Goal: Information Seeking & Learning: Learn about a topic

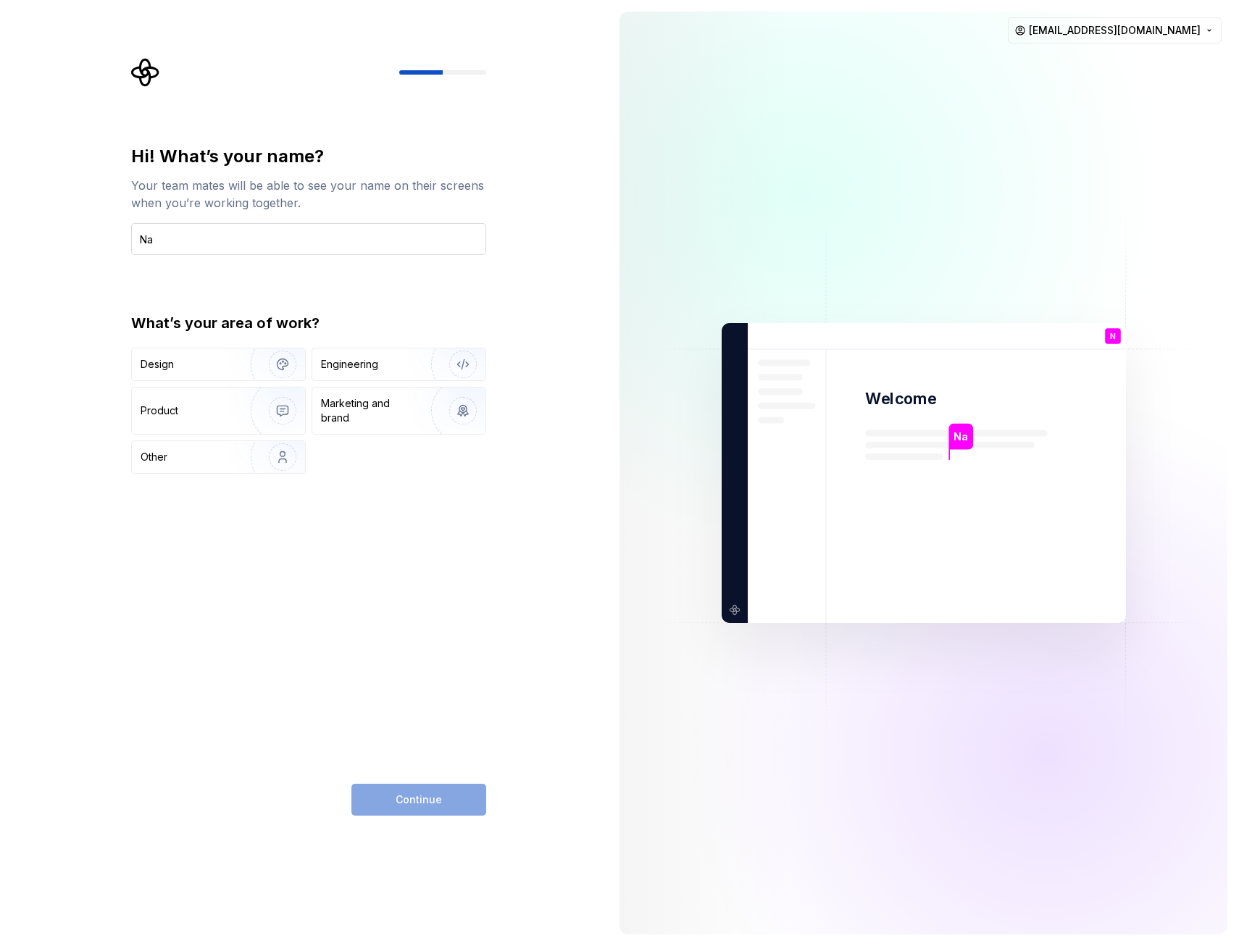
type input "N"
type input "Napat Bualoy"
click at [353, 362] on div "Engineering" at bounding box center [349, 364] width 57 height 14
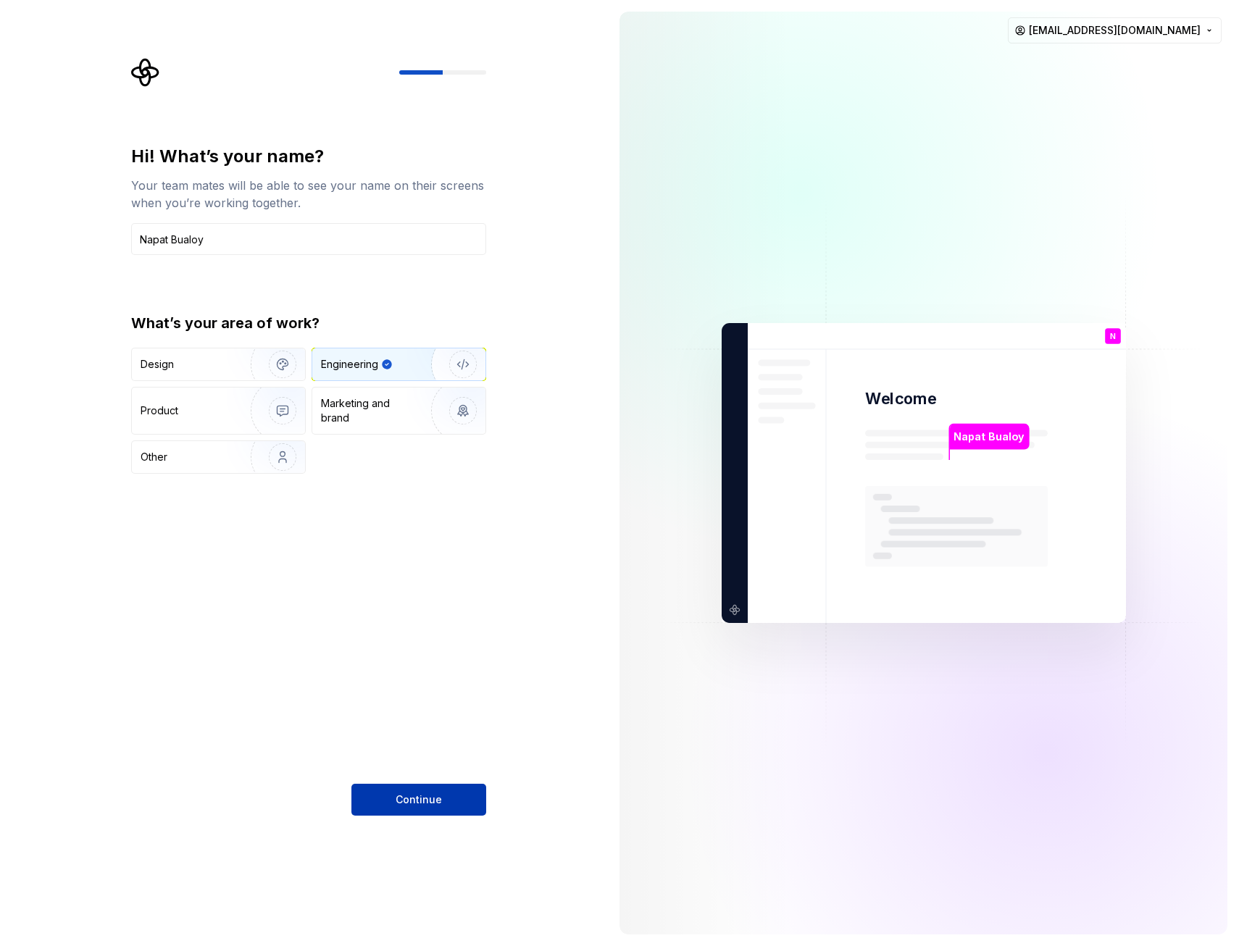
click at [435, 796] on span "Continue" at bounding box center [419, 800] width 46 height 14
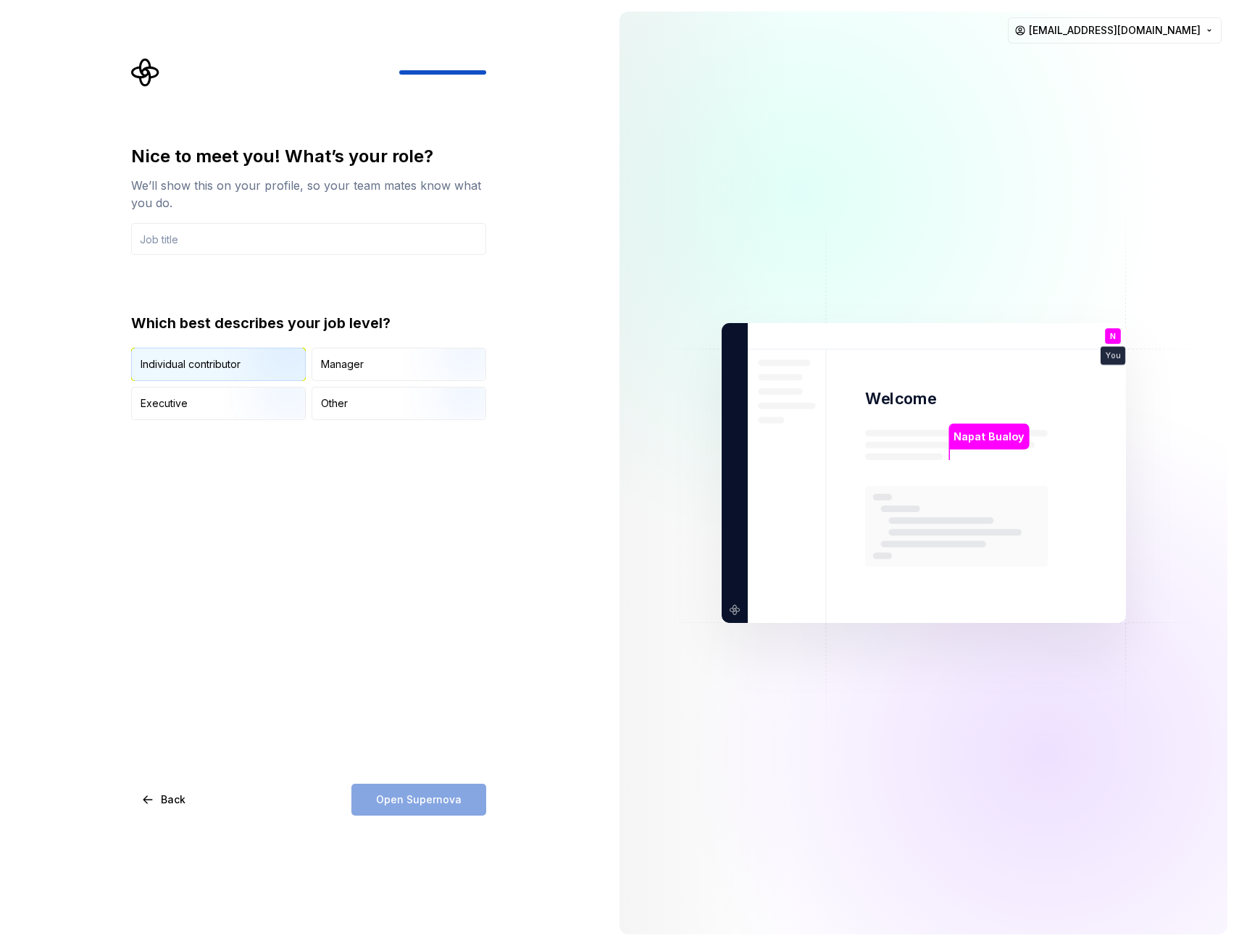
click at [209, 372] on div "Individual contributor" at bounding box center [218, 365] width 173 height 32
click at [246, 237] on input "text" at bounding box center [308, 239] width 355 height 32
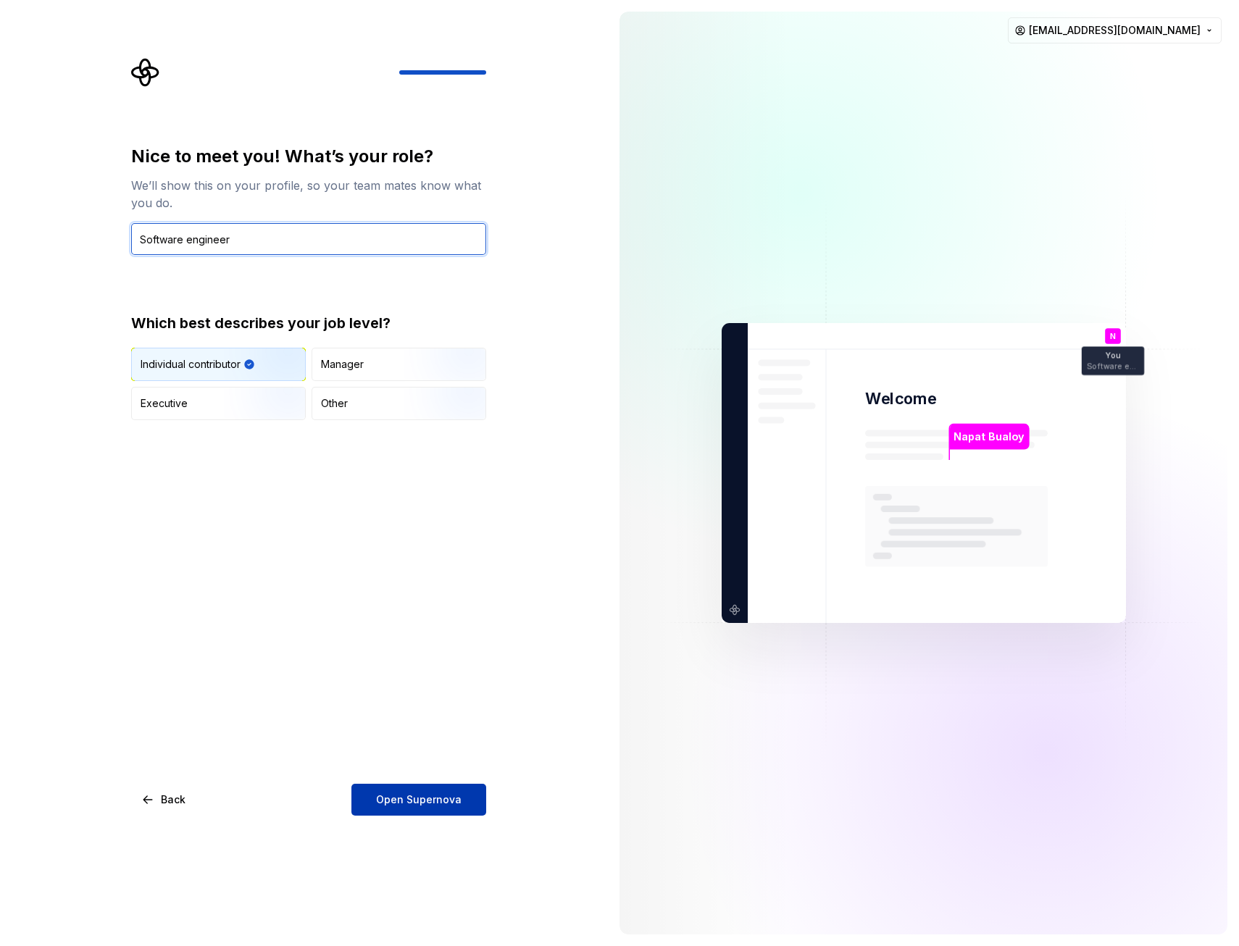
type input "Software engineer"
click at [430, 803] on span "Open Supernova" at bounding box center [419, 800] width 86 height 14
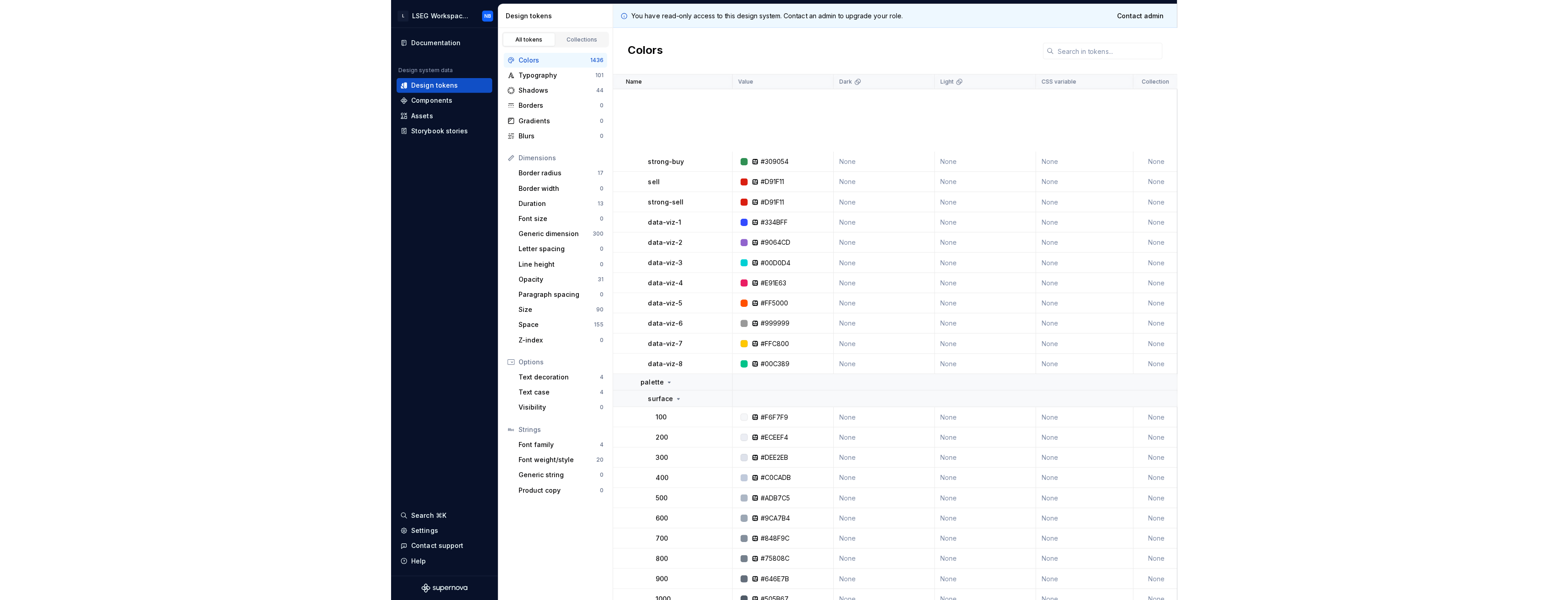
scroll to position [502, 0]
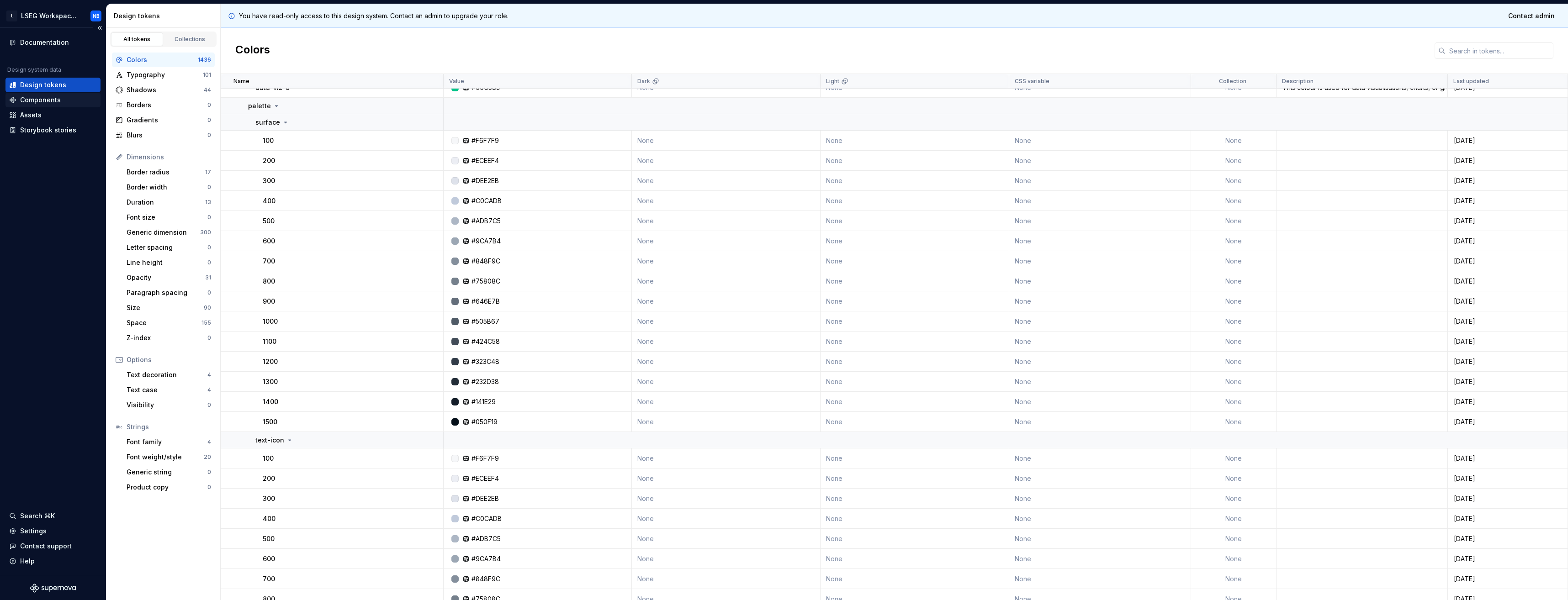
click at [52, 97] on div "Components" at bounding box center [40, 100] width 40 height 9
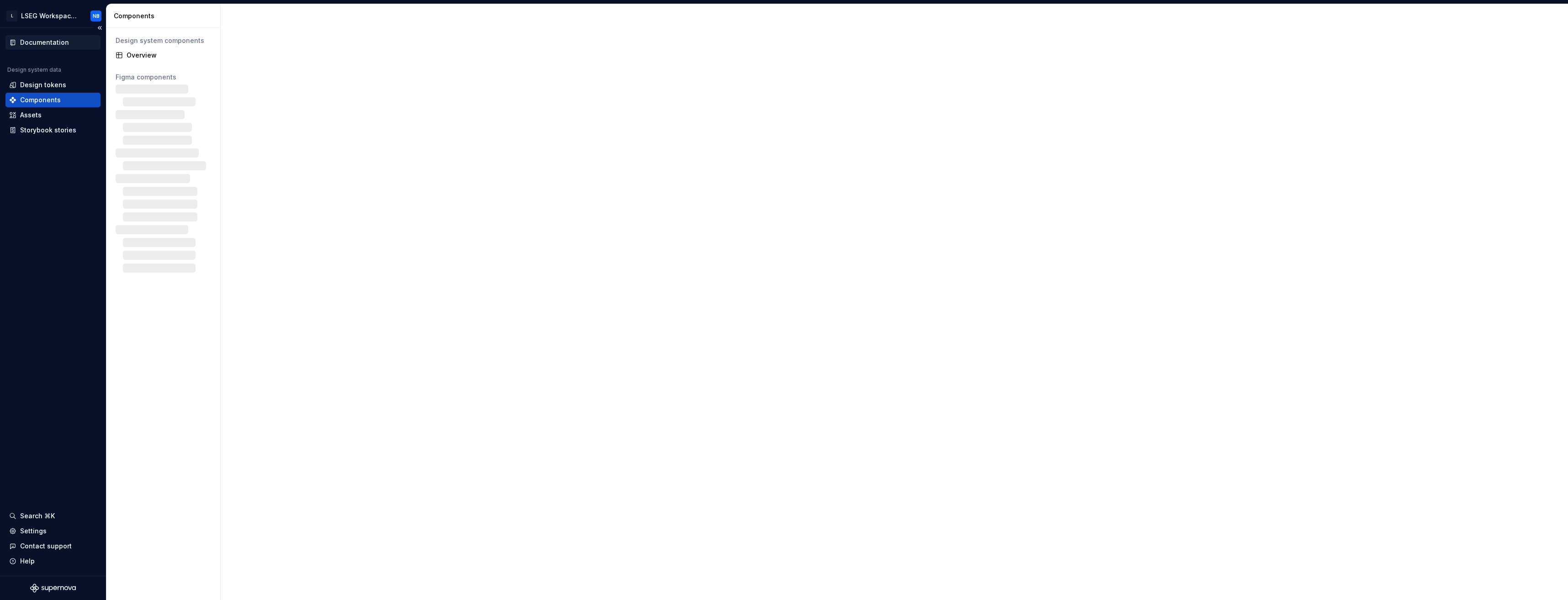
click at [49, 45] on div "Documentation" at bounding box center [45, 42] width 49 height 9
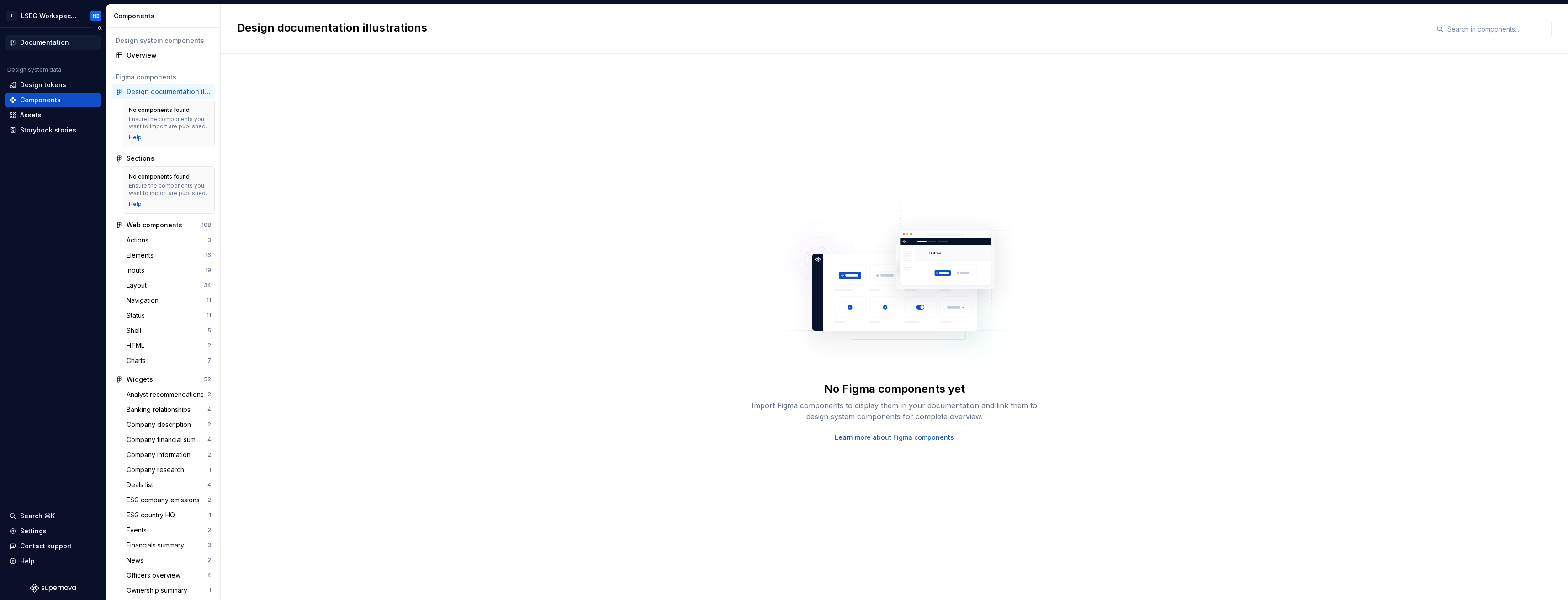
click at [49, 43] on div "Documentation" at bounding box center [45, 42] width 49 height 9
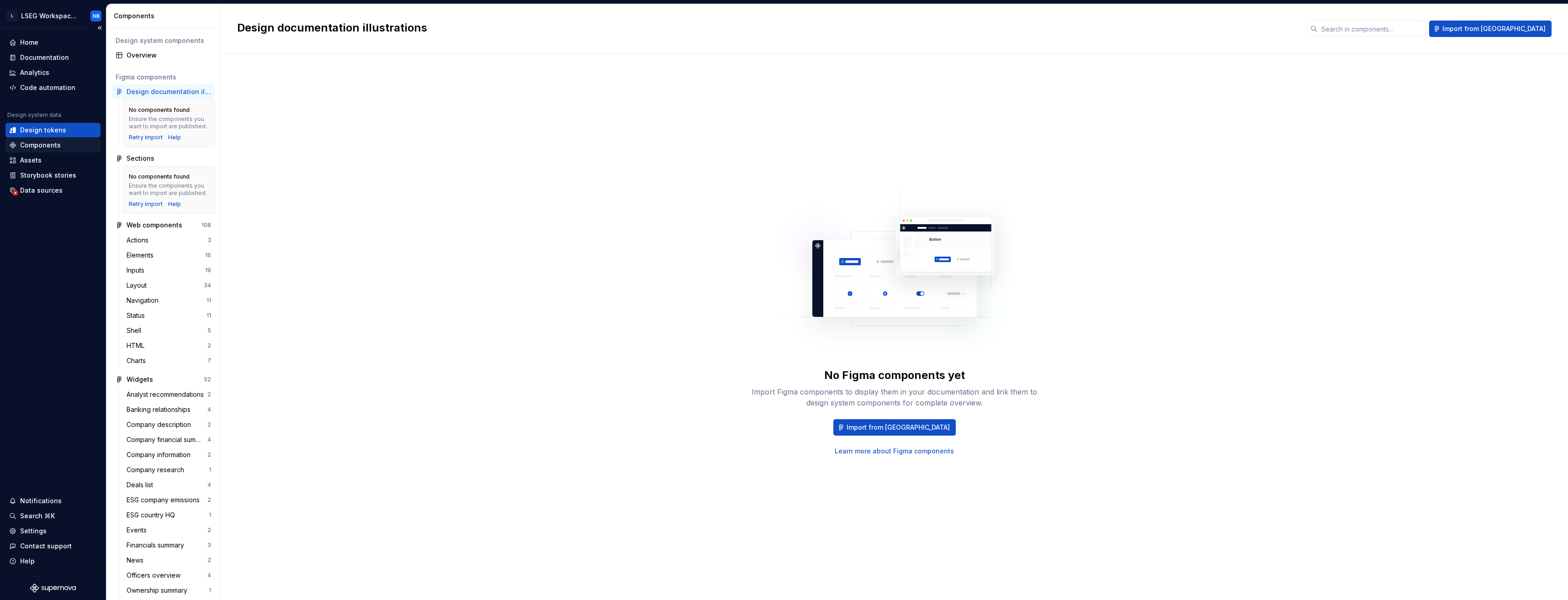
click at [50, 147] on div "Components" at bounding box center [40, 145] width 40 height 9
click at [38, 42] on div "Home" at bounding box center [29, 42] width 18 height 9
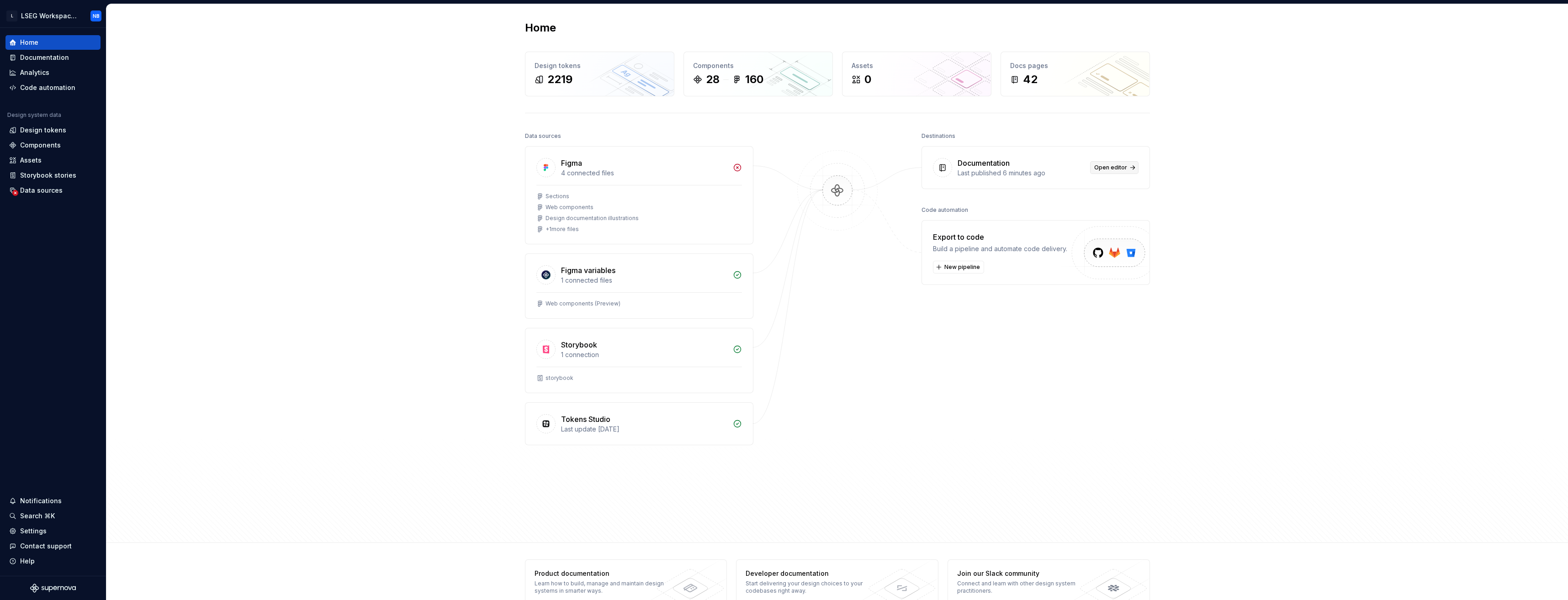
click at [1105, 170] on span "Open editor" at bounding box center [1110, 168] width 33 height 8
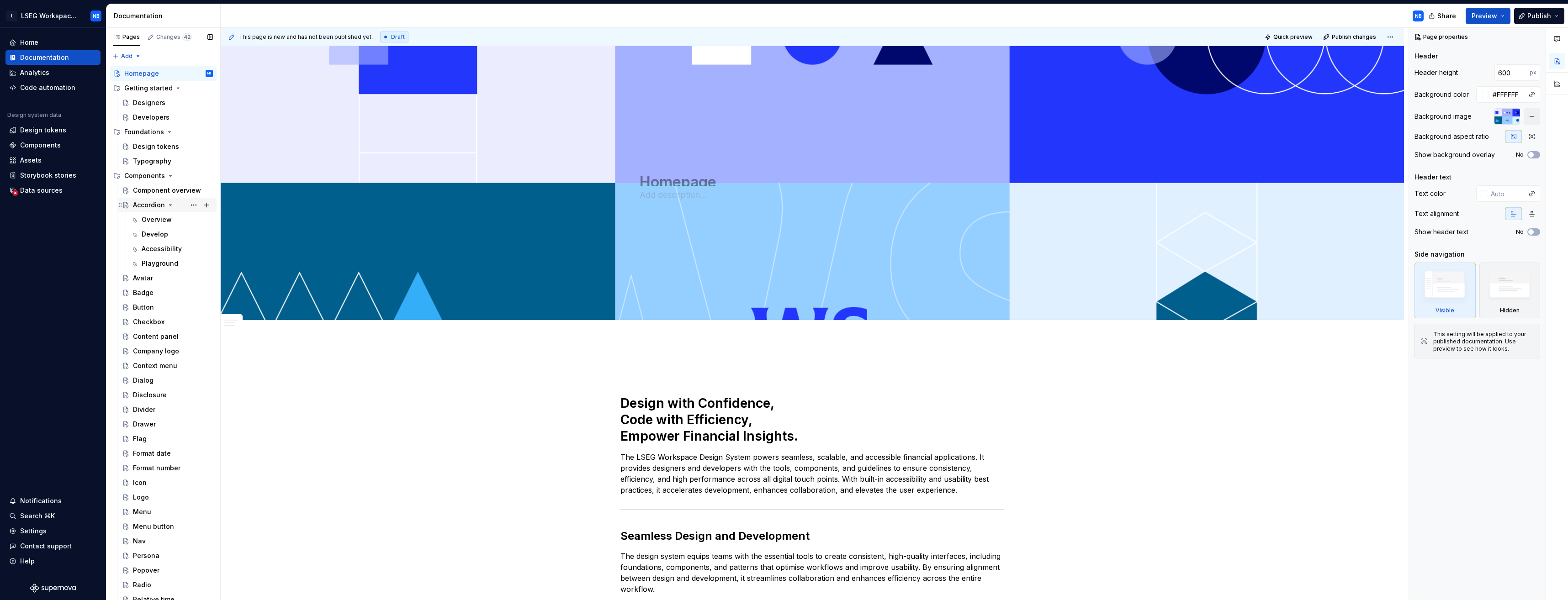
click at [153, 204] on div "Accordion" at bounding box center [149, 205] width 32 height 9
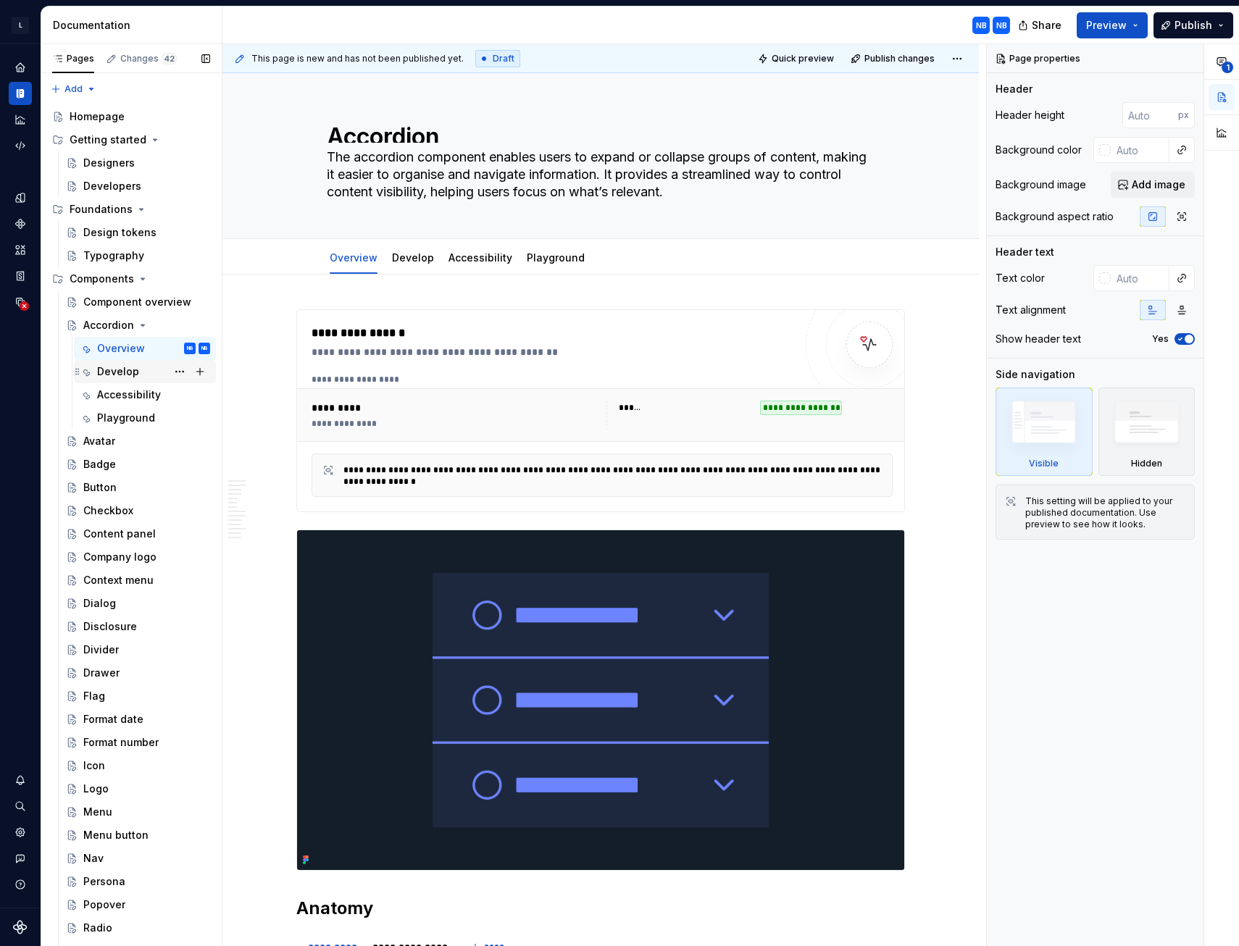
click at [122, 372] on div "Develop" at bounding box center [118, 371] width 42 height 14
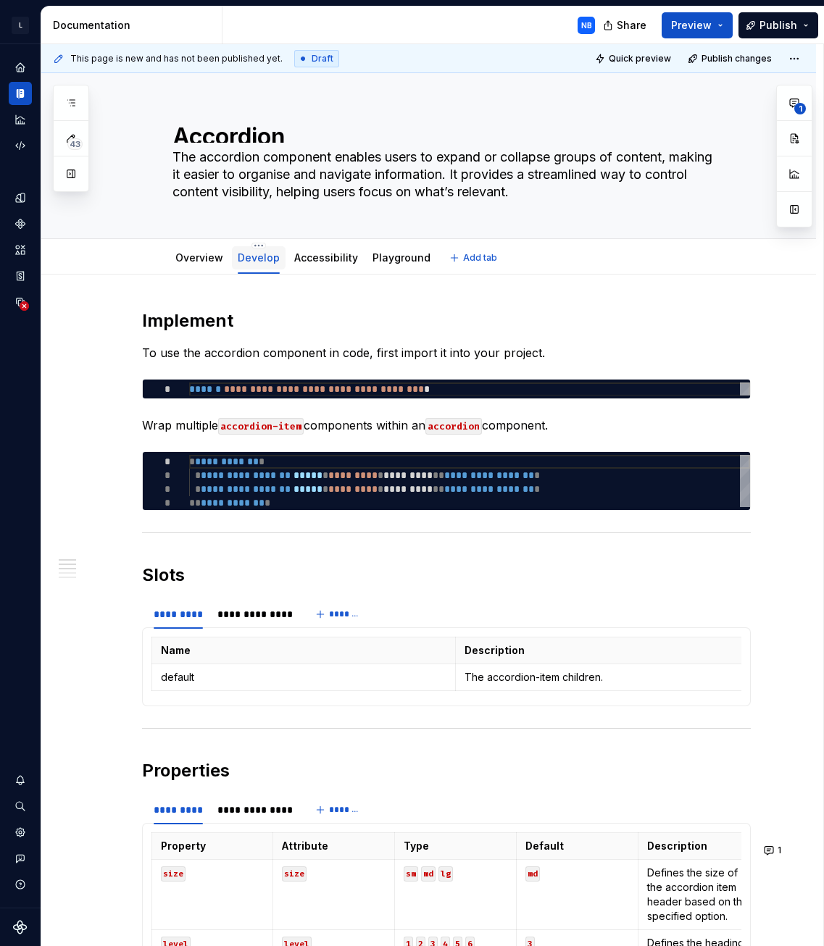
click at [204, 254] on link "Overview" at bounding box center [199, 257] width 48 height 12
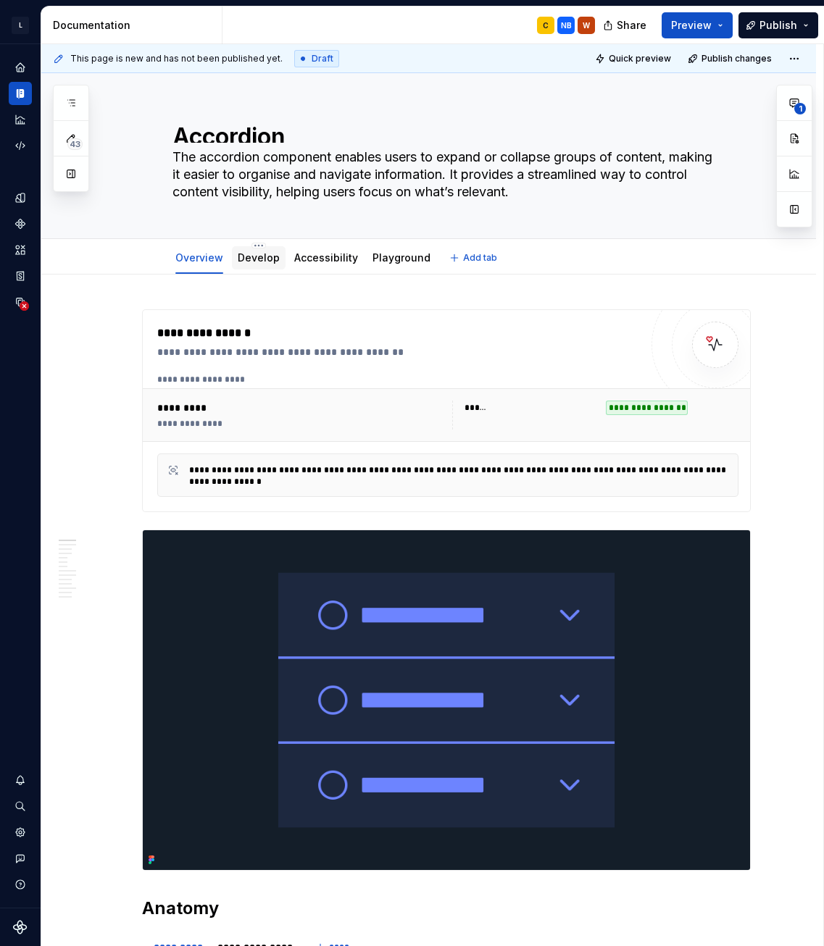
click at [259, 253] on link "Develop" at bounding box center [259, 257] width 42 height 12
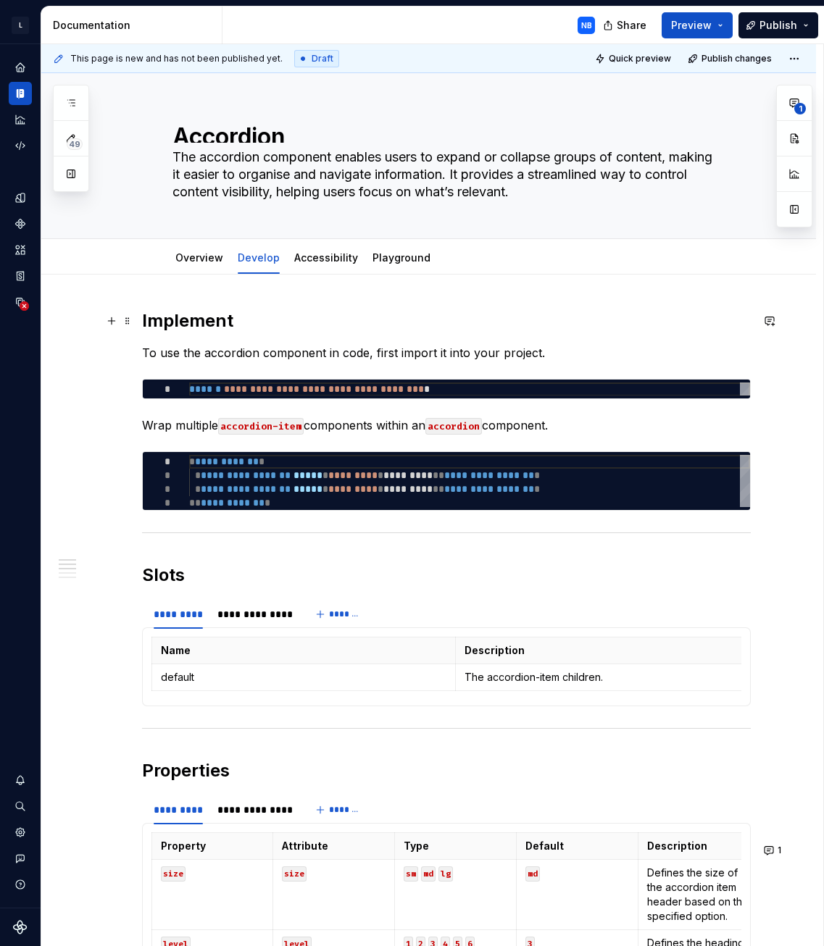
click at [196, 330] on h2 "Implement" at bounding box center [446, 320] width 609 height 23
click at [186, 257] on link "Overview" at bounding box center [199, 257] width 48 height 12
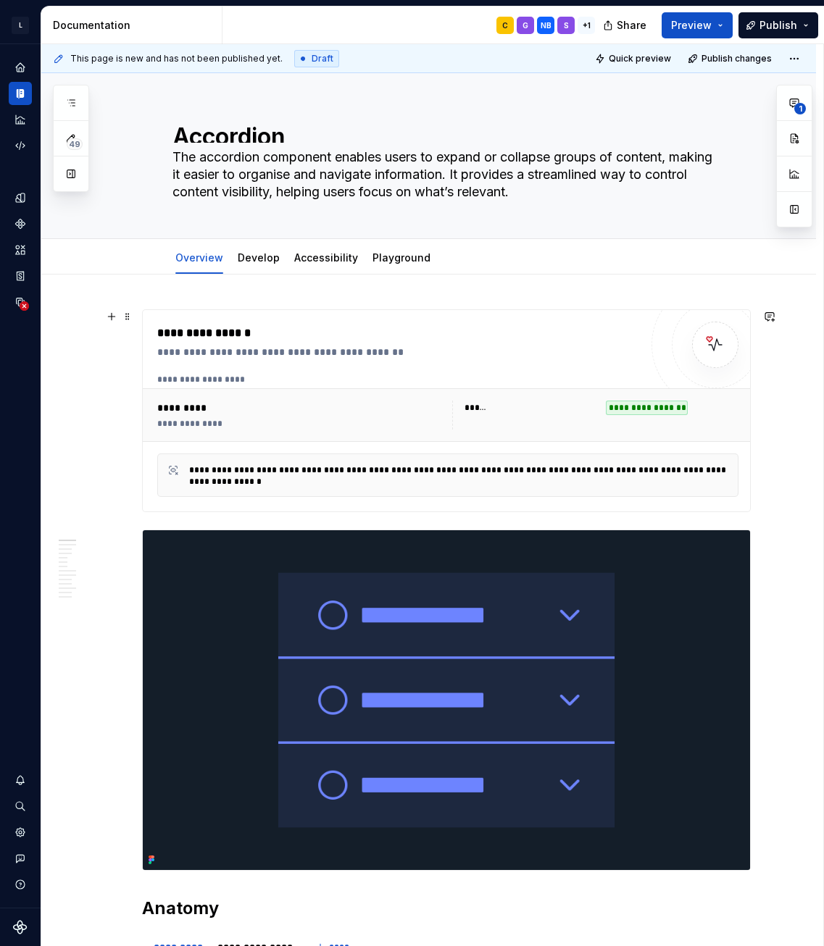
click at [251, 341] on div "**********" at bounding box center [398, 333] width 483 height 17
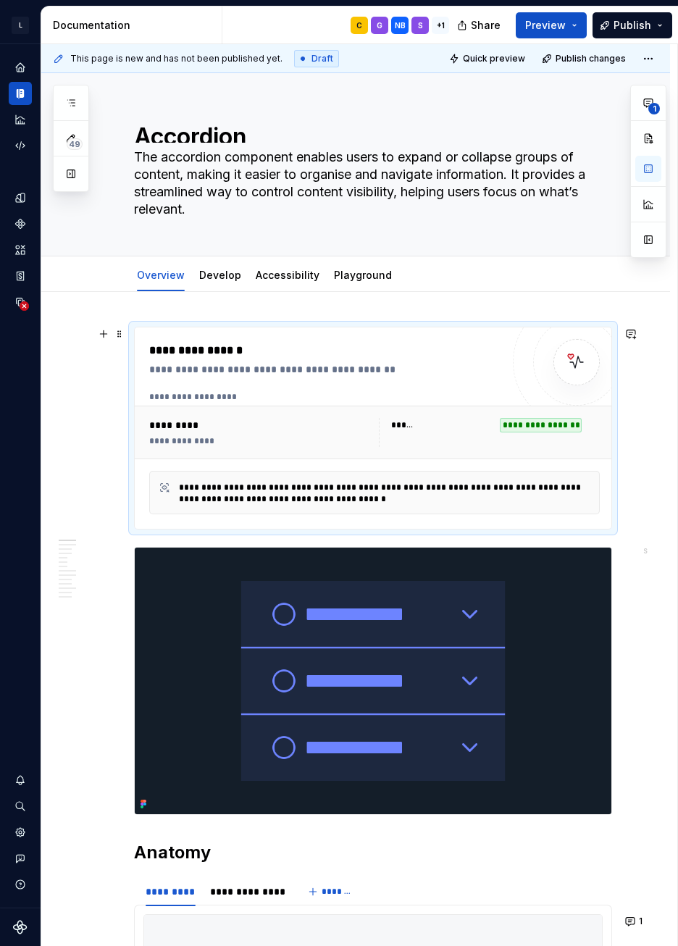
click at [464, 358] on div "**********" at bounding box center [325, 350] width 352 height 17
click at [504, 422] on div "**********" at bounding box center [541, 425] width 82 height 14
drag, startPoint x: 504, startPoint y: 422, endPoint x: 414, endPoint y: 430, distance: 89.5
click at [414, 430] on div "******" at bounding box center [404, 426] width 26 height 12
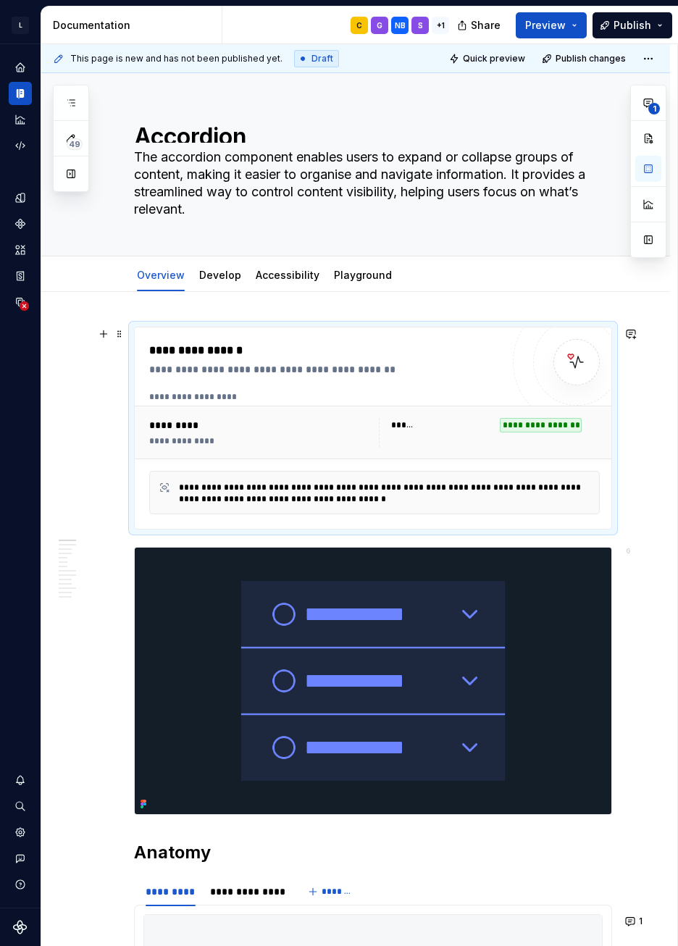
click at [280, 370] on div "**********" at bounding box center [325, 369] width 352 height 14
click at [328, 407] on div "**********" at bounding box center [375, 433] width 480 height 54
click at [544, 491] on div "**********" at bounding box center [385, 493] width 412 height 23
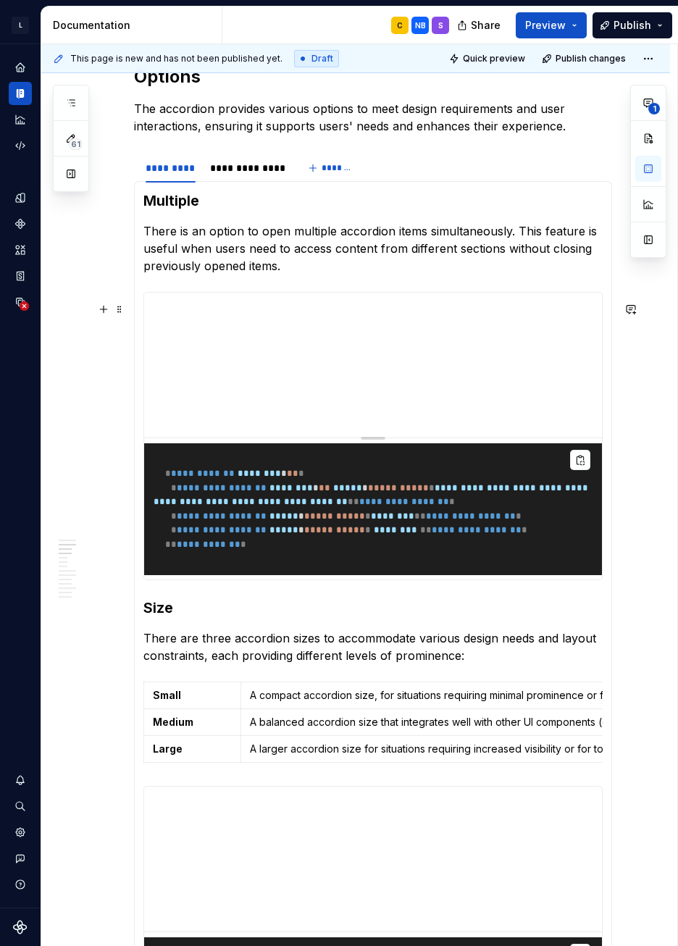
scroll to position [1072, 0]
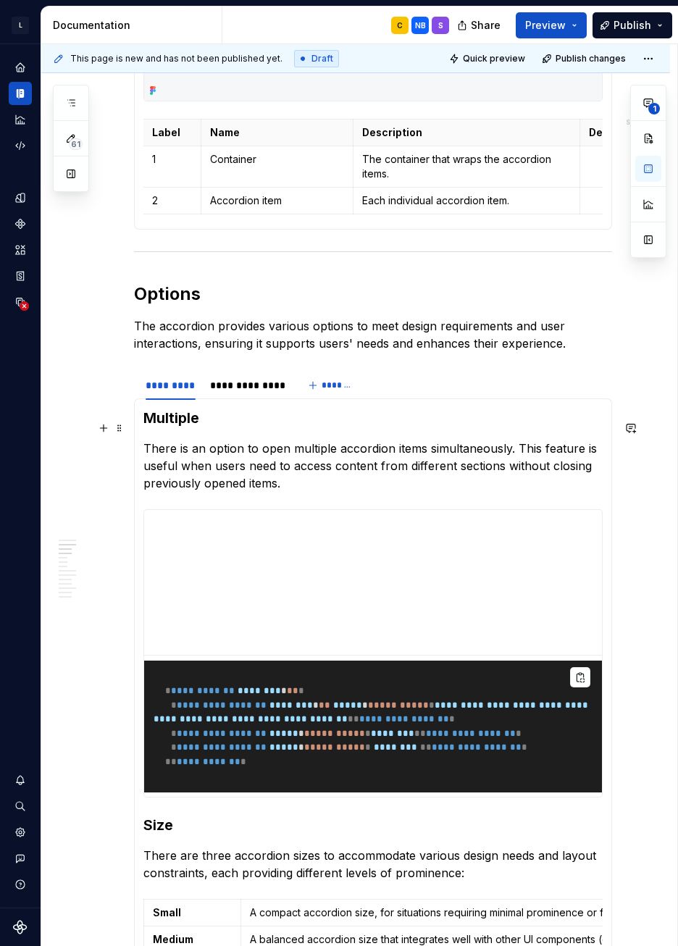
click at [175, 426] on h3 "Multiple" at bounding box center [372, 418] width 459 height 20
drag, startPoint x: 154, startPoint y: 426, endPoint x: 189, endPoint y: 430, distance: 35.1
click at [189, 428] on h3 "Multiple" at bounding box center [372, 418] width 459 height 20
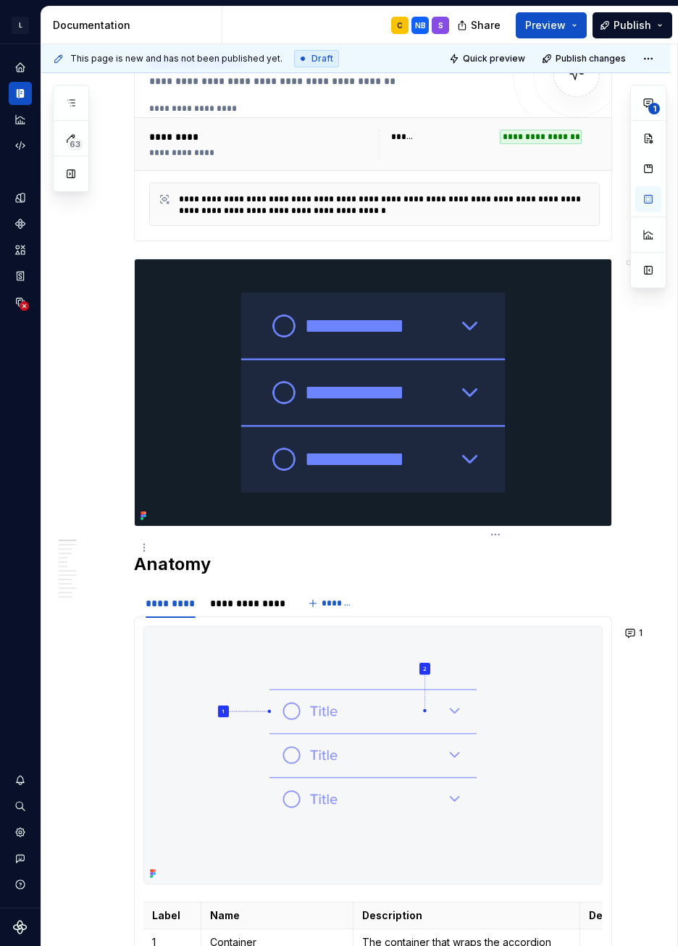
scroll to position [0, 0]
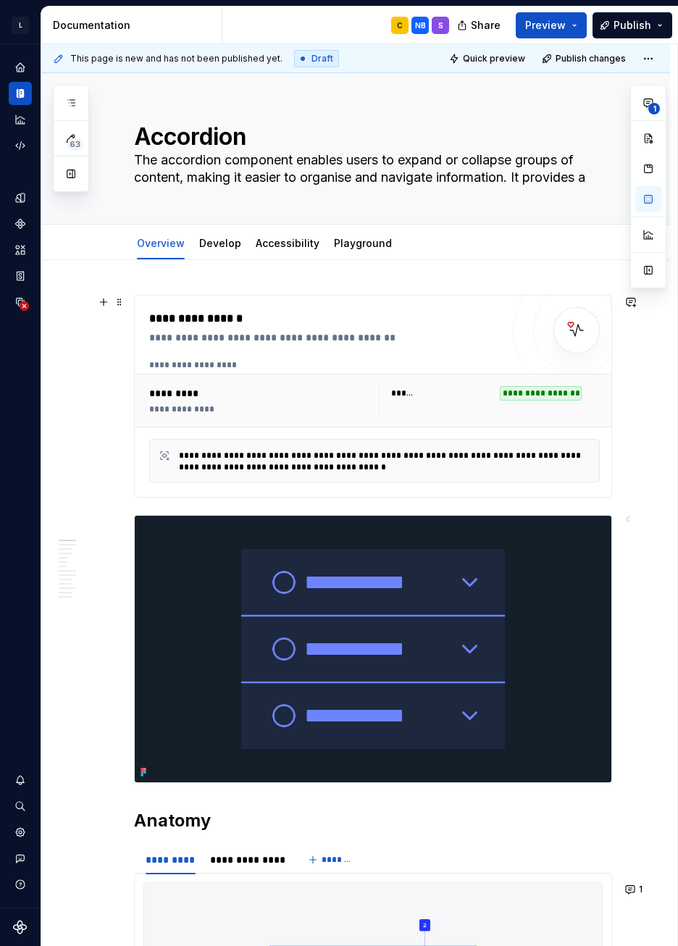
click at [397, 348] on div "**********" at bounding box center [325, 396] width 352 height 172
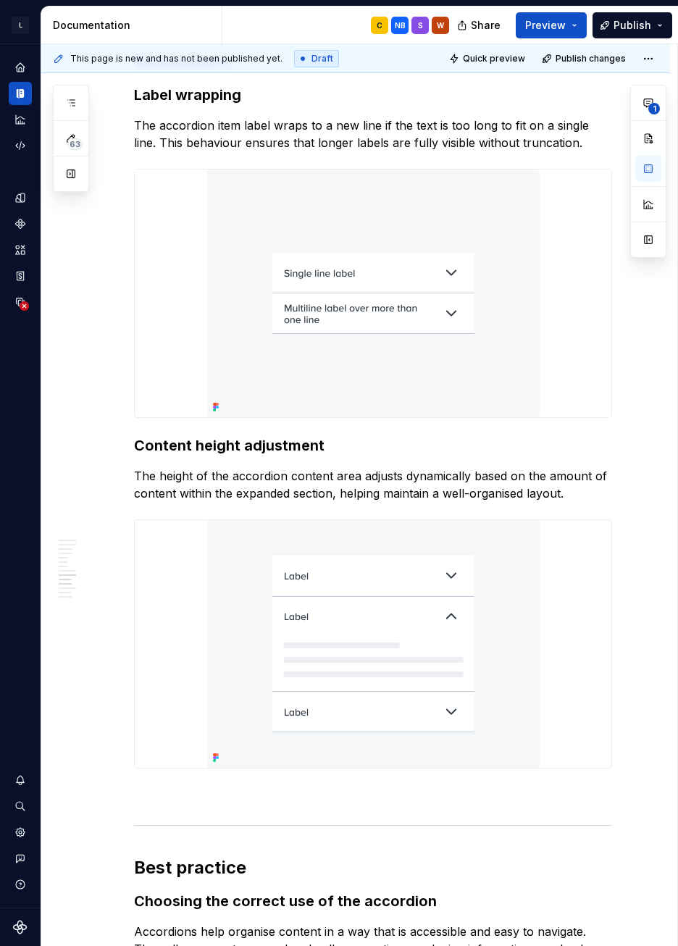
scroll to position [3493, 0]
drag, startPoint x: 222, startPoint y: 217, endPoint x: 164, endPoint y: 215, distance: 58.7
click at [164, 74] on h2 "Behaviours" at bounding box center [373, 62] width 478 height 23
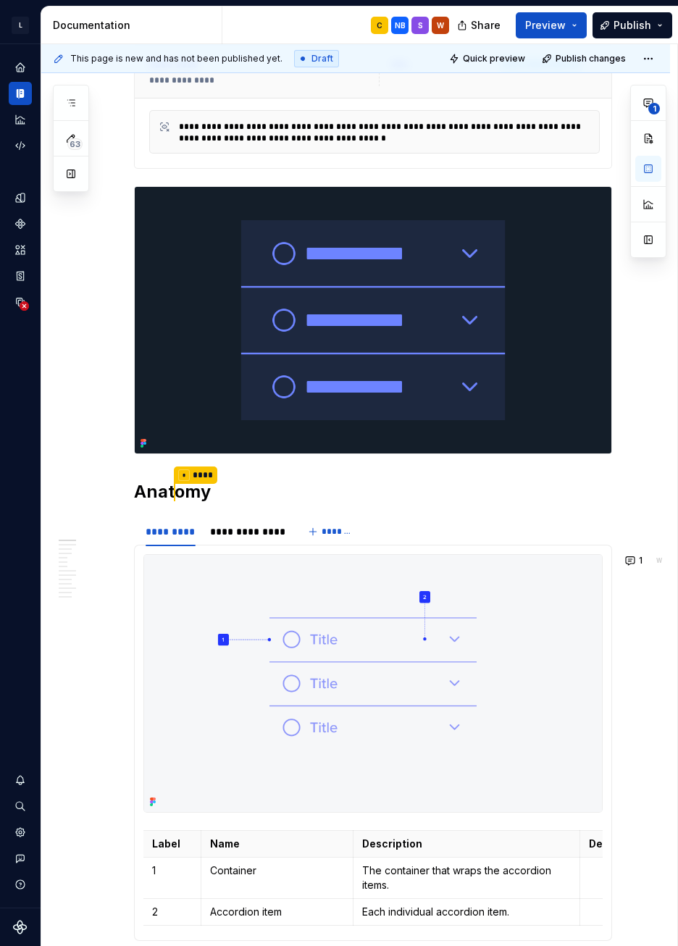
scroll to position [0, 0]
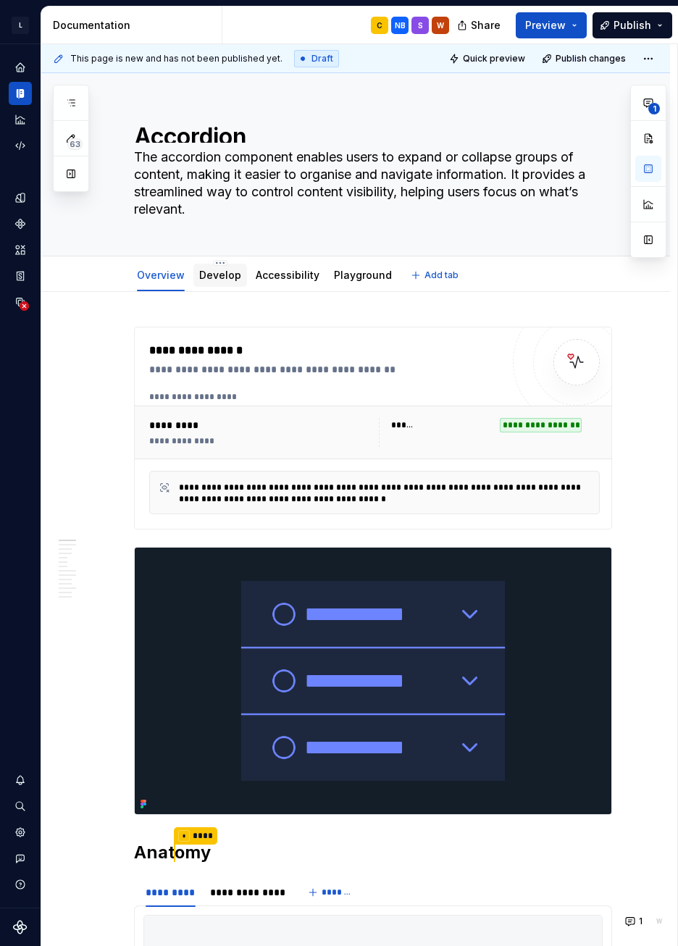
click at [216, 285] on div "Develop" at bounding box center [220, 275] width 54 height 23
click at [217, 280] on link "Develop" at bounding box center [220, 275] width 42 height 12
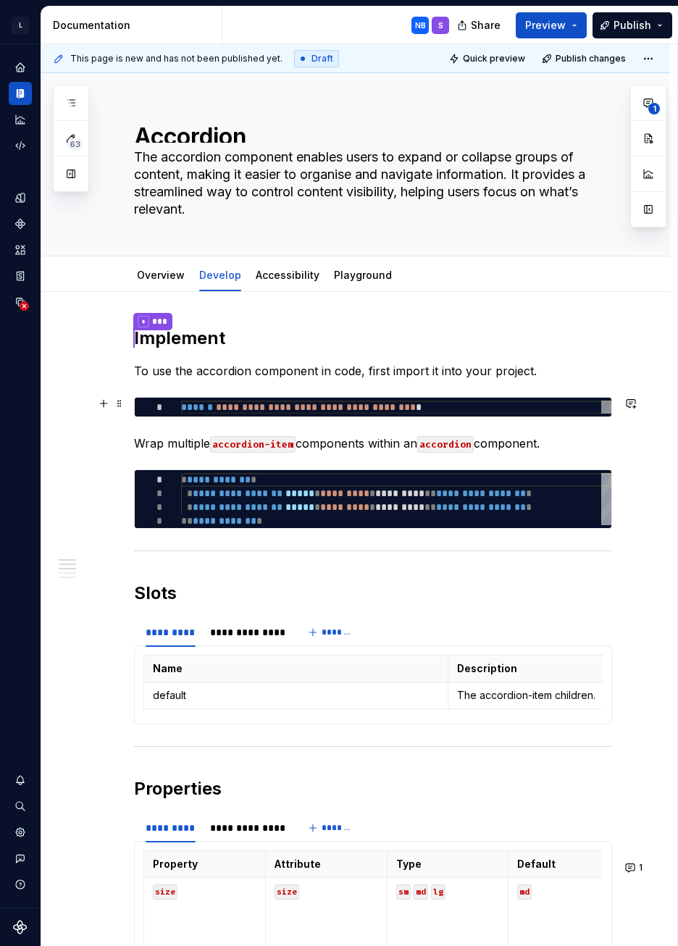
type textarea "*"
type textarea "**********"
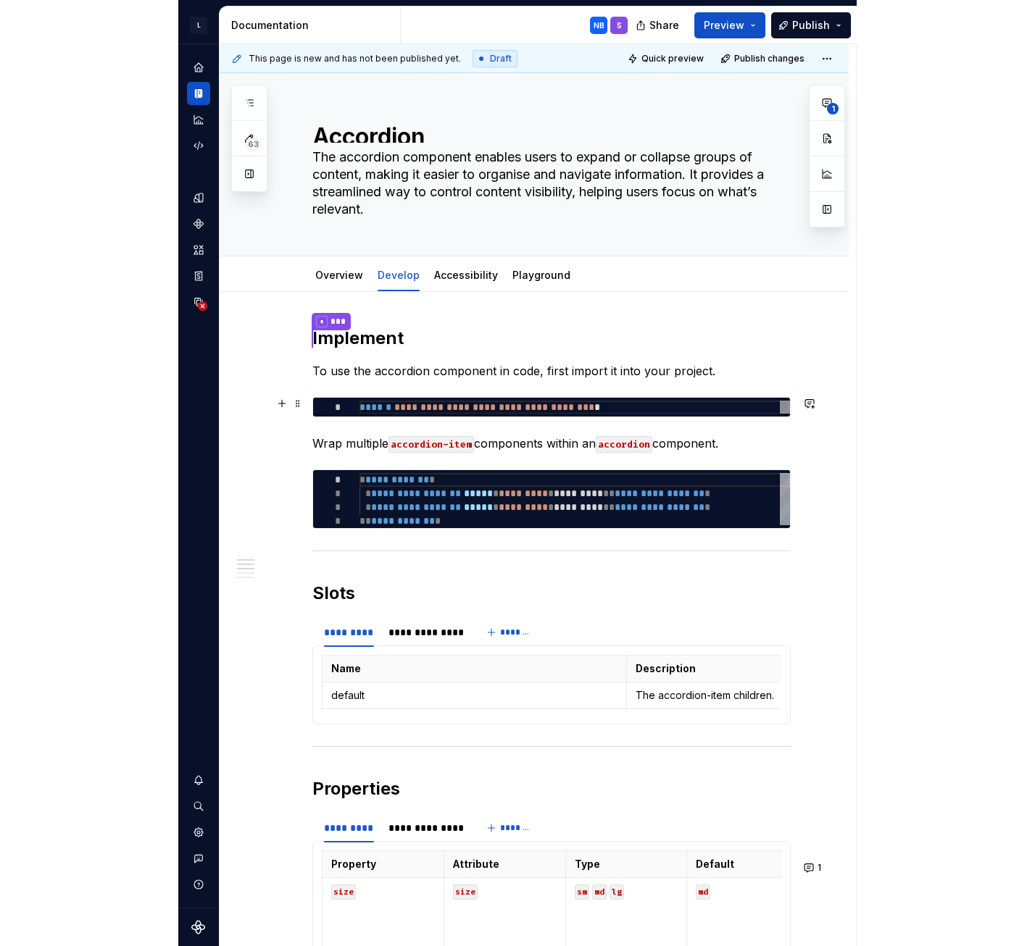
scroll to position [0, 256]
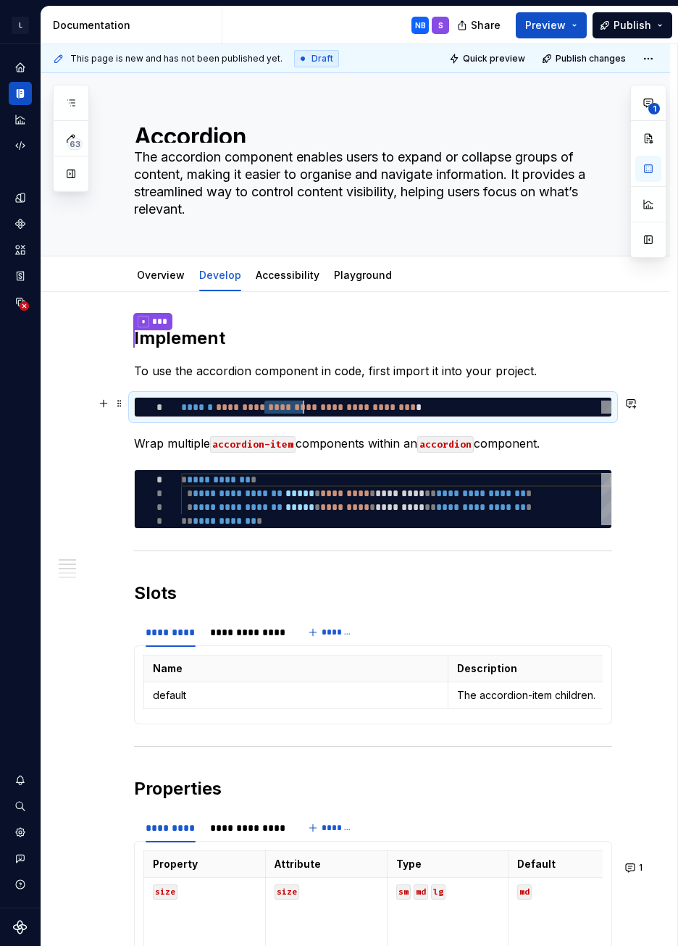
drag, startPoint x: 264, startPoint y: 411, endPoint x: 309, endPoint y: 410, distance: 45.7
click at [309, 410] on div "**********" at bounding box center [396, 408] width 430 height 14
click at [446, 405] on div "**********" at bounding box center [396, 408] width 430 height 14
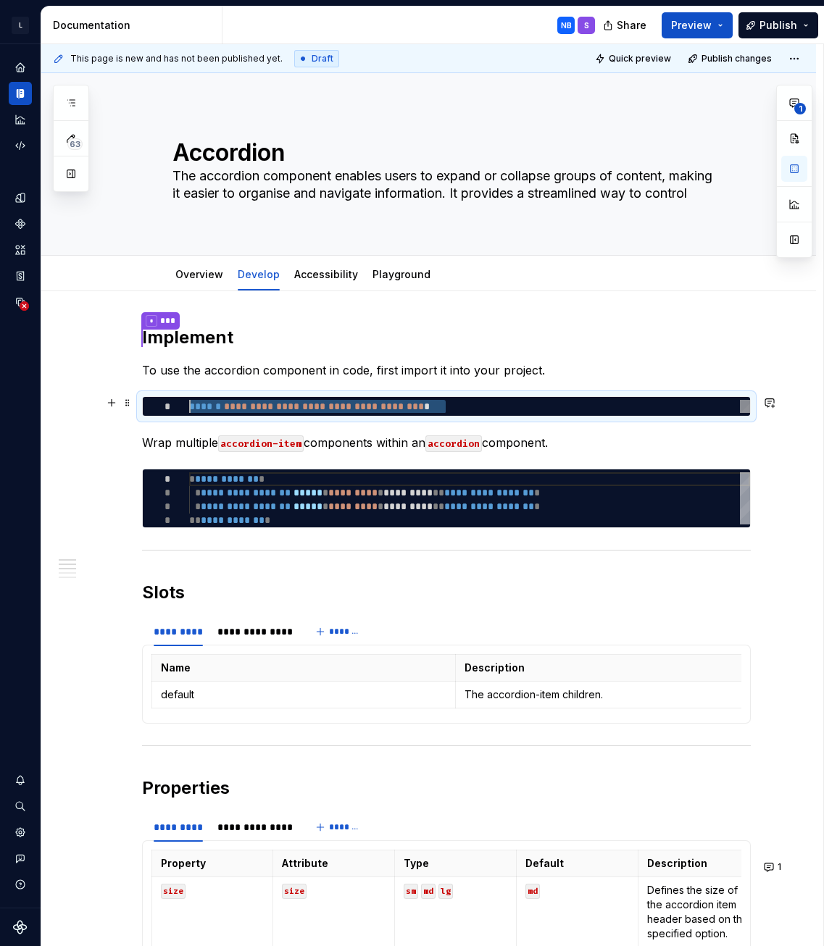
drag, startPoint x: 476, startPoint y: 404, endPoint x: 148, endPoint y: 409, distance: 328.3
click at [189, 409] on div "**********" at bounding box center [469, 407] width 561 height 14
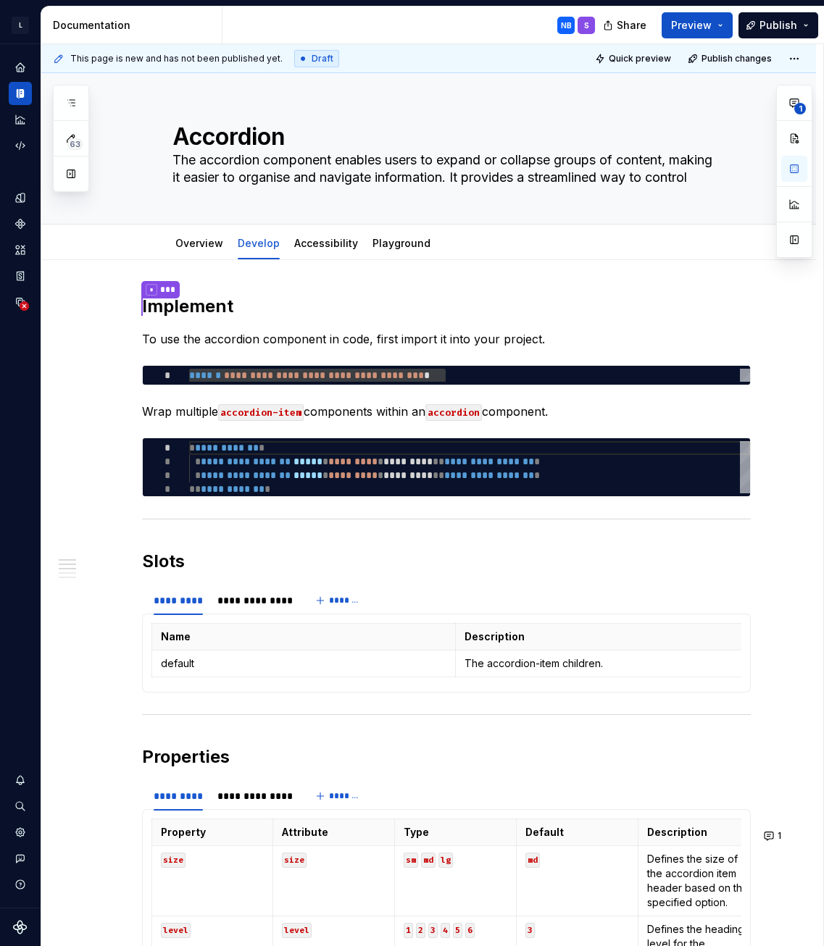
drag, startPoint x: 823, startPoint y: 385, endPoint x: 854, endPoint y: 387, distance: 31.2
click at [824, 387] on html "L LSEG Workspace Design System NB Design system data Documentation NB S Share P…" at bounding box center [412, 473] width 824 height 946
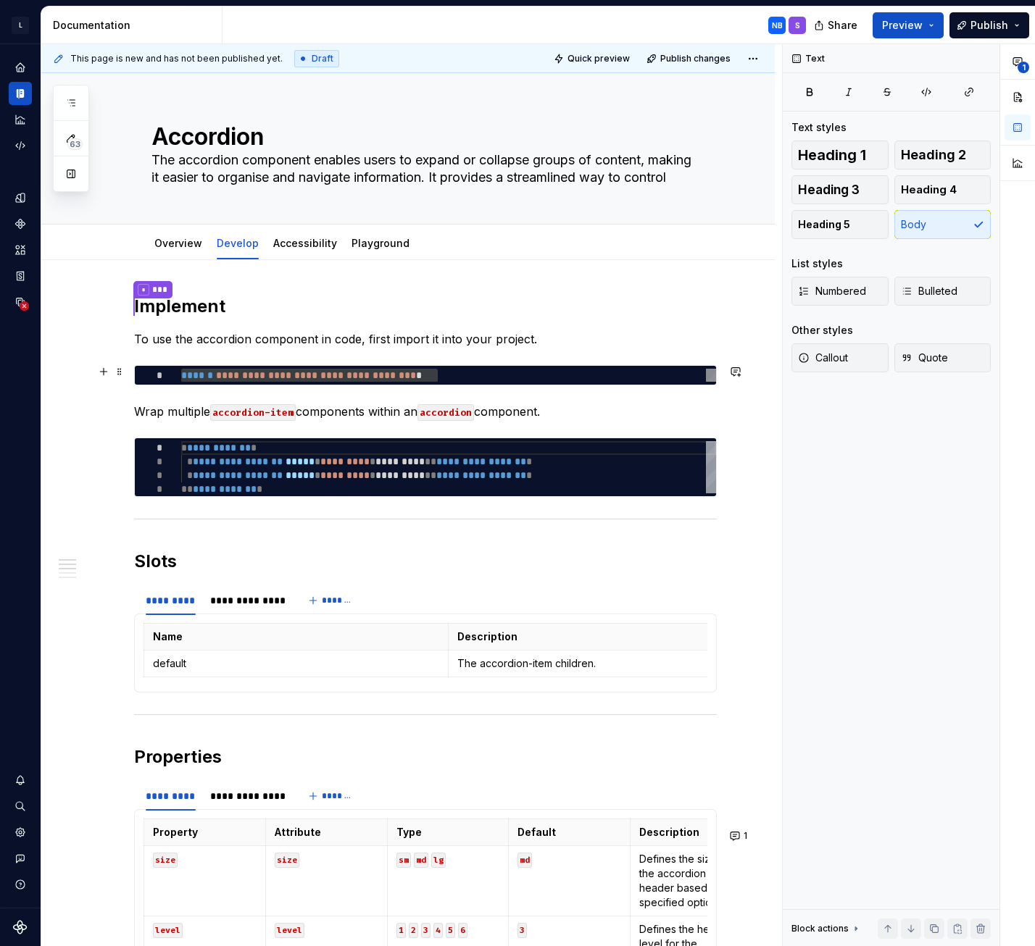
click at [601, 372] on div "**********" at bounding box center [448, 376] width 535 height 14
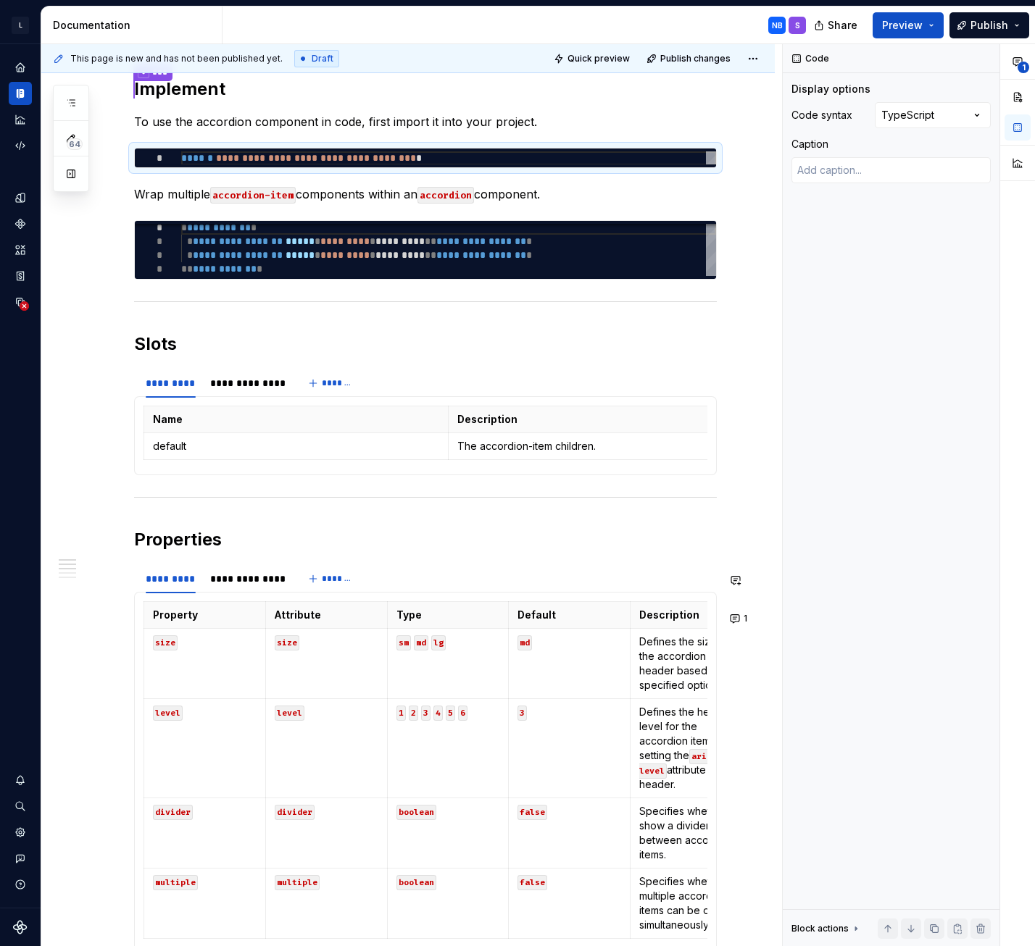
scroll to position [0, 0]
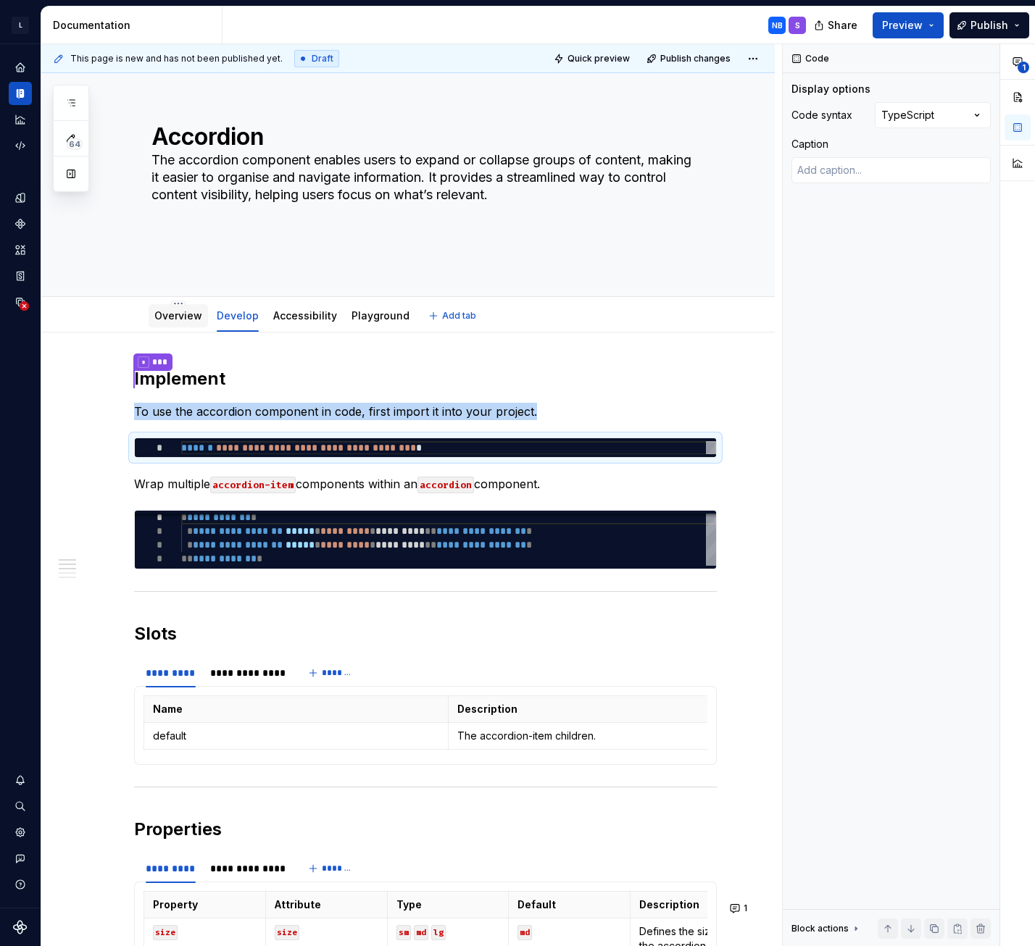
click at [188, 314] on link "Overview" at bounding box center [178, 315] width 48 height 12
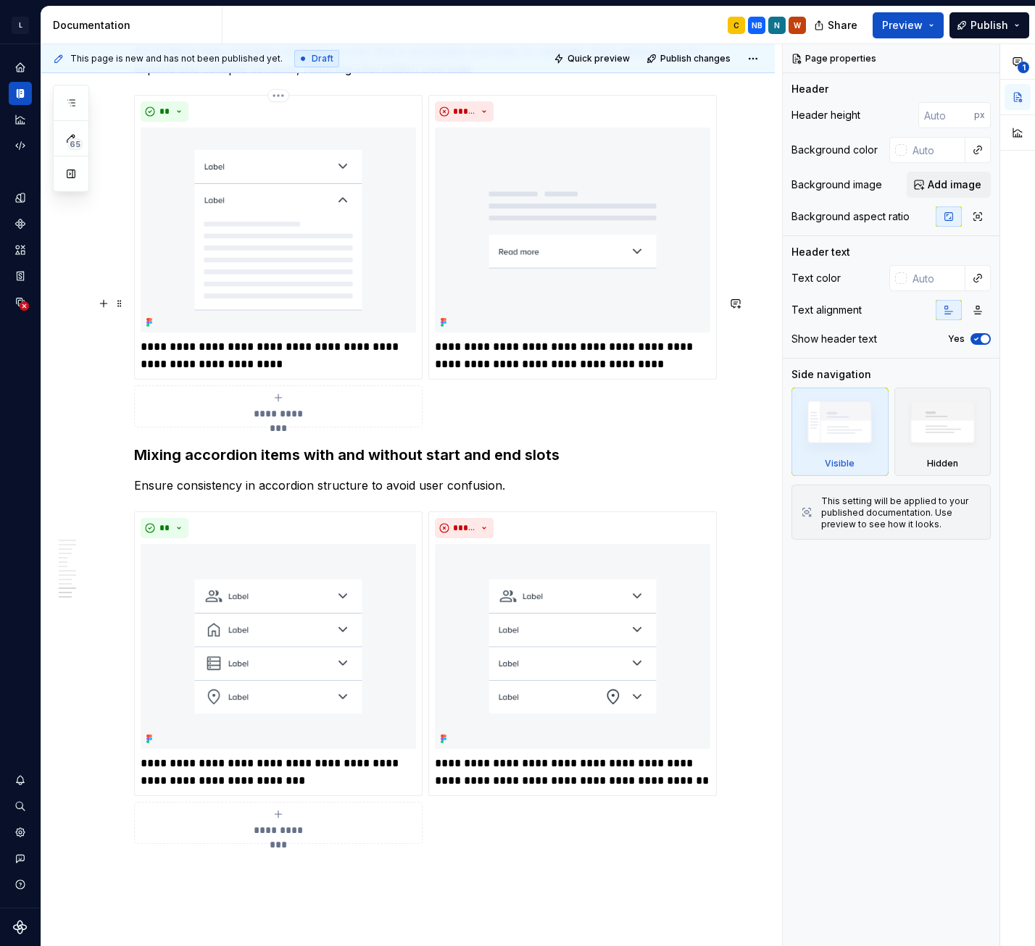
scroll to position [4167, 0]
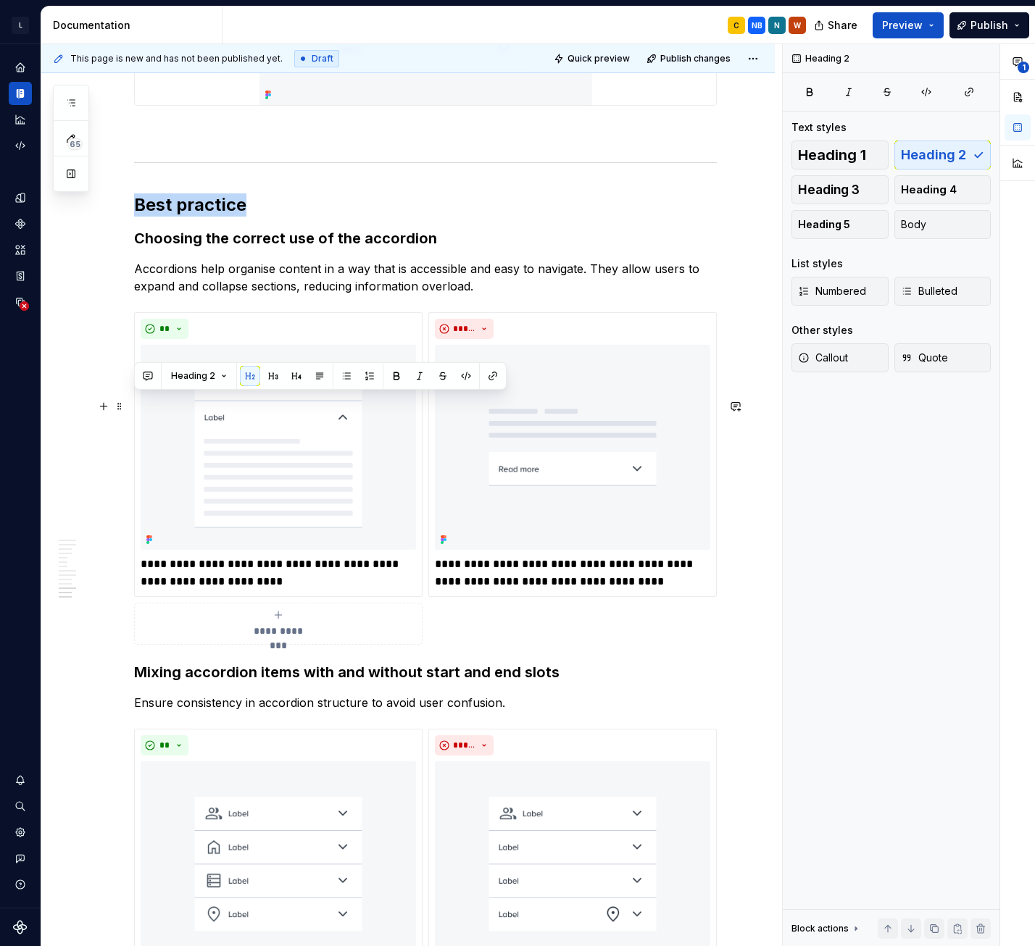
drag, startPoint x: 229, startPoint y: 404, endPoint x: 139, endPoint y: 404, distance: 89.9
click at [137, 217] on h2 "Best practice" at bounding box center [425, 204] width 583 height 23
copy h2 "Best practice"
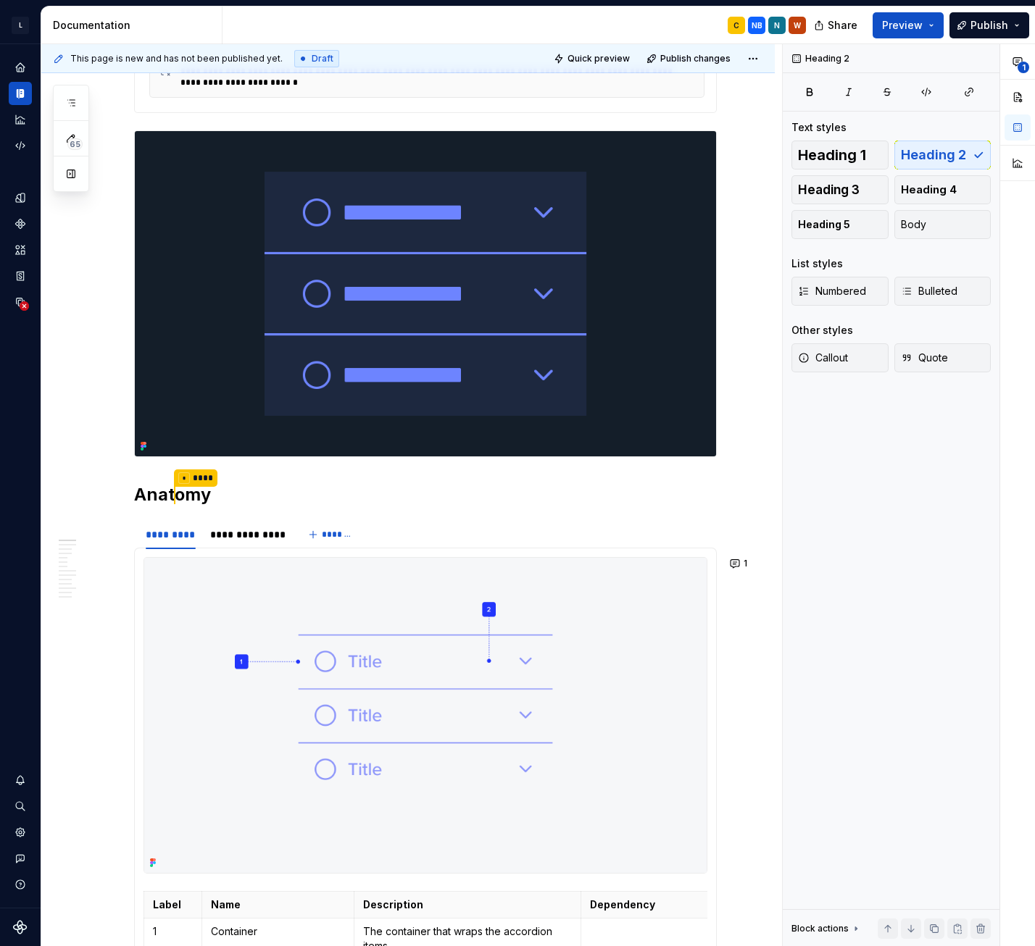
scroll to position [0, 0]
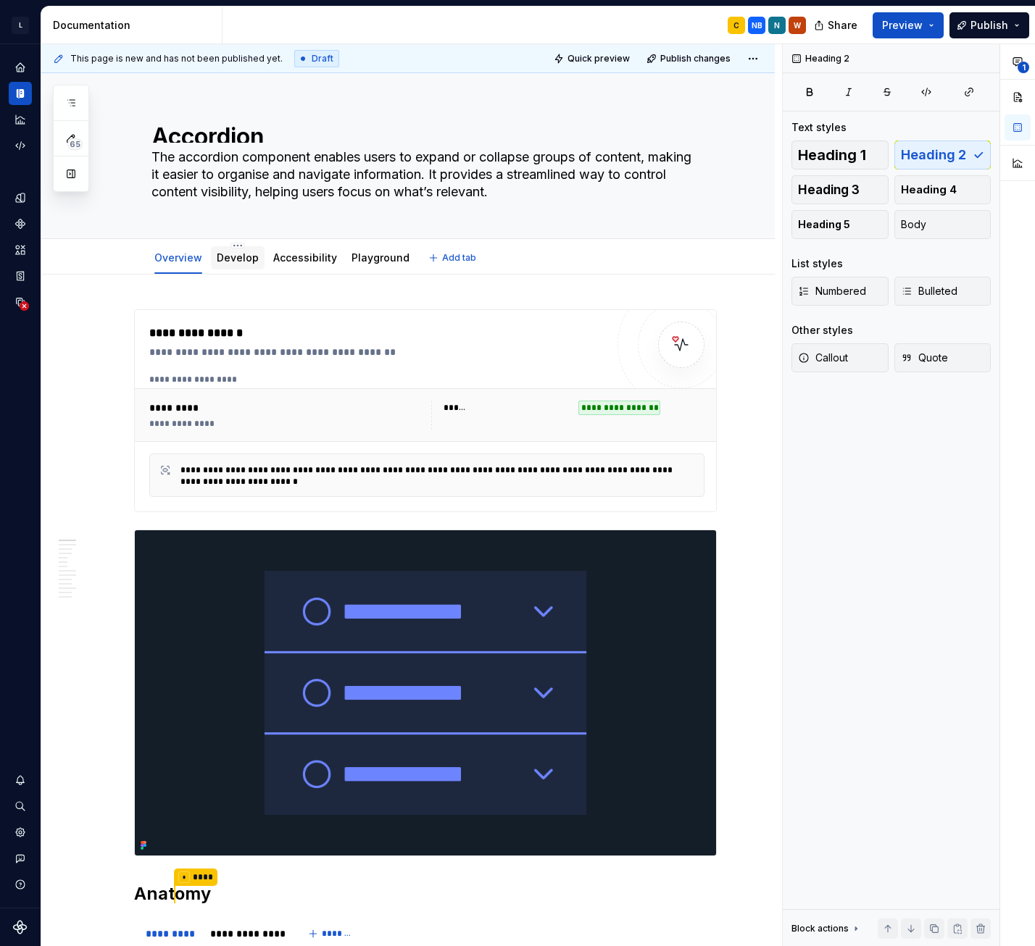
click at [241, 263] on link "Develop" at bounding box center [238, 257] width 42 height 12
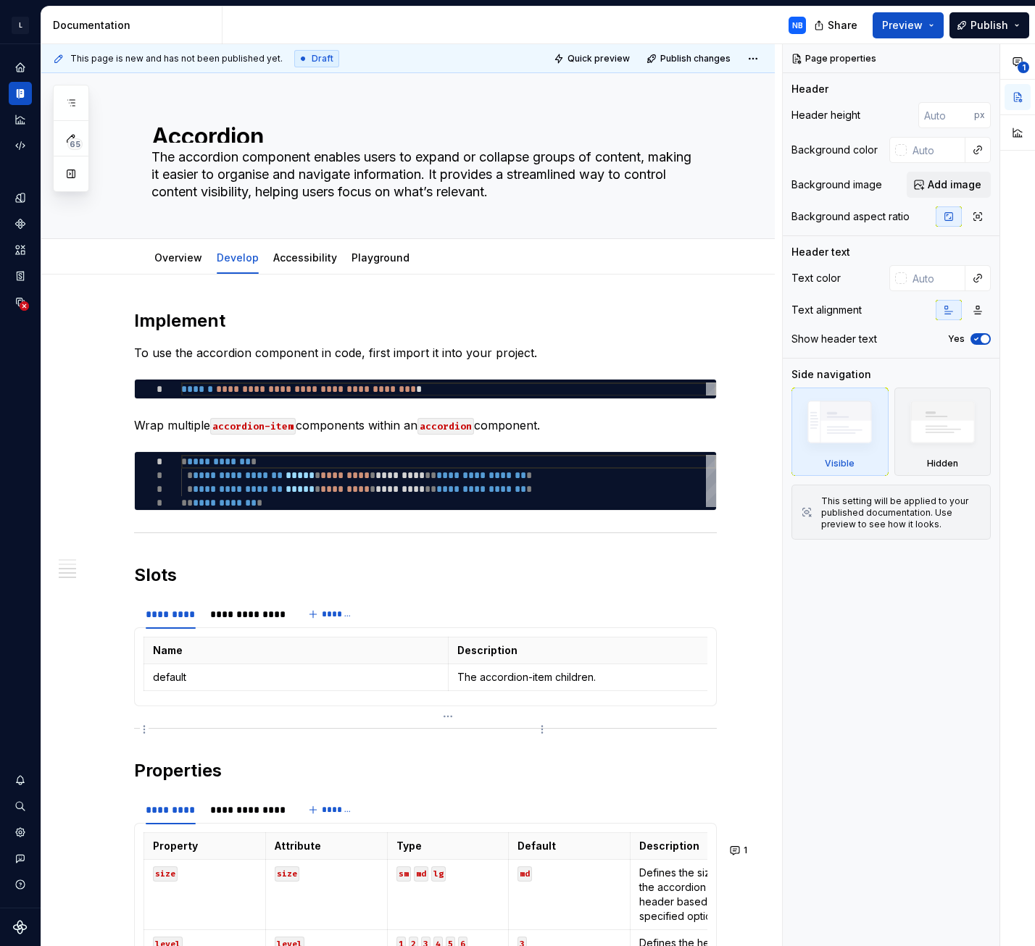
scroll to position [652, 0]
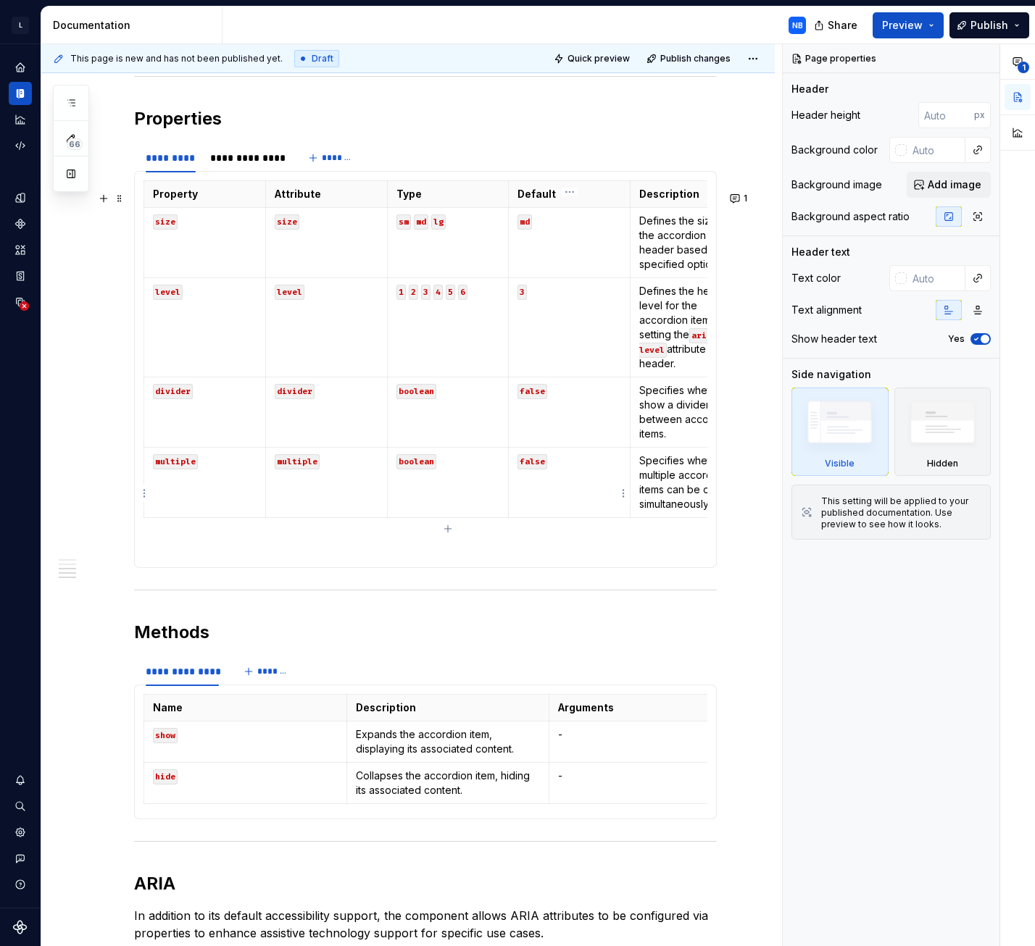
click at [563, 497] on td "false" at bounding box center [570, 483] width 122 height 70
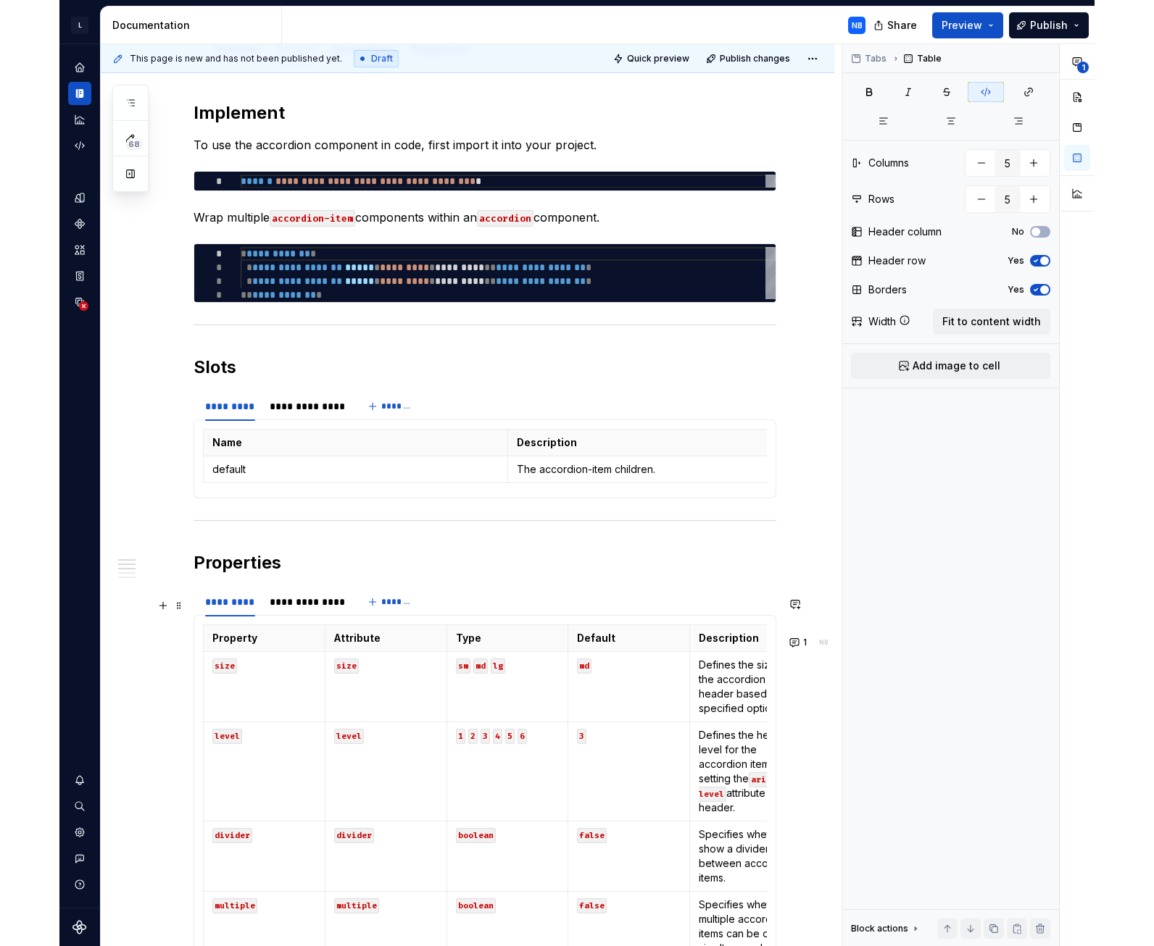
scroll to position [0, 0]
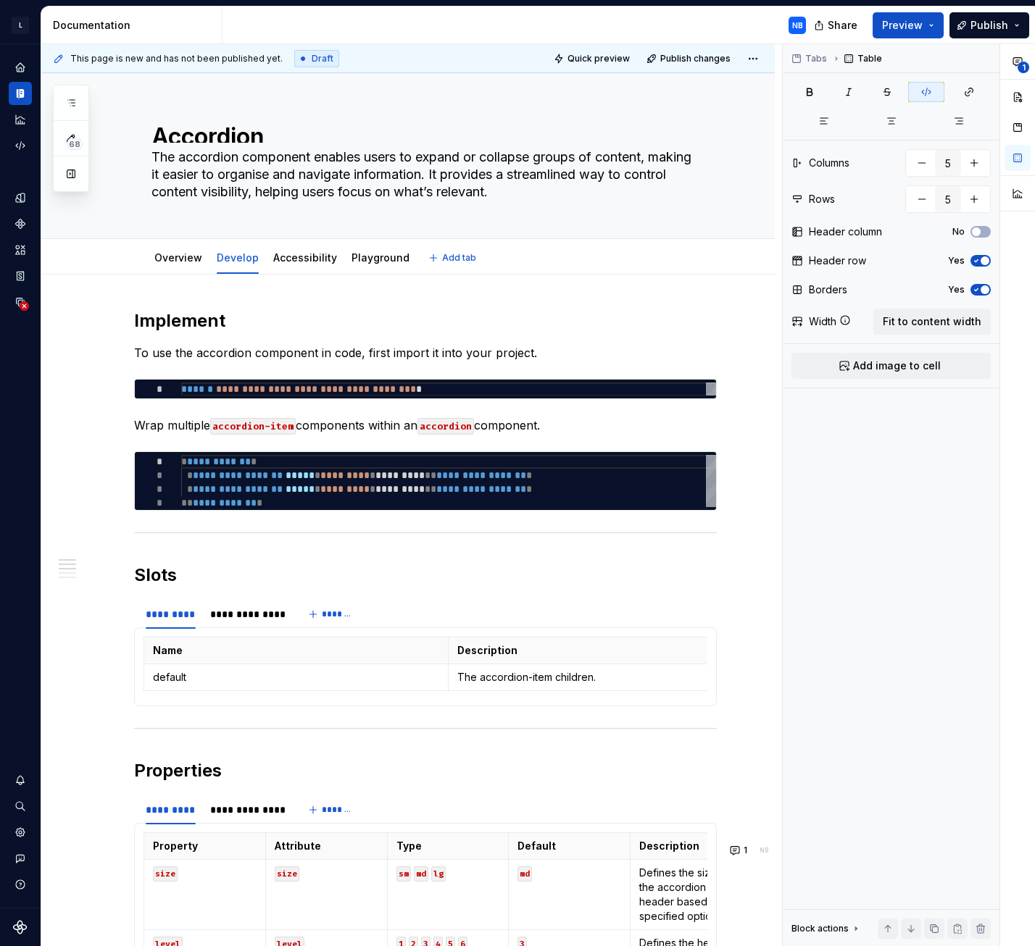
type textarea "*"
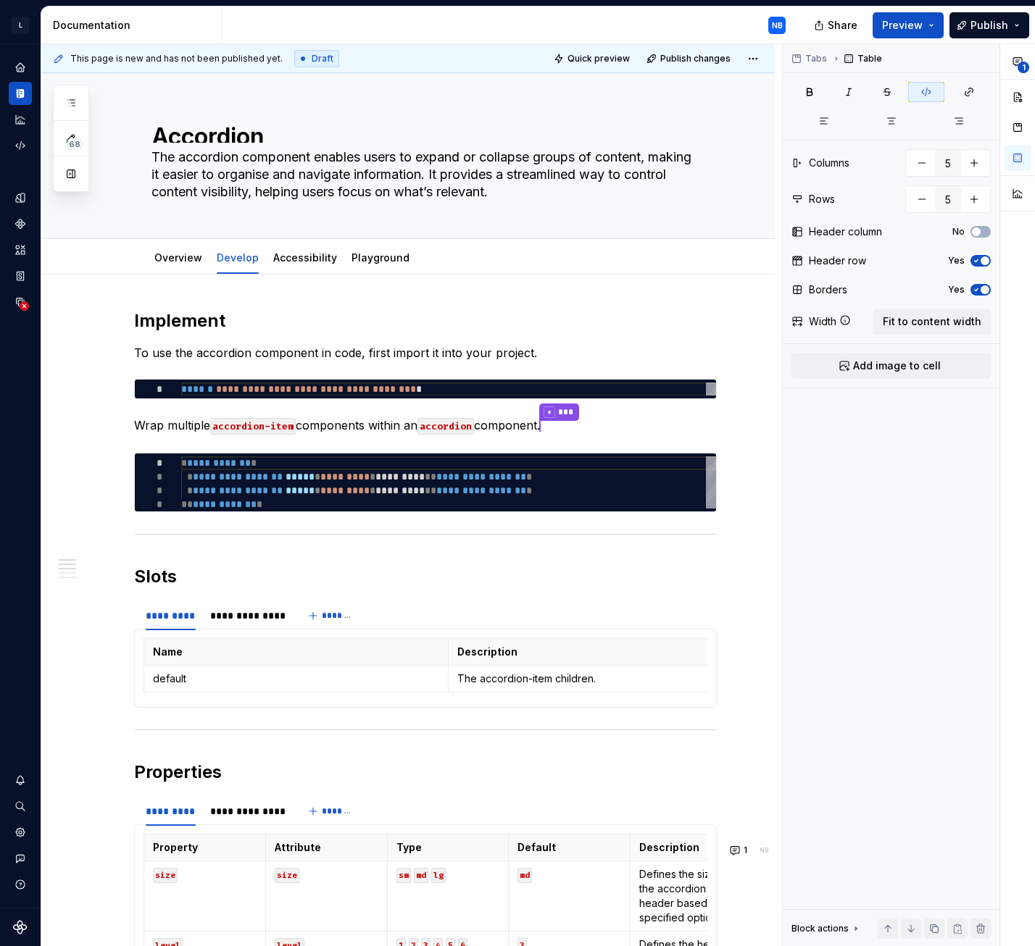
type textarea "**********"
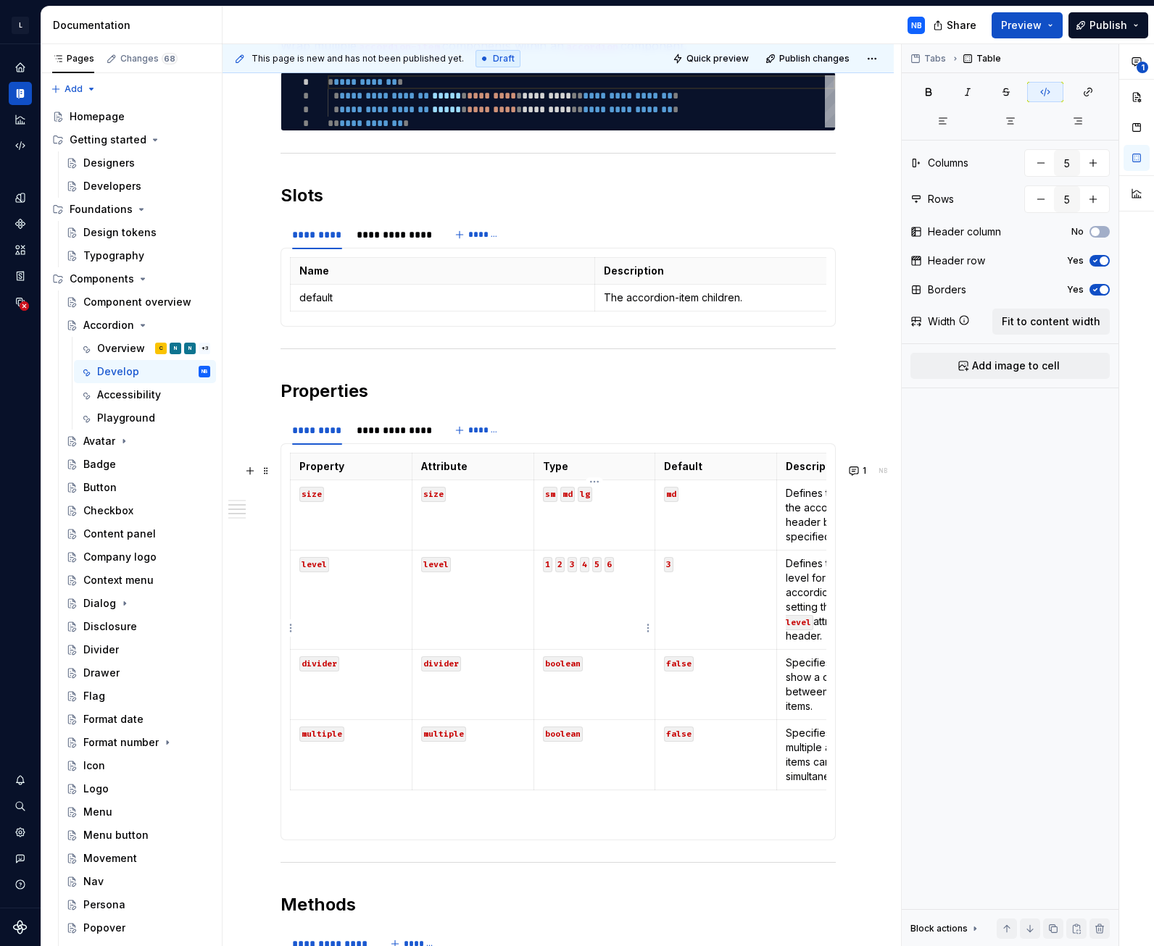
scroll to position [362, 0]
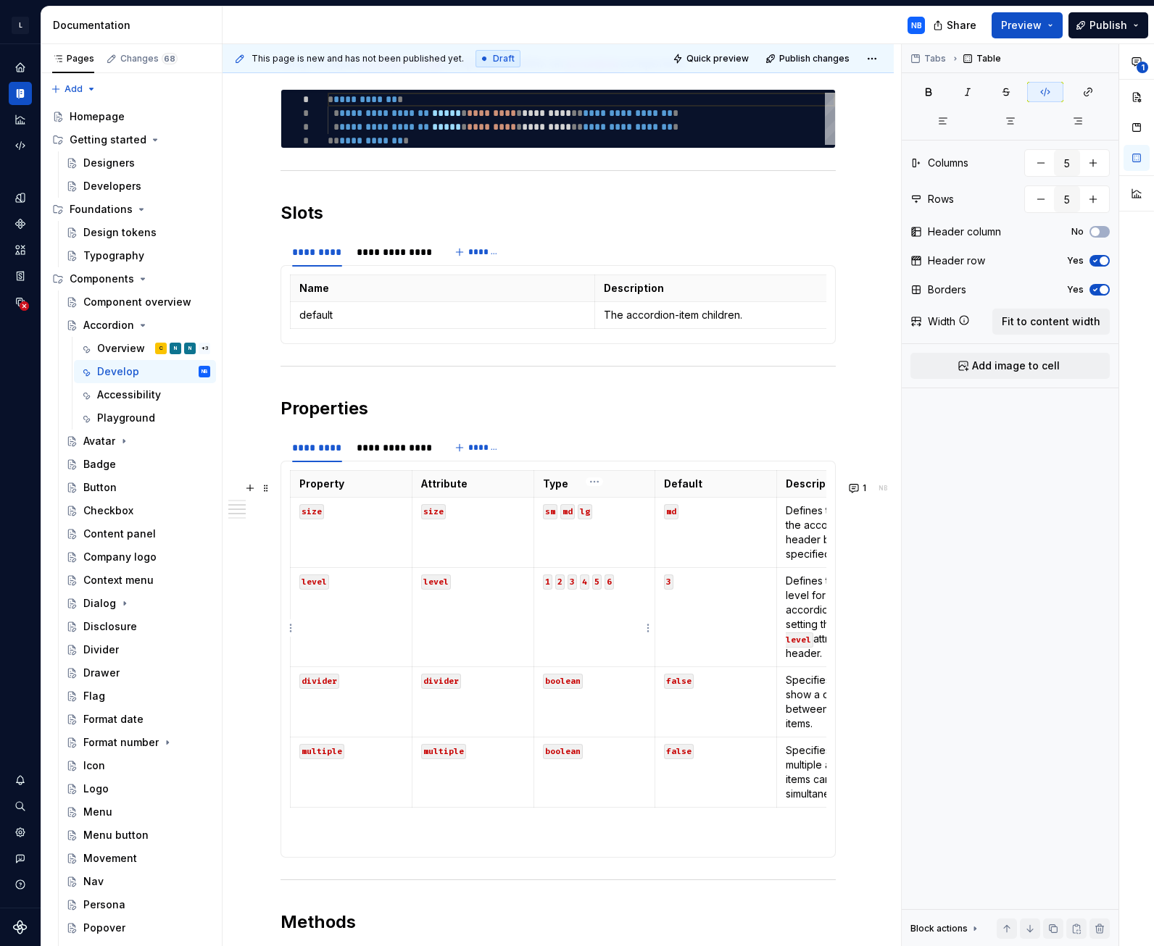
click at [593, 615] on td "1 2 3 4 5 6" at bounding box center [594, 617] width 122 height 99
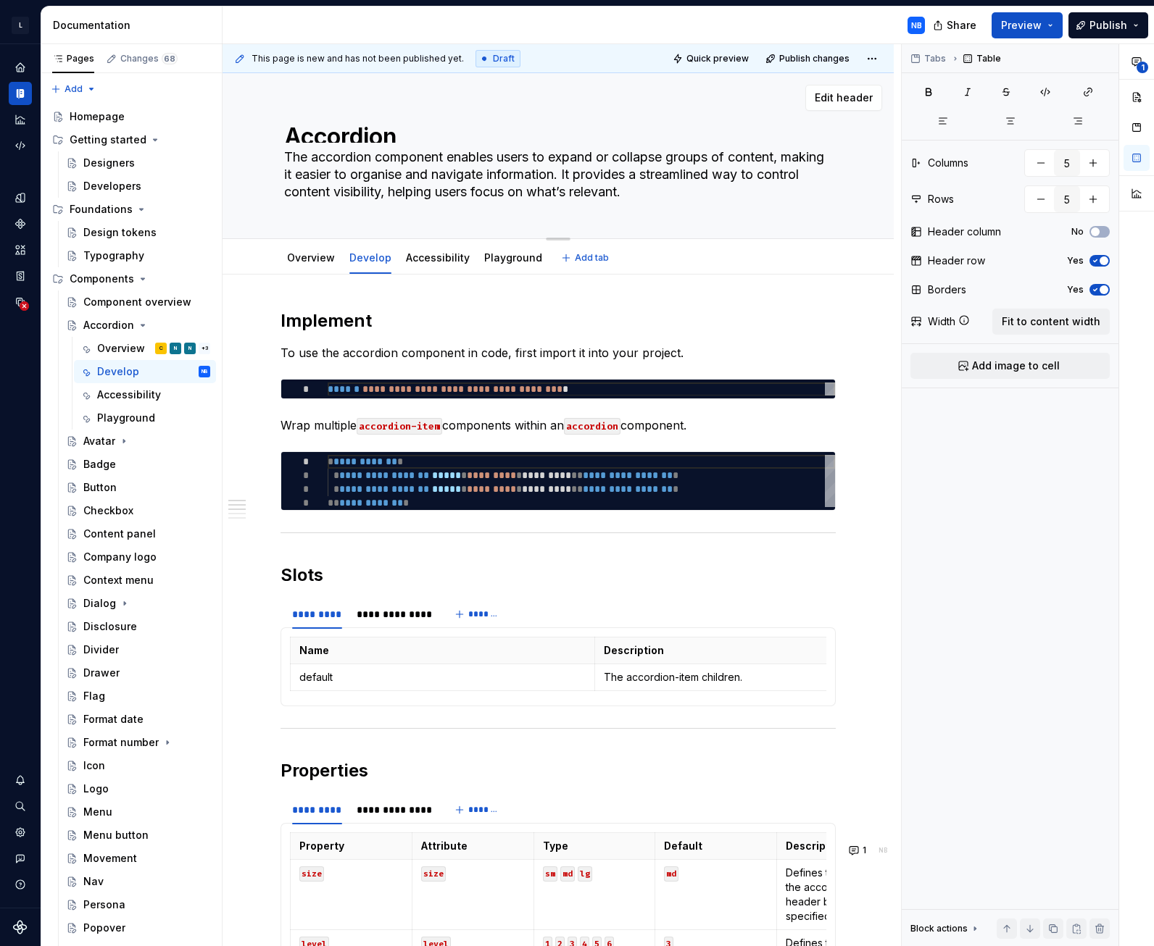
click at [391, 149] on textarea "The accordion component enables users to expand or collapse groups of content, …" at bounding box center [555, 175] width 548 height 58
click at [392, 138] on textarea "Accordion" at bounding box center [555, 131] width 548 height 23
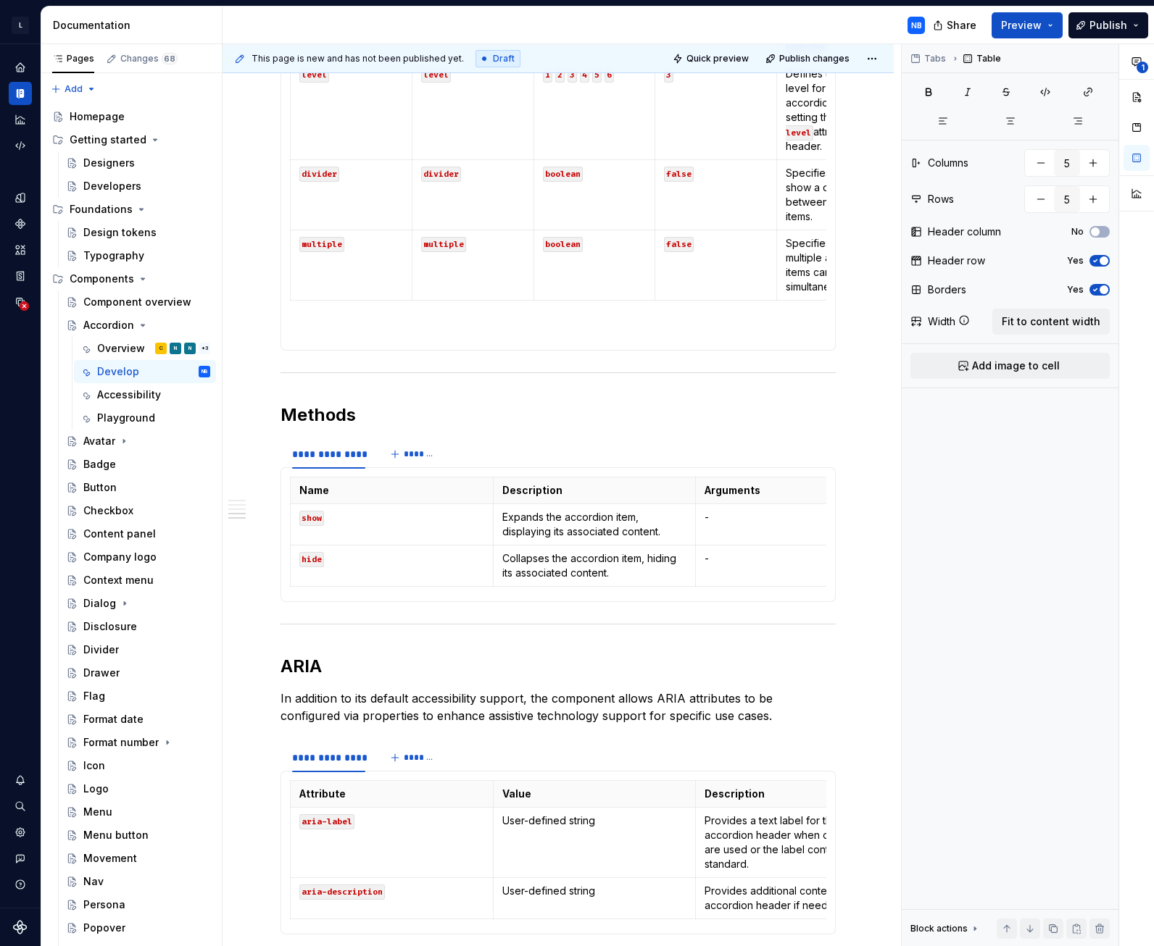
scroll to position [1222, 0]
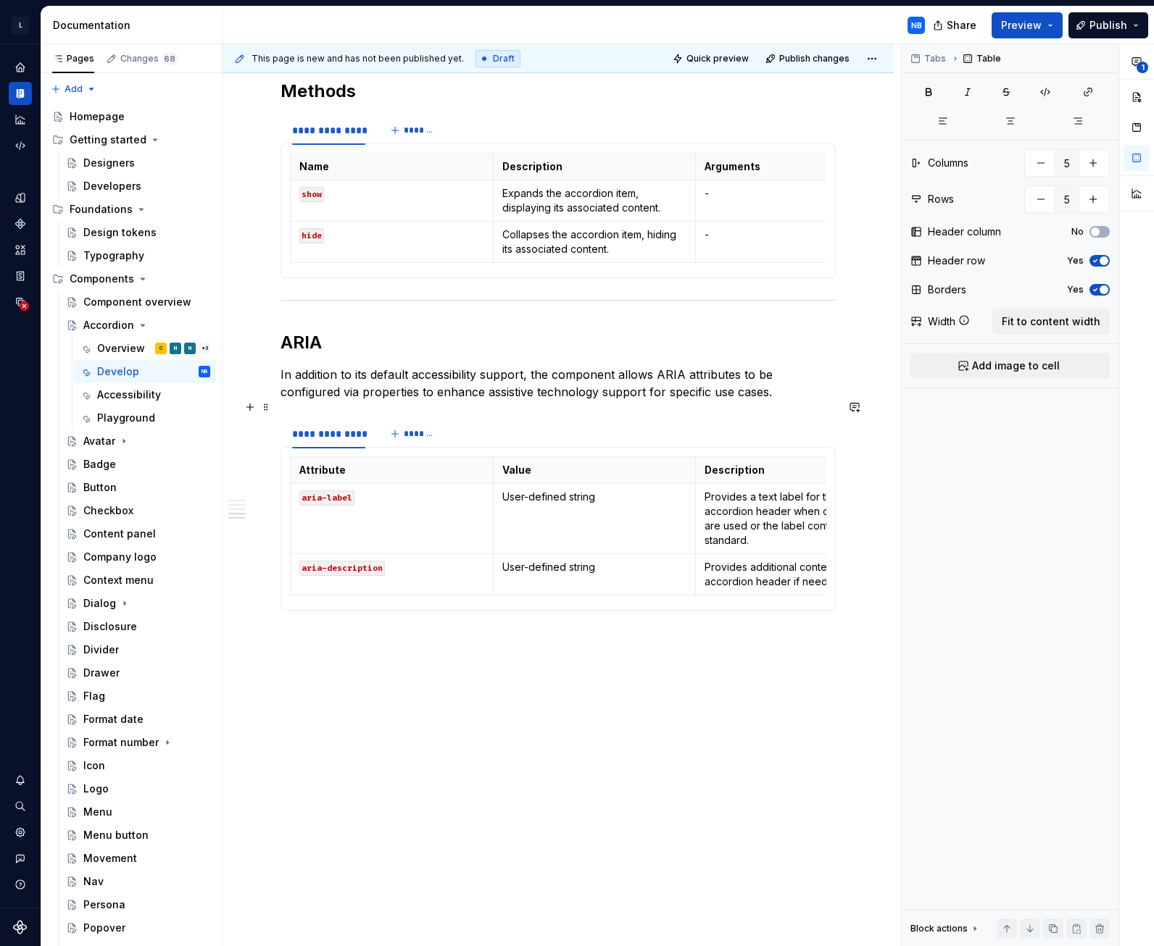
type textarea "*"
type textarea "**********"
type textarea "*"
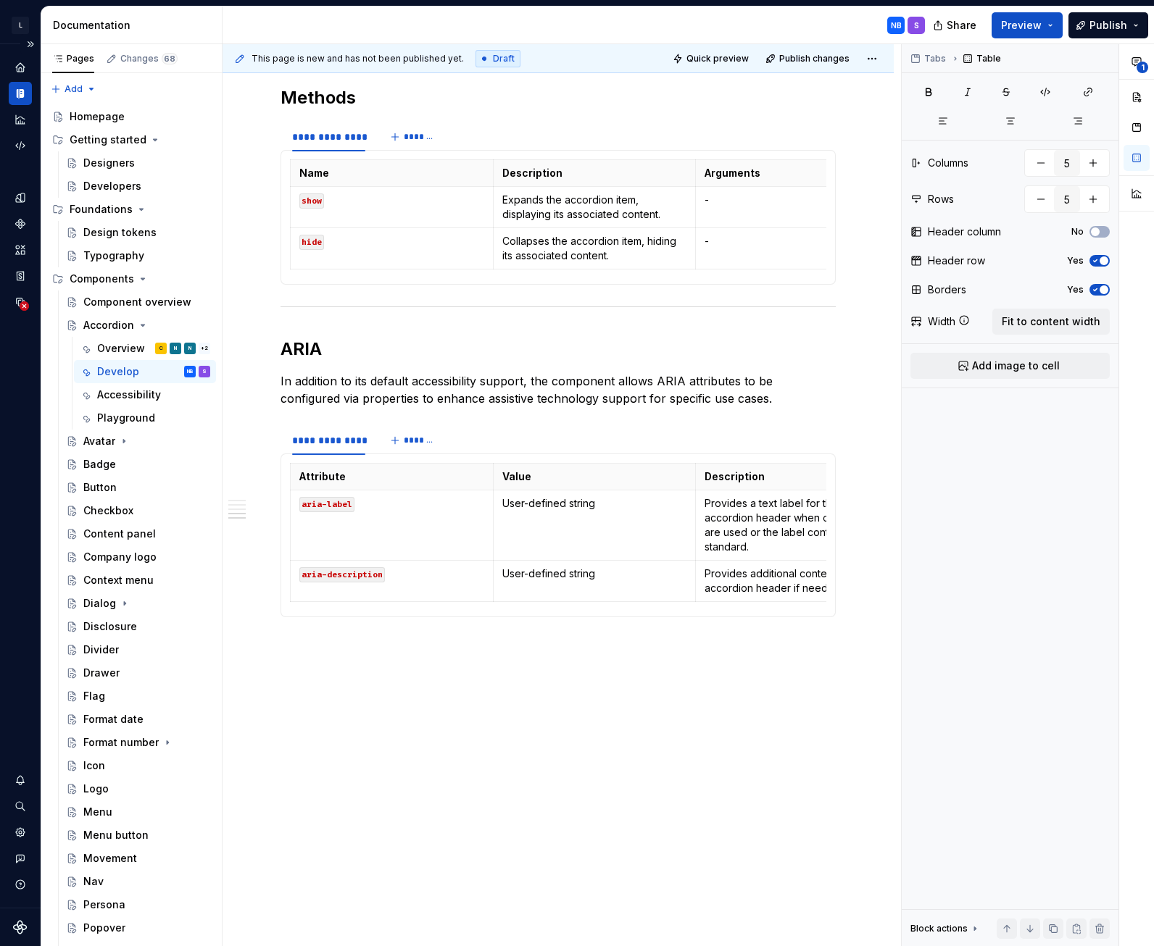
scroll to position [1434, 0]
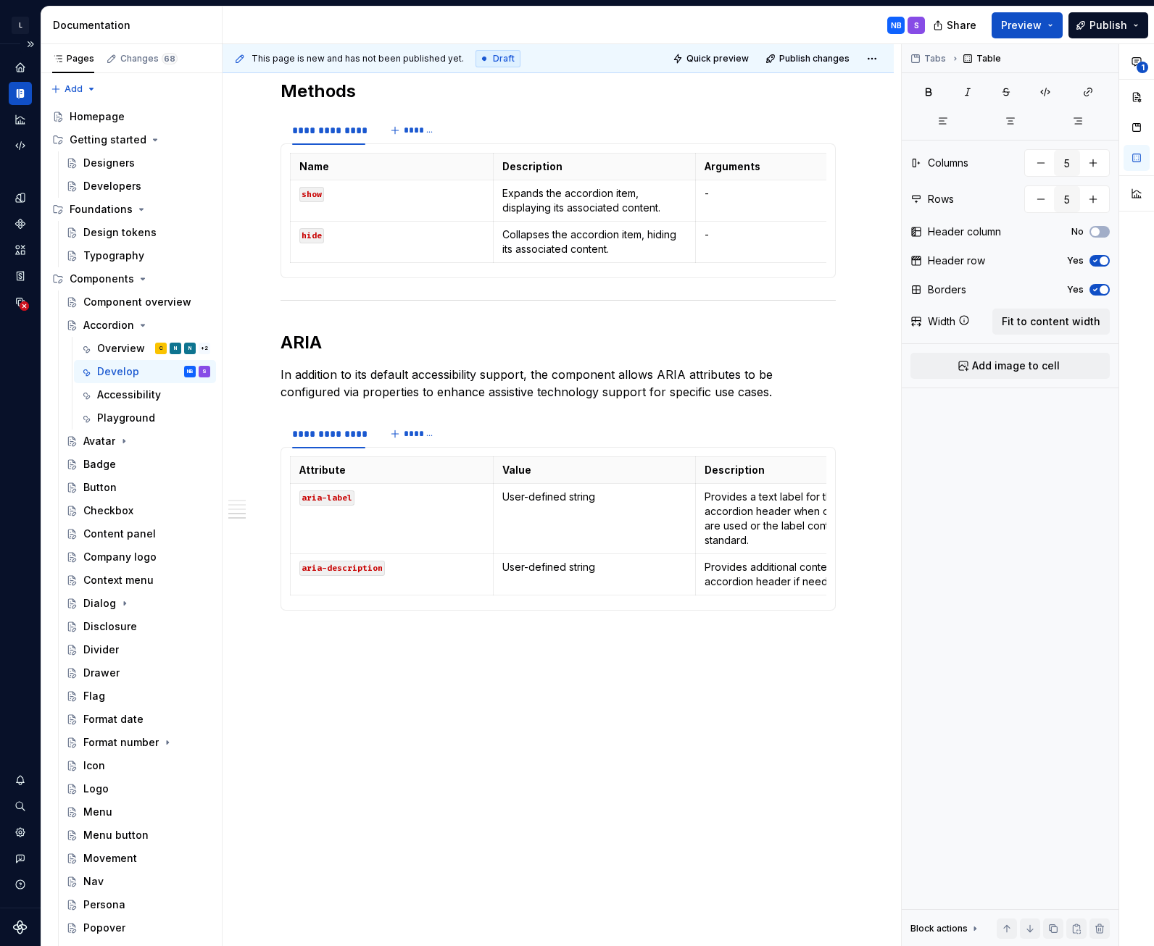
type textarea "**********"
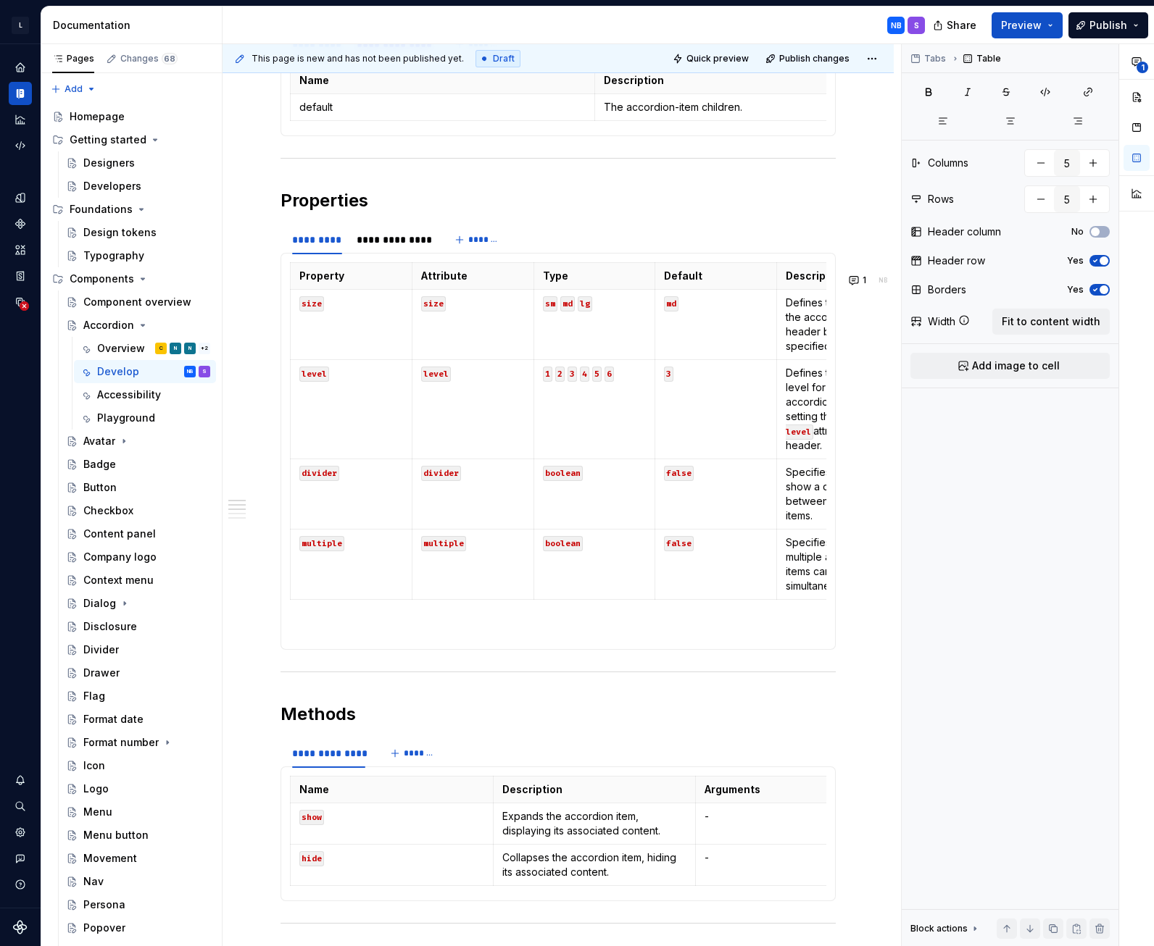
scroll to position [0, 0]
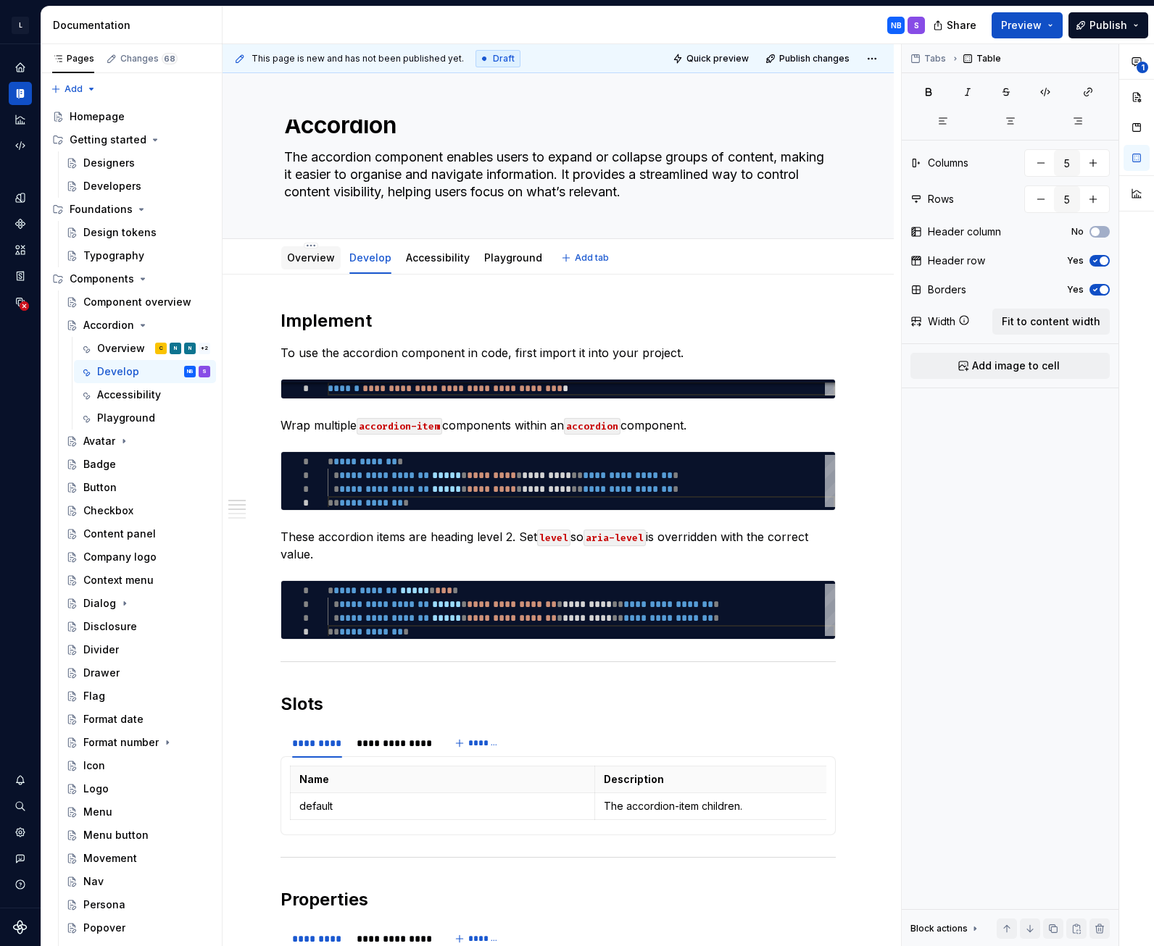
click at [294, 264] on div "Overview" at bounding box center [311, 258] width 48 height 14
click at [305, 258] on link "Overview" at bounding box center [311, 257] width 48 height 12
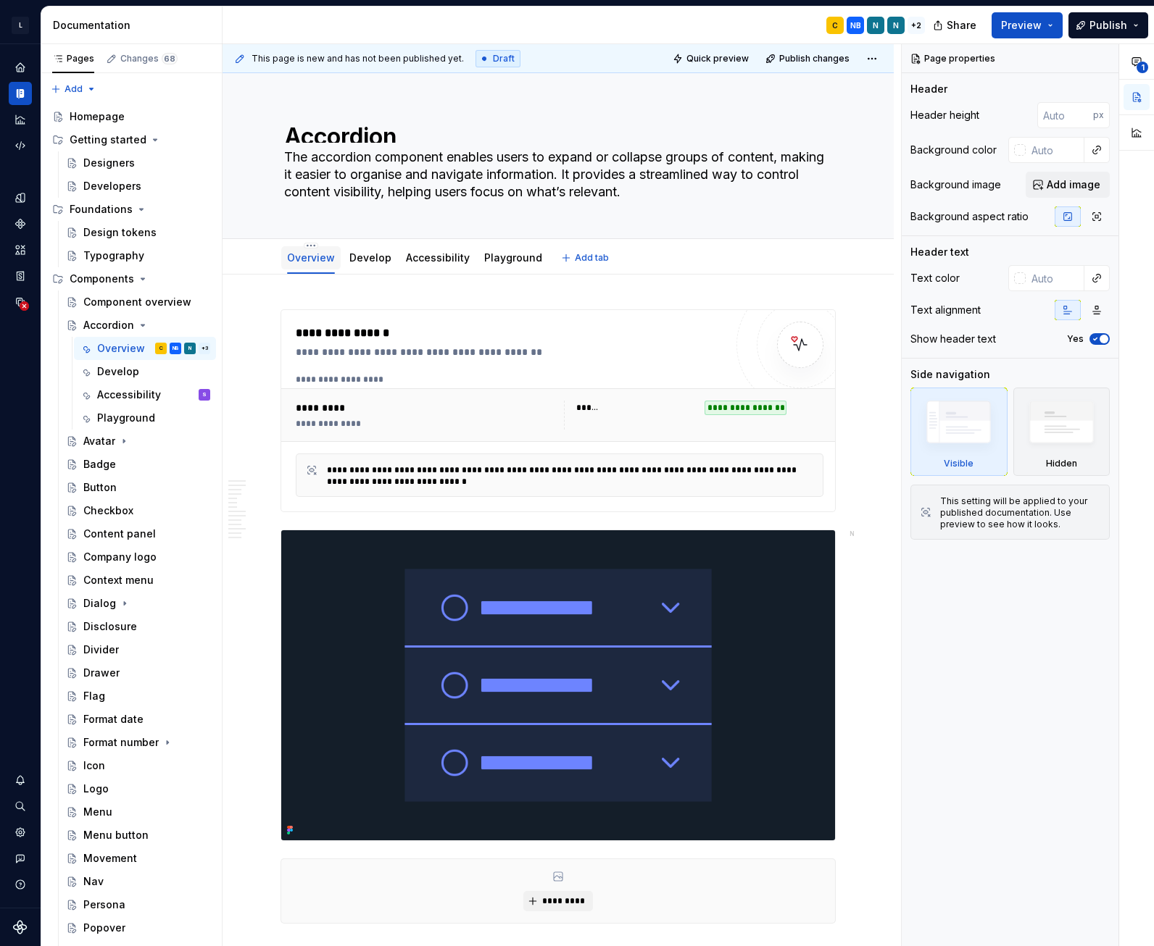
click at [298, 271] on div at bounding box center [310, 271] width 59 height 1
click at [370, 264] on div "Develop" at bounding box center [370, 258] width 42 height 14
click at [370, 262] on link "Develop" at bounding box center [370, 257] width 42 height 12
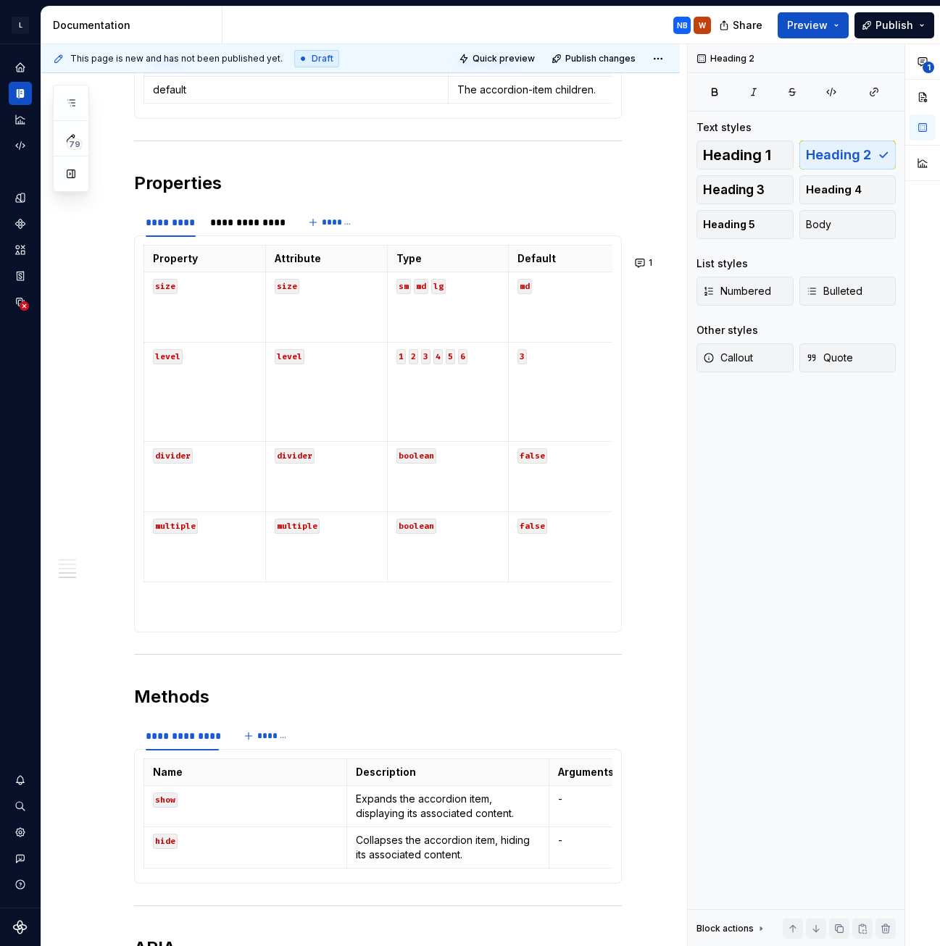
scroll to position [1314, 0]
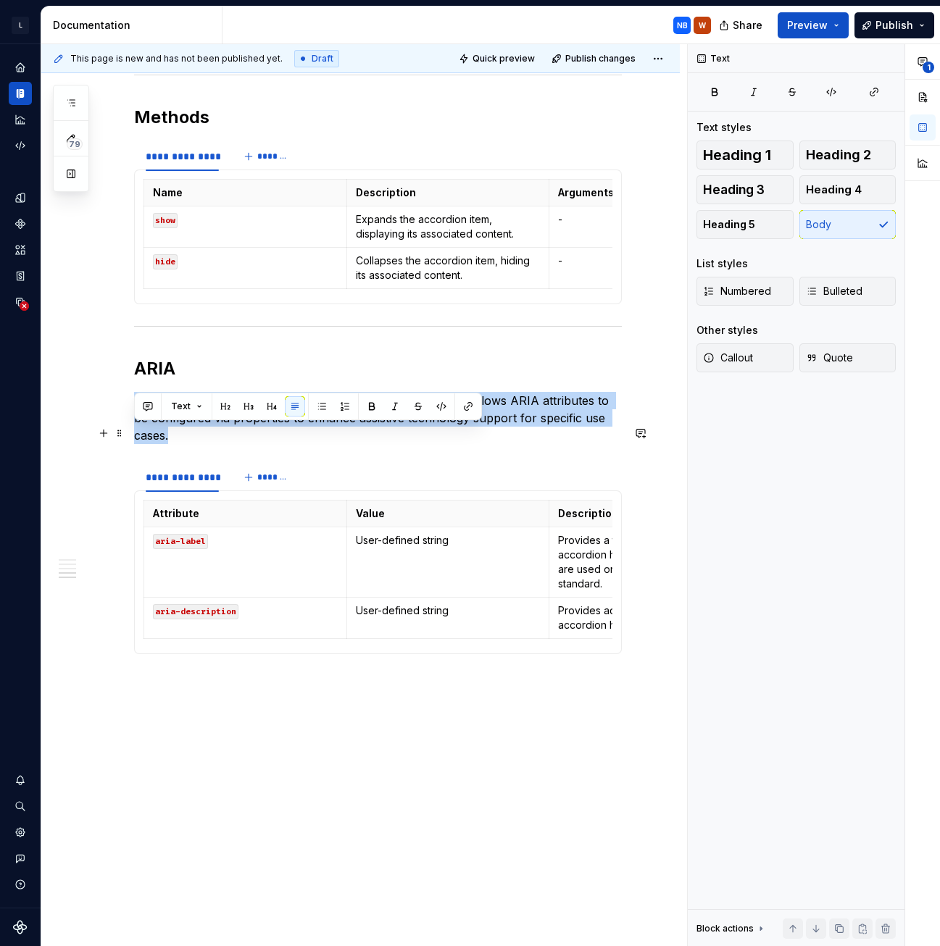
drag, startPoint x: 164, startPoint y: 464, endPoint x: 130, endPoint y: 433, distance: 45.1
copy p "In addition to its default accessibility support, the component allows ARIA att…"
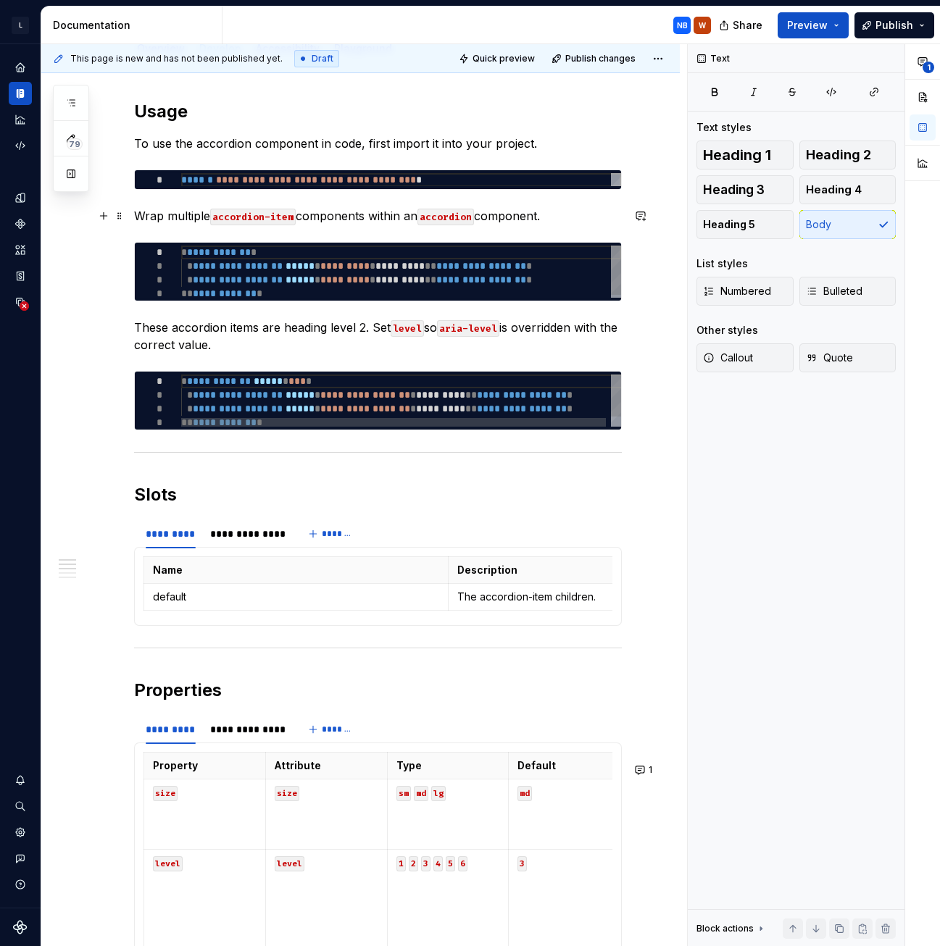
scroll to position [0, 0]
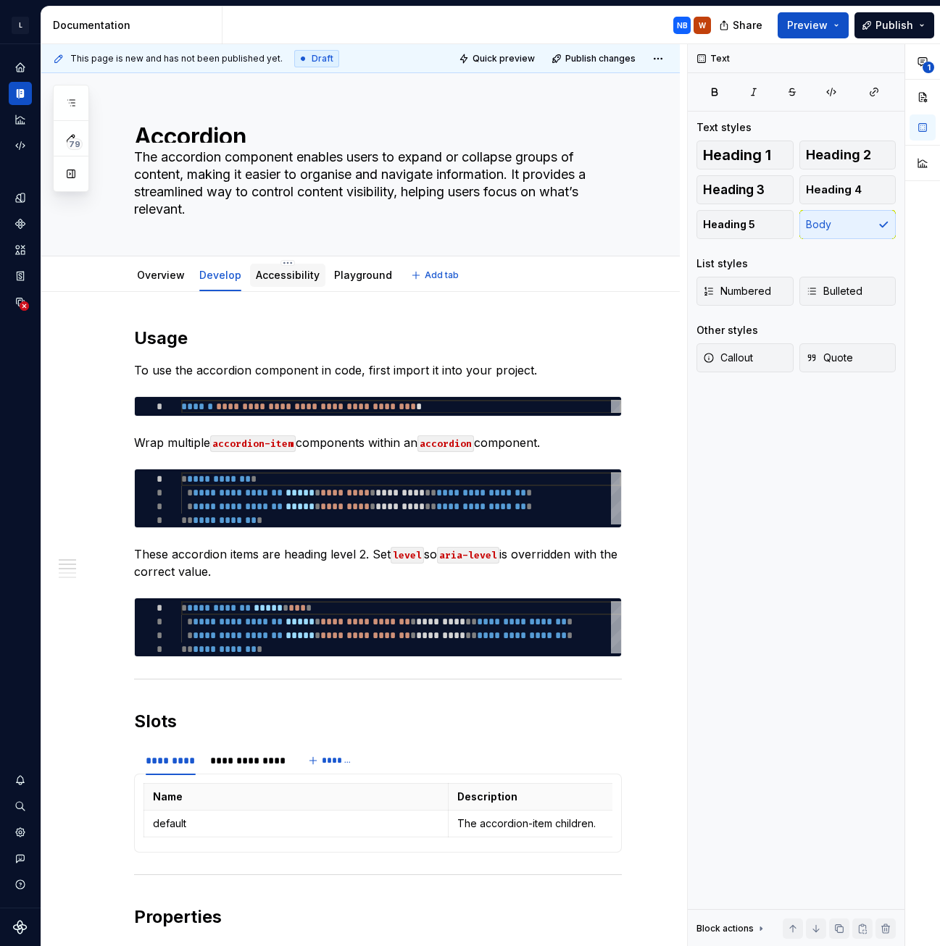
click at [287, 272] on link "Accessibility" at bounding box center [288, 275] width 64 height 12
click at [267, 274] on link "Accessibility" at bounding box center [288, 275] width 64 height 12
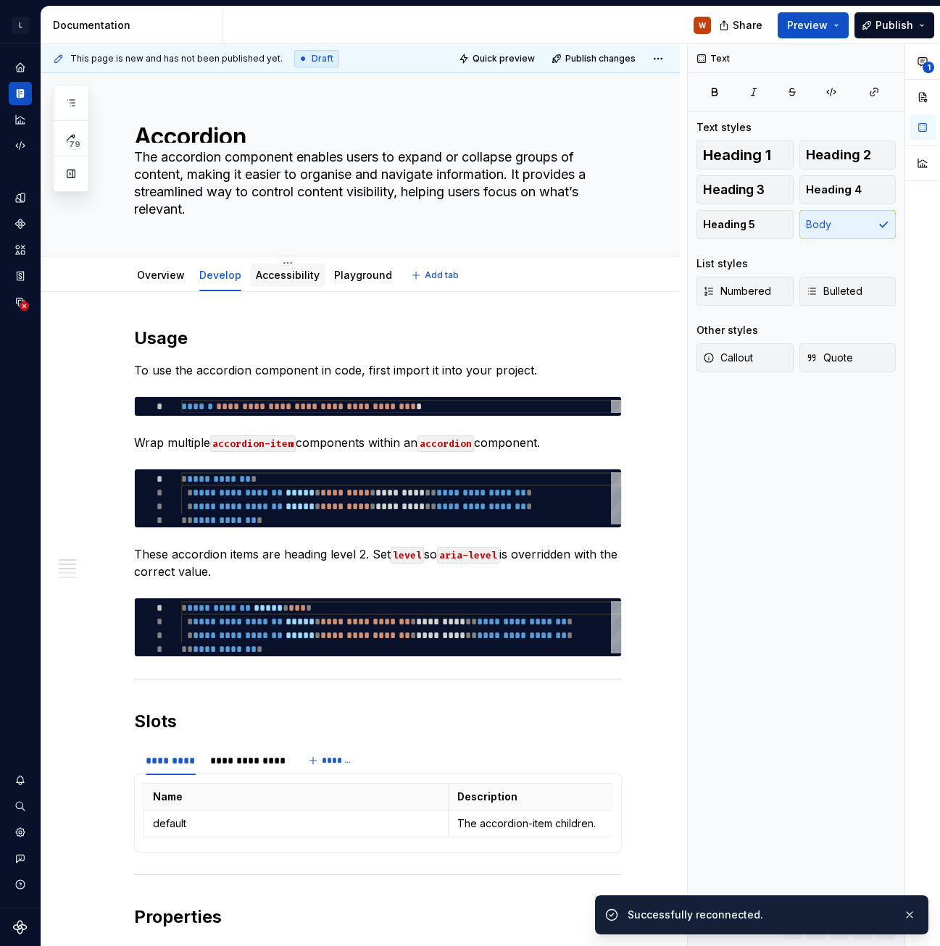
type textarea "*"
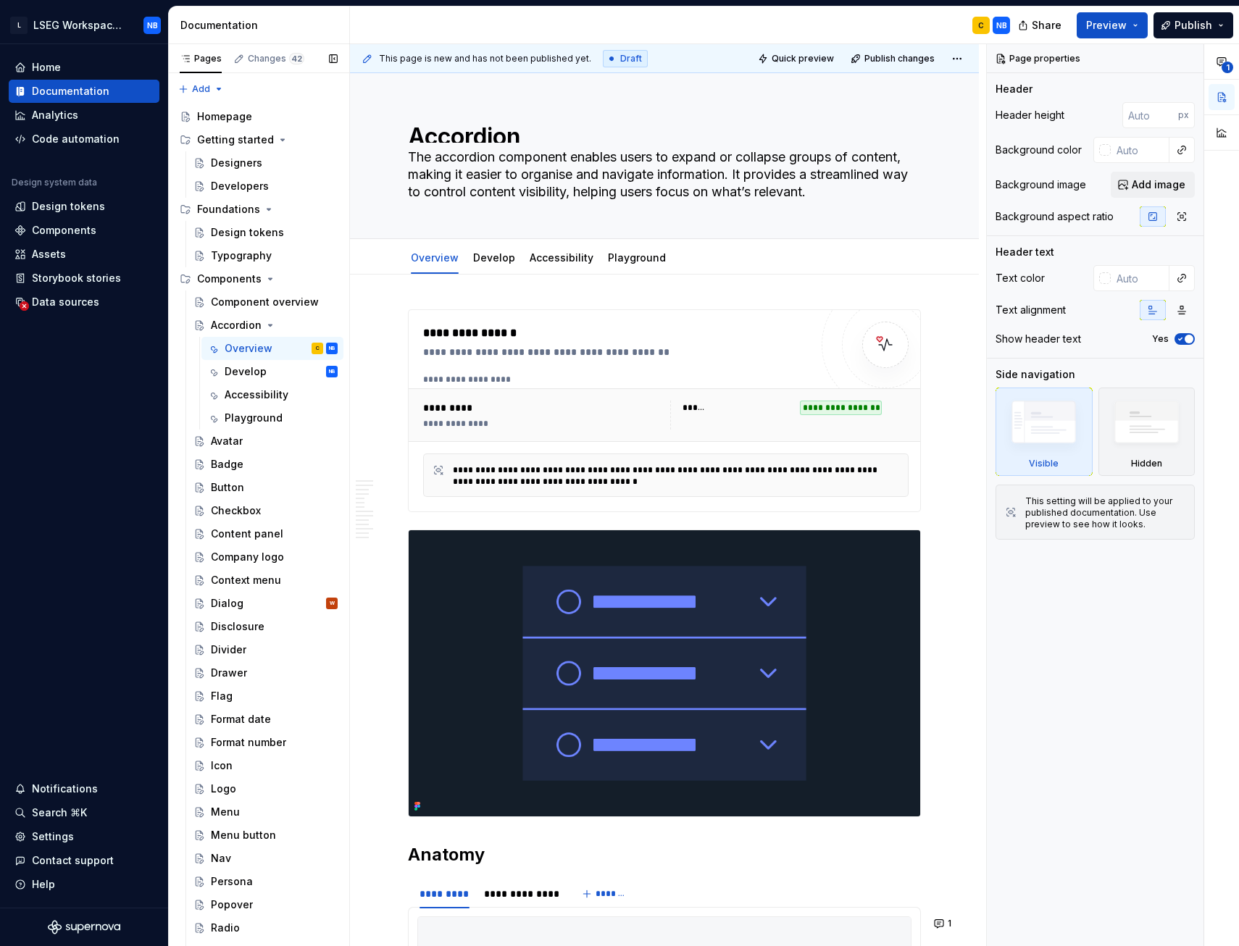
scroll to position [245, 0]
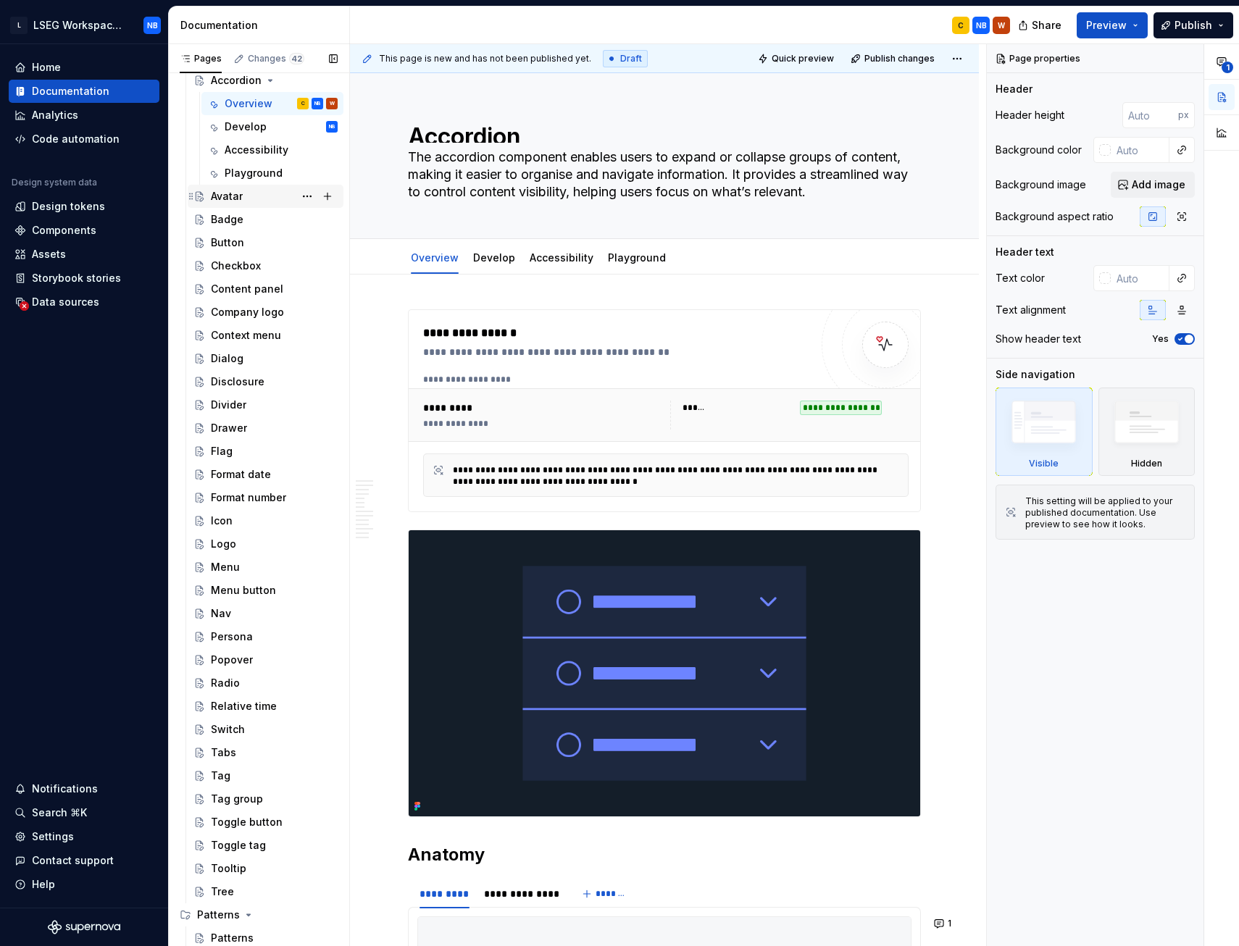
click at [249, 203] on div "Avatar" at bounding box center [274, 196] width 127 height 20
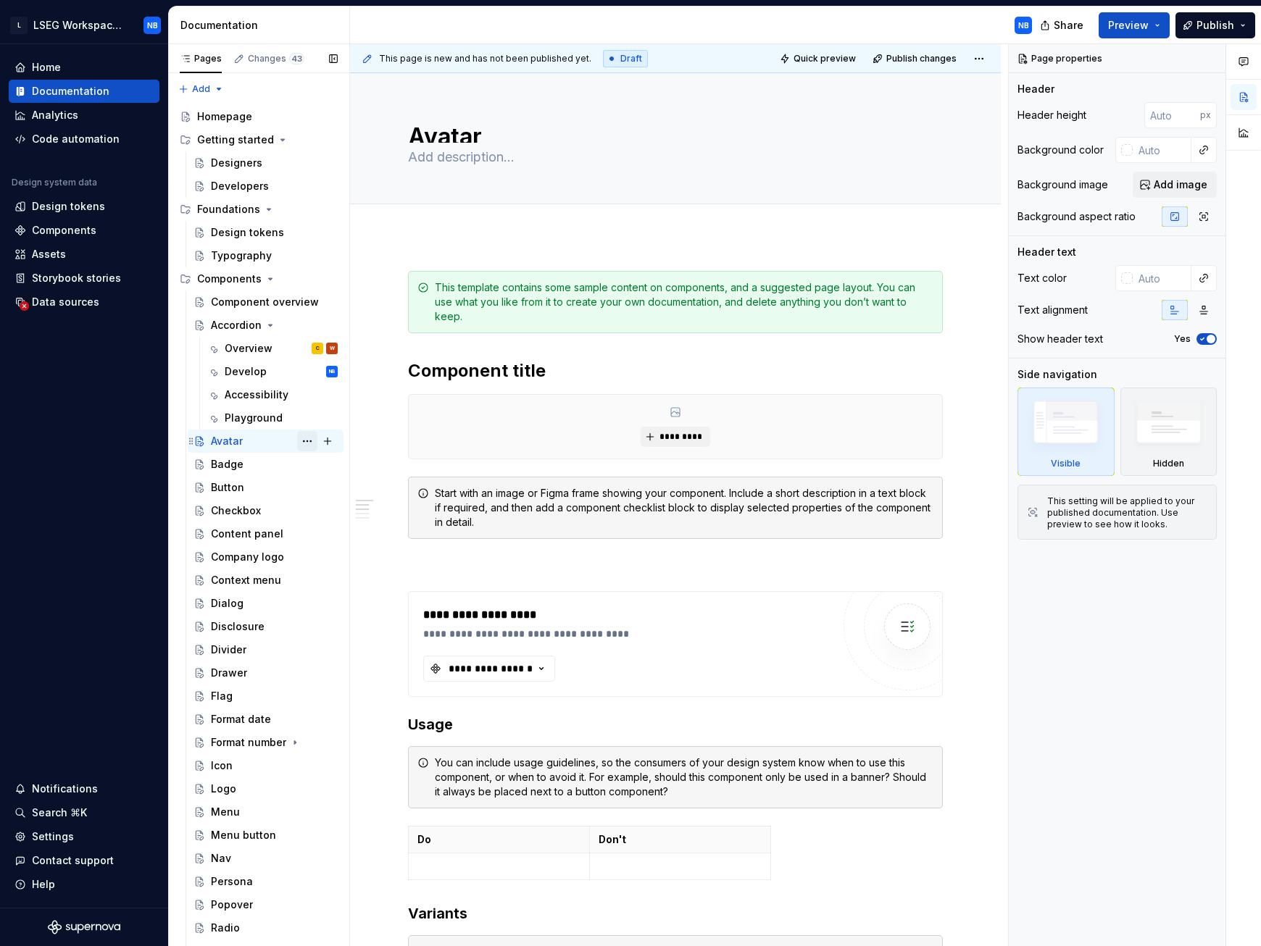
click at [299, 441] on button "Page tree" at bounding box center [307, 441] width 20 height 20
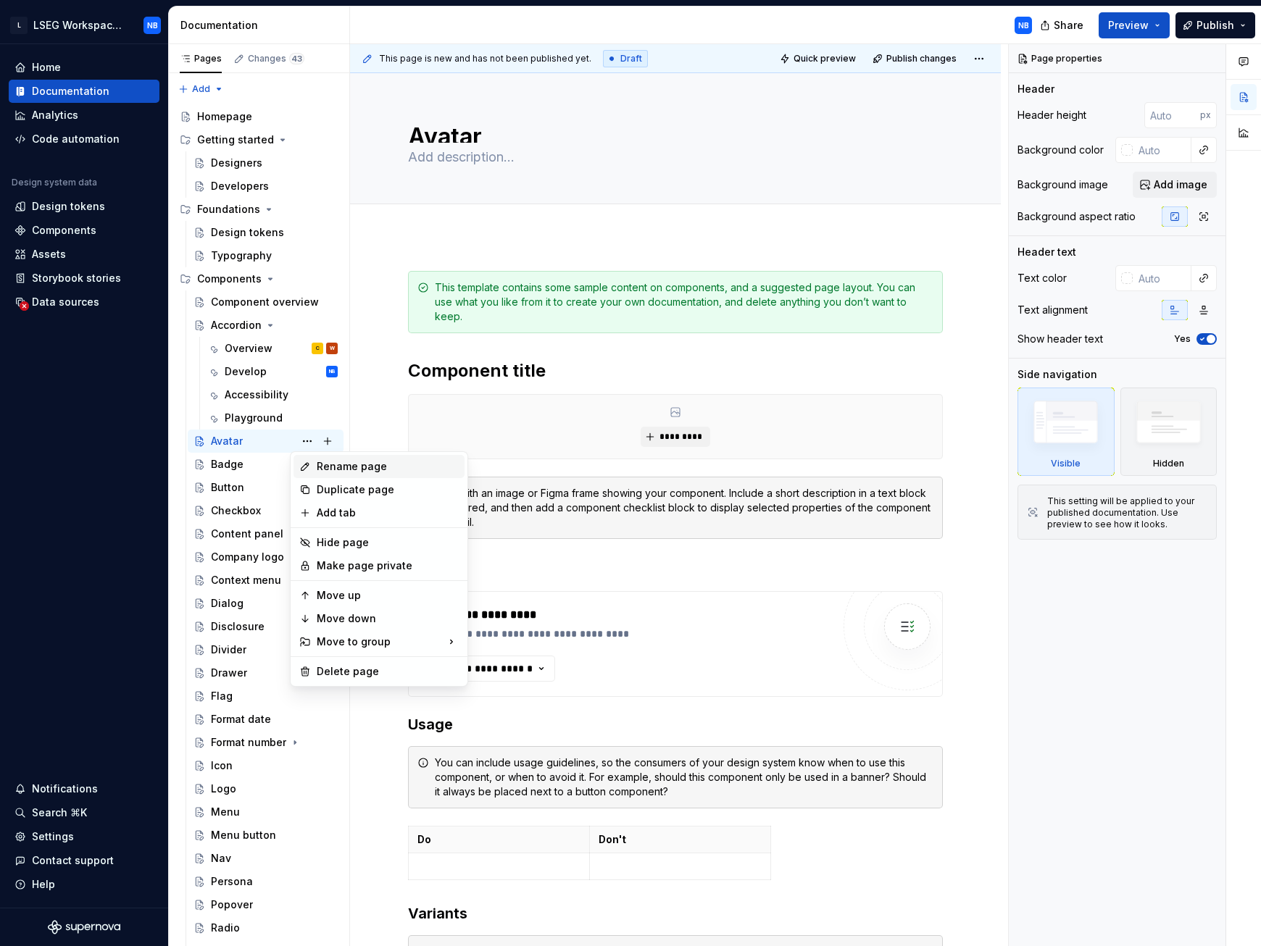
type textarea "*"
click at [337, 441] on div "Add tab" at bounding box center [388, 513] width 142 height 14
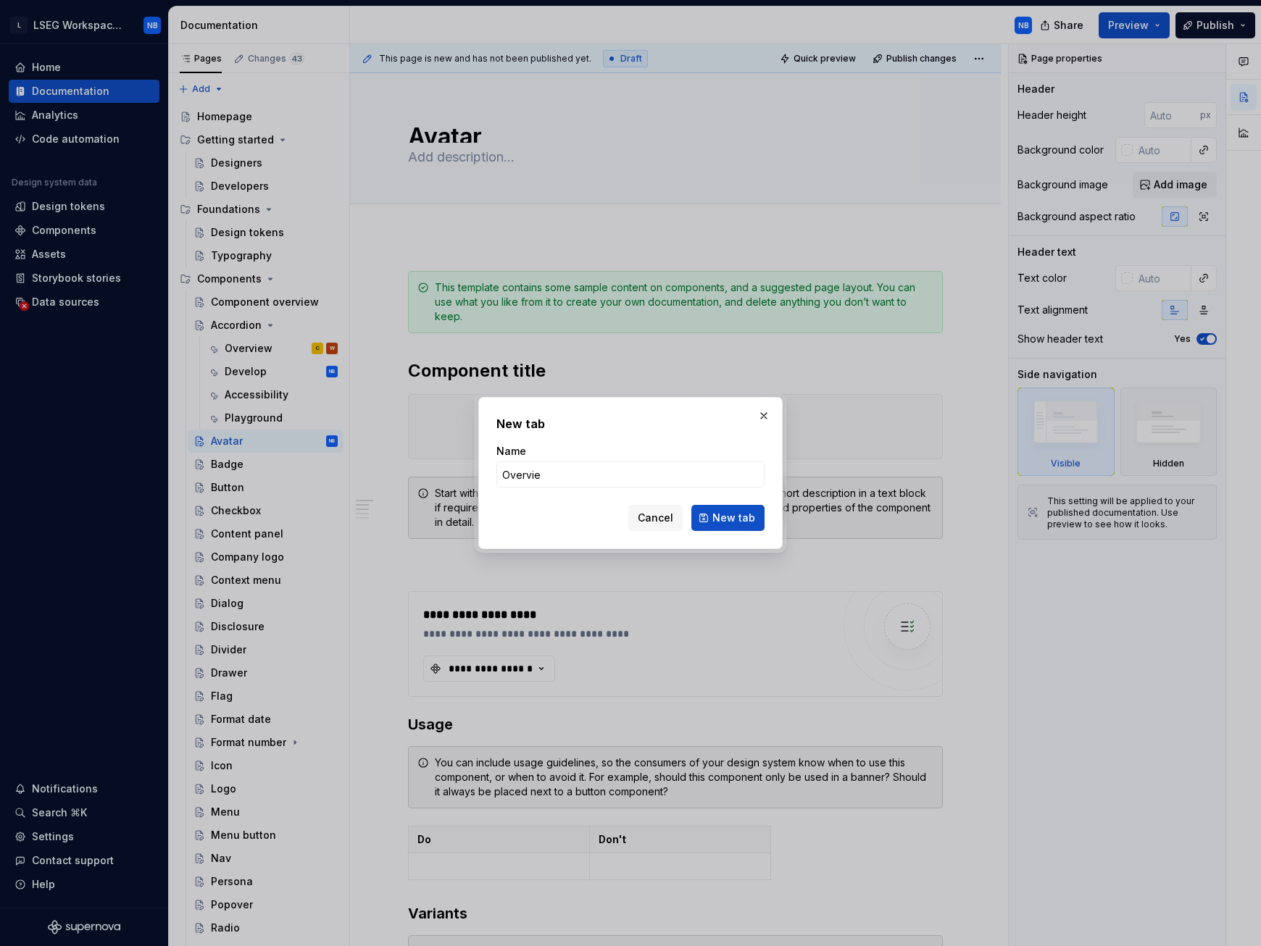
type input "Overview"
click at [730, 441] on button "New tab" at bounding box center [727, 518] width 73 height 26
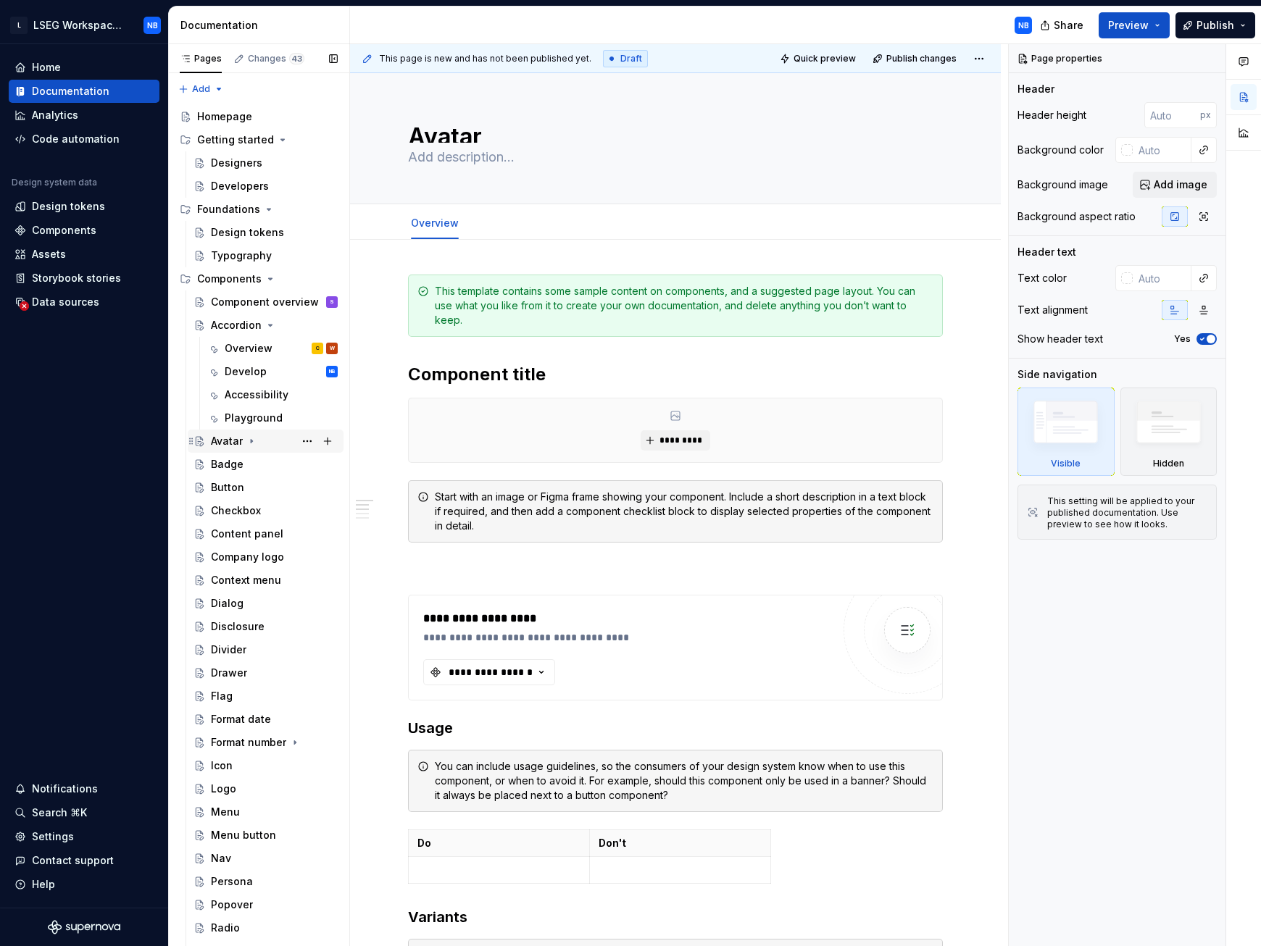
click at [249, 441] on icon "Page tree" at bounding box center [252, 441] width 12 height 12
click at [299, 441] on button "Page tree" at bounding box center [307, 441] width 20 height 20
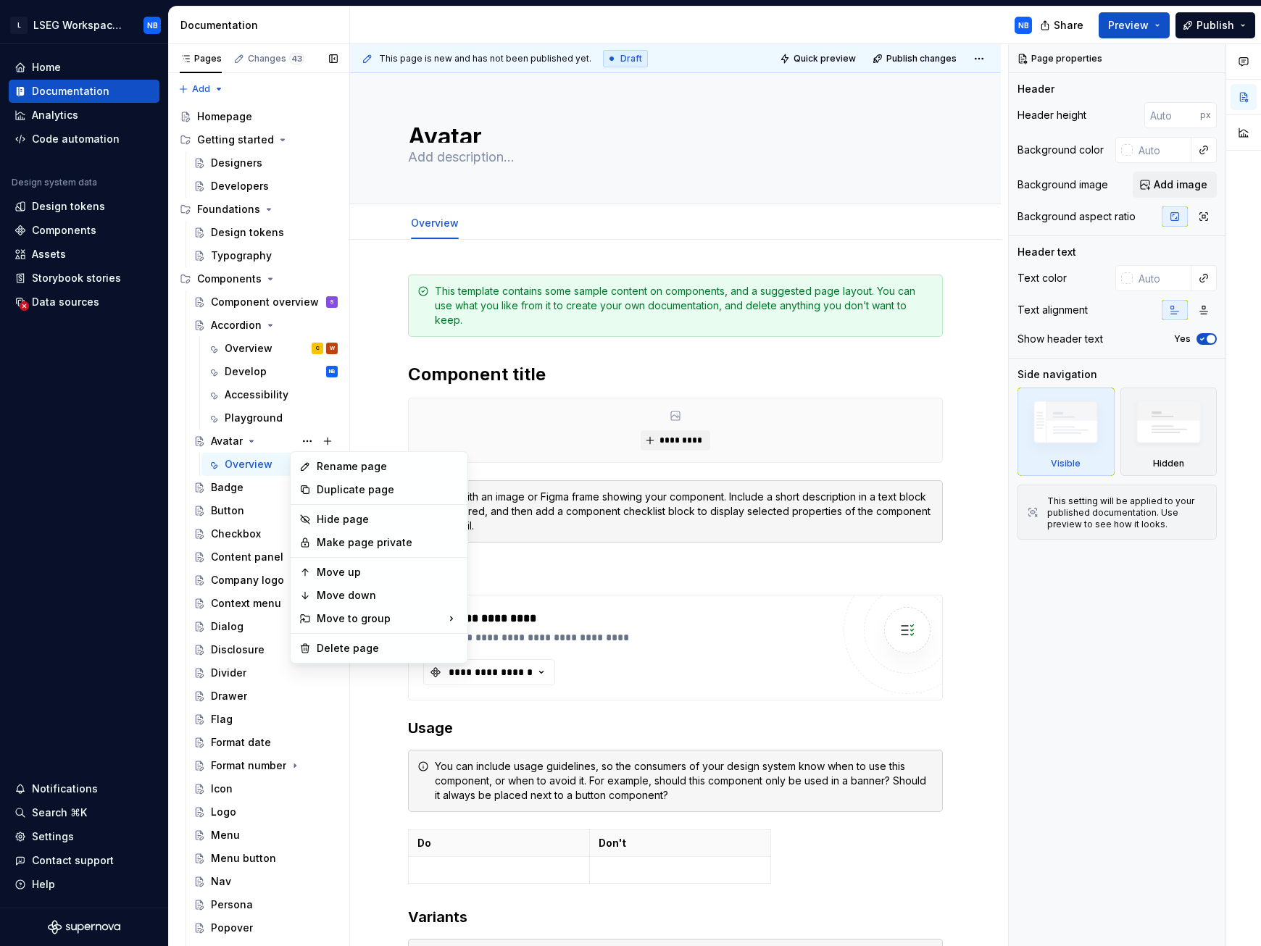
click at [299, 441] on div "Pages Changes 43 Add Accessibility guide for tree Page tree. Navigate the tree …" at bounding box center [258, 498] width 181 height 909
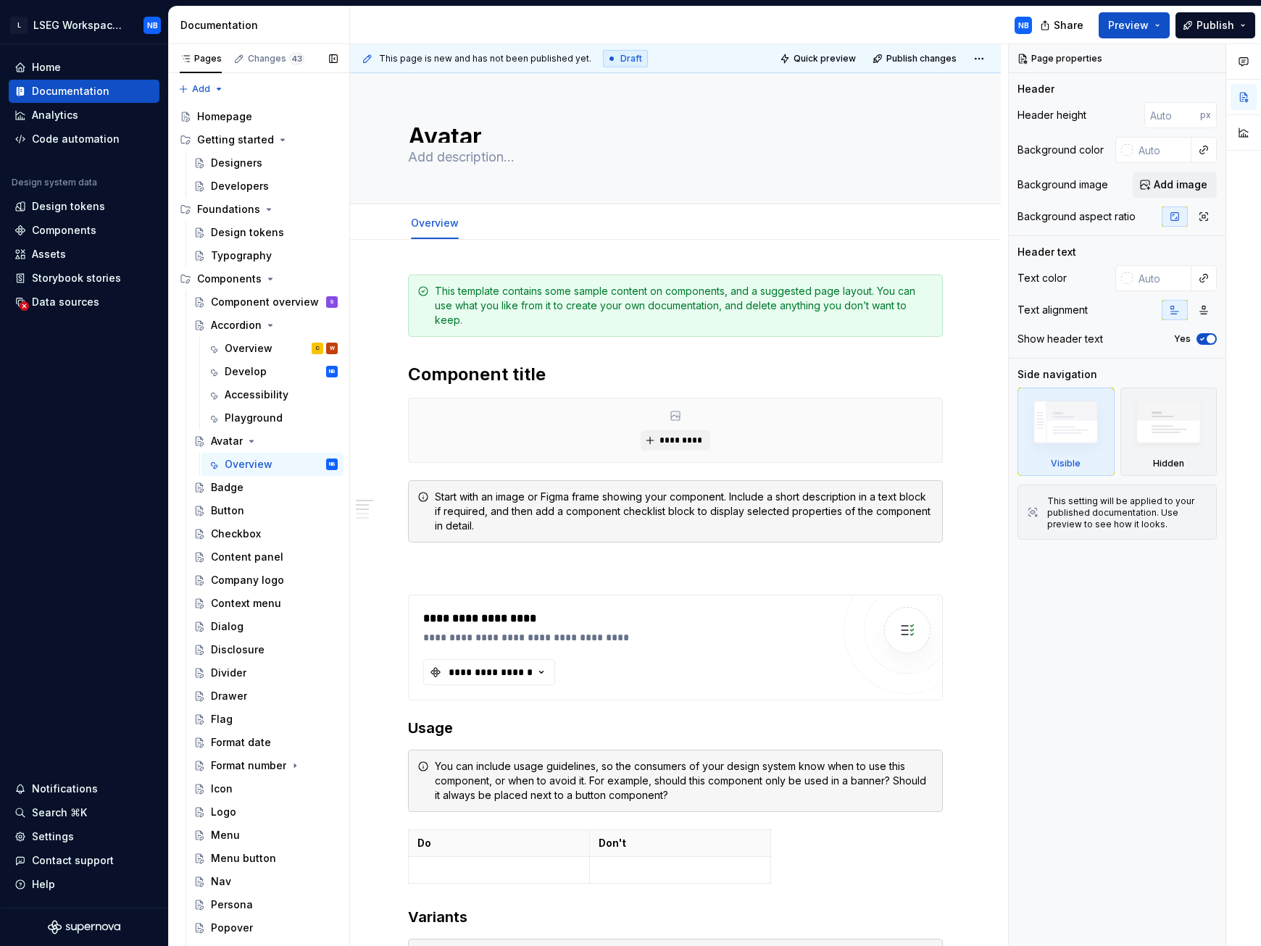
click at [0, 0] on button "Page tree" at bounding box center [0, 0] width 0 height 0
click at [299, 441] on div "Pages Changes 43 Add Accessibility guide for tree Page tree. Navigate the tree …" at bounding box center [258, 498] width 181 height 909
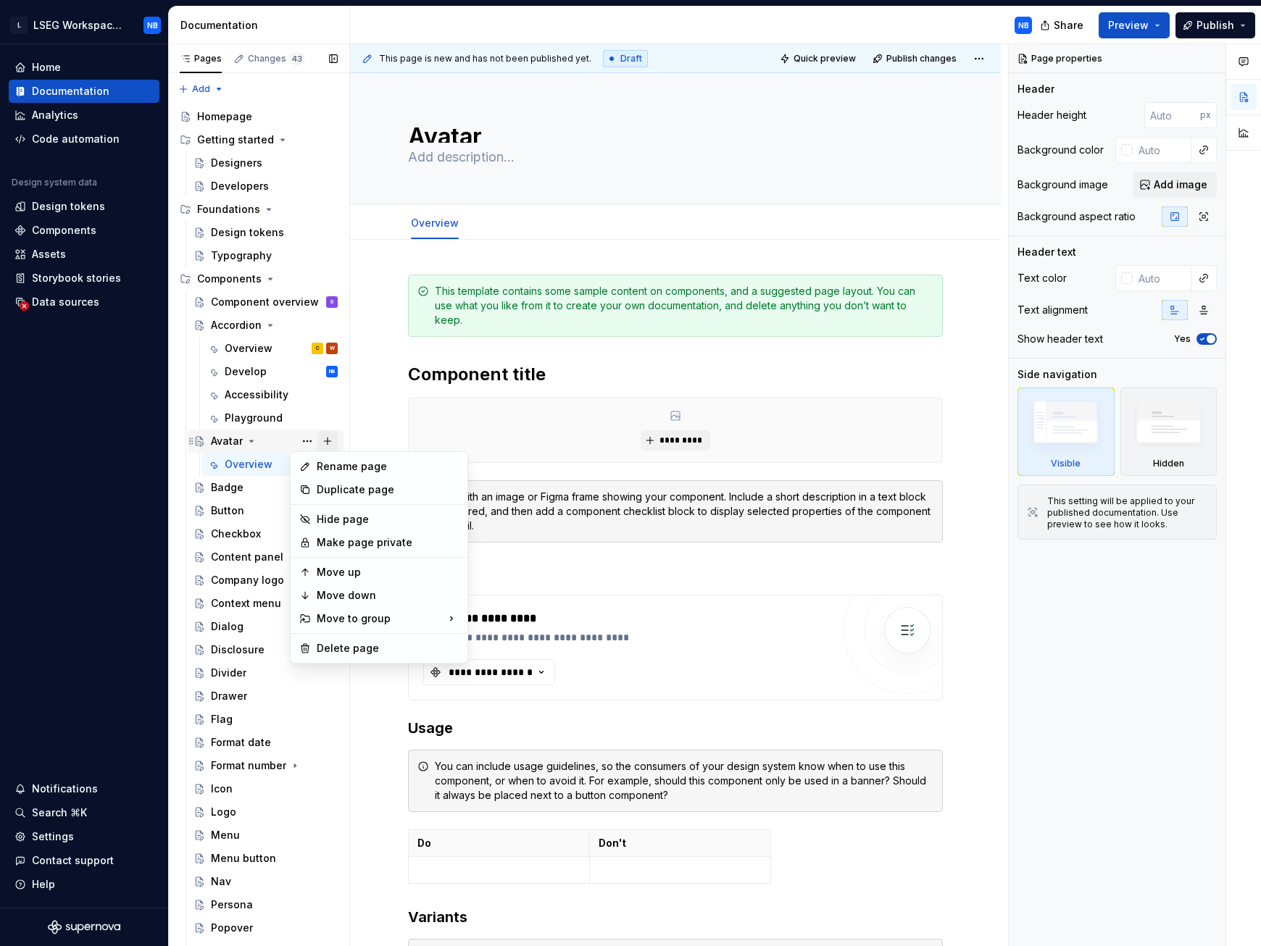
click at [292, 439] on div "Pages Changes 43 Add Accessibility guide for tree Page tree. Navigate the tree …" at bounding box center [258, 498] width 181 height 909
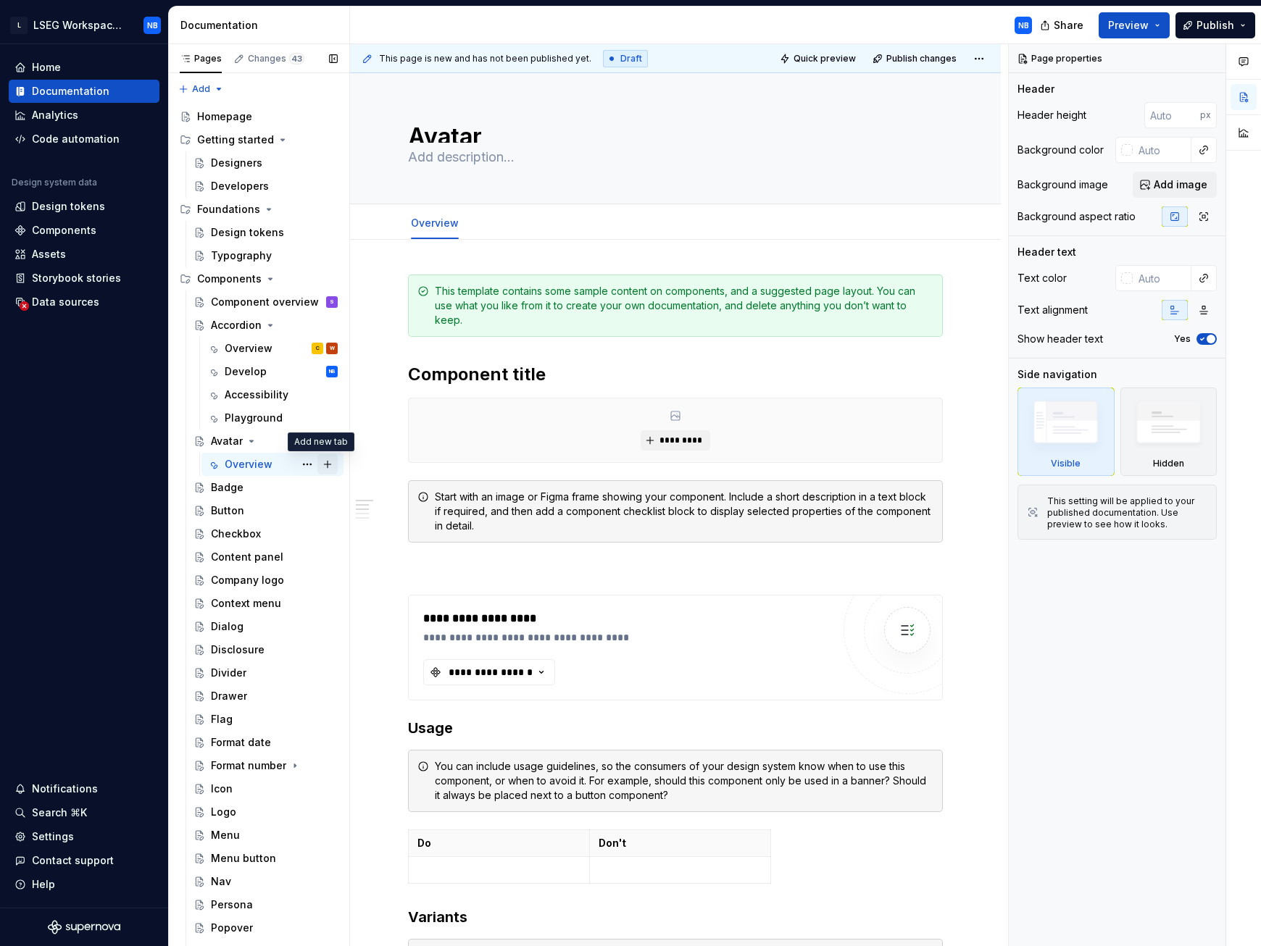
click at [318, 441] on button "Page tree" at bounding box center [327, 464] width 20 height 20
type textarea "*"
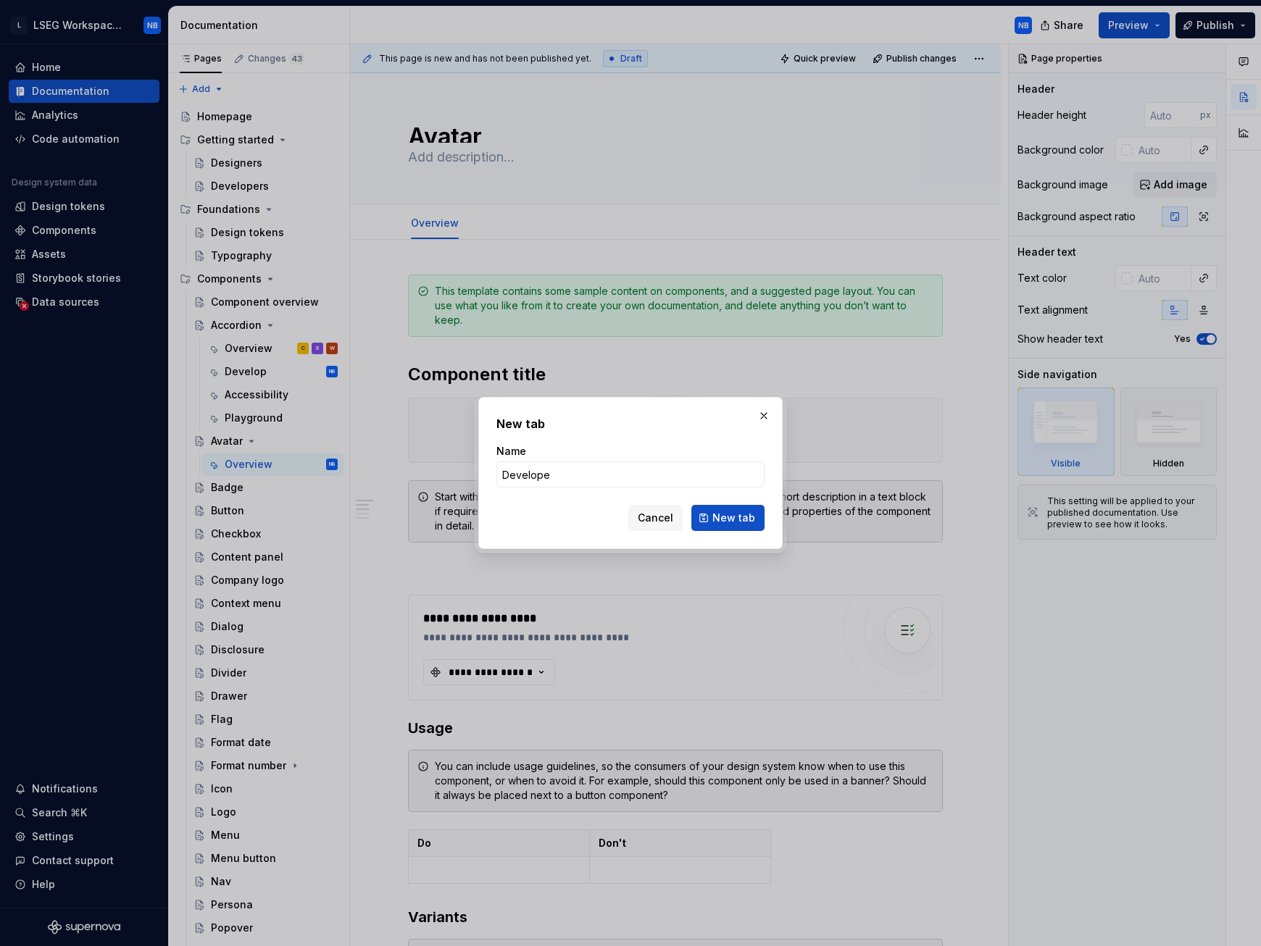
type input "Develop"
click at [748, 441] on span "New tab" at bounding box center [733, 518] width 43 height 14
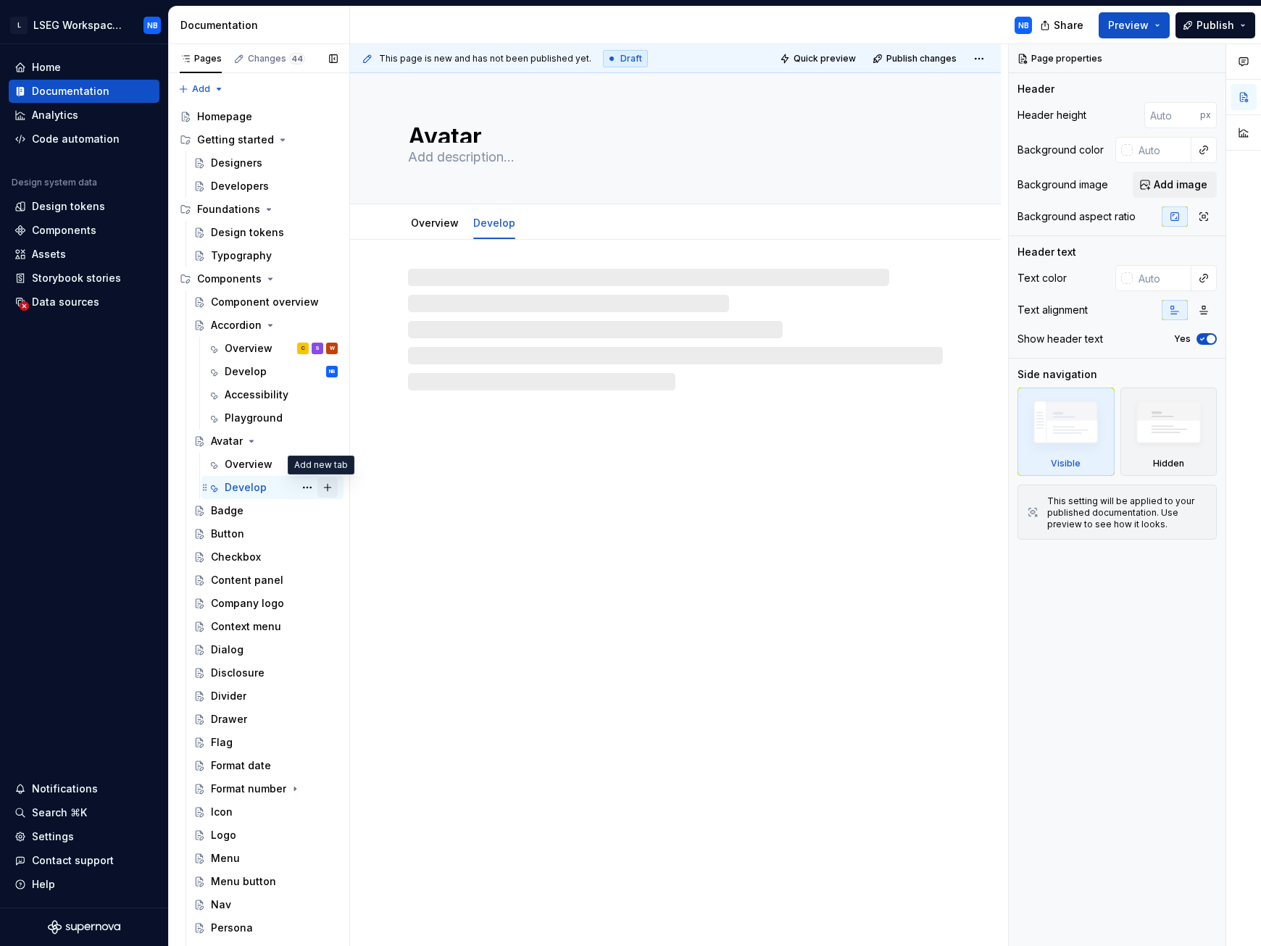
click at [325, 441] on button "Page tree" at bounding box center [327, 488] width 20 height 20
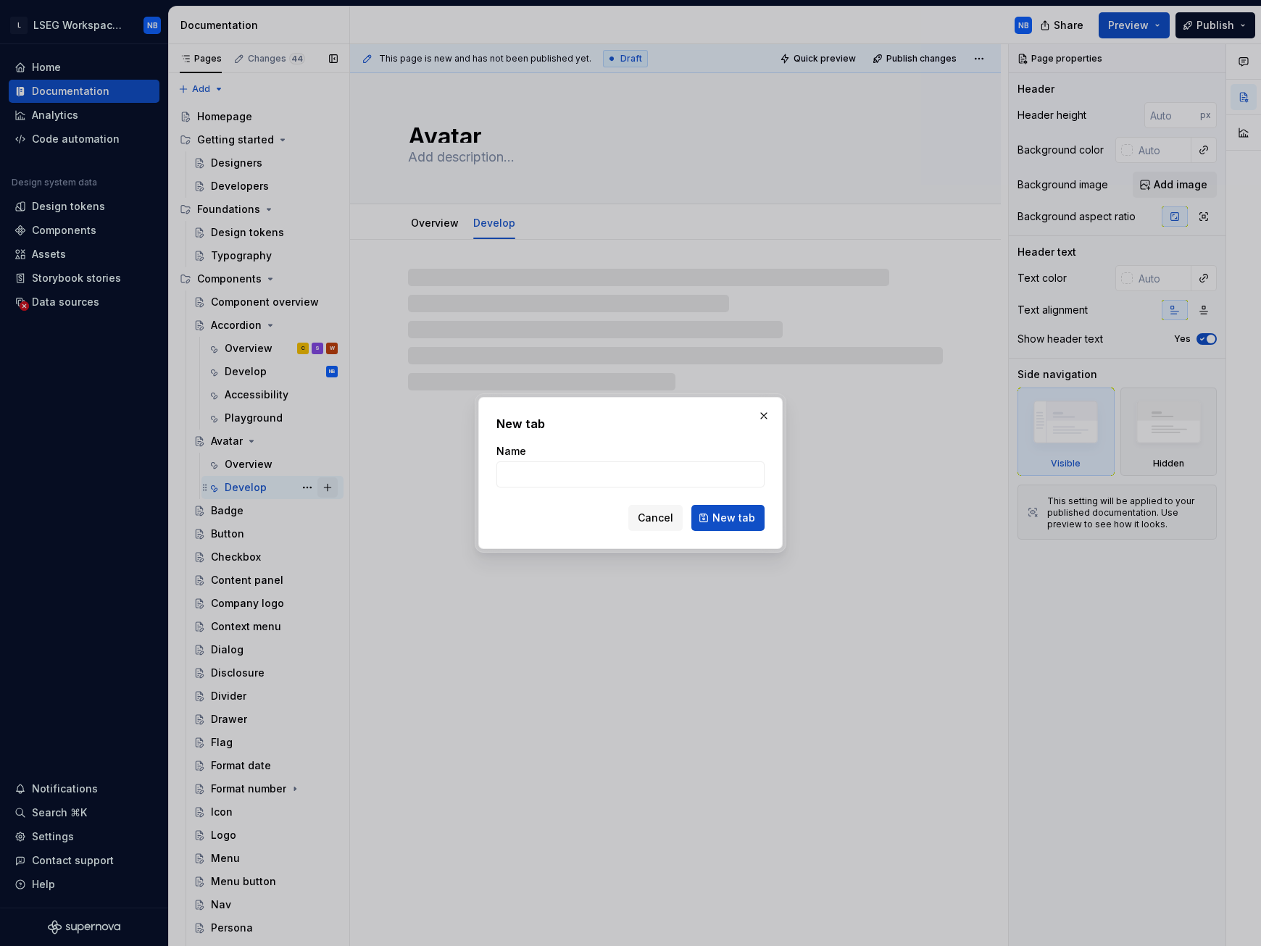
type textarea "*"
type input "Acc"
type textarea "*"
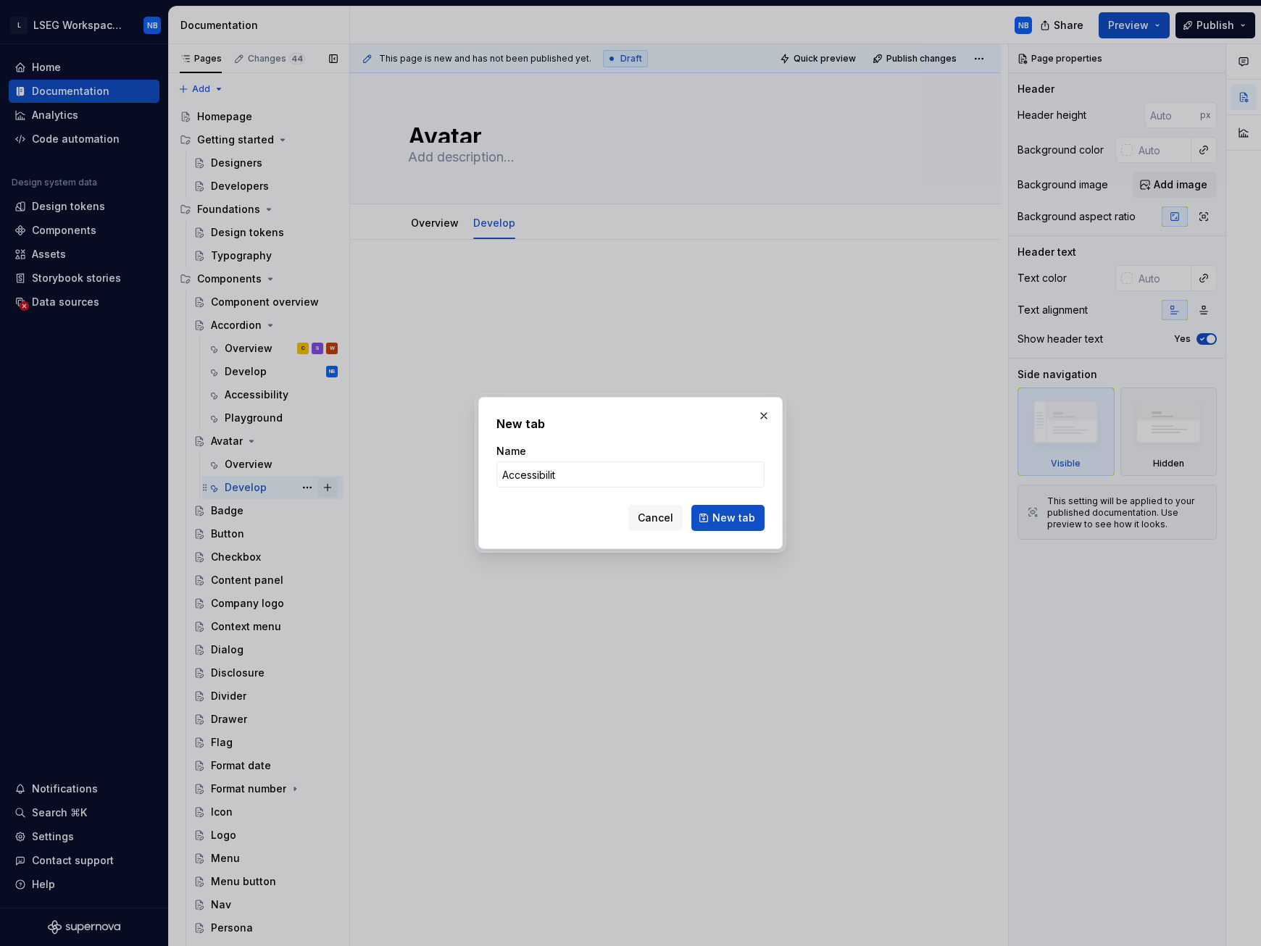
type input "Accessibility"
click at [739, 441] on span "New tab" at bounding box center [733, 518] width 43 height 14
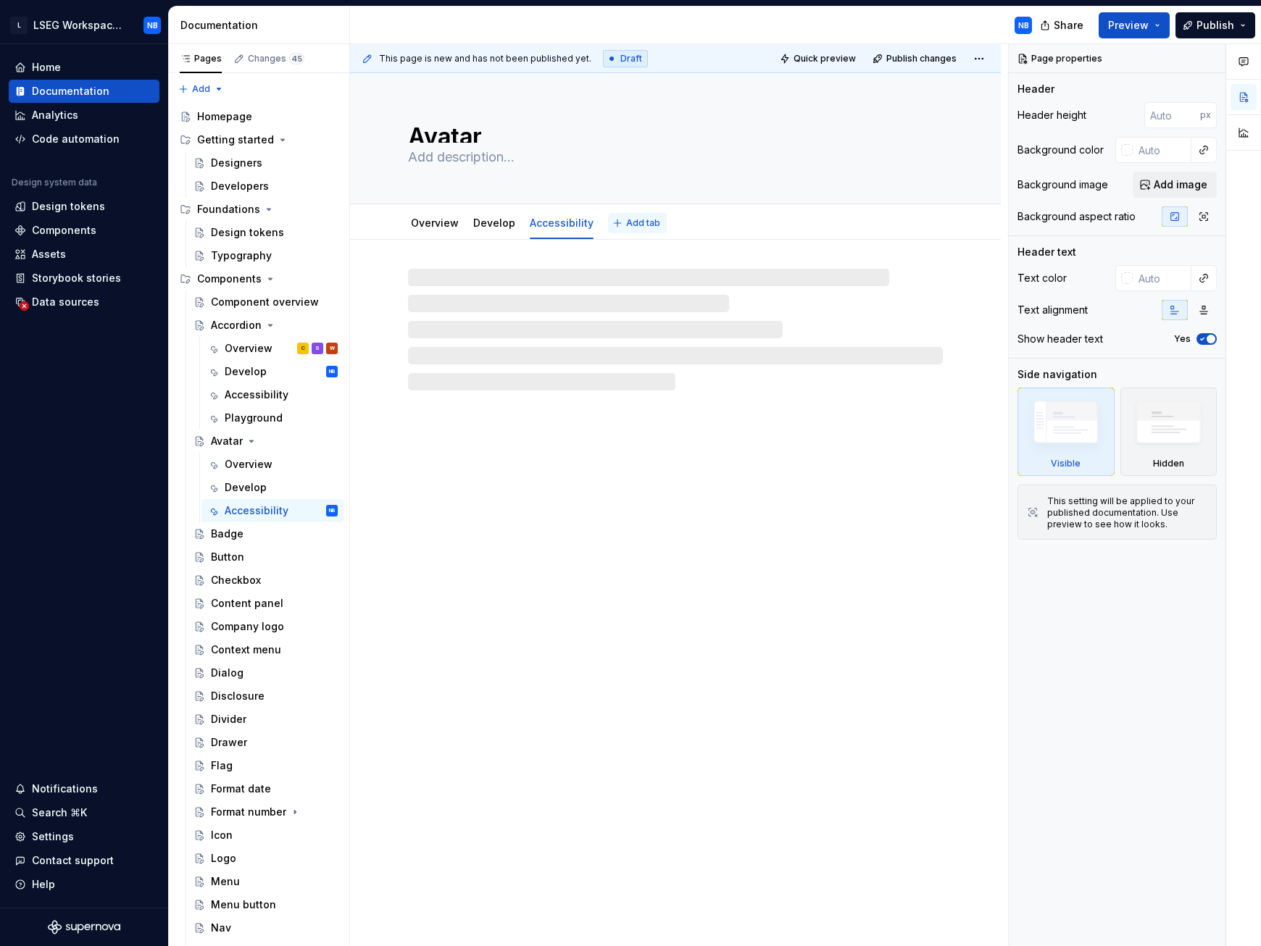
click at [637, 219] on span "Add tab" at bounding box center [643, 223] width 34 height 12
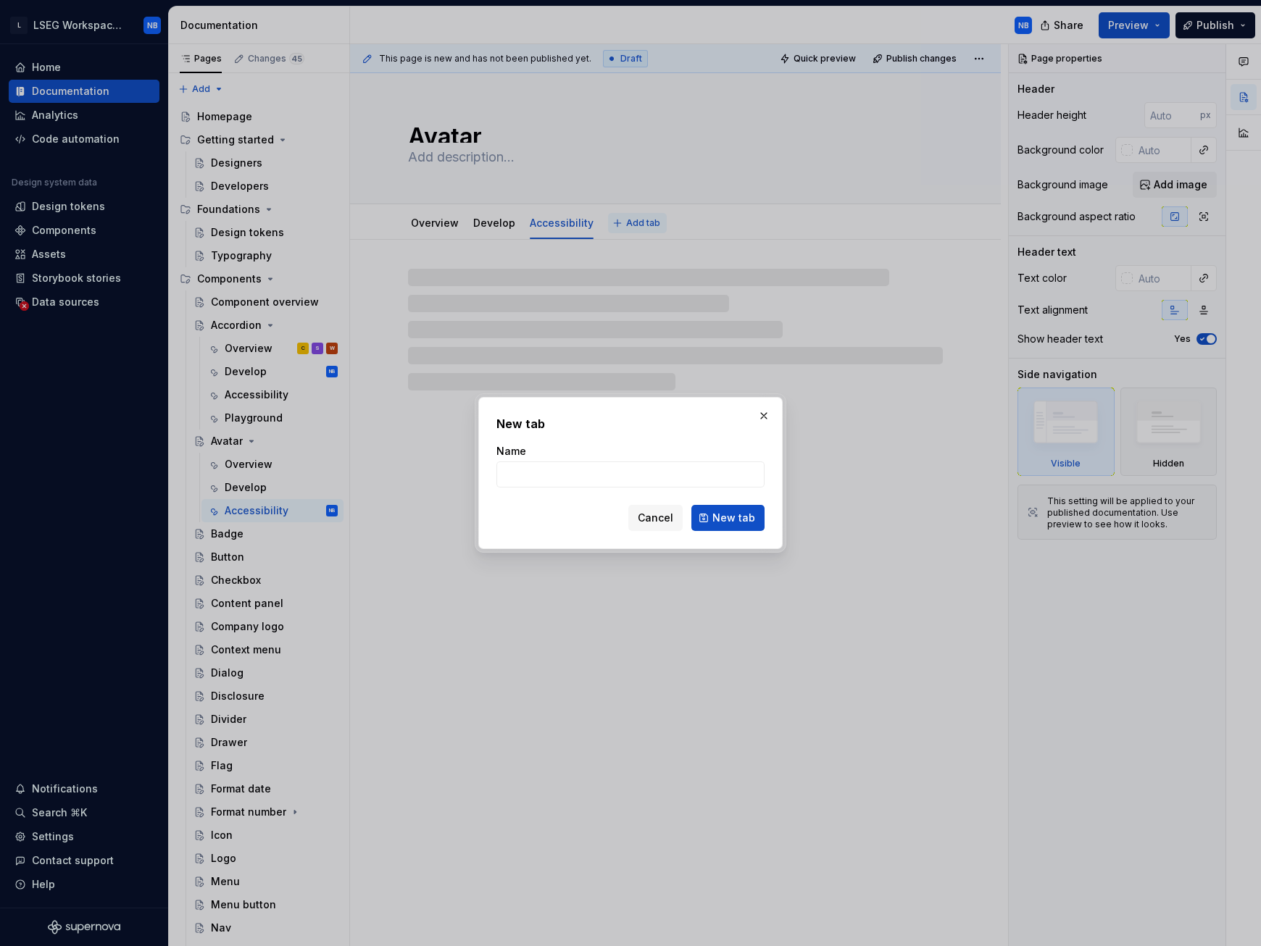
type textarea "*"
type input "Pla"
type textarea "*"
type input "Play"
type textarea "*"
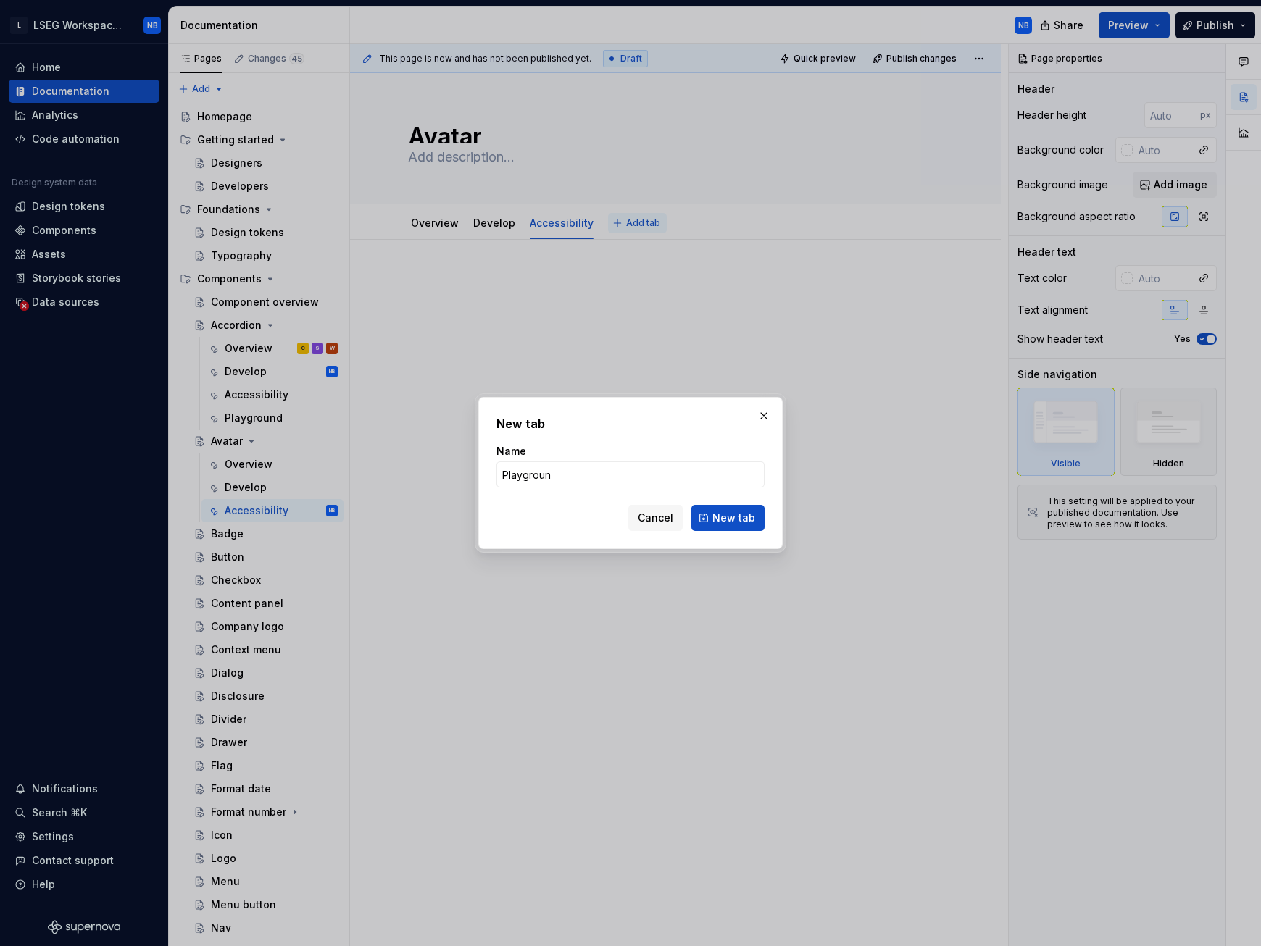
type input "Playground"
click at [754, 441] on span "New tab" at bounding box center [733, 518] width 43 height 14
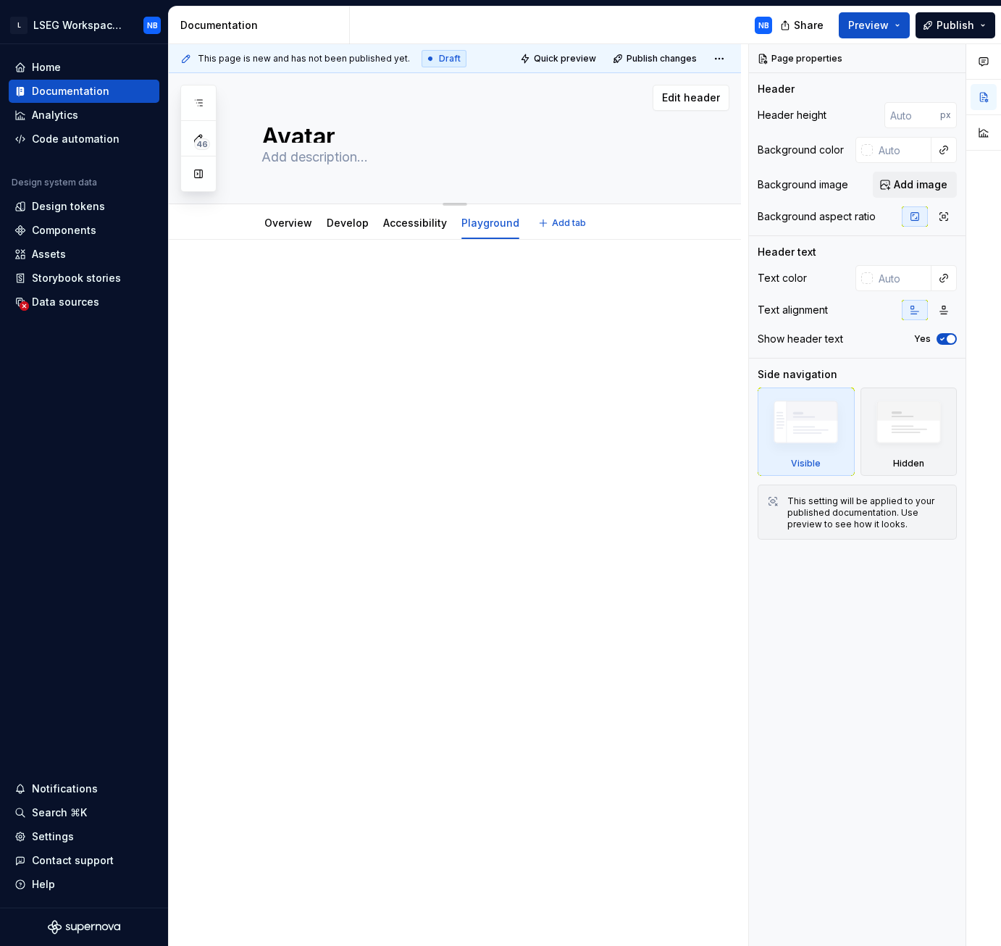
click at [329, 157] on textarea at bounding box center [470, 157] width 422 height 23
paste textarea "An avatar is a visual component that displays a user’s profile image, initials …"
type textarea "*"
type textarea "An avatar is a visual component that displays a user’s profile image, initials …"
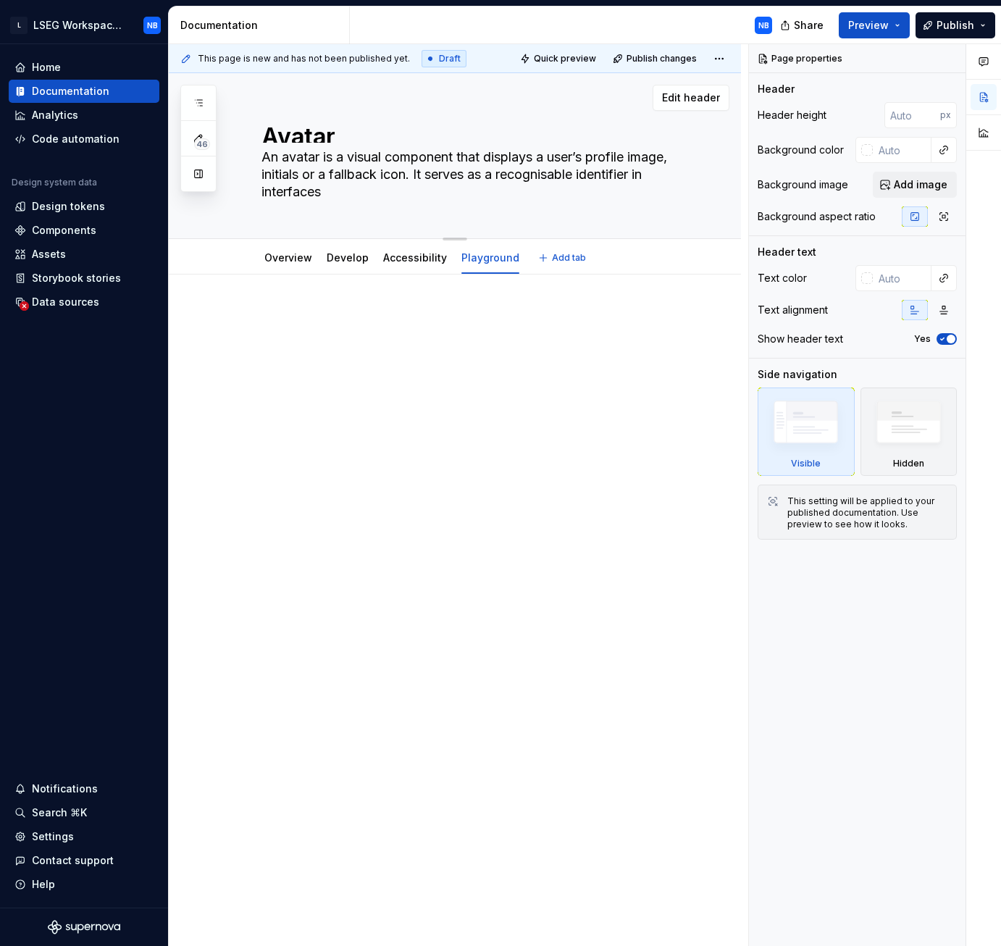
click at [576, 174] on textarea "An avatar is a visual component that displays a user’s profile image, initials …" at bounding box center [470, 175] width 422 height 58
type textarea "*"
type textarea "An avatar is a visual component that displays a user’s profile image, initials …"
click at [541, 171] on textarea "An avatar is a visual component that displays a user’s profile image, initials …" at bounding box center [470, 175] width 422 height 58
click at [530, 351] on div at bounding box center [473, 336] width 422 height 55
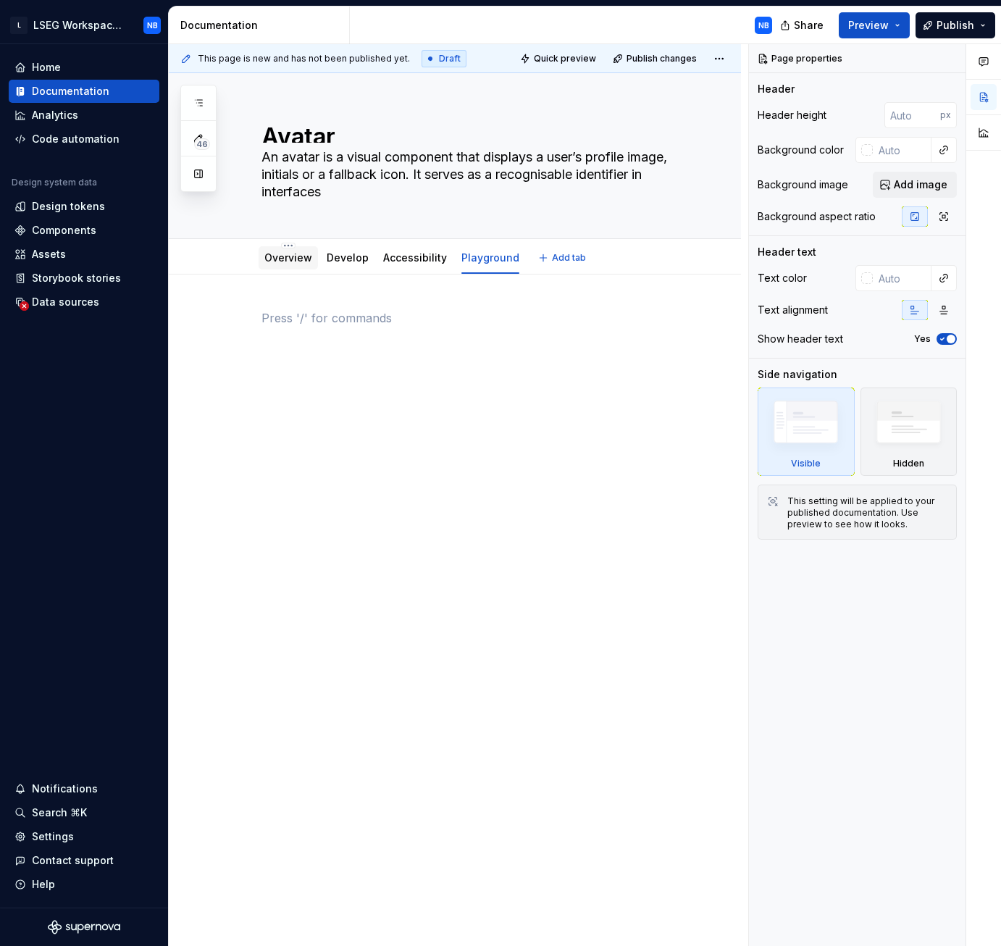
click at [285, 267] on div "Overview" at bounding box center [288, 257] width 59 height 23
click at [280, 262] on link "Overview" at bounding box center [288, 257] width 48 height 12
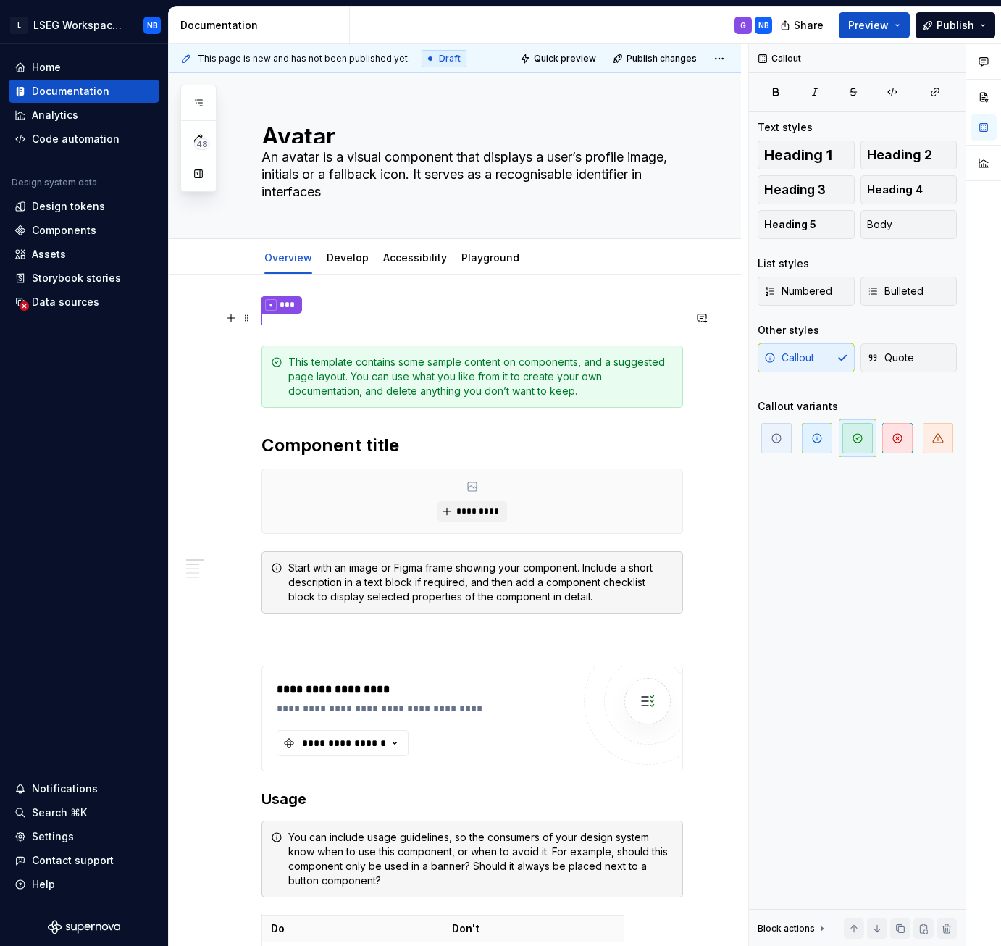
click at [312, 318] on p "* ***" at bounding box center [473, 318] width 422 height 19
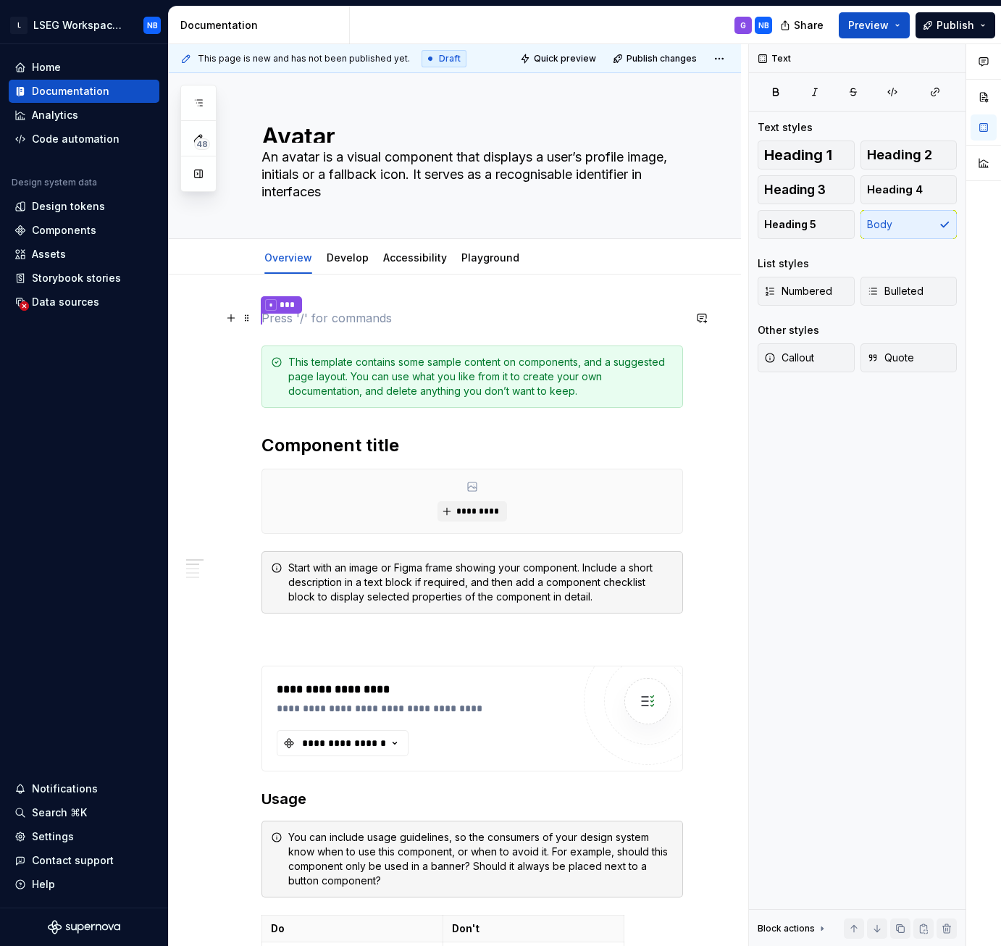
type textarea "*"
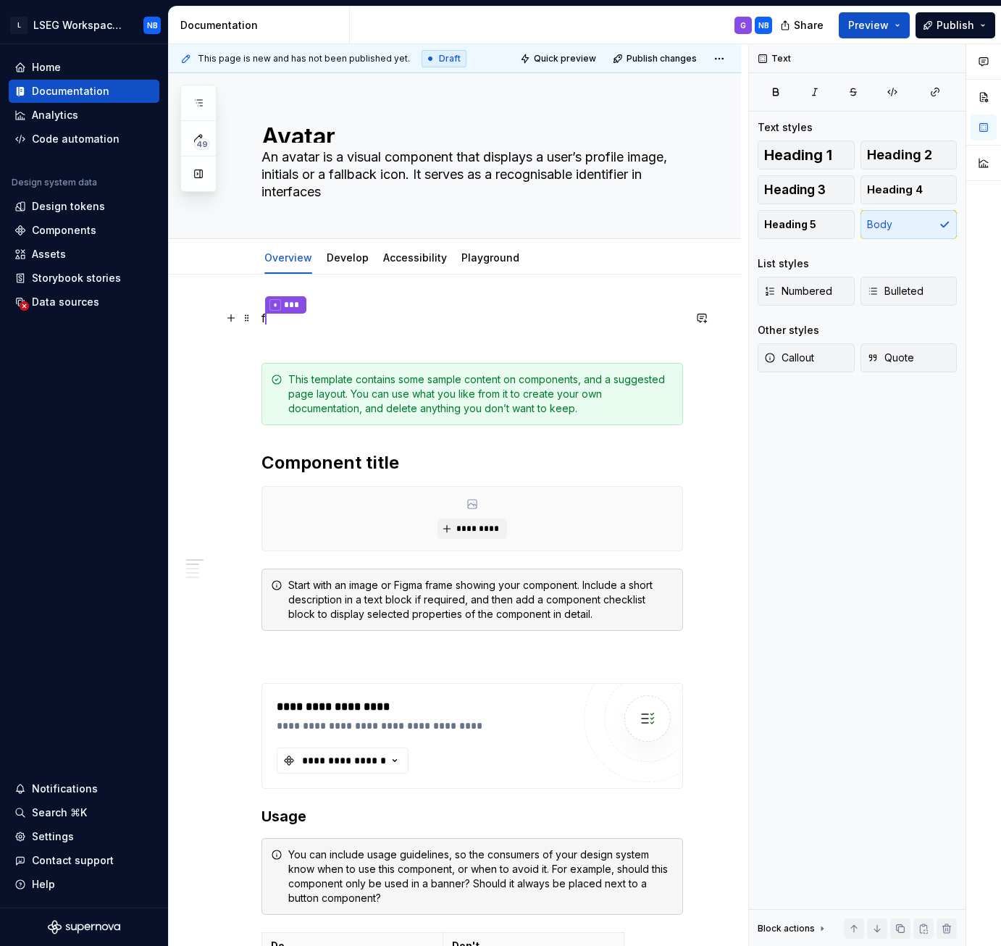
click at [332, 332] on p "f * ***" at bounding box center [473, 327] width 422 height 36
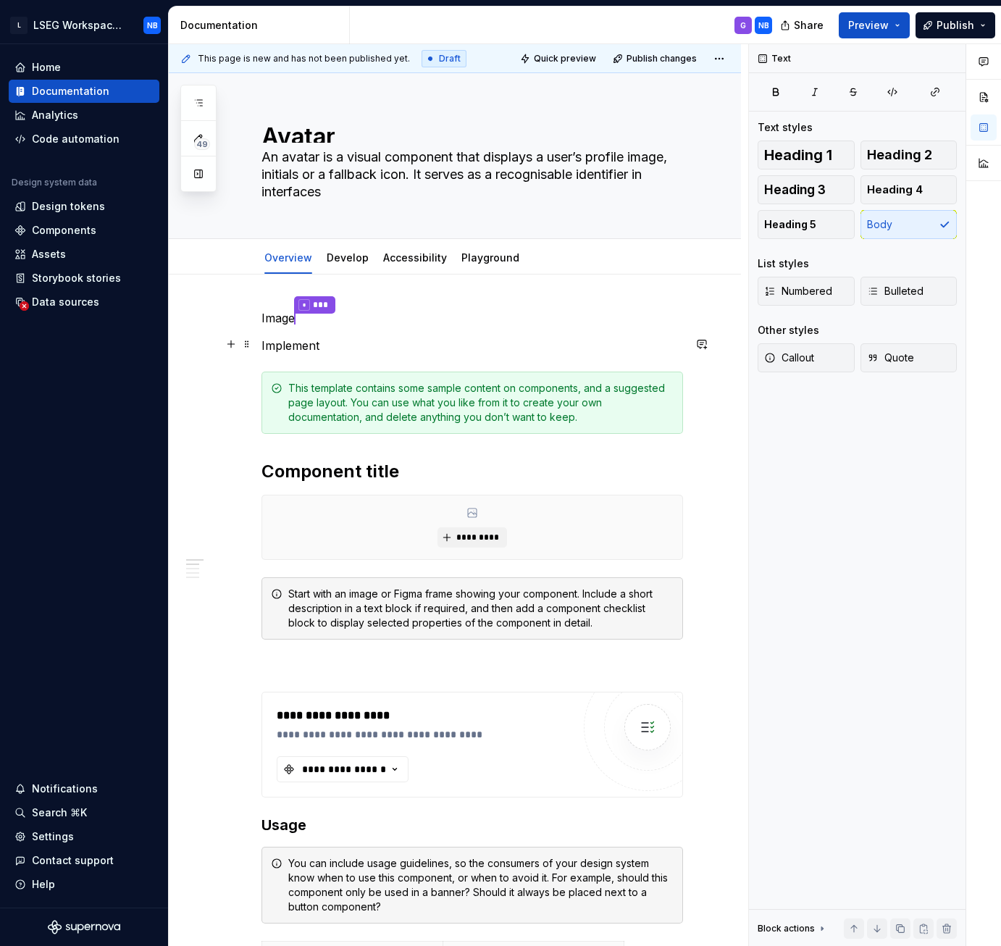
click at [333, 337] on p "Implement" at bounding box center [473, 345] width 422 height 17
drag, startPoint x: 304, startPoint y: 342, endPoint x: 263, endPoint y: 343, distance: 40.6
click at [263, 343] on p "Implement" at bounding box center [473, 345] width 422 height 17
click at [354, 317] on button "button" at bounding box center [353, 317] width 20 height 20
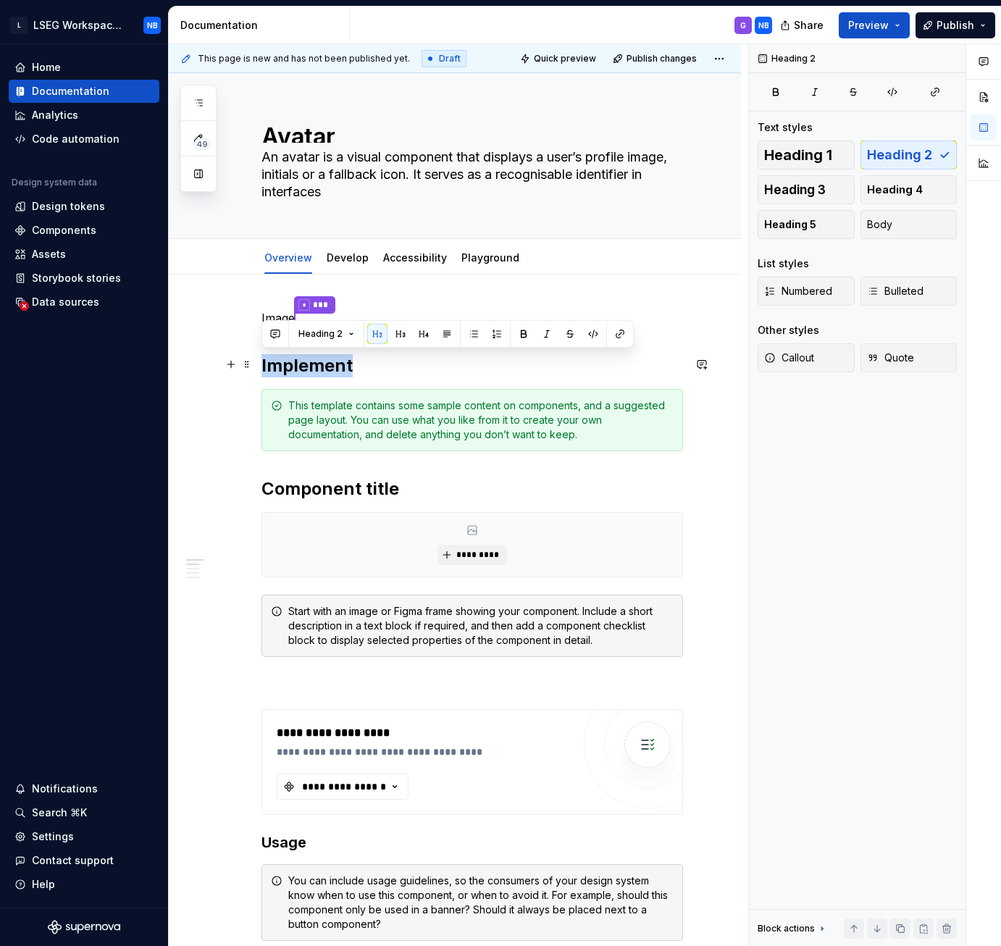
drag, startPoint x: 375, startPoint y: 365, endPoint x: 262, endPoint y: 362, distance: 113.1
click at [262, 362] on h2 "Implement" at bounding box center [473, 365] width 422 height 23
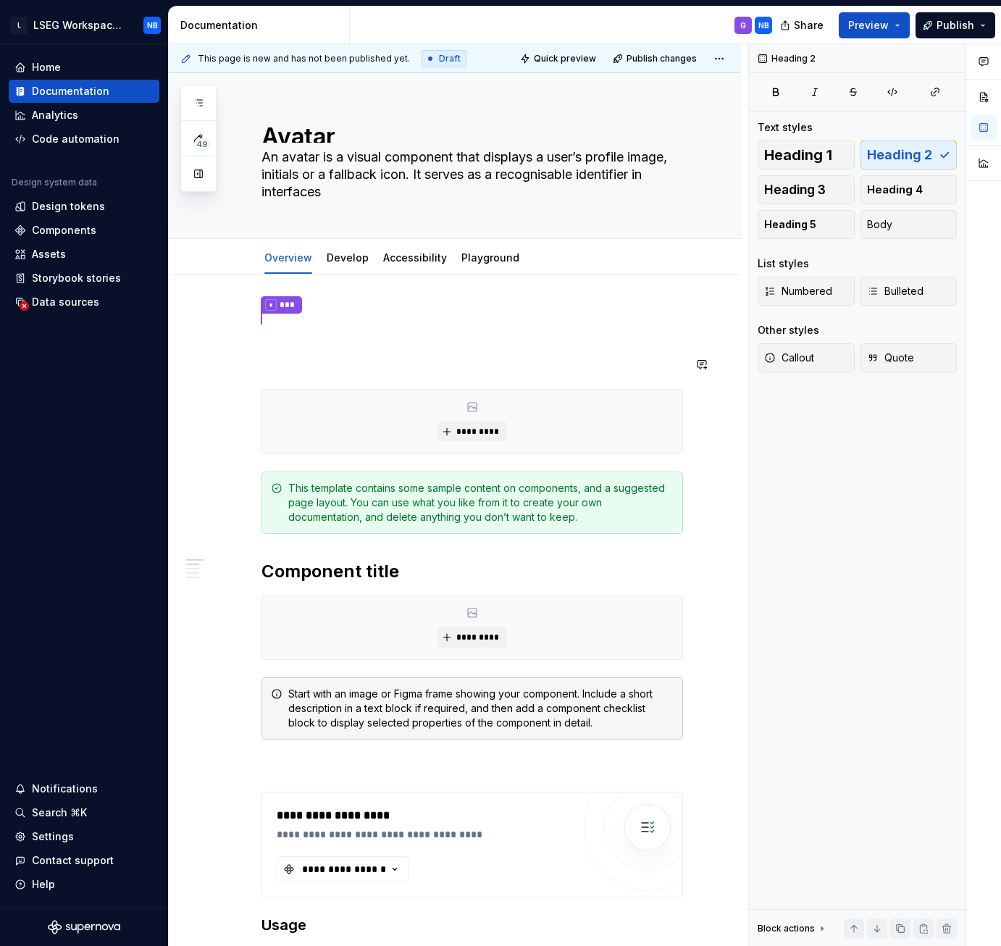
drag, startPoint x: 432, startPoint y: 343, endPoint x: 1001, endPoint y: 228, distance: 580.4
click at [983, 129] on button "button" at bounding box center [984, 127] width 26 height 26
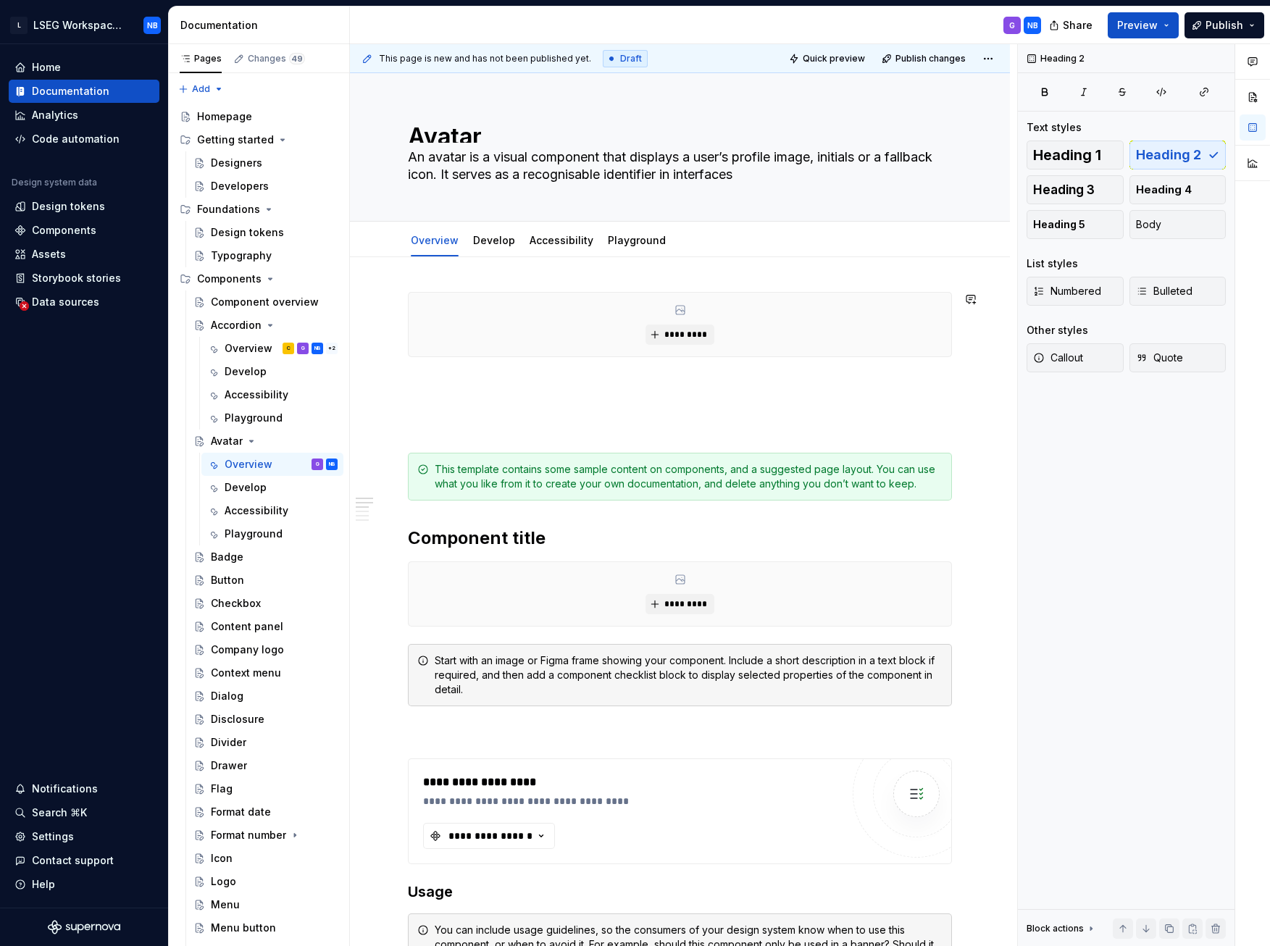
click at [494, 391] on h2 at bounding box center [680, 394] width 544 height 23
click at [477, 388] on h2 at bounding box center [680, 394] width 544 height 23
click at [486, 441] on h2 "Component title" at bounding box center [680, 538] width 544 height 23
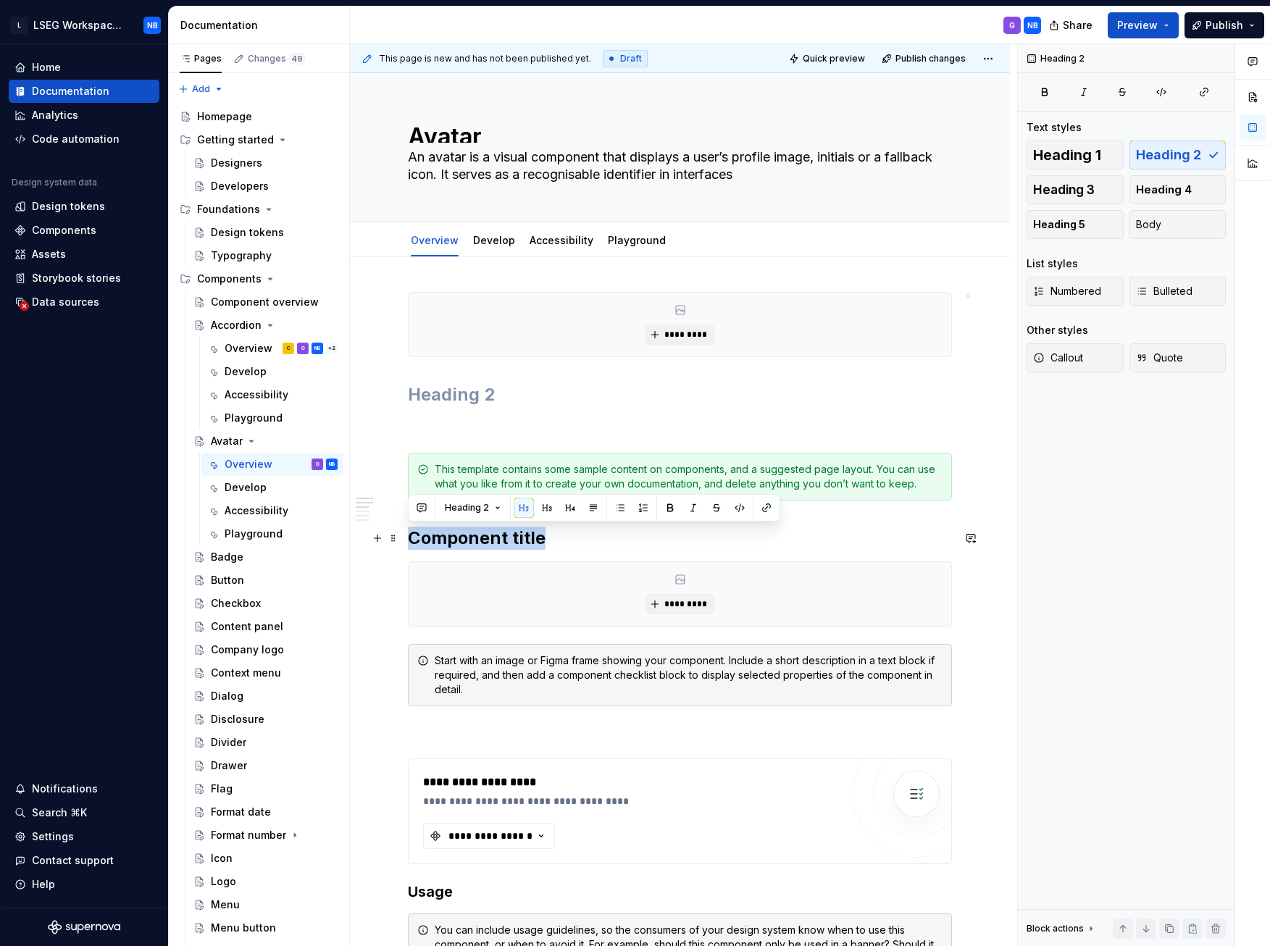
drag, startPoint x: 551, startPoint y: 539, endPoint x: 411, endPoint y: 533, distance: 140.0
click at [411, 441] on h2 "Component title" at bounding box center [680, 538] width 544 height 23
click at [686, 441] on span "*********" at bounding box center [686, 605] width 44 height 12
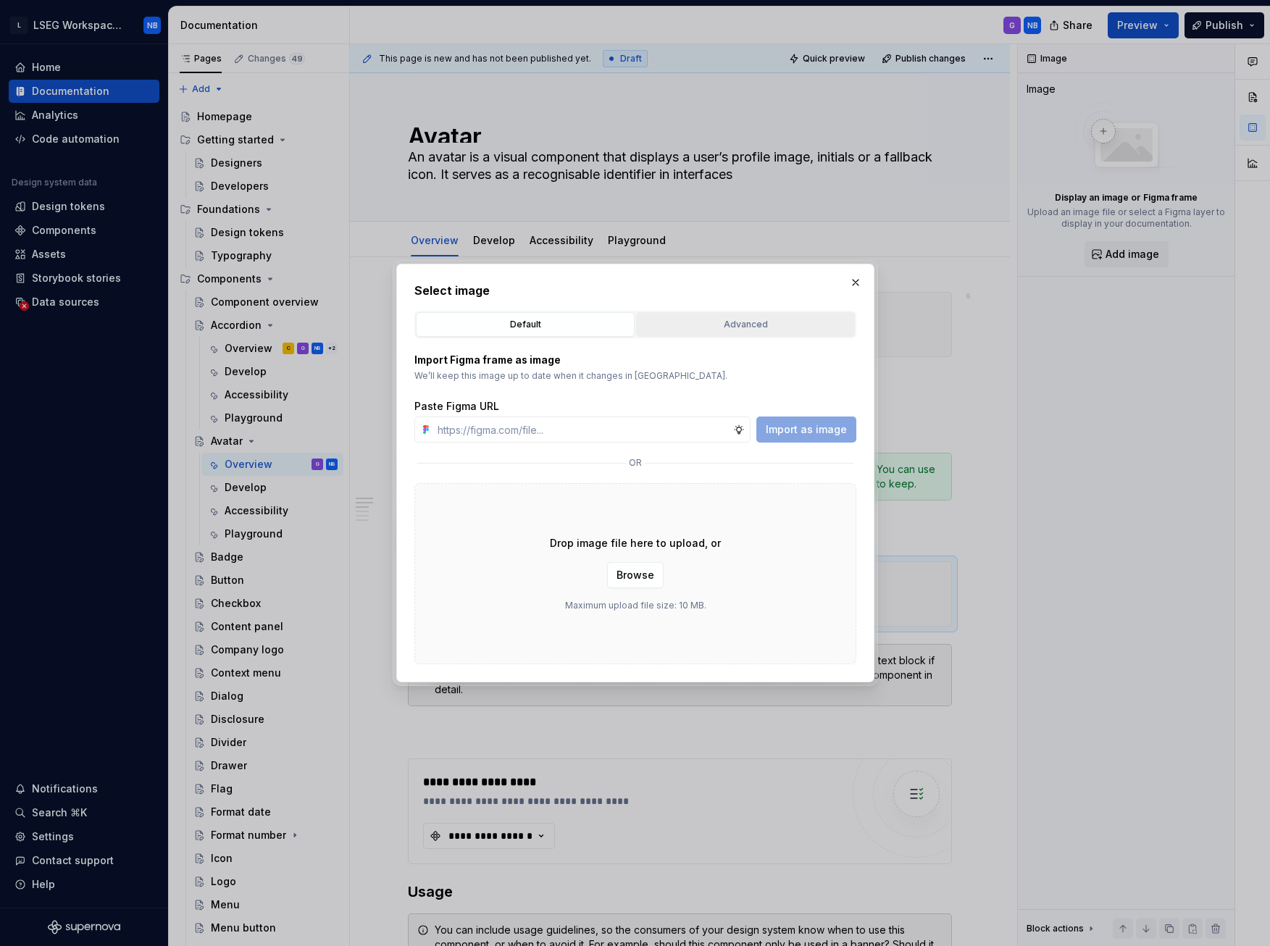
click at [788, 325] on div "Advanced" at bounding box center [745, 324] width 209 height 14
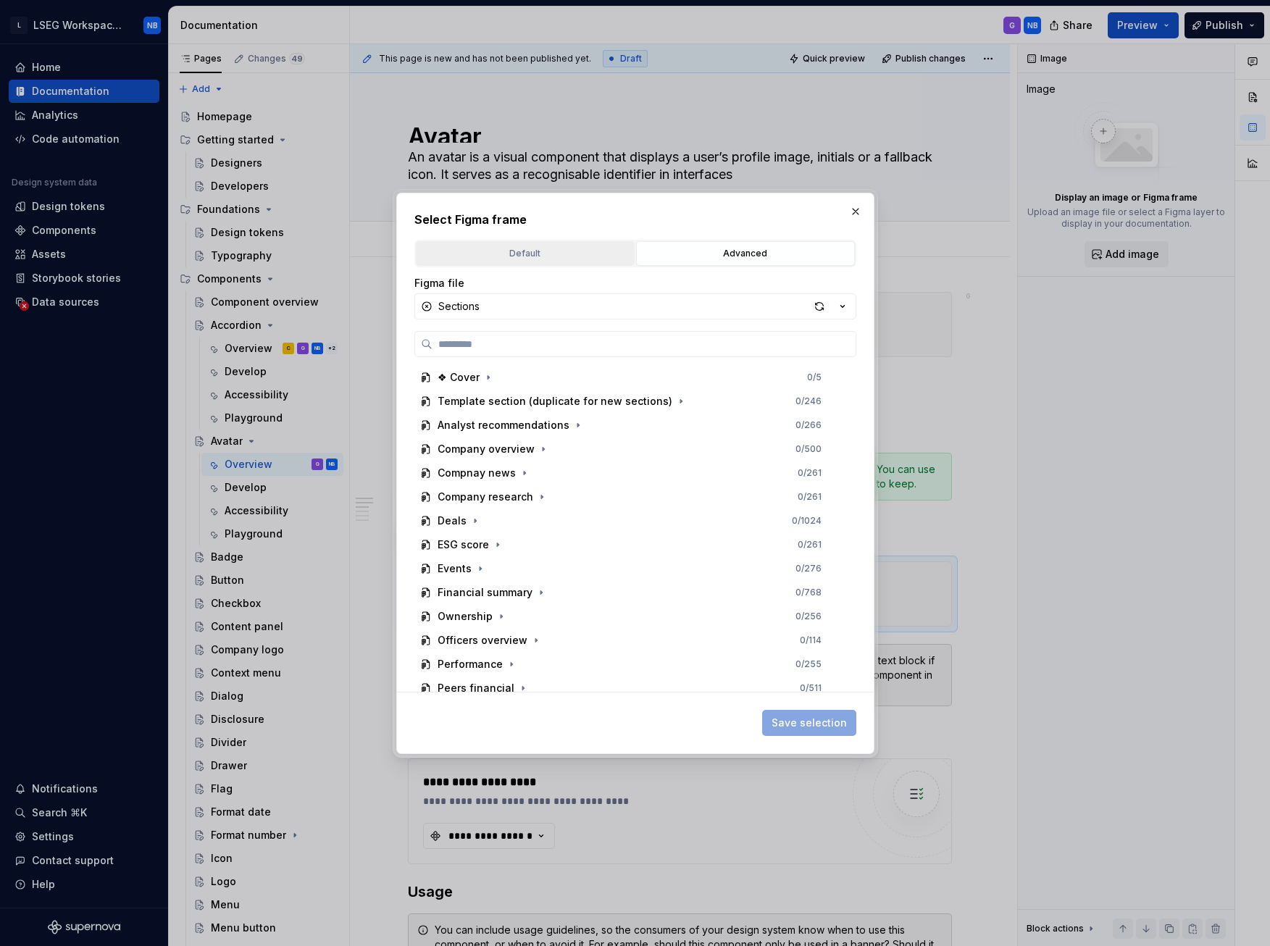
click at [484, 258] on div "Default" at bounding box center [525, 253] width 209 height 14
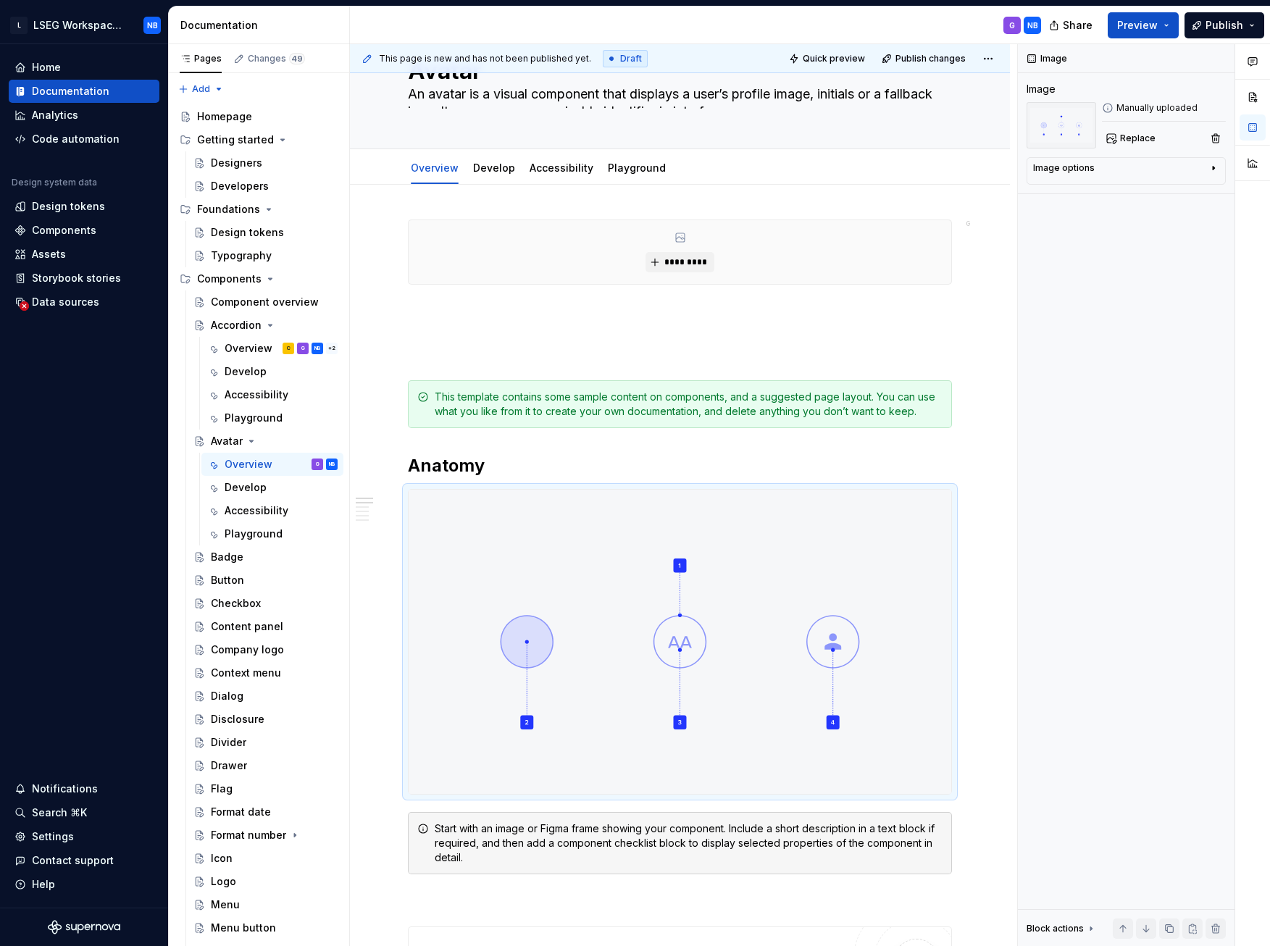
scroll to position [61, 0]
click at [593, 349] on p at bounding box center [680, 354] width 544 height 17
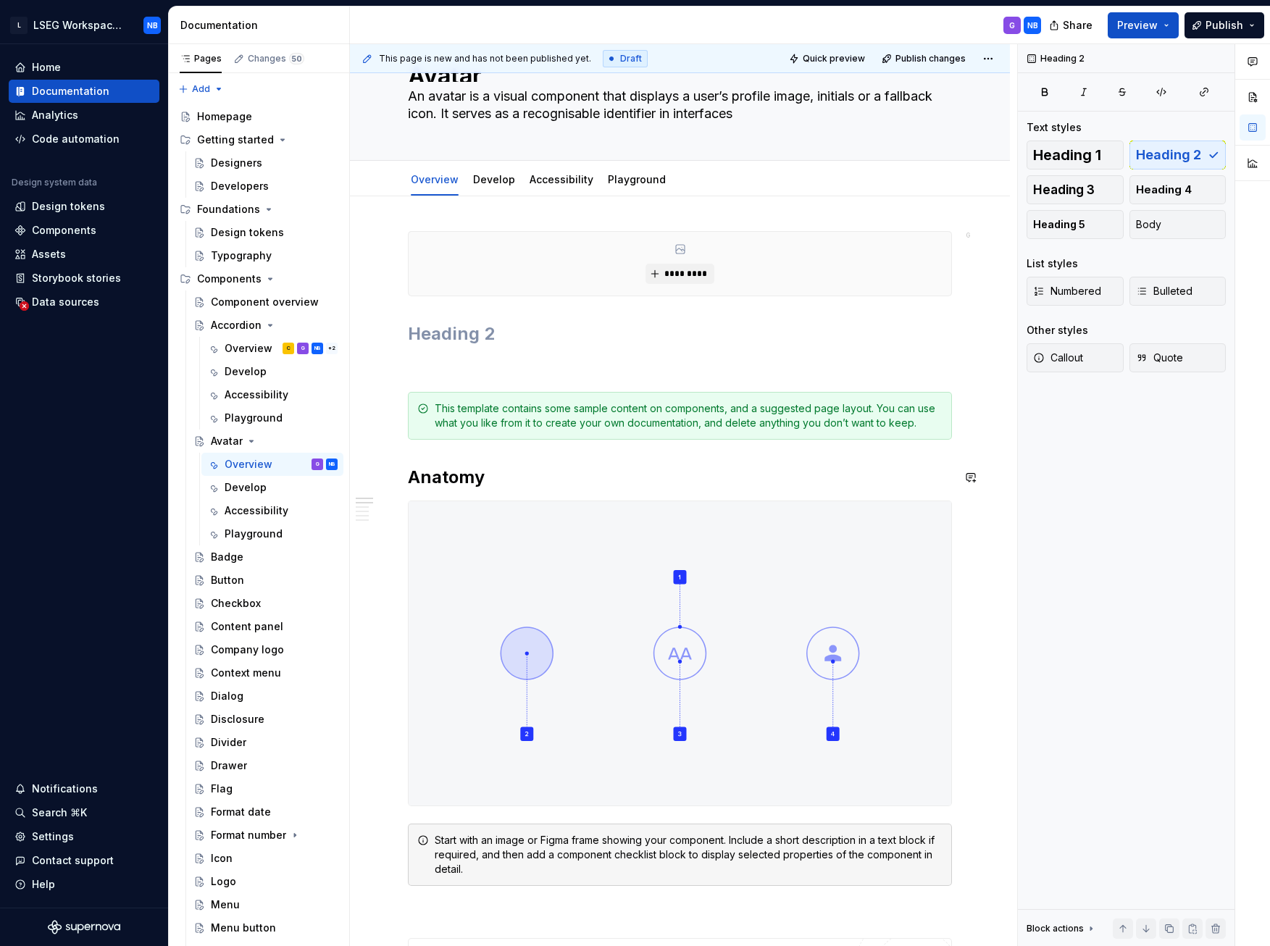
scroll to position [72, 0]
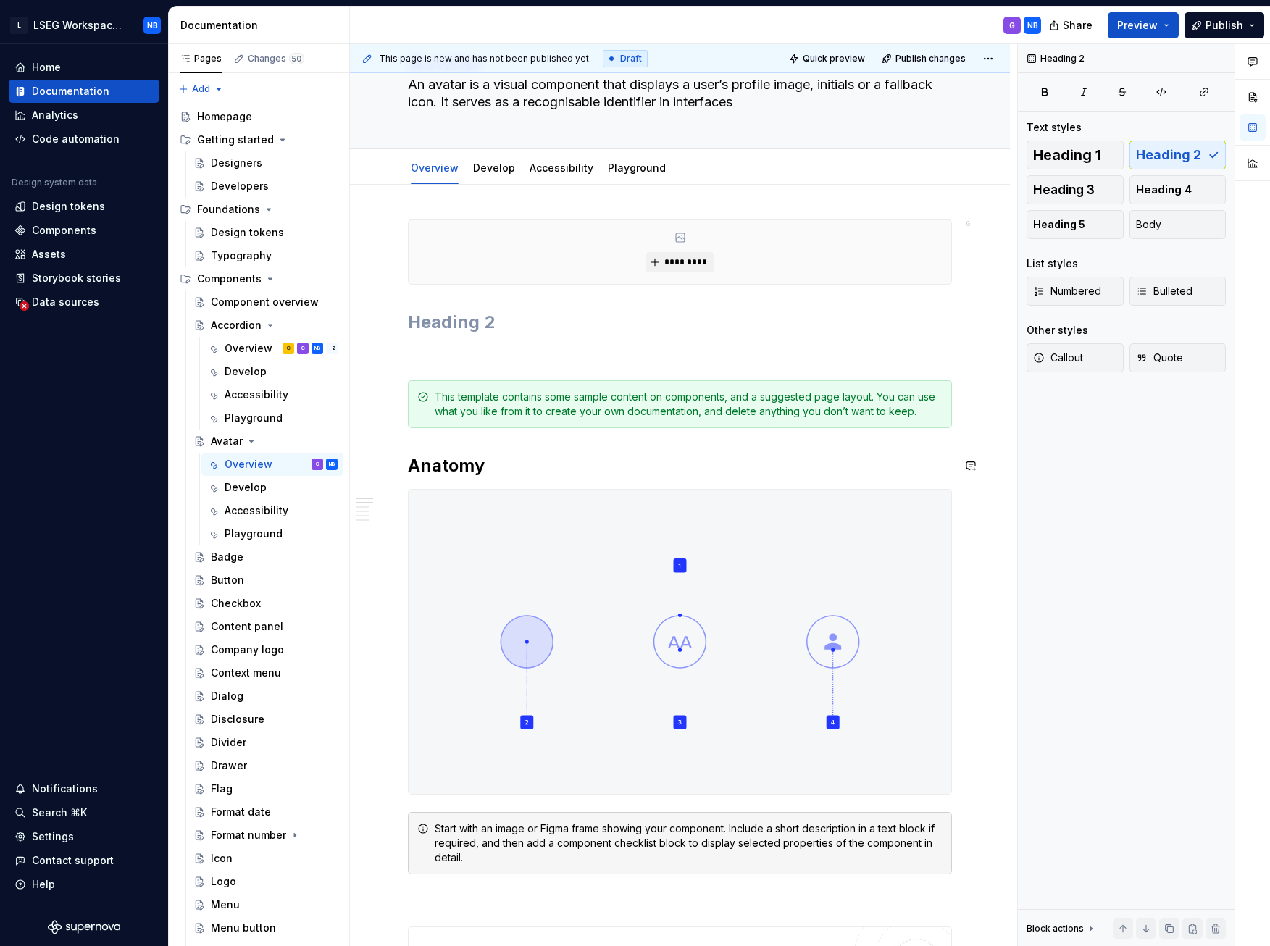
click at [583, 359] on p at bounding box center [680, 354] width 544 height 17
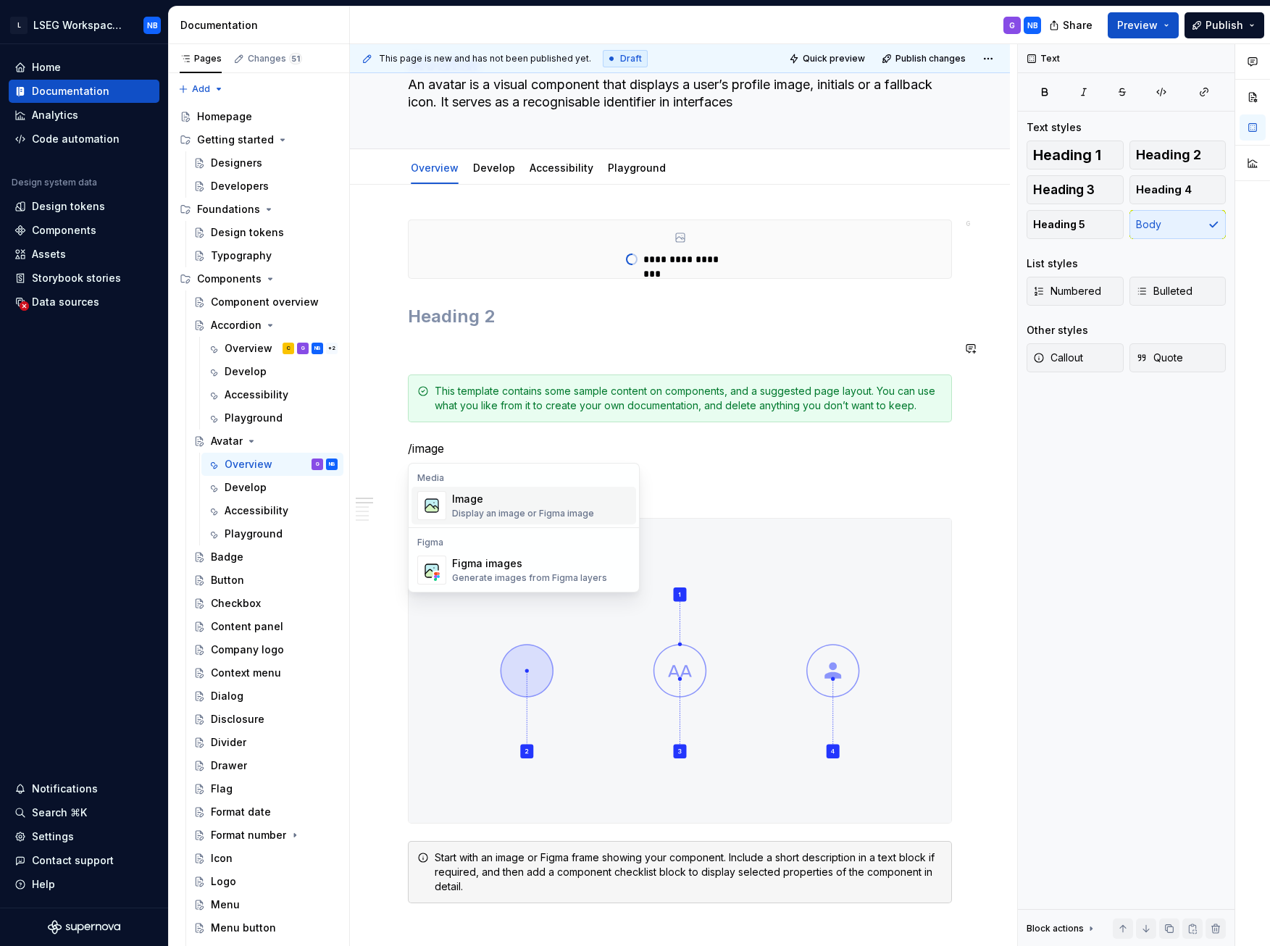
click at [499, 441] on div "Image" at bounding box center [523, 499] width 142 height 14
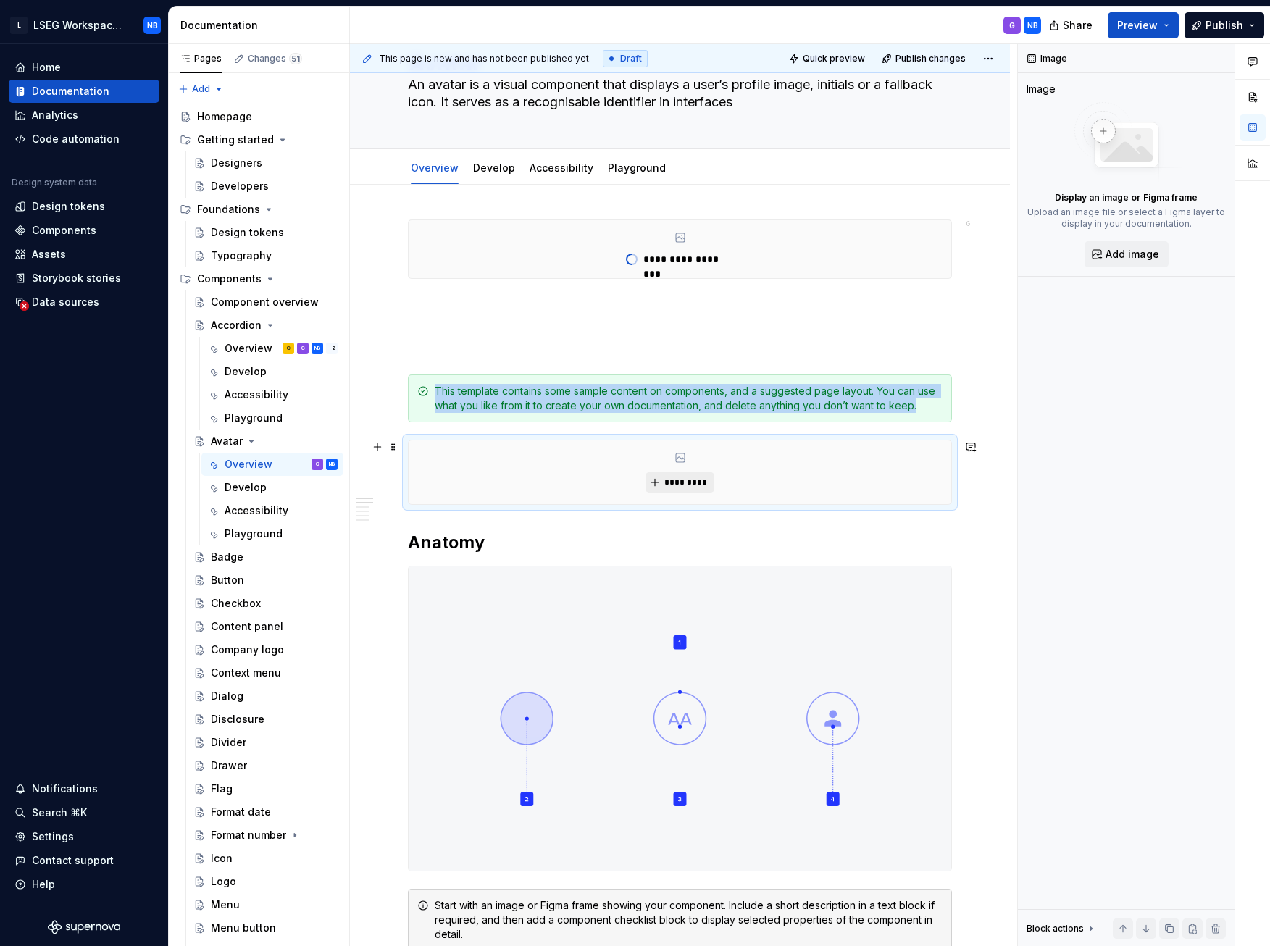
click at [678, 441] on span "*********" at bounding box center [686, 483] width 44 height 12
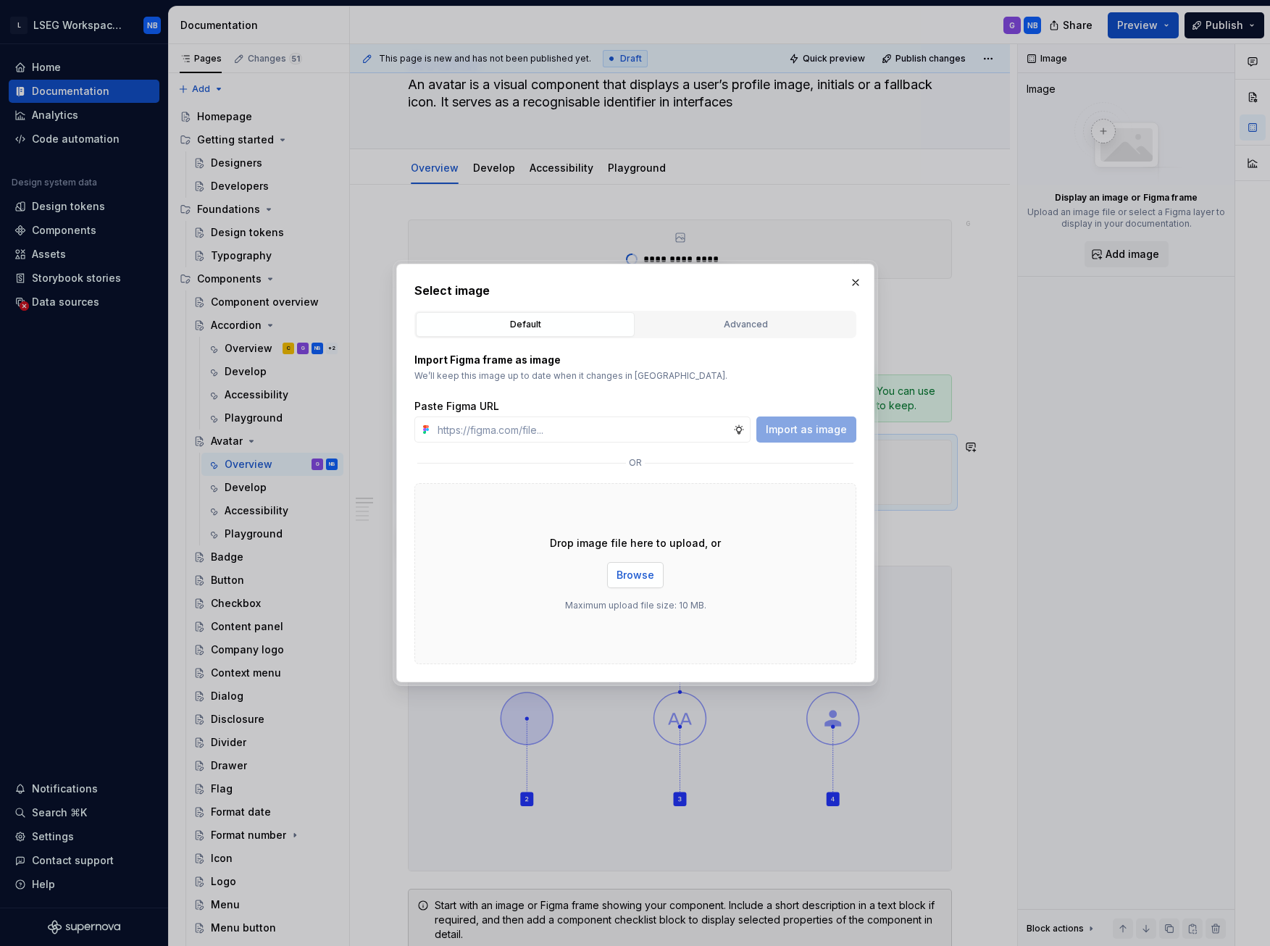
click at [630, 441] on span "Browse" at bounding box center [636, 575] width 38 height 14
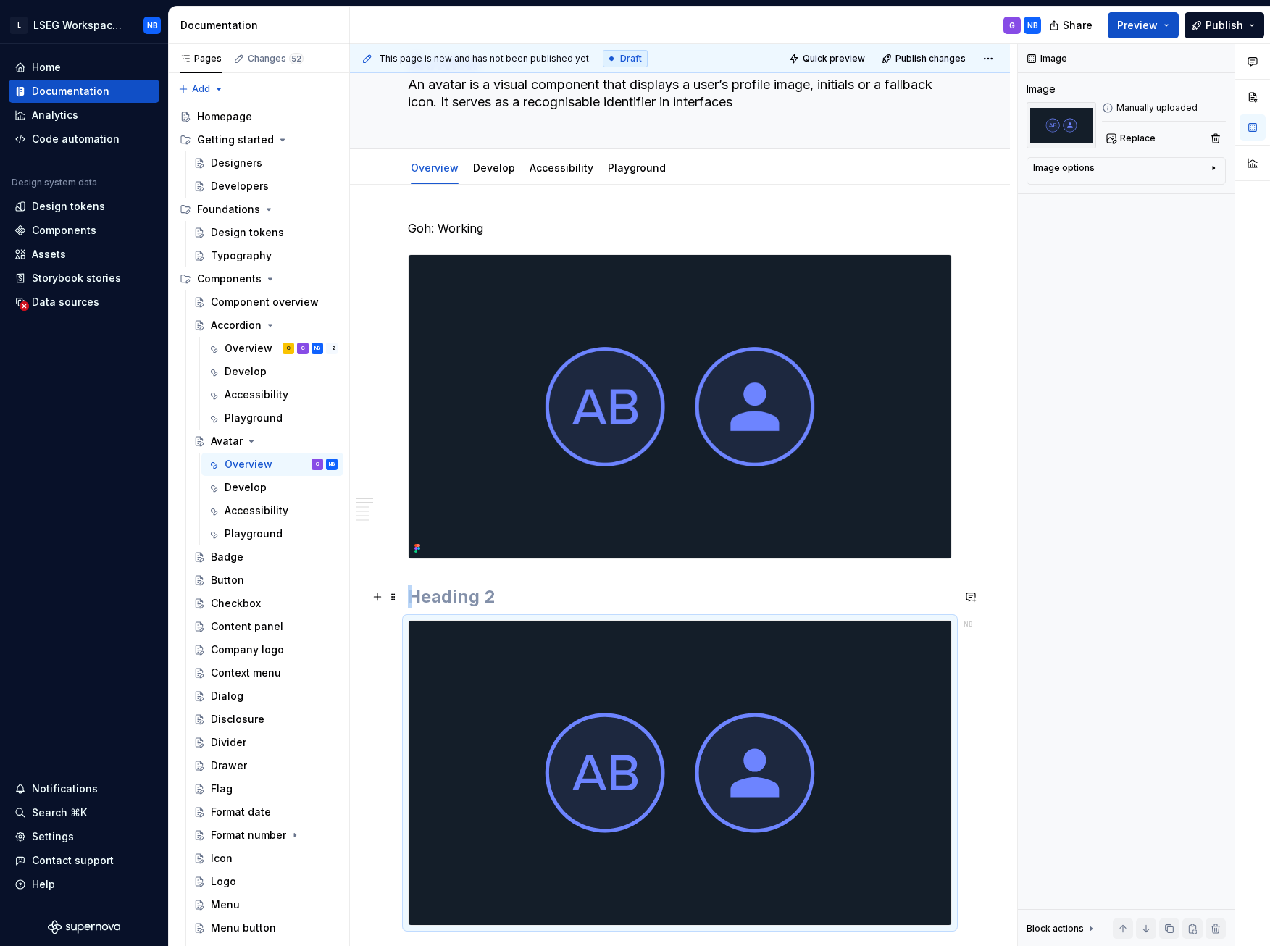
click at [540, 441] on h2 at bounding box center [680, 596] width 544 height 23
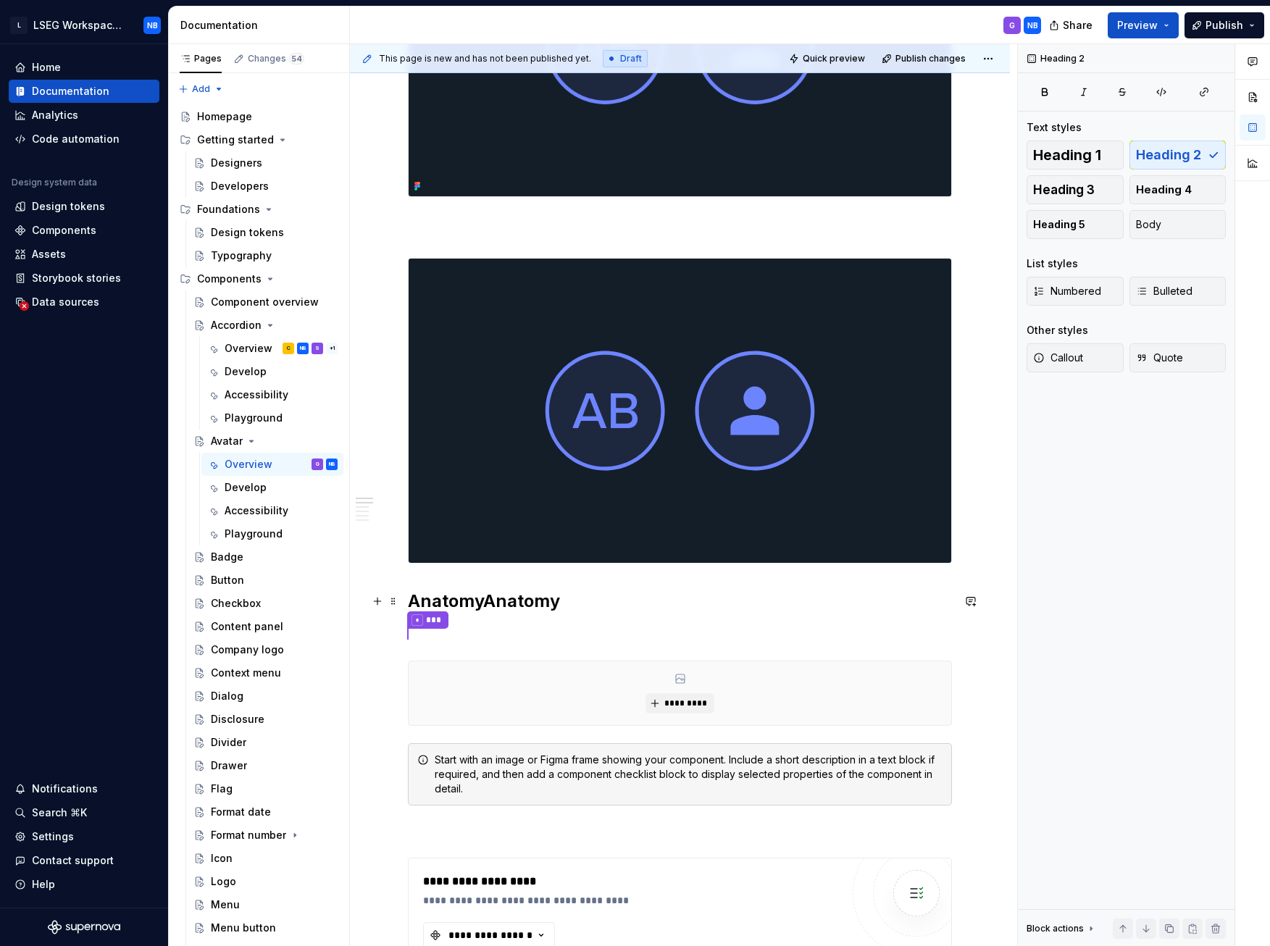
scroll to position [217, 0]
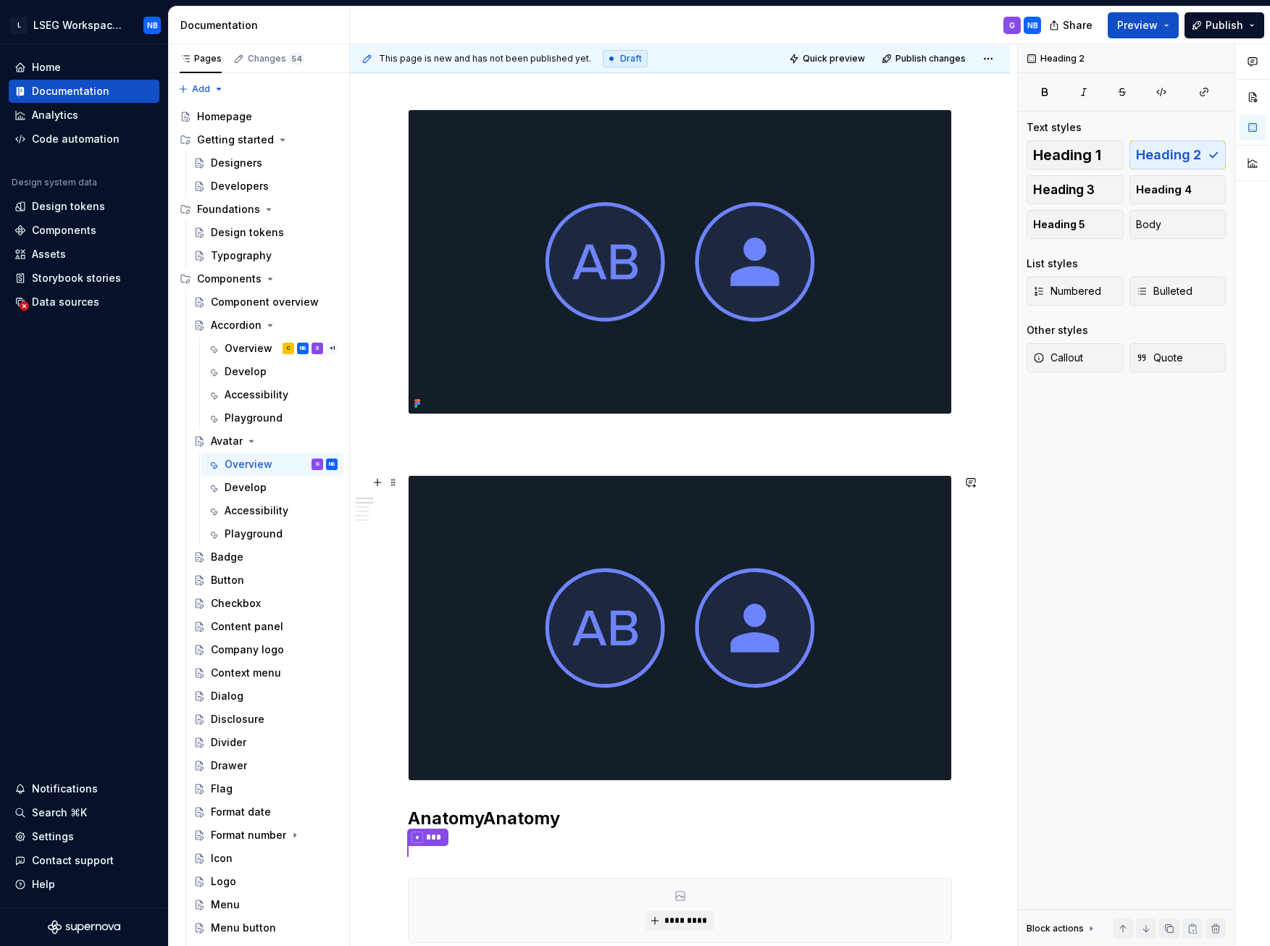
click at [570, 441] on img at bounding box center [680, 628] width 543 height 304
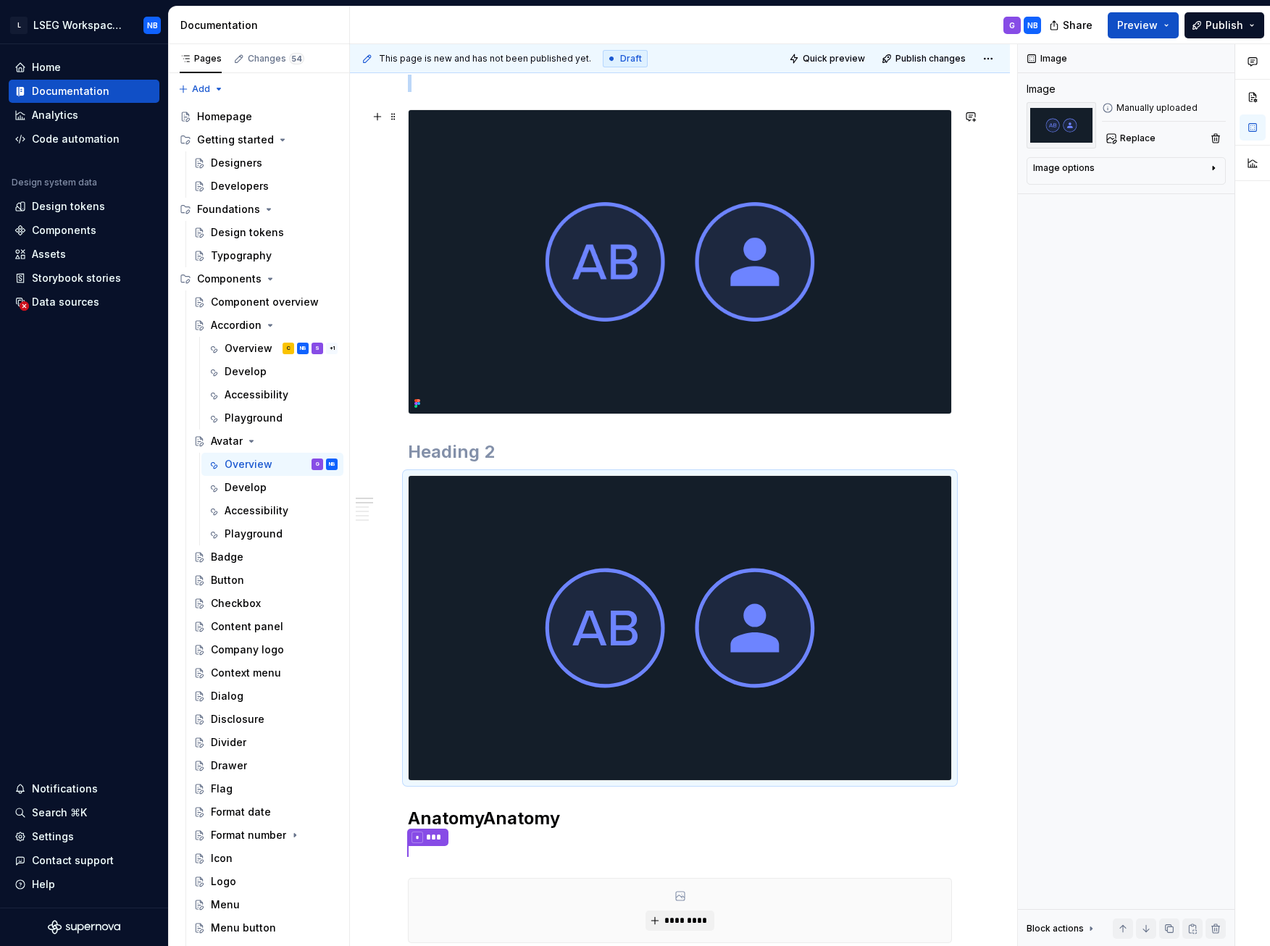
click at [625, 357] on img at bounding box center [680, 262] width 543 height 304
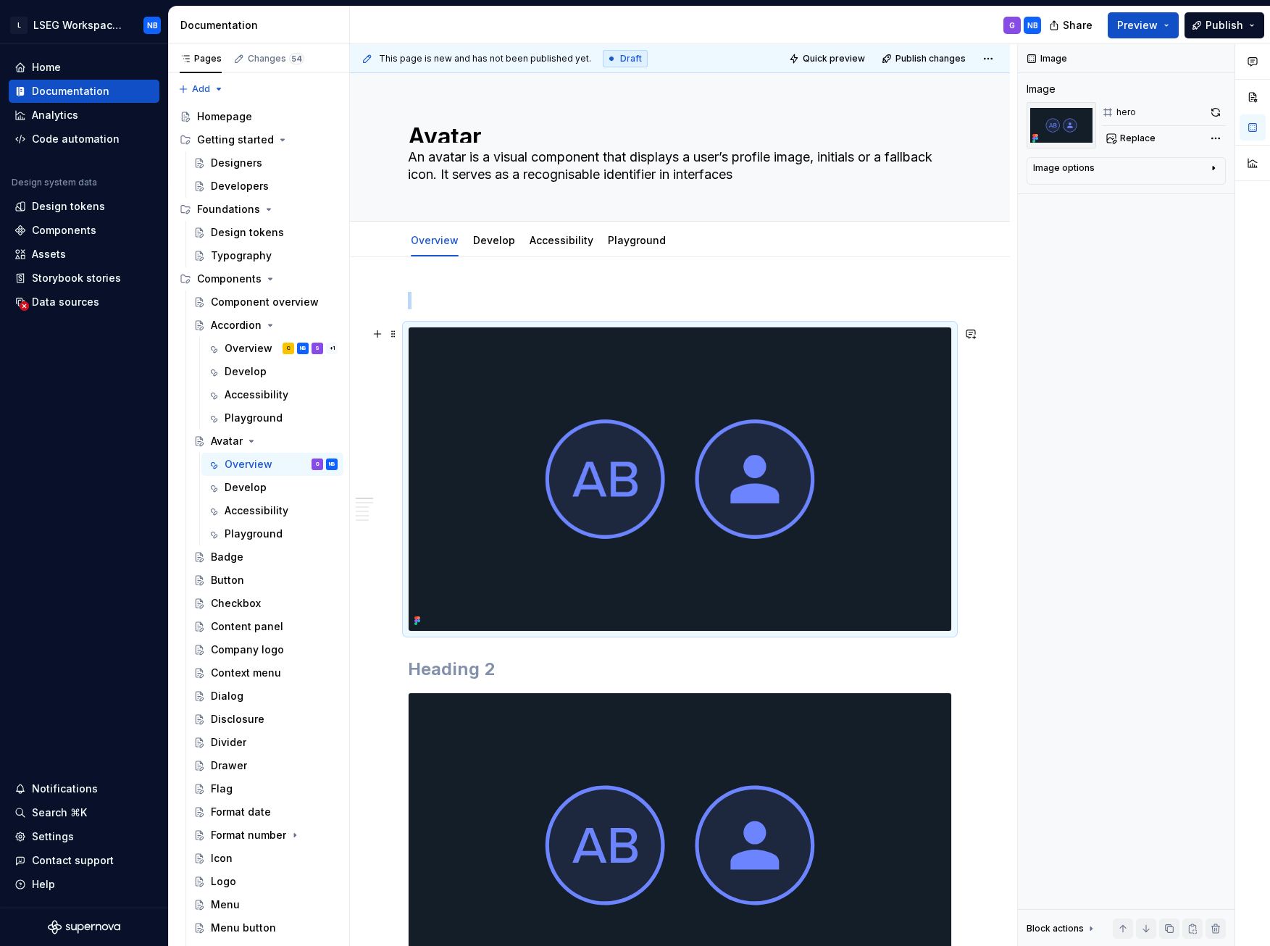
click at [736, 441] on img at bounding box center [680, 480] width 543 height 304
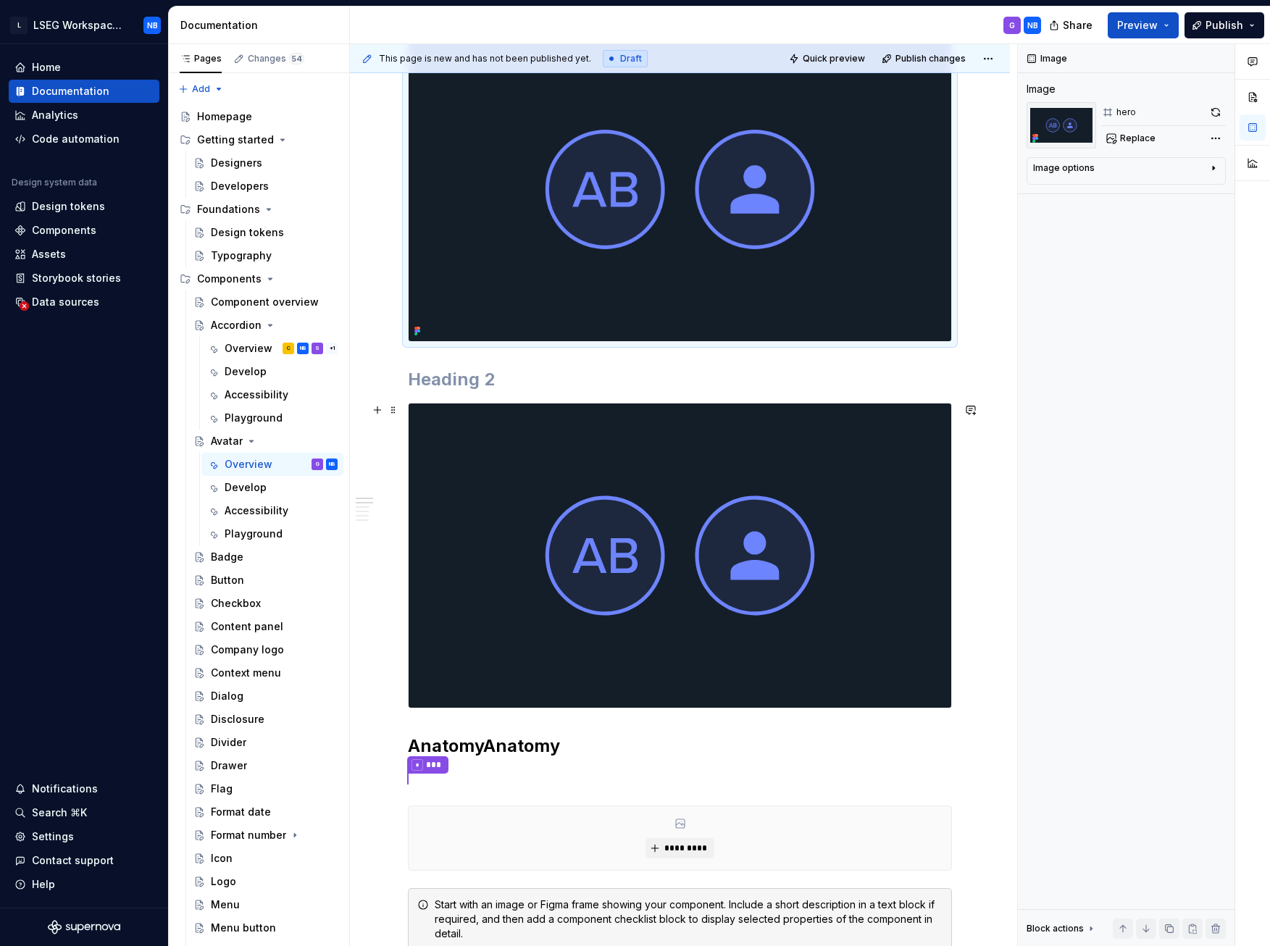
scroll to position [72, 0]
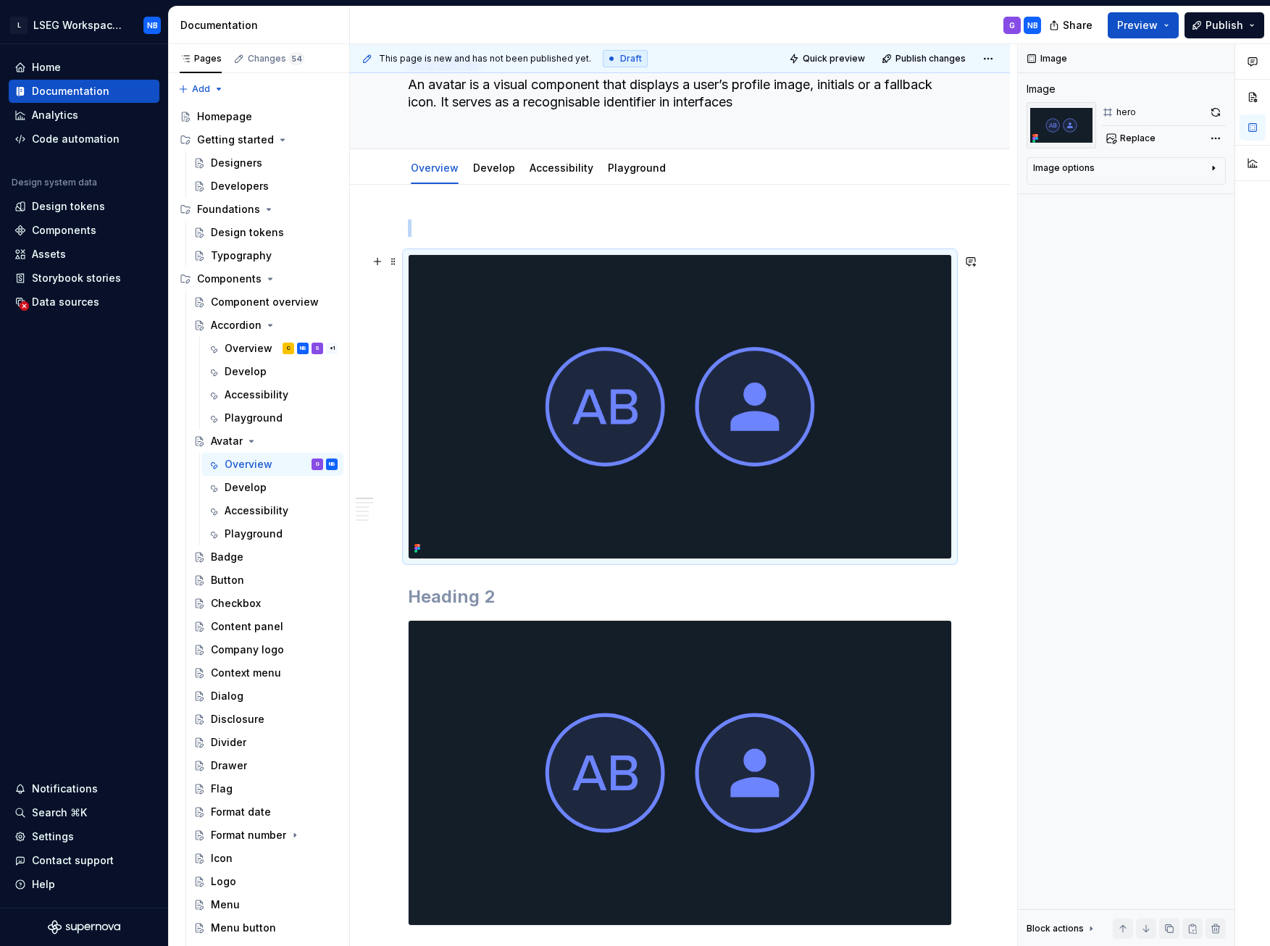
click at [666, 441] on img at bounding box center [680, 407] width 543 height 304
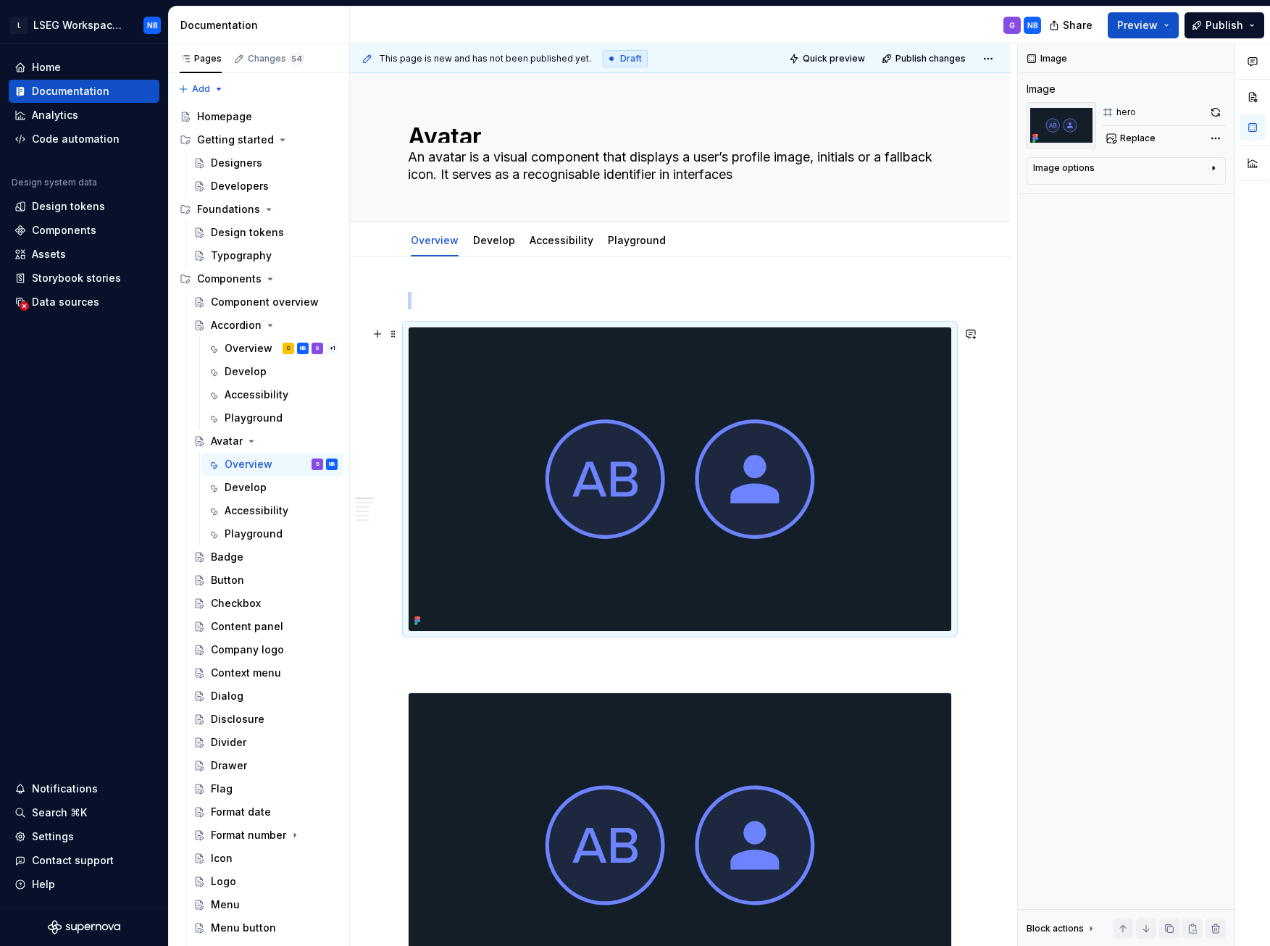
click at [555, 441] on img at bounding box center [680, 480] width 543 height 304
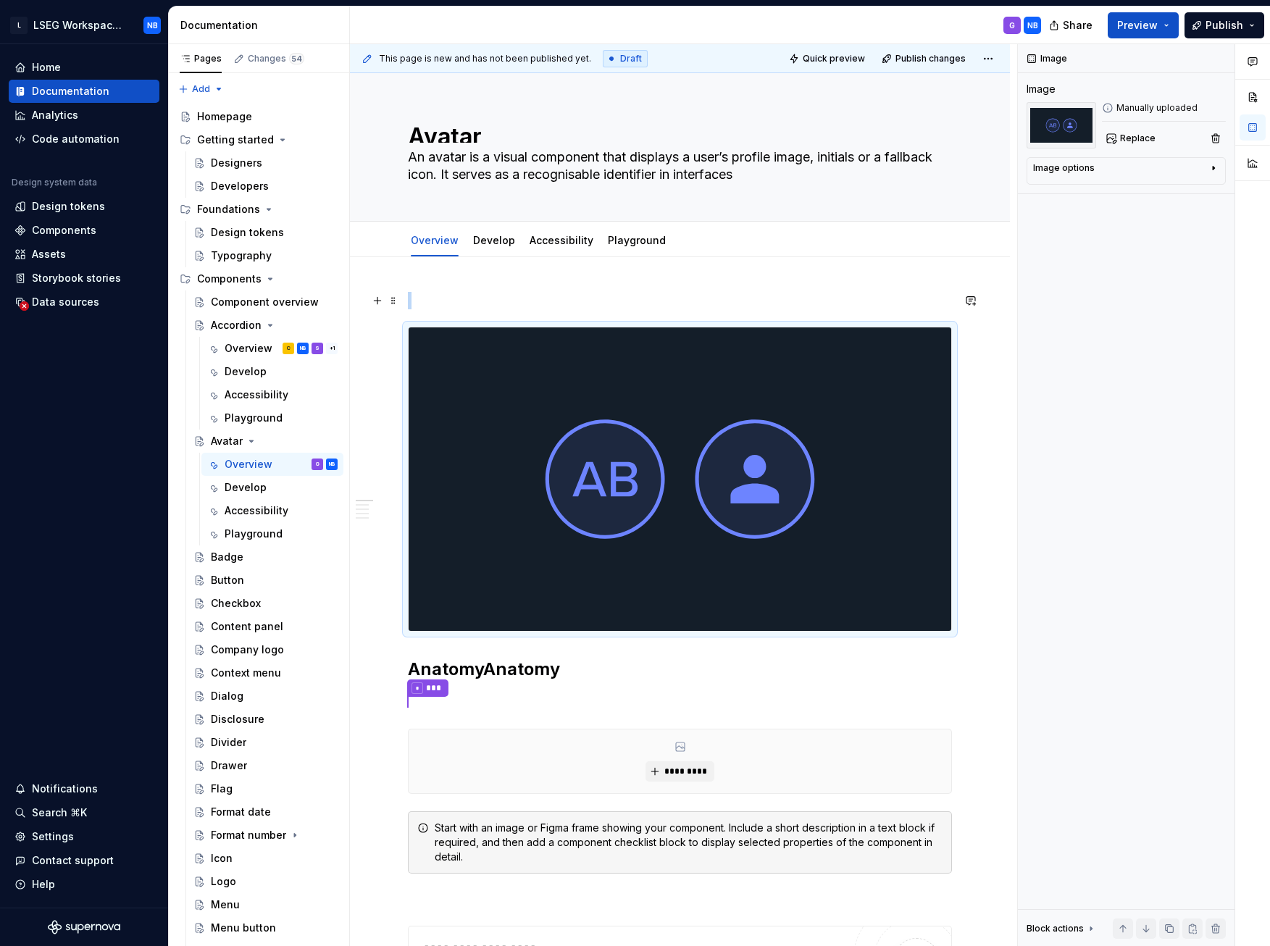
click at [527, 296] on p at bounding box center [680, 300] width 544 height 17
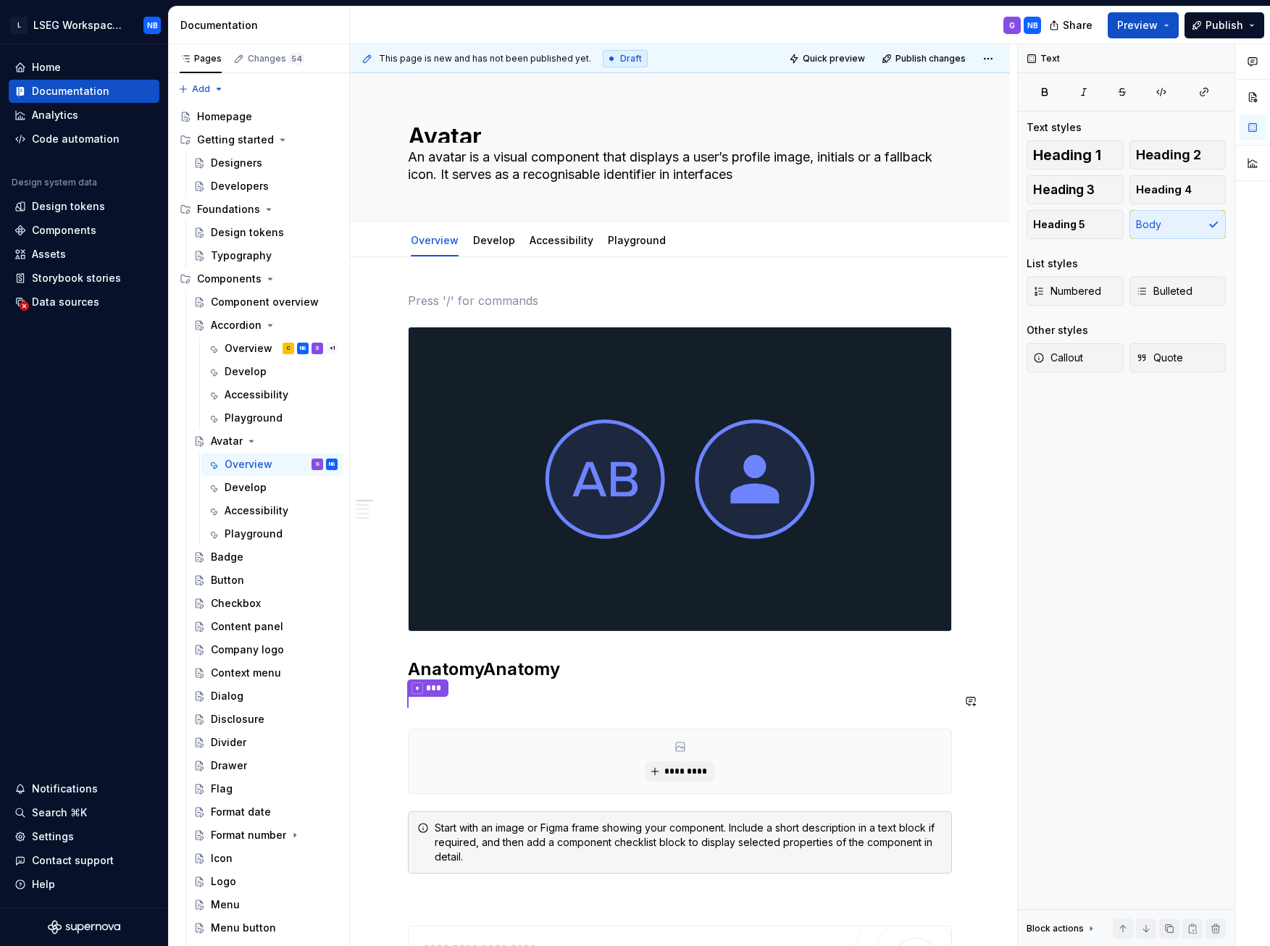
drag, startPoint x: 485, startPoint y: 670, endPoint x: 523, endPoint y: 670, distance: 38.4
click at [523, 441] on h2 "AnatomyAnat" at bounding box center [680, 669] width 544 height 23
click at [462, 441] on p "* ***" at bounding box center [680, 702] width 544 height 19
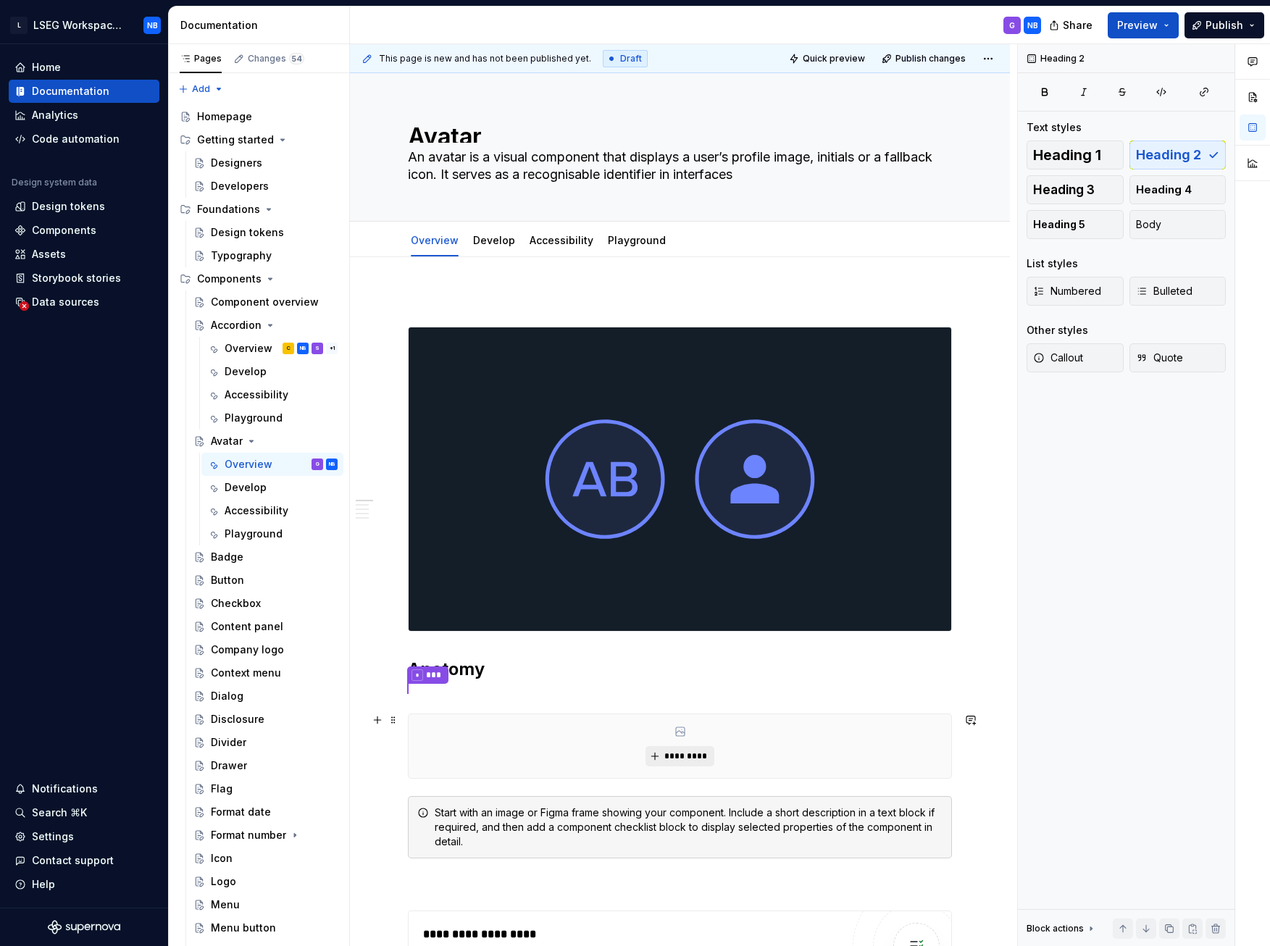
click at [689, 441] on span "*********" at bounding box center [686, 757] width 44 height 12
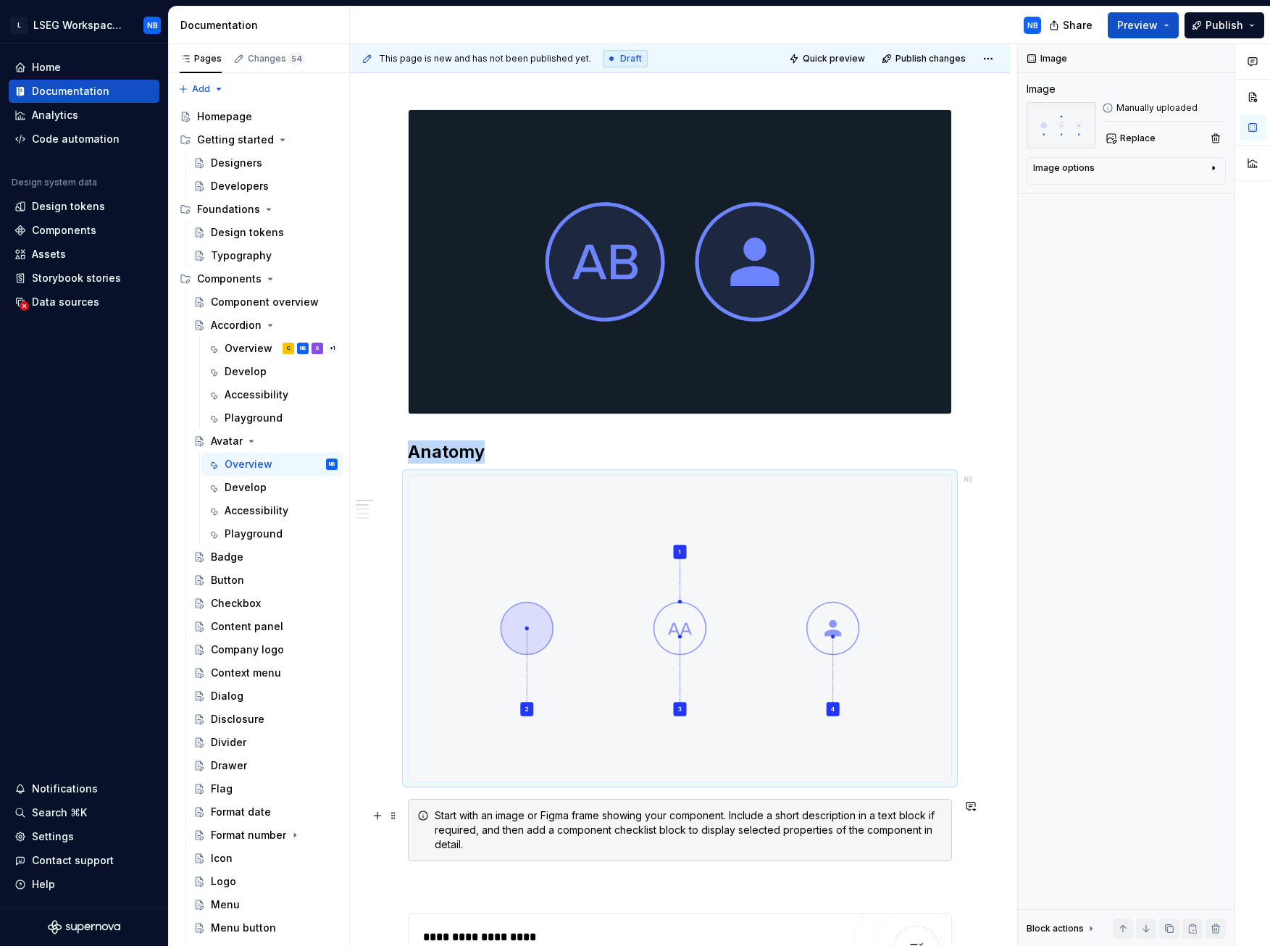
scroll to position [435, 0]
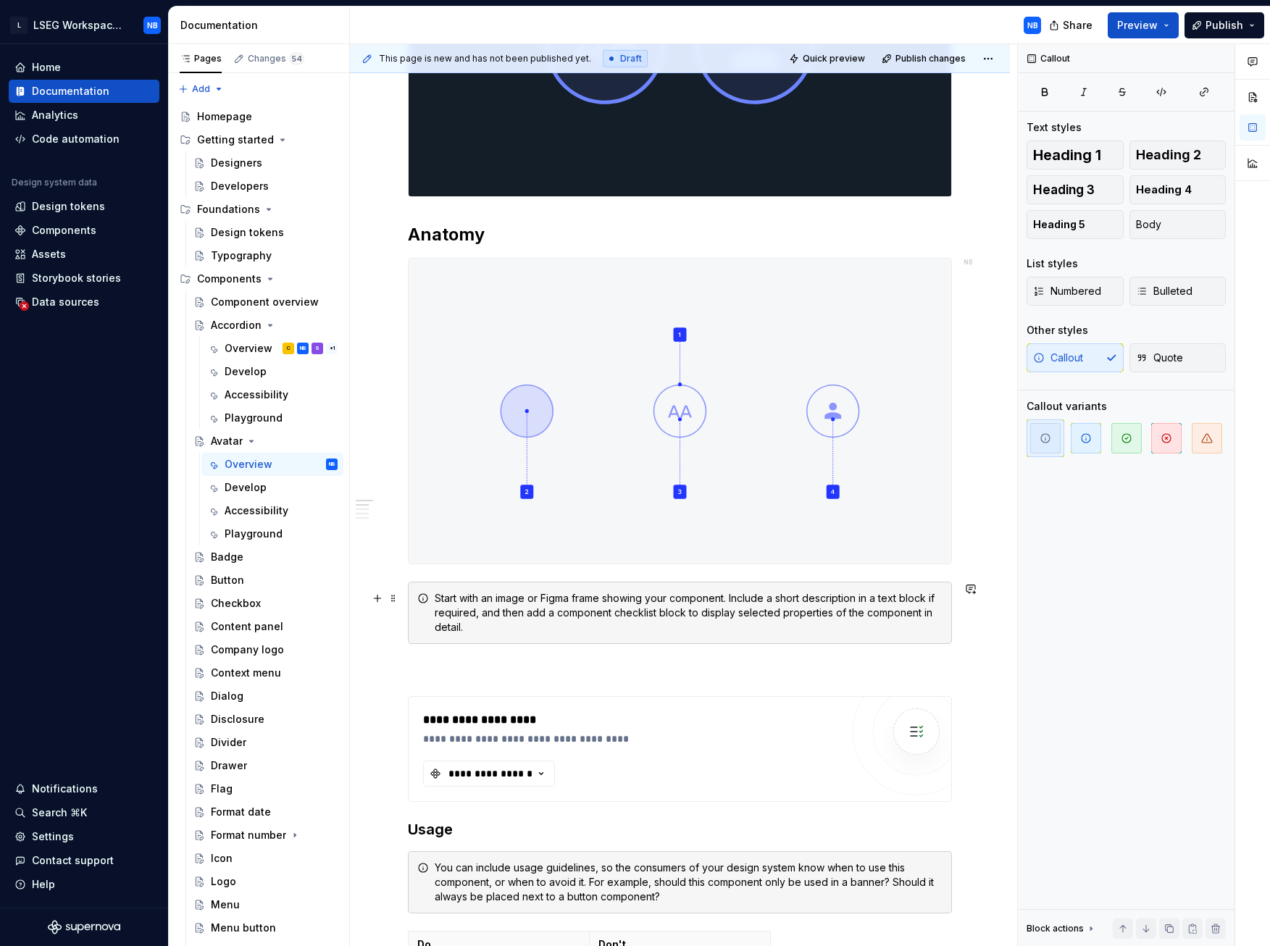
click at [478, 441] on div "Start with an image or Figma frame showing your component. Include a short desc…" at bounding box center [689, 612] width 508 height 43
click at [491, 441] on div "**********" at bounding box center [680, 727] width 544 height 1740
click at [685, 441] on div "Start with an image or Figma frame showing your component. Include a short desc…" at bounding box center [689, 612] width 508 height 43
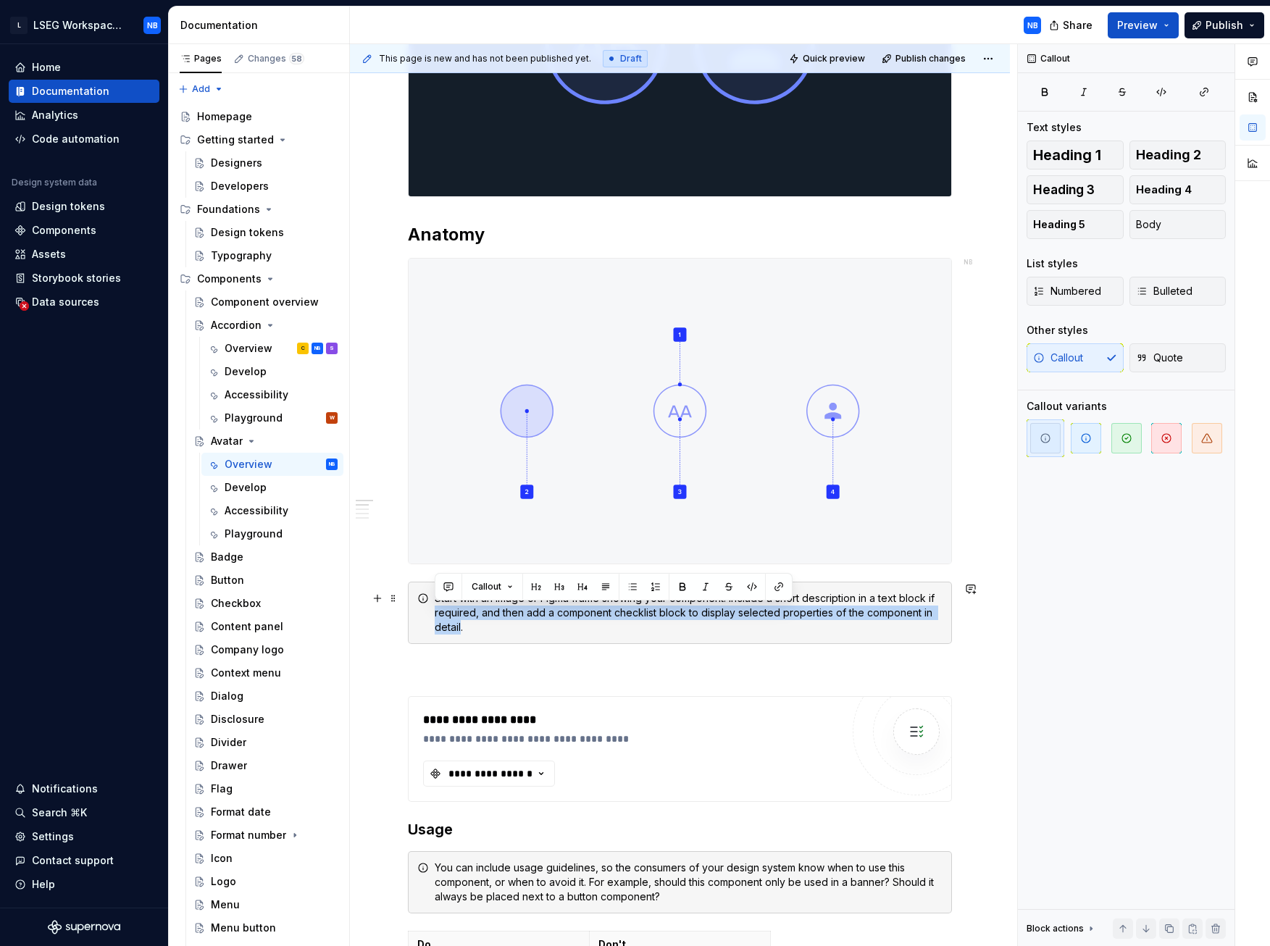
drag, startPoint x: 456, startPoint y: 639, endPoint x: 430, endPoint y: 609, distance: 39.5
click at [430, 441] on div "Start with an image or Figma frame showing your component. Include a short desc…" at bounding box center [680, 613] width 544 height 62
click at [504, 441] on div "Start with an image or Figma frame showing your component. Include a short desc…" at bounding box center [689, 612] width 508 height 43
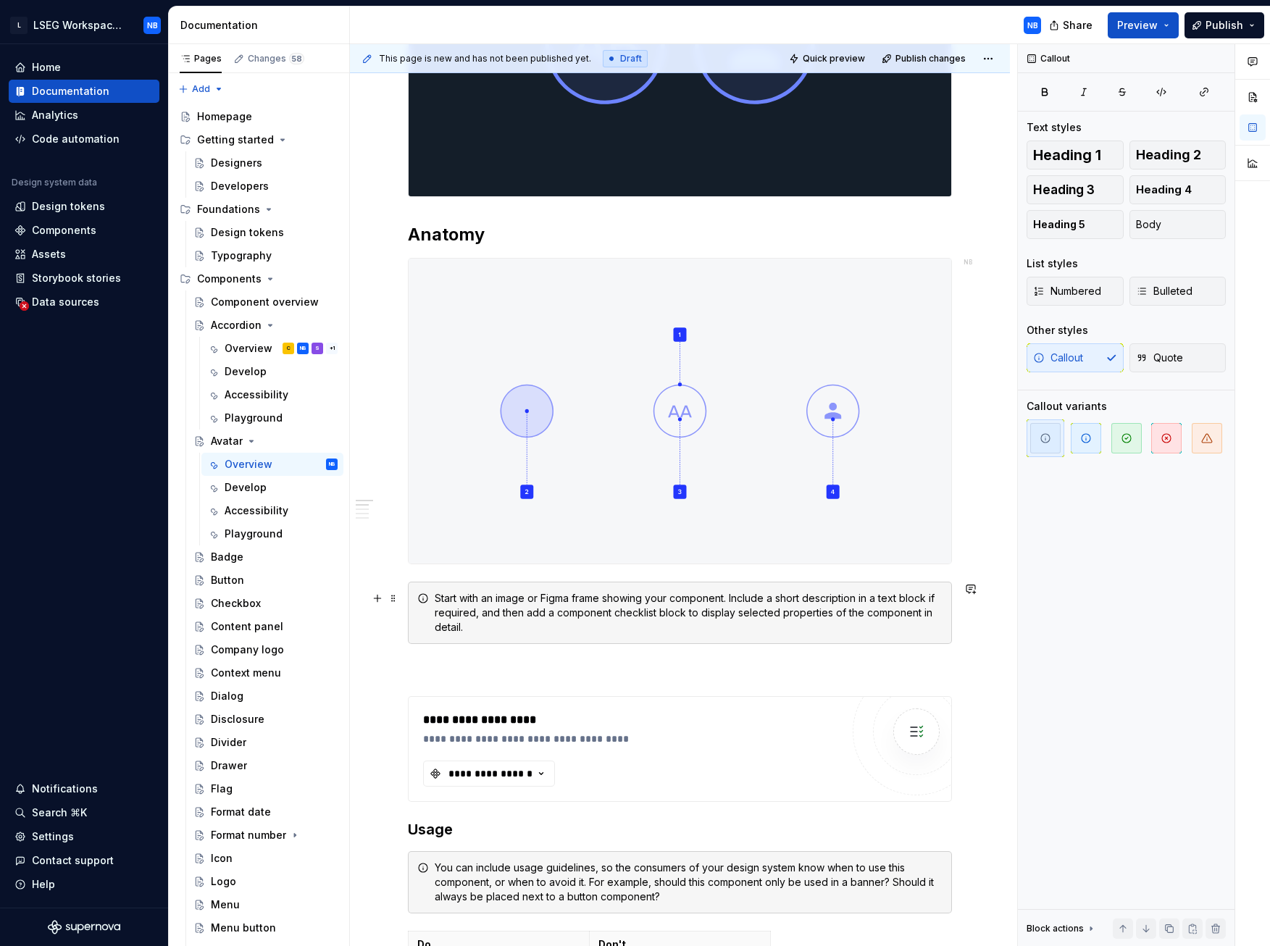
click at [504, 441] on div "Start with an image or Figma frame showing your component. Include a short desc…" at bounding box center [689, 612] width 508 height 43
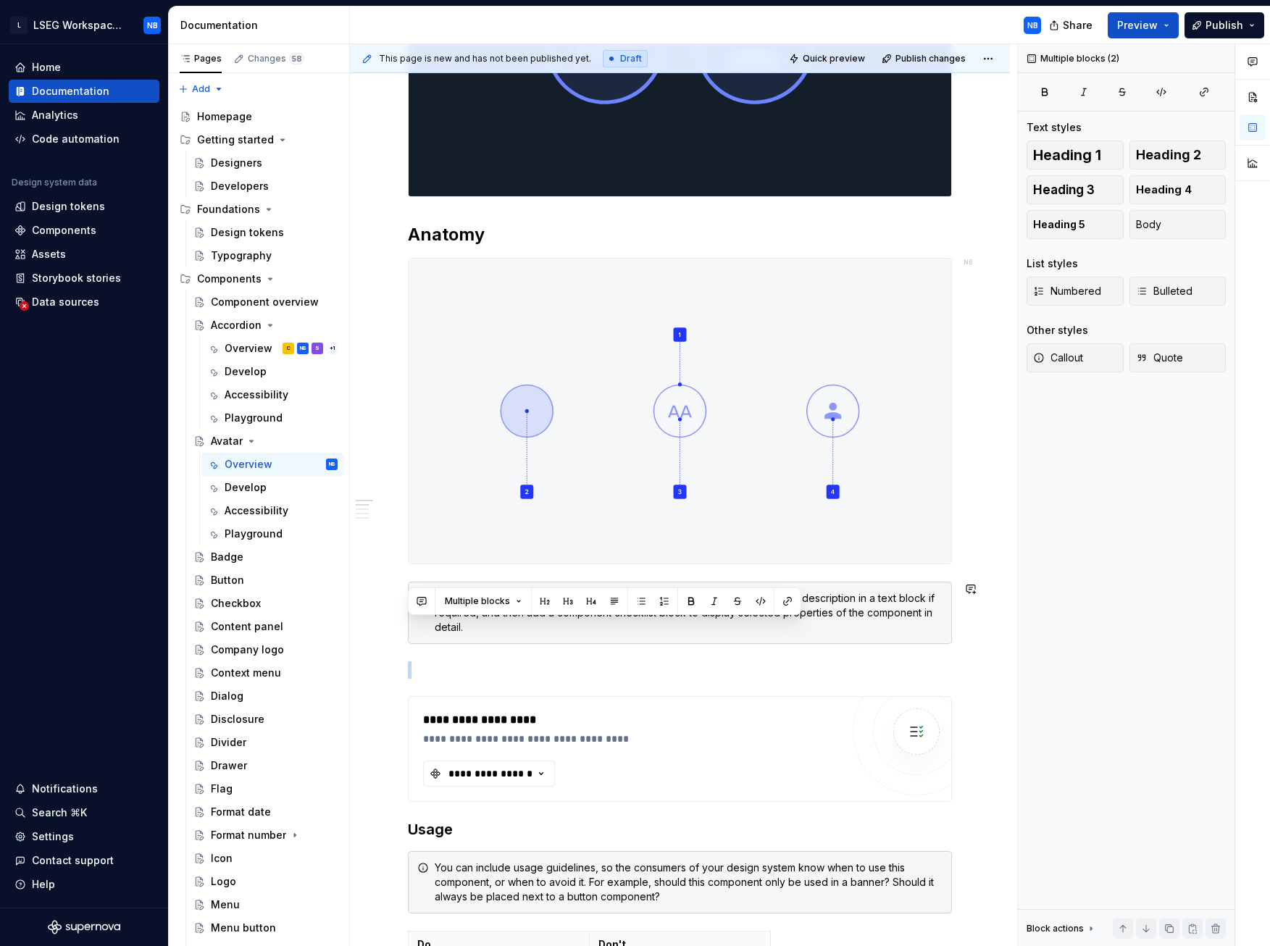
click at [478, 441] on div "**********" at bounding box center [680, 727] width 544 height 1740
click at [478, 441] on div "Start with an image or Figma frame showing your component. Include a short desc…" at bounding box center [689, 612] width 508 height 43
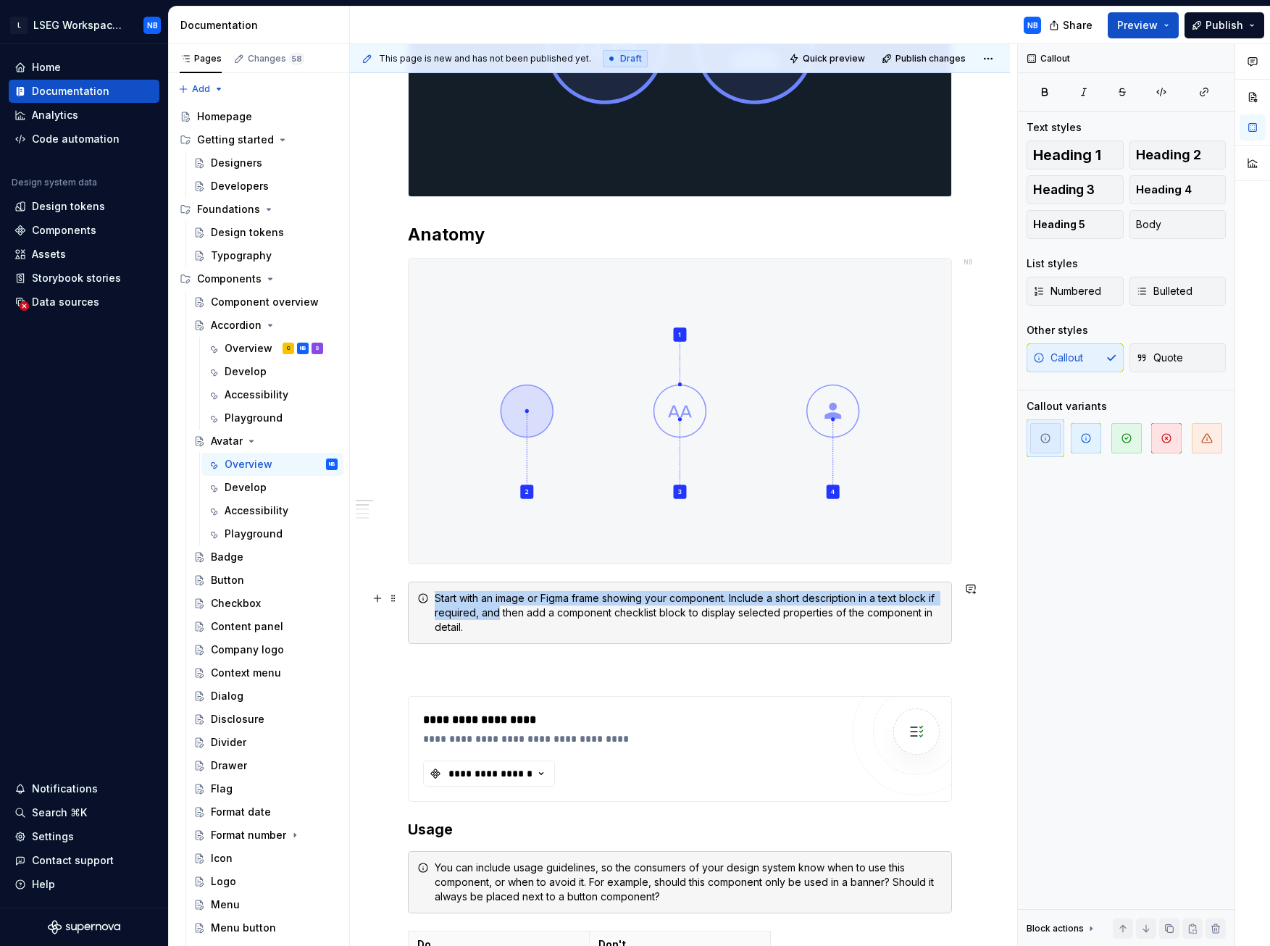
click at [426, 441] on div "Start with an image or Figma frame showing your component. Include a short desc…" at bounding box center [680, 613] width 544 height 62
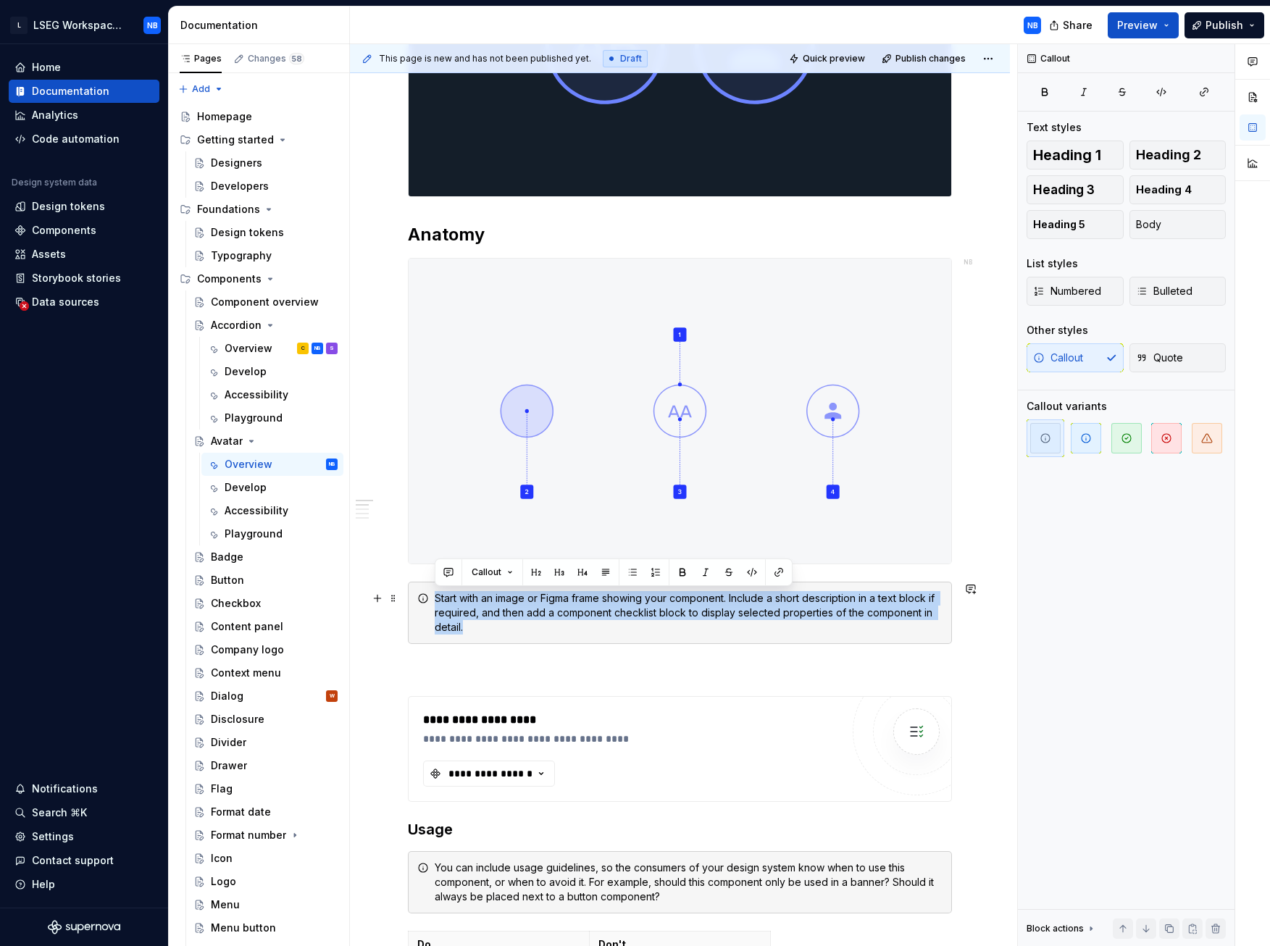
drag, startPoint x: 470, startPoint y: 625, endPoint x: 418, endPoint y: 601, distance: 57.4
click at [418, 441] on div "Start with an image or Figma frame showing your component. Include a short desc…" at bounding box center [680, 613] width 544 height 62
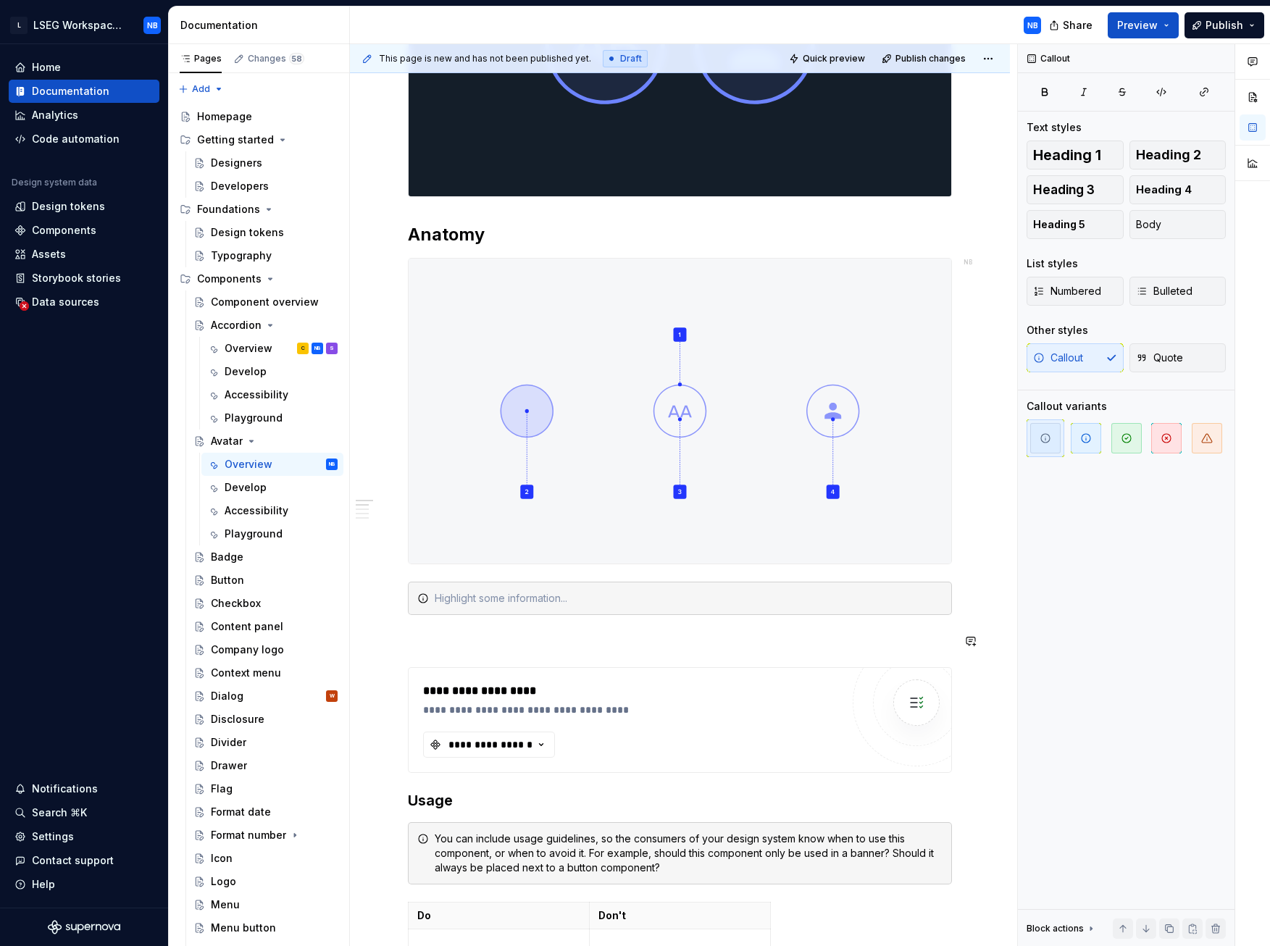
click at [457, 441] on div "**********" at bounding box center [680, 712] width 544 height 1711
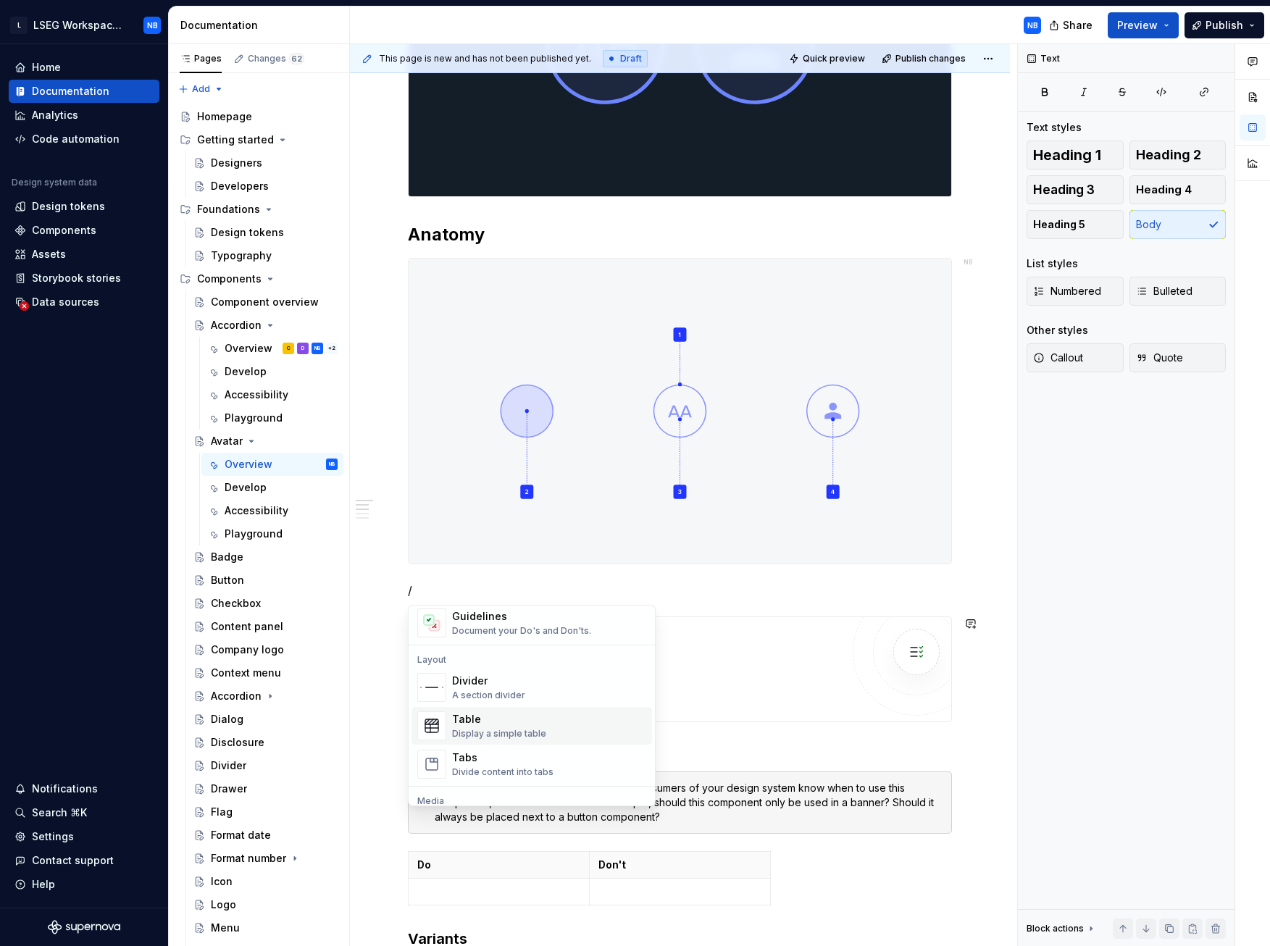
click at [574, 441] on div "Table Display a simple table" at bounding box center [549, 726] width 194 height 29
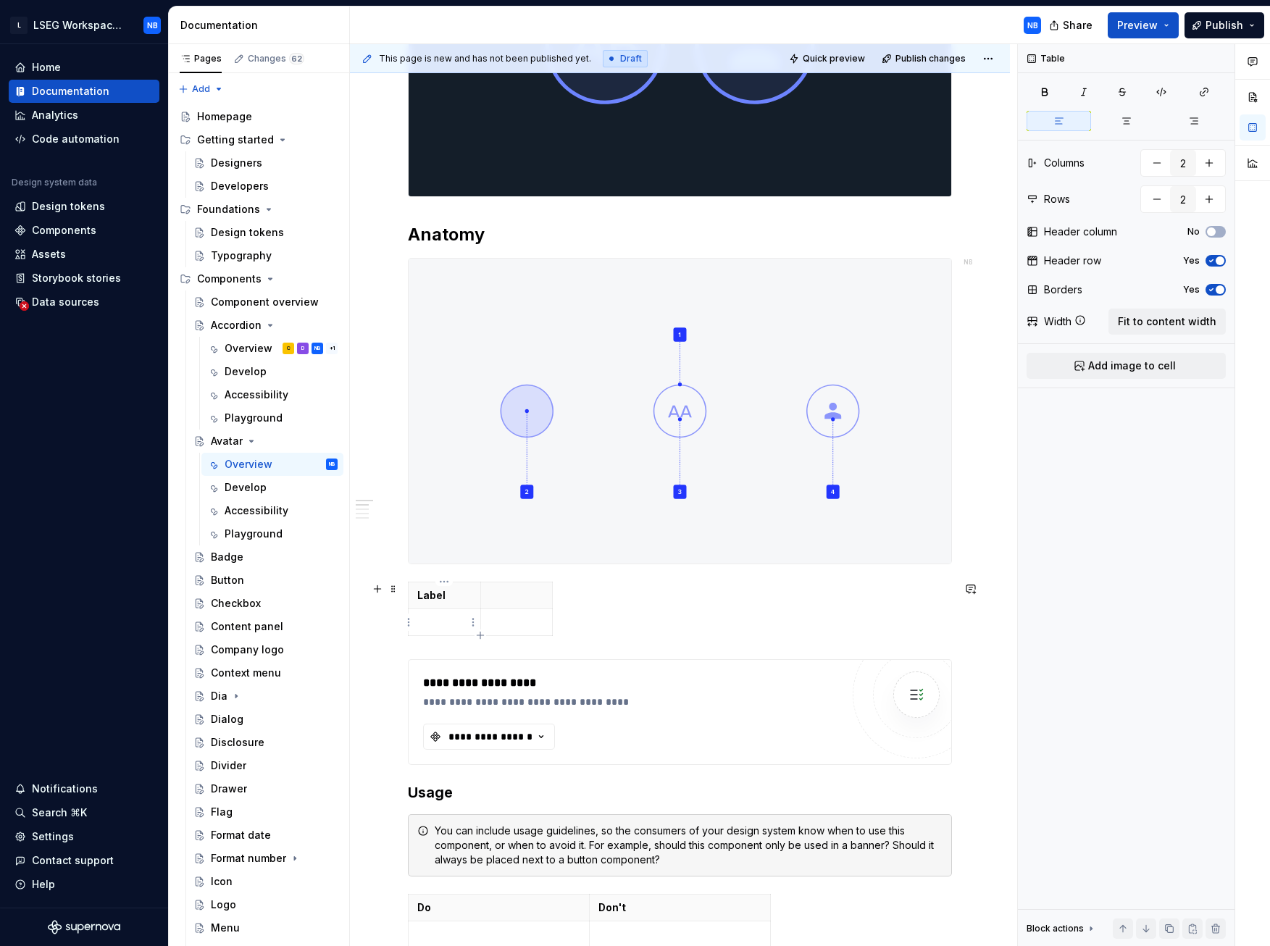
click at [448, 441] on p at bounding box center [444, 622] width 54 height 14
click at [501, 441] on p at bounding box center [517, 595] width 54 height 14
click at [553, 441] on icon "button" at bounding box center [552, 608] width 7 height 7
type textarea "*"
type input "3"
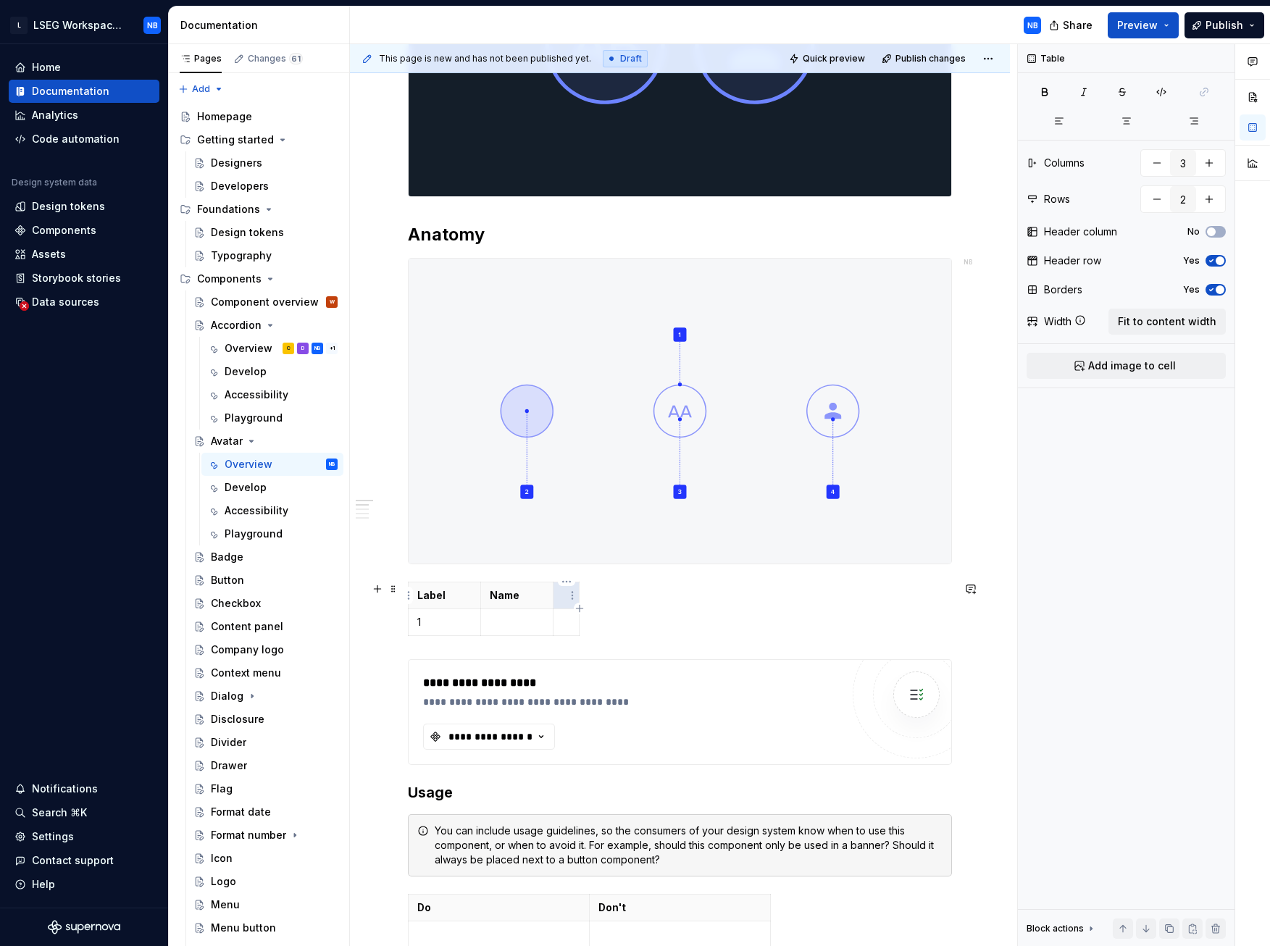
click at [566, 441] on p at bounding box center [566, 595] width 8 height 14
click at [501, 441] on p at bounding box center [517, 622] width 54 height 14
click at [507, 441] on p at bounding box center [517, 622] width 54 height 14
click at [598, 441] on p at bounding box center [592, 622] width 60 height 14
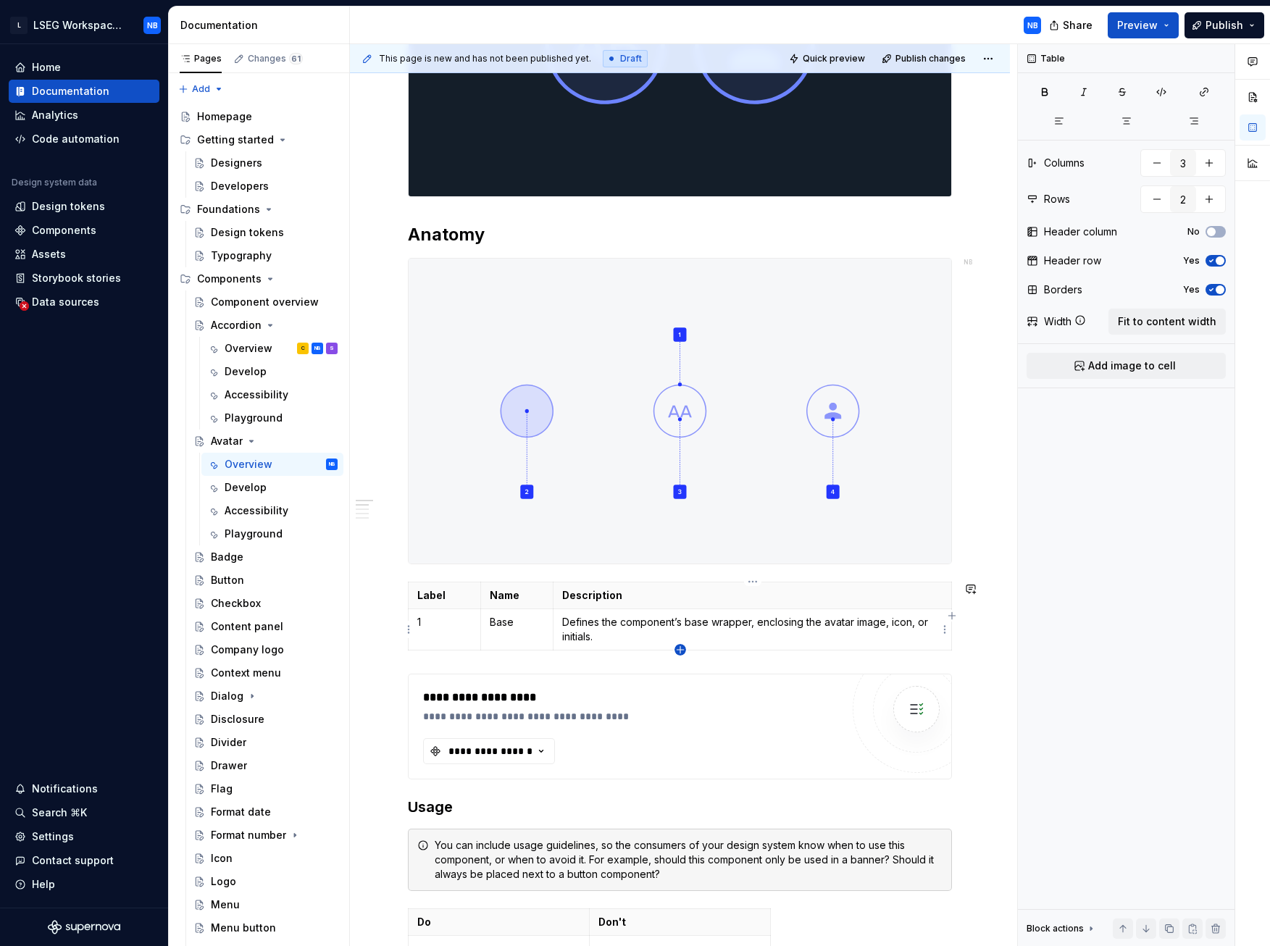
click at [681, 441] on icon "button" at bounding box center [681, 650] width 12 height 12
type input "3"
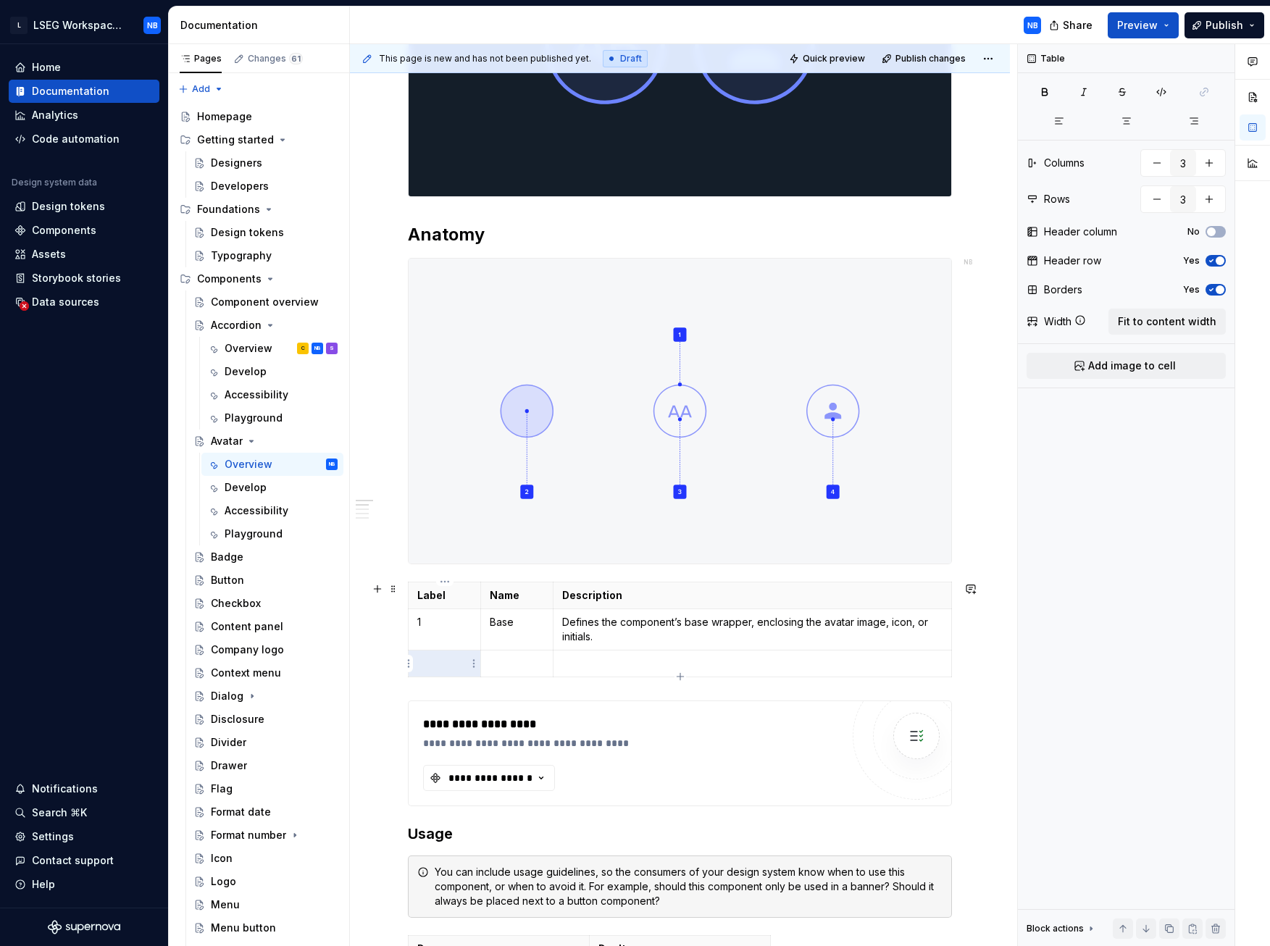
click at [442, 441] on p at bounding box center [444, 663] width 54 height 14
click at [585, 441] on p at bounding box center [752, 663] width 380 height 14
click at [577, 441] on p at bounding box center [752, 663] width 380 height 14
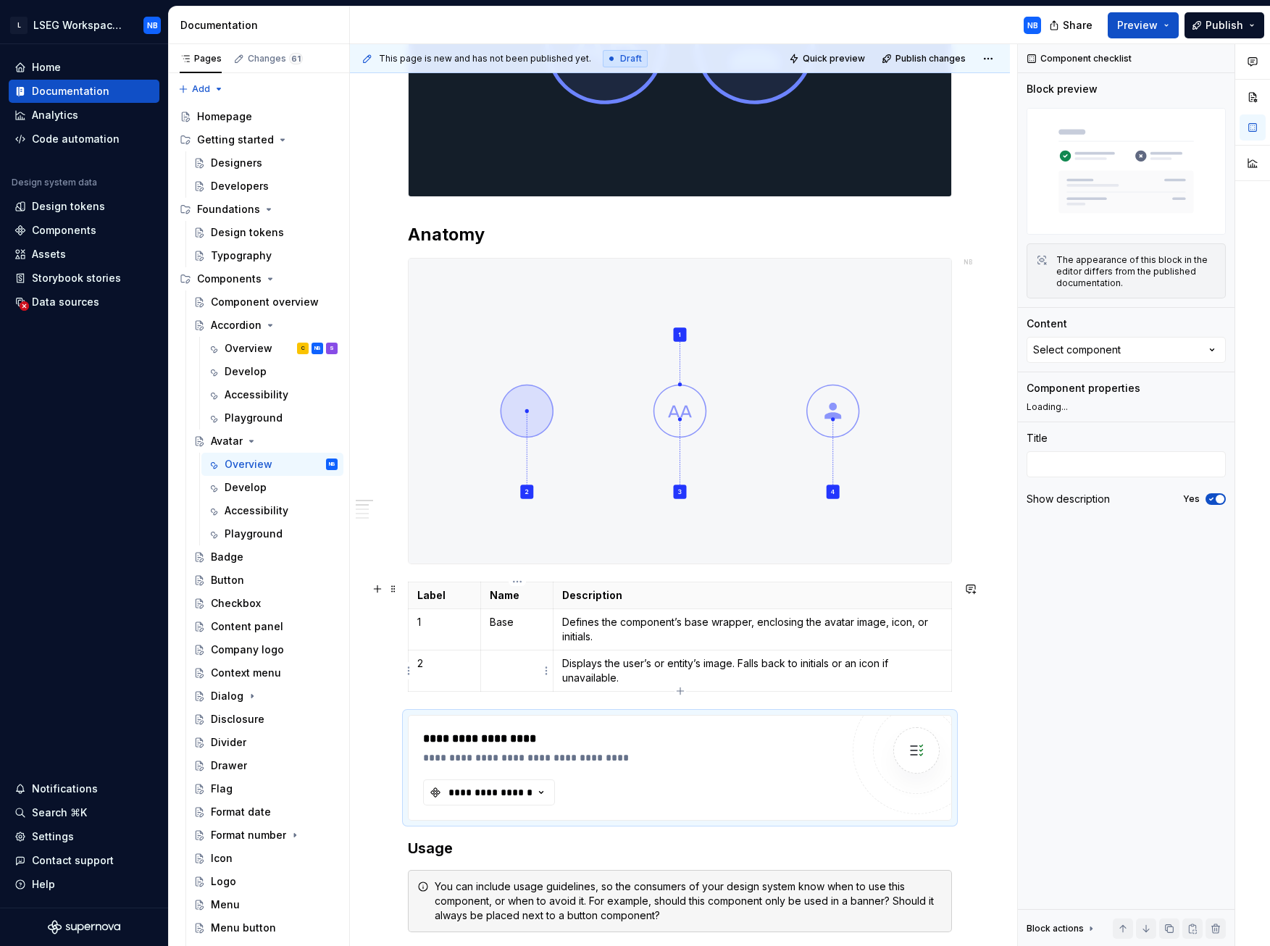
click at [496, 441] on p at bounding box center [517, 663] width 54 height 14
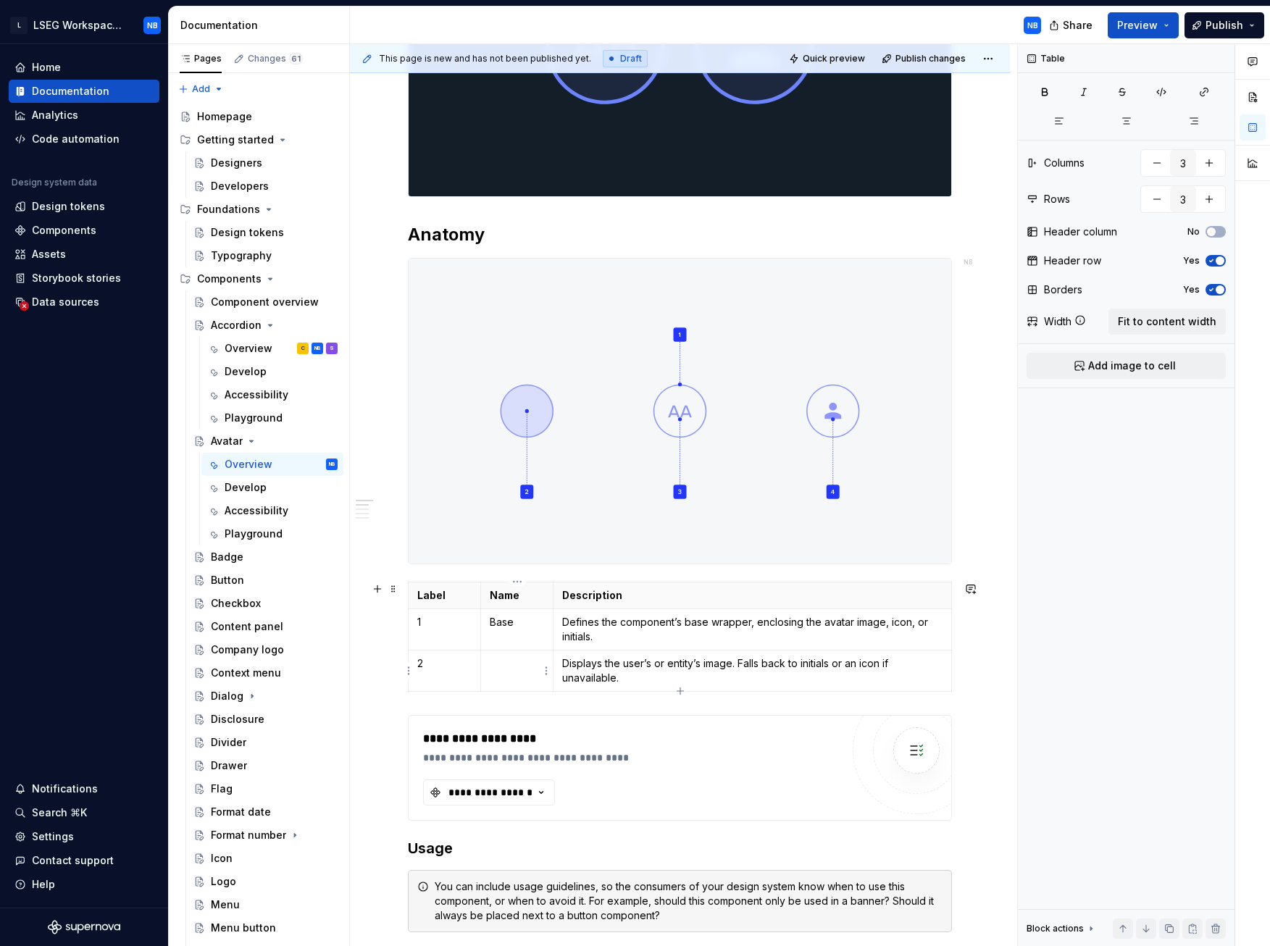
type textarea "*"
click at [678, 441] on icon "button" at bounding box center [680, 691] width 7 height 7
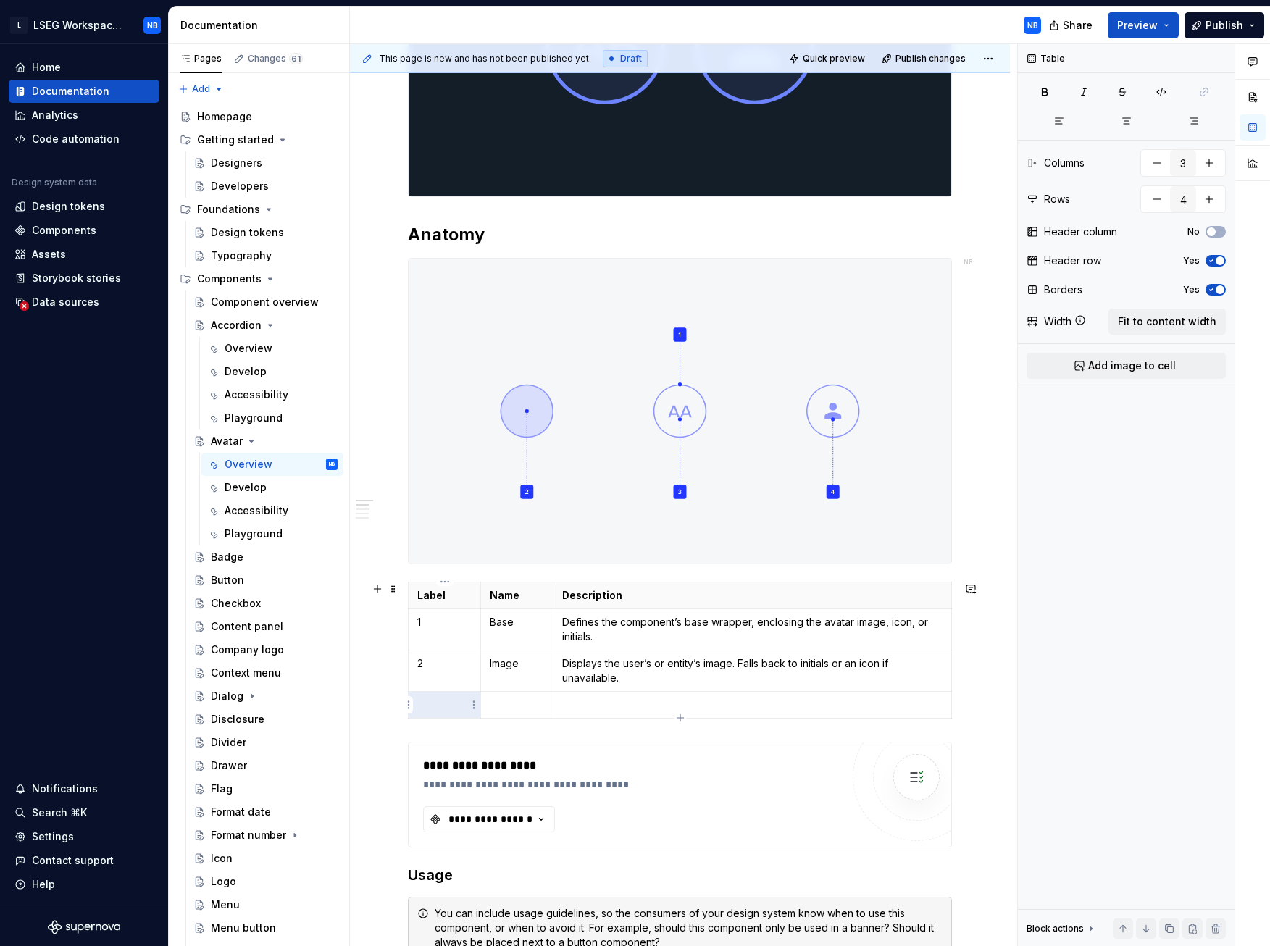
click at [443, 441] on p at bounding box center [444, 705] width 54 height 14
click at [565, 441] on p at bounding box center [752, 705] width 380 height 14
click at [596, 441] on p at bounding box center [752, 705] width 380 height 14
click at [682, 441] on icon "button" at bounding box center [680, 717] width 7 height 7
type input "5"
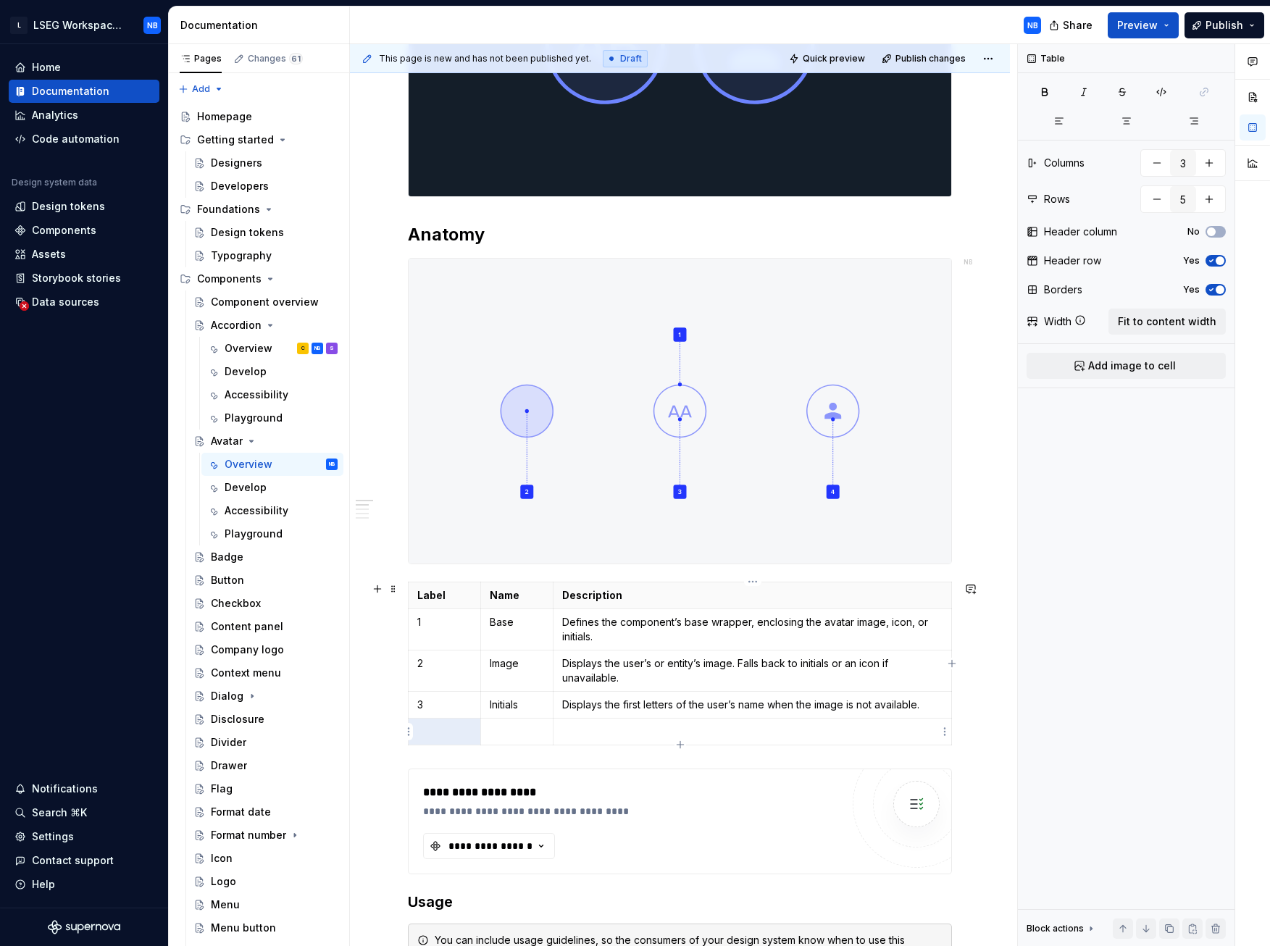
click at [587, 441] on p at bounding box center [752, 732] width 380 height 14
click at [519, 441] on p at bounding box center [517, 732] width 54 height 14
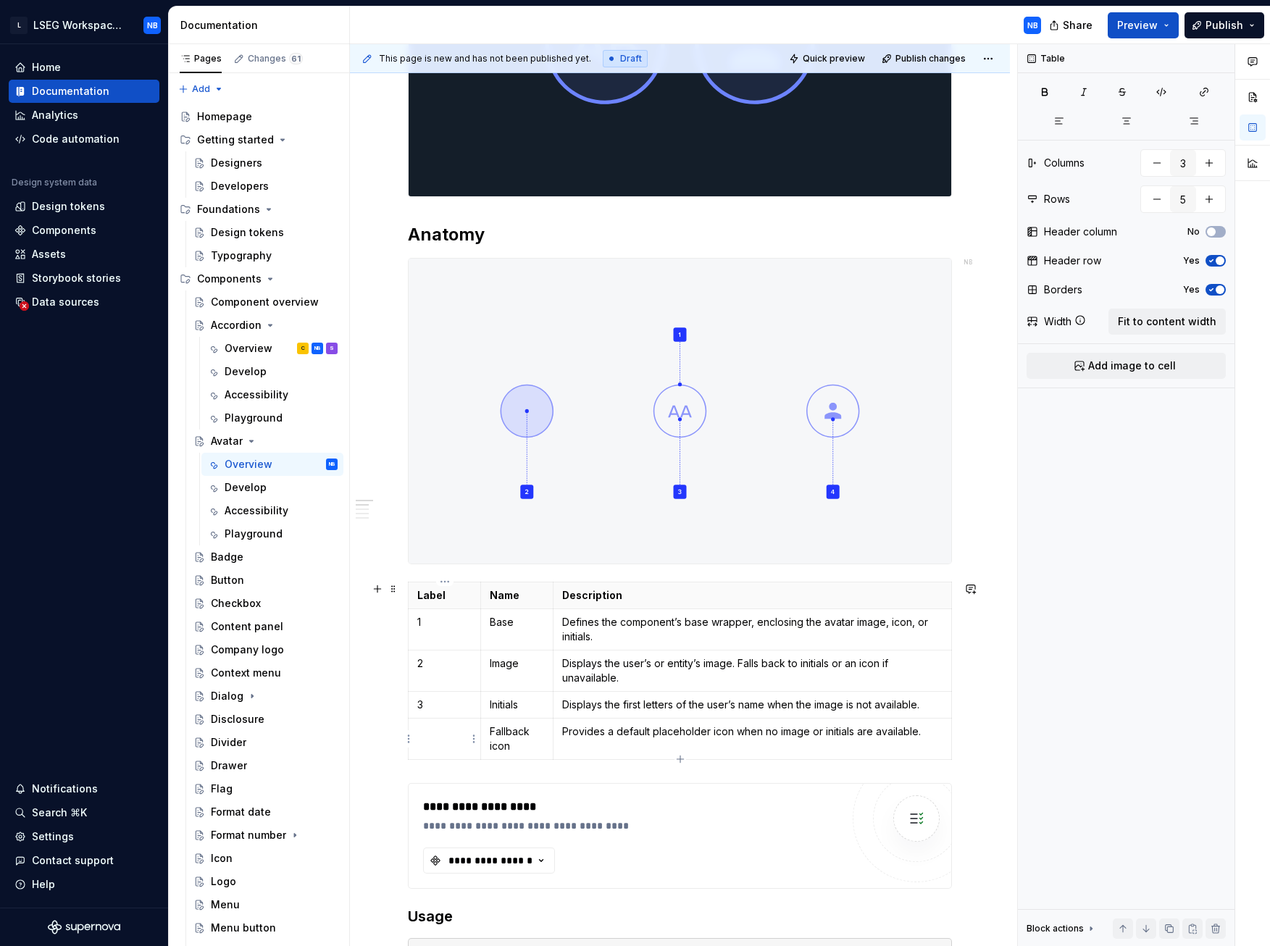
click at [425, 441] on p at bounding box center [444, 732] width 54 height 14
click at [435, 441] on p at bounding box center [444, 732] width 54 height 14
click at [991, 441] on div "**********" at bounding box center [680, 903] width 660 height 2163
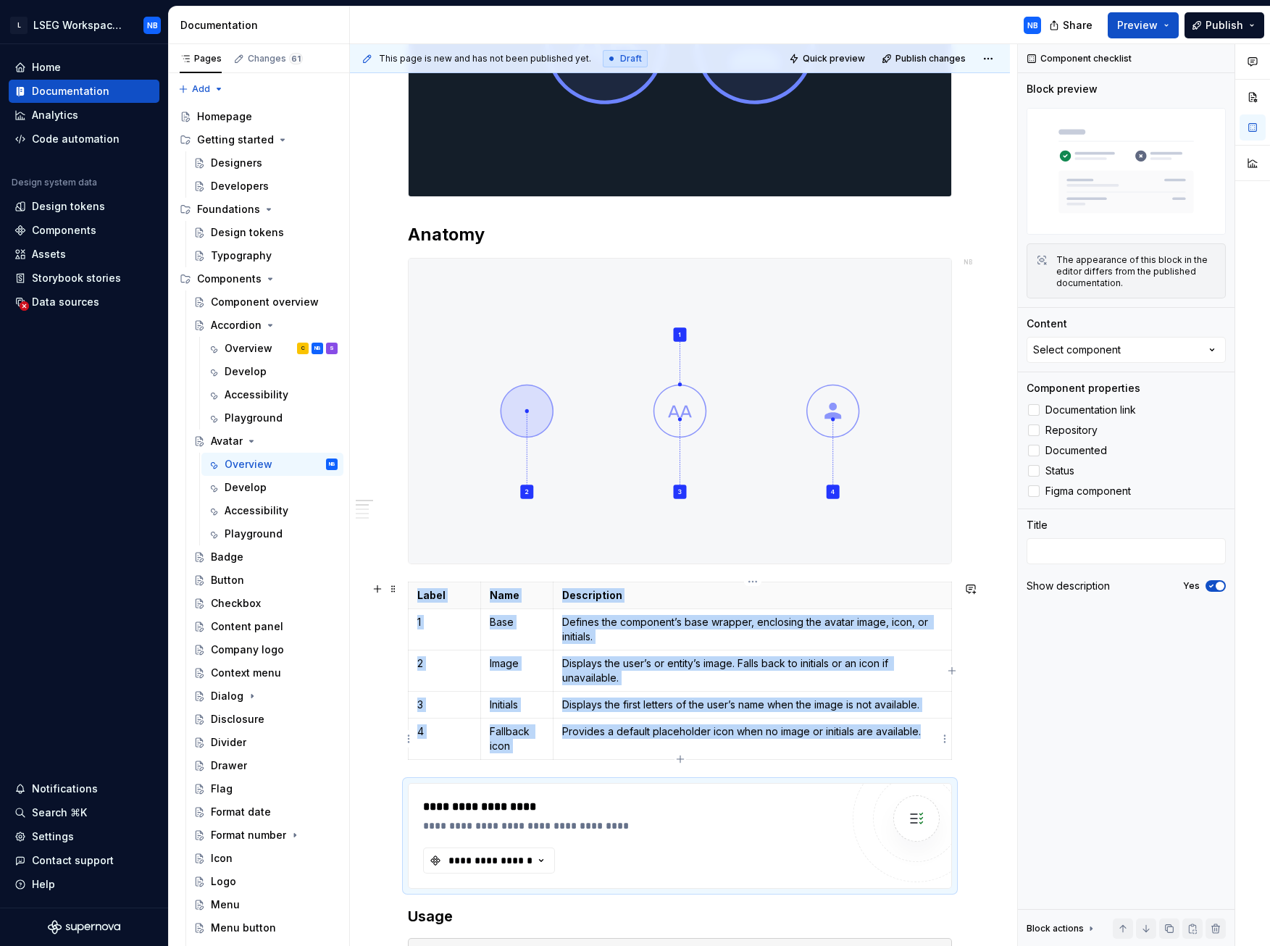
click at [495, 441] on div "Label Name Description 1 Base Defines the component’s base wrapper, enclosing t…" at bounding box center [680, 674] width 544 height 184
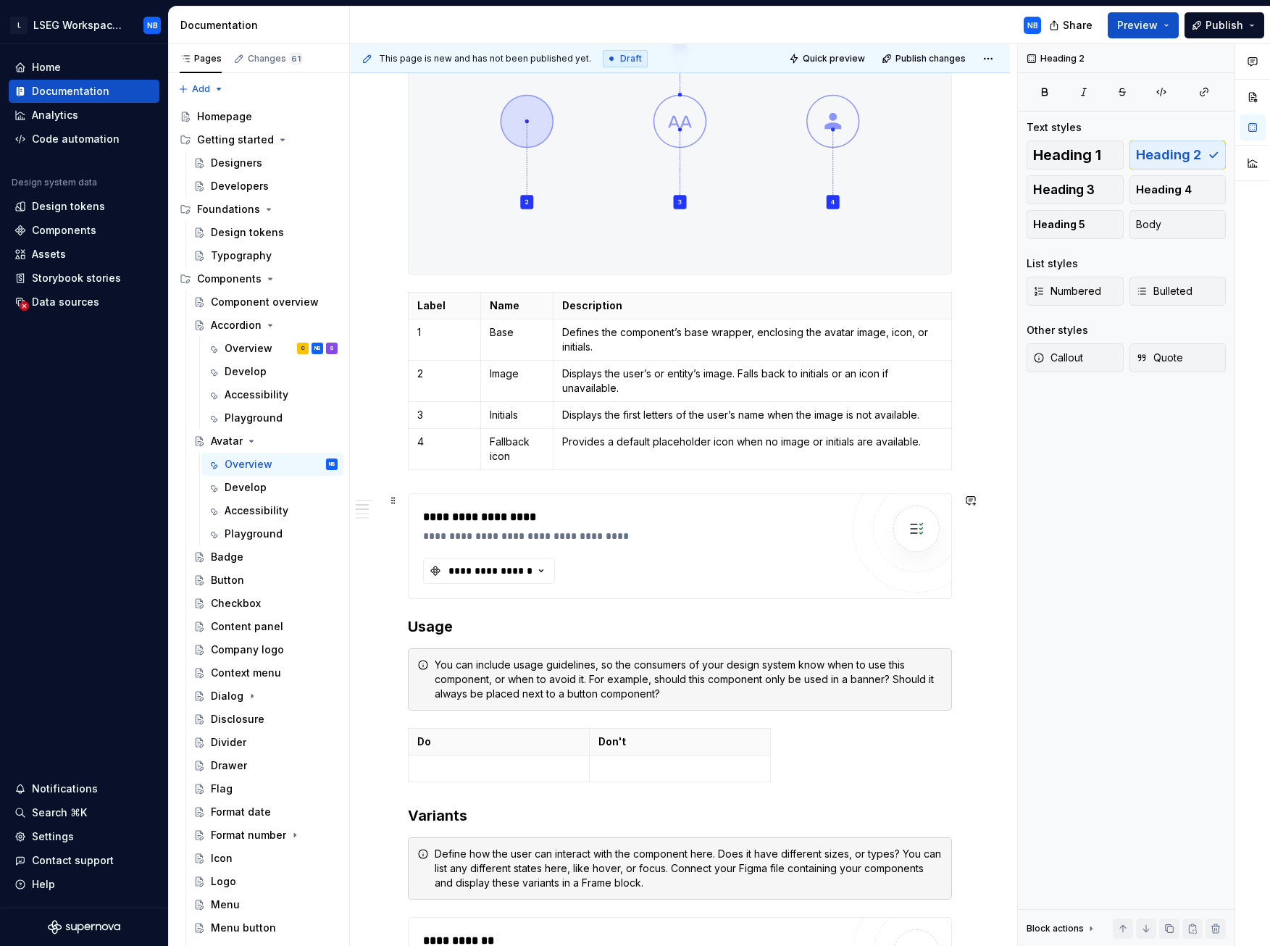
scroll to position [829, 0]
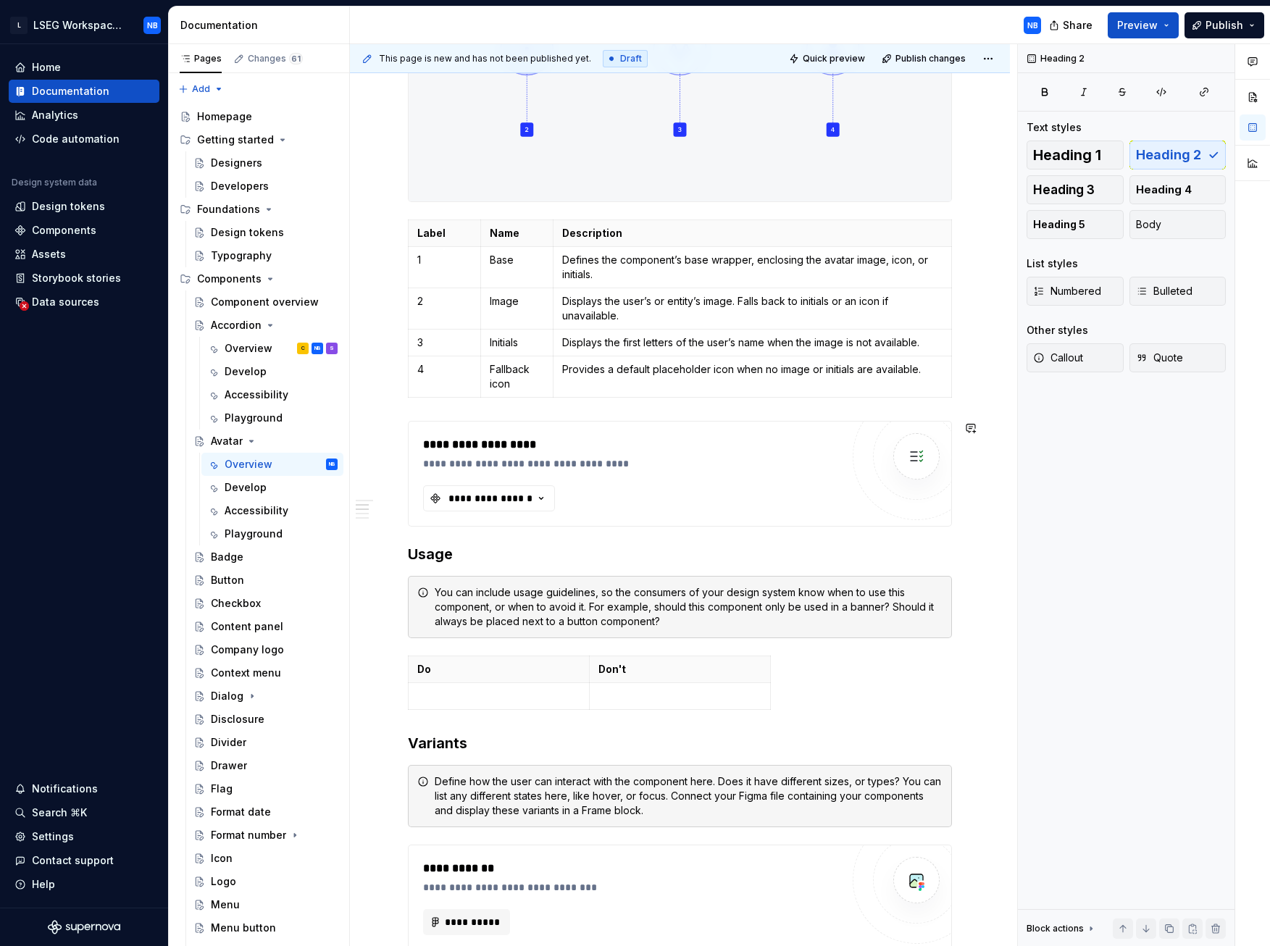
click at [429, 441] on div "**********" at bounding box center [680, 408] width 544 height 1827
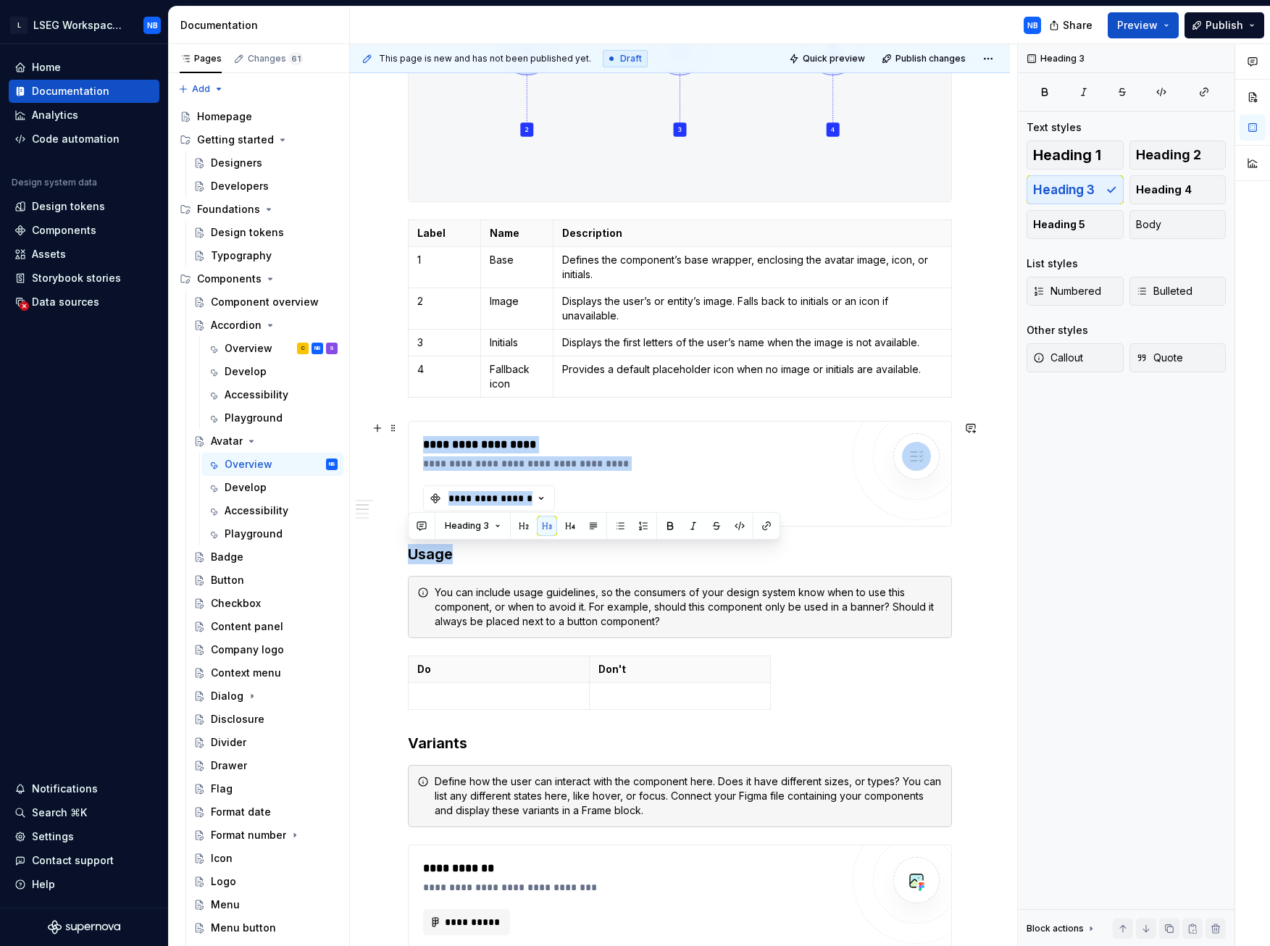
drag, startPoint x: 443, startPoint y: 549, endPoint x: 423, endPoint y: 469, distance: 82.1
click at [423, 441] on div "**********" at bounding box center [680, 408] width 544 height 1827
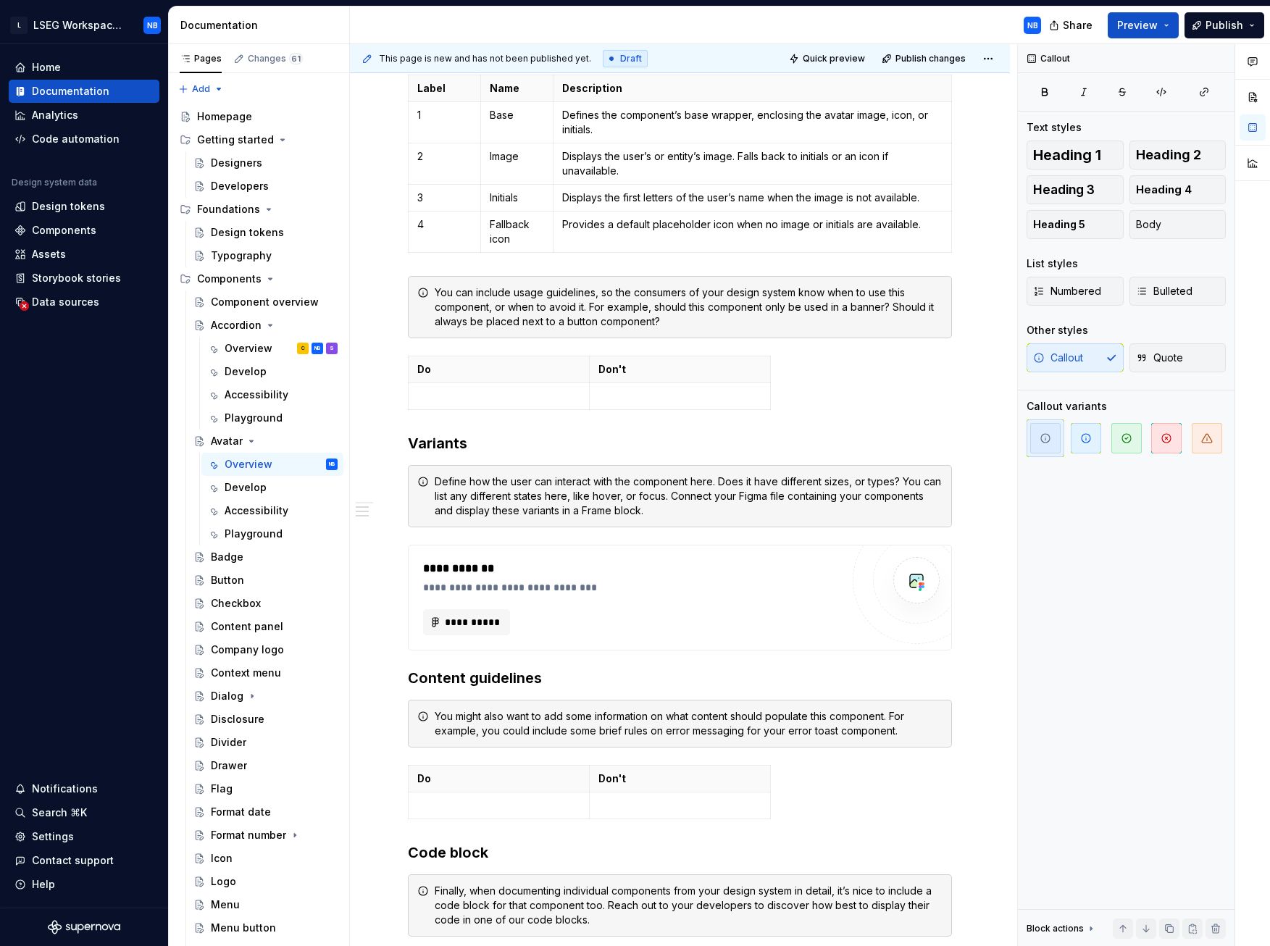
scroll to position [1264, 0]
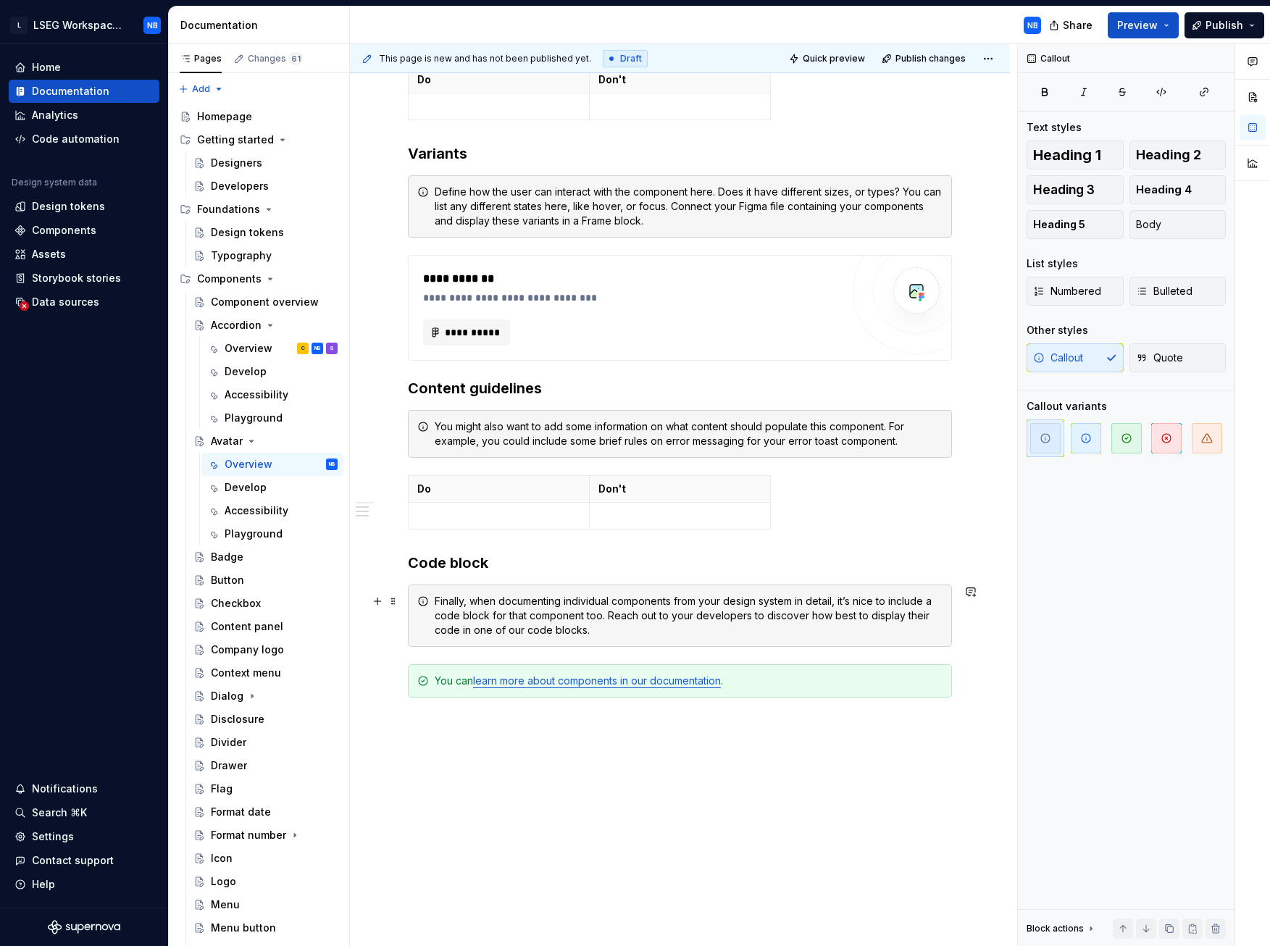
click at [537, 441] on div "Finally, when documenting individual components from your design system in deta…" at bounding box center [689, 615] width 508 height 43
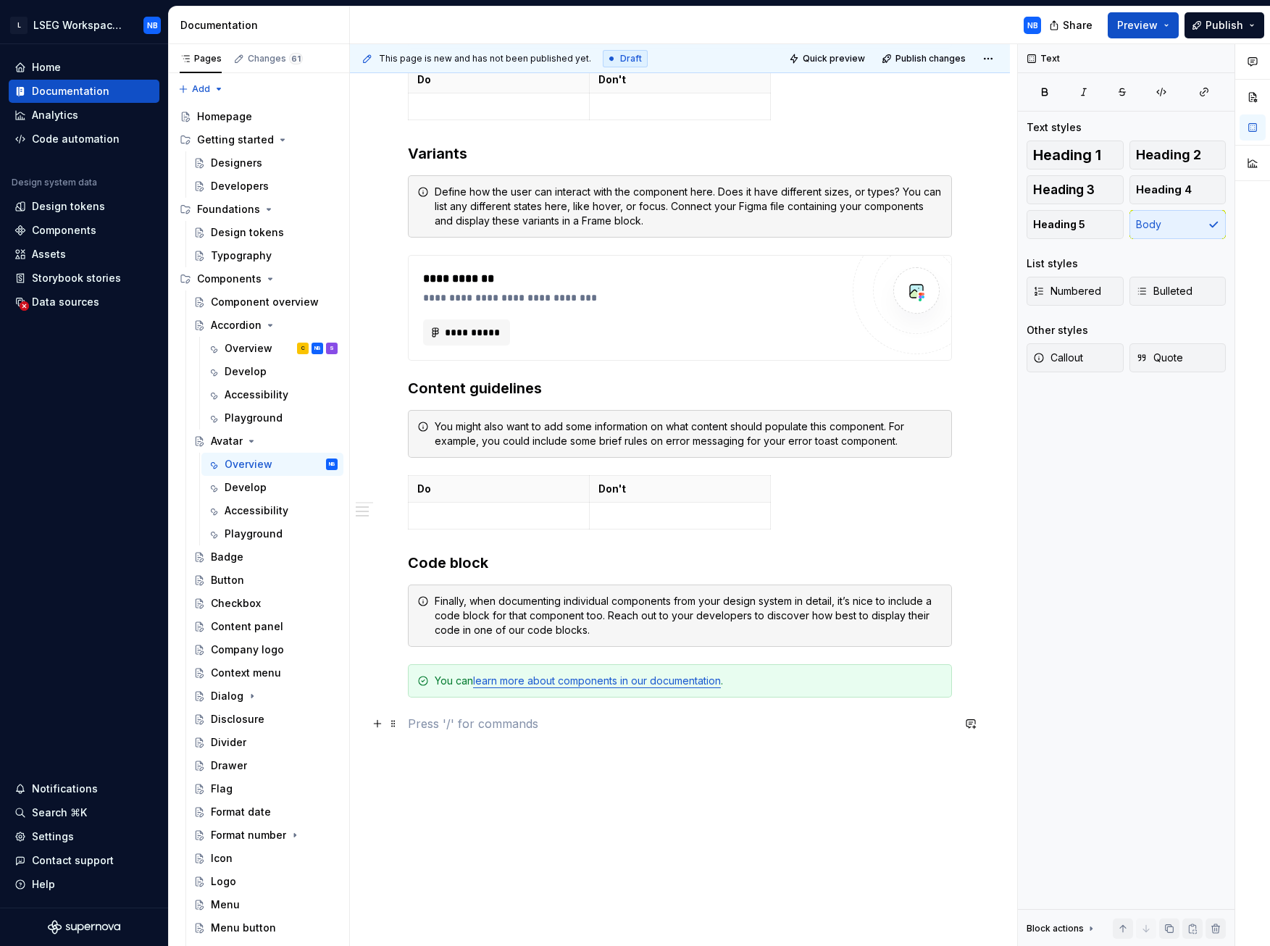
click at [723, 441] on p at bounding box center [680, 723] width 544 height 17
drag, startPoint x: 461, startPoint y: 725, endPoint x: 556, endPoint y: 375, distance: 361.9
click at [420, 176] on div "This page is new and has not been published yet. Draft Quick preview Publish ch…" at bounding box center [683, 495] width 667 height 903
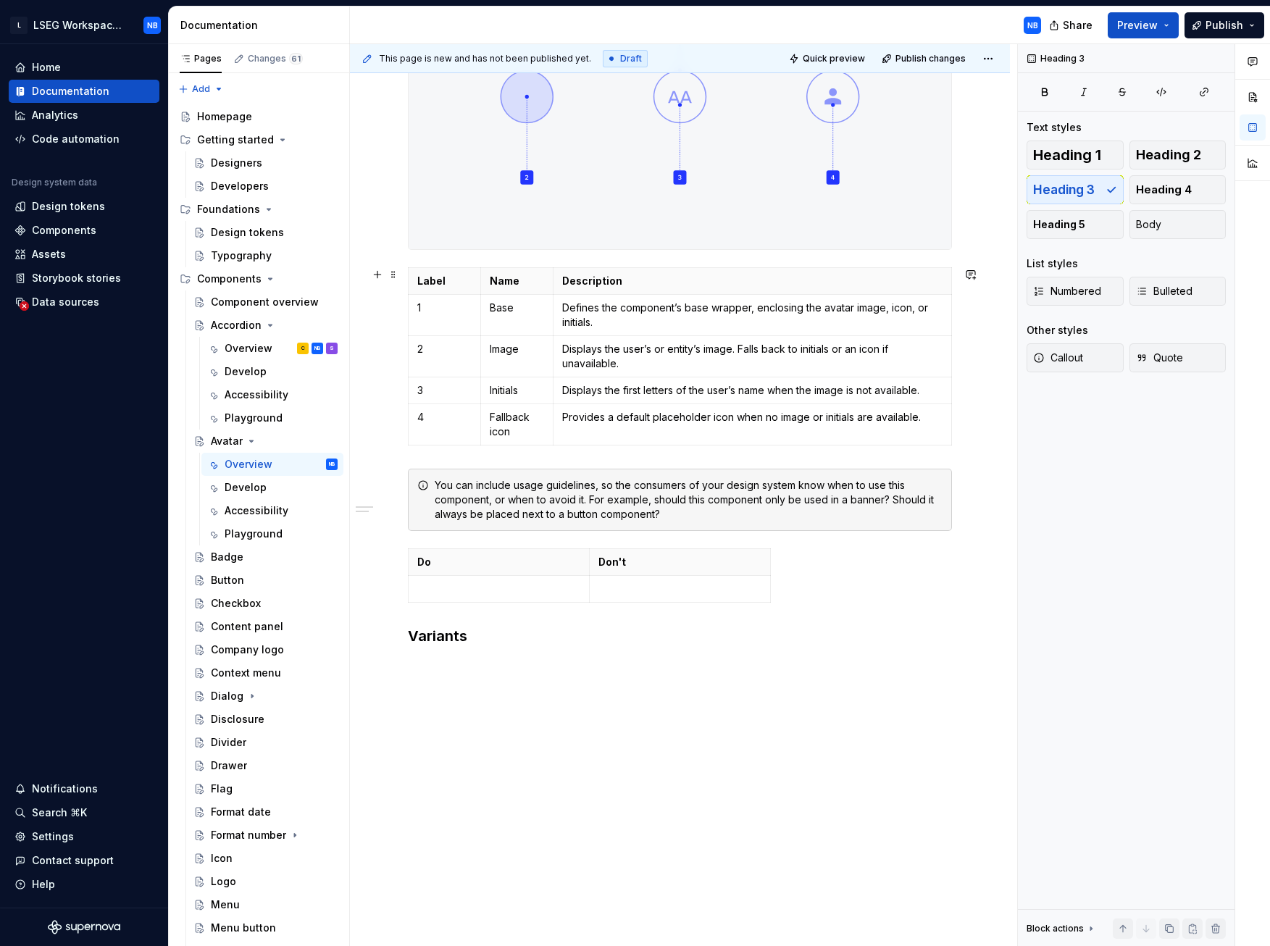
scroll to position [636, 0]
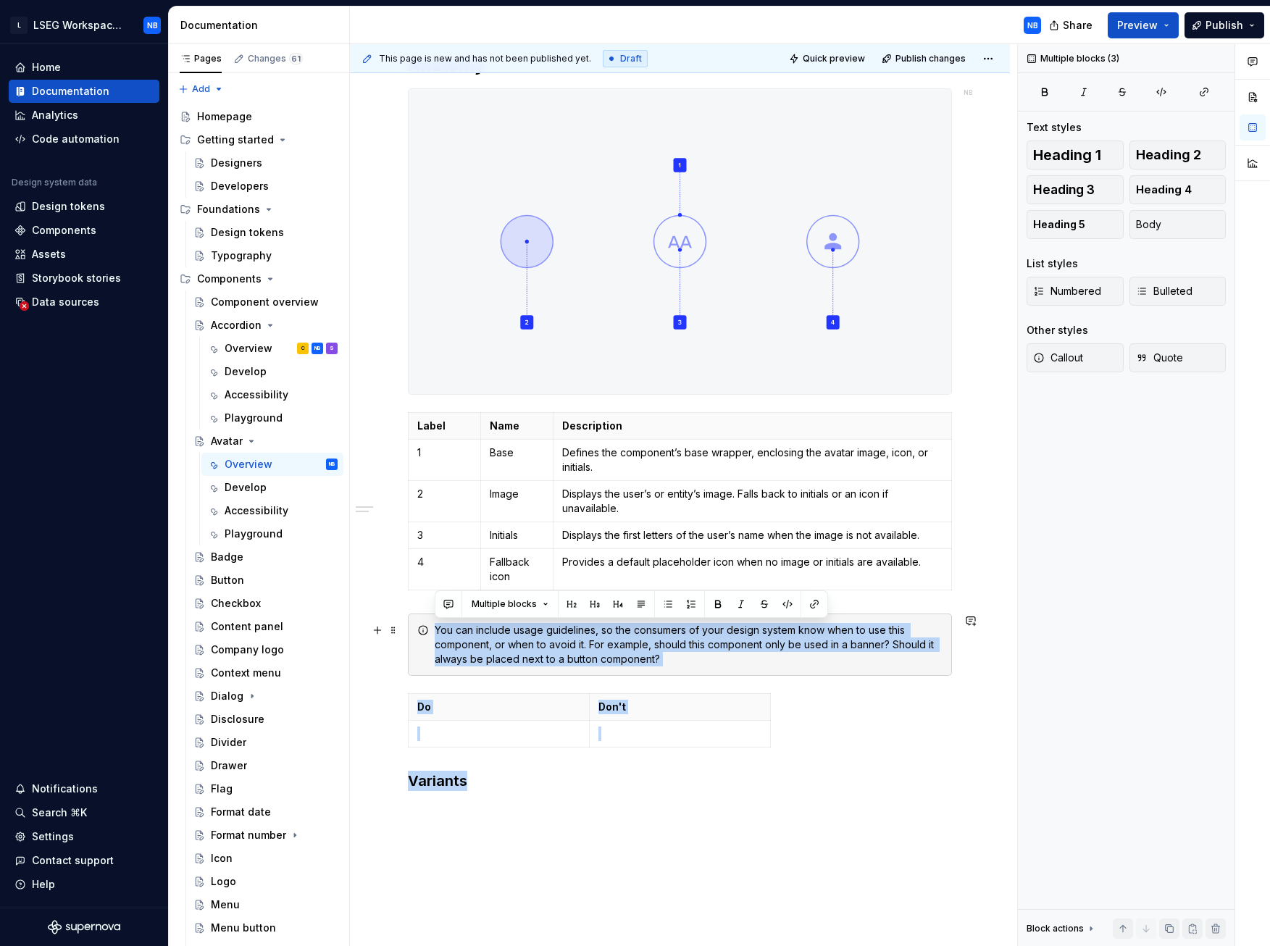
drag, startPoint x: 425, startPoint y: 649, endPoint x: 416, endPoint y: 631, distance: 19.8
click at [416, 441] on div "Anatomy Label Name Description 1 Base Defines the component’s base wrapper, enc…" at bounding box center [680, 240] width 544 height 1104
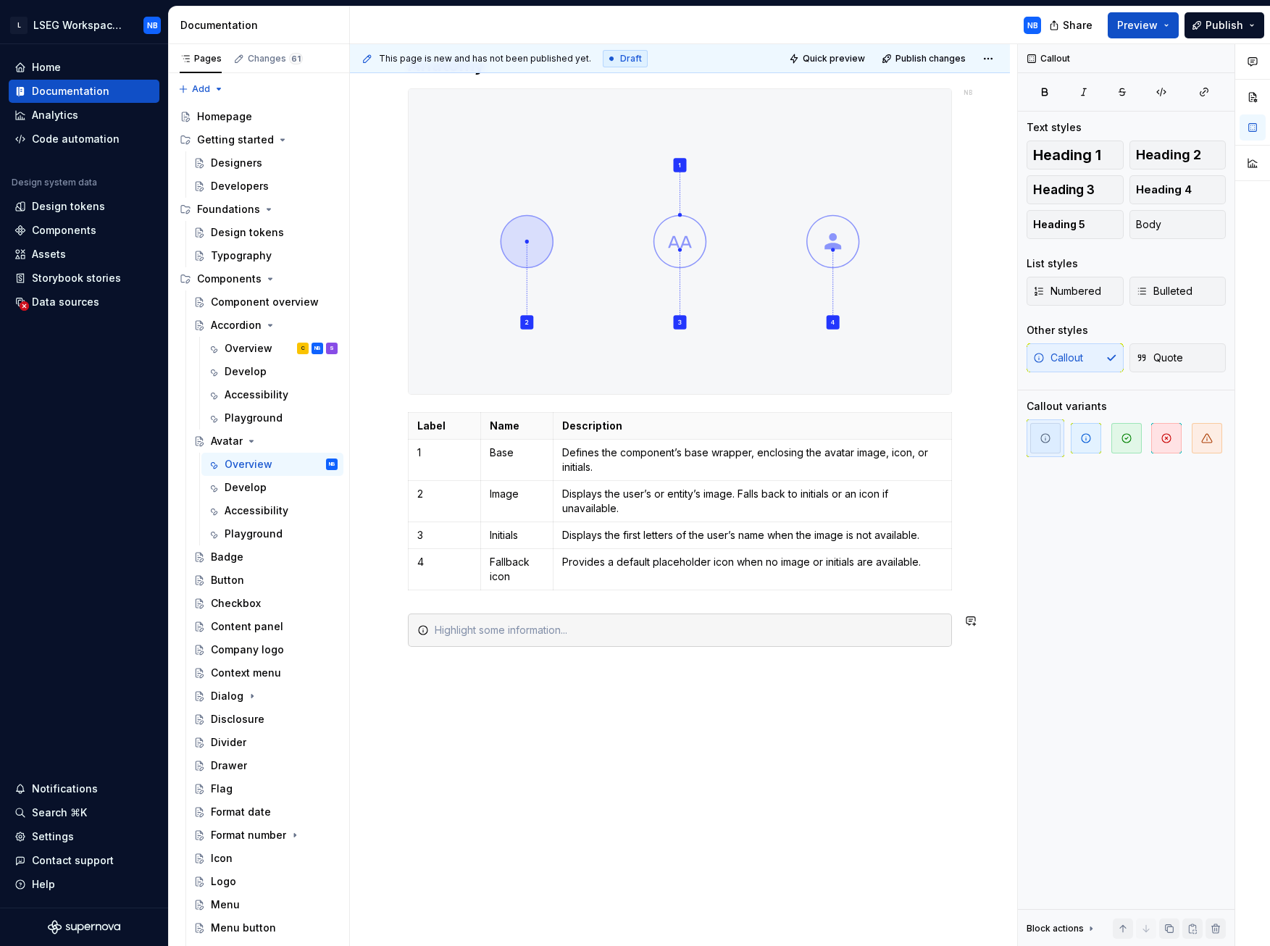
scroll to position [586, 0]
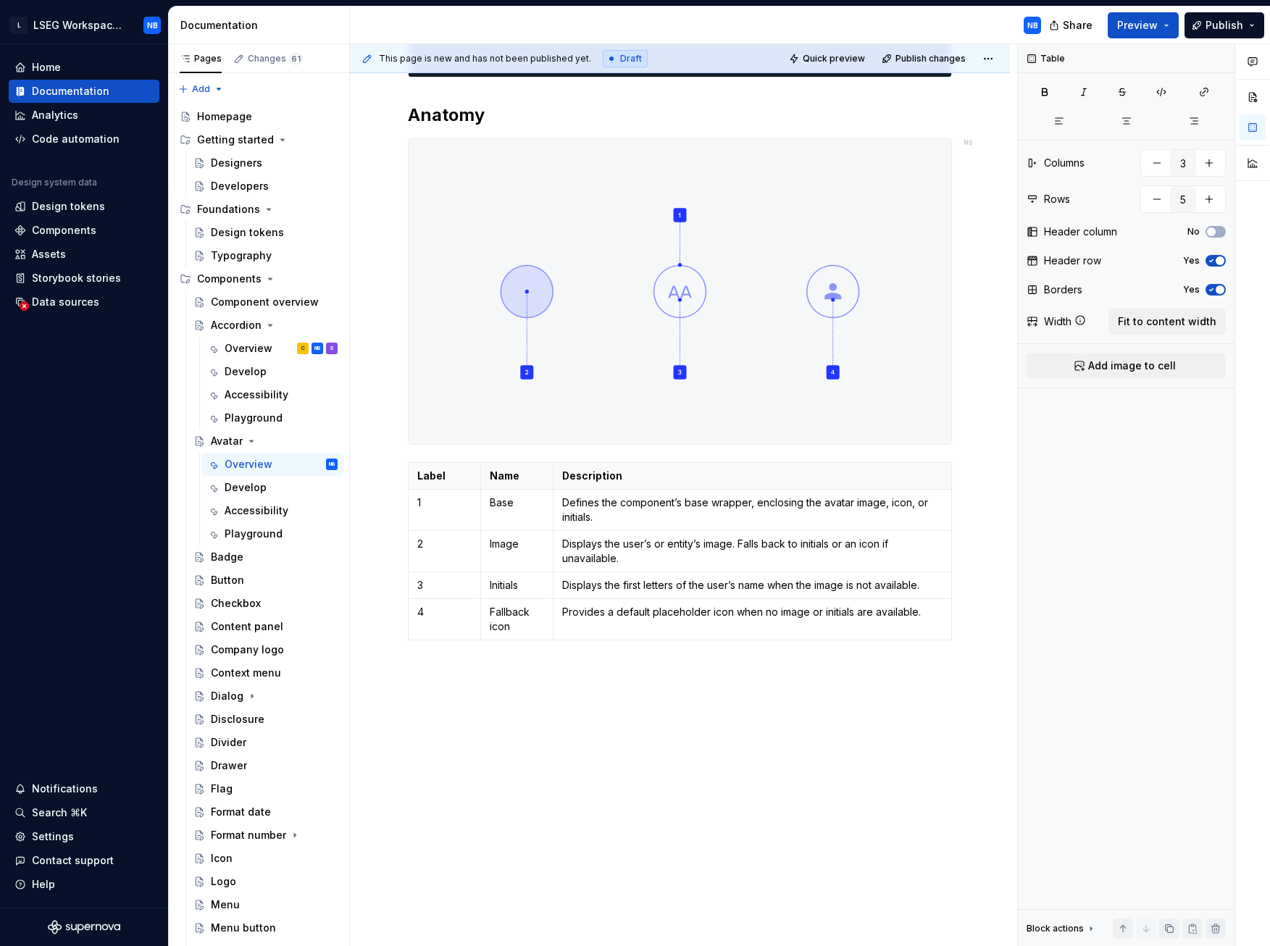
click at [493, 441] on div "Anatomy Label Name Description 1 Base Defines the component’s base wrapper, enc…" at bounding box center [680, 325] width 660 height 1244
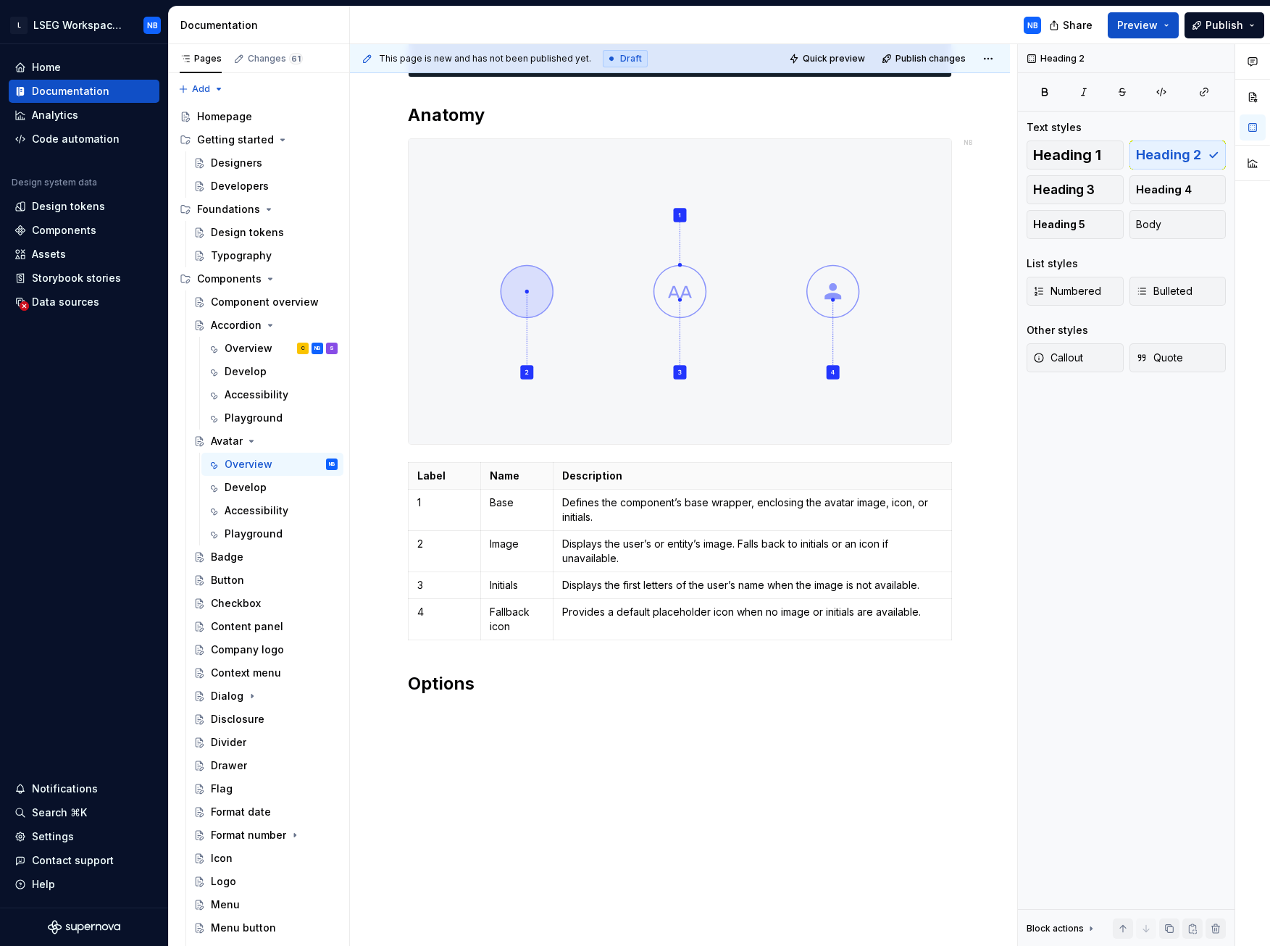
click at [583, 441] on div "Anatomy Label Name Description 1 Base Defines the component’s base wrapper, enc…" at bounding box center [680, 225] width 544 height 975
click at [527, 441] on h2 "Options" at bounding box center [680, 683] width 544 height 23
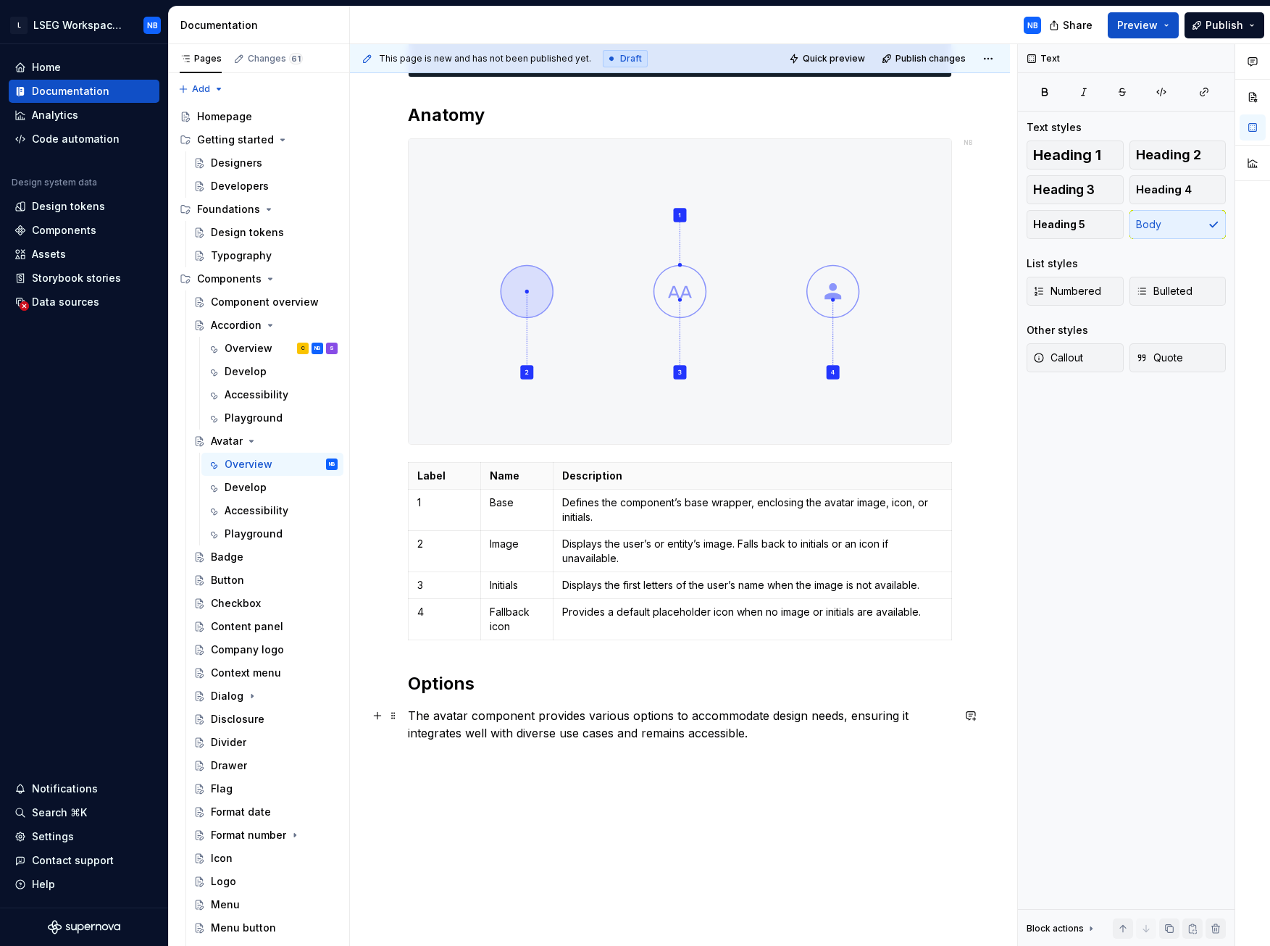
click at [442, 441] on div "Anatomy Label Name Description 1 Base Defines the component’s base wrapper, enc…" at bounding box center [680, 249] width 544 height 1022
click at [762, 441] on div "Anatomy Label Name Description 1 Base Defines the component’s base wrapper, enc…" at bounding box center [680, 249] width 544 height 1022
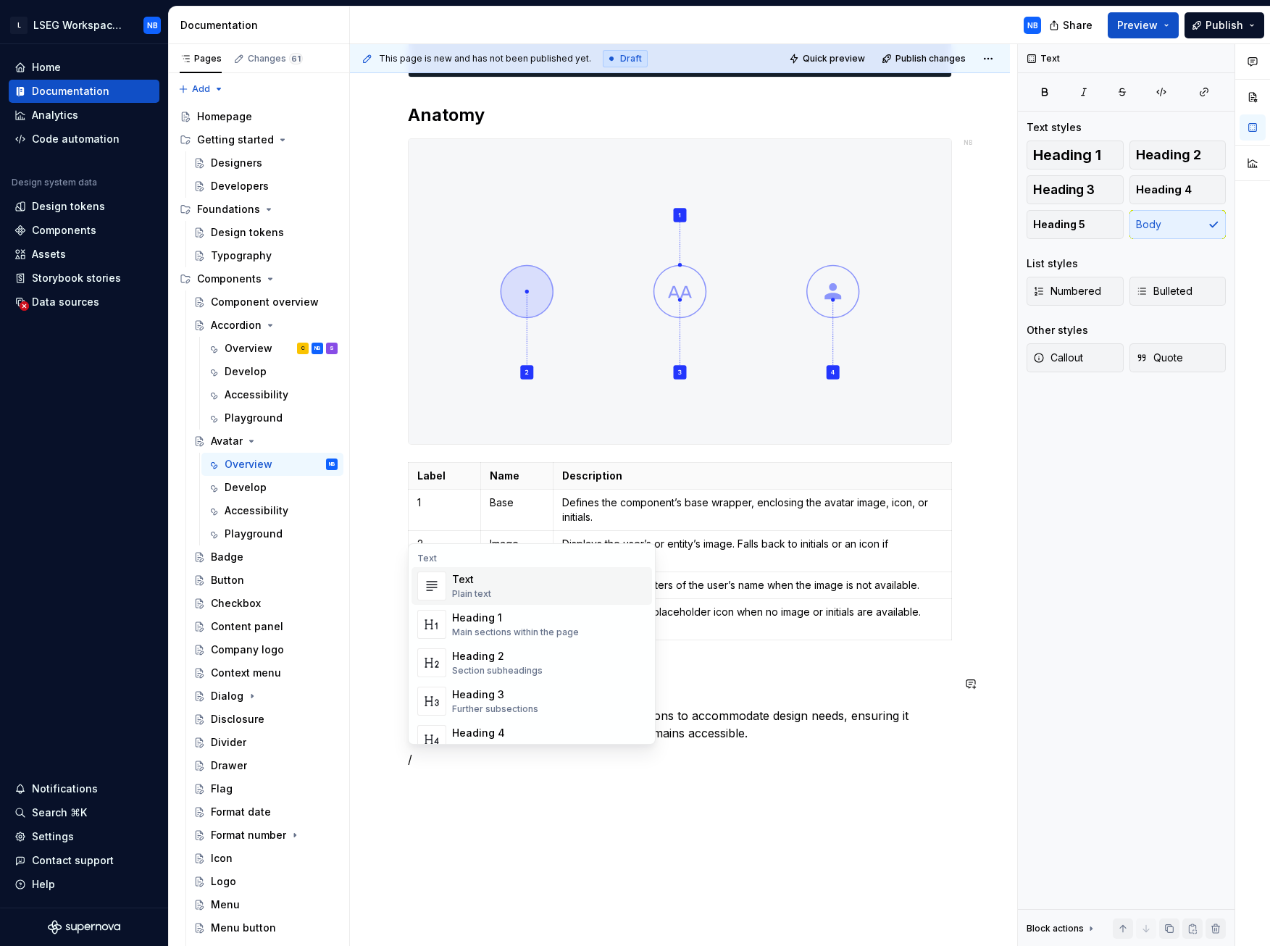
click at [502, 441] on div "Further subsections" at bounding box center [495, 710] width 86 height 12
click at [425, 441] on div "Anatomy Label Name Description 1 Base Defines the component’s base wrapper, enc…" at bounding box center [680, 253] width 544 height 1030
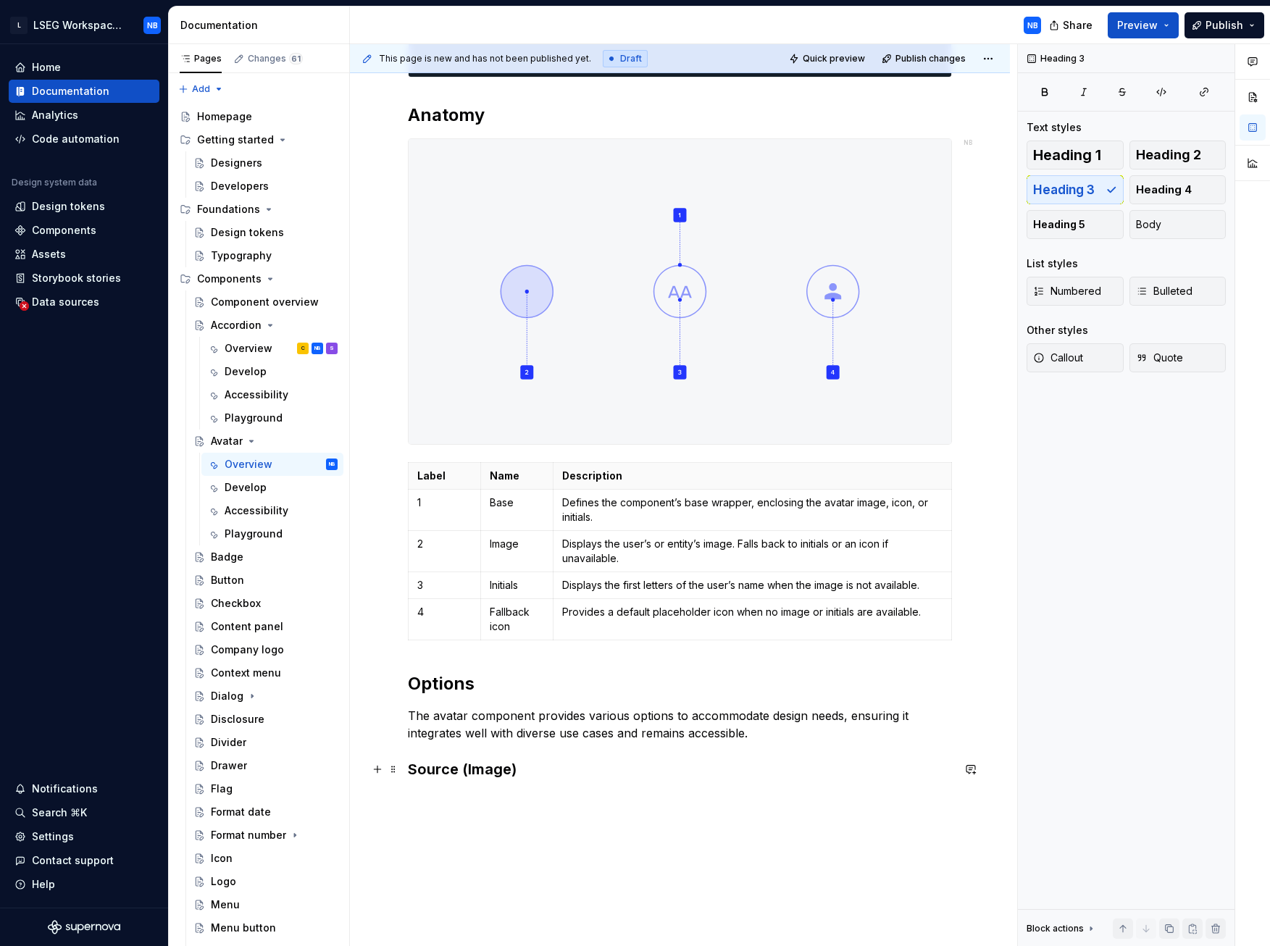
click at [569, 441] on h3 "Source (Image)" at bounding box center [680, 769] width 544 height 20
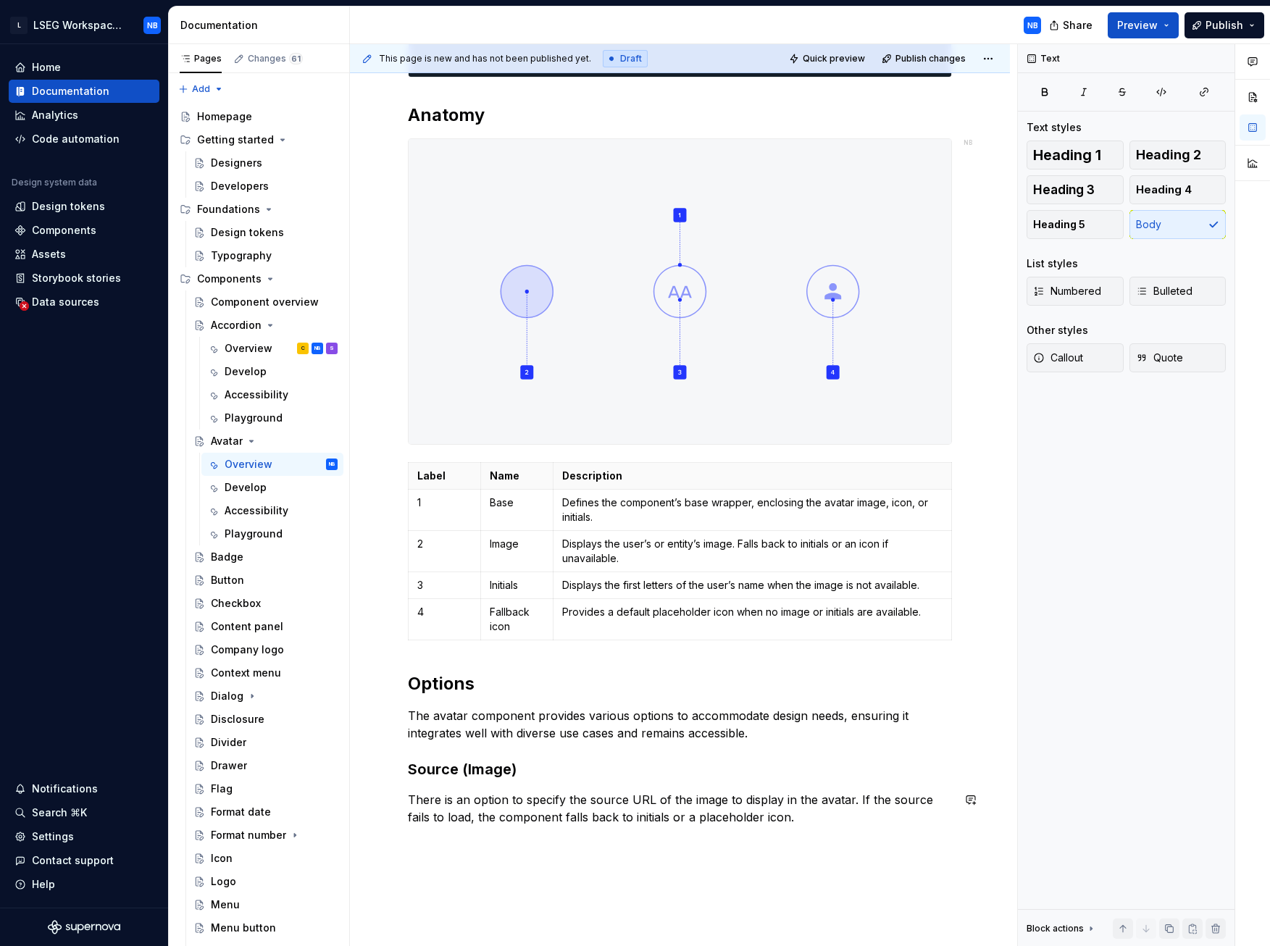
drag, startPoint x: 621, startPoint y: 877, endPoint x: 820, endPoint y: 820, distance: 207.3
click at [621, 441] on div "Anatomy Label Name Description 1 Base Defines the component’s base wrapper, enc…" at bounding box center [680, 415] width 660 height 1424
click at [820, 441] on p "There is an option to specify the source URL of the image to display in the ava…" at bounding box center [680, 808] width 544 height 35
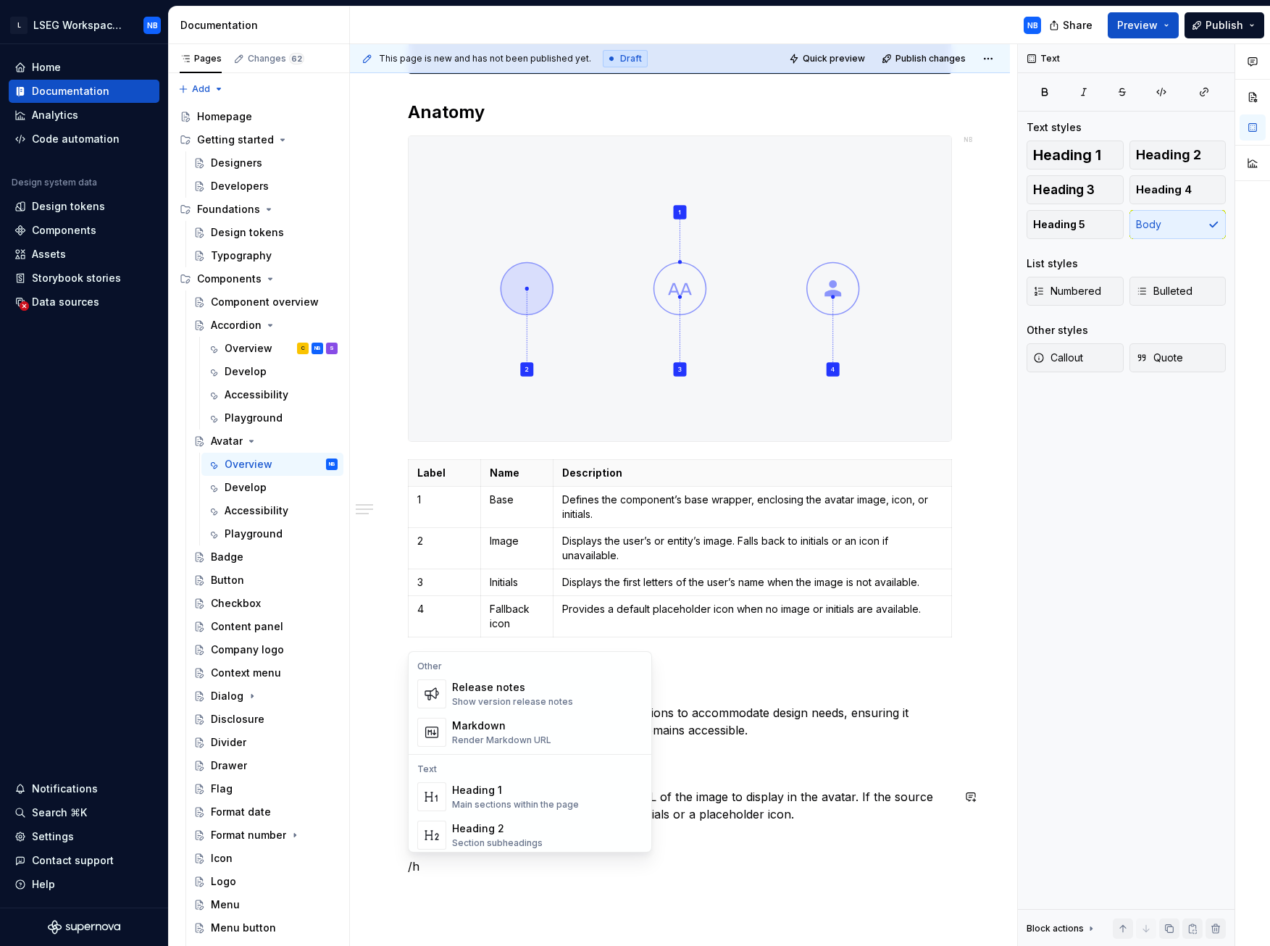
scroll to position [72, 0]
click at [499, 441] on div "Heading 3" at bounding box center [495, 795] width 86 height 14
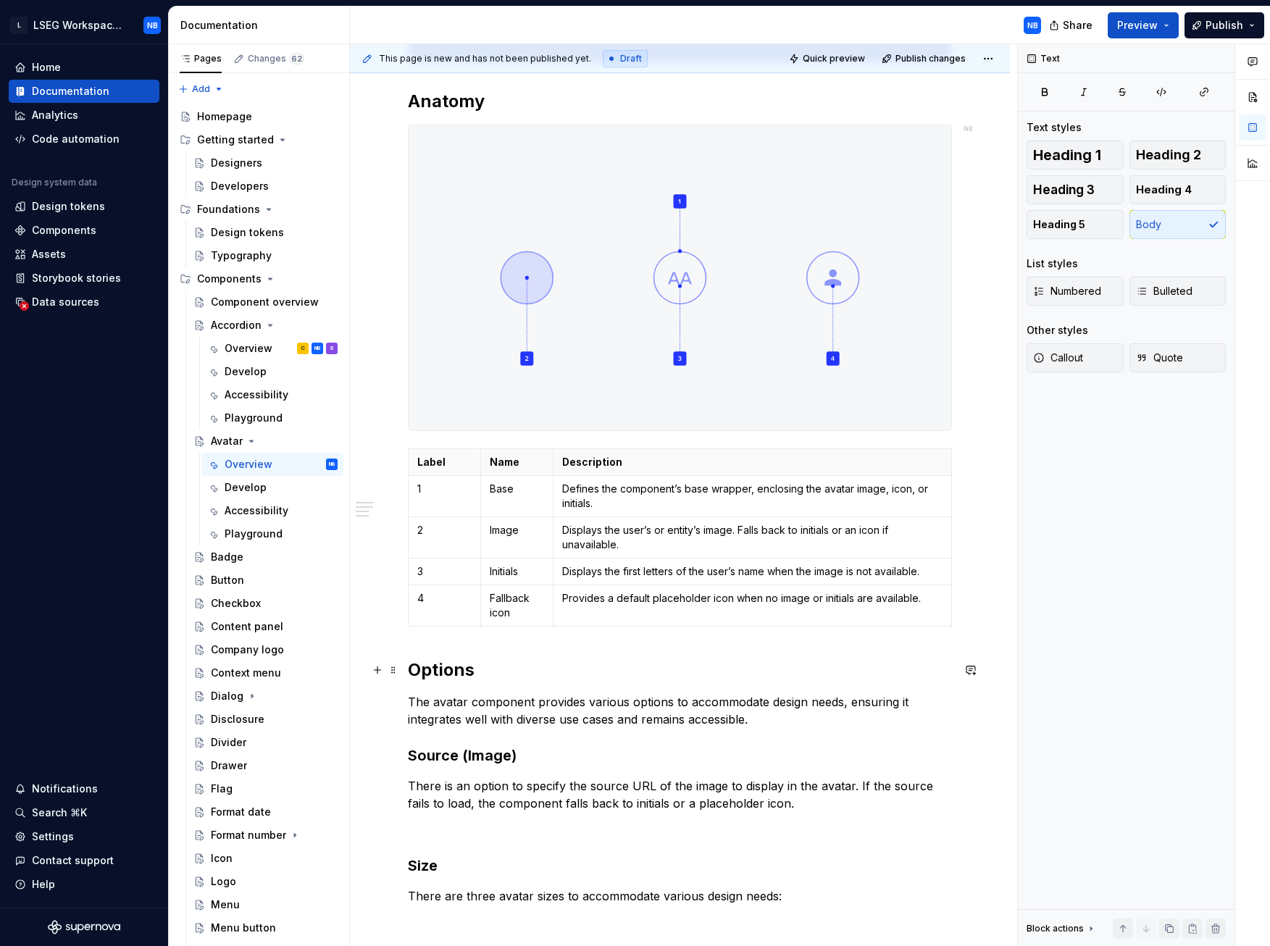
scroll to position [133, 0]
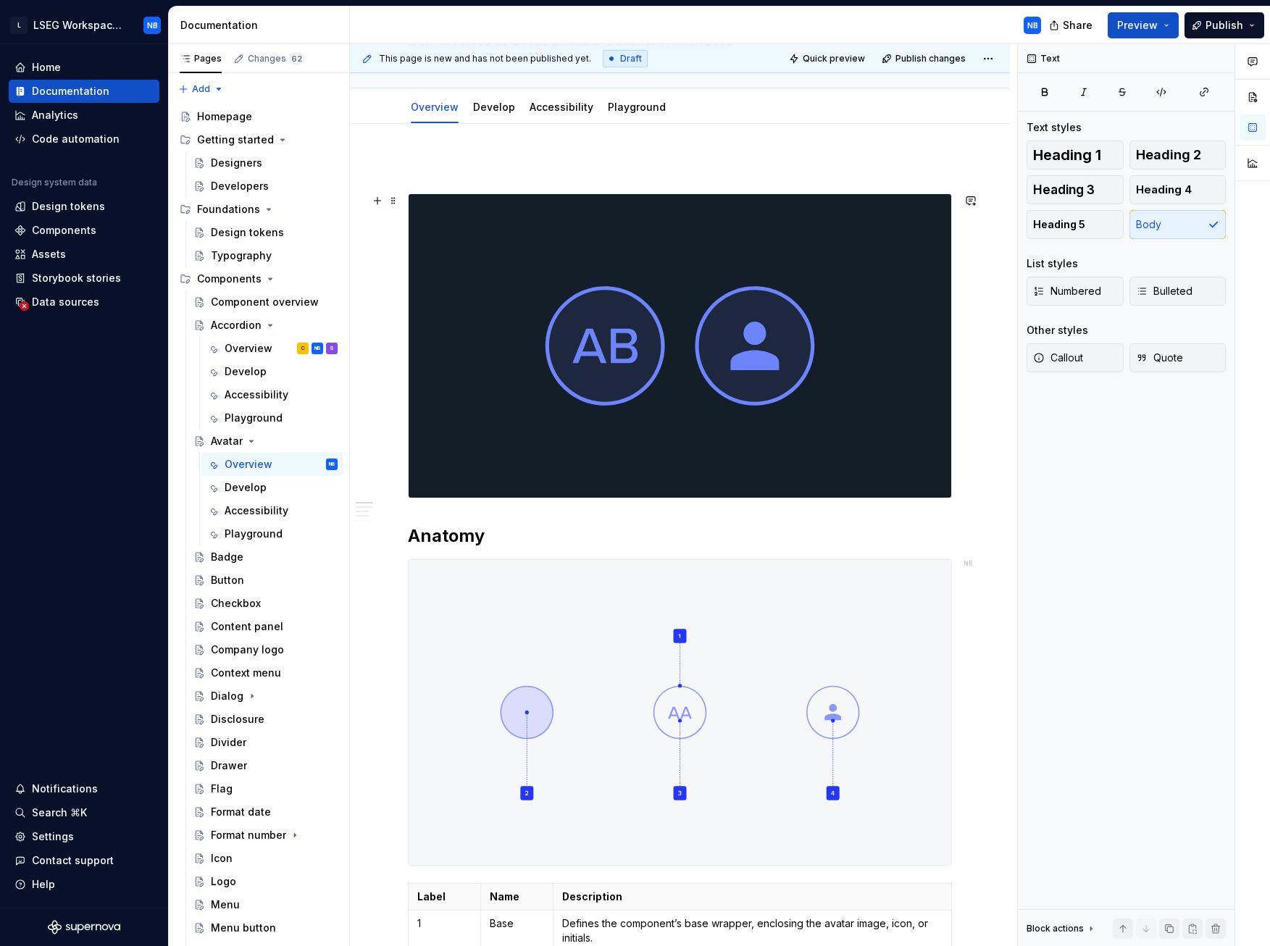
click at [577, 374] on img at bounding box center [680, 346] width 543 height 304
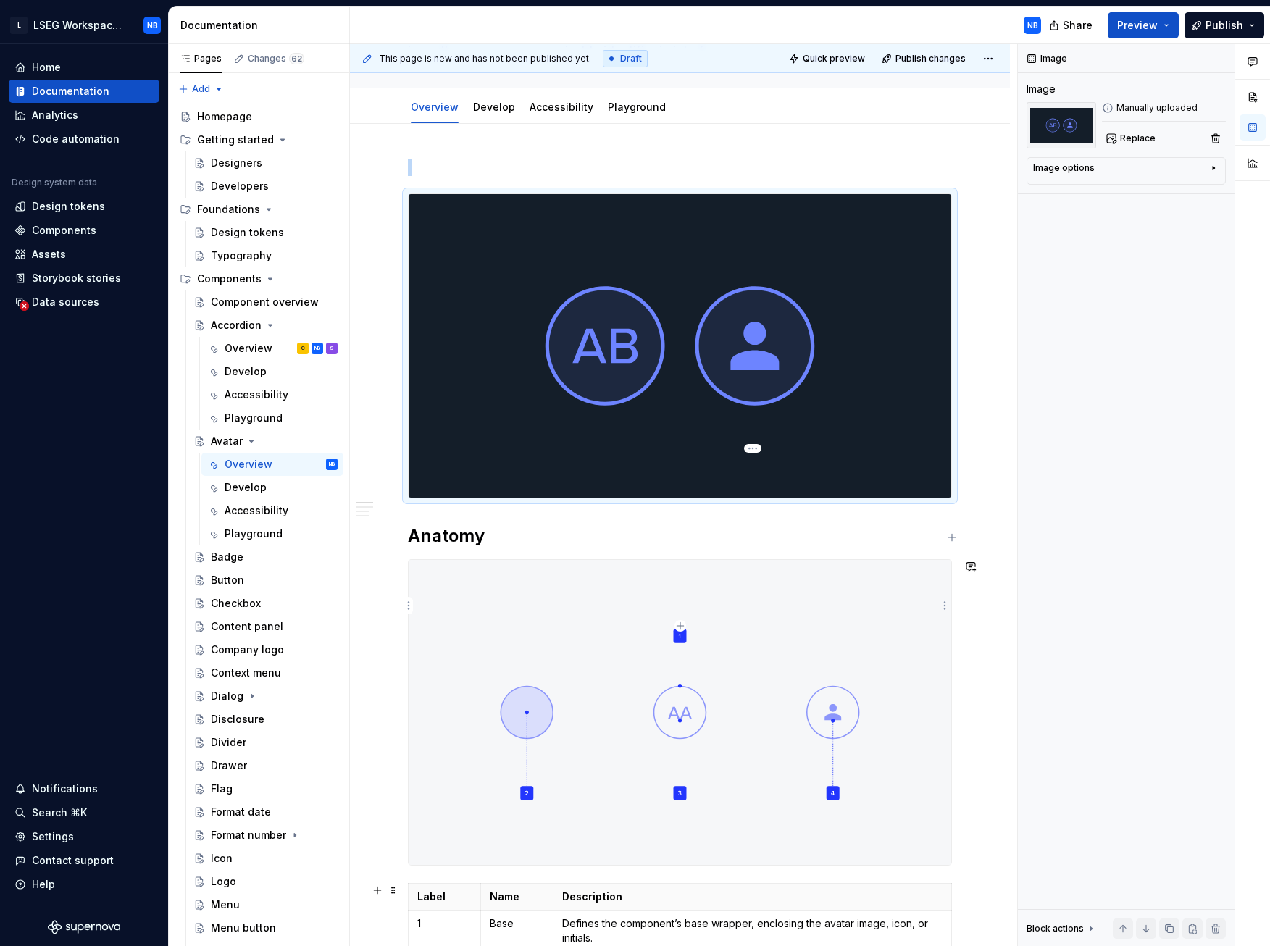
scroll to position [826, 0]
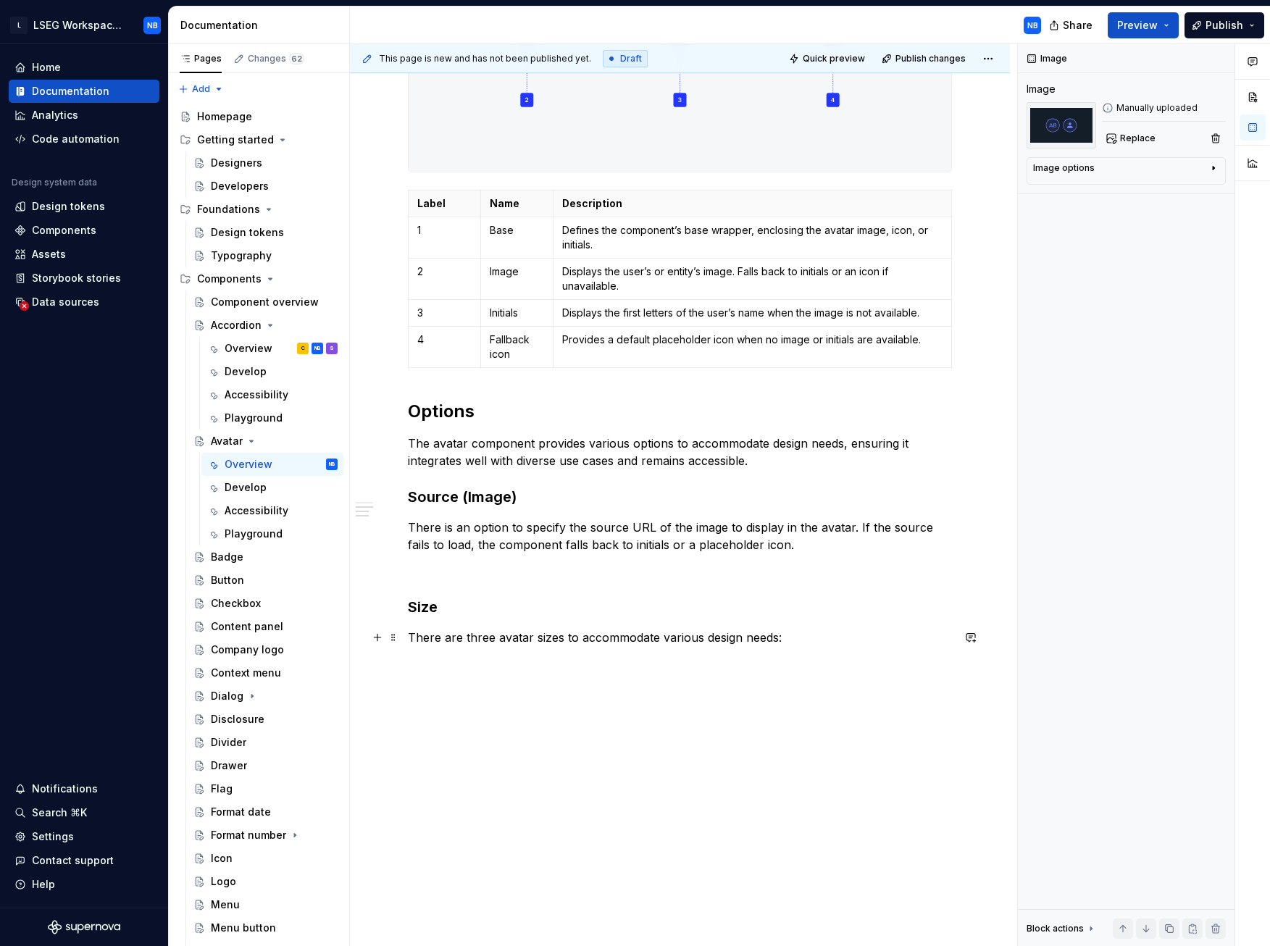
click at [533, 441] on div "Anatomy Label Name Description 1 Base Defines the component’s base wrapper, enc…" at bounding box center [680, 64] width 544 height 1198
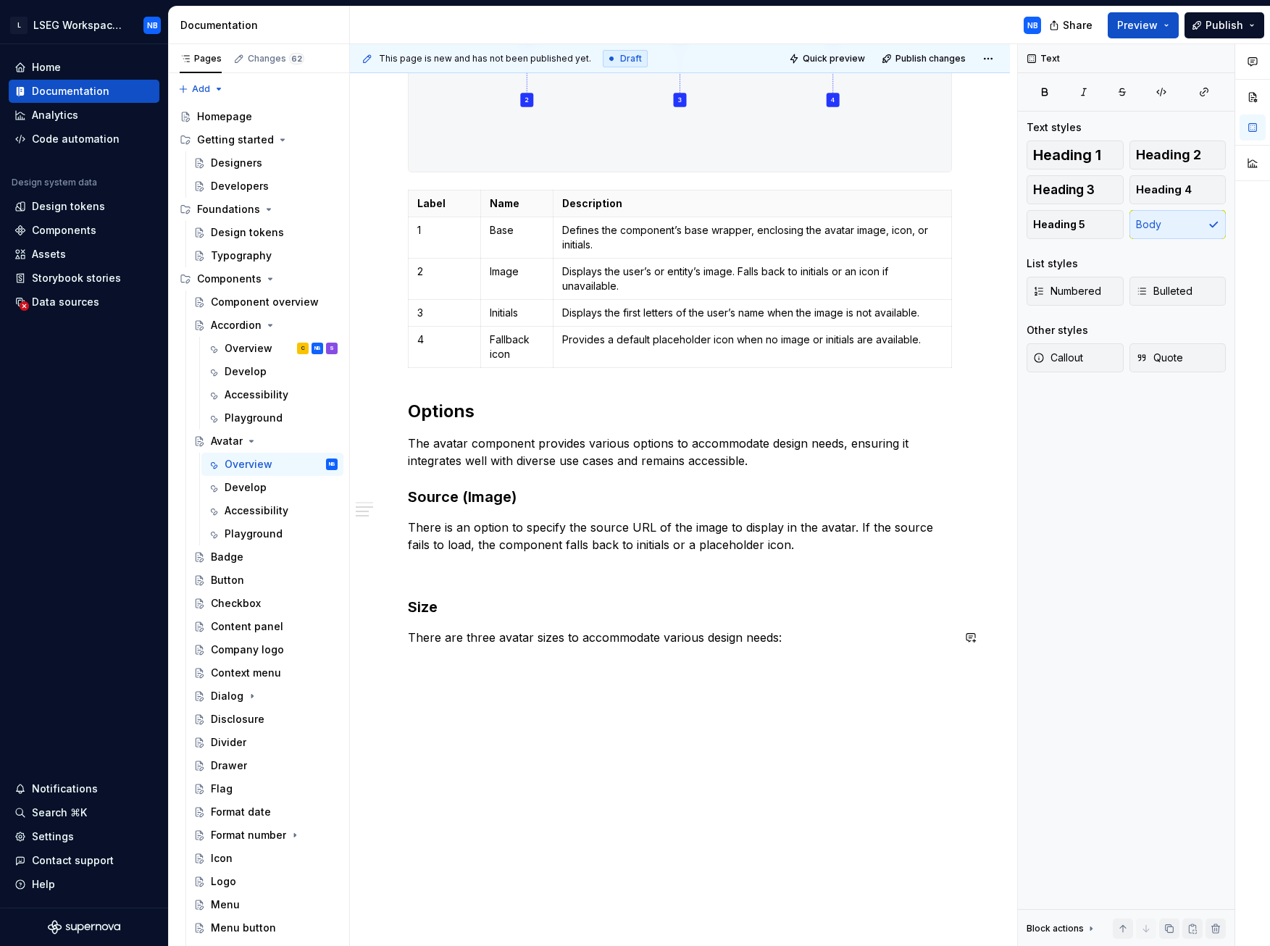
click at [779, 441] on div "Anatomy Label Name Description 1 Base Defines the component’s base wrapper, enc…" at bounding box center [680, 64] width 544 height 1198
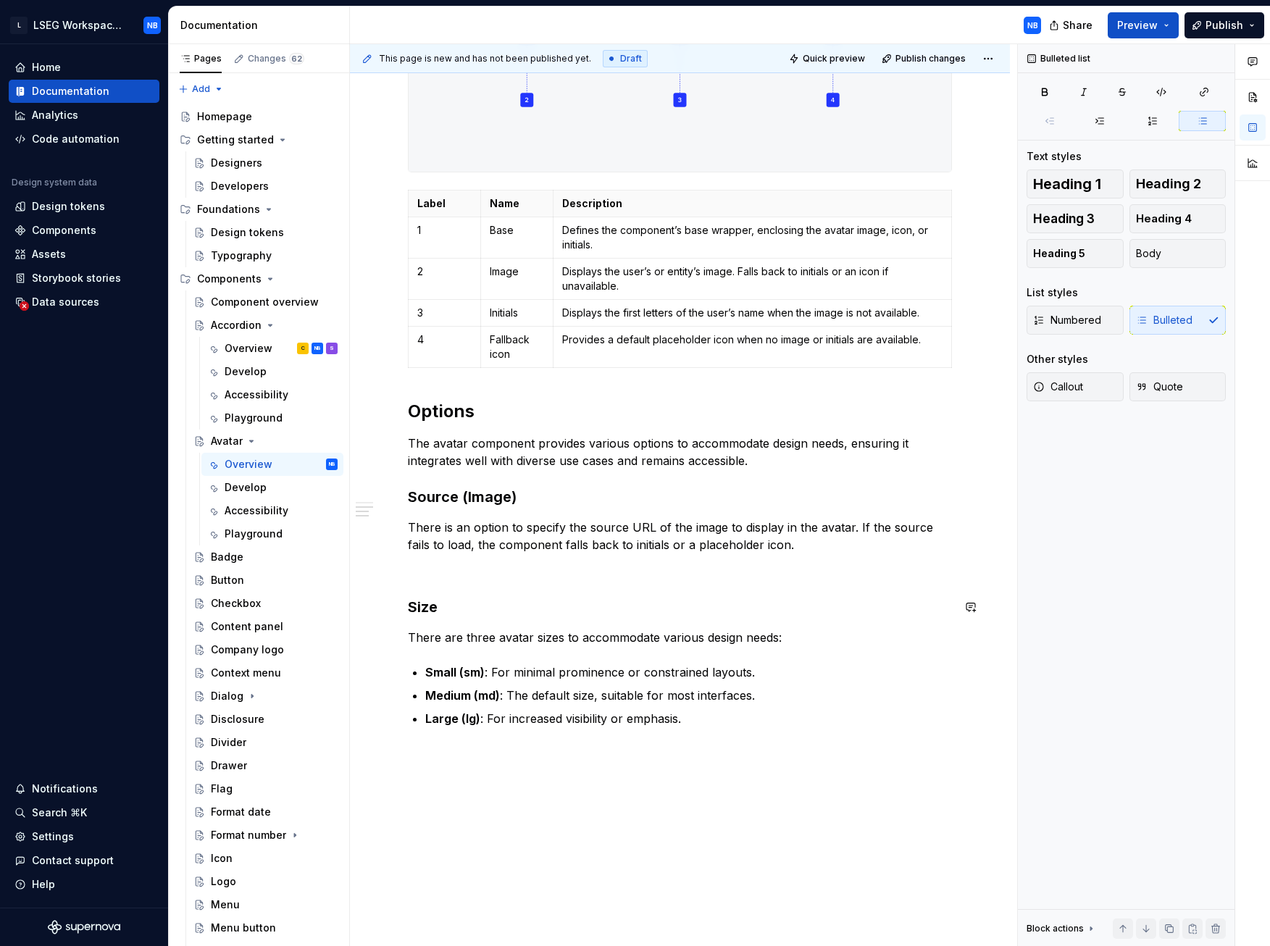
click at [444, 441] on div "Anatomy Label Name Description 1 Base Defines the component’s base wrapper, enc…" at bounding box center [680, 96] width 544 height 1262
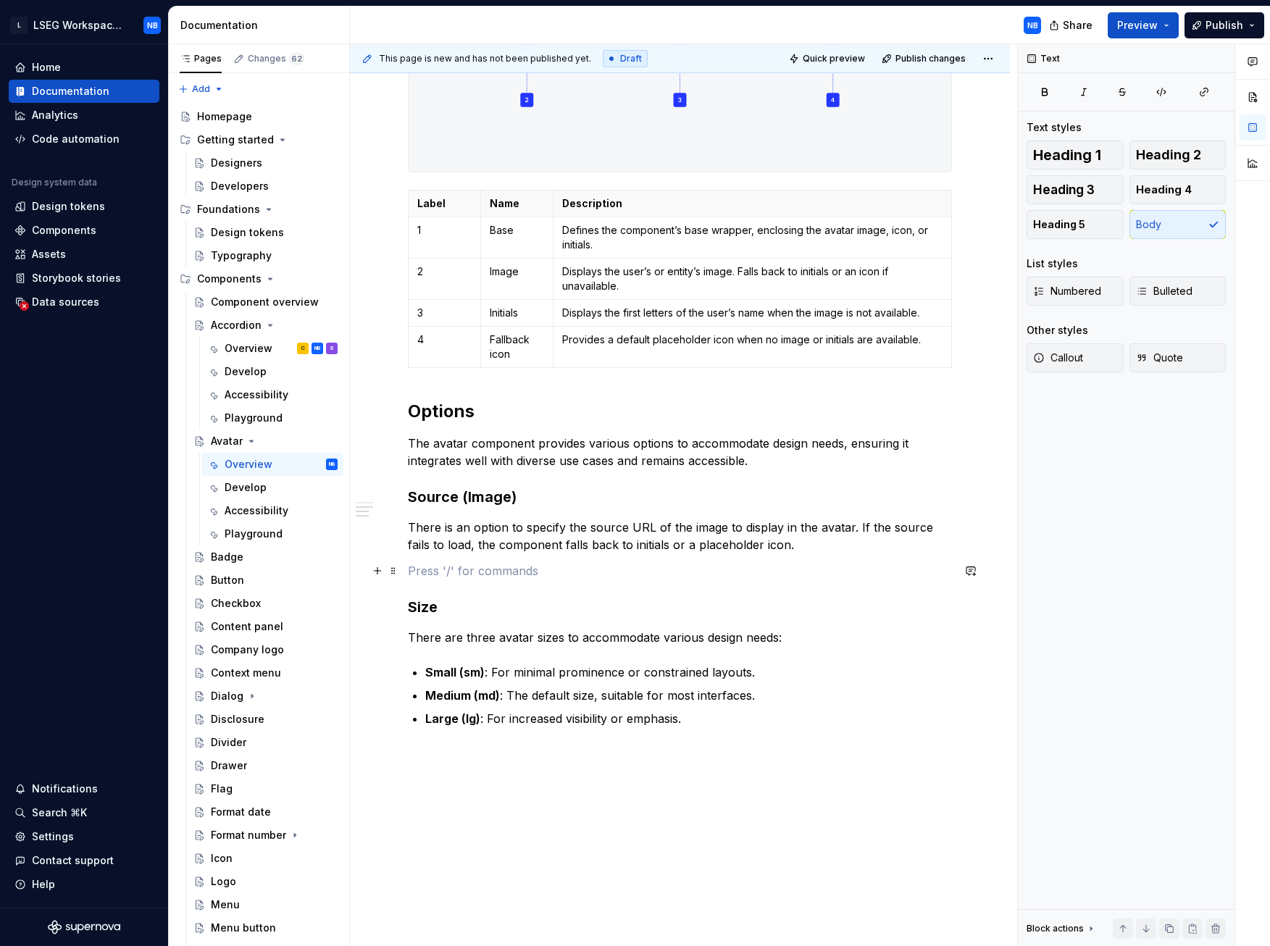
click at [455, 441] on p at bounding box center [680, 570] width 544 height 17
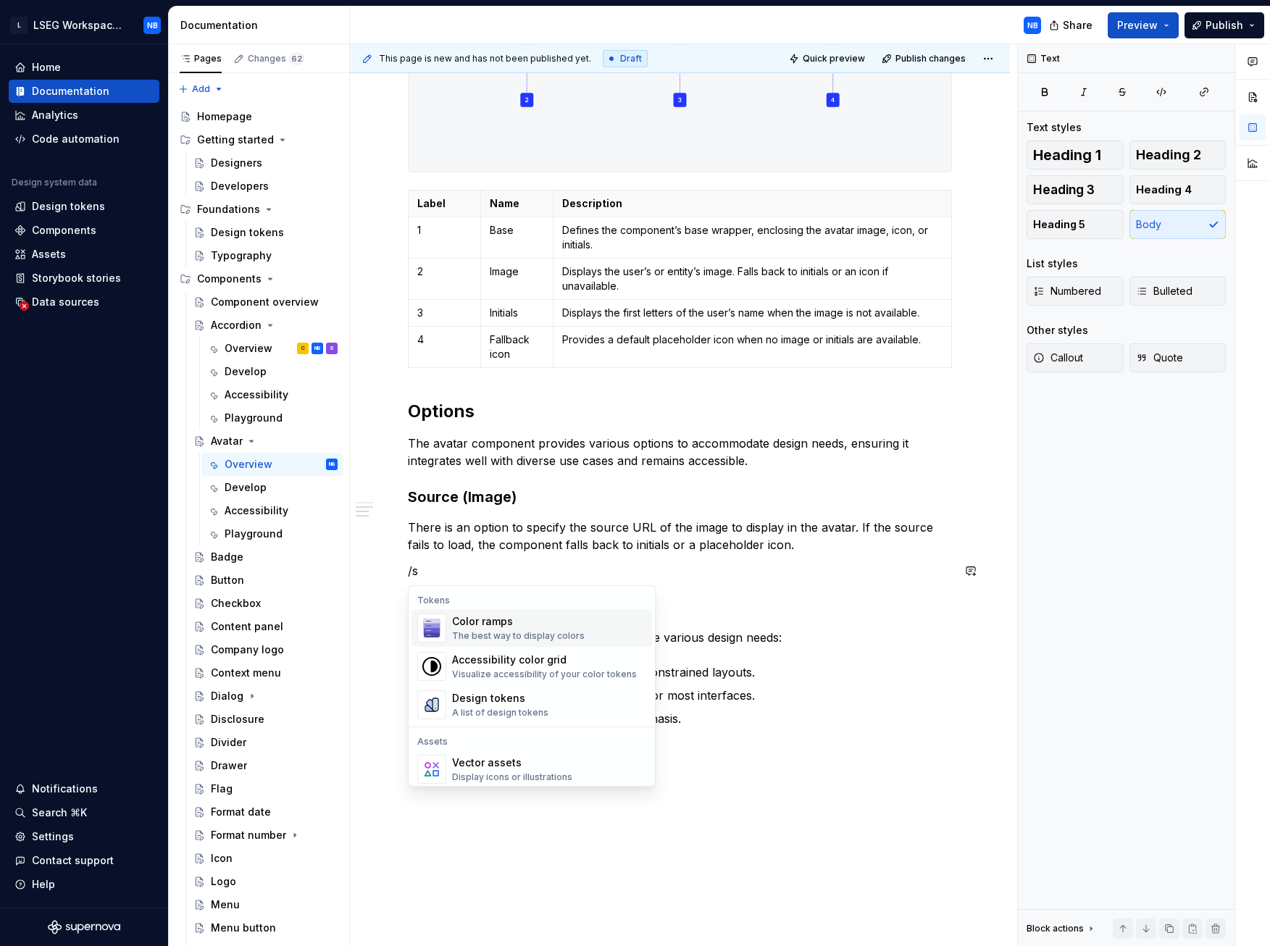
scroll to position [293, 0]
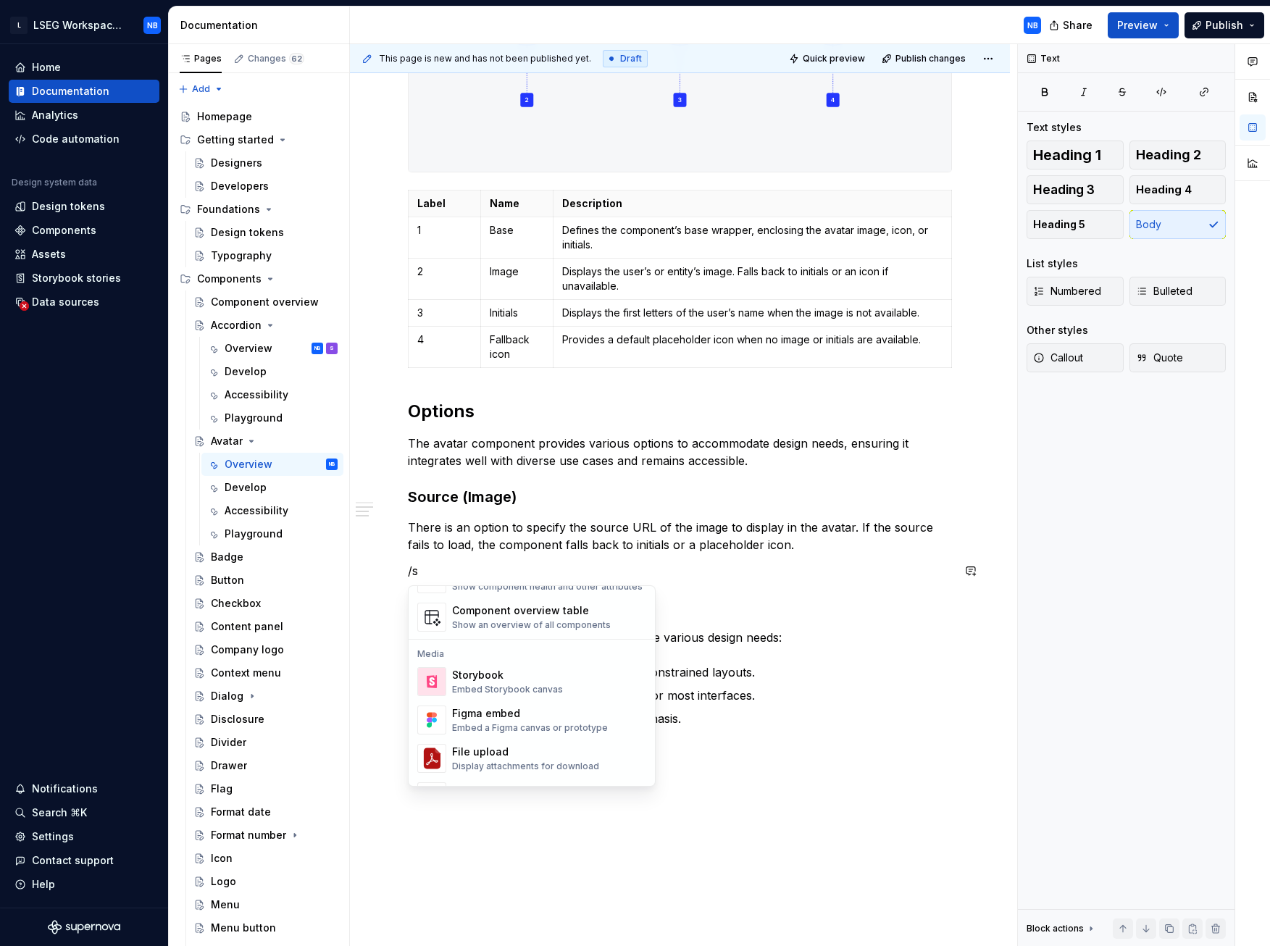
click at [426, 441] on img "Suggestions" at bounding box center [432, 681] width 28 height 29
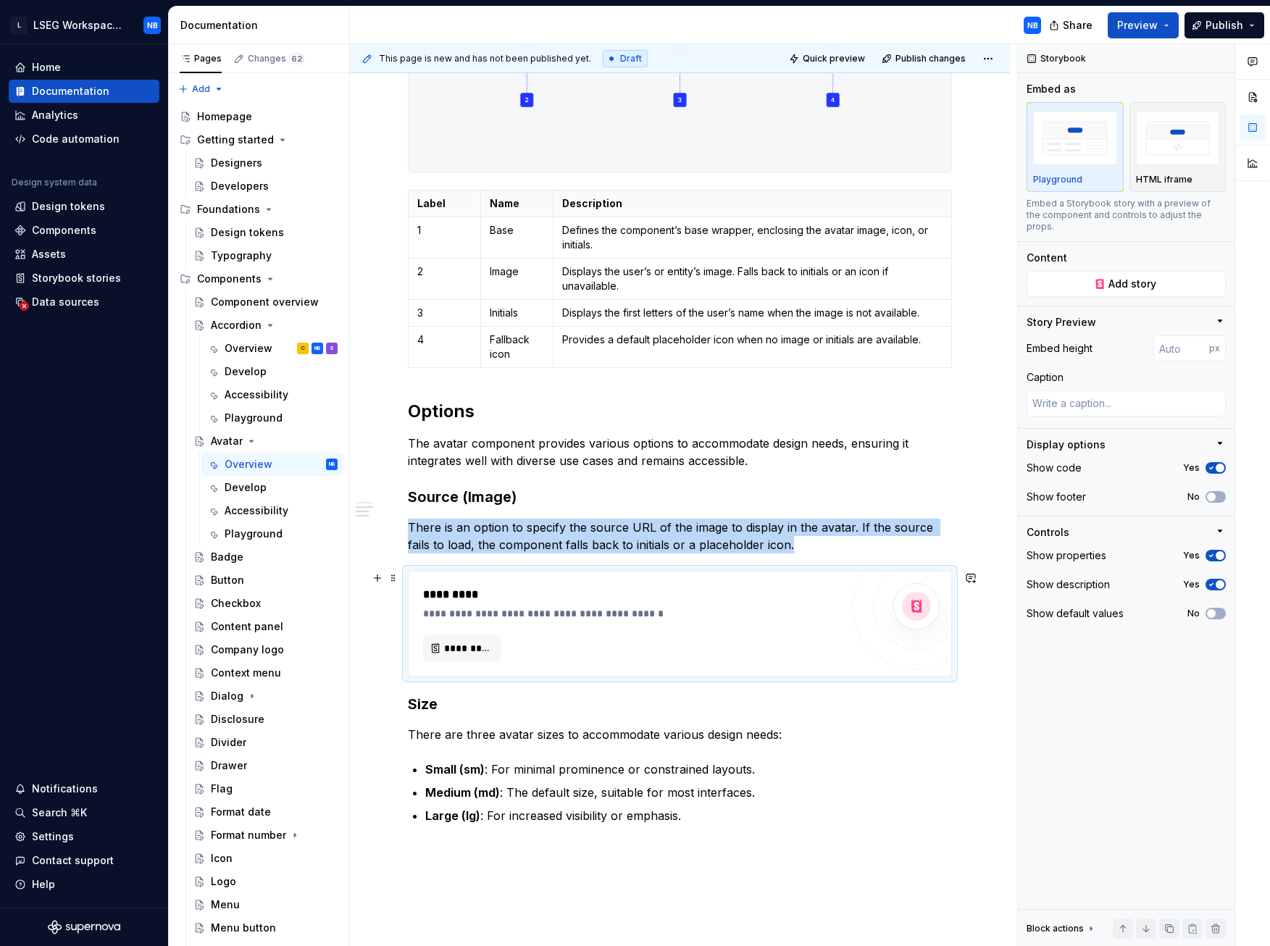
scroll to position [859, 0]
click at [469, 441] on span "*********" at bounding box center [467, 648] width 47 height 14
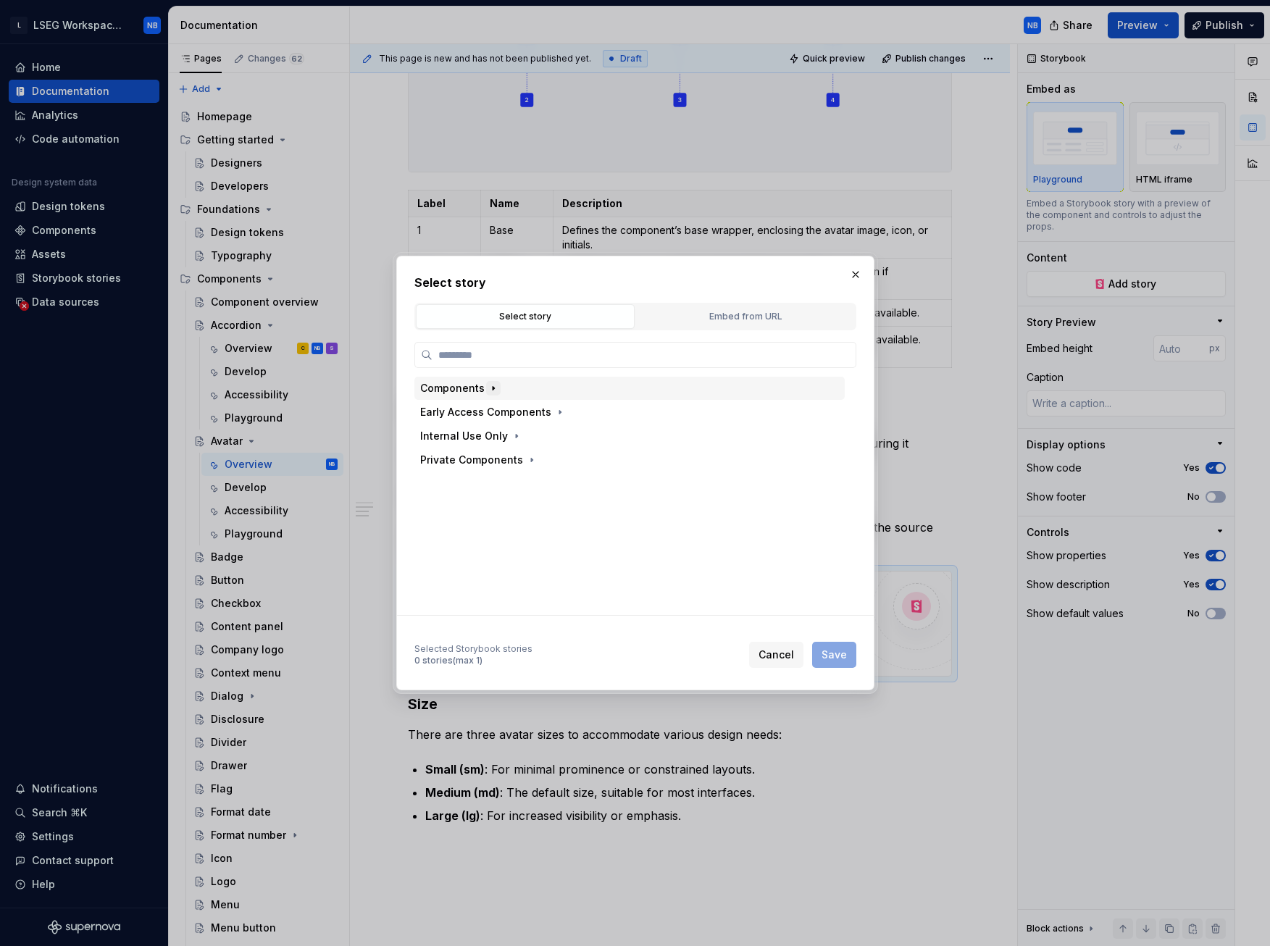
click at [488, 390] on icon "button" at bounding box center [494, 389] width 12 height 12
click at [492, 441] on icon "button" at bounding box center [492, 484] width 12 height 12
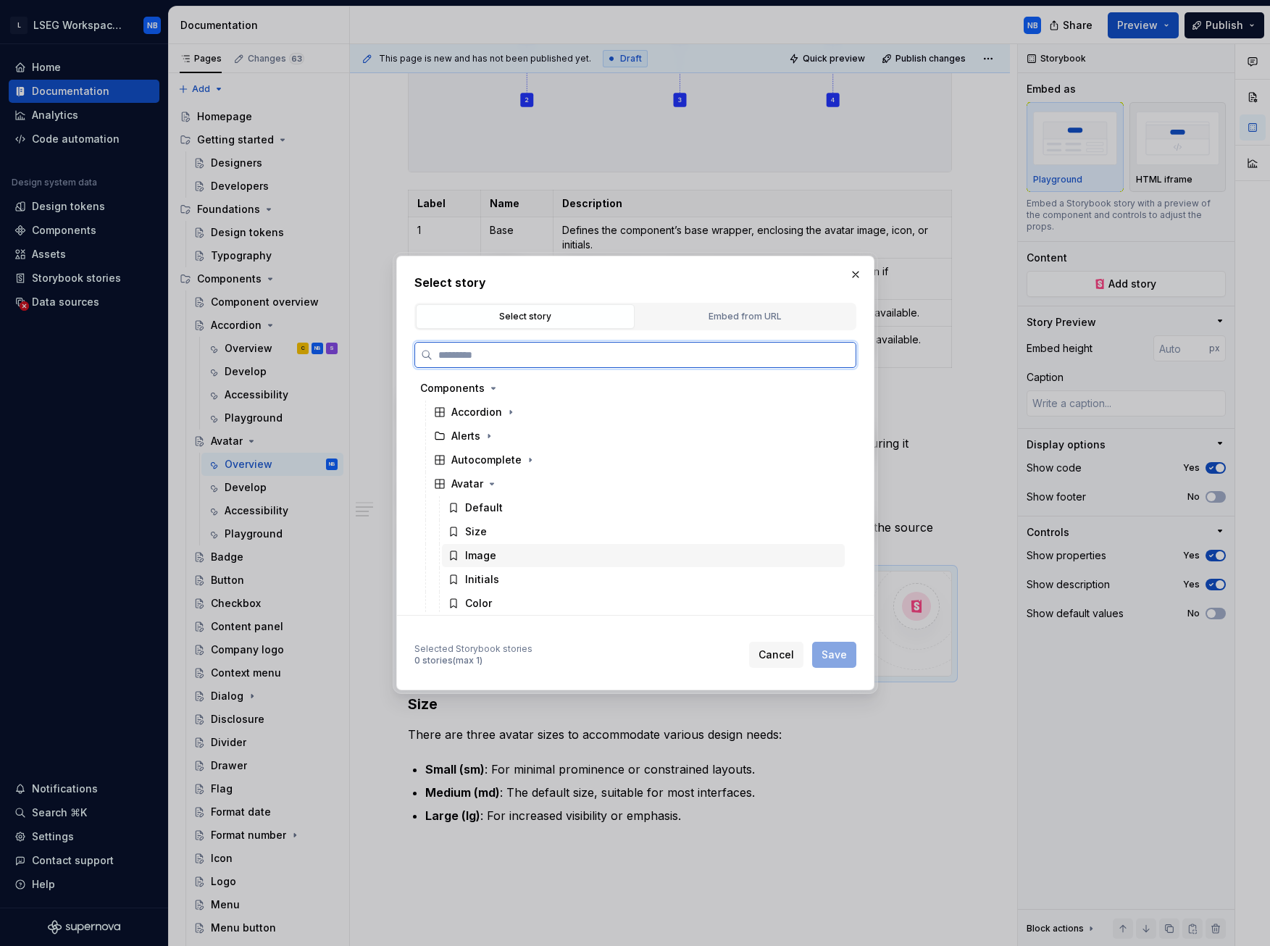
click at [479, 441] on div "Image" at bounding box center [480, 556] width 31 height 14
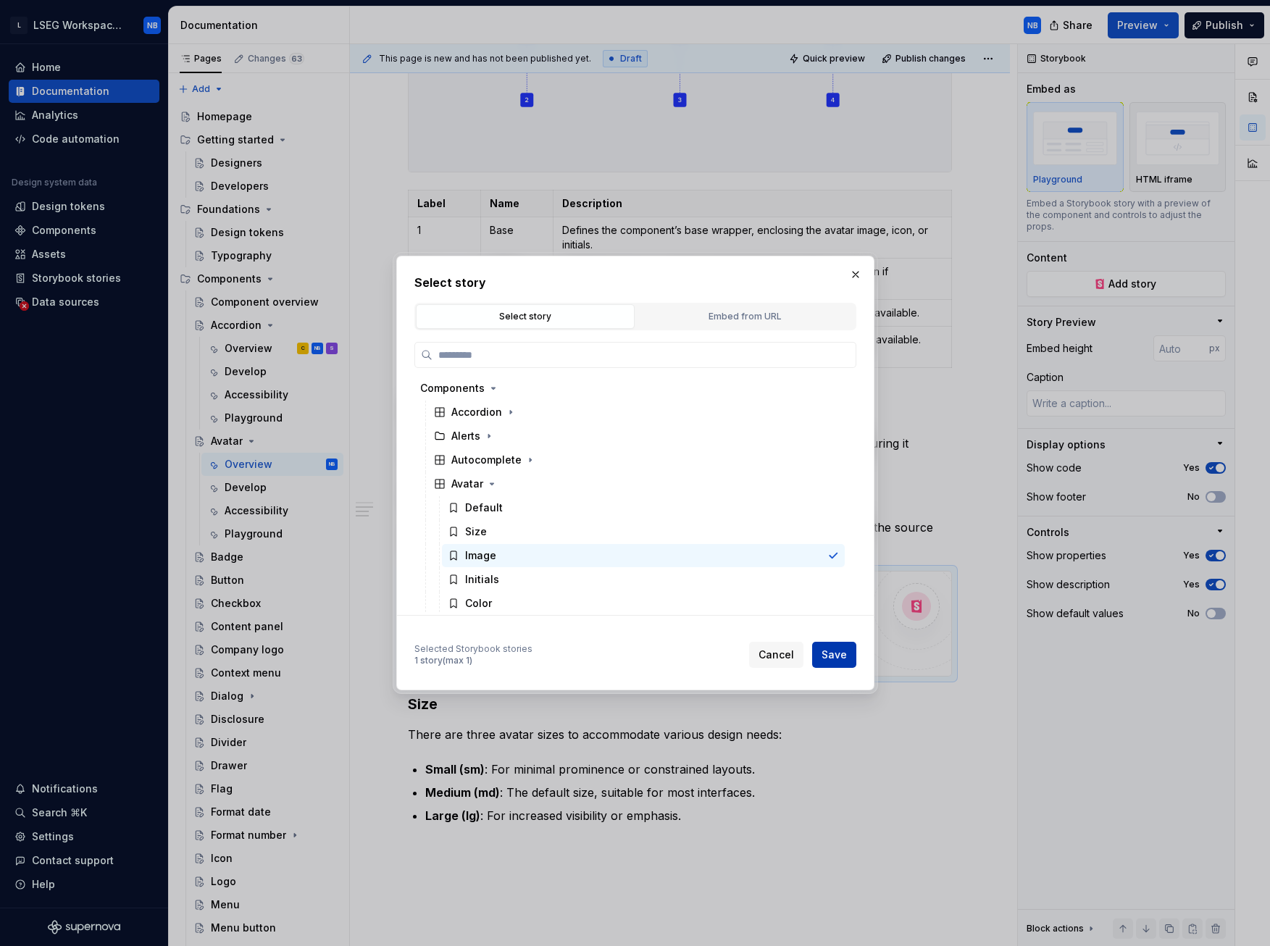
click at [838, 441] on span "Save" at bounding box center [834, 655] width 25 height 14
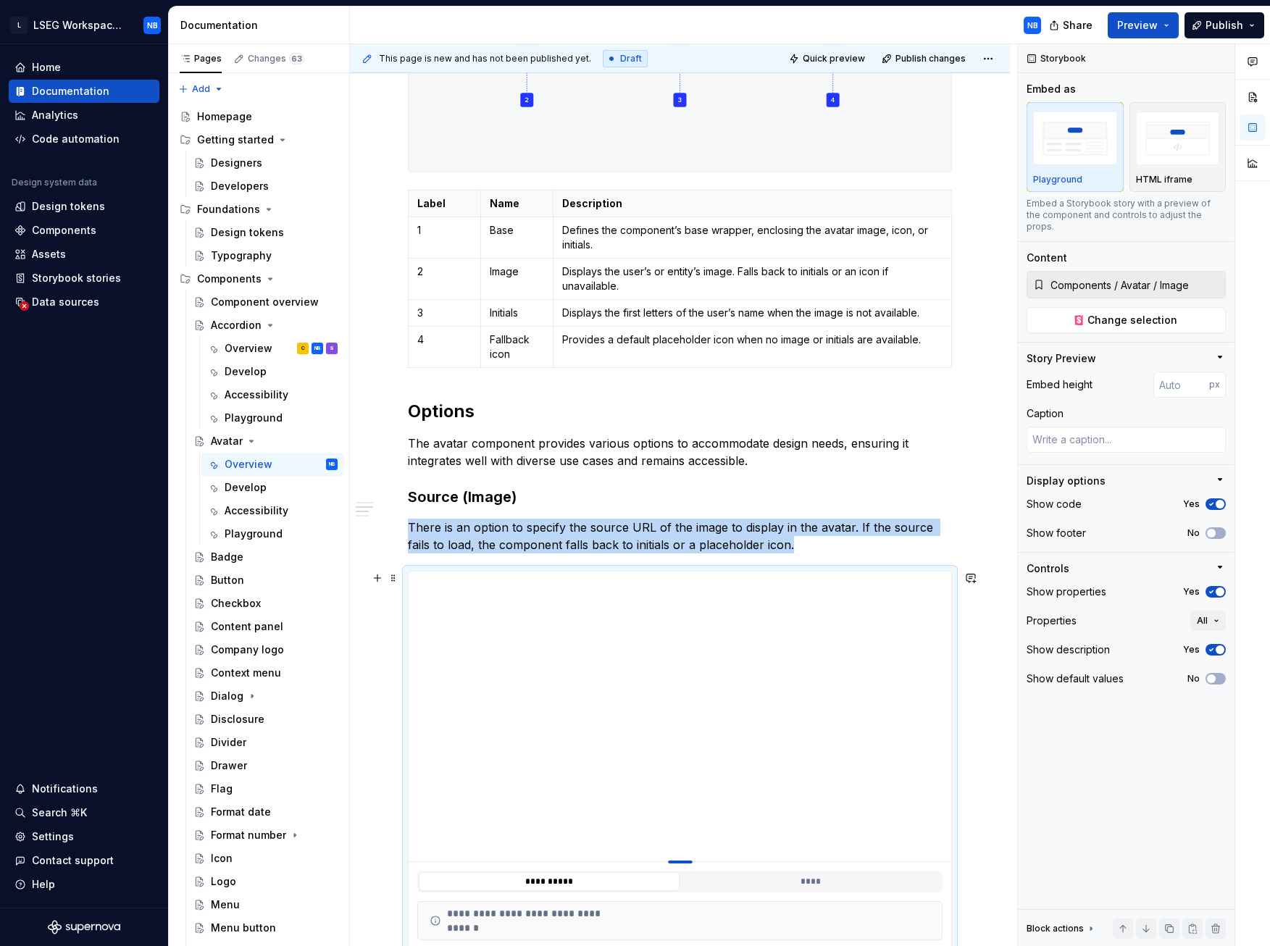
type textarea "*"
type input "403"
type textarea "*"
type input "368"
type textarea "*"
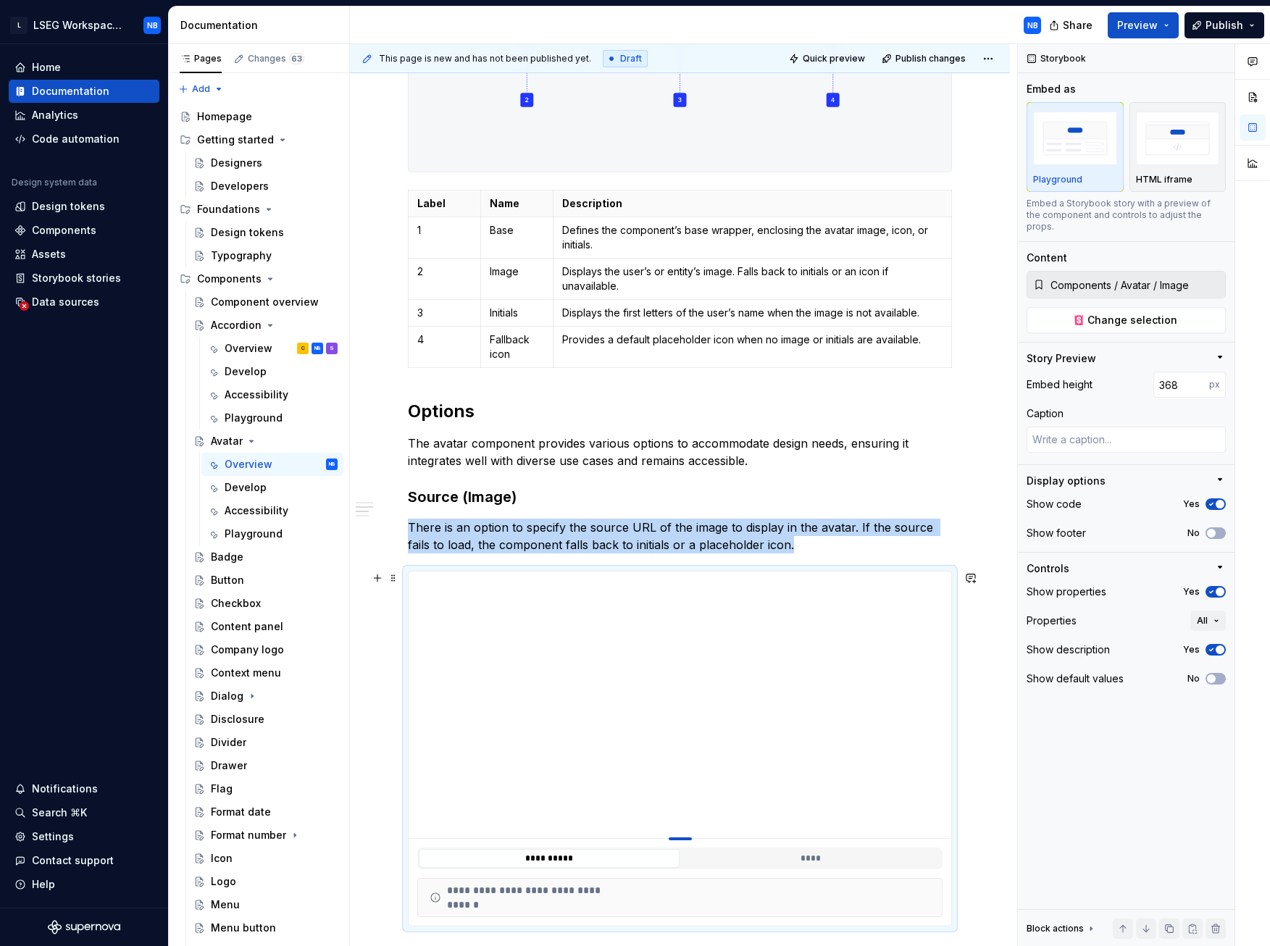
type input "360"
type textarea "*"
type input "356"
type textarea "*"
type input "352"
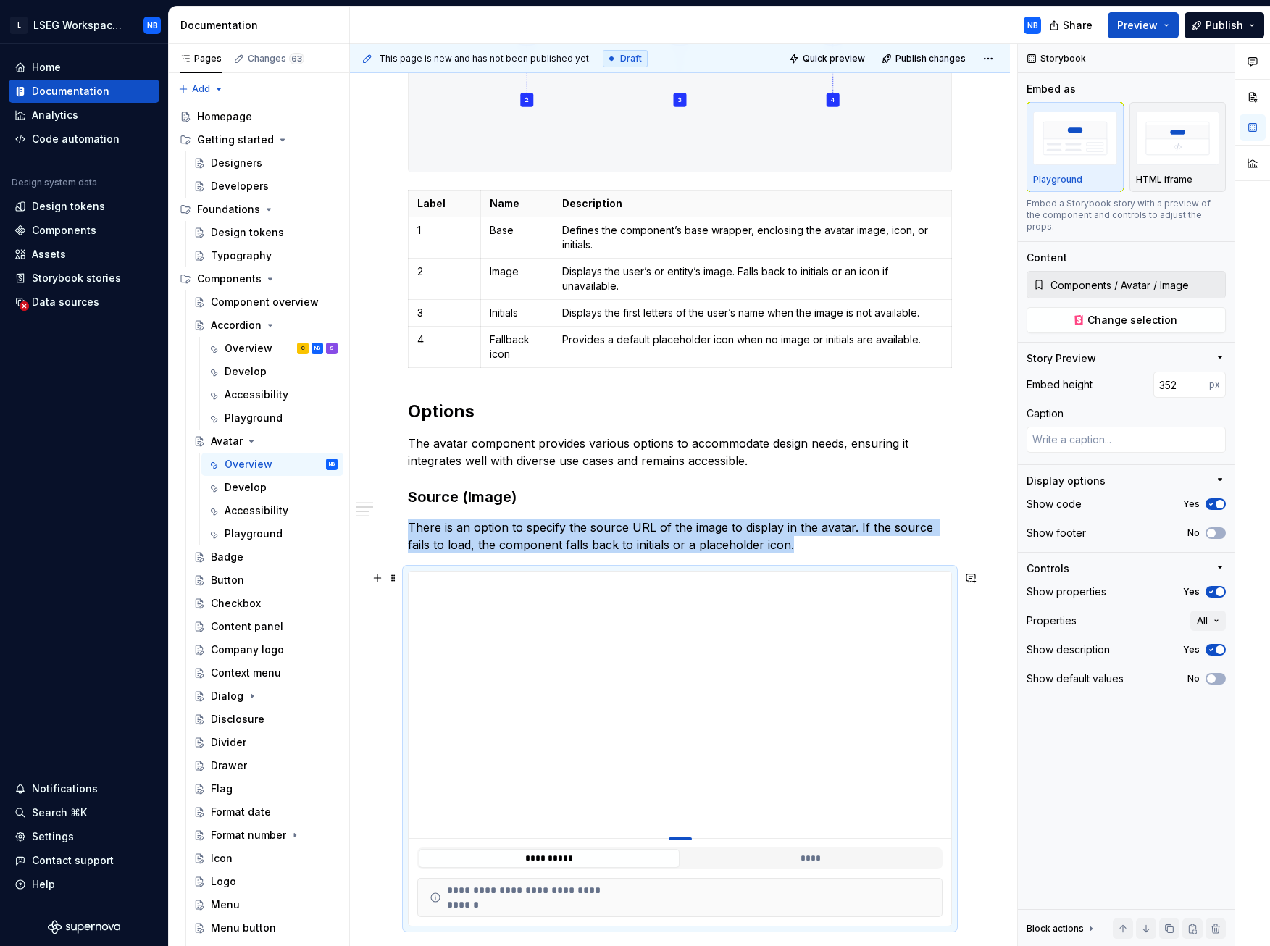
type textarea "*"
type input "346"
type textarea "*"
type input "342"
type textarea "*"
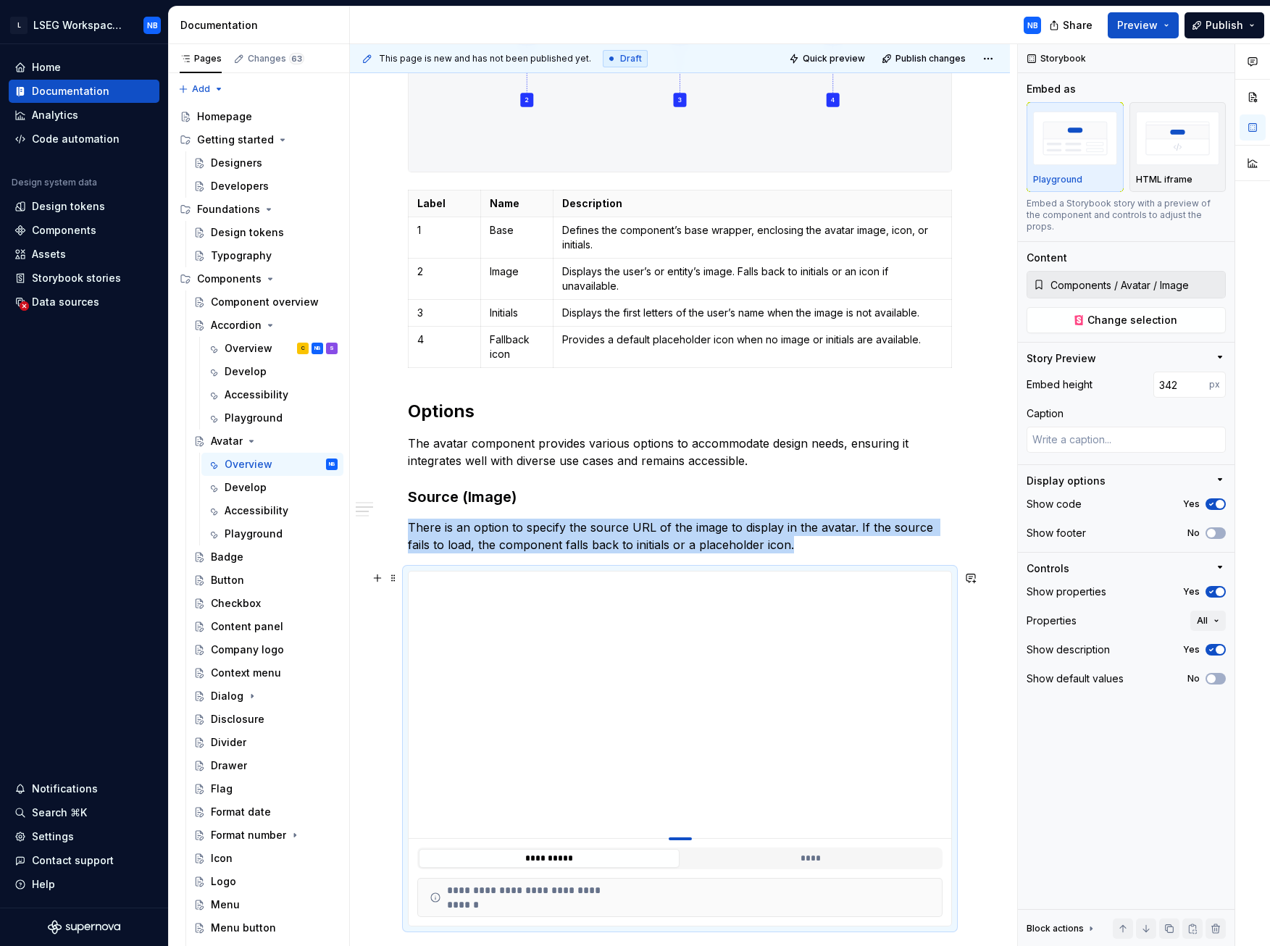
type input "334"
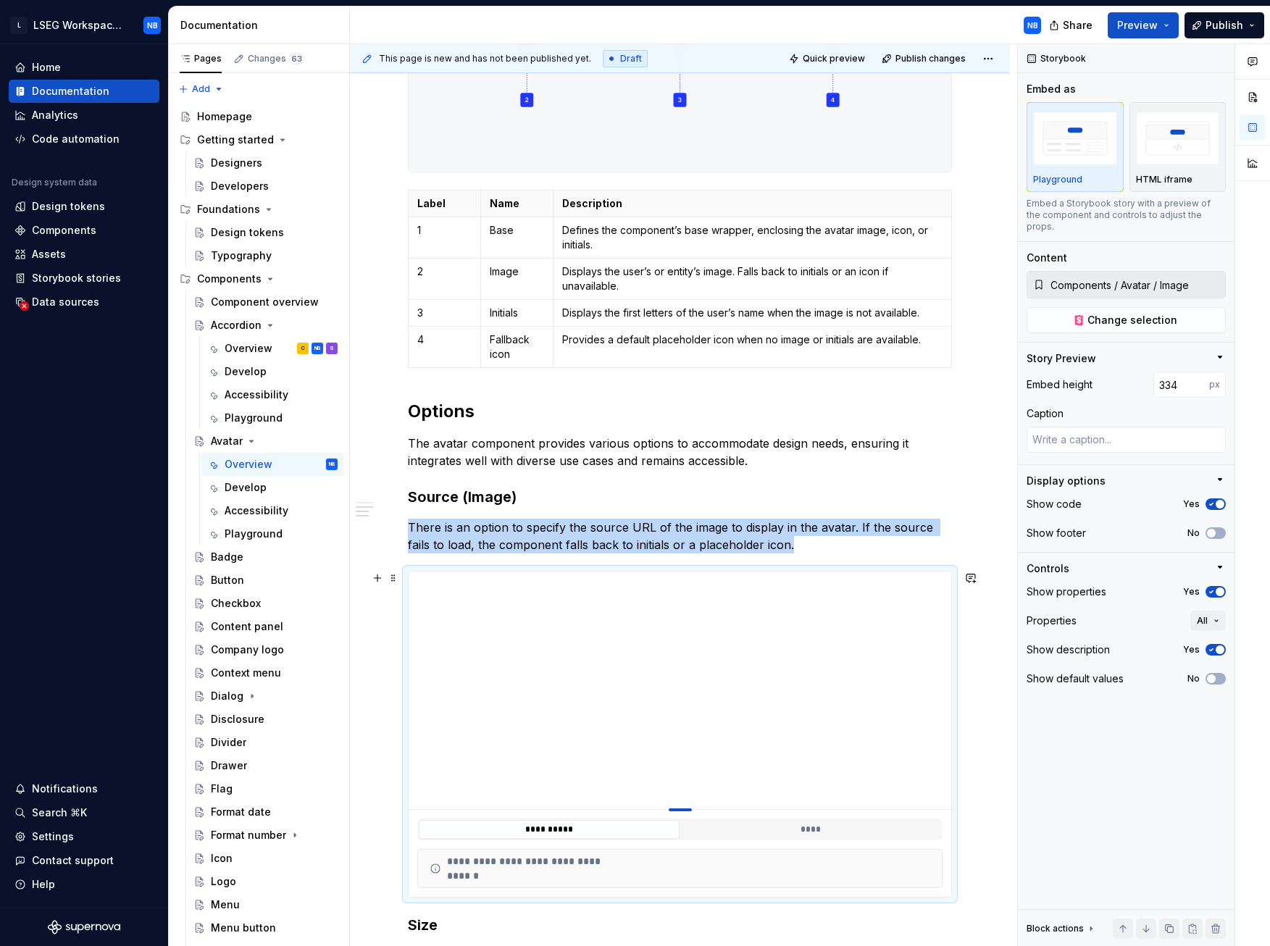
type textarea "*"
type input "328"
type textarea "*"
type input "320"
type textarea "*"
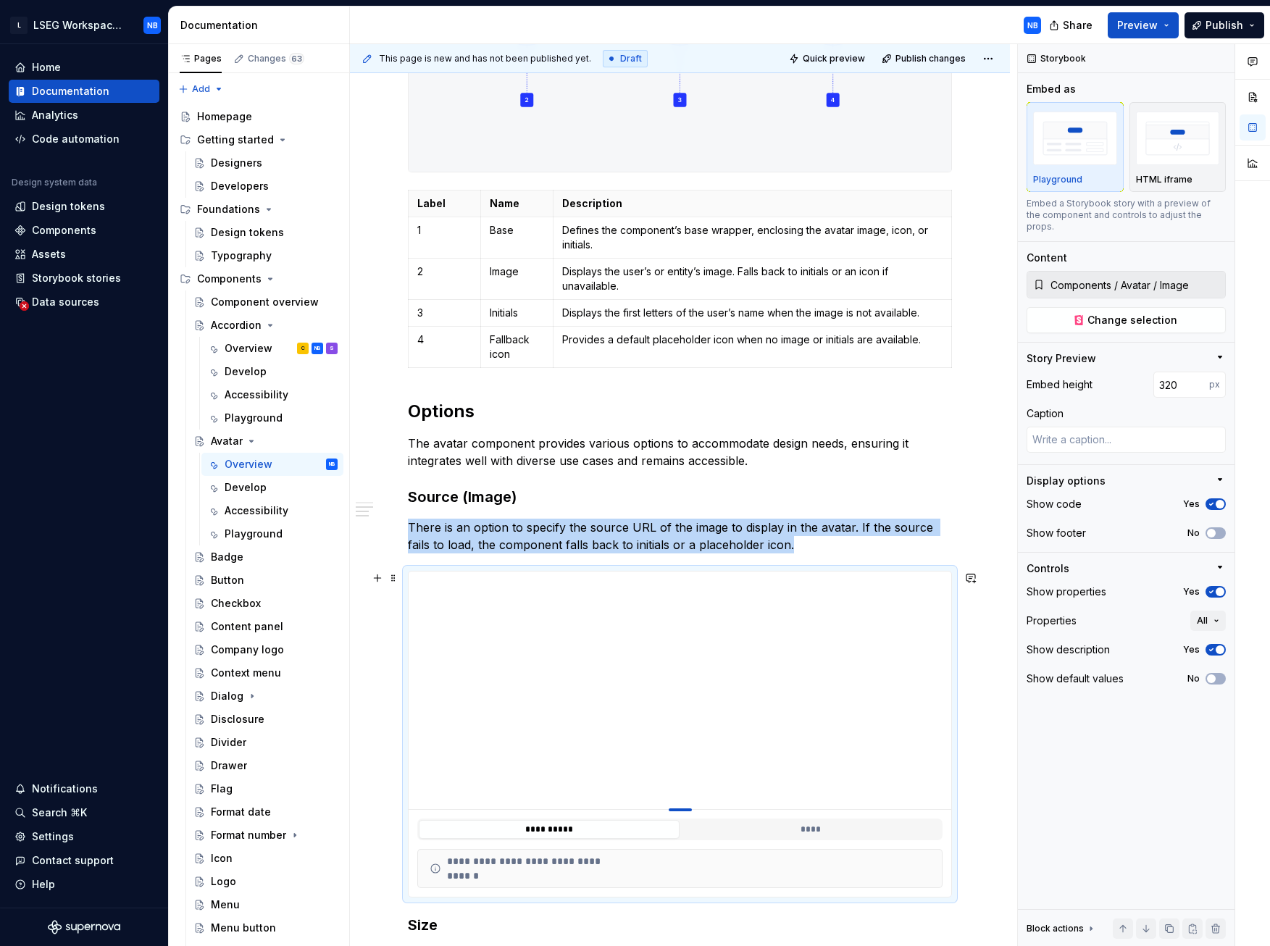
type input "307"
type textarea "*"
type input "284"
type textarea "*"
type input "277"
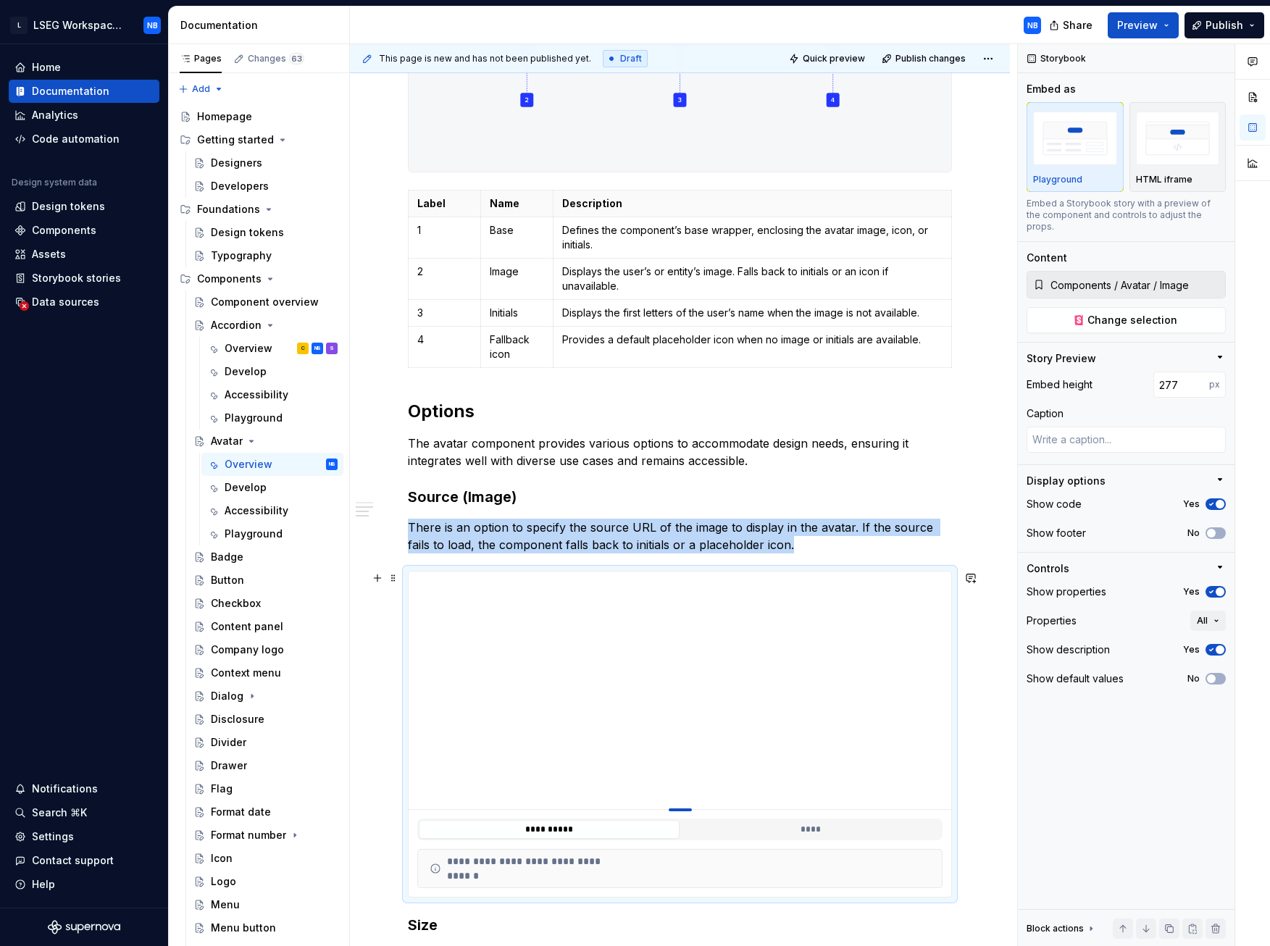
type textarea "*"
type input "270"
type textarea "*"
type input "261"
type textarea "*"
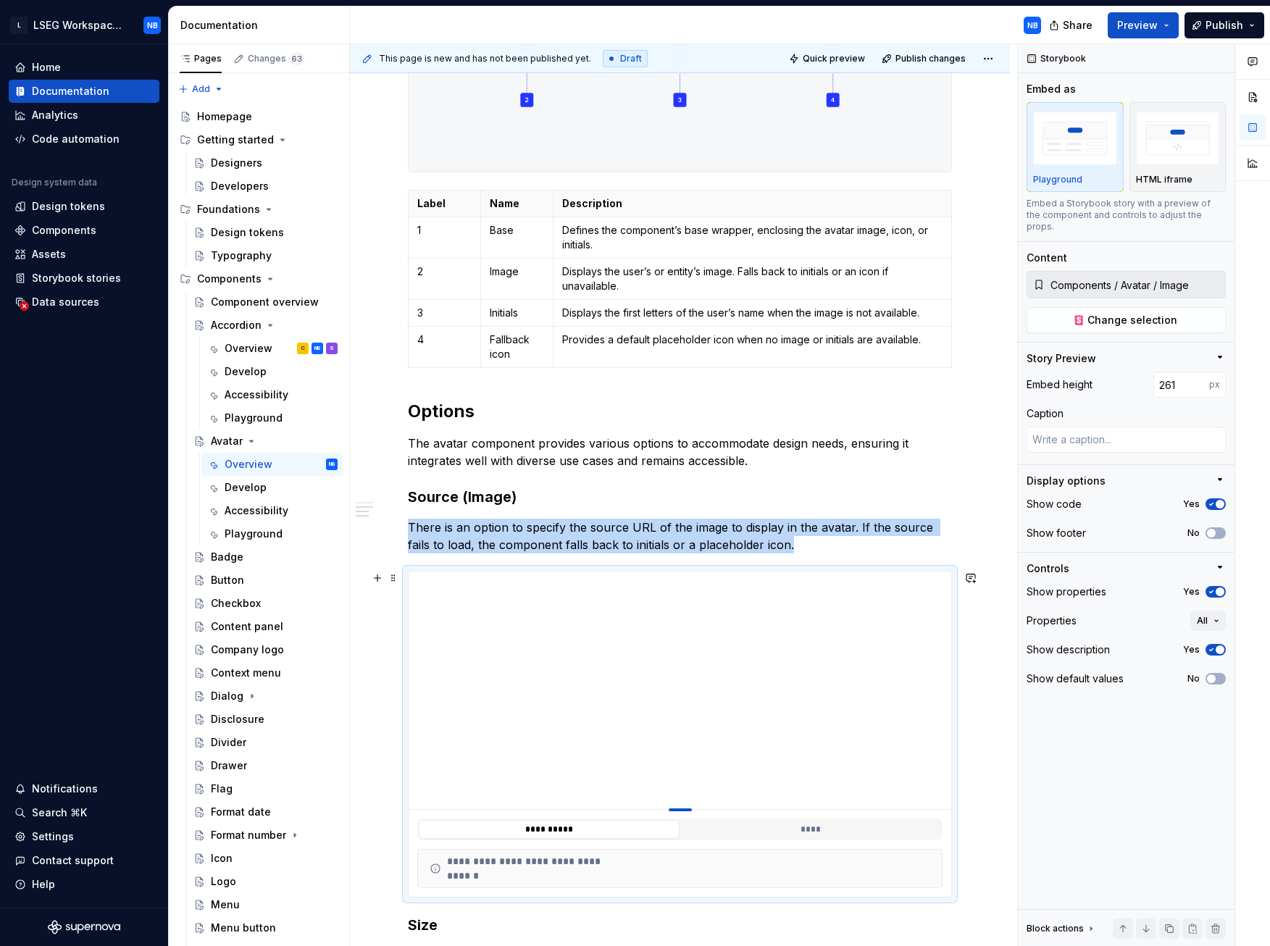
type input "249"
type textarea "*"
type input "242"
type textarea "*"
type input "229"
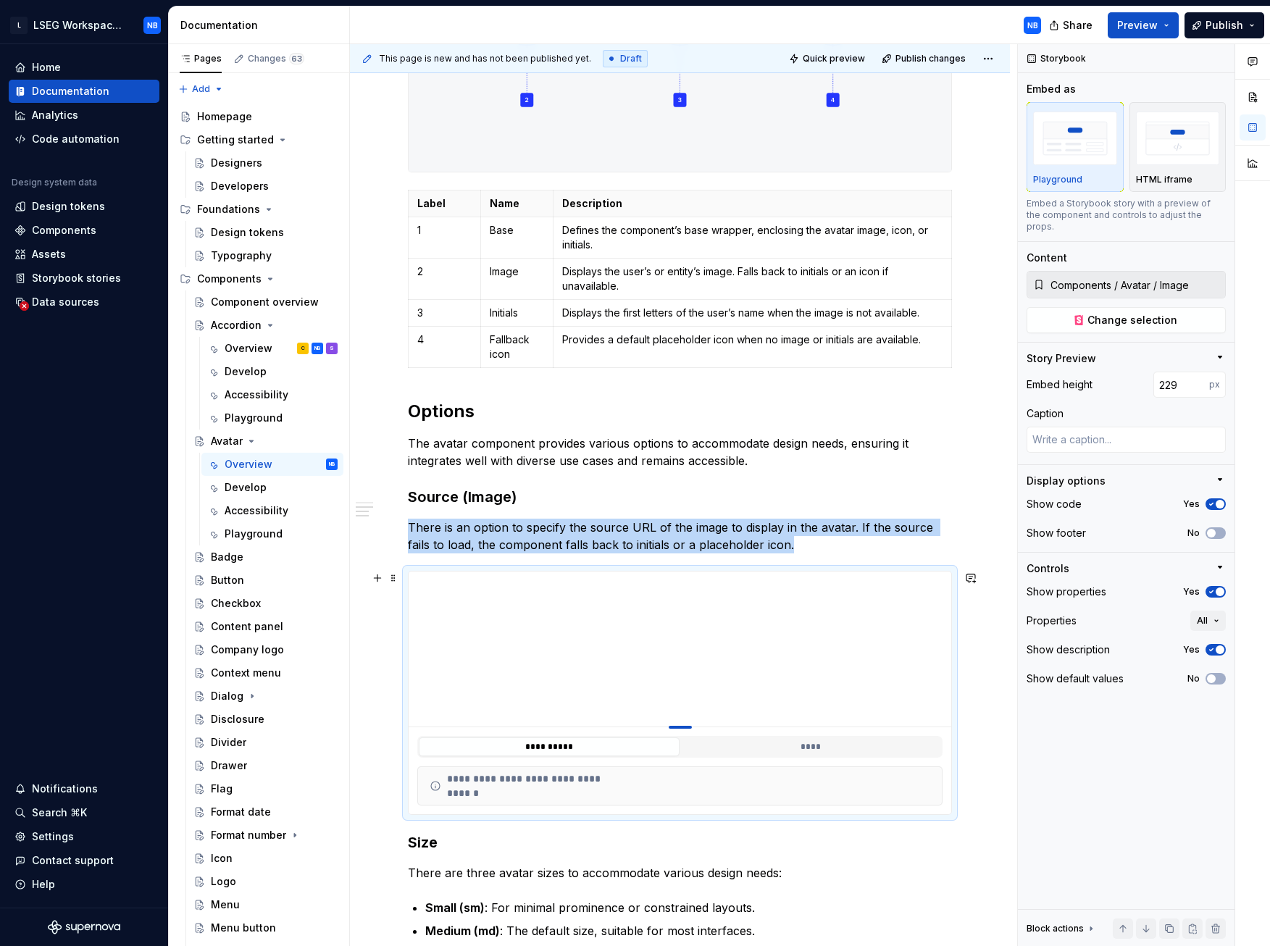
type textarea "*"
type input "214"
type textarea "*"
type input "205"
type textarea "*"
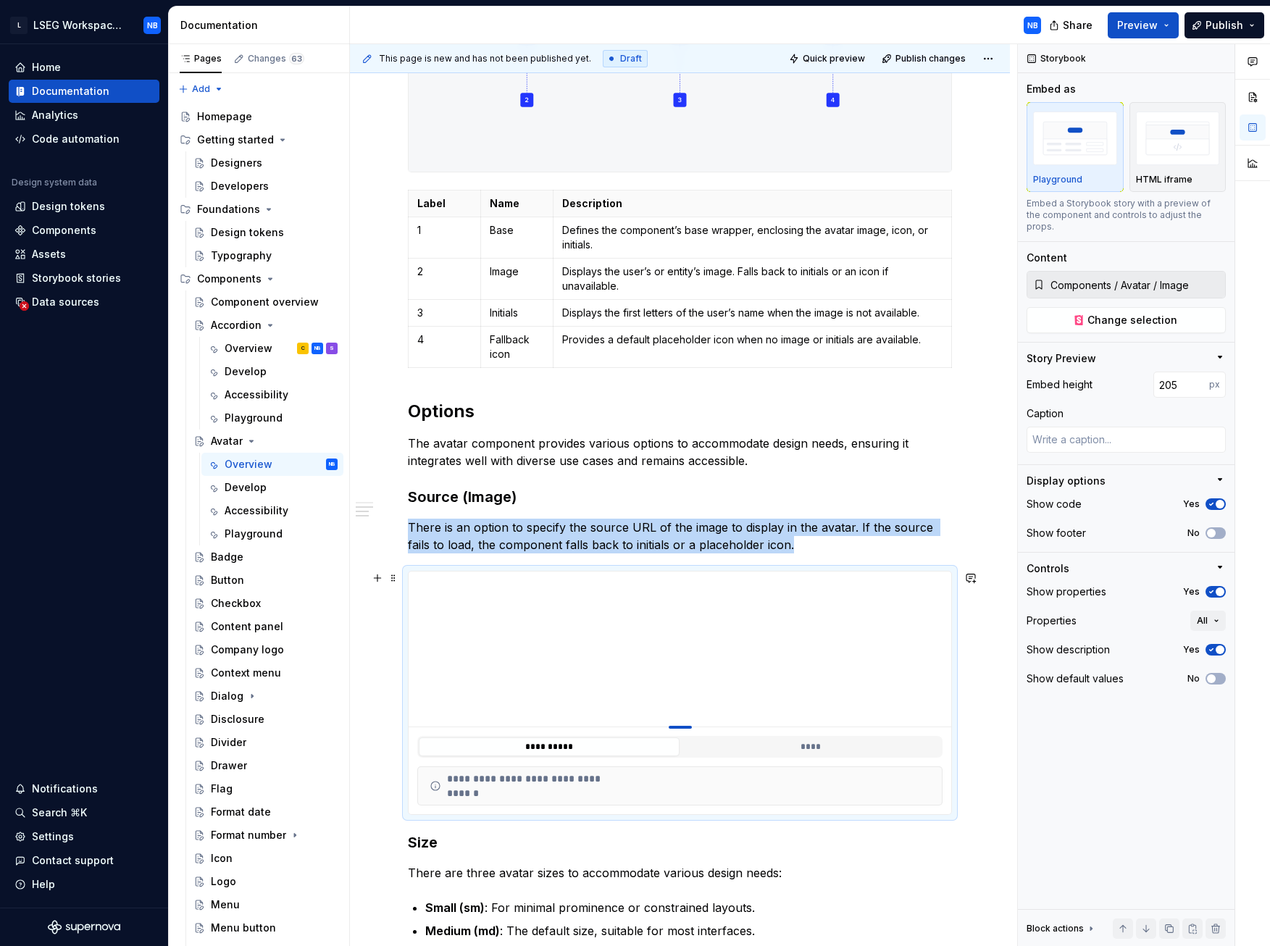
type input "199"
type textarea "*"
type input "193"
type textarea "*"
type input "186"
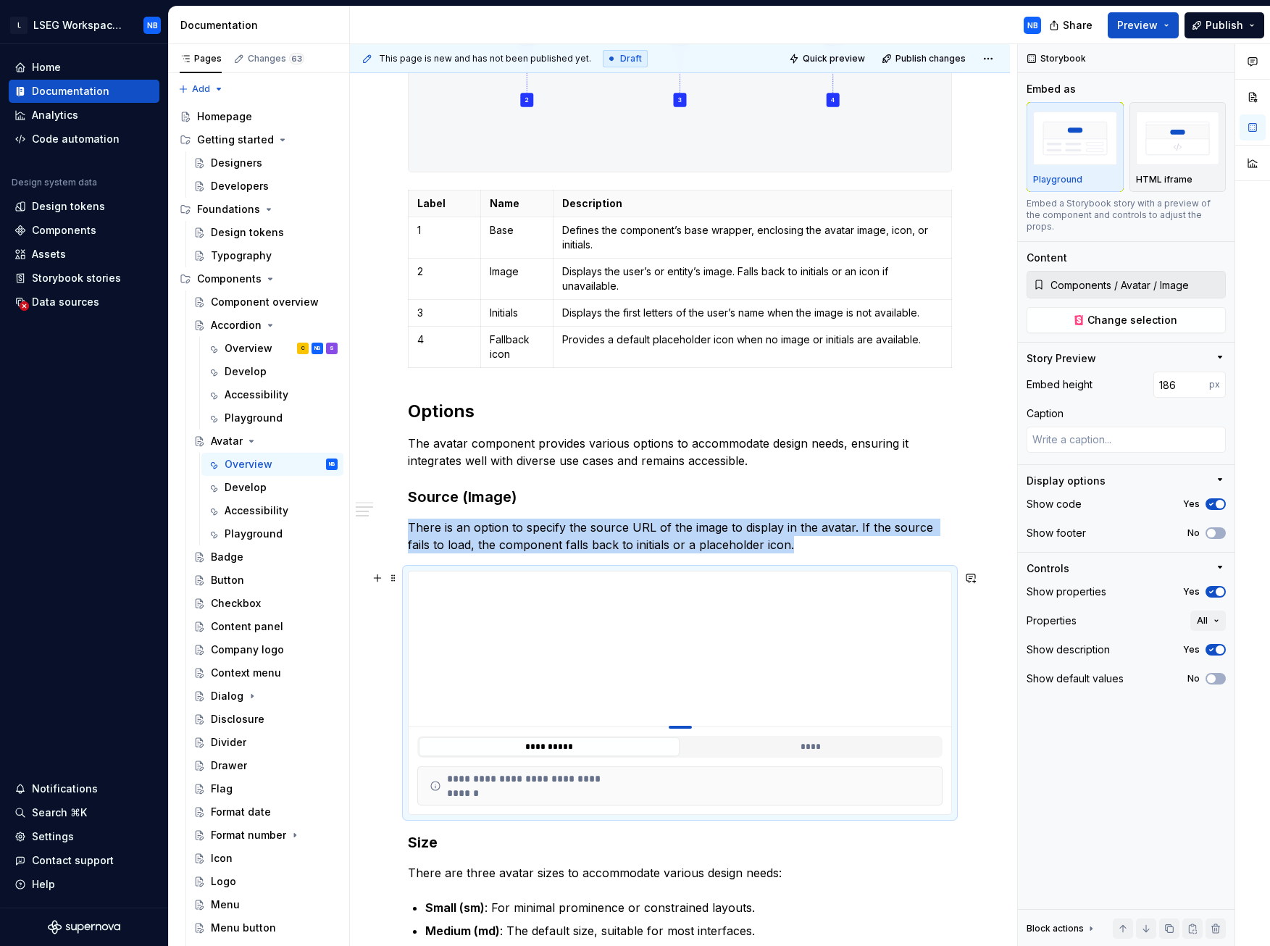
type textarea "*"
type input "180"
type textarea "*"
type input "175"
type textarea "*"
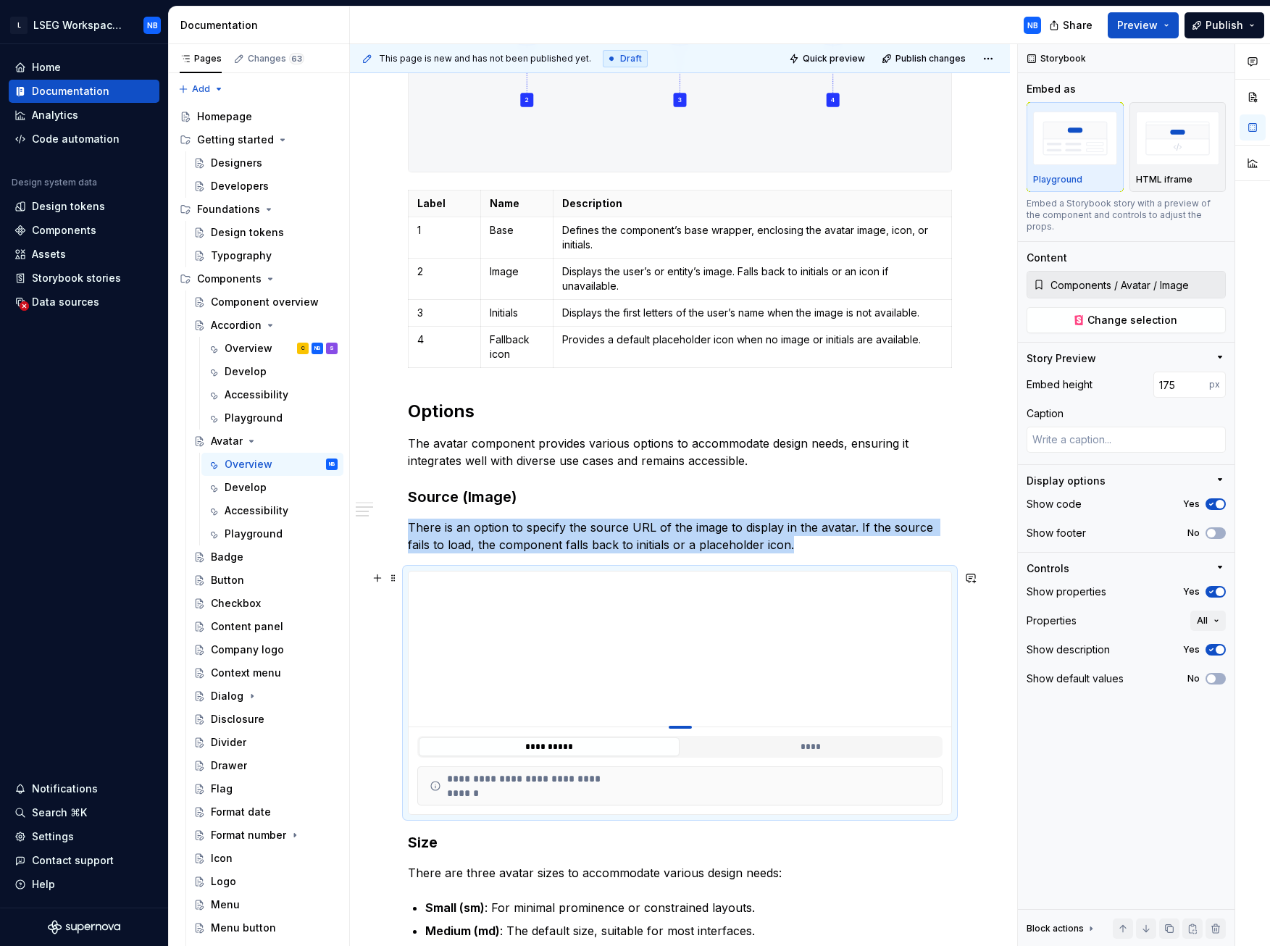
type input "167"
type textarea "*"
type input "162"
type textarea "*"
type input "155"
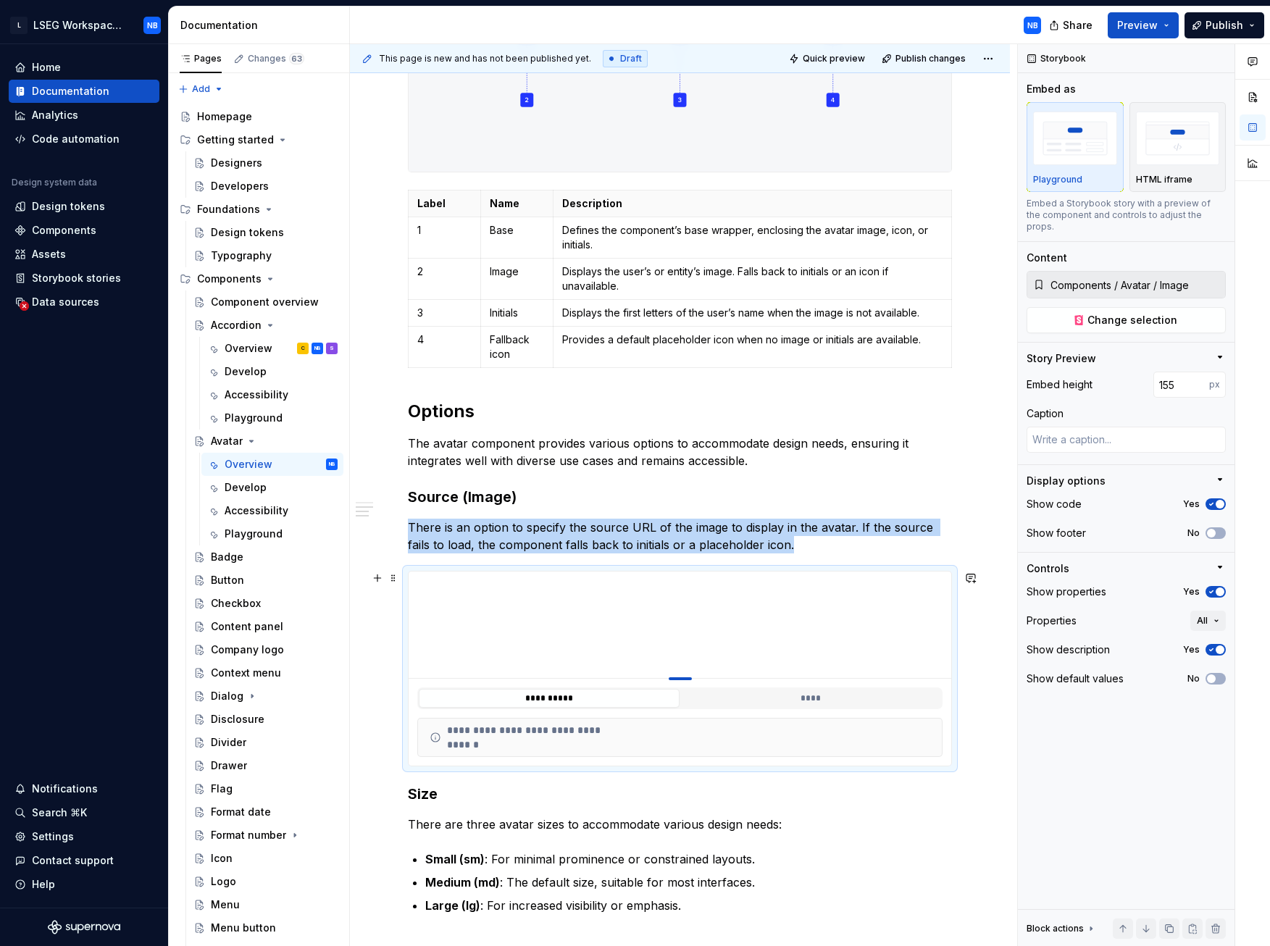
type textarea "*"
type input "147"
type textarea "*"
type input "142"
type textarea "*"
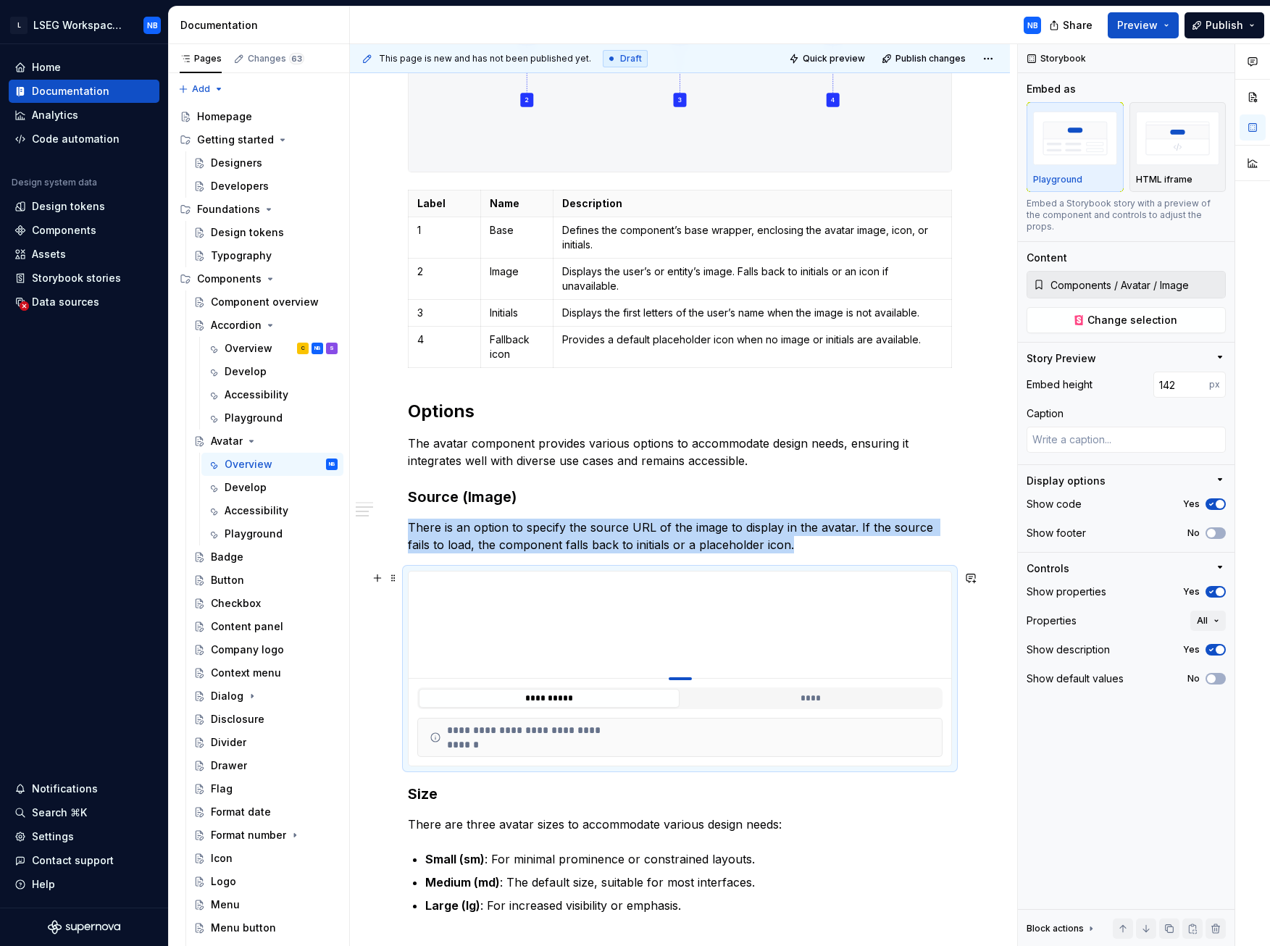
type input "137"
type textarea "*"
type input "131"
type textarea "*"
type input "125"
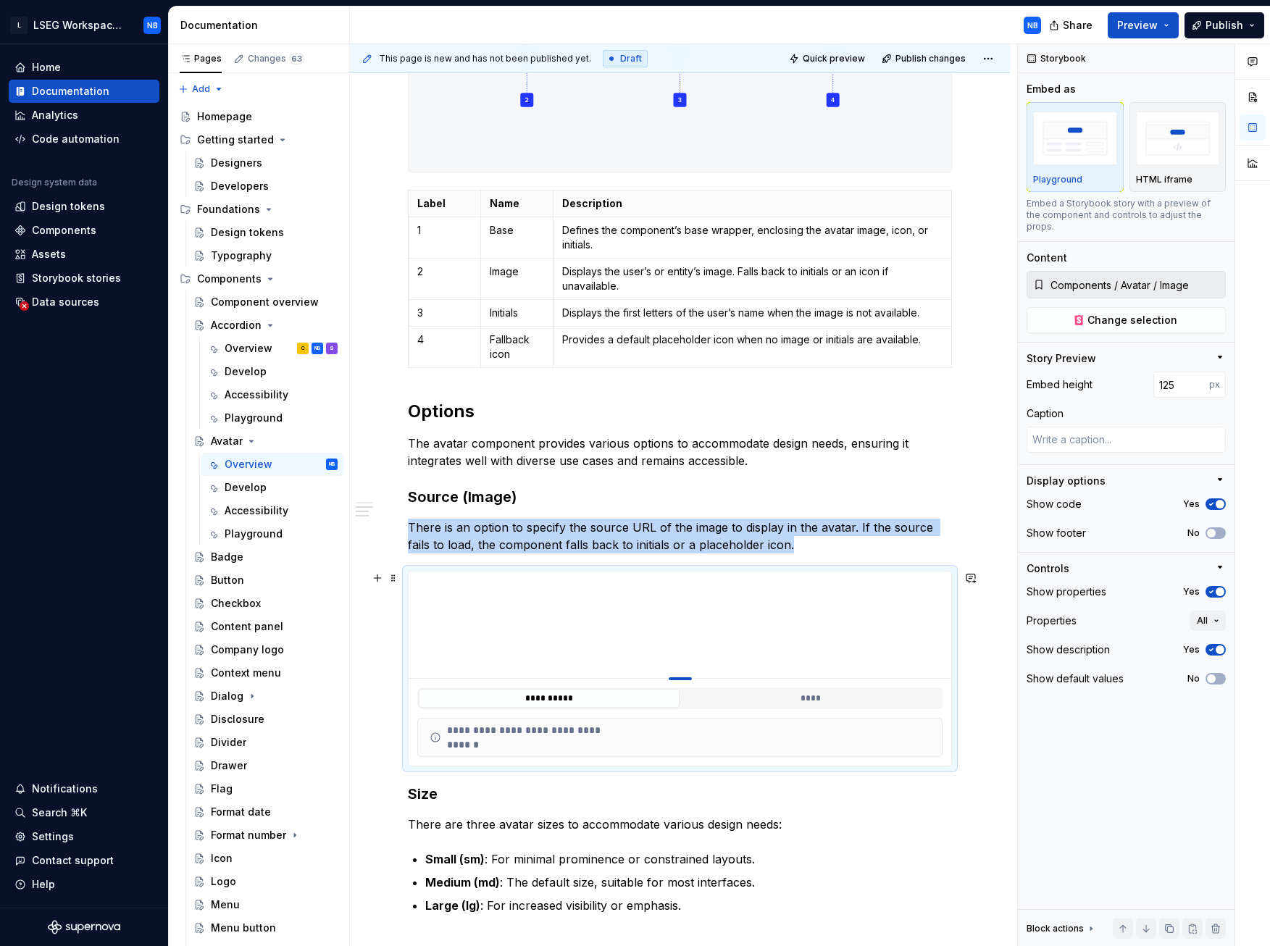
type textarea "*"
type input "118"
type textarea "*"
type input "113"
type textarea "*"
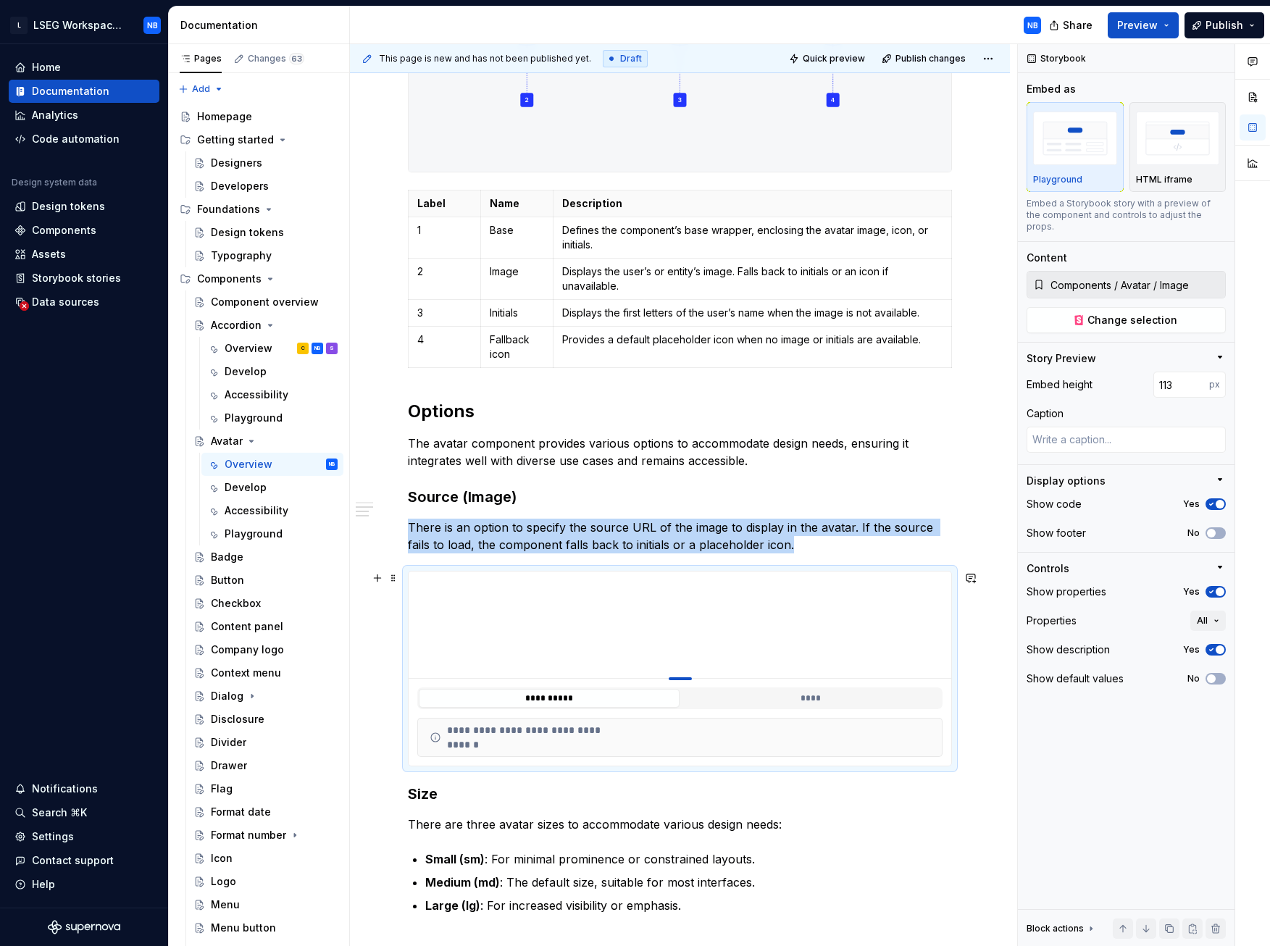
type input "107"
type textarea "*"
type input "102"
type textarea "*"
type input "100"
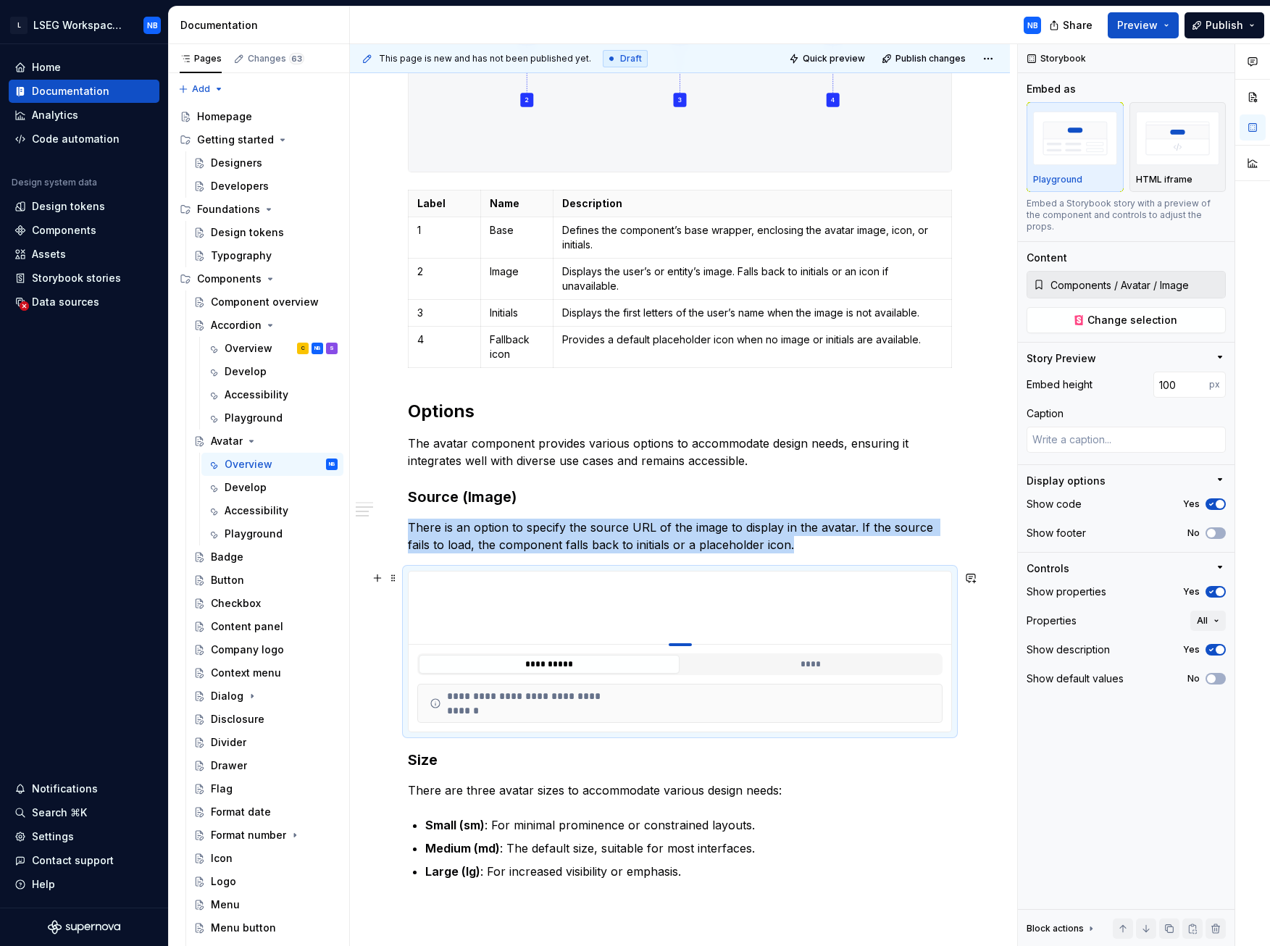
drag, startPoint x: 677, startPoint y: 864, endPoint x: 661, endPoint y: 617, distance: 247.6
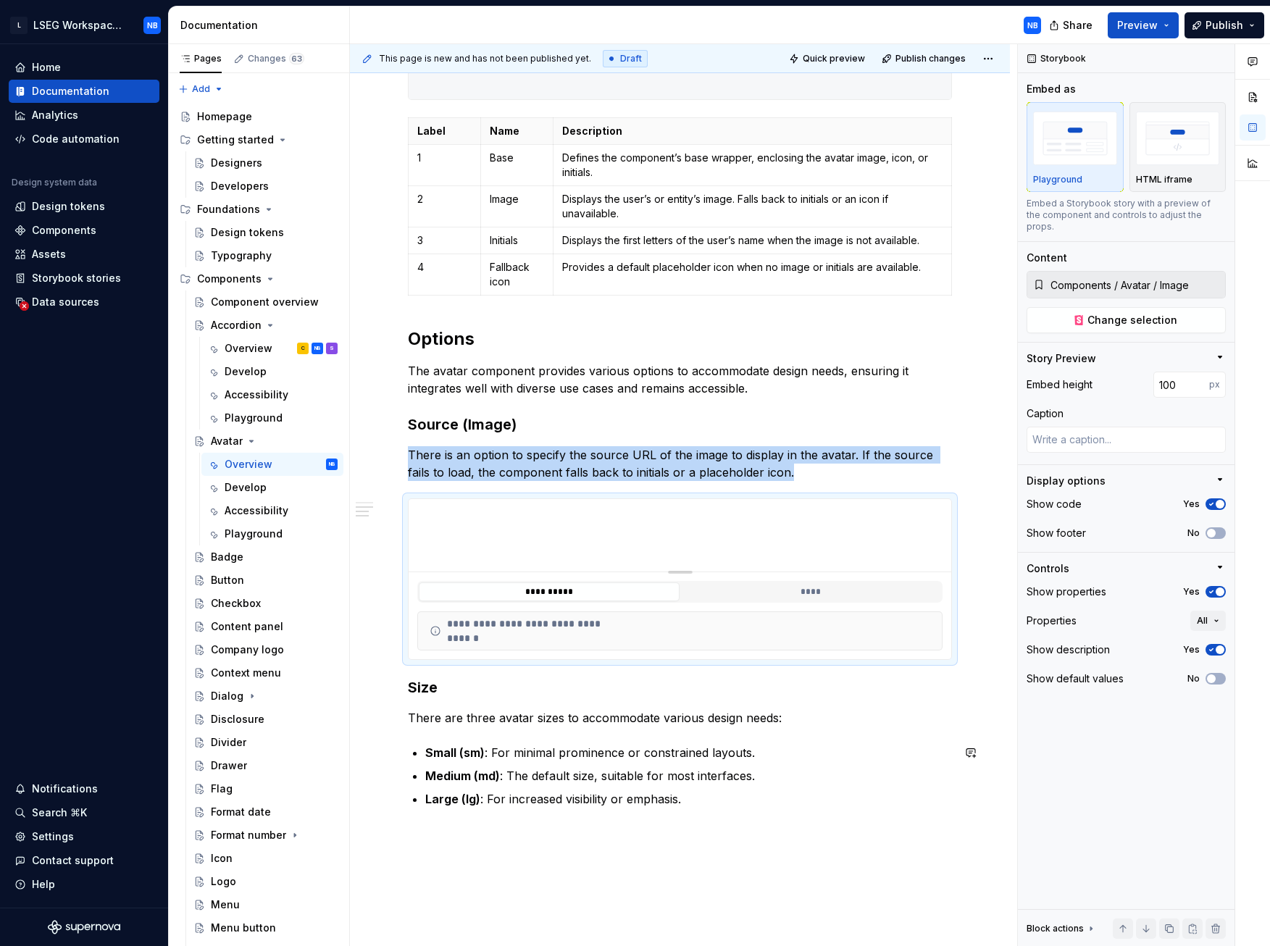
click at [451, 441] on div "**********" at bounding box center [680, 233] width 660 height 1751
click at [430, 441] on div "**********" at bounding box center [680, 233] width 660 height 1751
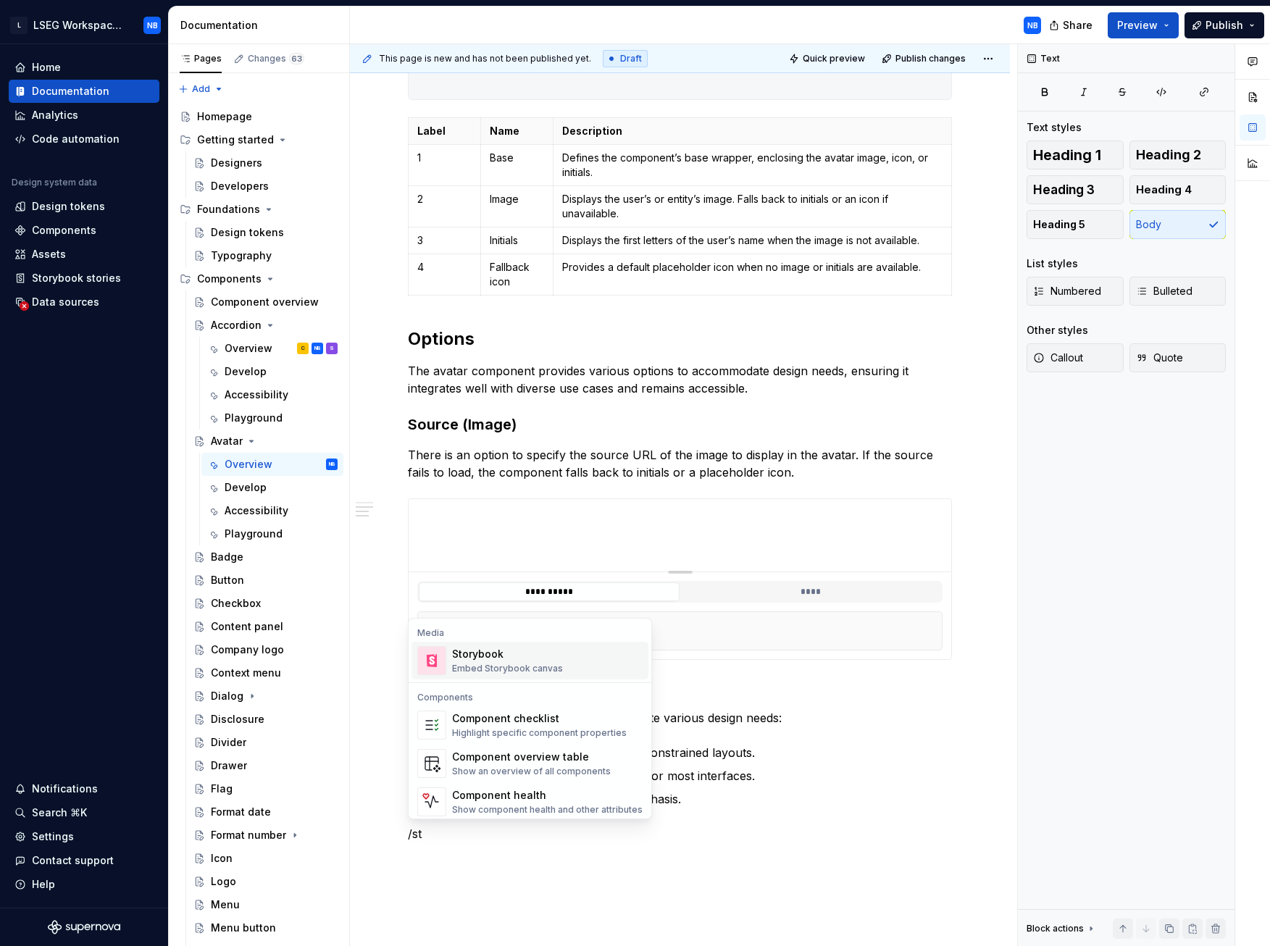
click at [513, 441] on div "Storybook Embed Storybook canvas" at bounding box center [507, 661] width 111 height 28
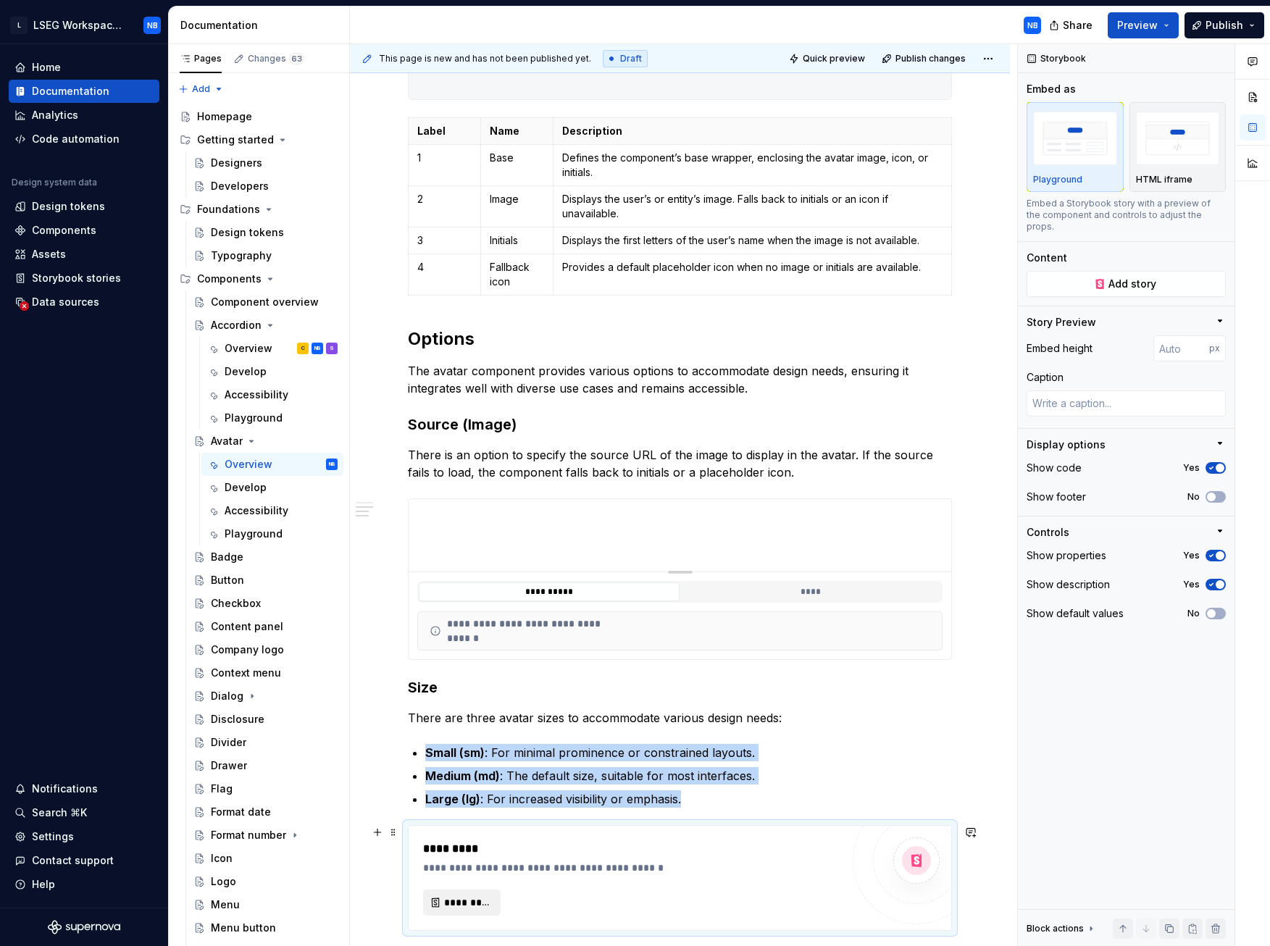
click at [480, 441] on span "*********" at bounding box center [467, 903] width 47 height 14
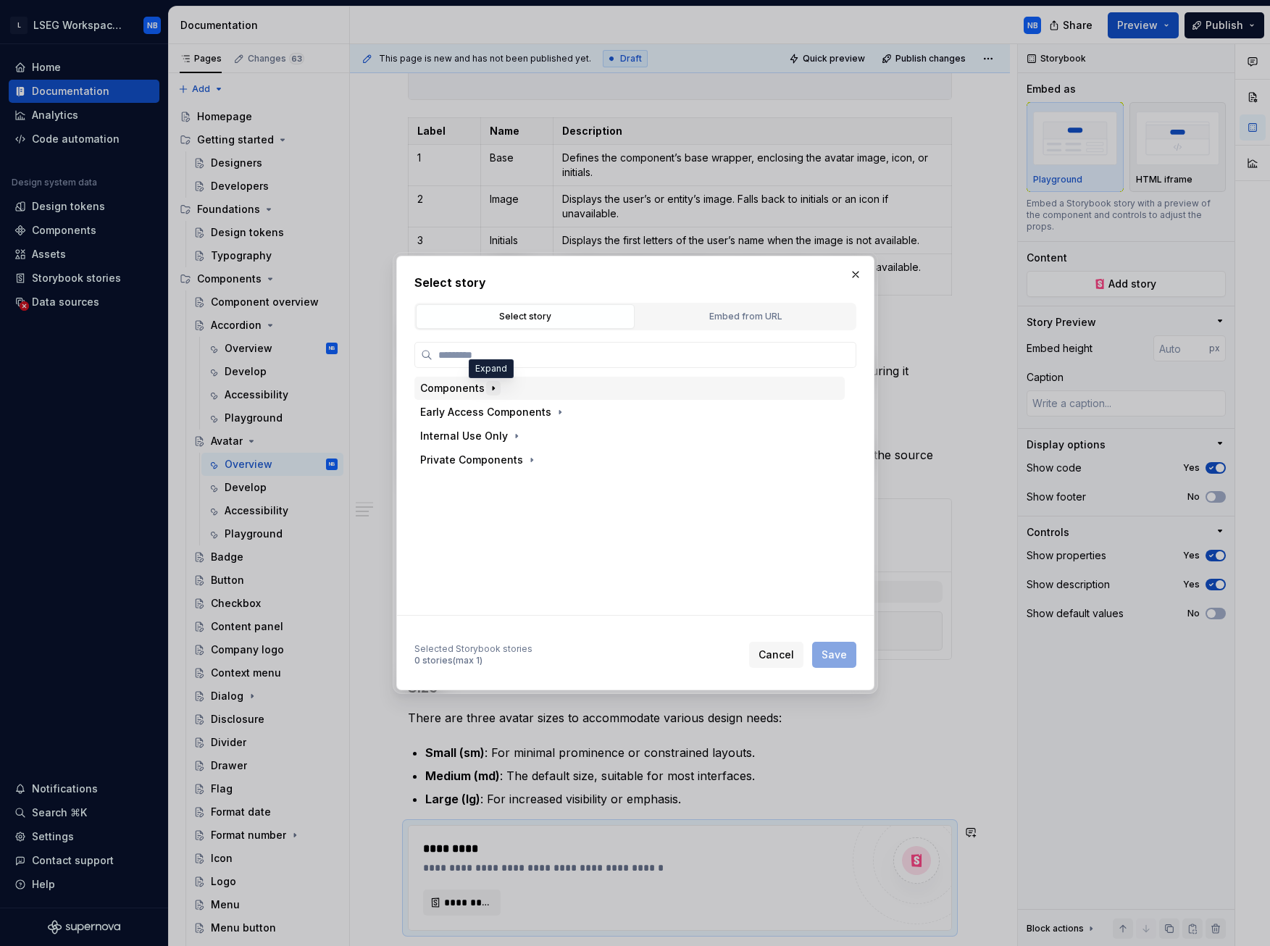
click at [493, 385] on icon "button" at bounding box center [494, 389] width 12 height 12
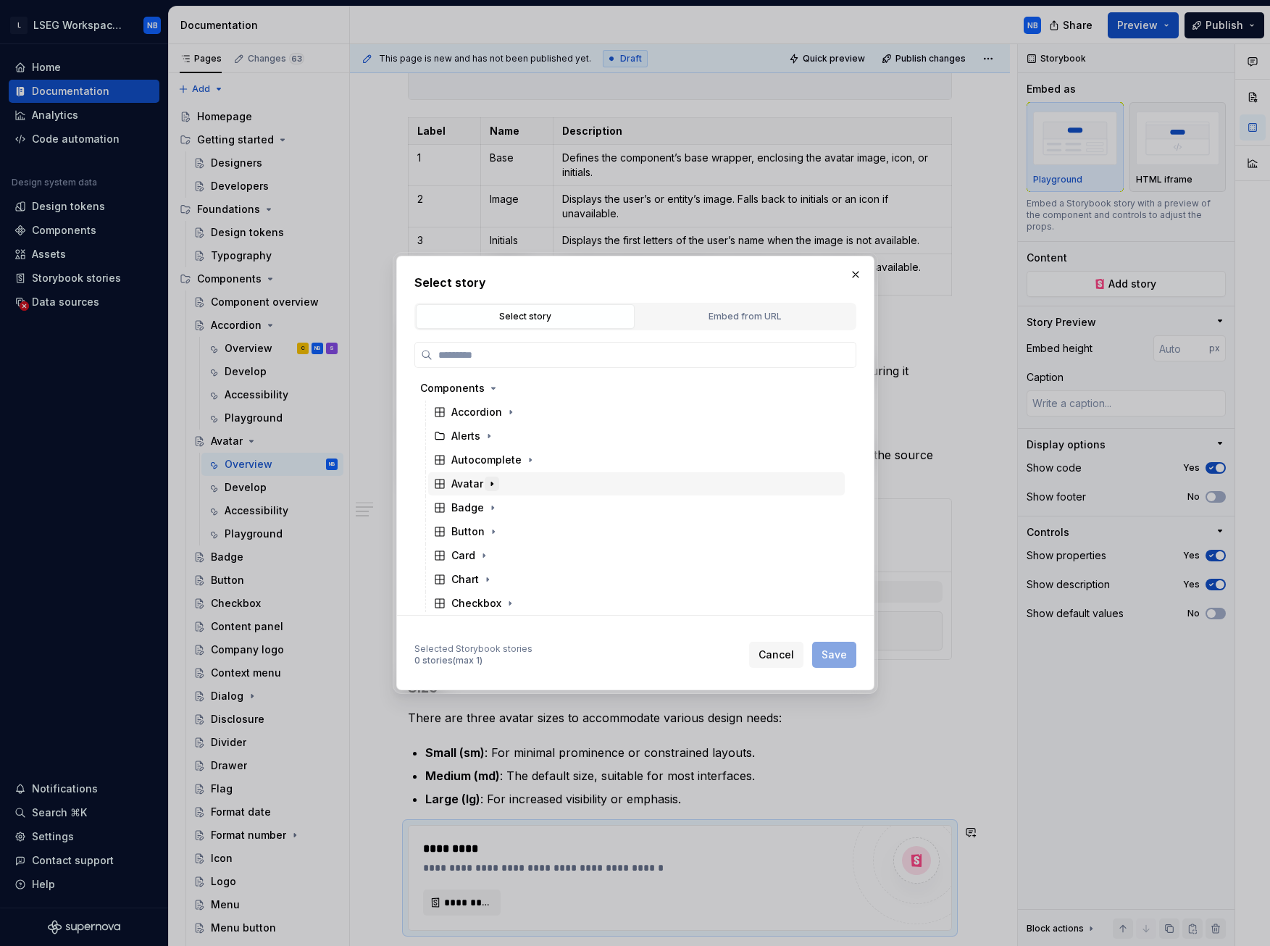
click at [489, 441] on icon "button" at bounding box center [492, 484] width 12 height 12
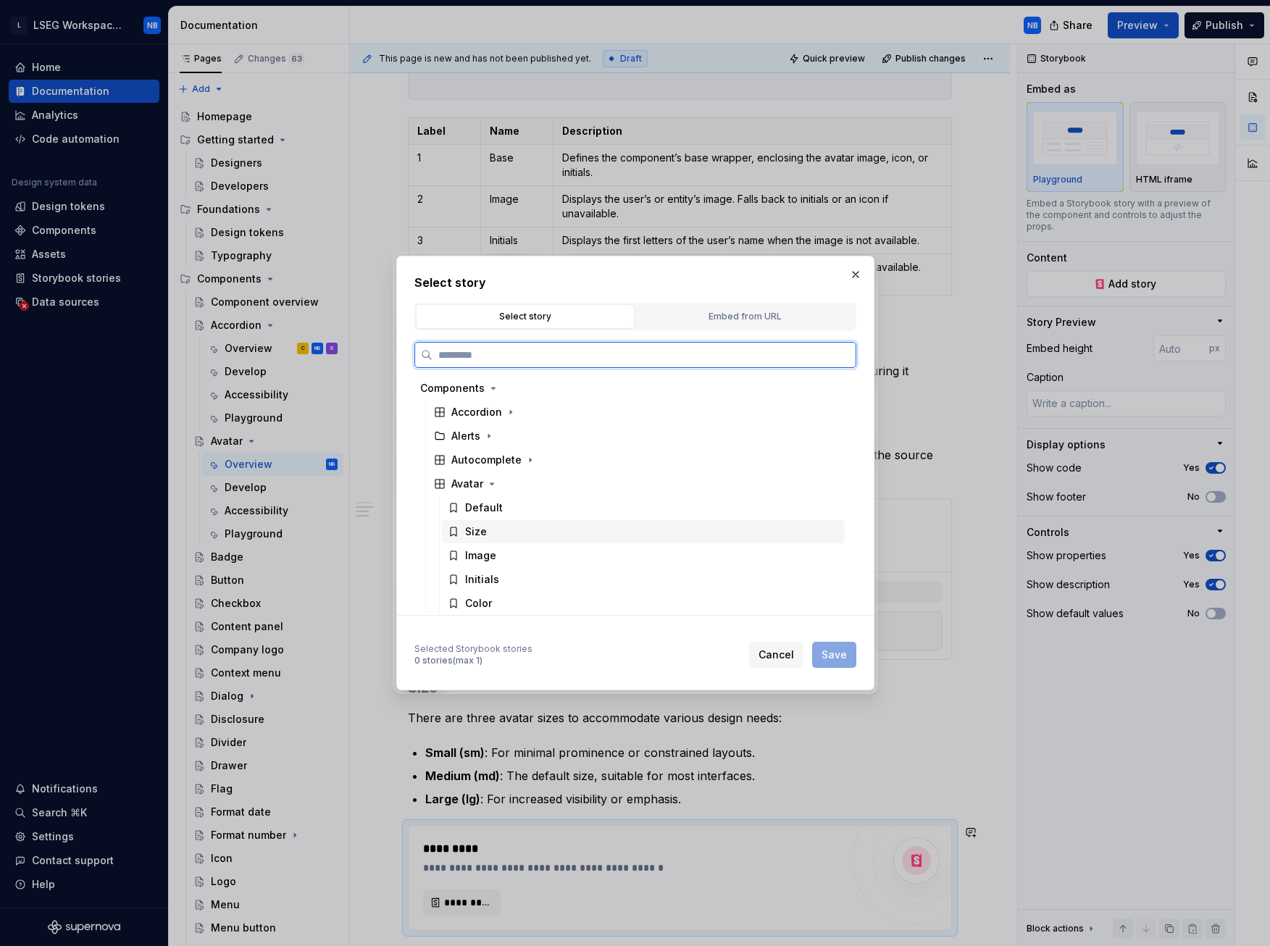
click at [478, 441] on div "Size" at bounding box center [476, 532] width 22 height 14
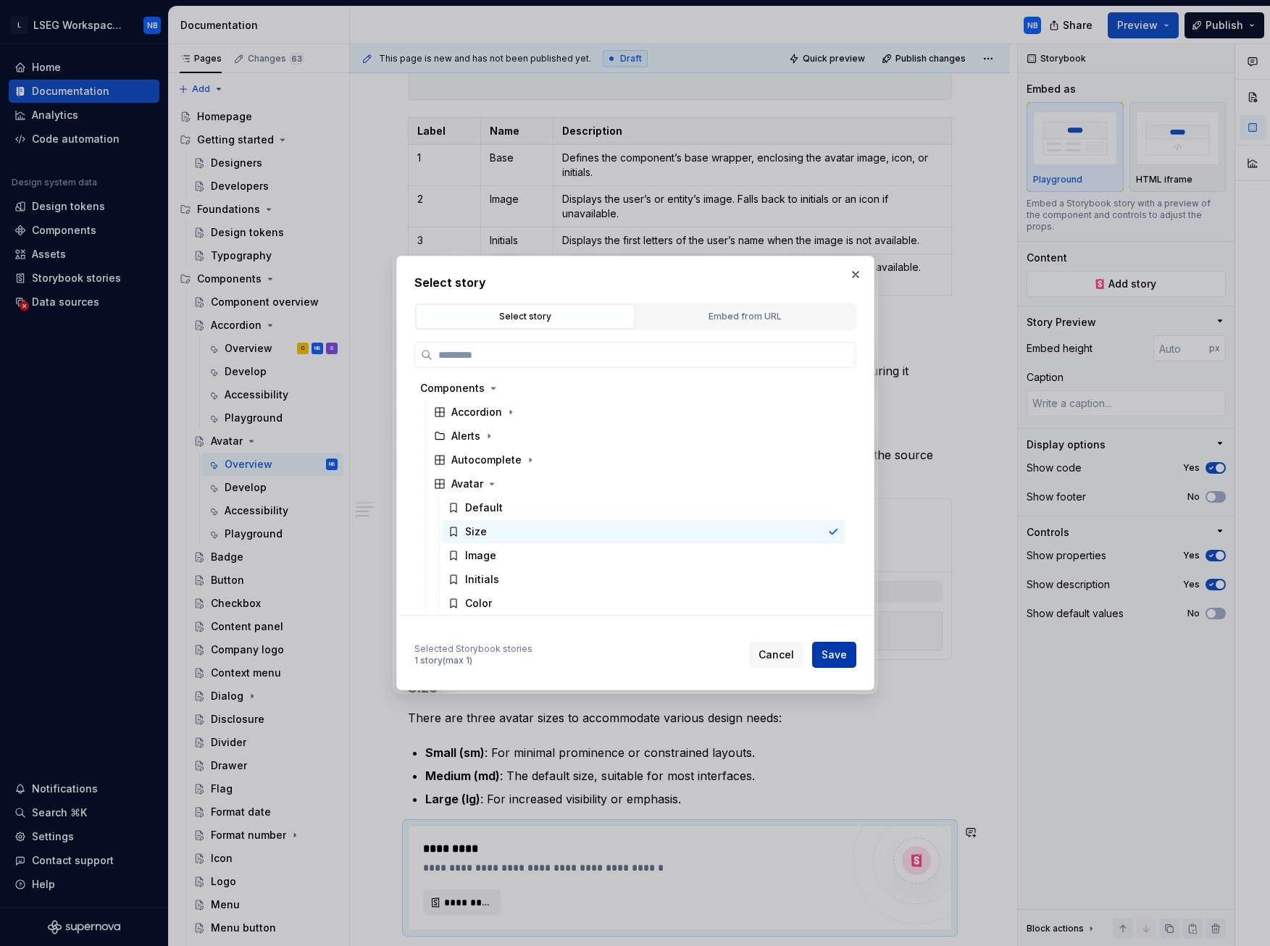
click at [822, 441] on button "Save" at bounding box center [834, 655] width 44 height 26
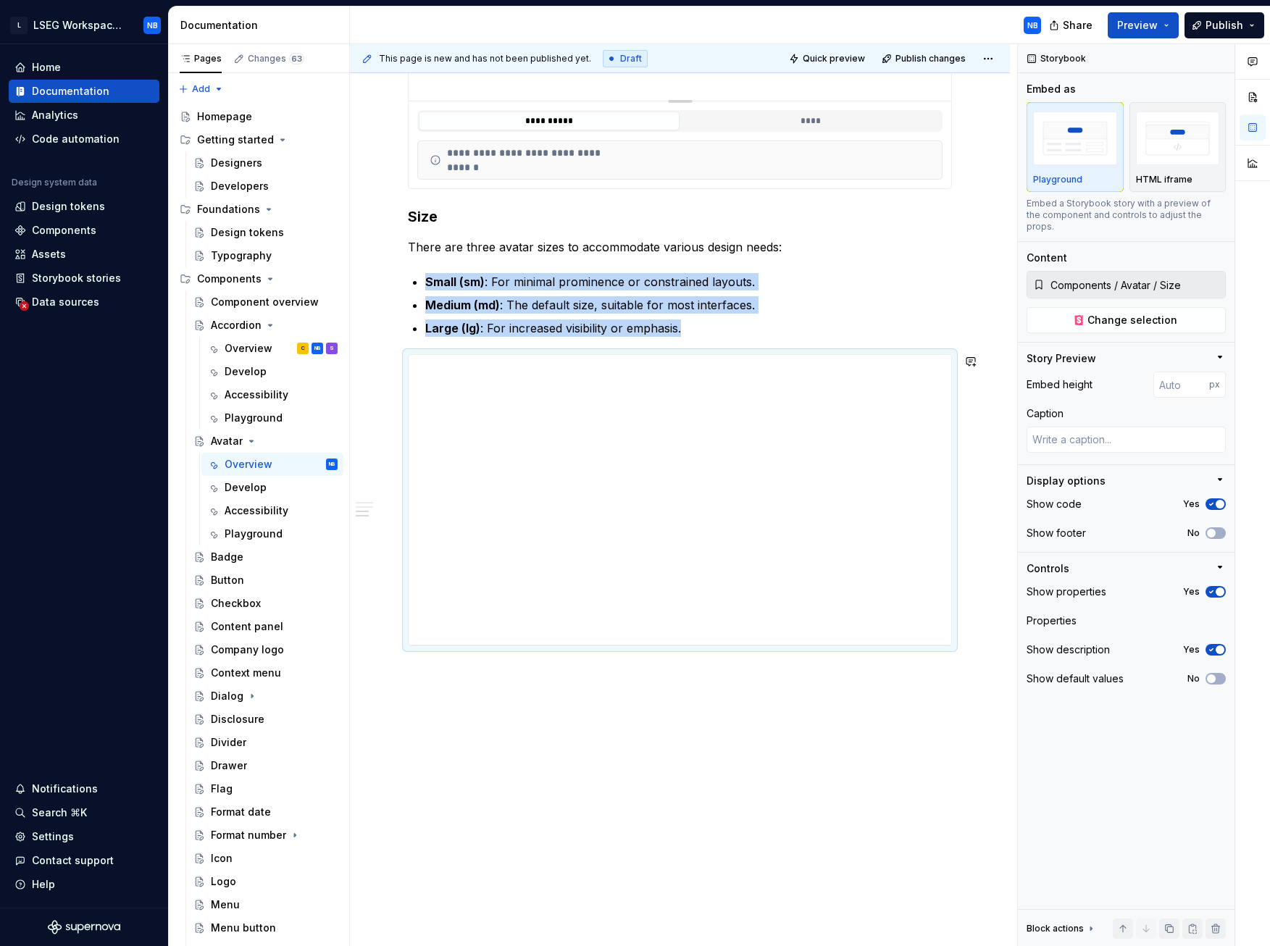
scroll to position [1257, 0]
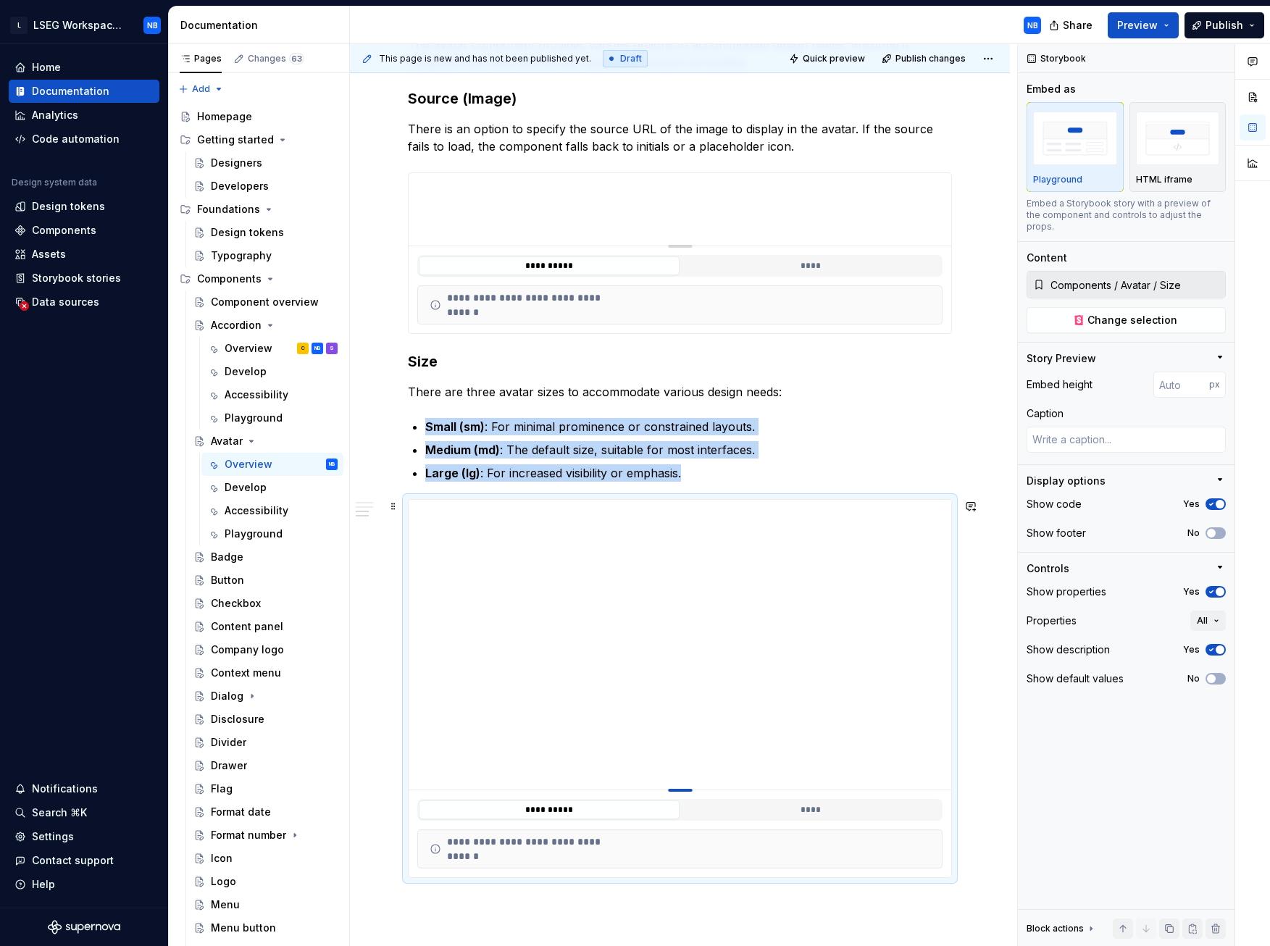
type textarea "*"
type input "176"
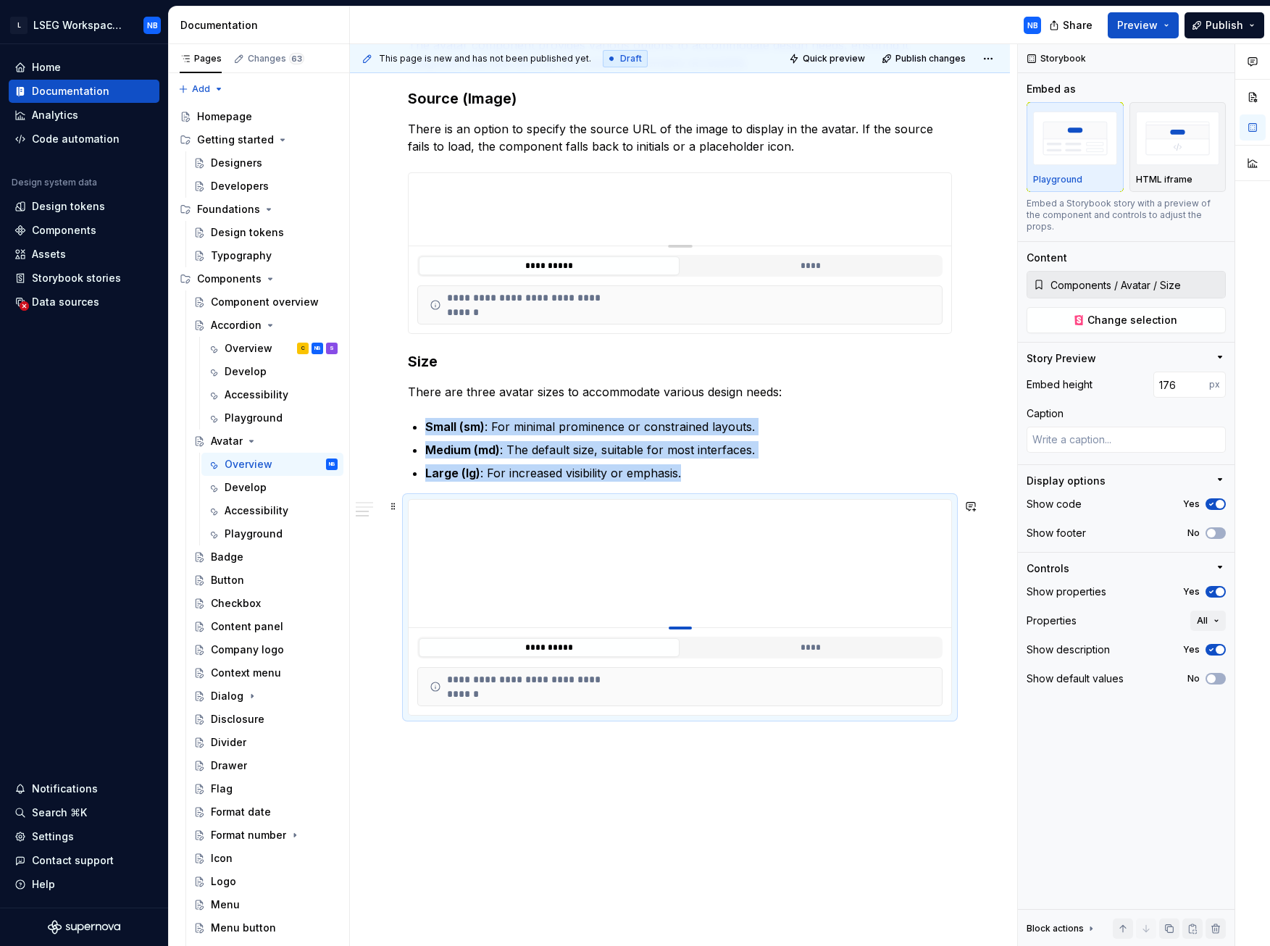
type textarea "*"
type input "166"
type textarea "*"
type input "160"
type textarea "*"
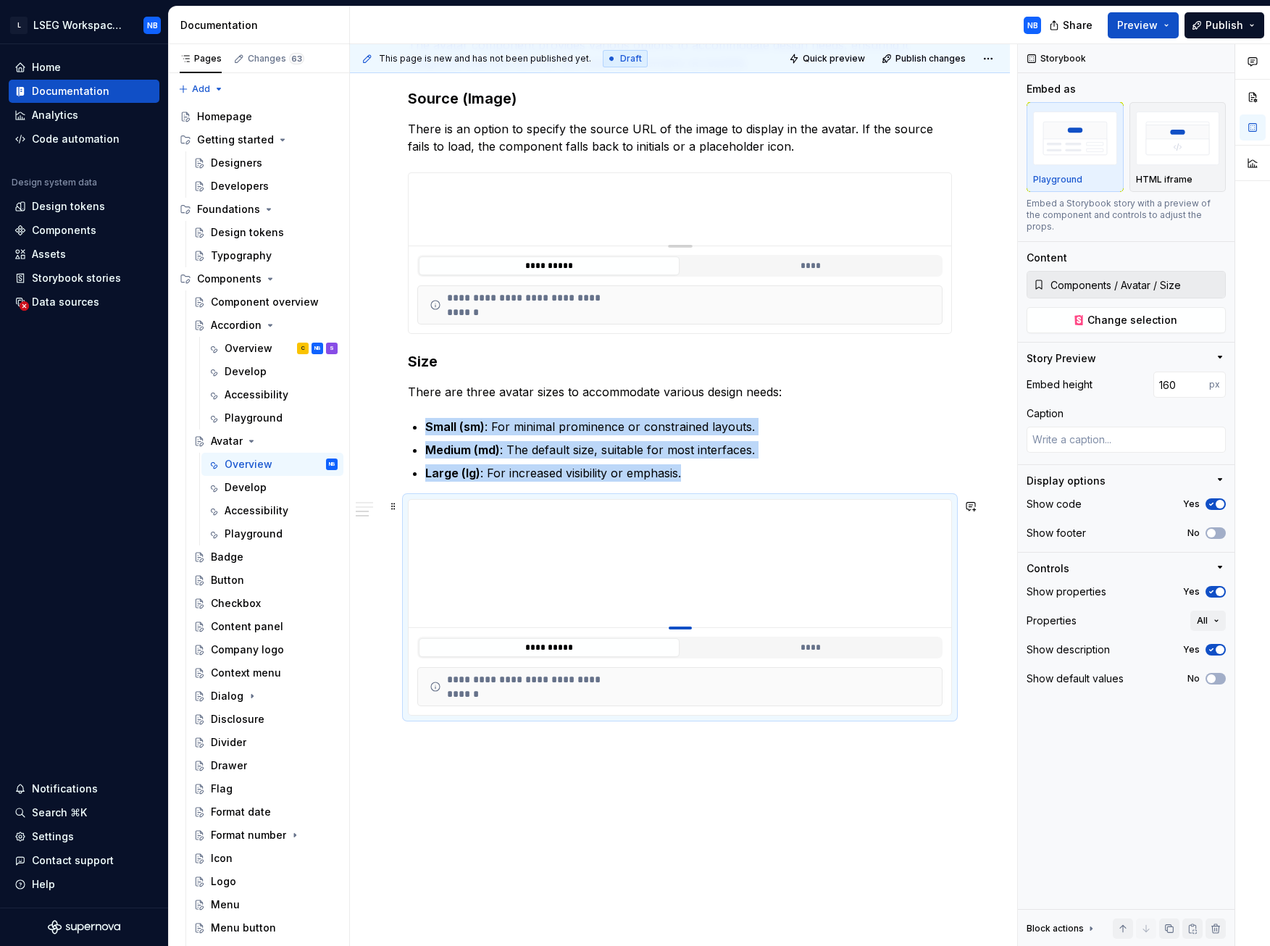
type input "153"
type textarea "*"
type input "148"
type textarea "*"
type input "141"
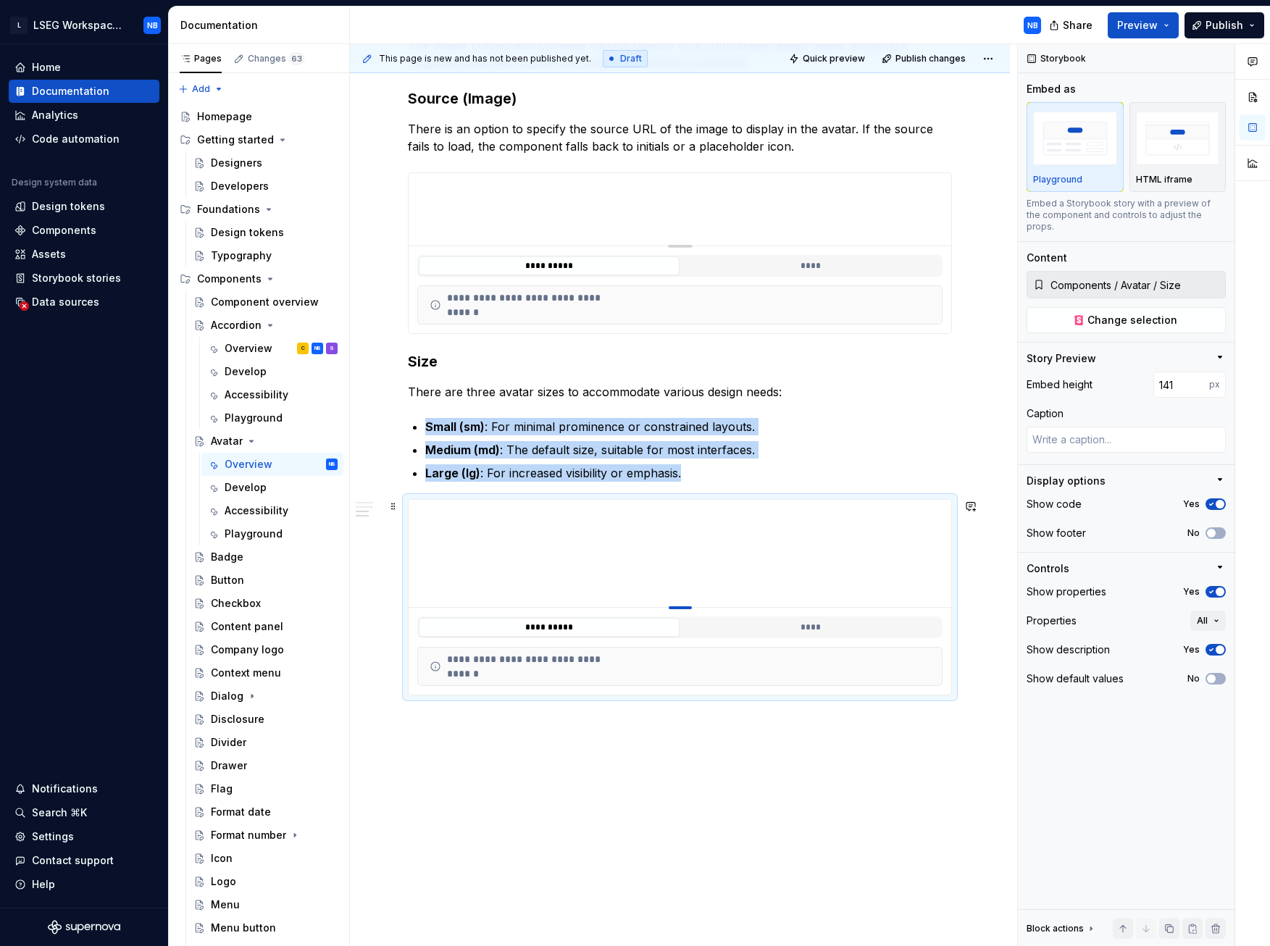
type textarea "*"
type input "132"
type textarea "*"
type input "123"
type textarea "*"
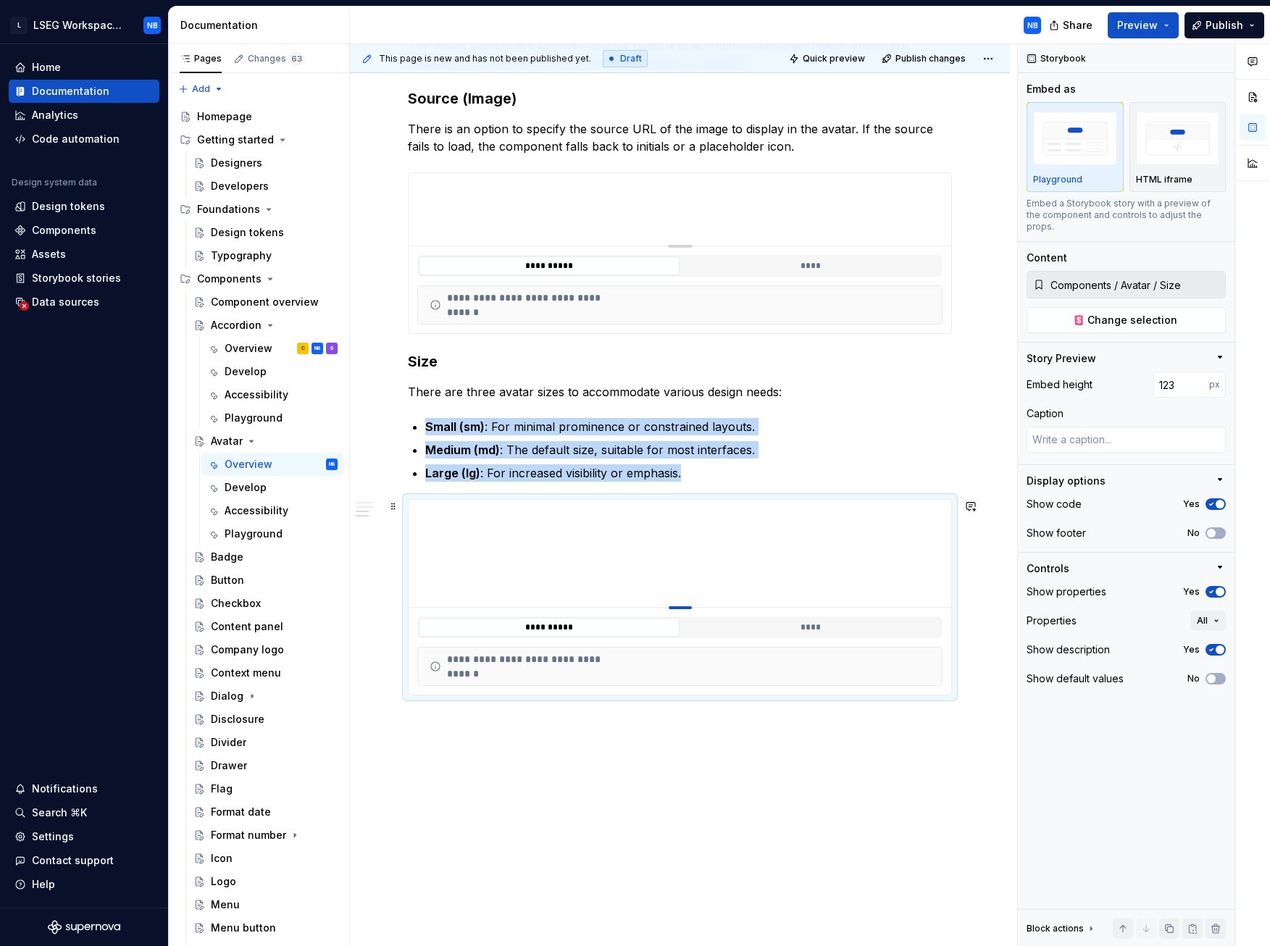
type input "120"
type textarea "*"
type input "116"
type textarea "*"
type input "111"
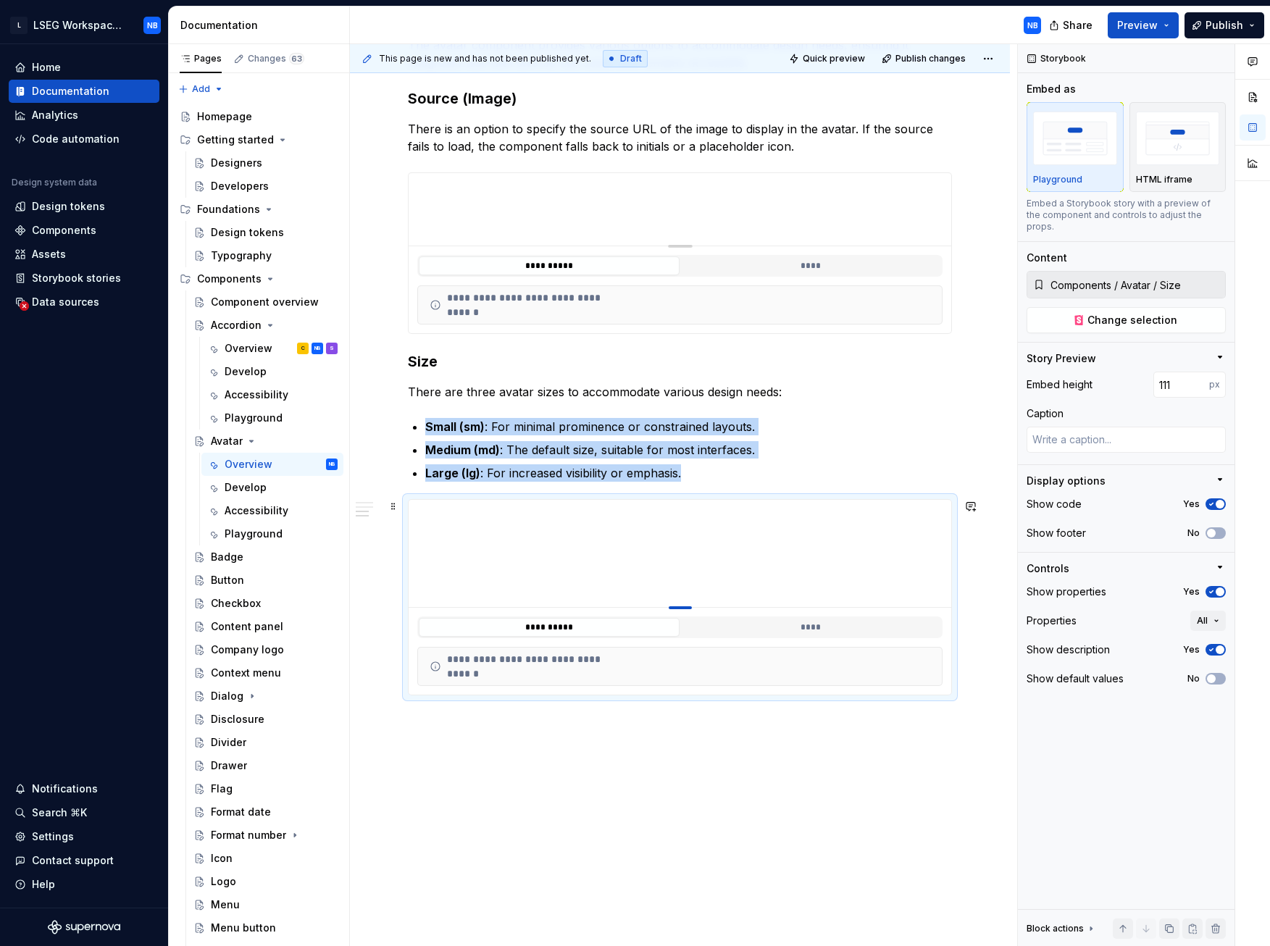
type textarea "*"
type input "107"
type textarea "*"
type input "104"
type textarea "*"
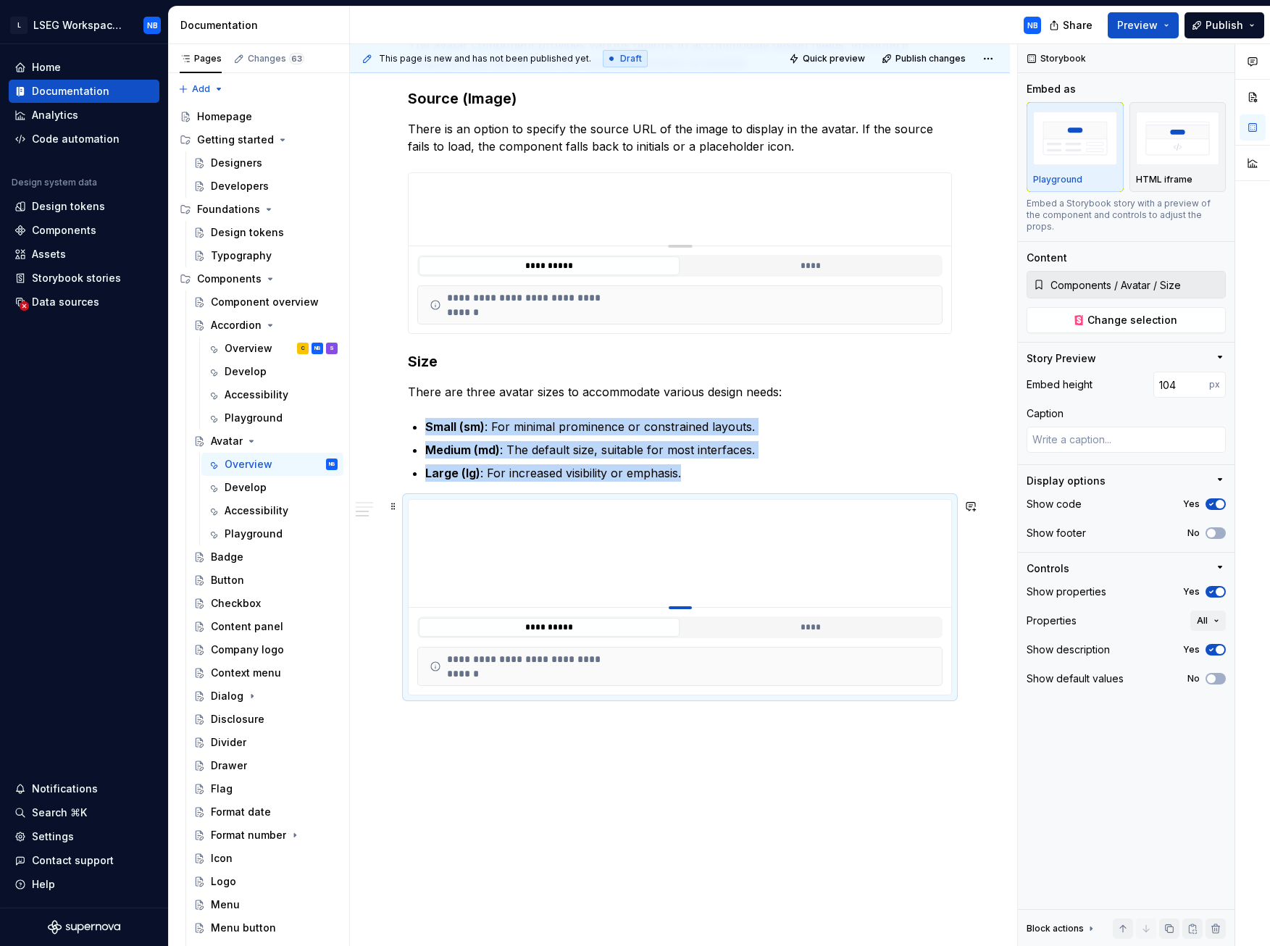
type input "101"
type textarea "*"
type input "100"
drag, startPoint x: 691, startPoint y: 789, endPoint x: 714, endPoint y: 546, distance: 244.6
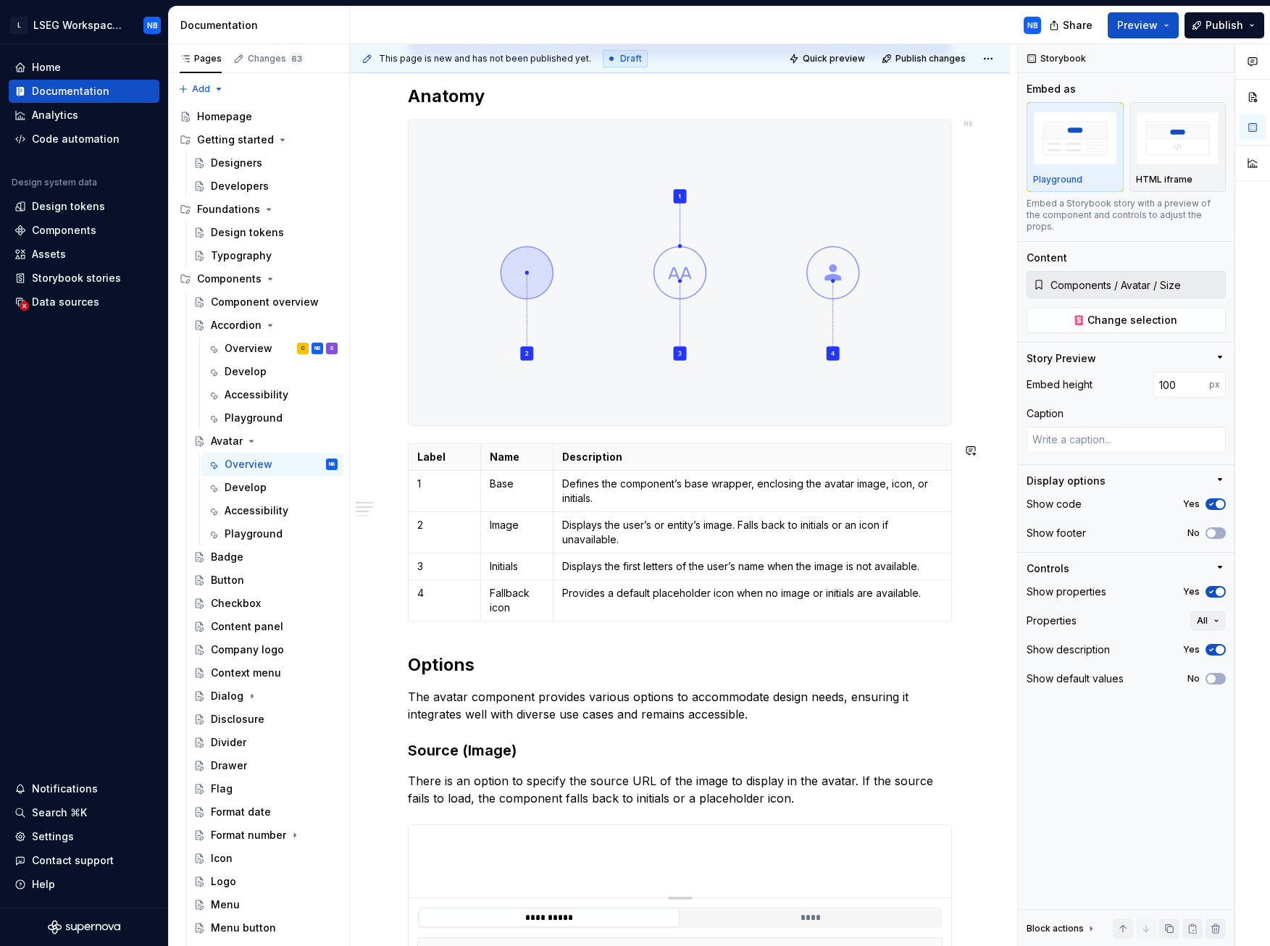
scroll to position [0, 0]
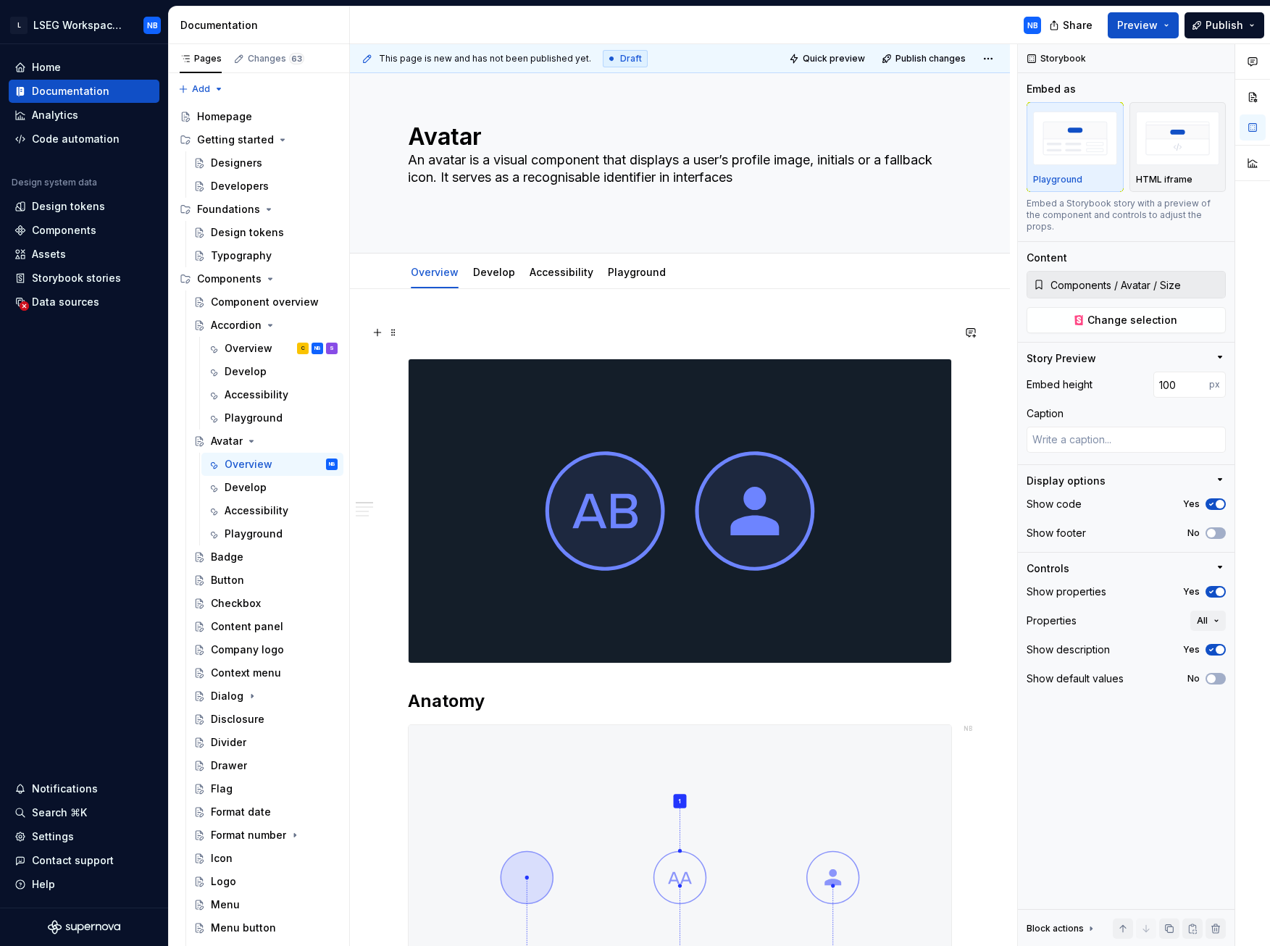
click at [442, 335] on p at bounding box center [680, 332] width 544 height 17
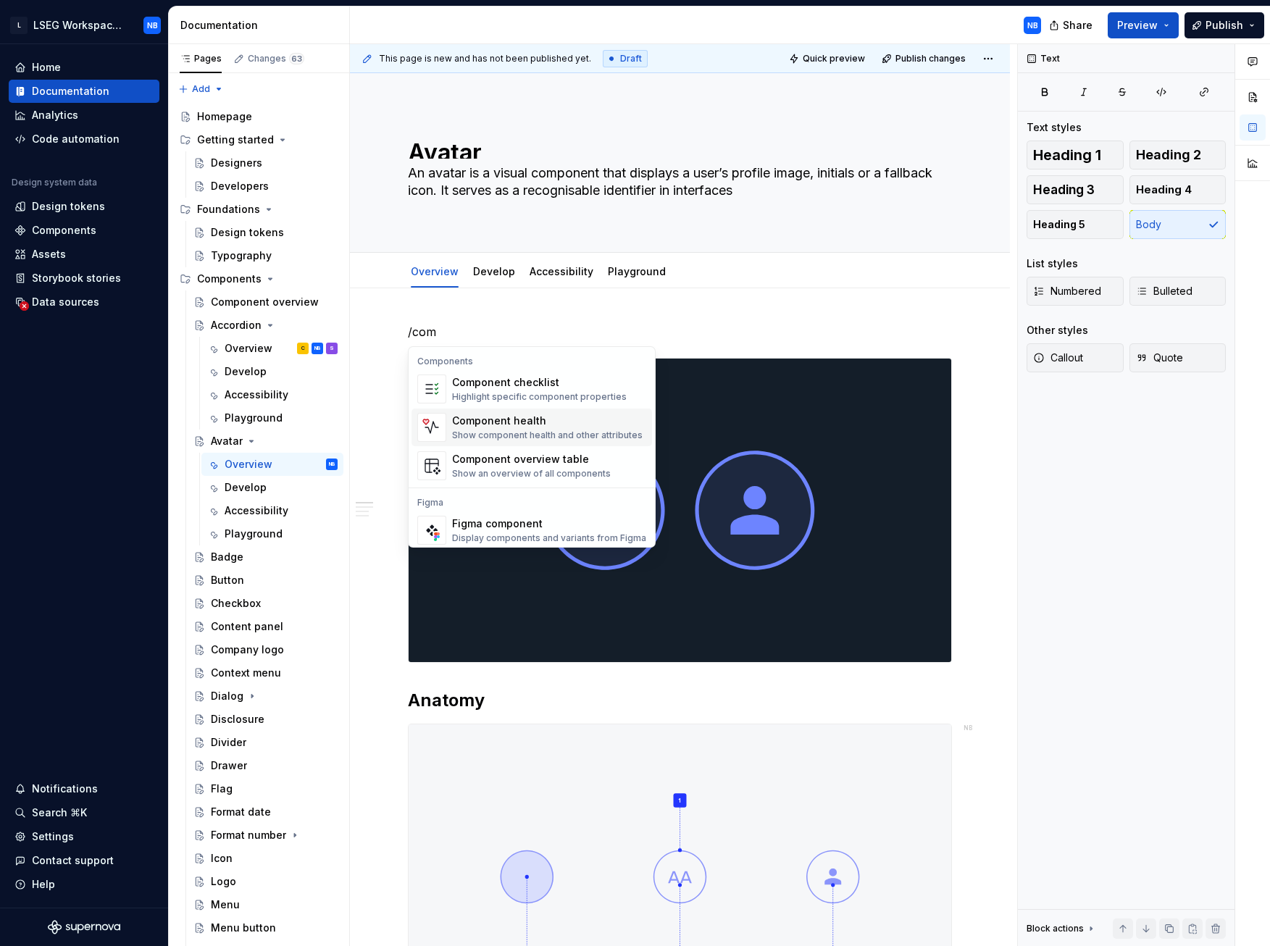
click at [432, 425] on img "Suggestions" at bounding box center [432, 427] width 28 height 29
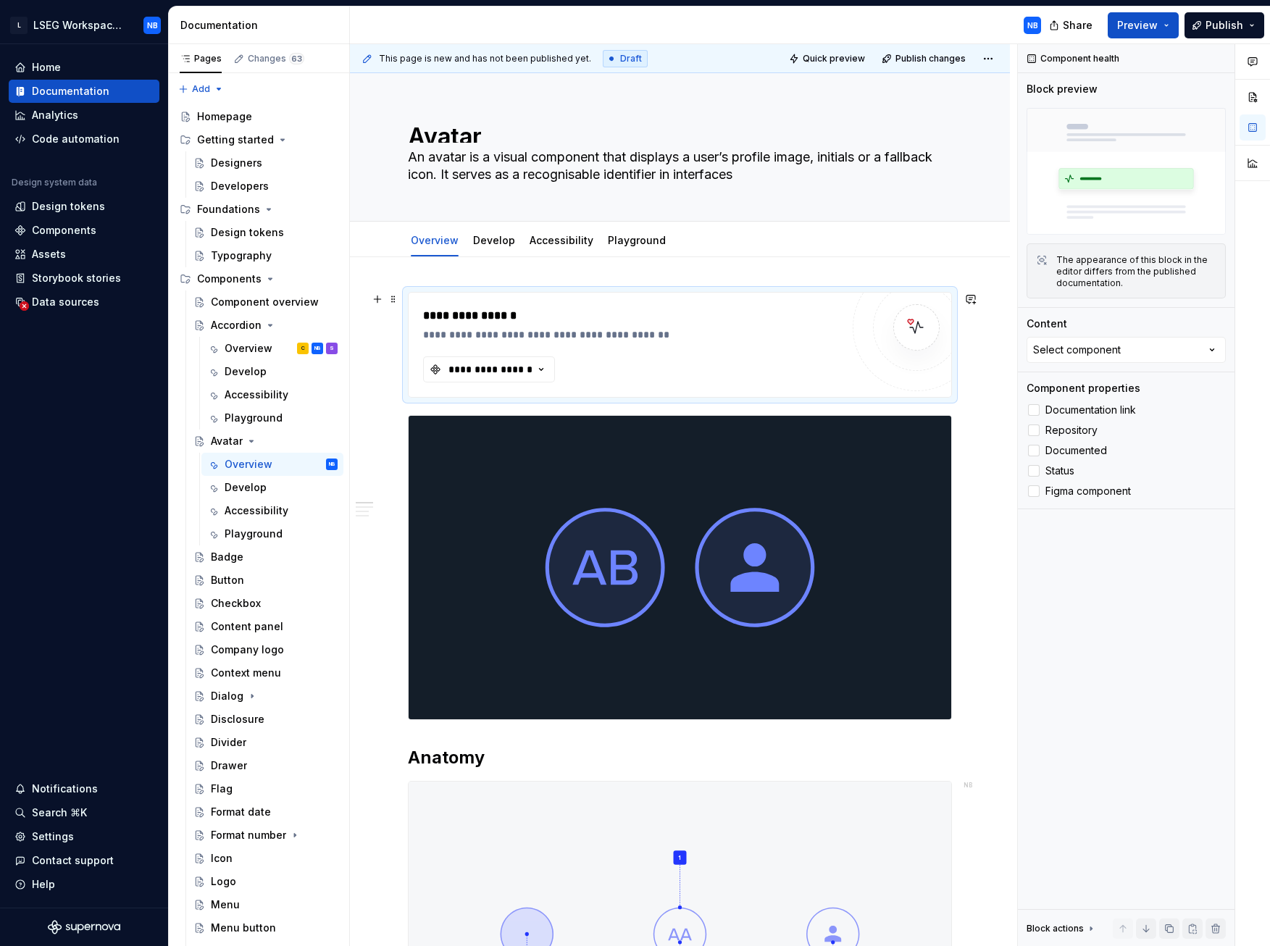
drag, startPoint x: 490, startPoint y: 371, endPoint x: 456, endPoint y: 342, distance: 44.2
click at [490, 371] on div "**********" at bounding box center [490, 369] width 87 height 14
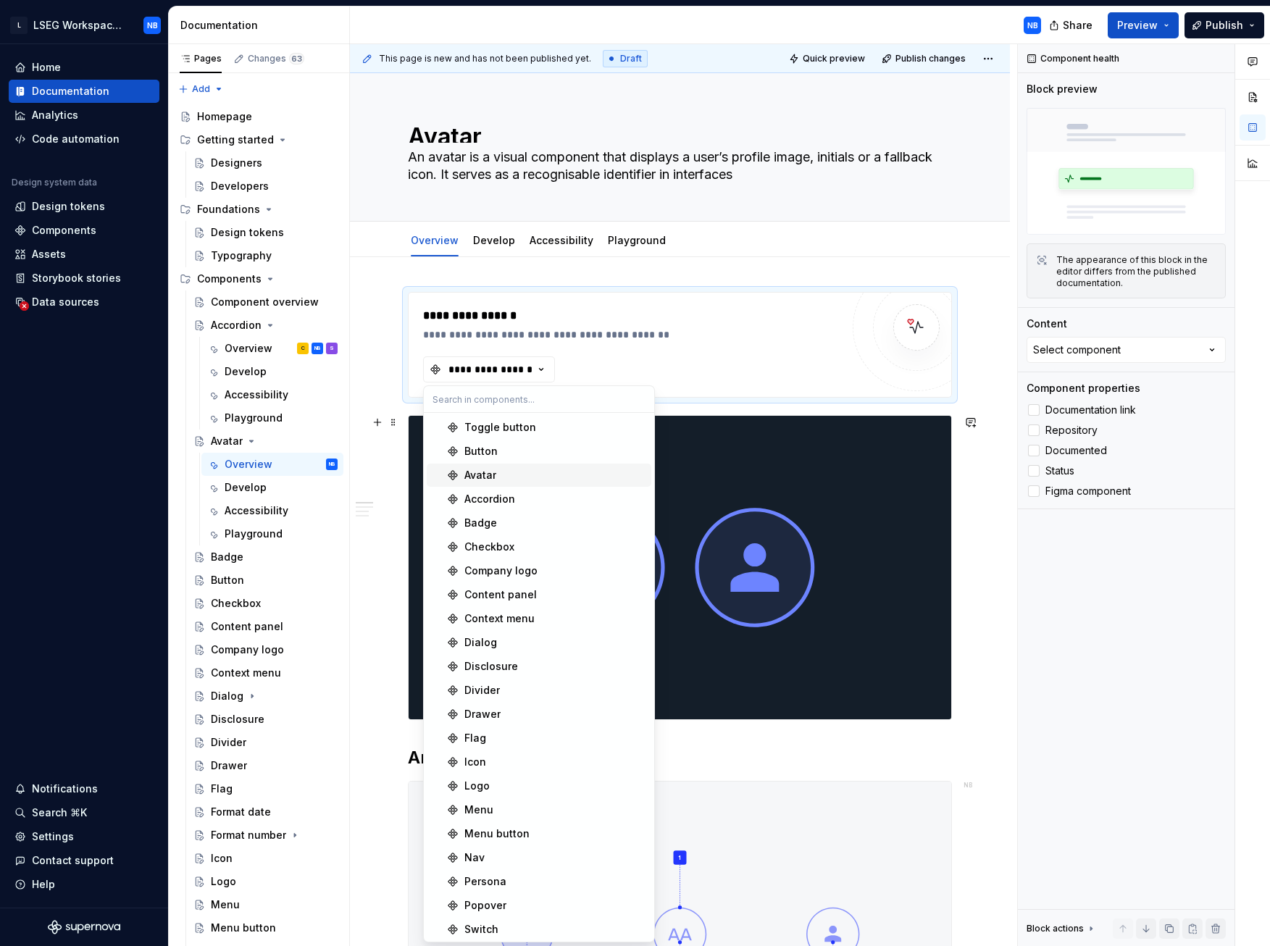
click at [496, 441] on div "Avatar" at bounding box center [554, 475] width 181 height 14
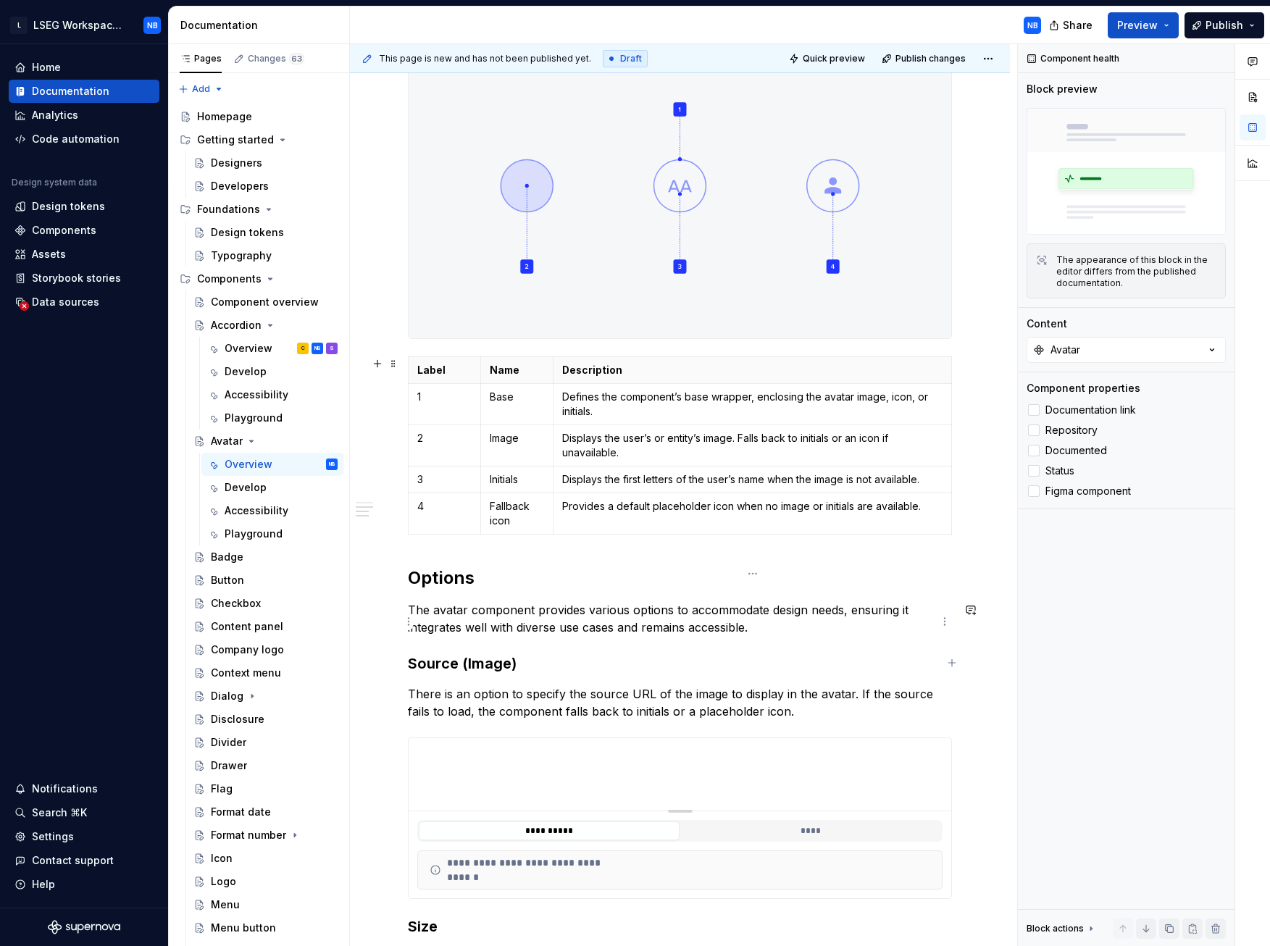
scroll to position [628, 0]
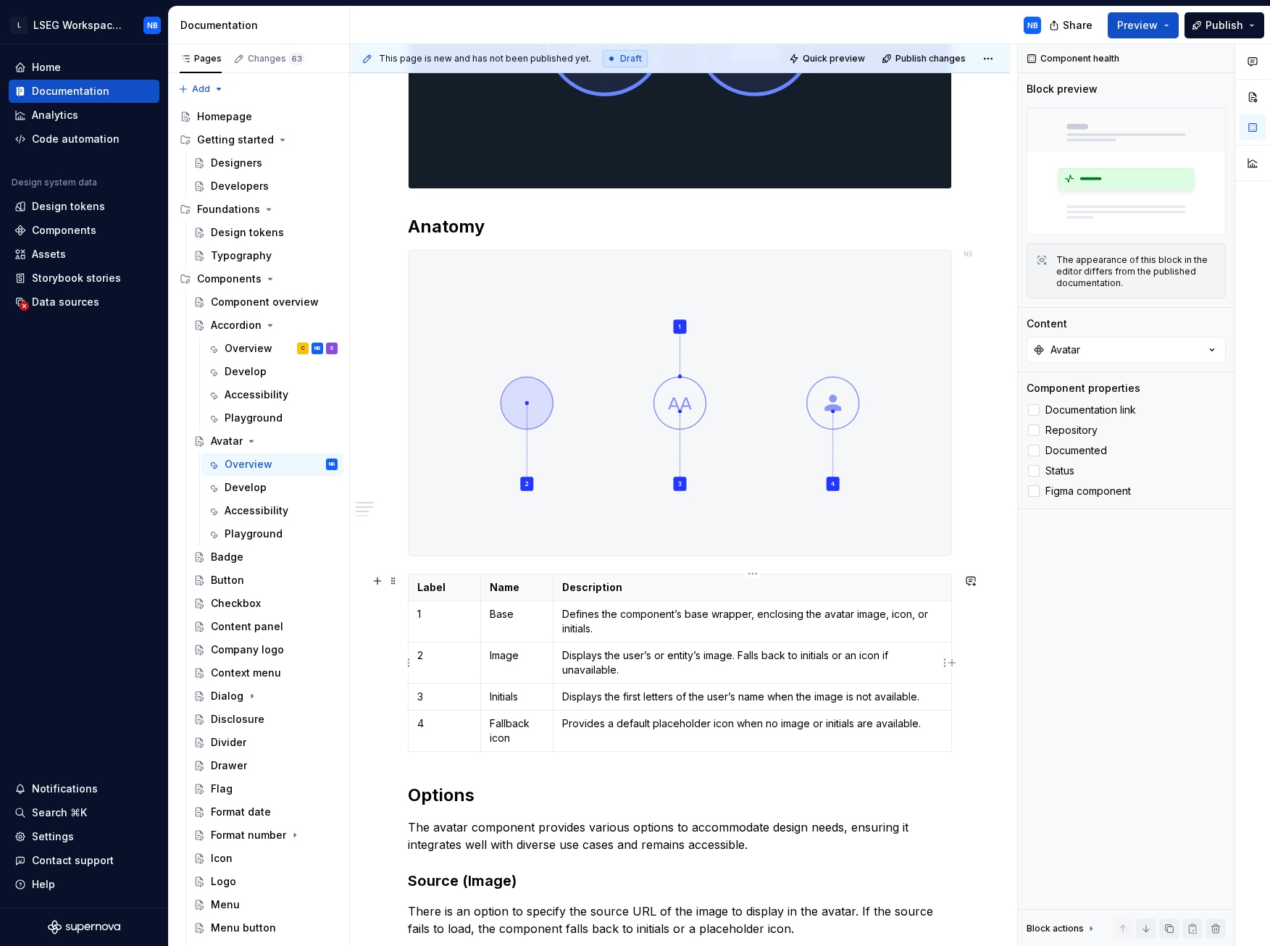
click at [674, 188] on img at bounding box center [680, 37] width 543 height 304
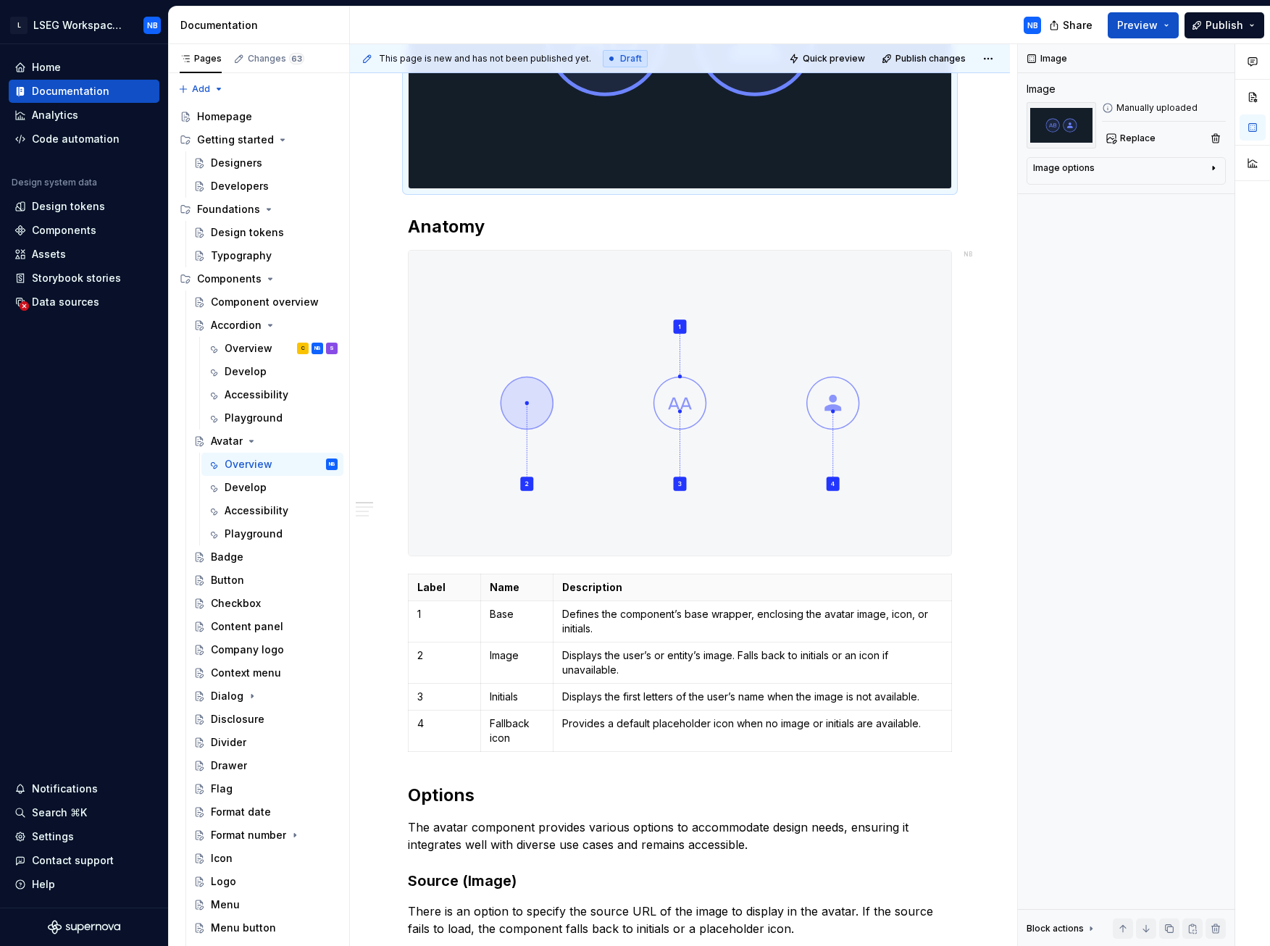
scroll to position [338, 0]
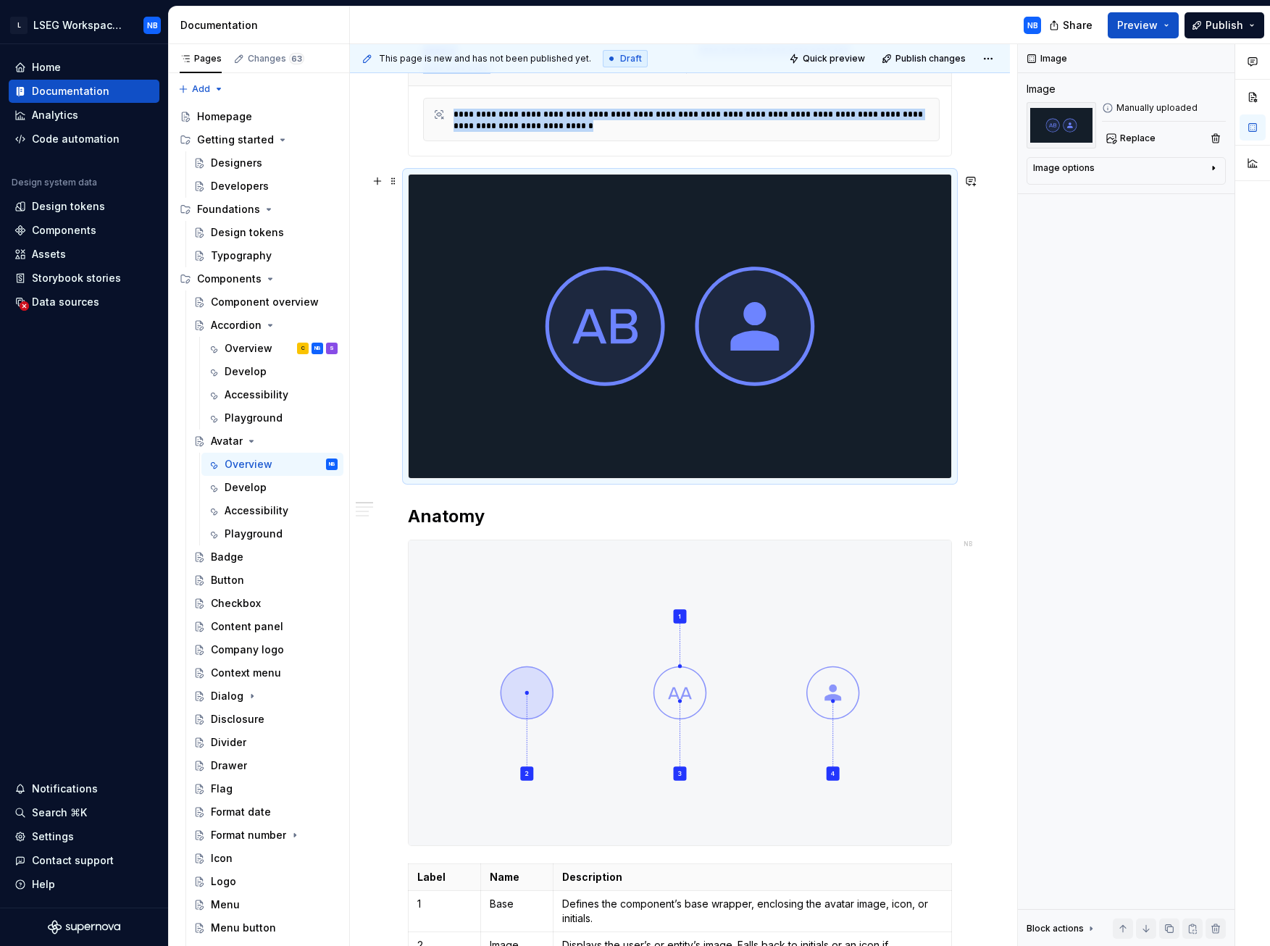
click at [725, 345] on img at bounding box center [680, 327] width 543 height 304
drag, startPoint x: 725, startPoint y: 346, endPoint x: 649, endPoint y: 295, distance: 91.4
click at [649, 295] on img at bounding box center [680, 327] width 543 height 304
click at [1136, 136] on span "Replace" at bounding box center [1138, 139] width 36 height 12
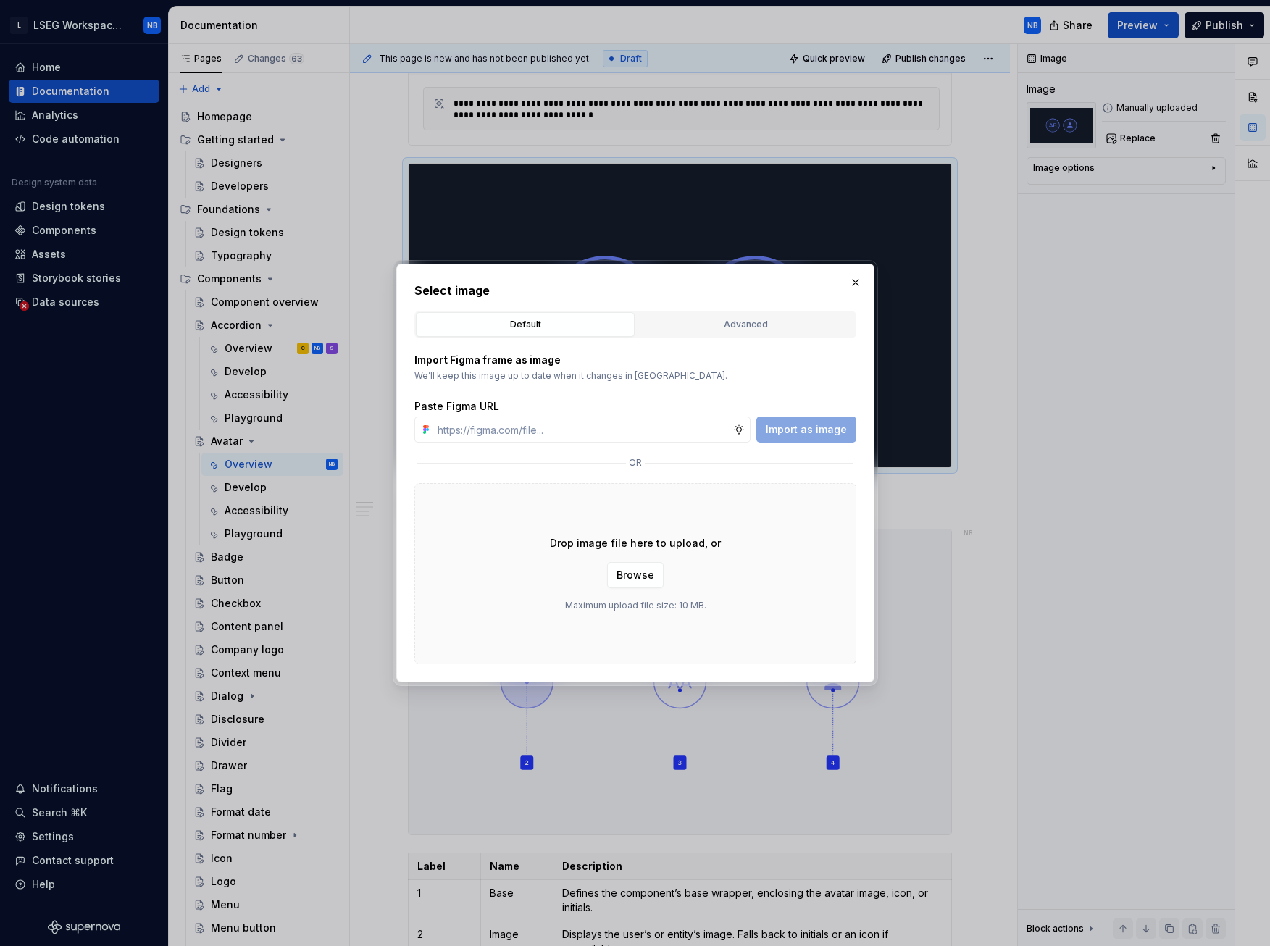
scroll to position [327, 0]
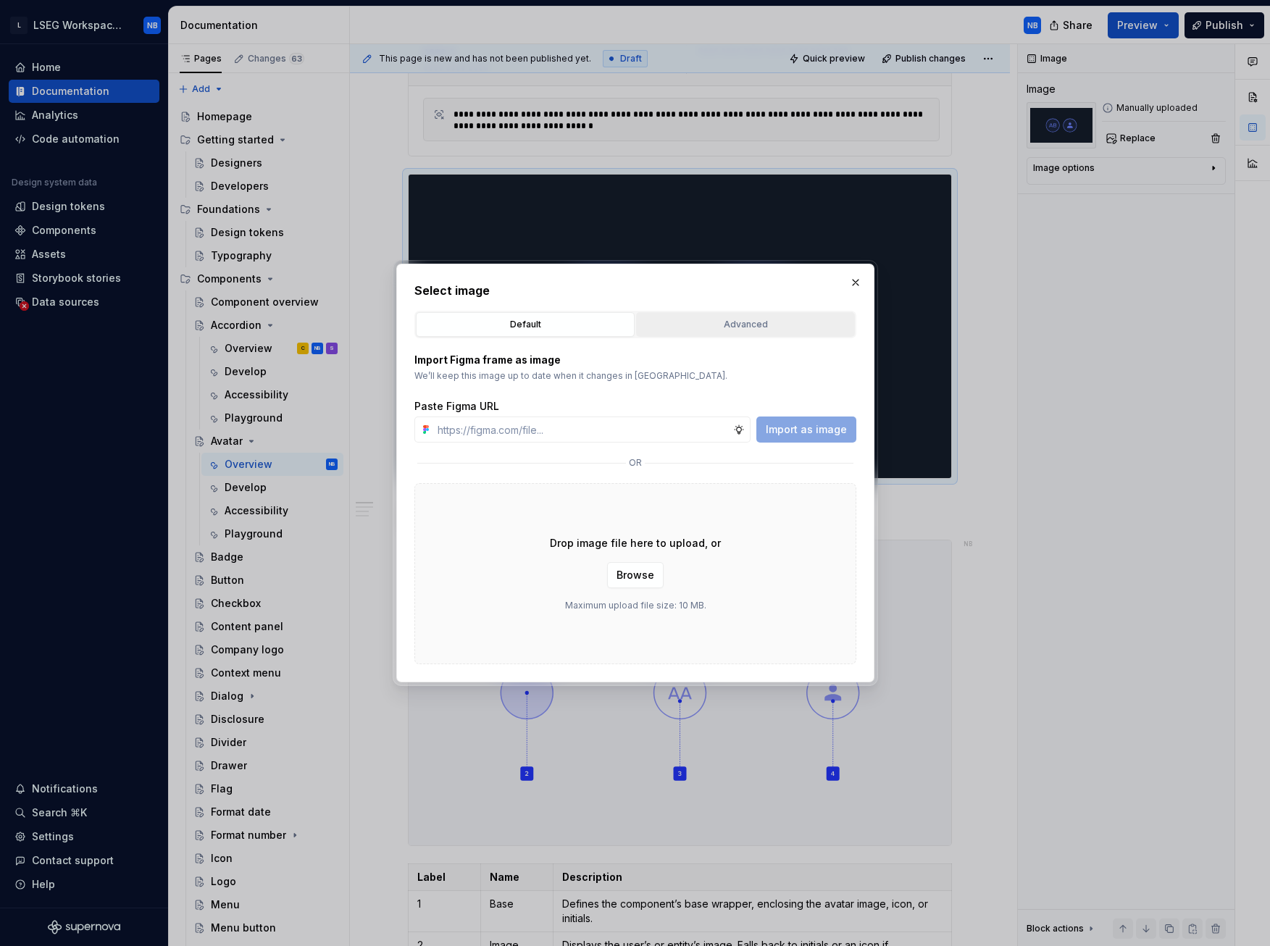
type textarea "*"
click at [696, 321] on div "Advanced" at bounding box center [745, 324] width 209 height 14
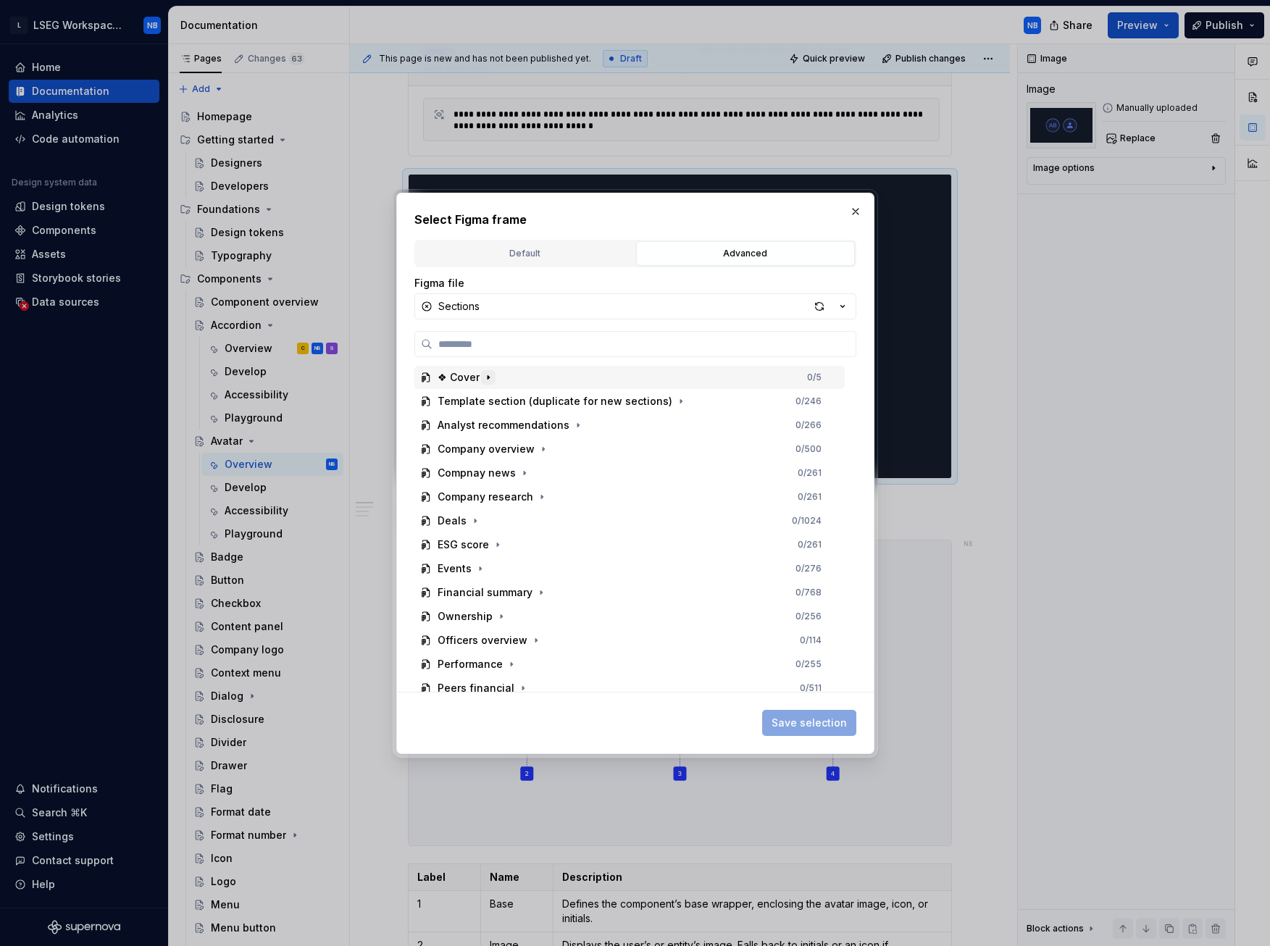
click at [490, 378] on icon "button" at bounding box center [489, 378] width 12 height 12
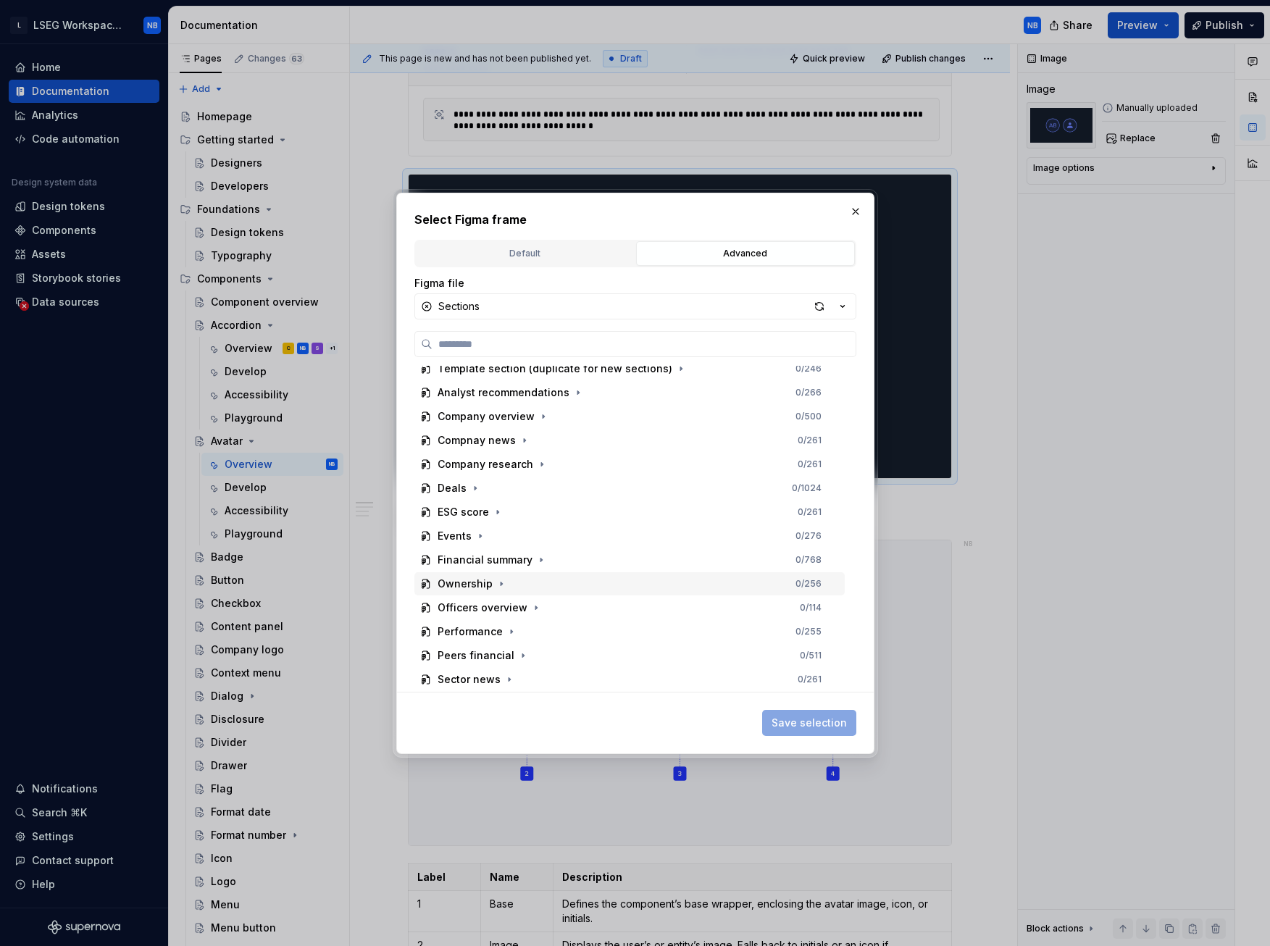
scroll to position [0, 0]
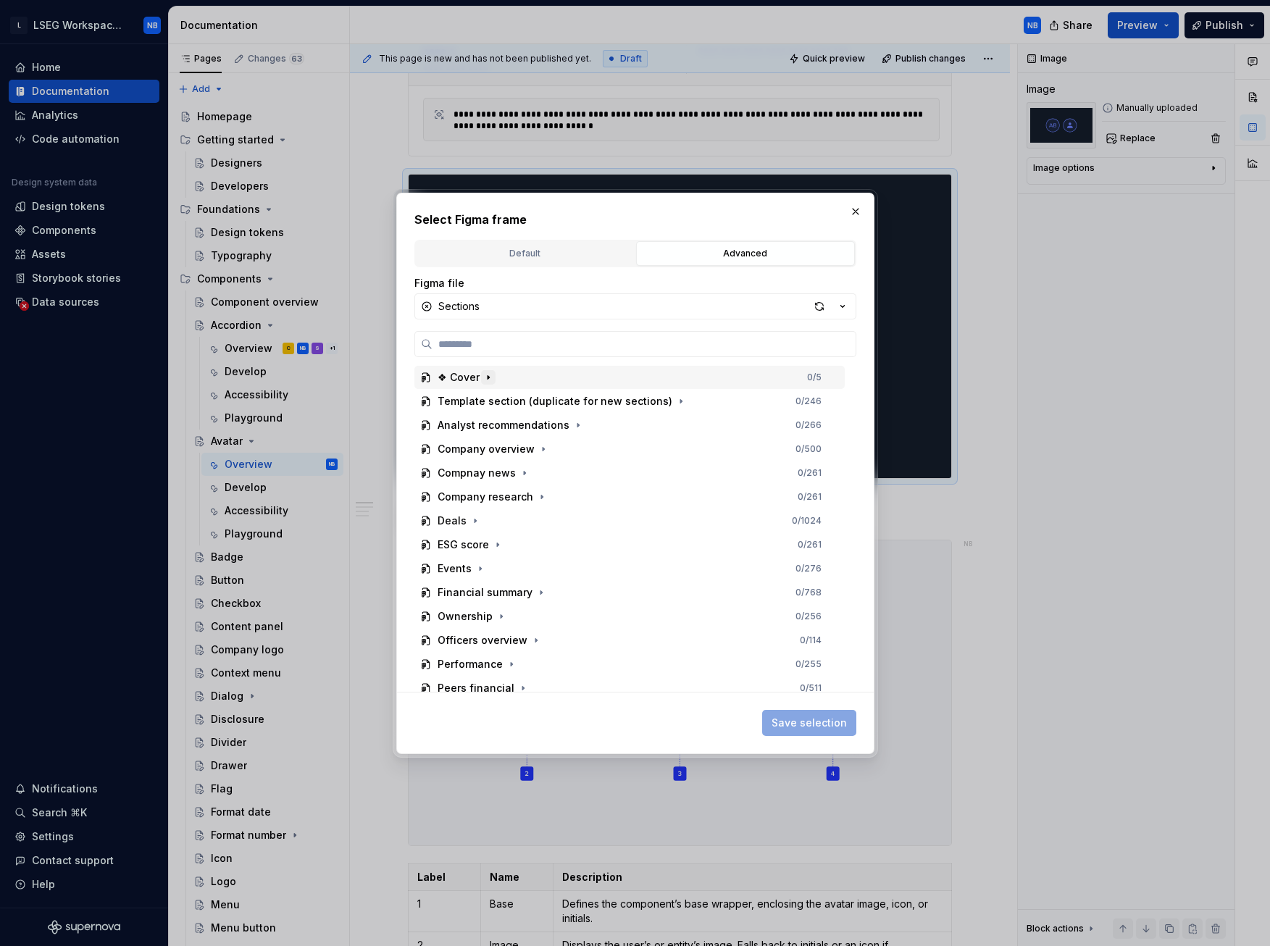
click at [488, 379] on icon "button" at bounding box center [489, 378] width 12 height 12
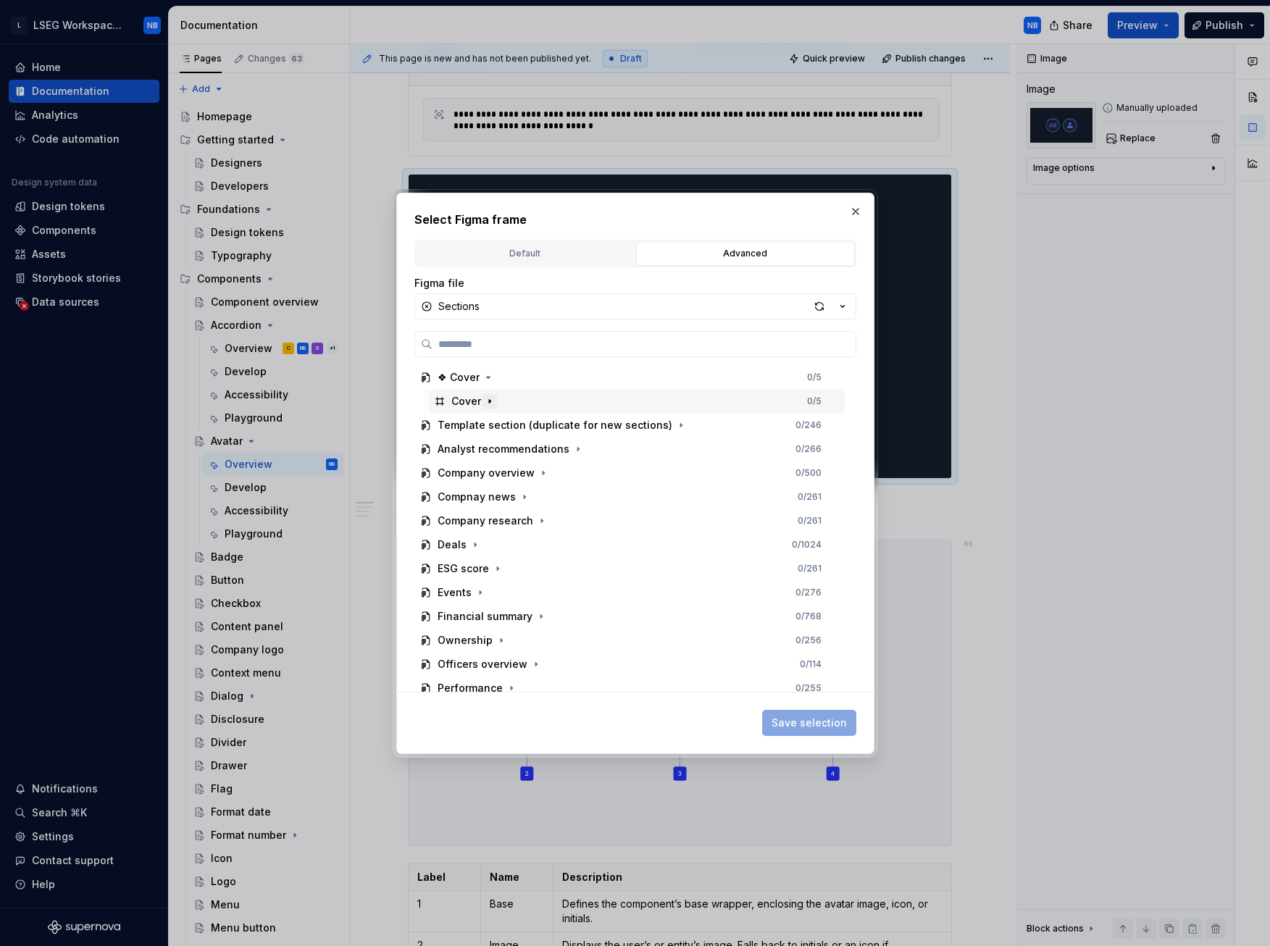
click at [489, 402] on icon "button" at bounding box center [489, 401] width 1 height 4
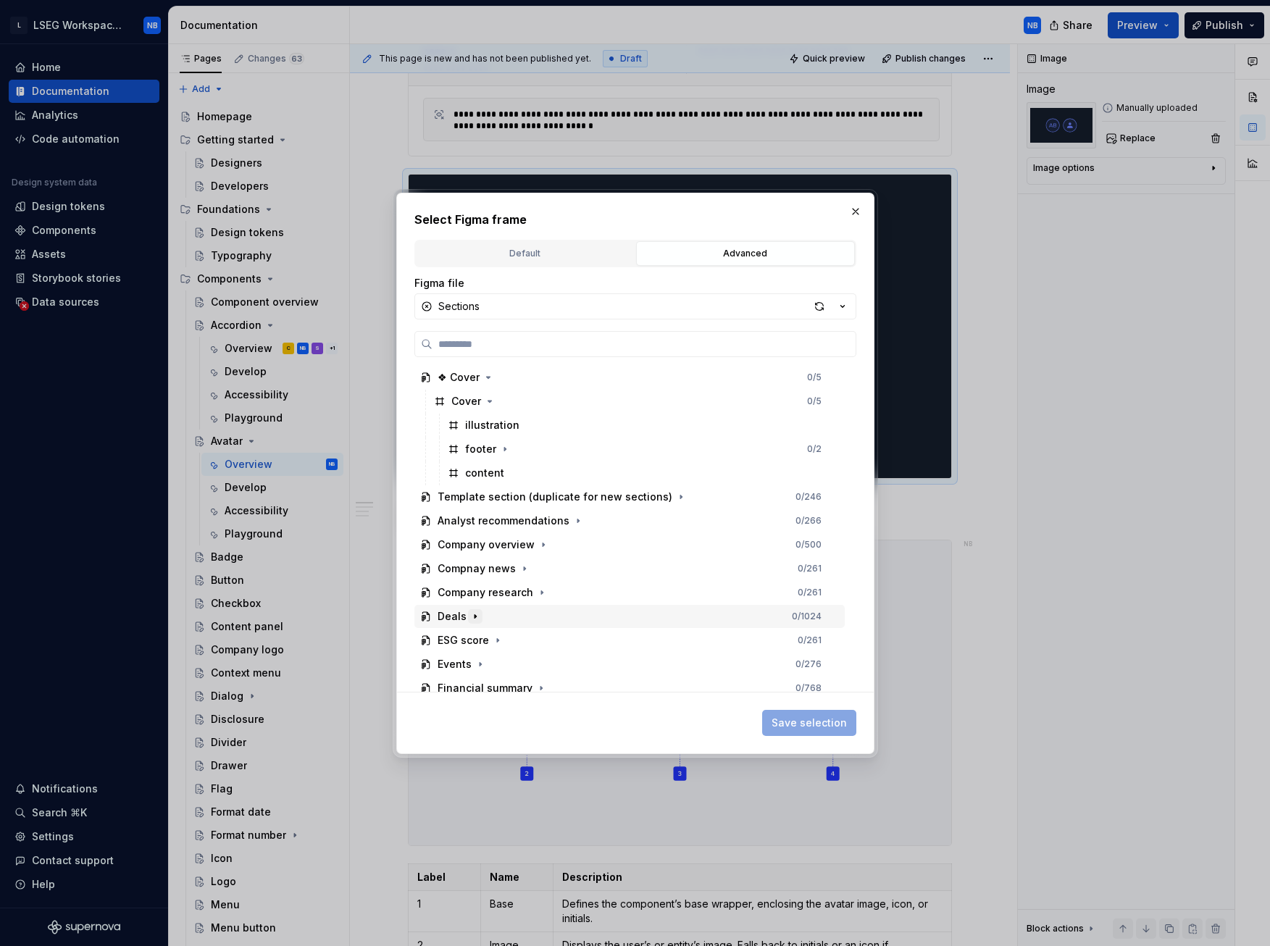
click at [472, 441] on icon "button" at bounding box center [476, 617] width 12 height 12
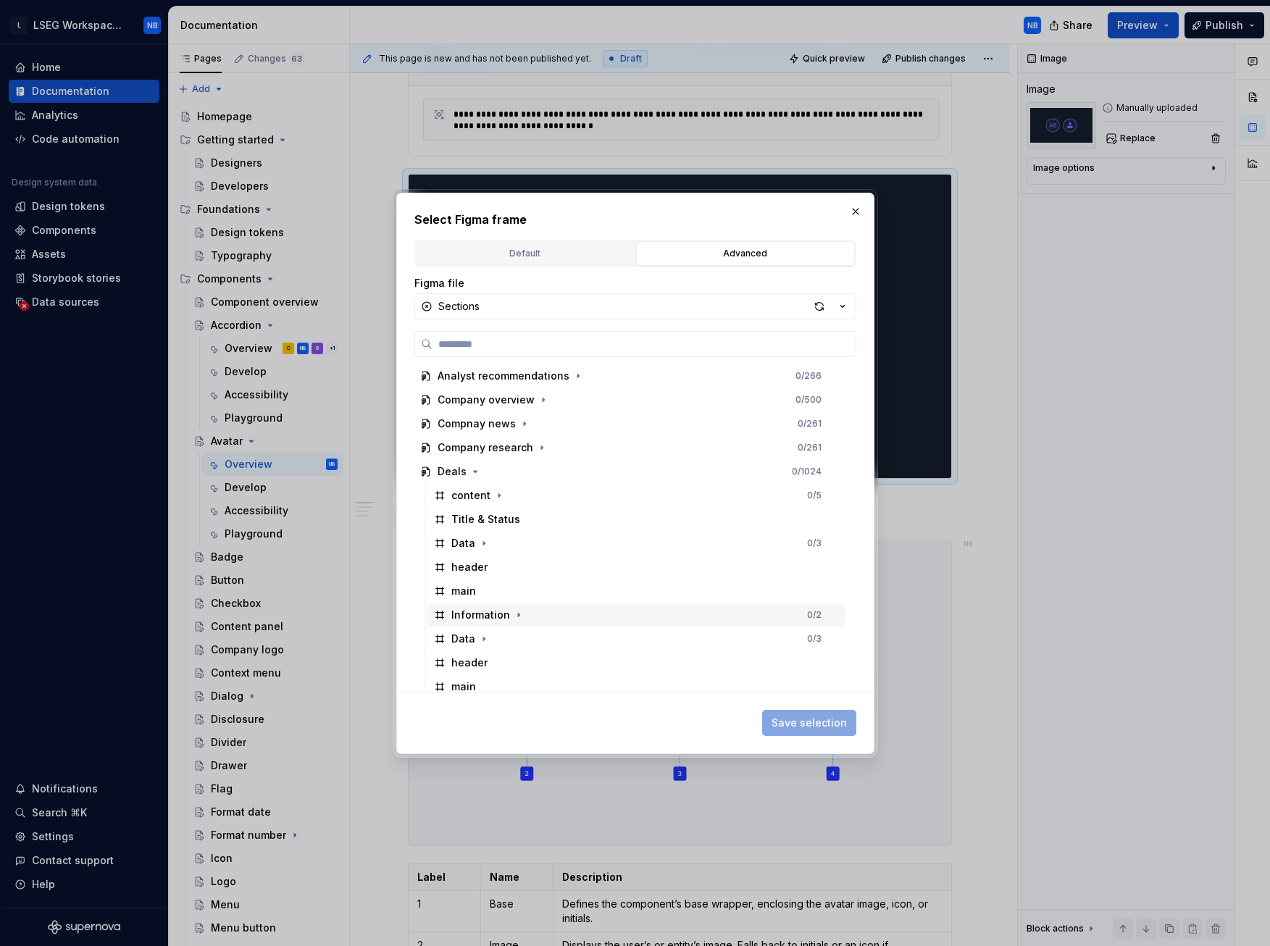
scroll to position [72, 0]
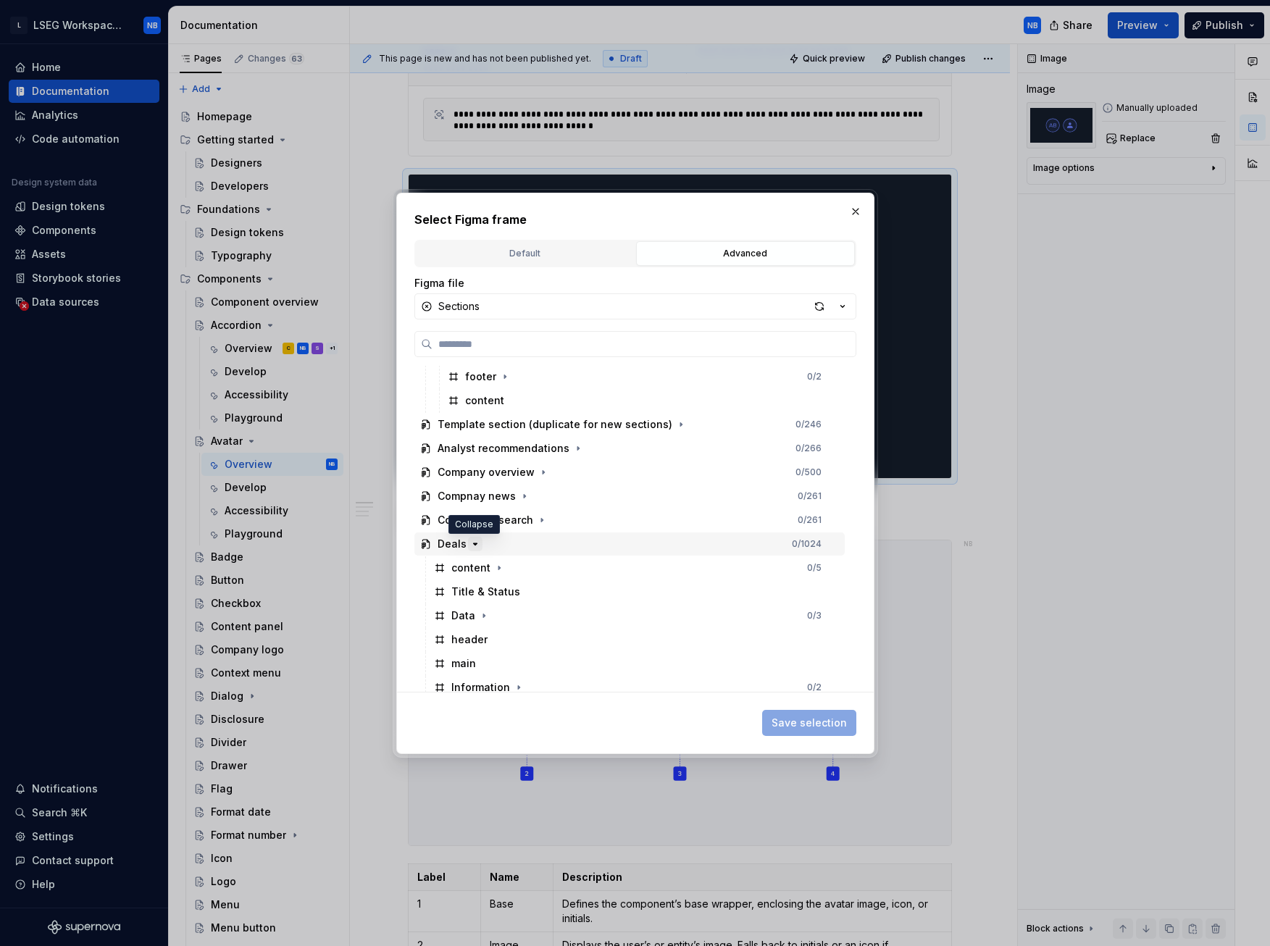
click at [470, 441] on icon "button" at bounding box center [476, 544] width 12 height 12
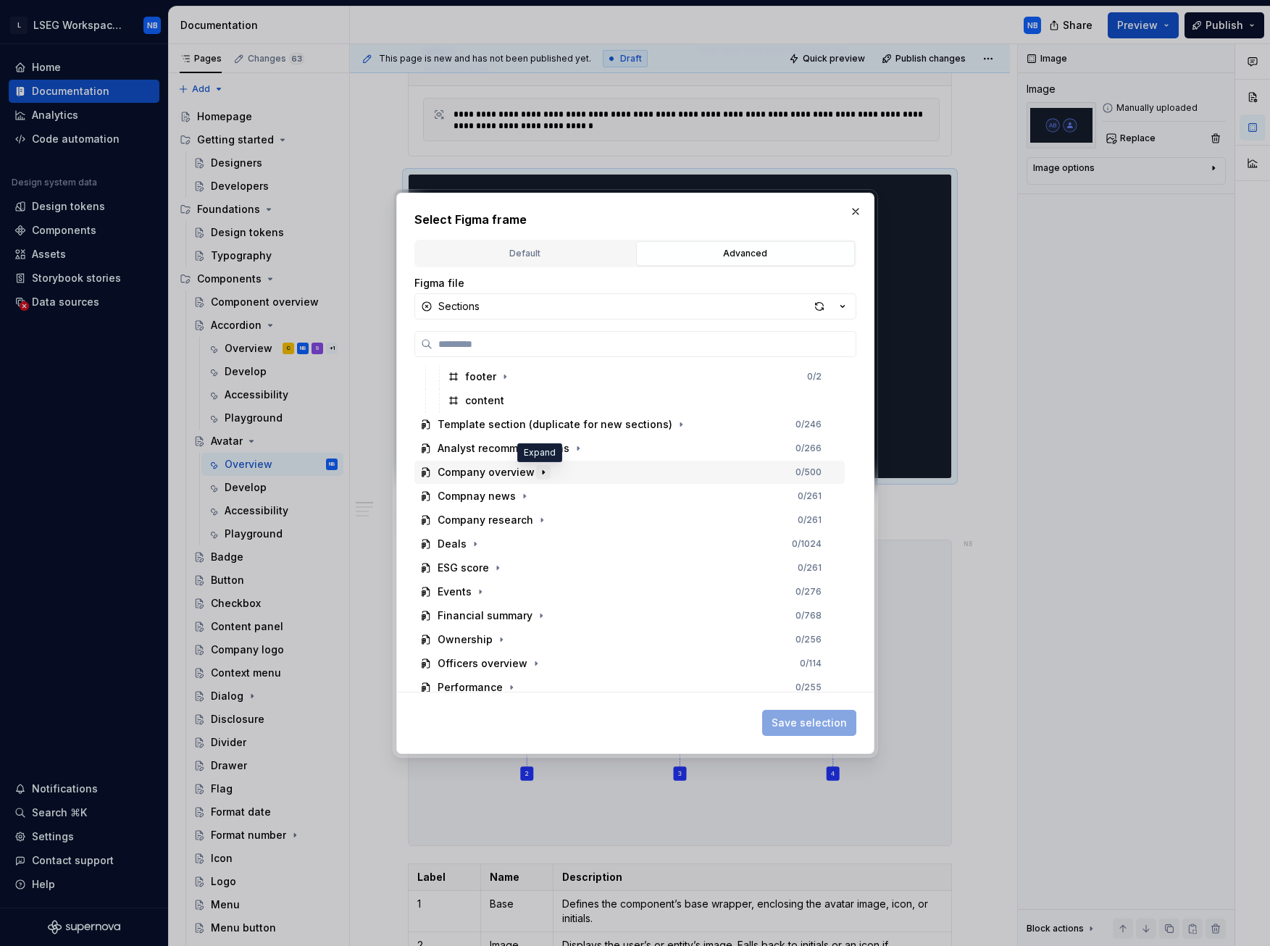
click at [541, 441] on icon "button" at bounding box center [544, 473] width 12 height 12
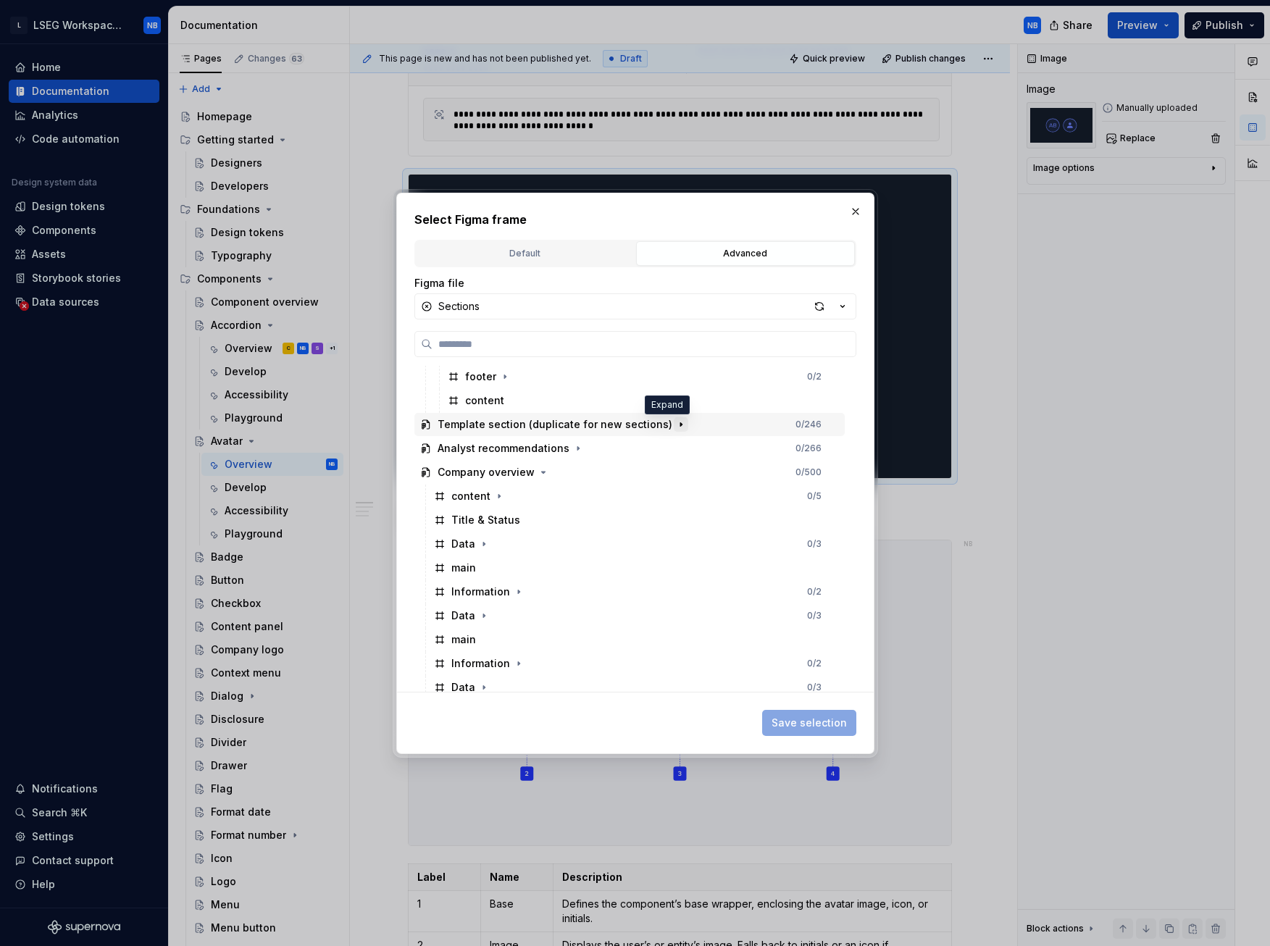
click at [680, 425] on icon "button" at bounding box center [680, 424] width 1 height 4
click at [679, 425] on icon "button" at bounding box center [681, 424] width 4 height 1
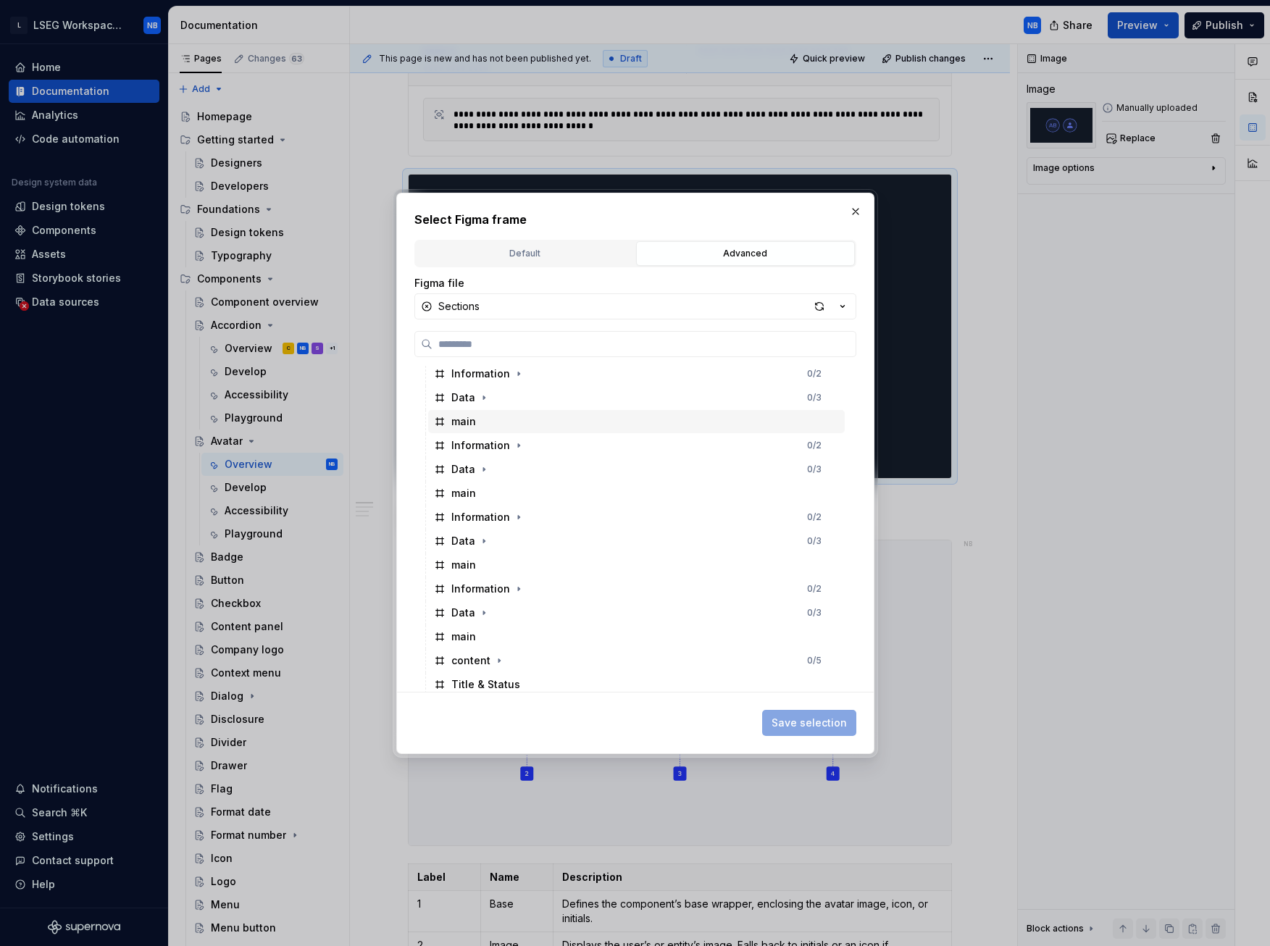
scroll to position [0, 0]
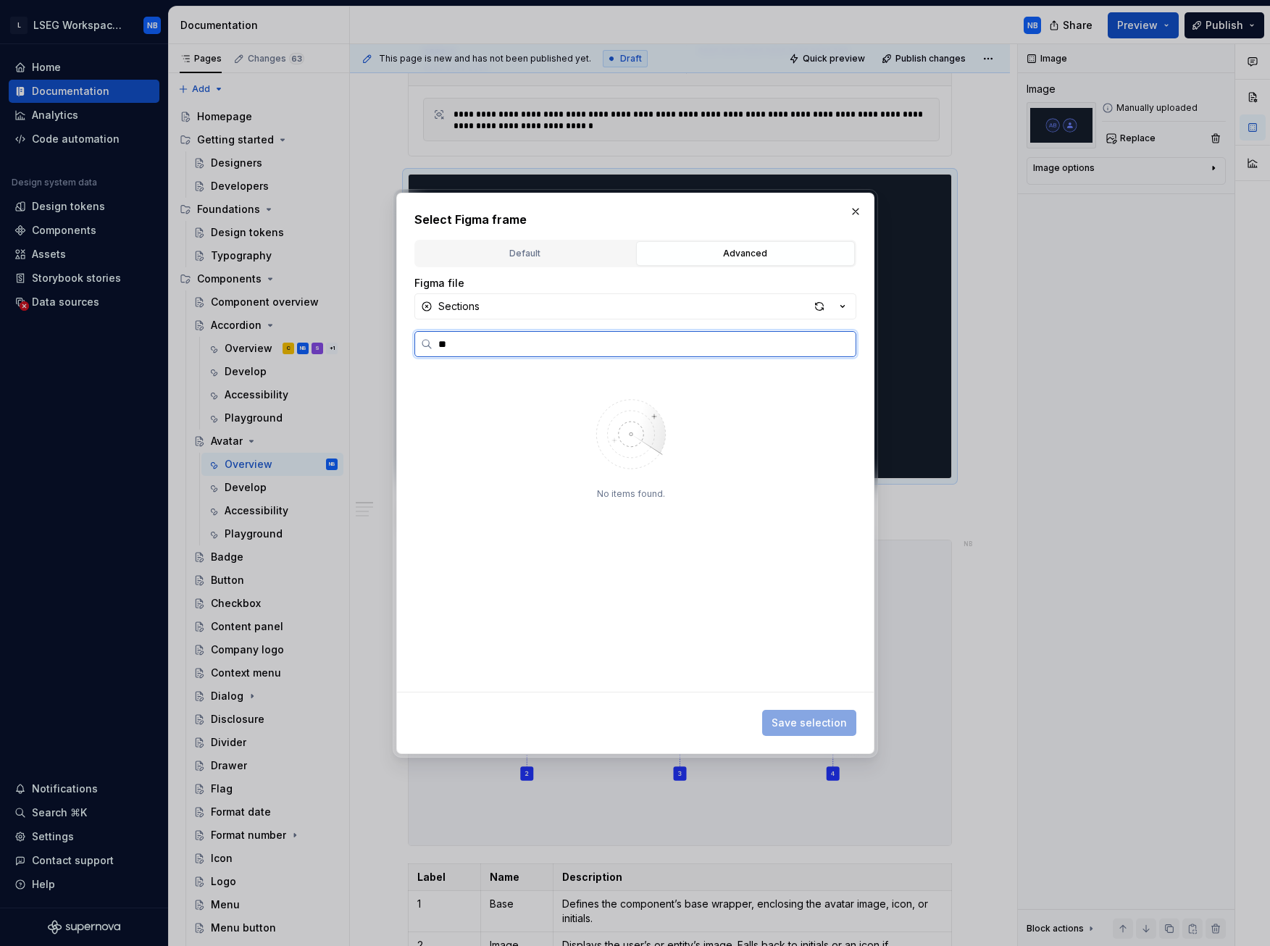
type input "*"
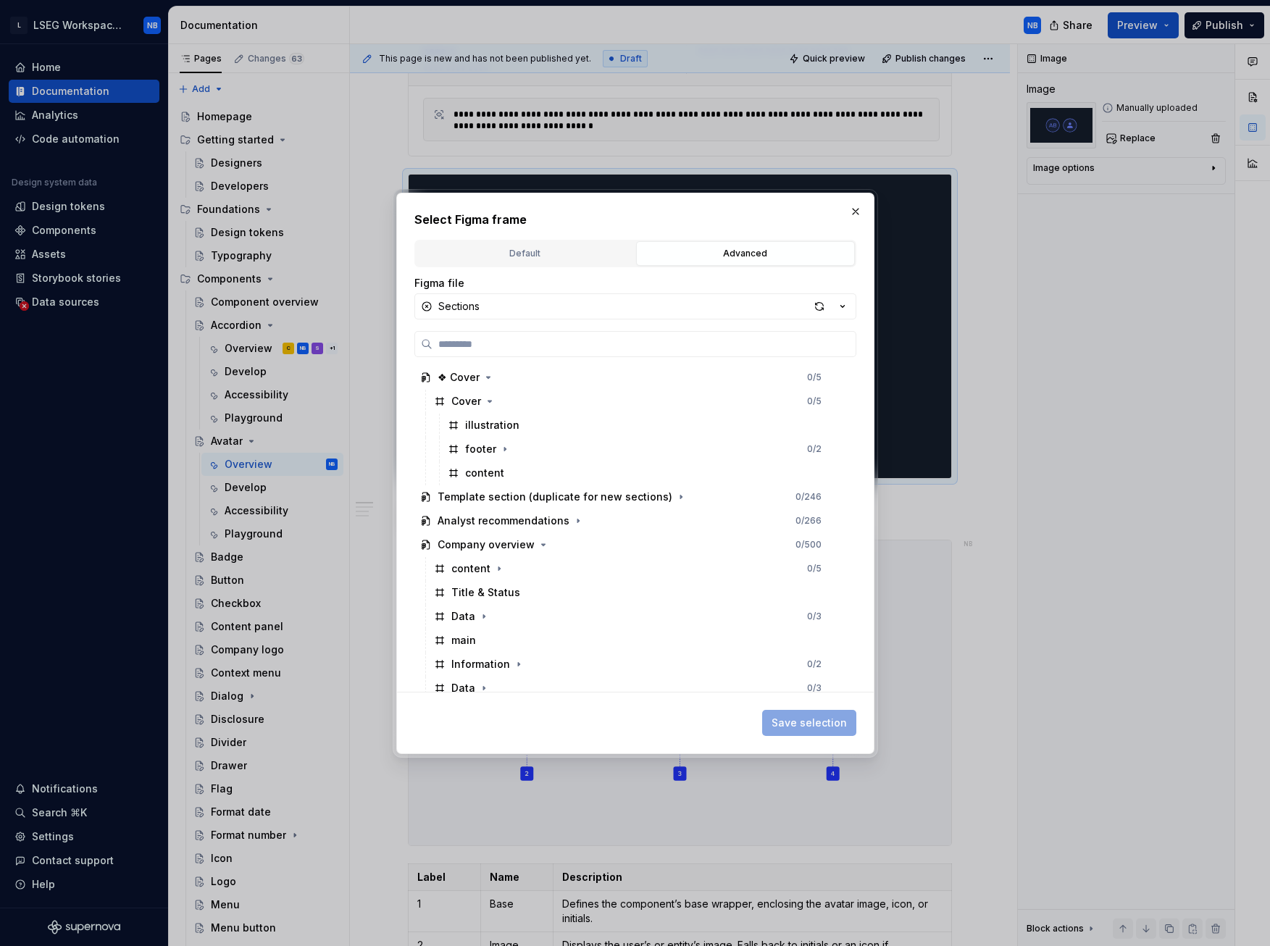
click at [867, 212] on div "Select Figma frame Default Advanced Import Figma frame as image We’ll keep this…" at bounding box center [635, 474] width 478 height 562
click at [857, 212] on button "button" at bounding box center [856, 211] width 20 height 20
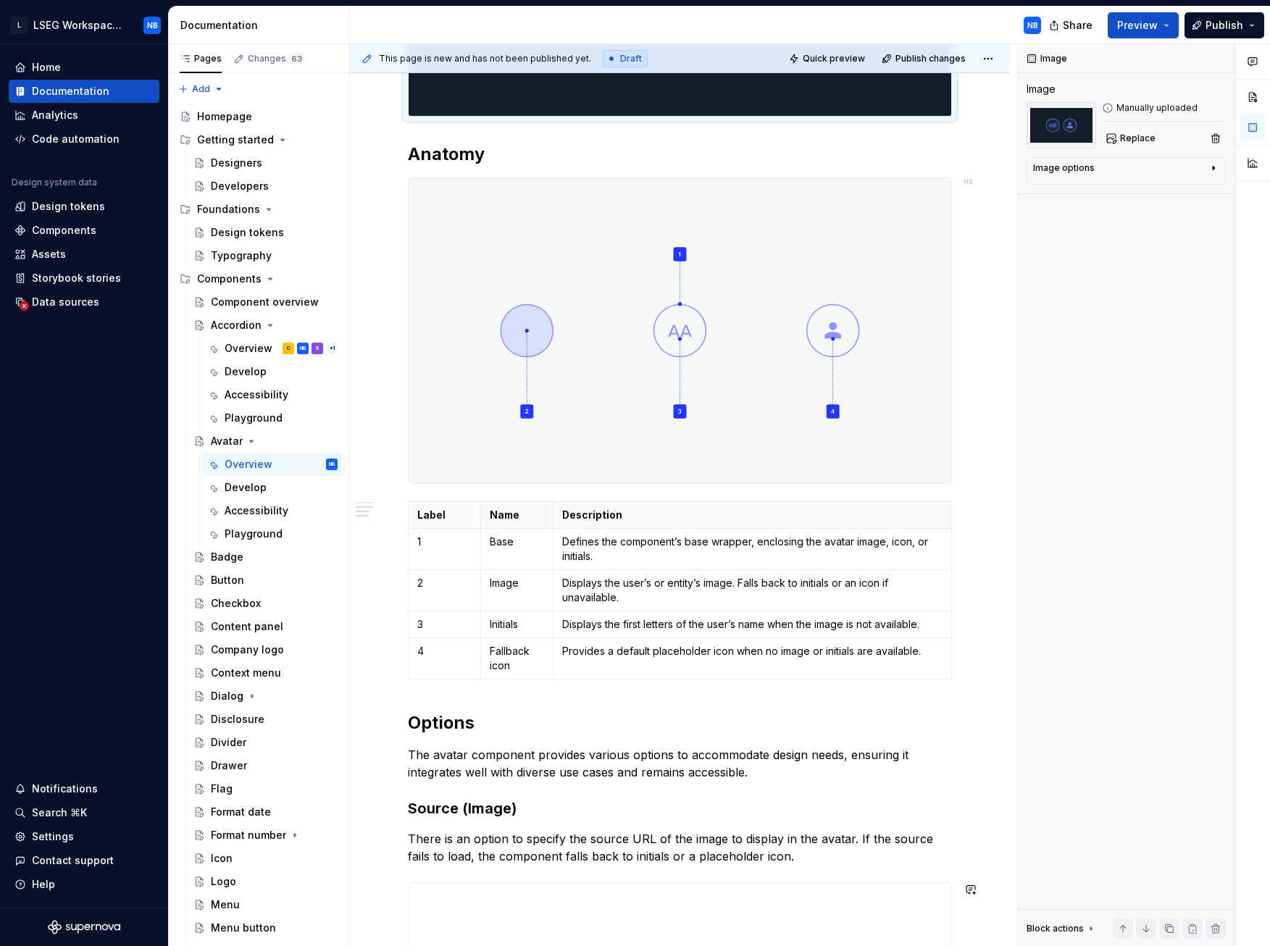
scroll to position [1414, 0]
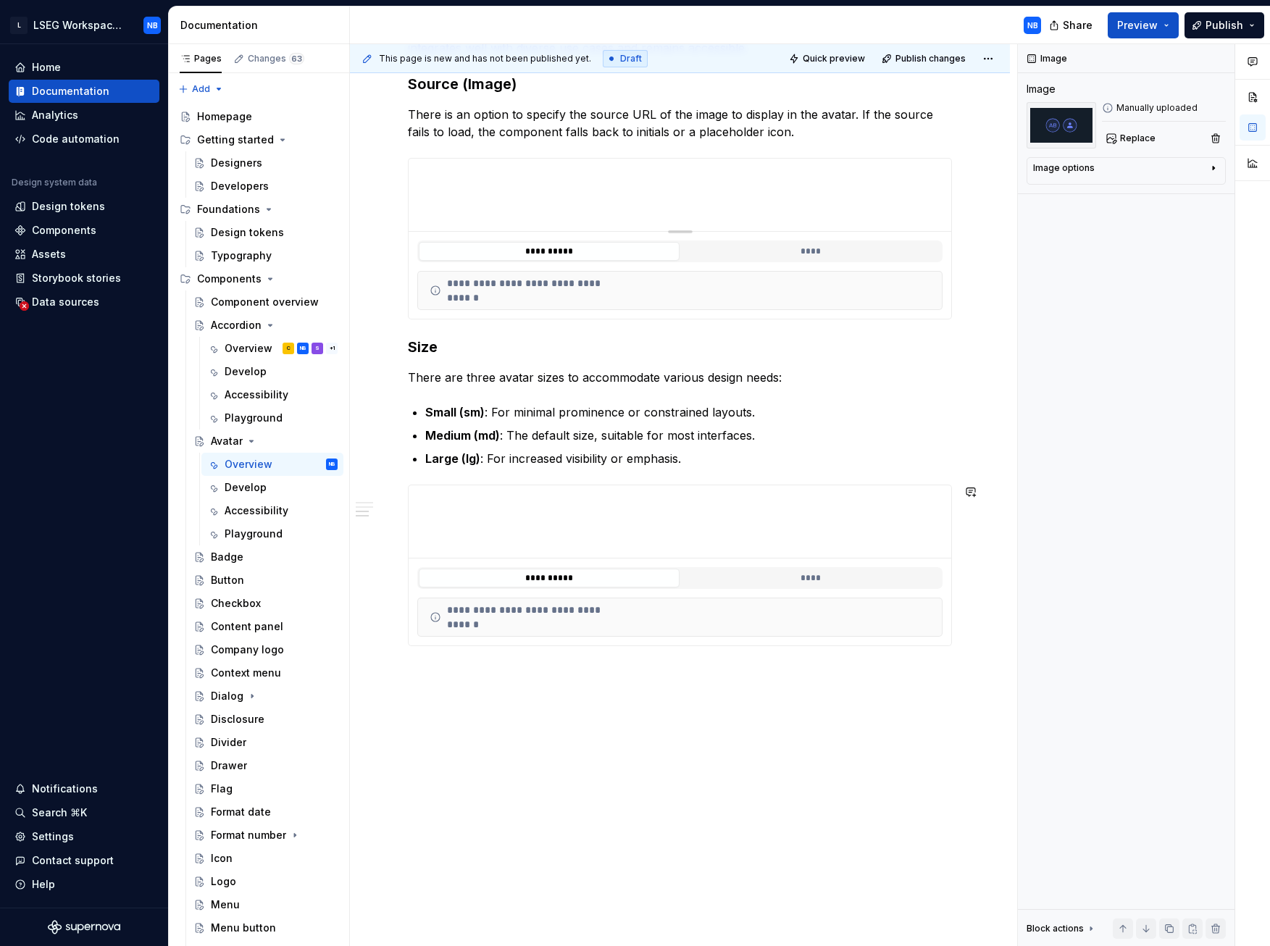
drag, startPoint x: 536, startPoint y: 678, endPoint x: 501, endPoint y: 680, distance: 35.5
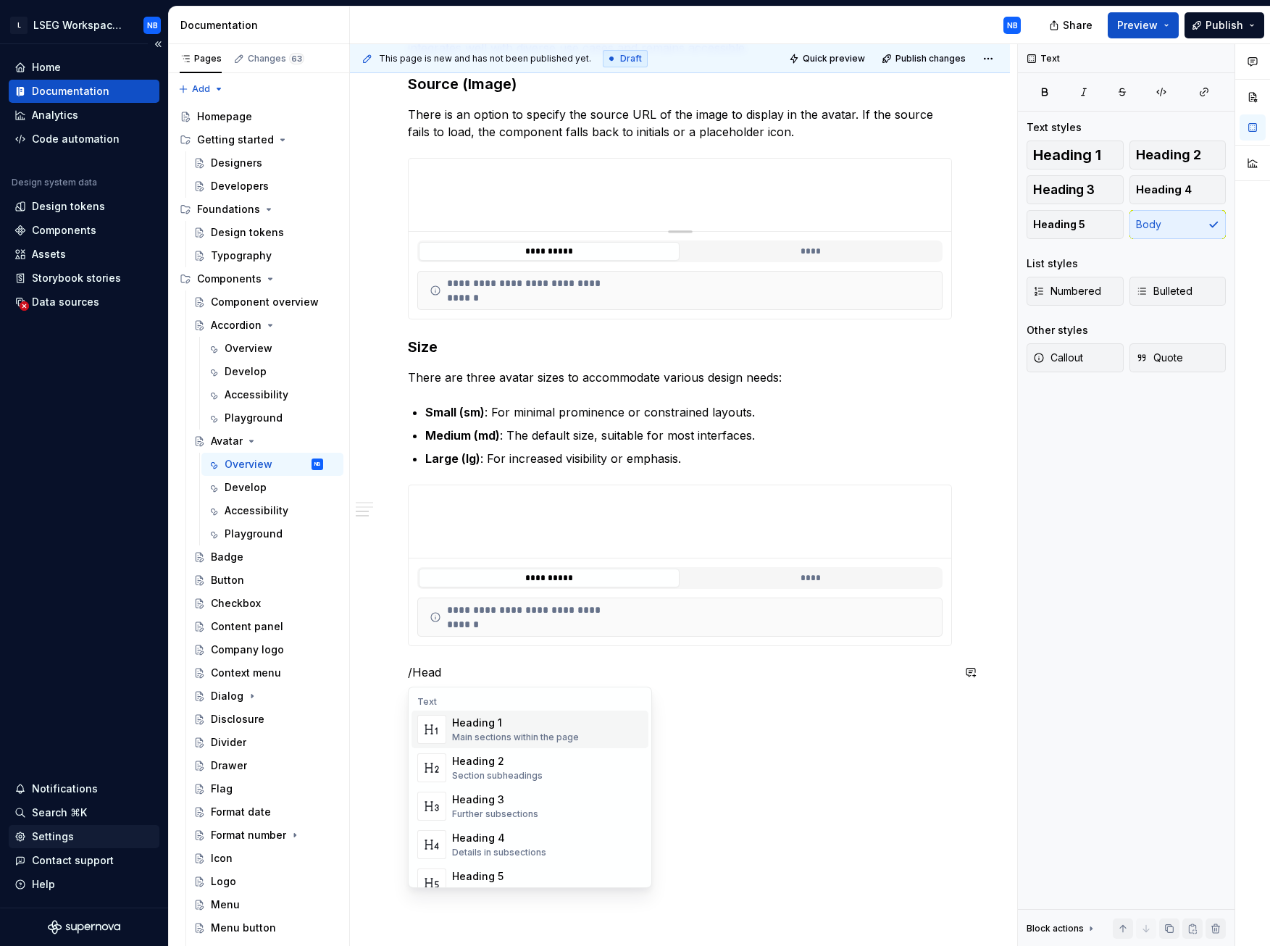
click at [520, 441] on div "Further subsections" at bounding box center [495, 815] width 86 height 12
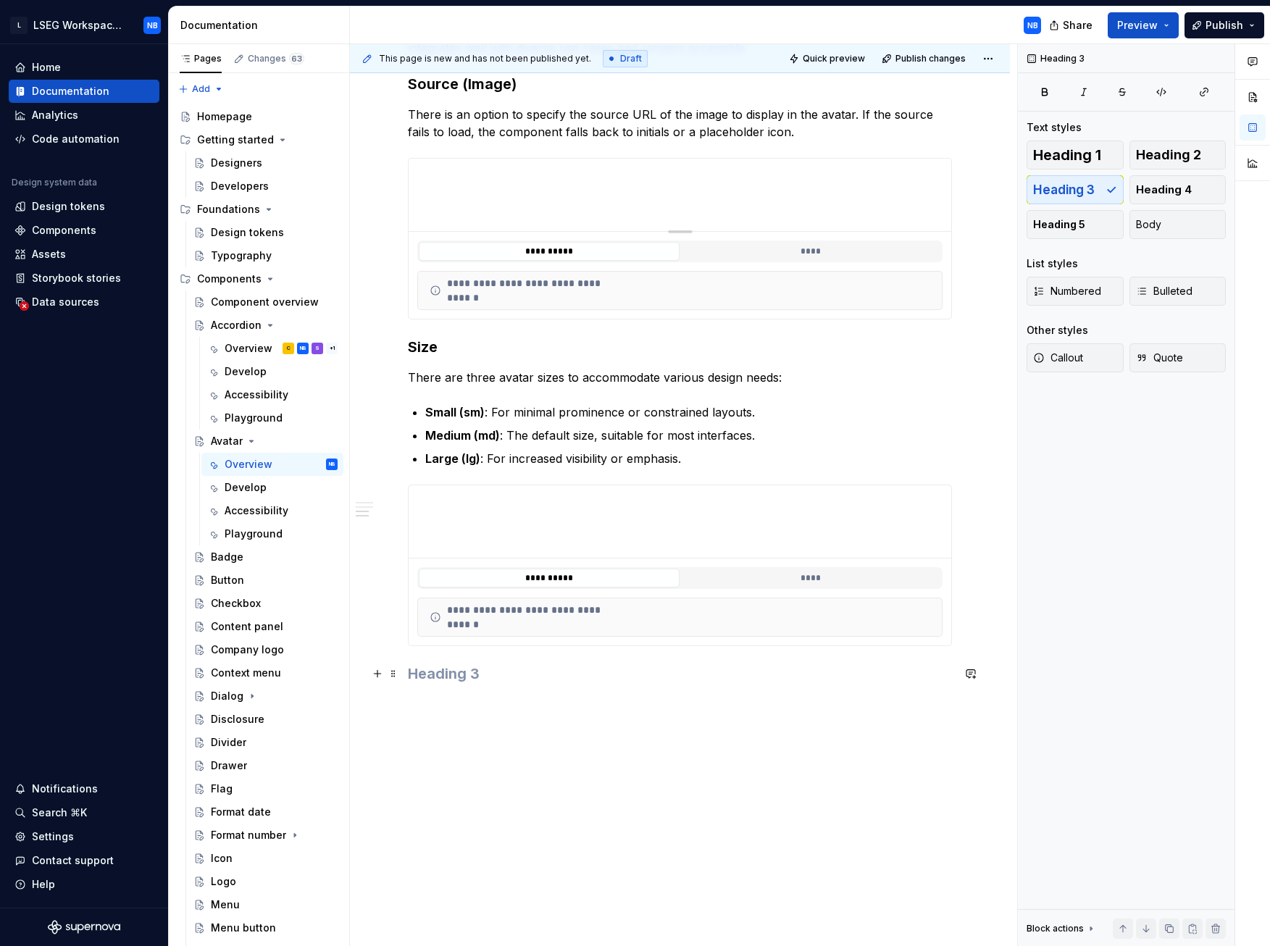
click at [472, 441] on h3 at bounding box center [680, 674] width 544 height 20
click at [485, 441] on h3 "Behaviours" at bounding box center [680, 674] width 544 height 20
drag, startPoint x: 489, startPoint y: 674, endPoint x: 409, endPoint y: 671, distance: 80.5
click at [409, 441] on h3 "Behaviours" at bounding box center [680, 674] width 544 height 20
click at [522, 441] on button "button" at bounding box center [524, 645] width 20 height 20
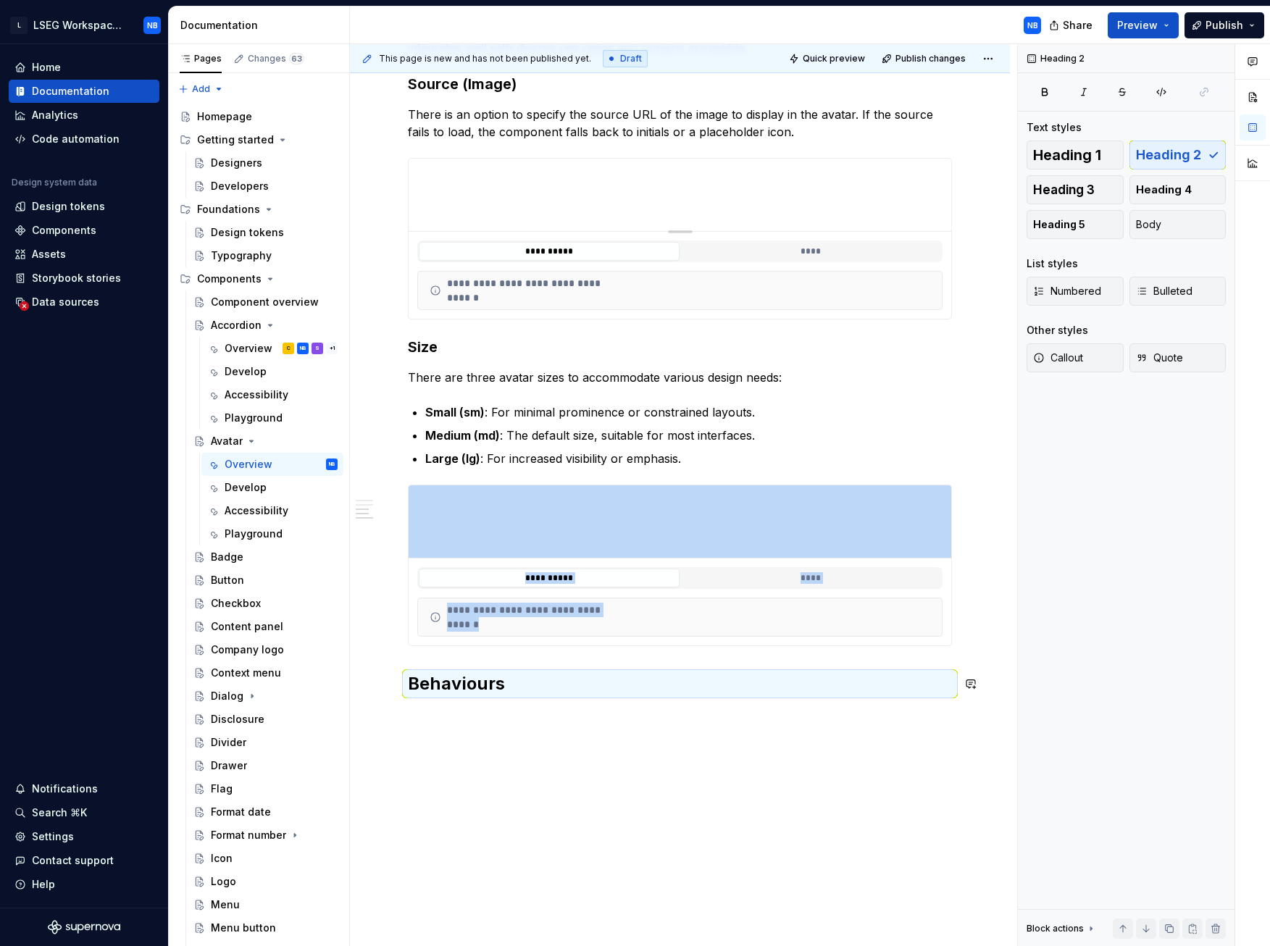
click at [454, 441] on p at bounding box center [680, 715] width 544 height 17
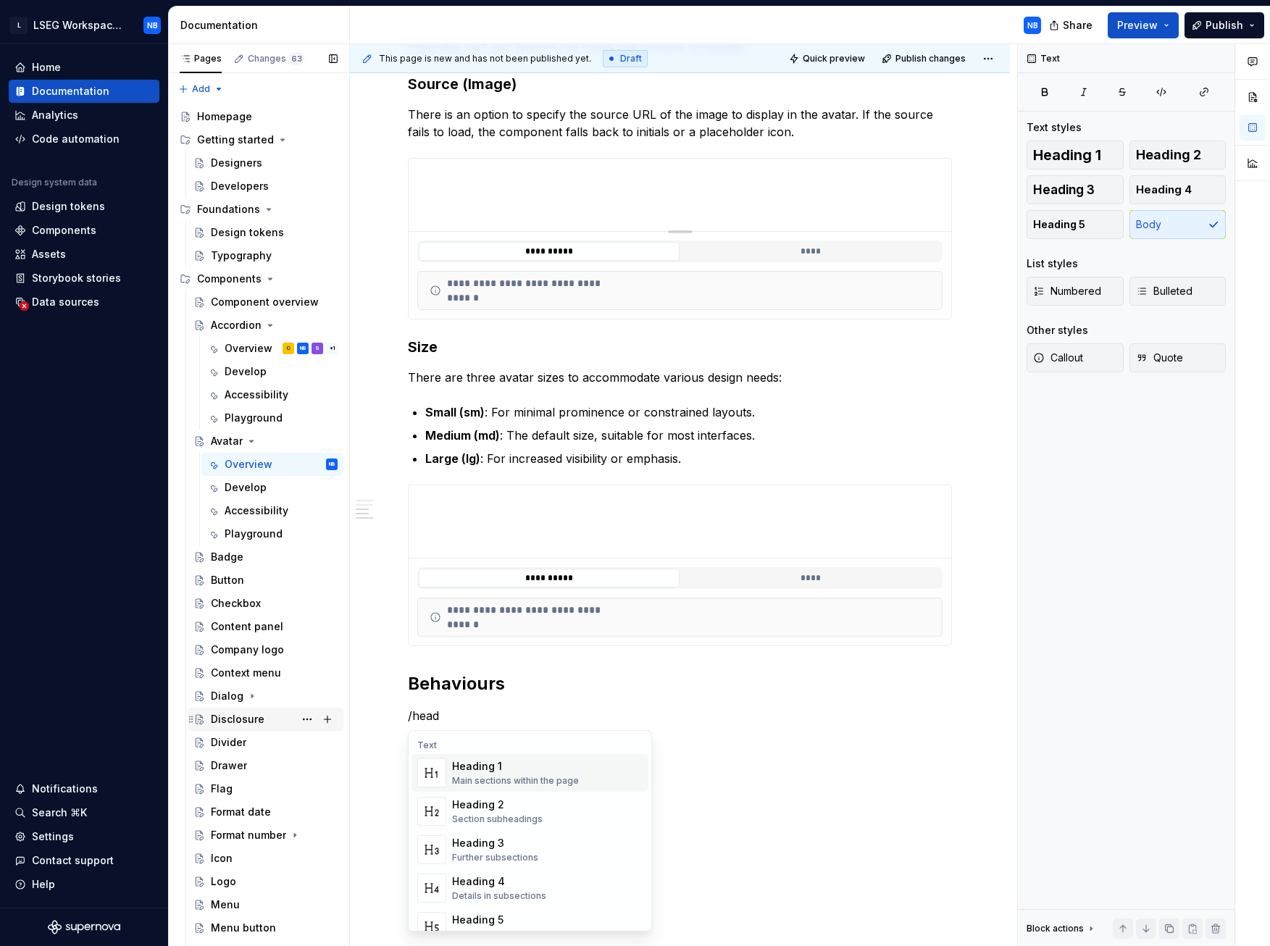
click at [485, 441] on div "Heading 3" at bounding box center [495, 843] width 86 height 14
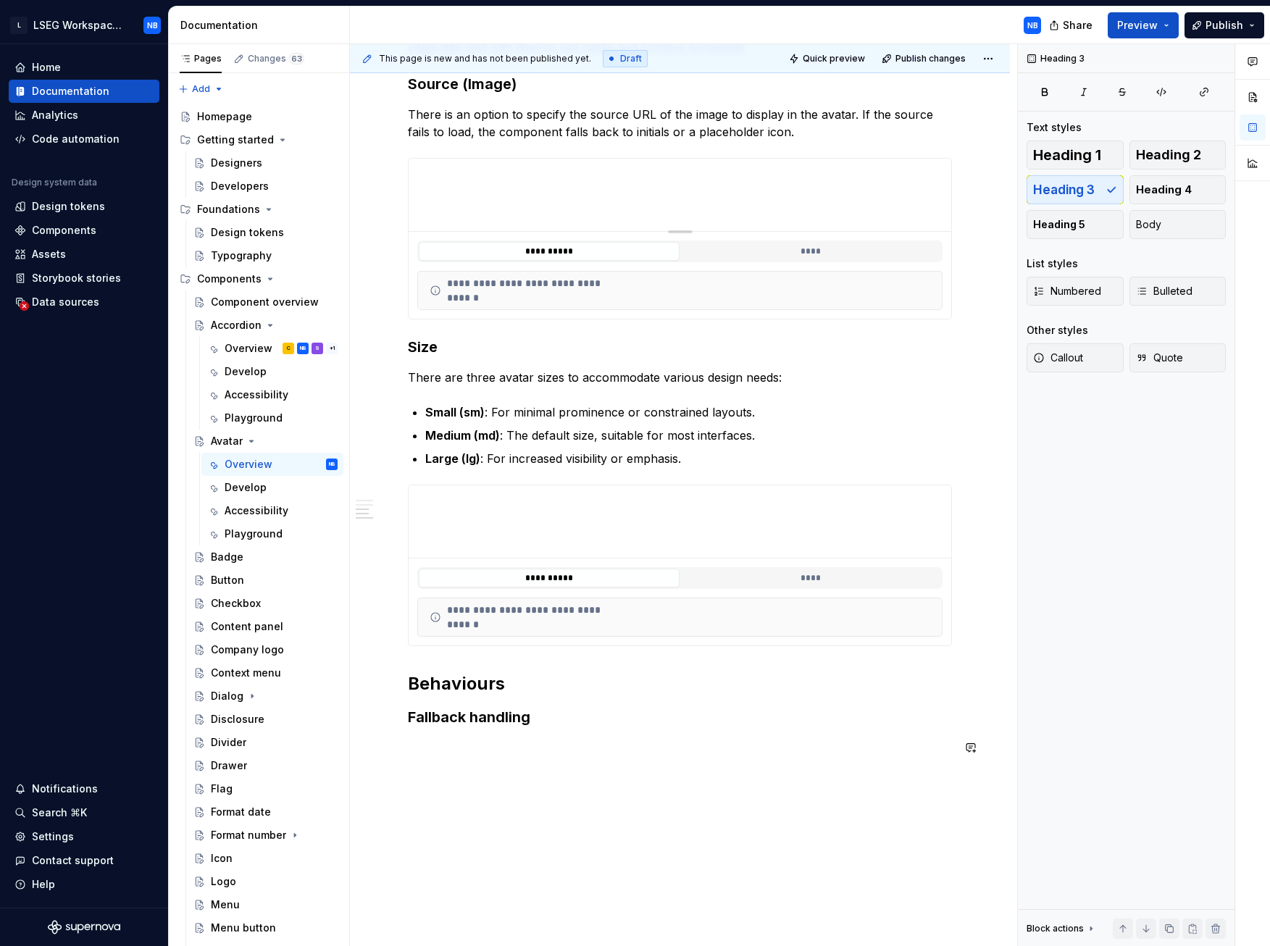
drag, startPoint x: 449, startPoint y: 748, endPoint x: 435, endPoint y: 748, distance: 13.8
click at [449, 441] on p at bounding box center [680, 747] width 544 height 17
click at [435, 441] on p at bounding box center [680, 747] width 544 height 17
click at [430, 441] on p at bounding box center [680, 747] width 544 height 17
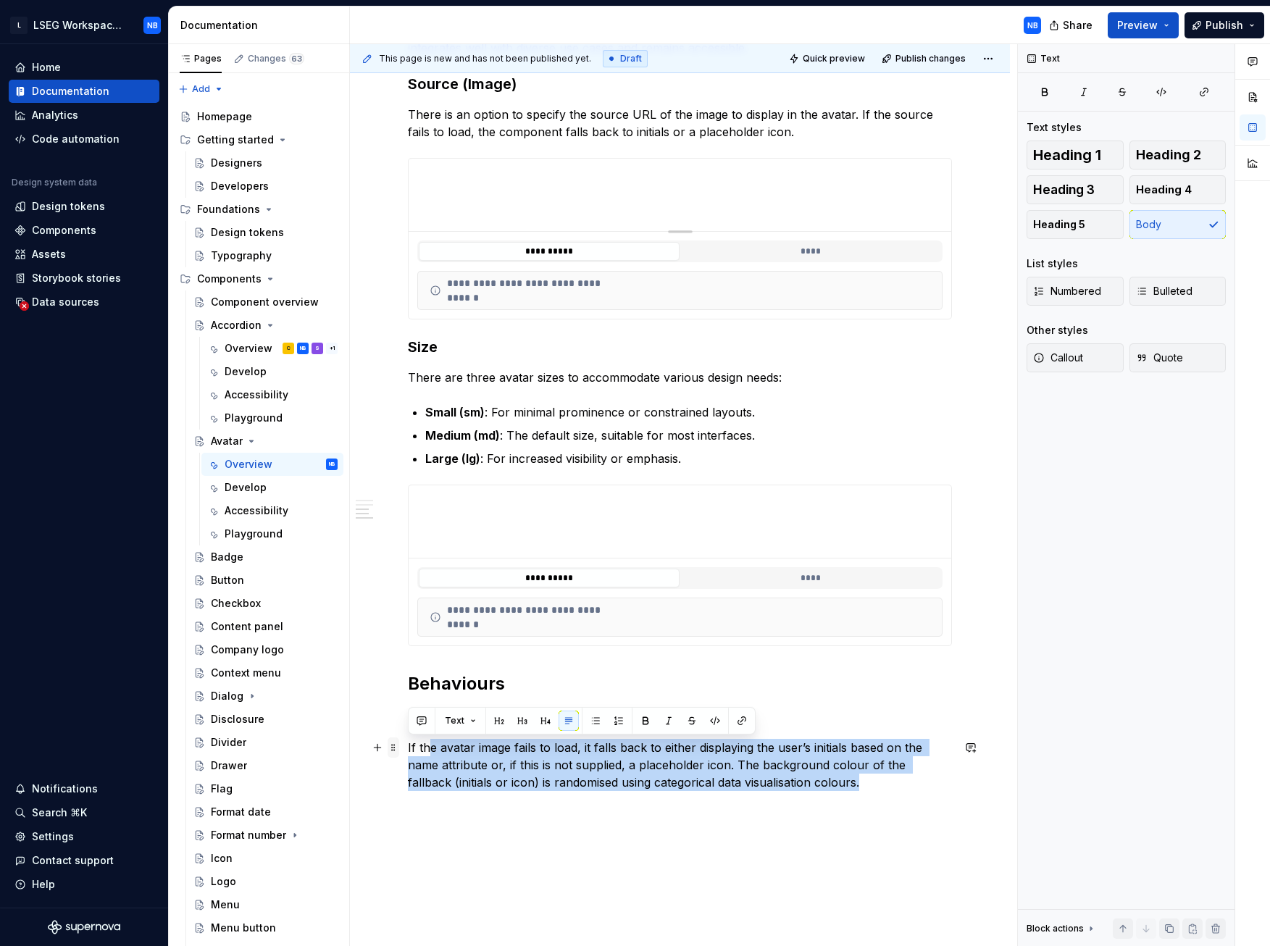
drag, startPoint x: 835, startPoint y: 785, endPoint x: 397, endPoint y: 743, distance: 439.7
drag, startPoint x: 818, startPoint y: 788, endPoint x: 361, endPoint y: 744, distance: 459.3
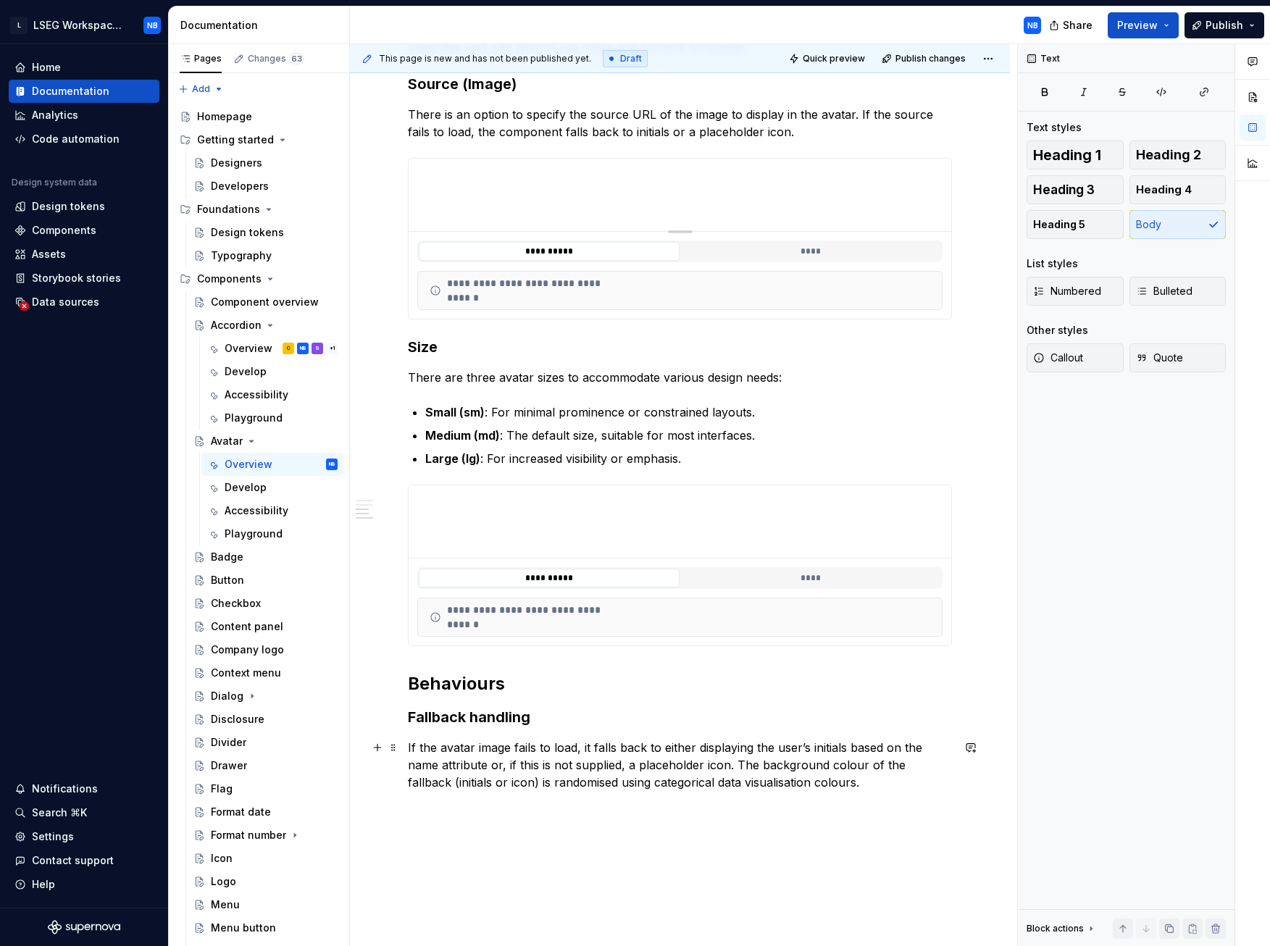
click at [539, 441] on p "If the avatar image fails to load, it falls back to either displaying the user’…" at bounding box center [680, 765] width 544 height 52
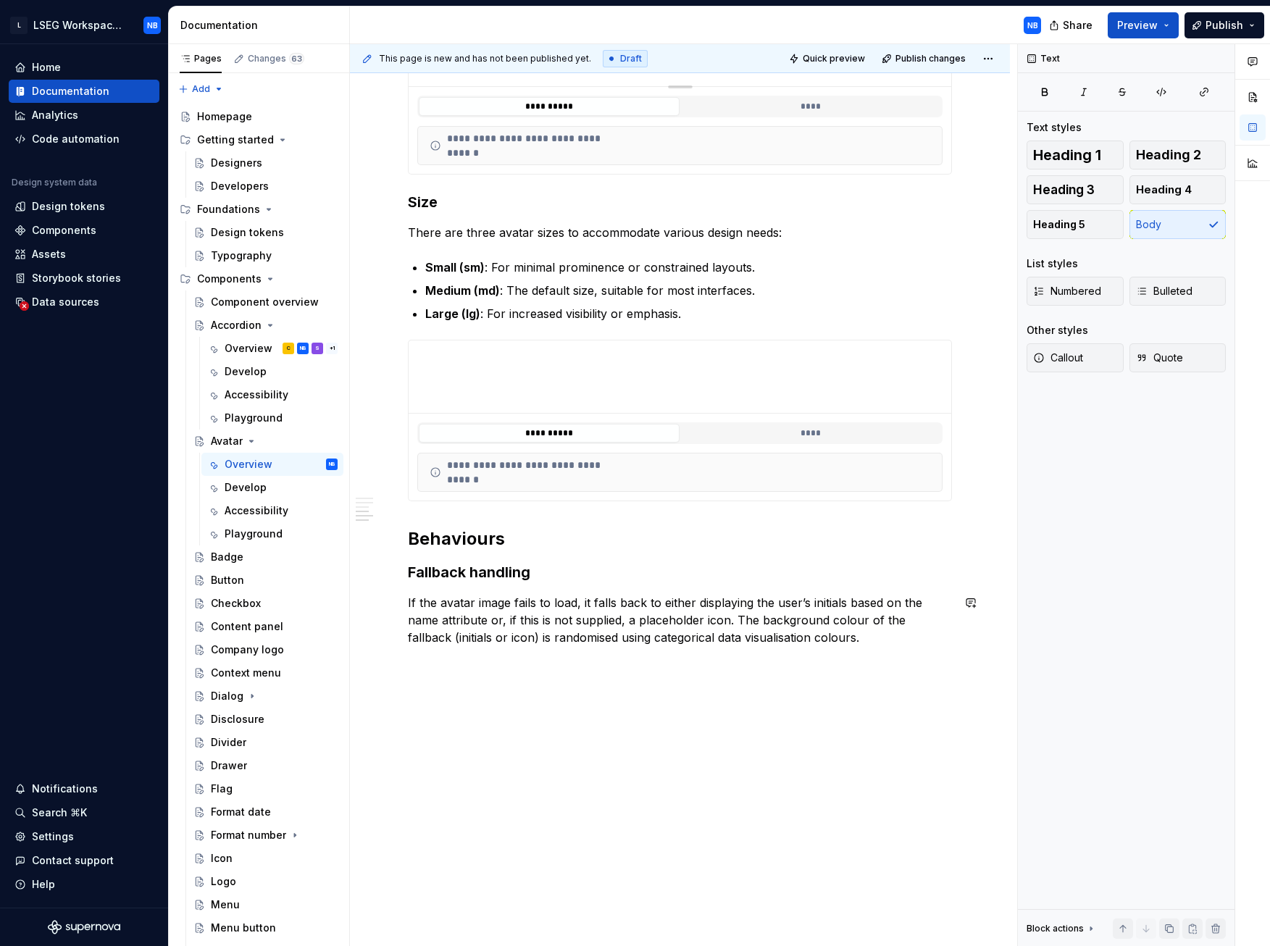
click at [897, 441] on p "If the avatar image fails to load, it falls back to either displaying the user’…" at bounding box center [680, 620] width 544 height 52
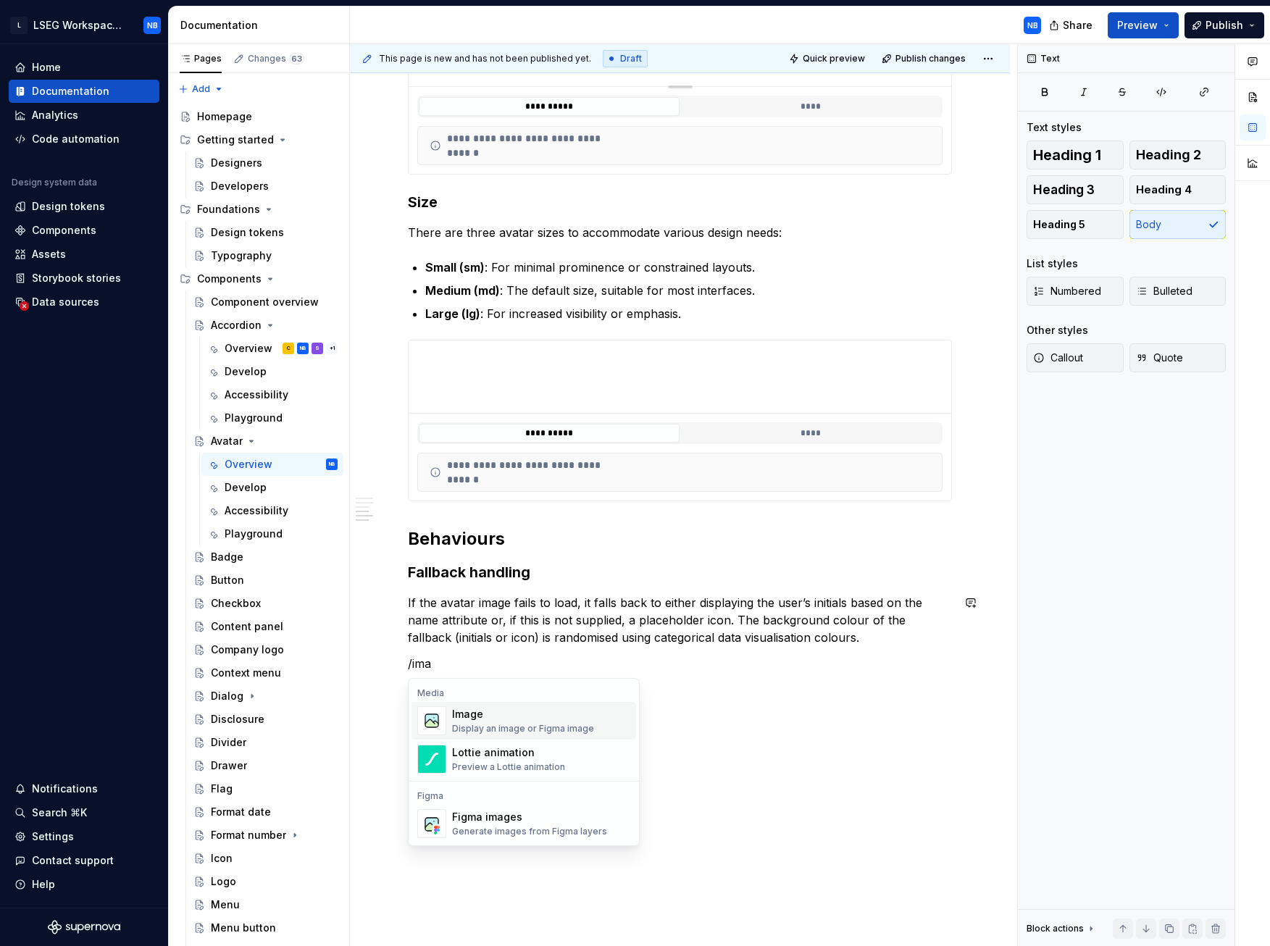
click at [480, 441] on div "Image" at bounding box center [523, 714] width 142 height 14
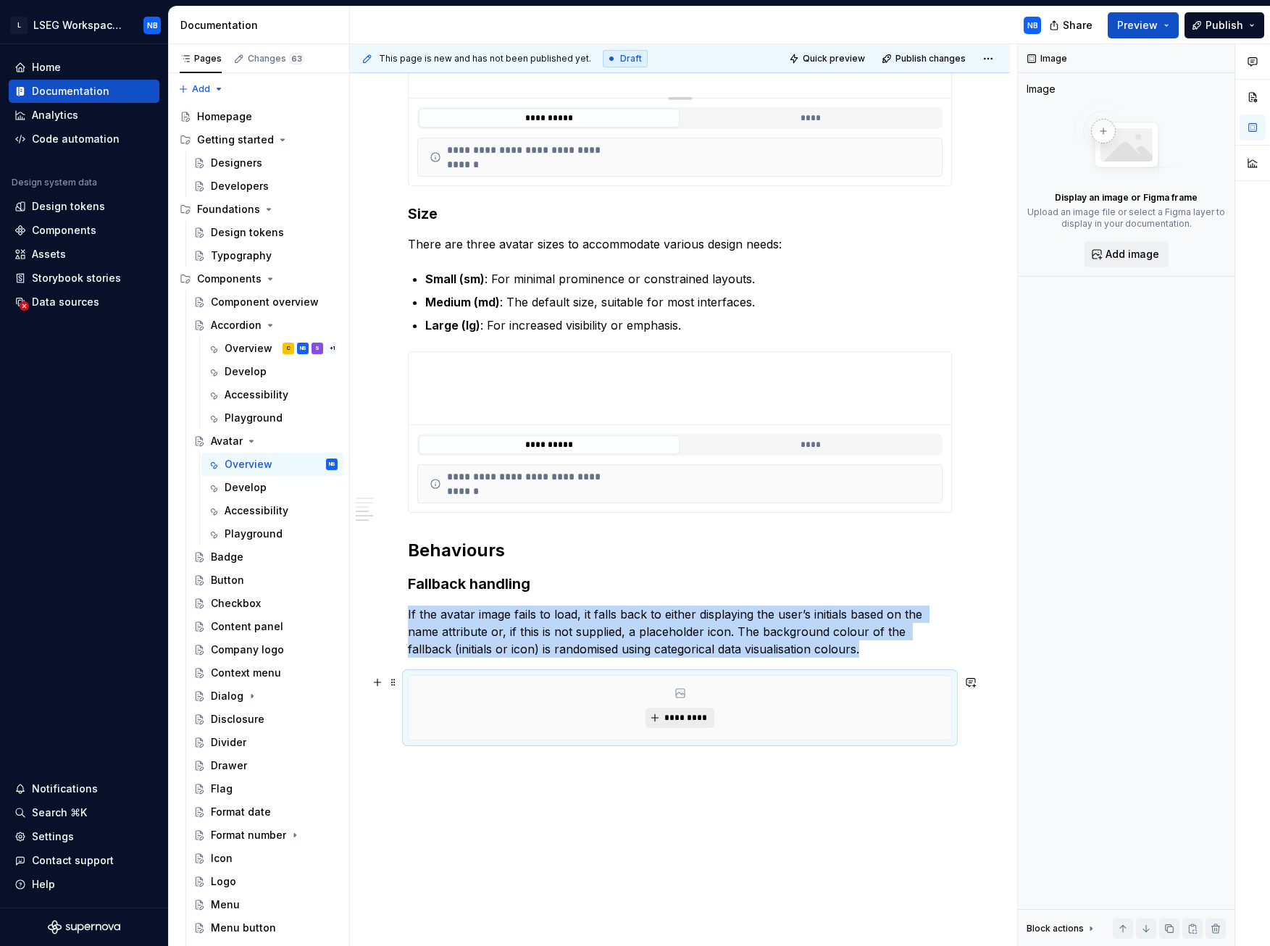
scroll to position [1570, 0]
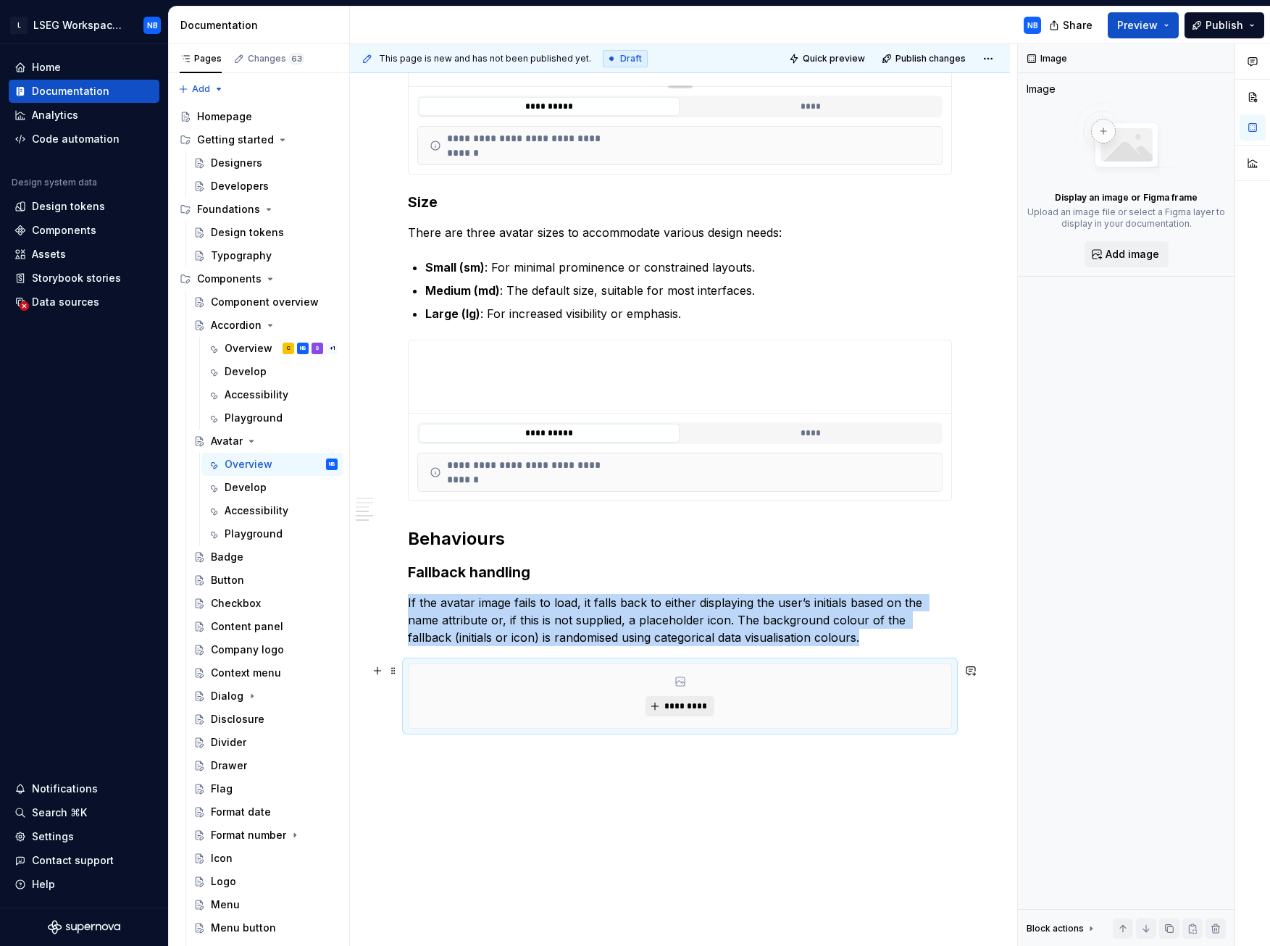
click at [664, 441] on span "*********" at bounding box center [686, 707] width 44 height 12
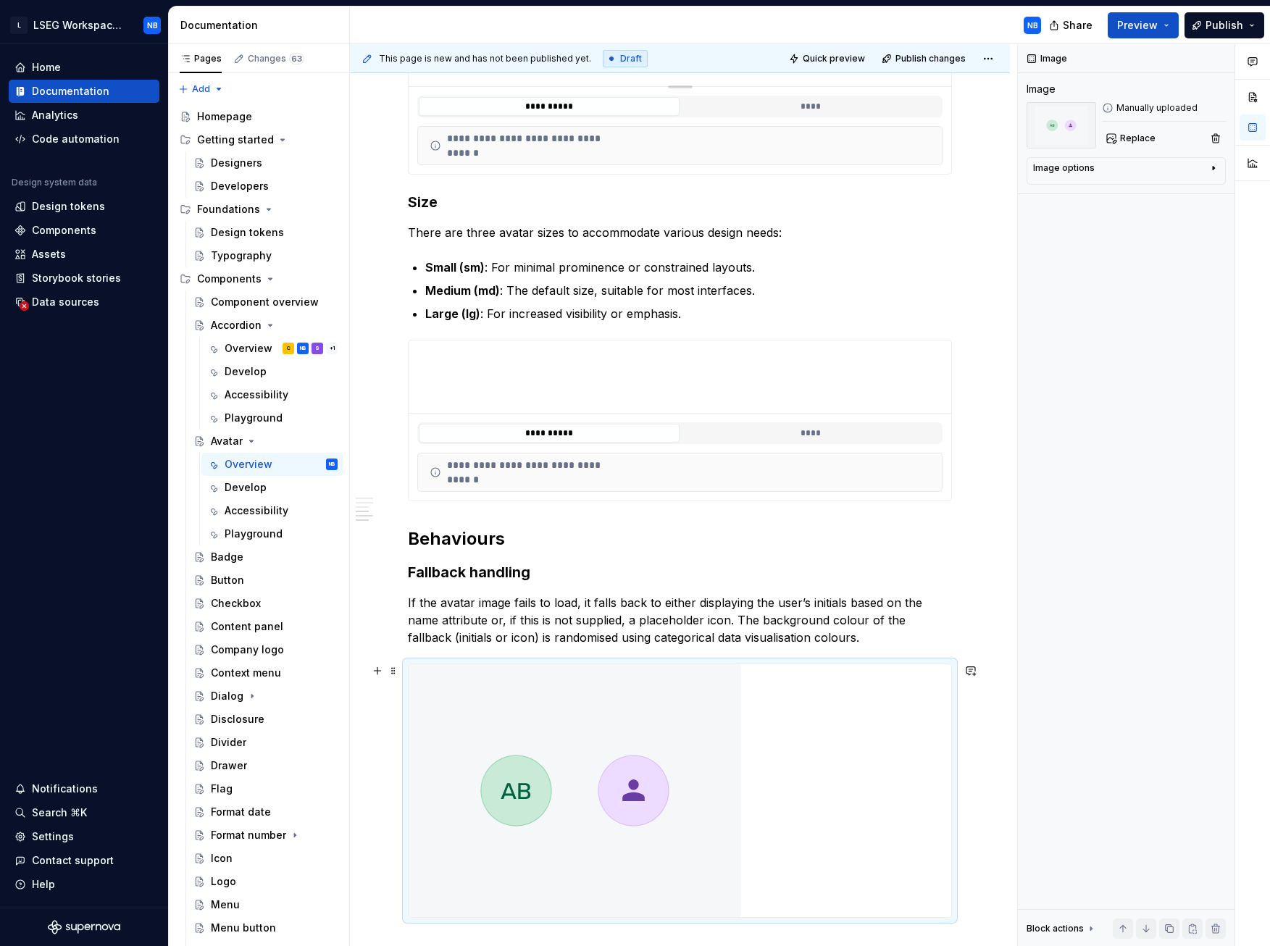
scroll to position [1715, 0]
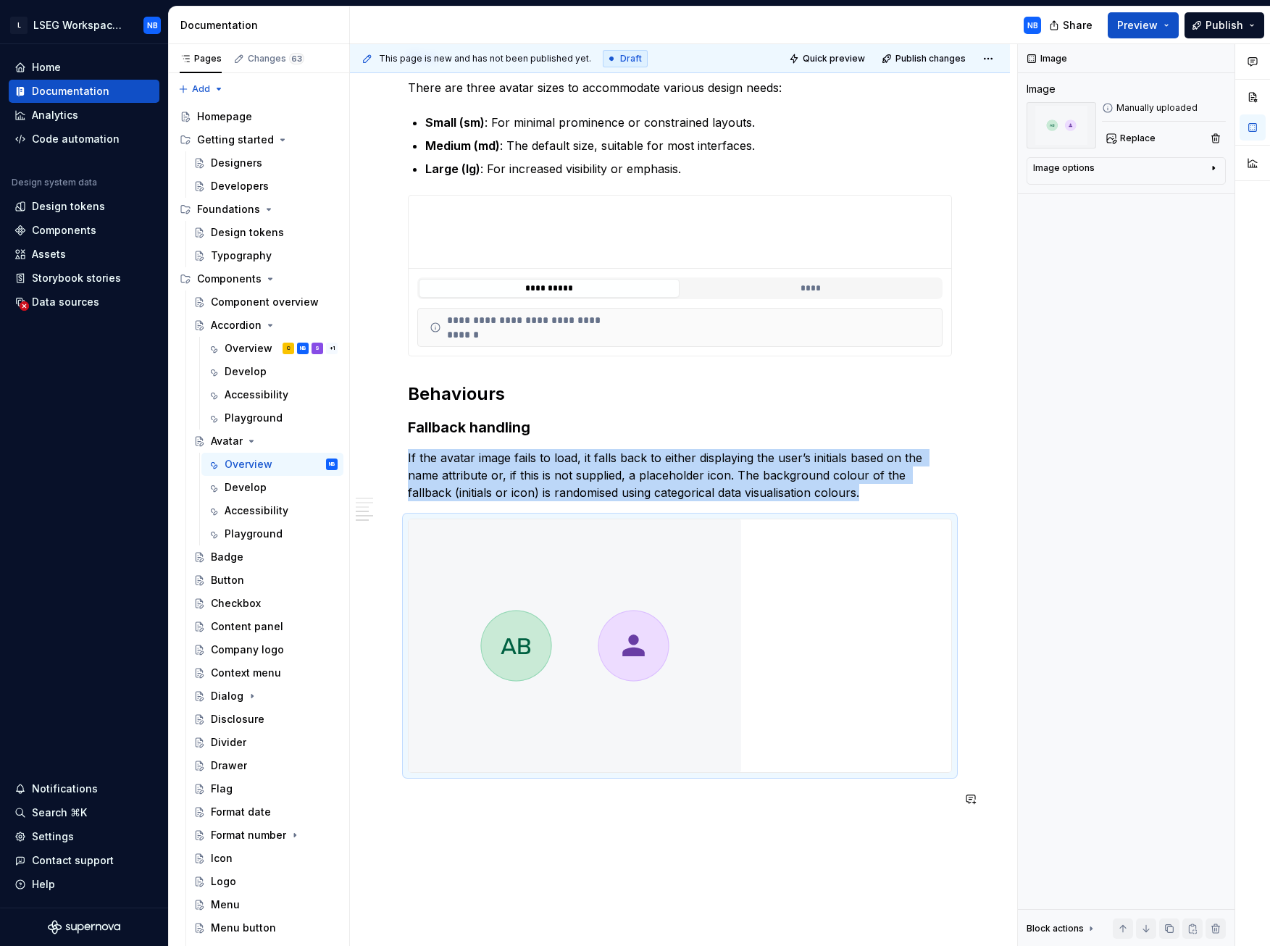
drag, startPoint x: 546, startPoint y: 831, endPoint x: 501, endPoint y: 517, distance: 317.7
click at [417, 441] on p at bounding box center [680, 799] width 544 height 17
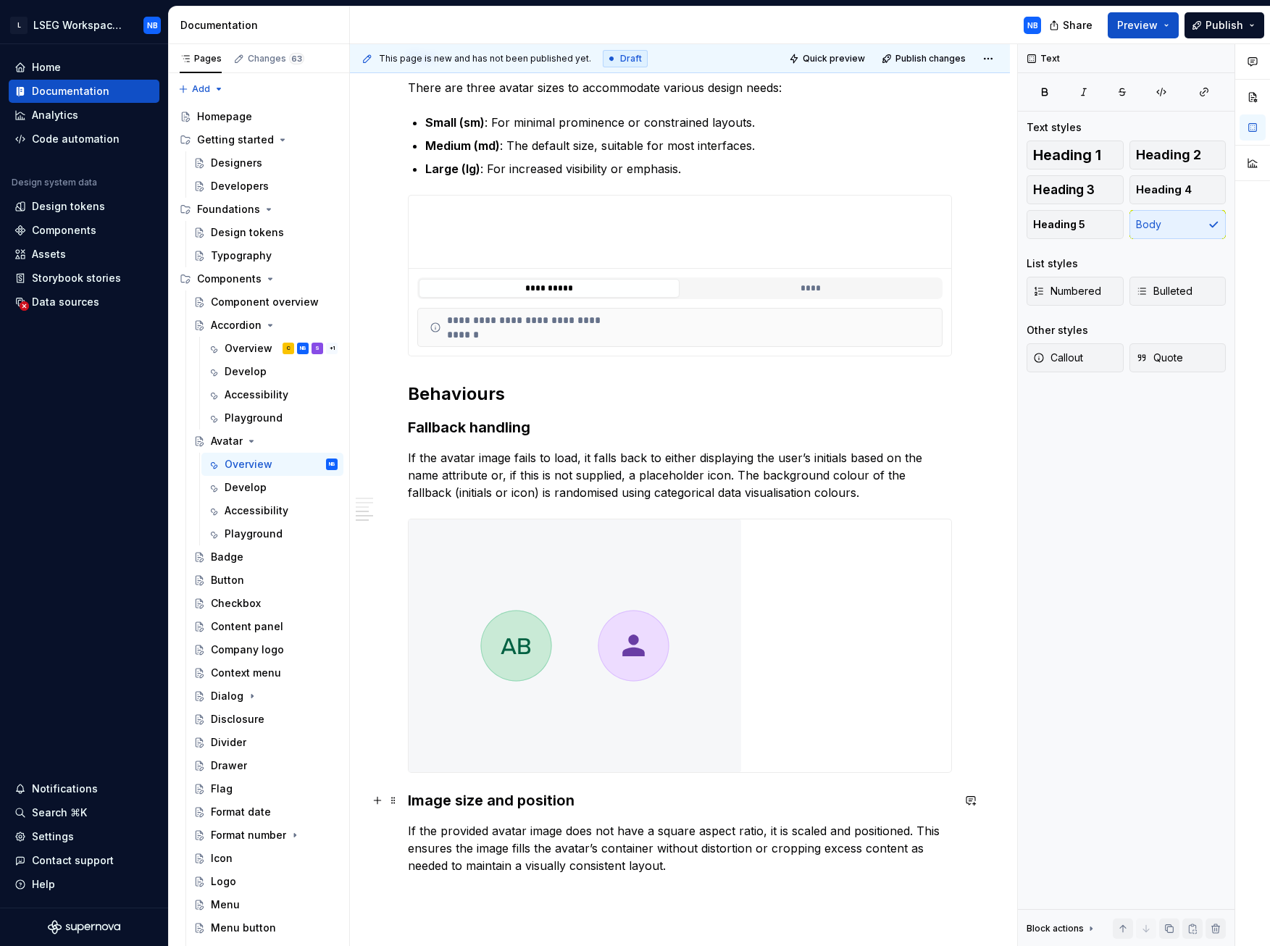
scroll to position [1932, 0]
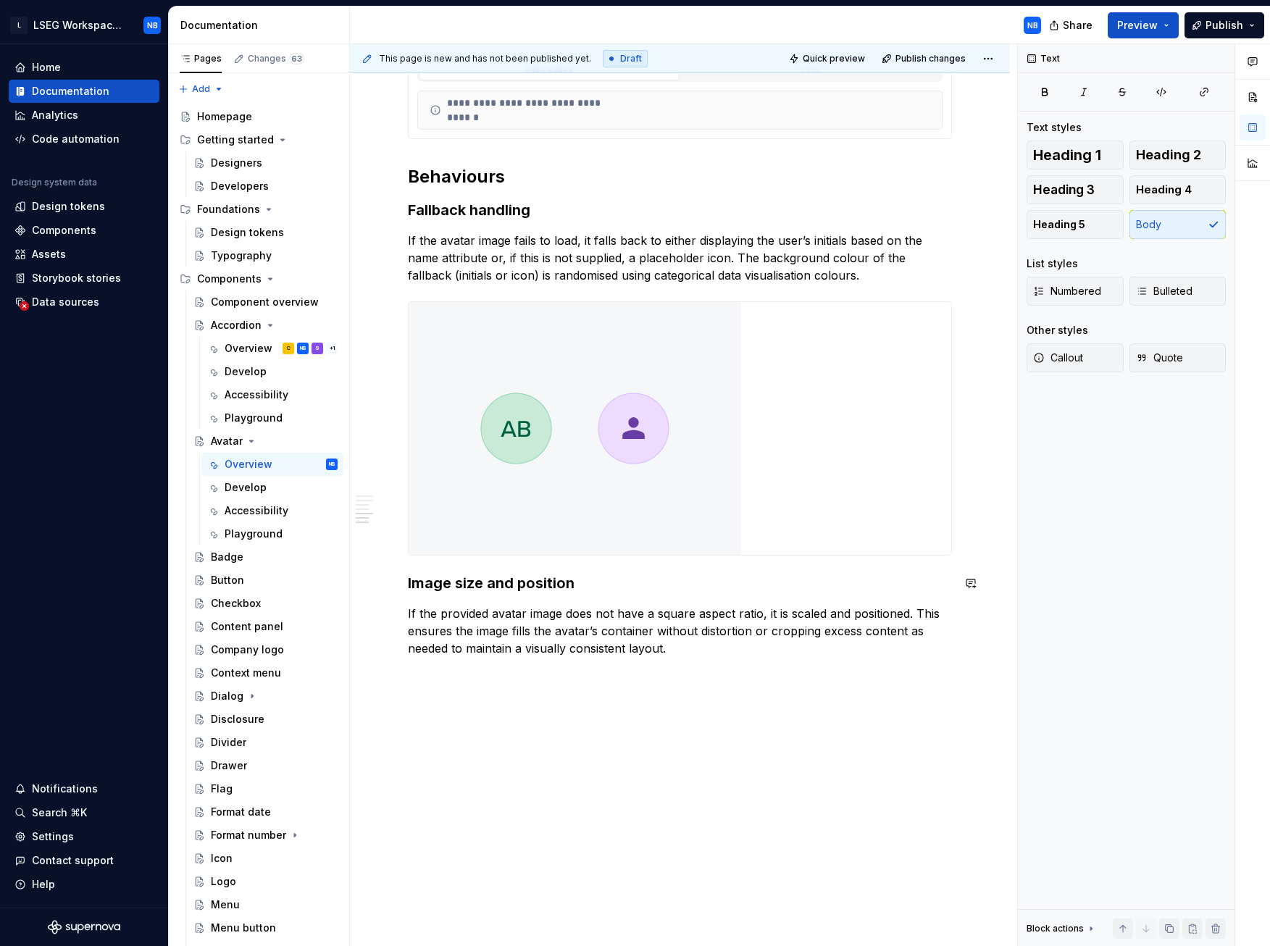
drag, startPoint x: 523, startPoint y: 708, endPoint x: 442, endPoint y: 688, distance: 83.5
click at [434, 441] on img "Suggestions" at bounding box center [432, 731] width 28 height 29
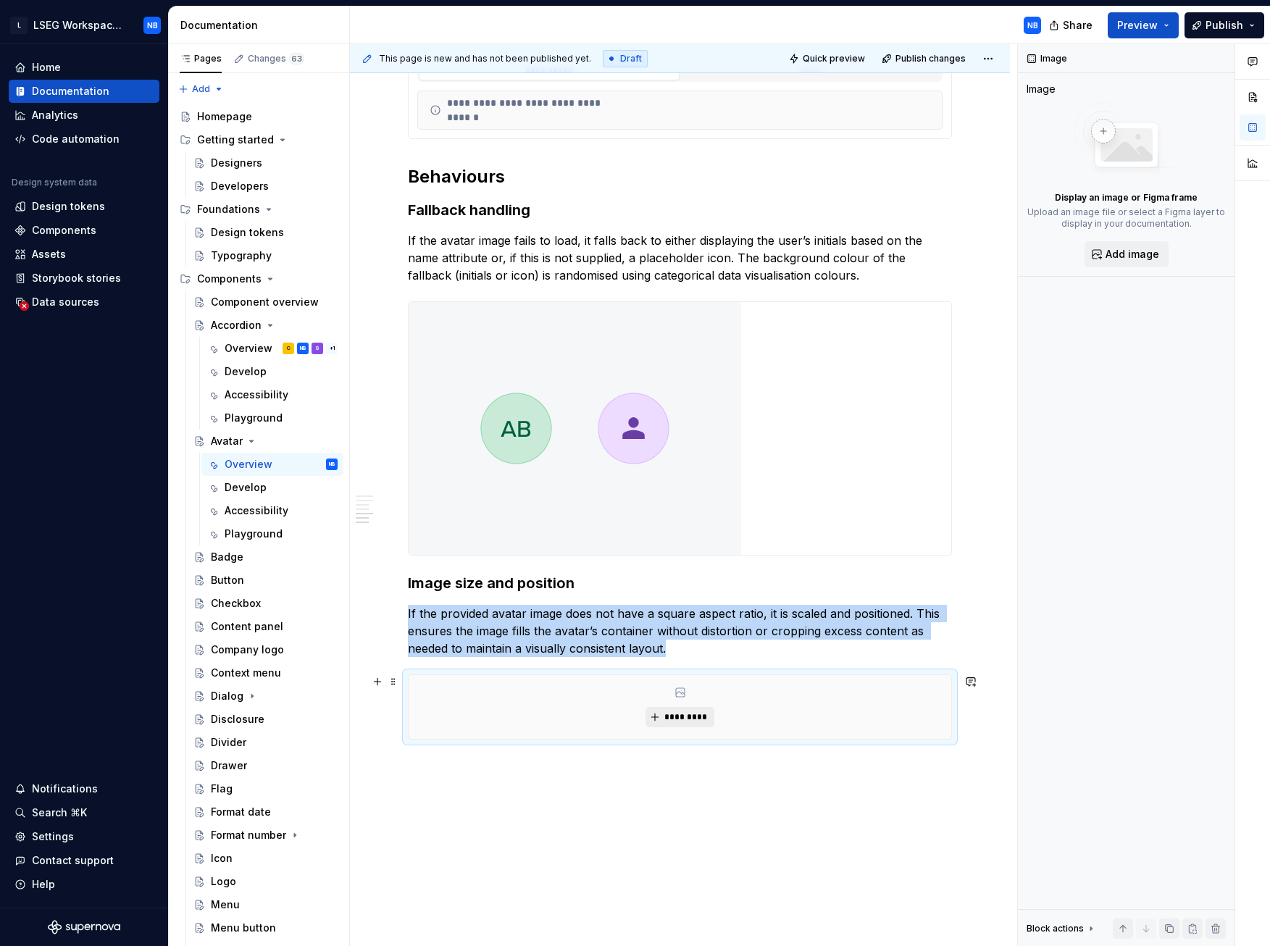
click at [661, 441] on button "*********" at bounding box center [680, 717] width 69 height 20
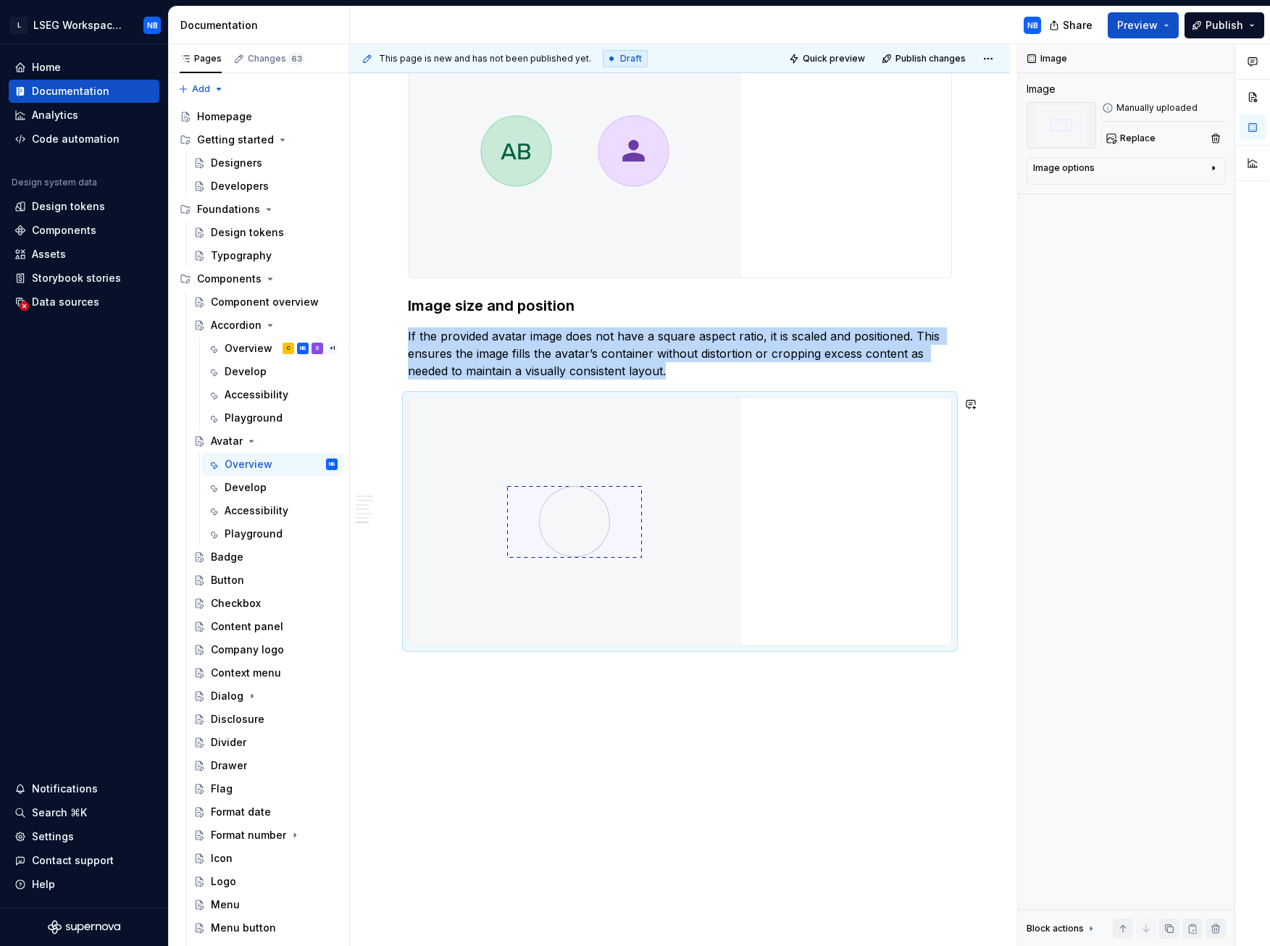
scroll to position [2209, 0]
drag, startPoint x: 456, startPoint y: 689, endPoint x: 345, endPoint y: 620, distance: 130.9
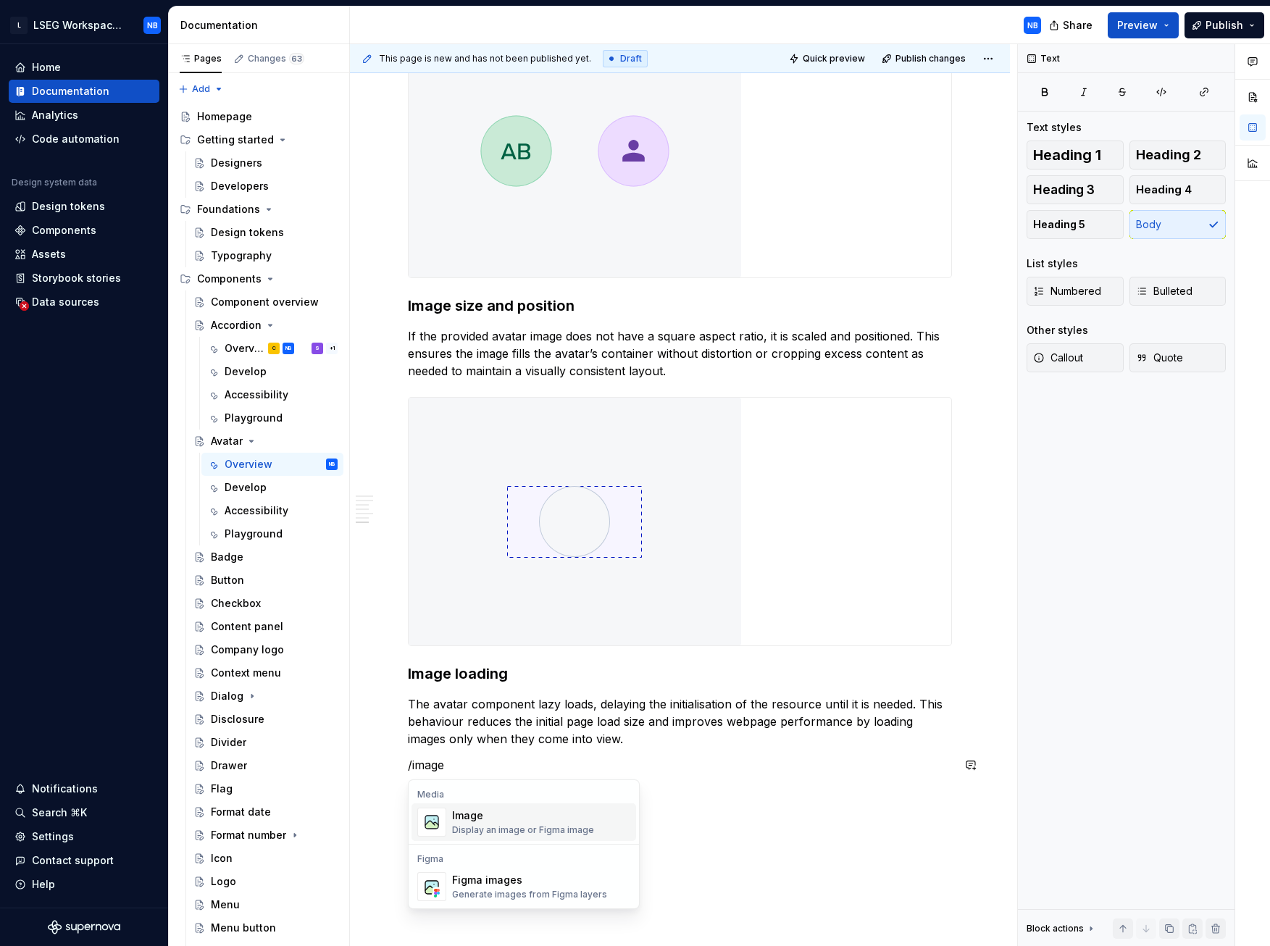
click at [425, 441] on img "Suggestions" at bounding box center [432, 822] width 28 height 29
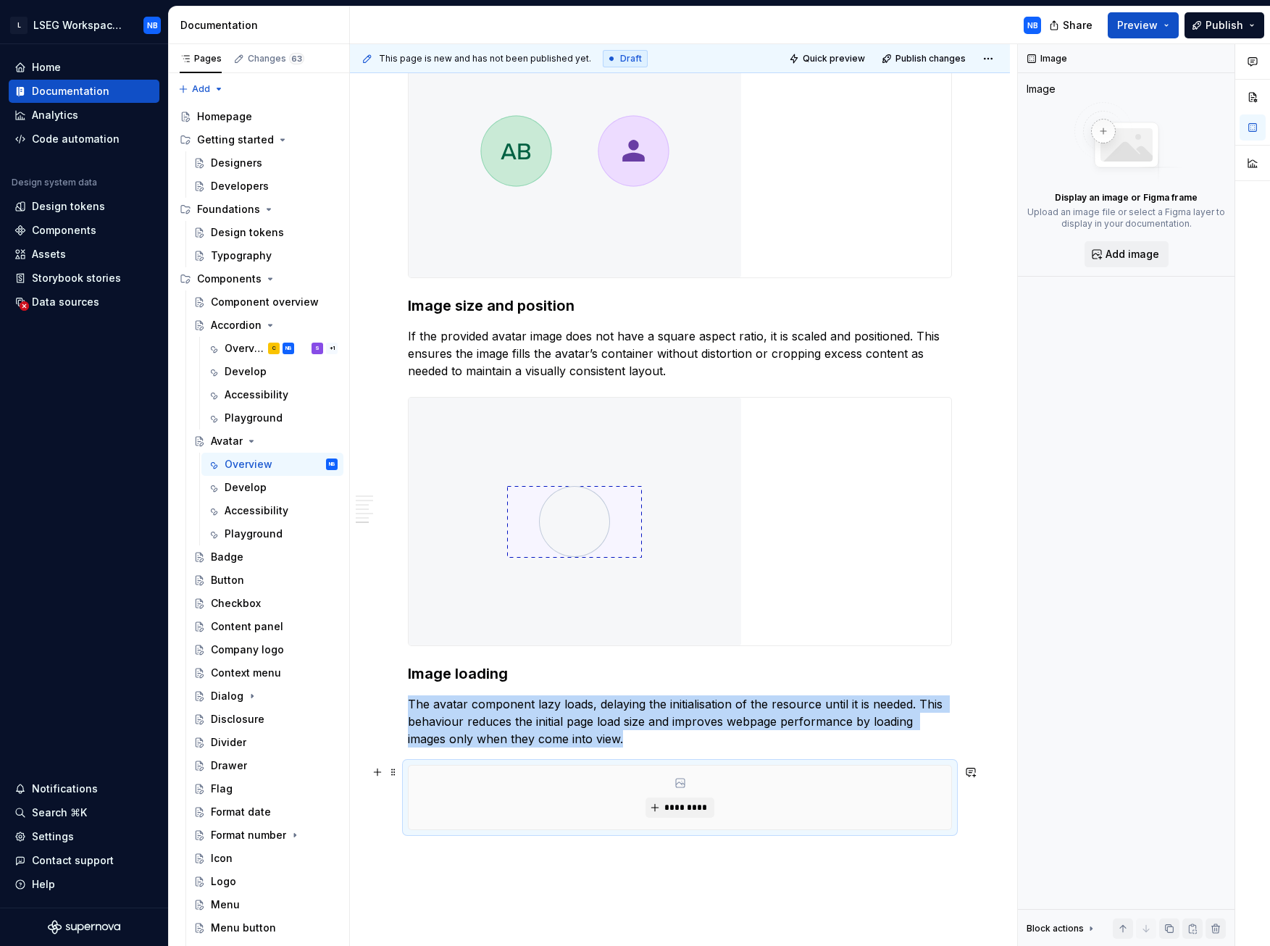
scroll to position [2198, 0]
click at [681, 441] on span "*********" at bounding box center [686, 808] width 44 height 12
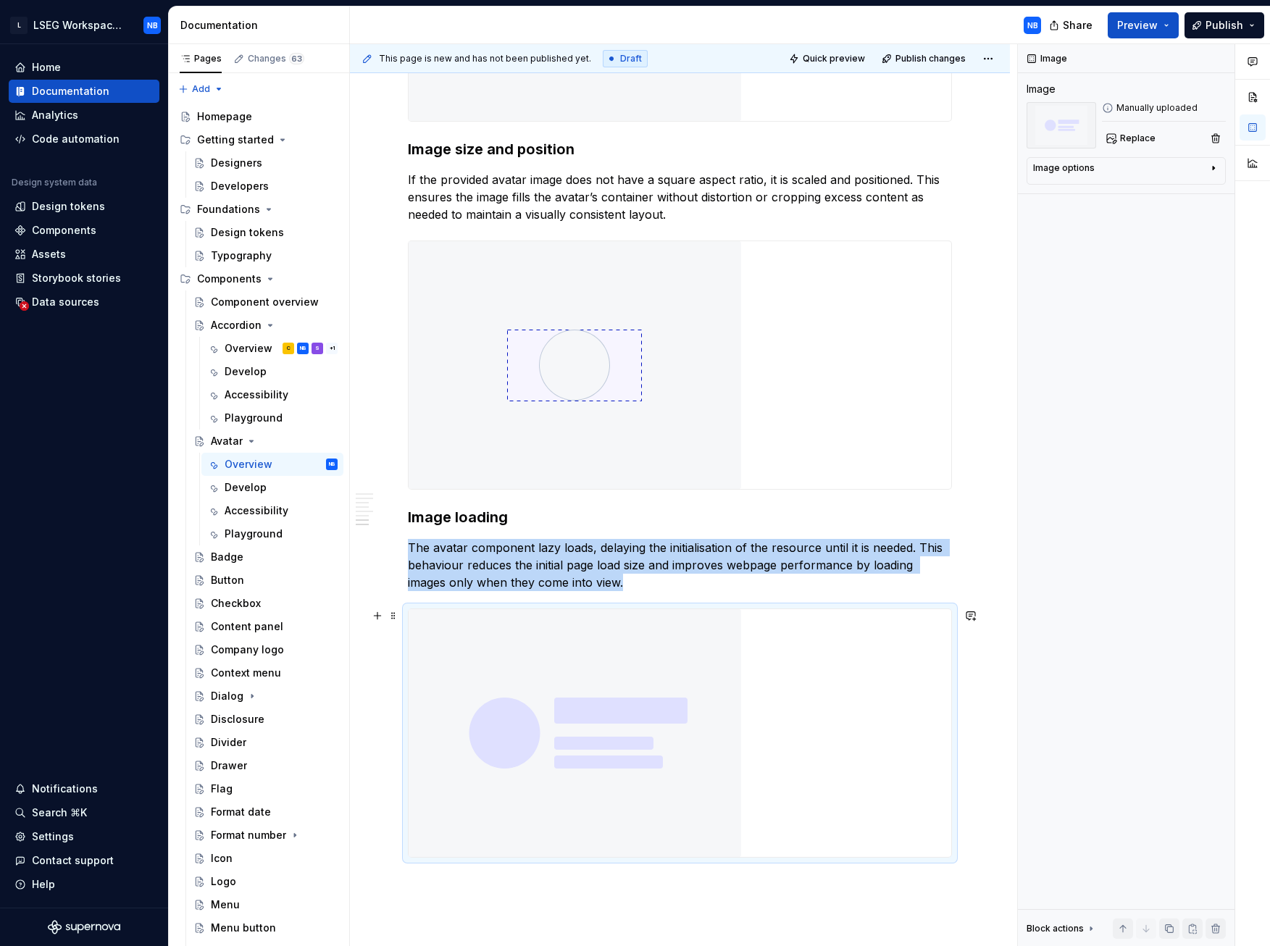
scroll to position [2578, 0]
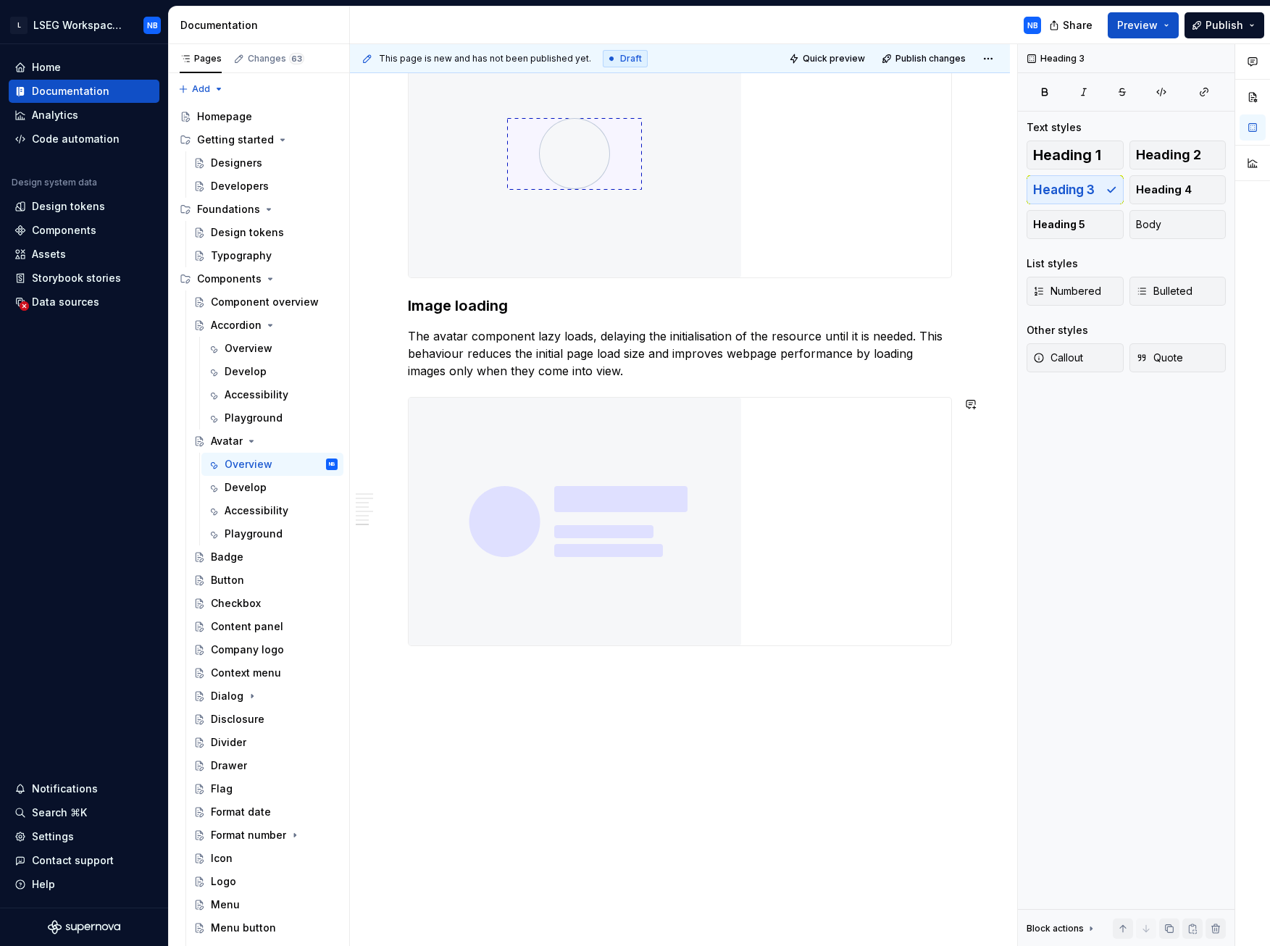
click at [441, 441] on h3 at bounding box center [680, 674] width 544 height 20
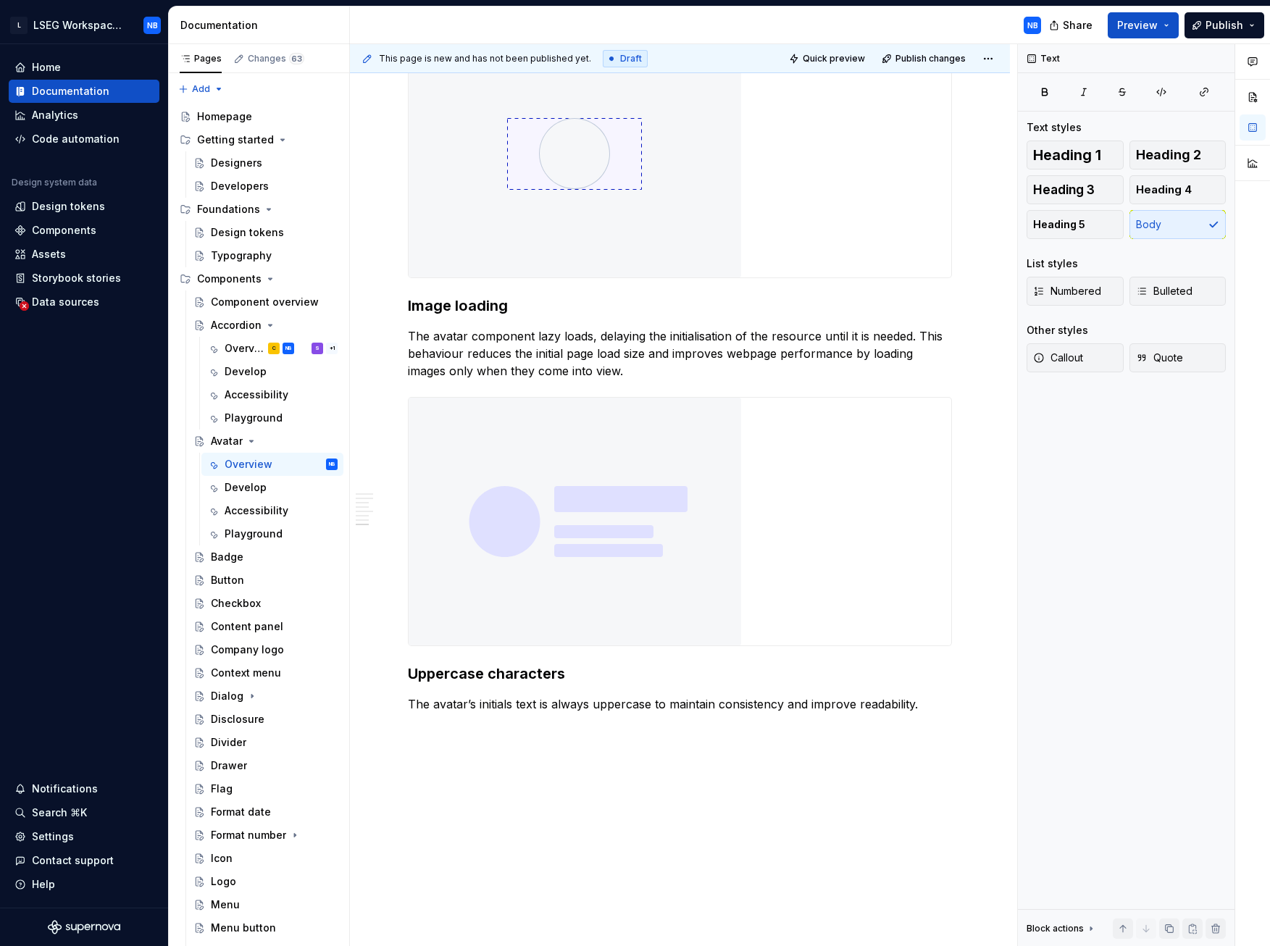
click at [425, 441] on p at bounding box center [680, 730] width 544 height 17
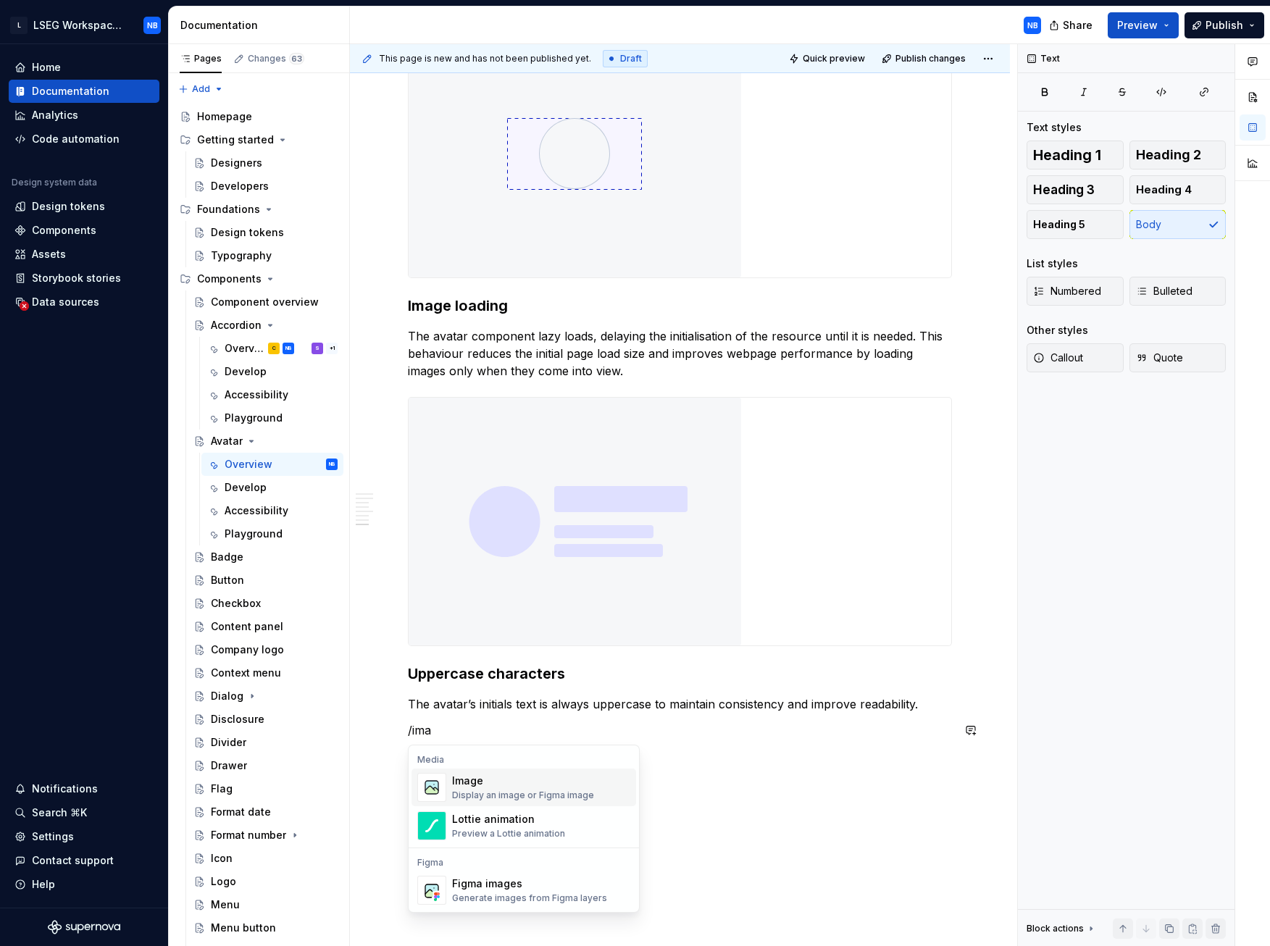
click at [424, 441] on img "Suggestions" at bounding box center [432, 787] width 28 height 29
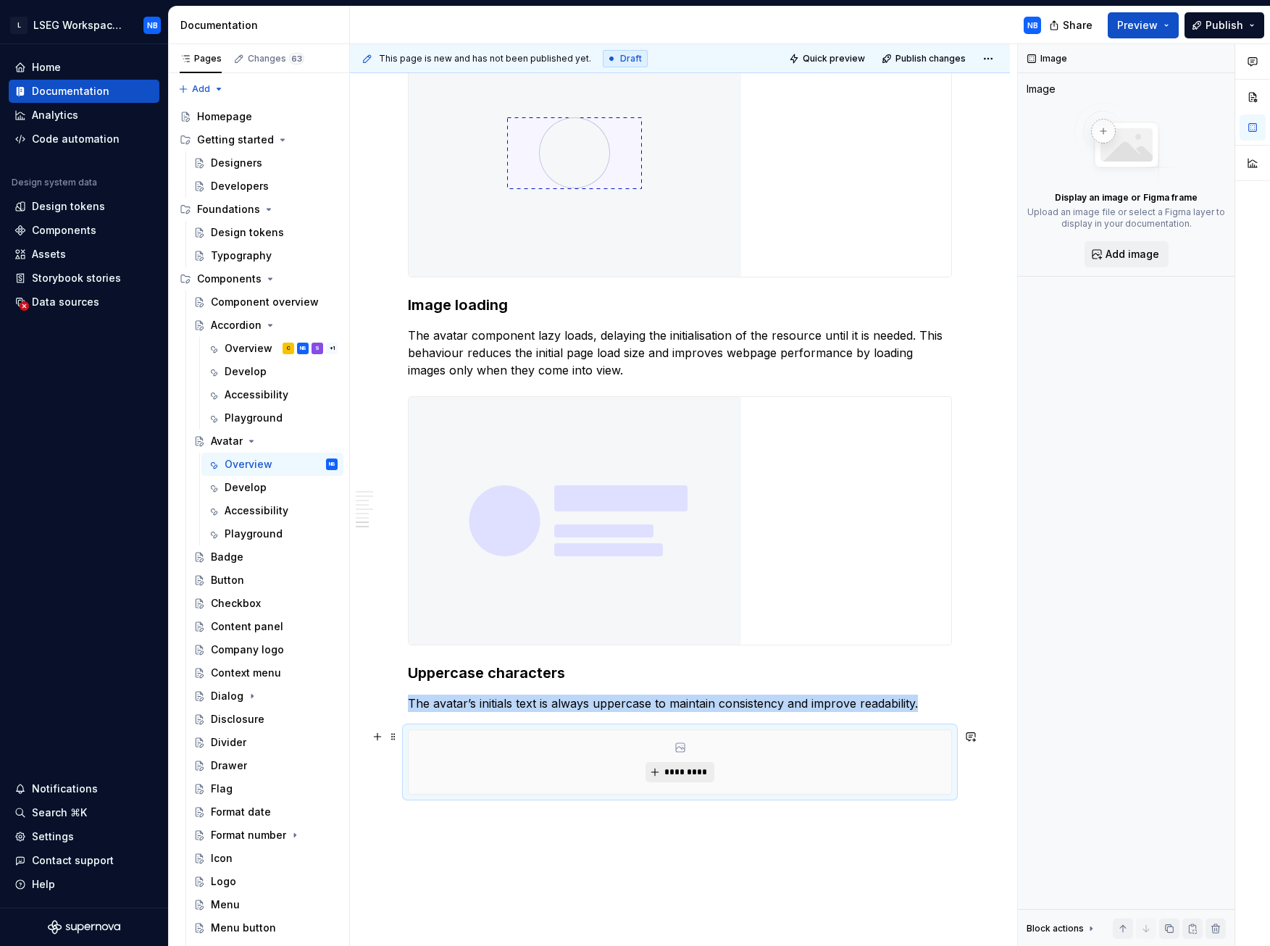
scroll to position [2577, 0]
click at [696, 441] on span "*********" at bounding box center [686, 773] width 44 height 12
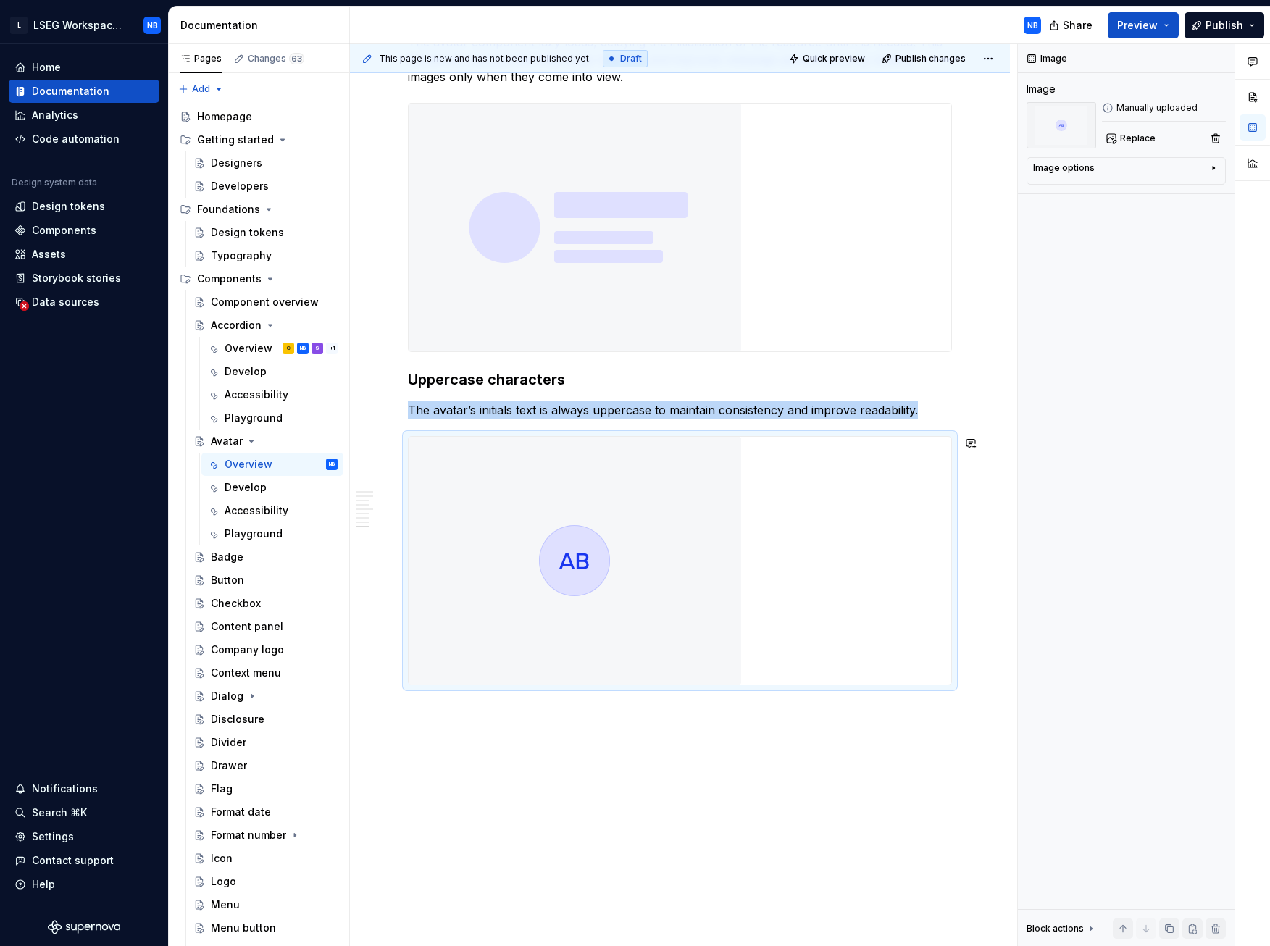
scroll to position [2911, 0]
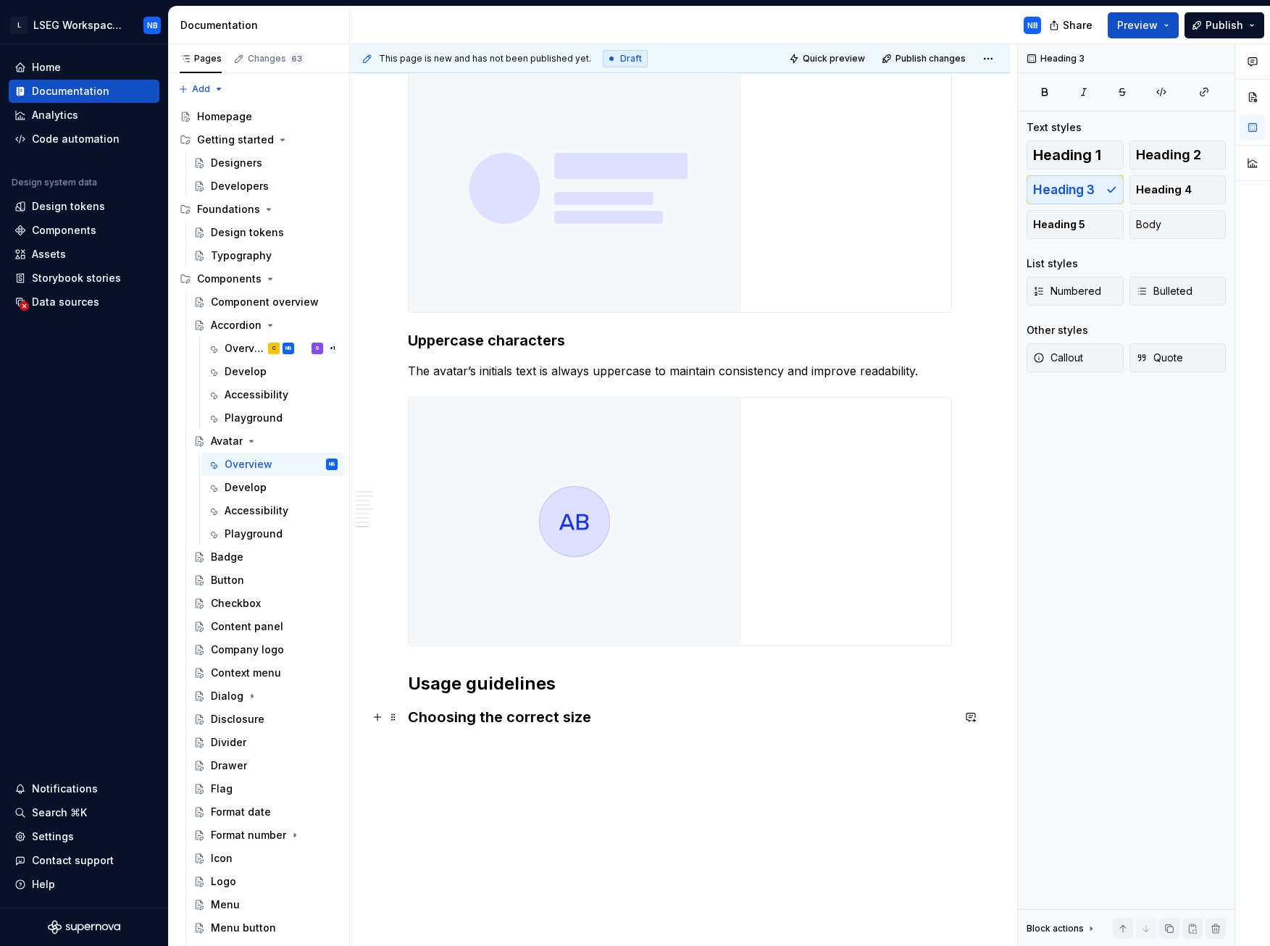
drag, startPoint x: 612, startPoint y: 714, endPoint x: 585, endPoint y: 711, distance: 27.0
click at [612, 441] on h3 "Choosing the correct size" at bounding box center [680, 717] width 544 height 20
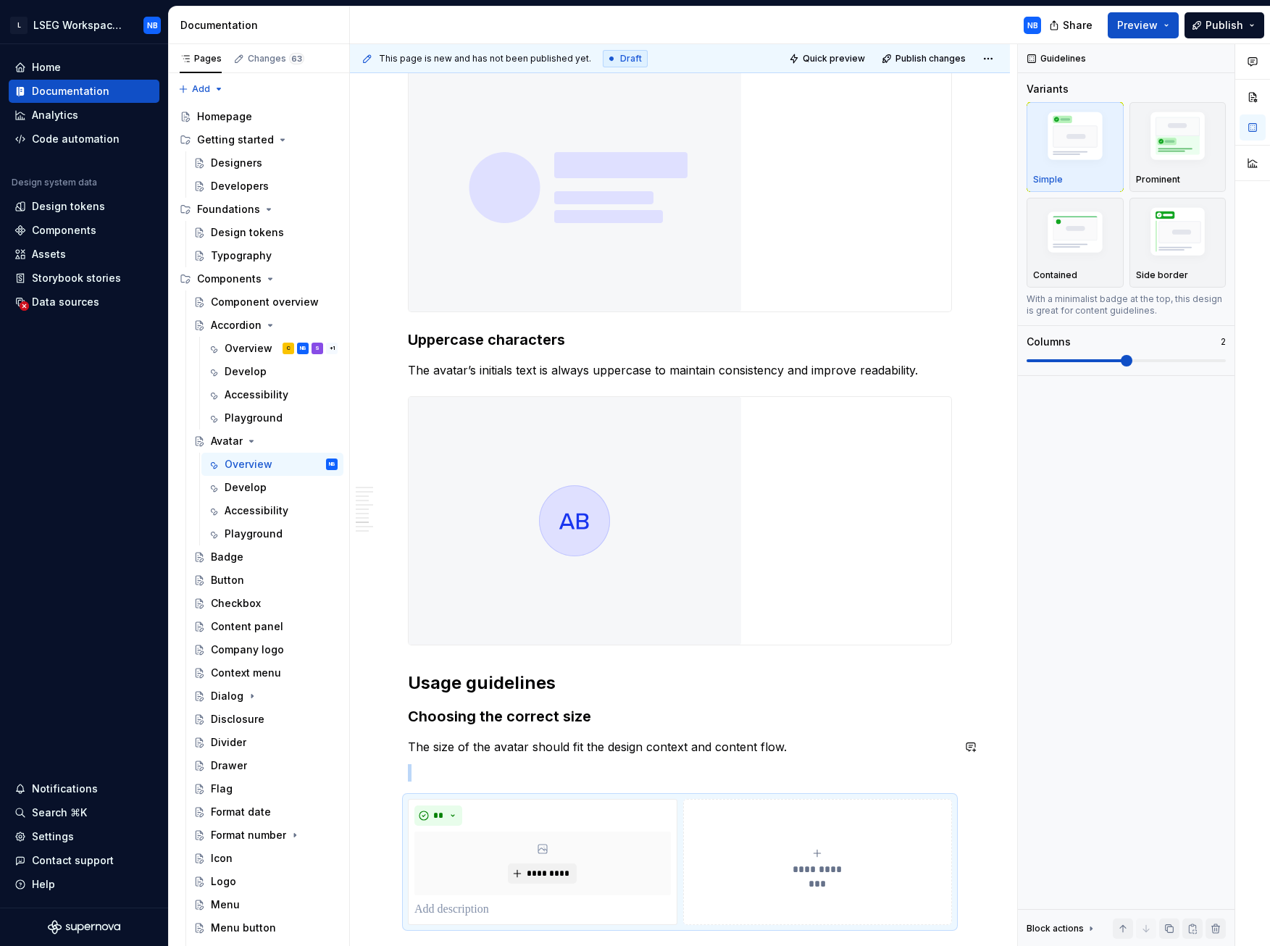
scroll to position [2911, 0]
click at [445, 441] on p at bounding box center [542, 910] width 257 height 17
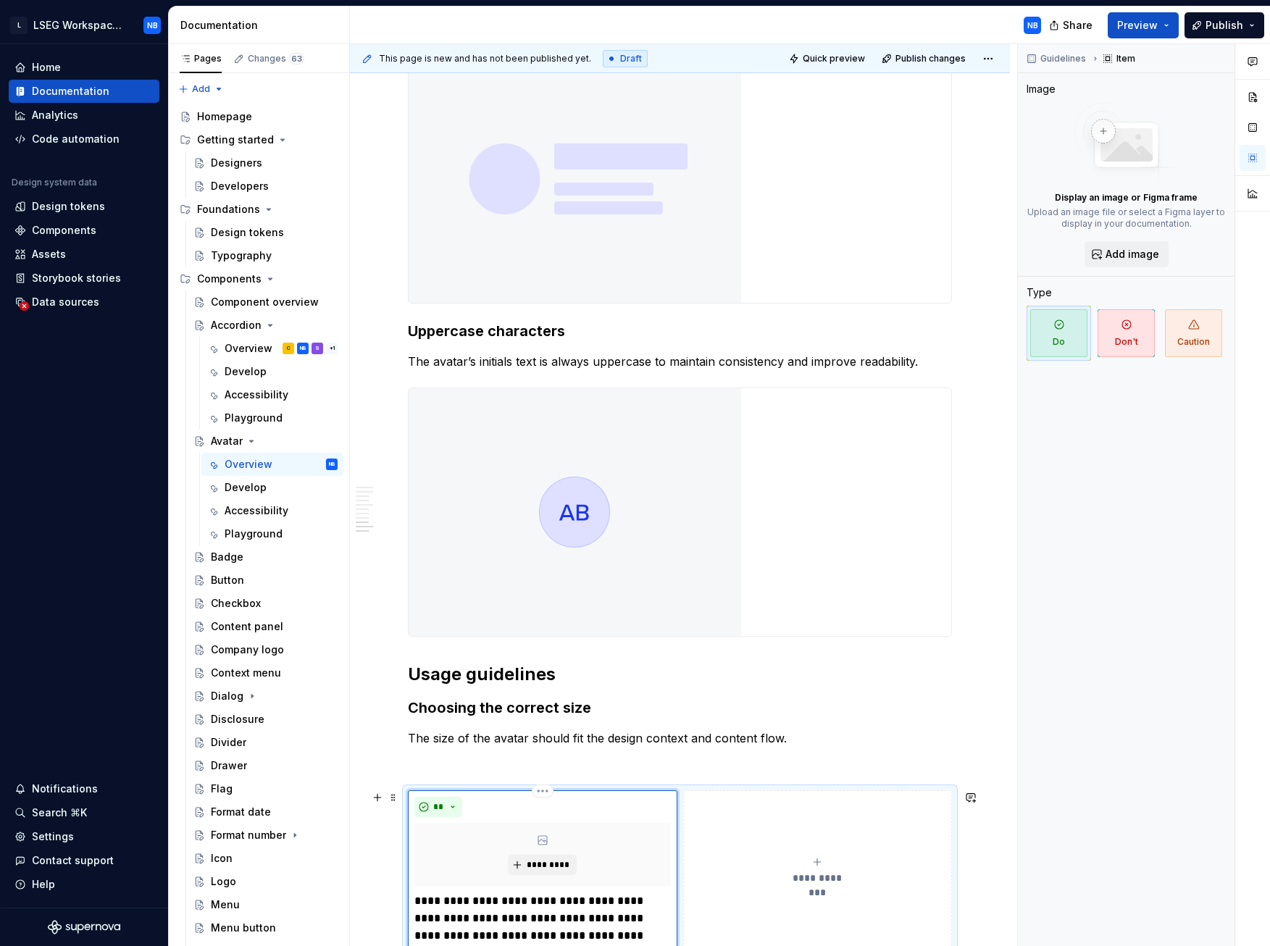
scroll to position [3065, 0]
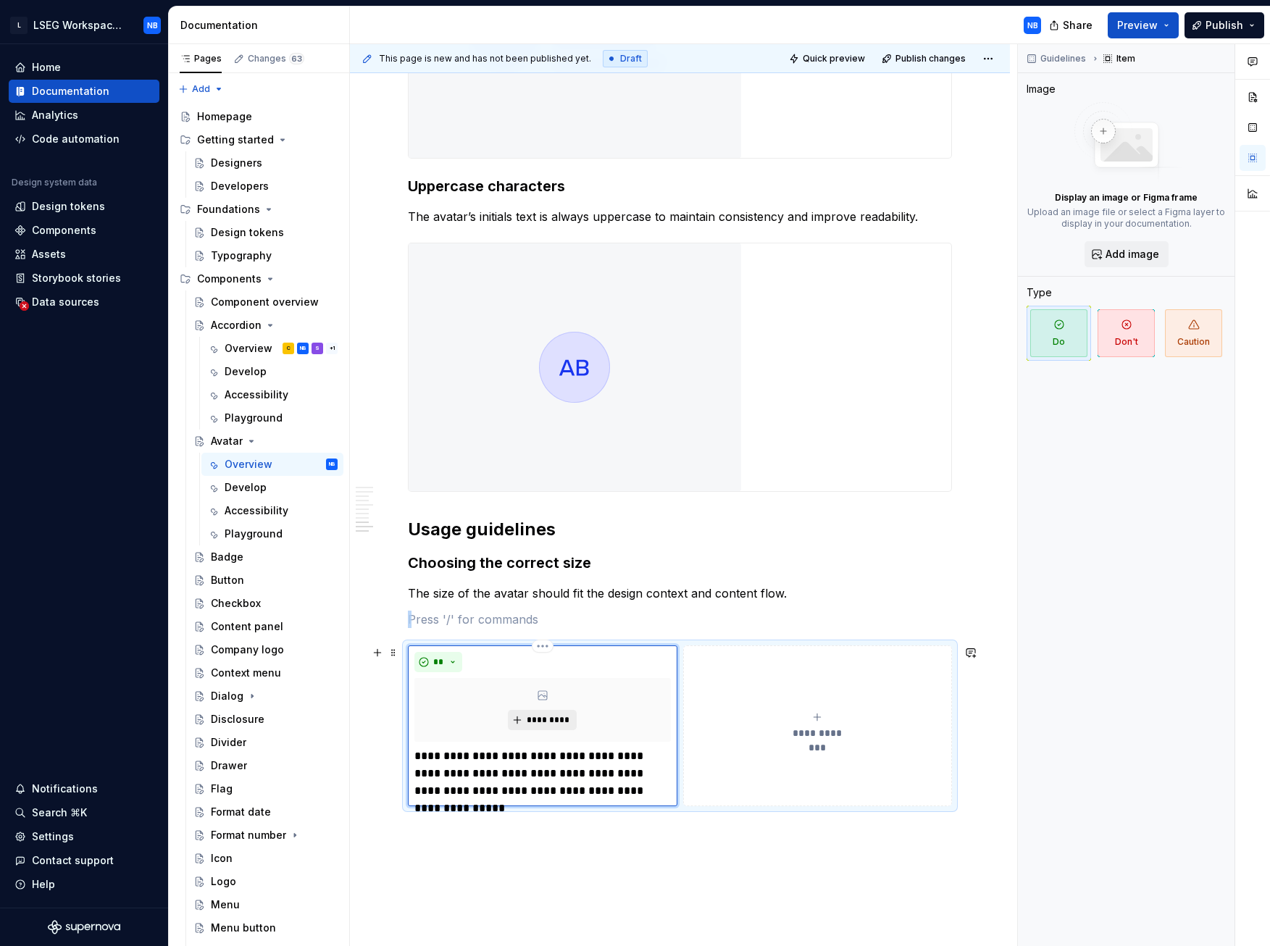
click at [539, 441] on span "*********" at bounding box center [548, 720] width 44 height 12
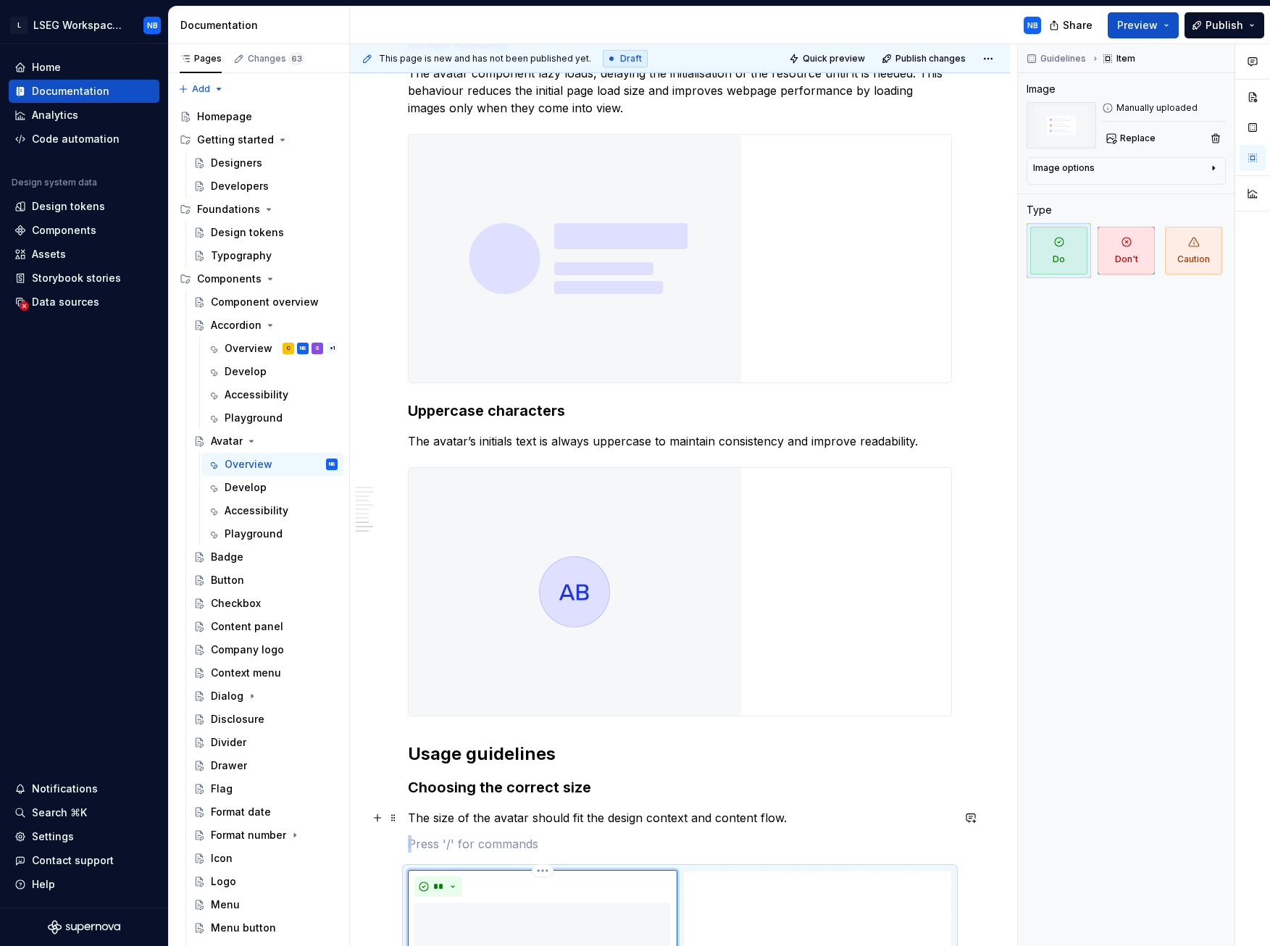
scroll to position [3131, 0]
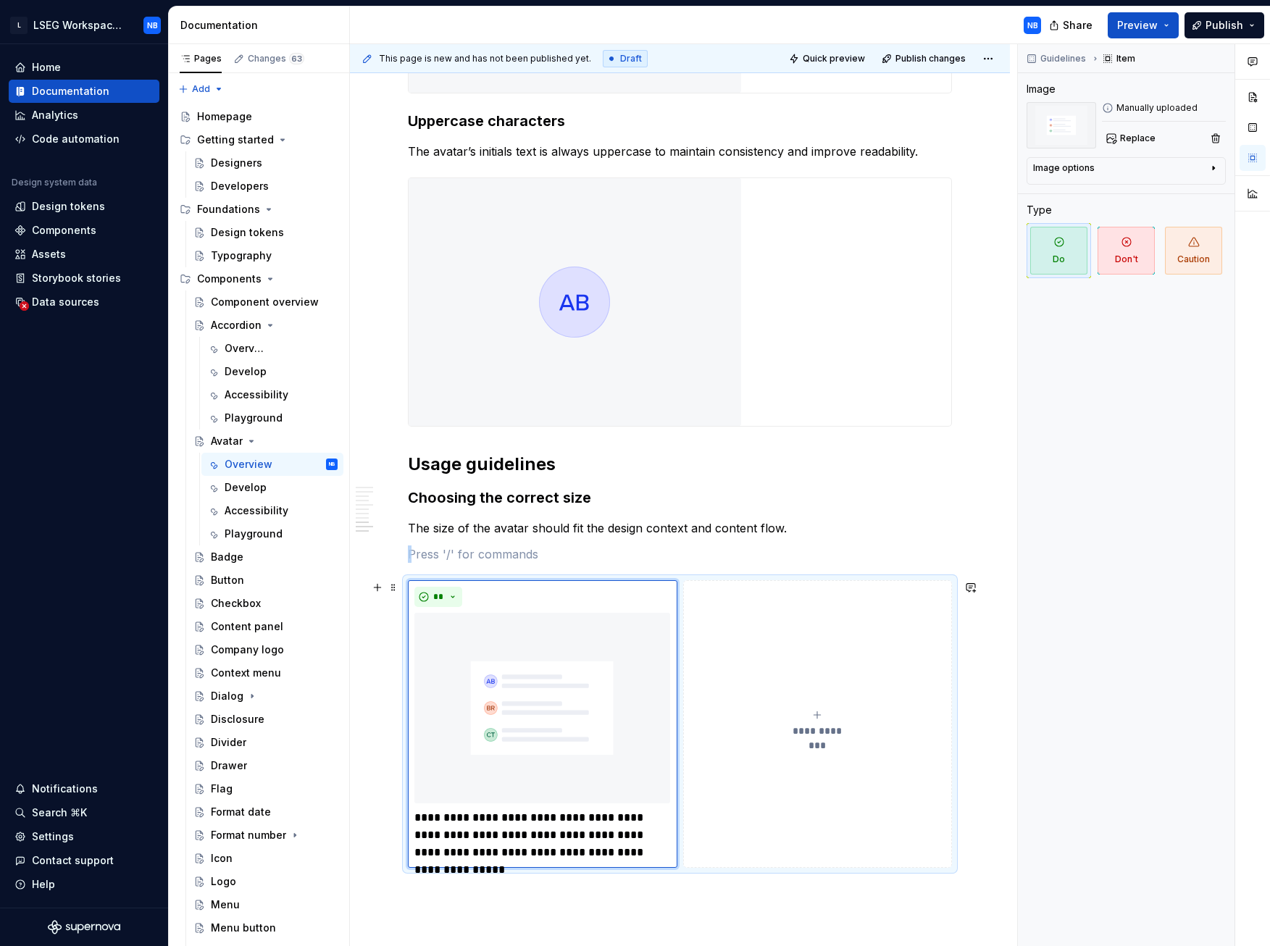
click at [817, 441] on icon "submit" at bounding box center [817, 715] width 7 height 7
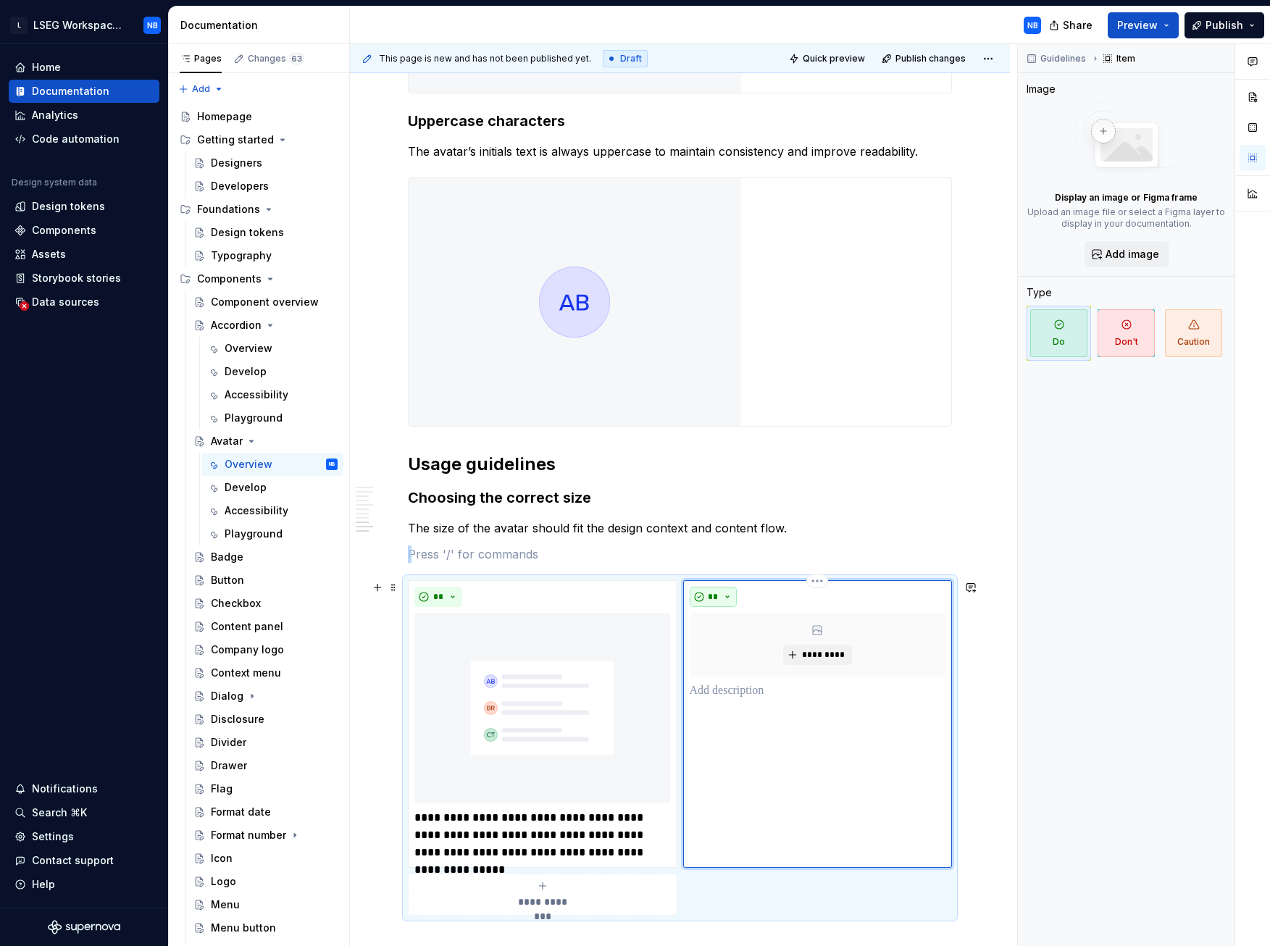
click at [725, 441] on button "**" at bounding box center [714, 597] width 48 height 20
click at [763, 441] on div "Don't" at bounding box center [772, 648] width 77 height 14
click at [730, 441] on p at bounding box center [818, 691] width 257 height 17
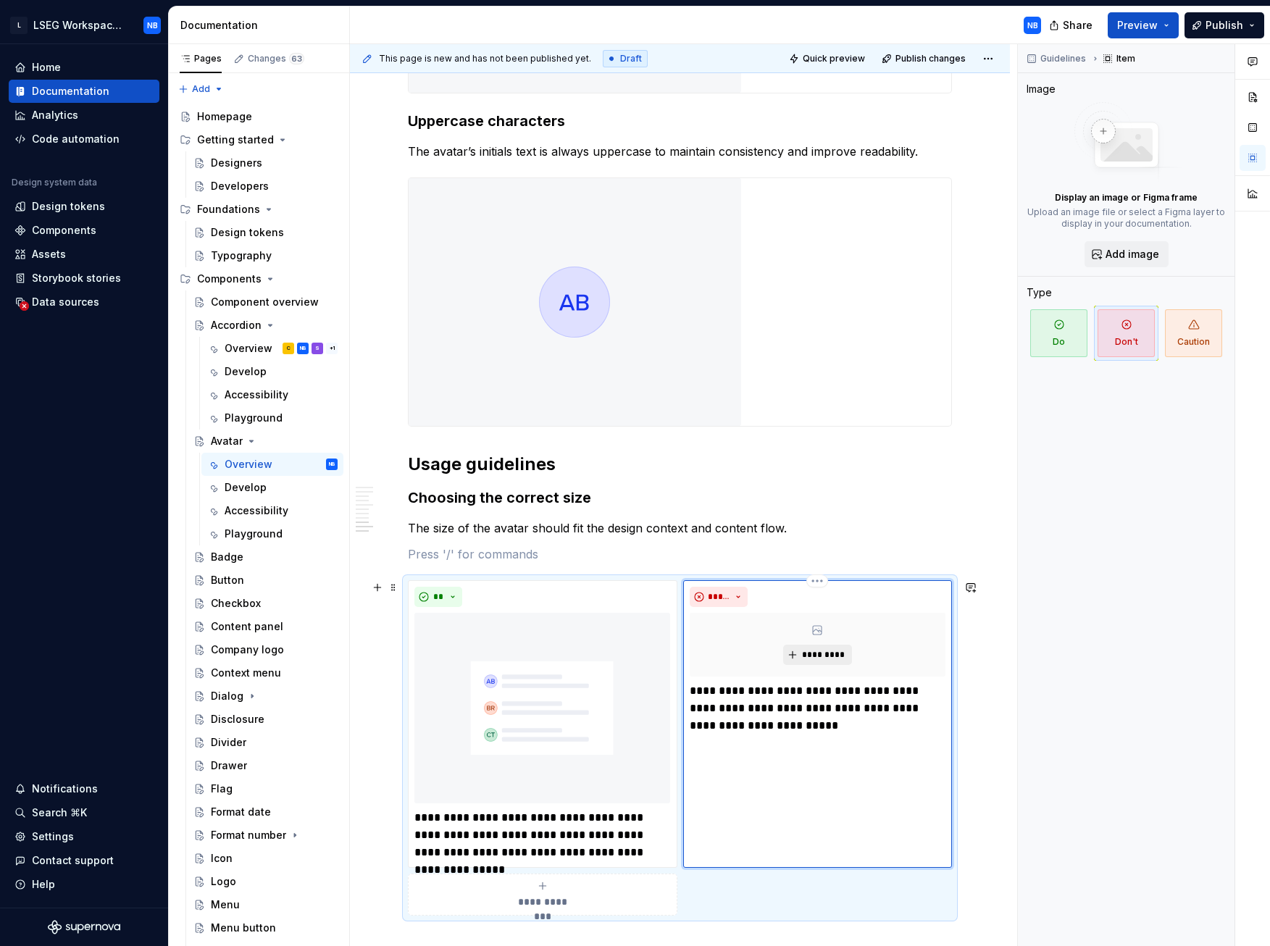
click at [817, 441] on span "*********" at bounding box center [823, 655] width 44 height 12
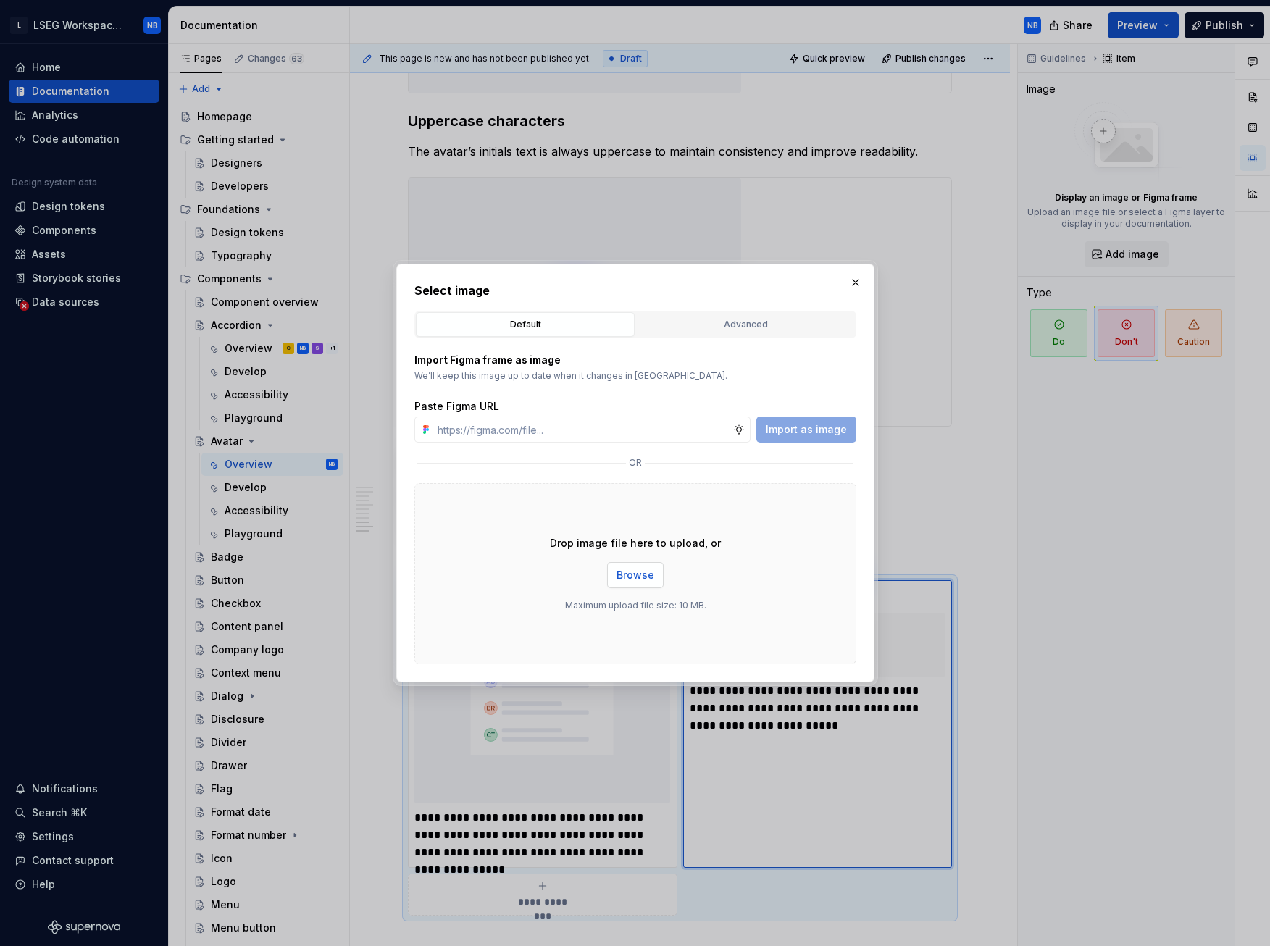
click at [620, 441] on span "Browse" at bounding box center [636, 575] width 38 height 14
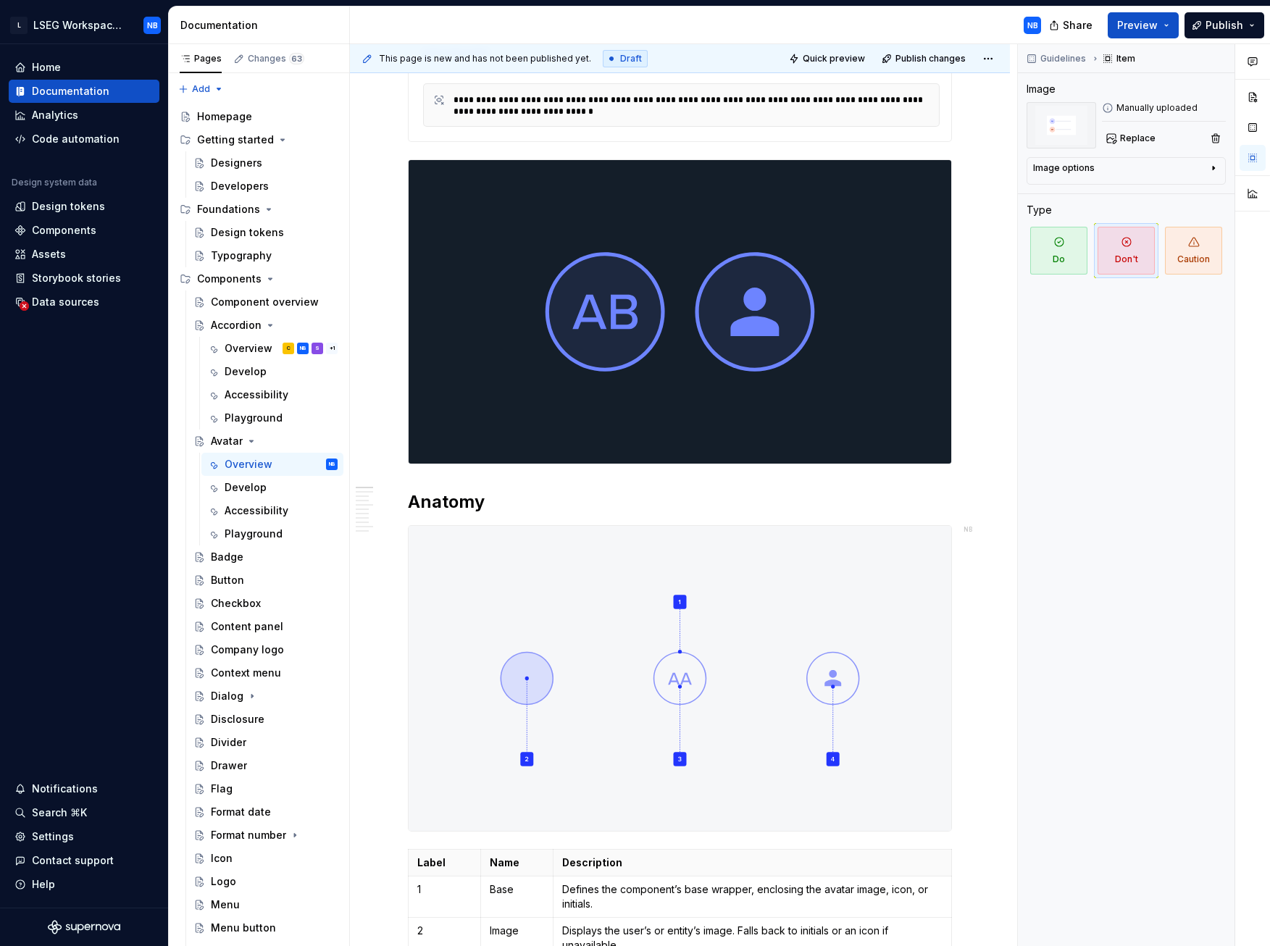
scroll to position [0, 0]
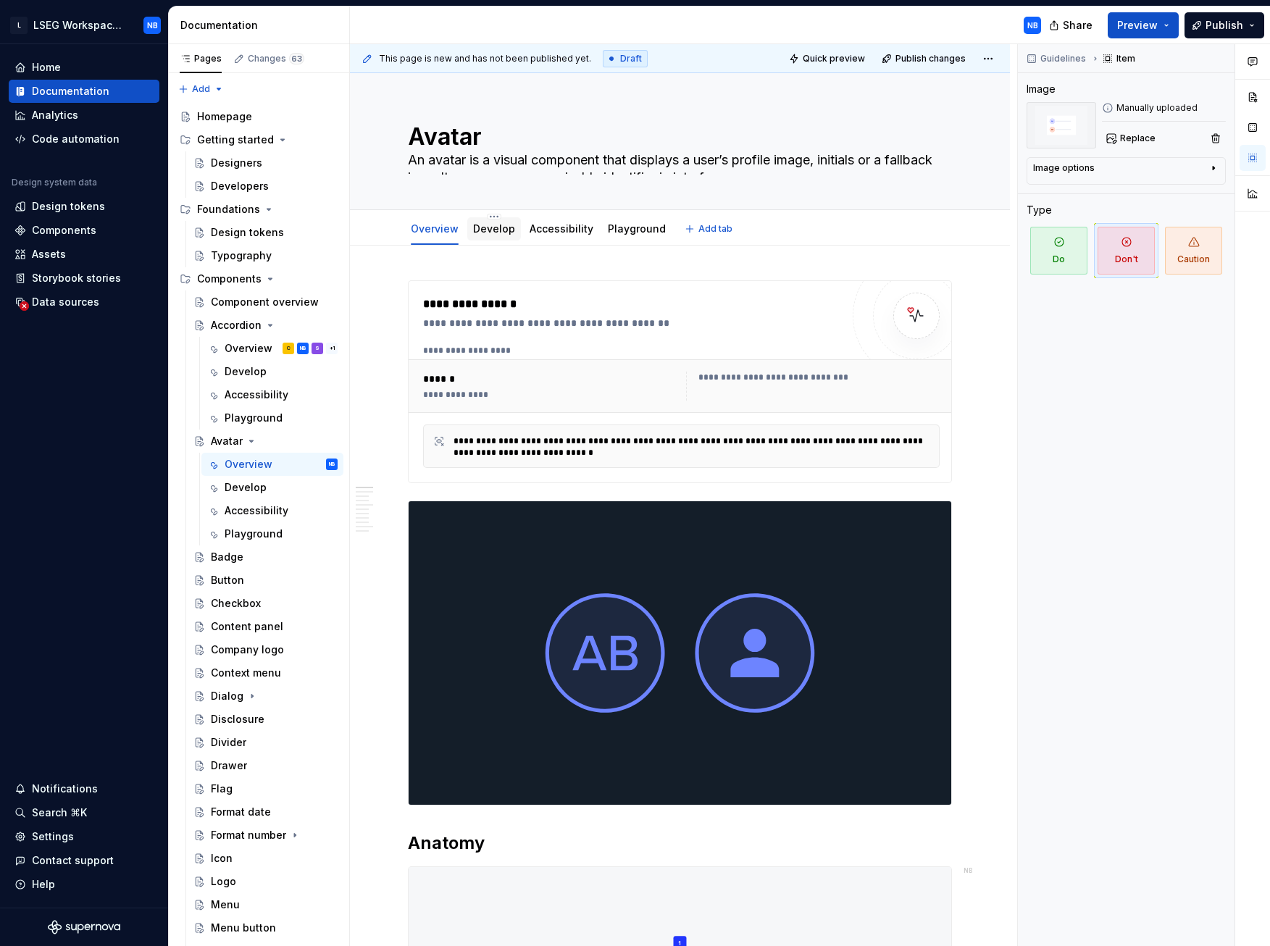
click at [476, 234] on link "Develop" at bounding box center [494, 228] width 42 height 12
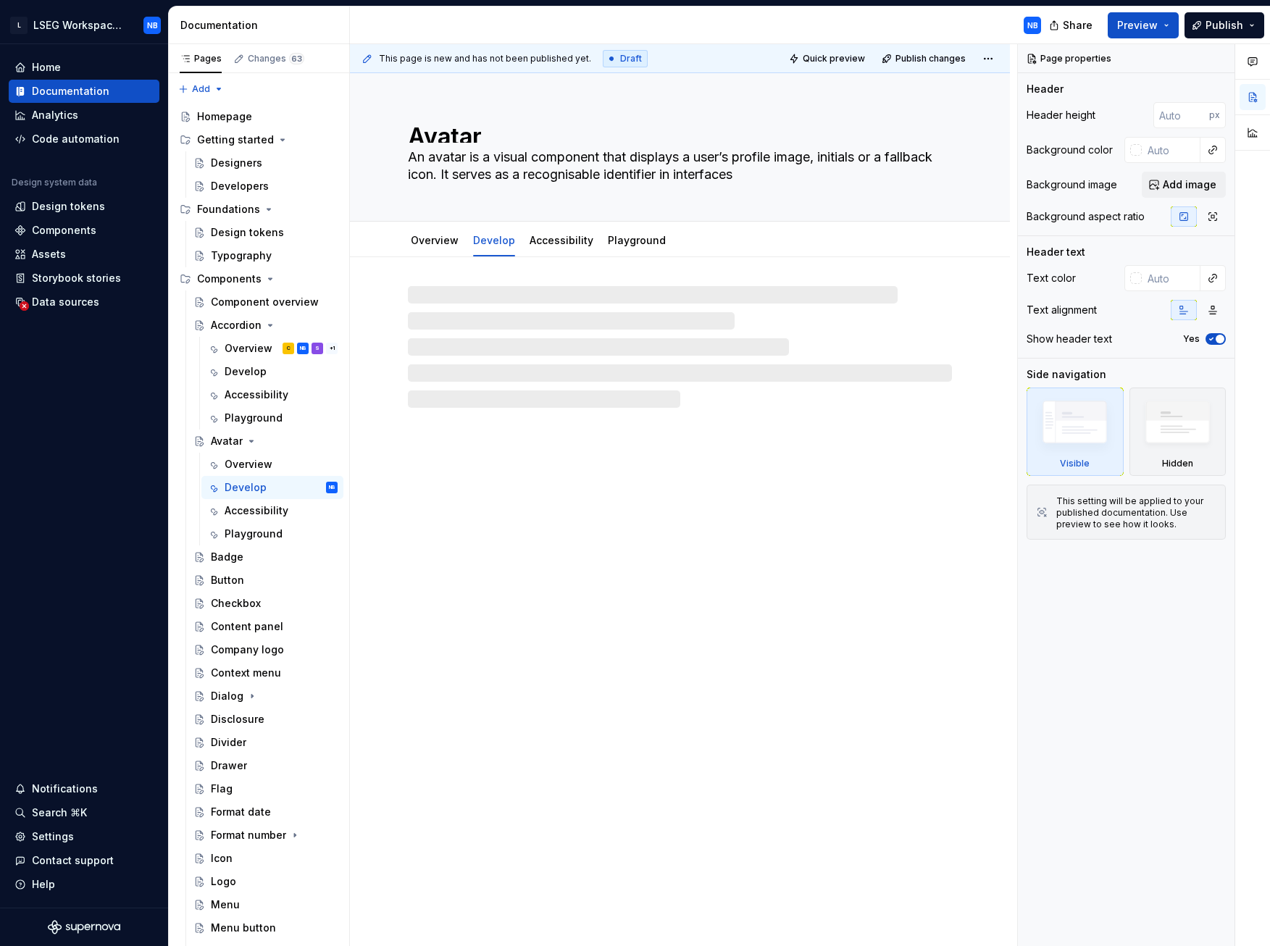
type textarea "*"
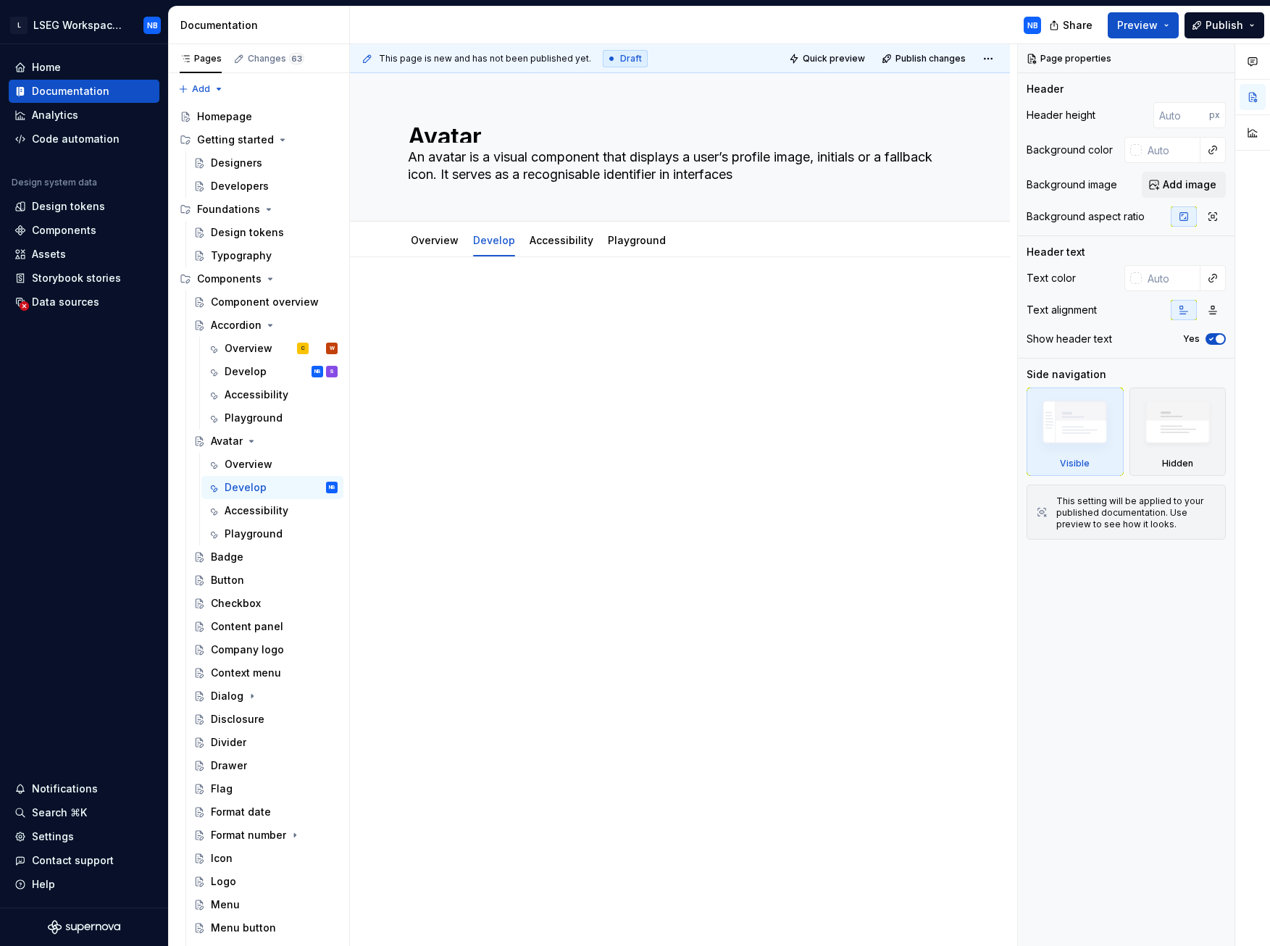
click at [428, 318] on div at bounding box center [680, 319] width 544 height 55
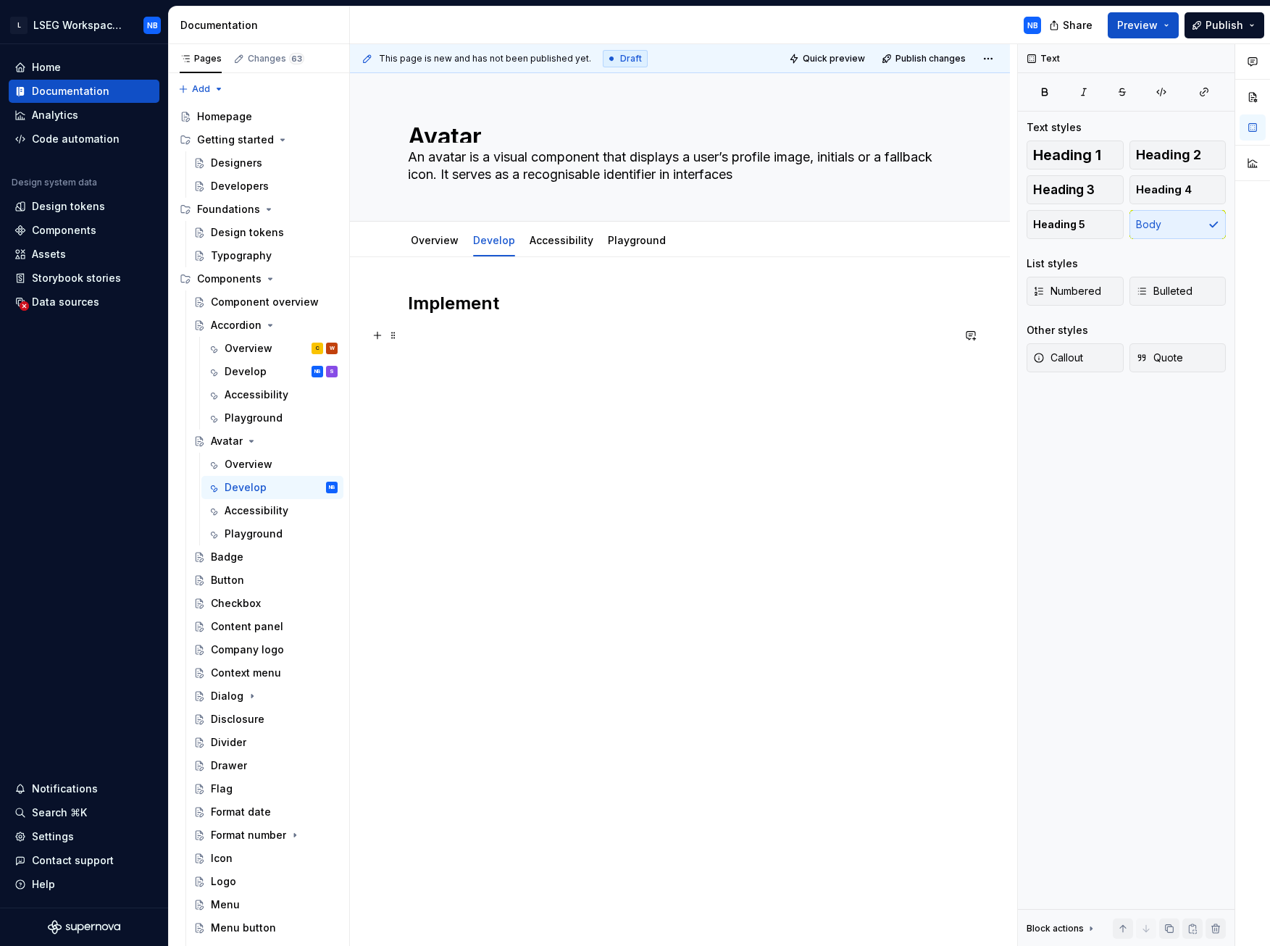
click at [464, 337] on p at bounding box center [680, 335] width 544 height 17
click at [451, 401] on div "This page is new and has not been published yet. Draft Quick preview Publish ch…" at bounding box center [683, 495] width 667 height 903
click at [432, 371] on div "Implement To display the avatar component, first you require to import it into …" at bounding box center [680, 340] width 544 height 96
click at [422, 364] on p at bounding box center [680, 361] width 544 height 17
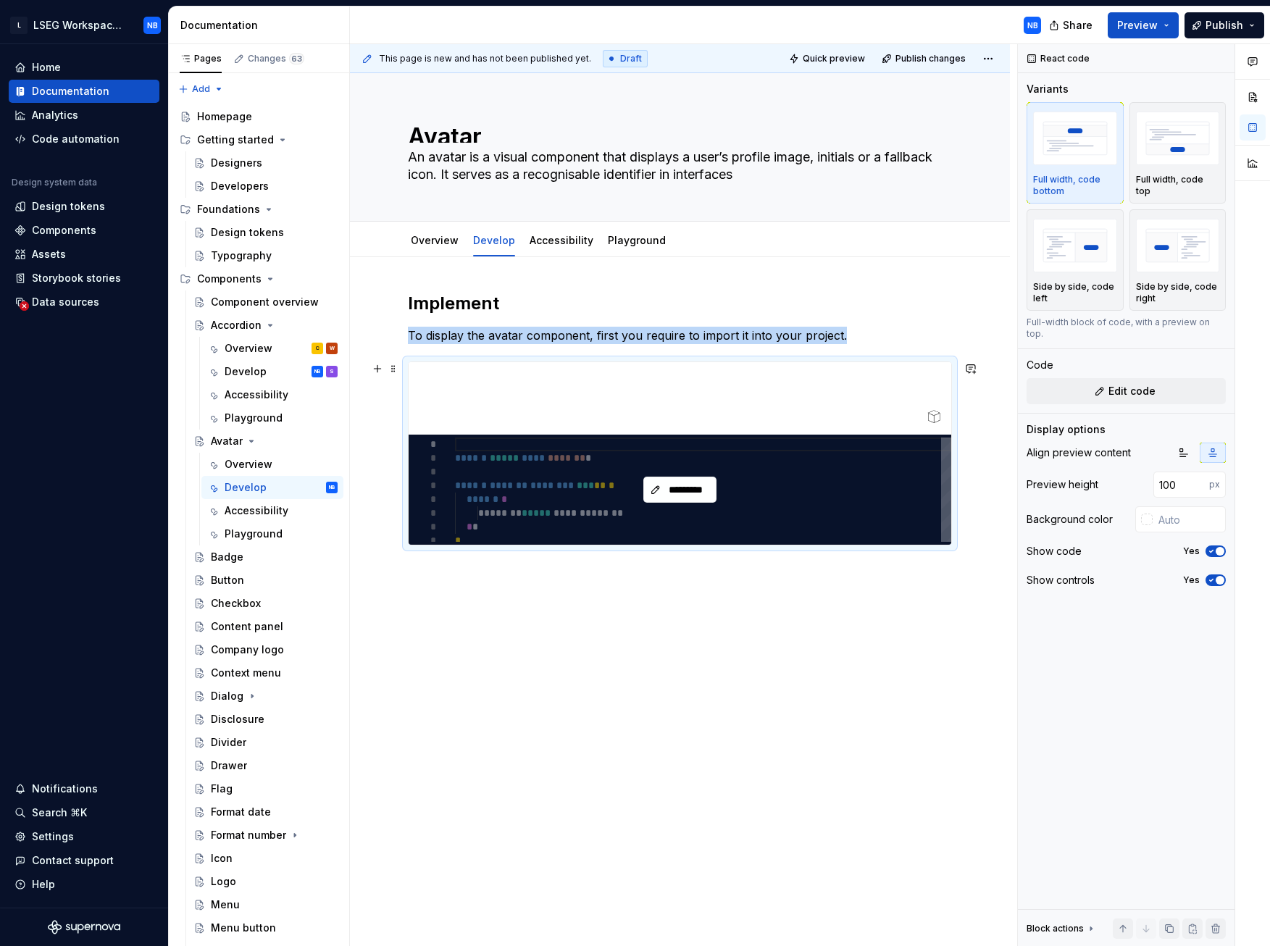
click at [475, 441] on div "*********" at bounding box center [680, 490] width 543 height 110
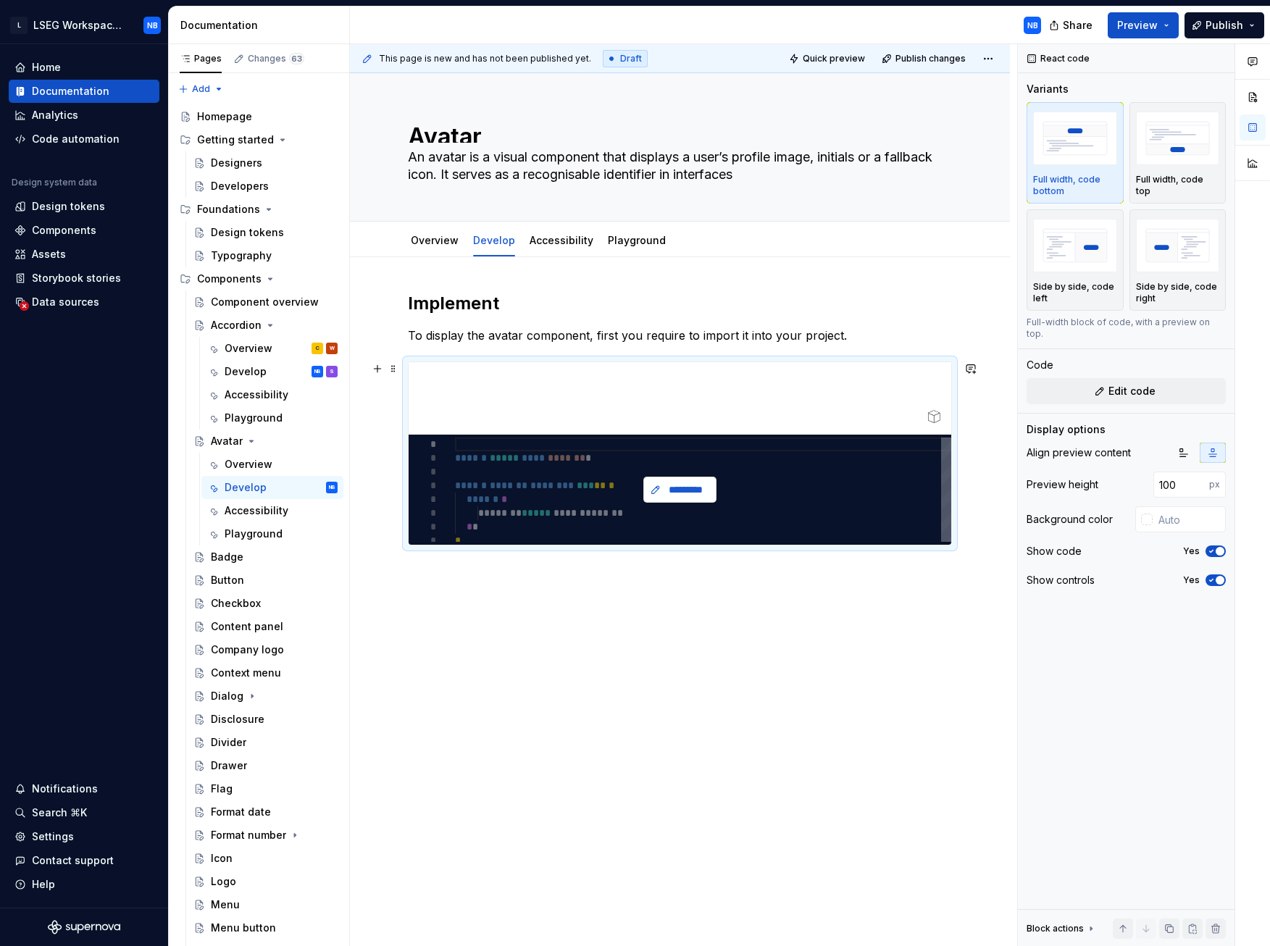
click at [680, 441] on span "*********" at bounding box center [685, 490] width 43 height 14
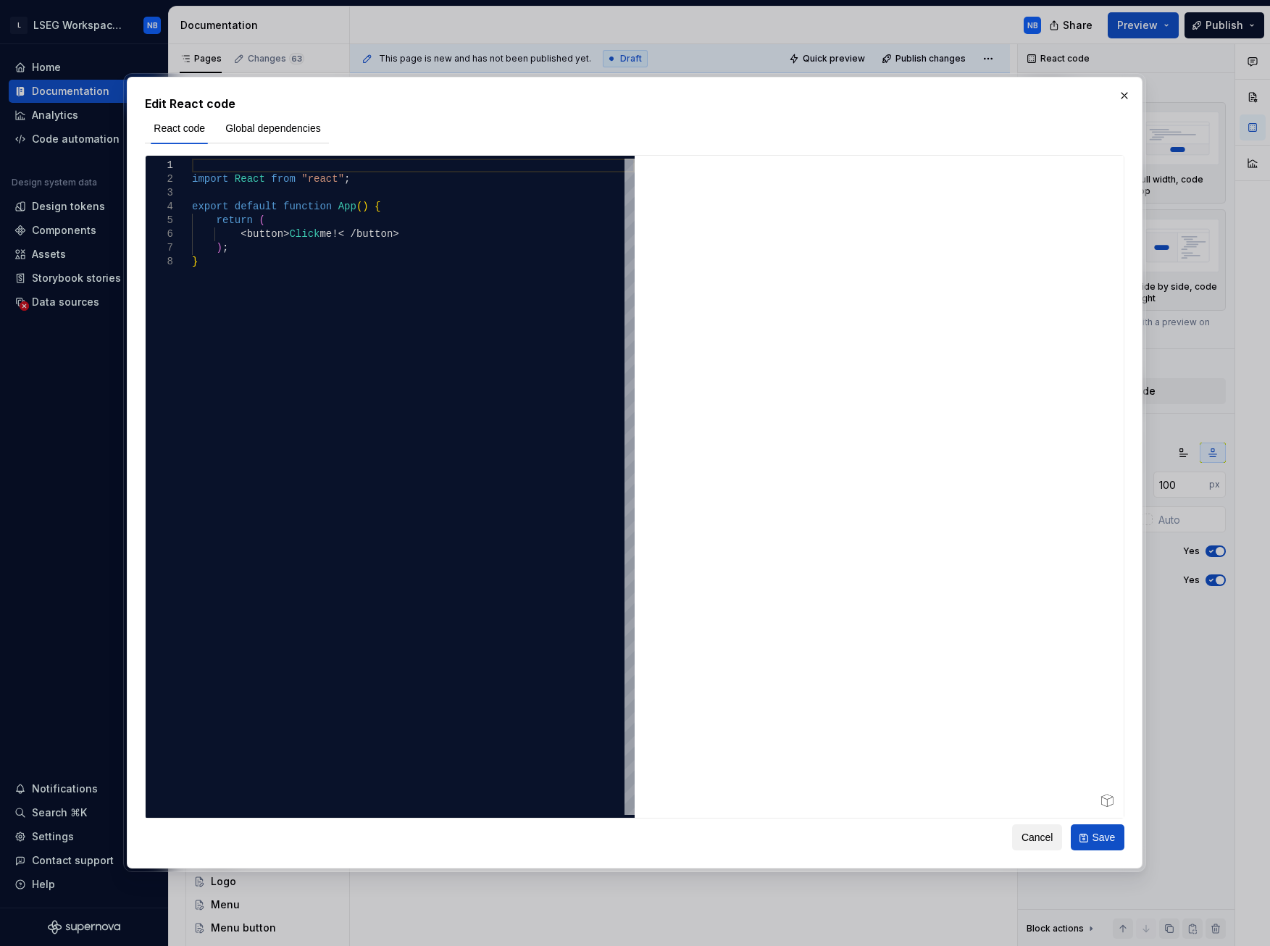
click at [1050, 441] on span "Cancel" at bounding box center [1038, 838] width 32 height 14
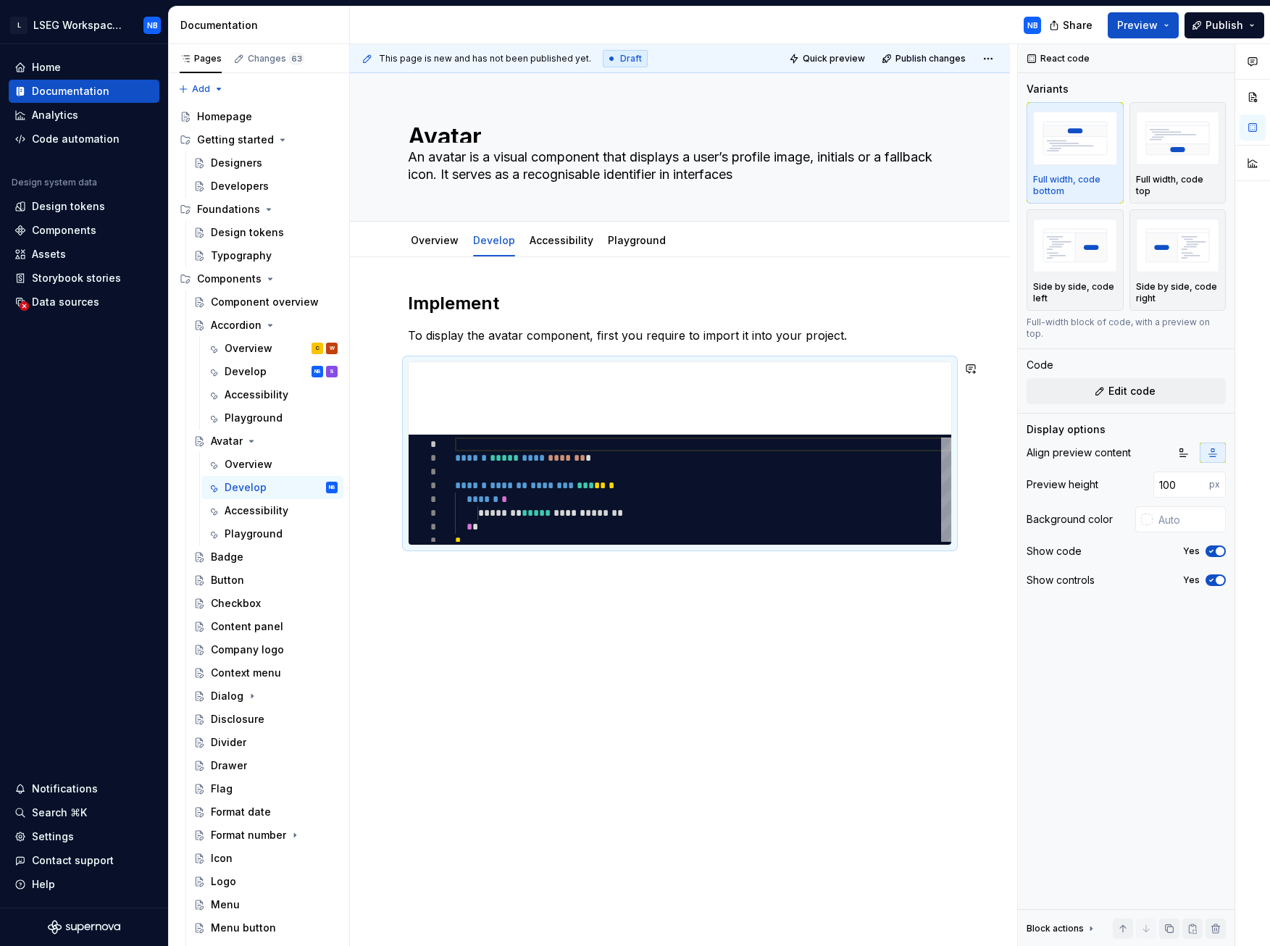
click at [528, 441] on div "Implement To display the avatar component, first you require to import it into …" at bounding box center [680, 552] width 660 height 590
drag, startPoint x: 472, startPoint y: 578, endPoint x: 433, endPoint y: 377, distance: 205.2
click at [433, 377] on div "This page is new and has not been published yet. Draft Quick preview Publish ch…" at bounding box center [683, 495] width 667 height 903
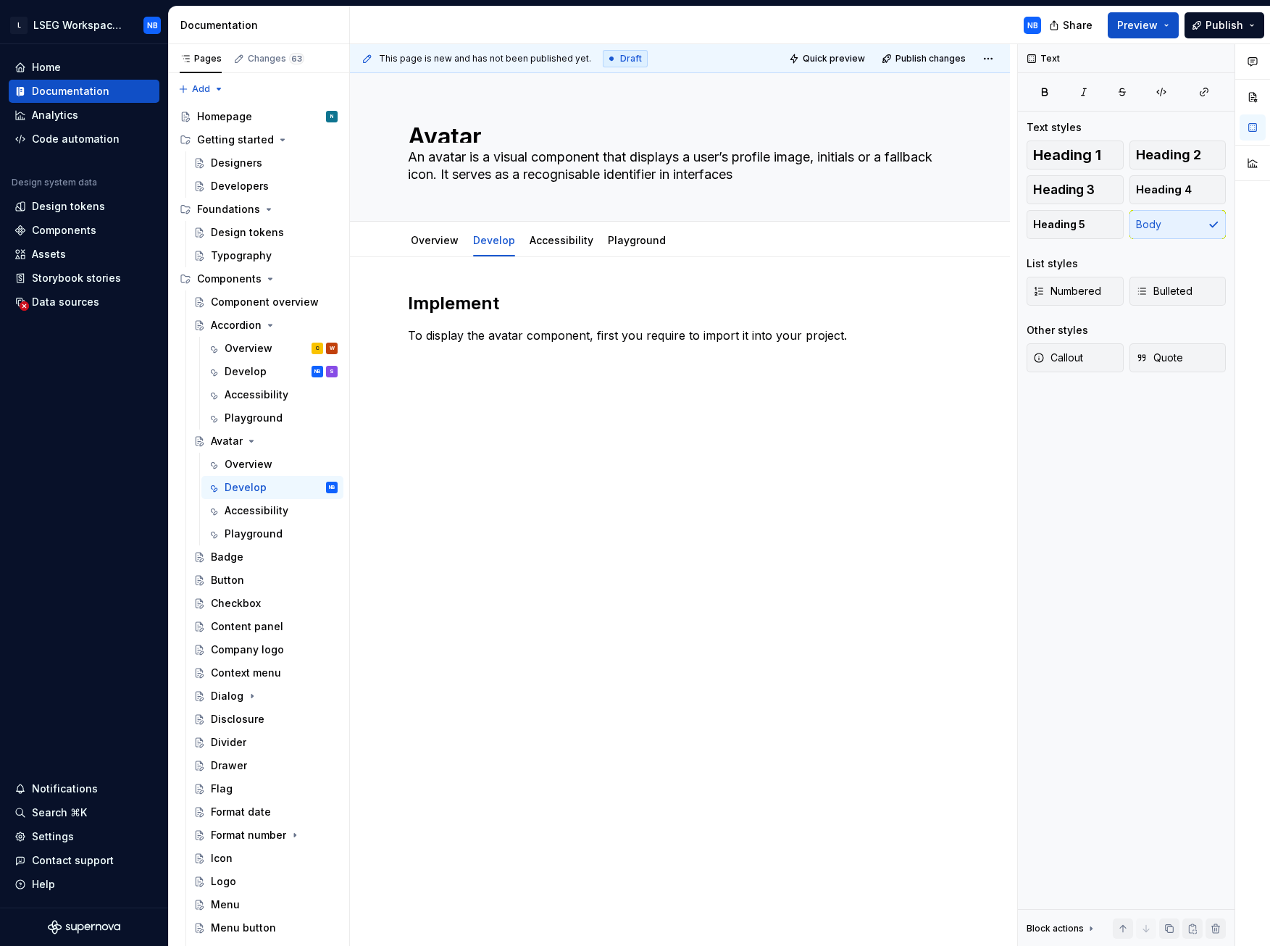
click at [433, 377] on div "Implement To display the avatar component, first you require to import it into …" at bounding box center [680, 452] width 660 height 391
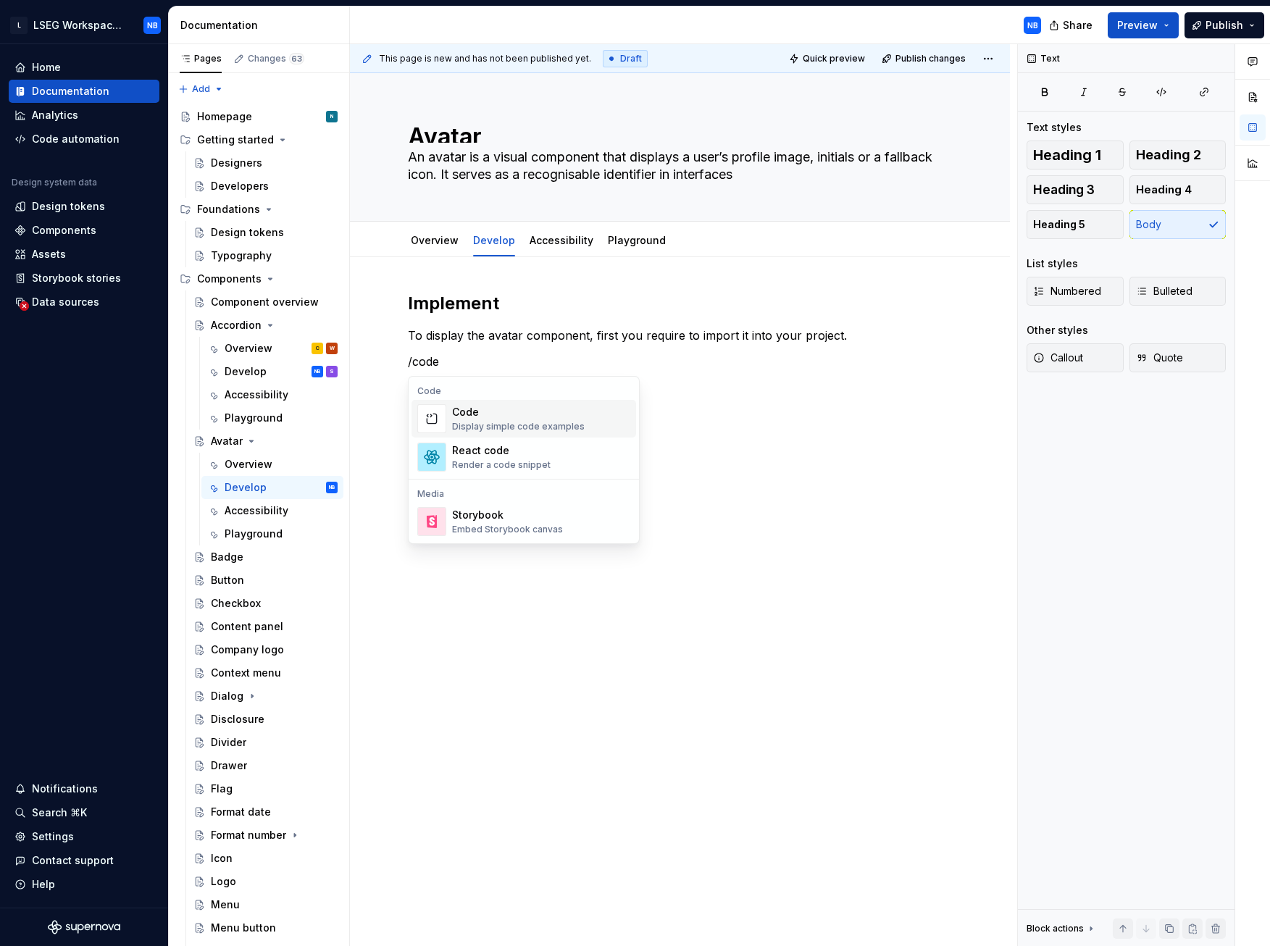
click at [540, 427] on div "Display simple code examples" at bounding box center [518, 427] width 133 height 12
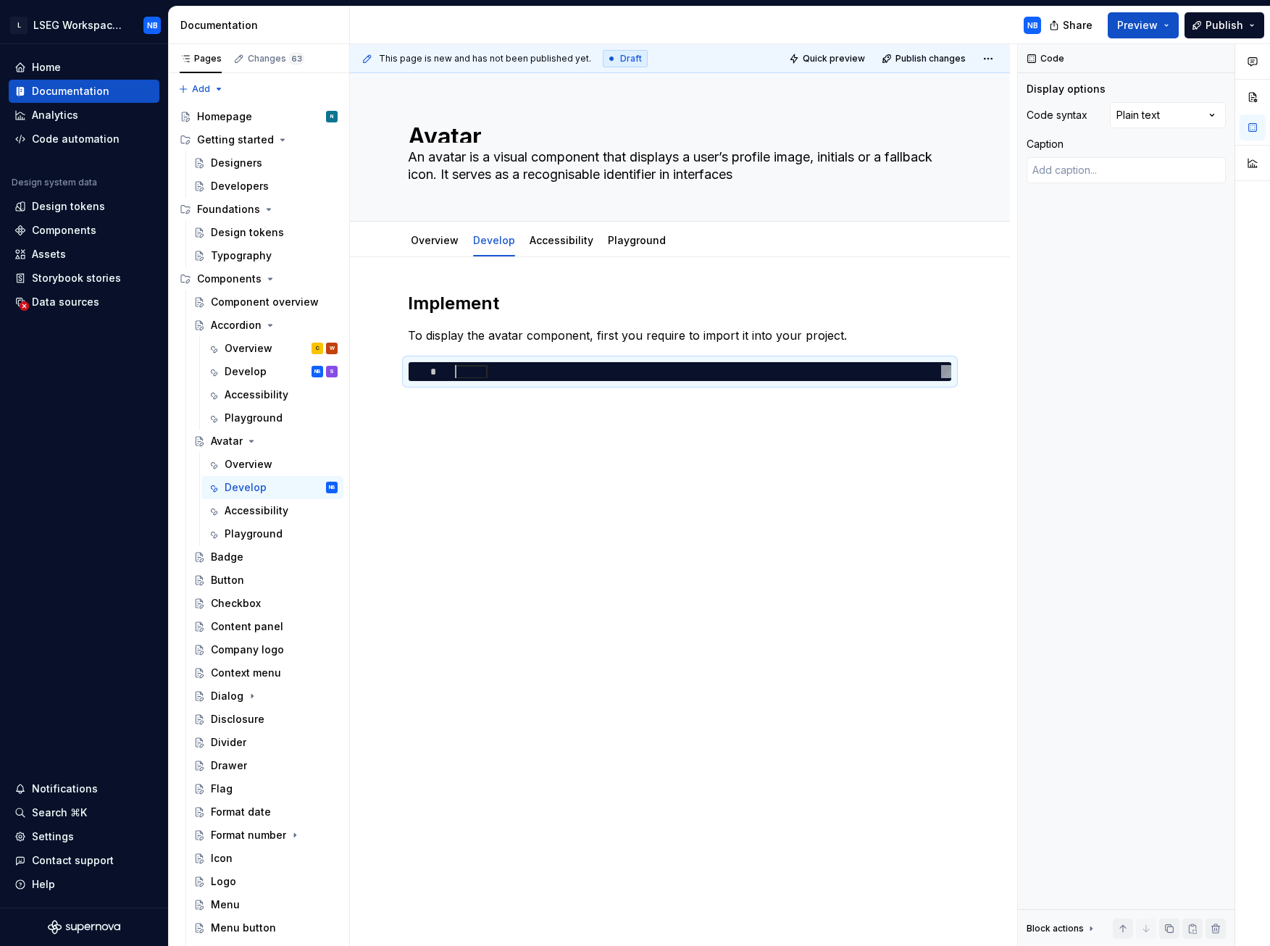
type textarea "*"
type textarea "******"
type textarea "*"
type textarea "******"
type textarea "*"
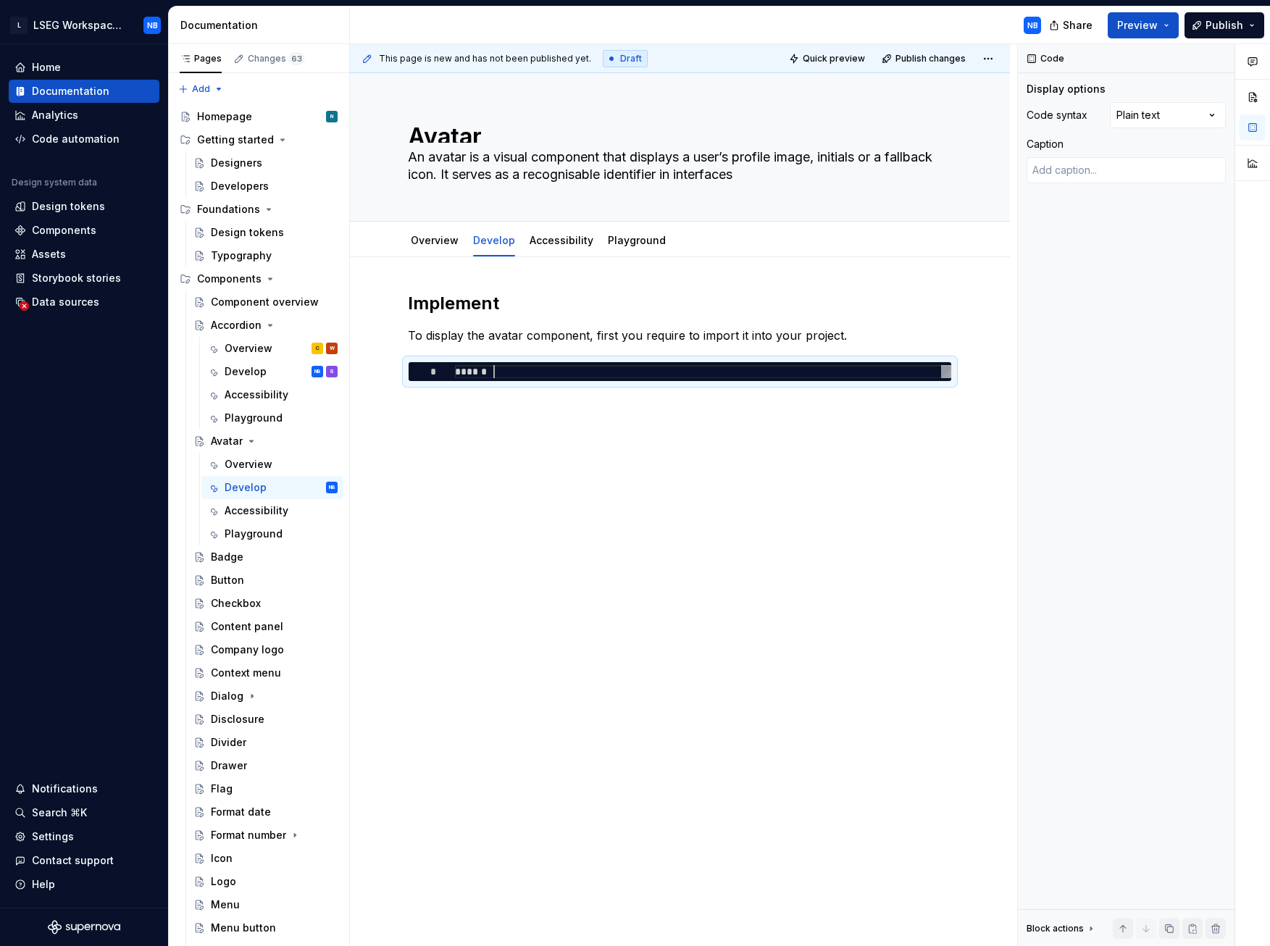
scroll to position [1, 38]
type textarea "******"
drag, startPoint x: 489, startPoint y: 370, endPoint x: 502, endPoint y: 381, distance: 17.0
click at [455, 371] on div "******" at bounding box center [703, 372] width 496 height 14
type textarea "*"
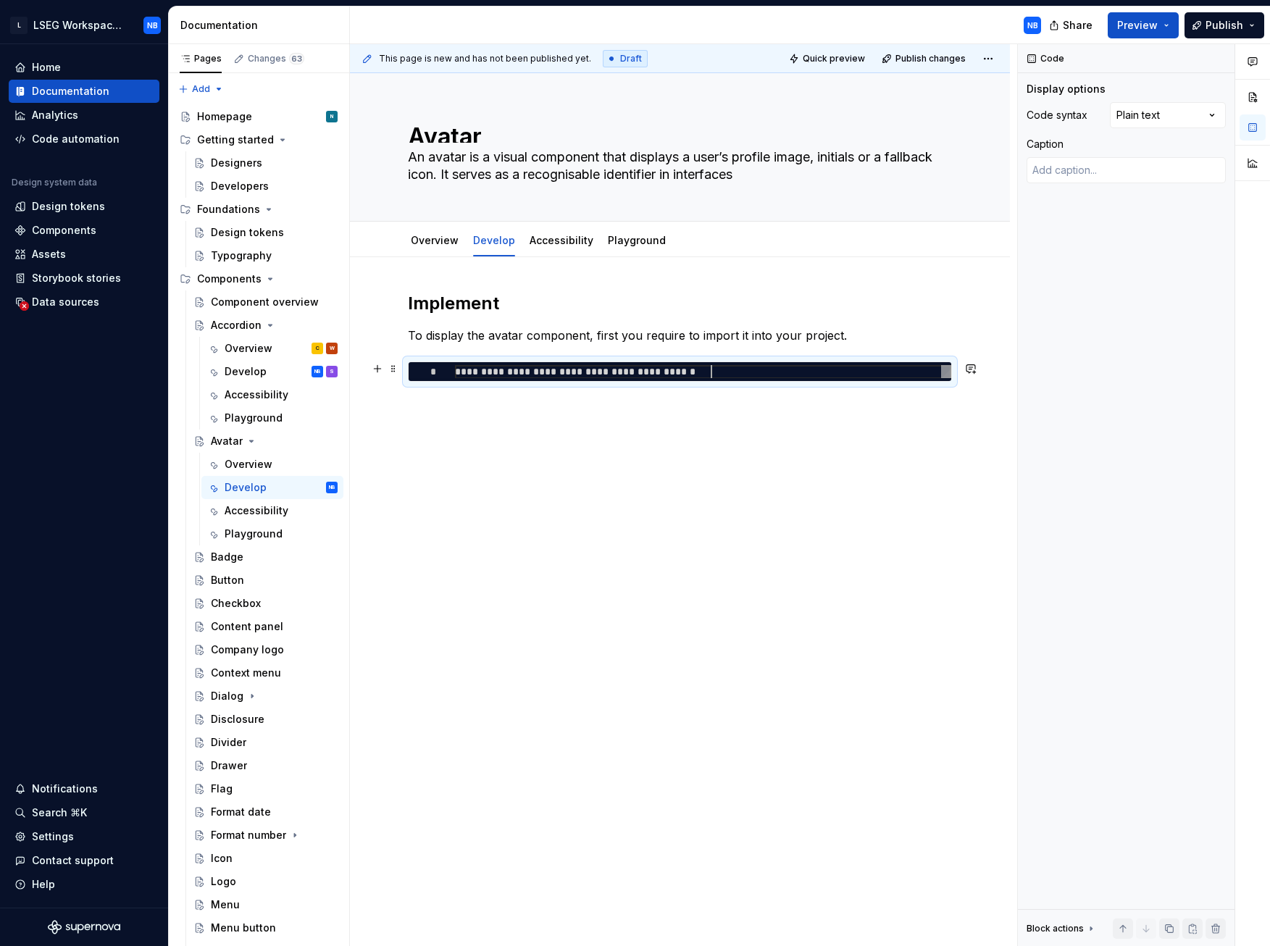
click at [691, 373] on div "**********" at bounding box center [703, 372] width 496 height 14
type textarea "**********"
type textarea "*"
type textarea "**********"
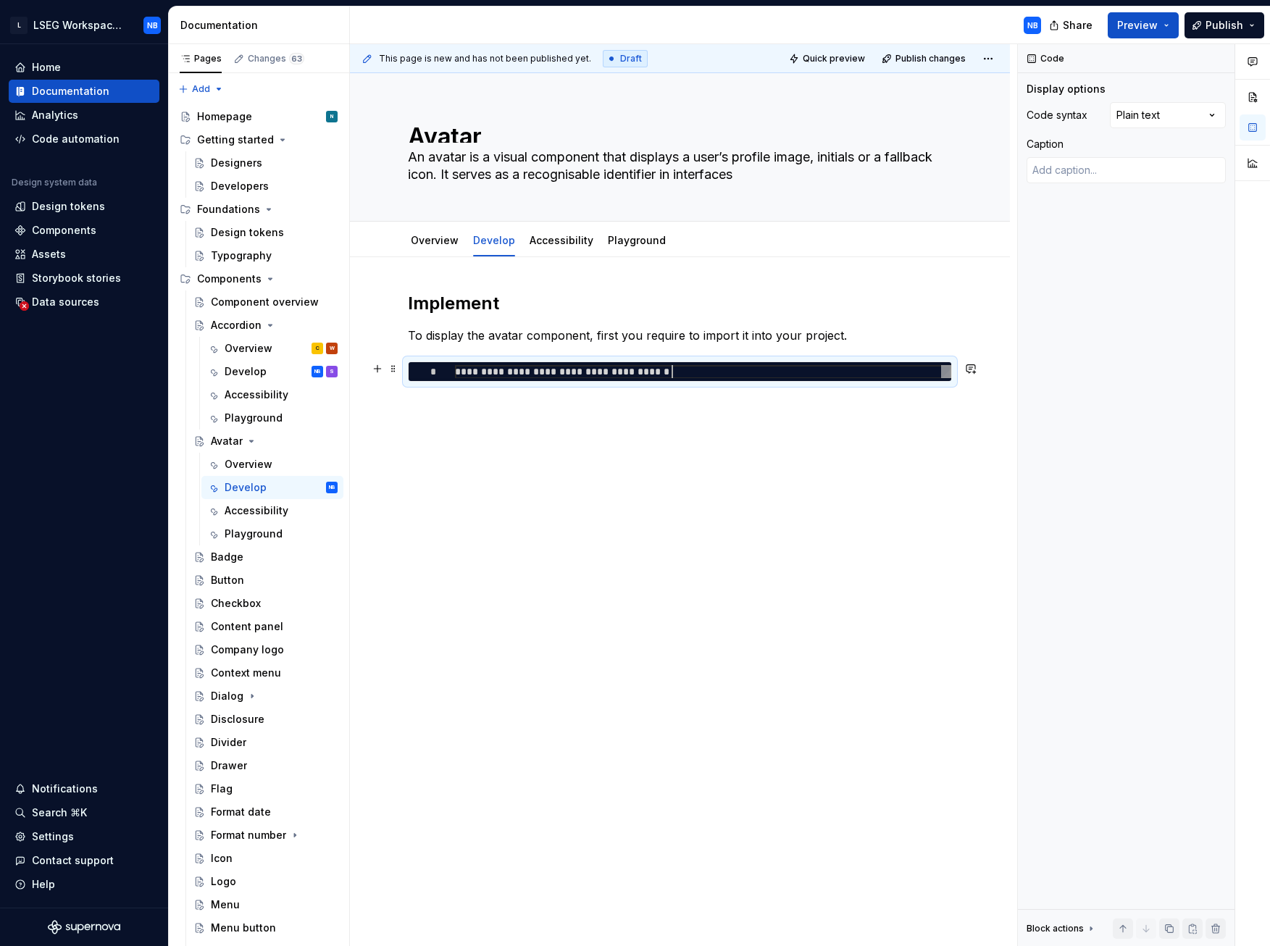
type textarea "*"
type textarea "**********"
type textarea "*"
type textarea "**********"
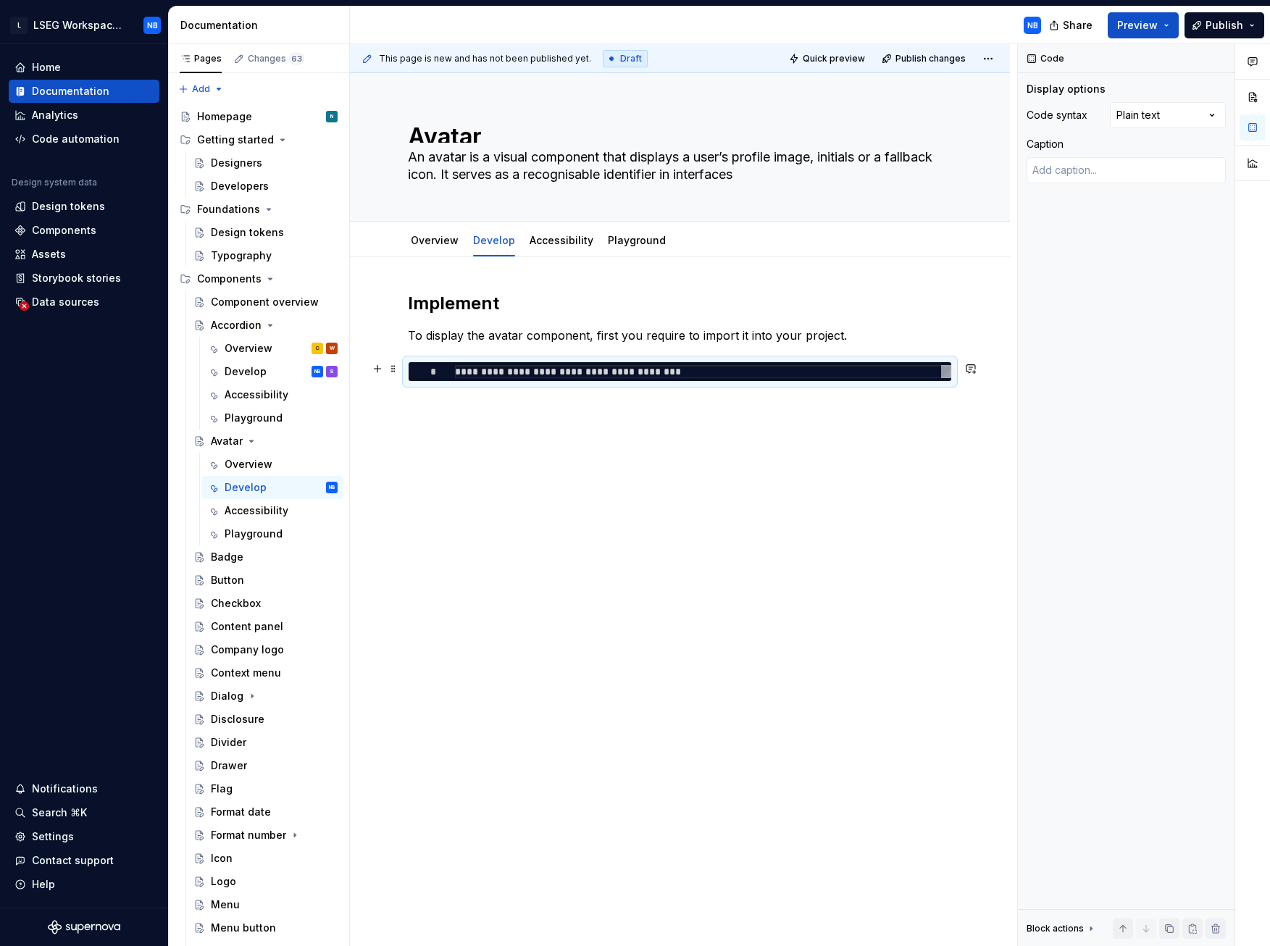
click at [566, 382] on div "**********" at bounding box center [680, 372] width 544 height 20
click at [566, 372] on div "**********" at bounding box center [703, 372] width 496 height 14
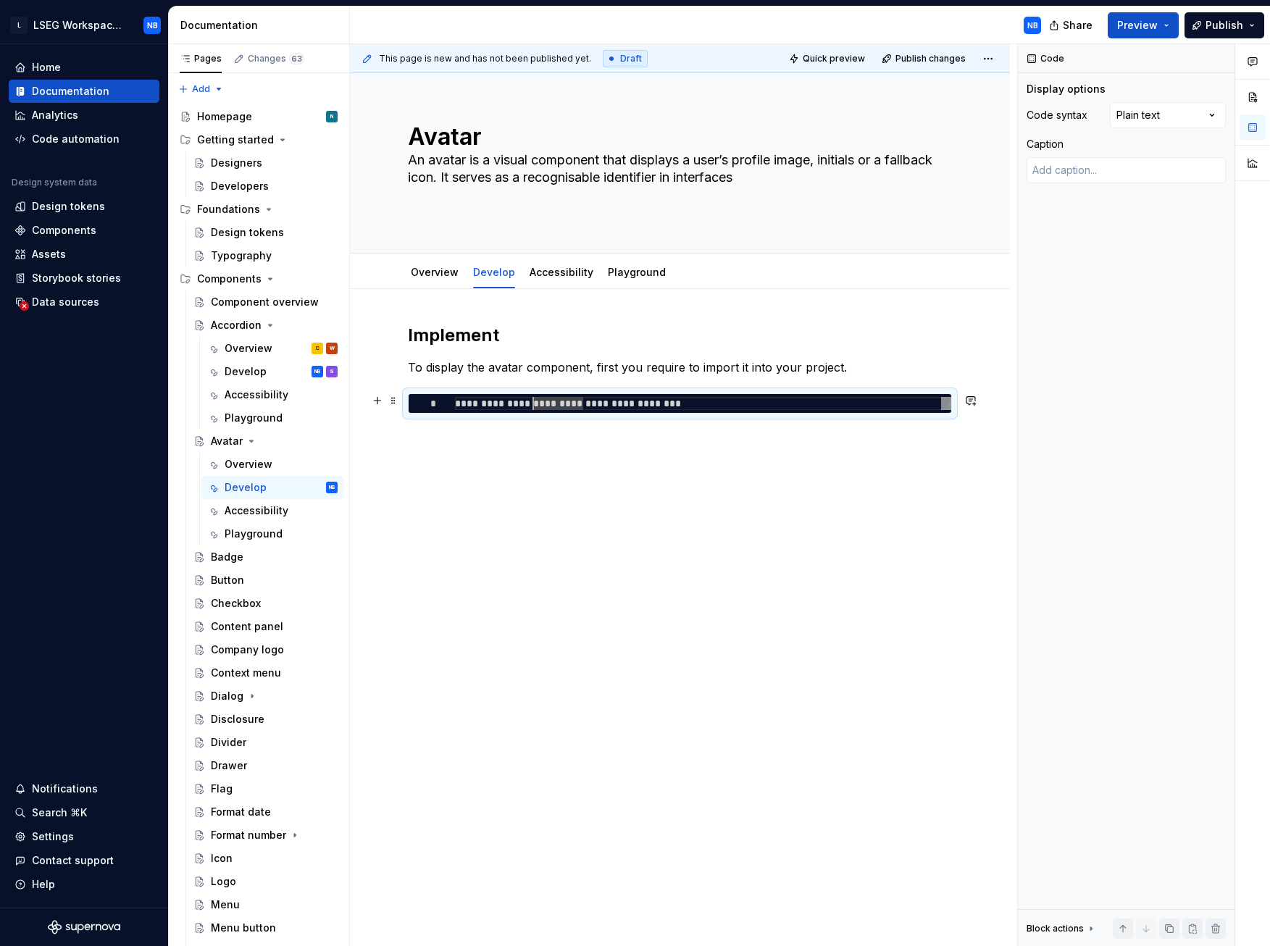
drag, startPoint x: 566, startPoint y: 372, endPoint x: 535, endPoint y: 404, distance: 43.6
click at [535, 404] on div "**********" at bounding box center [703, 404] width 496 height 14
click at [1156, 114] on div "Comments Open comments No comments yet Select ‘Comment’ from the block context …" at bounding box center [1144, 495] width 252 height 903
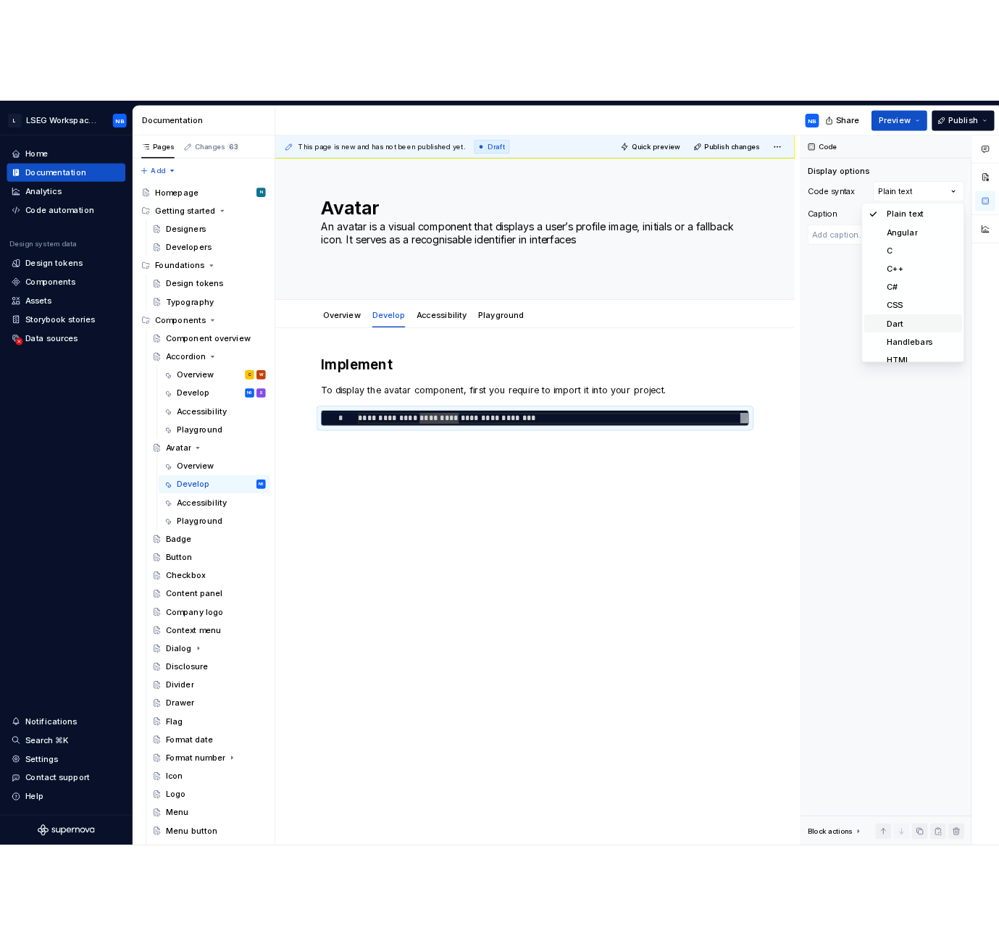
scroll to position [145, 0]
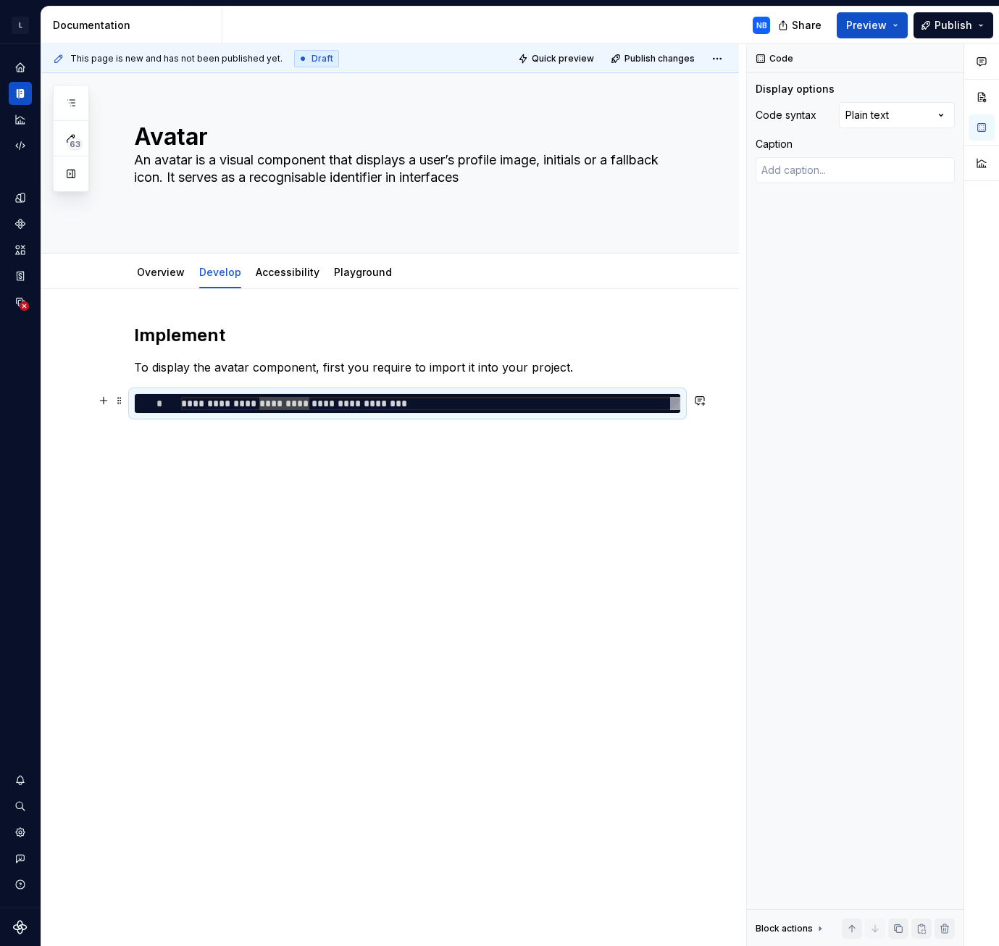
click at [421, 401] on div "**********" at bounding box center [430, 404] width 499 height 14
click at [905, 115] on div "Comments Open comments No comments yet Select ‘Comment’ from the block context …" at bounding box center [873, 495] width 252 height 903
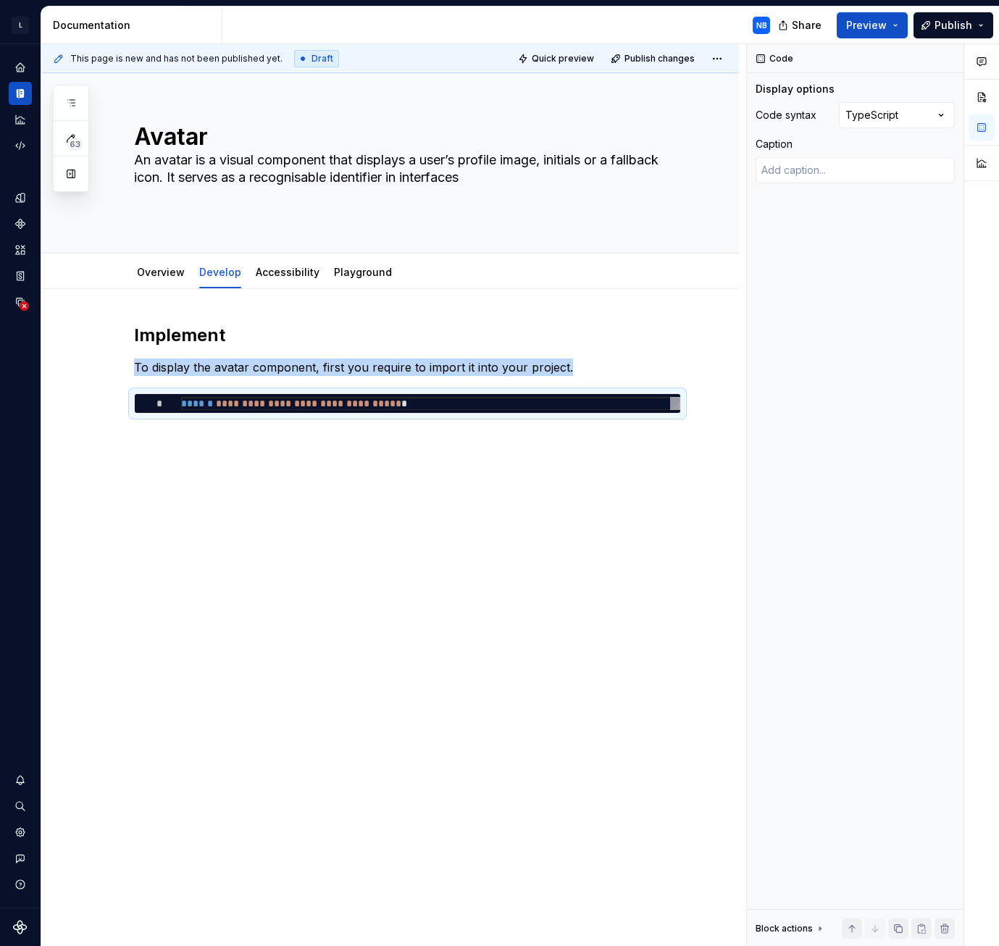
click at [242, 441] on div "**********" at bounding box center [390, 502] width 698 height 426
click at [162, 435] on div "**********" at bounding box center [390, 502] width 698 height 426
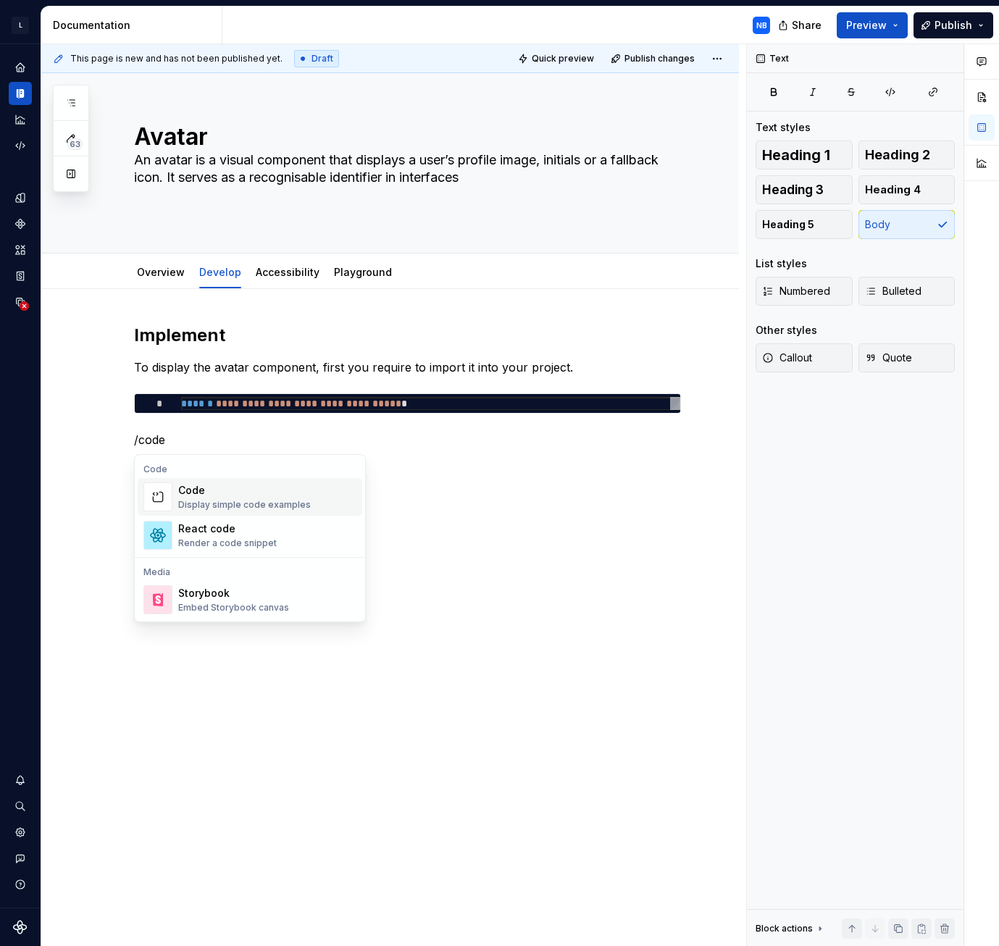
click at [258, 441] on div "Display simple code examples" at bounding box center [244, 505] width 133 height 12
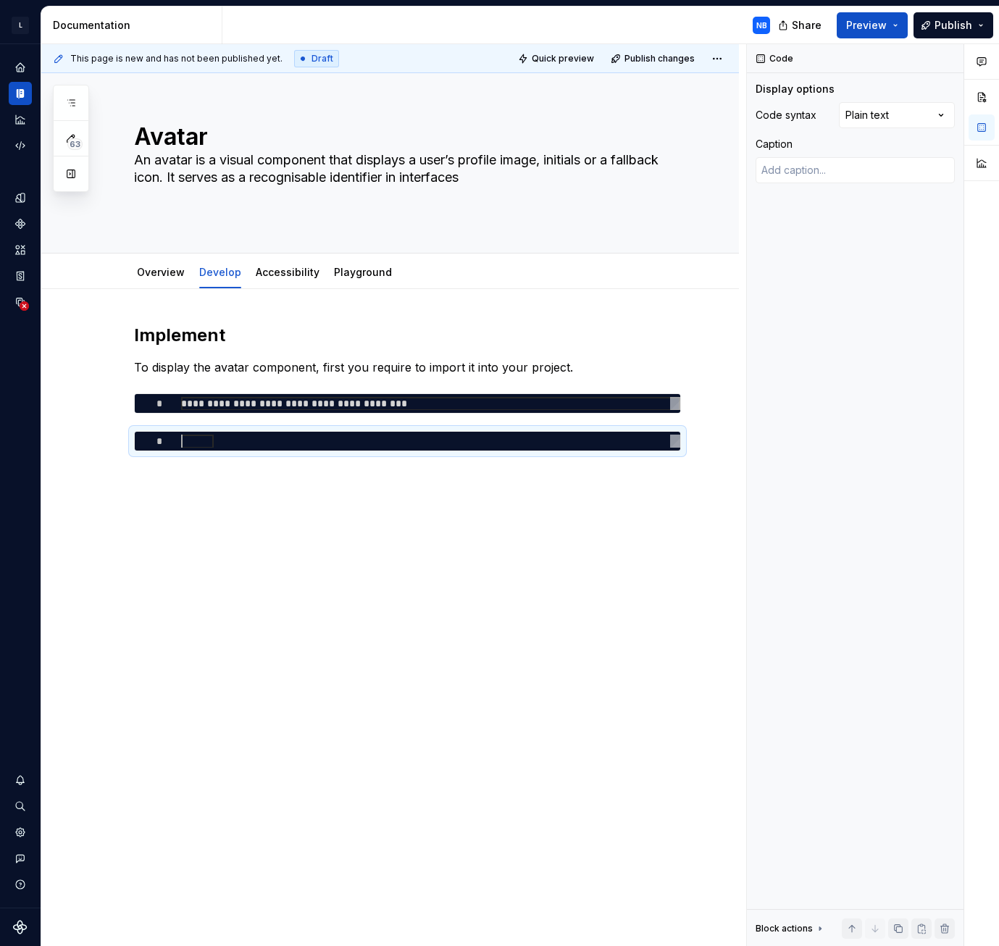
type textarea "*"
type textarea "**********"
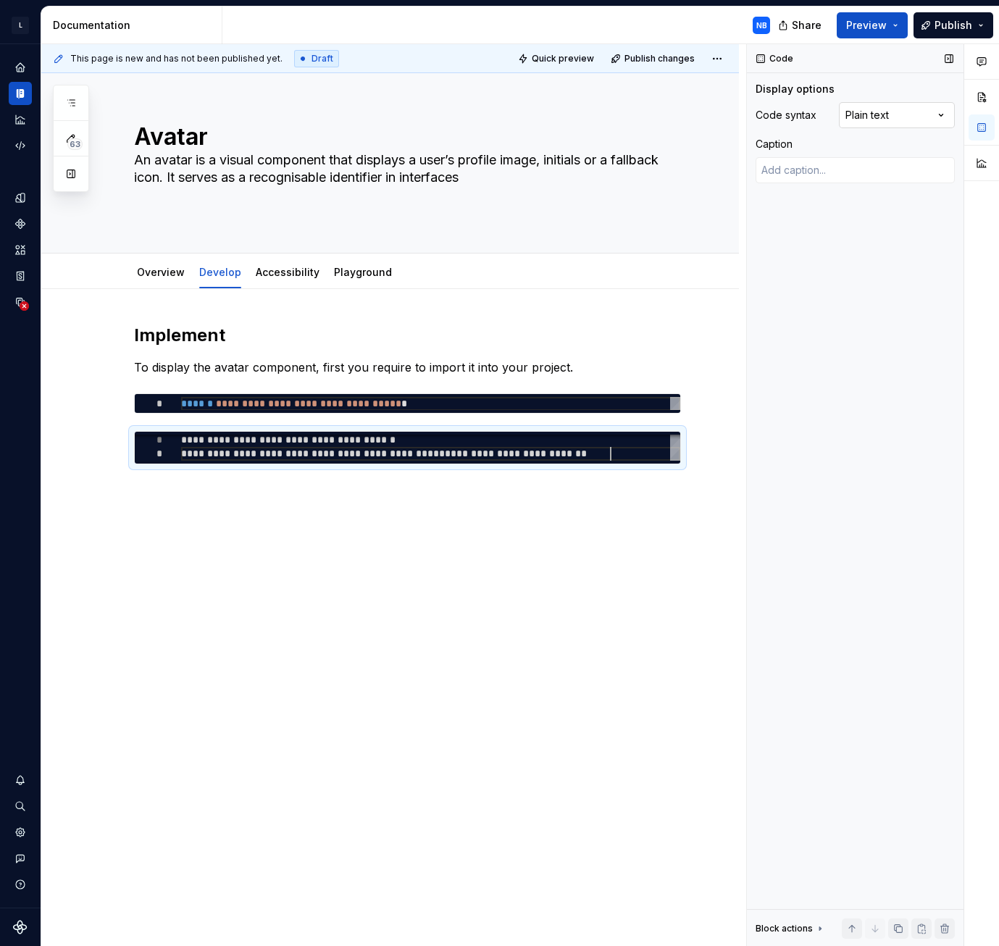
click at [912, 112] on div "Comments Open comments No comments yet Select ‘Comment’ from the block context …" at bounding box center [873, 495] width 252 height 903
click at [188, 441] on div "**********" at bounding box center [390, 527] width 698 height 477
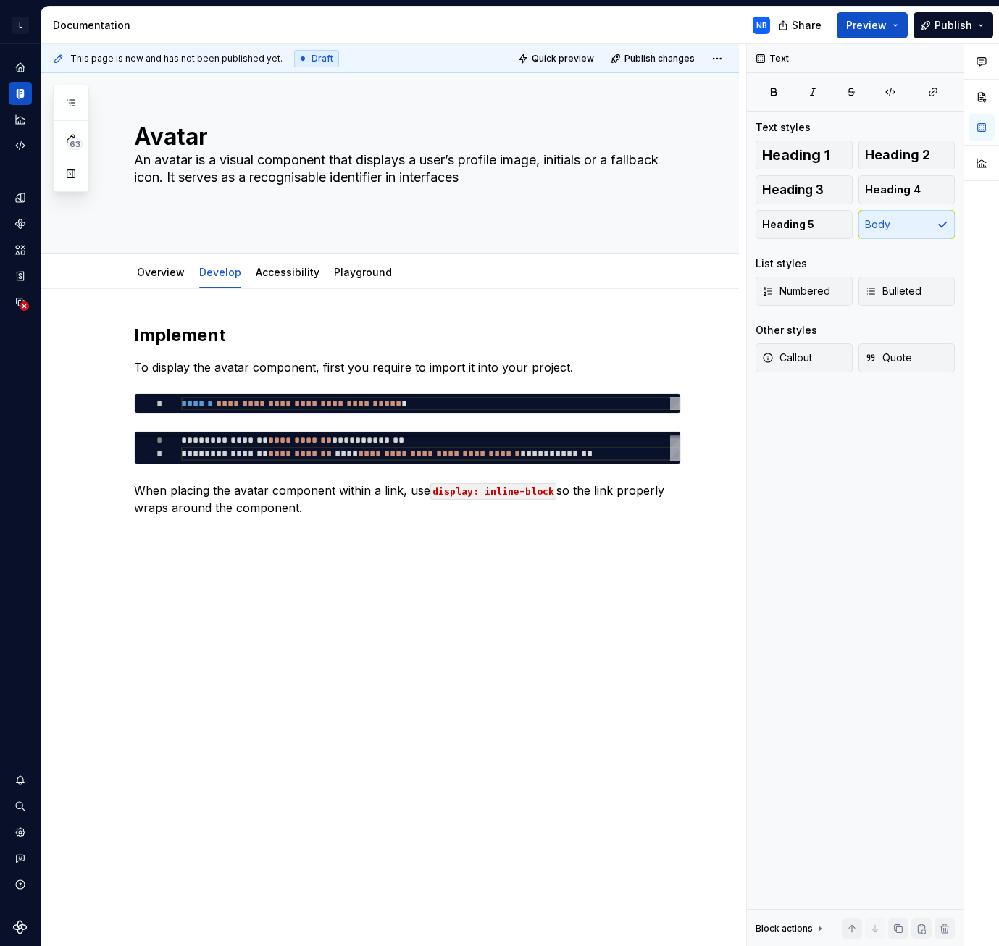
click at [178, 441] on div "**********" at bounding box center [390, 553] width 698 height 529
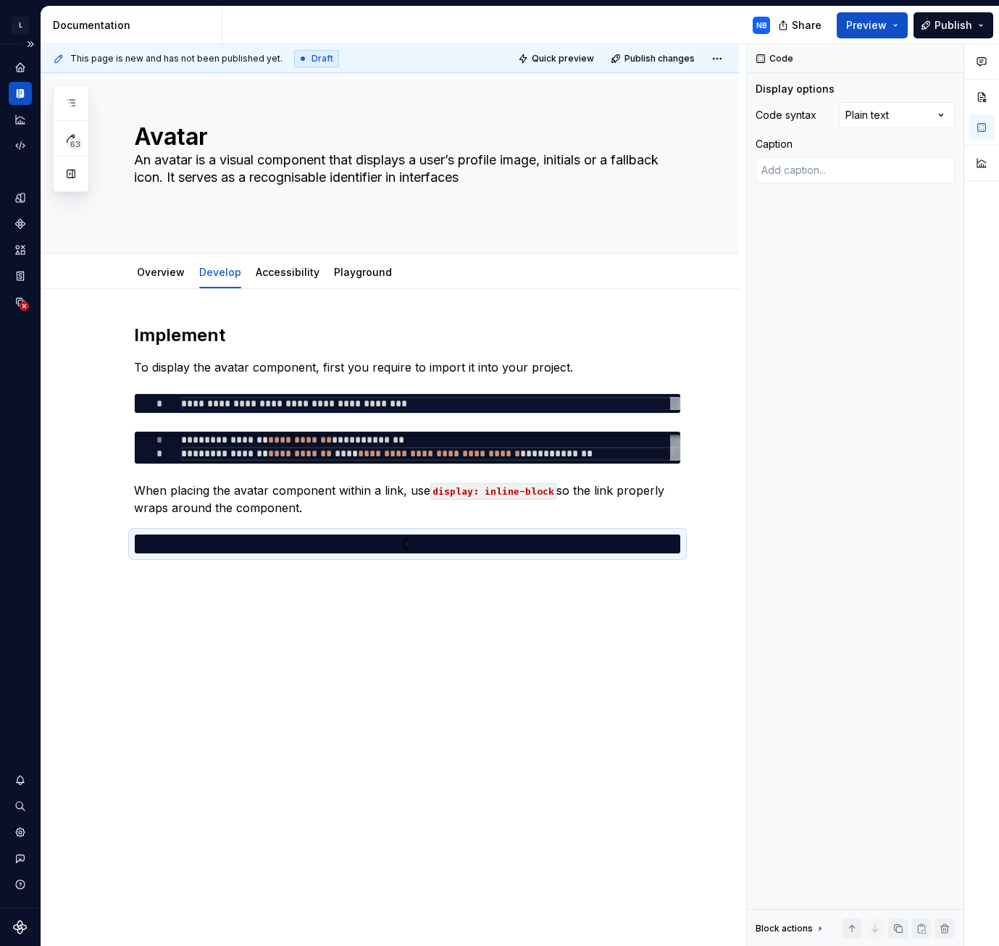
type textarea "*"
type textarea "**********"
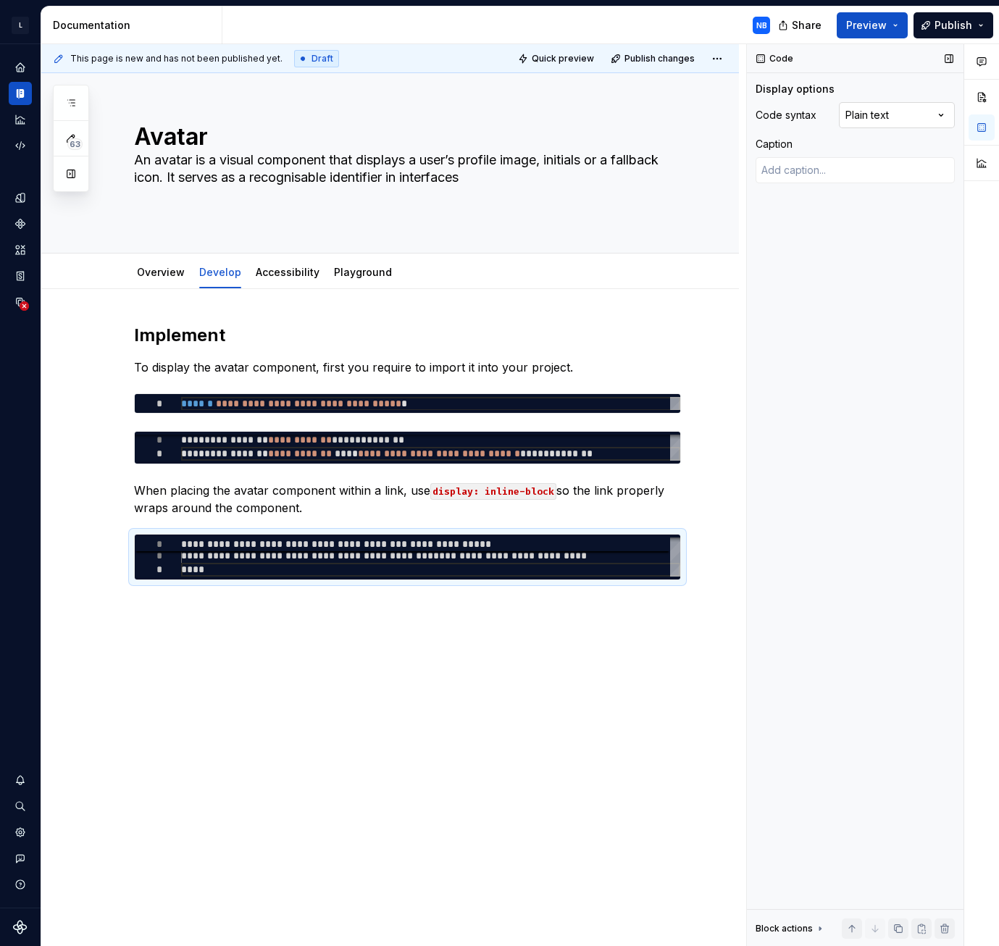
click at [926, 114] on div "Comments Open comments No comments yet Select ‘Comment’ from the block context …" at bounding box center [873, 495] width 252 height 903
click at [272, 422] on div "**********" at bounding box center [407, 452] width 547 height 257
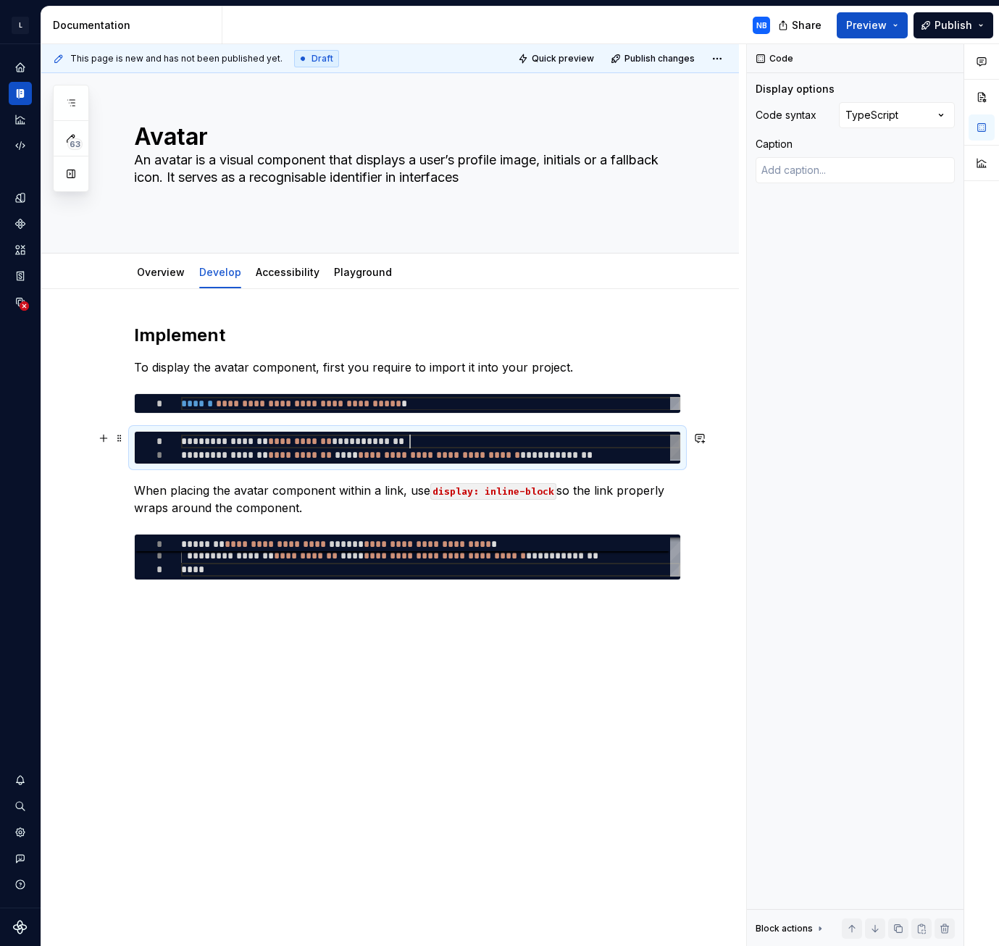
scroll to position [0, 428]
click at [645, 441] on div "**********" at bounding box center [430, 449] width 499 height 28
click at [896, 115] on div "Comments Open comments No comments yet Select ‘Comment’ from the block context …" at bounding box center [873, 495] width 252 height 903
drag, startPoint x: 307, startPoint y: 632, endPoint x: 206, endPoint y: 616, distance: 102.7
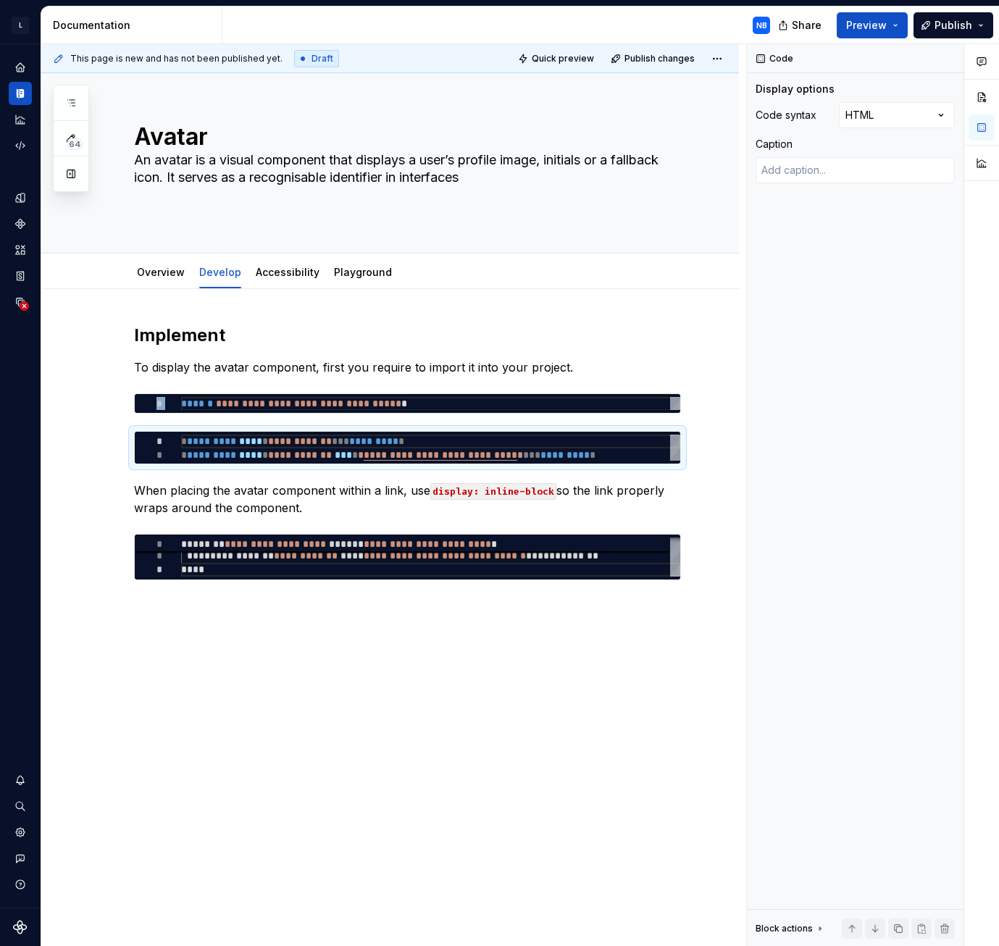
click at [307, 441] on div "**********" at bounding box center [390, 585] width 698 height 593
click at [188, 441] on div "**********" at bounding box center [390, 585] width 698 height 593
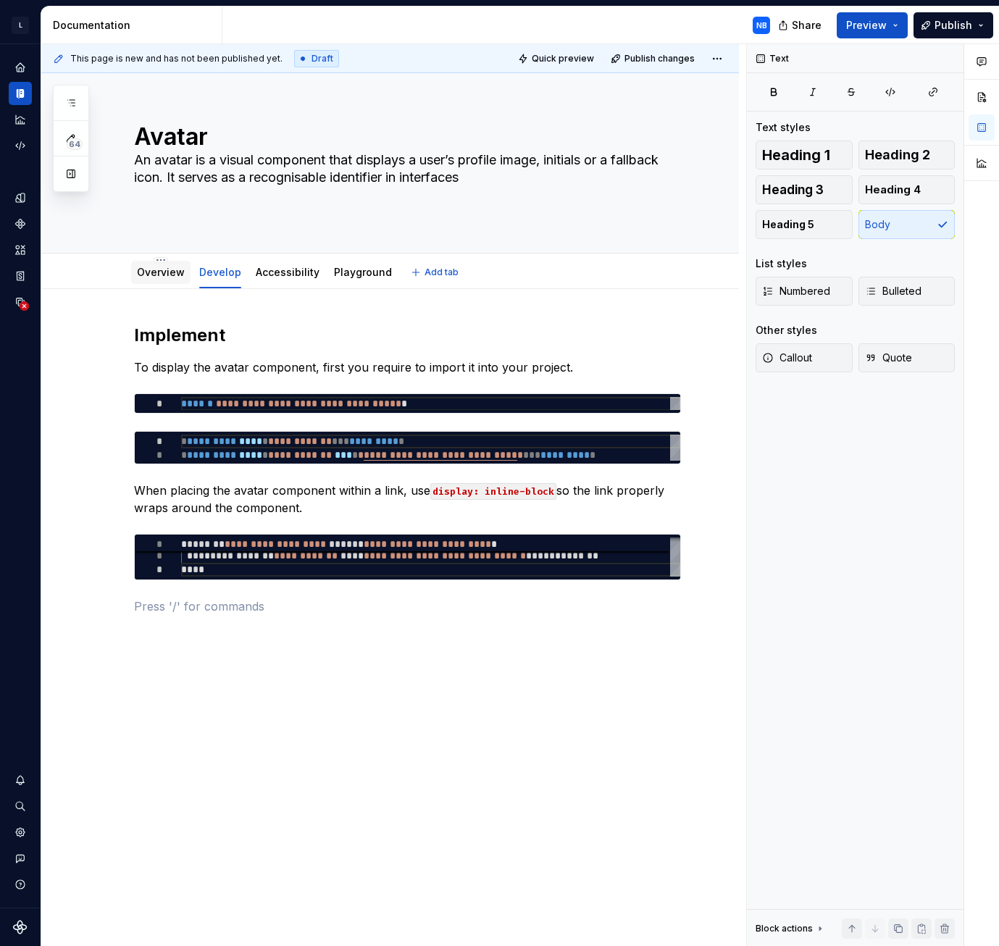
click at [173, 278] on link "Overview" at bounding box center [161, 272] width 48 height 12
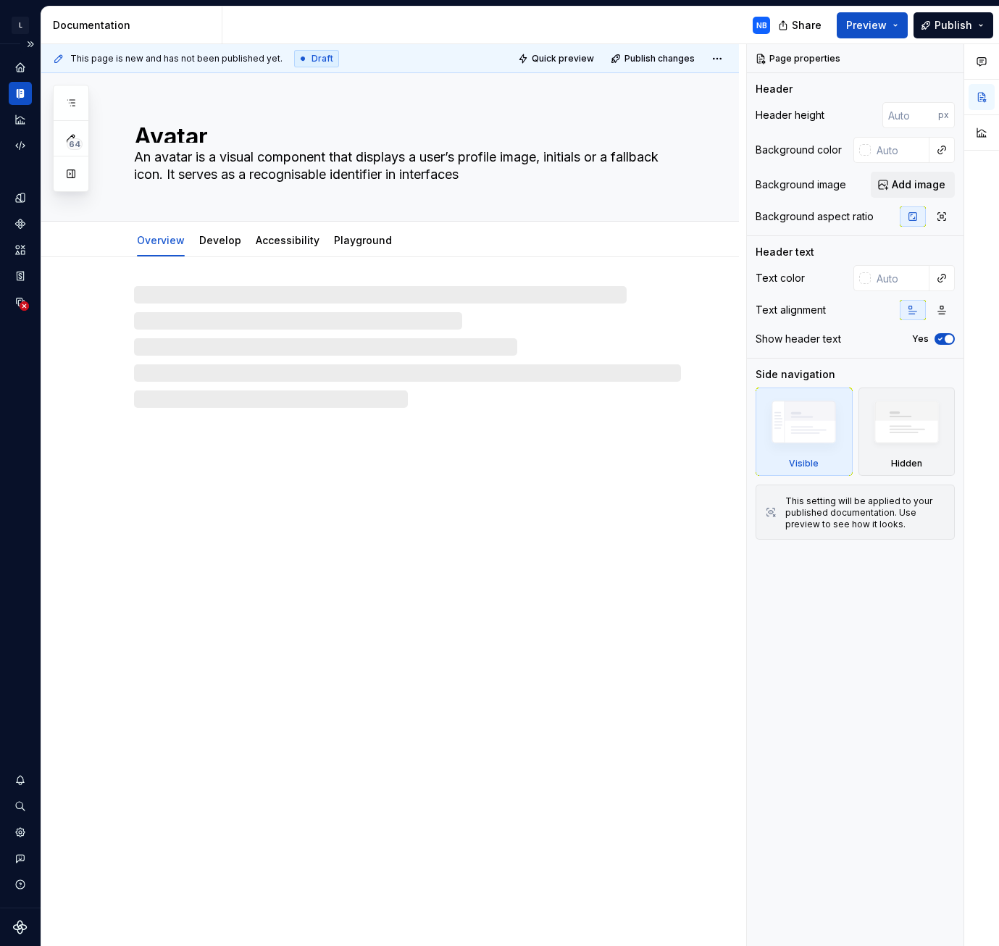
type textarea "*"
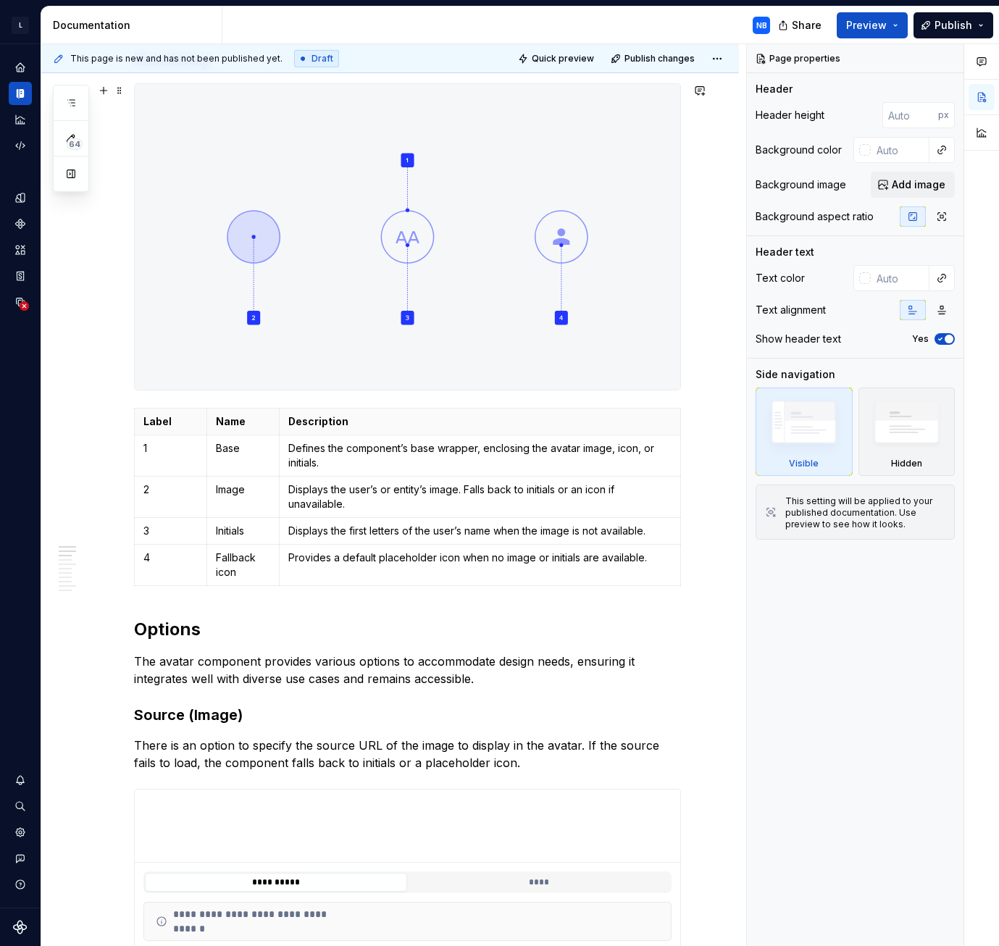
scroll to position [870, 0]
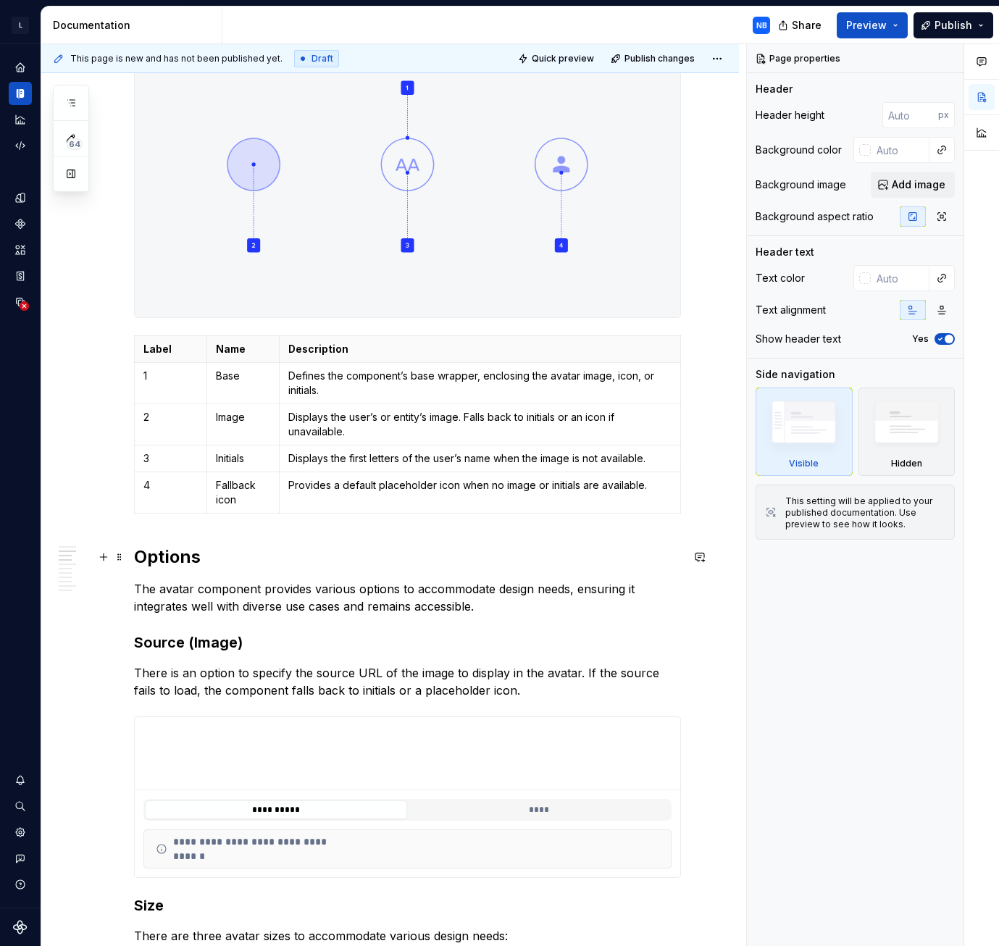
click at [136, 441] on h2 "Options" at bounding box center [407, 557] width 547 height 23
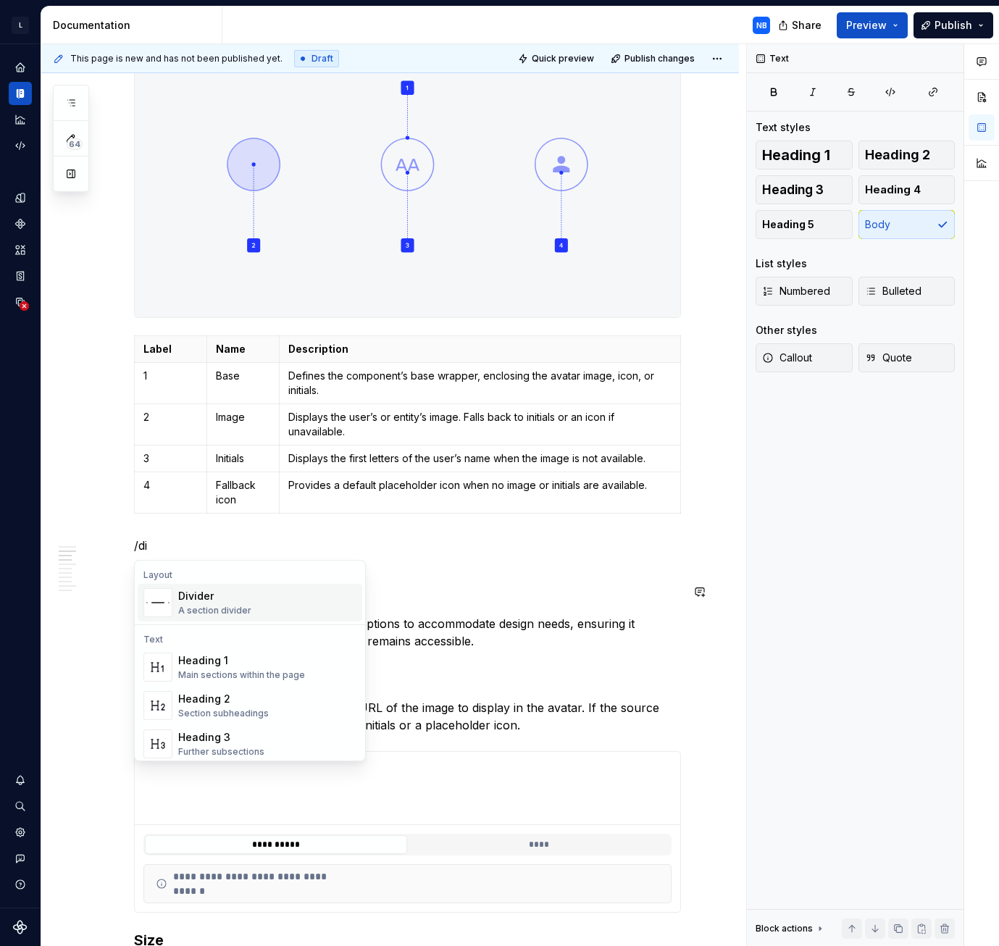
click at [209, 441] on div "A section divider" at bounding box center [214, 611] width 73 height 12
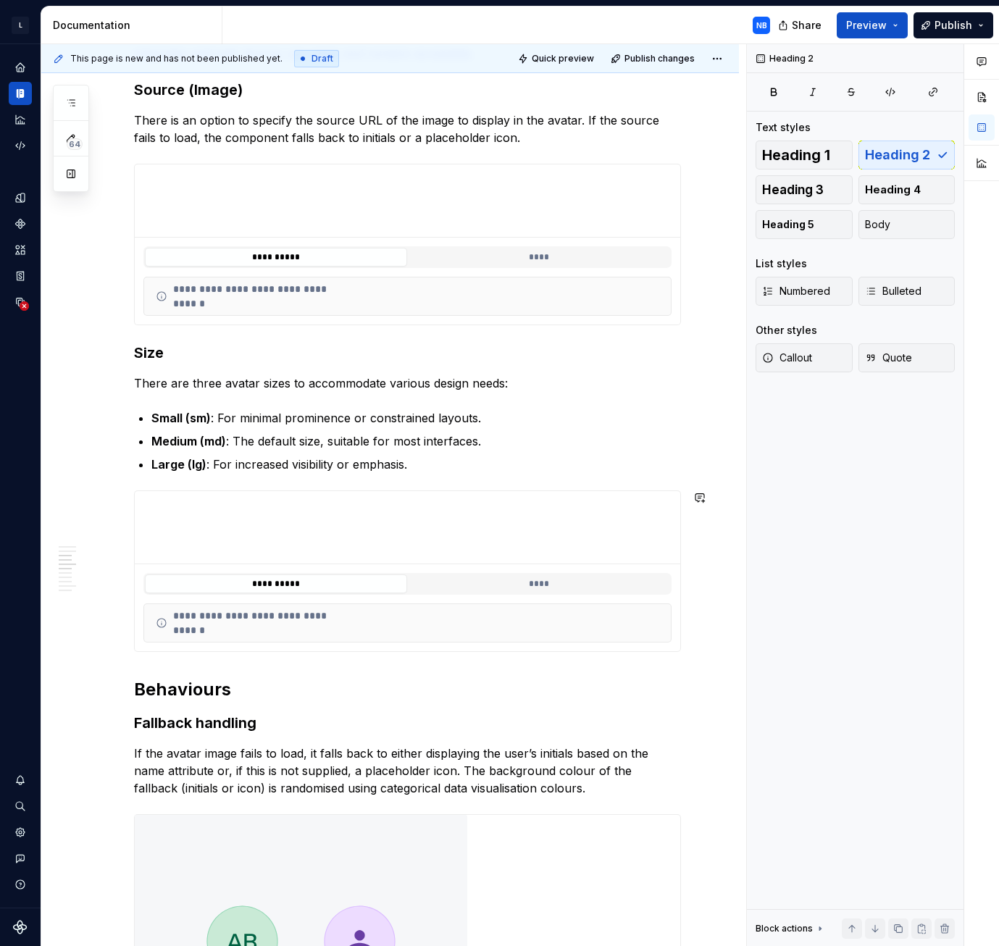
scroll to position [1811, 0]
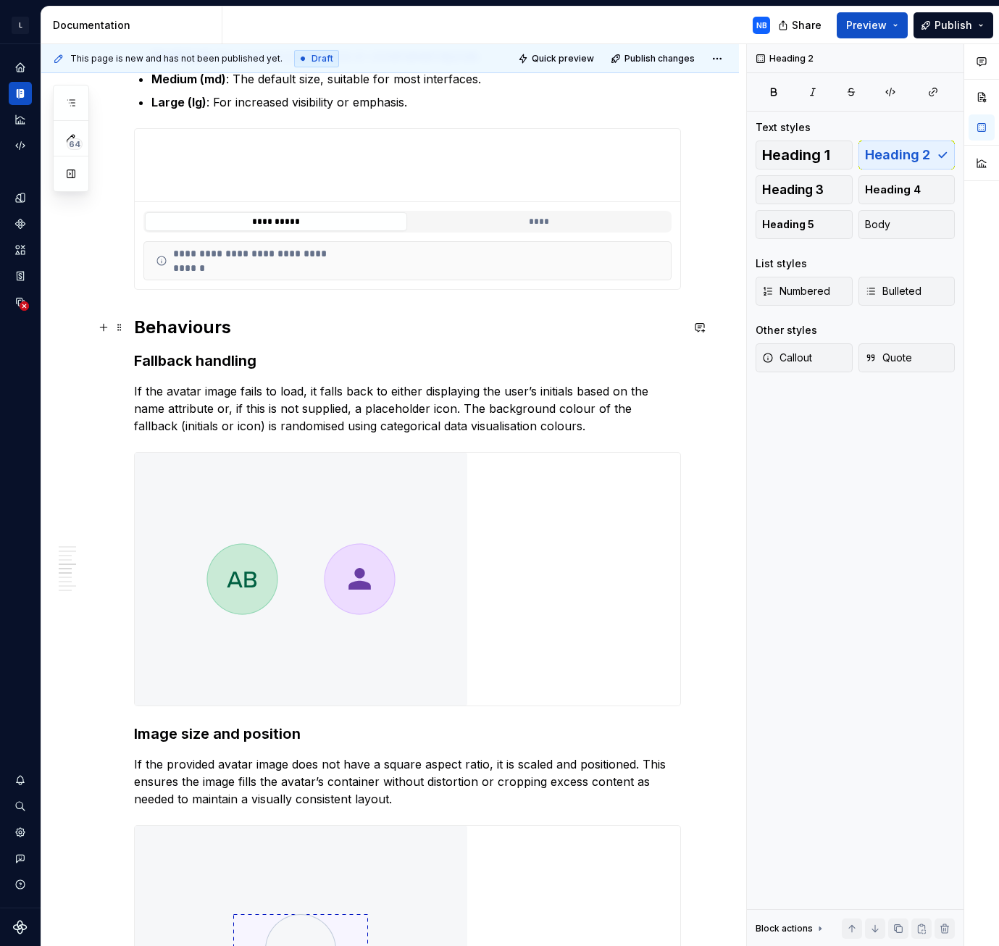
click at [135, 328] on h2 "Behaviours" at bounding box center [407, 327] width 547 height 23
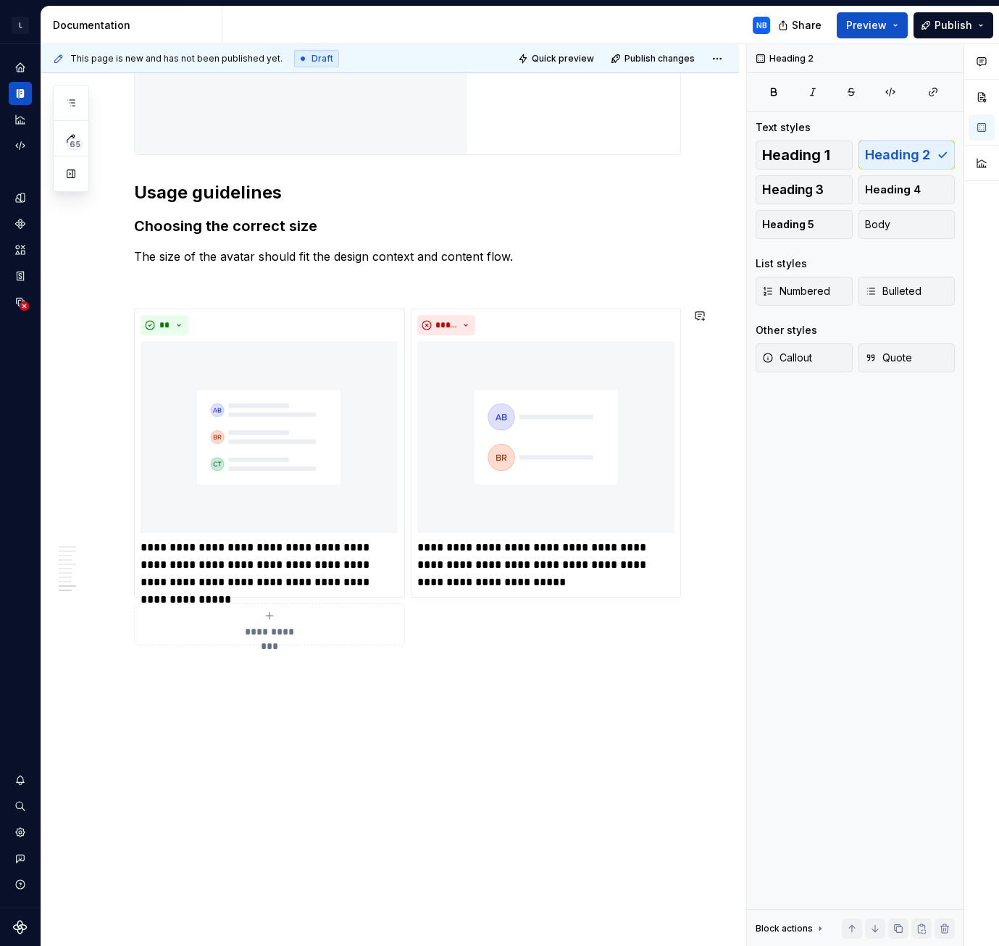
scroll to position [3387, 0]
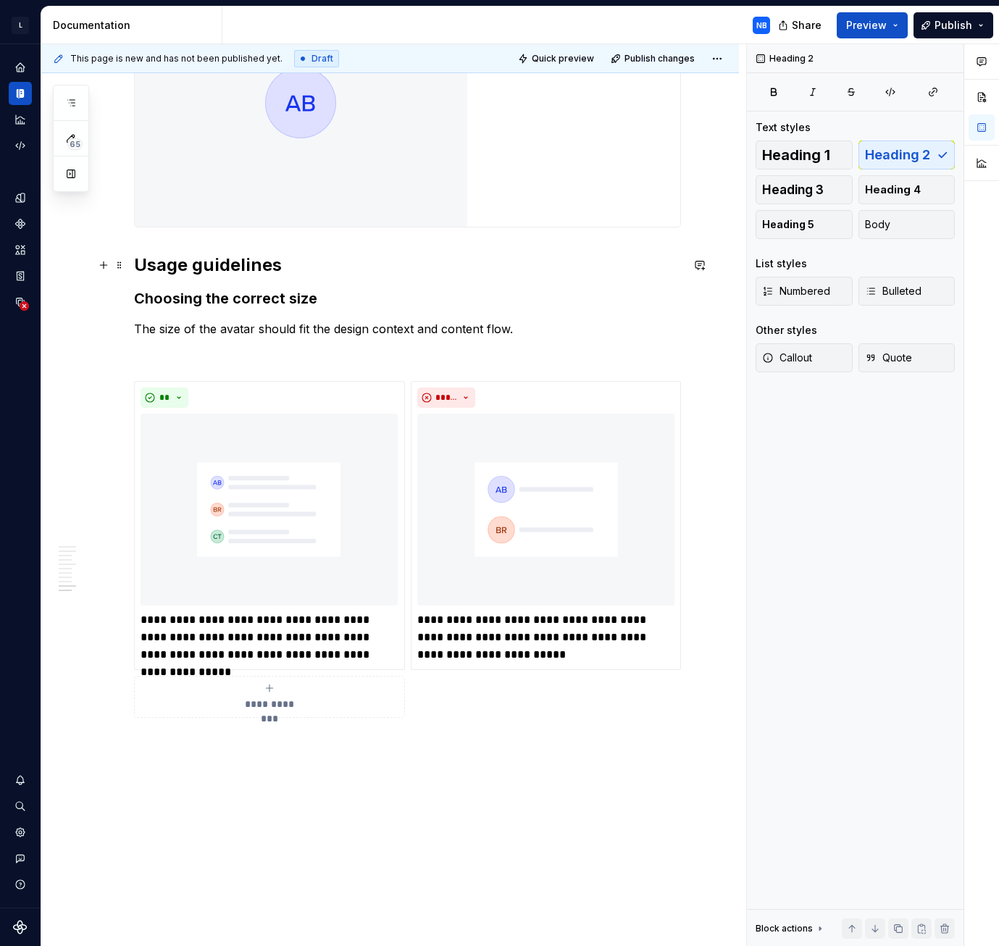
drag, startPoint x: 280, startPoint y: 266, endPoint x: 154, endPoint y: 261, distance: 125.5
click at [156, 261] on h2 "Usage guidelines" at bounding box center [407, 265] width 547 height 23
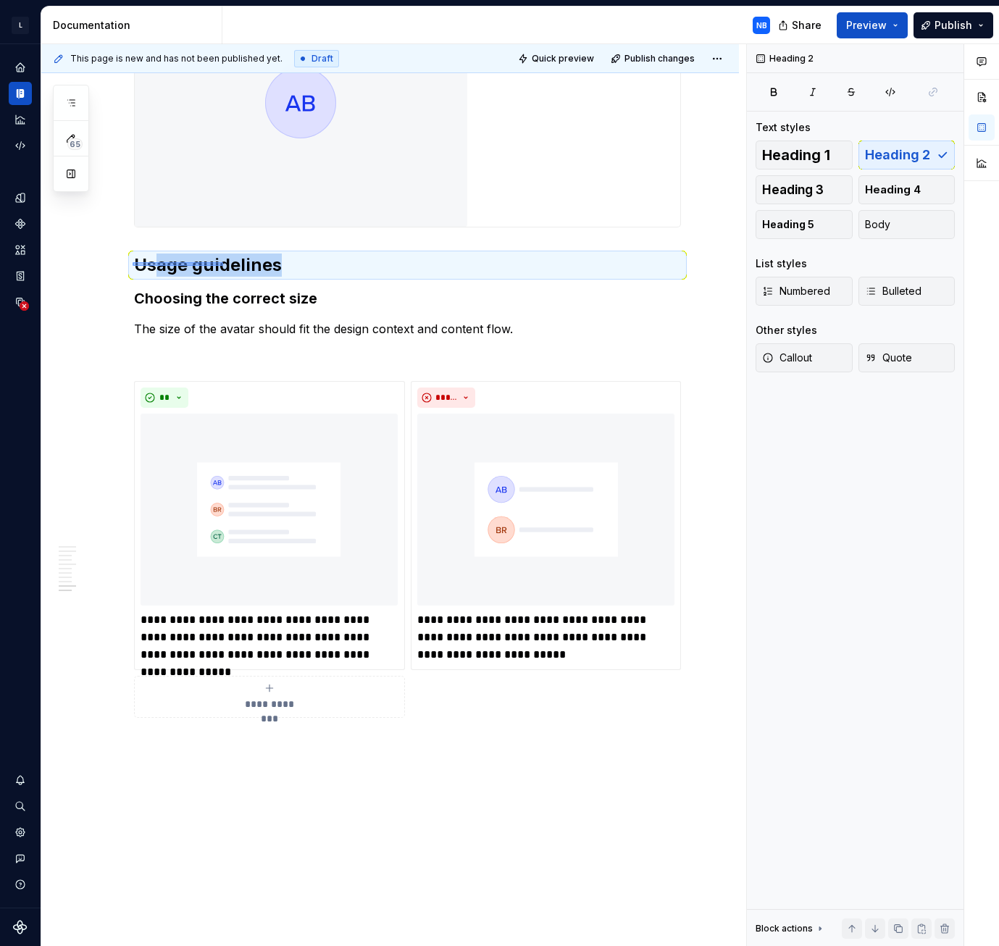
drag, startPoint x: 133, startPoint y: 266, endPoint x: 223, endPoint y: 262, distance: 90.6
click at [223, 262] on div "**********" at bounding box center [393, 495] width 705 height 903
click at [273, 268] on h2 "Usage guidelines" at bounding box center [407, 265] width 547 height 23
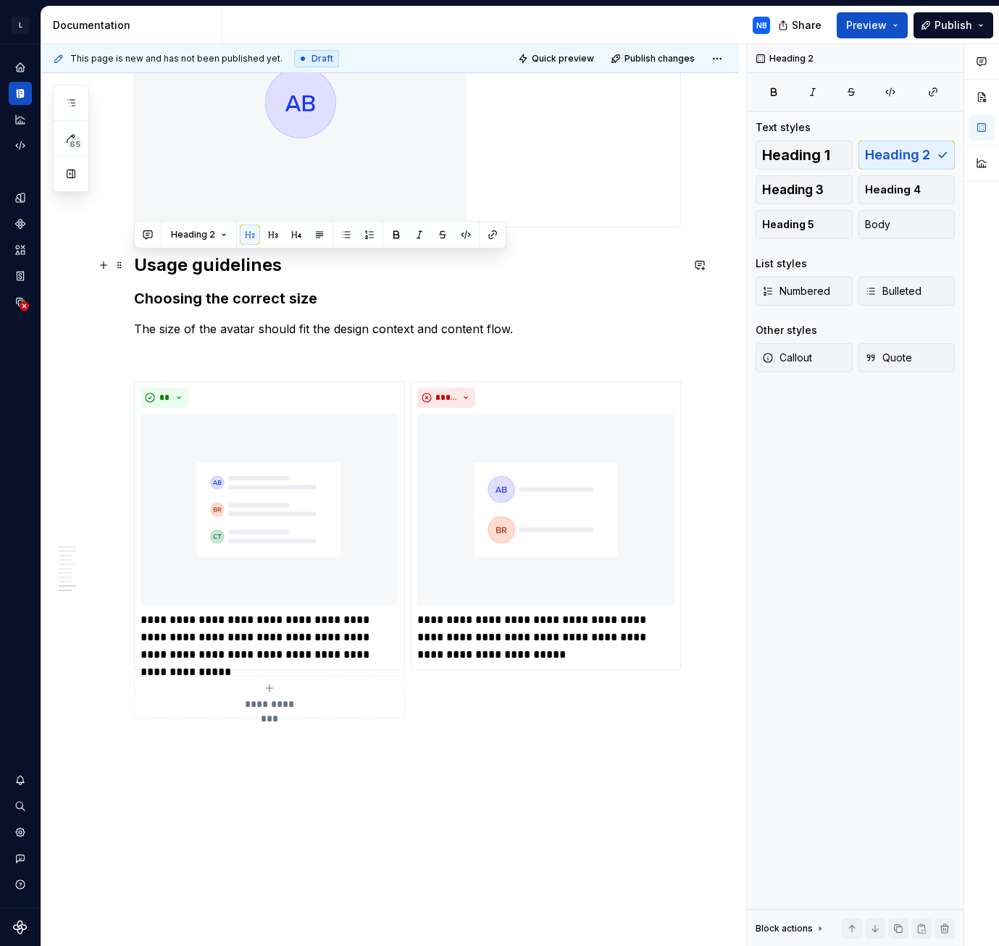
drag, startPoint x: 279, startPoint y: 264, endPoint x: 132, endPoint y: 268, distance: 147.1
click at [135, 259] on h2 "Best practice" at bounding box center [407, 265] width 547 height 23
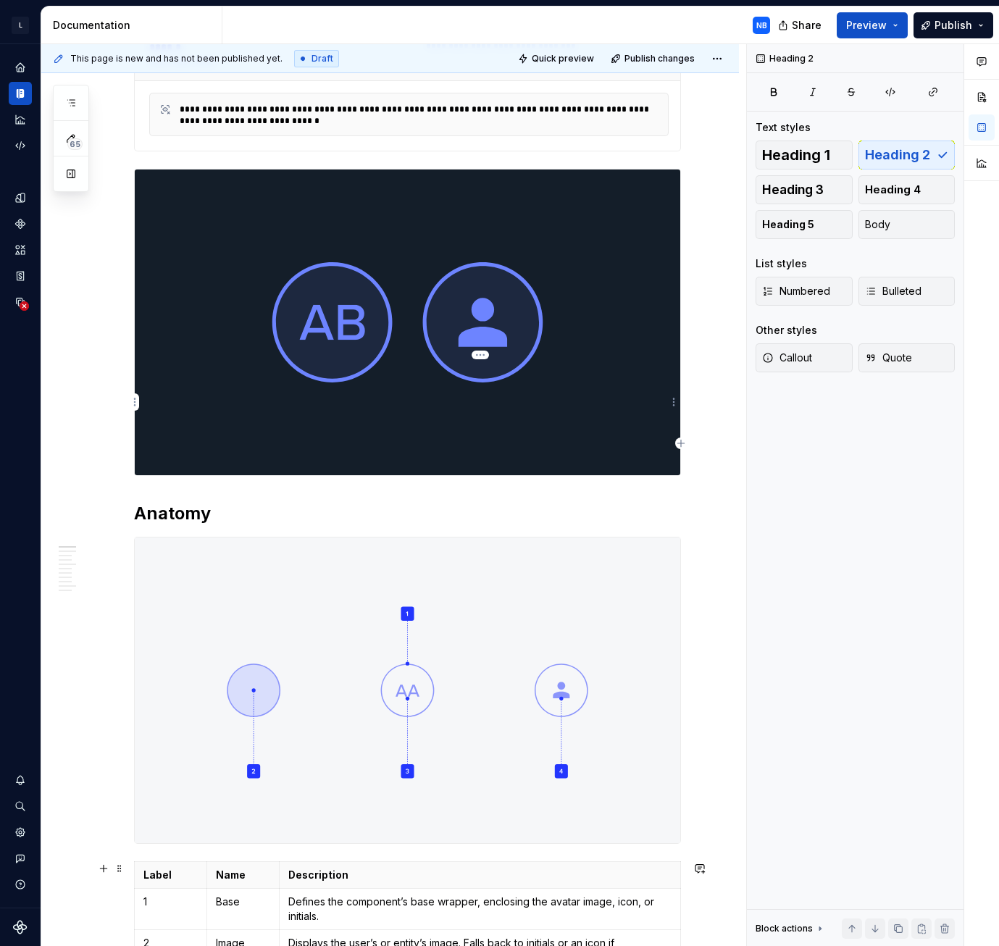
scroll to position [0, 0]
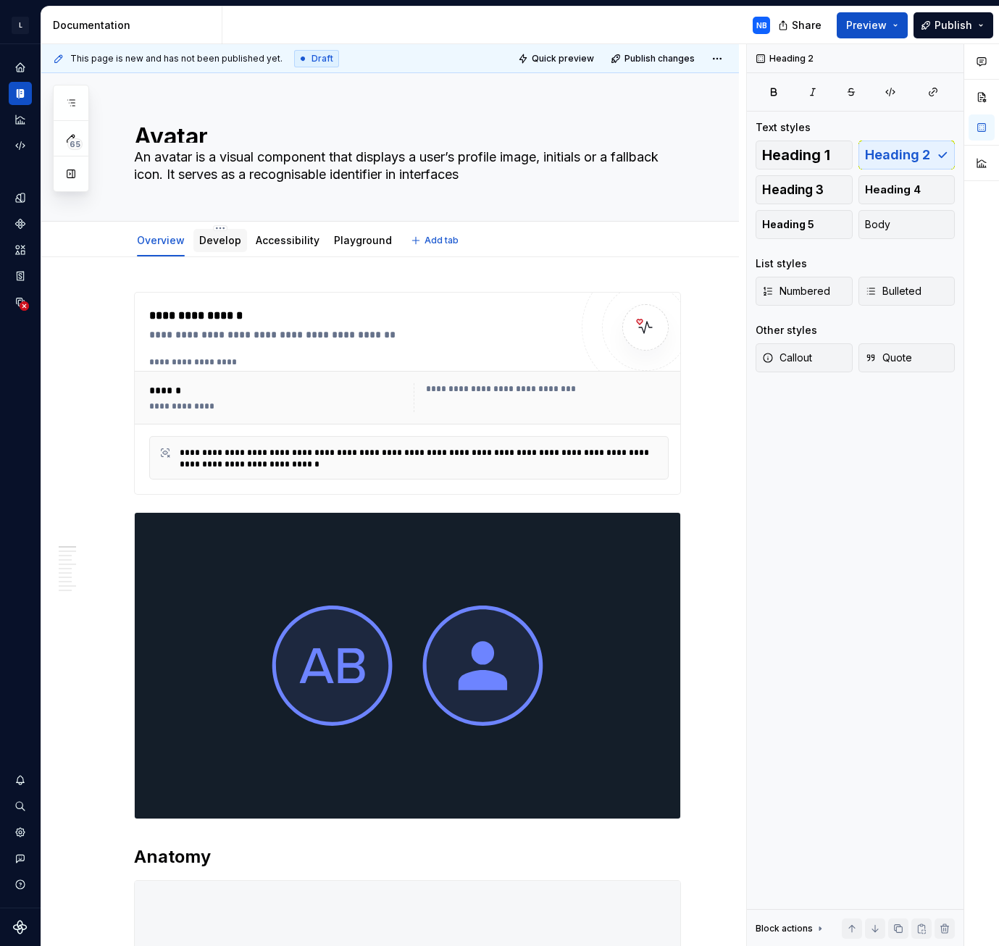
click at [215, 245] on link "Develop" at bounding box center [220, 240] width 42 height 12
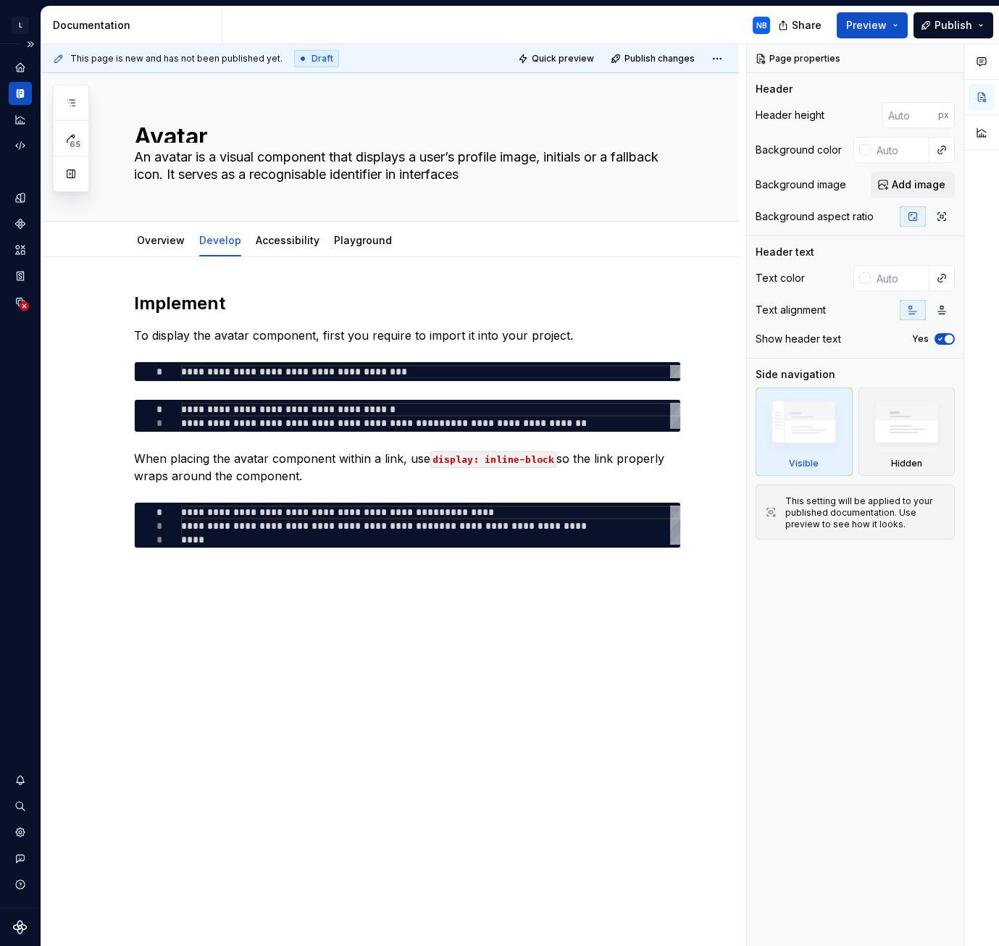
type textarea "*"
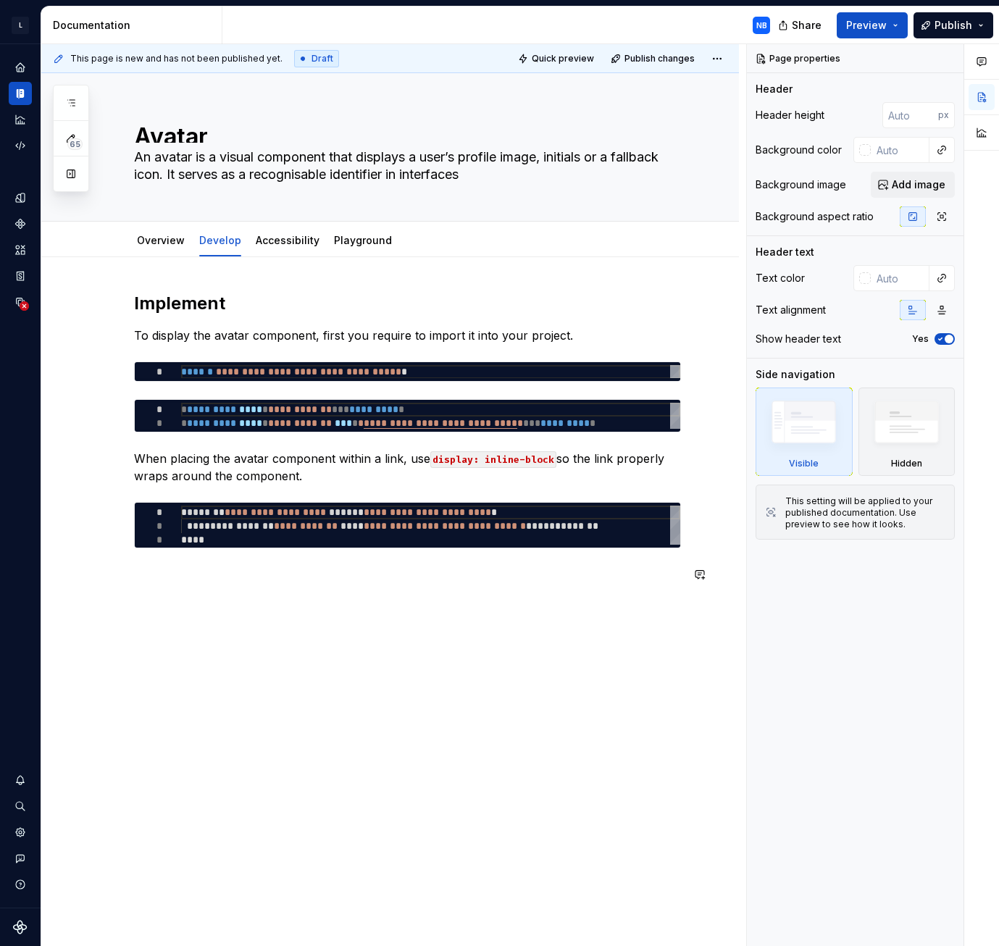
drag, startPoint x: 232, startPoint y: 620, endPoint x: 222, endPoint y: 613, distance: 11.5
click at [232, 441] on div "**********" at bounding box center [390, 570] width 698 height 627
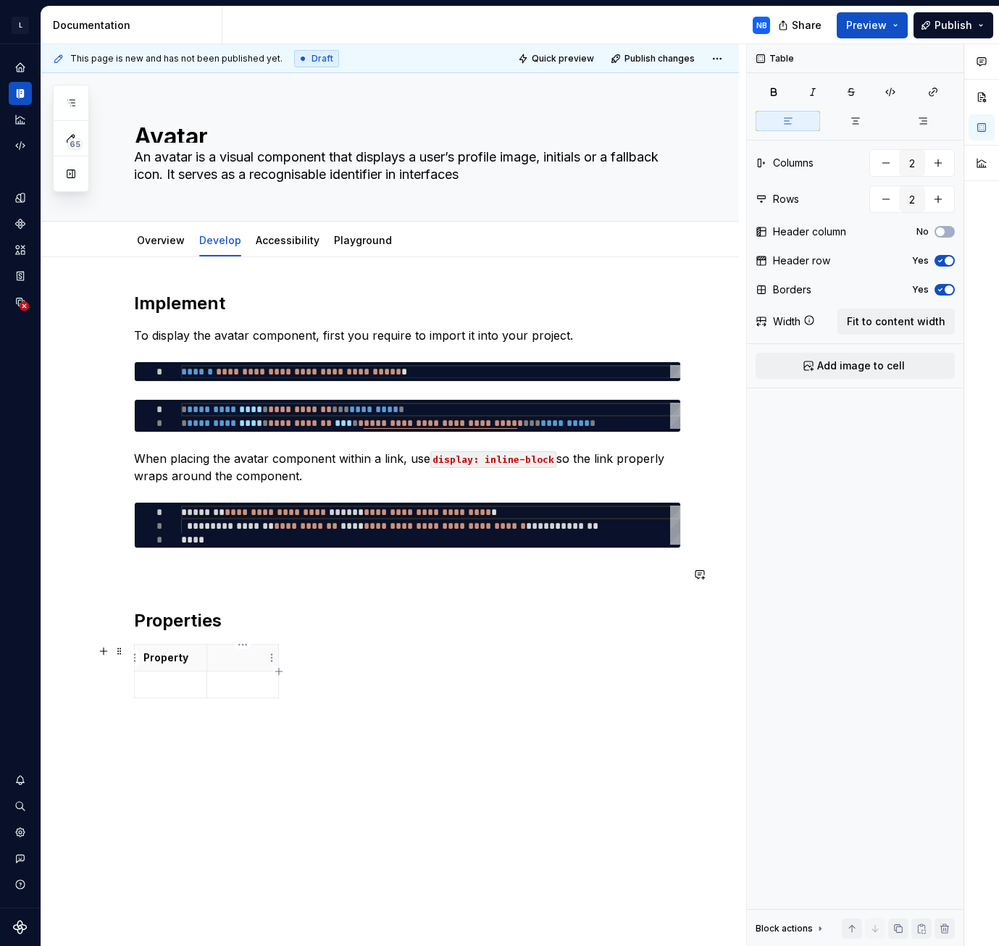
click at [224, 441] on p at bounding box center [243, 658] width 54 height 14
click at [240, 441] on p at bounding box center [243, 658] width 54 height 14
click at [280, 441] on icon "button" at bounding box center [279, 672] width 12 height 12
click at [285, 441] on th at bounding box center [293, 658] width 26 height 27
click at [320, 441] on icon "button" at bounding box center [321, 671] width 7 height 7
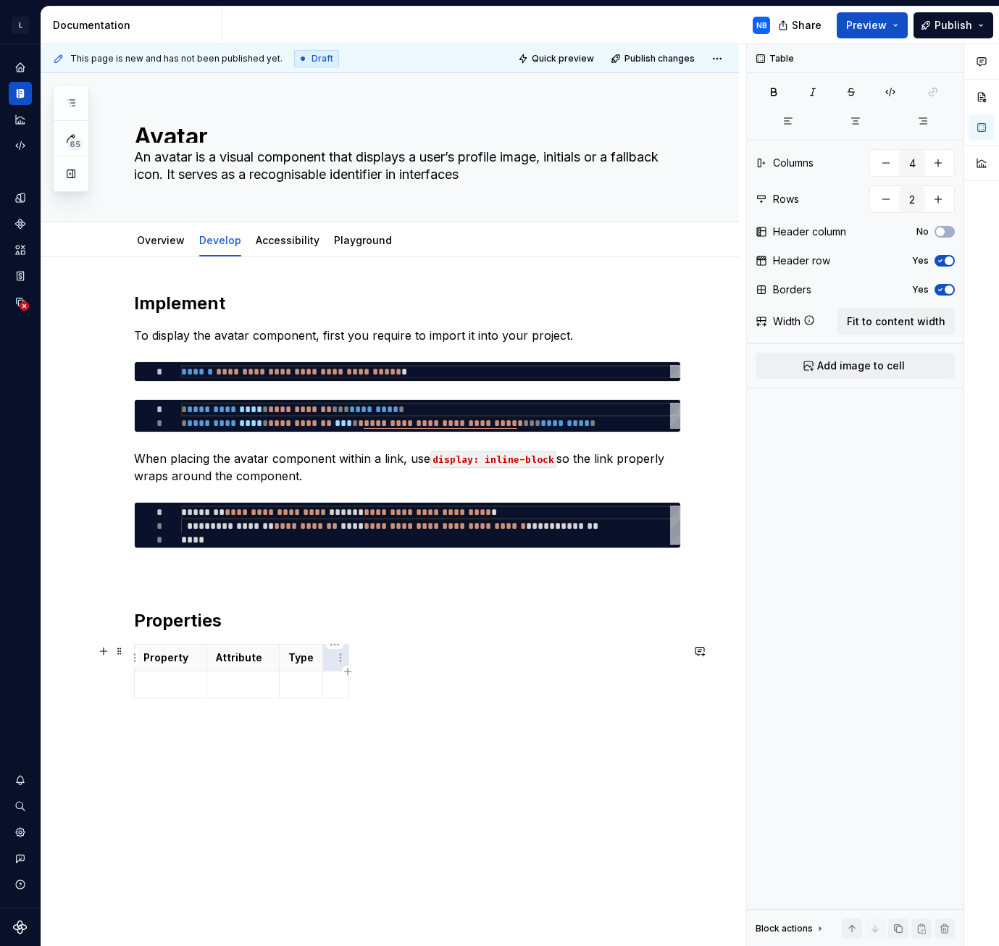
click at [329, 441] on th at bounding box center [336, 658] width 26 height 27
click at [375, 441] on icon "button" at bounding box center [376, 672] width 12 height 12
type input "5"
type textarea "*"
click at [414, 441] on p at bounding box center [418, 684] width 60 height 14
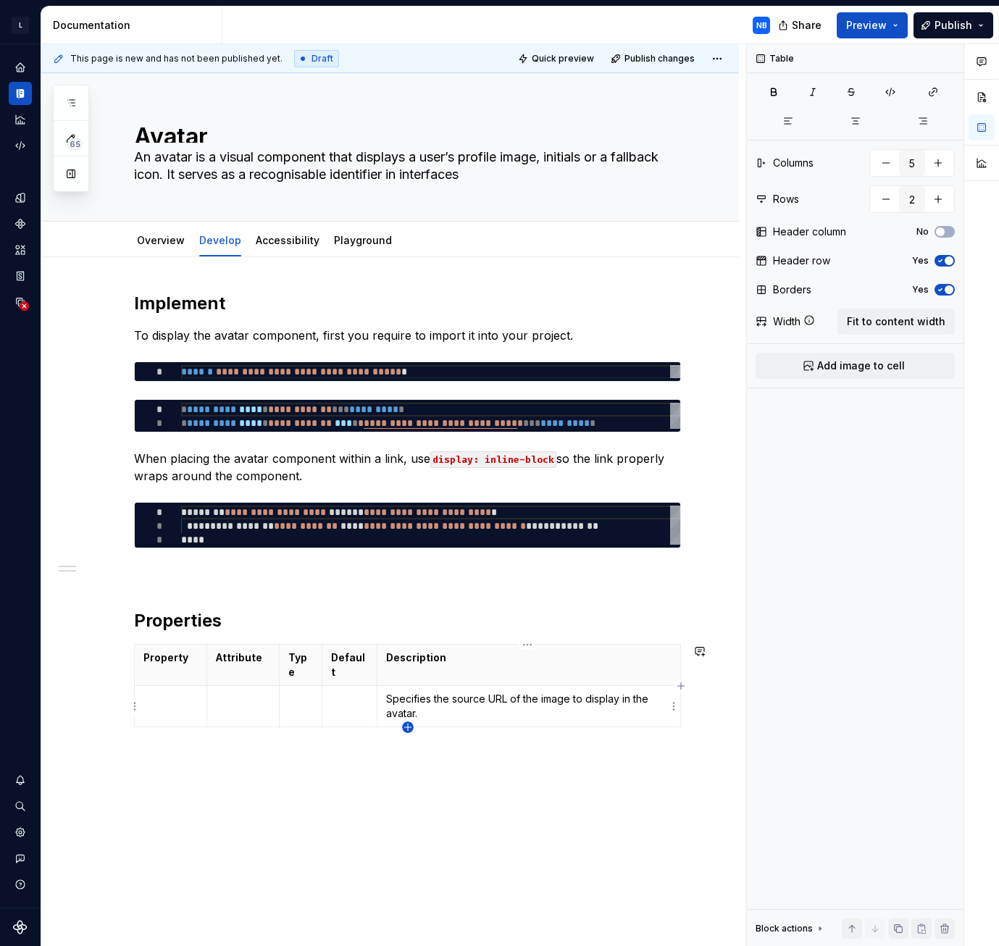
click at [407, 441] on icon "button" at bounding box center [408, 728] width 12 height 12
click at [424, 441] on p at bounding box center [528, 740] width 285 height 14
click at [406, 441] on icon "button" at bounding box center [408, 754] width 12 height 12
click at [410, 441] on icon "button" at bounding box center [408, 781] width 12 height 12
click at [406, 441] on icon "button" at bounding box center [407, 807] width 7 height 7
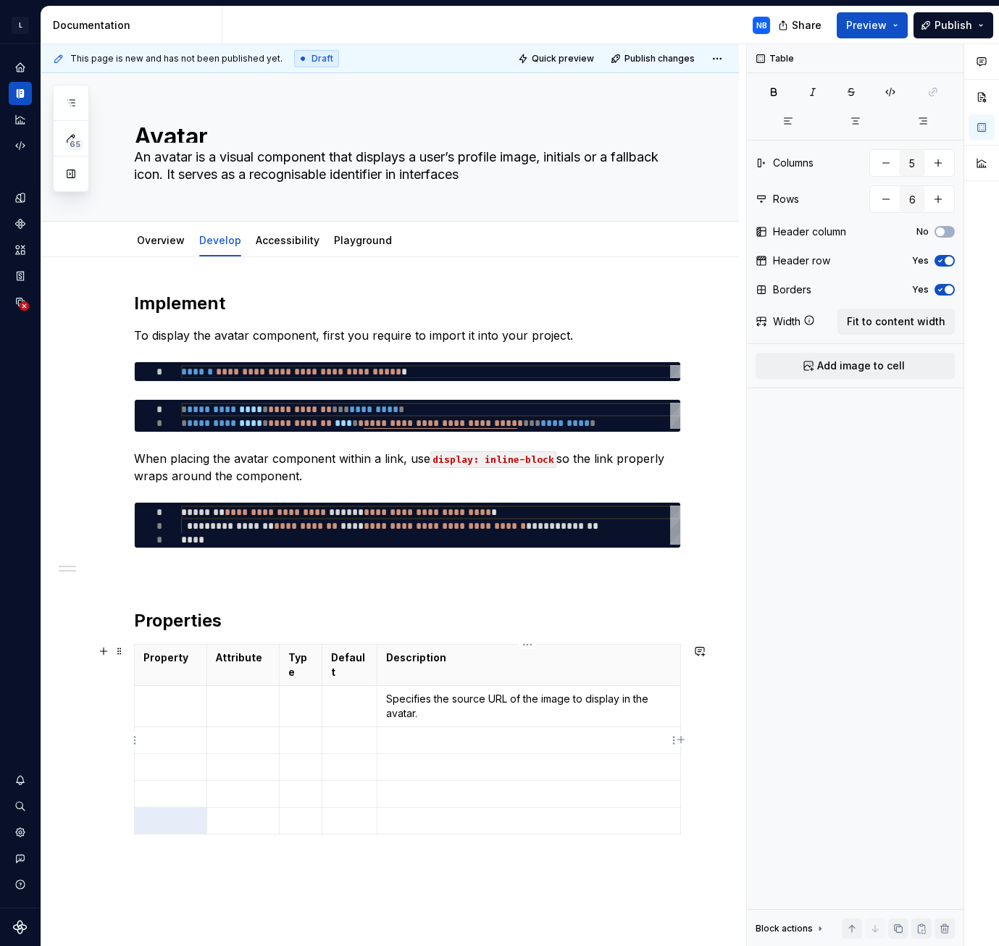
click at [401, 441] on p at bounding box center [528, 740] width 285 height 14
click at [420, 441] on p at bounding box center [528, 782] width 285 height 14
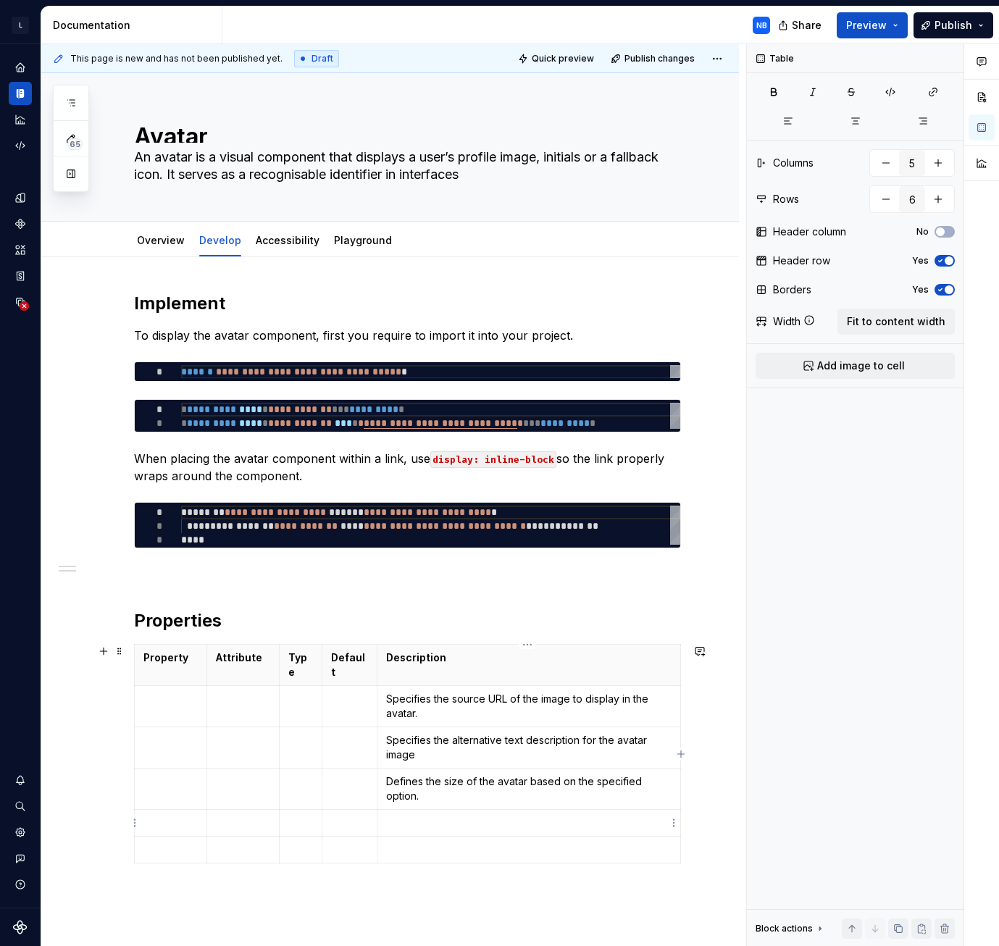
click at [414, 441] on p at bounding box center [528, 823] width 285 height 14
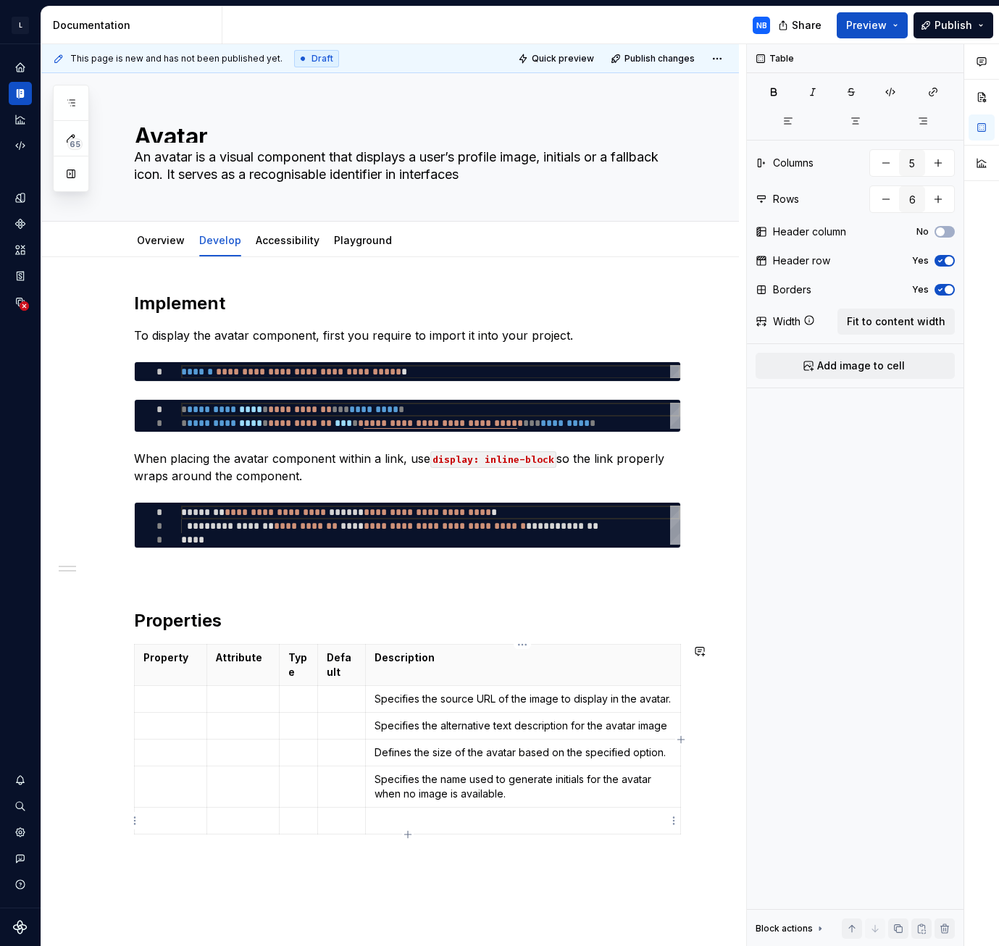
click at [391, 441] on p at bounding box center [523, 821] width 297 height 14
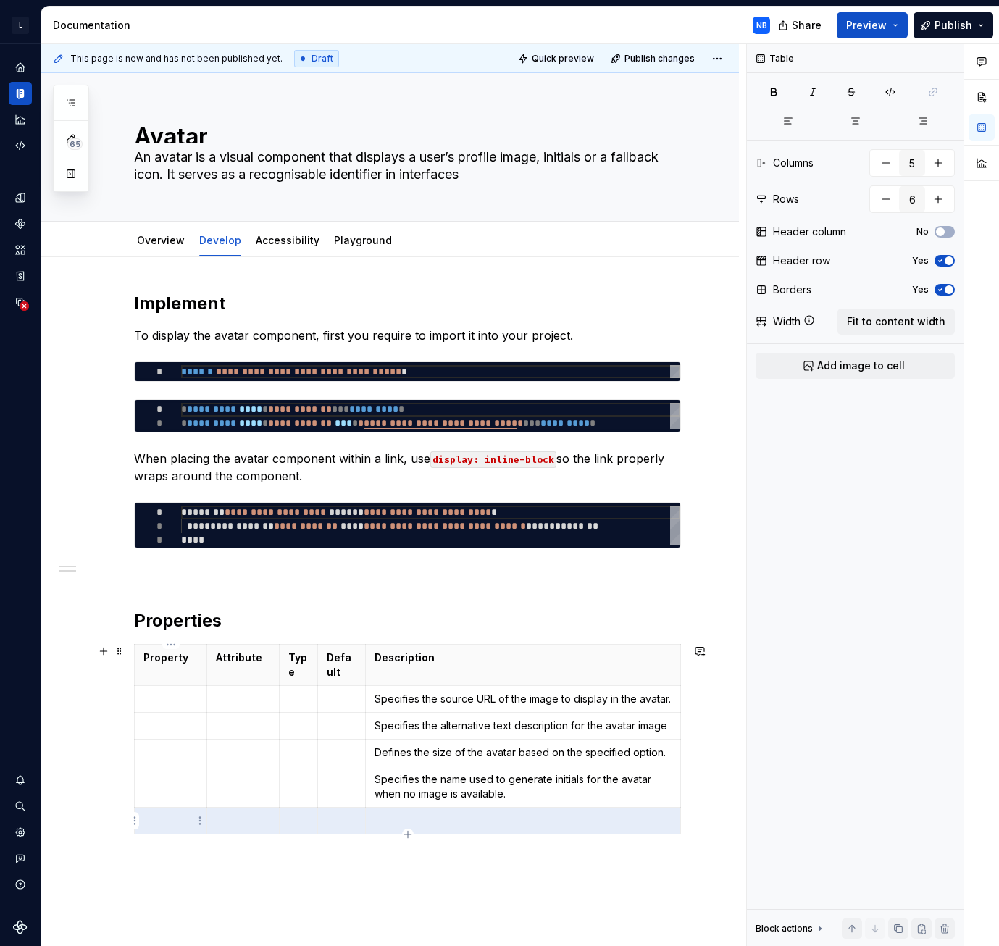
drag, startPoint x: 208, startPoint y: 817, endPoint x: 153, endPoint y: 817, distance: 55.1
click at [153, 441] on tr at bounding box center [408, 821] width 546 height 27
click at [136, 441] on html "L LSEG Workspace Design System NB Design system data Documentation NB Share Pre…" at bounding box center [499, 473] width 999 height 946
click at [176, 441] on div "Delete row" at bounding box center [204, 794] width 94 height 14
type input "5"
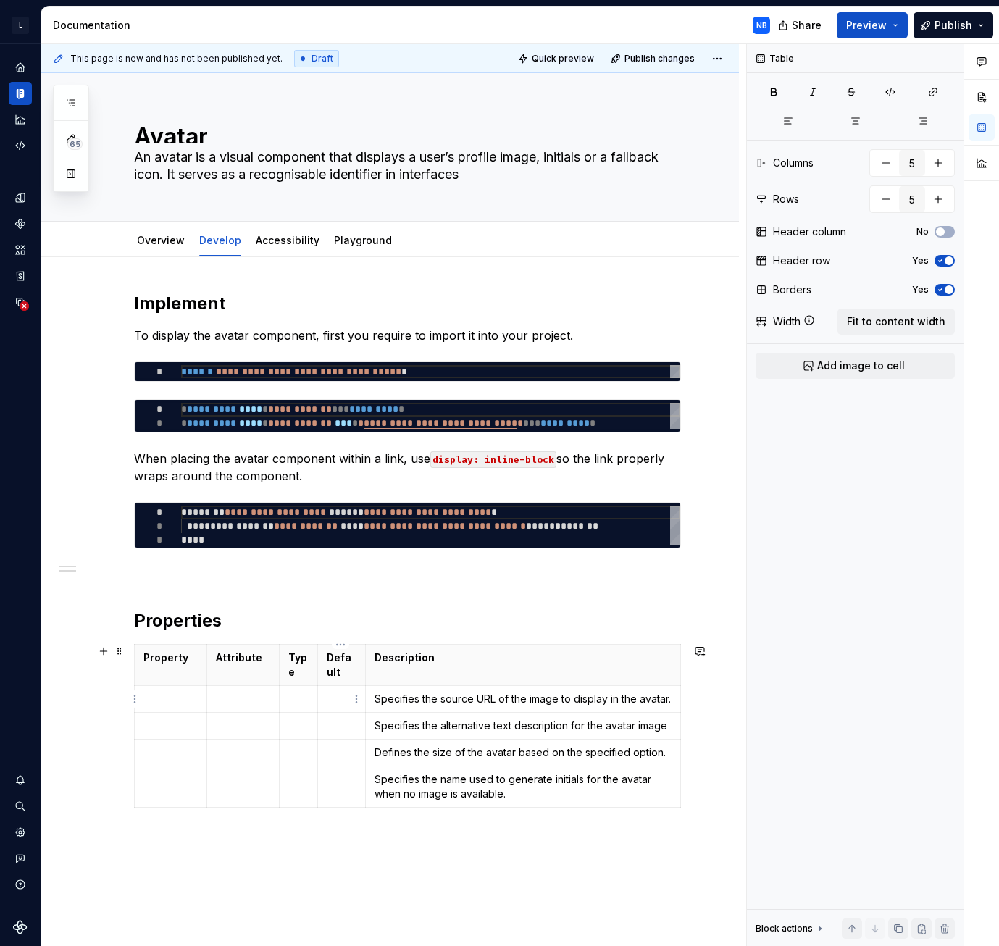
click at [338, 441] on p at bounding box center [342, 699] width 30 height 14
click at [332, 441] on p at bounding box center [342, 726] width 30 height 14
click at [298, 441] on p at bounding box center [298, 699] width 20 height 14
click at [297, 441] on p at bounding box center [298, 699] width 20 height 14
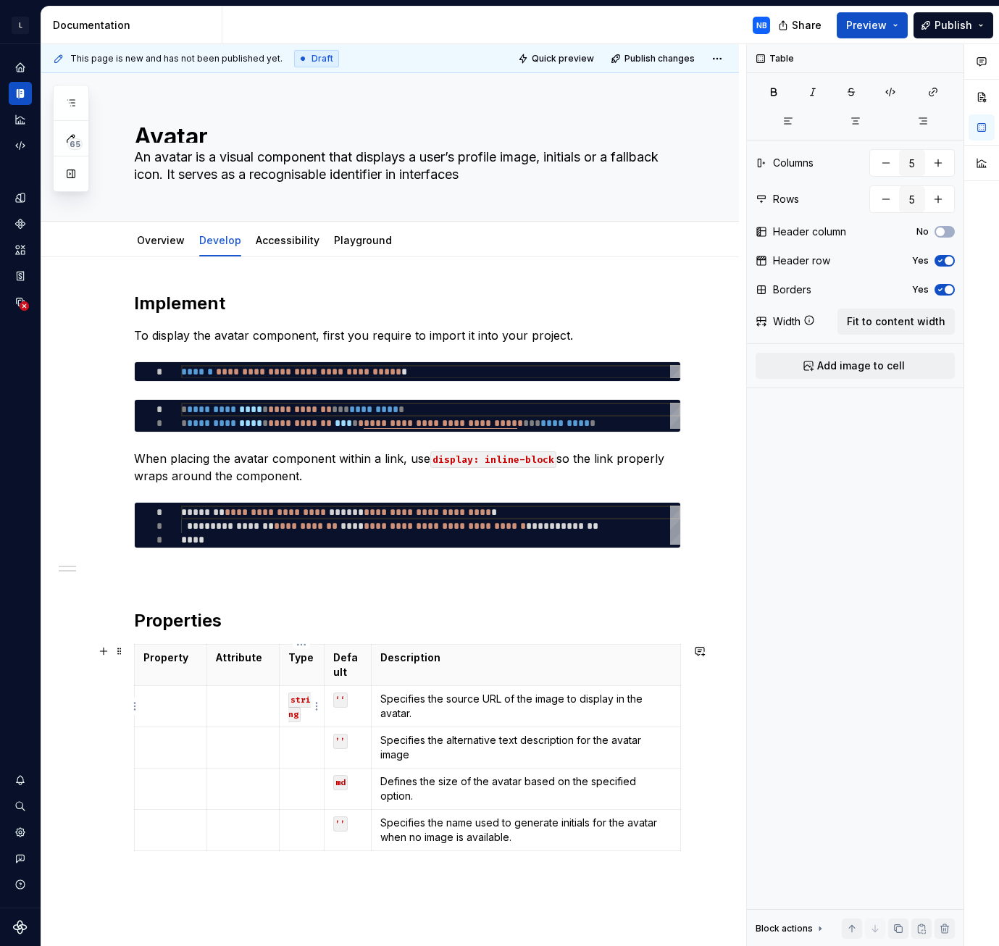
drag, startPoint x: 303, startPoint y: 715, endPoint x: 285, endPoint y: 700, distance: 23.7
click at [285, 441] on td "string" at bounding box center [302, 706] width 45 height 41
copy code "string"
click at [298, 441] on p at bounding box center [301, 740] width 27 height 14
click at [296, 441] on td "string" at bounding box center [302, 747] width 45 height 41
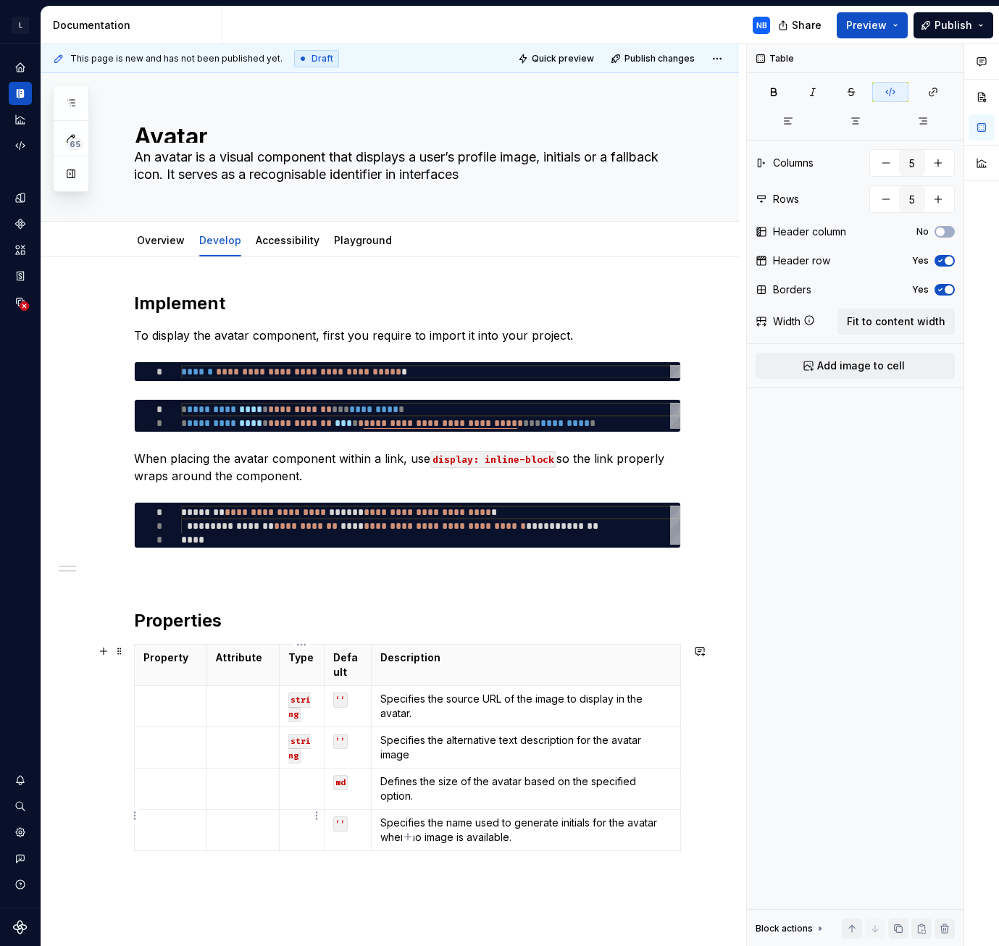
click at [299, 441] on td at bounding box center [302, 830] width 45 height 41
click at [293, 441] on p at bounding box center [301, 782] width 27 height 14
click at [158, 441] on td at bounding box center [171, 706] width 72 height 41
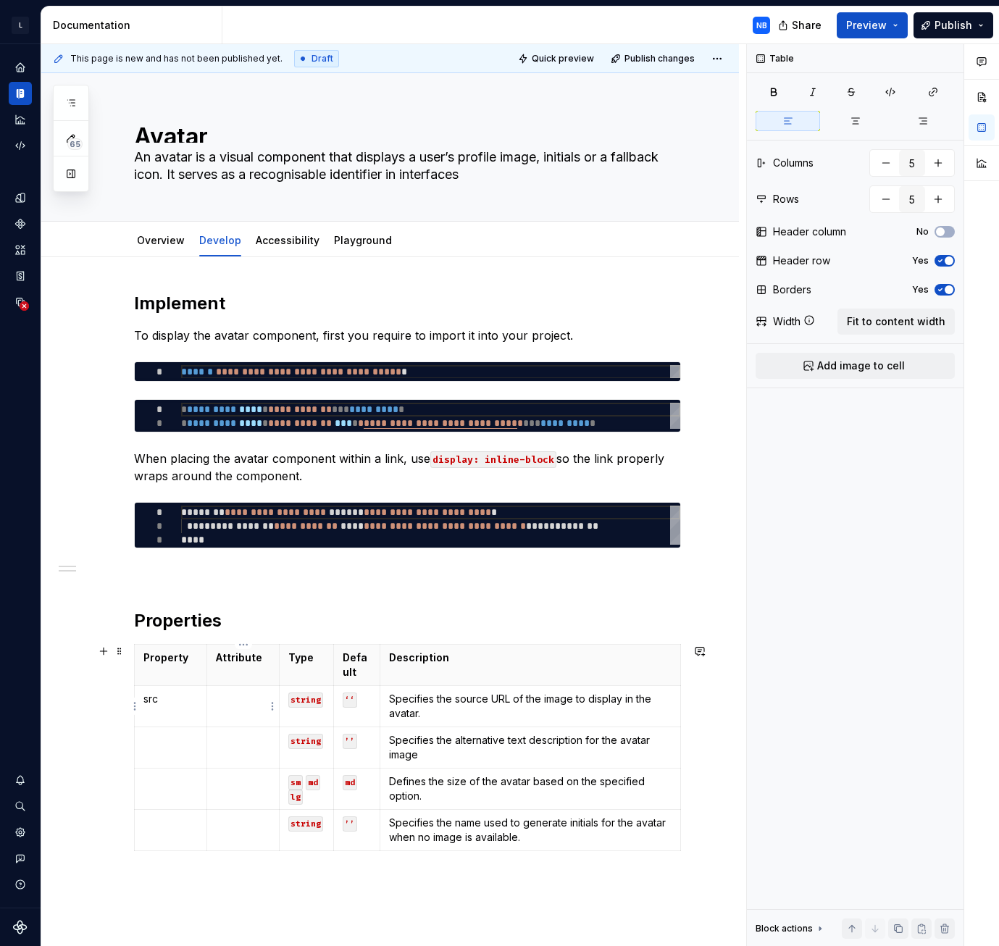
click at [234, 441] on td at bounding box center [243, 706] width 72 height 41
copy code "src"
click at [164, 441] on p at bounding box center [170, 699] width 54 height 14
click at [172, 441] on p at bounding box center [170, 740] width 54 height 14
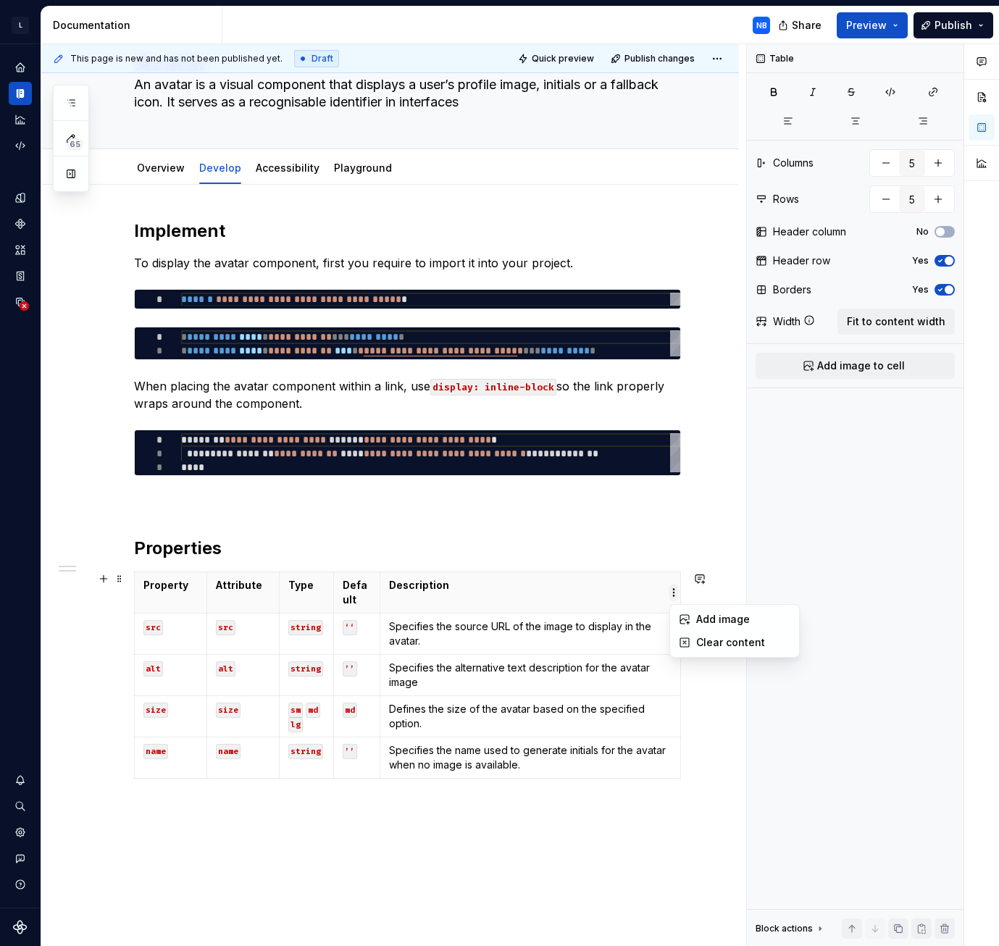
click at [672, 441] on html "L LSEG Workspace Design System NB Design system data Documentation NB Share Pre…" at bounding box center [499, 473] width 999 height 946
click at [667, 441] on html "L LSEG Workspace Design System NB Design system data Documentation NB Share Pre…" at bounding box center [499, 473] width 999 height 946
click at [528, 441] on th "Description" at bounding box center [530, 592] width 301 height 41
click at [879, 325] on span "Fit to content width" at bounding box center [896, 321] width 99 height 14
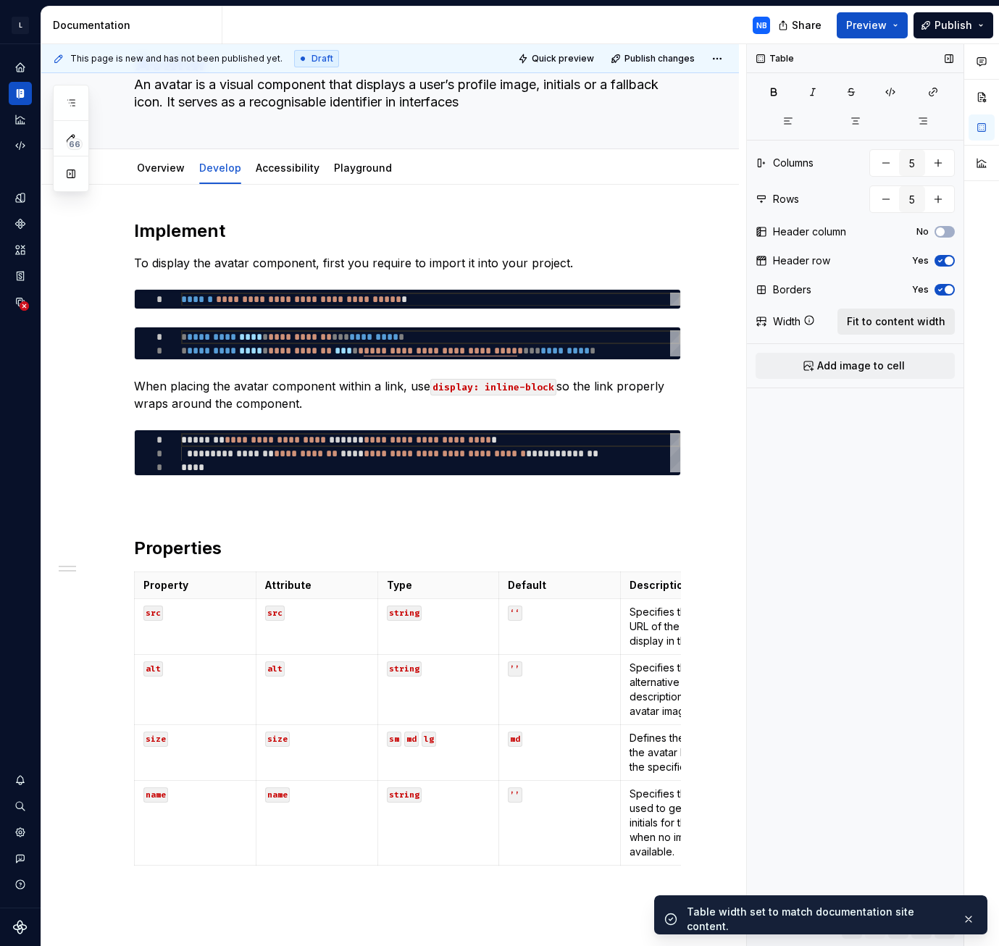
click at [879, 325] on span "Fit to content width" at bounding box center [896, 321] width 99 height 14
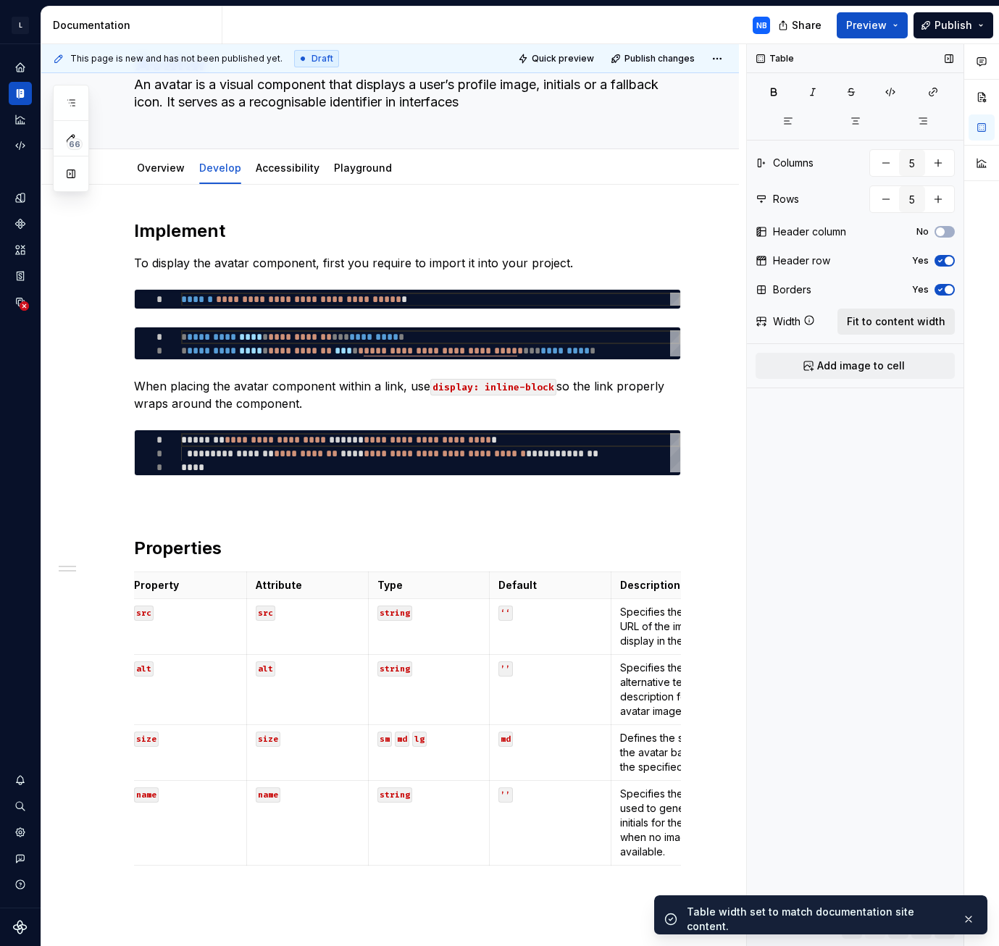
click at [879, 325] on span "Fit to content width" at bounding box center [896, 321] width 99 height 14
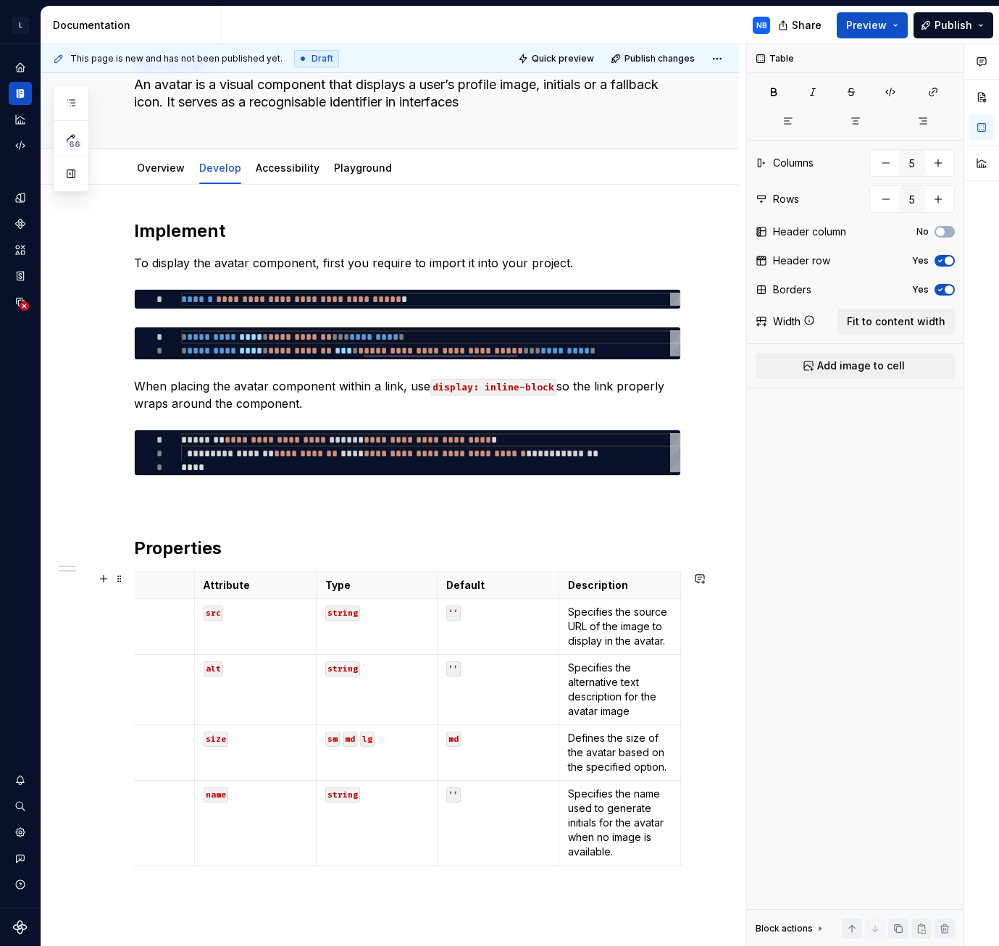
scroll to position [0, 0]
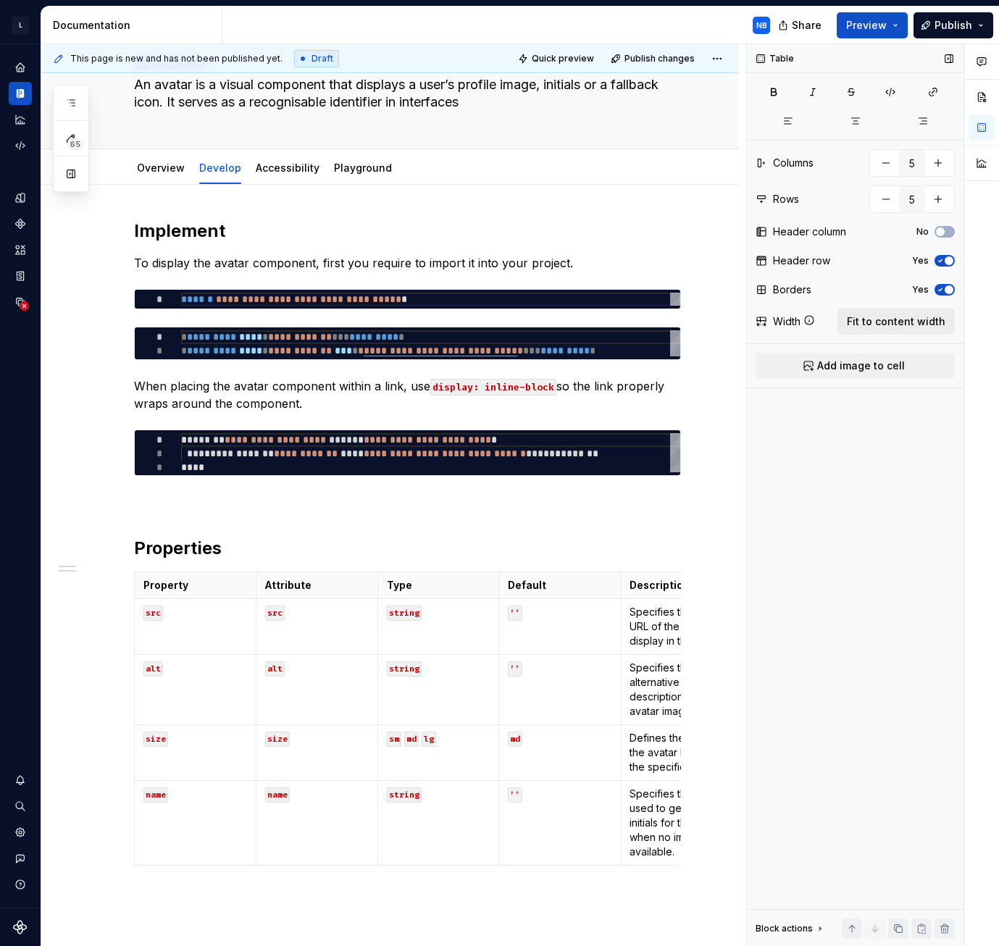
click at [890, 325] on span "Fit to content width" at bounding box center [896, 321] width 99 height 14
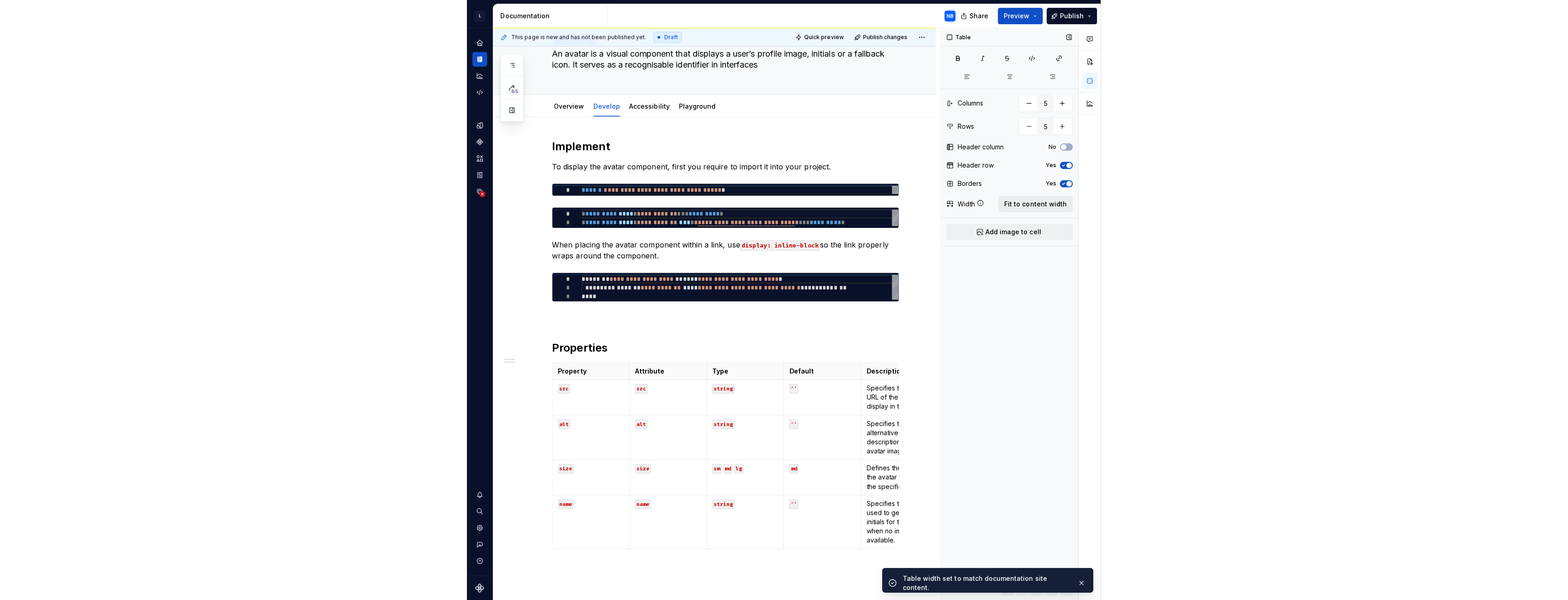
scroll to position [0, 6]
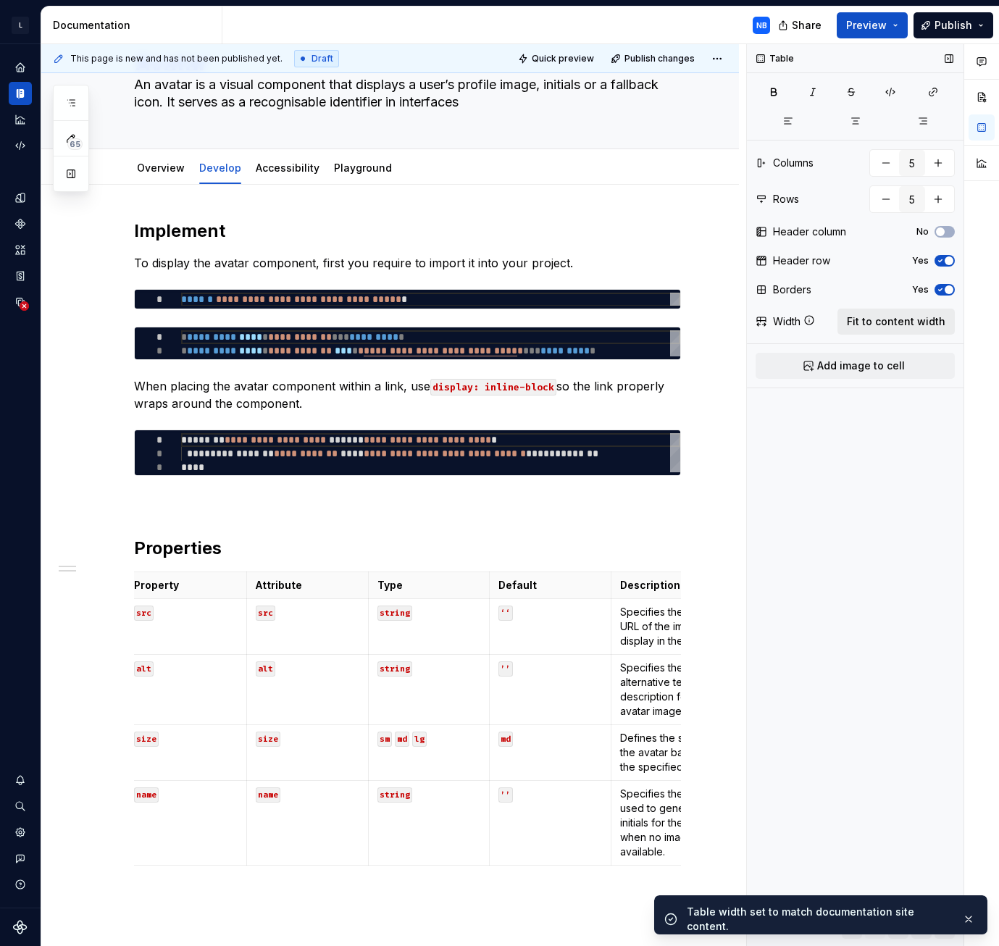
click at [890, 325] on span "Fit to content width" at bounding box center [896, 321] width 99 height 14
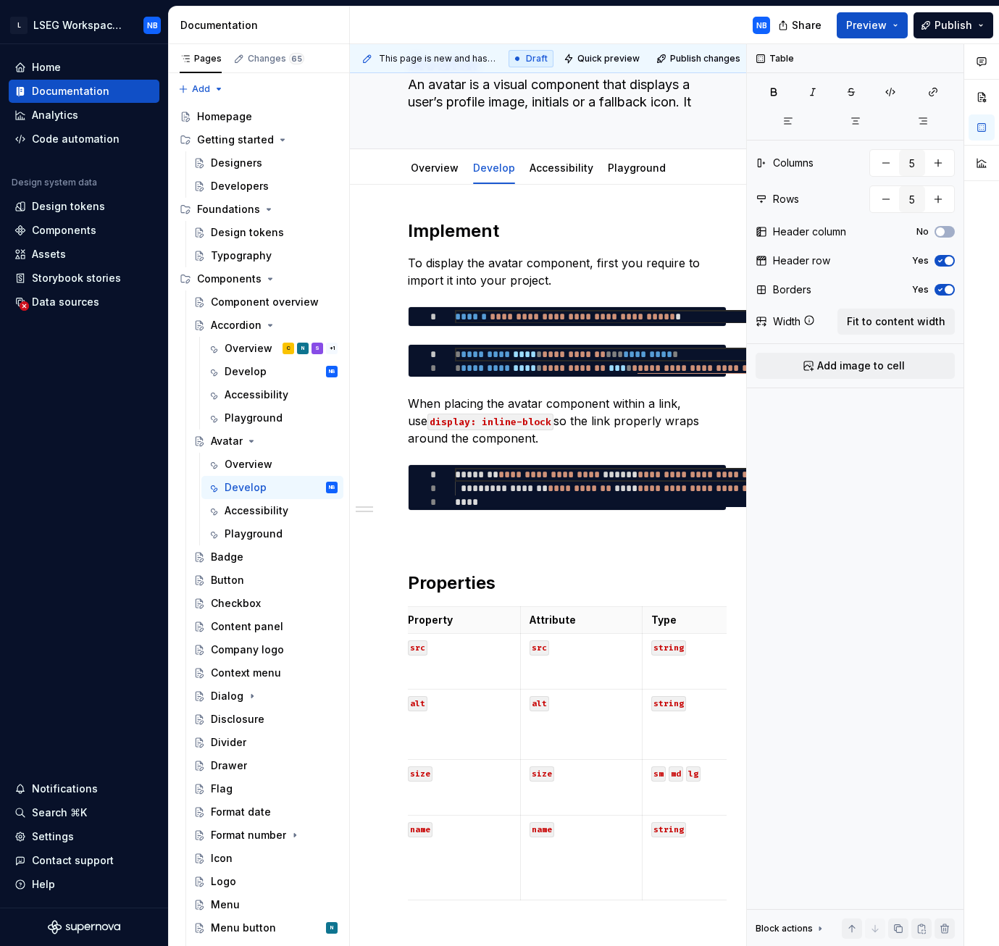
scroll to position [0, 0]
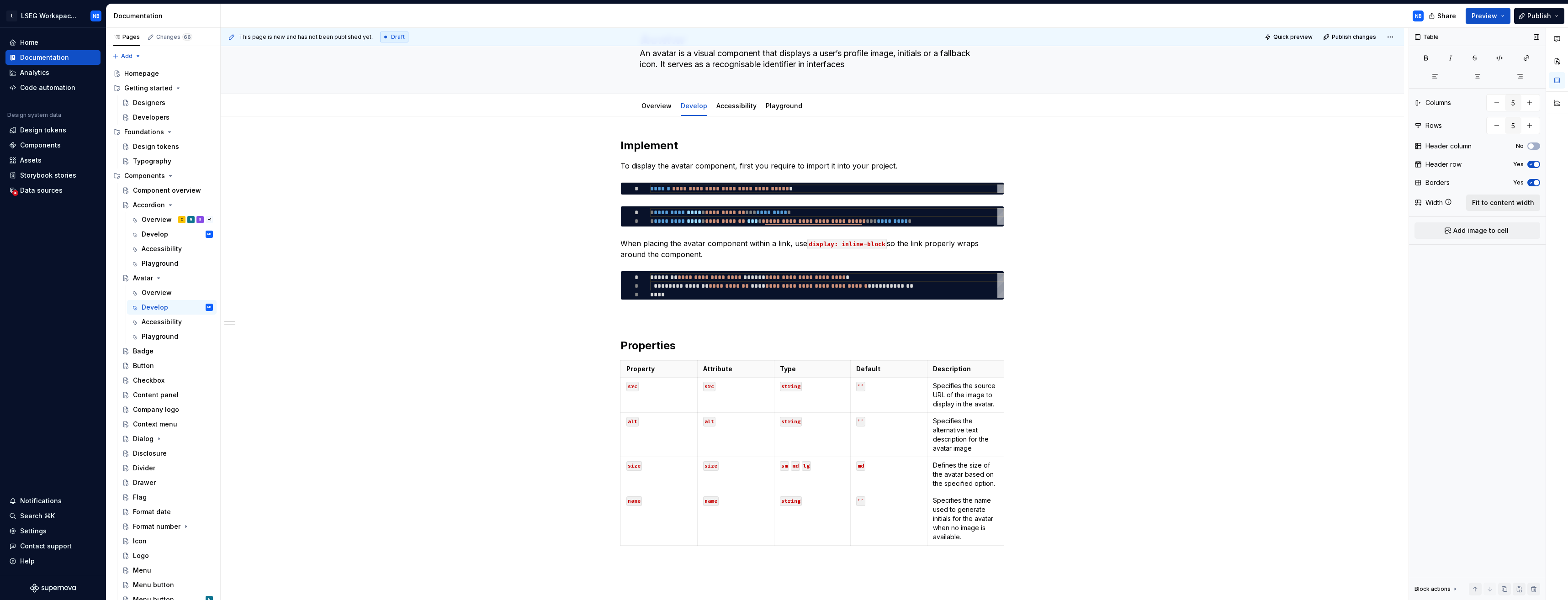
click at [781, 203] on span "Fit to content width" at bounding box center [1503, 202] width 62 height 9
click at [668, 278] on p "Property" at bounding box center [659, 369] width 66 height 9
click at [781, 204] on span "Fit to content width" at bounding box center [1503, 202] width 62 height 9
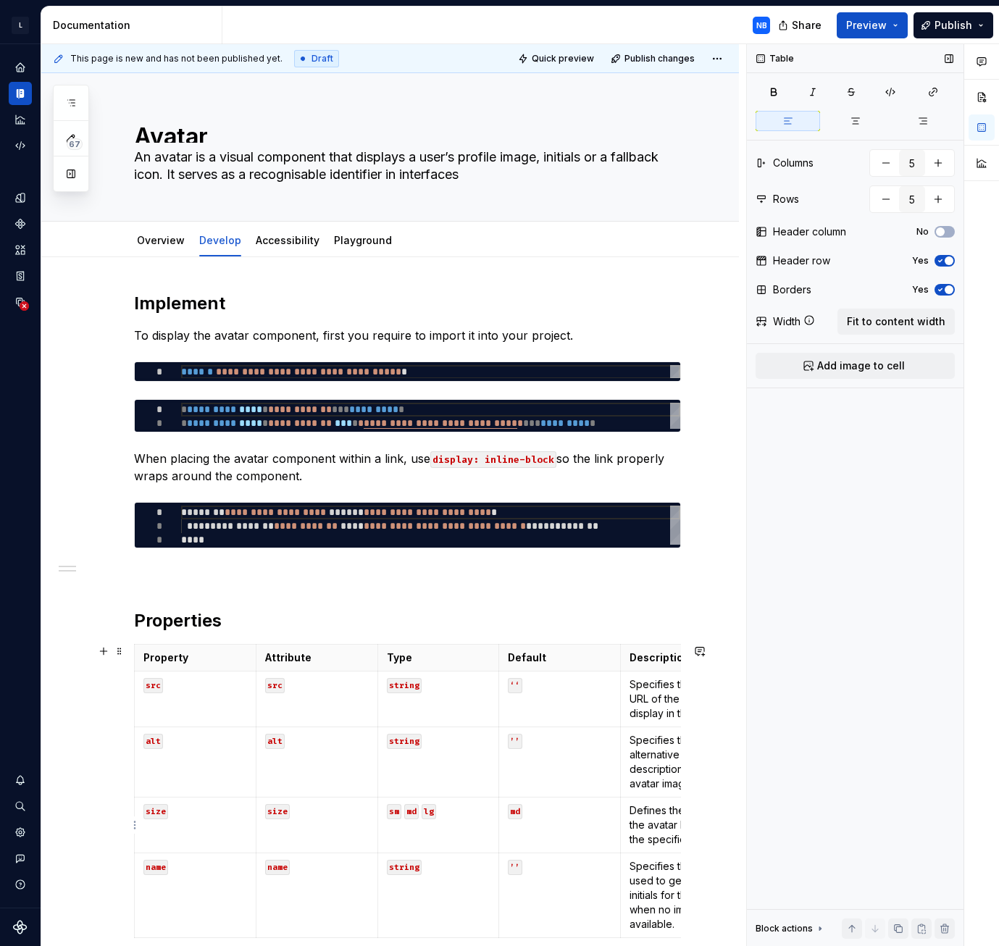
type textarea "*"
click at [175, 244] on link "Overview" at bounding box center [161, 240] width 48 height 12
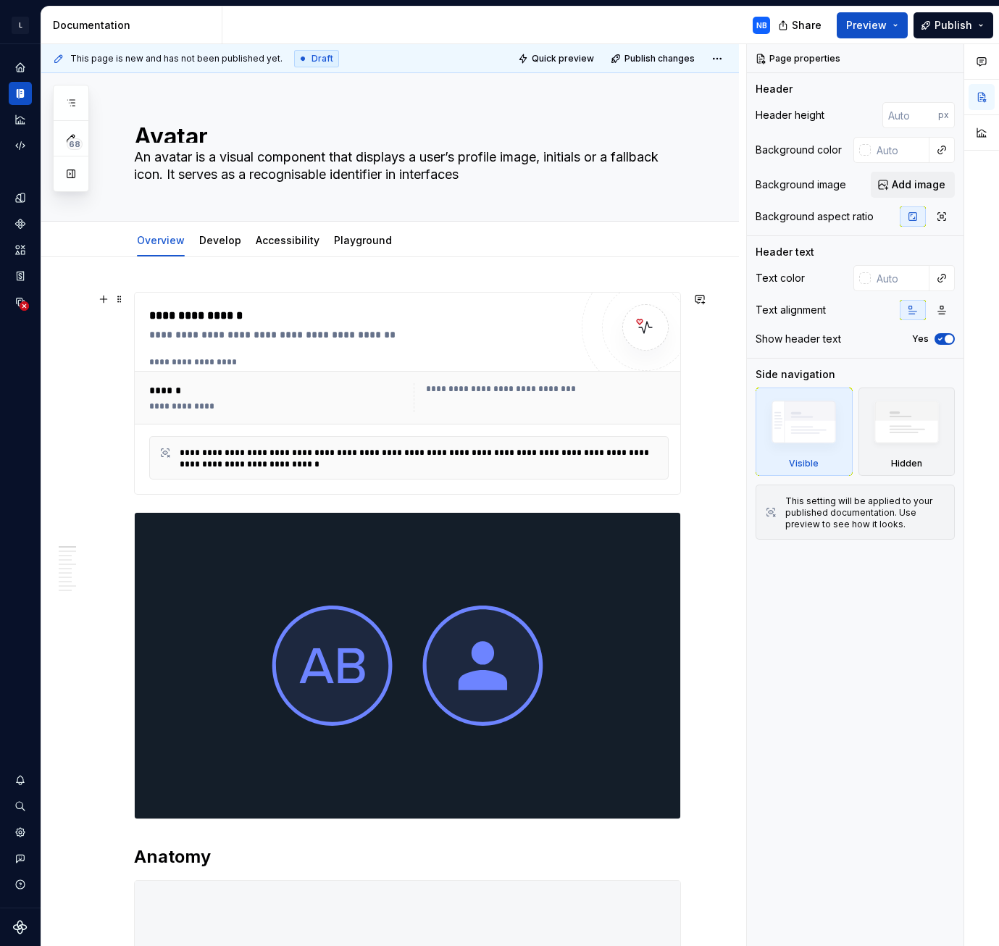
click at [517, 391] on div "**********" at bounding box center [547, 389] width 243 height 12
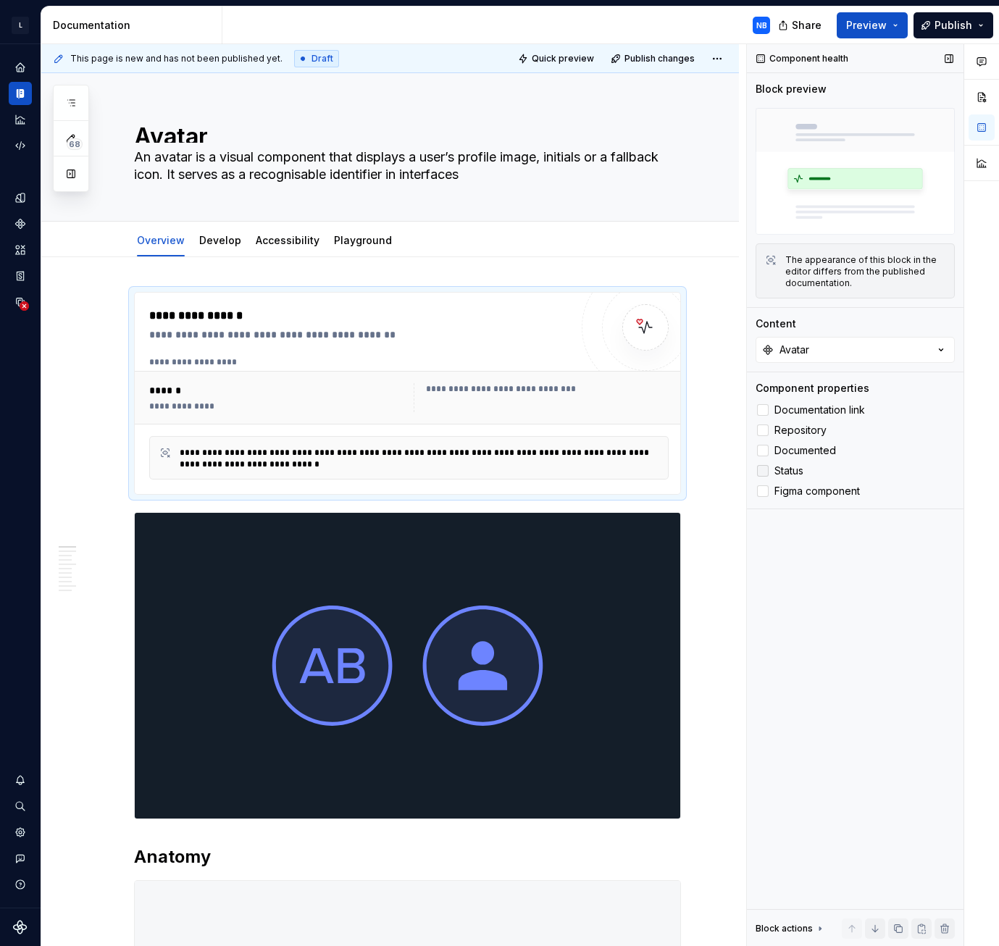
click at [780, 470] on span "Status" at bounding box center [789, 471] width 29 height 12
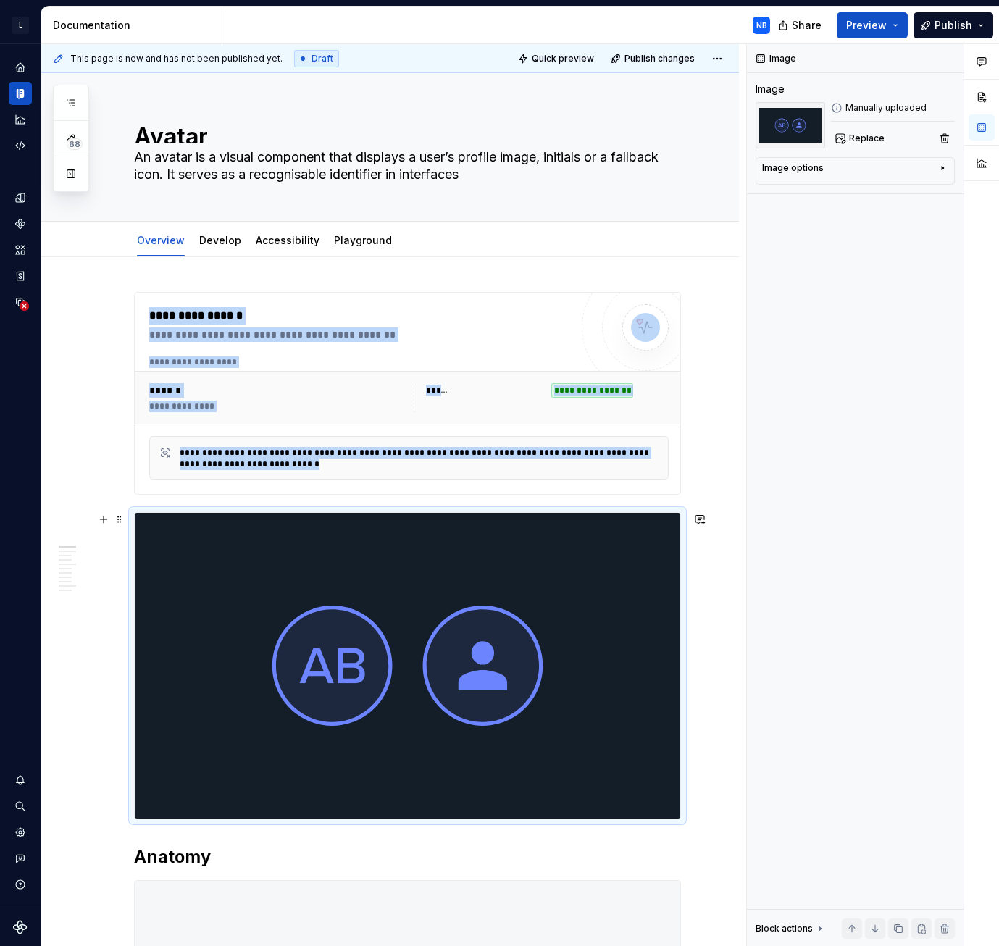
click at [482, 640] on img at bounding box center [408, 666] width 546 height 306
click at [859, 133] on span "Replace" at bounding box center [867, 139] width 36 height 12
type textarea "*"
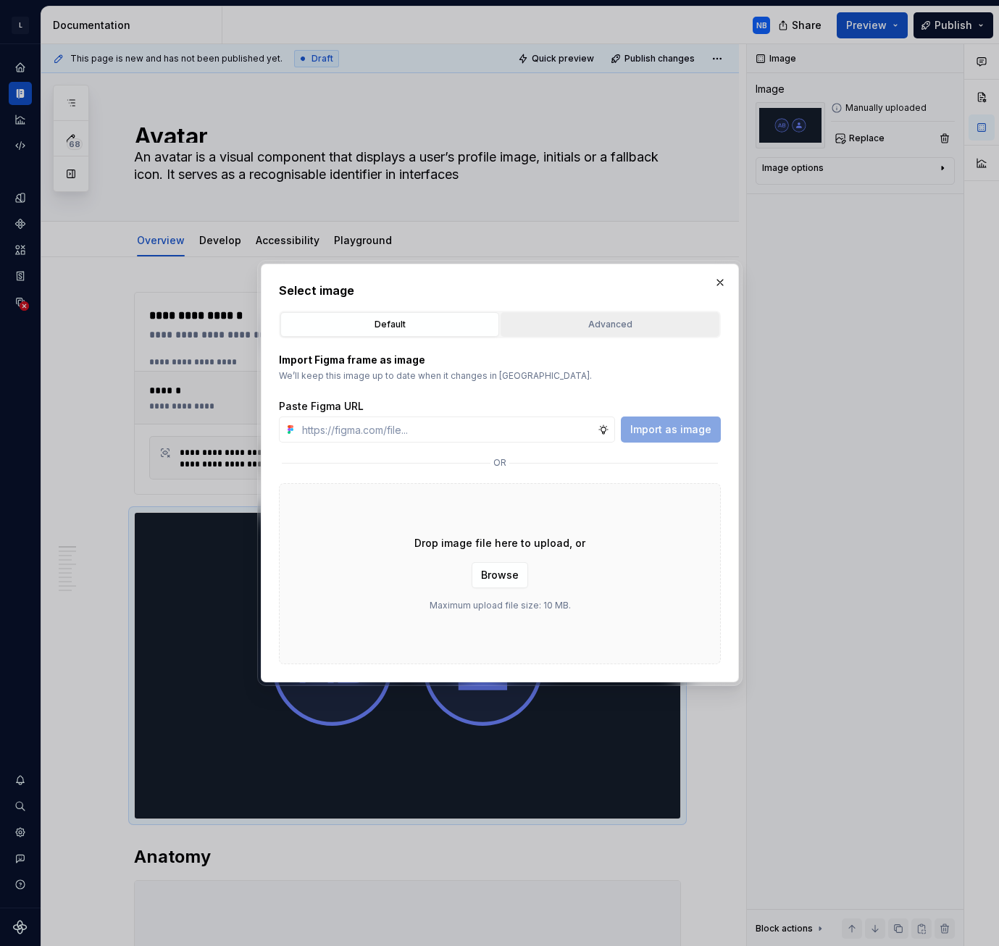
click at [614, 330] on div "Advanced" at bounding box center [610, 324] width 209 height 14
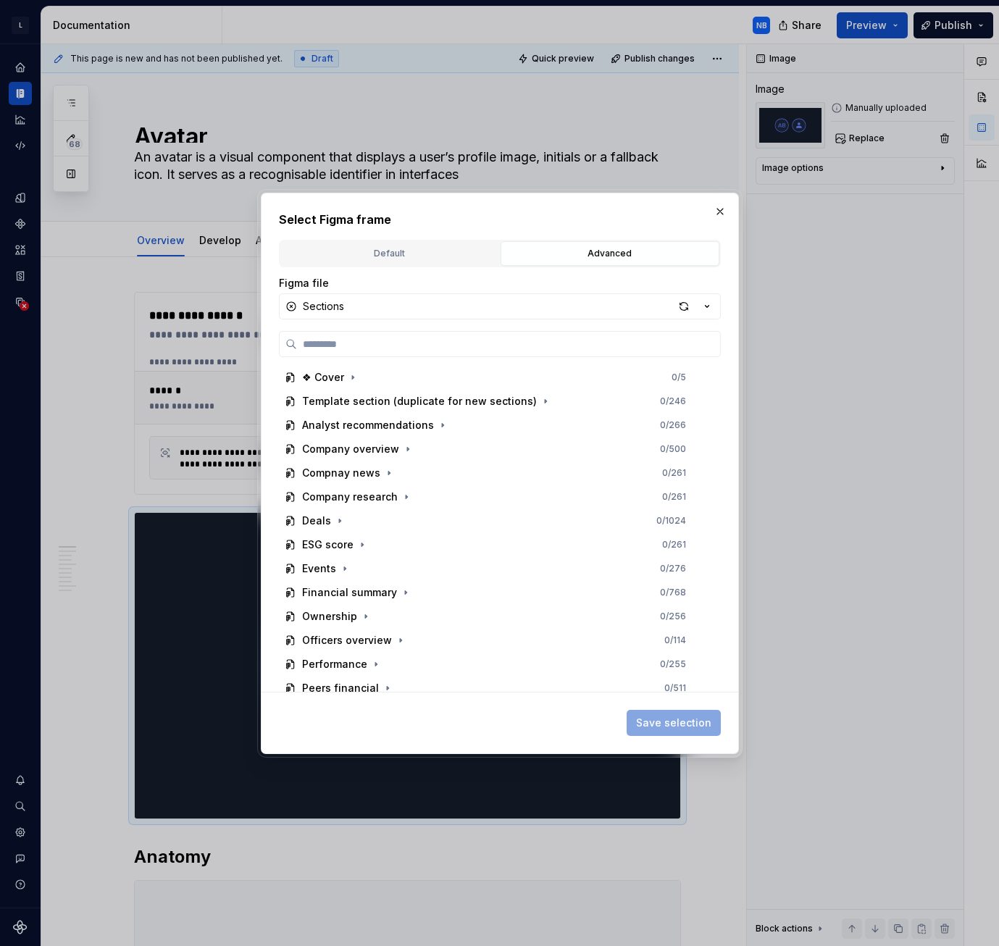
drag, startPoint x: 472, startPoint y: 307, endPoint x: 535, endPoint y: 295, distance: 64.1
click at [472, 306] on button "Sections" at bounding box center [500, 306] width 442 height 26
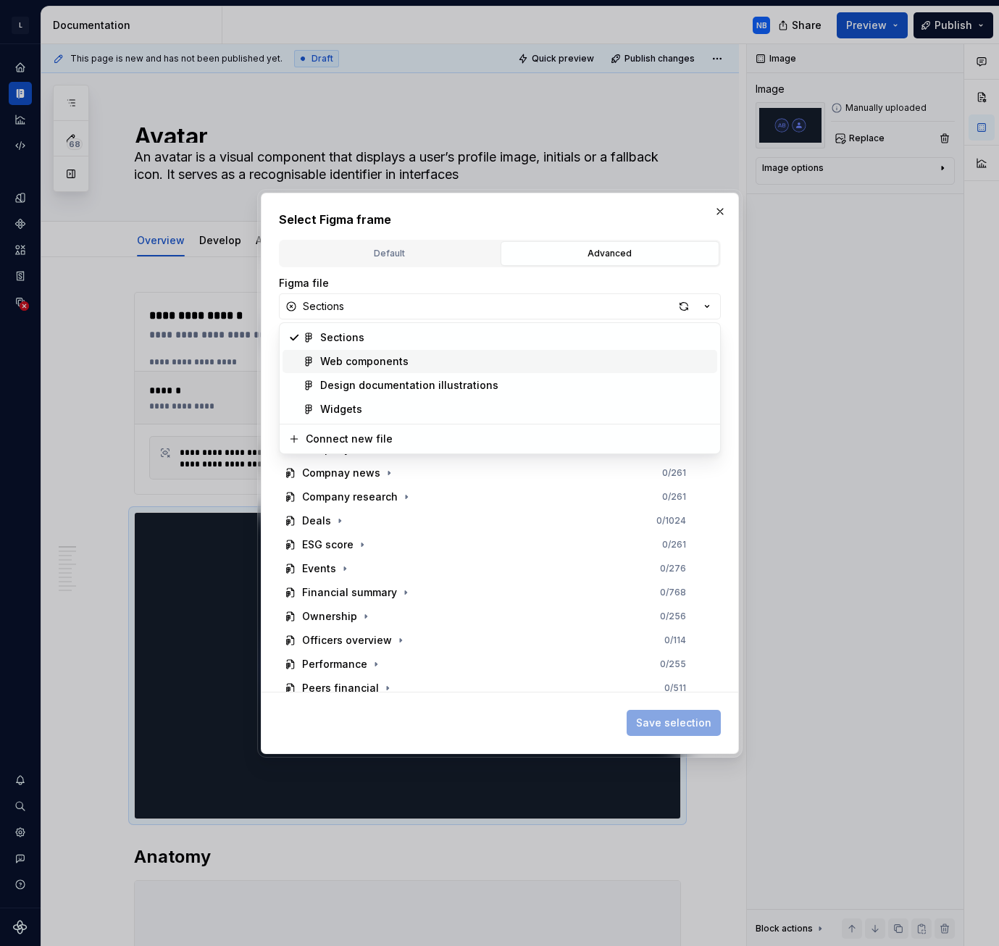
click at [426, 364] on div "Web components" at bounding box center [515, 361] width 391 height 14
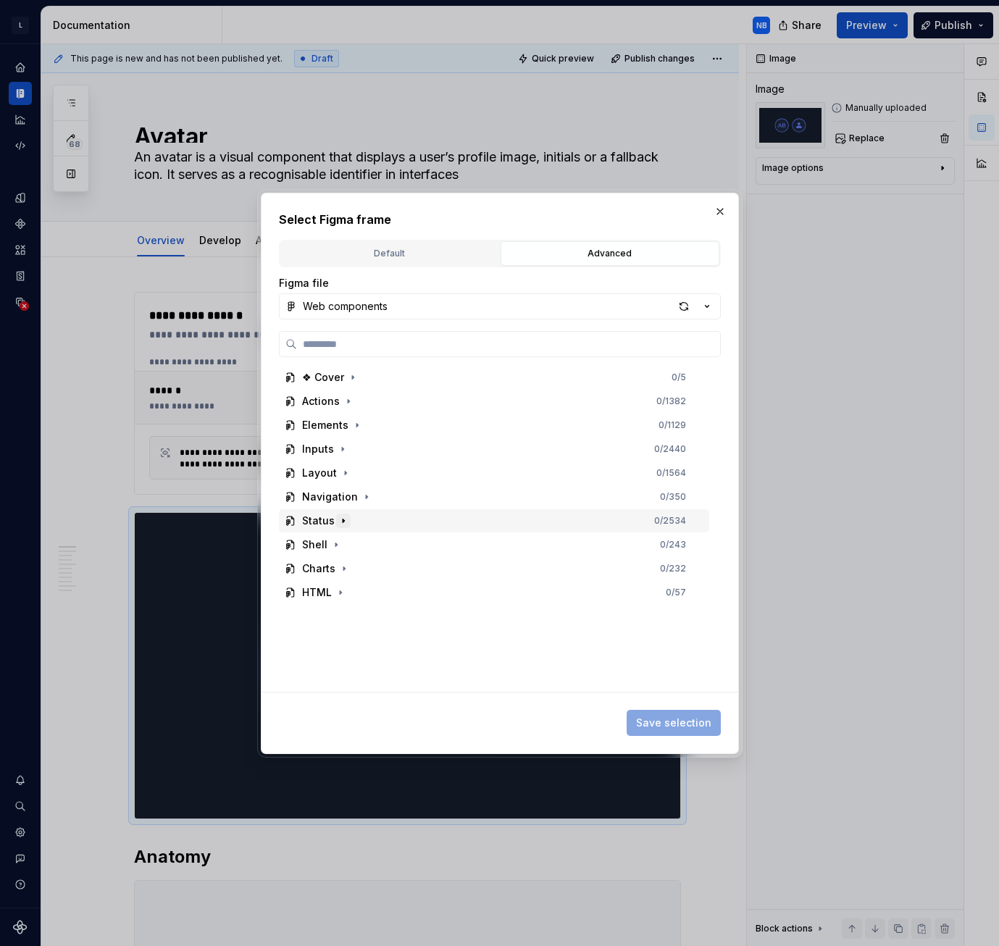
click at [346, 526] on icon "button" at bounding box center [344, 521] width 12 height 12
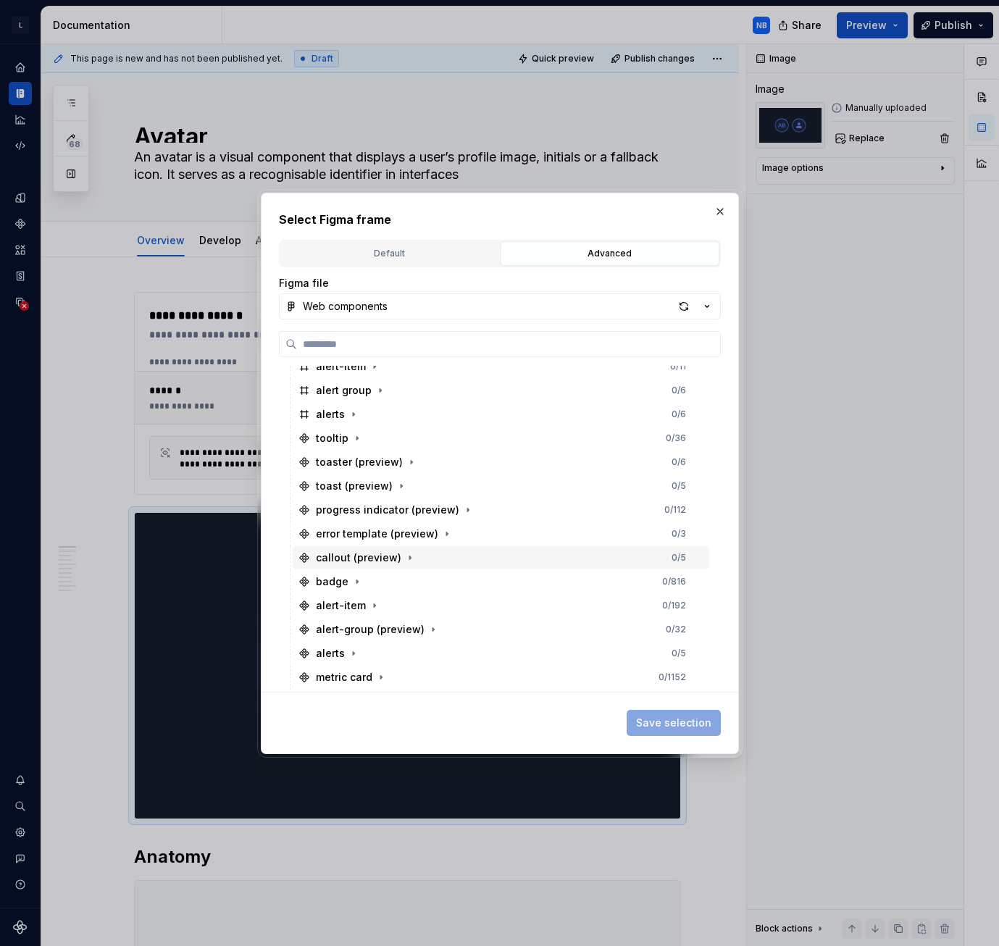
scroll to position [511, 0]
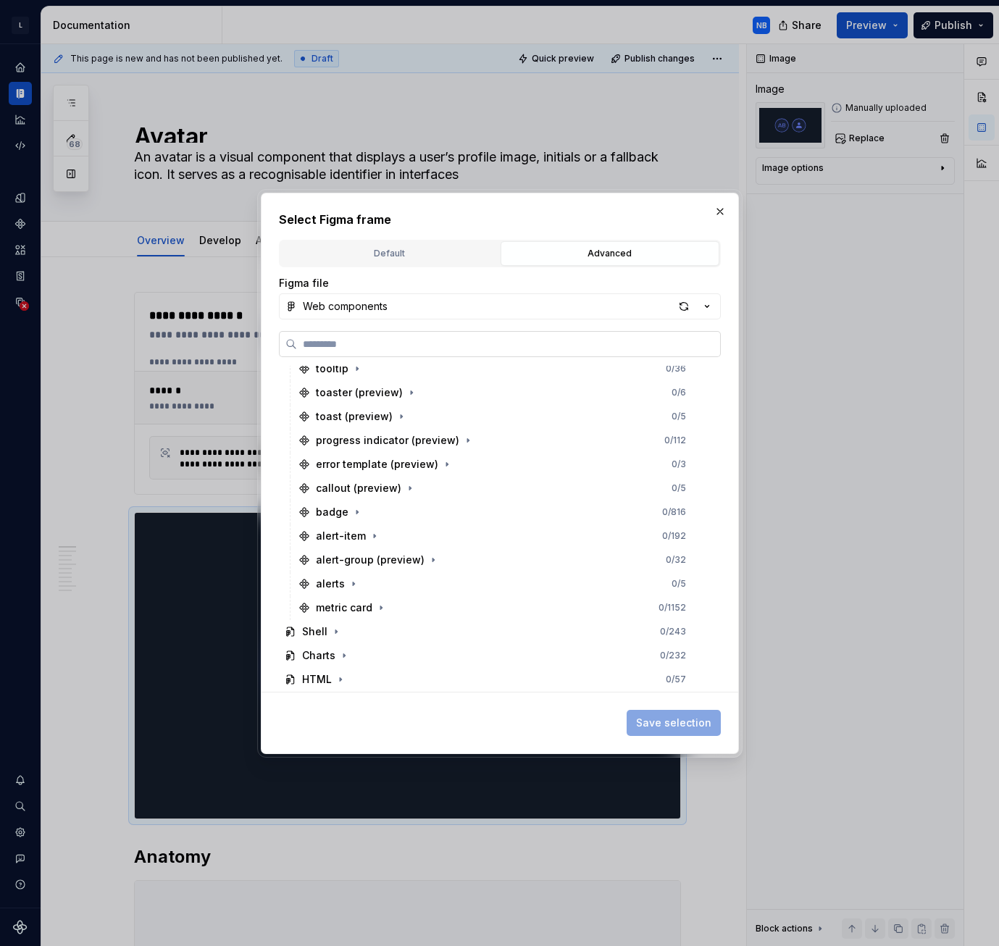
click at [446, 342] on input "search" at bounding box center [508, 344] width 423 height 14
type input "***"
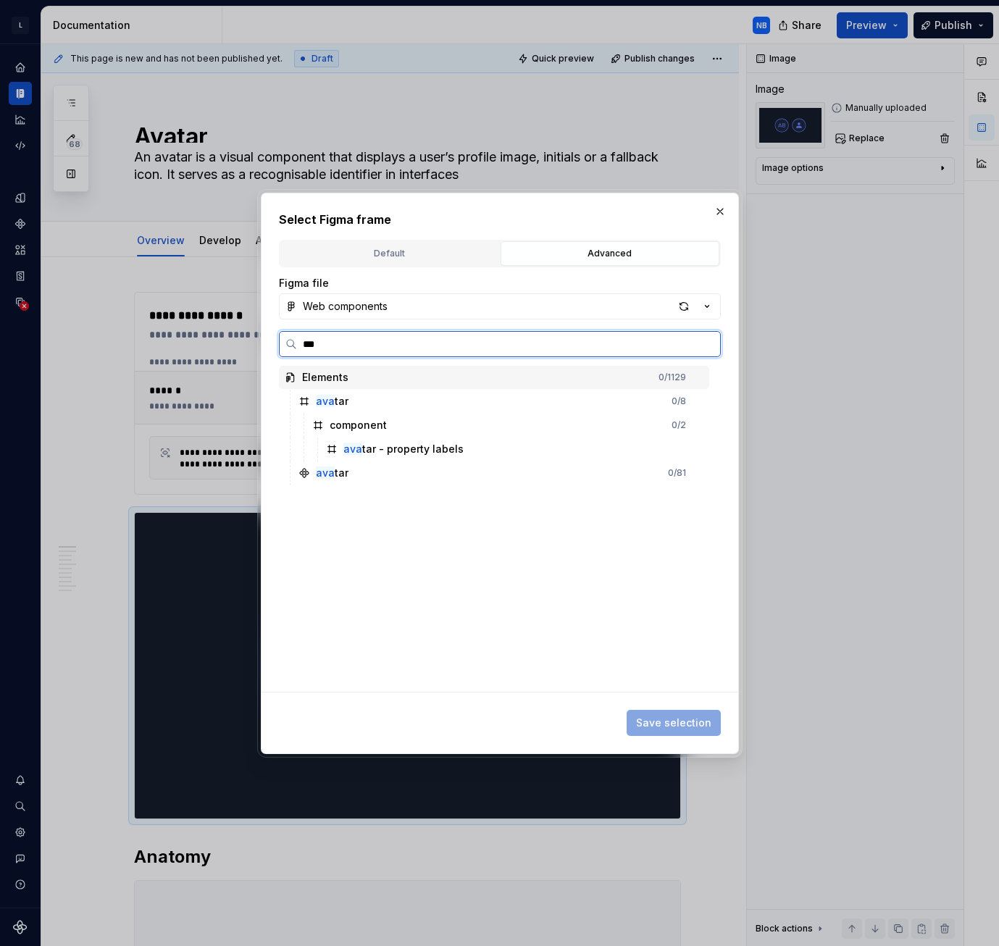
scroll to position [0, 0]
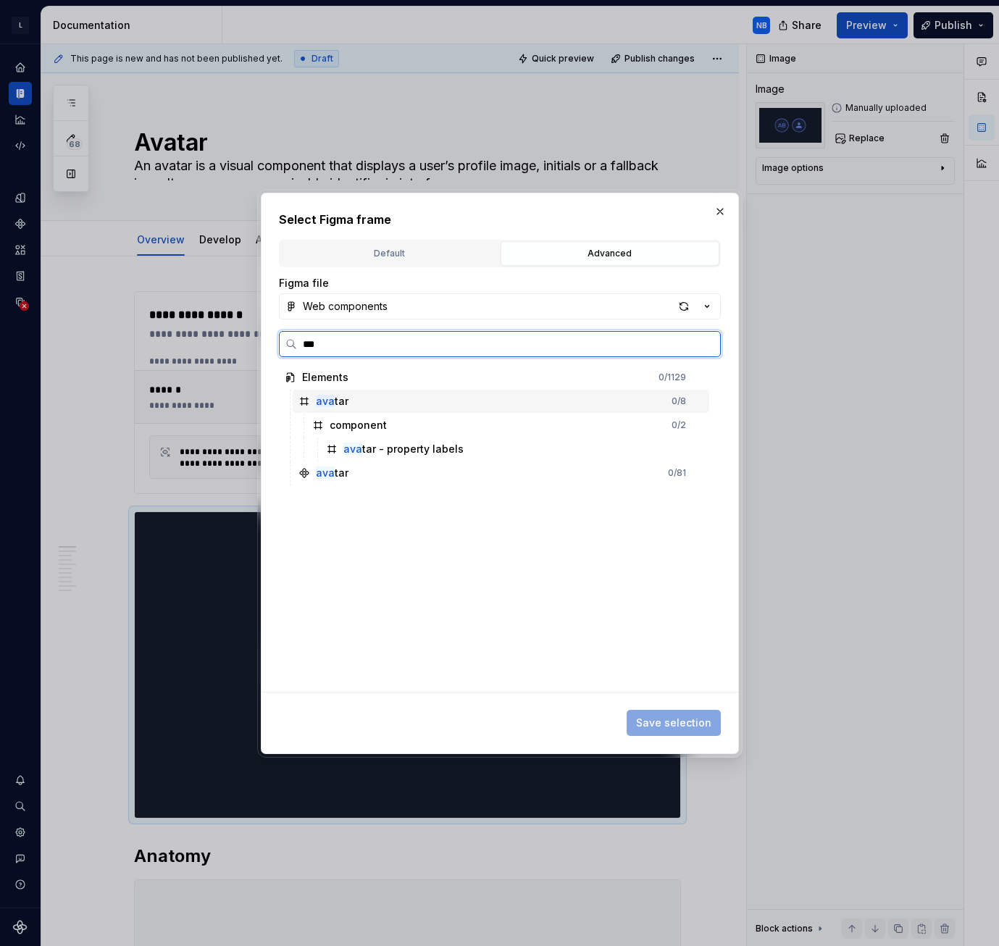
click at [358, 401] on div "ava tar 0 / 8" at bounding box center [501, 401] width 417 height 23
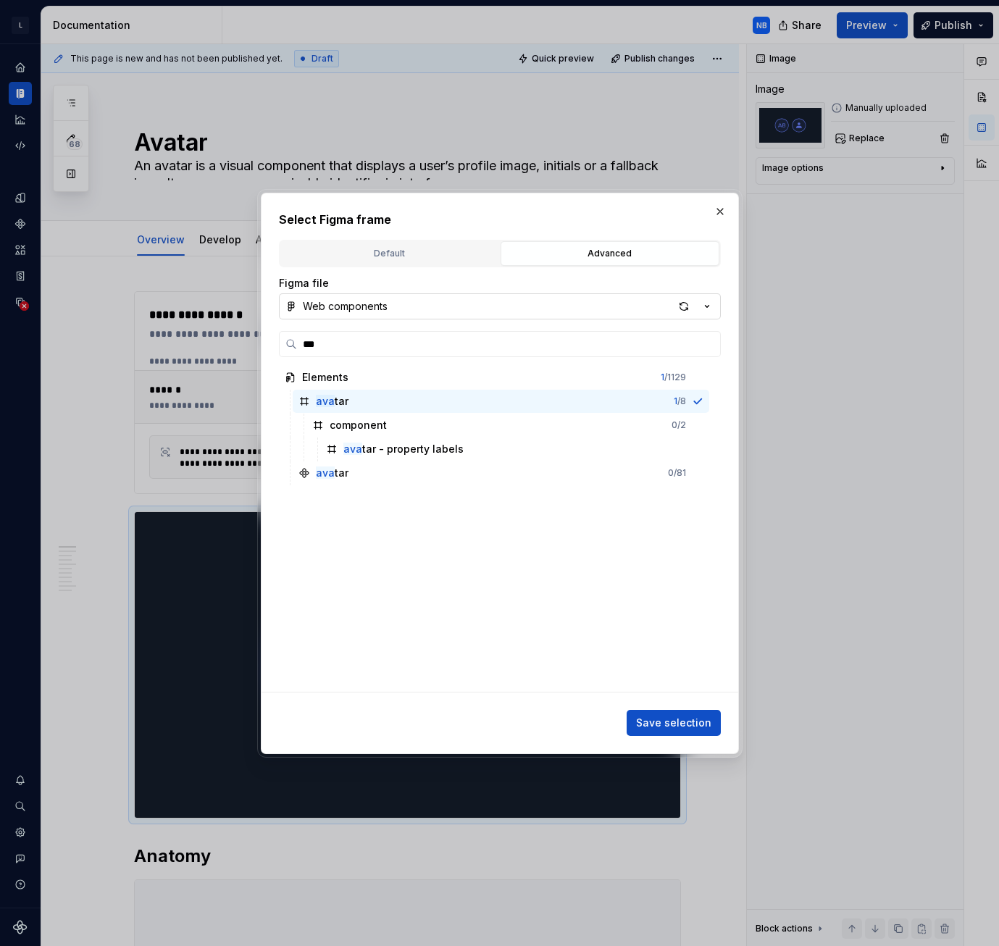
click at [533, 317] on button "Web components" at bounding box center [500, 306] width 442 height 26
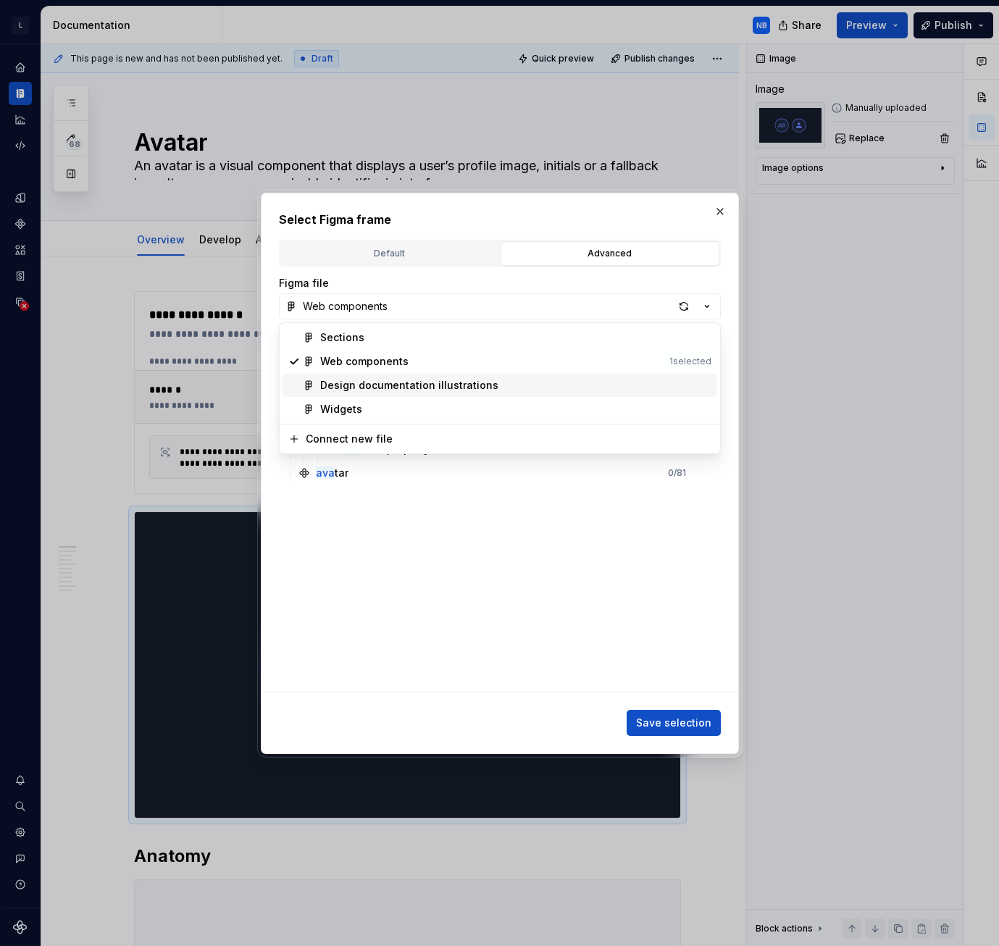
click at [441, 378] on div "Design documentation illustrations" at bounding box center [409, 385] width 178 height 14
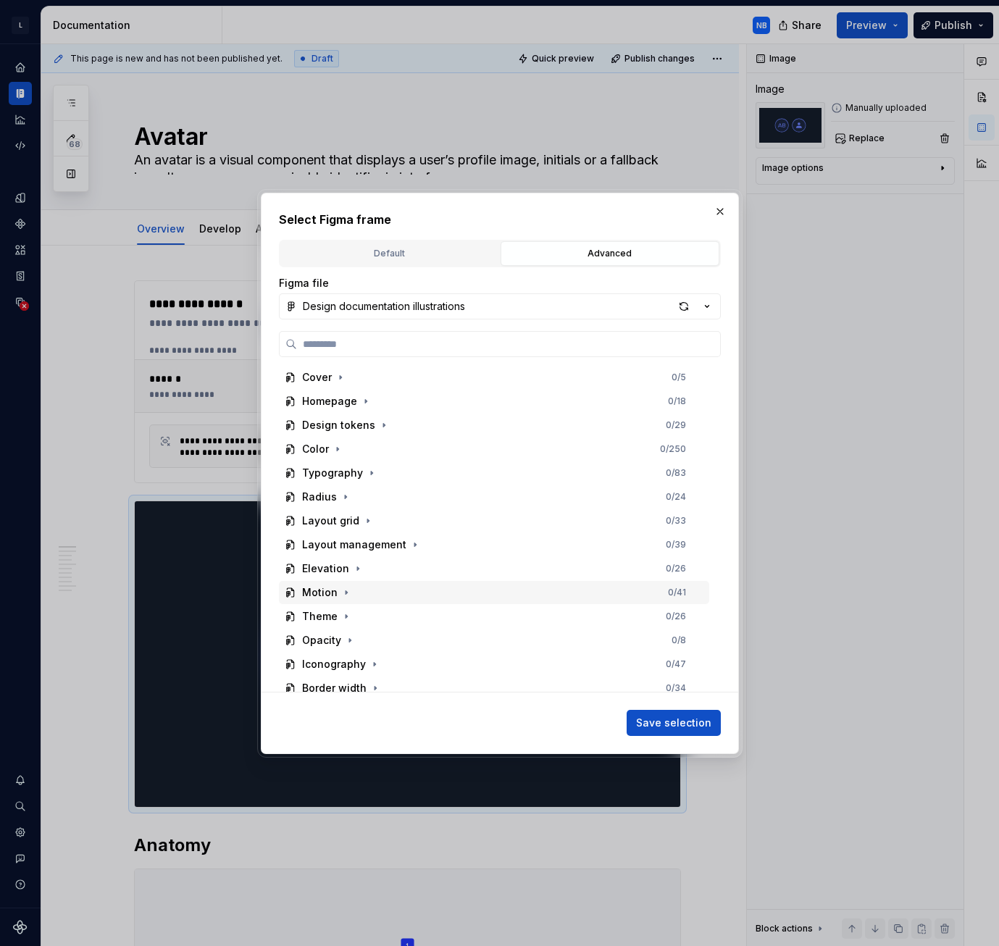
scroll to position [145, 0]
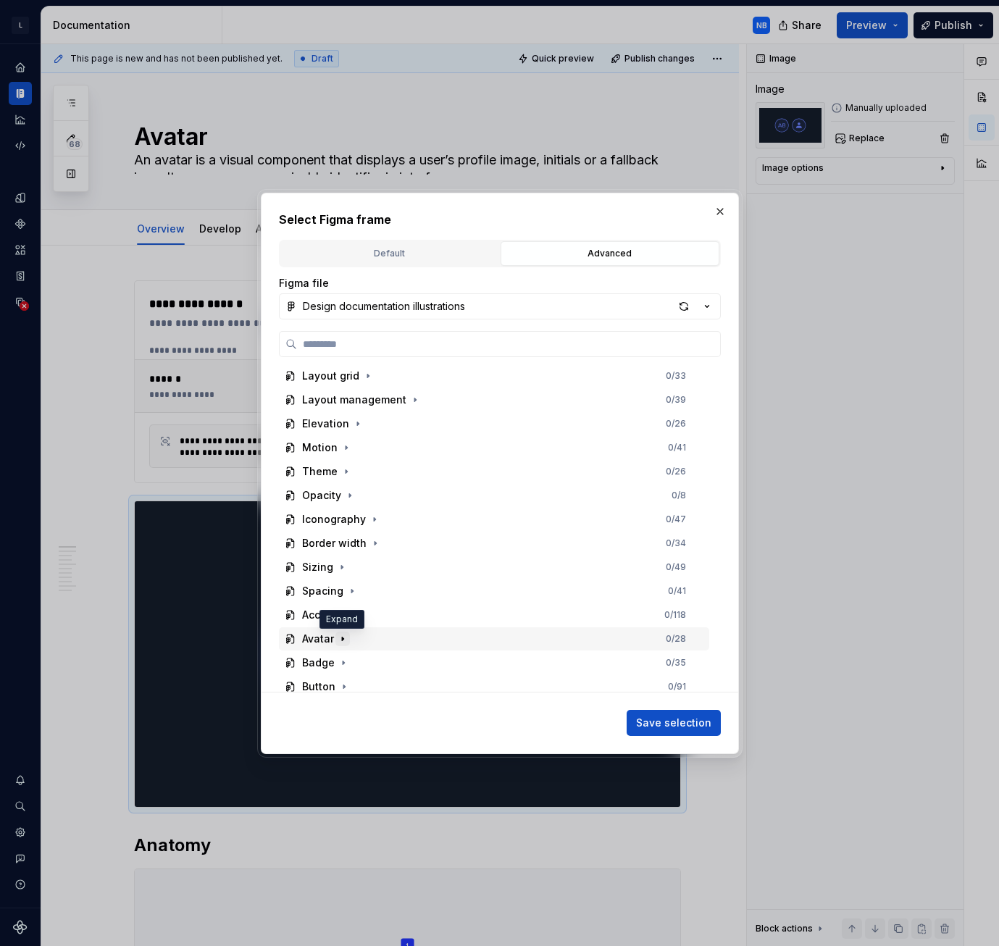
click at [344, 639] on icon "button" at bounding box center [343, 639] width 12 height 12
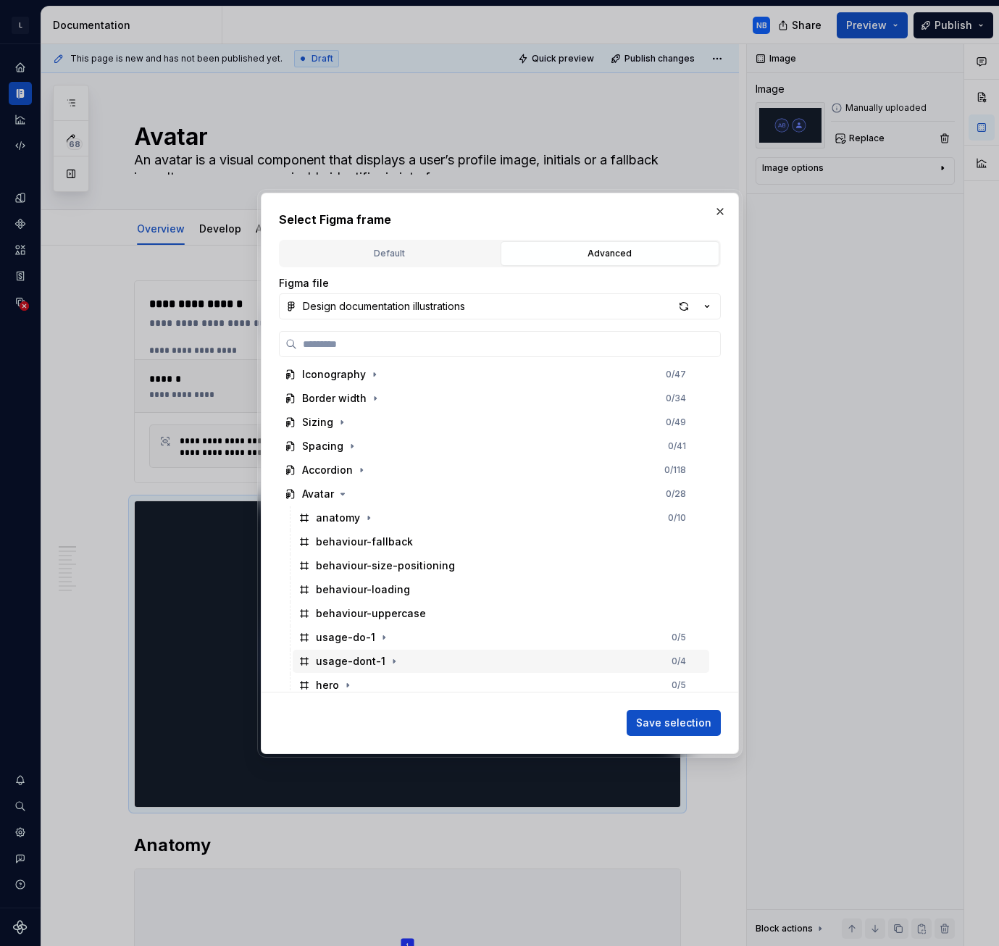
scroll to position [362, 0]
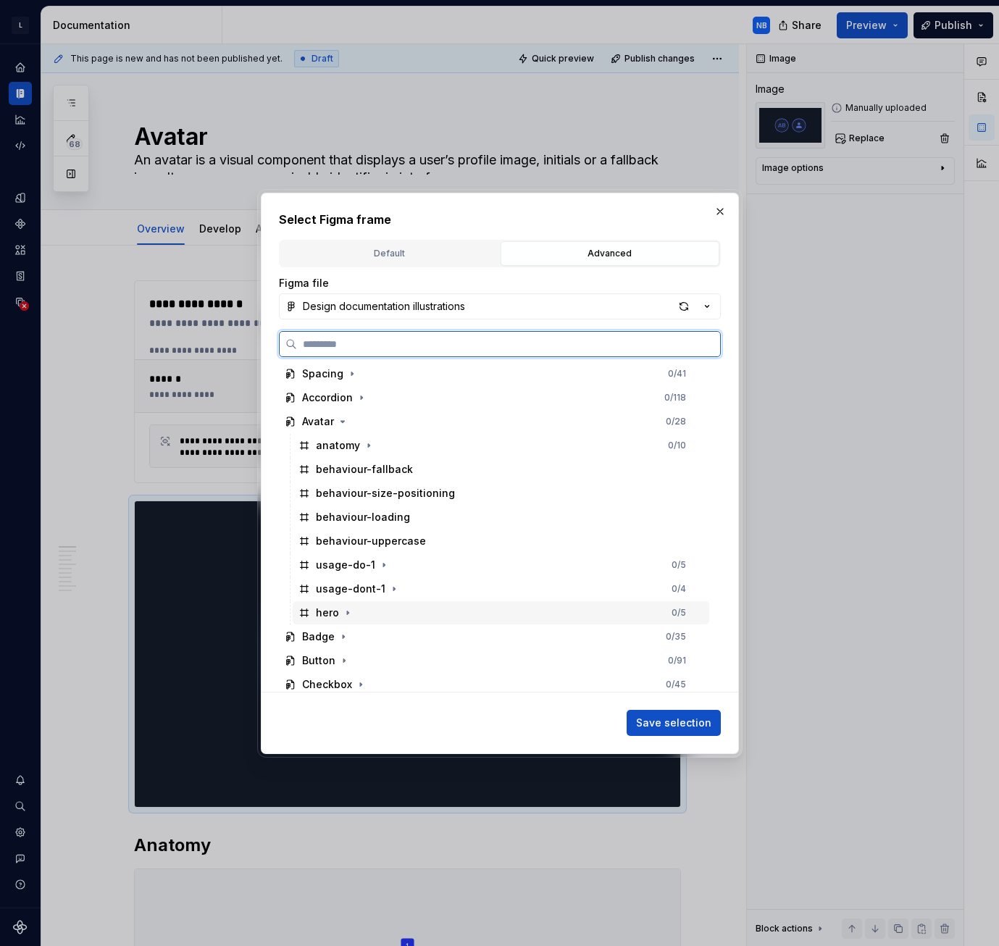
click at [325, 616] on div "hero" at bounding box center [327, 613] width 23 height 14
click at [670, 718] on span "Save selection" at bounding box center [673, 723] width 75 height 14
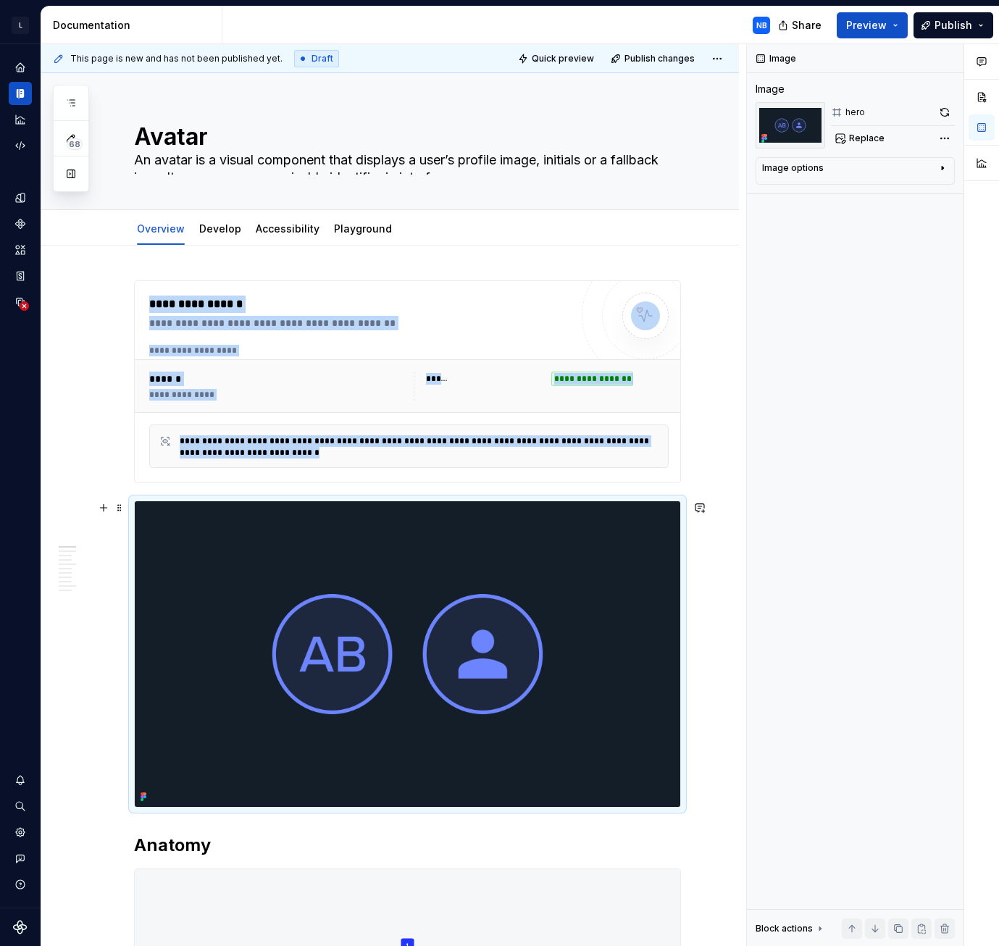
scroll to position [145, 0]
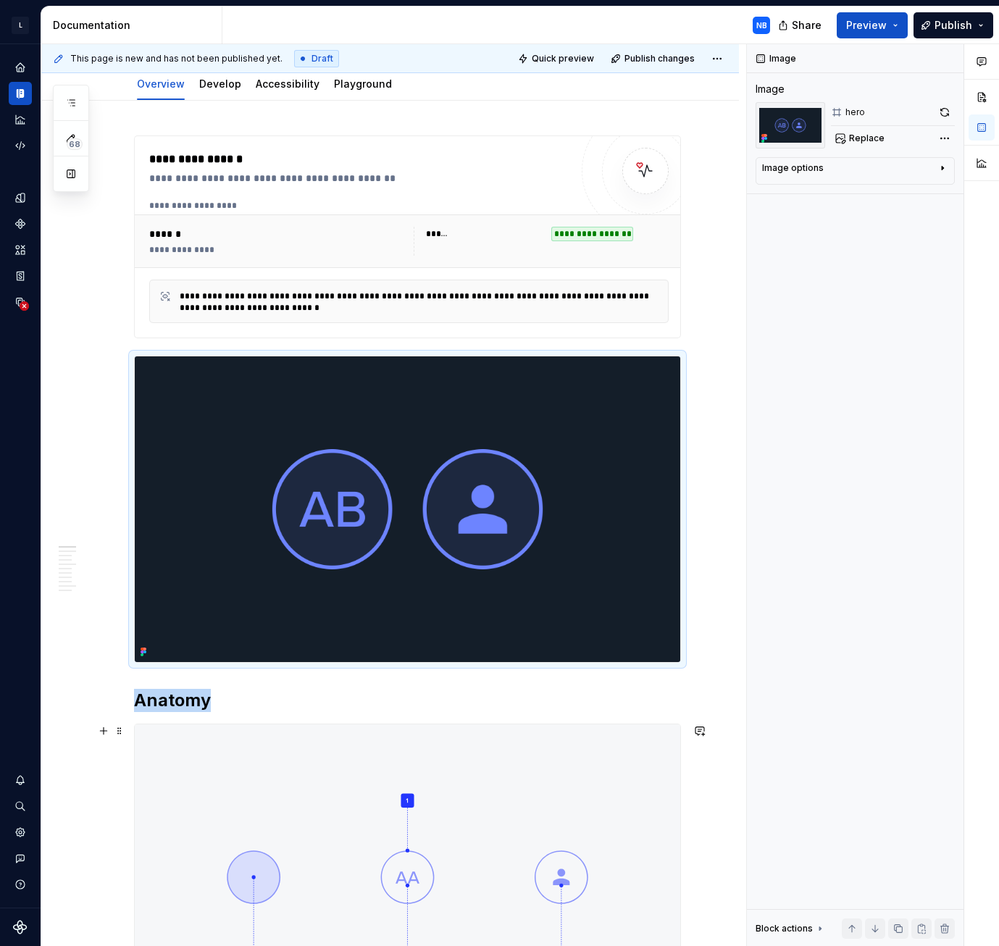
click at [425, 771] on img at bounding box center [408, 878] width 546 height 306
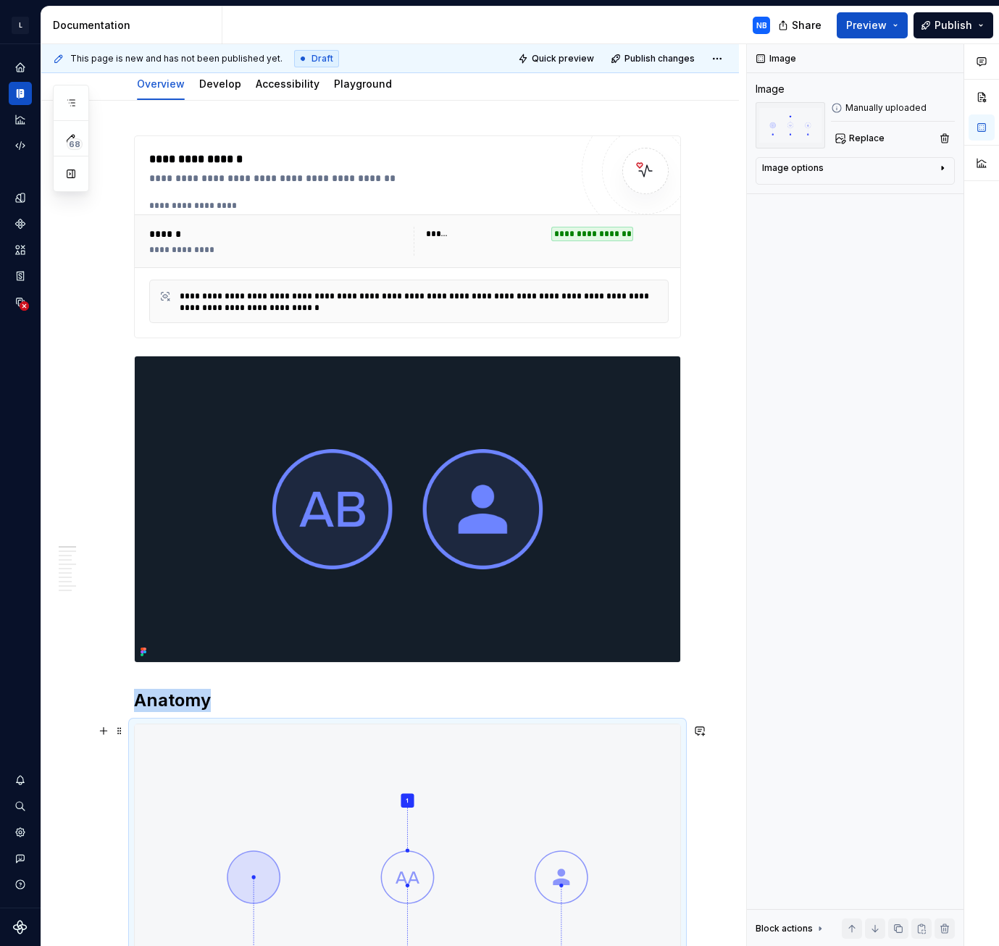
scroll to position [290, 0]
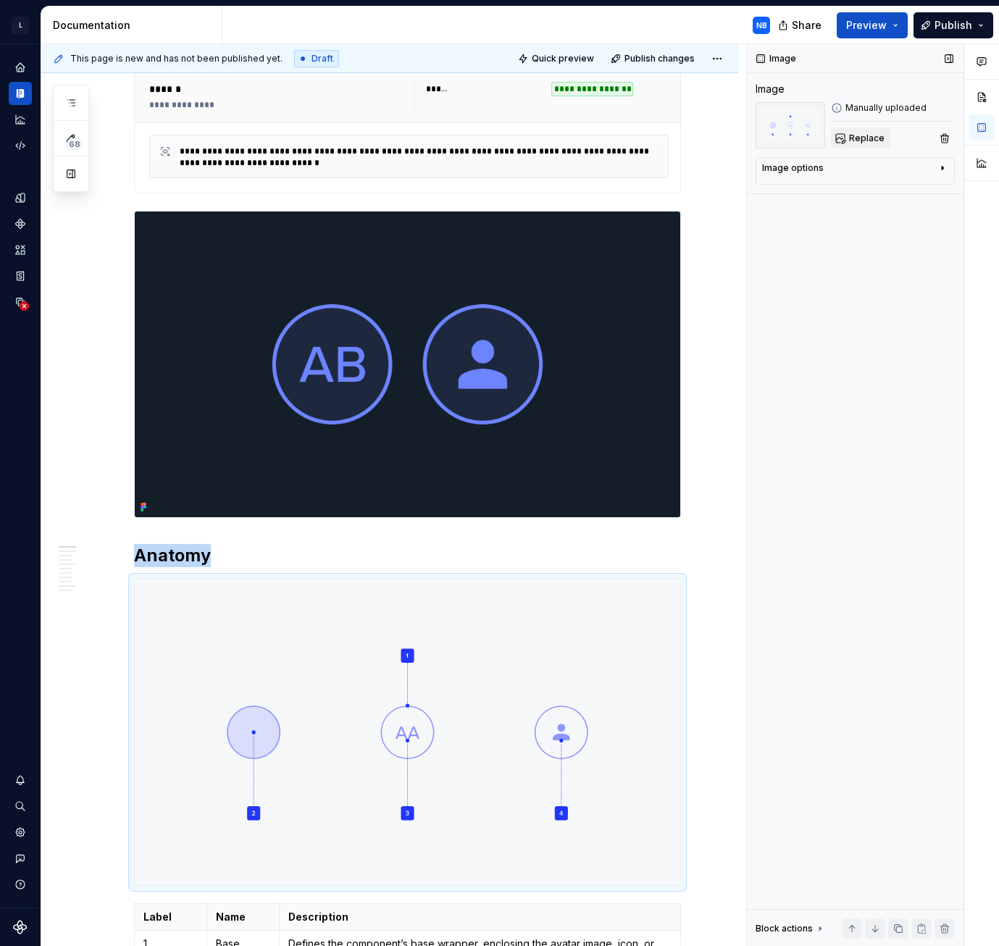
click at [847, 138] on button "Replace" at bounding box center [861, 138] width 60 height 20
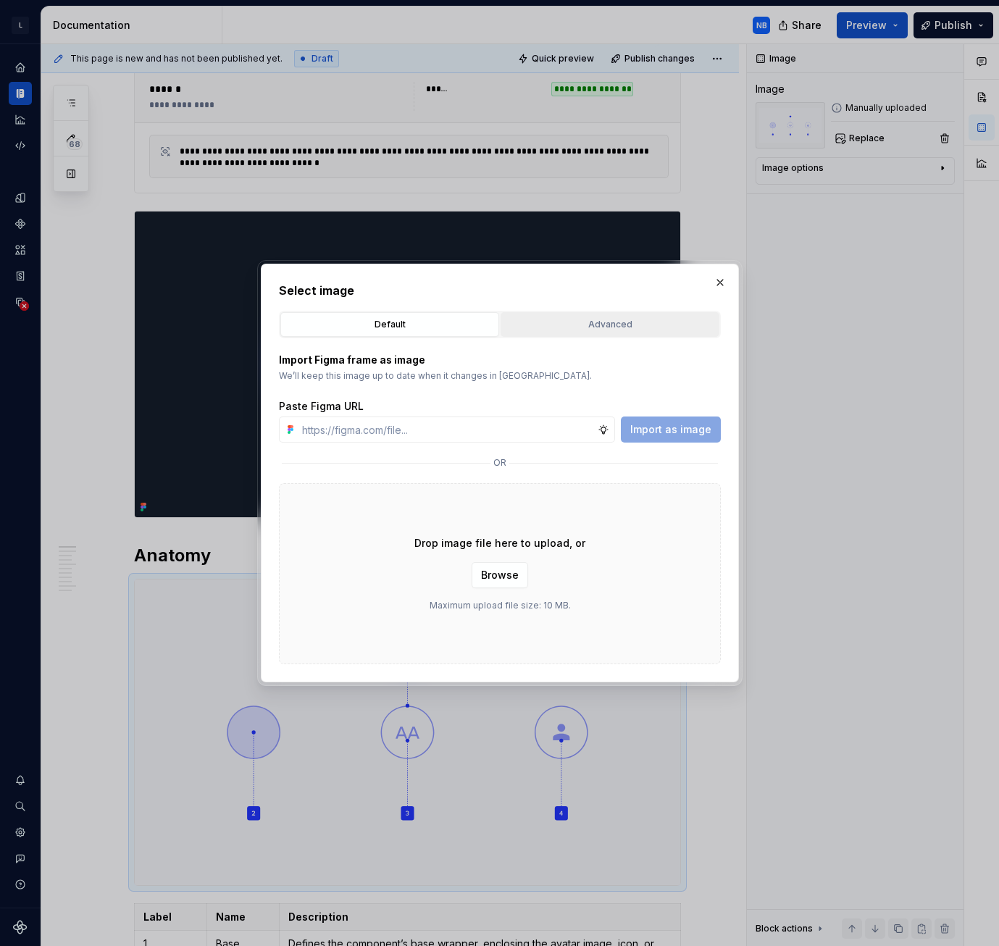
click at [562, 320] on div "Advanced" at bounding box center [610, 324] width 209 height 14
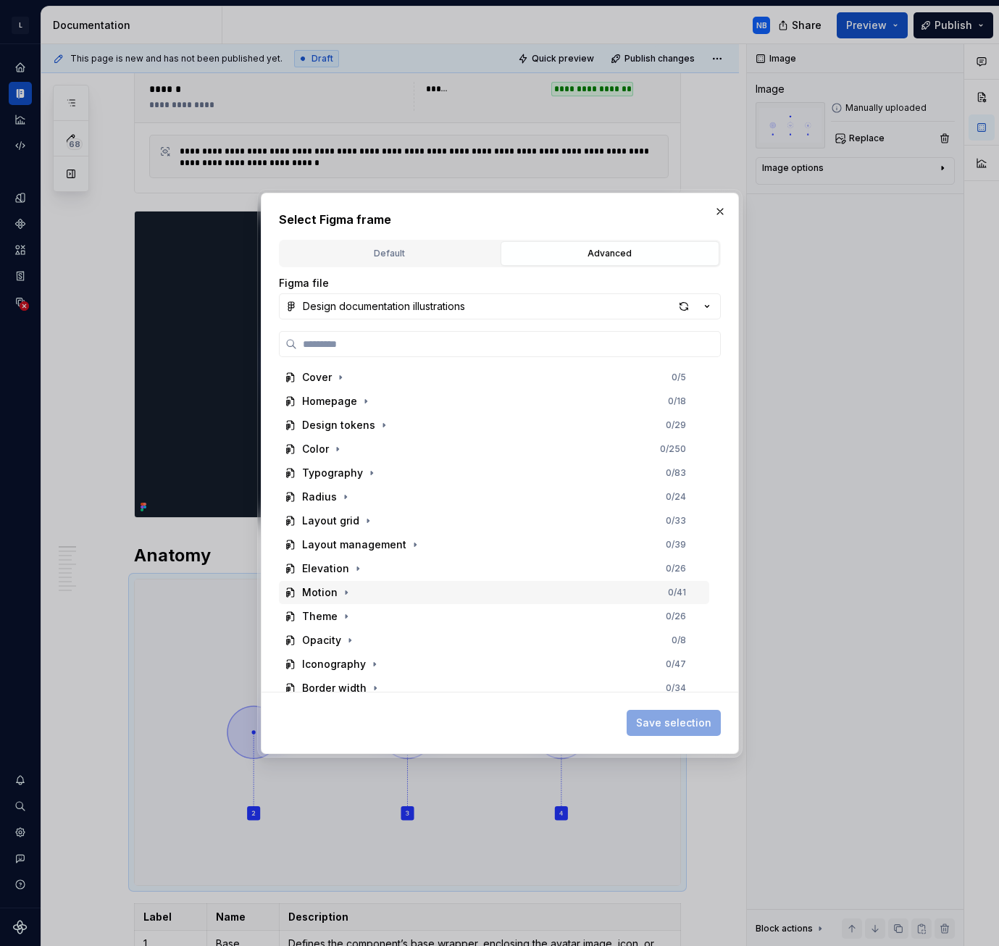
scroll to position [145, 0]
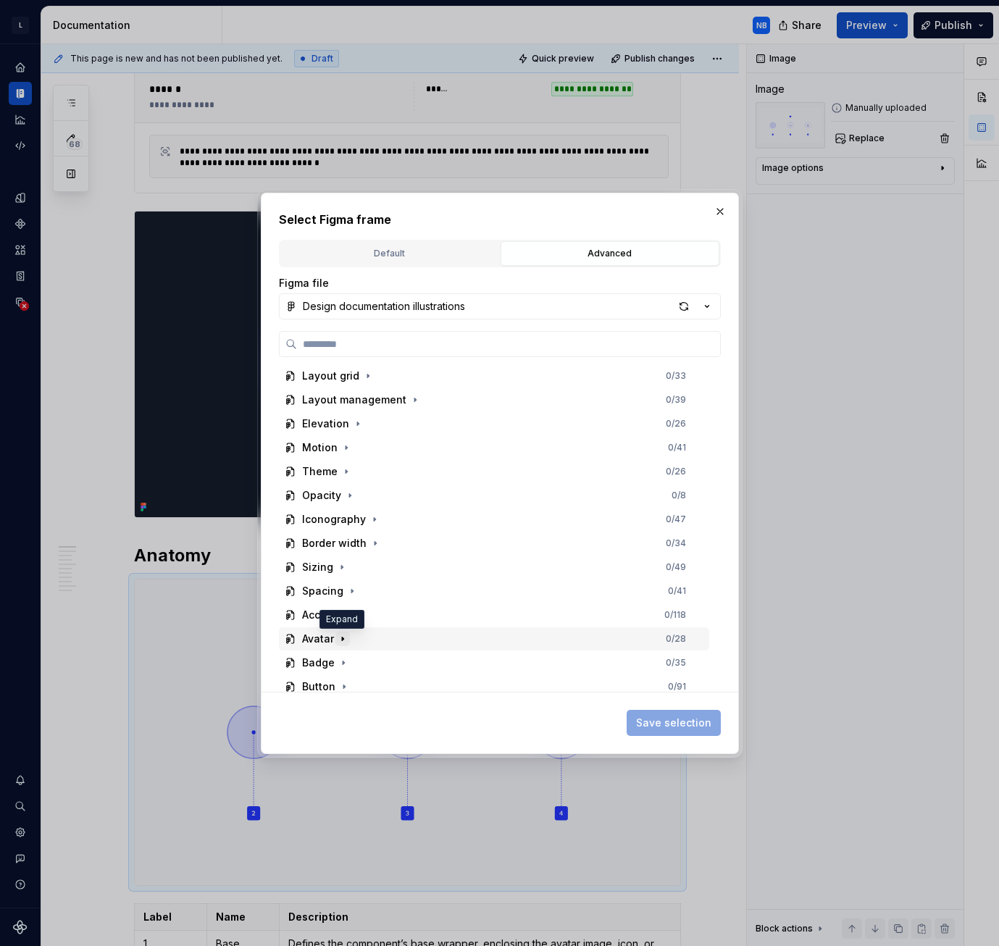
click at [341, 641] on icon "button" at bounding box center [343, 639] width 12 height 12
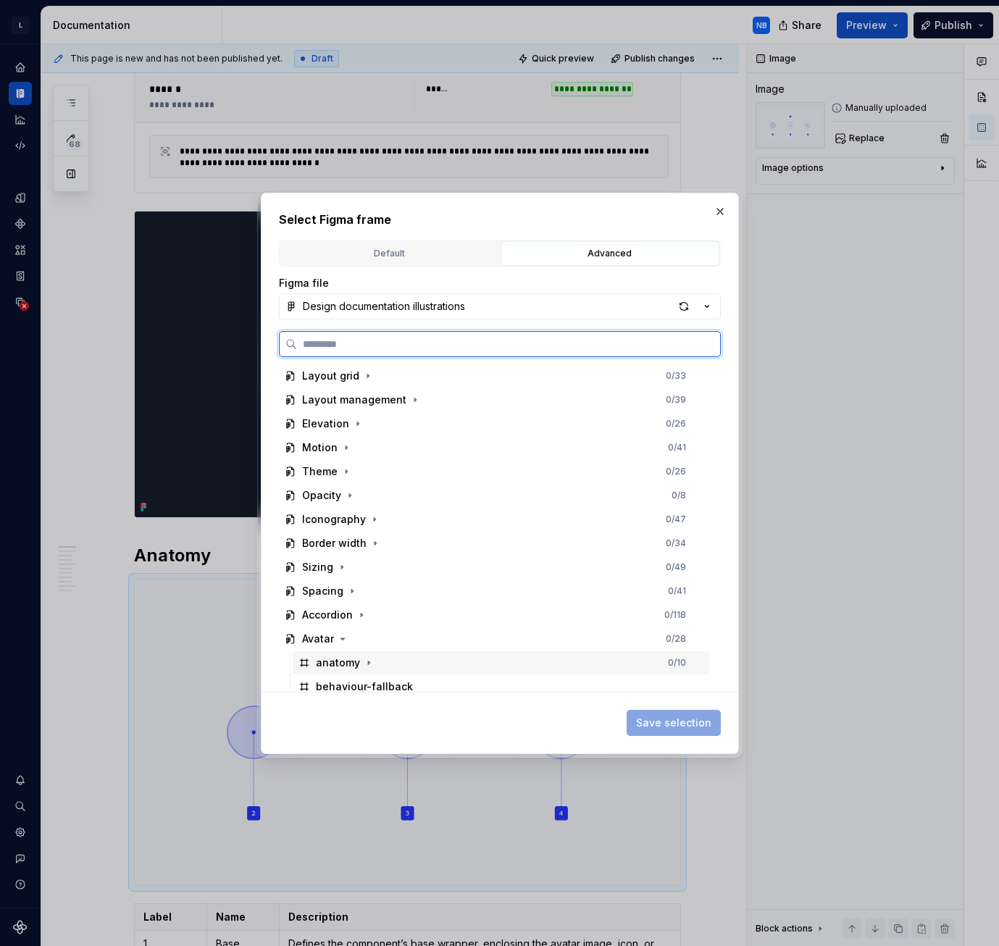
scroll to position [290, 0]
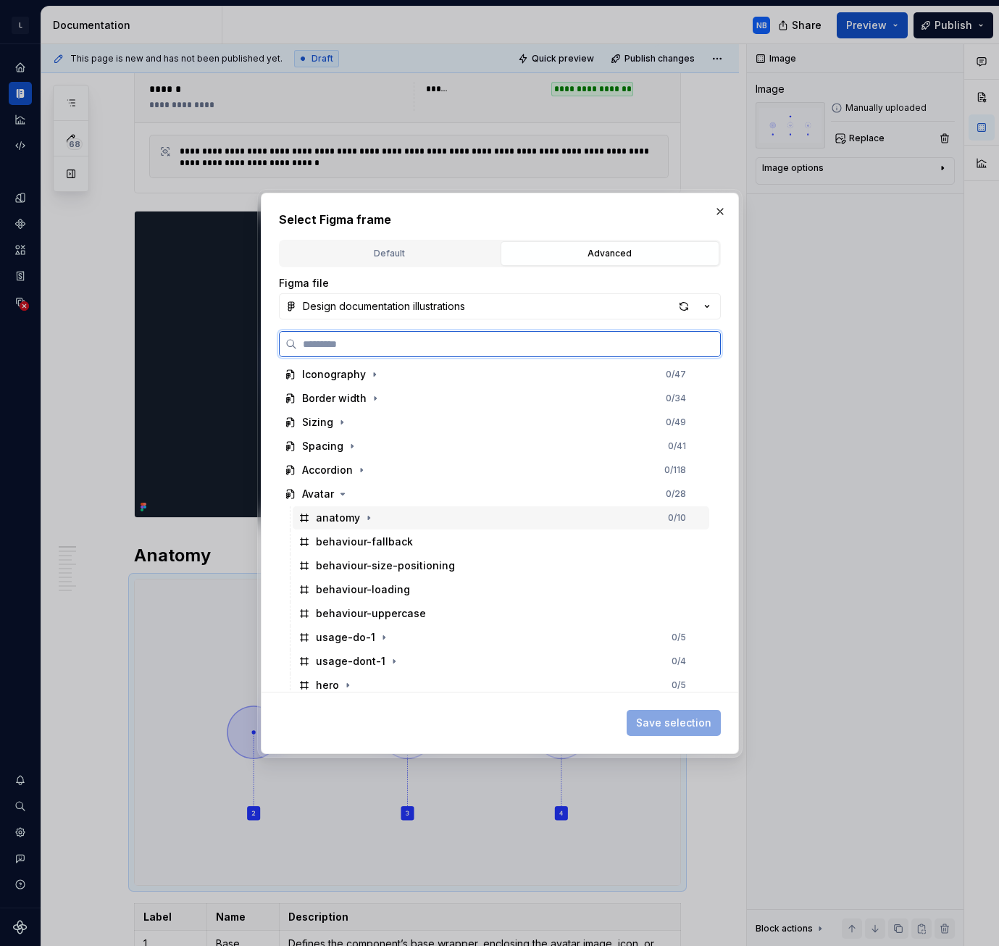
click at [338, 518] on div "anatomy" at bounding box center [338, 518] width 44 height 14
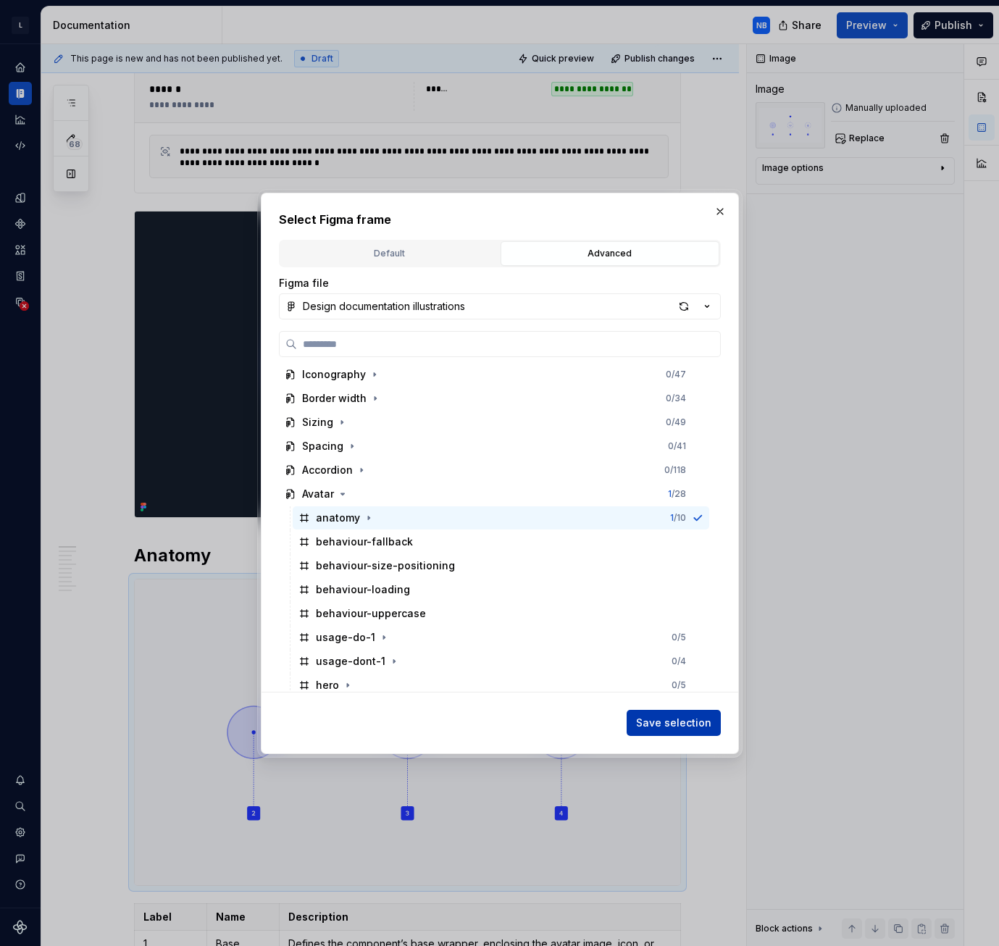
click at [687, 725] on span "Save selection" at bounding box center [673, 723] width 75 height 14
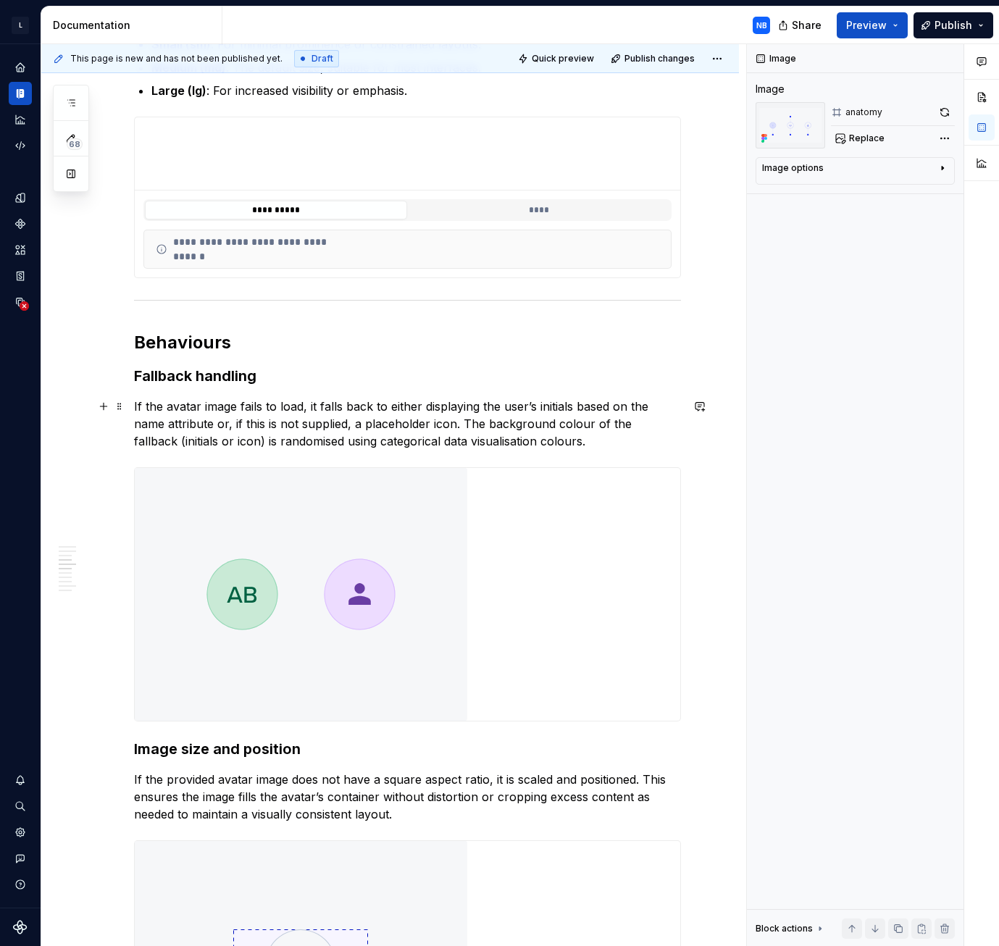
scroll to position [1884, 0]
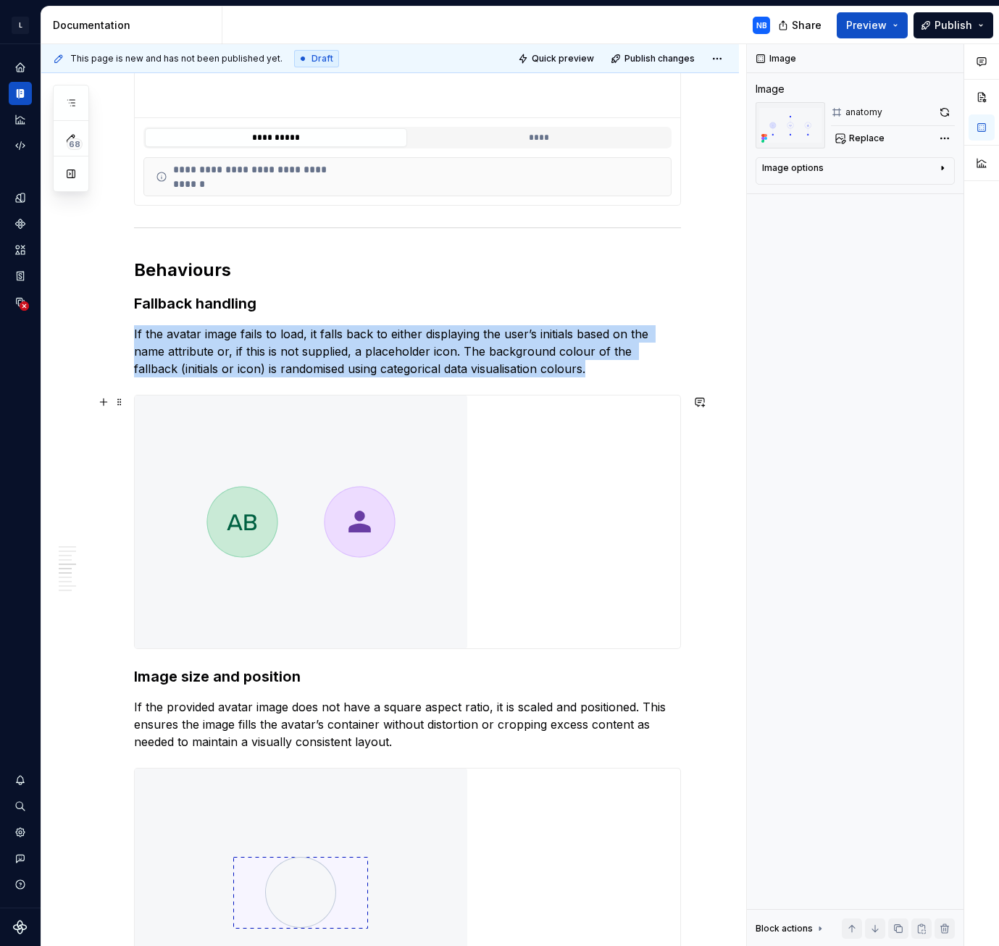
click at [328, 530] on img at bounding box center [301, 522] width 333 height 253
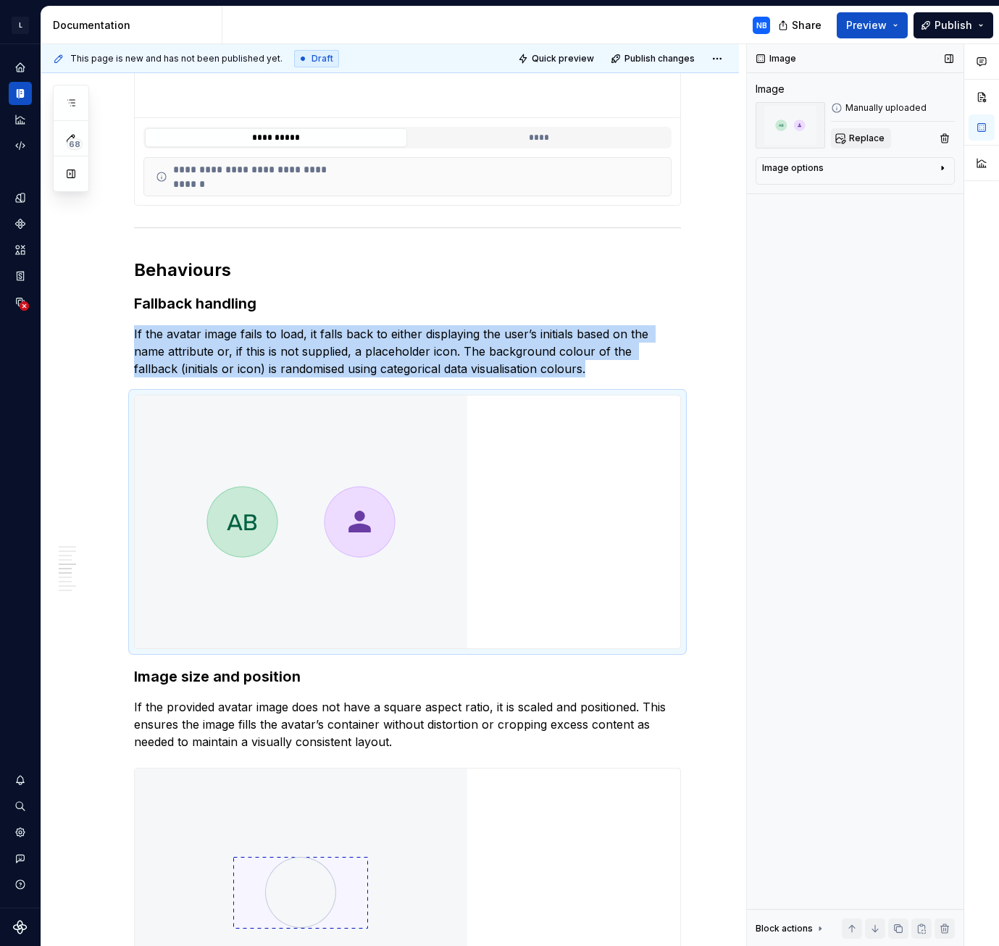
click at [873, 132] on button "Replace" at bounding box center [861, 138] width 60 height 20
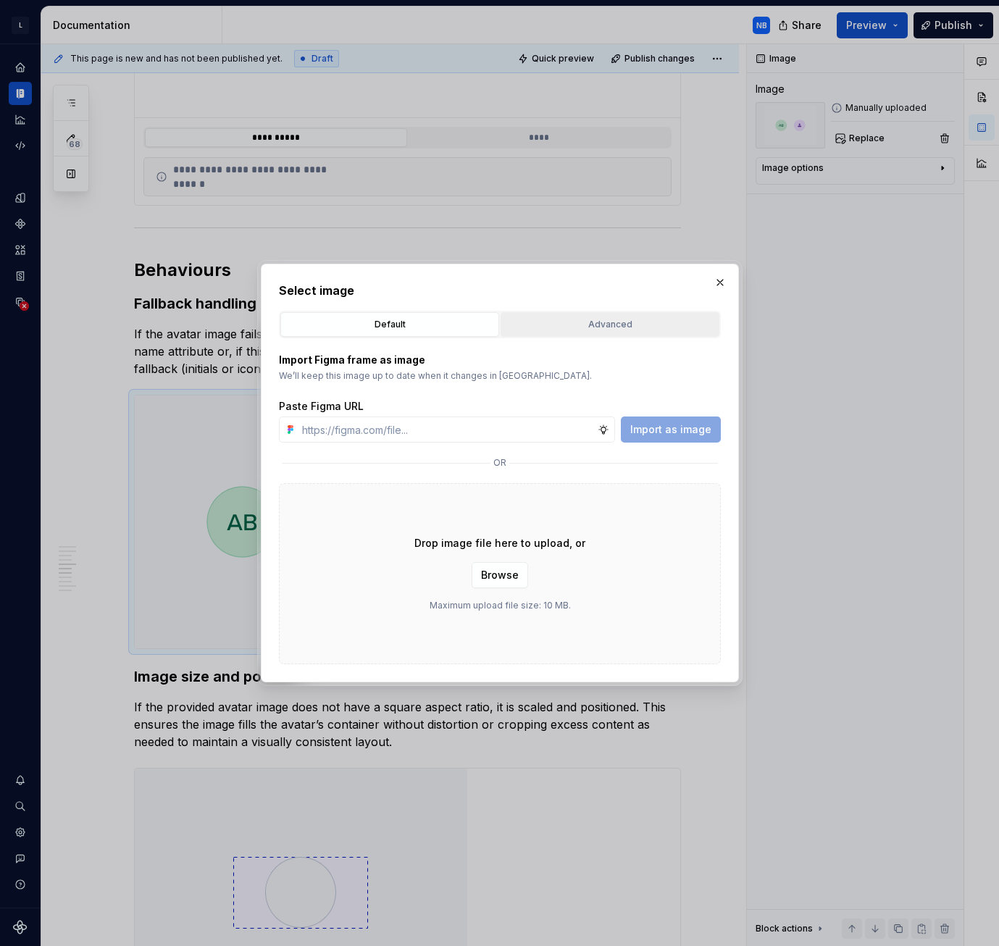
click at [554, 315] on button "Advanced" at bounding box center [610, 324] width 219 height 25
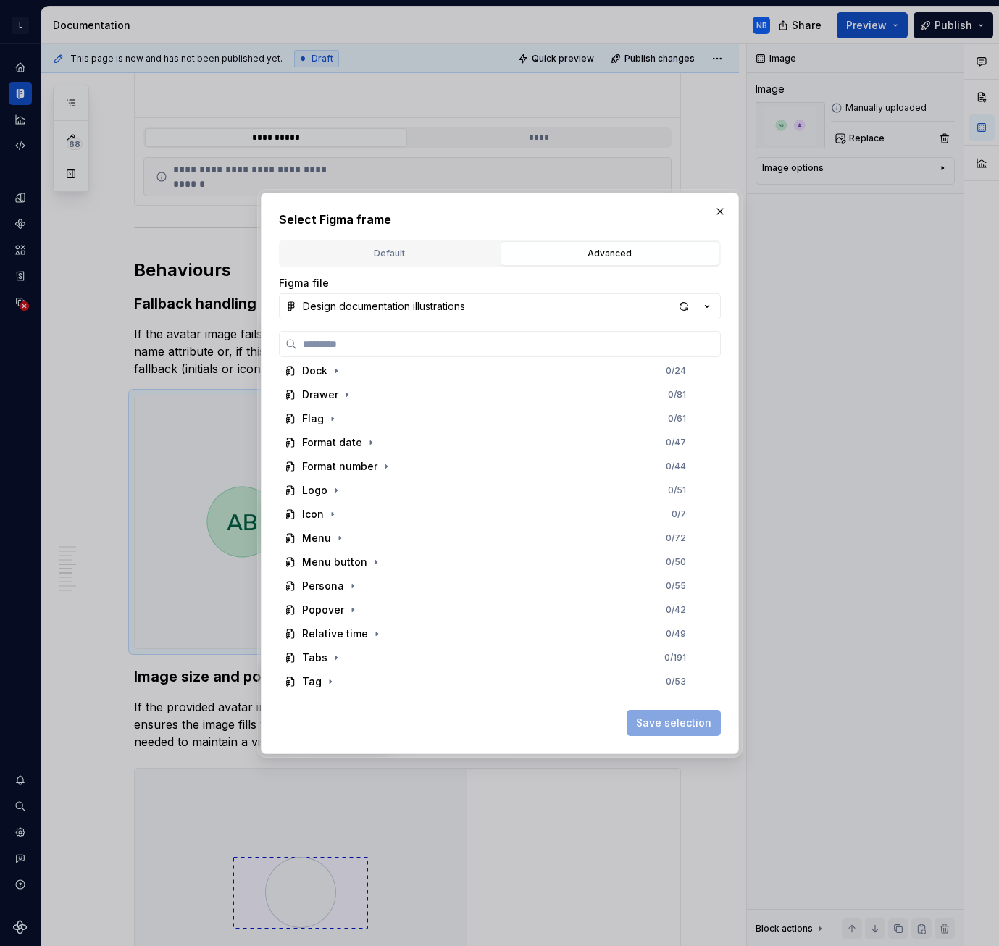
scroll to position [362, 0]
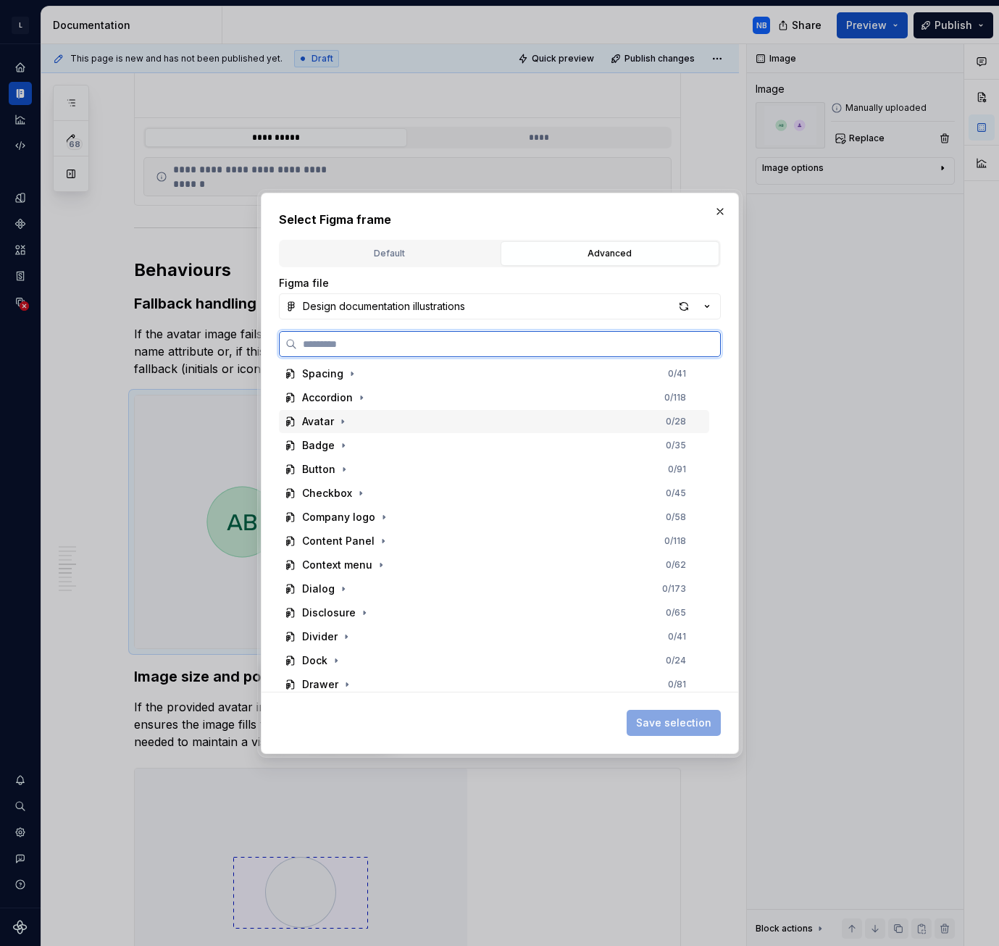
click at [312, 422] on div "Avatar" at bounding box center [318, 421] width 32 height 14
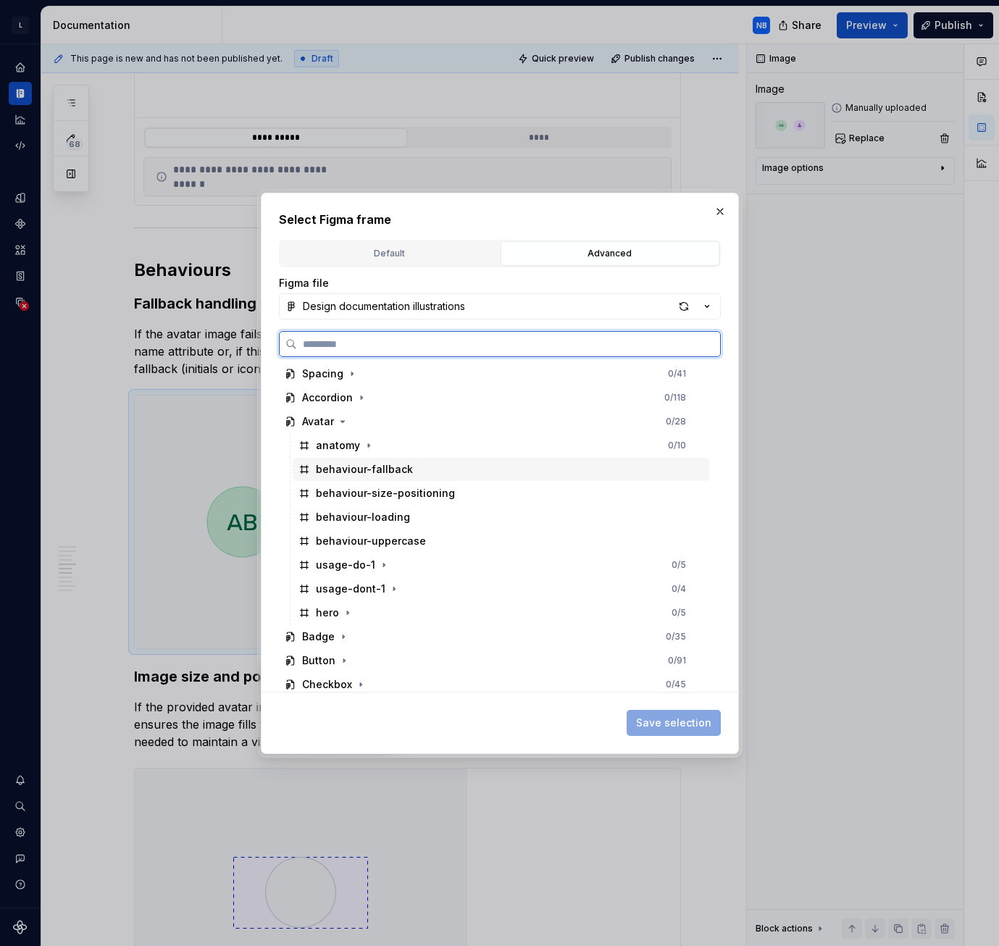
click at [376, 470] on div "behaviour-fallback" at bounding box center [364, 469] width 97 height 14
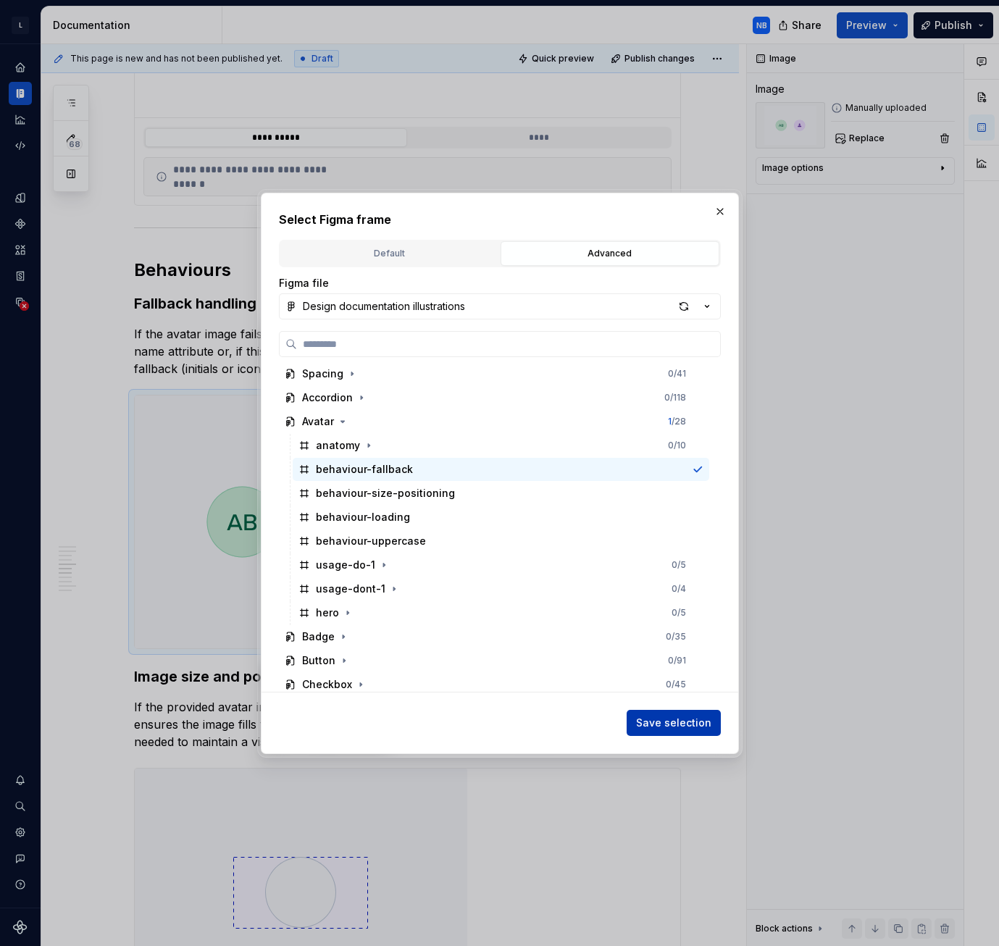
click at [701, 719] on span "Save selection" at bounding box center [673, 723] width 75 height 14
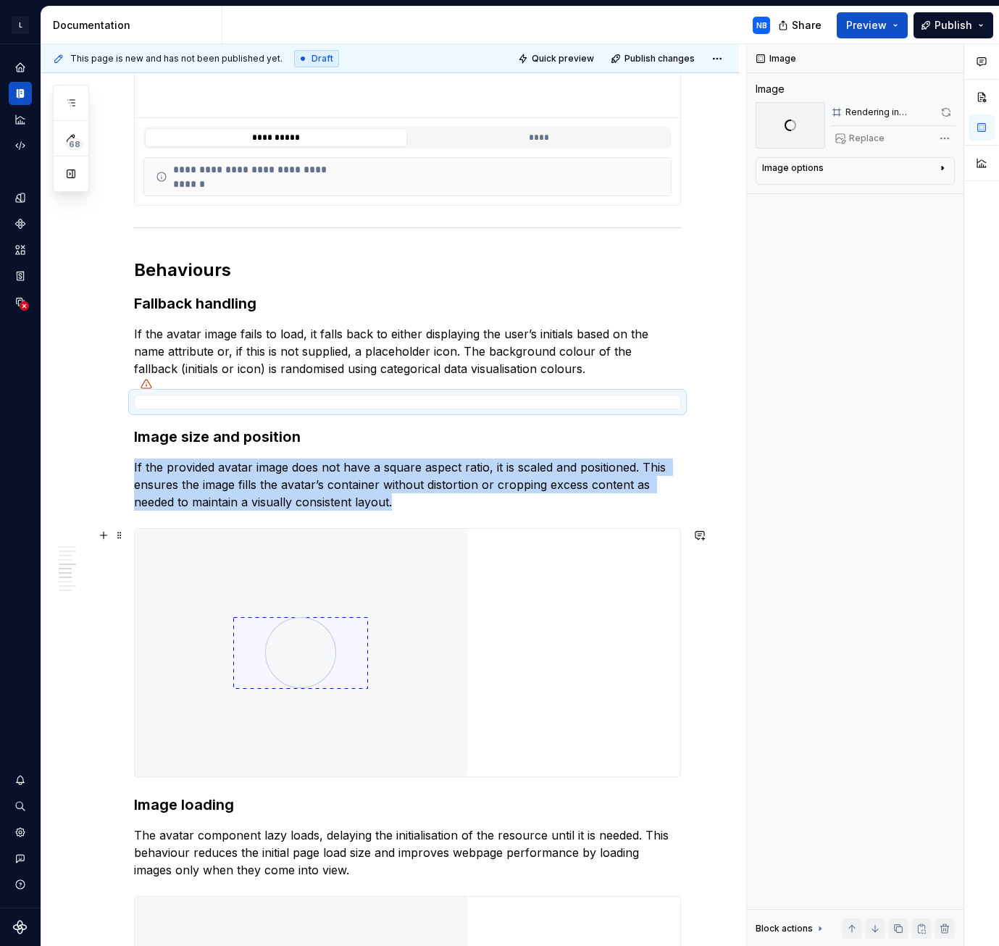
click at [416, 703] on img at bounding box center [301, 653] width 333 height 248
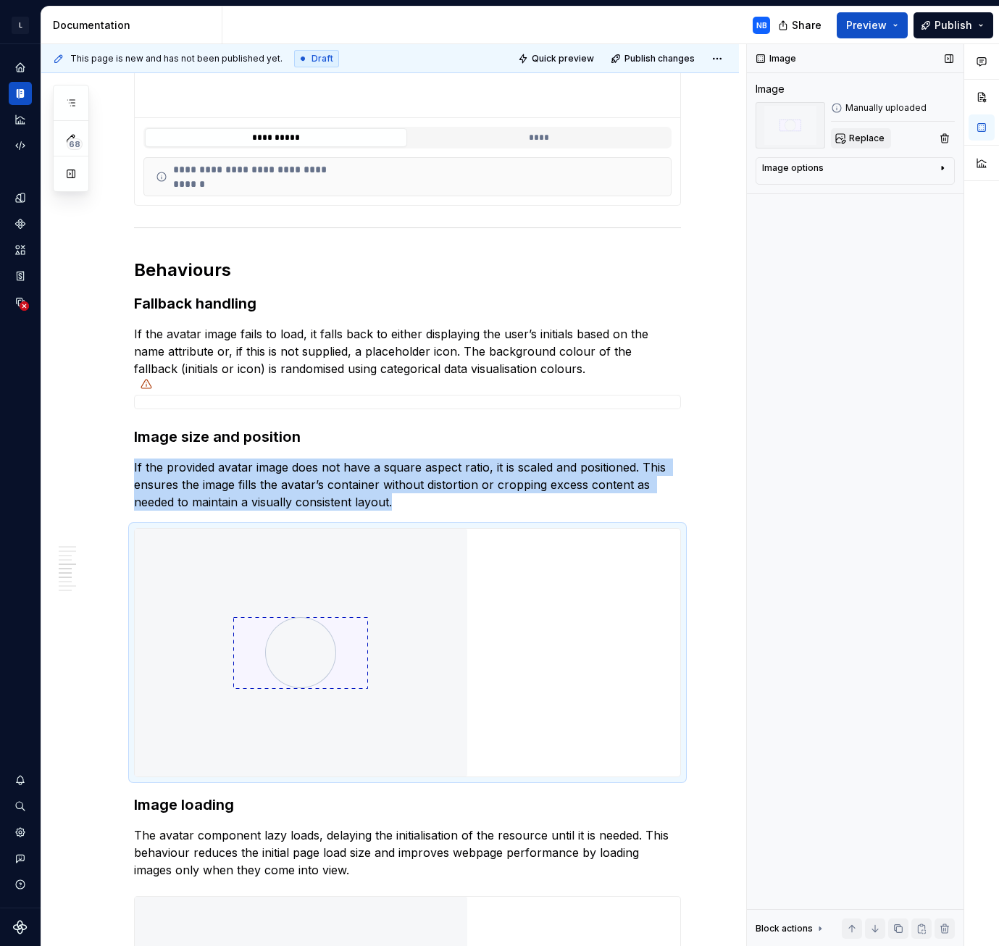
click at [862, 132] on button "Replace" at bounding box center [861, 138] width 60 height 20
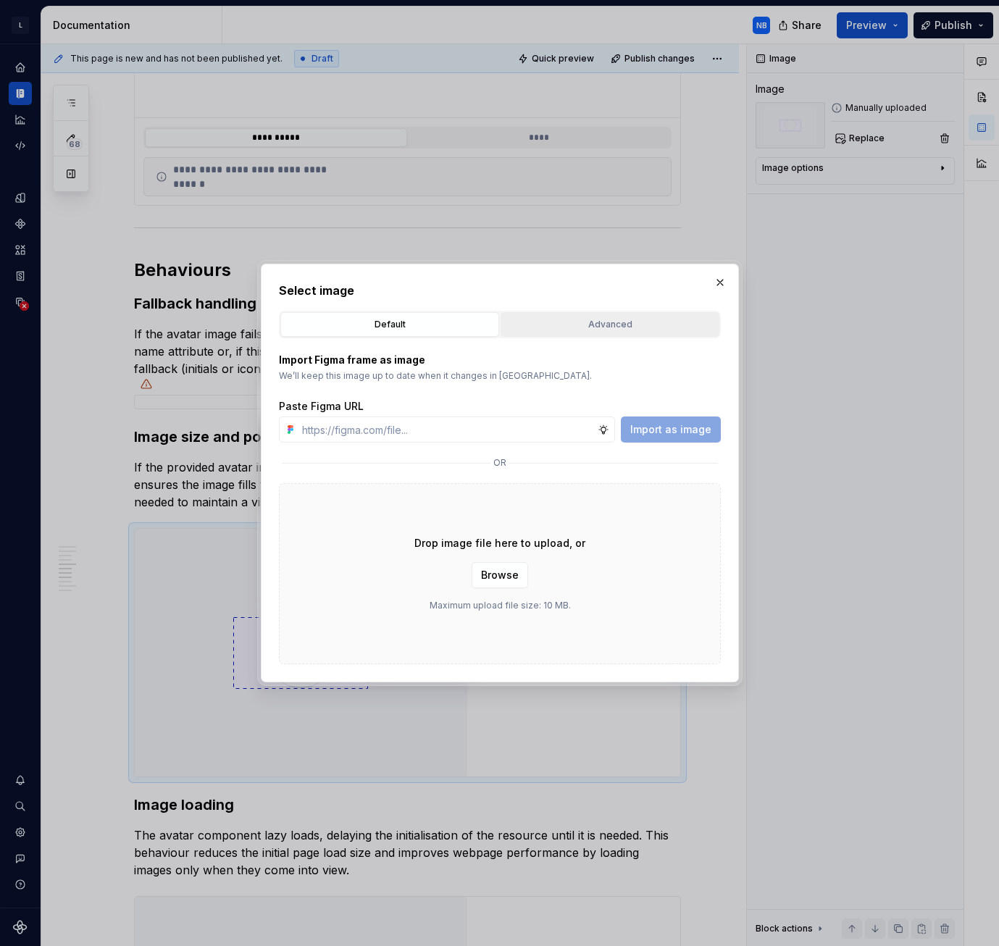
click at [591, 326] on div "Advanced" at bounding box center [610, 324] width 209 height 14
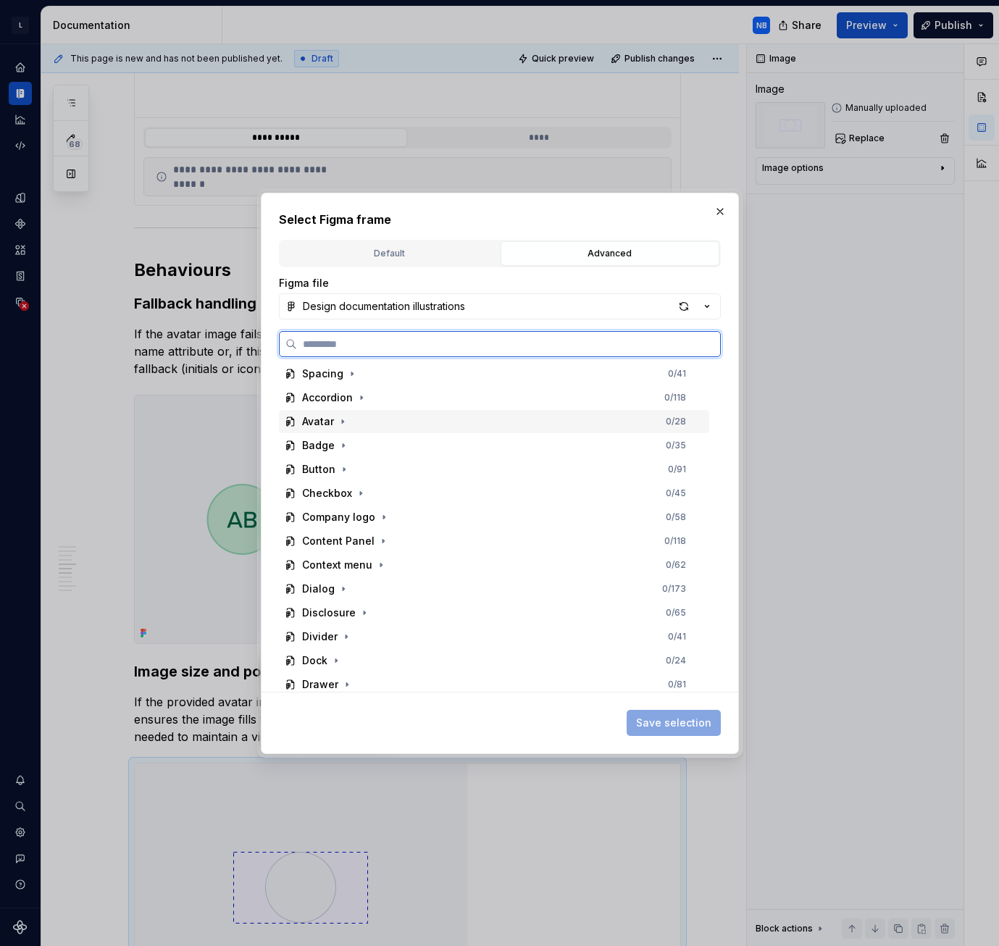
click at [332, 419] on div "Avatar" at bounding box center [318, 421] width 32 height 14
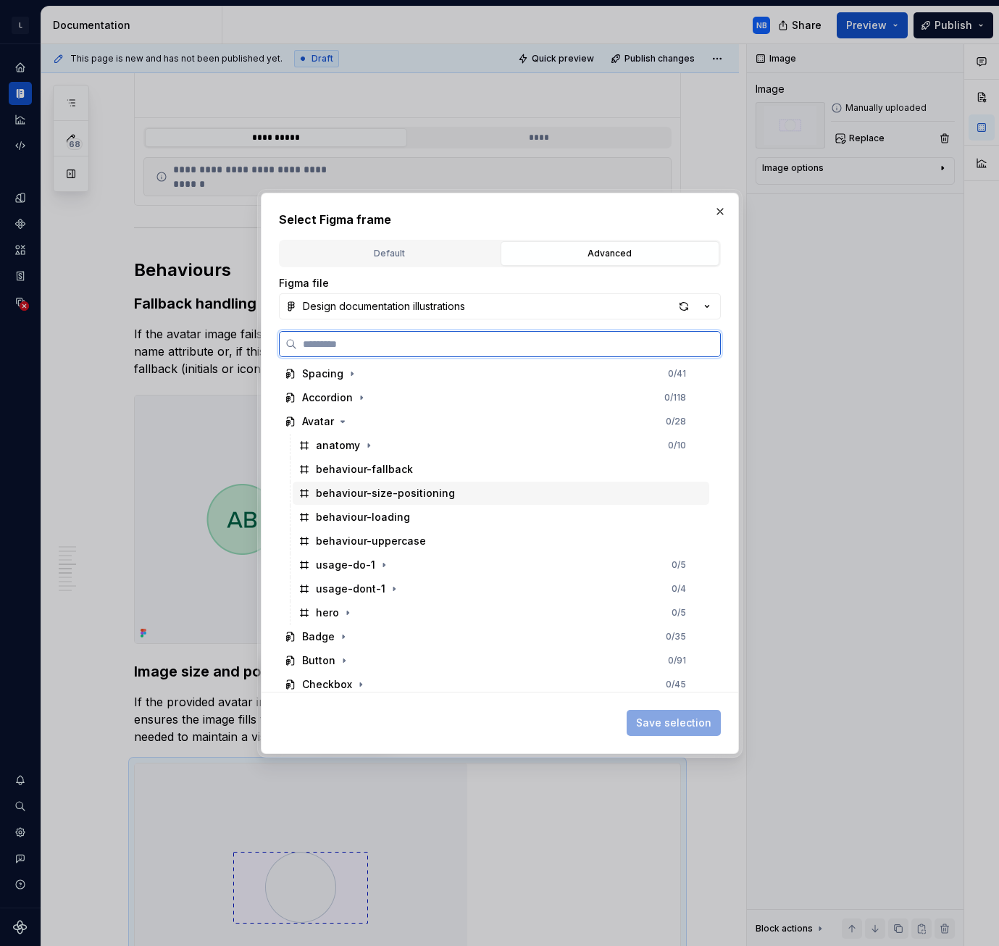
click at [375, 498] on div "behaviour-size-positioning" at bounding box center [385, 493] width 139 height 14
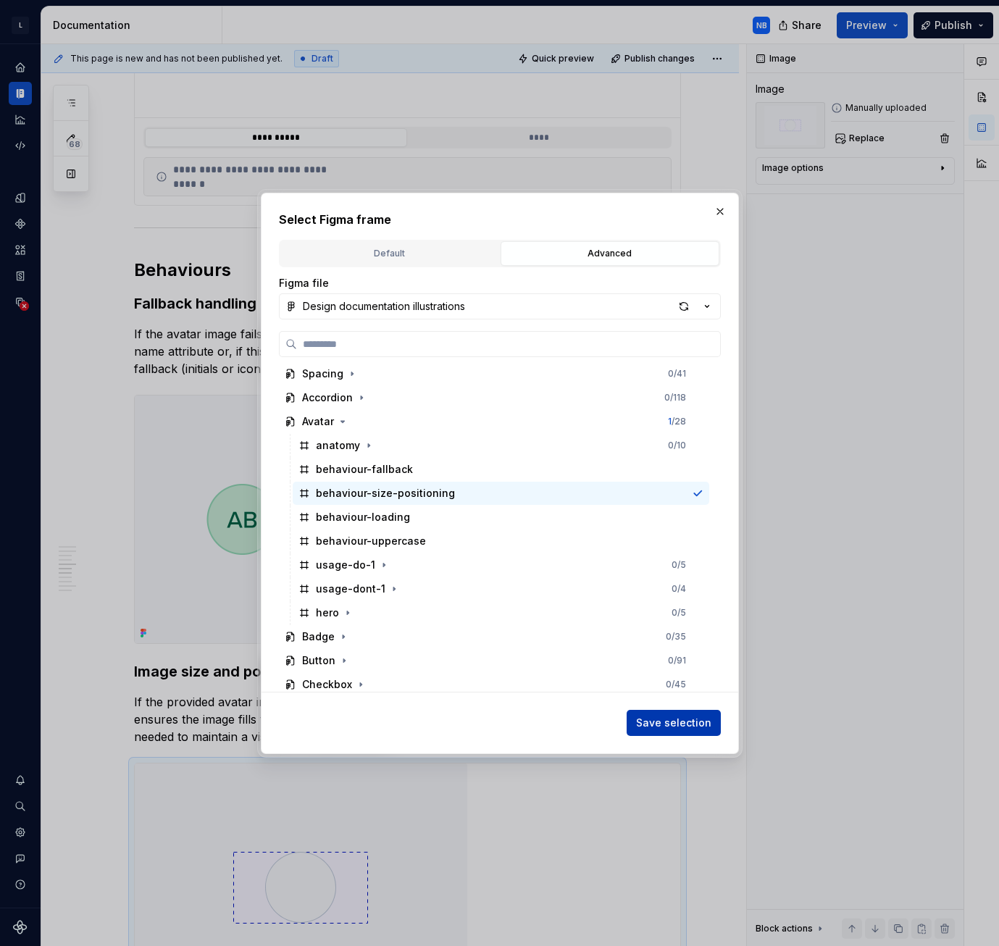
click at [648, 714] on button "Save selection" at bounding box center [674, 723] width 94 height 26
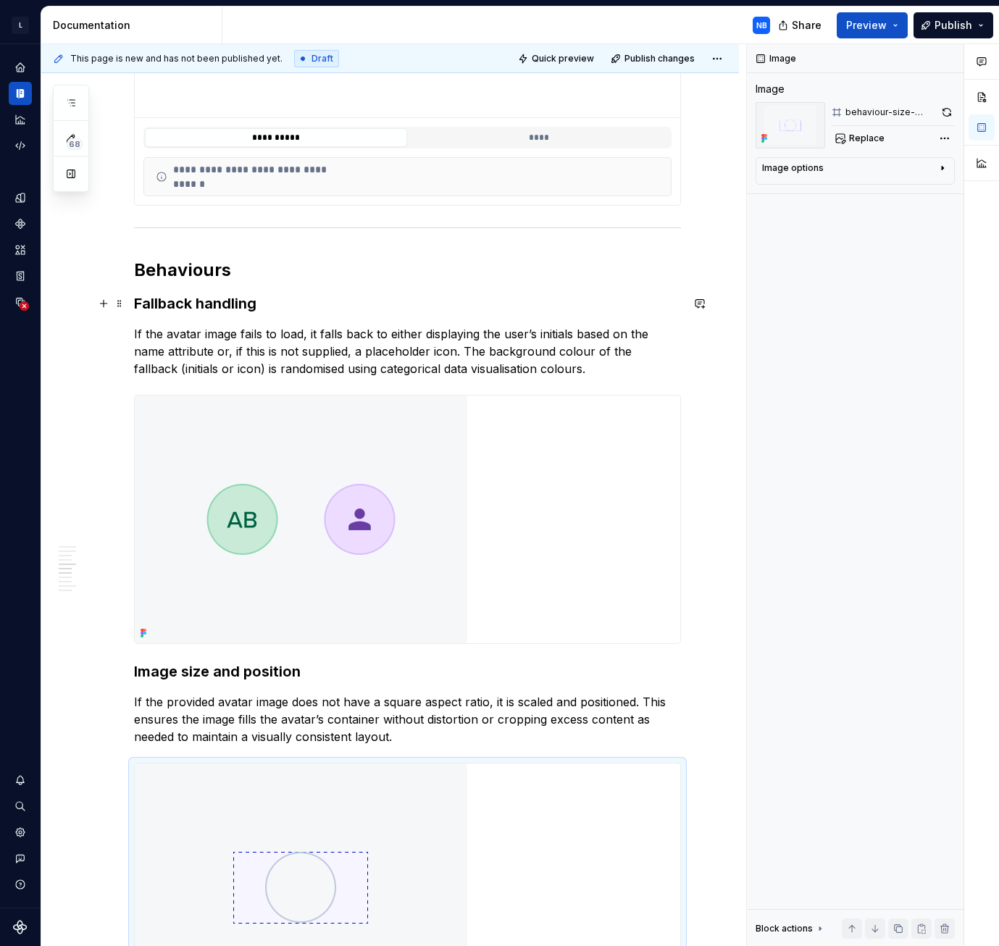
click at [220, 303] on h3 "Fallback handling" at bounding box center [407, 303] width 547 height 20
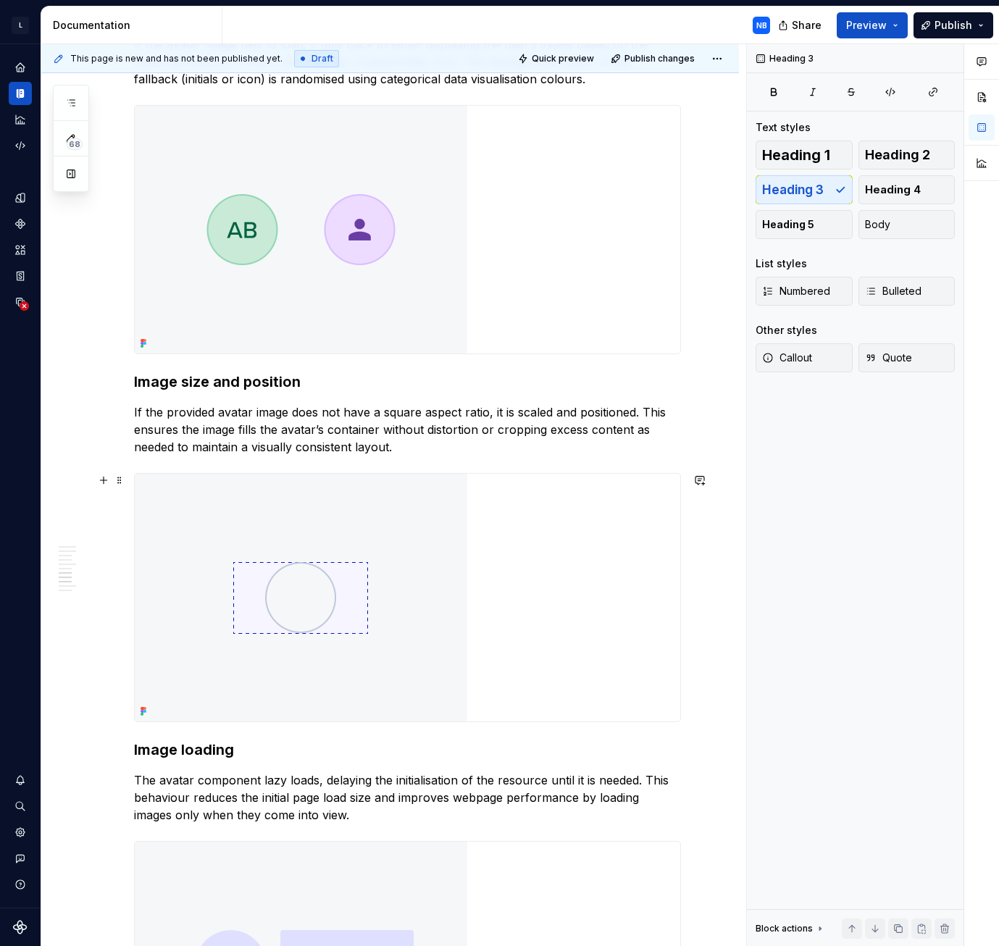
scroll to position [2536, 0]
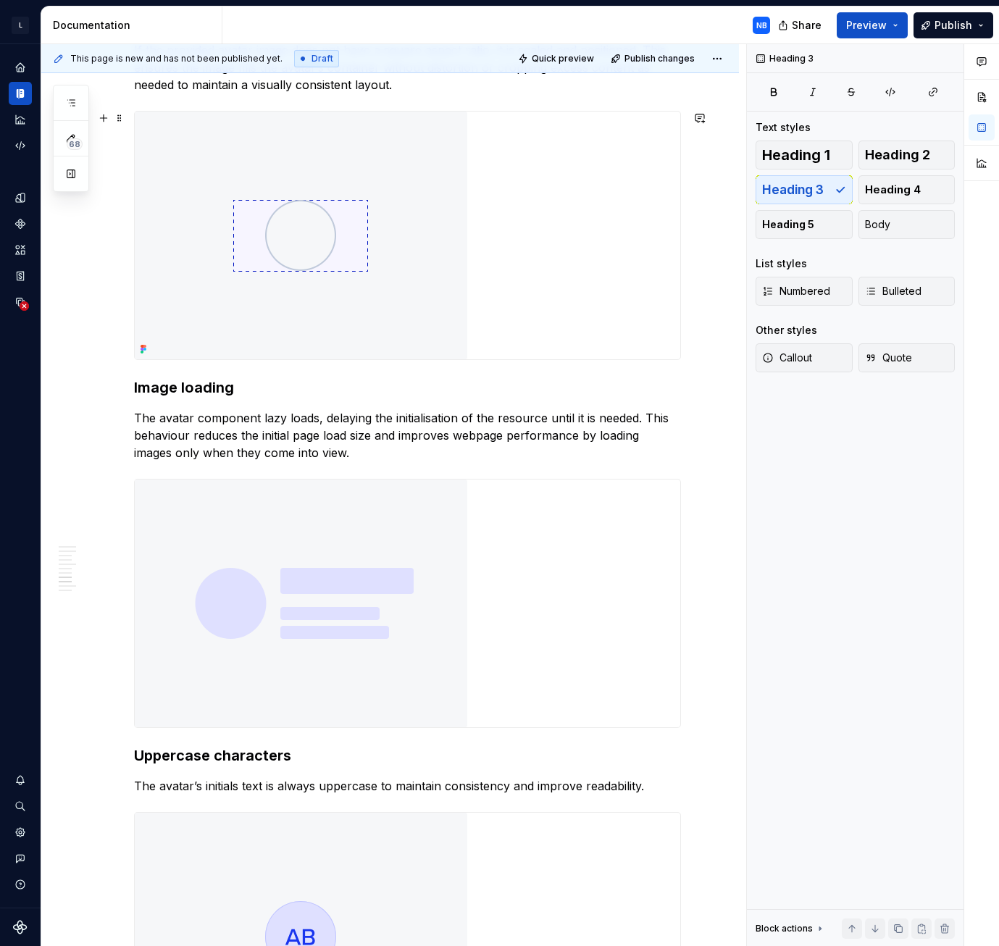
click at [369, 569] on img at bounding box center [301, 604] width 333 height 248
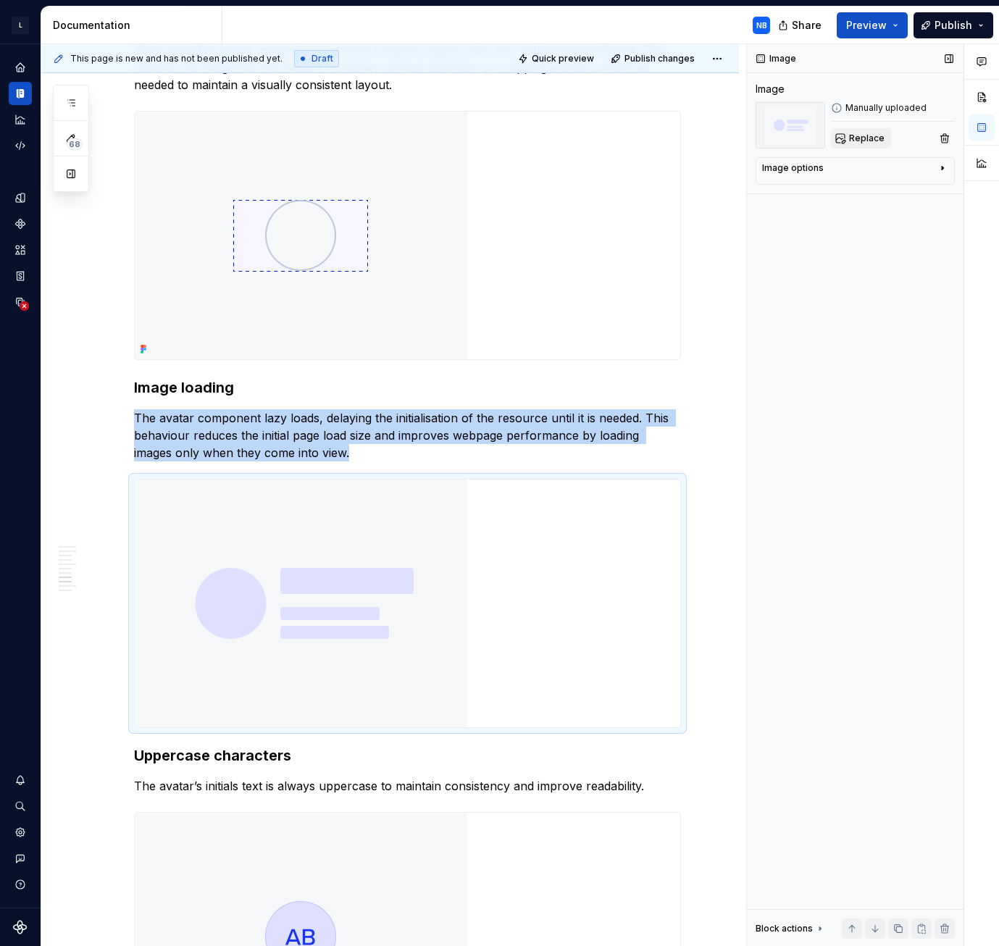
click at [866, 142] on span "Replace" at bounding box center [867, 139] width 36 height 12
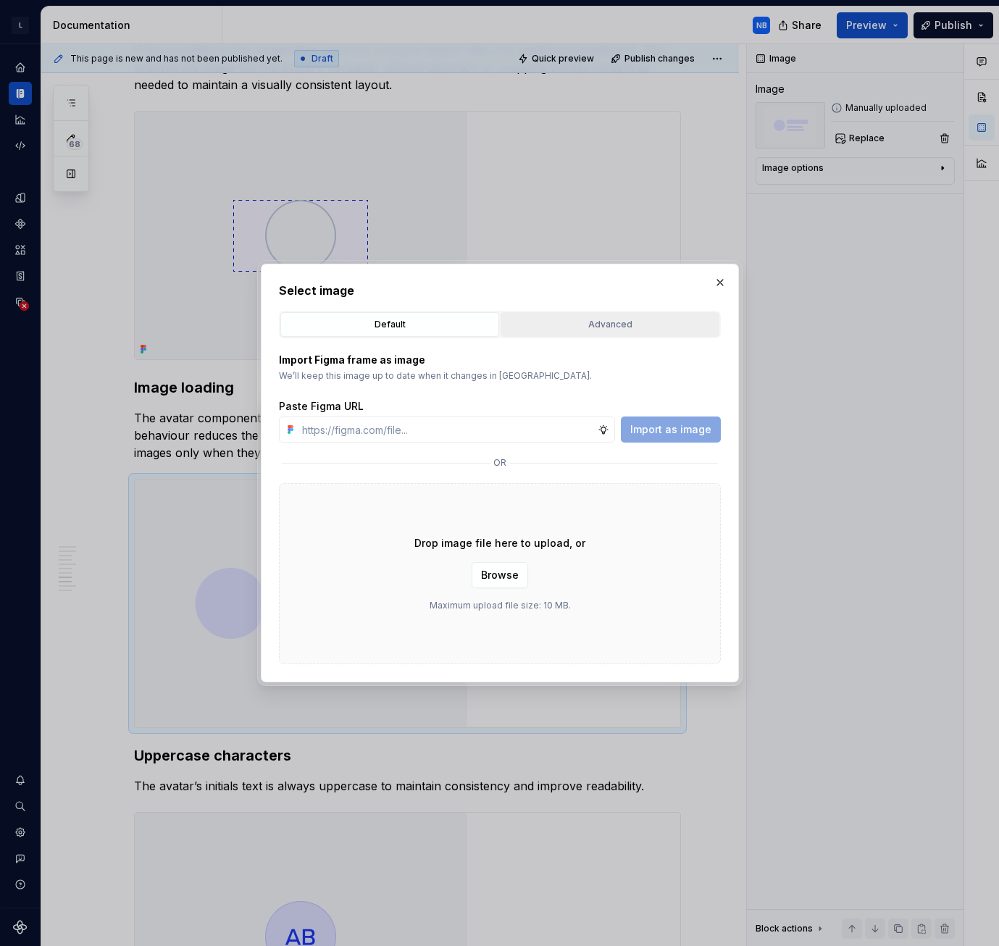
click at [599, 322] on div "Advanced" at bounding box center [610, 324] width 209 height 14
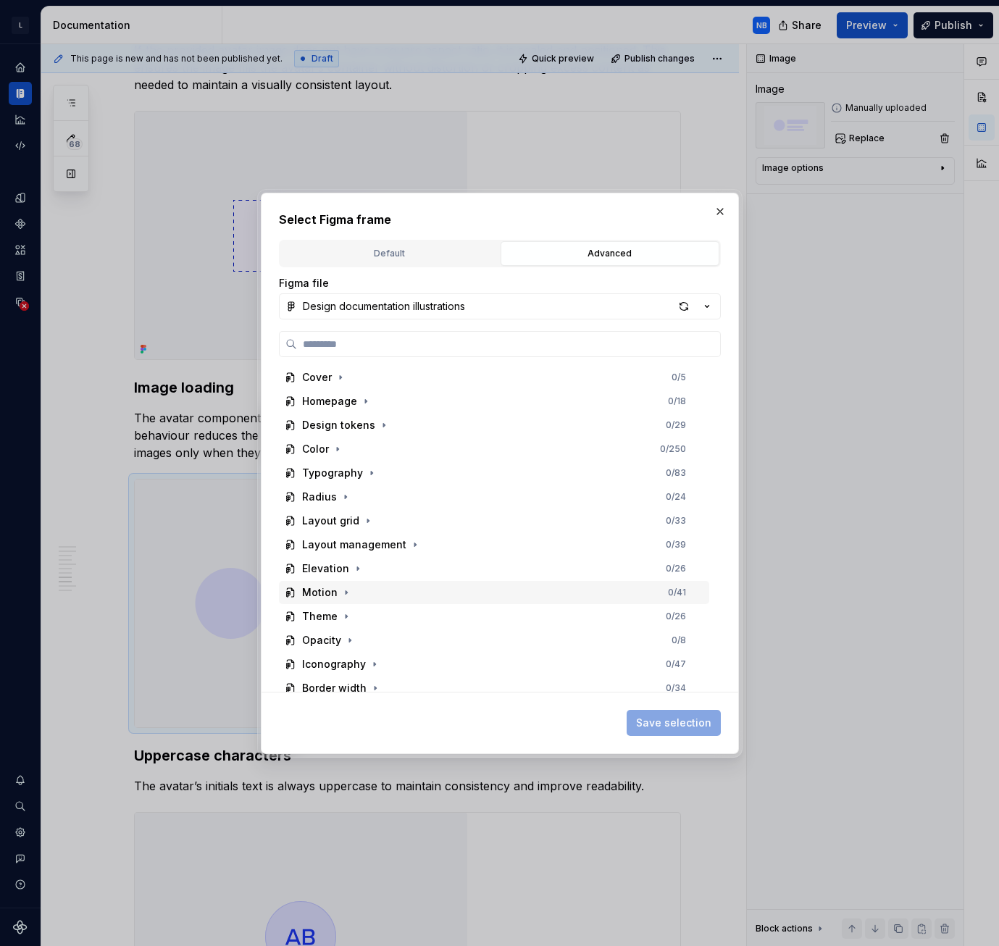
scroll to position [362, 0]
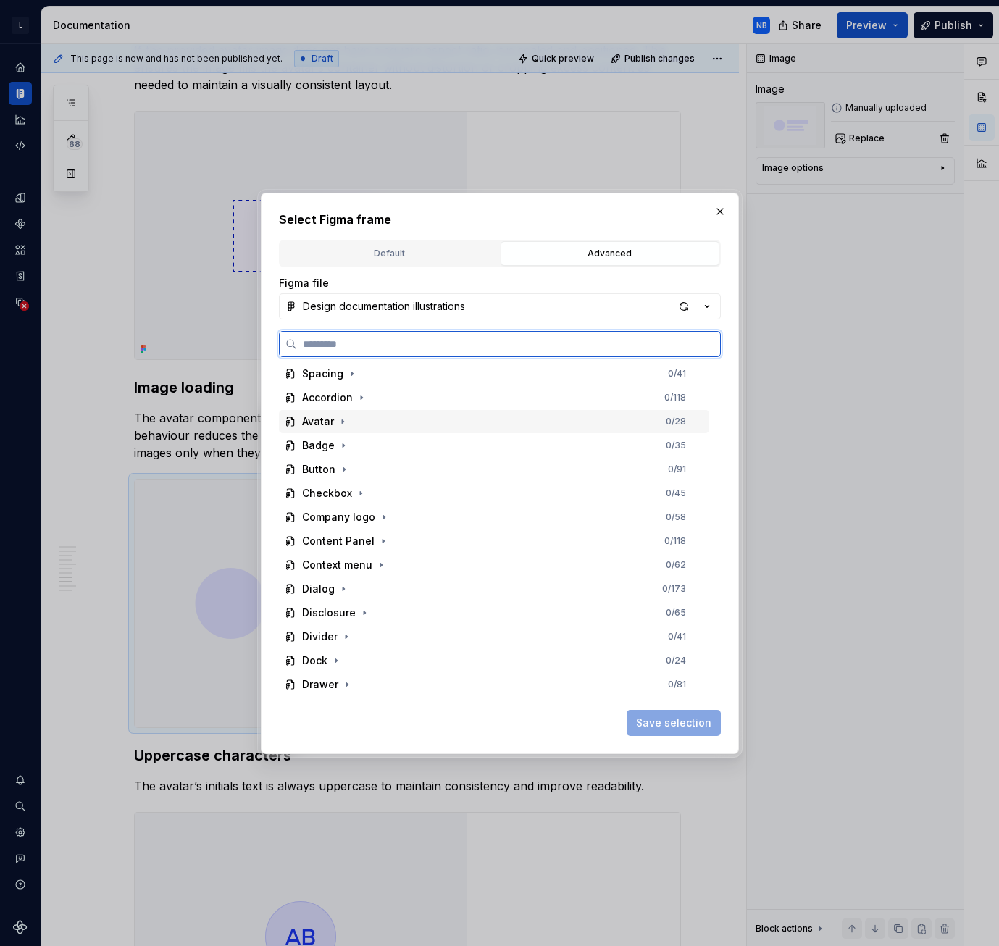
click at [325, 424] on div "Avatar" at bounding box center [318, 421] width 32 height 14
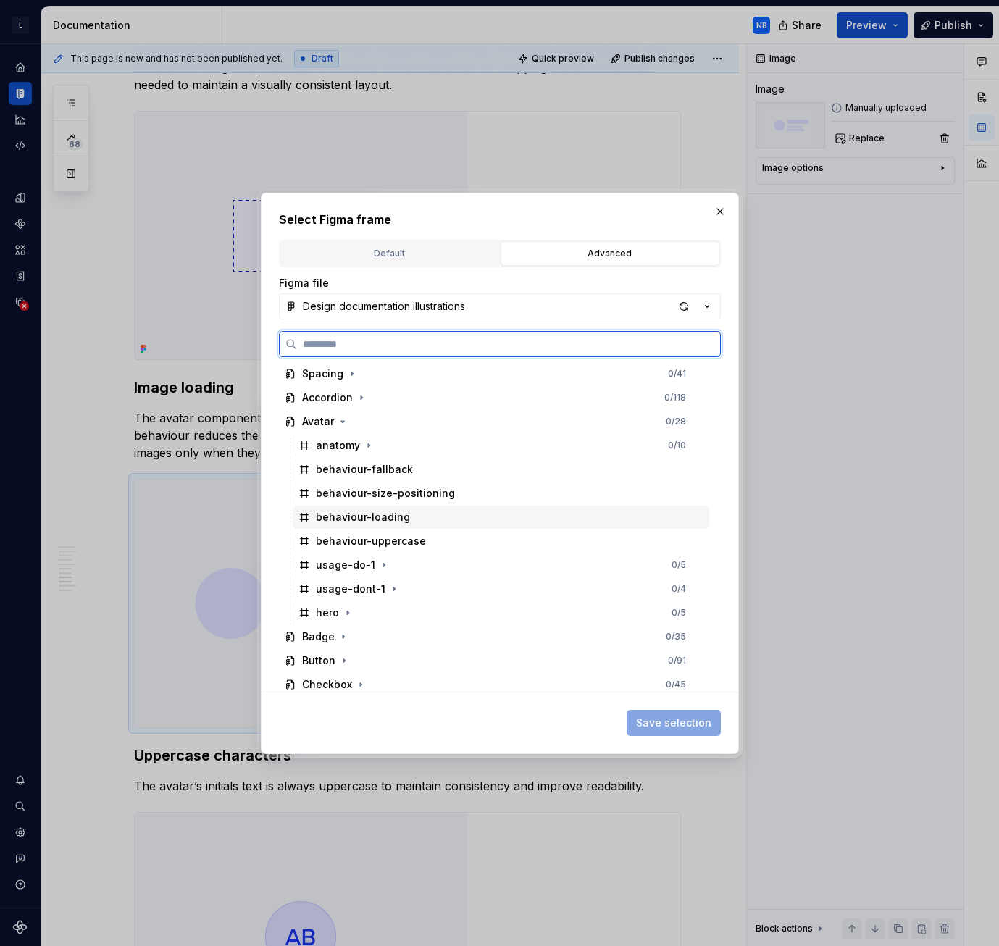
click at [407, 518] on div "behaviour-loading" at bounding box center [501, 517] width 417 height 23
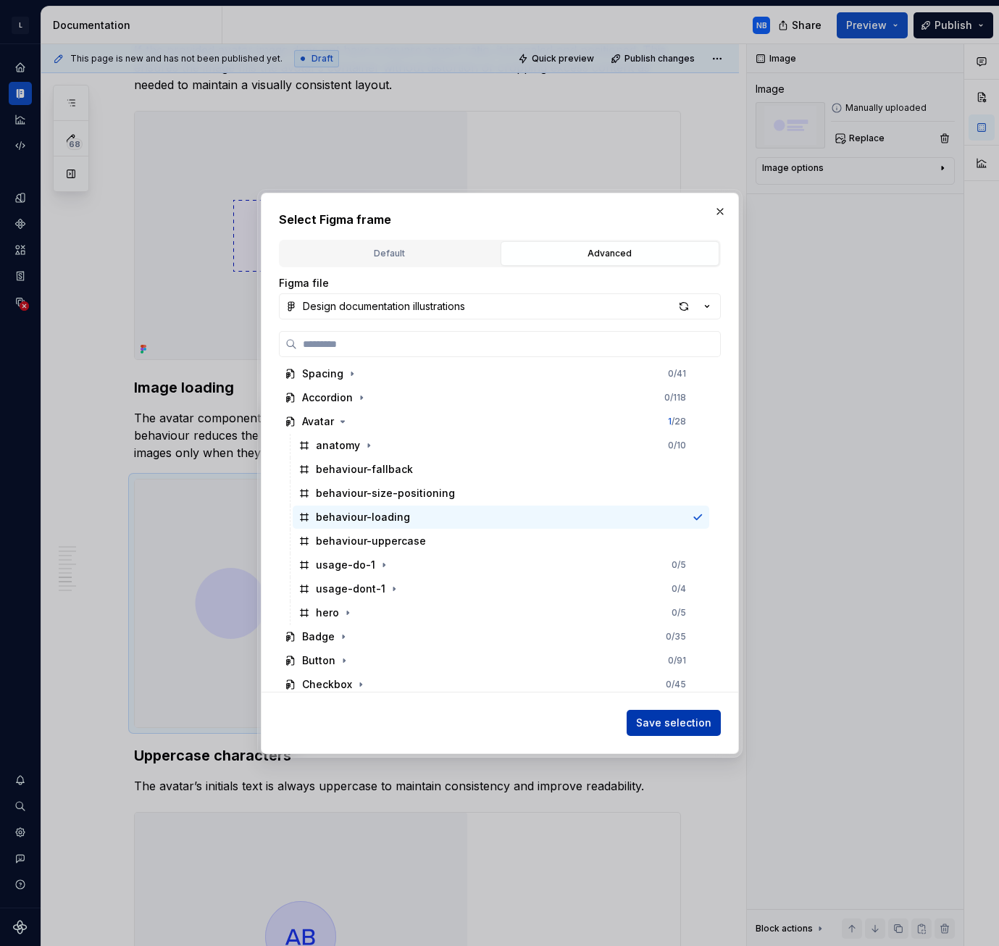
click at [696, 725] on span "Save selection" at bounding box center [673, 723] width 75 height 14
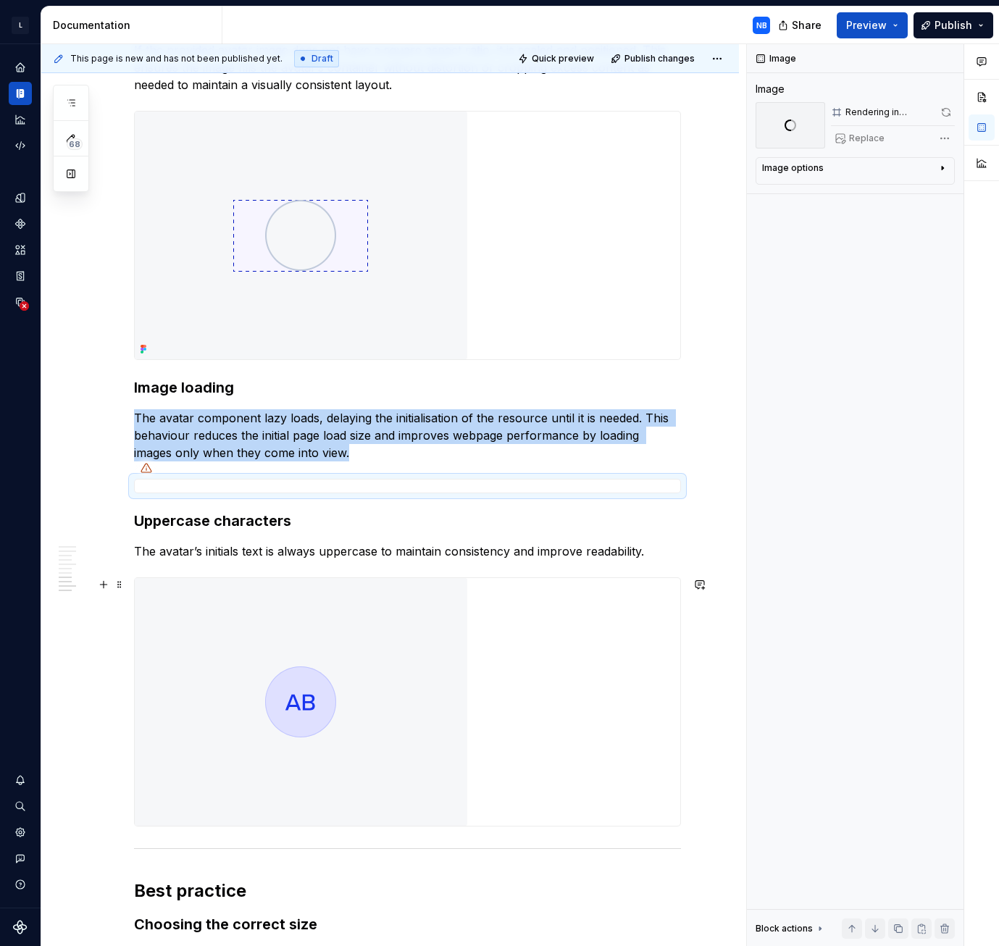
click at [283, 724] on img at bounding box center [301, 702] width 333 height 248
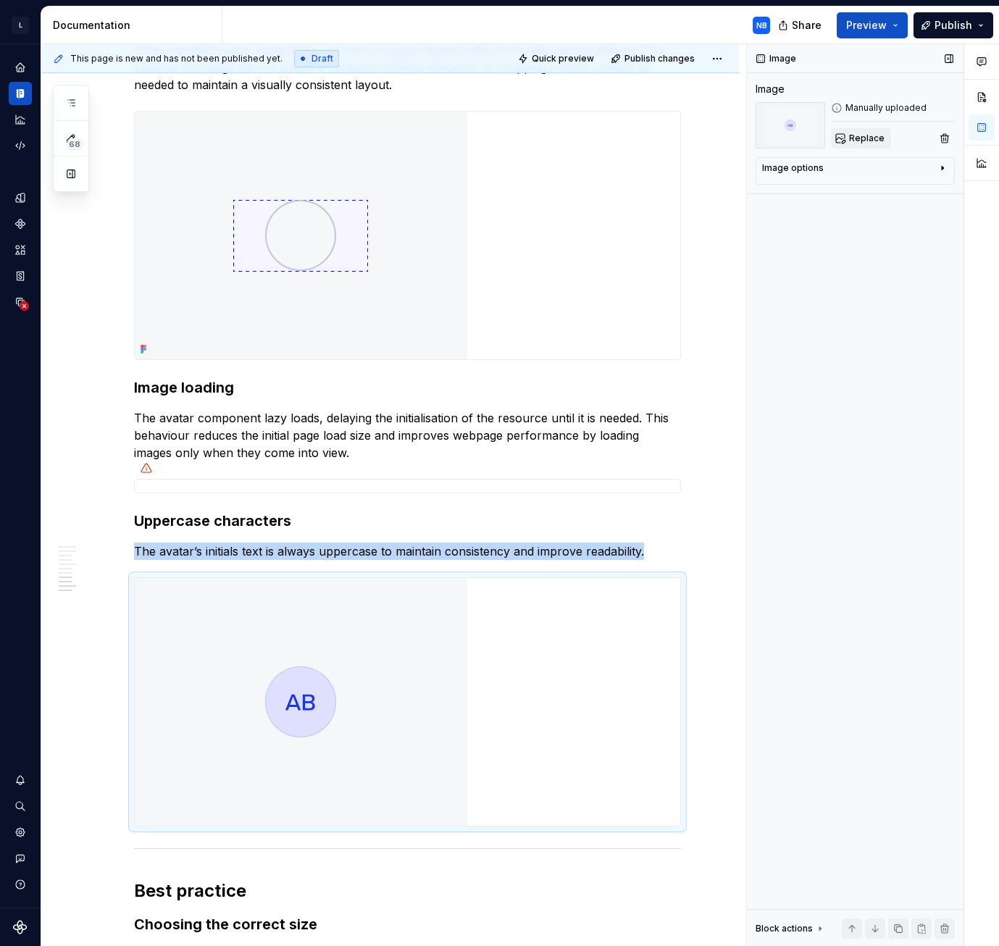
click at [872, 133] on span "Replace" at bounding box center [867, 139] width 36 height 12
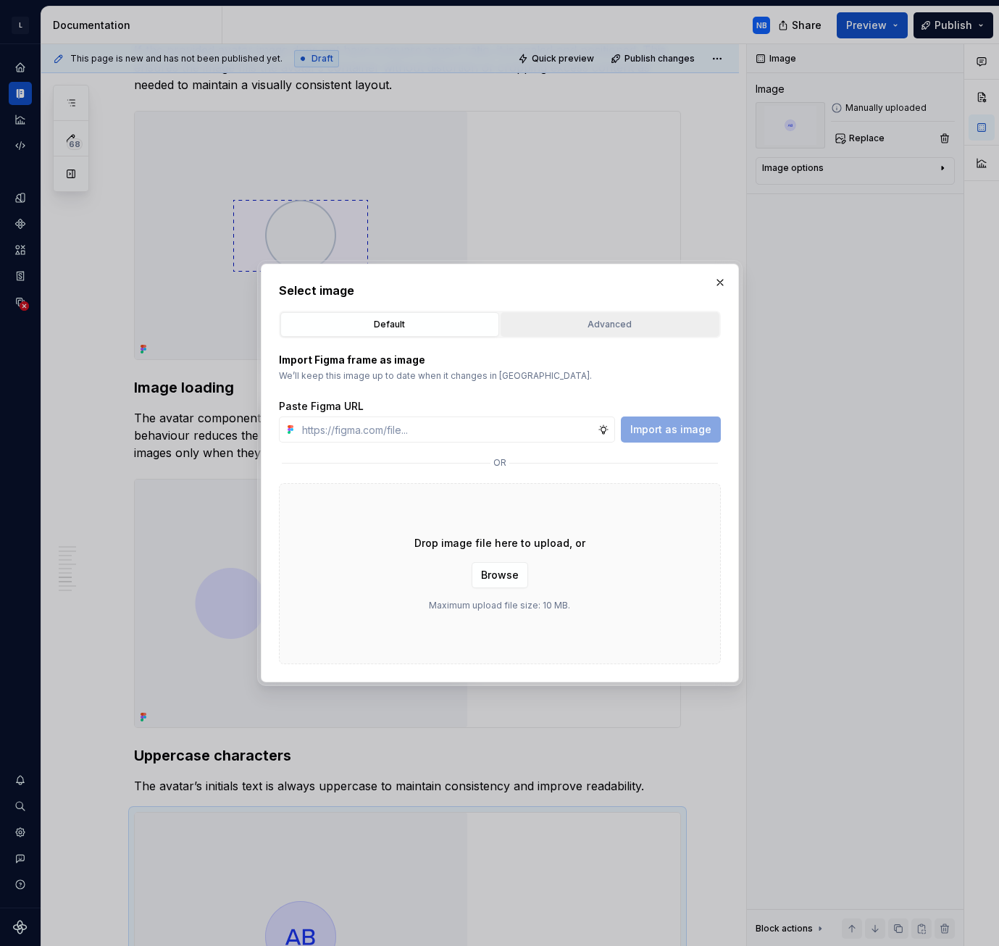
click at [621, 321] on div "Advanced" at bounding box center [610, 324] width 209 height 14
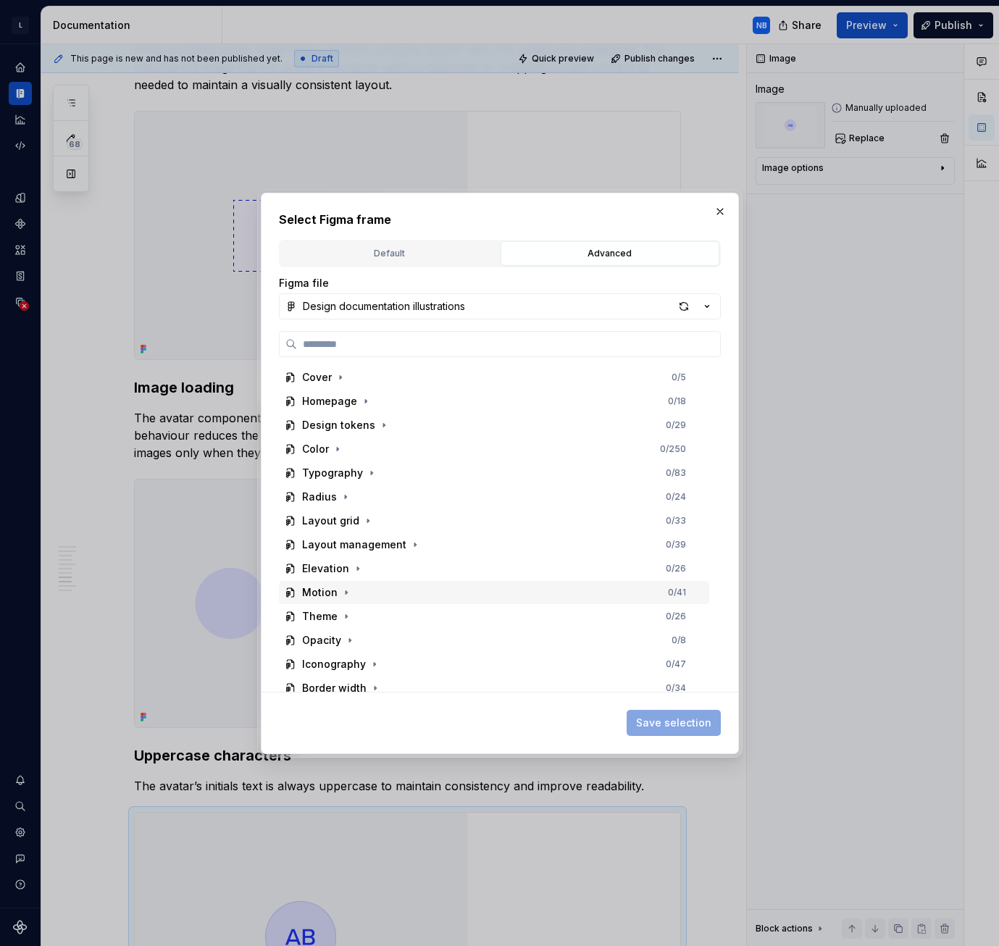
scroll to position [217, 0]
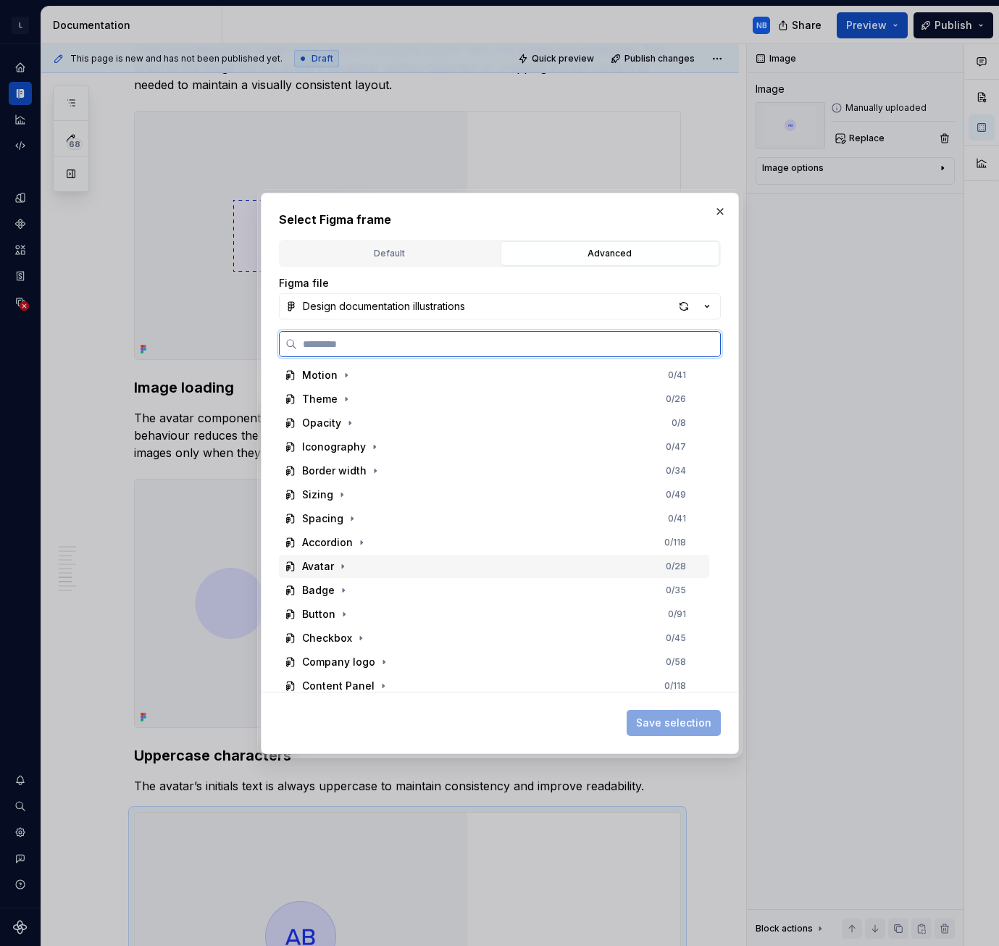
click at [320, 570] on div "Avatar" at bounding box center [318, 566] width 32 height 14
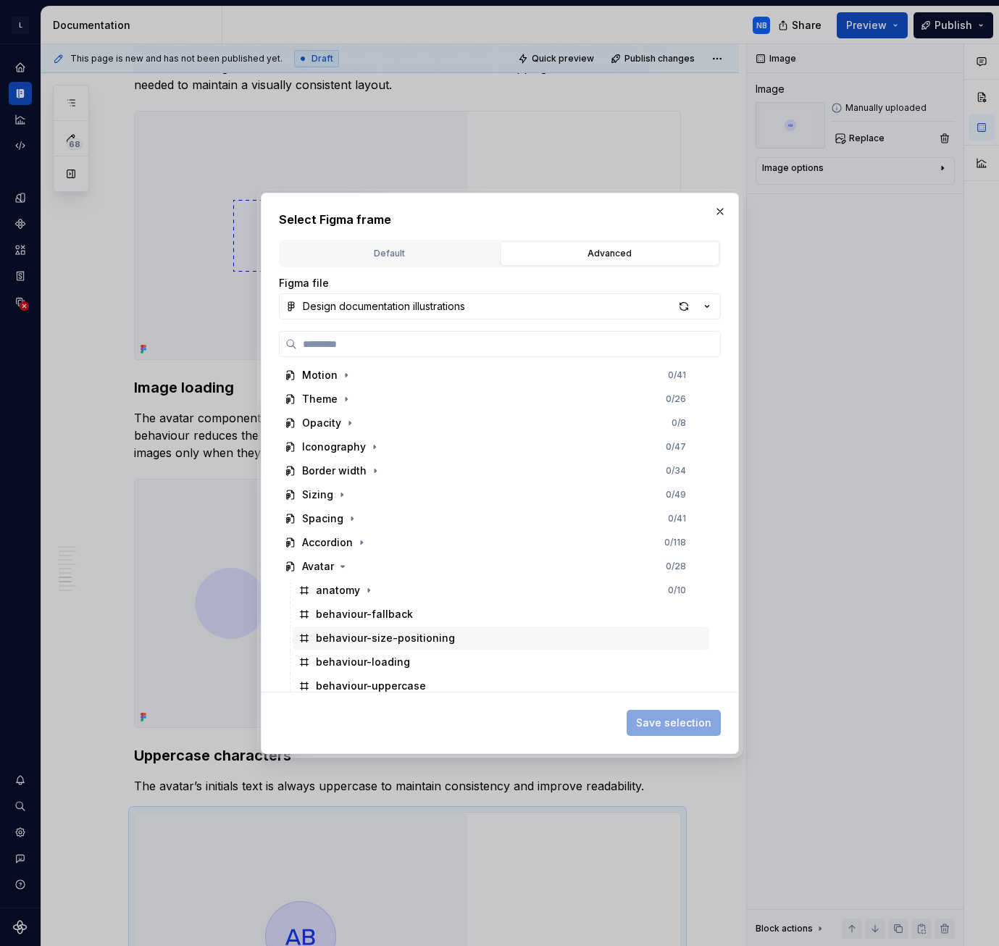
scroll to position [290, 0]
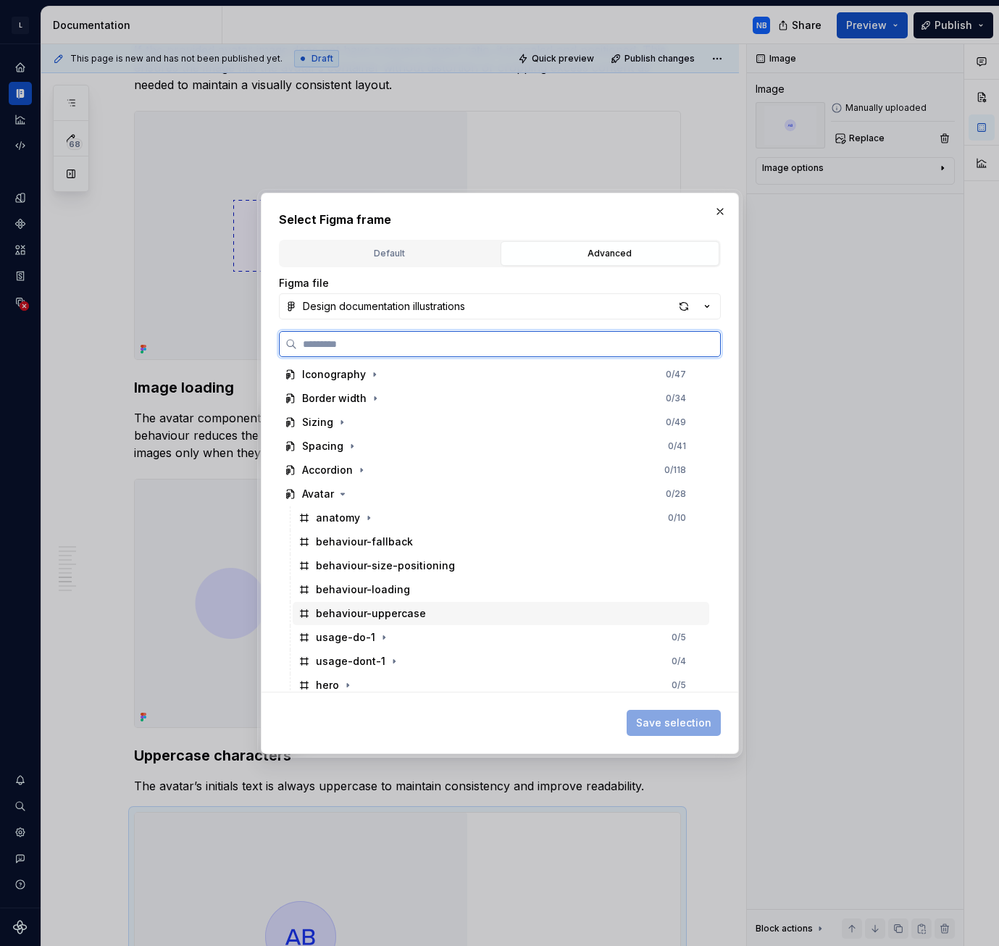
click at [404, 615] on div "behaviour-uppercase" at bounding box center [371, 613] width 110 height 14
click at [651, 721] on span "Save selection" at bounding box center [673, 723] width 75 height 14
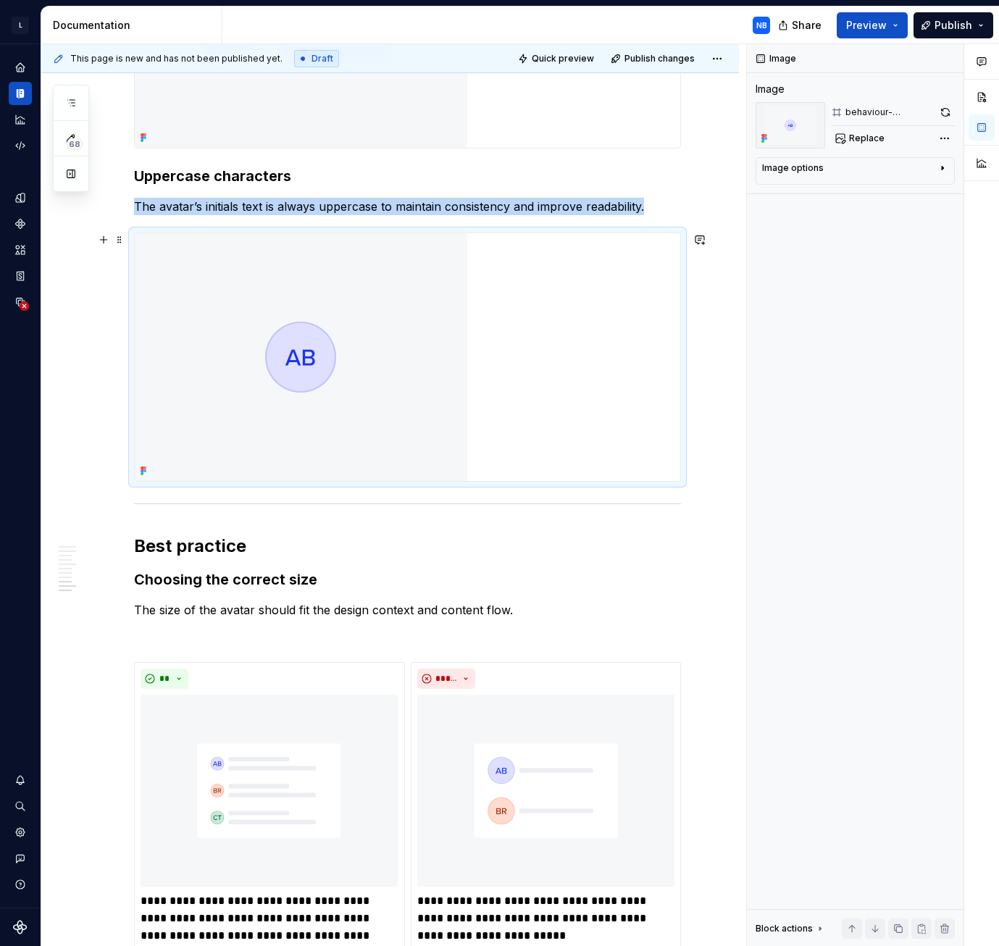
scroll to position [3469, 0]
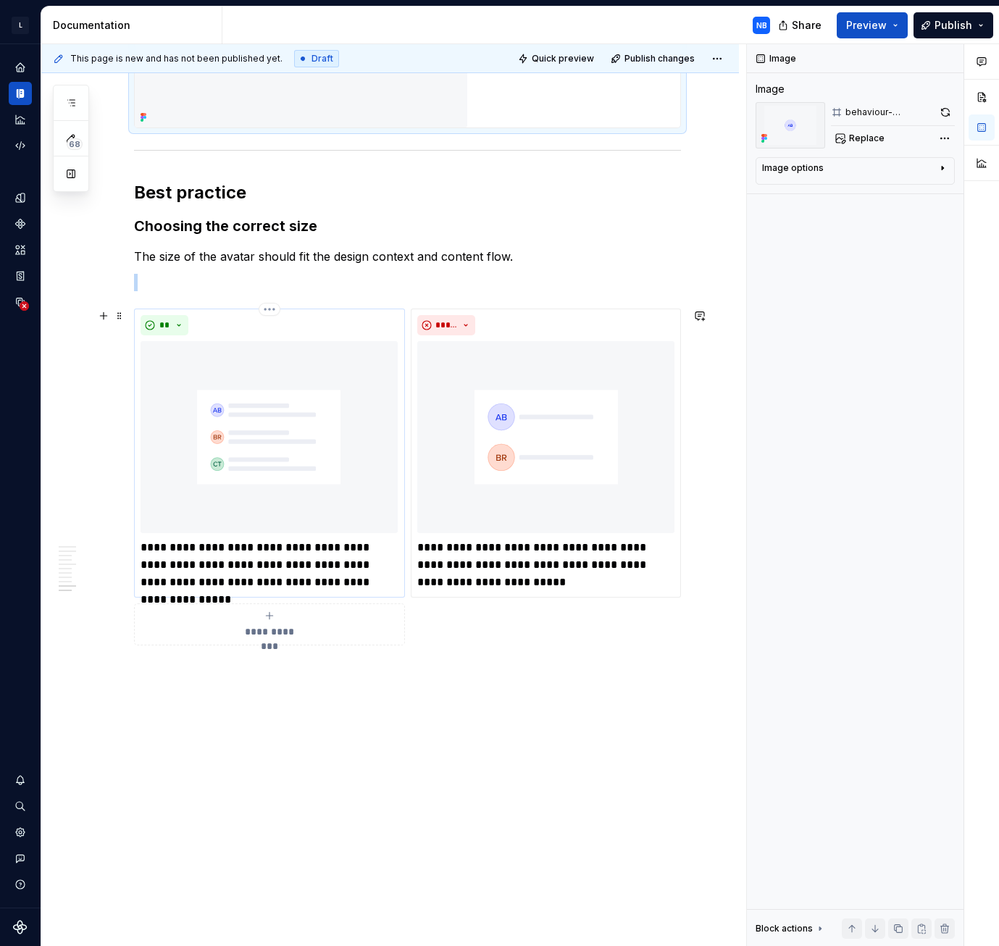
click at [287, 462] on img at bounding box center [269, 437] width 257 height 192
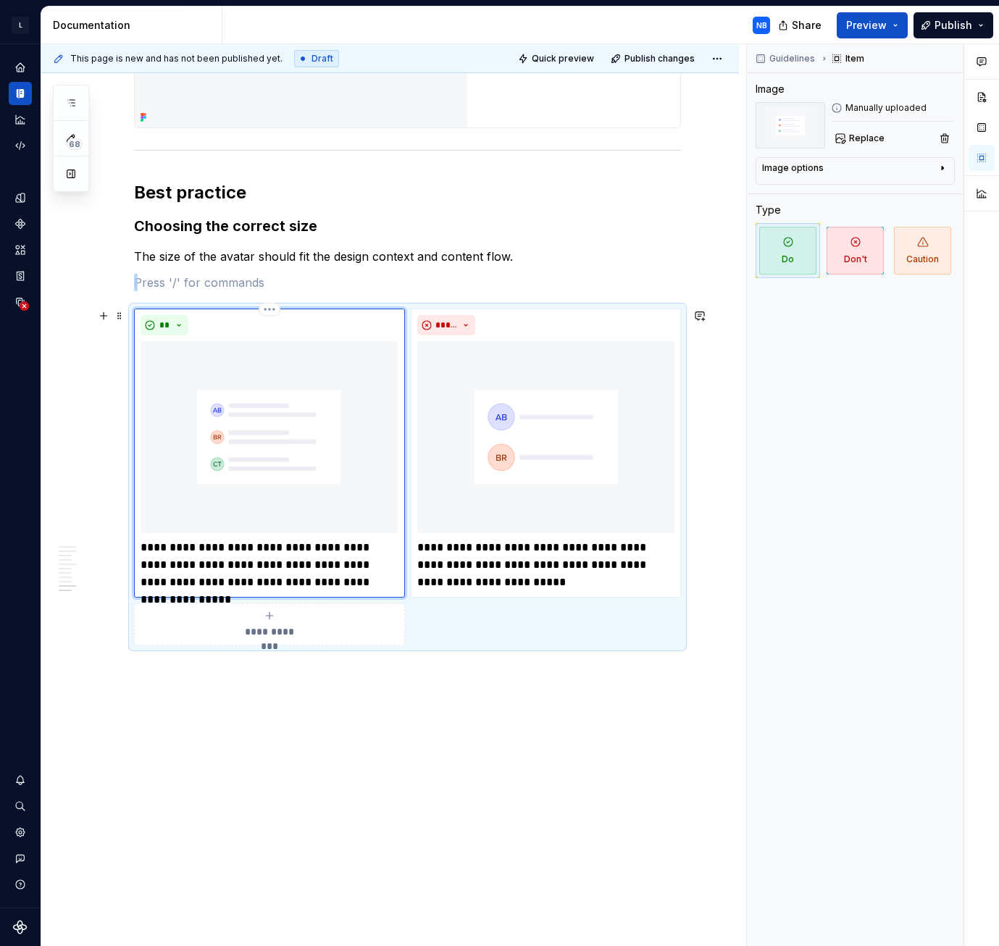
click at [287, 462] on img at bounding box center [269, 437] width 257 height 192
click at [854, 138] on span "Replace" at bounding box center [867, 139] width 36 height 12
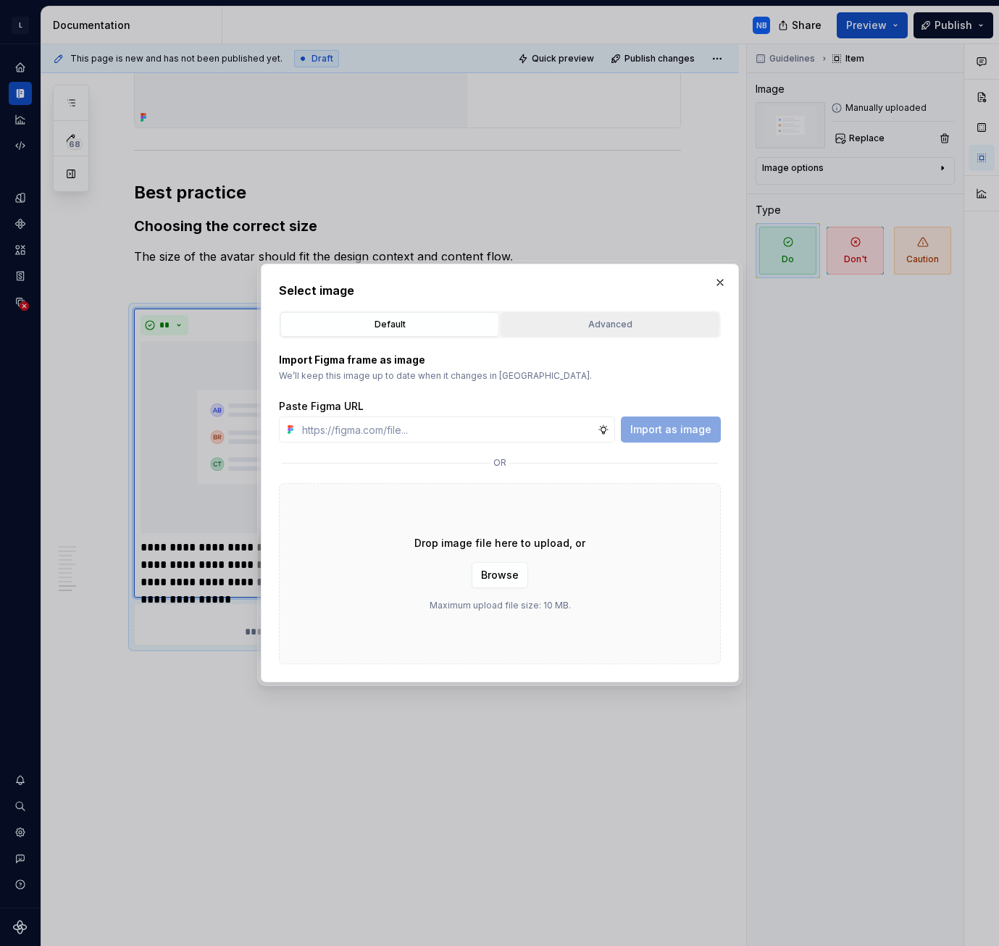
click at [548, 324] on div "Advanced" at bounding box center [610, 324] width 209 height 14
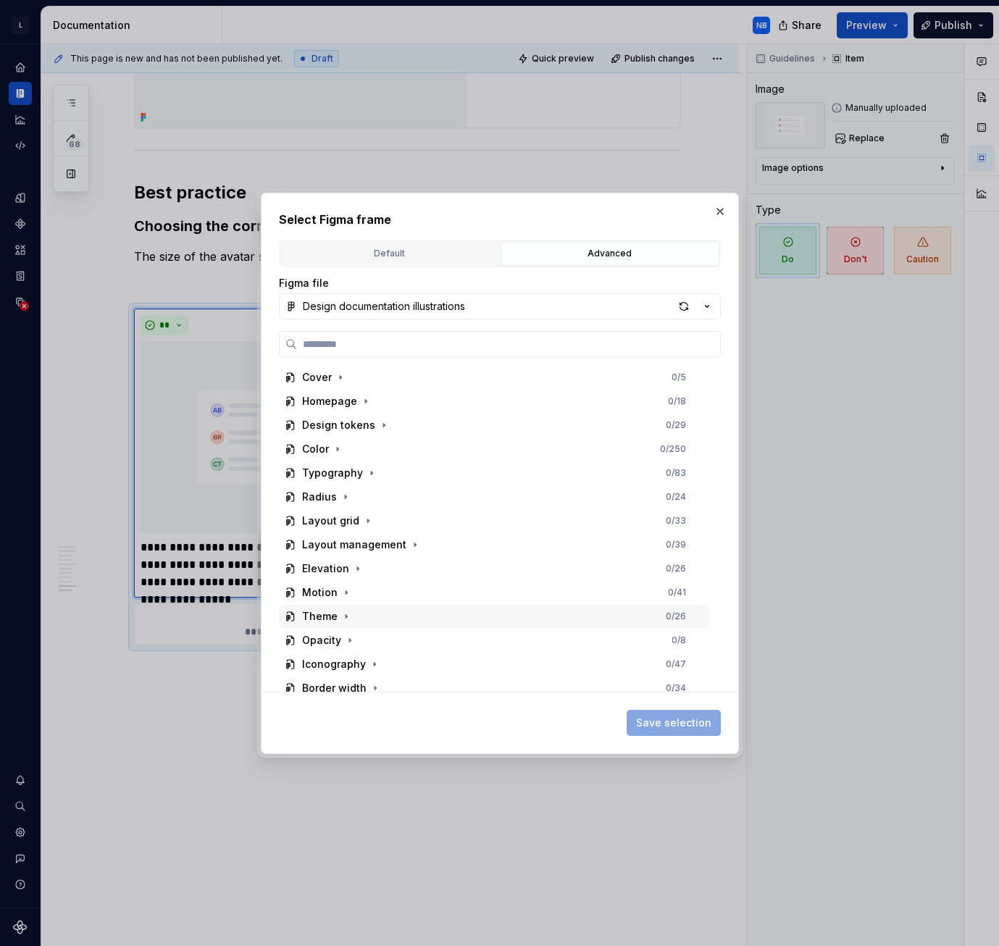
scroll to position [217, 0]
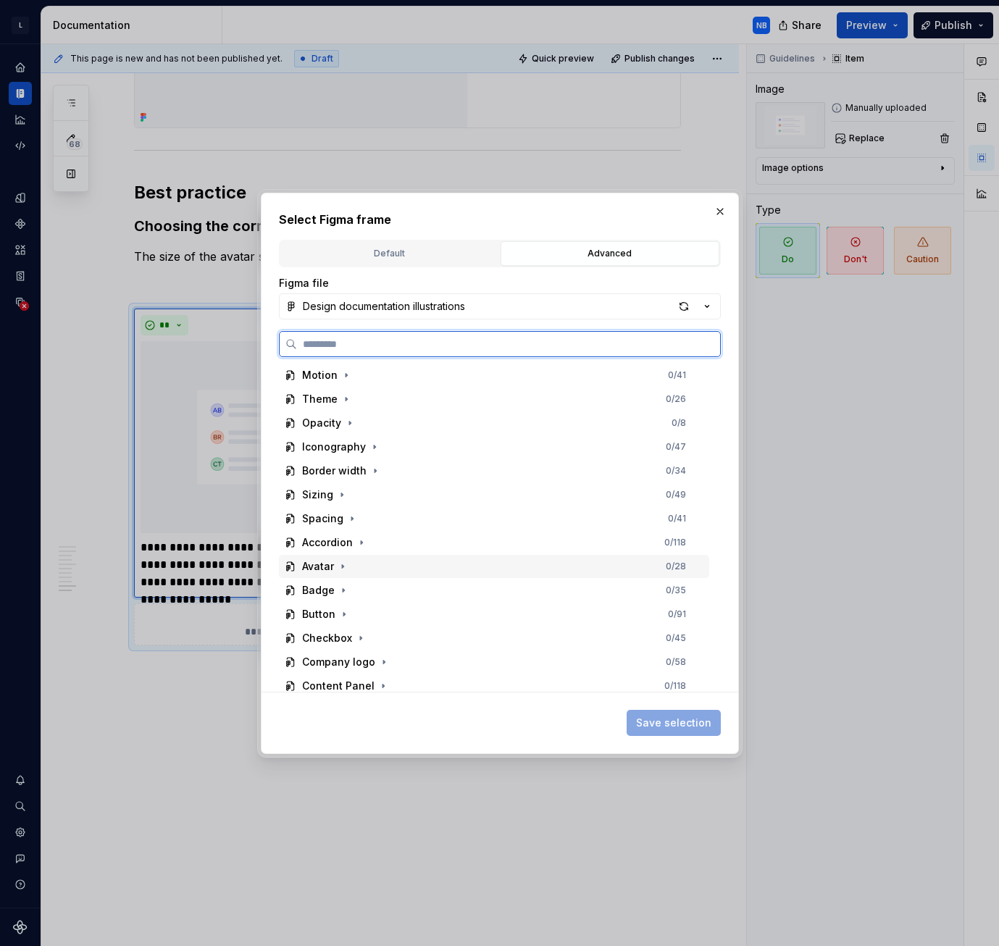
click at [320, 561] on div "Avatar" at bounding box center [318, 566] width 32 height 14
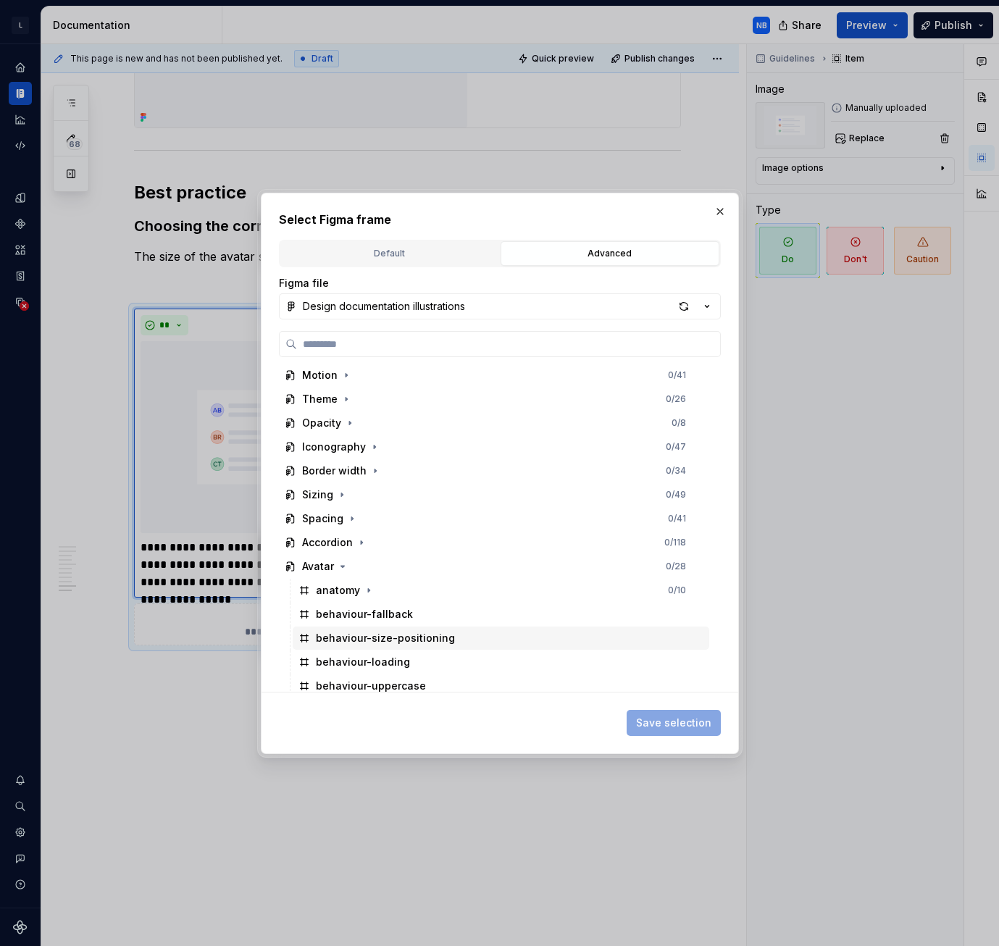
scroll to position [362, 0]
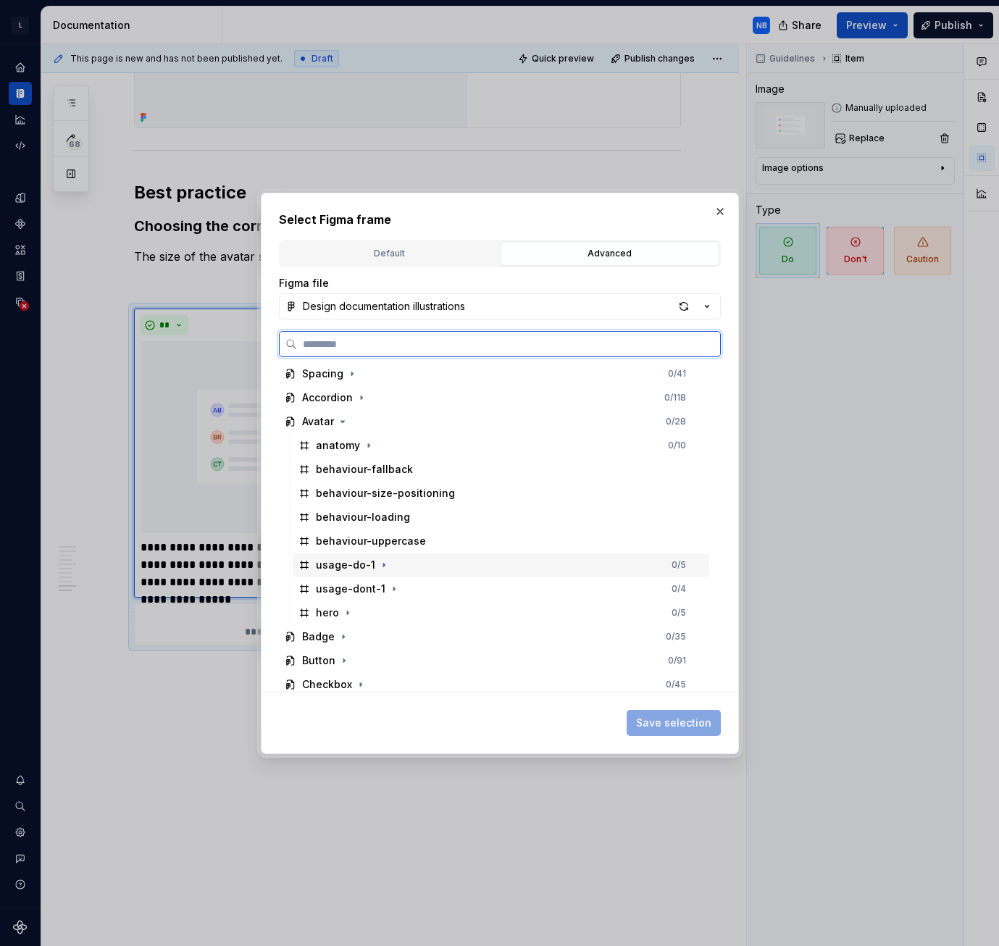
click at [411, 564] on div "usage-do-1 0 / 5" at bounding box center [501, 565] width 417 height 23
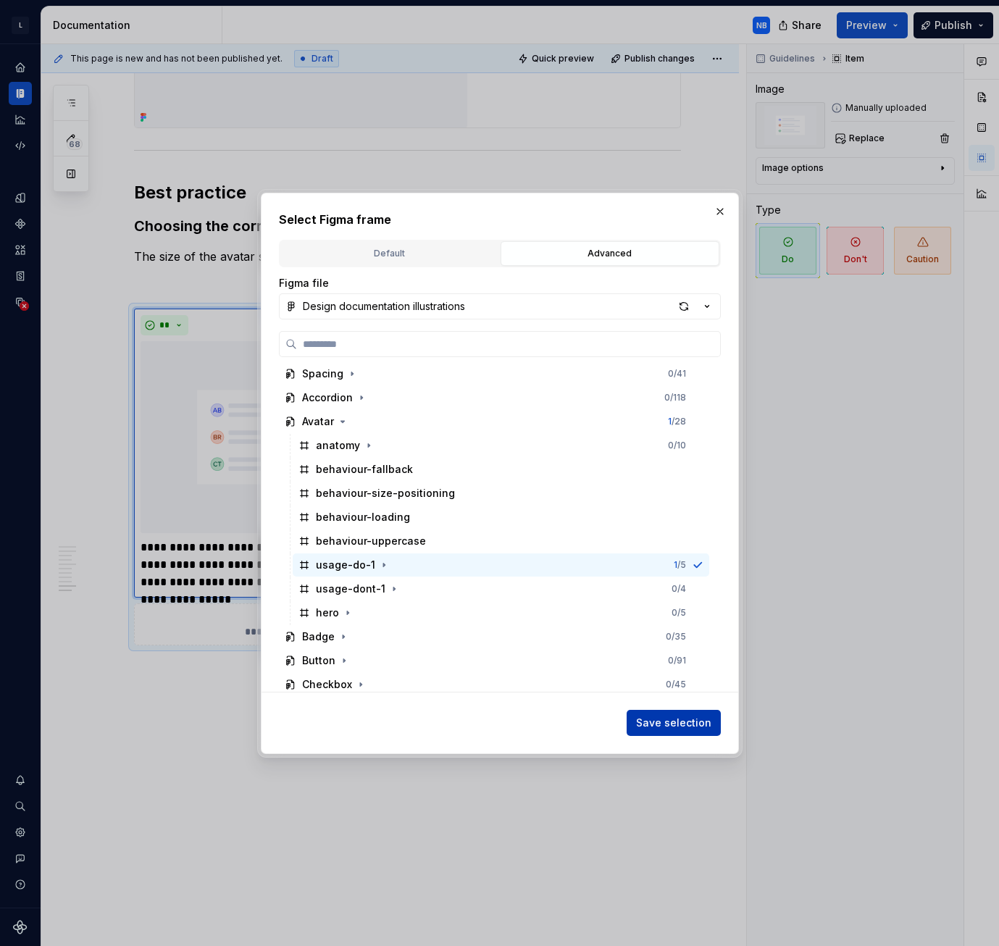
click at [696, 725] on span "Save selection" at bounding box center [673, 723] width 75 height 14
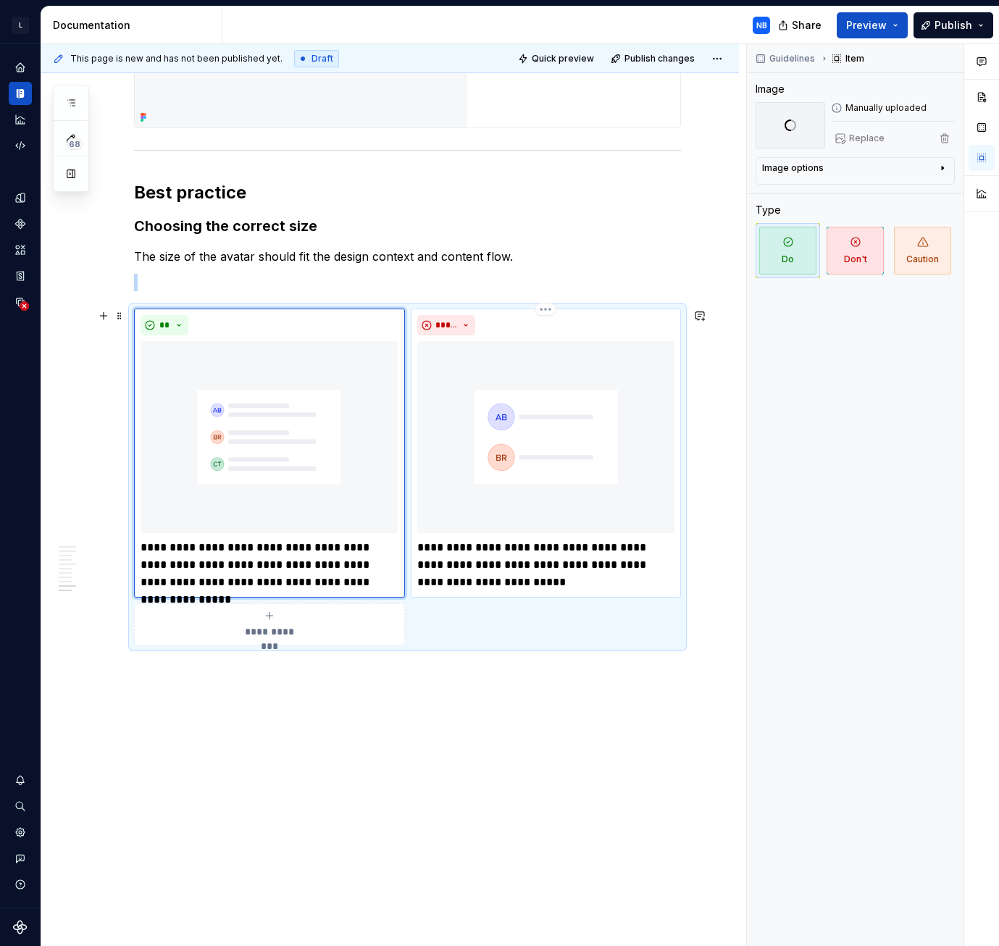
click at [532, 457] on img at bounding box center [545, 437] width 257 height 192
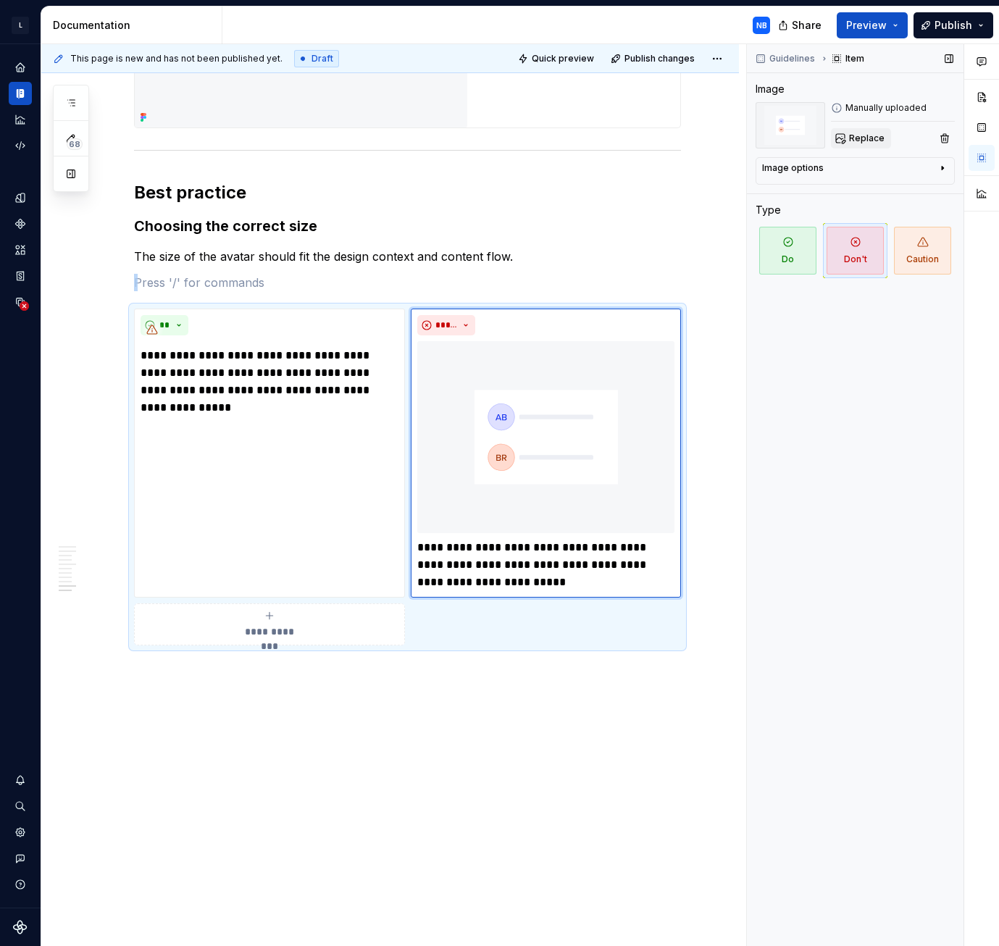
click at [870, 137] on span "Replace" at bounding box center [867, 139] width 36 height 12
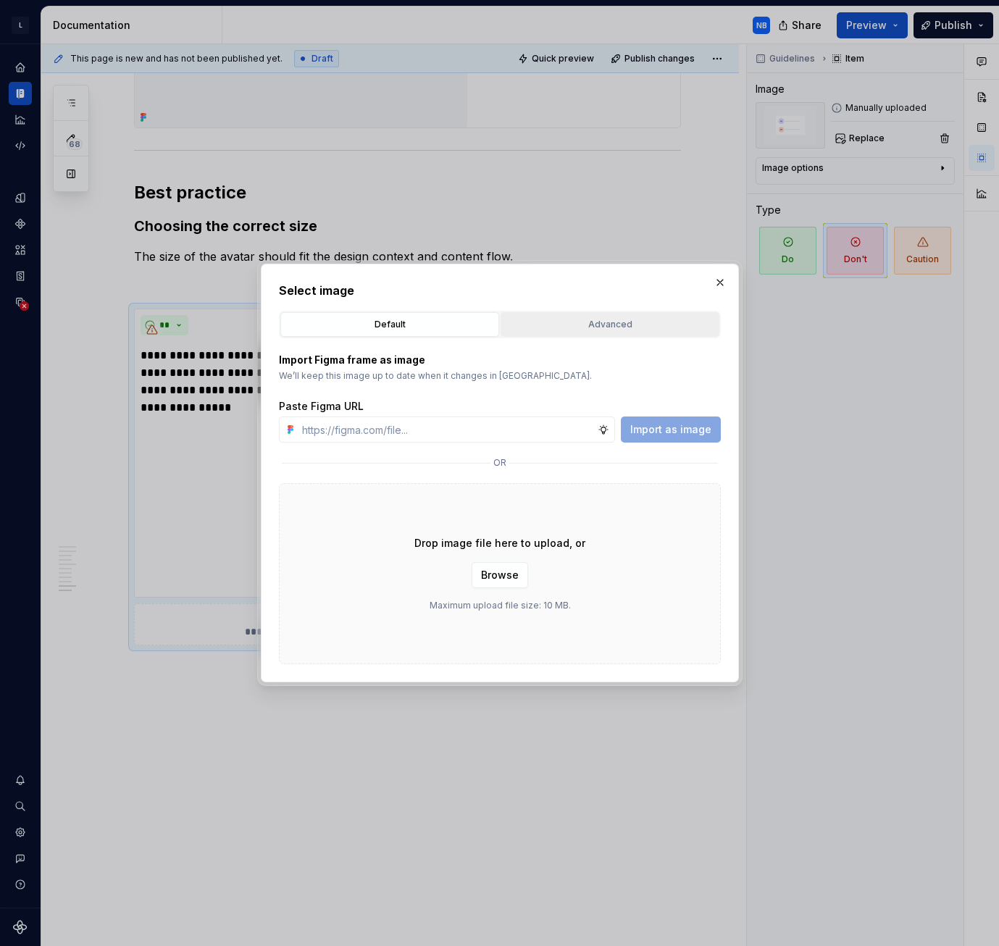
click at [558, 320] on div "Advanced" at bounding box center [610, 324] width 209 height 14
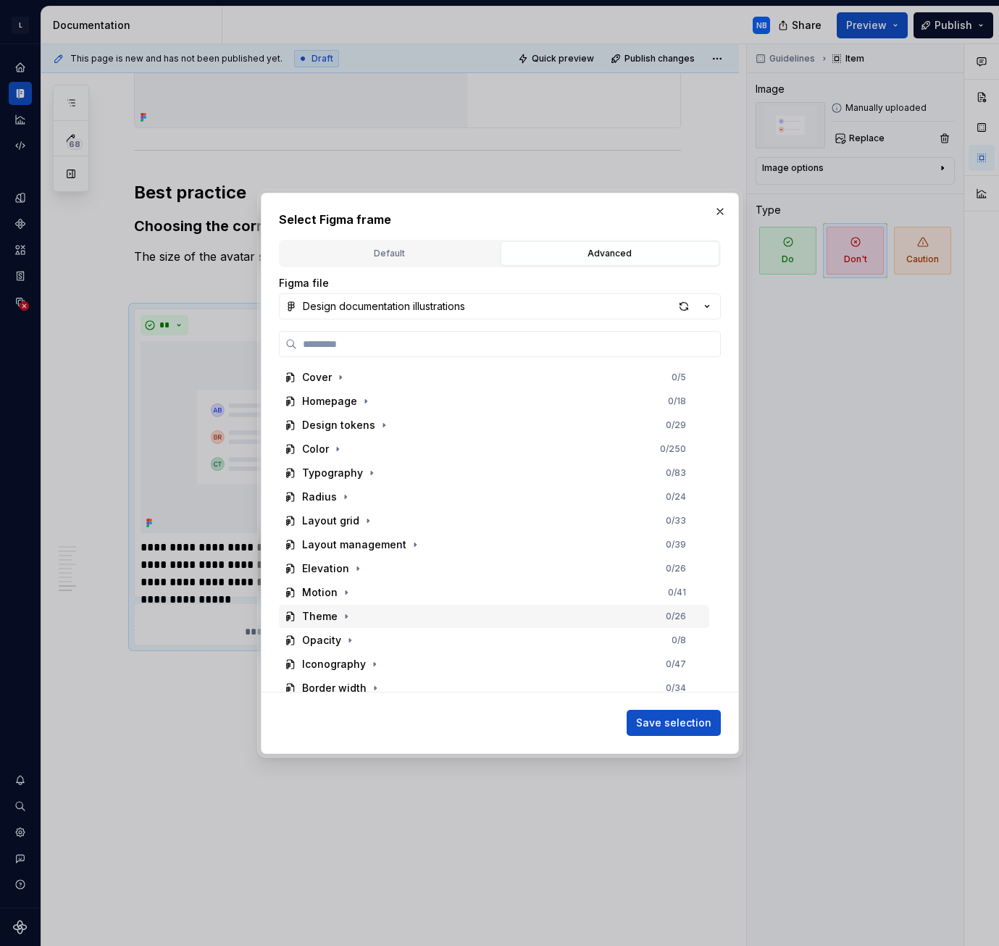
scroll to position [290, 0]
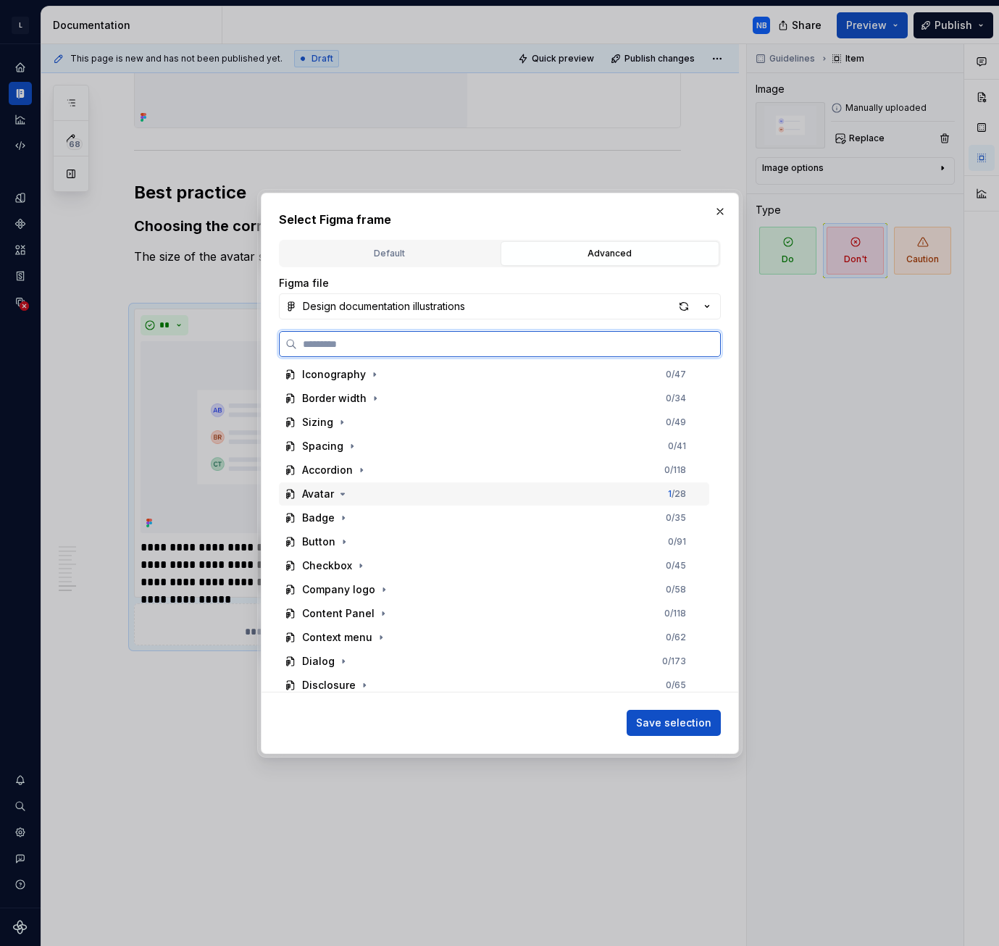
click at [322, 495] on div "Avatar" at bounding box center [318, 494] width 32 height 14
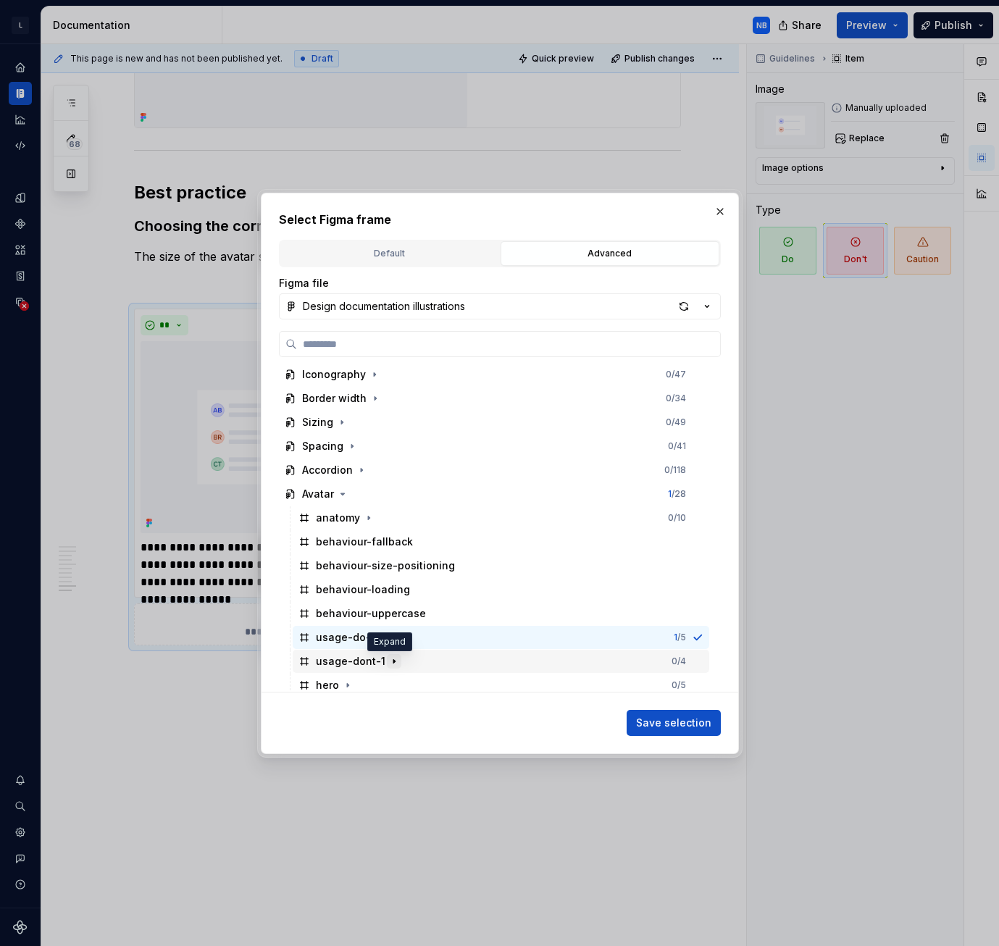
click at [396, 661] on button "button" at bounding box center [394, 661] width 14 height 14
click at [343, 666] on div "usage-dont-1" at bounding box center [351, 661] width 70 height 14
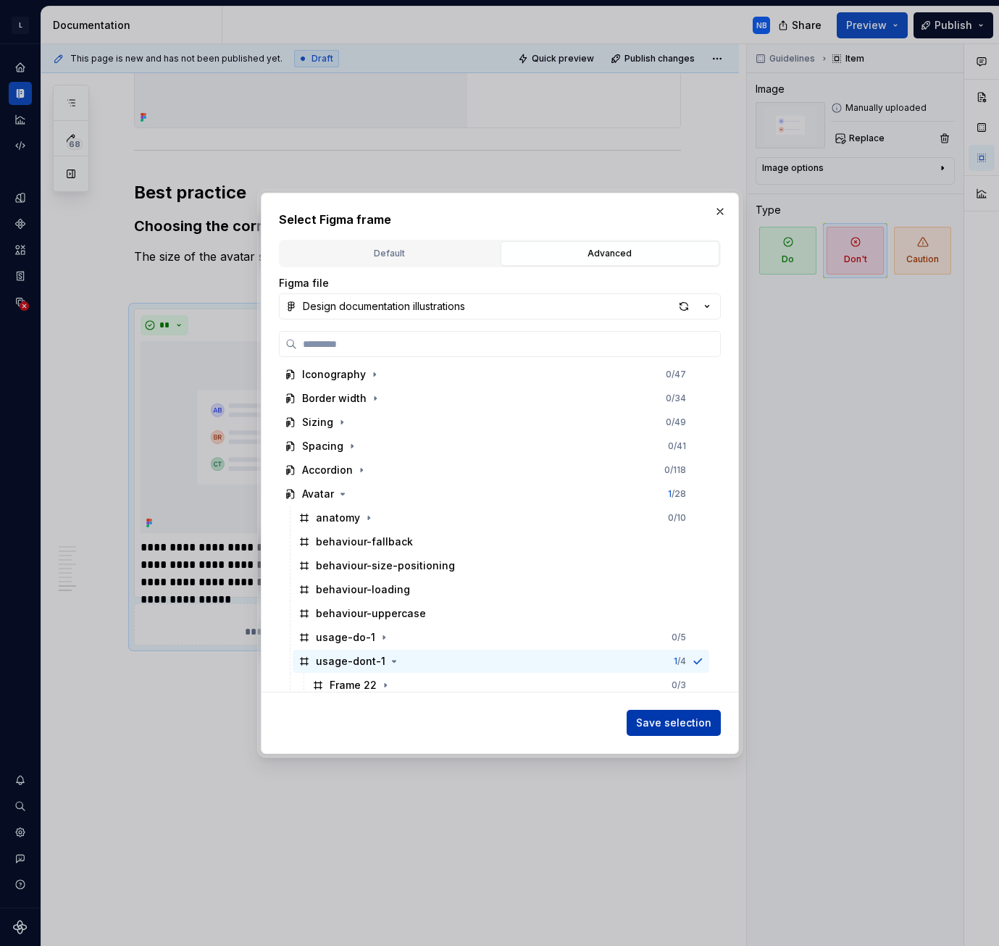
click at [659, 717] on span "Save selection" at bounding box center [673, 723] width 75 height 14
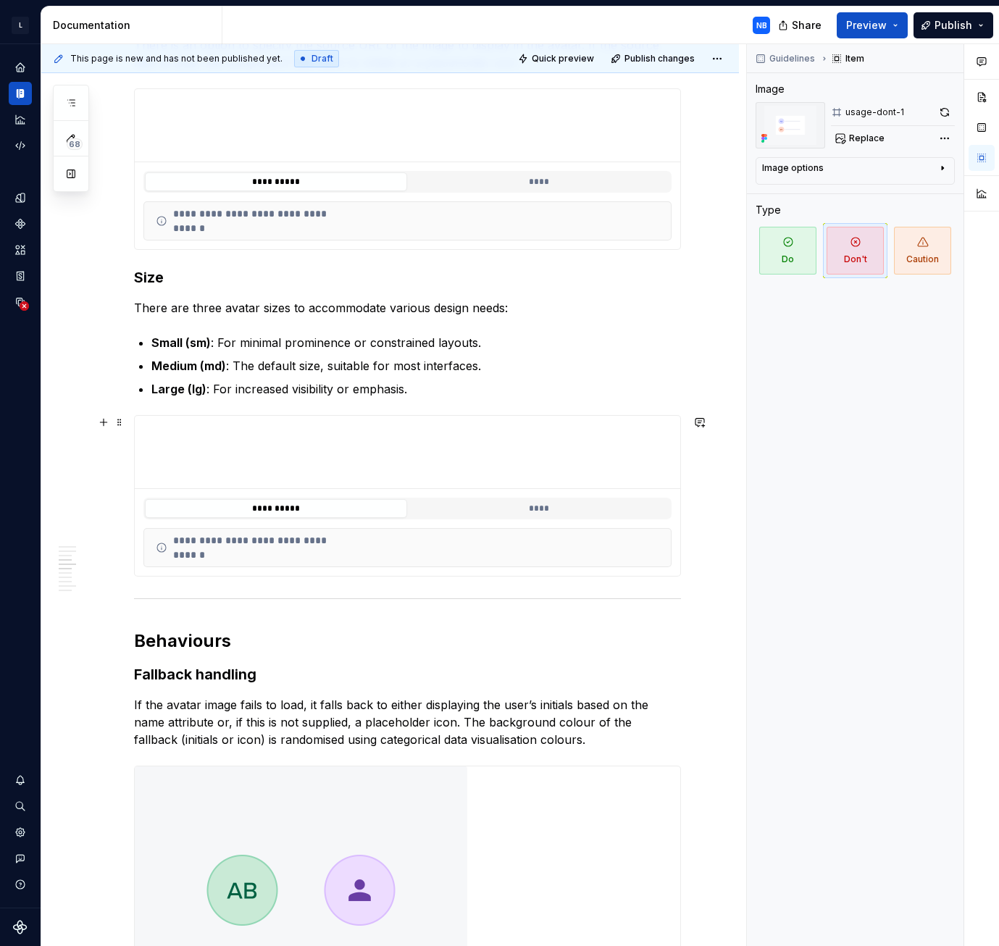
scroll to position [1223, 0]
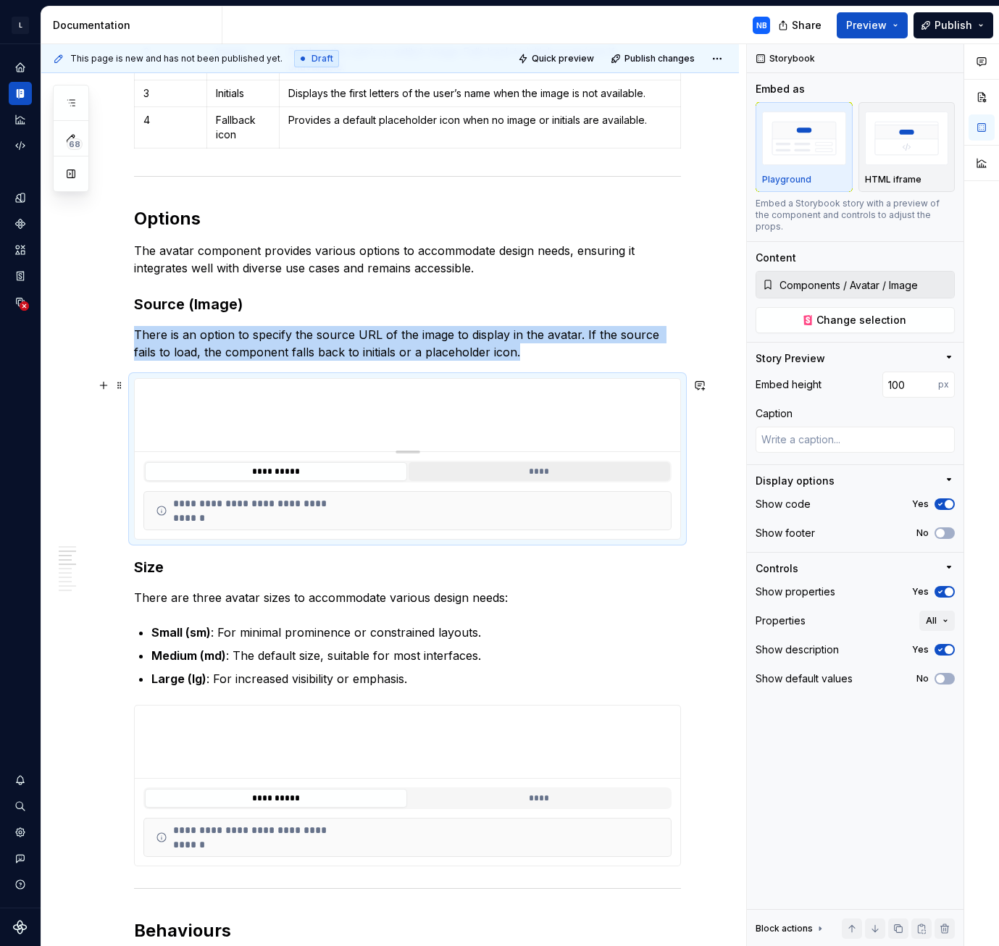
click at [470, 471] on button "****" at bounding box center [540, 471] width 262 height 19
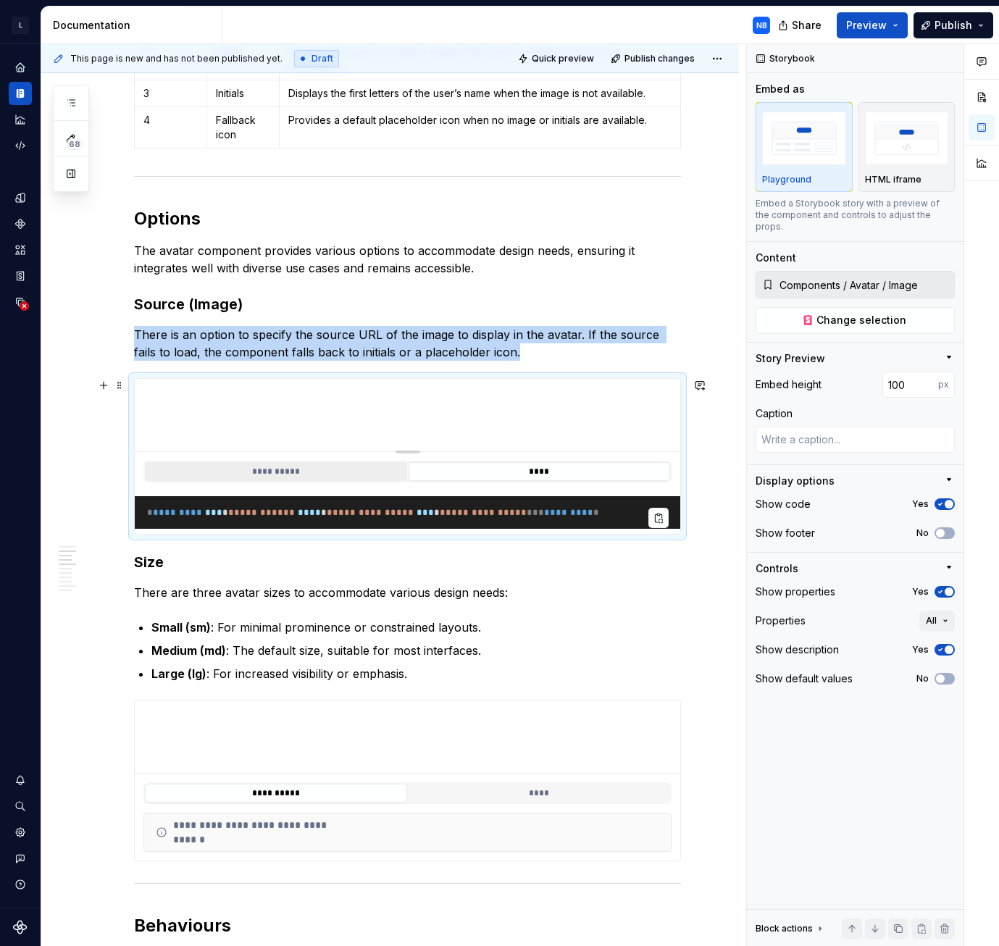
click at [356, 469] on button "**********" at bounding box center [276, 471] width 262 height 19
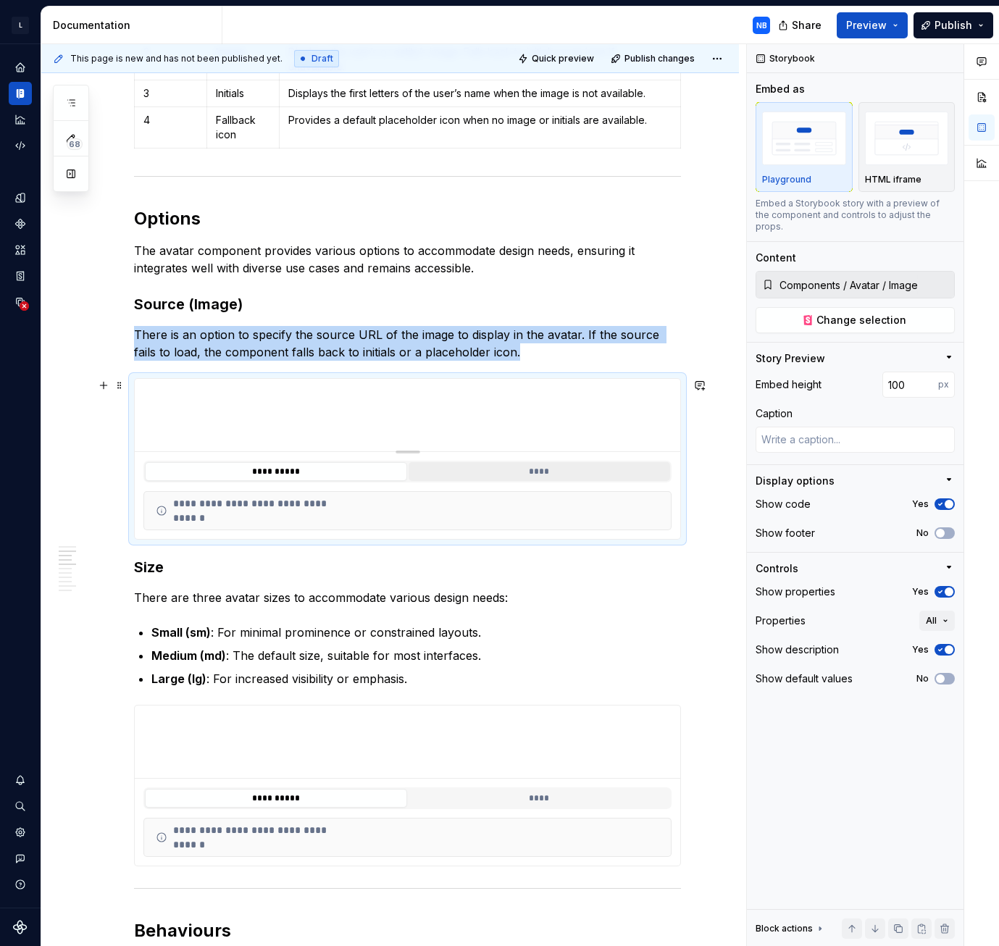
click at [455, 475] on button "****" at bounding box center [540, 471] width 262 height 19
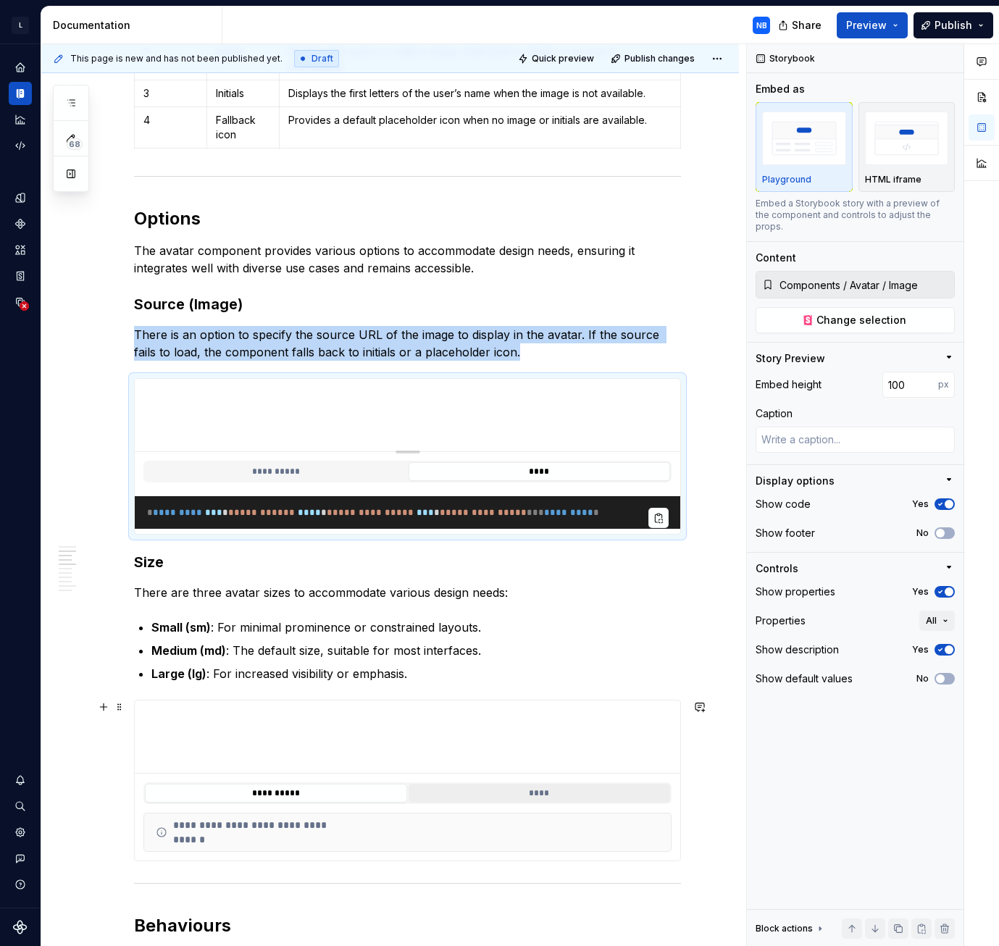
type textarea "*"
type input "Components / Avatar / Size"
click at [546, 798] on button "****" at bounding box center [540, 793] width 262 height 19
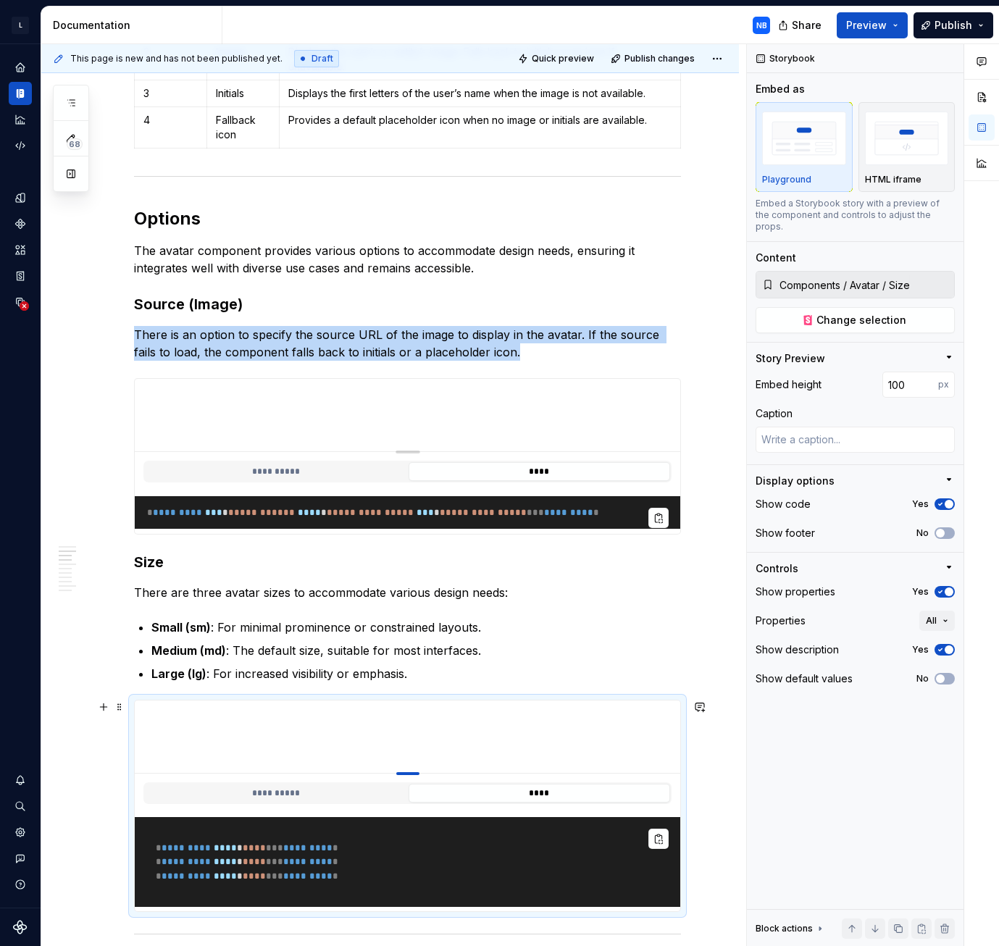
drag, startPoint x: 411, startPoint y: 772, endPoint x: 410, endPoint y: 754, distance: 18.1
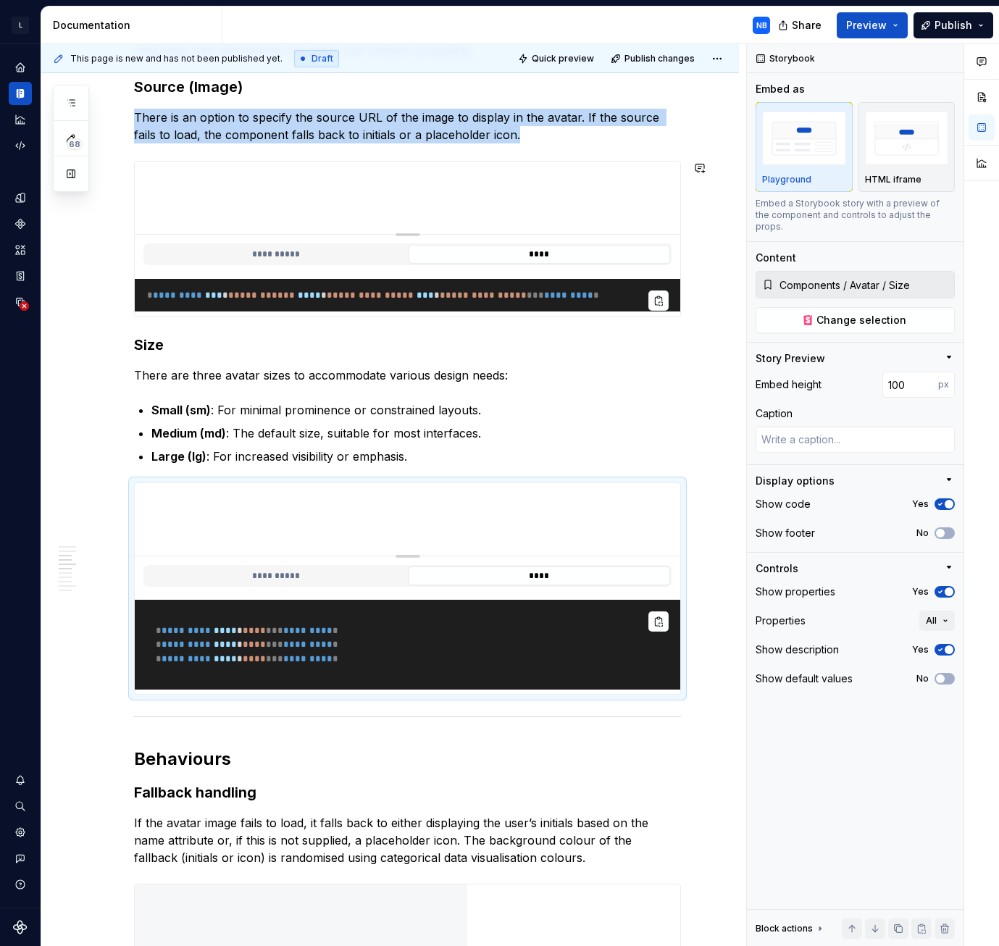
scroll to position [1339, 0]
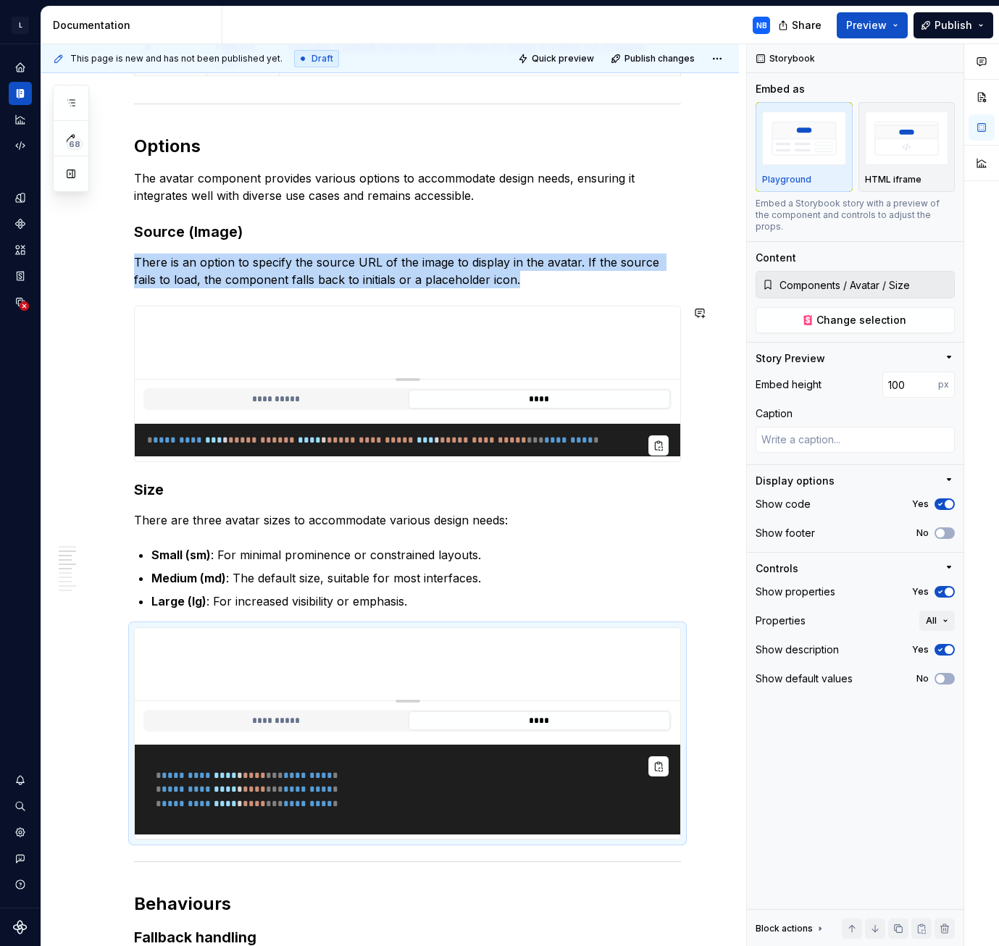
type textarea "*"
type input "Components / Avatar / Image"
click at [944, 588] on icon "button" at bounding box center [941, 592] width 12 height 9
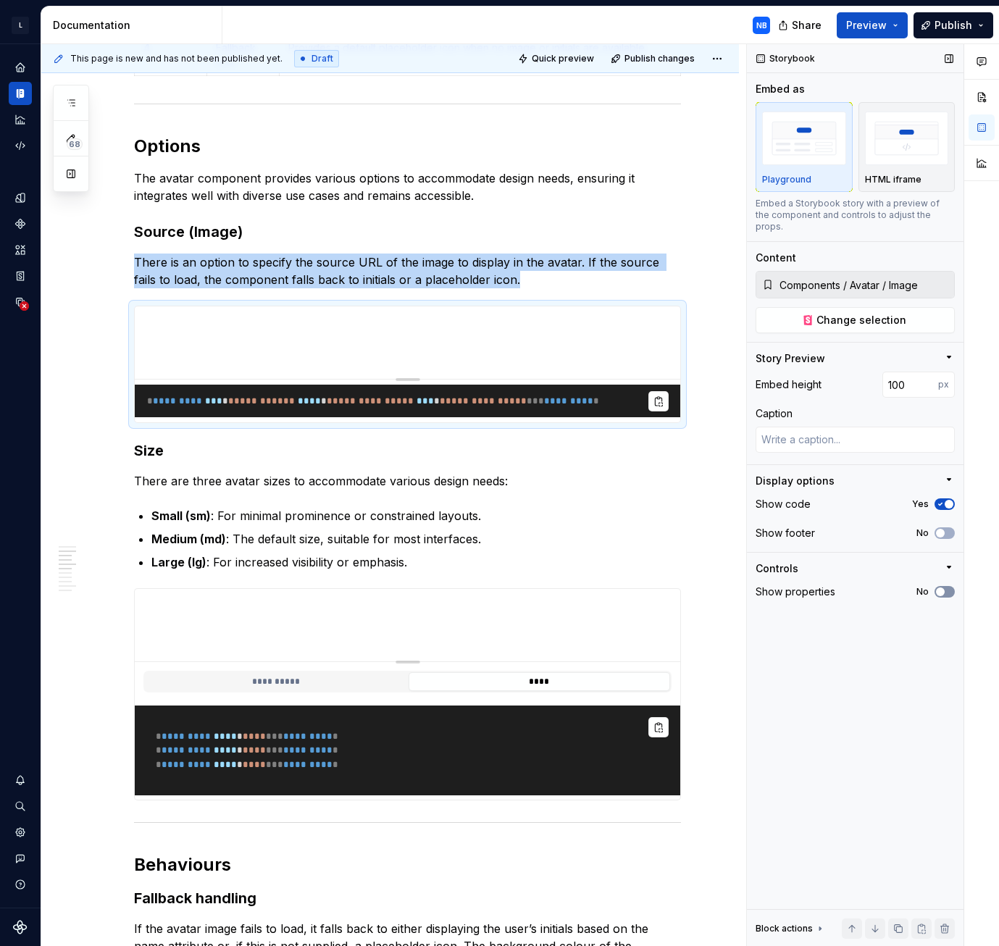
click at [944, 588] on span "button" at bounding box center [940, 592] width 9 height 9
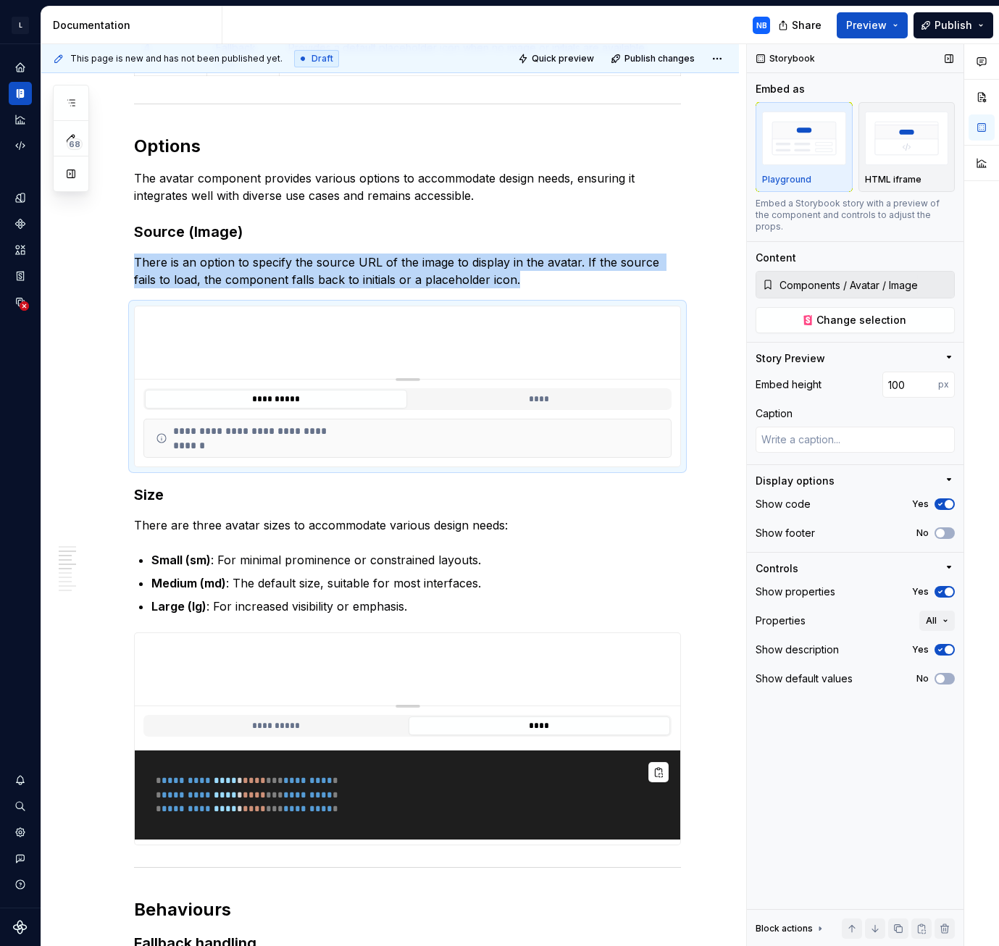
click at [944, 588] on icon "button" at bounding box center [941, 592] width 12 height 9
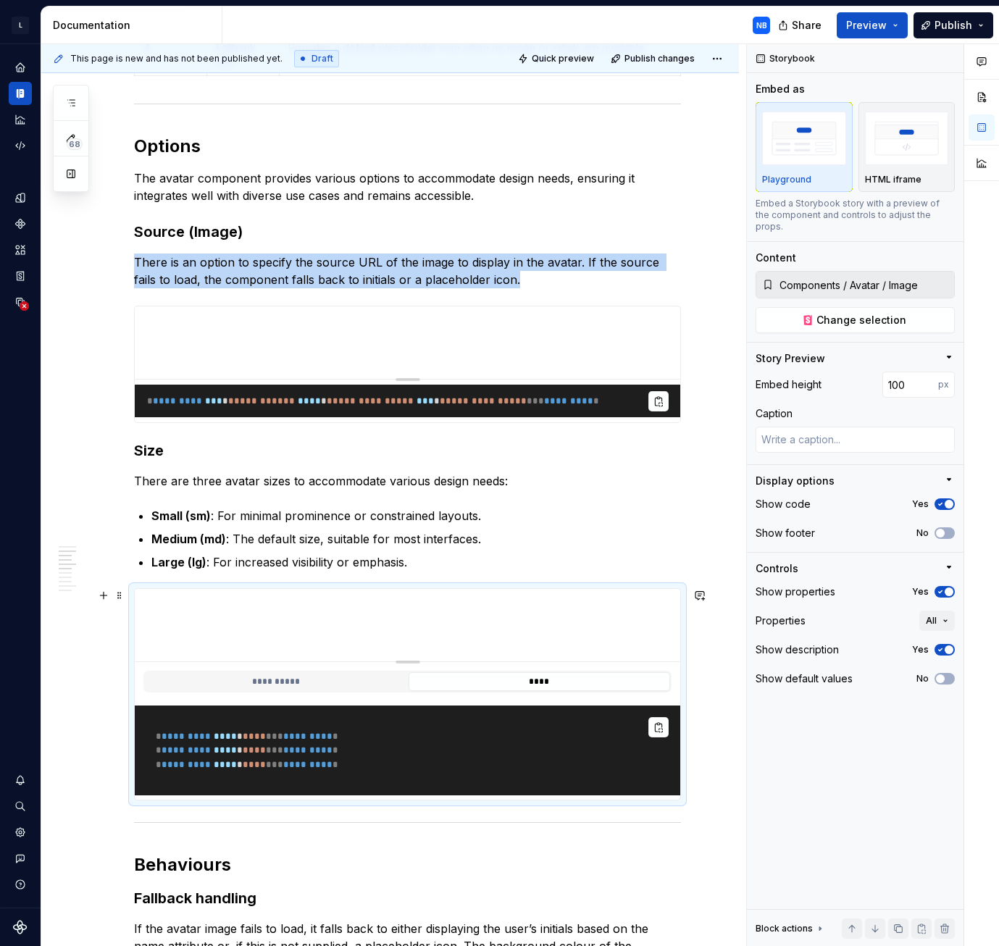
type textarea "*"
type input "Components / Avatar / Size"
click at [528, 731] on pre "* ********* **** * * ** * * ** ********* * * ********* **** * * ** * * ** *****…" at bounding box center [408, 751] width 546 height 90
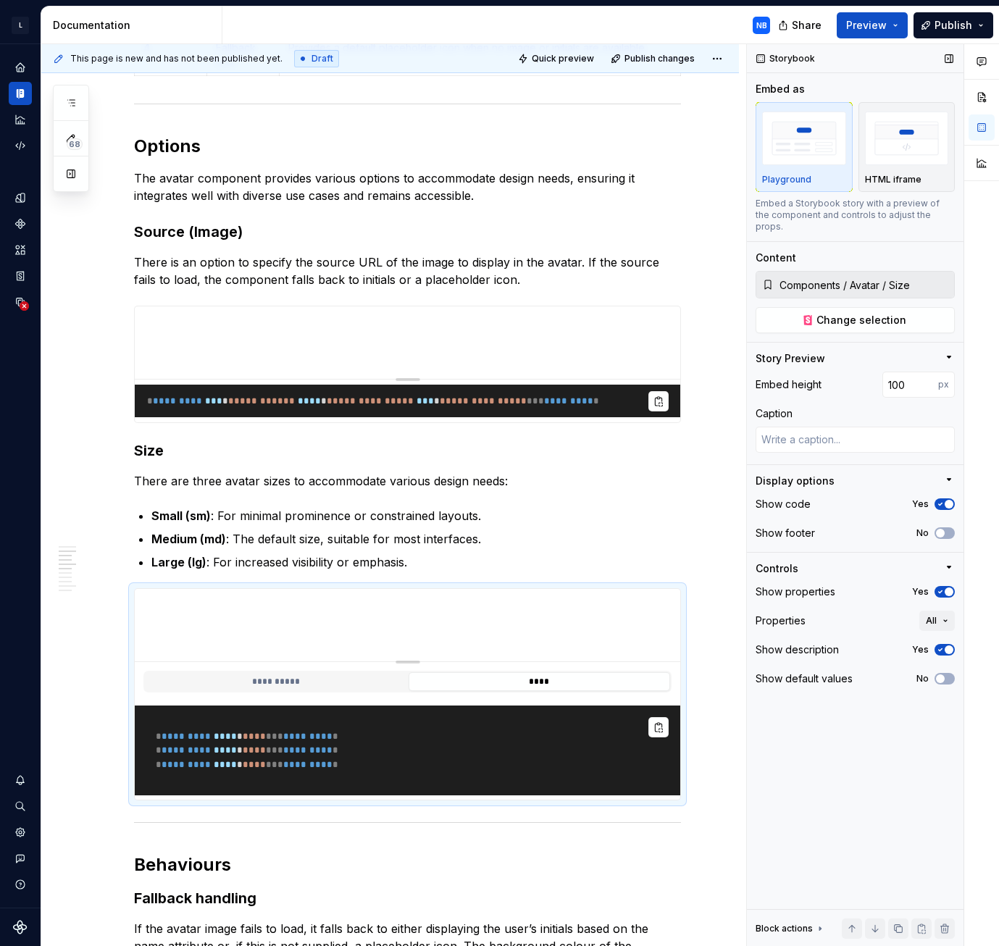
click at [937, 588] on icon "button" at bounding box center [941, 592] width 12 height 9
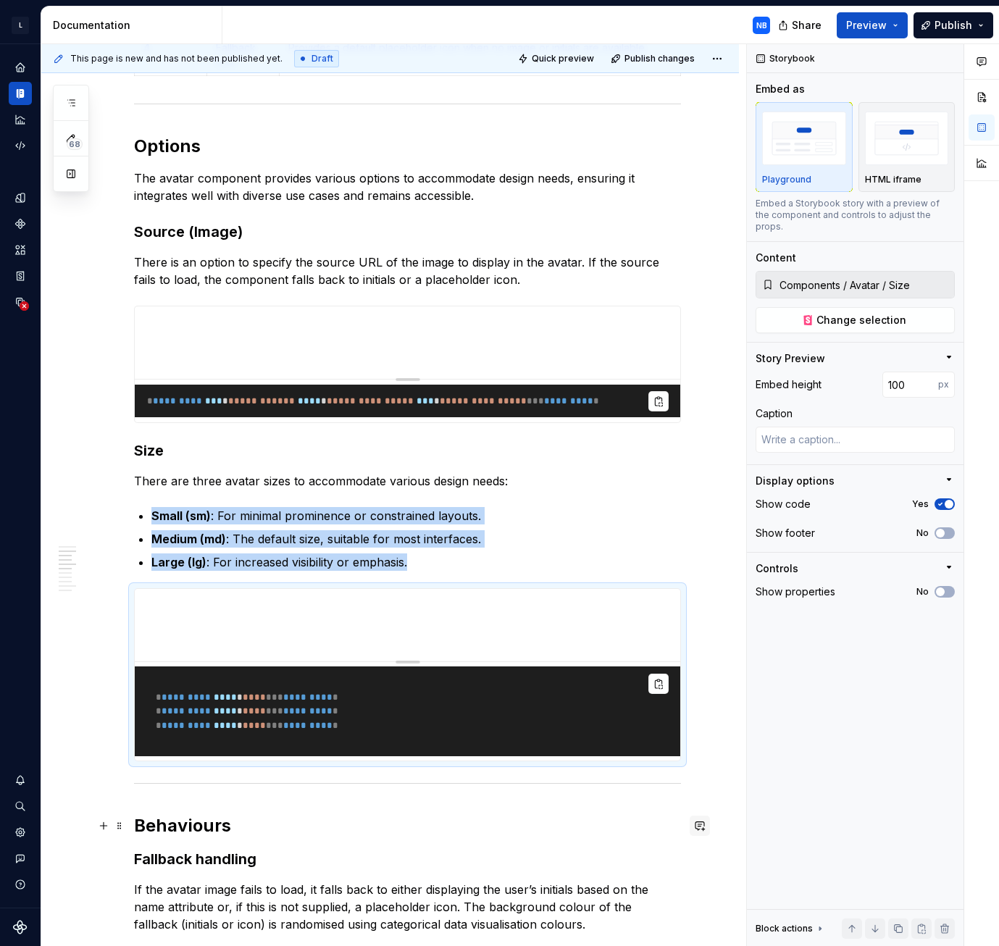
click at [707, 817] on button "button" at bounding box center [700, 826] width 20 height 20
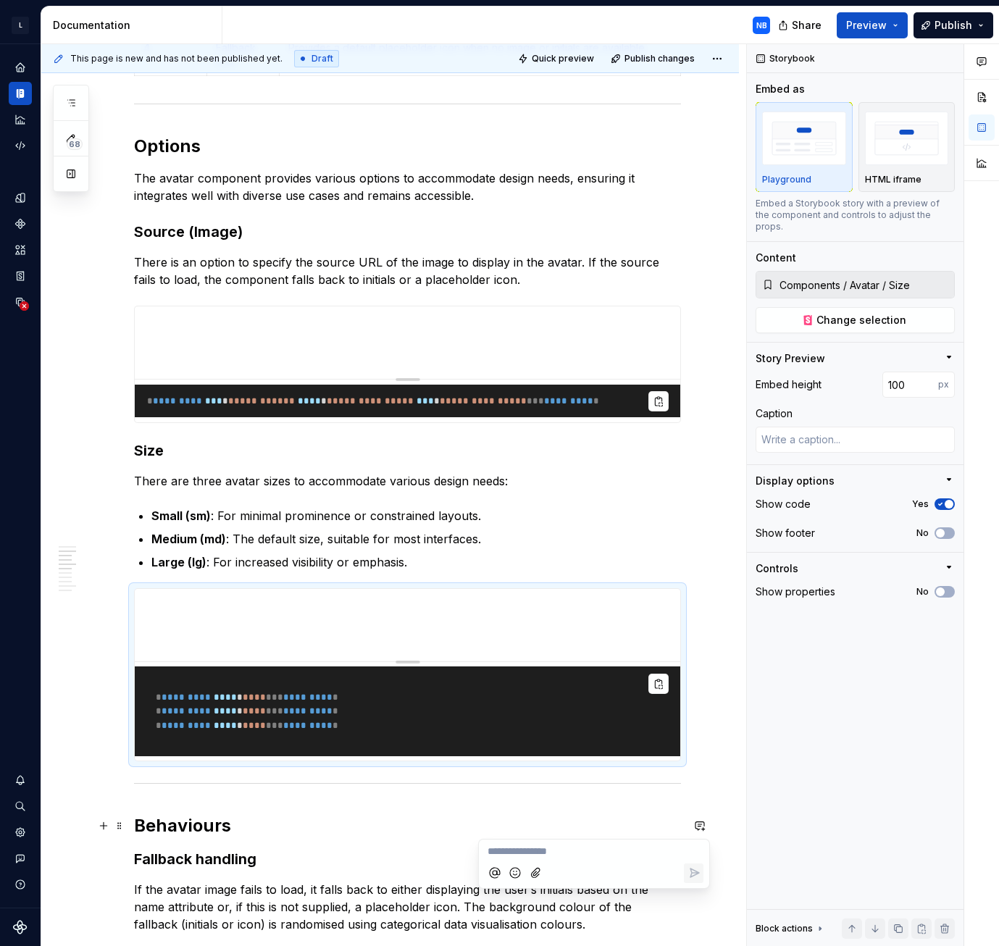
click at [296, 722] on span "*********" at bounding box center [307, 725] width 49 height 9
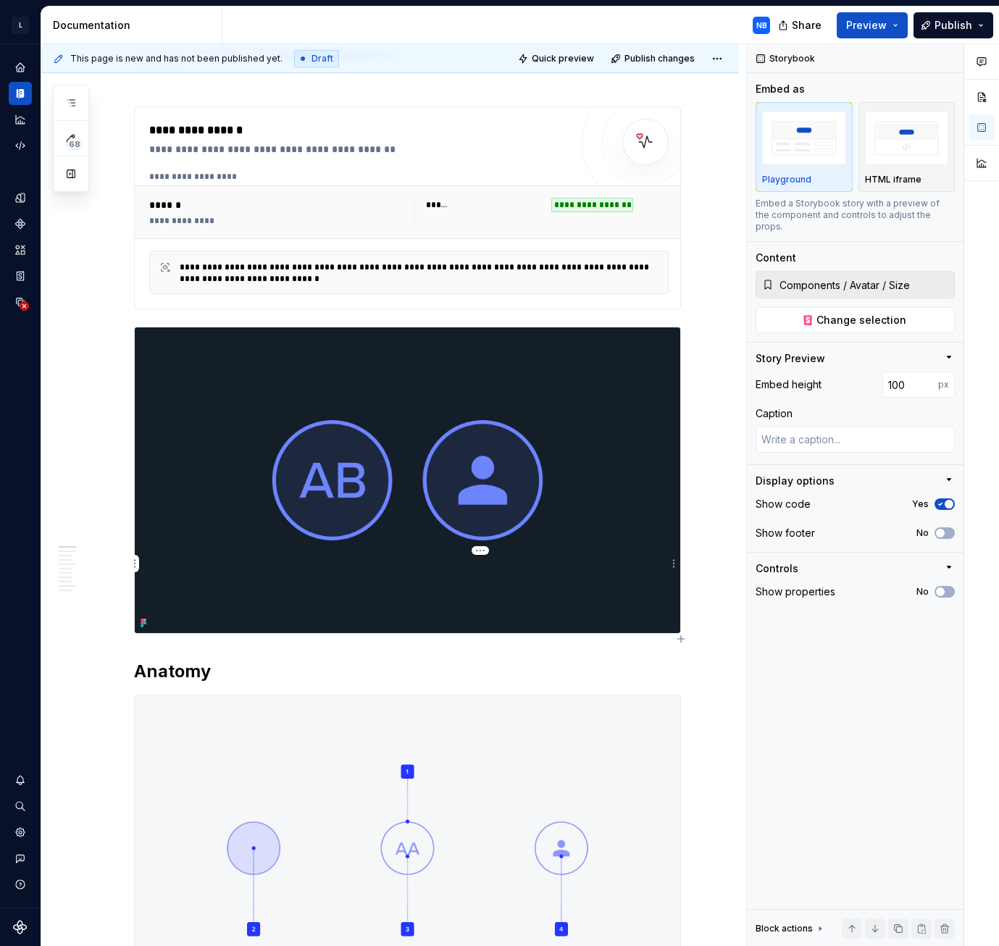
scroll to position [0, 0]
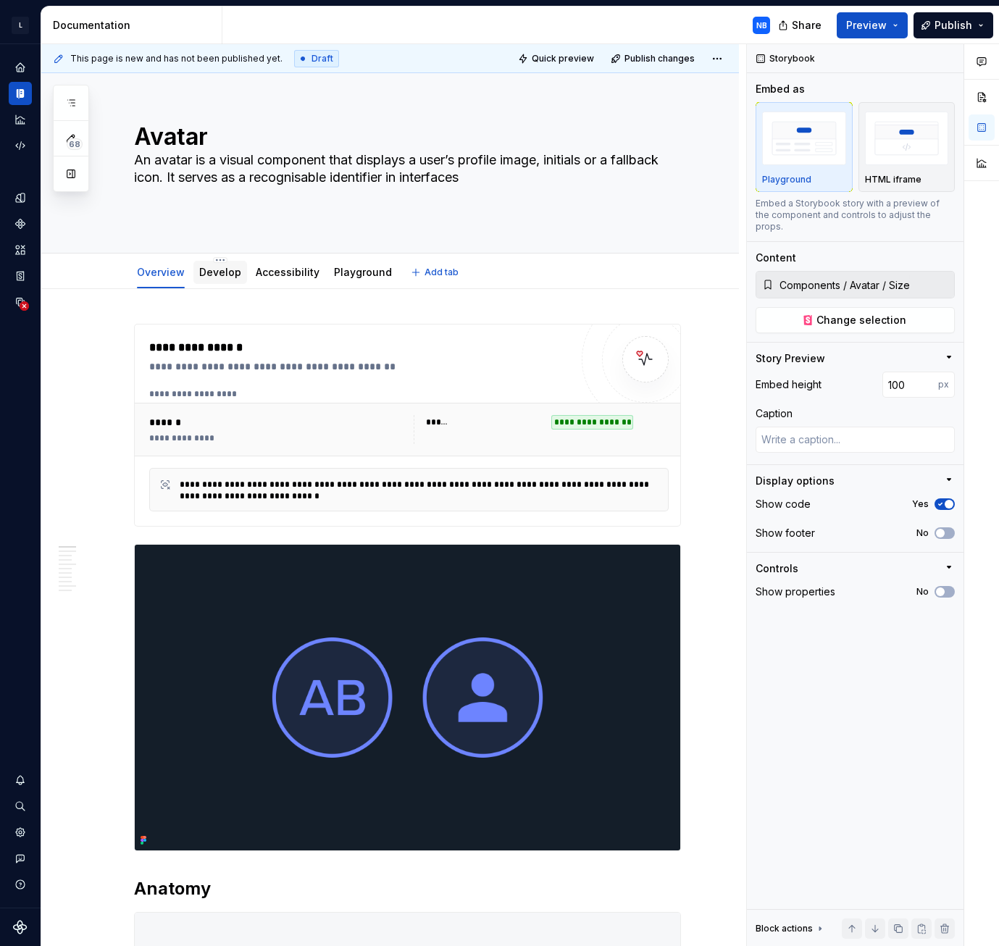
click at [221, 282] on div "Develop" at bounding box center [220, 272] width 54 height 23
click at [222, 276] on link "Develop" at bounding box center [220, 272] width 42 height 12
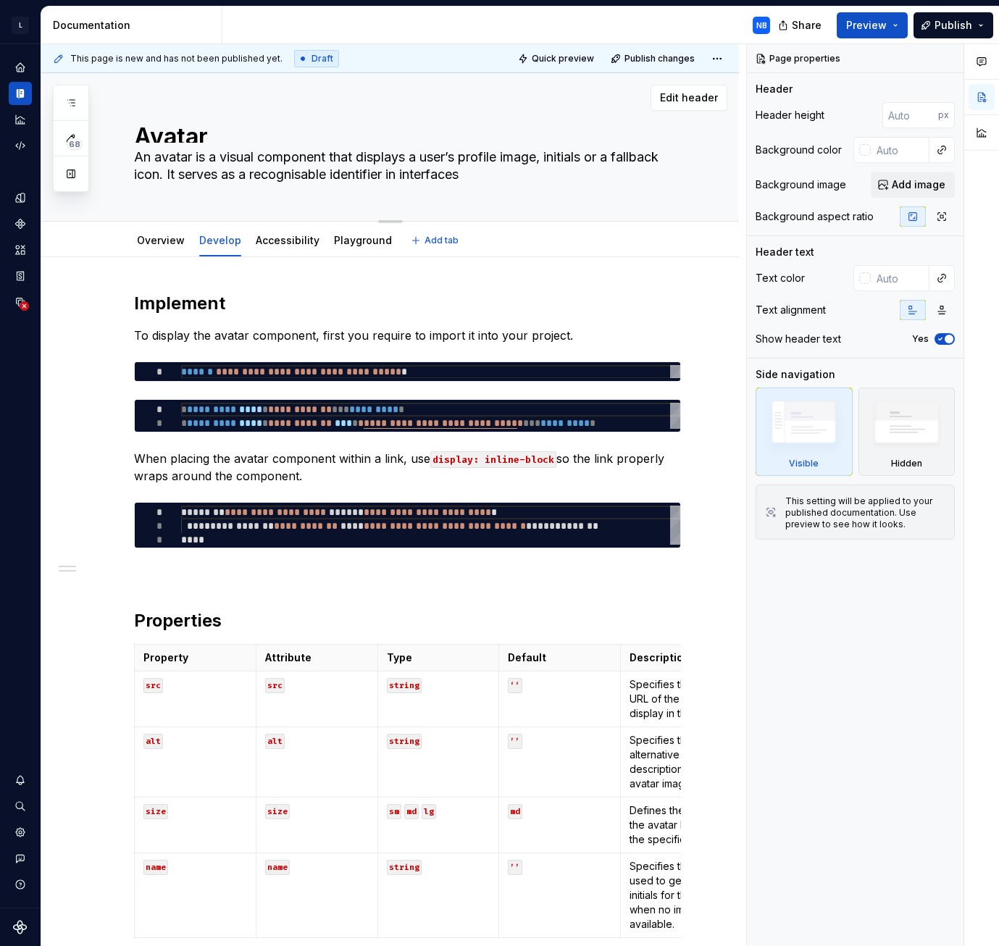
click at [185, 143] on div "Avatar An avatar is a visual component that displays a user’s profile image, in…" at bounding box center [407, 147] width 547 height 148
click at [193, 135] on textarea "Avatar" at bounding box center [404, 131] width 547 height 23
click at [154, 236] on link "Overview" at bounding box center [161, 240] width 48 height 12
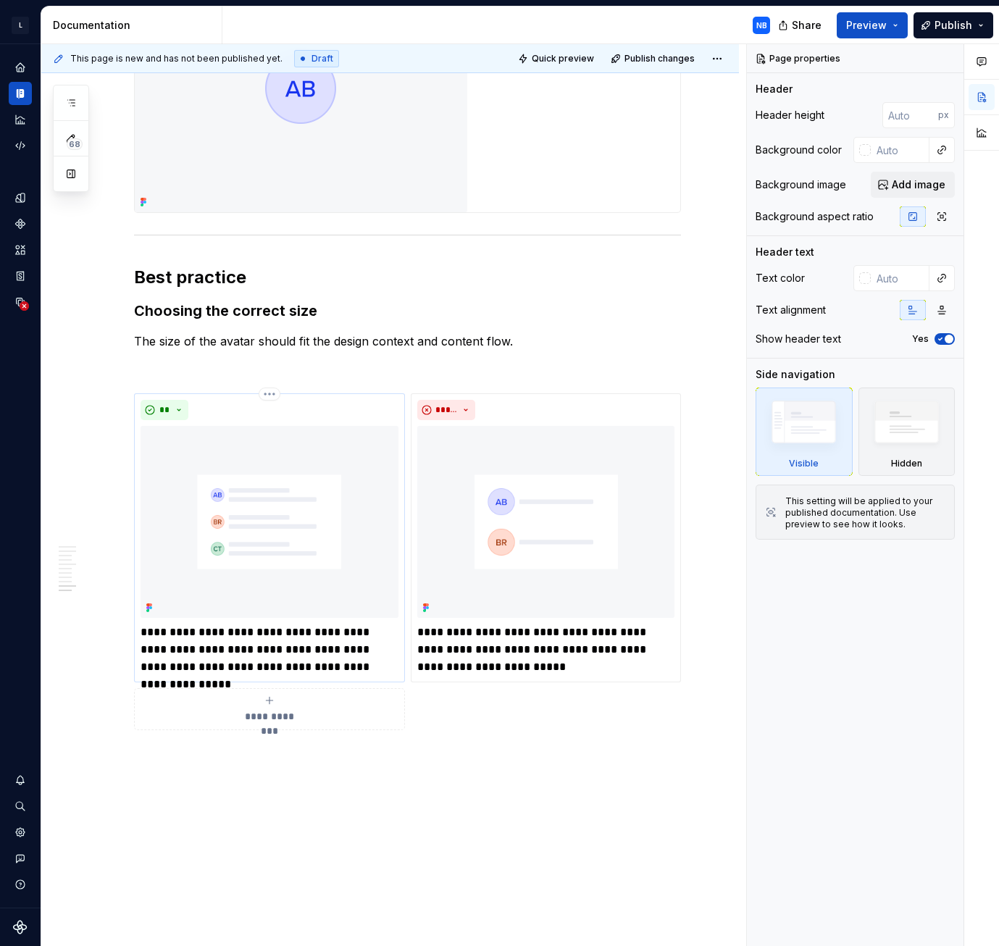
scroll to position [3632, 0]
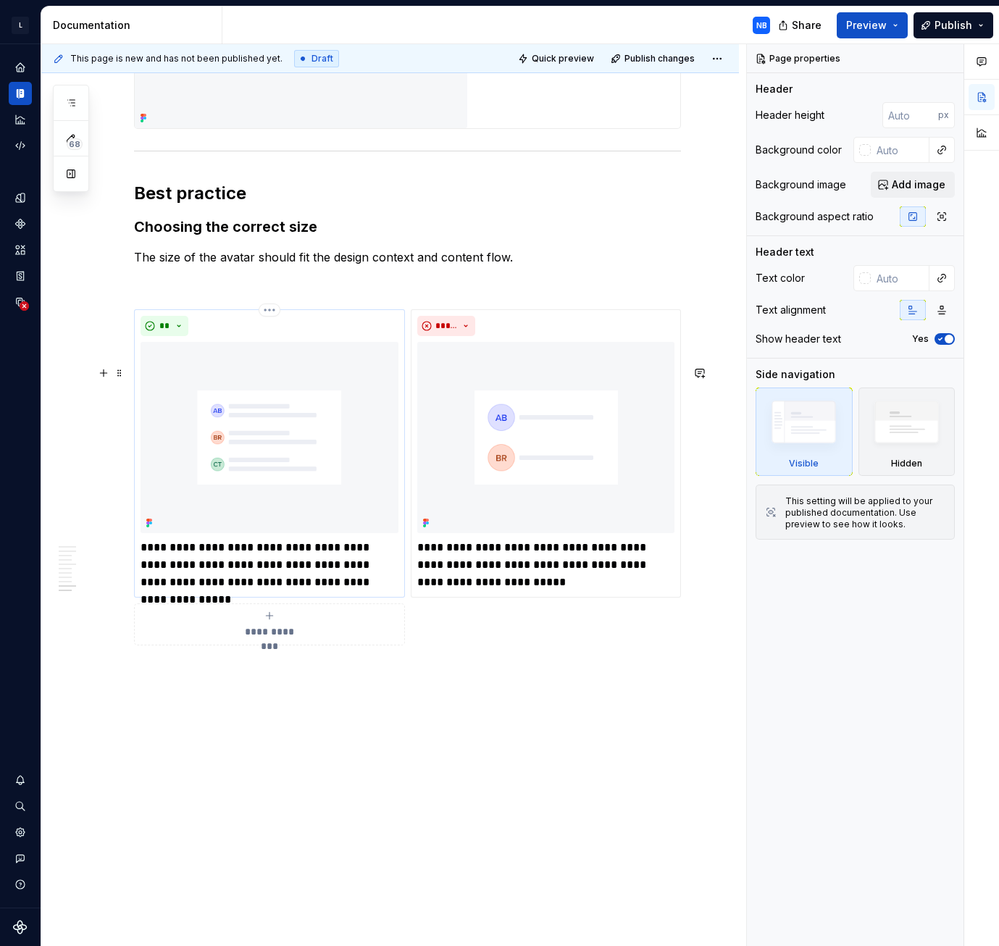
click at [293, 431] on img at bounding box center [270, 438] width 258 height 192
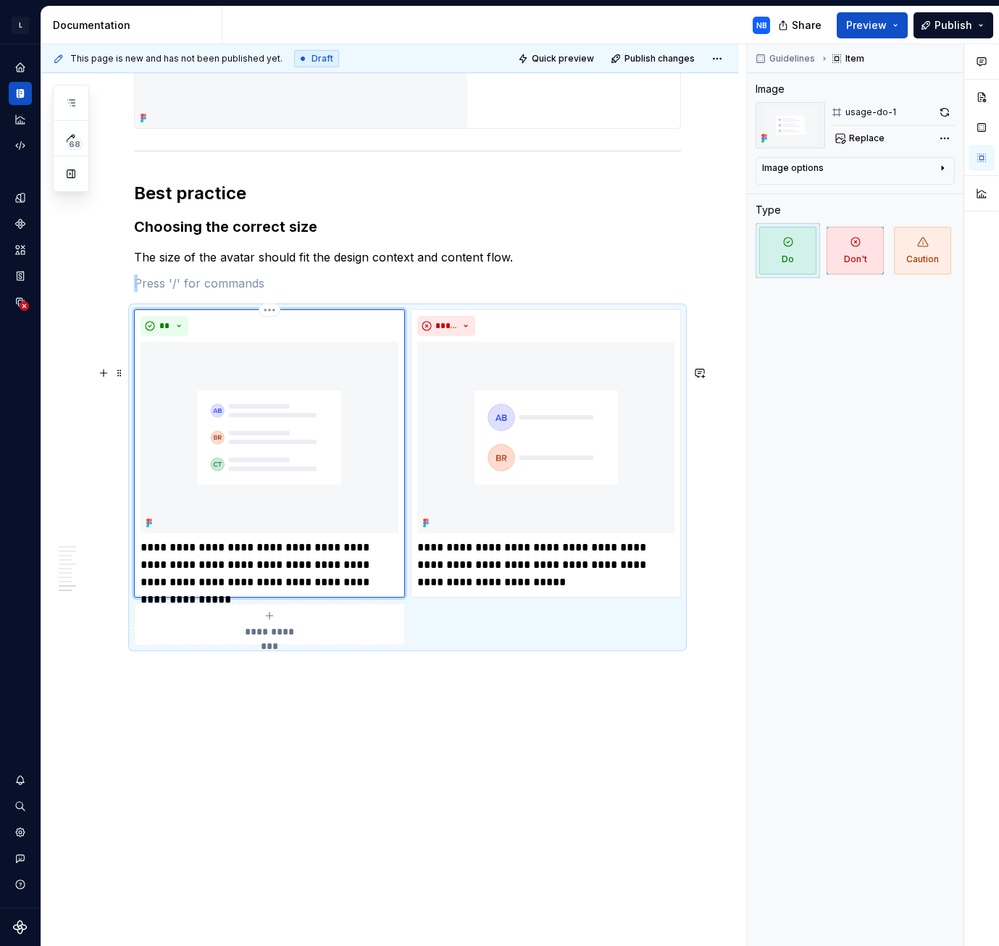
scroll to position [3448, 0]
click at [211, 321] on div "**" at bounding box center [270, 326] width 258 height 20
drag, startPoint x: 867, startPoint y: 174, endPoint x: 867, endPoint y: 183, distance: 8.7
click at [867, 183] on div "Image options Alignment Caption" at bounding box center [855, 171] width 199 height 28
click at [875, 172] on div "Image options" at bounding box center [849, 170] width 175 height 17
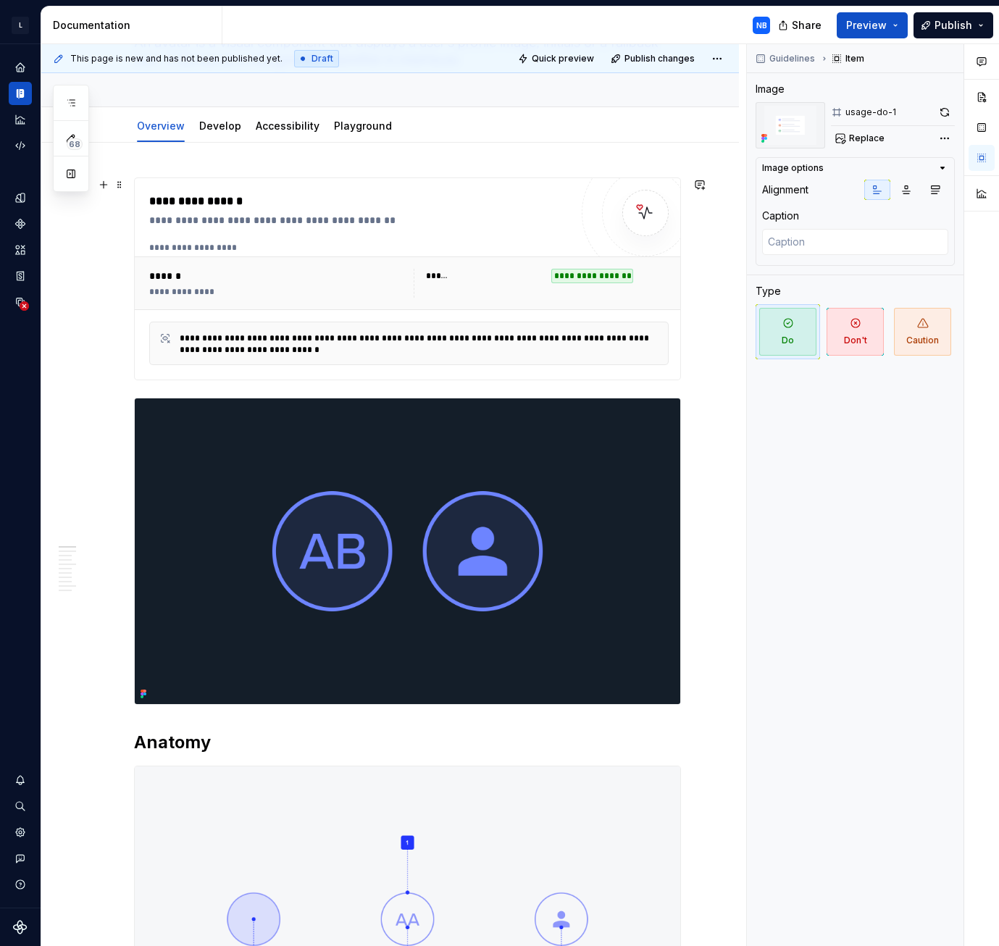
scroll to position [0, 0]
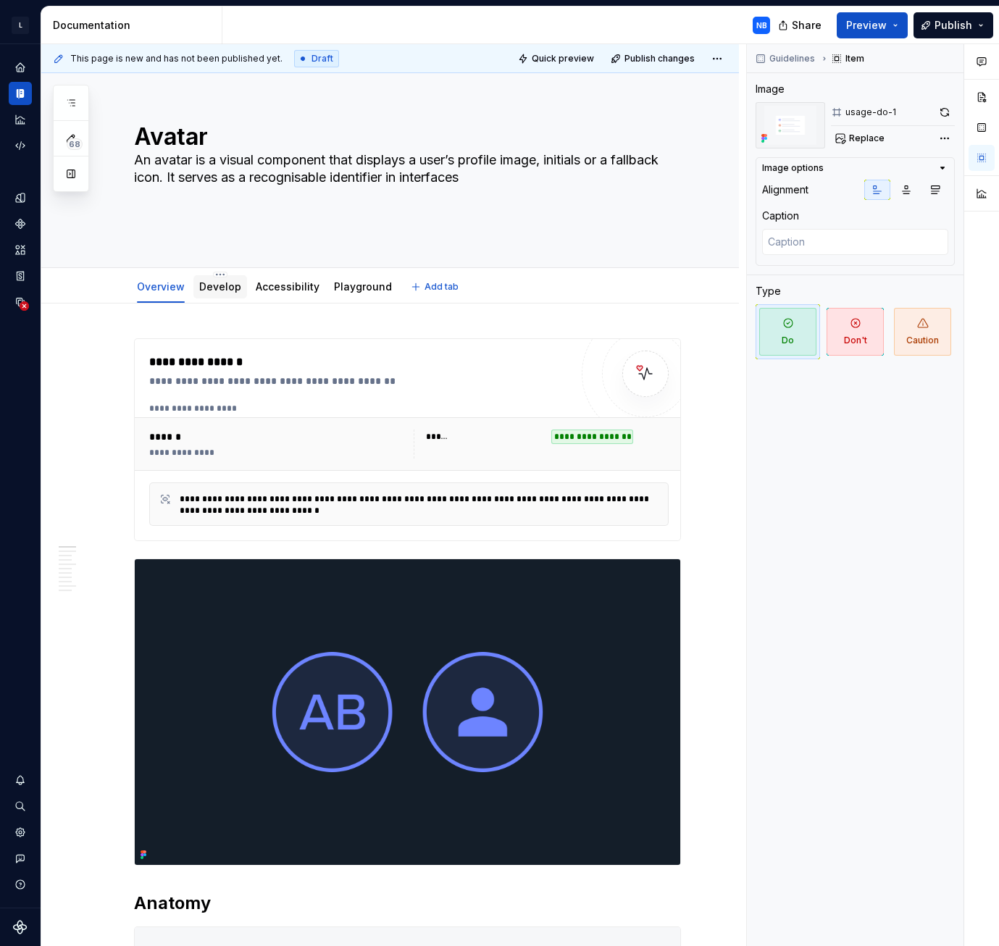
click at [228, 287] on link "Develop" at bounding box center [220, 286] width 42 height 12
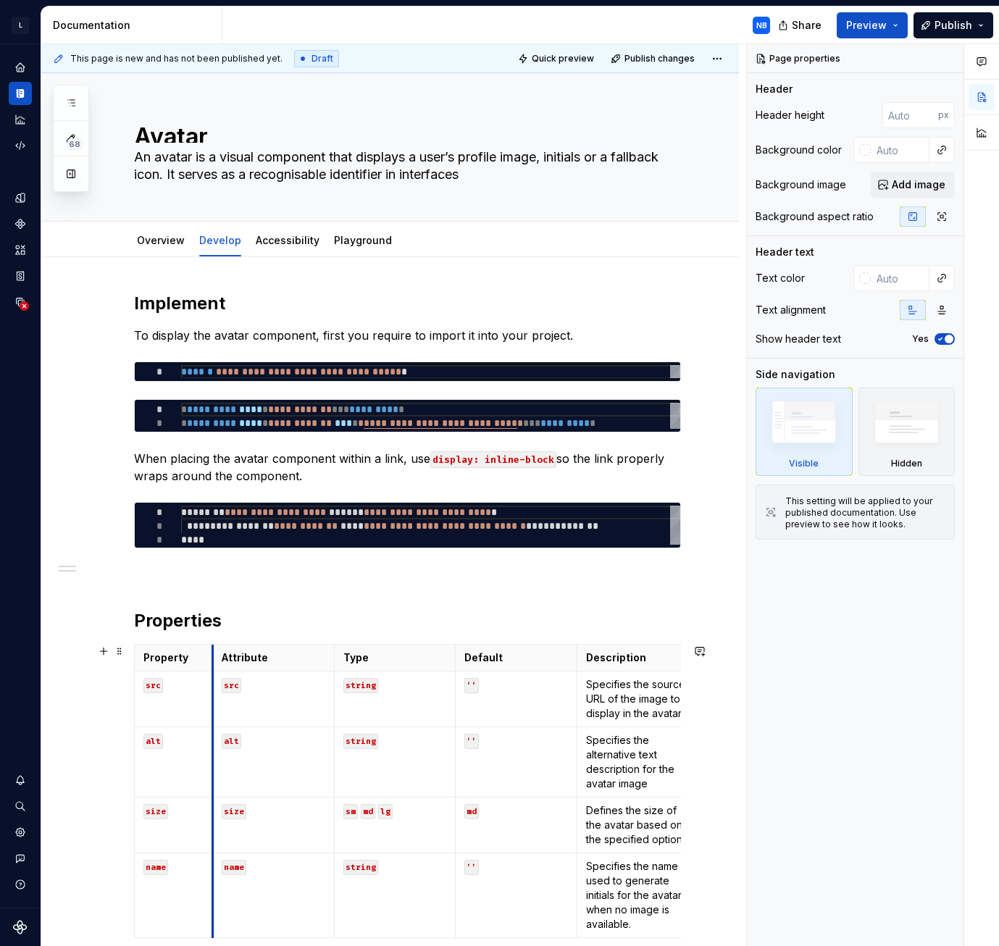
drag, startPoint x: 254, startPoint y: 660, endPoint x: 211, endPoint y: 661, distance: 43.5
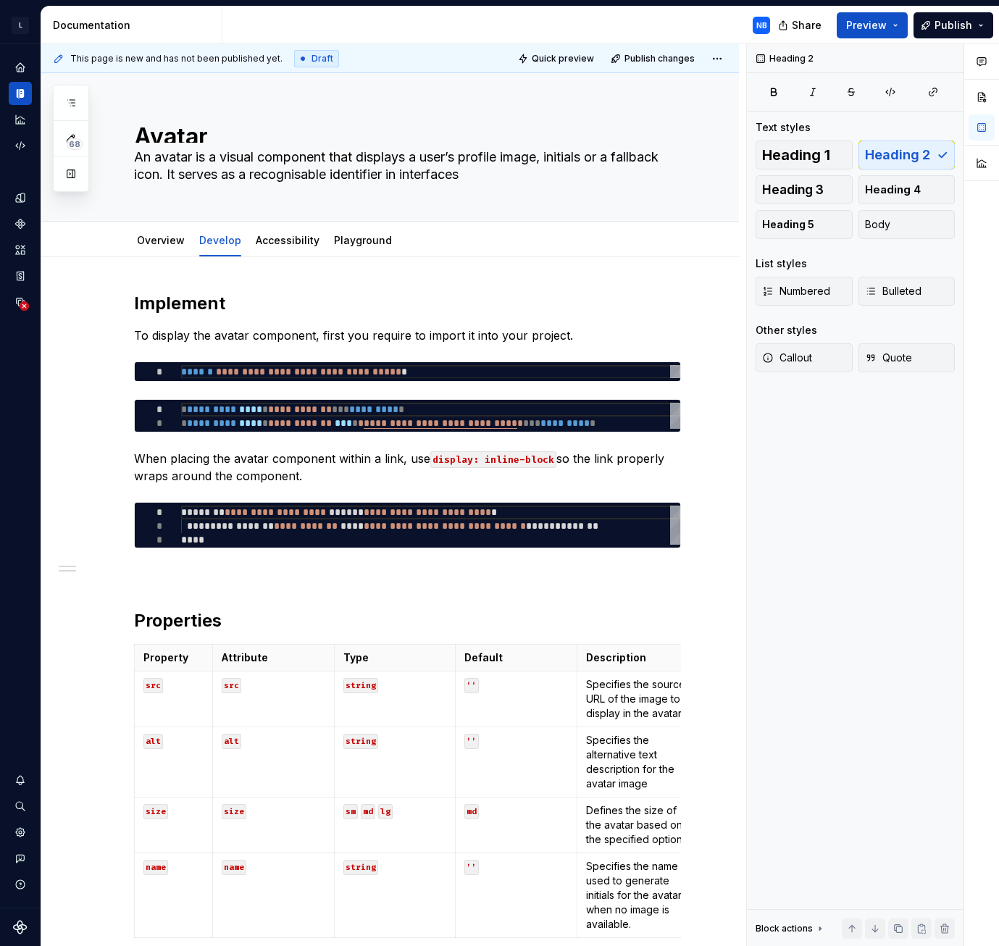
scroll to position [145, 0]
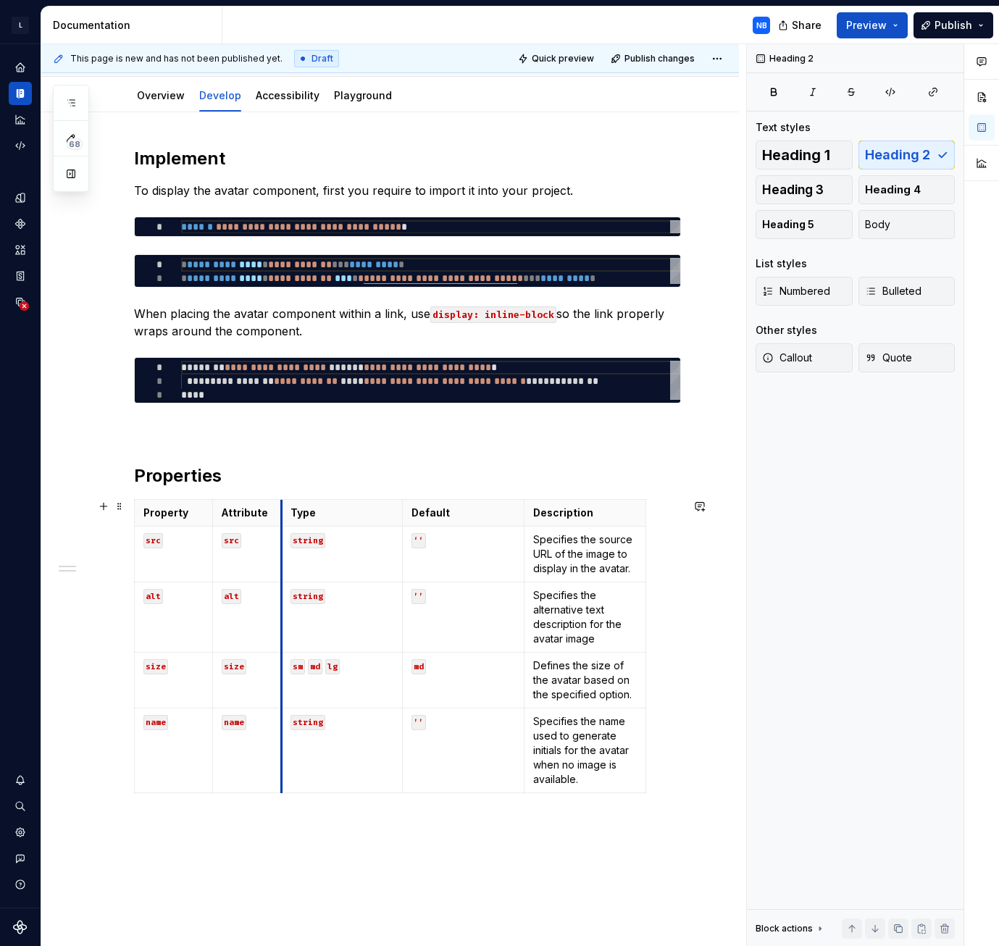
drag, startPoint x: 336, startPoint y: 516, endPoint x: 283, endPoint y: 517, distance: 52.9
click at [283, 517] on th "Type" at bounding box center [342, 513] width 122 height 27
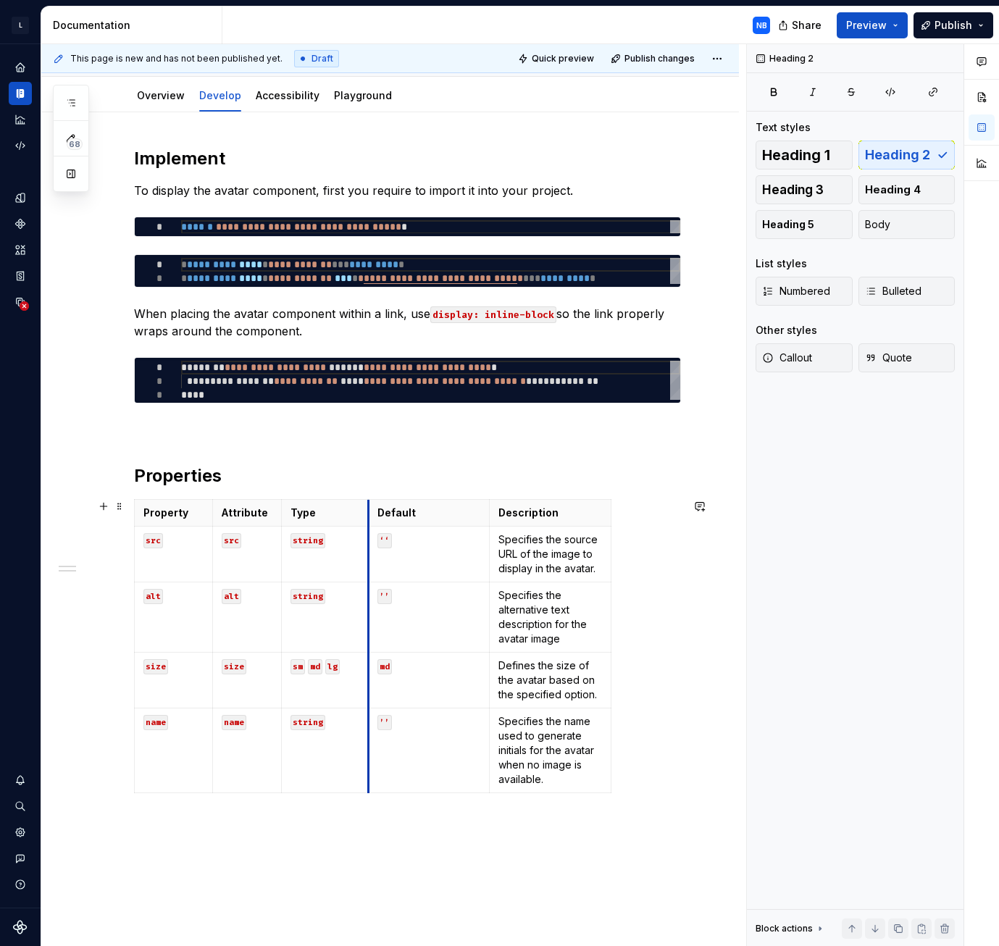
drag, startPoint x: 401, startPoint y: 519, endPoint x: 367, endPoint y: 523, distance: 35.1
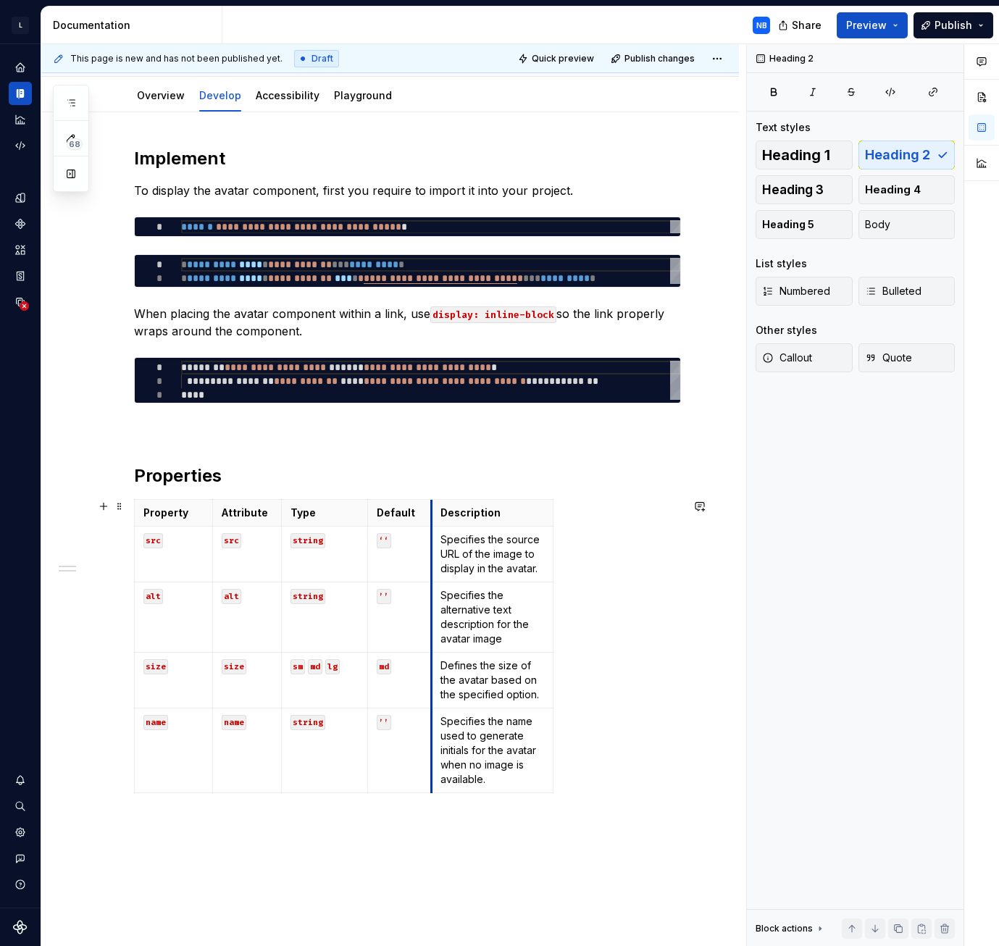
drag, startPoint x: 491, startPoint y: 514, endPoint x: 435, endPoint y: 522, distance: 56.4
click at [434, 522] on th "Description" at bounding box center [493, 513] width 122 height 27
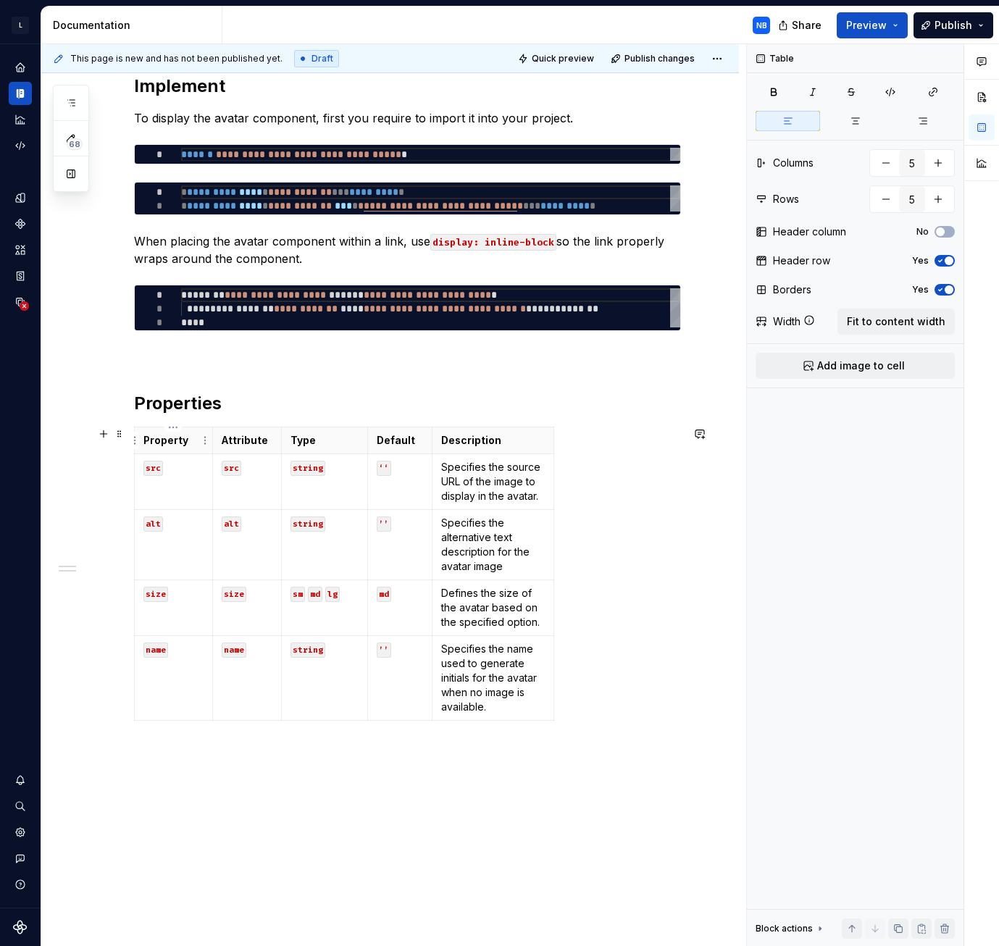
click at [195, 442] on p "Property" at bounding box center [173, 440] width 60 height 14
click at [898, 21] on button "Preview" at bounding box center [872, 25] width 71 height 26
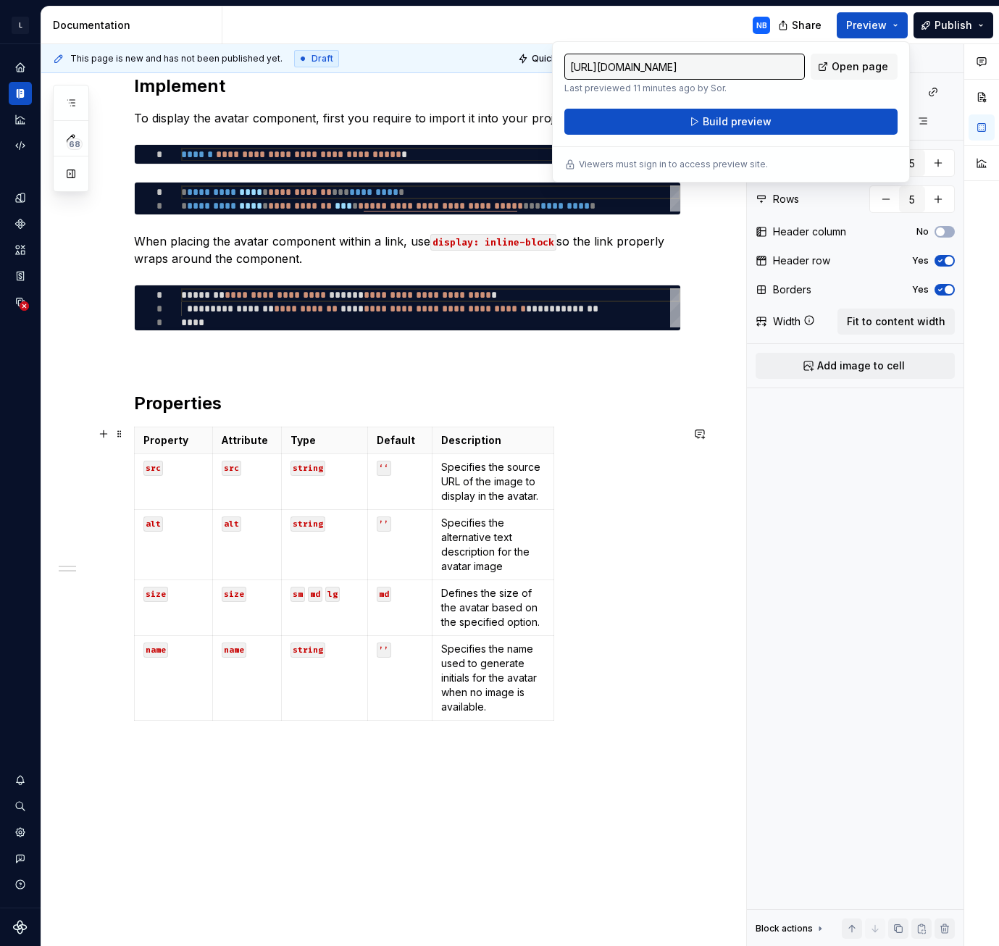
click at [603, 598] on div "Property Attribute Type Default Description src src string ‘‘ Specifies the sou…" at bounding box center [407, 577] width 547 height 300
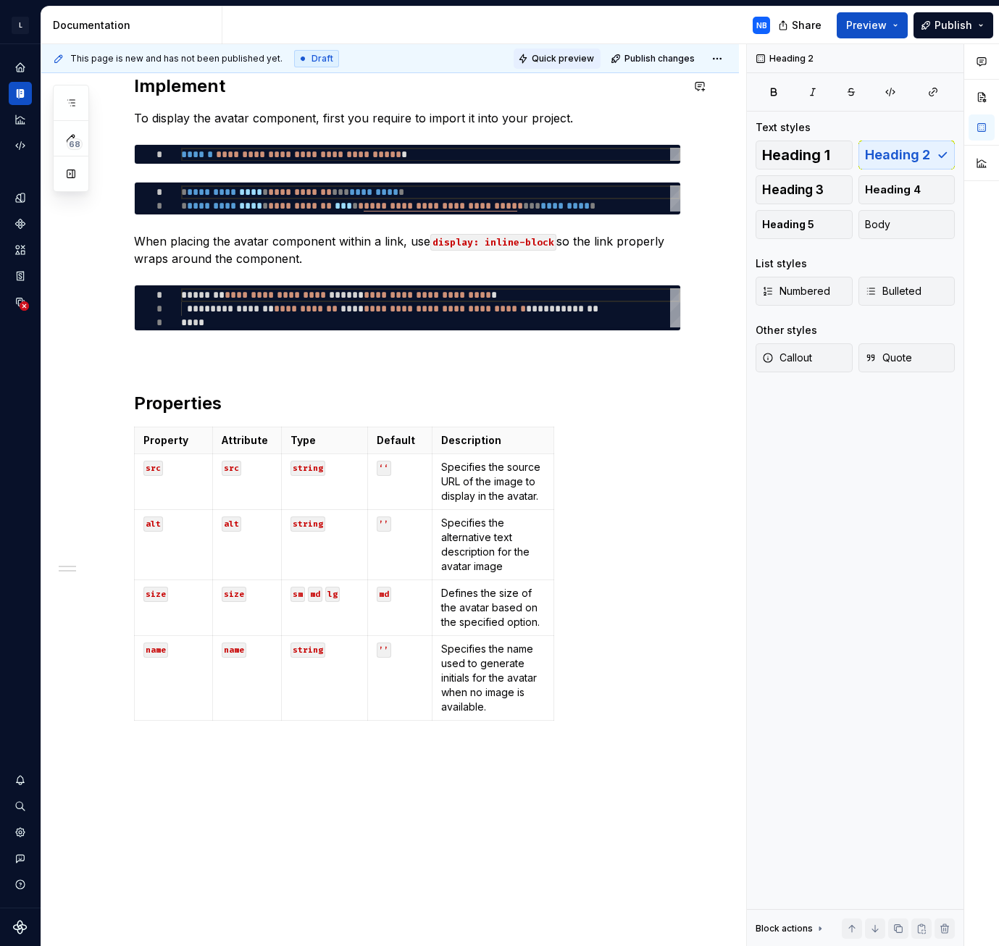
drag, startPoint x: 575, startPoint y: 54, endPoint x: 549, endPoint y: 57, distance: 26.2
click at [549, 57] on span "Quick preview" at bounding box center [563, 59] width 62 height 12
click at [551, 60] on span "Quick preview" at bounding box center [563, 59] width 62 height 12
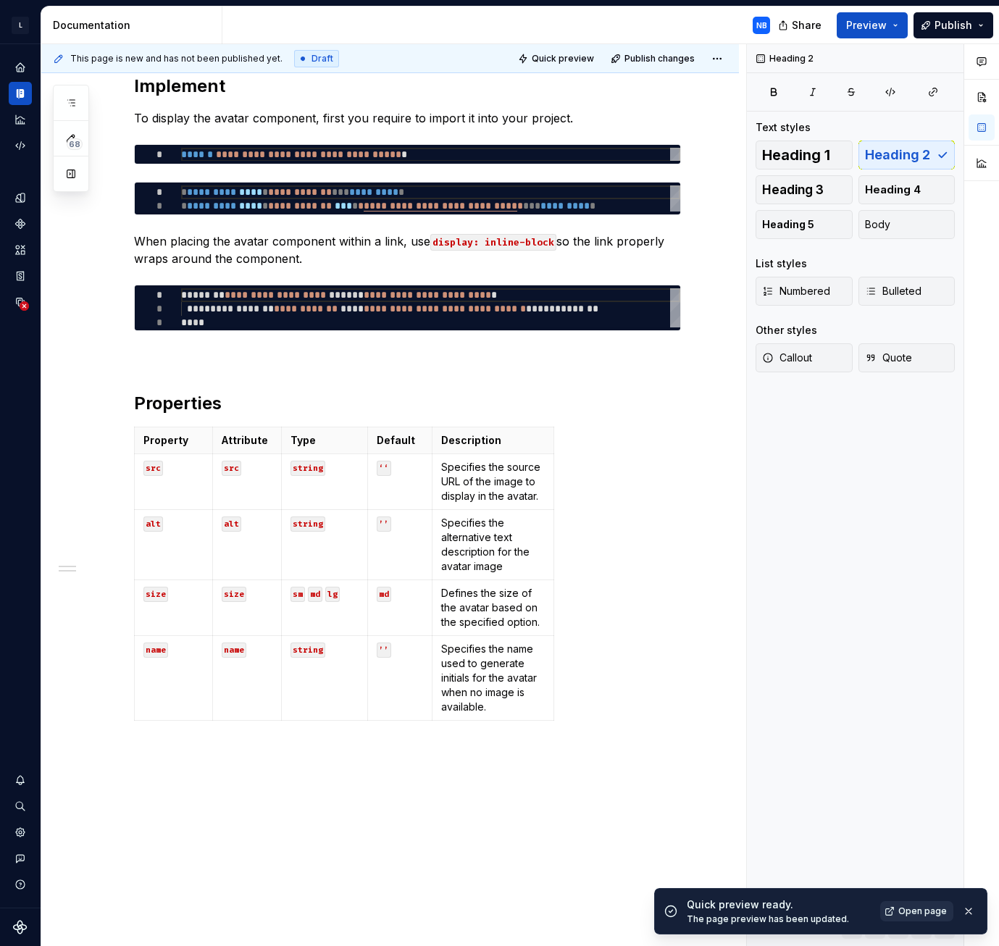
click at [920, 910] on span "Open page" at bounding box center [922, 912] width 49 height 12
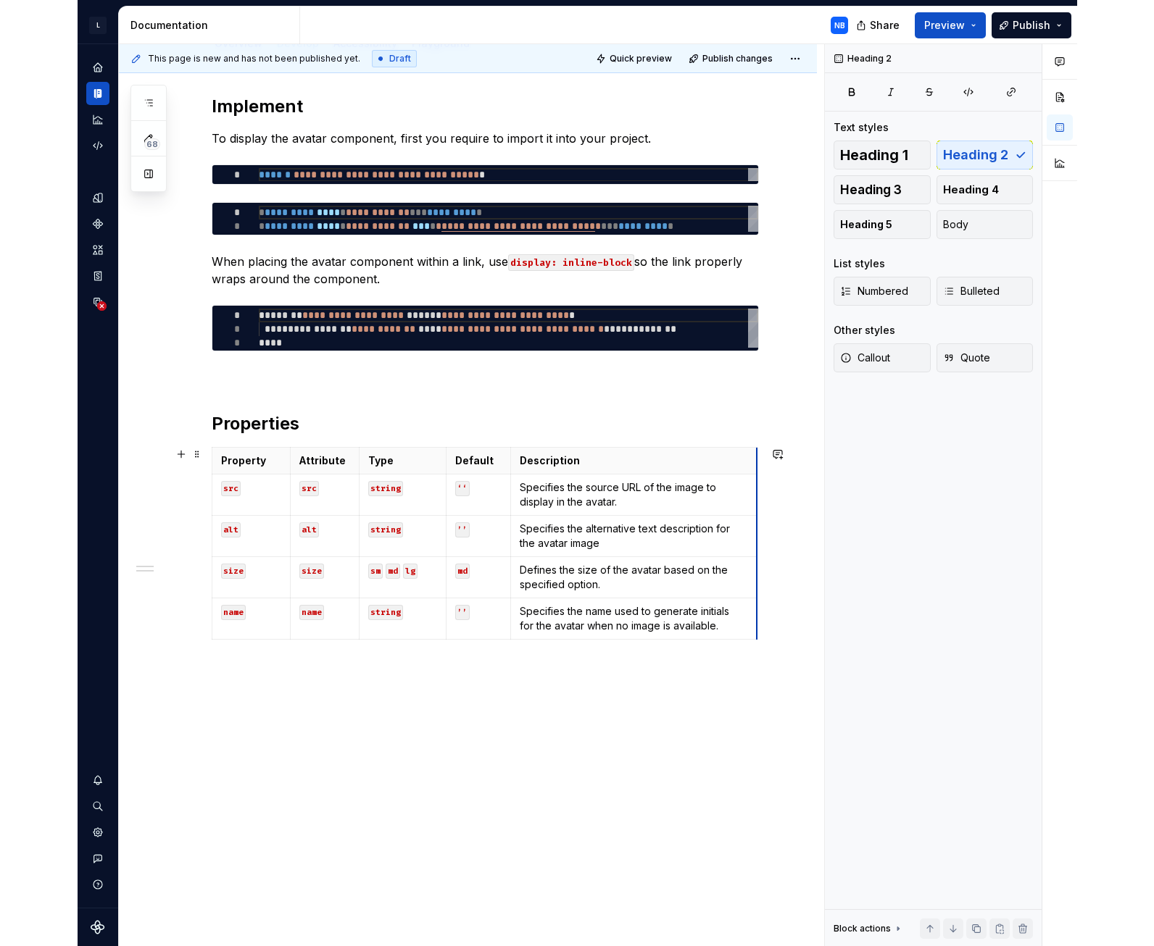
scroll to position [197, 0]
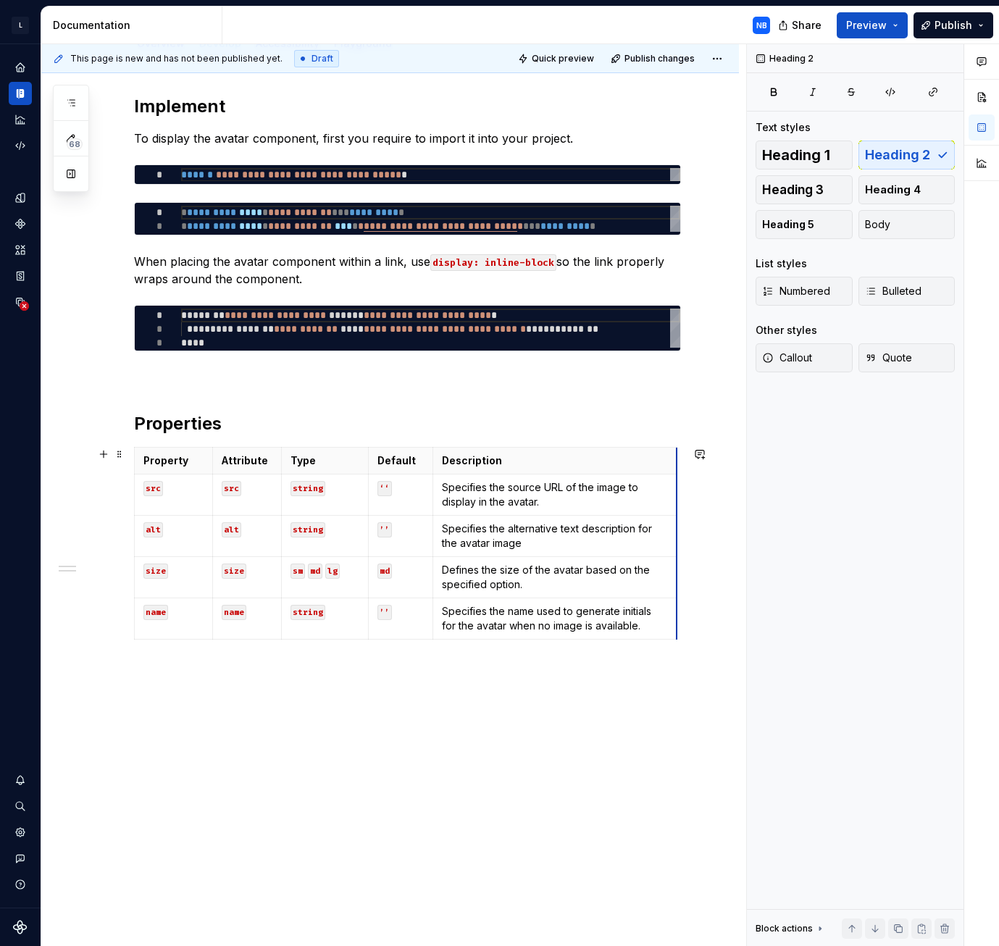
drag, startPoint x: 551, startPoint y: 535, endPoint x: 675, endPoint y: 528, distance: 123.4
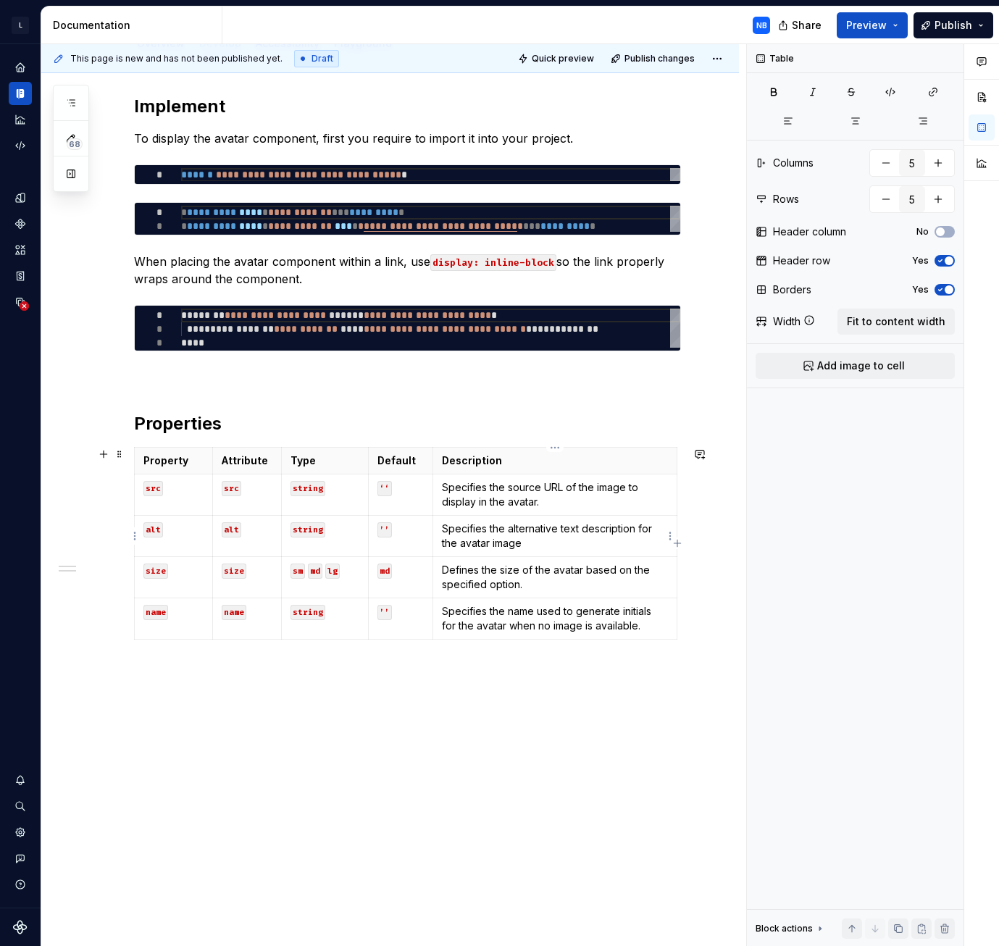
click at [635, 522] on p "Specifies the alternative text description for the avatar image" at bounding box center [555, 536] width 227 height 29
click at [889, 324] on span "Fit to content width" at bounding box center [896, 321] width 99 height 14
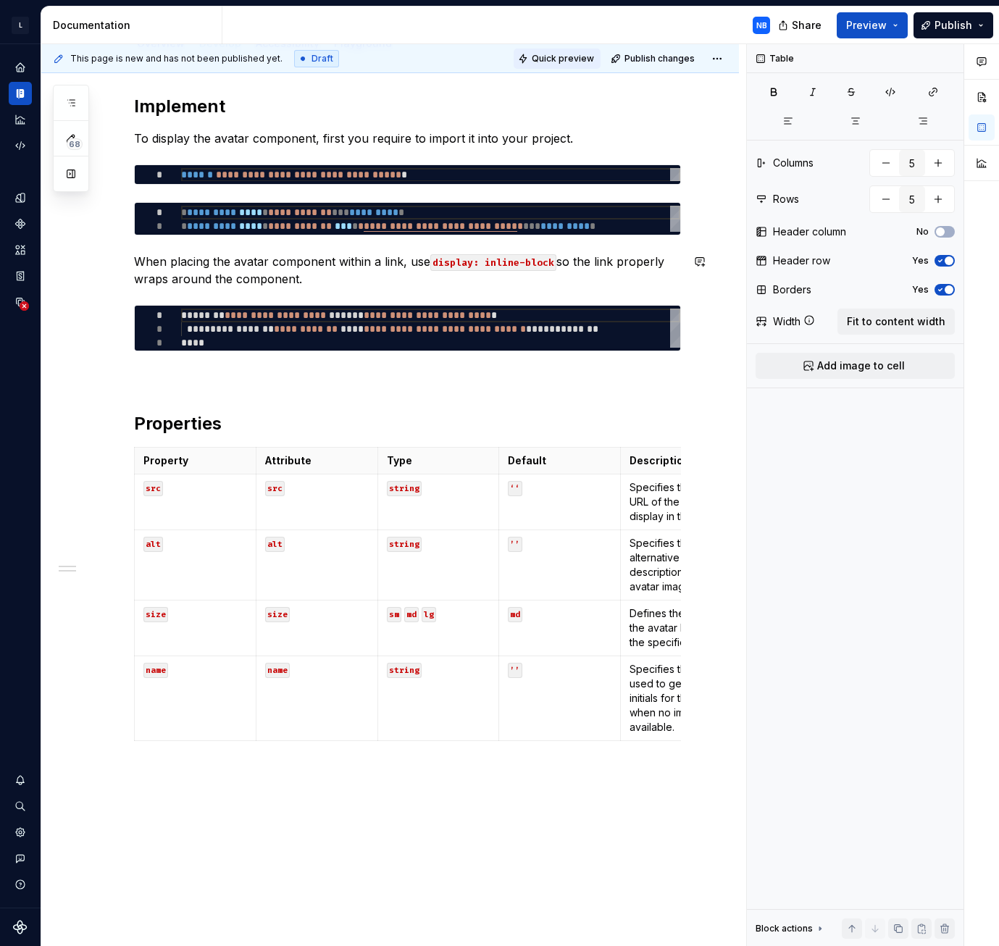
click at [559, 62] on span "Quick preview" at bounding box center [563, 59] width 62 height 12
click at [575, 56] on span "Quick preview" at bounding box center [563, 59] width 62 height 12
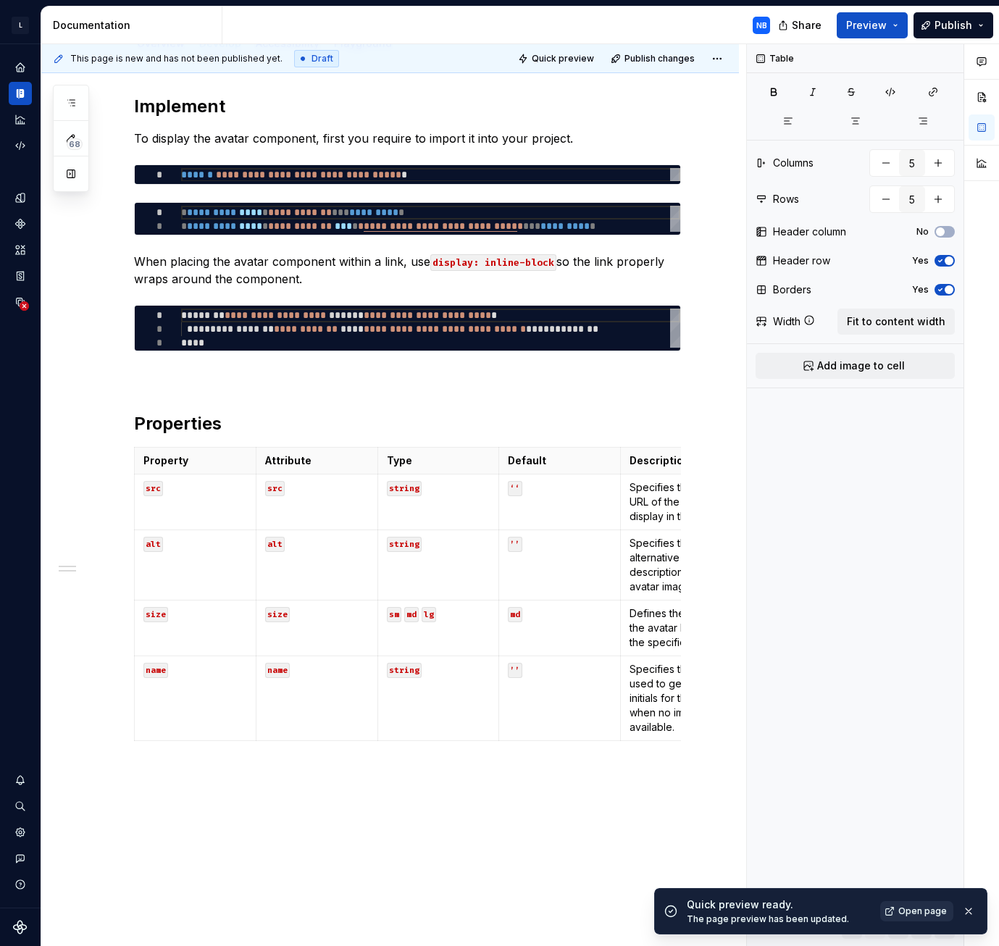
click at [904, 906] on span "Open page" at bounding box center [922, 912] width 49 height 12
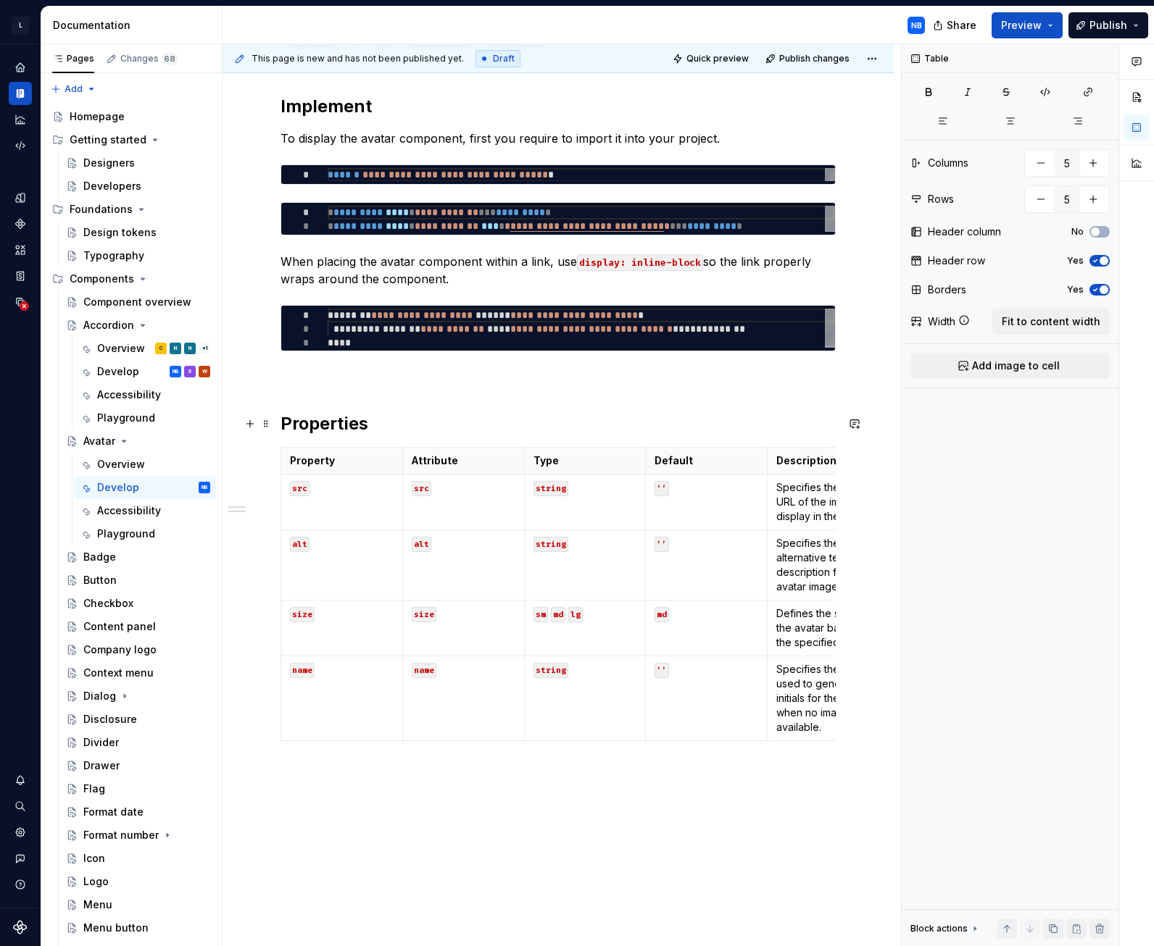
scroll to position [0, 0]
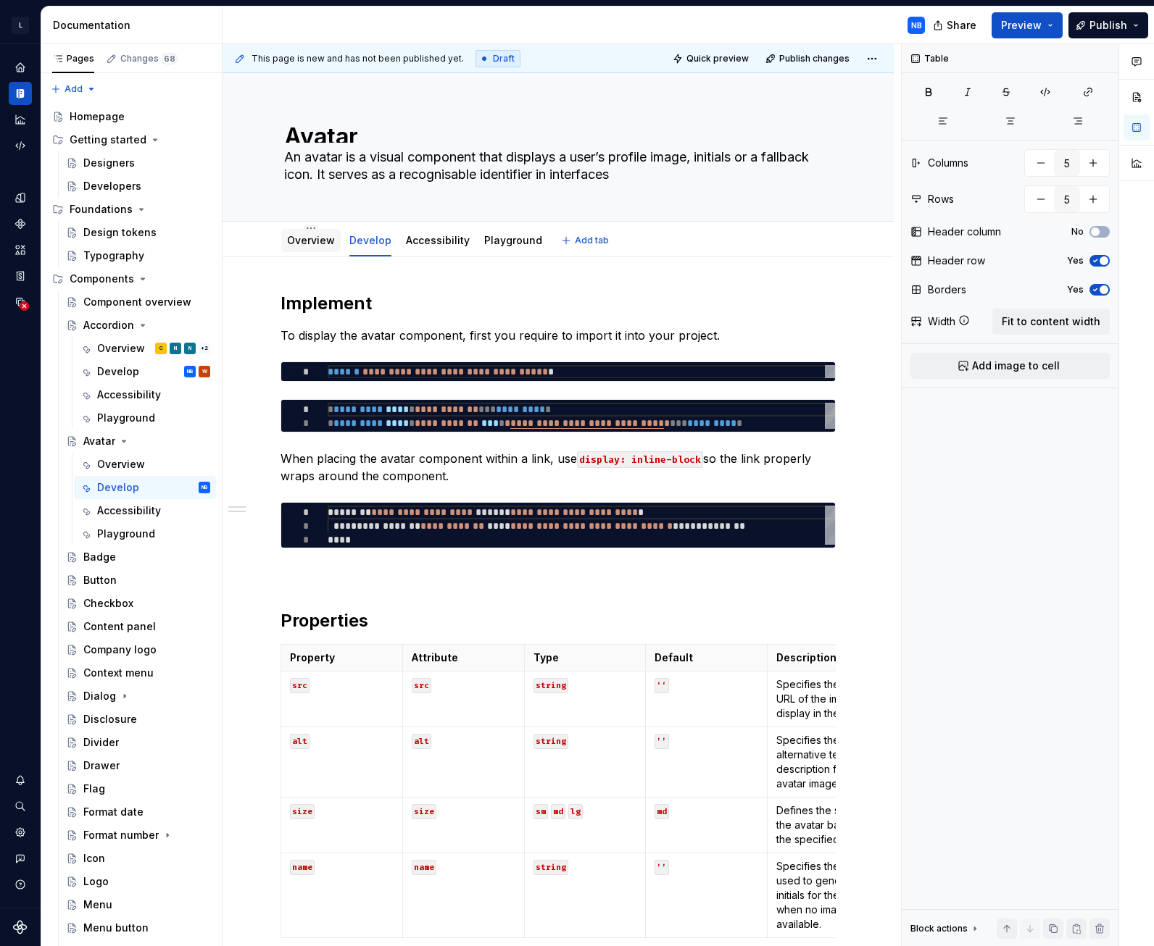
click at [330, 250] on div "Overview" at bounding box center [310, 240] width 59 height 23
click at [306, 239] on link "Overview" at bounding box center [311, 240] width 48 height 12
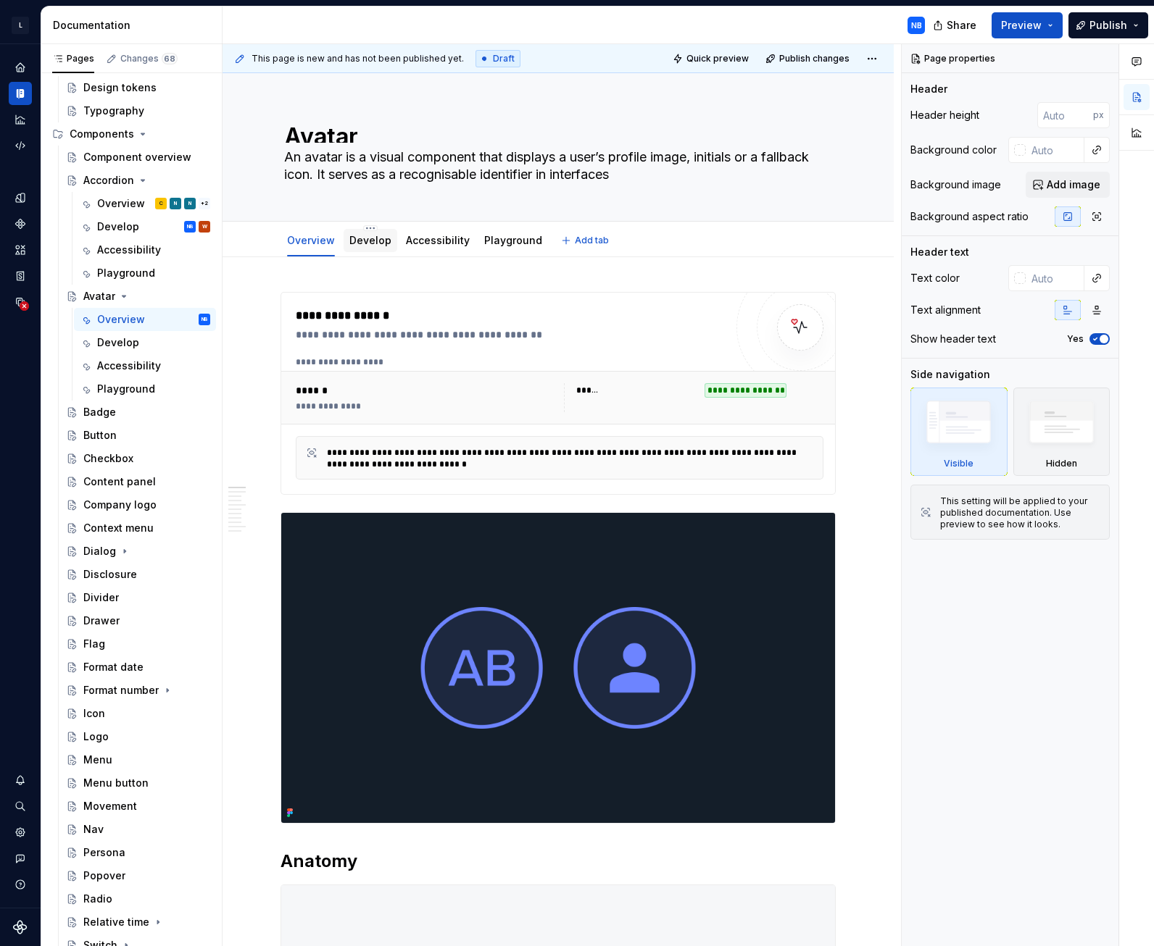
click at [370, 247] on div "Develop" at bounding box center [370, 240] width 42 height 14
click at [374, 242] on link "Develop" at bounding box center [370, 240] width 42 height 12
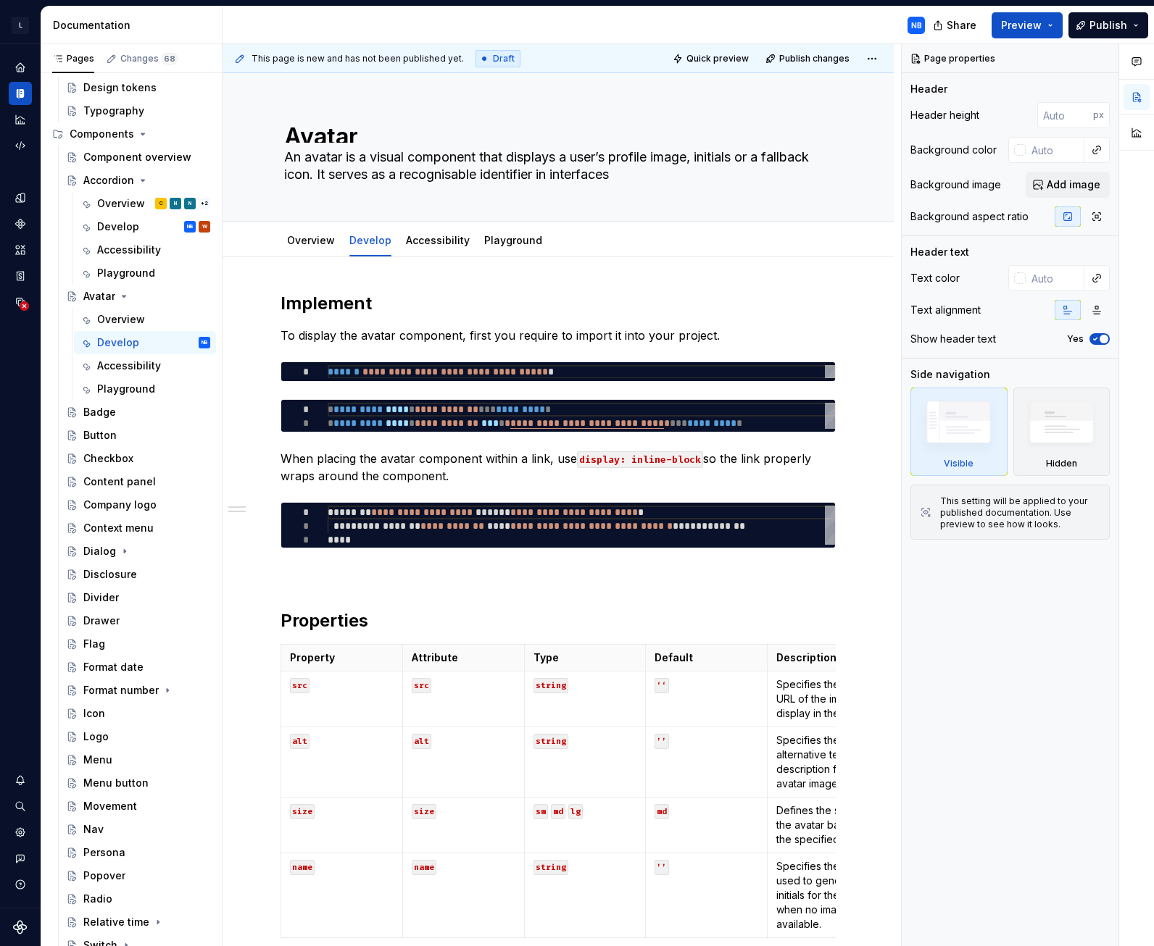
type textarea "*"
click at [340, 306] on h2 "Implement" at bounding box center [557, 303] width 555 height 23
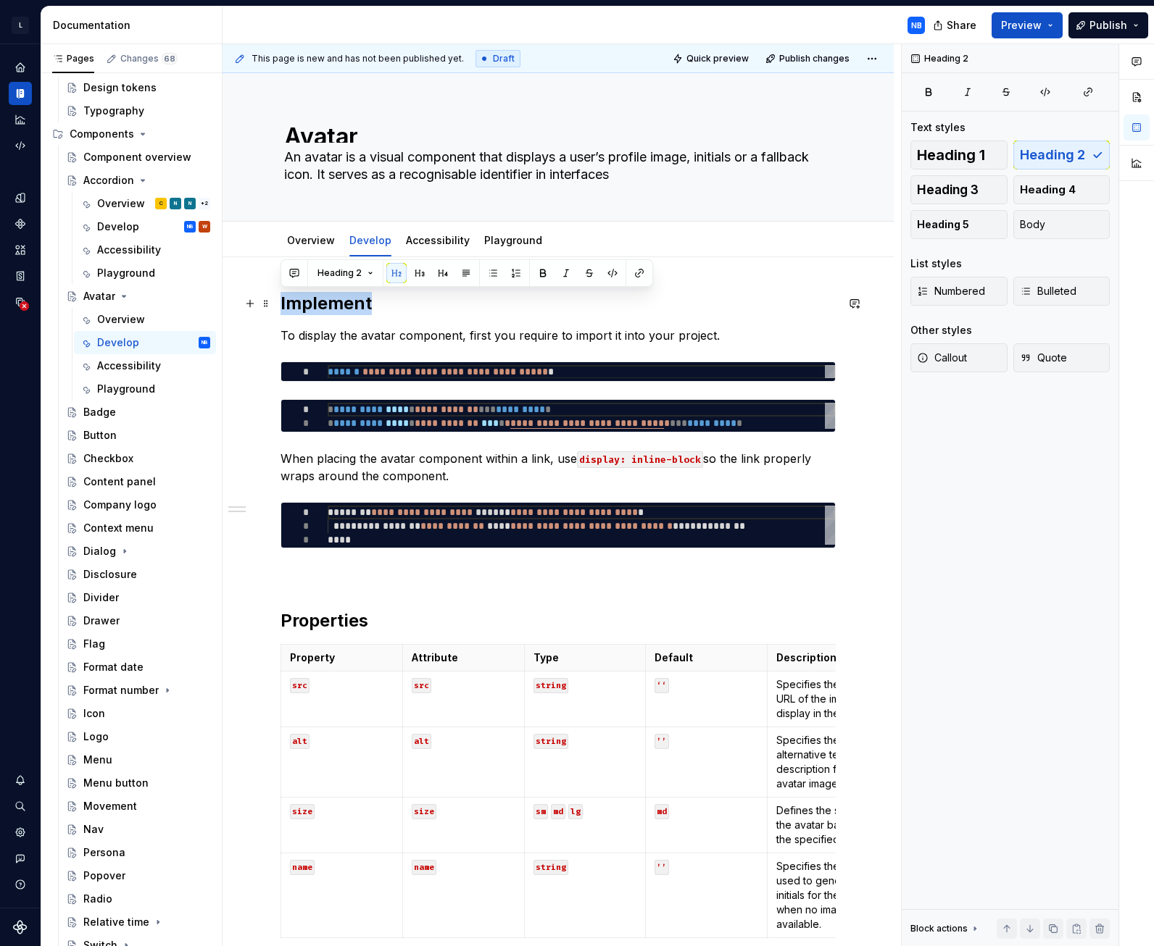
click at [340, 306] on h2 "Implement" at bounding box center [557, 303] width 555 height 23
drag, startPoint x: 391, startPoint y: 537, endPoint x: 871, endPoint y: 375, distance: 506.4
click at [391, 537] on div "**********" at bounding box center [581, 526] width 507 height 41
type textarea "*"
type textarea "**********"
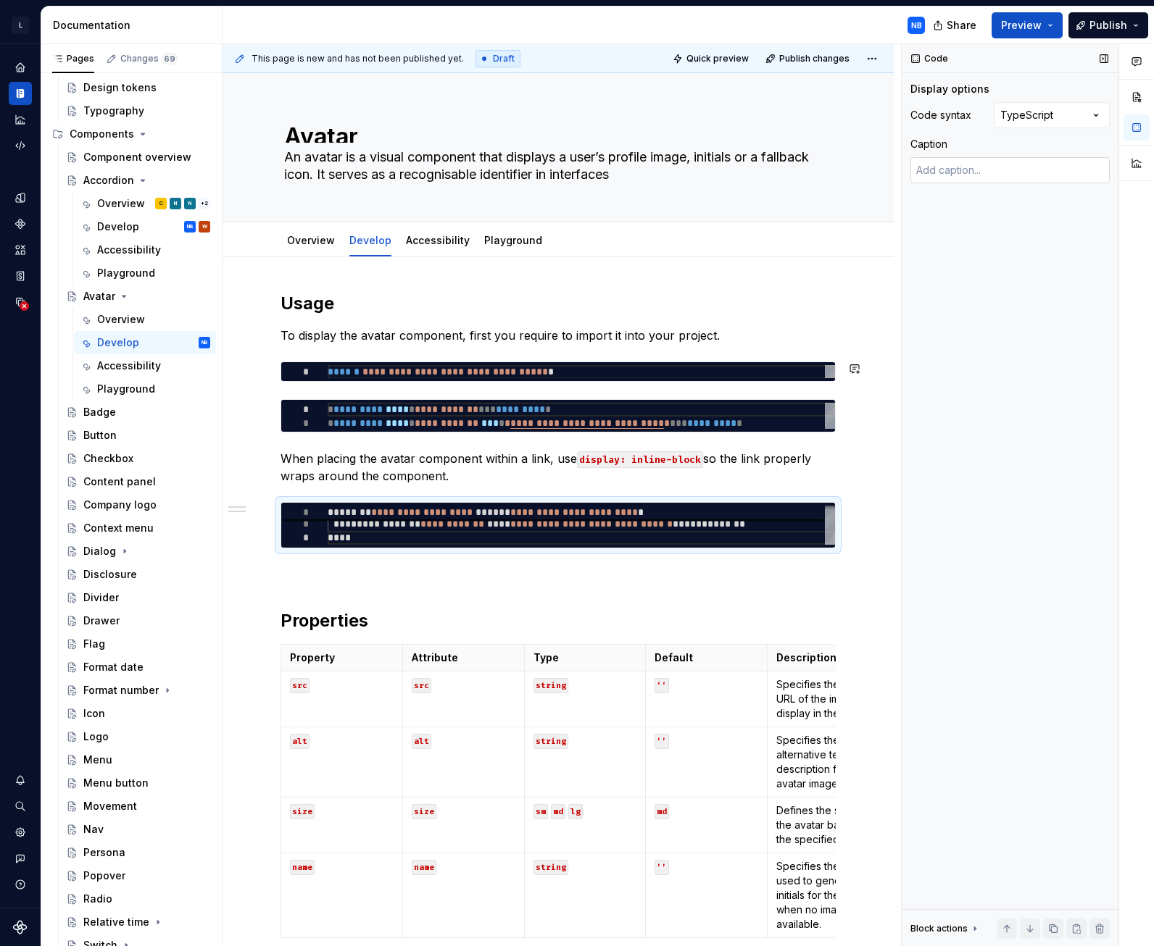
scroll to position [0, 21]
click at [998, 125] on div "Comments Open comments No comments yet Select ‘Comment’ from the block context …" at bounding box center [1027, 495] width 252 height 903
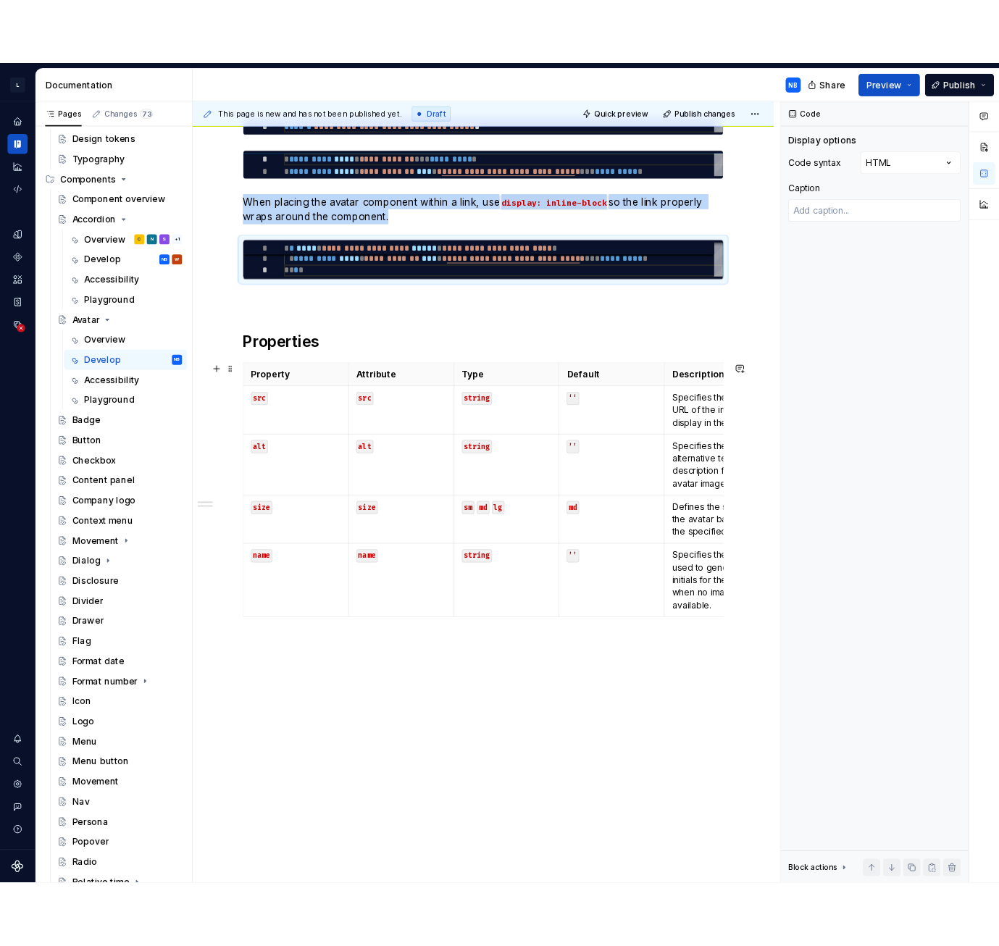
scroll to position [51, 0]
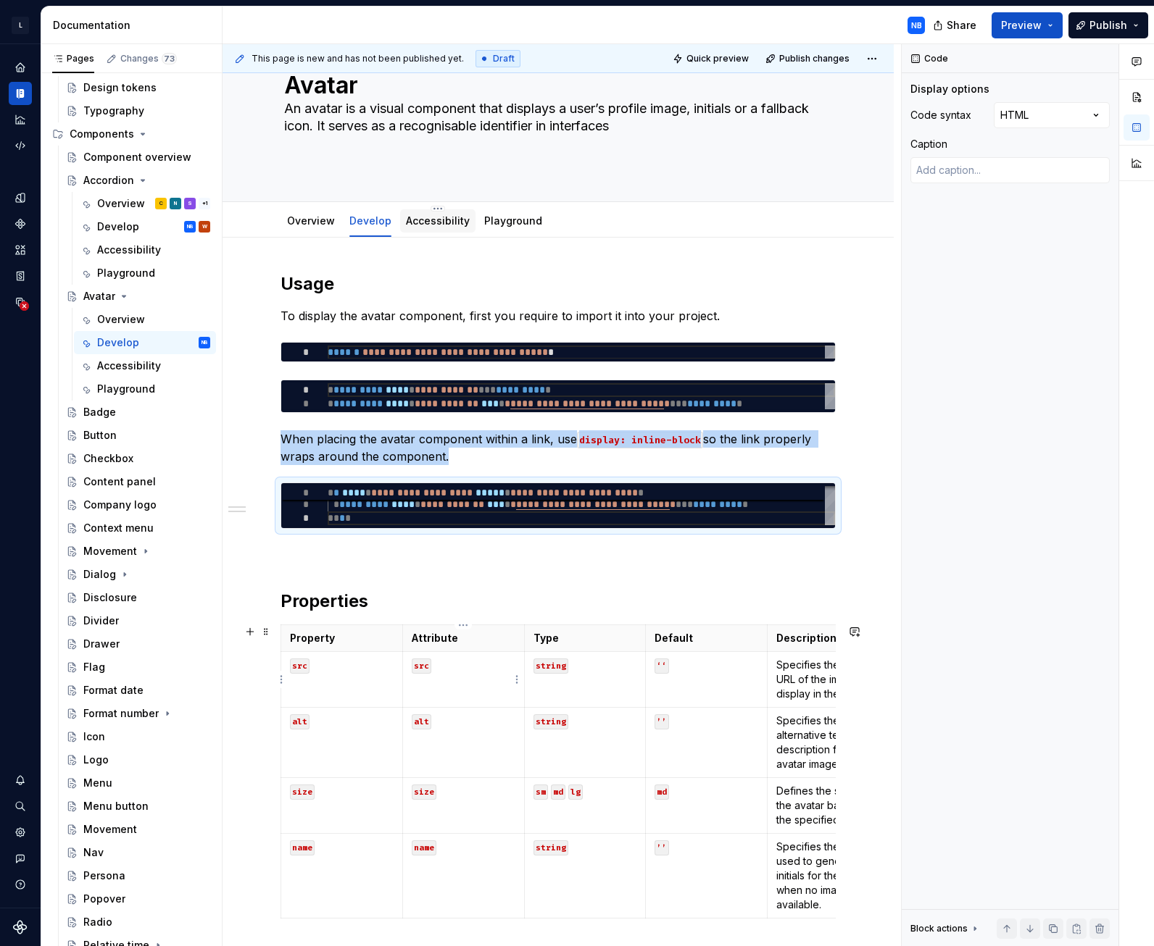
click at [453, 214] on link "Accessibility" at bounding box center [438, 220] width 64 height 12
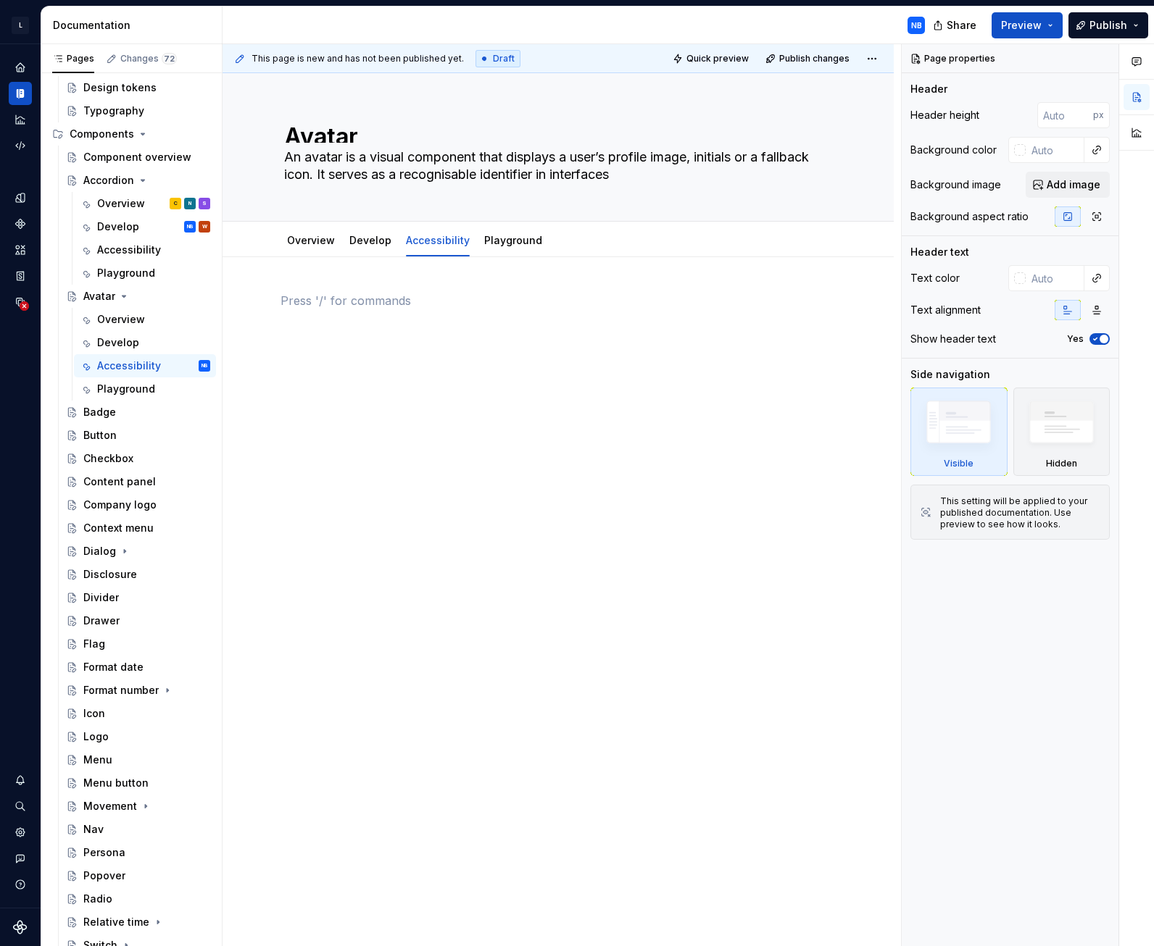
click at [297, 306] on p at bounding box center [557, 300] width 555 height 17
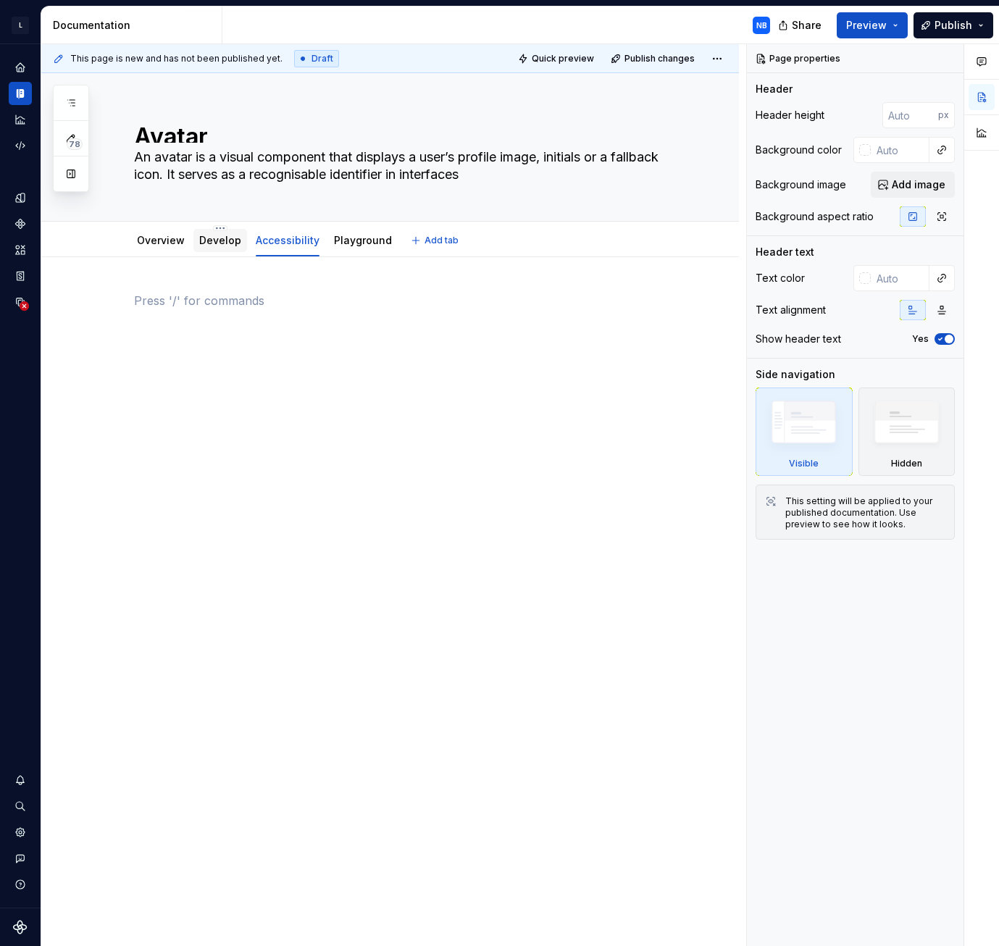
click at [212, 242] on link "Develop" at bounding box center [220, 240] width 42 height 12
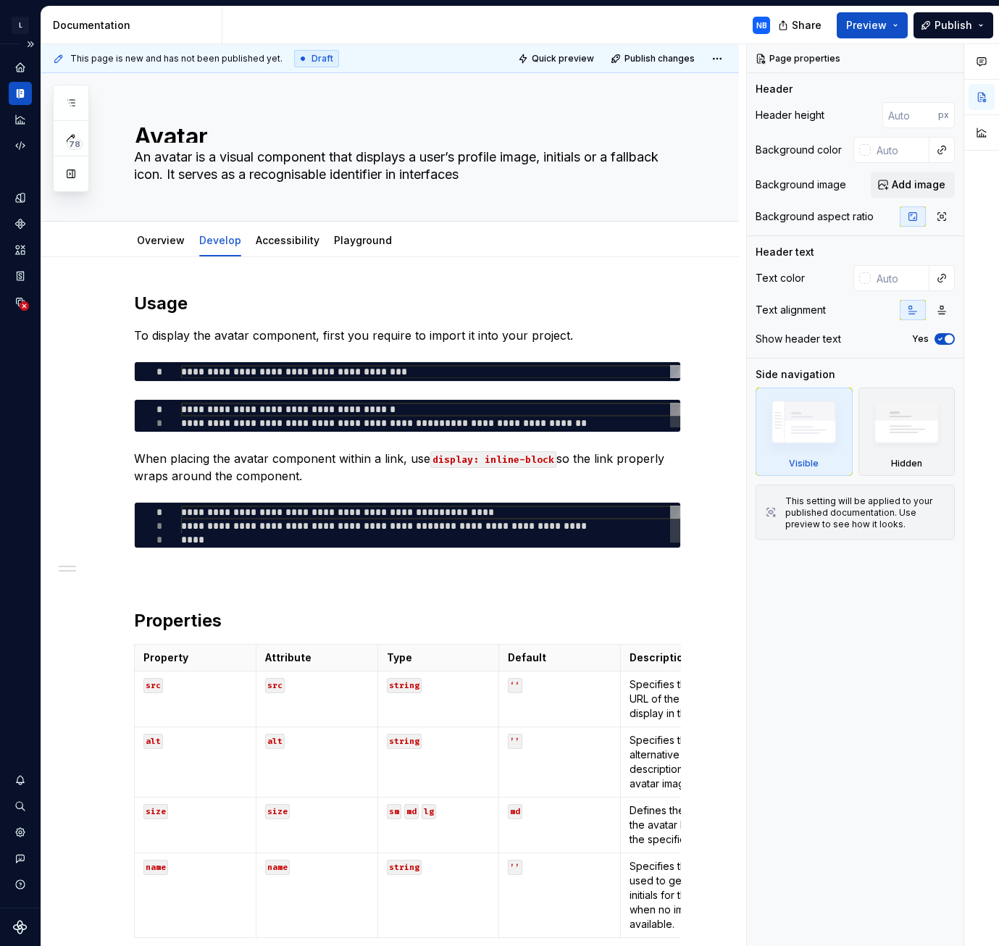
type textarea "*"
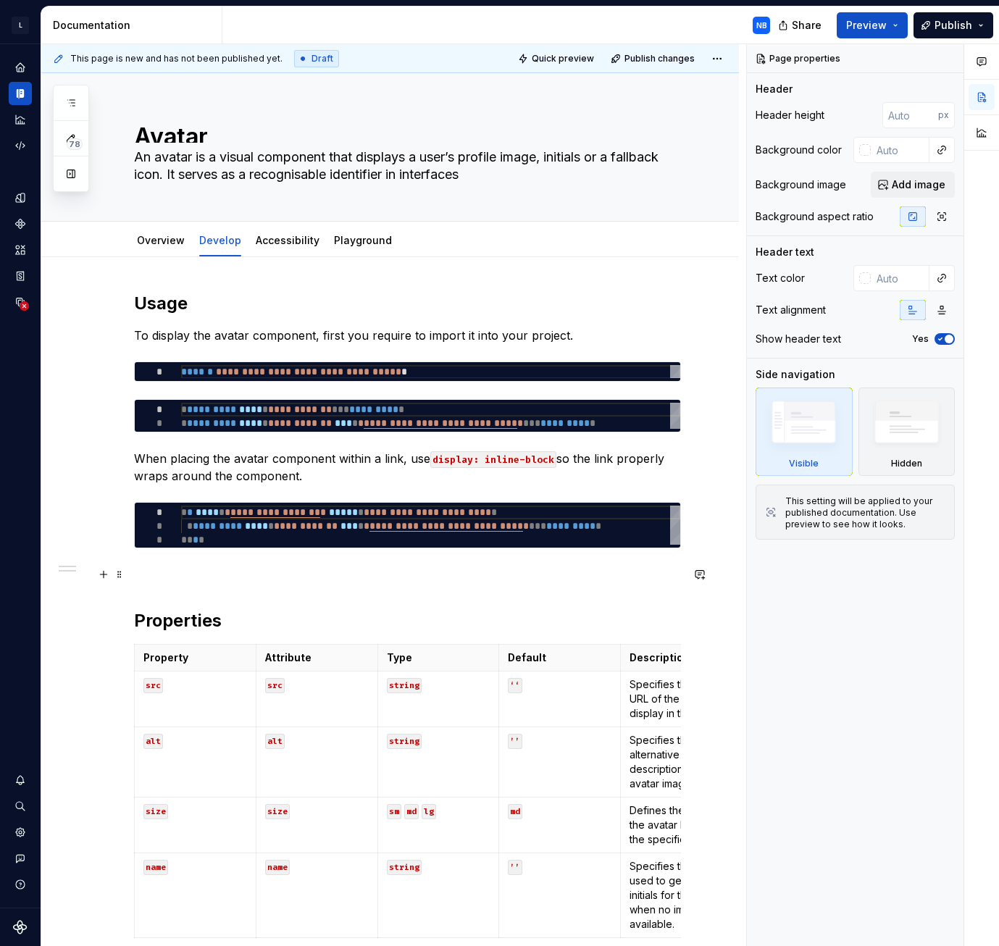
click at [283, 578] on p at bounding box center [407, 574] width 547 height 17
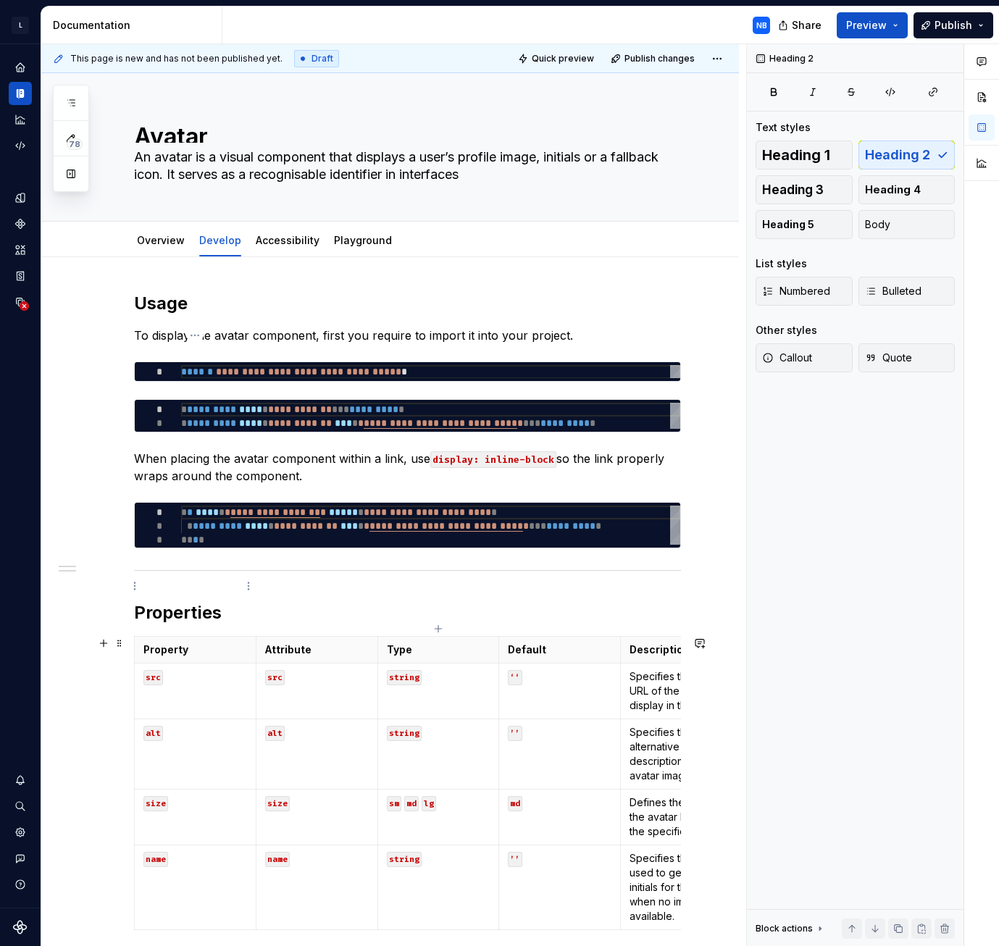
scroll to position [301, 0]
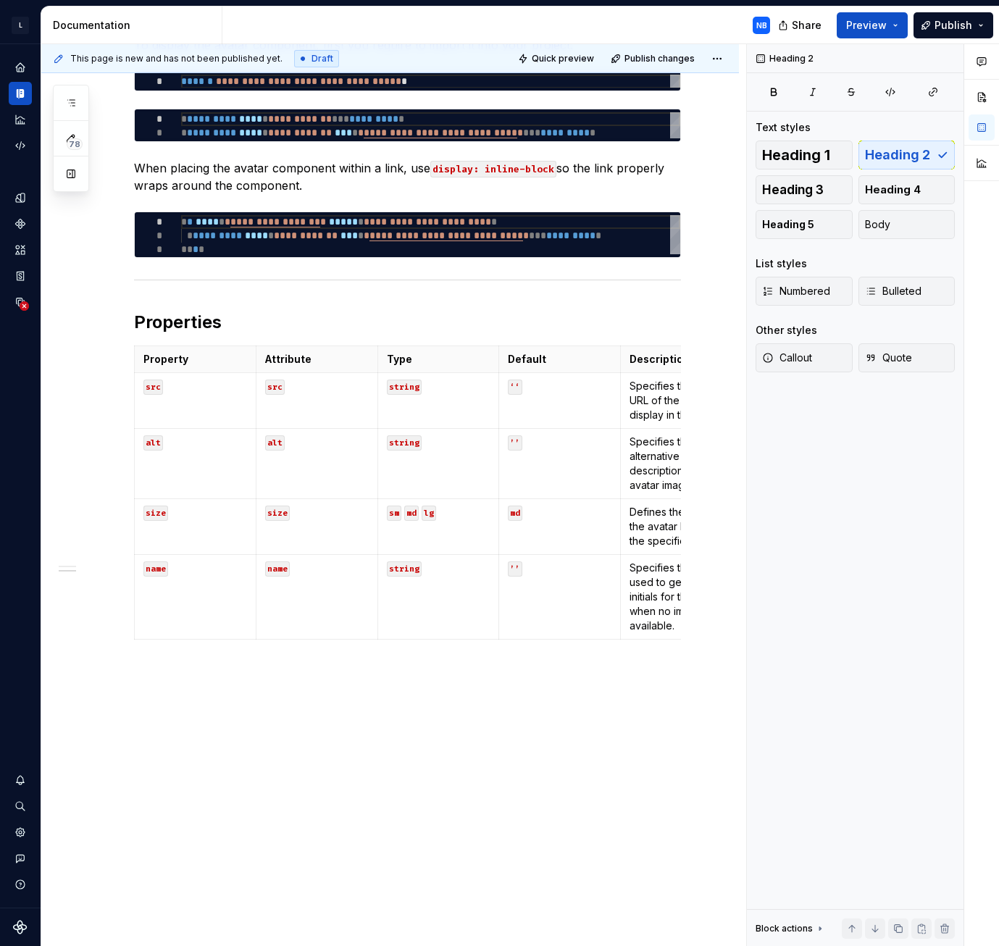
click at [141, 695] on div "**********" at bounding box center [390, 457] width 698 height 980
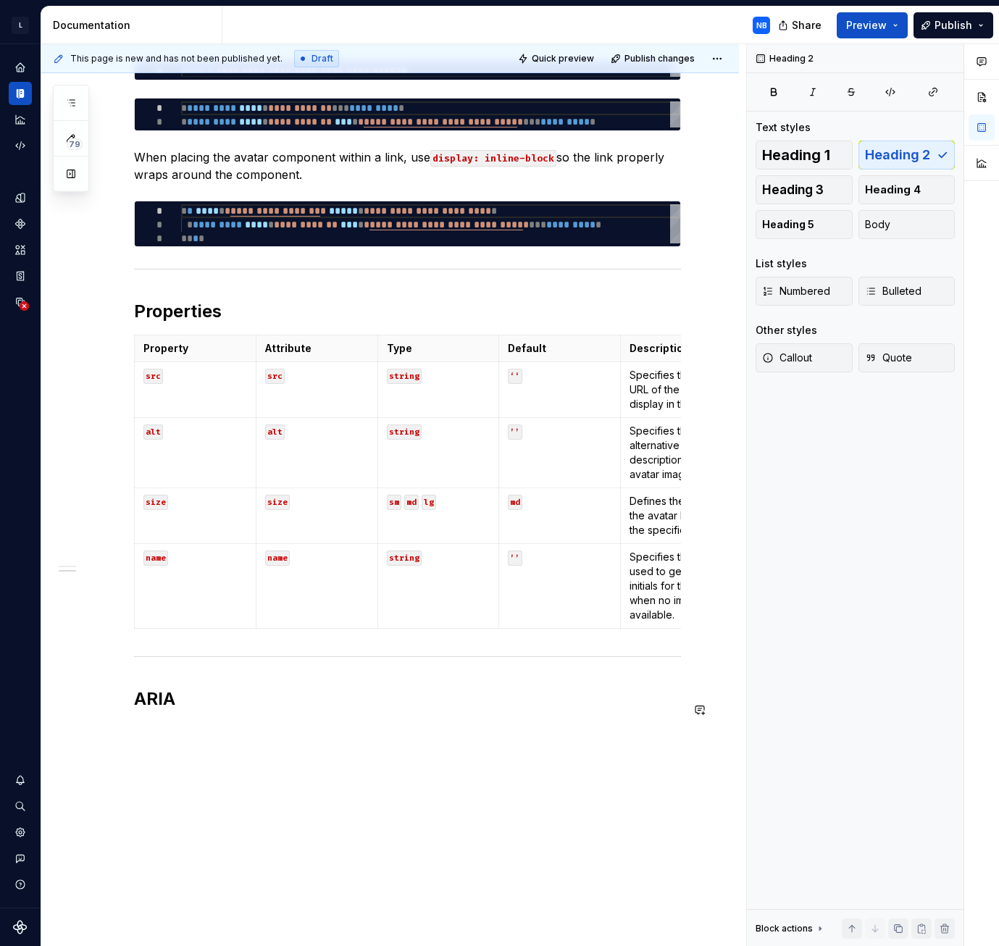
drag, startPoint x: 146, startPoint y: 735, endPoint x: 148, endPoint y: 743, distance: 7.4
click at [146, 728] on div "**********" at bounding box center [407, 360] width 547 height 738
click at [144, 749] on div "**********" at bounding box center [390, 484] width 698 height 1056
click at [221, 725] on div "**********" at bounding box center [407, 365] width 547 height 749
click at [142, 740] on p at bounding box center [407, 730] width 547 height 17
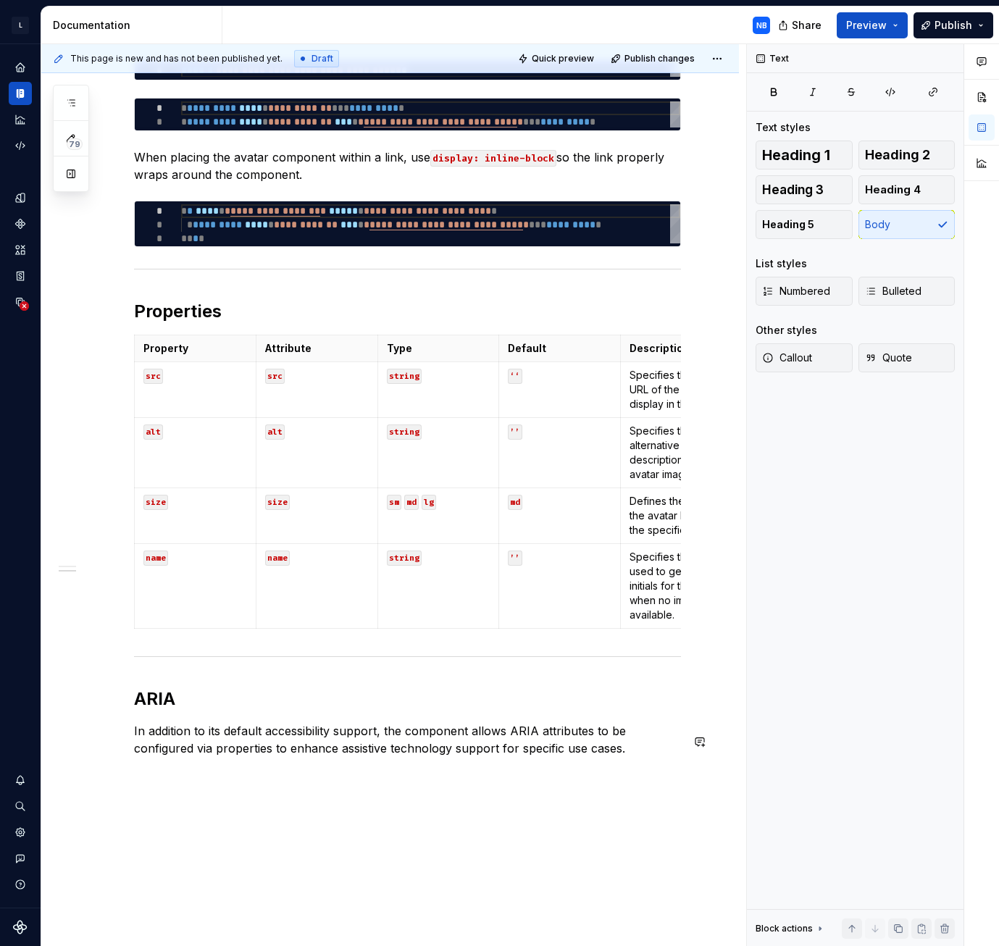
click at [140, 793] on div "**********" at bounding box center [390, 507] width 698 height 1103
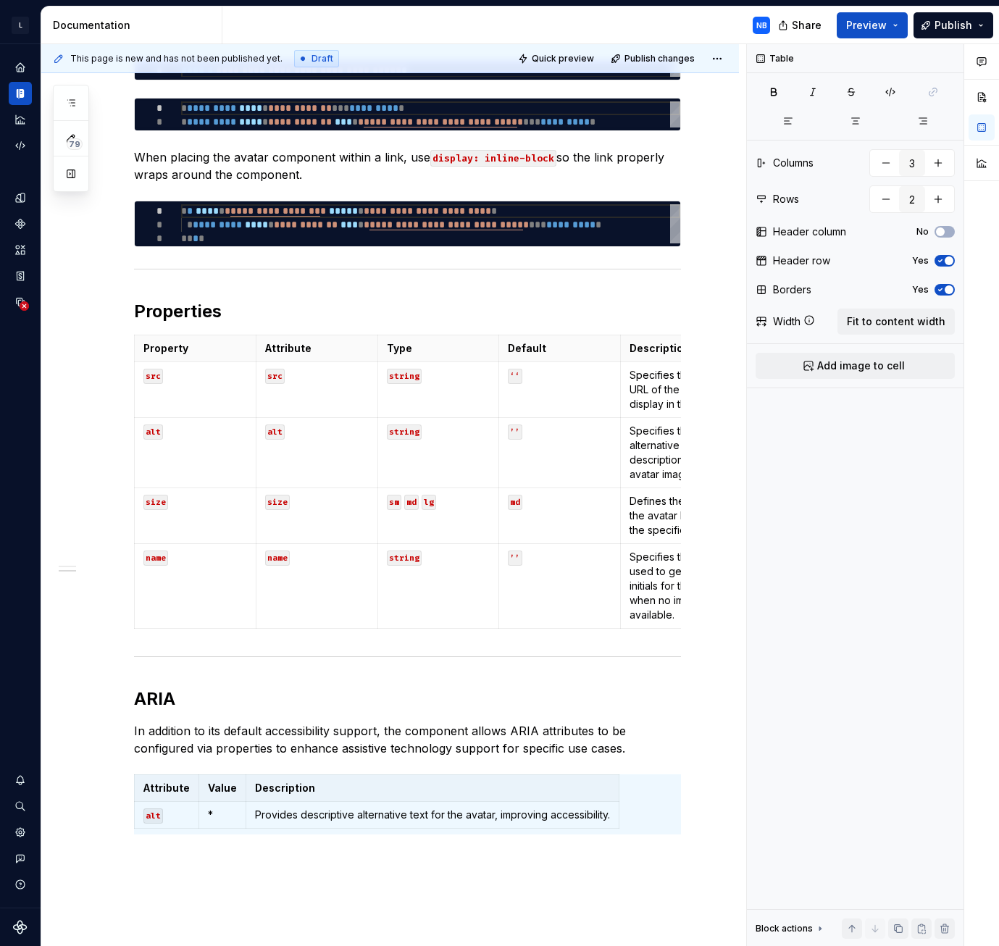
click at [423, 908] on div "**********" at bounding box center [390, 546] width 698 height 1180
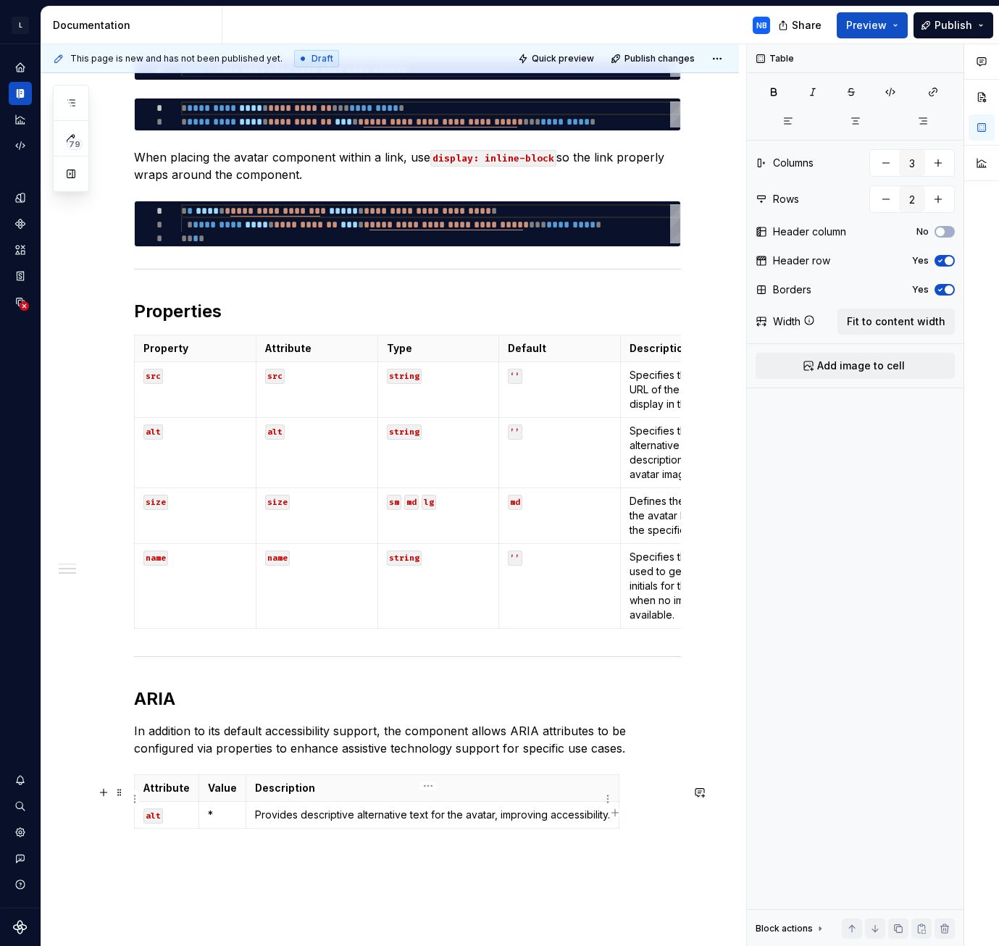
click at [417, 791] on th "Description" at bounding box center [432, 788] width 373 height 27
click at [885, 322] on span "Fit to content width" at bounding box center [896, 321] width 99 height 14
click at [312, 796] on p "Attribute" at bounding box center [235, 788] width 185 height 14
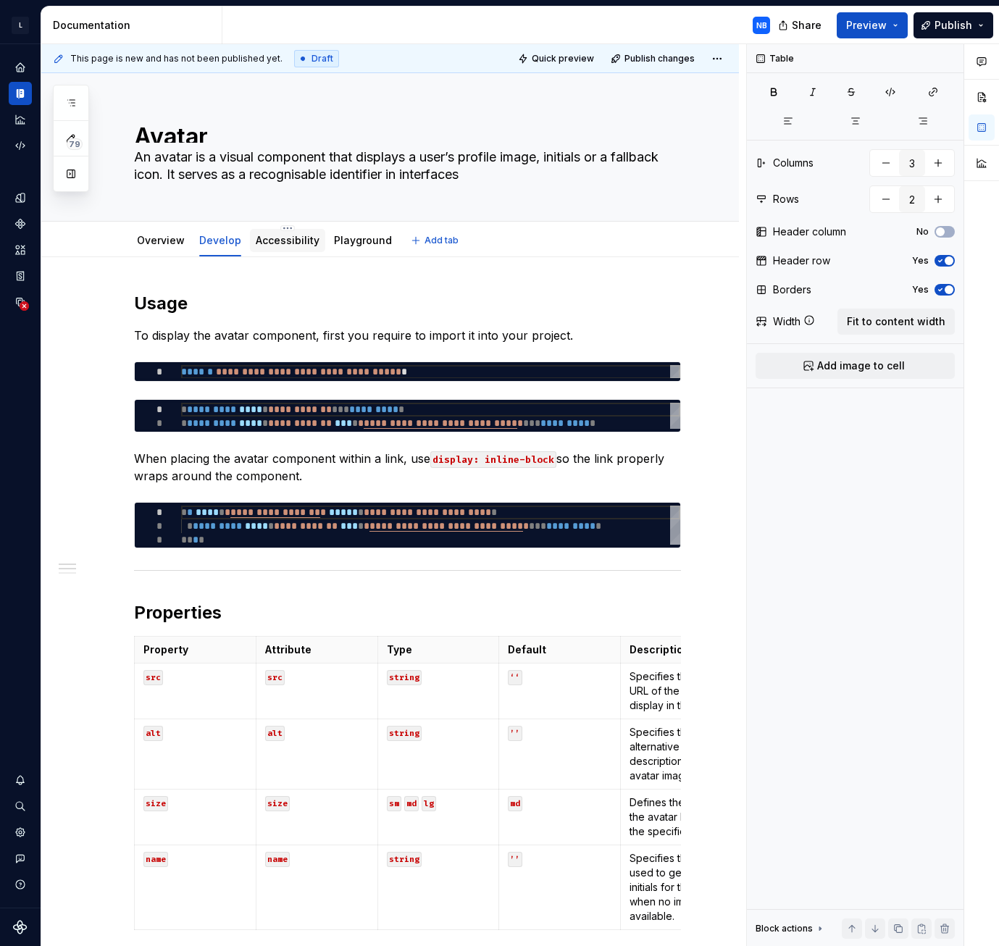
click at [267, 241] on link "Accessibility" at bounding box center [288, 240] width 64 height 12
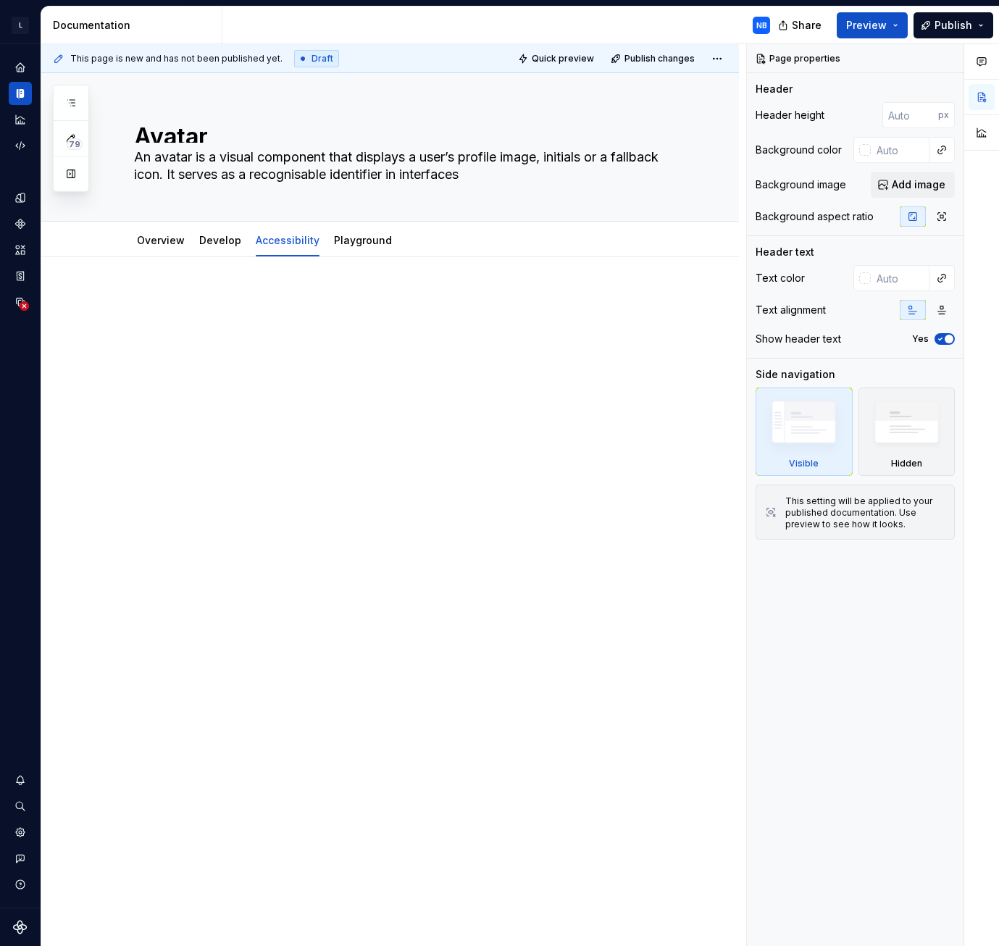
click at [177, 327] on div at bounding box center [407, 319] width 547 height 55
type textarea "*"
click at [215, 332] on div at bounding box center [407, 319] width 547 height 55
click at [167, 300] on p at bounding box center [407, 300] width 547 height 17
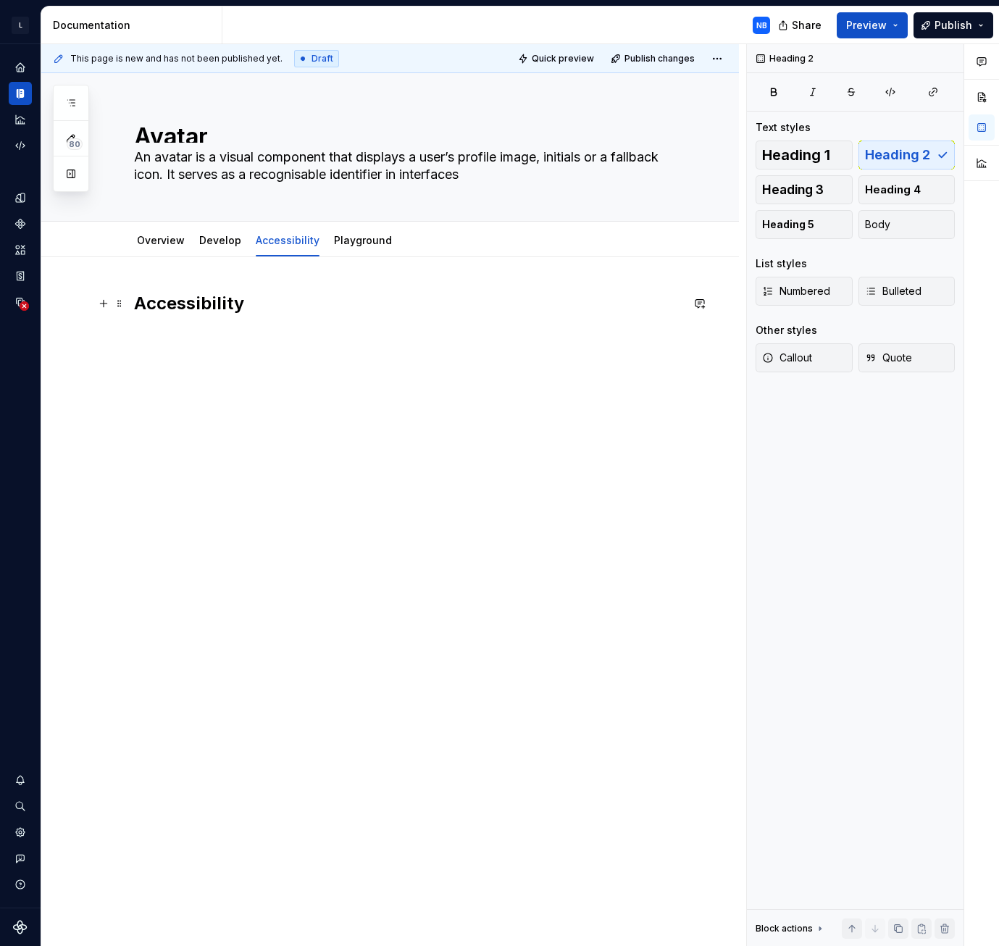
click at [267, 296] on h2 "Accessibility" at bounding box center [407, 303] width 547 height 23
click at [350, 242] on link "Playground" at bounding box center [363, 240] width 58 height 12
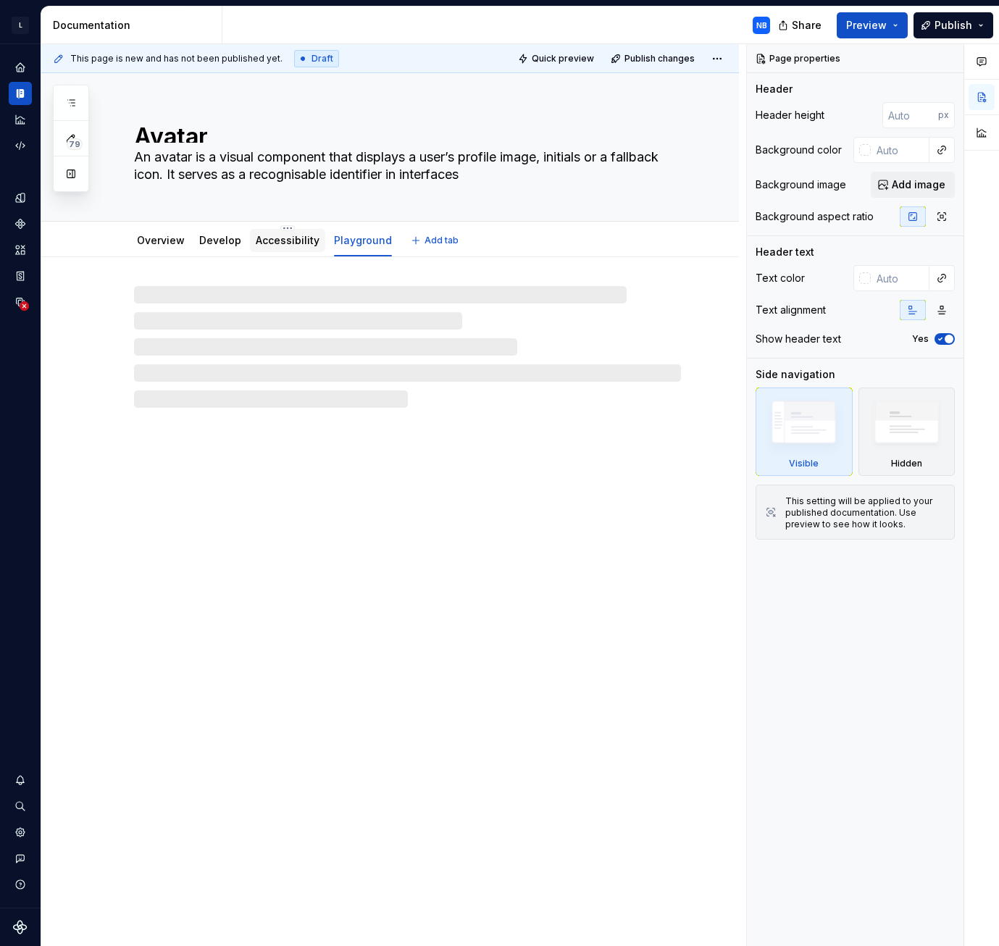
click at [287, 246] on link "Accessibility" at bounding box center [288, 240] width 64 height 12
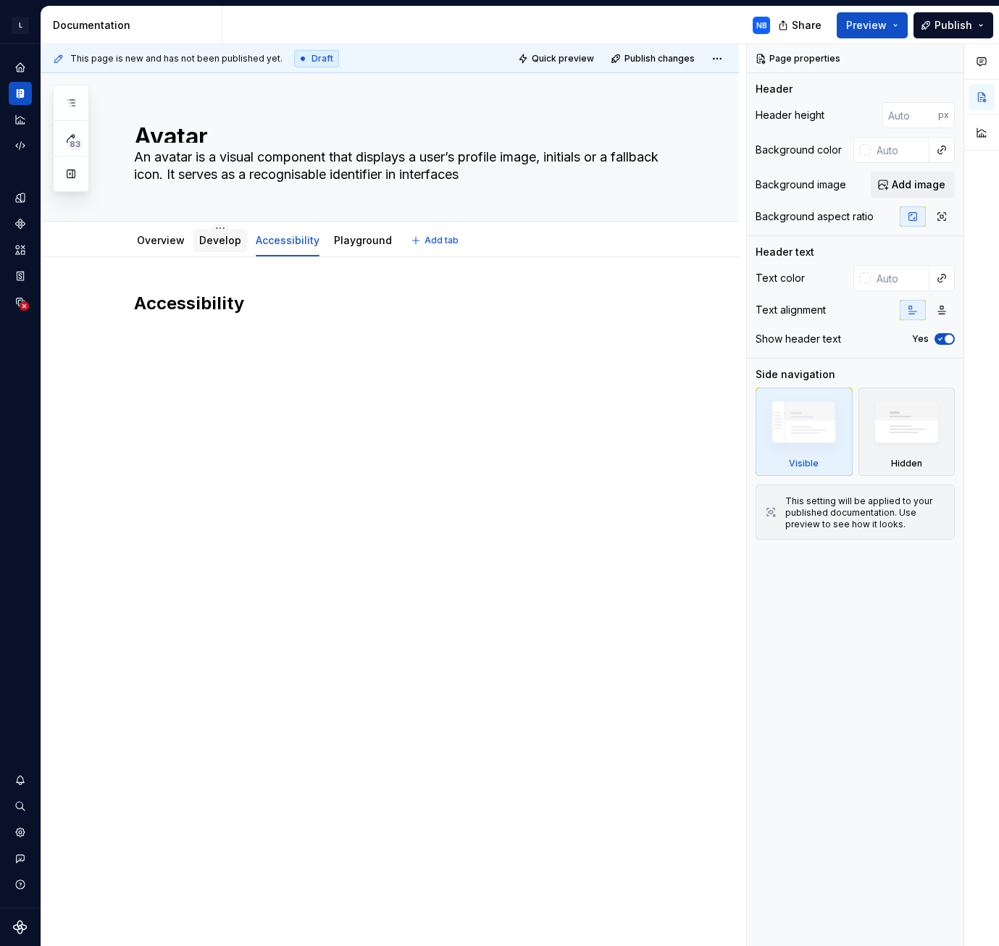
click at [222, 238] on link "Develop" at bounding box center [220, 240] width 42 height 12
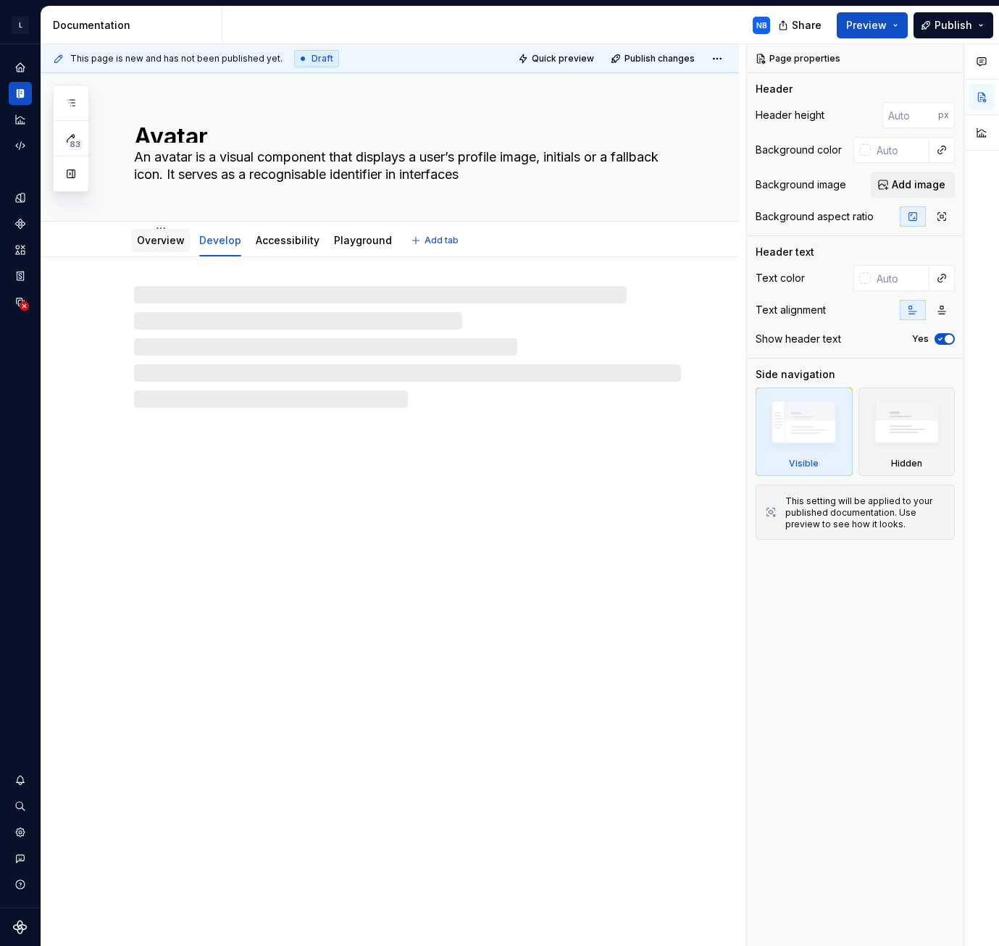
click at [172, 245] on link "Overview" at bounding box center [161, 240] width 48 height 12
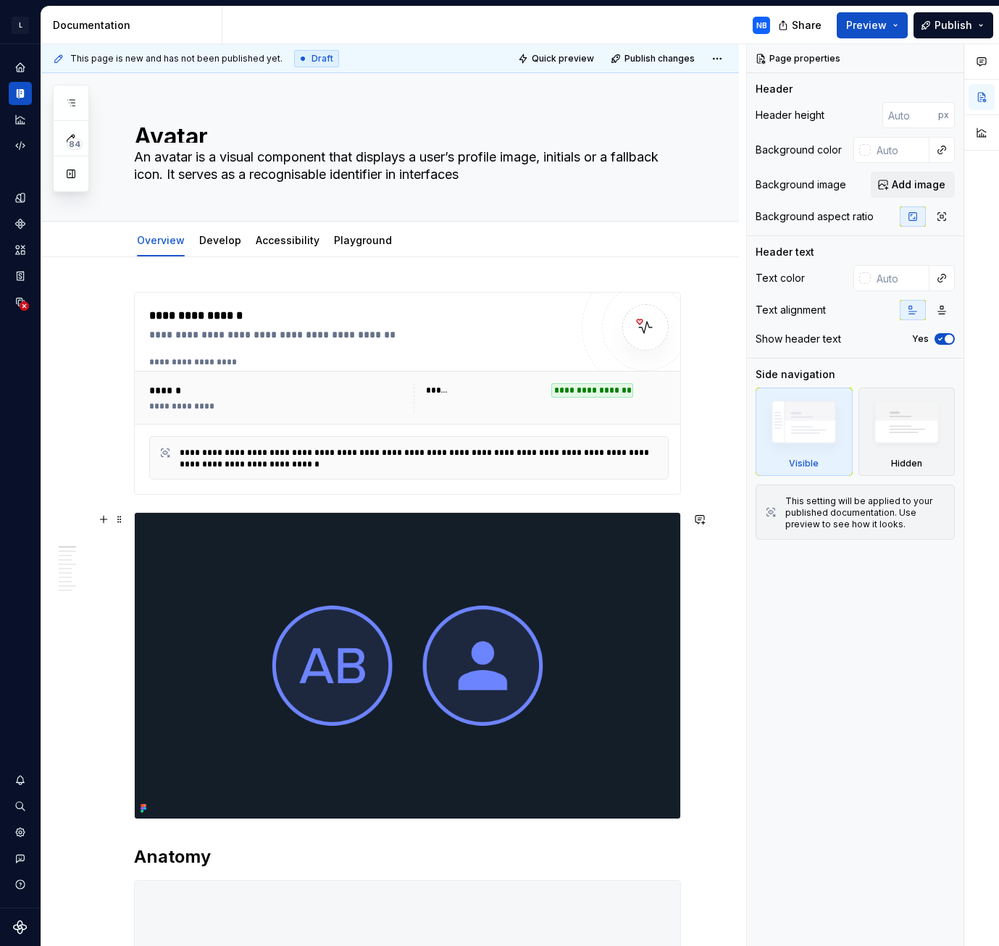
scroll to position [145, 0]
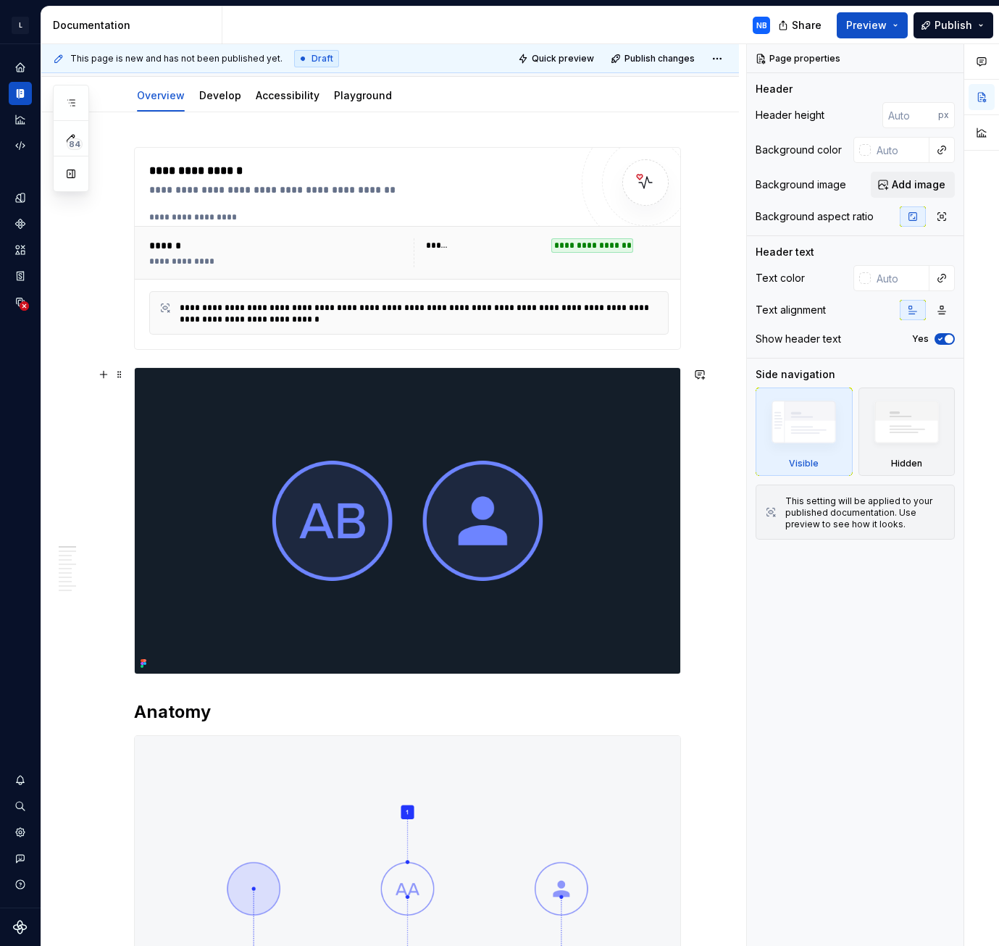
click at [331, 581] on img at bounding box center [408, 521] width 546 height 306
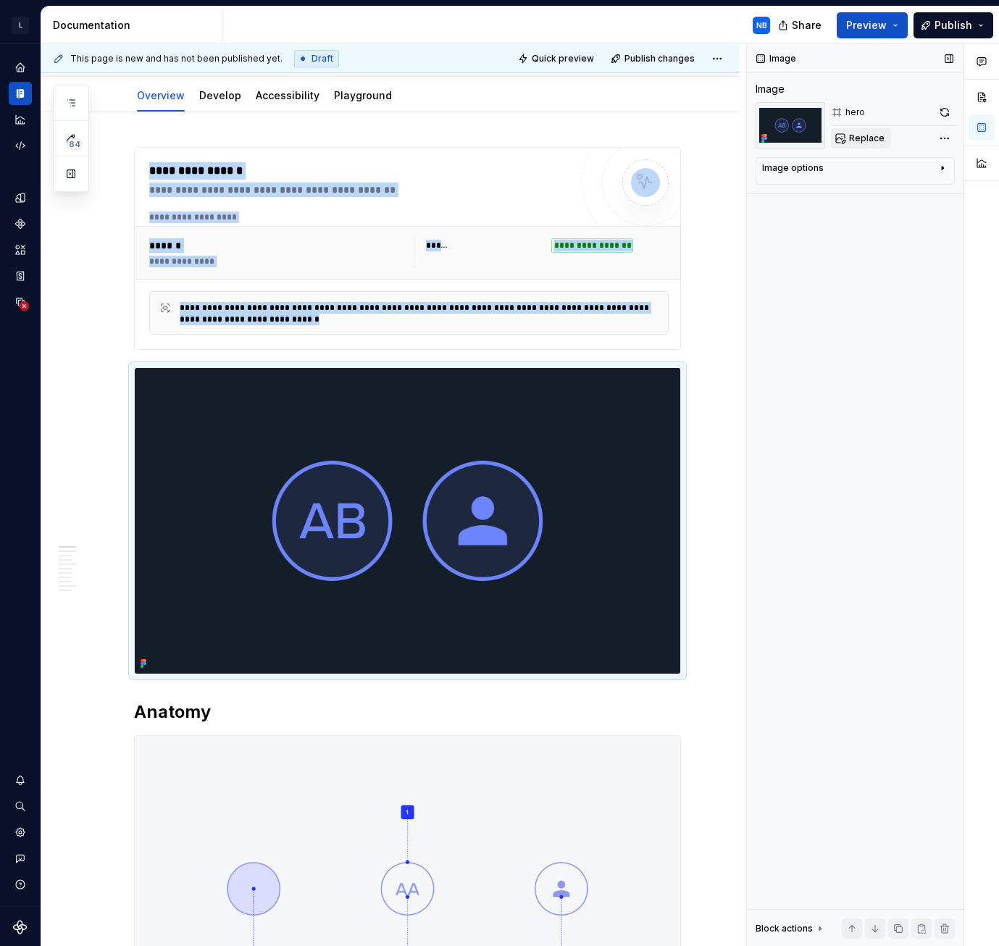
click at [856, 133] on span "Replace" at bounding box center [867, 139] width 36 height 12
type textarea "*"
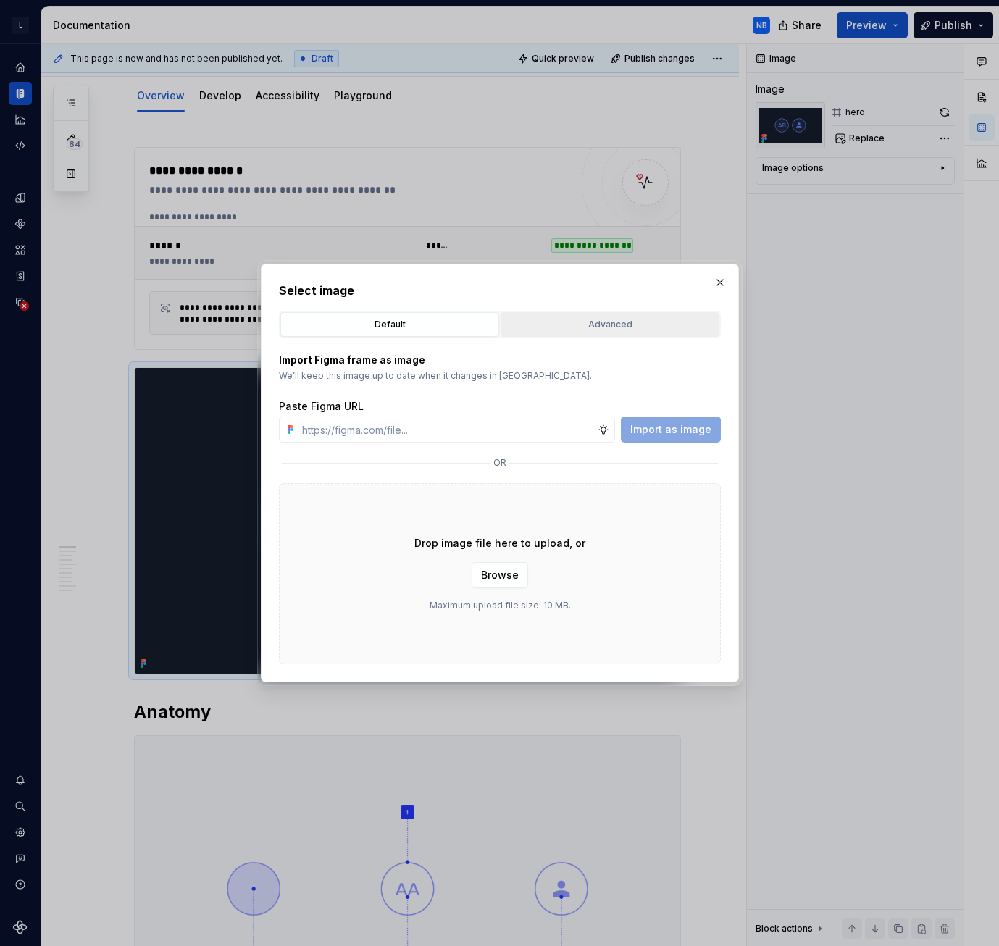
click at [579, 320] on div "Advanced" at bounding box center [610, 324] width 209 height 14
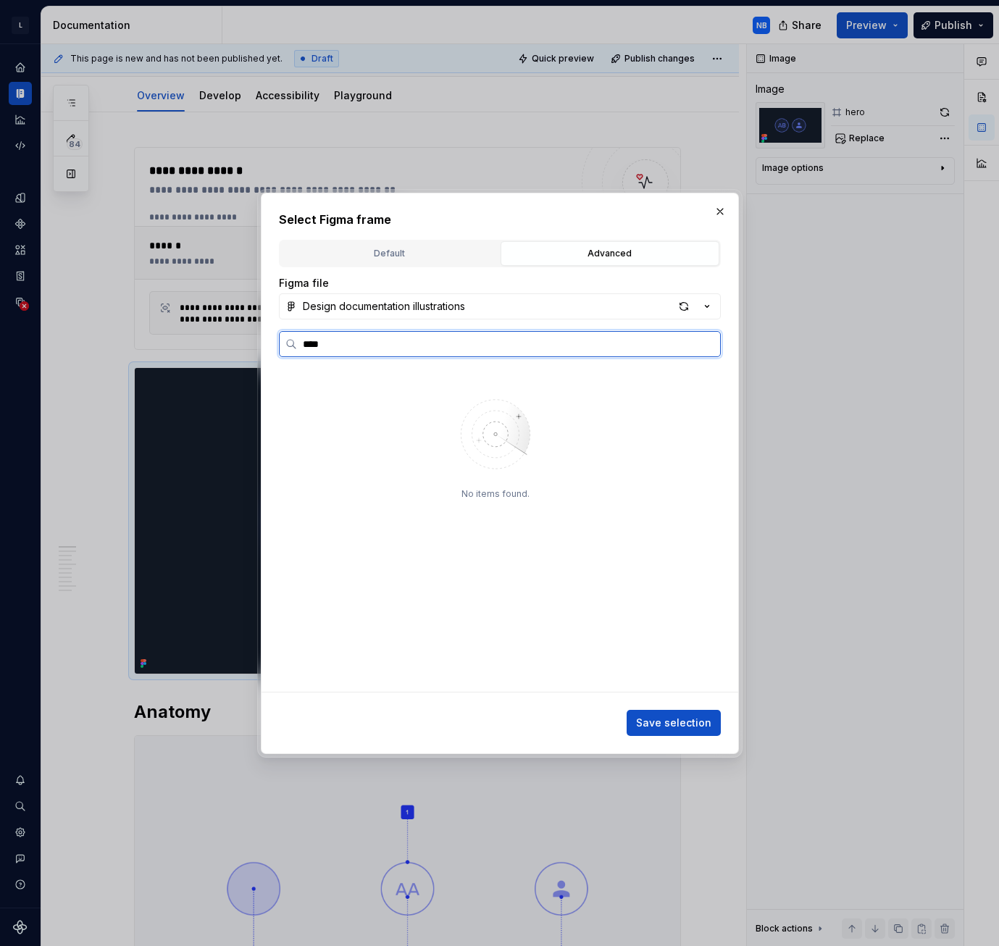
scroll to position [0, 0]
type input "*"
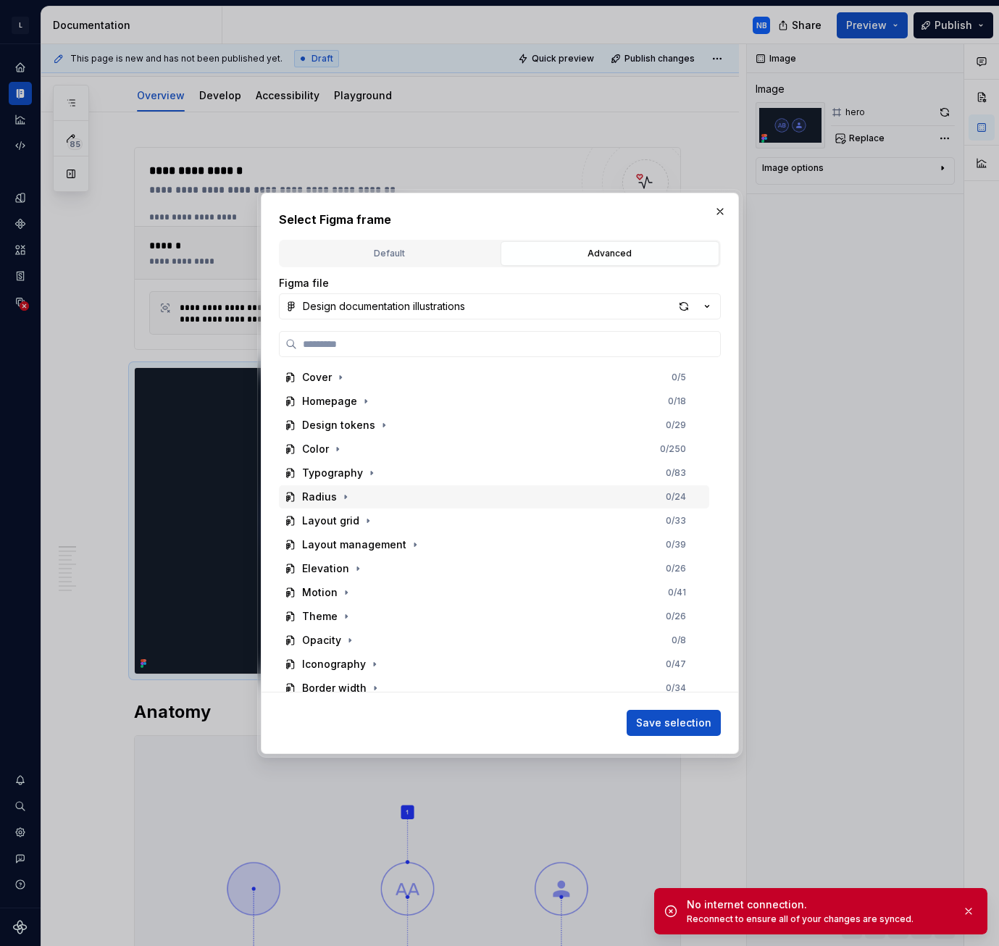
scroll to position [145, 0]
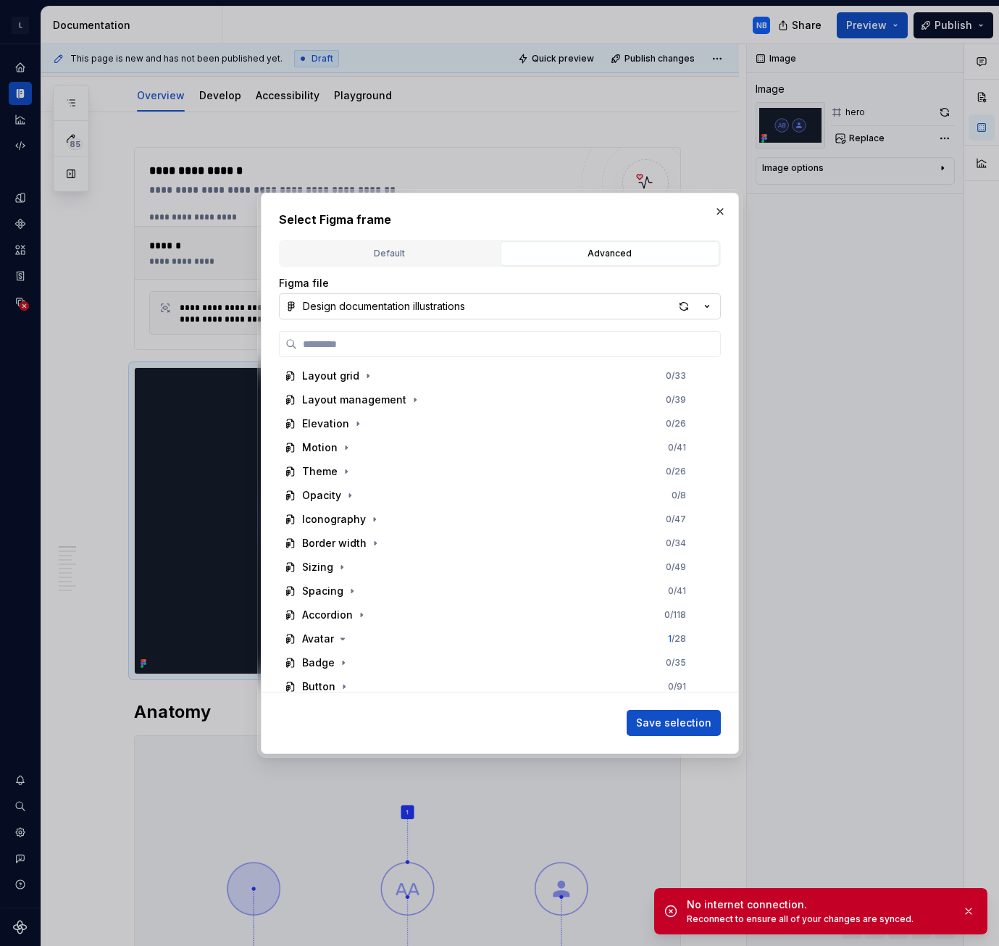
click at [578, 307] on button "Design documentation illustrations" at bounding box center [500, 306] width 442 height 26
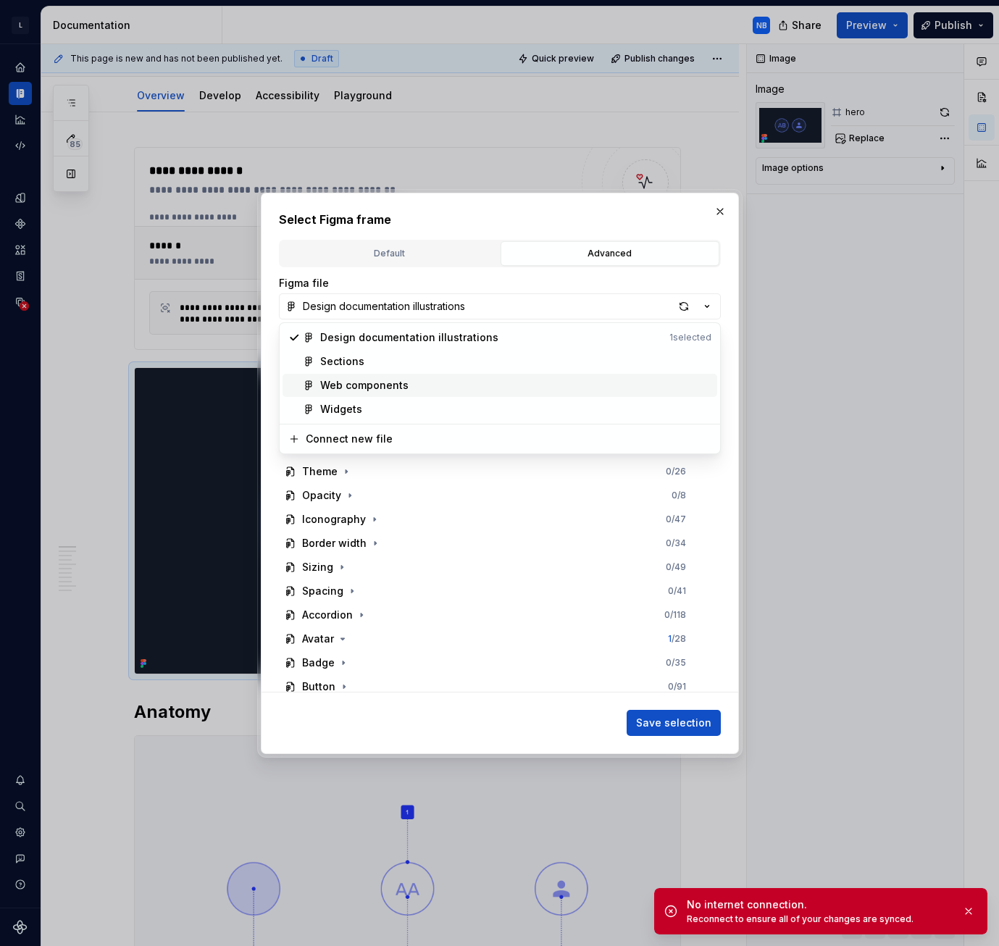
click at [446, 378] on div "Web components" at bounding box center [515, 385] width 391 height 14
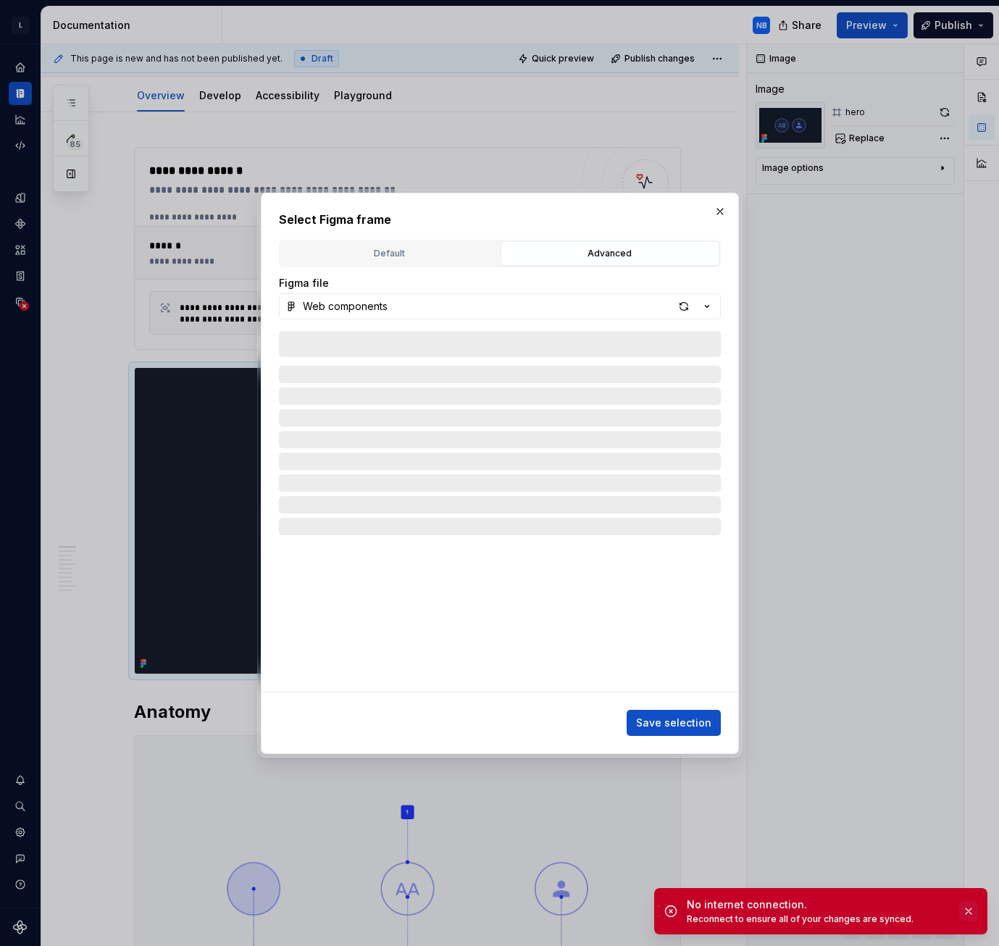
click at [970, 906] on button "button" at bounding box center [968, 911] width 19 height 20
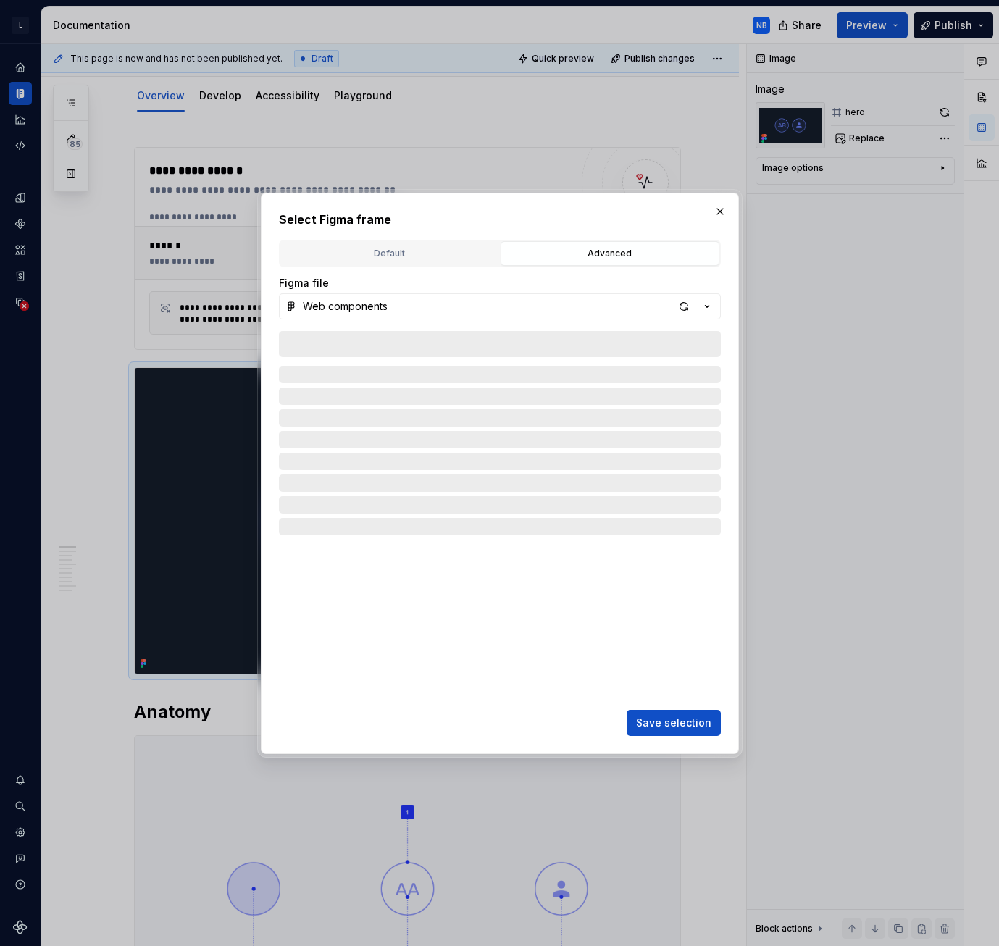
type textarea "*"
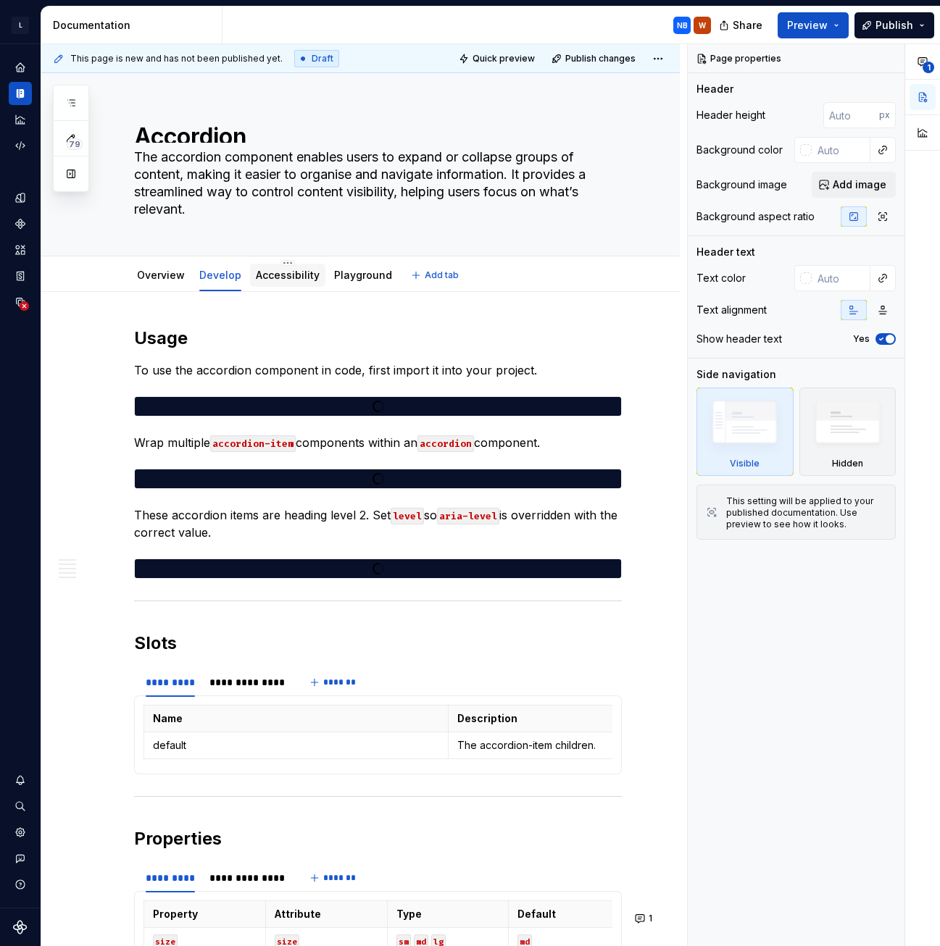
click at [280, 278] on link "Accessibility" at bounding box center [288, 275] width 64 height 12
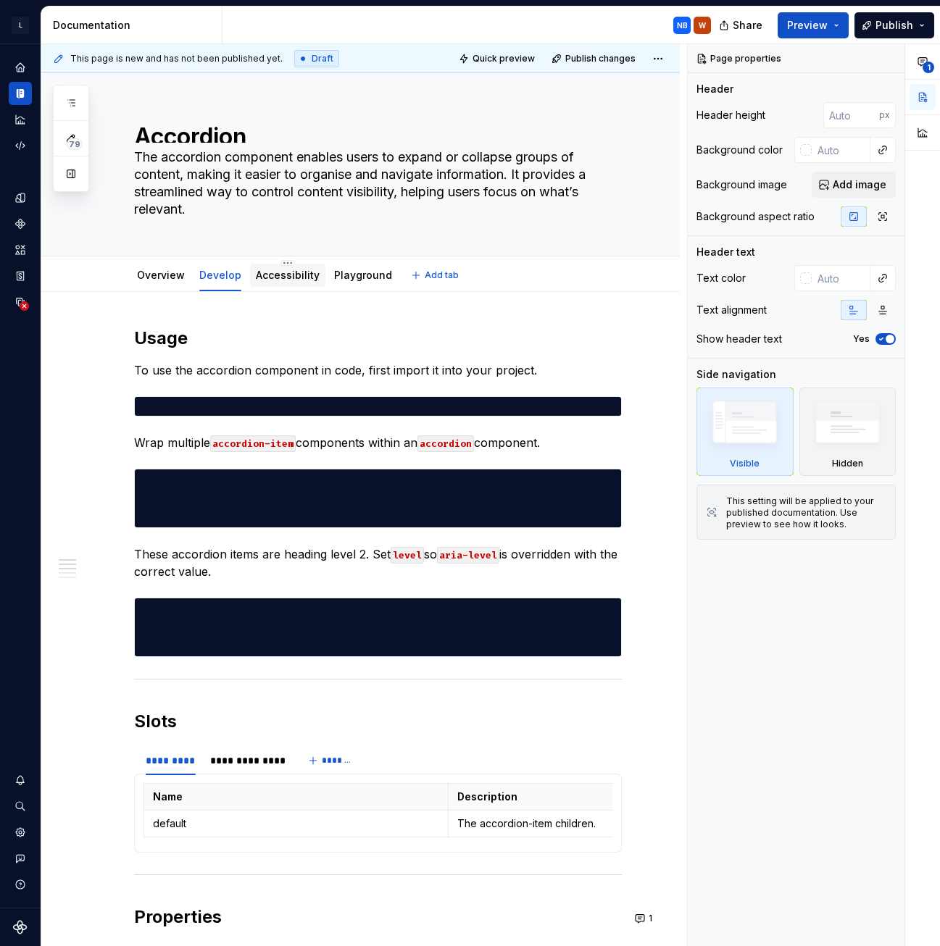
click at [281, 276] on link "Accessibility" at bounding box center [288, 275] width 64 height 12
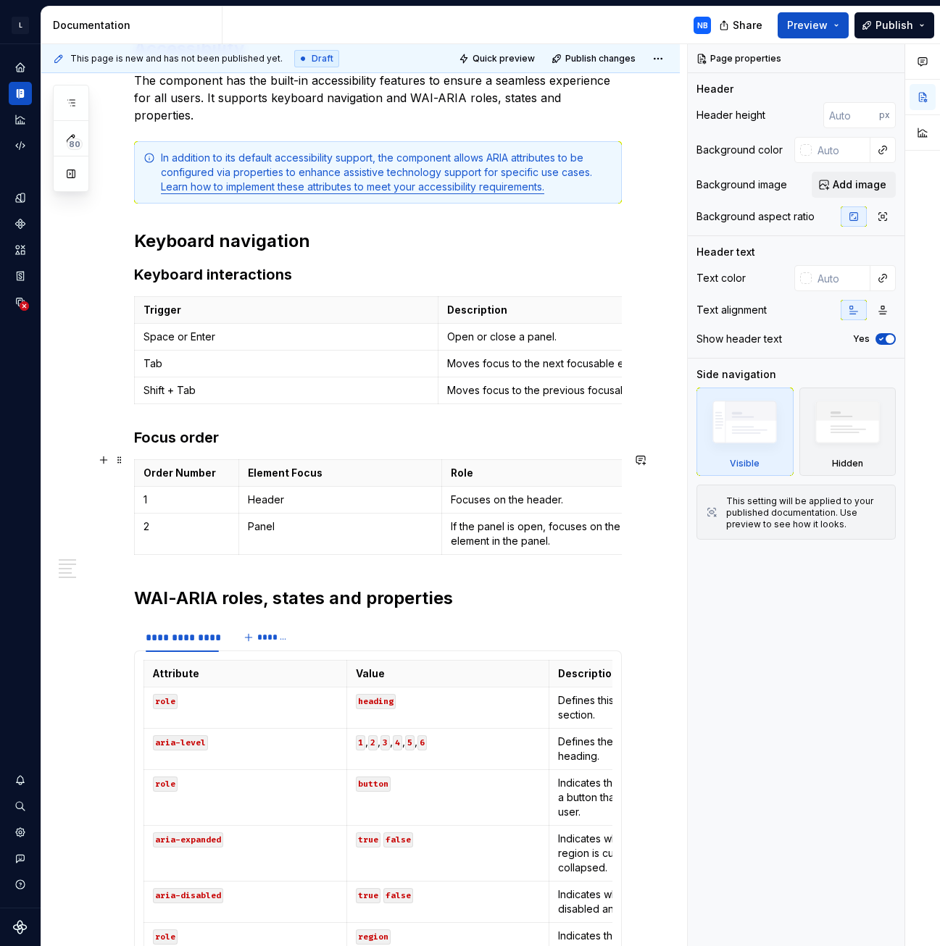
scroll to position [145, 0]
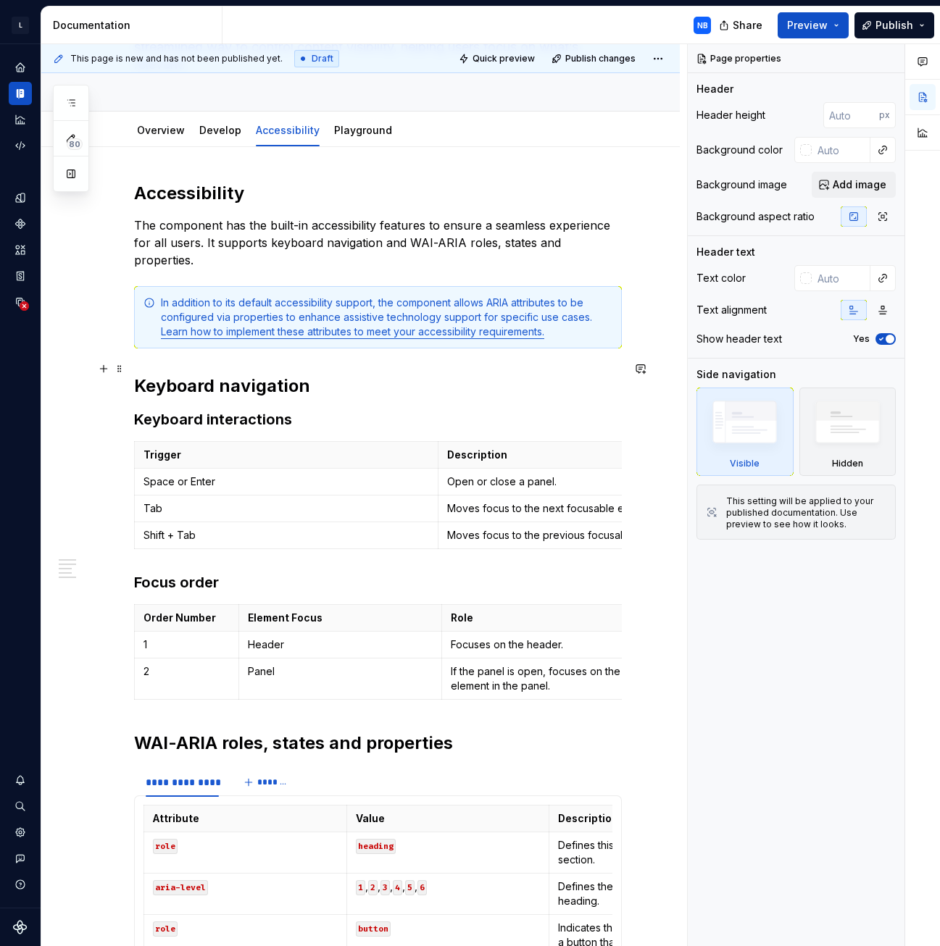
click at [210, 375] on h2 "Keyboard navigation" at bounding box center [378, 386] width 488 height 23
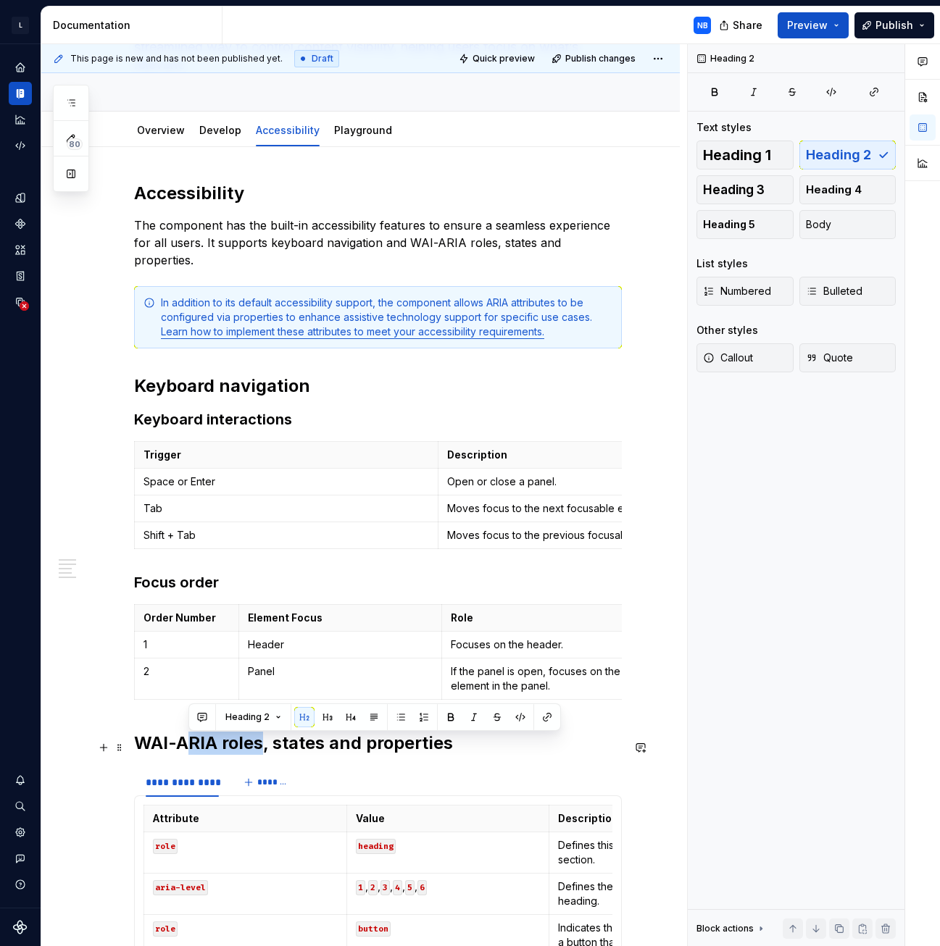
drag, startPoint x: 218, startPoint y: 746, endPoint x: 263, endPoint y: 748, distance: 44.9
click at [263, 748] on h2 "WAI-ARIA roles, states and properties" at bounding box center [378, 743] width 488 height 23
drag, startPoint x: 166, startPoint y: 196, endPoint x: 222, endPoint y: 198, distance: 55.8
click at [222, 198] on h2 "Accessibility" at bounding box center [378, 193] width 488 height 23
drag, startPoint x: 281, startPoint y: 741, endPoint x: 381, endPoint y: 744, distance: 100.0
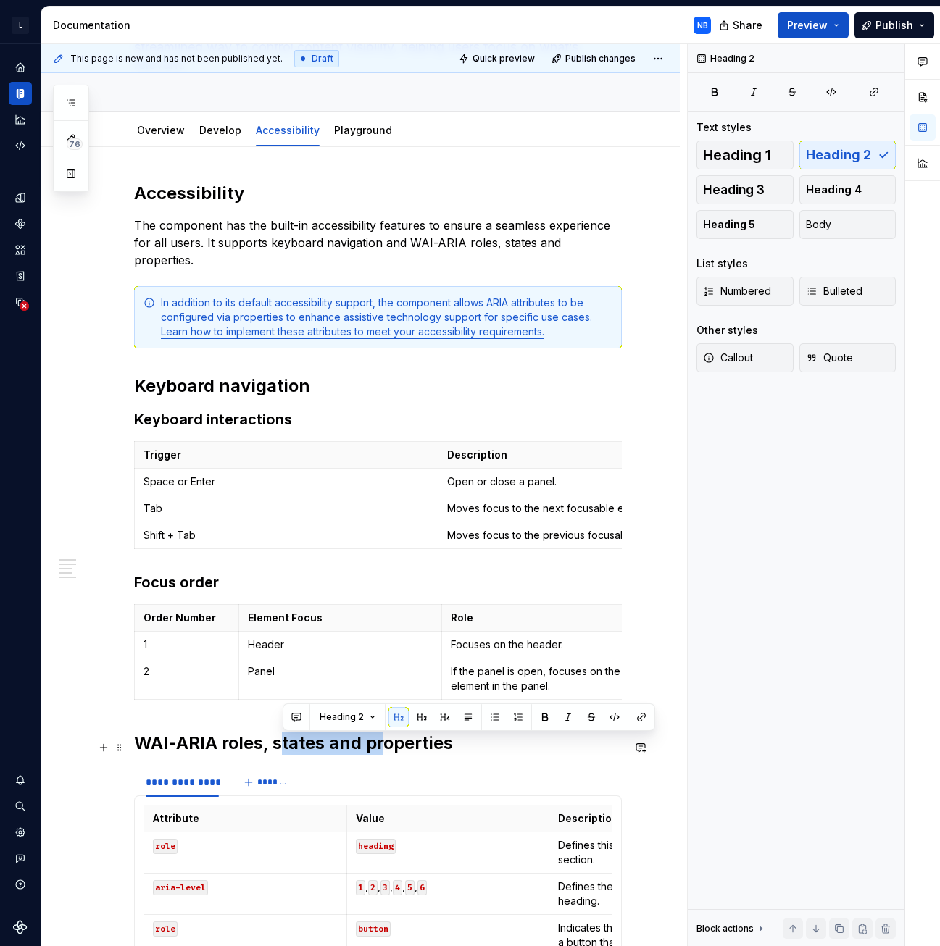
click at [381, 744] on h2 "WAI-ARIA roles, states and properties" at bounding box center [378, 743] width 488 height 23
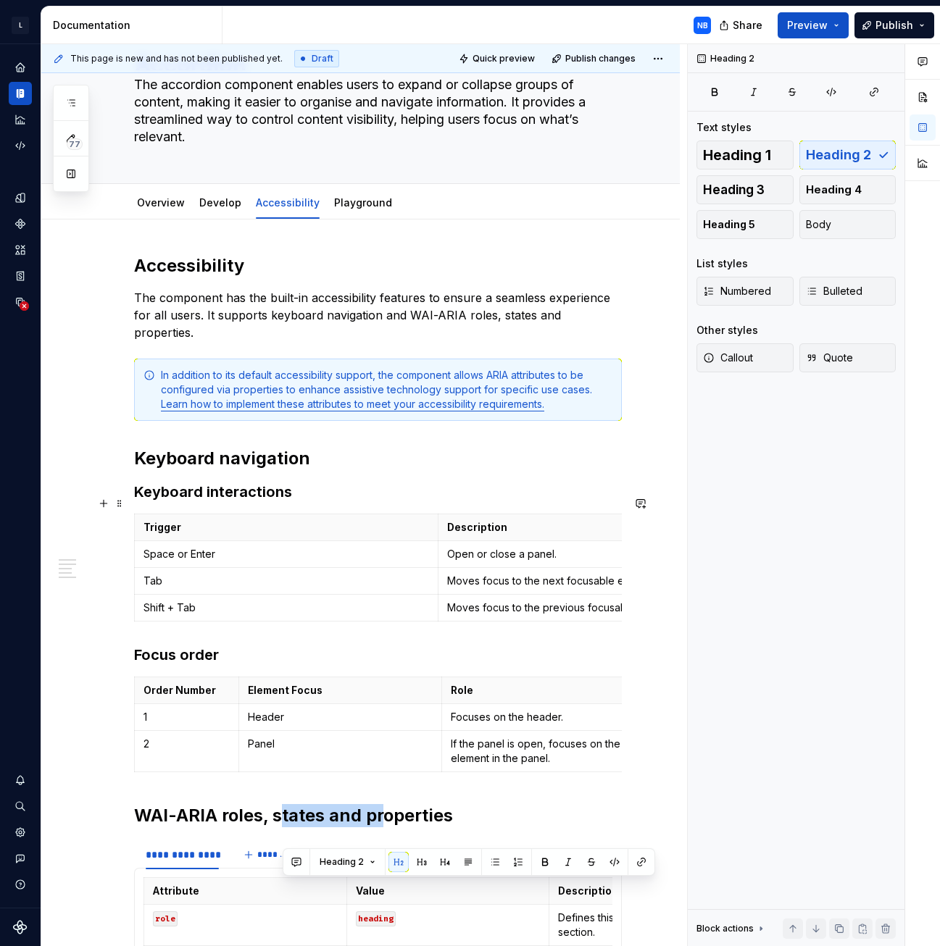
scroll to position [0, 0]
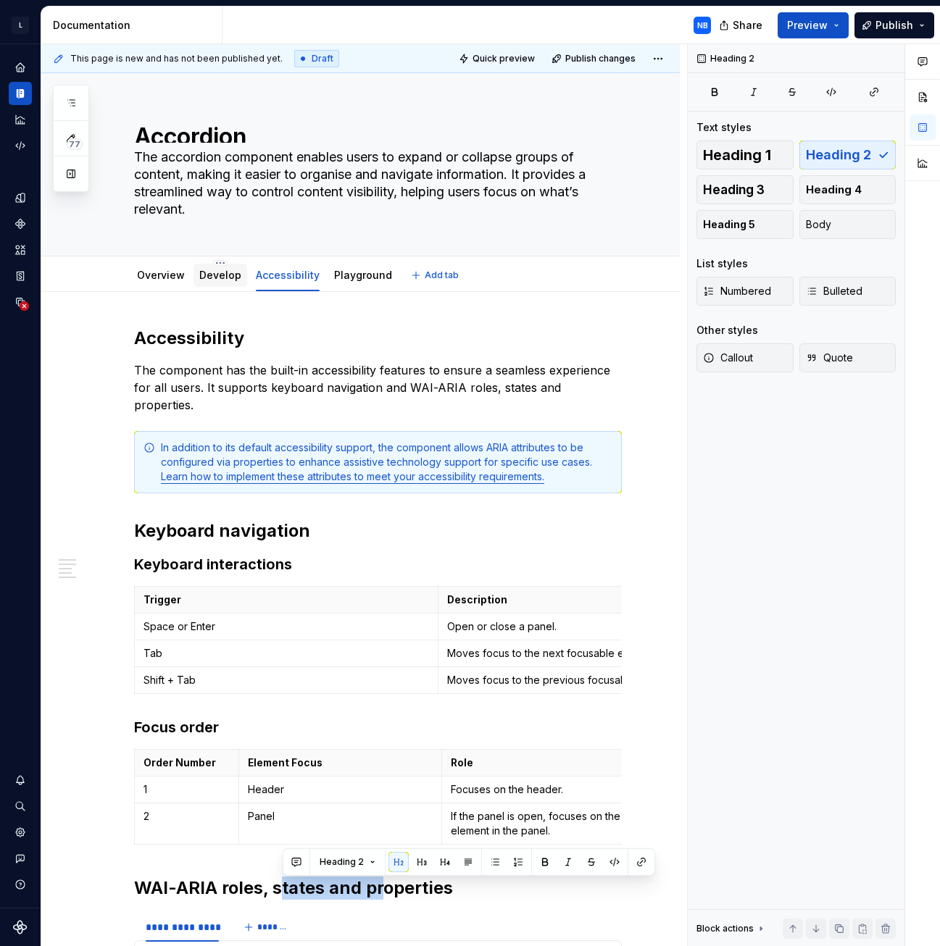
click at [212, 272] on link "Develop" at bounding box center [220, 275] width 42 height 12
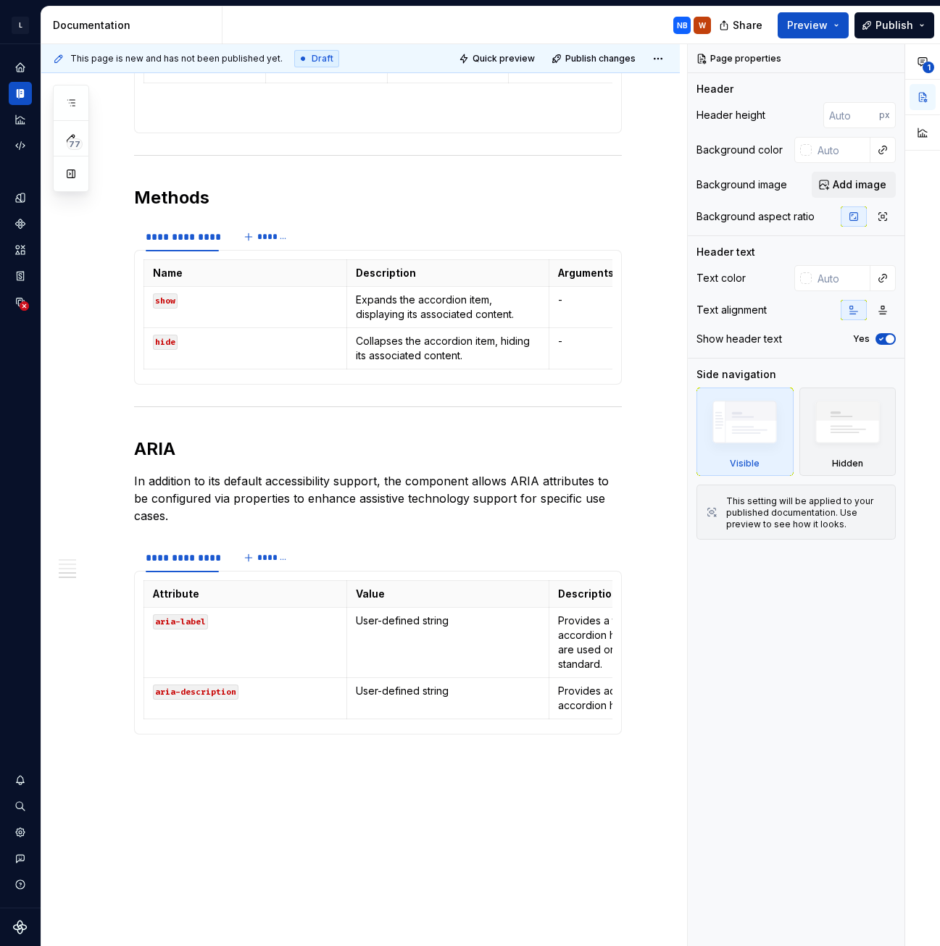
scroll to position [1173, 0]
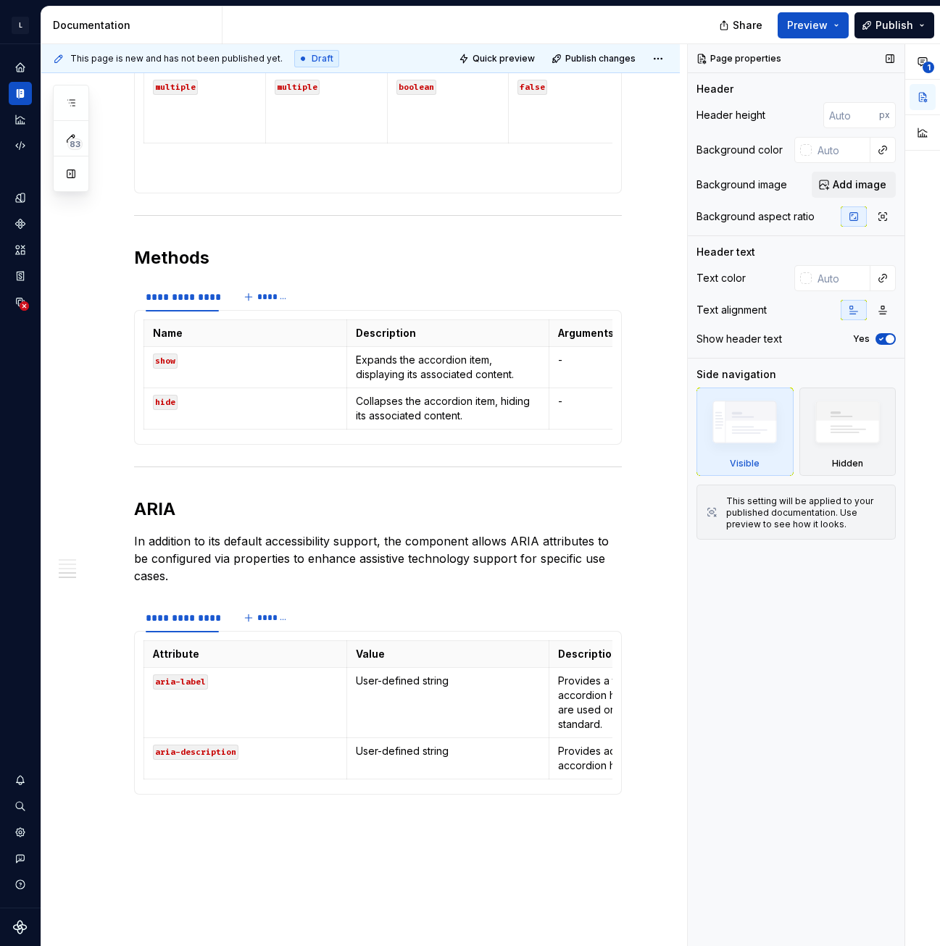
type textarea "*"
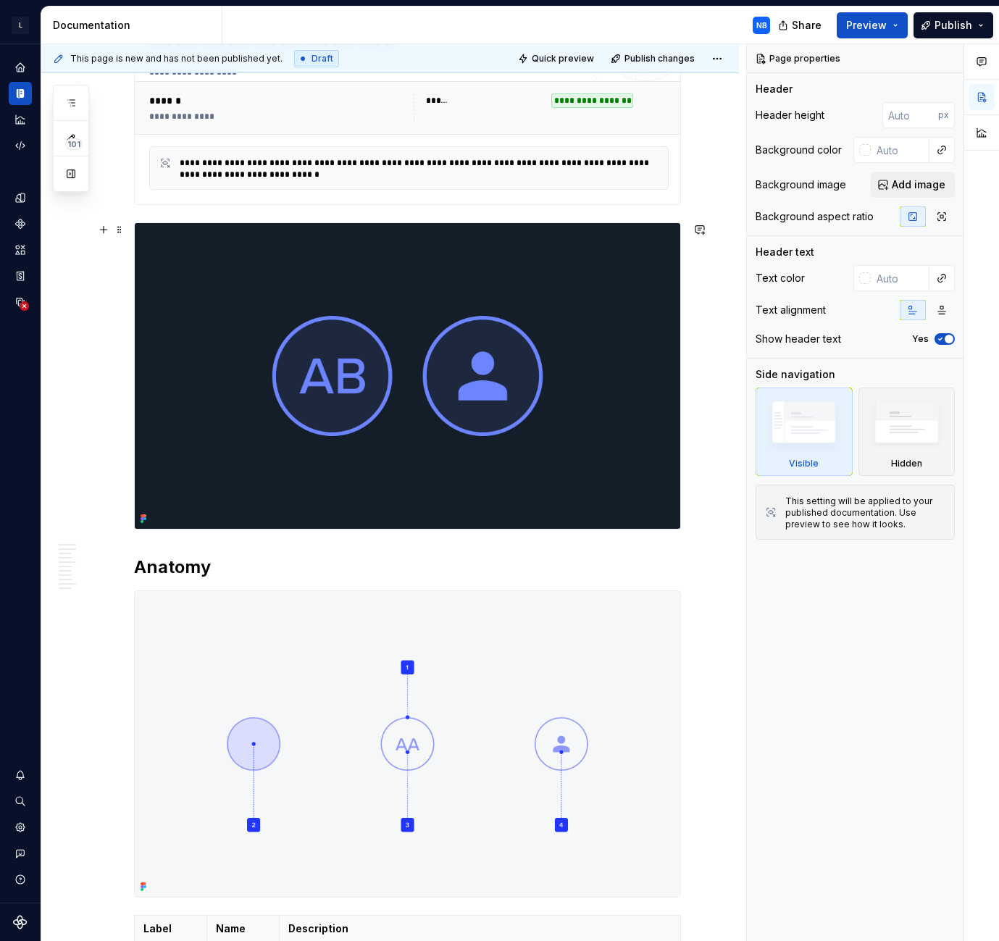
scroll to position [362, 0]
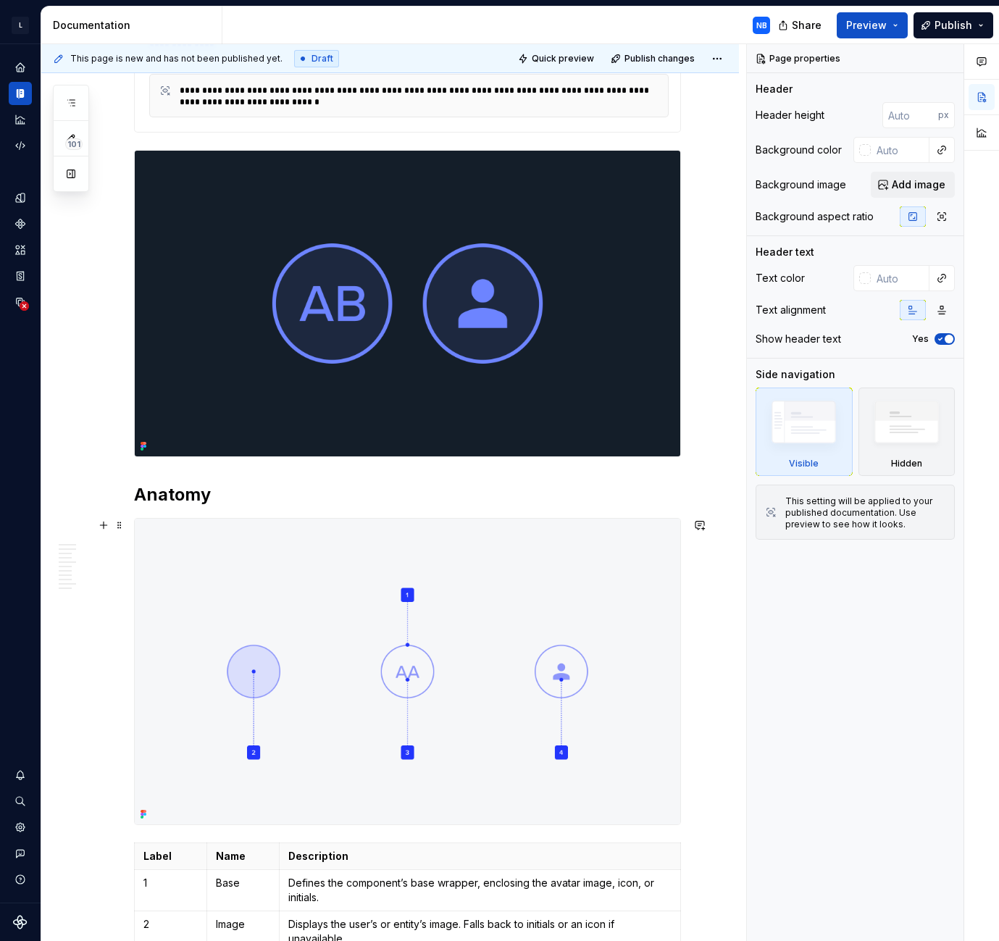
click at [335, 635] on img at bounding box center [408, 672] width 546 height 306
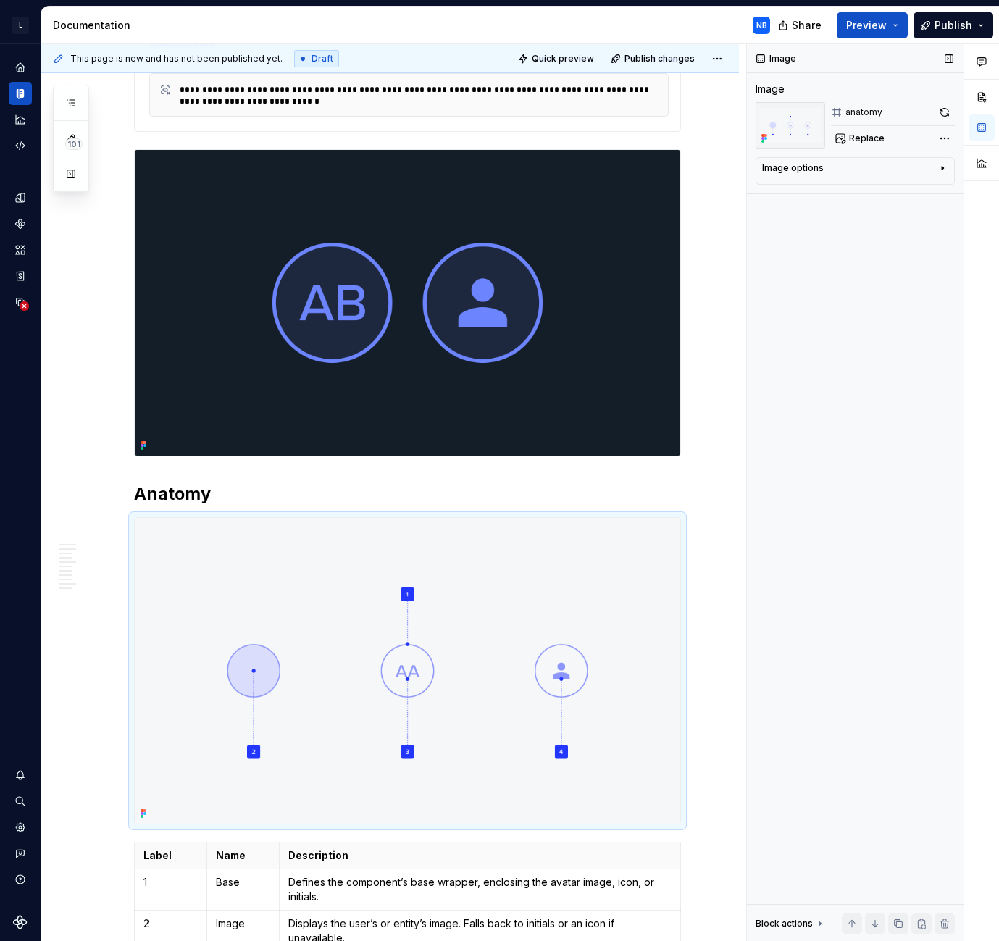
scroll to position [362, 0]
click at [851, 138] on span "Replace" at bounding box center [867, 139] width 36 height 12
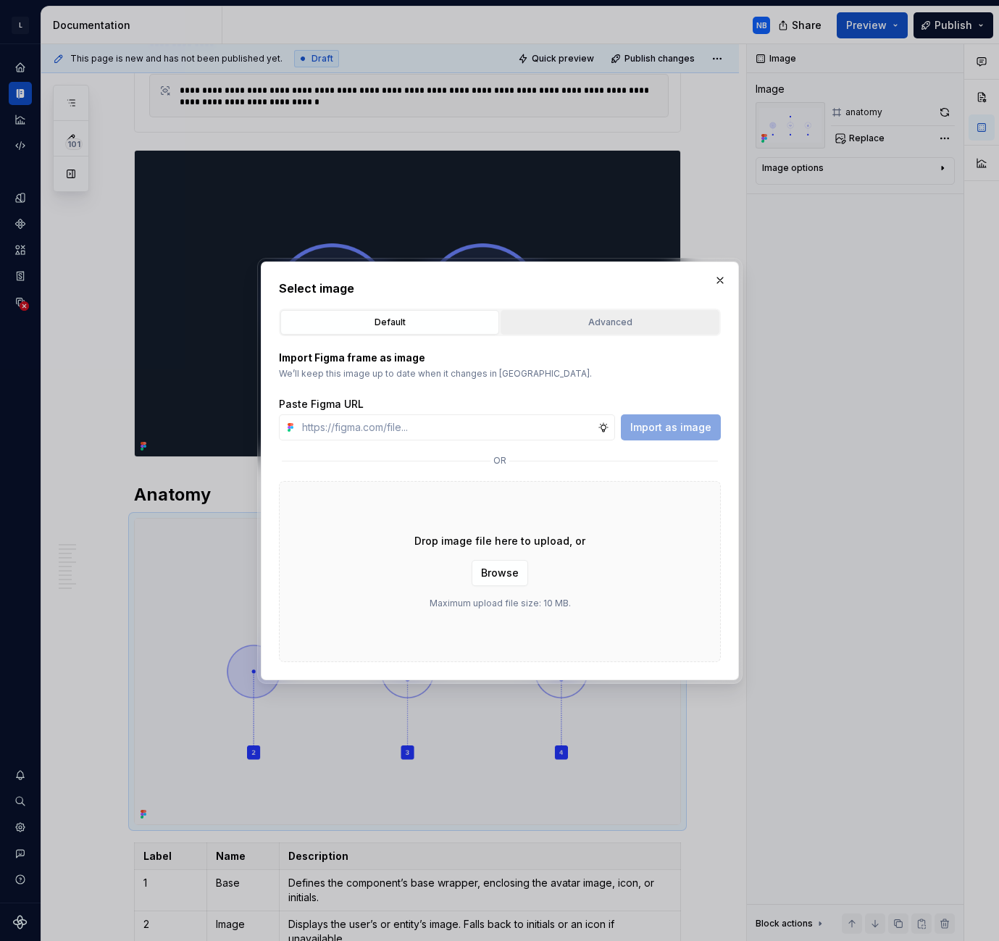
click at [609, 320] on div "Advanced" at bounding box center [610, 322] width 209 height 14
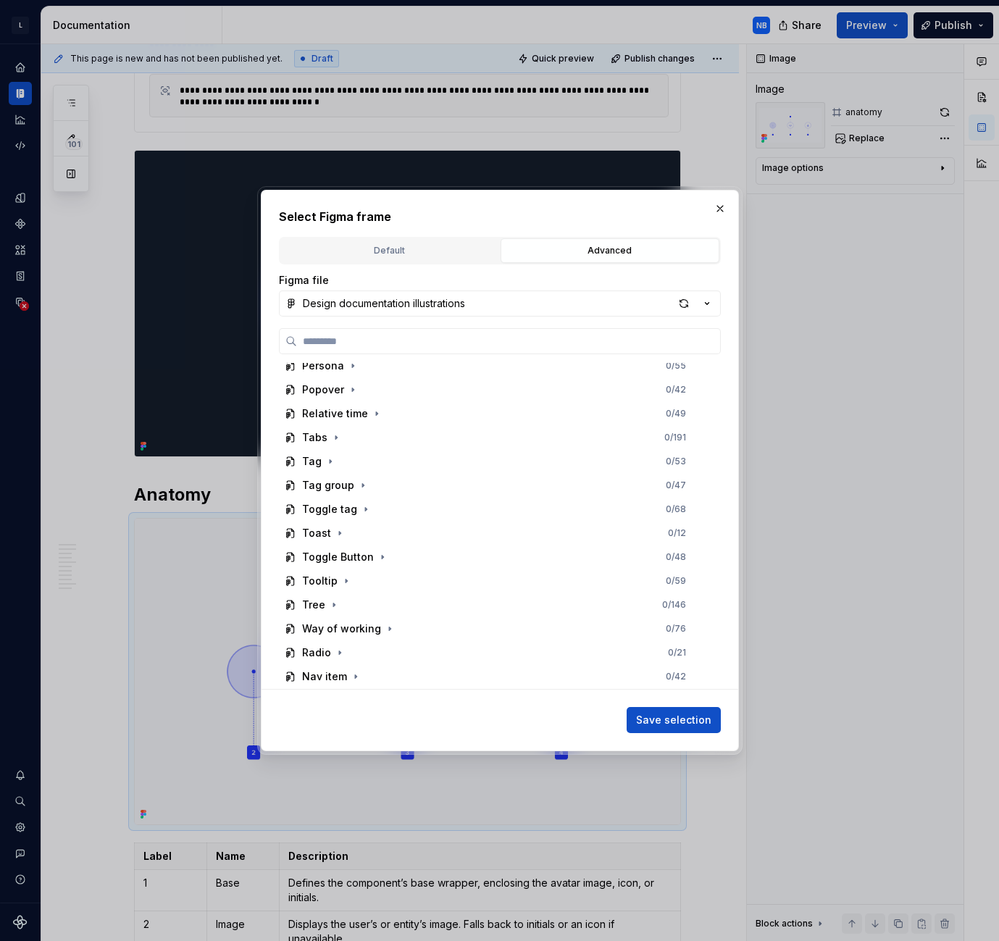
scroll to position [1133, 0]
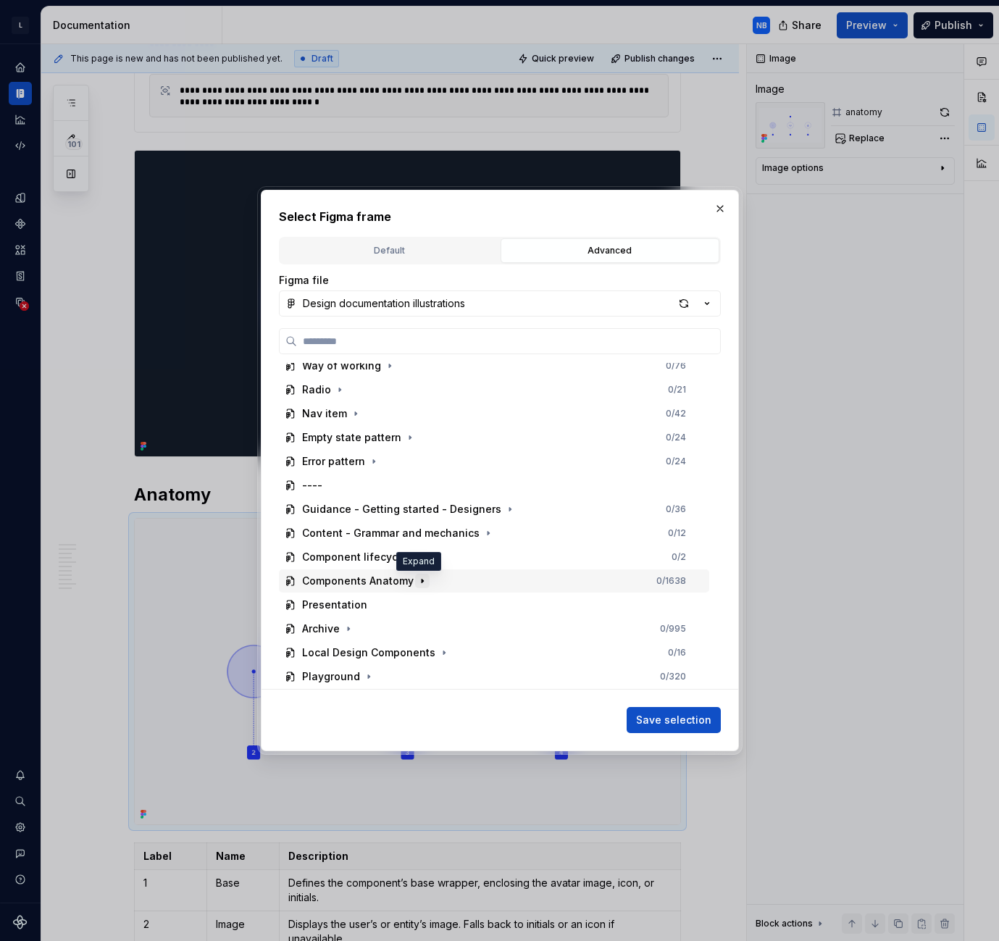
click at [424, 578] on icon "button" at bounding box center [423, 581] width 12 height 12
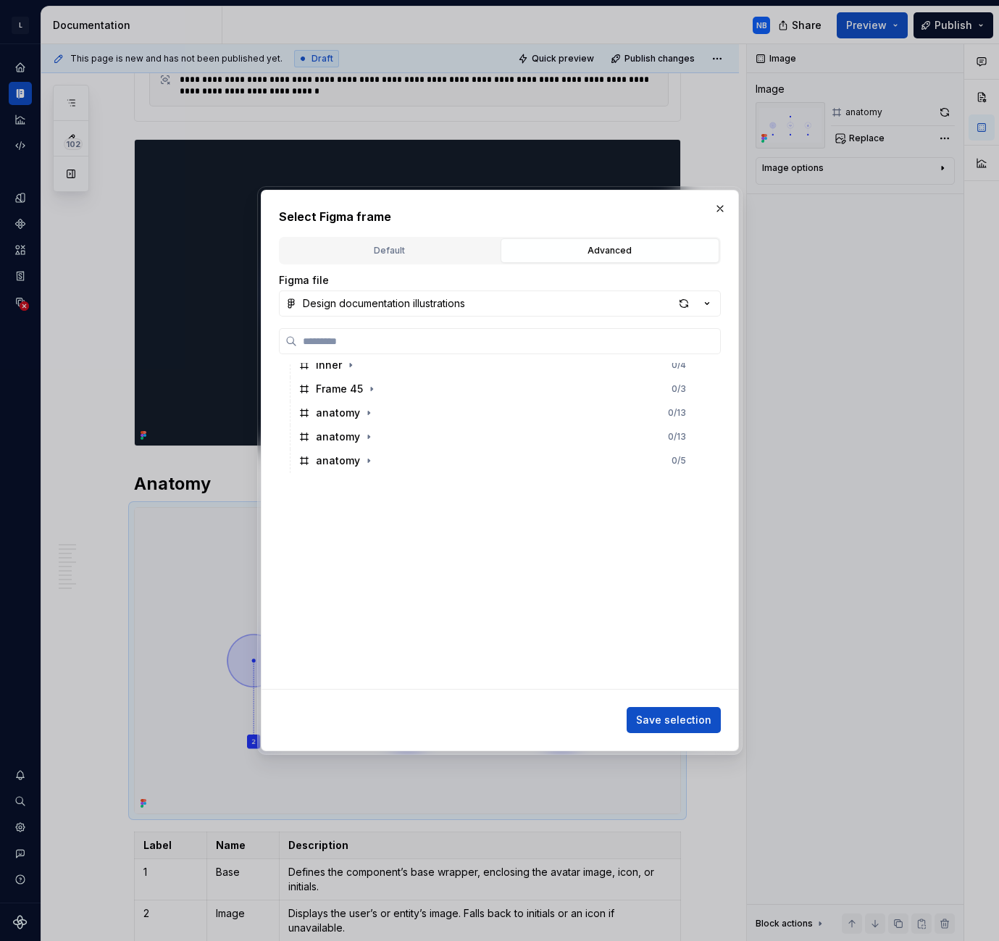
scroll to position [351, 0]
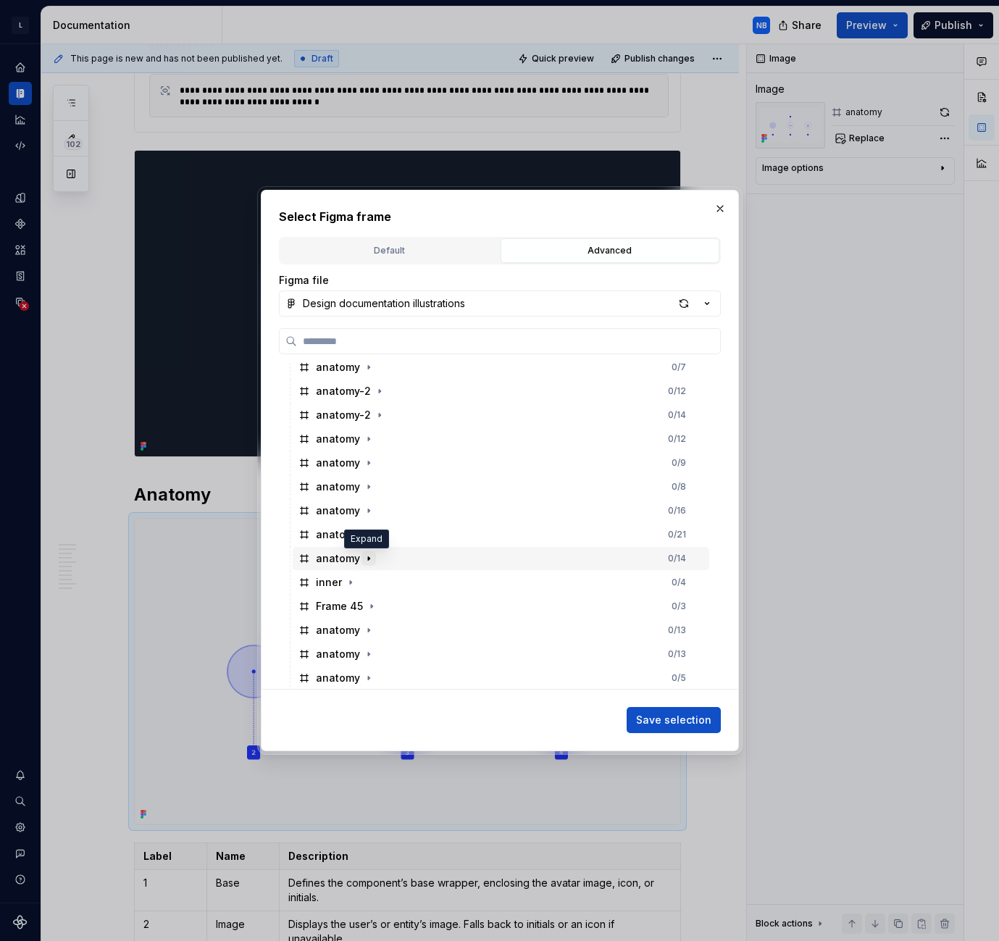
click at [371, 559] on icon "button" at bounding box center [369, 559] width 12 height 12
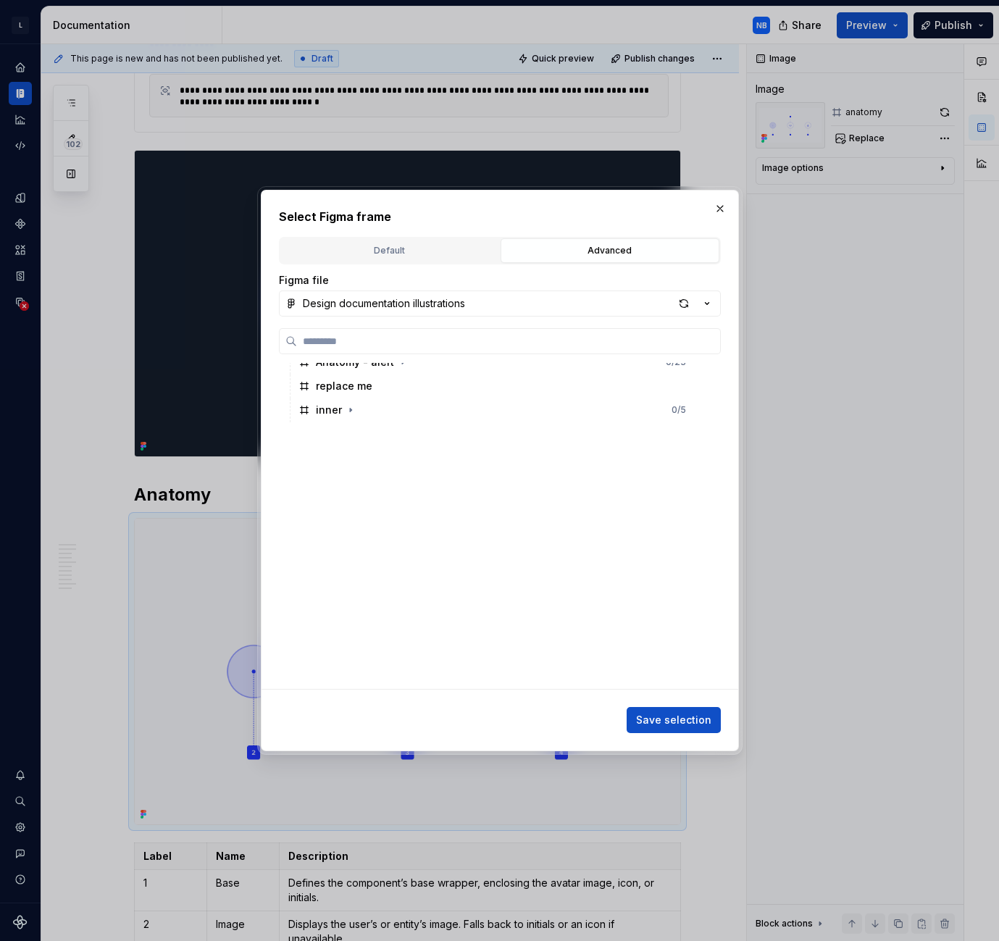
scroll to position [1205, 0]
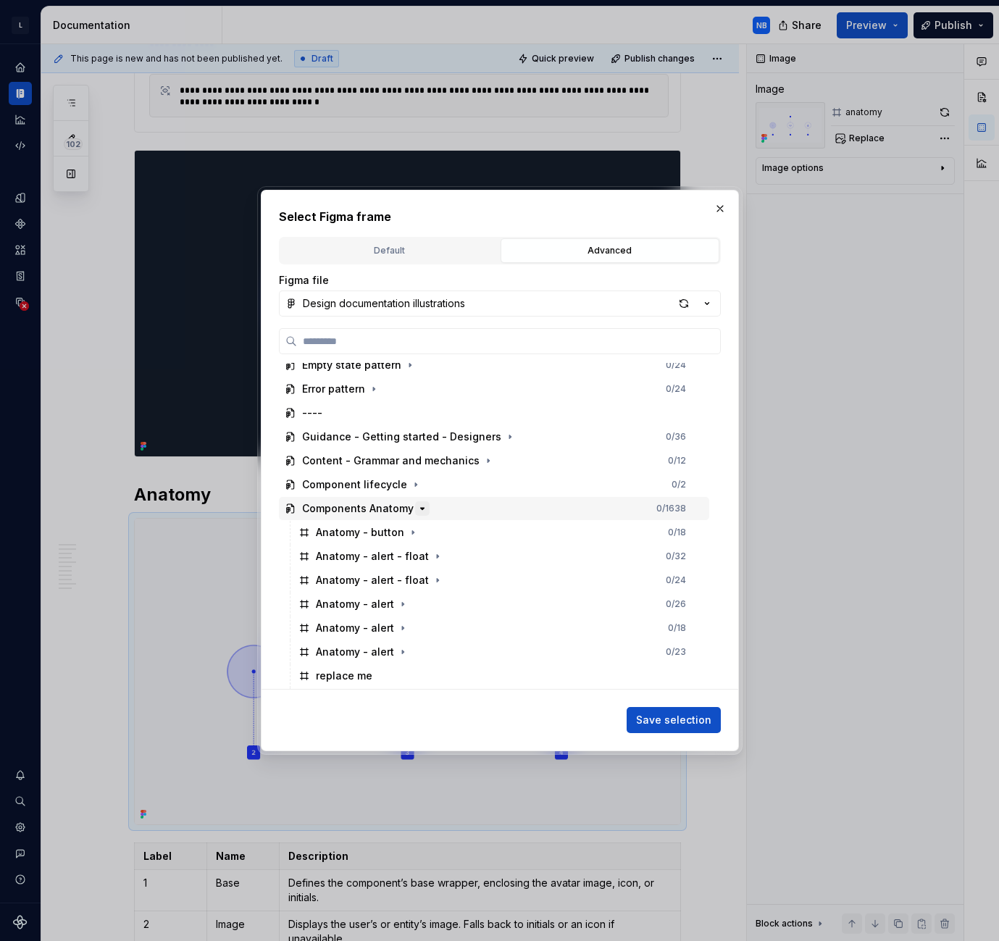
click at [418, 512] on icon "button" at bounding box center [423, 509] width 12 height 12
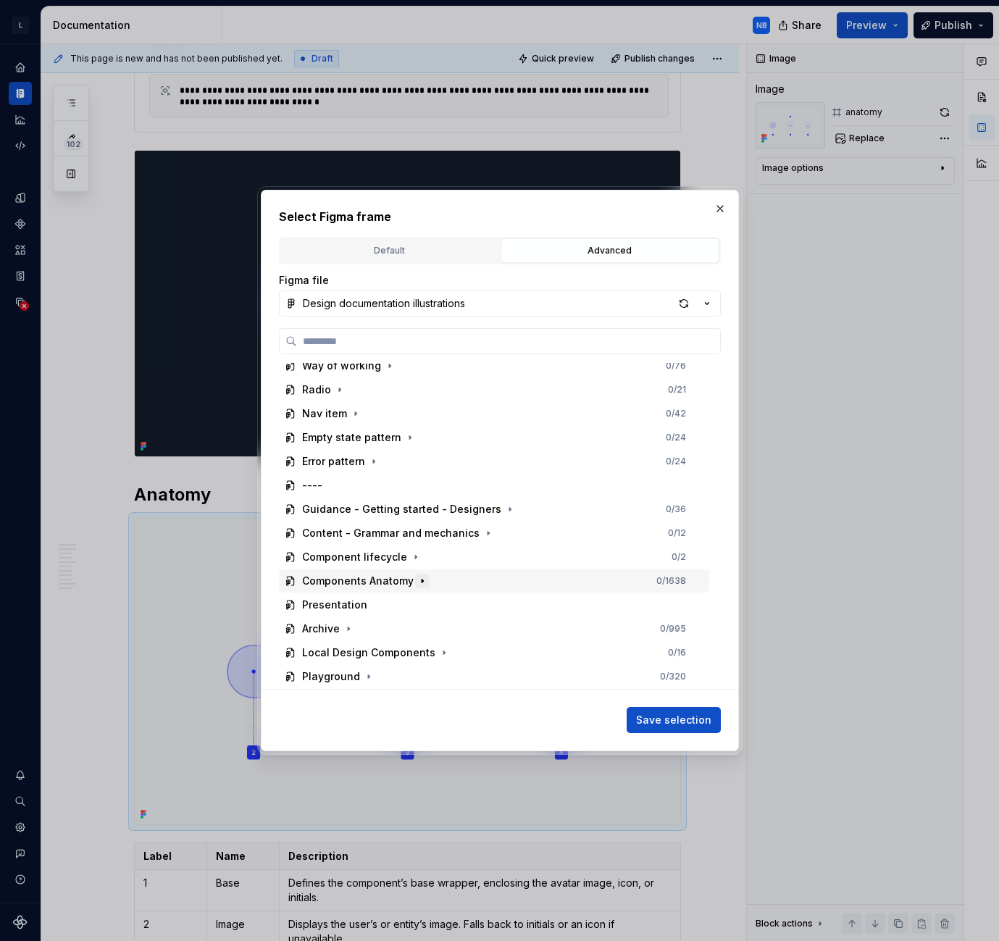
scroll to position [1133, 0]
drag, startPoint x: 576, startPoint y: 199, endPoint x: 461, endPoint y: 229, distance: 119.2
click at [461, 229] on div "Select Figma frame Default Advanced Import Figma frame as image We’ll keep this…" at bounding box center [500, 471] width 478 height 562
click at [720, 207] on button "button" at bounding box center [720, 209] width 20 height 20
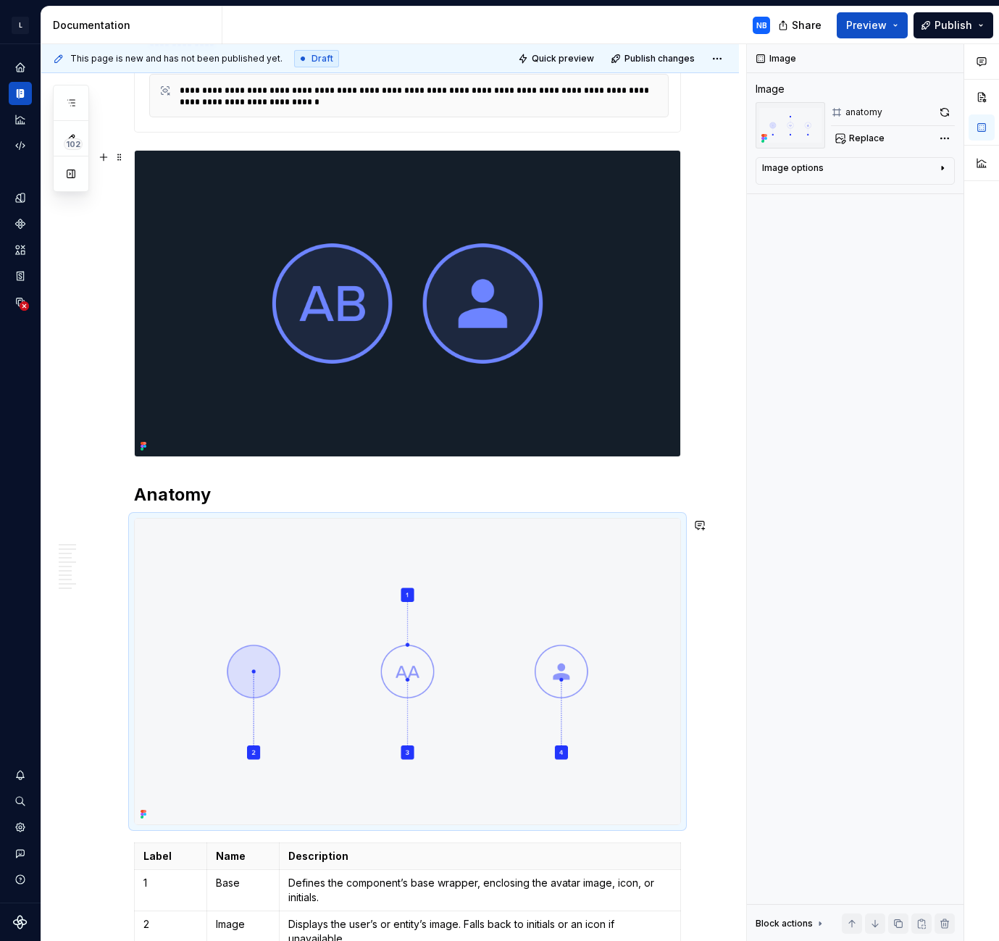
scroll to position [61, 0]
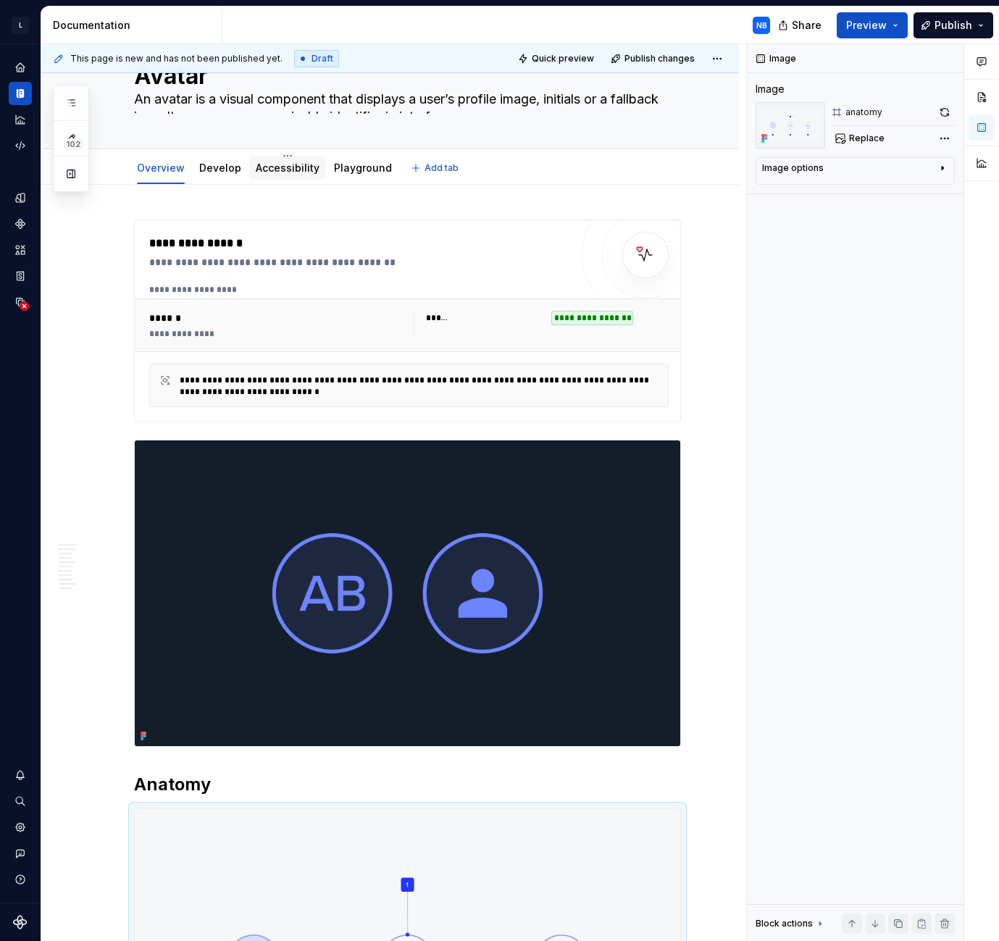
click at [308, 178] on div "Accessibility" at bounding box center [287, 168] width 75 height 23
click at [355, 172] on link "Playground" at bounding box center [363, 168] width 58 height 12
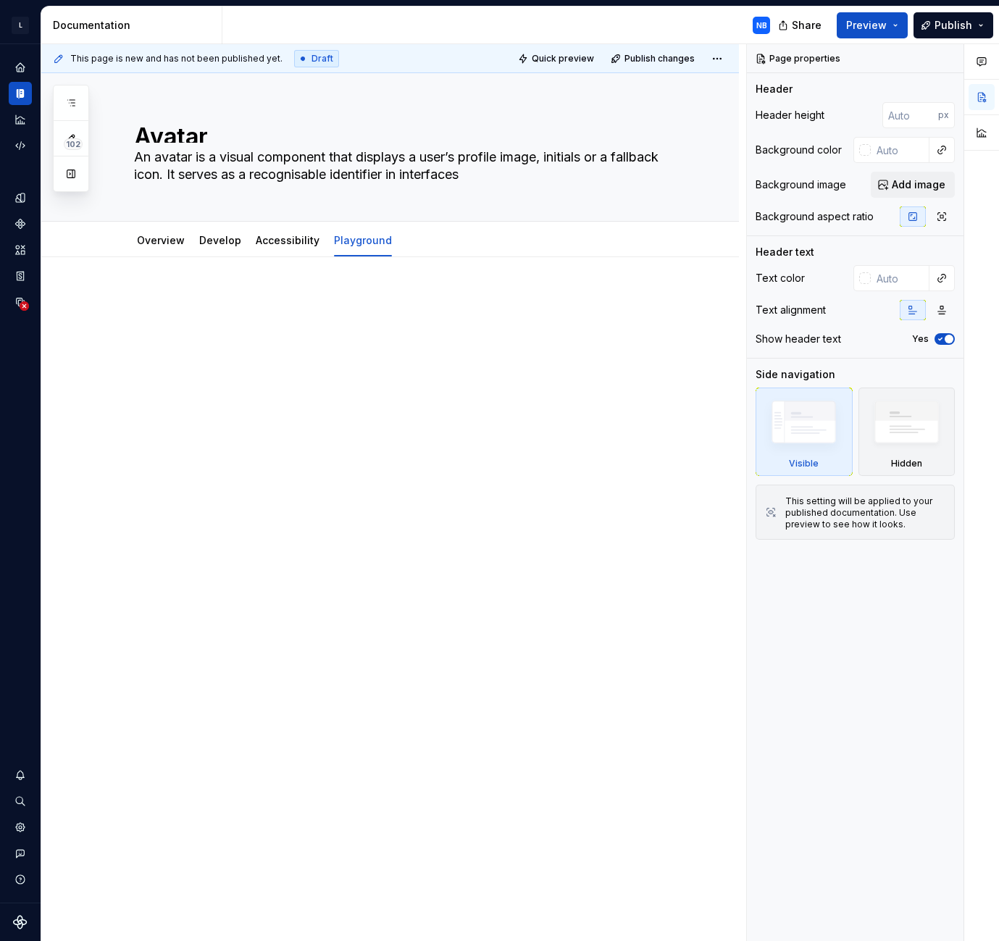
click at [317, 335] on div at bounding box center [407, 319] width 547 height 55
type textarea "*"
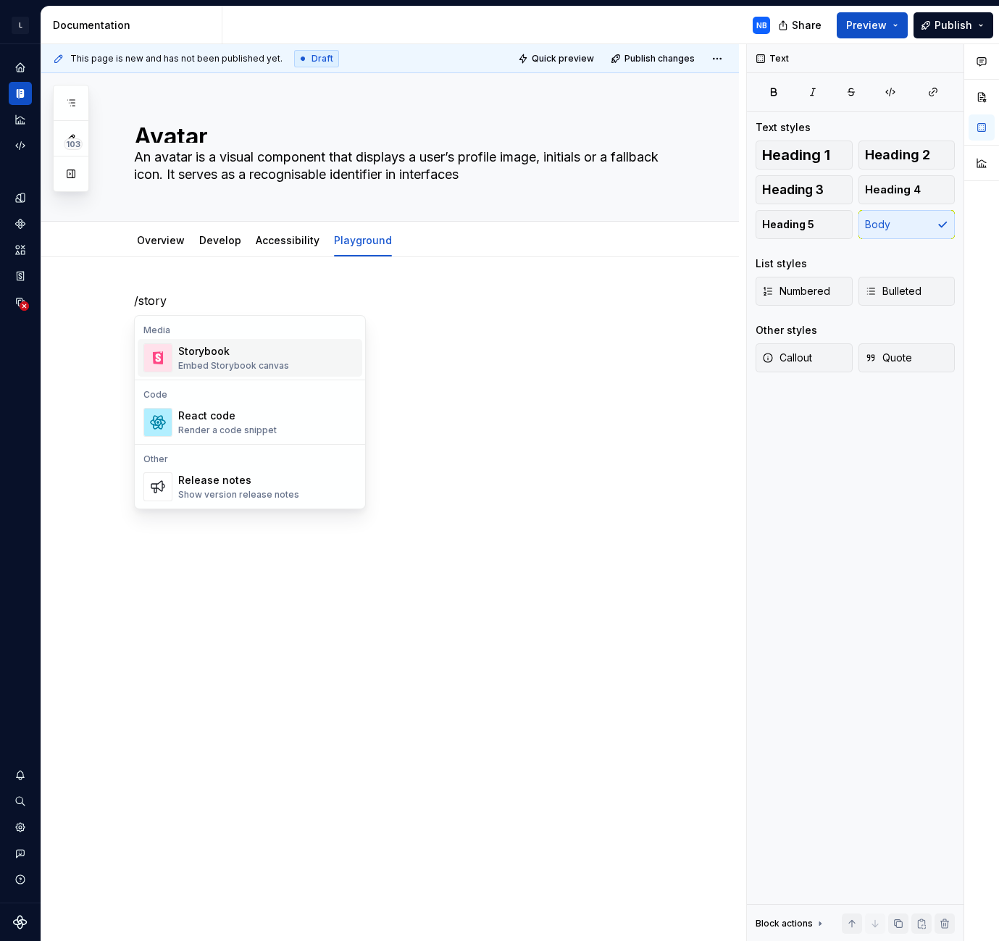
click at [241, 356] on div "Storybook" at bounding box center [233, 351] width 111 height 14
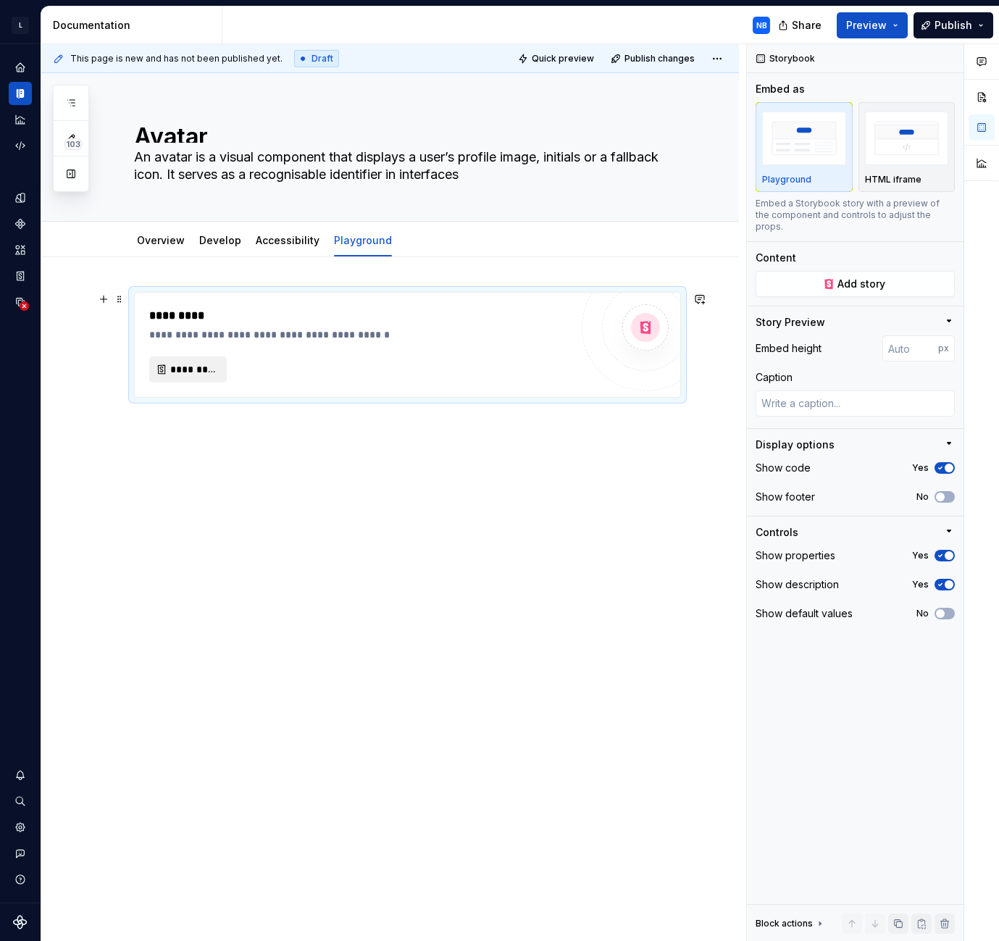
click at [201, 367] on span "*********" at bounding box center [193, 369] width 47 height 14
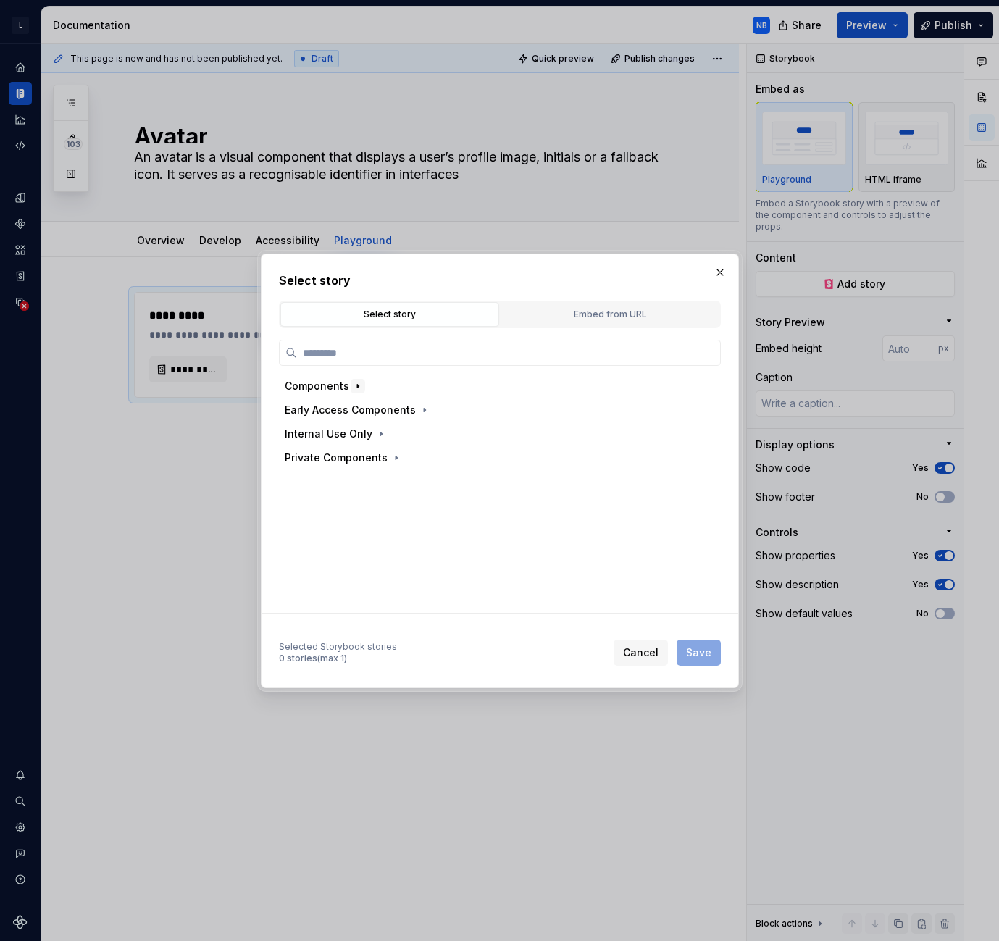
click at [359, 388] on icon "button" at bounding box center [358, 386] width 12 height 12
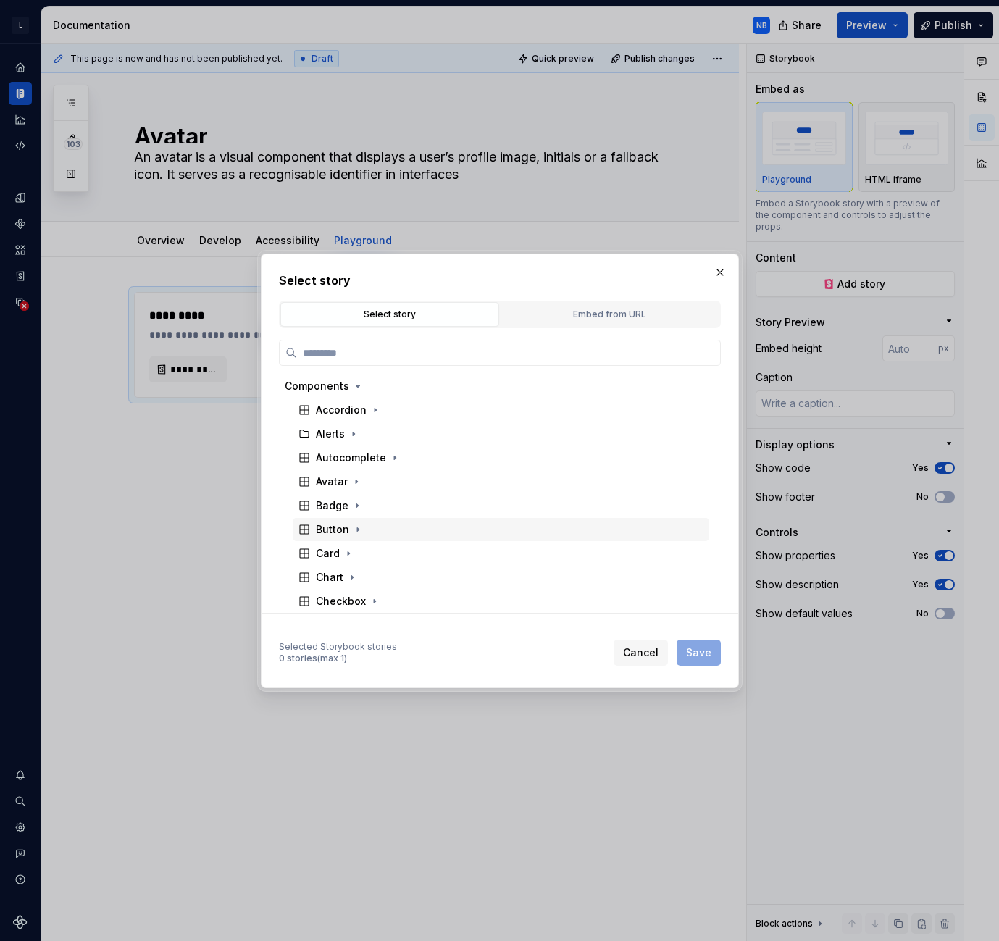
scroll to position [72, 0]
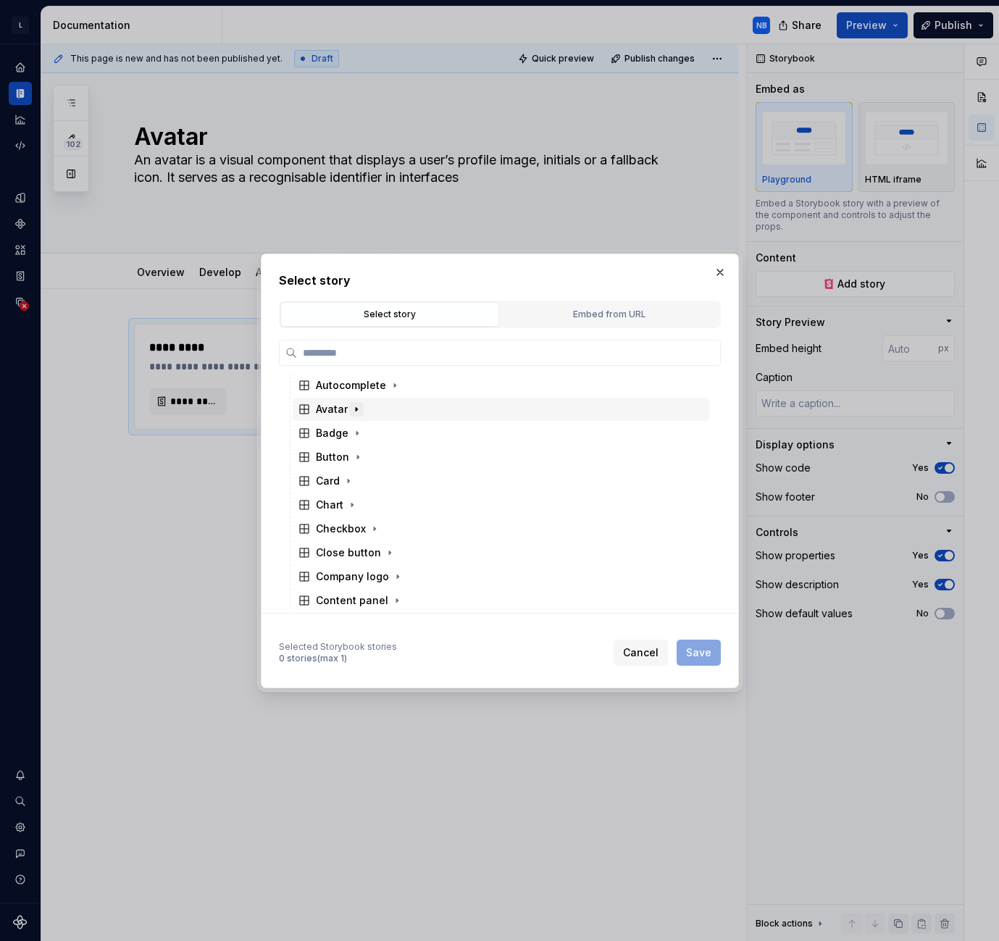
click at [354, 413] on icon "button" at bounding box center [357, 410] width 12 height 12
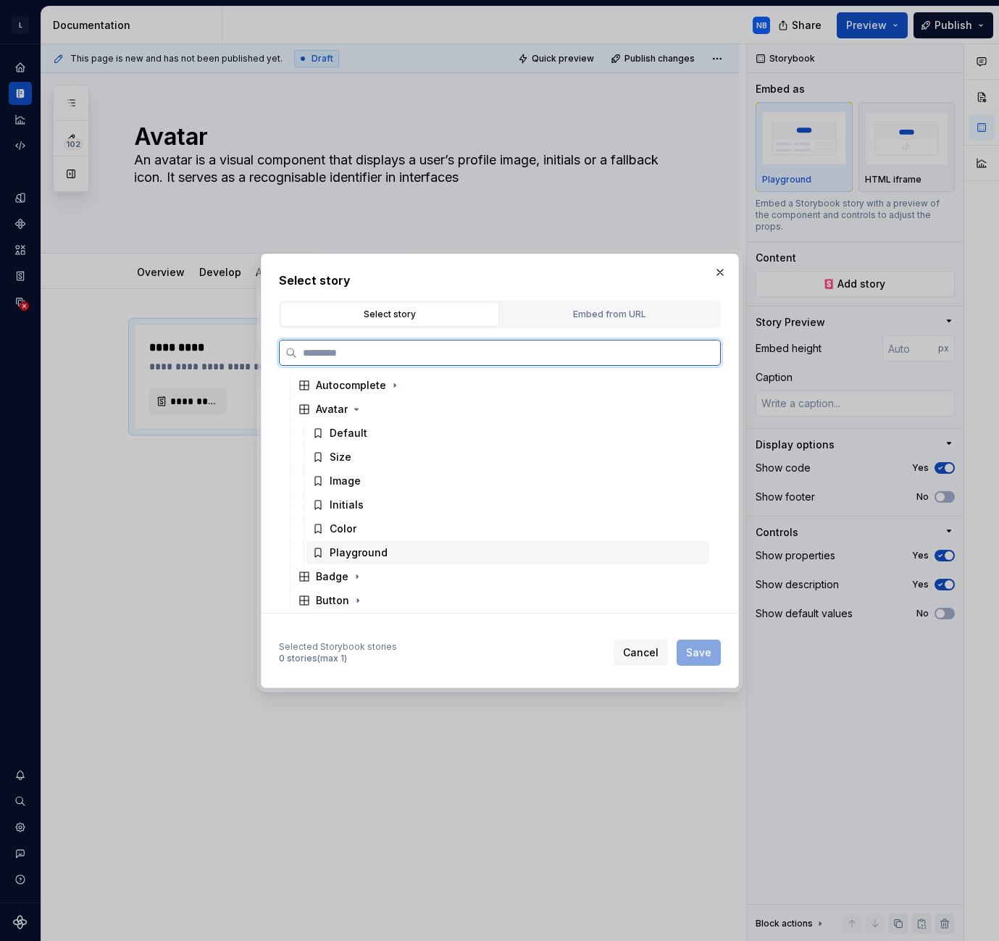
click at [364, 556] on div "Playground" at bounding box center [359, 553] width 58 height 14
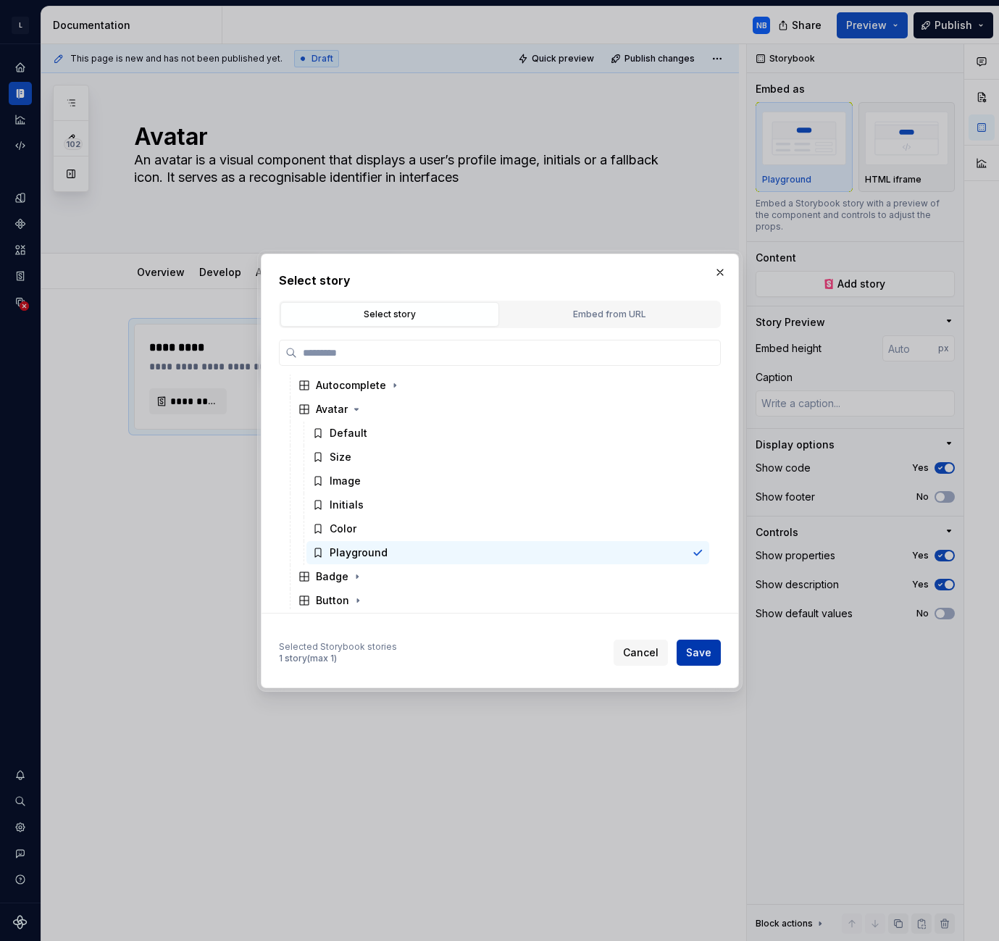
click at [691, 646] on span "Save" at bounding box center [698, 653] width 25 height 14
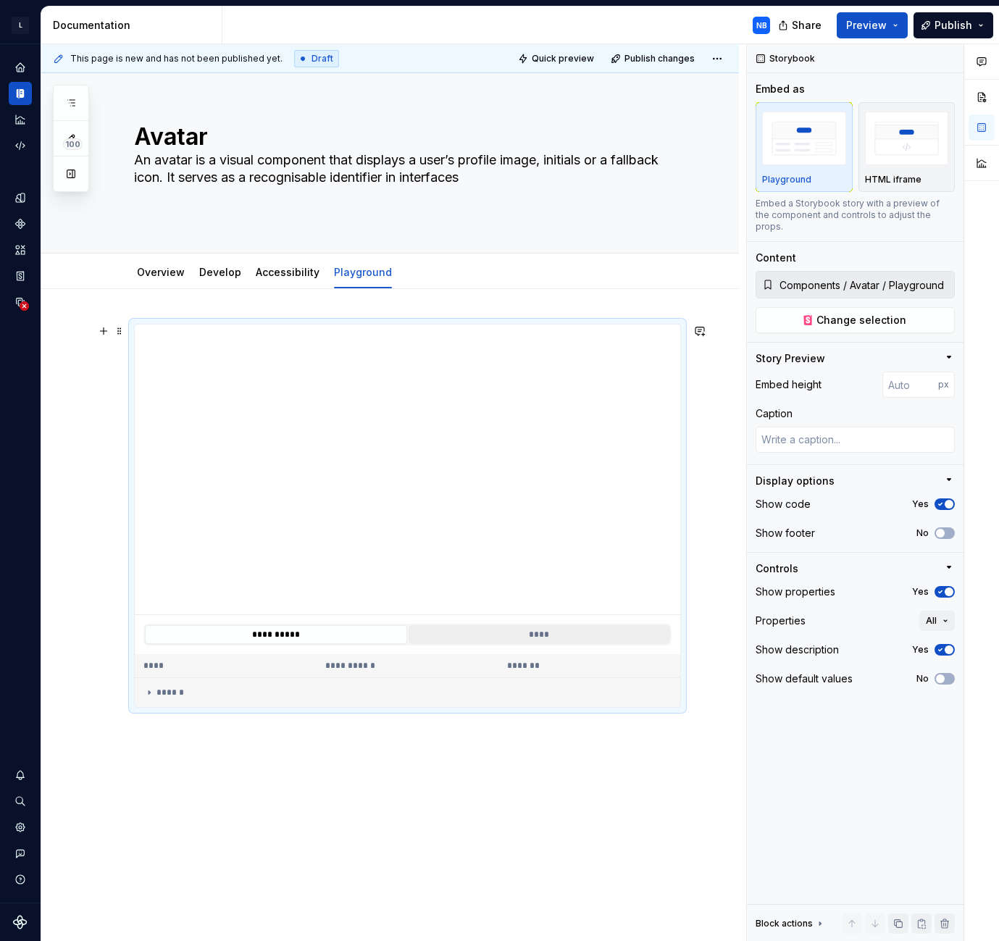
click at [523, 635] on button "****" at bounding box center [540, 634] width 262 height 19
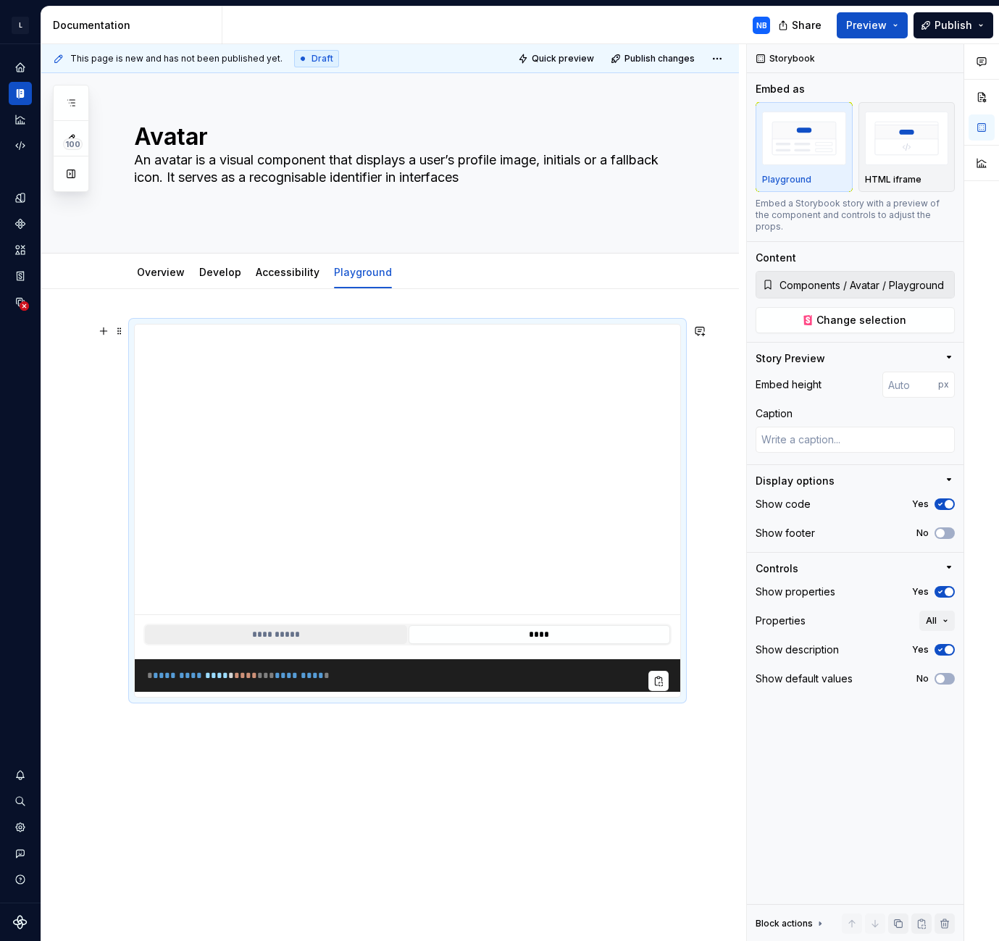
click at [364, 633] on button "**********" at bounding box center [276, 634] width 262 height 19
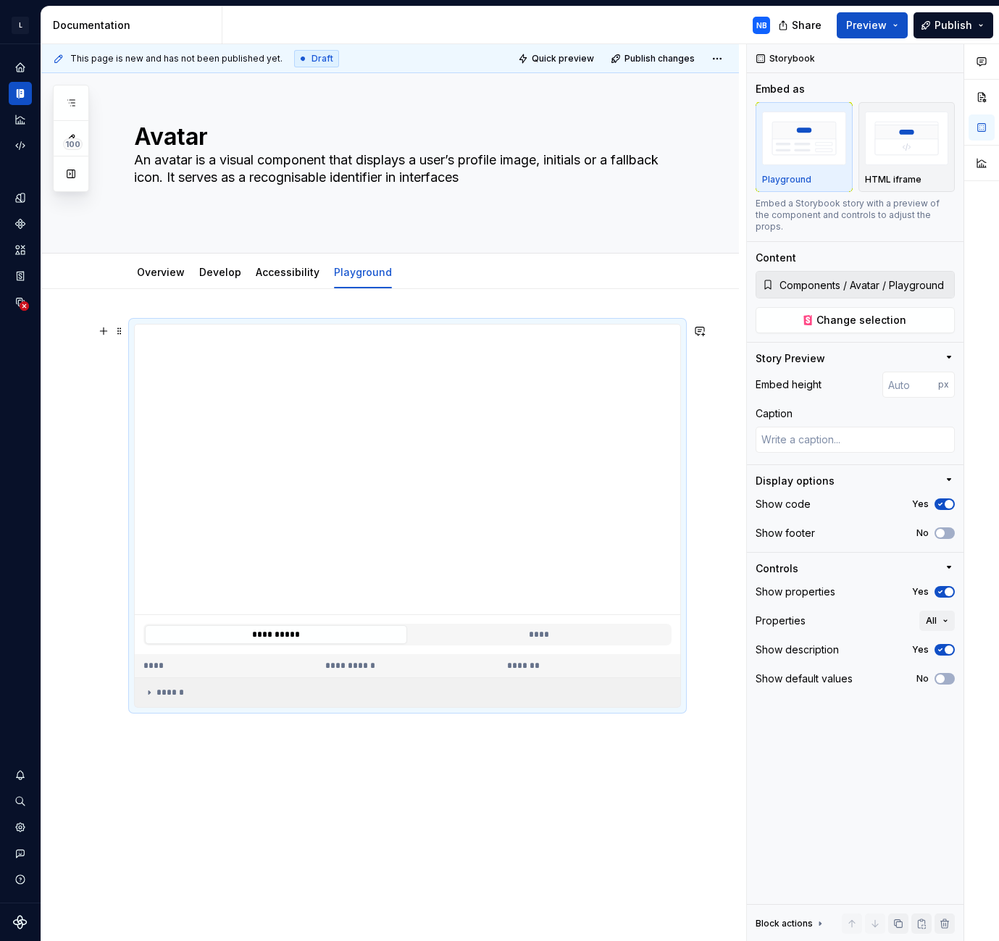
click at [157, 688] on div "******" at bounding box center [407, 693] width 528 height 12
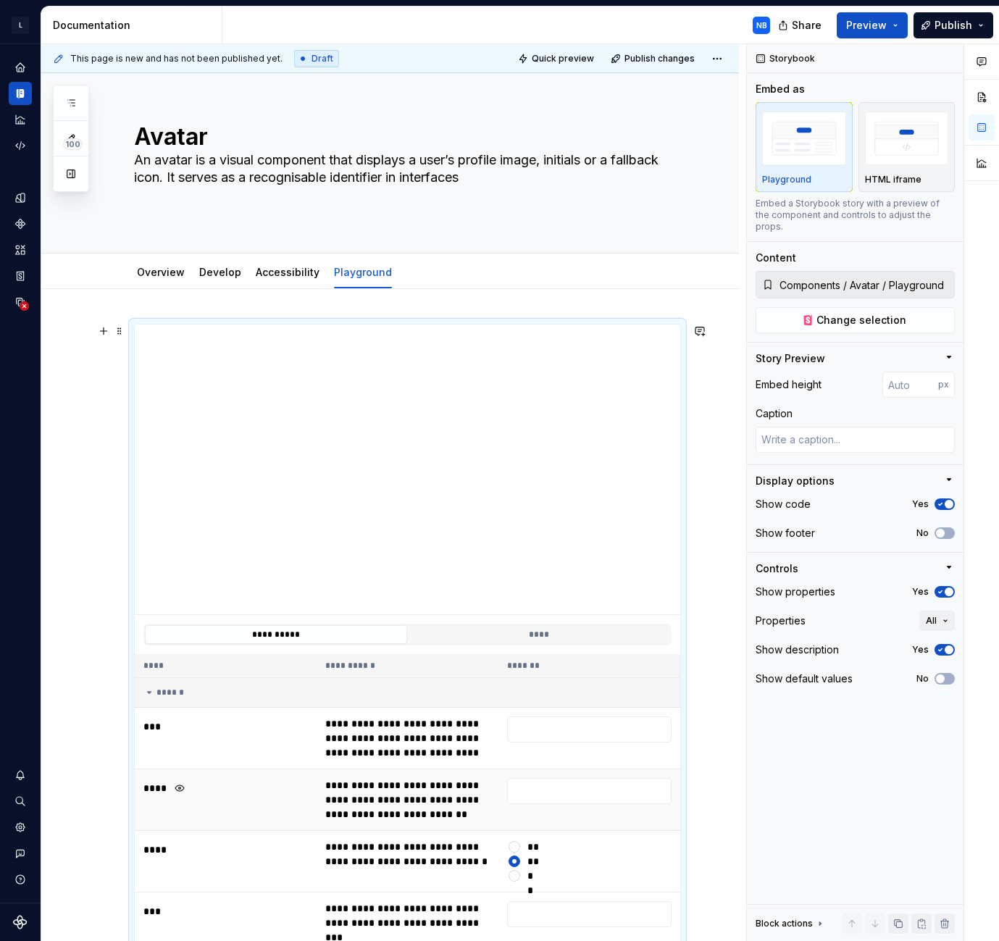
scroll to position [217, 0]
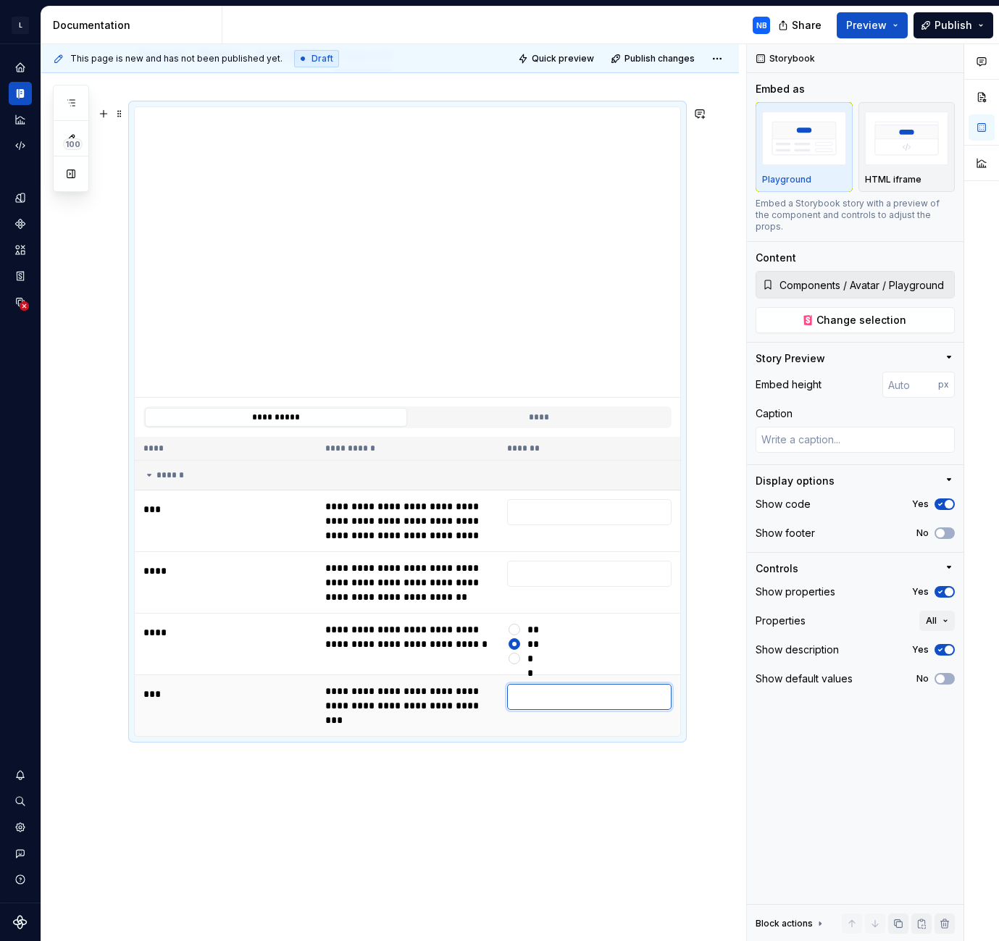
click at [561, 699] on input "text" at bounding box center [589, 697] width 164 height 26
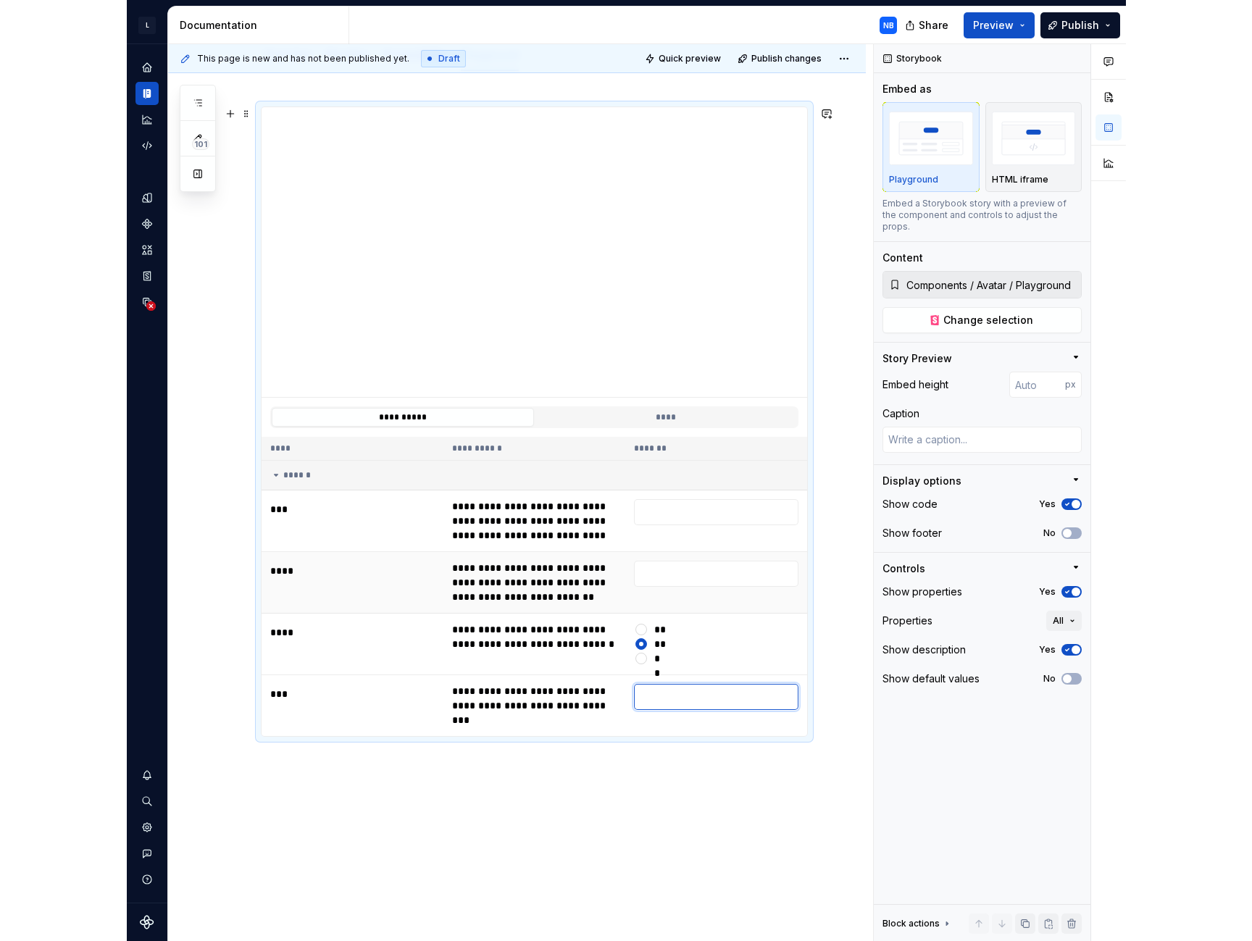
scroll to position [0, 0]
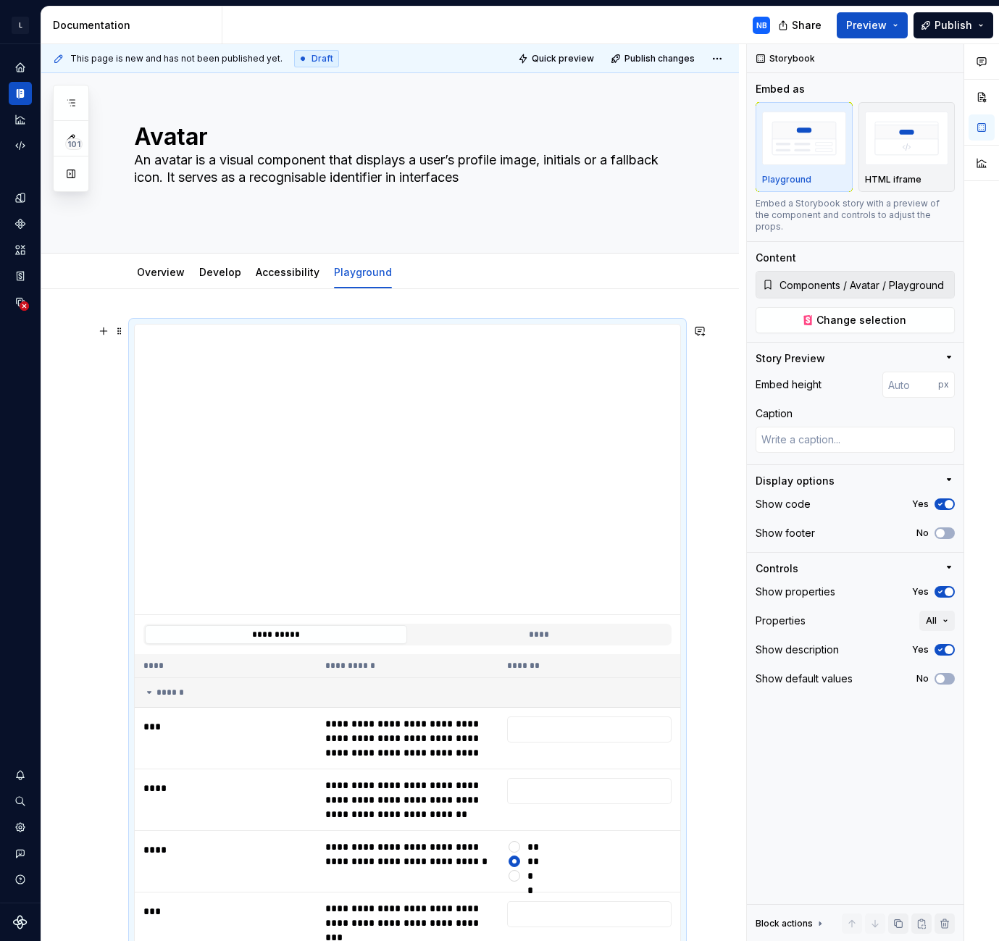
click at [514, 665] on div "*******" at bounding box center [589, 666] width 164 height 12
click at [941, 649] on icon "button" at bounding box center [941, 650] width 4 height 2
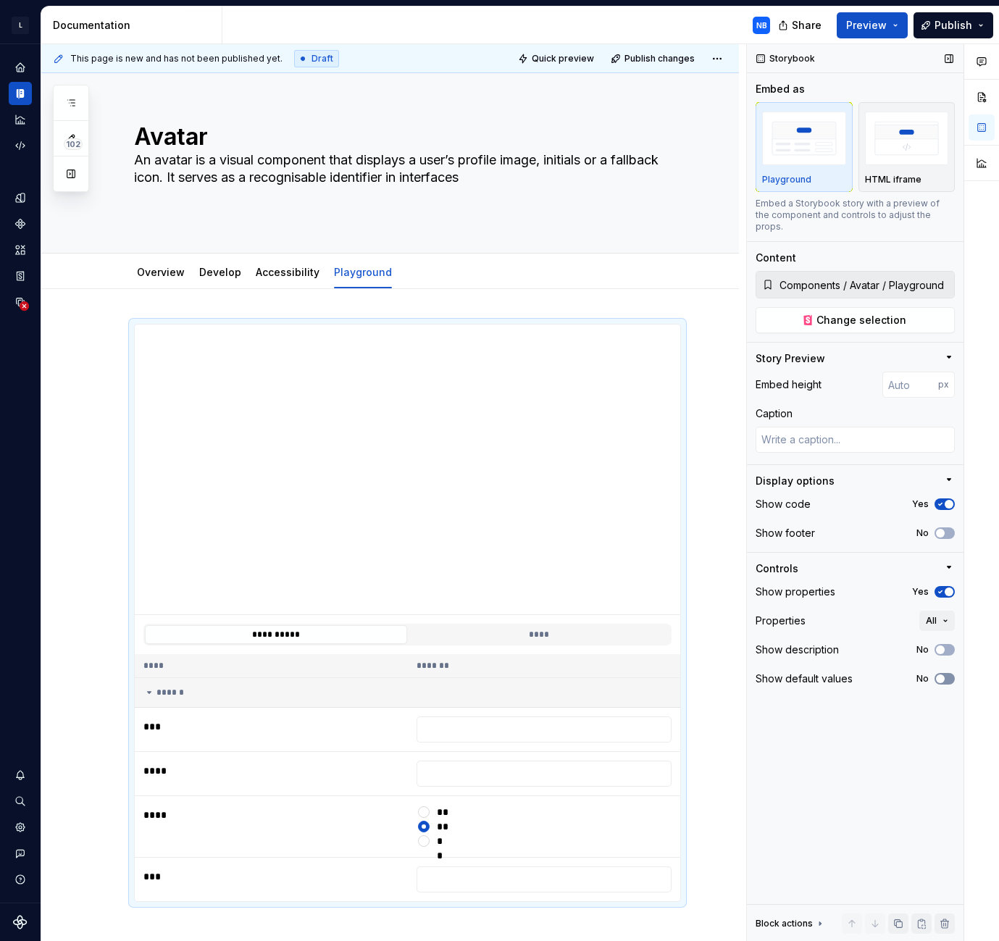
click at [948, 673] on button "No" at bounding box center [945, 679] width 20 height 12
type textarea "*"
type input "328"
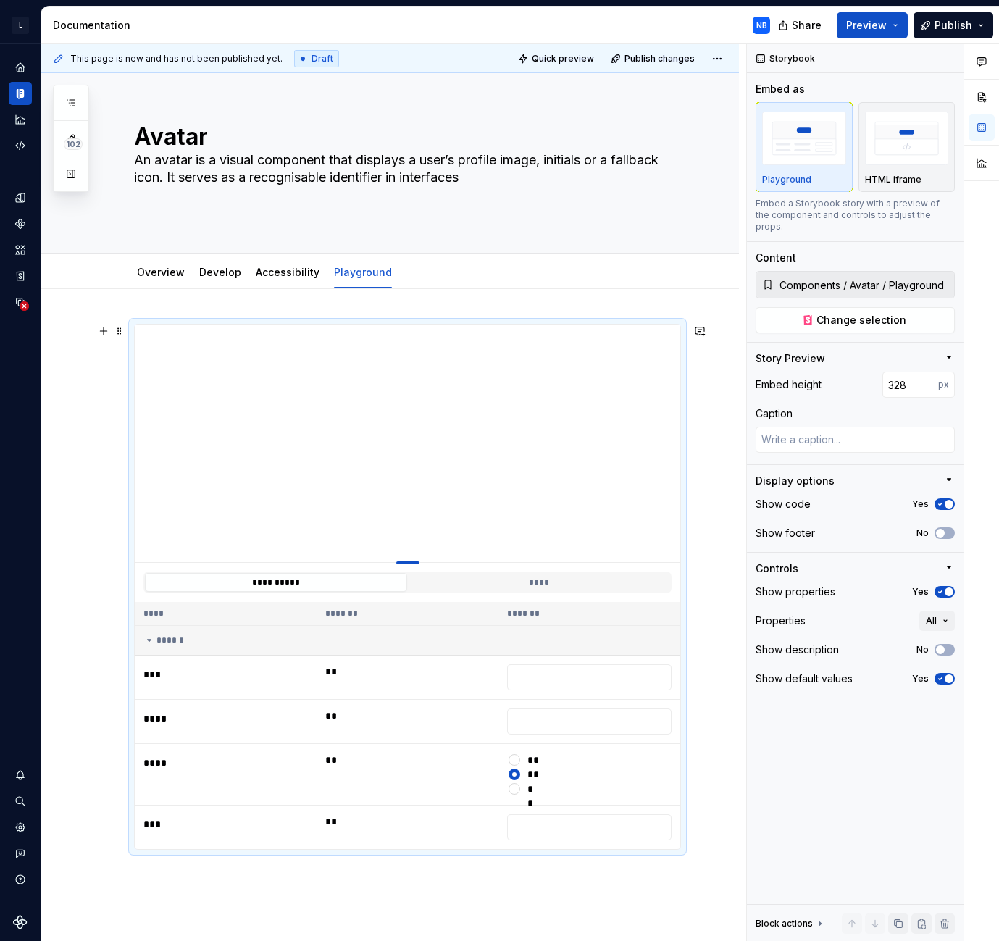
type textarea "*"
type input "318"
type textarea "*"
type input "316"
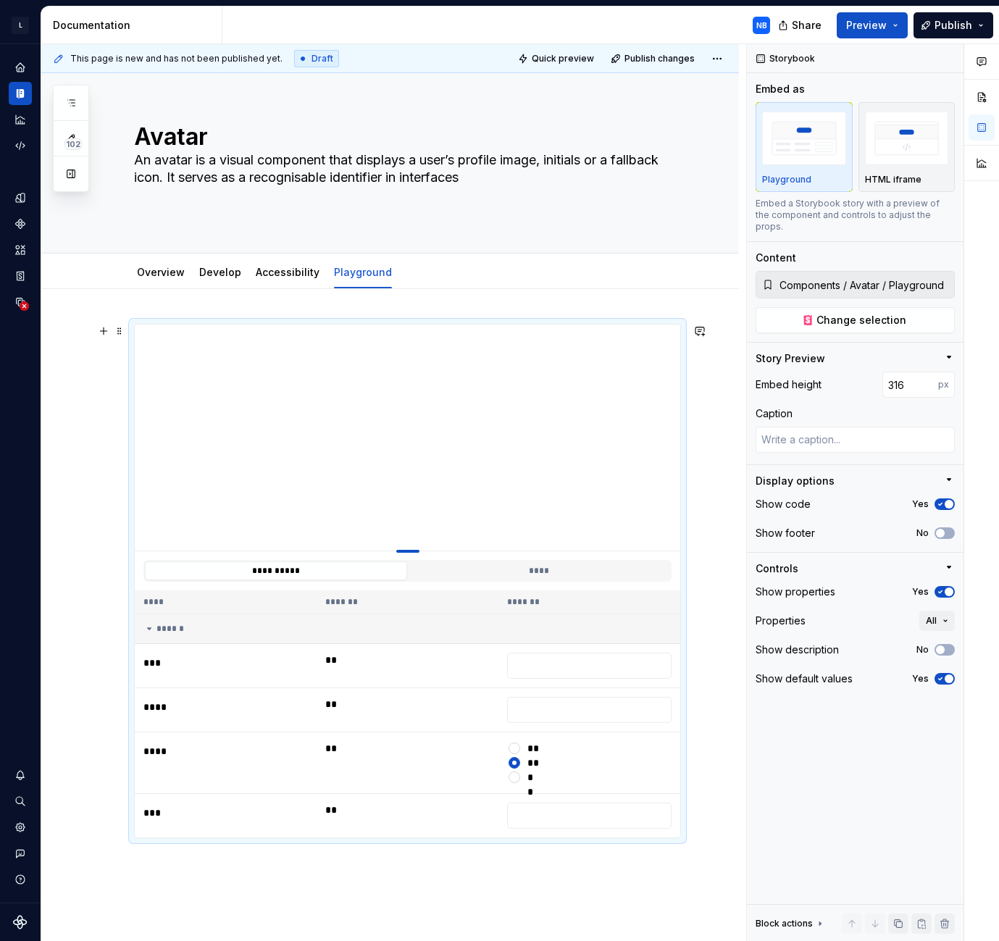
type textarea "*"
type input "312"
type textarea "*"
type input "309"
type textarea "*"
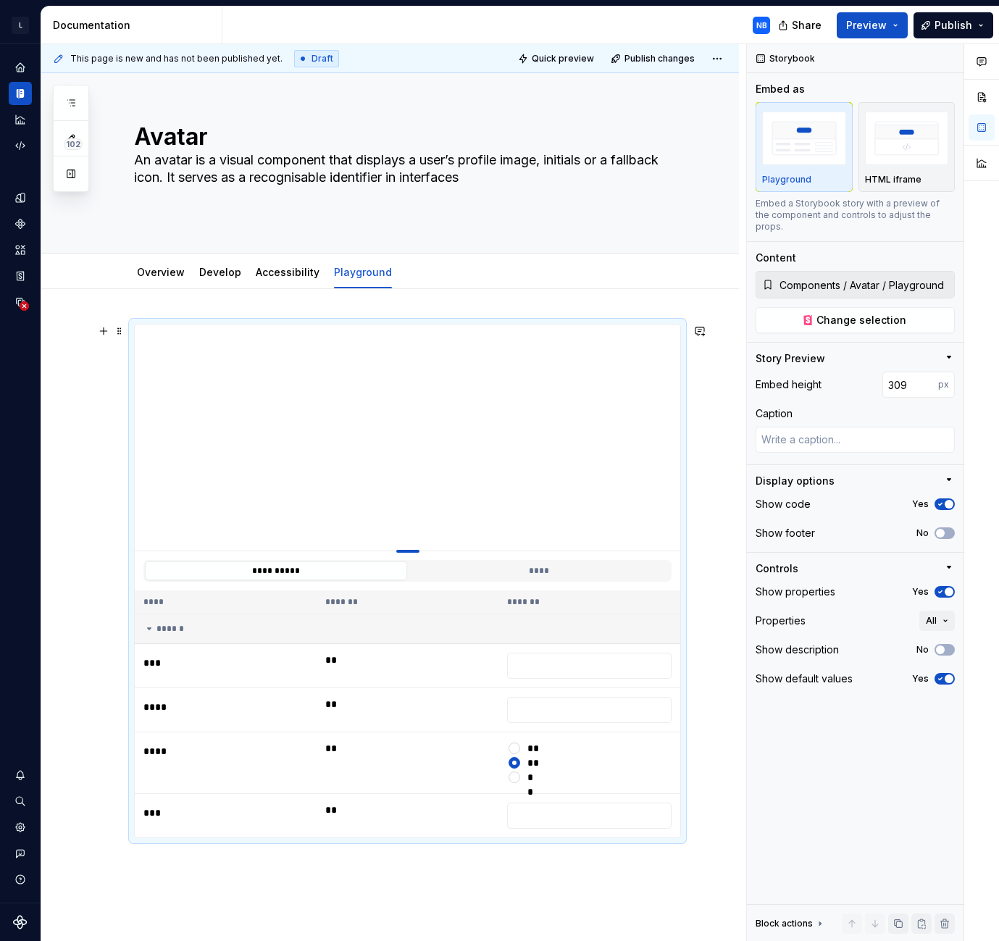
type input "302"
type textarea "*"
type input "297"
type textarea "*"
type input "286"
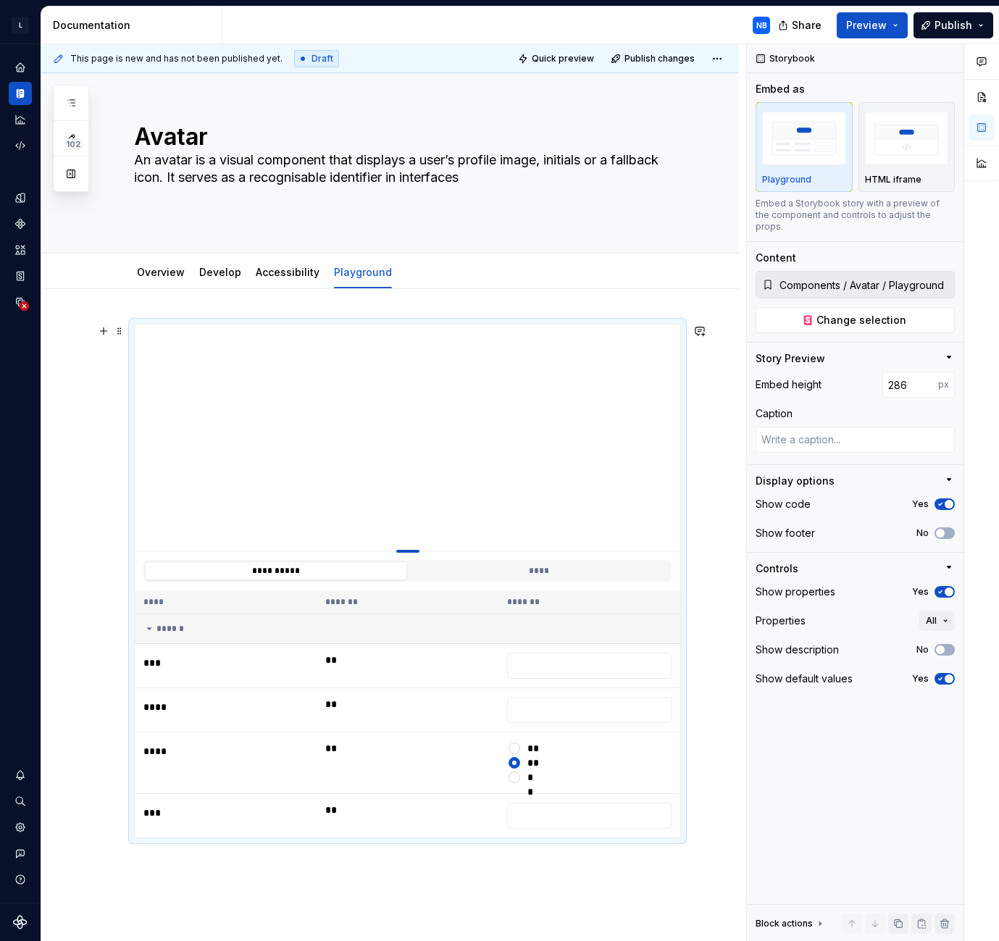
type textarea "*"
type input "274"
type textarea "*"
type input "271"
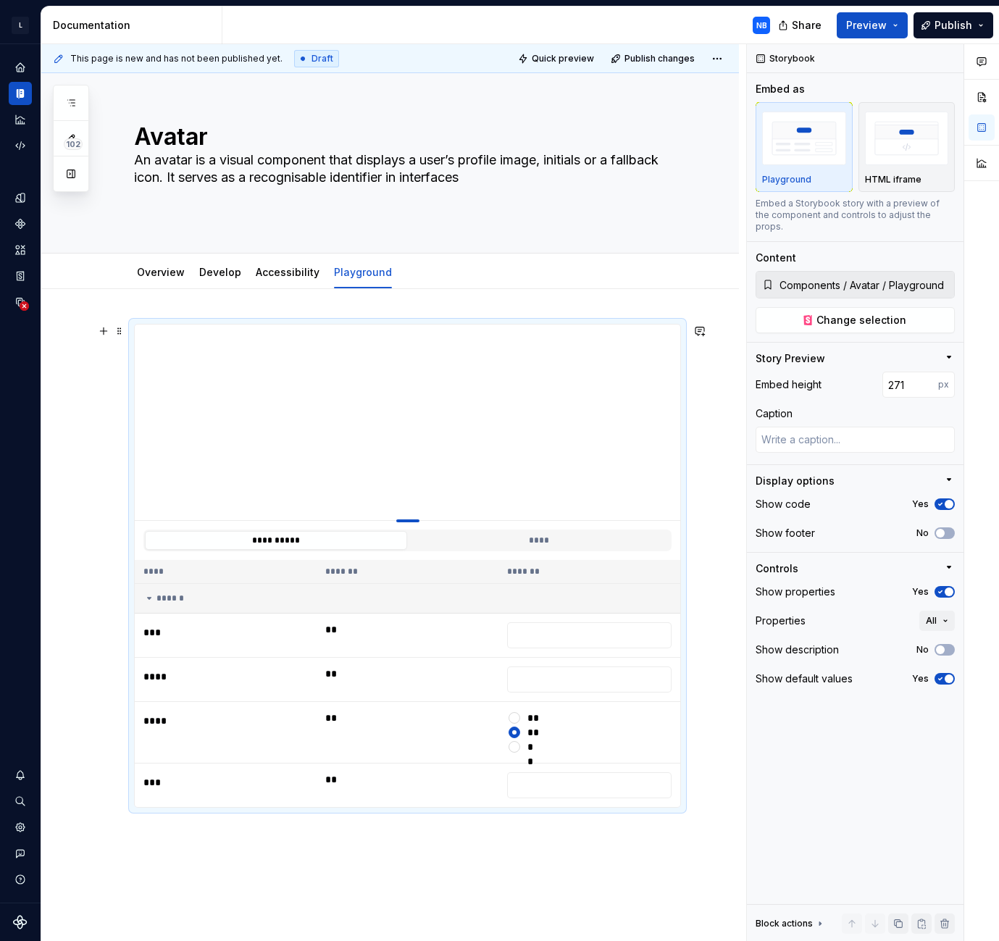
type textarea "*"
type input "270"
type textarea "*"
type input "199"
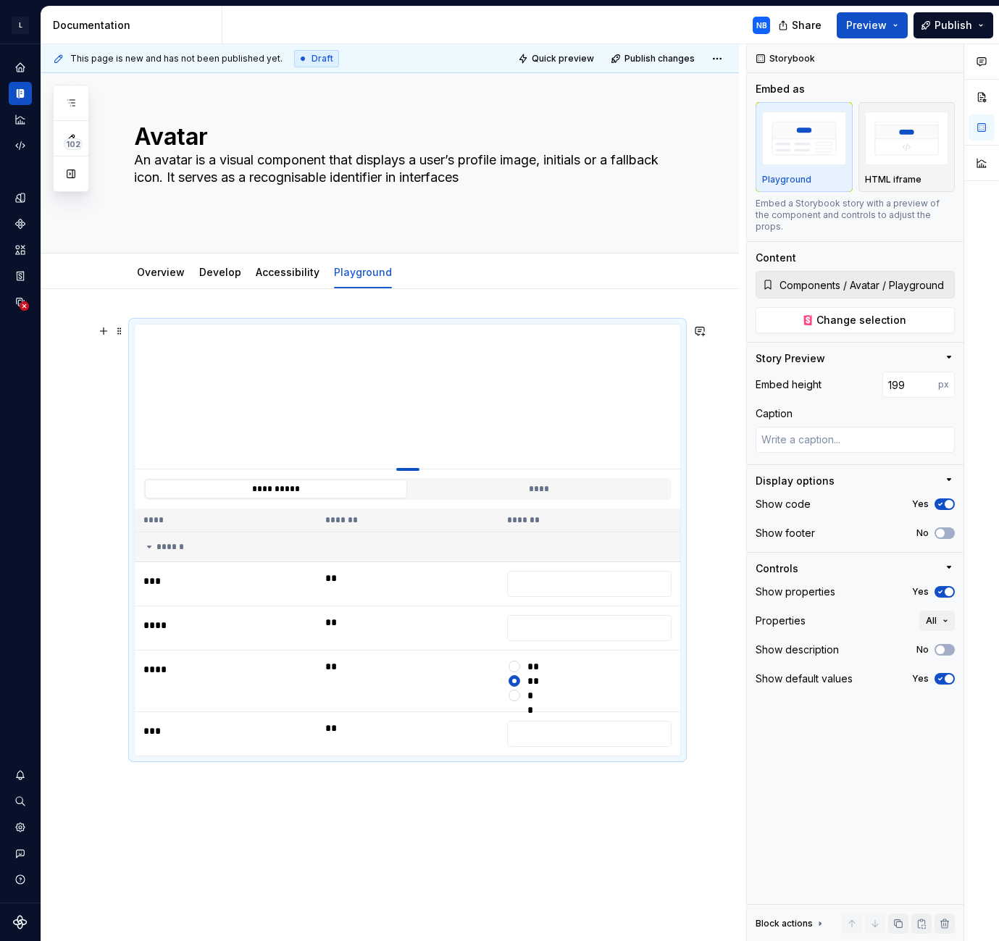
type textarea "*"
type input "190"
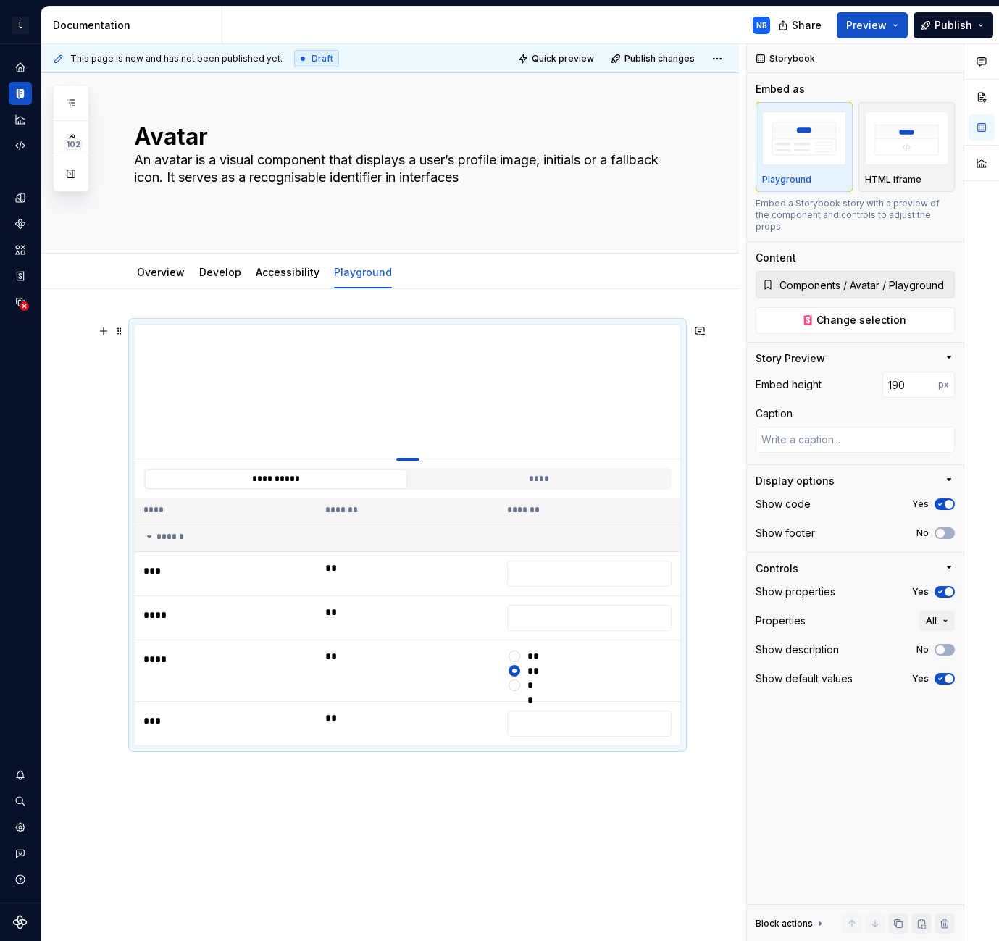
type textarea "*"
type input "185"
type textarea "*"
type input "181"
type textarea "*"
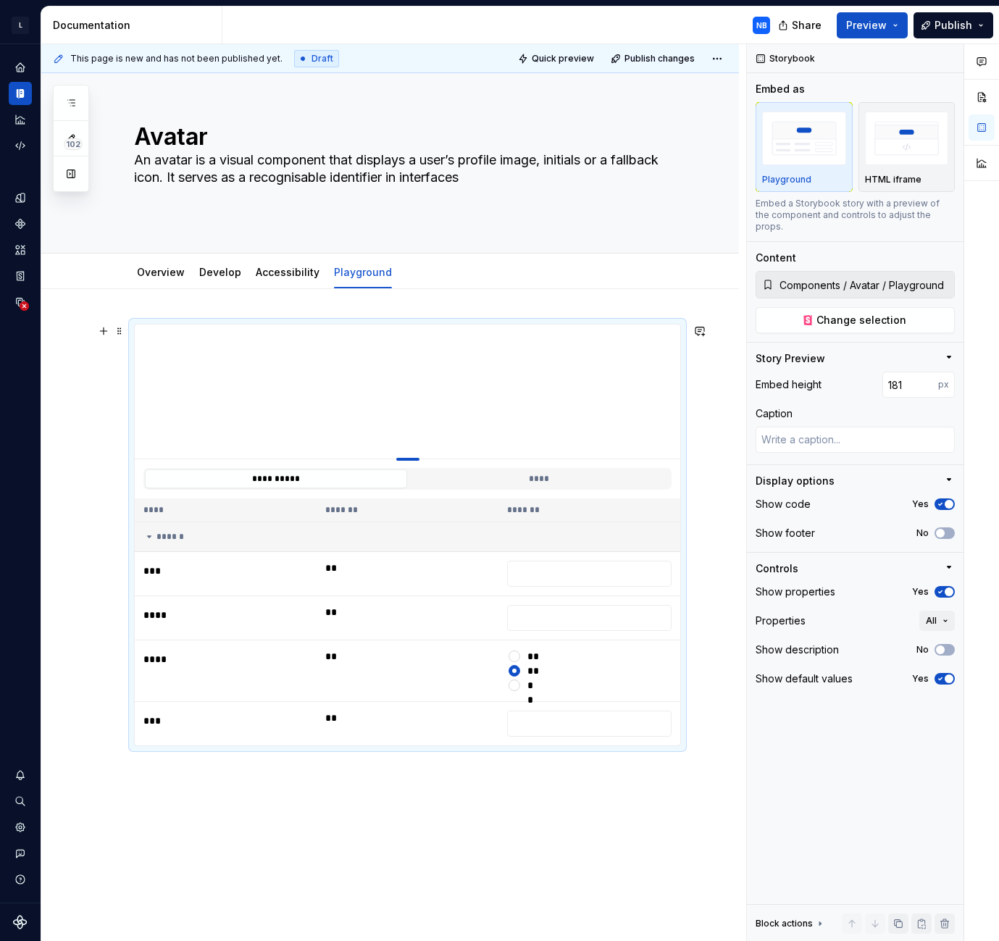
type input "177"
type textarea "*"
type input "173"
type textarea "*"
type input "169"
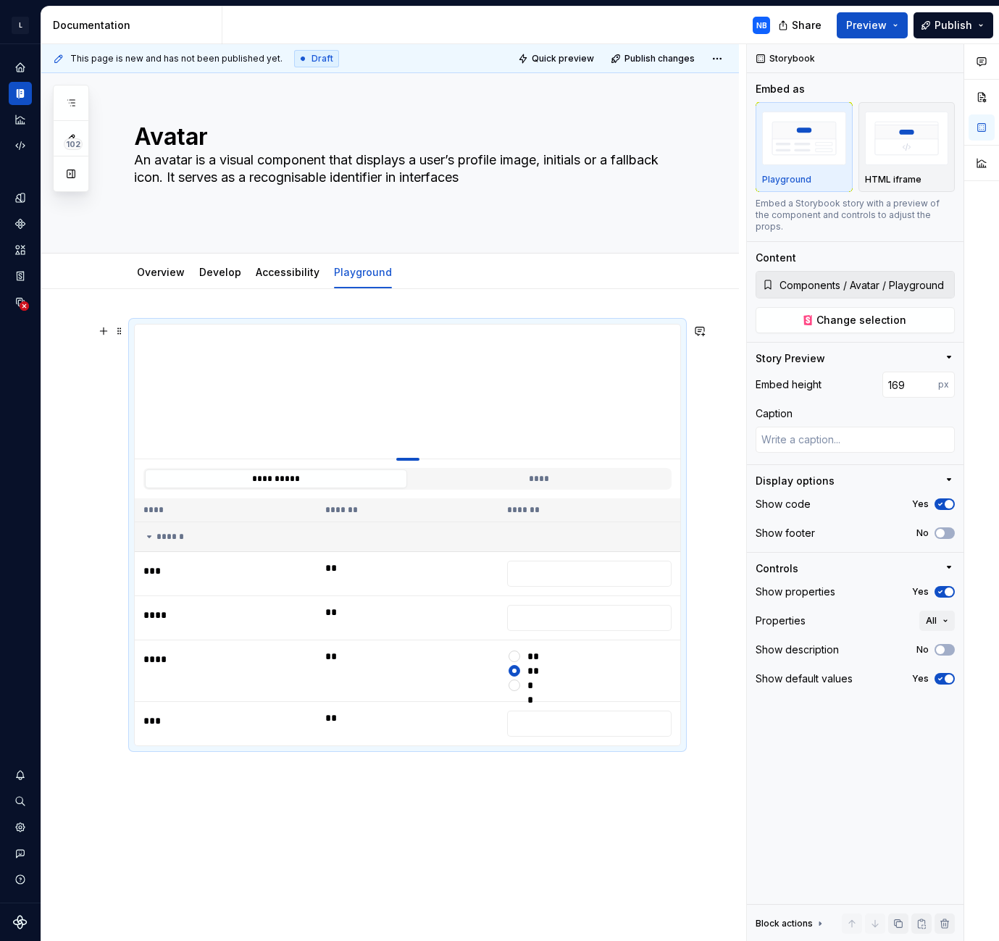
type textarea "*"
type input "167"
type textarea "*"
type input "165"
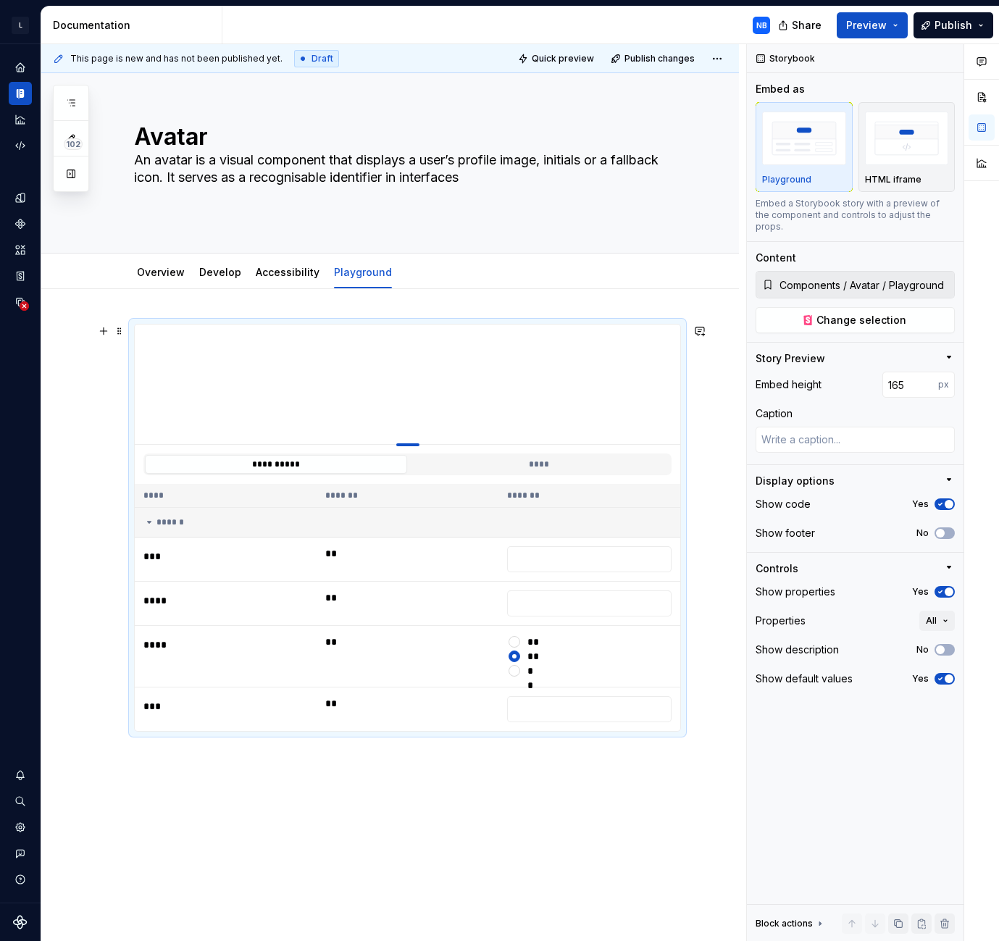
type textarea "*"
type input "142"
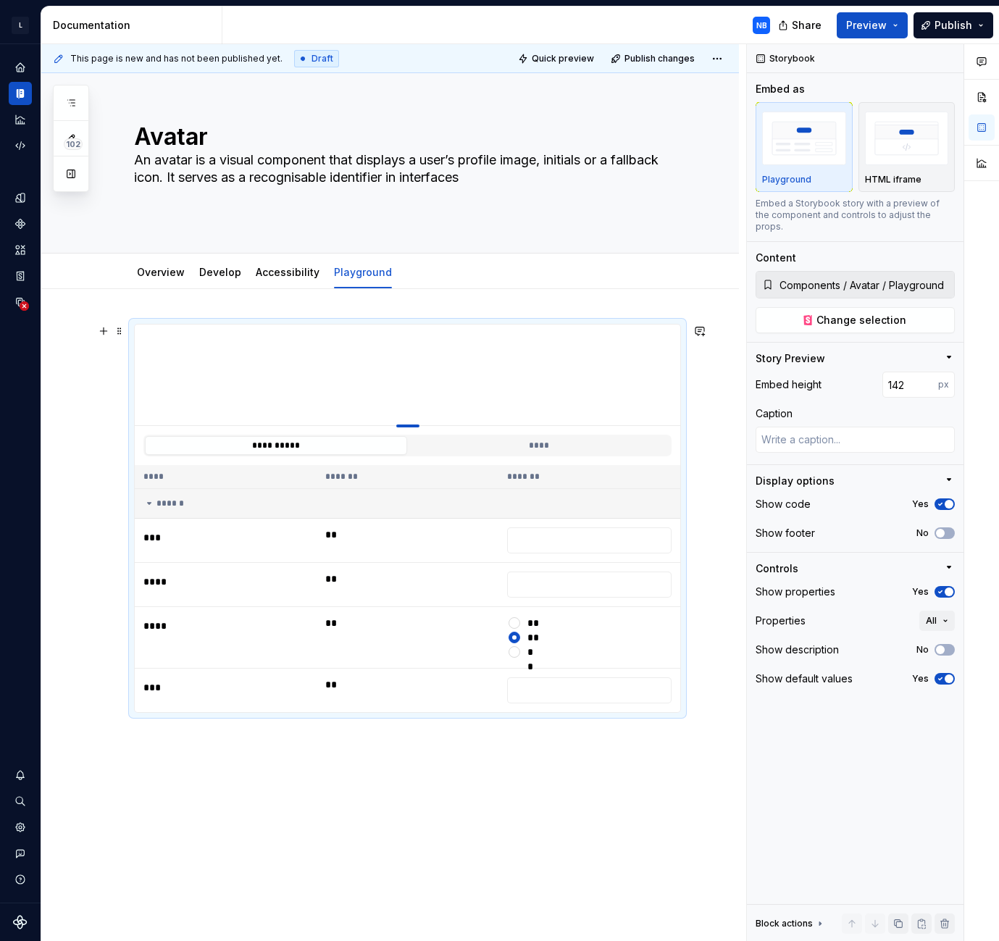
type textarea "*"
type input "139"
type textarea "*"
type input "135"
type textarea "*"
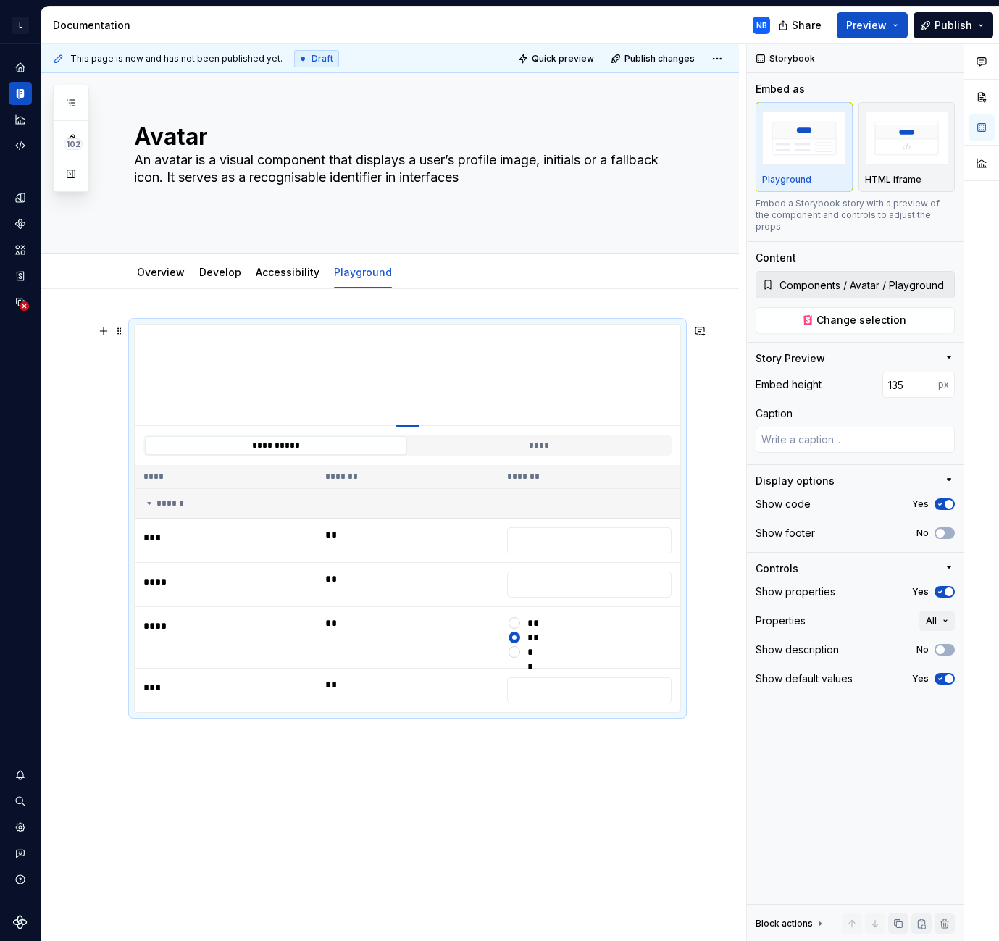
type input "134"
type textarea "*"
type input "120"
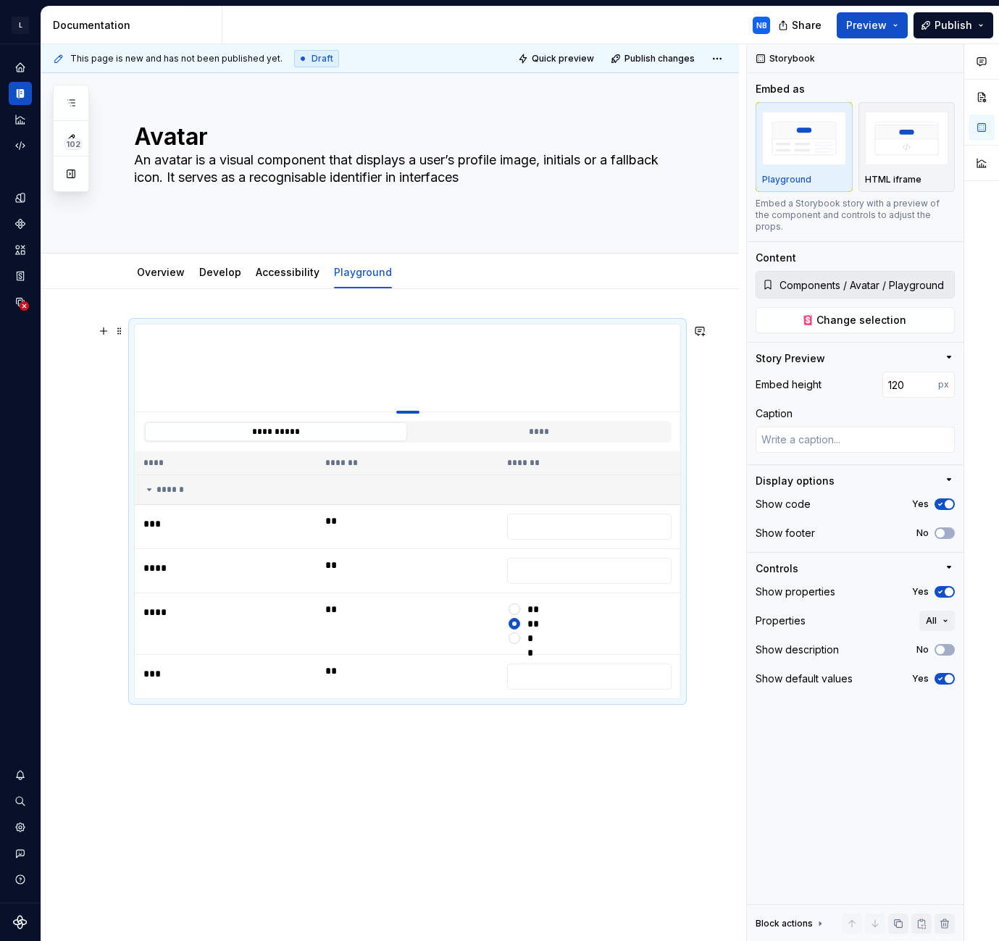
type textarea "*"
type input "132"
drag, startPoint x: 412, startPoint y: 614, endPoint x: 428, endPoint y: 420, distance: 194.2
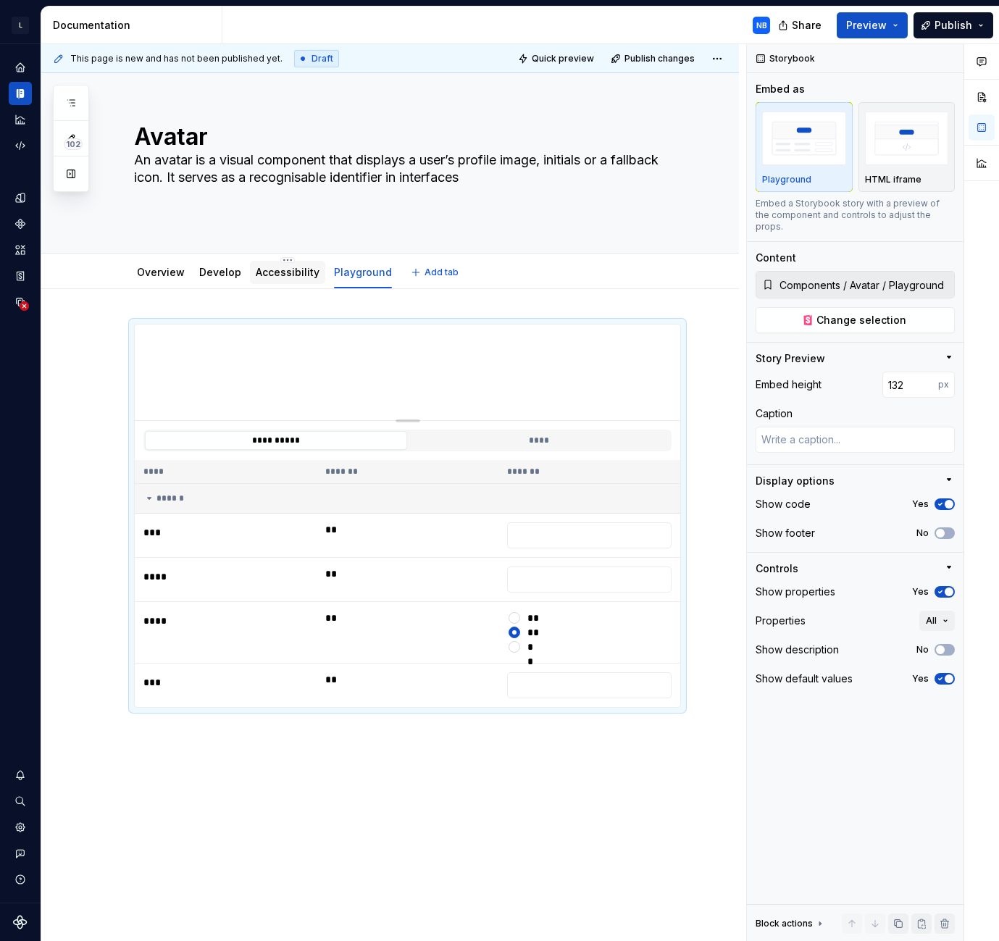
click at [275, 269] on link "Accessibility" at bounding box center [288, 272] width 64 height 12
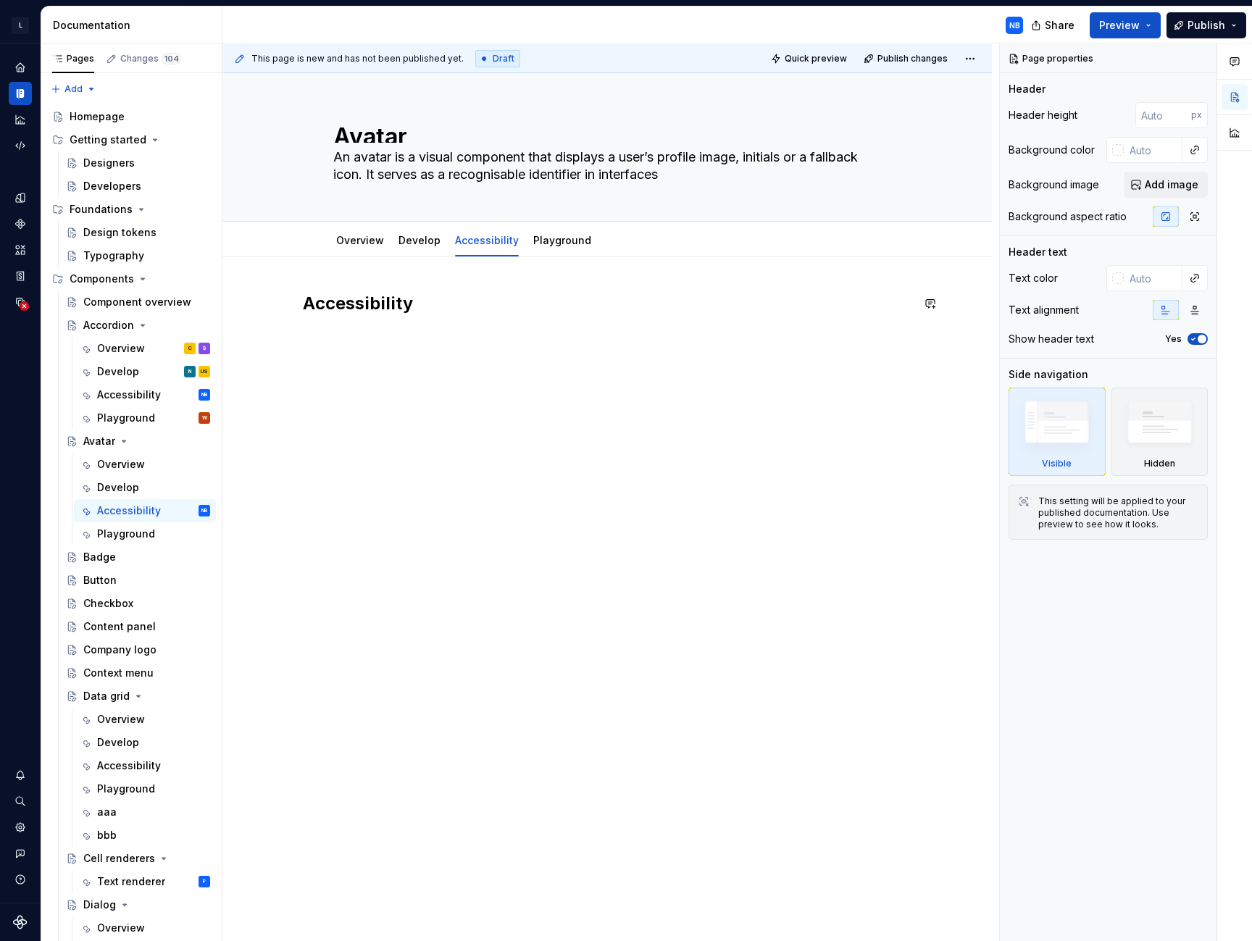
click at [367, 350] on div "Accessibility" at bounding box center [607, 328] width 609 height 72
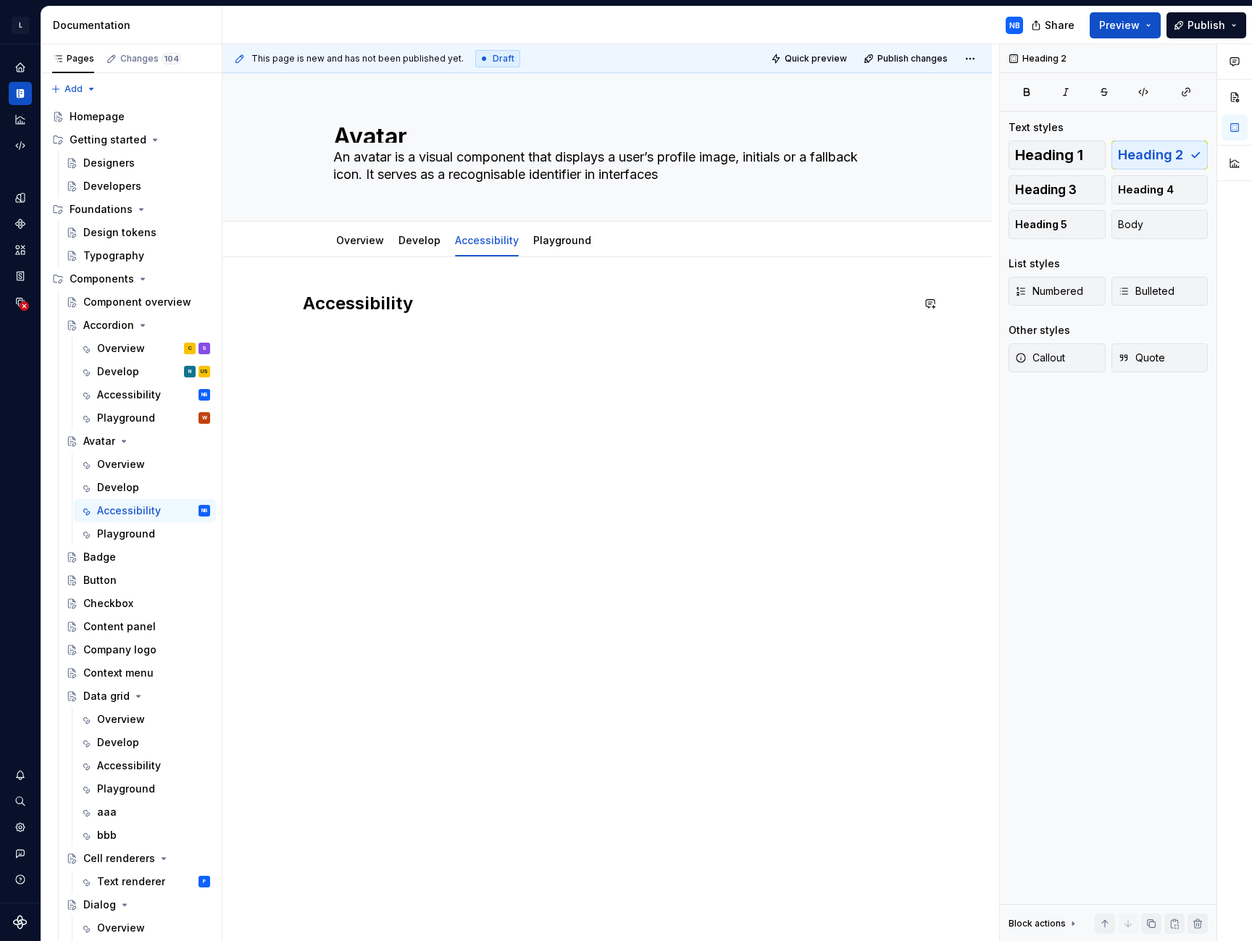
click at [445, 333] on div "Accessibility" at bounding box center [607, 319] width 609 height 55
click at [363, 359] on div "Accessibility" at bounding box center [607, 328] width 609 height 72
click at [458, 314] on h2 "Accessibility" at bounding box center [607, 303] width 609 height 23
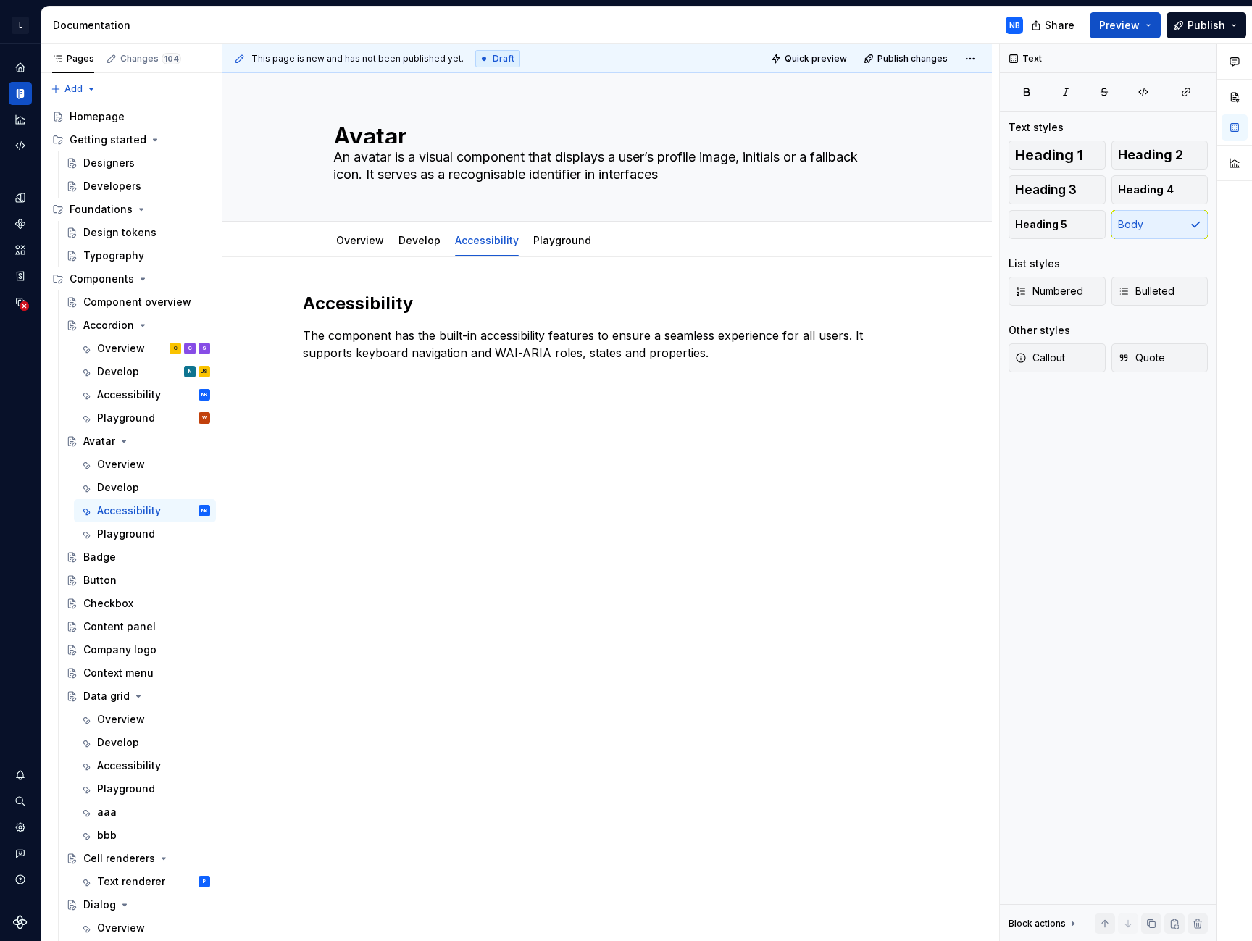
click at [354, 402] on div "This page is new and has not been published yet. Draft Quick preview Publish ch…" at bounding box center [610, 493] width 777 height 898
click at [327, 382] on div "Accessibility The component has the built-in accessibility features to ensure a…" at bounding box center [607, 459] width 770 height 404
click at [322, 384] on p at bounding box center [607, 378] width 609 height 17
click at [332, 397] on div "Accessibility The component has the built-in accessibility features to ensure a…" at bounding box center [607, 348] width 609 height 113
click at [331, 388] on div "Accessibility The component has the built-in accessibility features to ensure a…" at bounding box center [607, 348] width 609 height 113
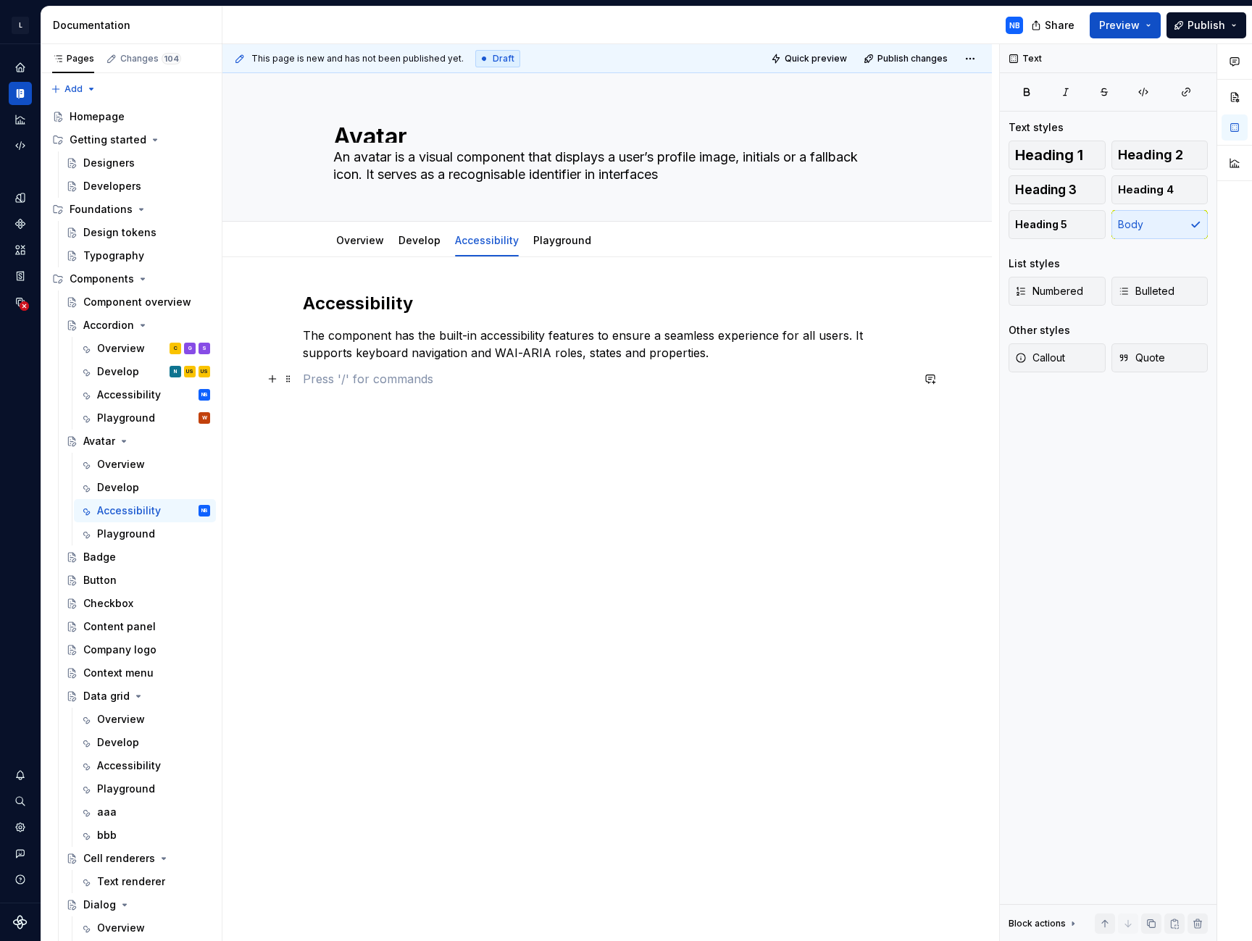
click at [318, 387] on p at bounding box center [607, 378] width 609 height 17
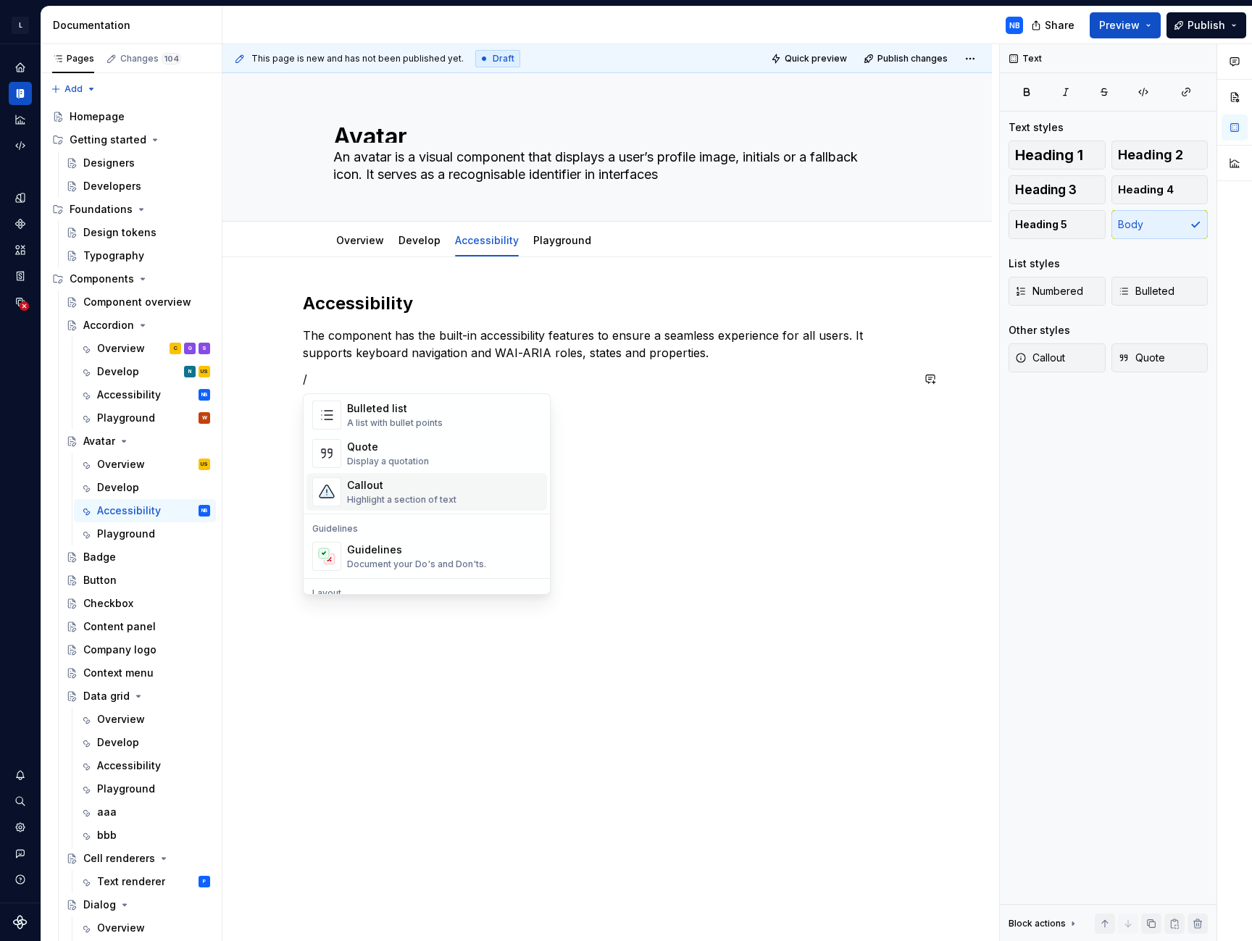
click at [423, 493] on div "Callout Highlight a section of text" at bounding box center [401, 492] width 109 height 28
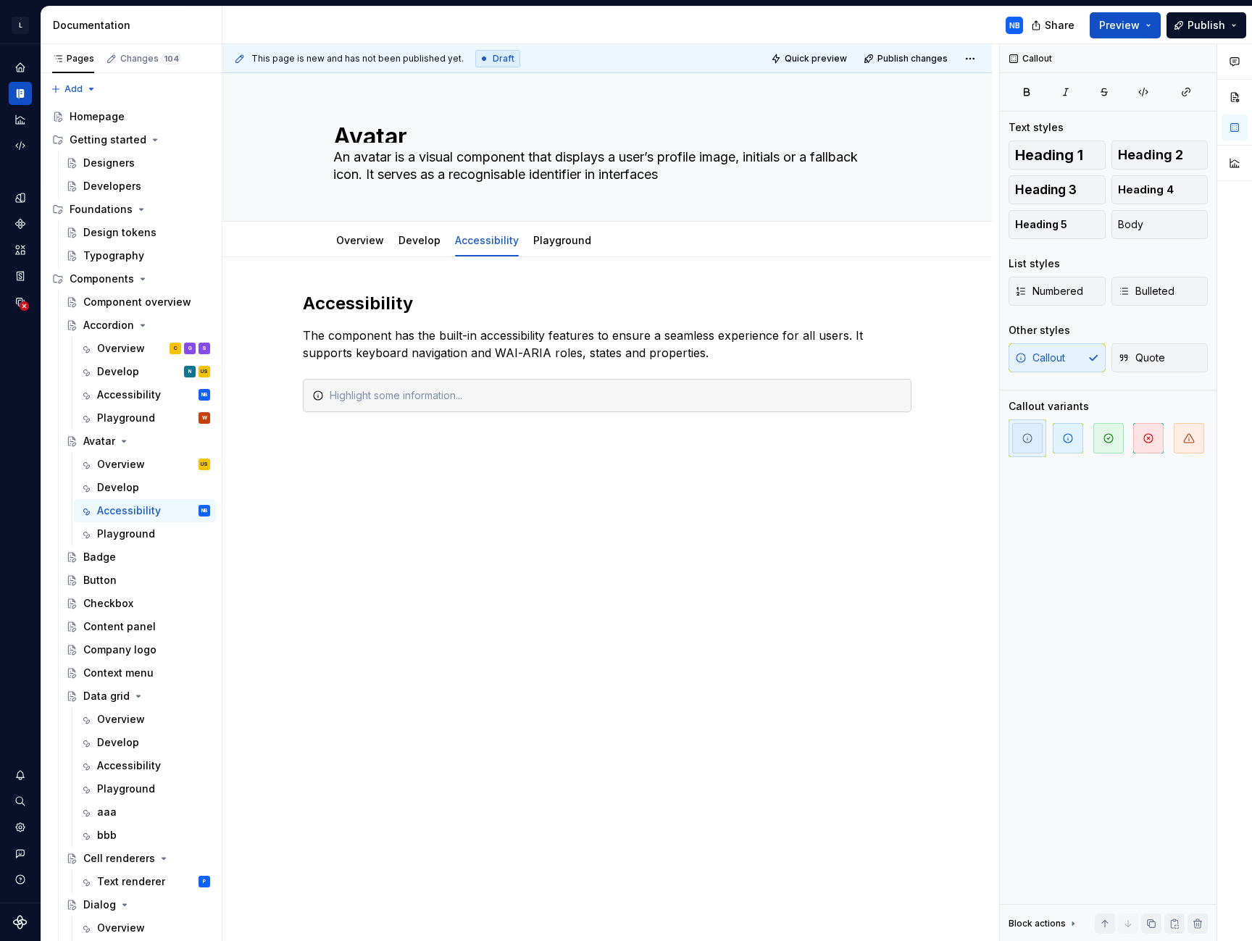
type textarea "*"
click at [383, 401] on div at bounding box center [616, 395] width 572 height 14
click at [998, 438] on span "button" at bounding box center [1068, 438] width 30 height 30
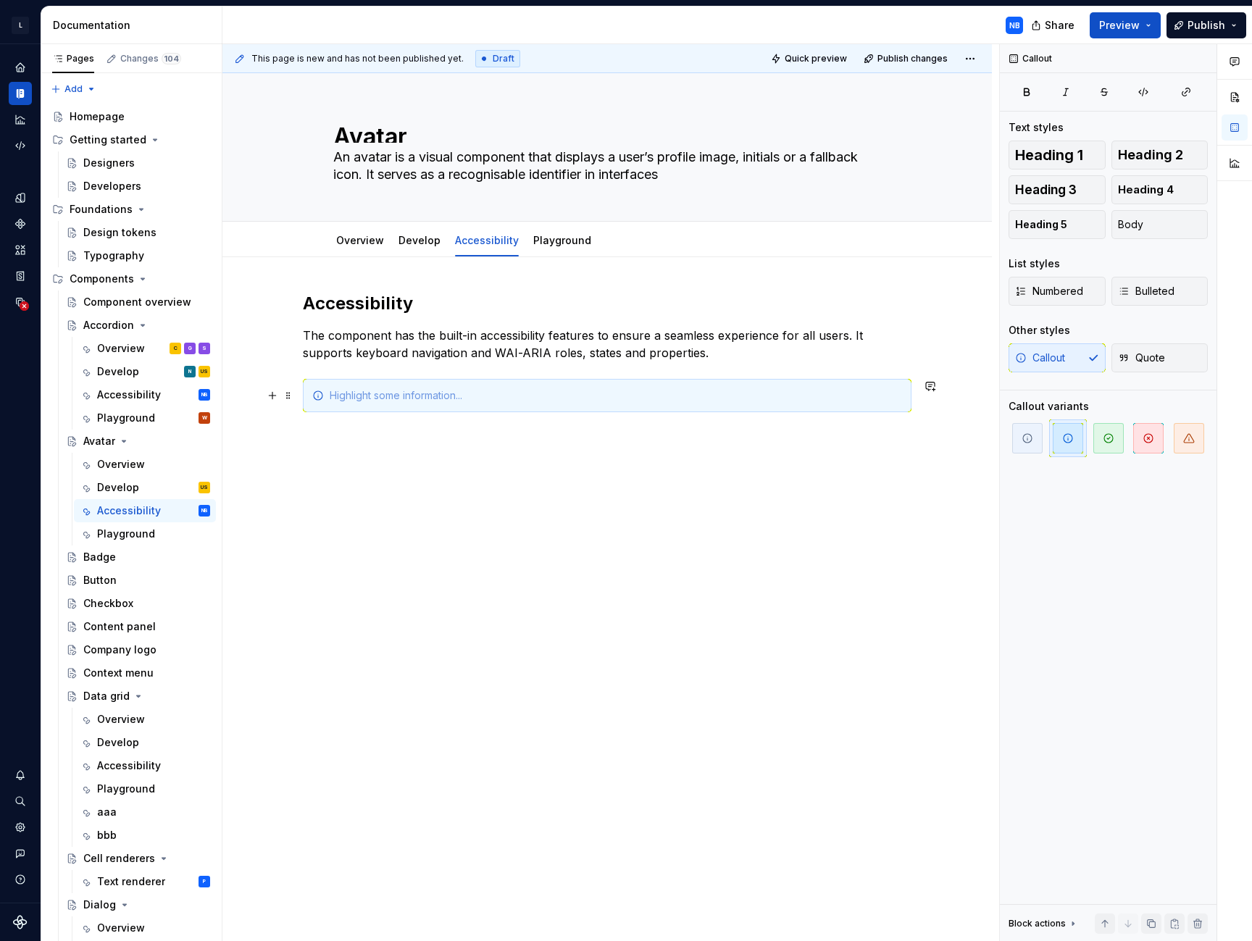
click at [357, 398] on div at bounding box center [616, 395] width 572 height 14
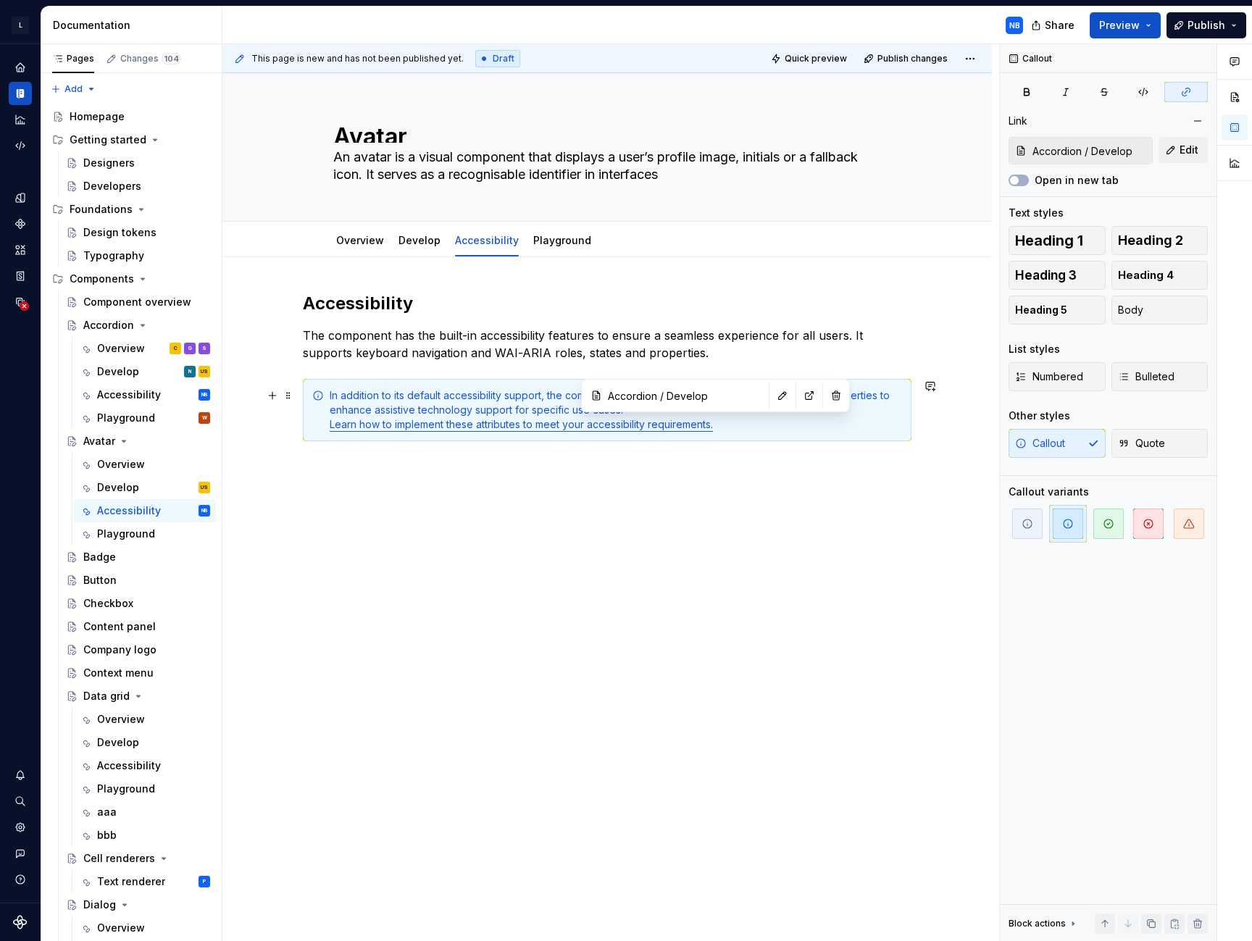
click at [711, 427] on link "Learn how to implement these attributes to meet your accessibility requirements." at bounding box center [521, 424] width 383 height 12
click at [998, 154] on input "Accordion / Develop" at bounding box center [1089, 151] width 125 height 26
click at [998, 151] on span "Edit" at bounding box center [1189, 150] width 19 height 14
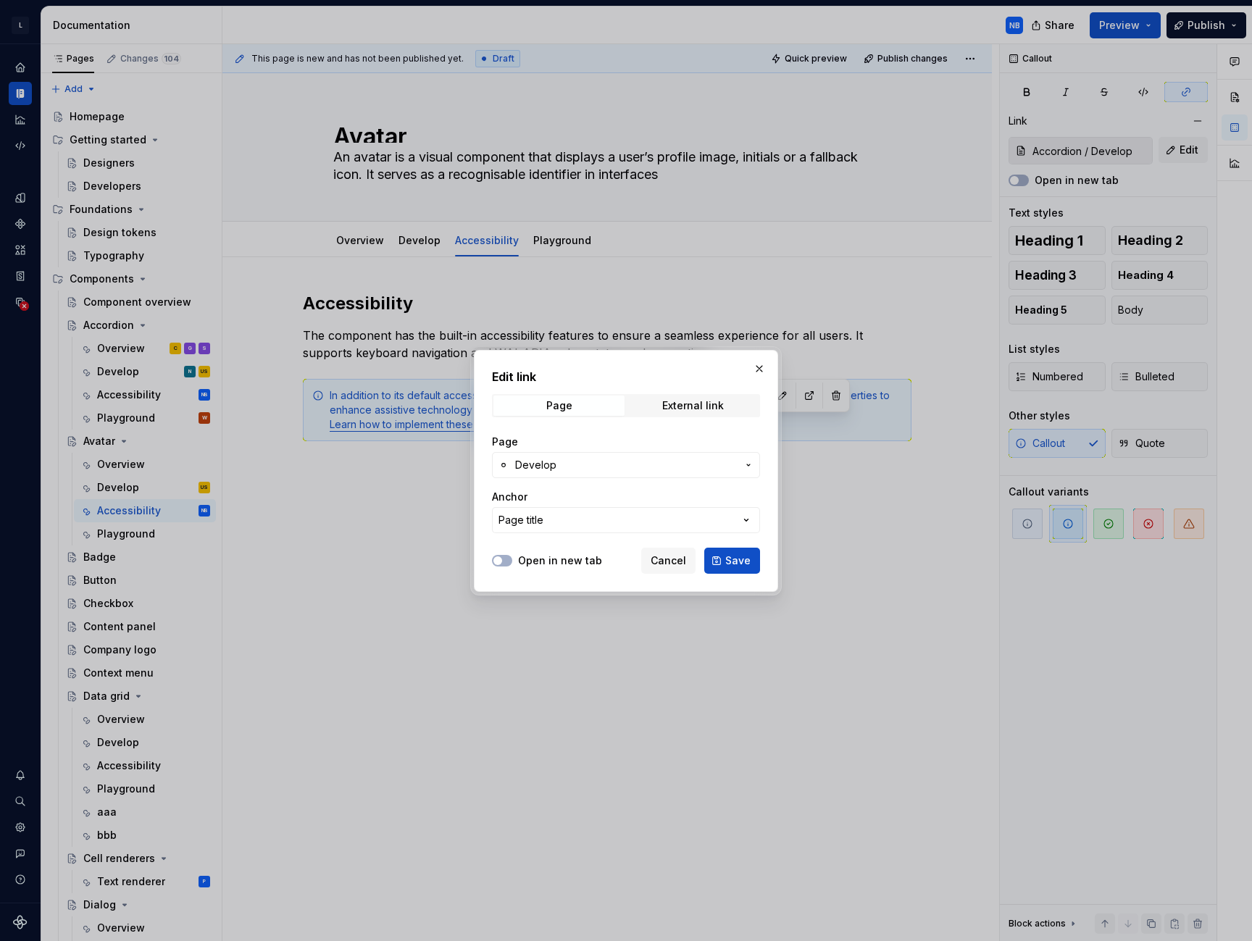
click at [650, 464] on span "Develop" at bounding box center [626, 465] width 222 height 14
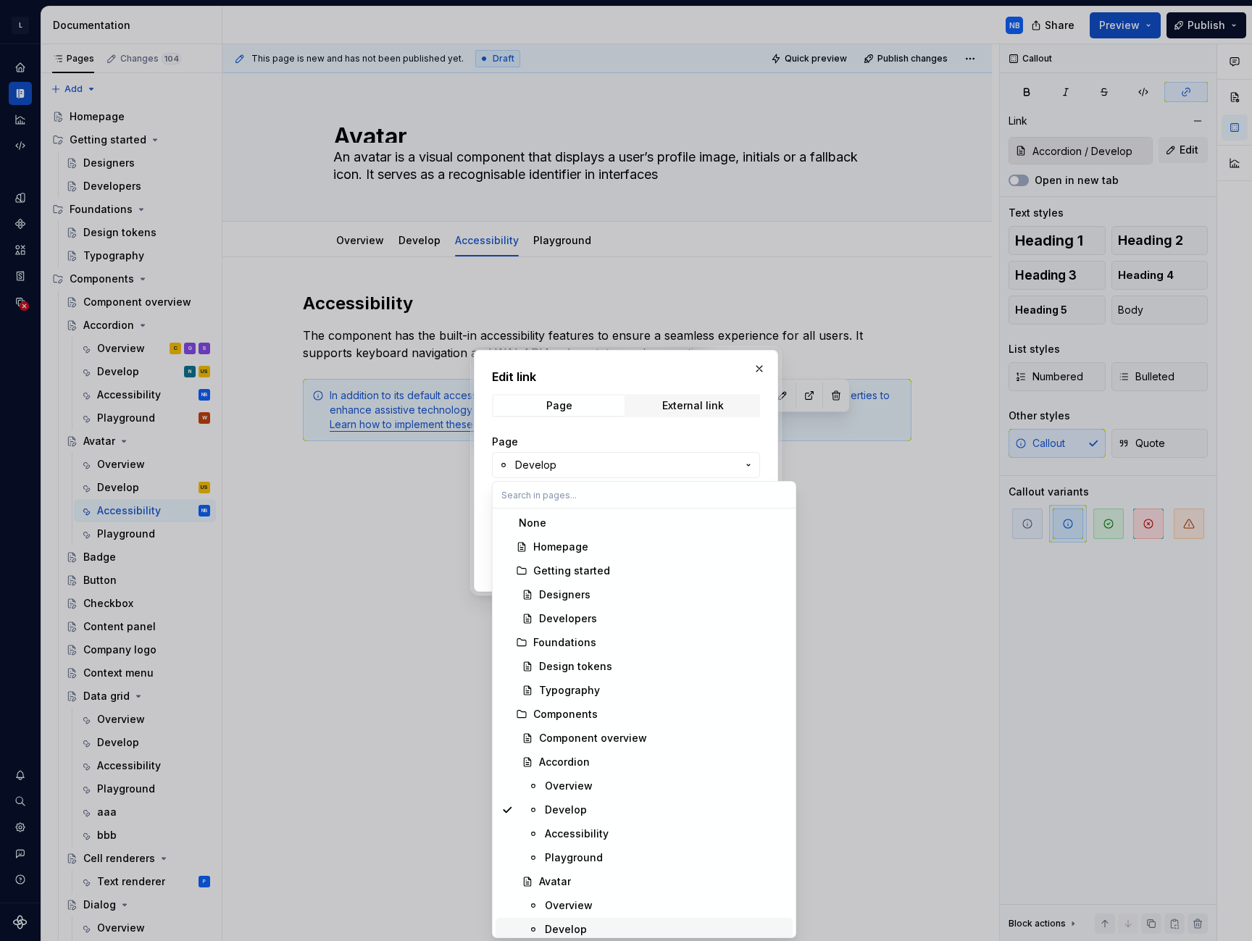
click at [577, 929] on div "Develop" at bounding box center [566, 929] width 42 height 14
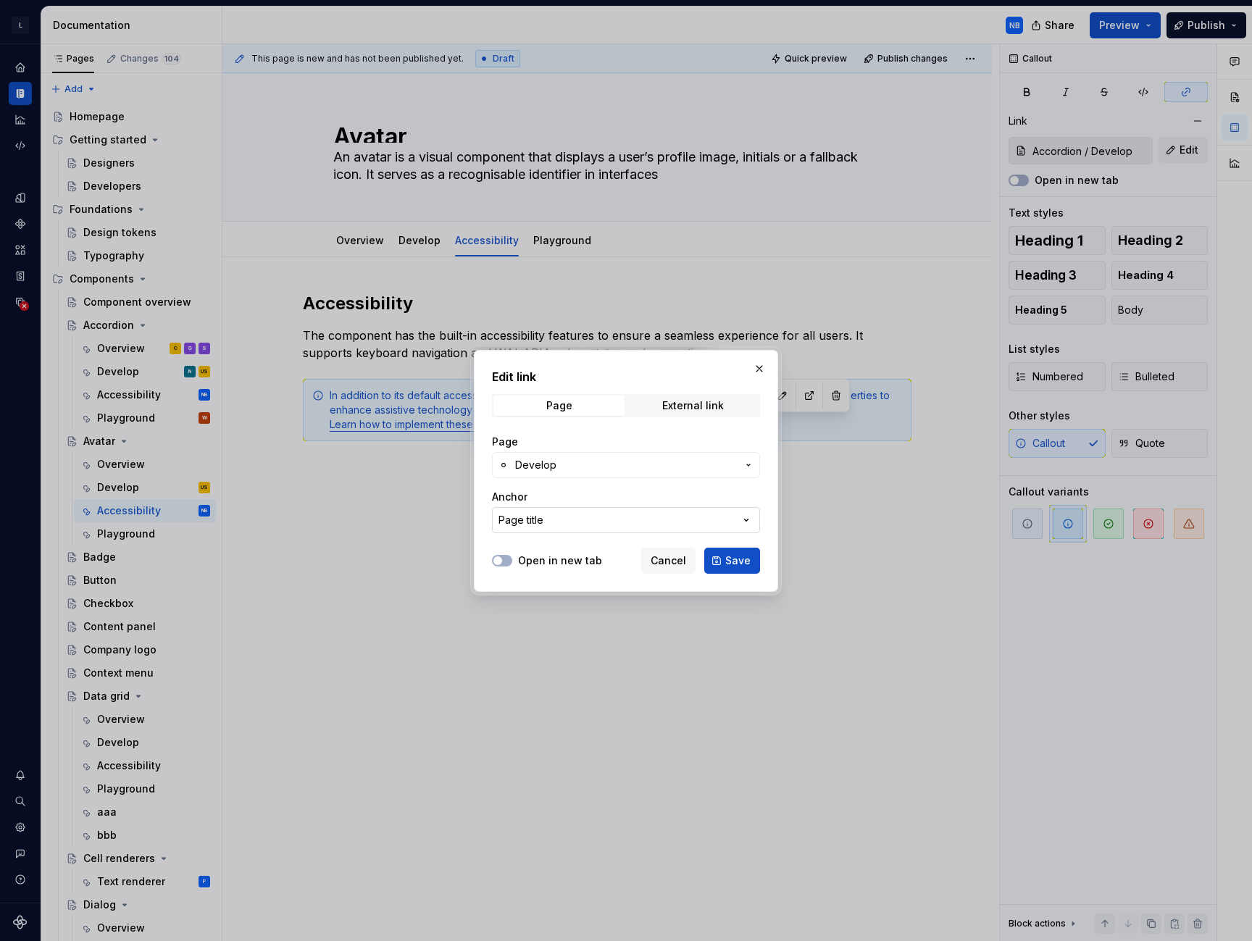
click at [735, 511] on button "Page title" at bounding box center [626, 520] width 268 height 26
click at [735, 511] on div "Edit link Page External link Page Develop Anchor Page title Open in new tab Can…" at bounding box center [626, 470] width 1252 height 941
click at [749, 563] on span "Save" at bounding box center [737, 561] width 25 height 14
type input "Avatar / Develop"
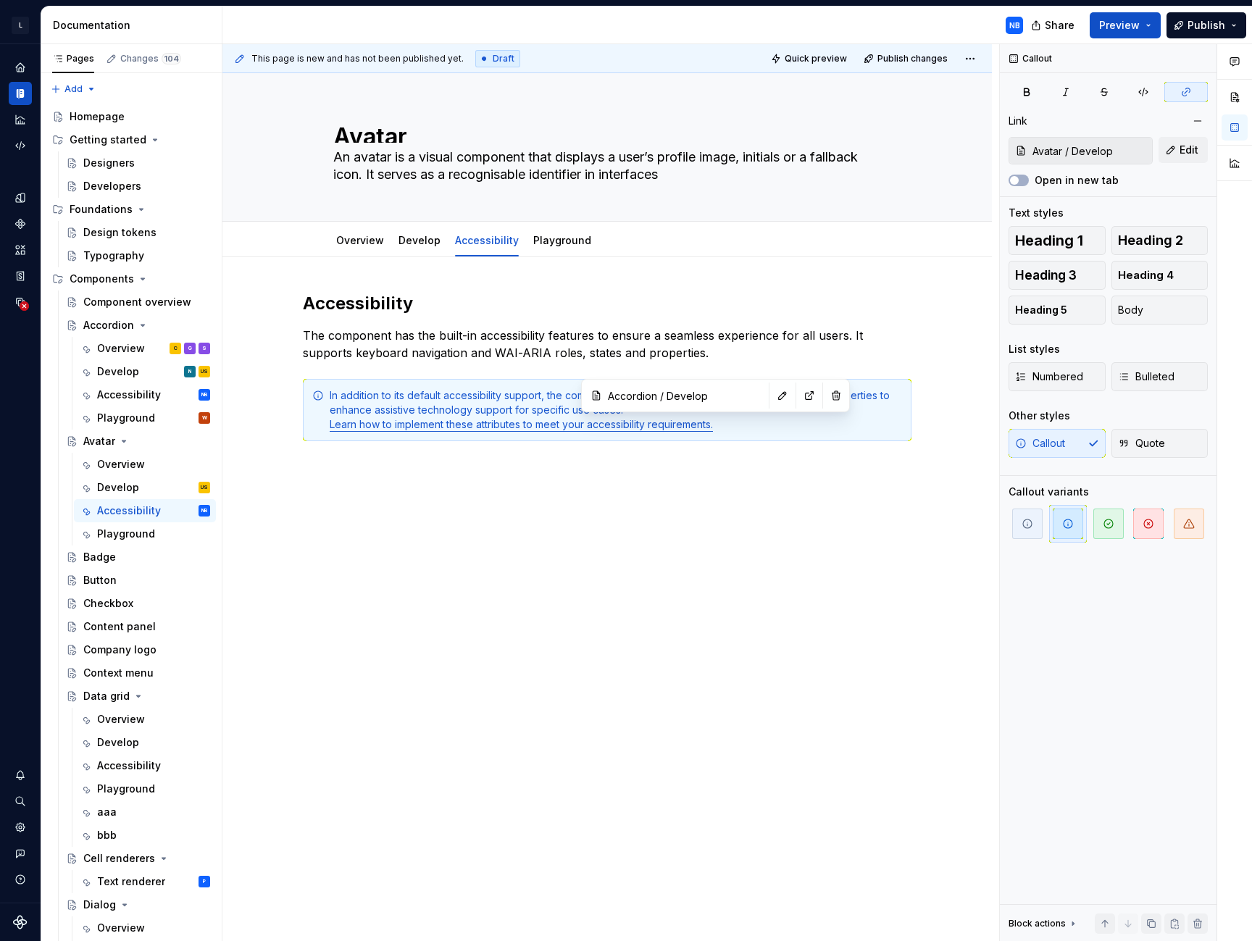
drag, startPoint x: 592, startPoint y: 538, endPoint x: 475, endPoint y: 410, distance: 173.3
click at [592, 538] on div "Accessibility The component has the built-in accessibility features to ensure a…" at bounding box center [607, 499] width 770 height 484
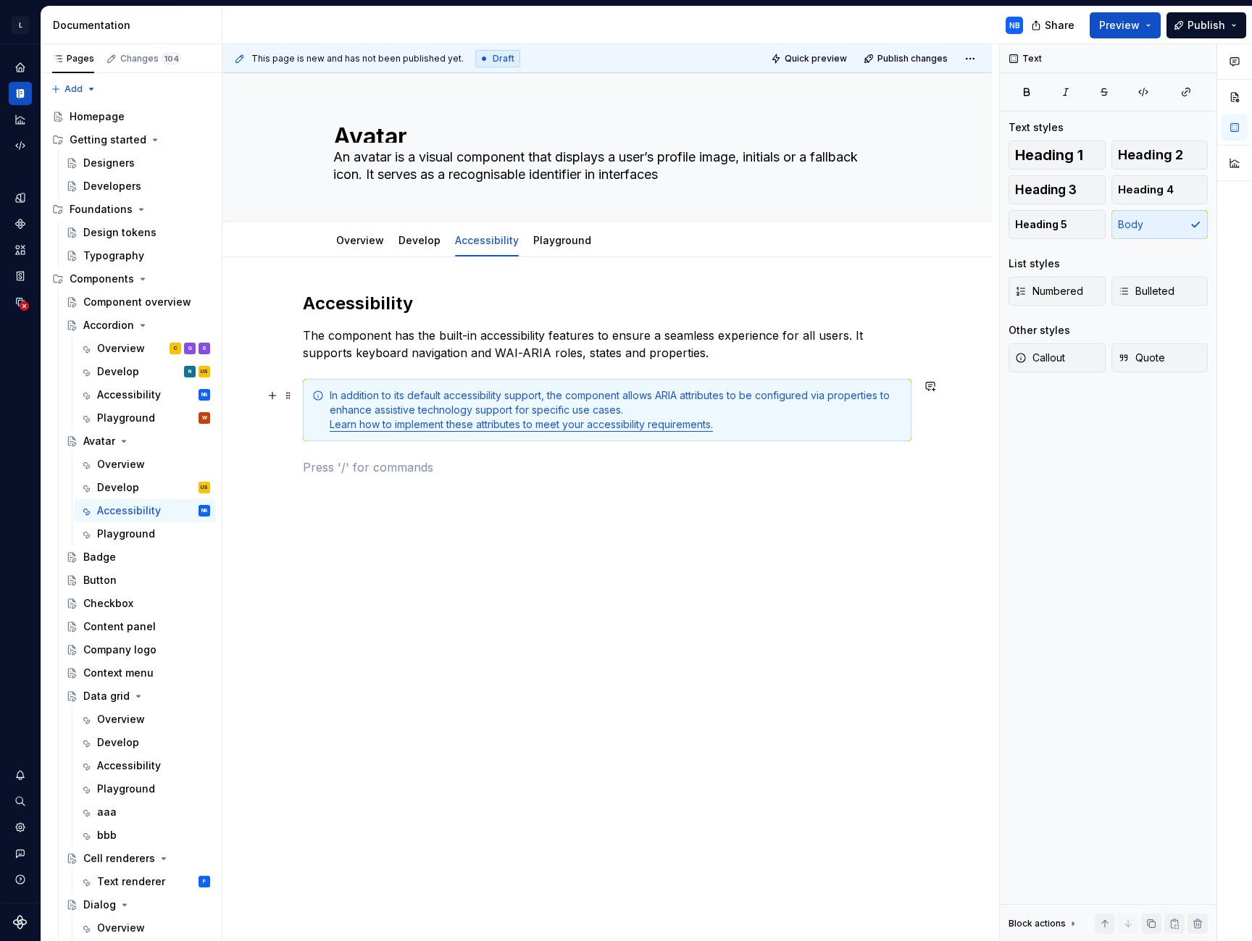
click at [475, 410] on div "In addition to its default accessibility support, the component allows ARIA att…" at bounding box center [616, 409] width 572 height 43
drag, startPoint x: 617, startPoint y: 351, endPoint x: 581, endPoint y: 348, distance: 35.7
click at [581, 348] on p "The component has the built-in accessibility features to ensure a seamless expe…" at bounding box center [607, 344] width 609 height 35
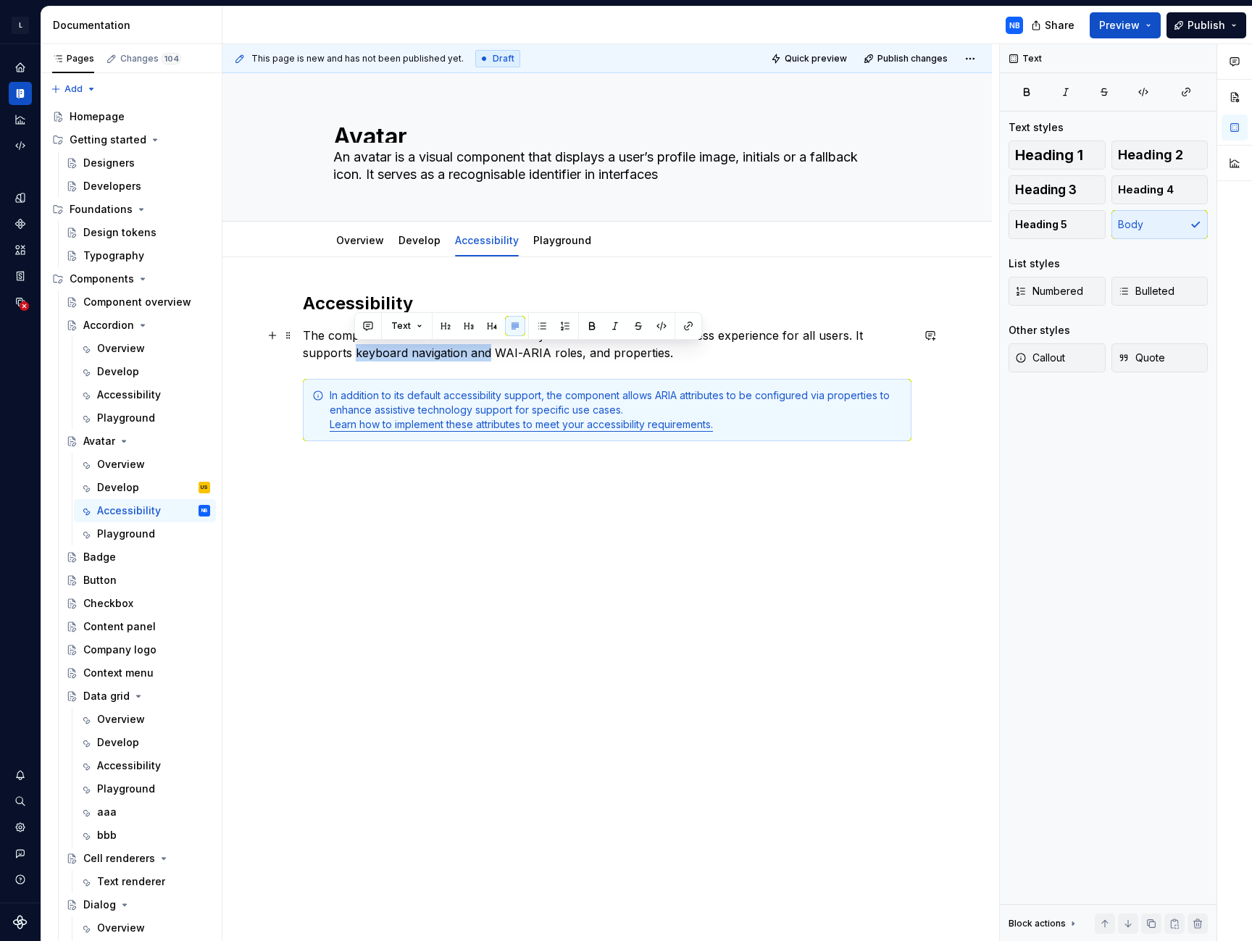
drag, startPoint x: 354, startPoint y: 351, endPoint x: 488, endPoint y: 351, distance: 134.1
click at [488, 351] on p "The component has the built-in accessibility features to ensure a seamless expe…" at bounding box center [607, 344] width 609 height 35
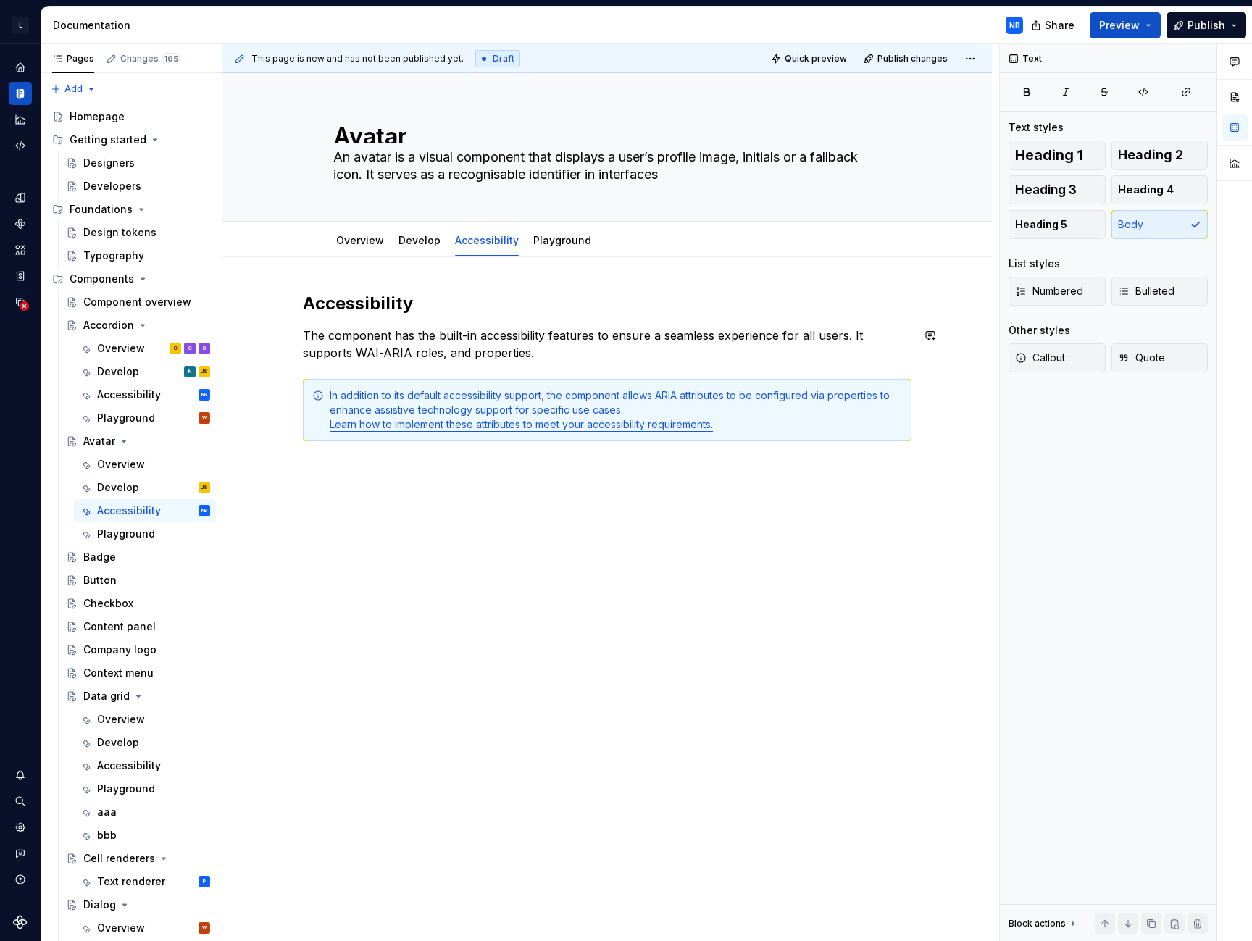
drag, startPoint x: 659, startPoint y: 325, endPoint x: 548, endPoint y: 485, distance: 194.8
click at [659, 325] on div "Accessibility The component has the built-in accessibility features to ensure a…" at bounding box center [607, 384] width 609 height 184
click at [410, 479] on div "Accessibility The component has the built-in accessibility features to ensure a…" at bounding box center [607, 392] width 609 height 201
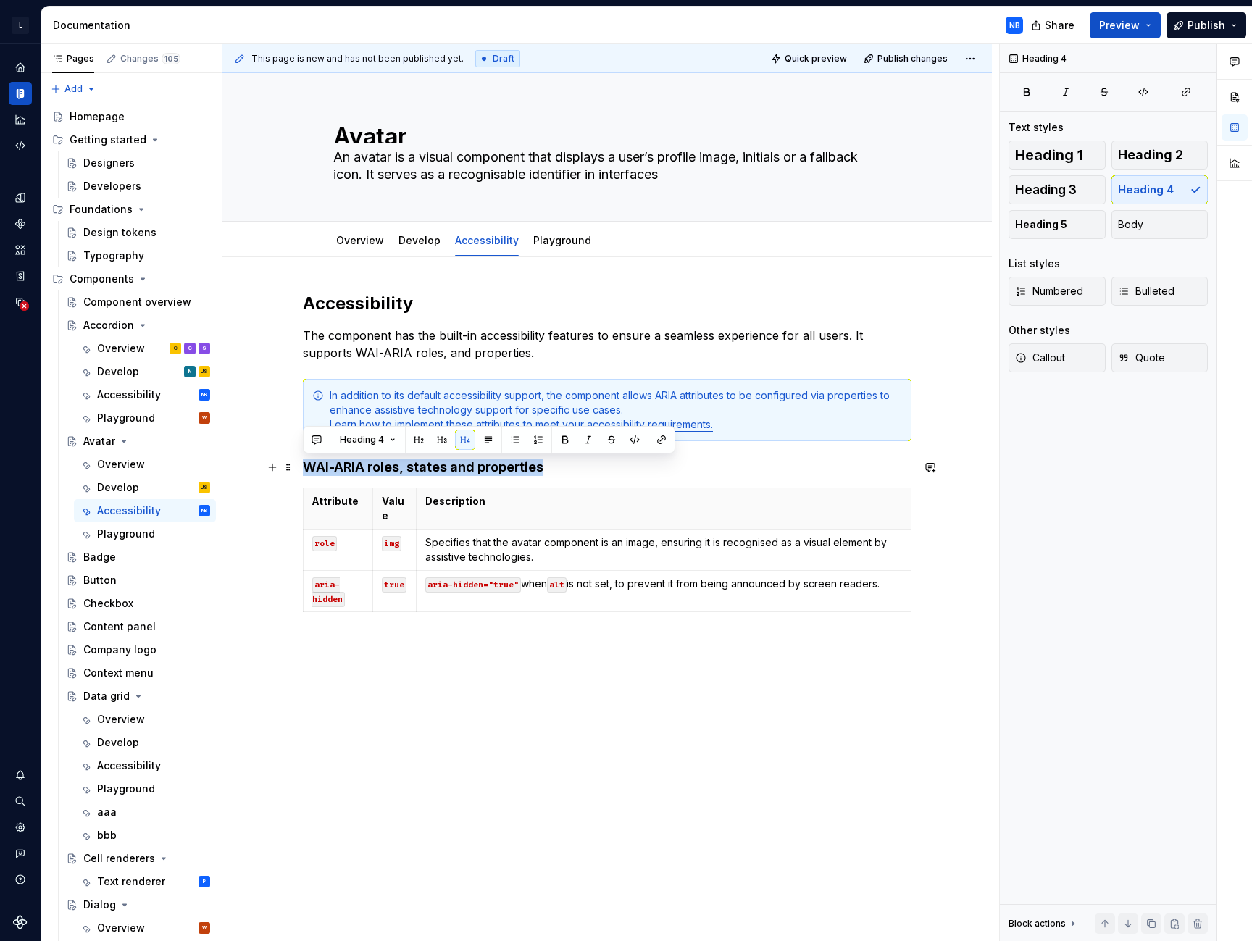
drag, startPoint x: 534, startPoint y: 467, endPoint x: 303, endPoint y: 463, distance: 231.2
click at [303, 463] on h4 "WAI-ARIA roles, states and properties" at bounding box center [607, 467] width 609 height 17
click at [425, 440] on button "button" at bounding box center [419, 440] width 20 height 20
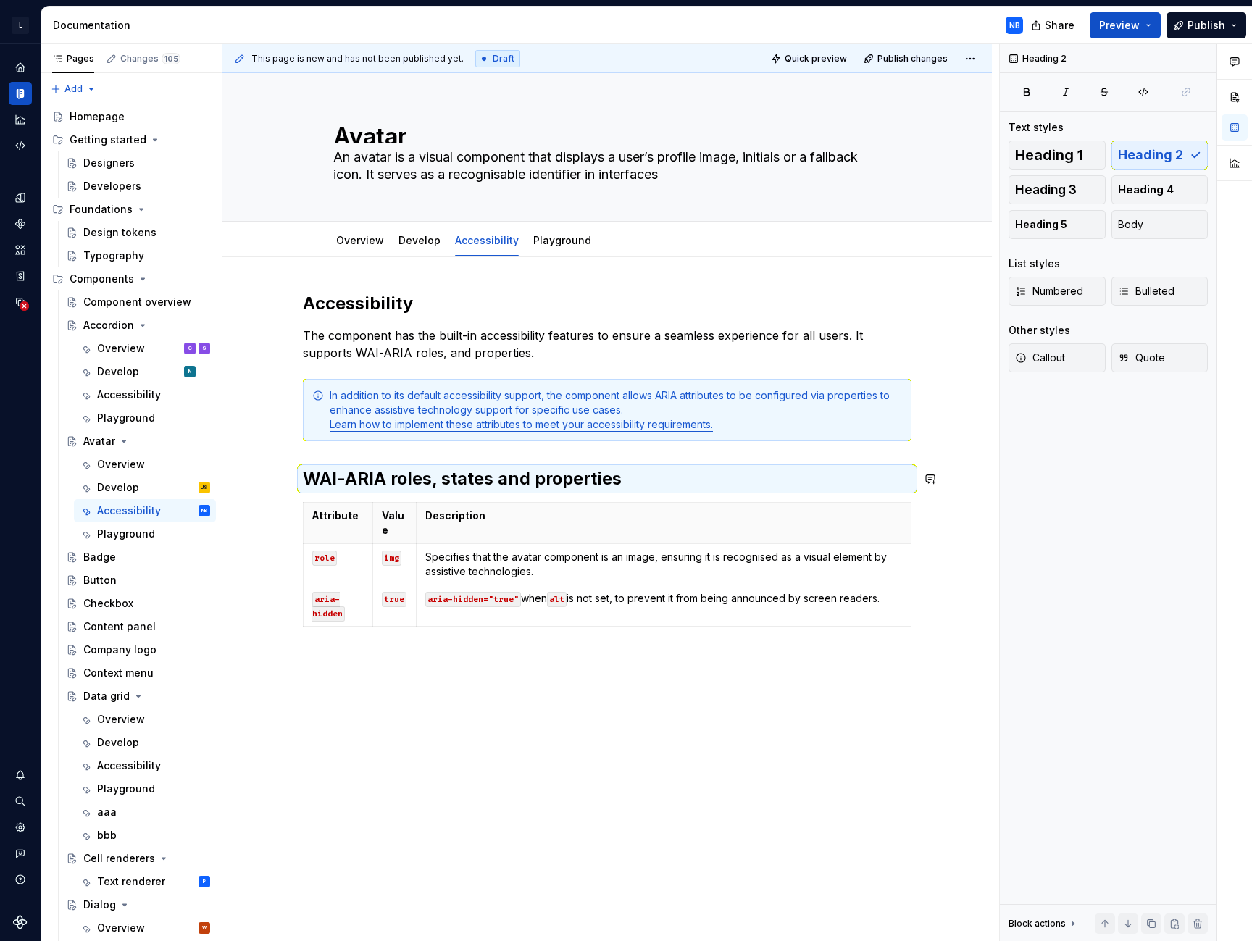
click at [488, 670] on div "This page is new and has not been published yet. Draft Quick preview Publish ch…" at bounding box center [610, 493] width 777 height 898
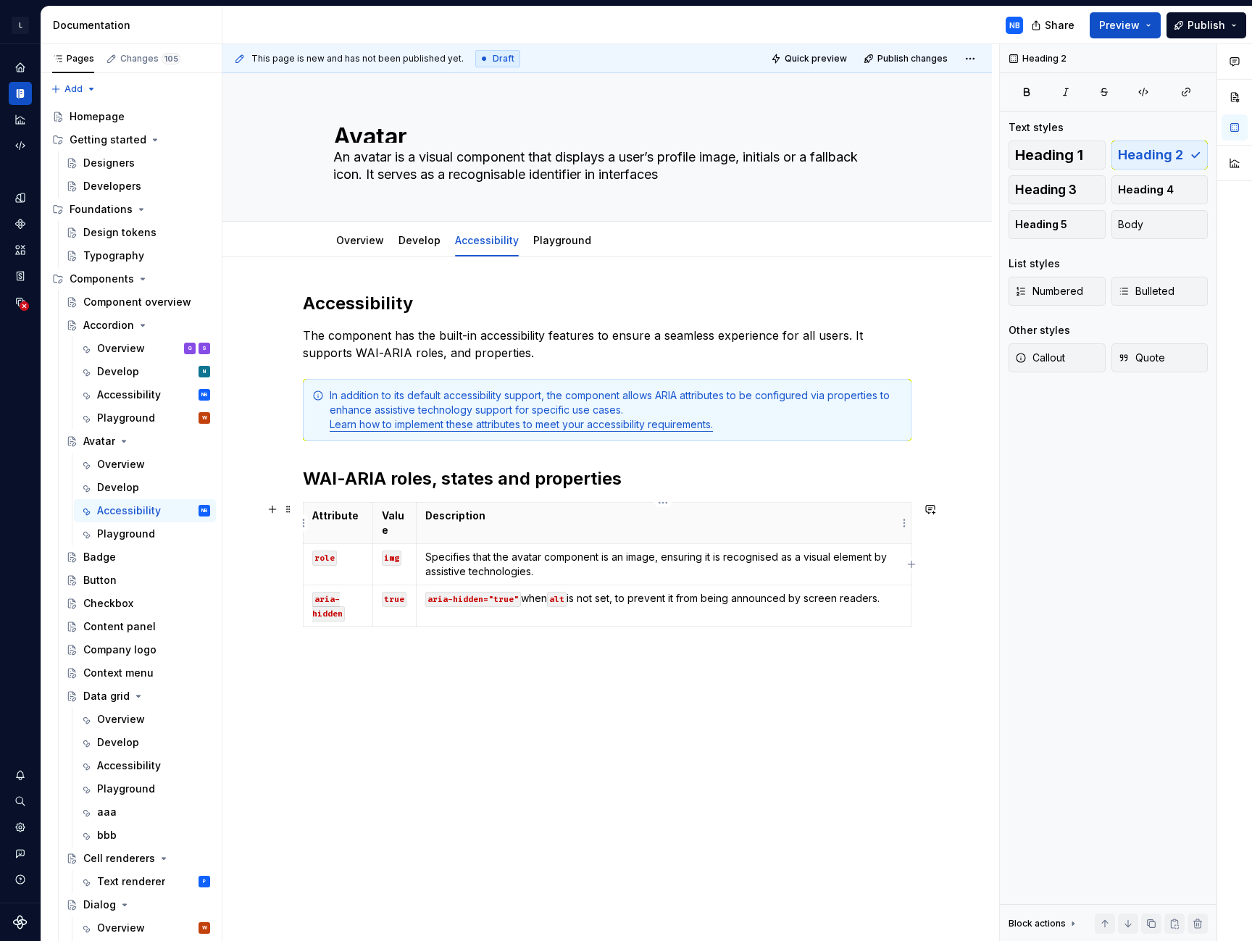
click at [825, 525] on th "Description" at bounding box center [663, 523] width 495 height 41
click at [496, 564] on p "Specifies that the avatar component is an image, ensuring it is recognised as a…" at bounding box center [663, 564] width 477 height 29
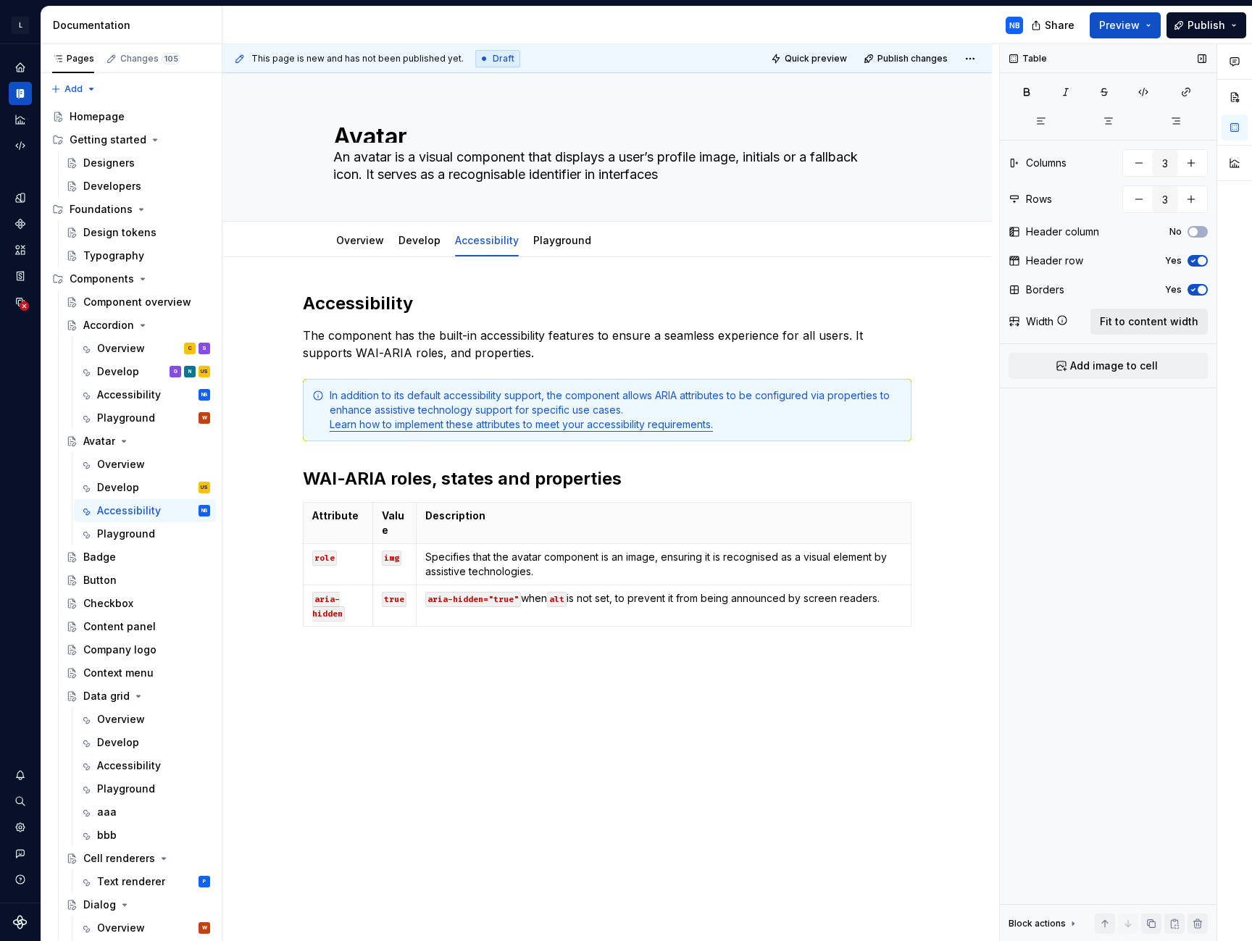
click at [998, 324] on span "Fit to content width" at bounding box center [1149, 321] width 99 height 14
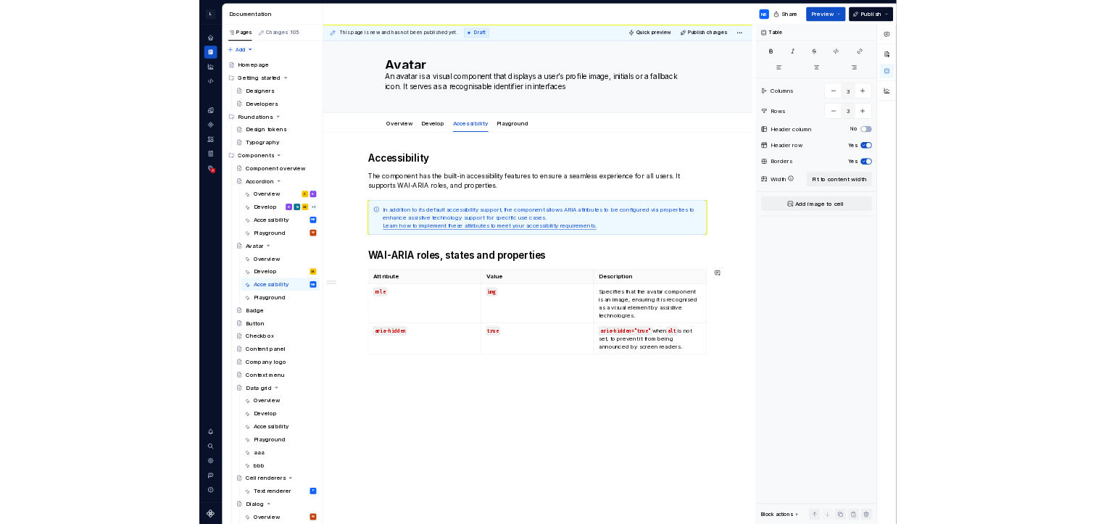
scroll to position [0, 0]
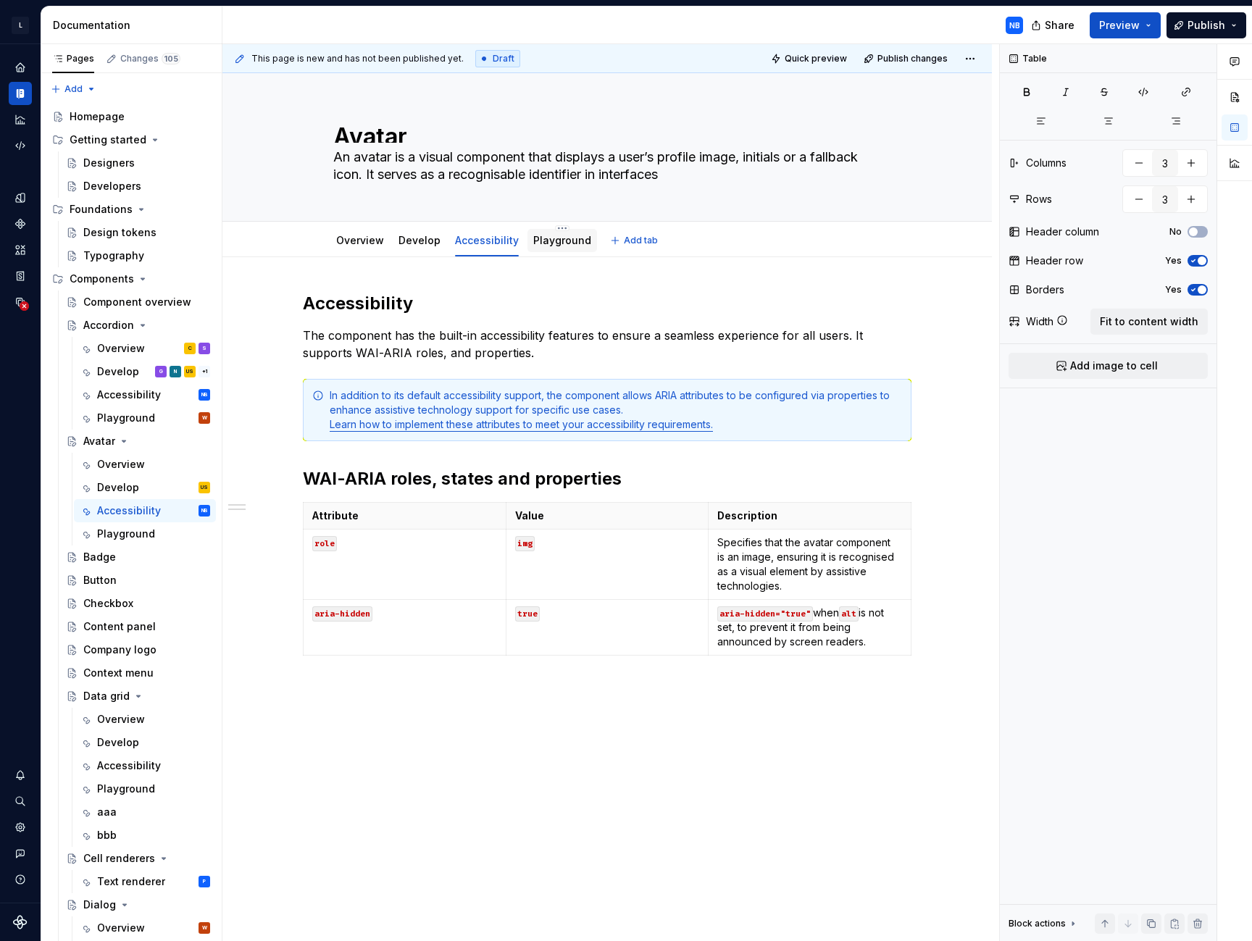
click at [549, 250] on div "Playground" at bounding box center [563, 240] width 70 height 23
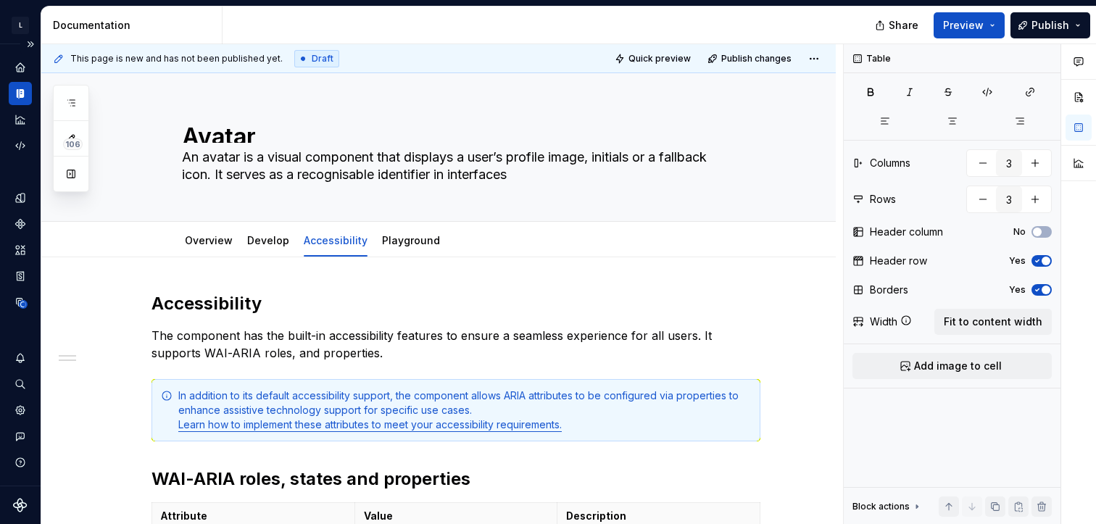
type textarea "*"
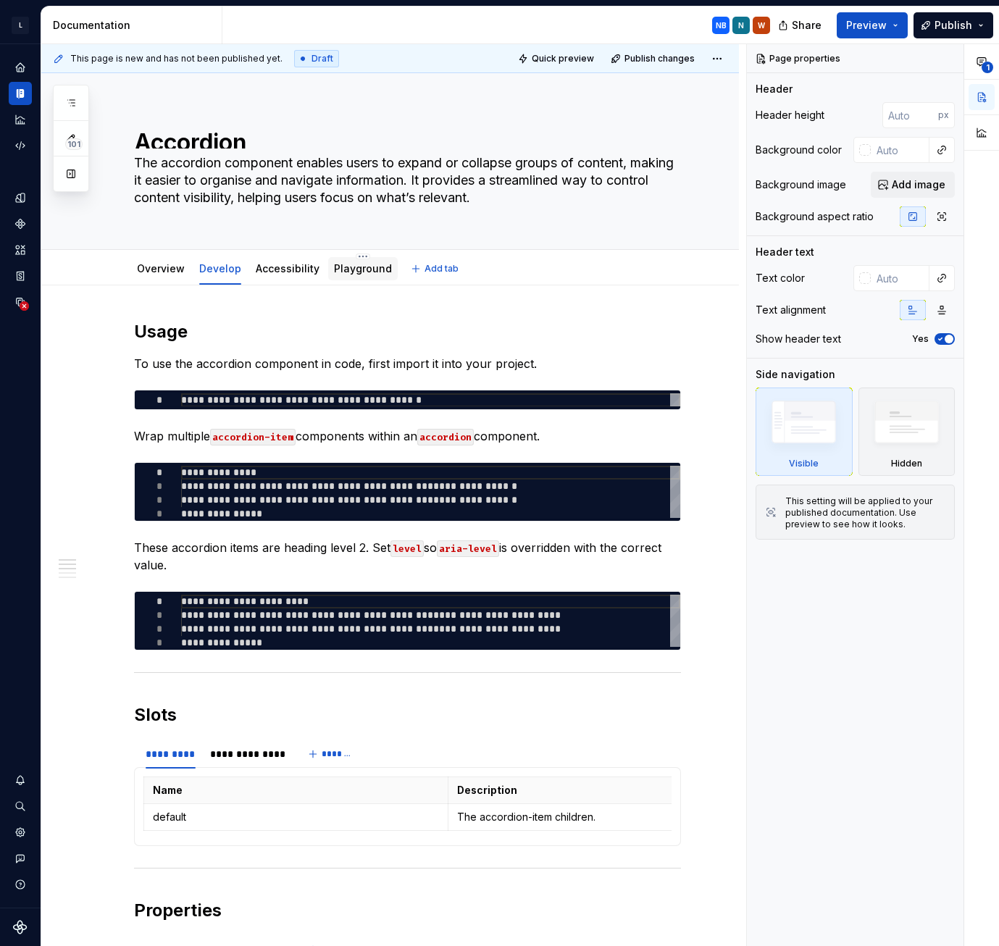
click at [370, 267] on link "Playground" at bounding box center [363, 268] width 58 height 12
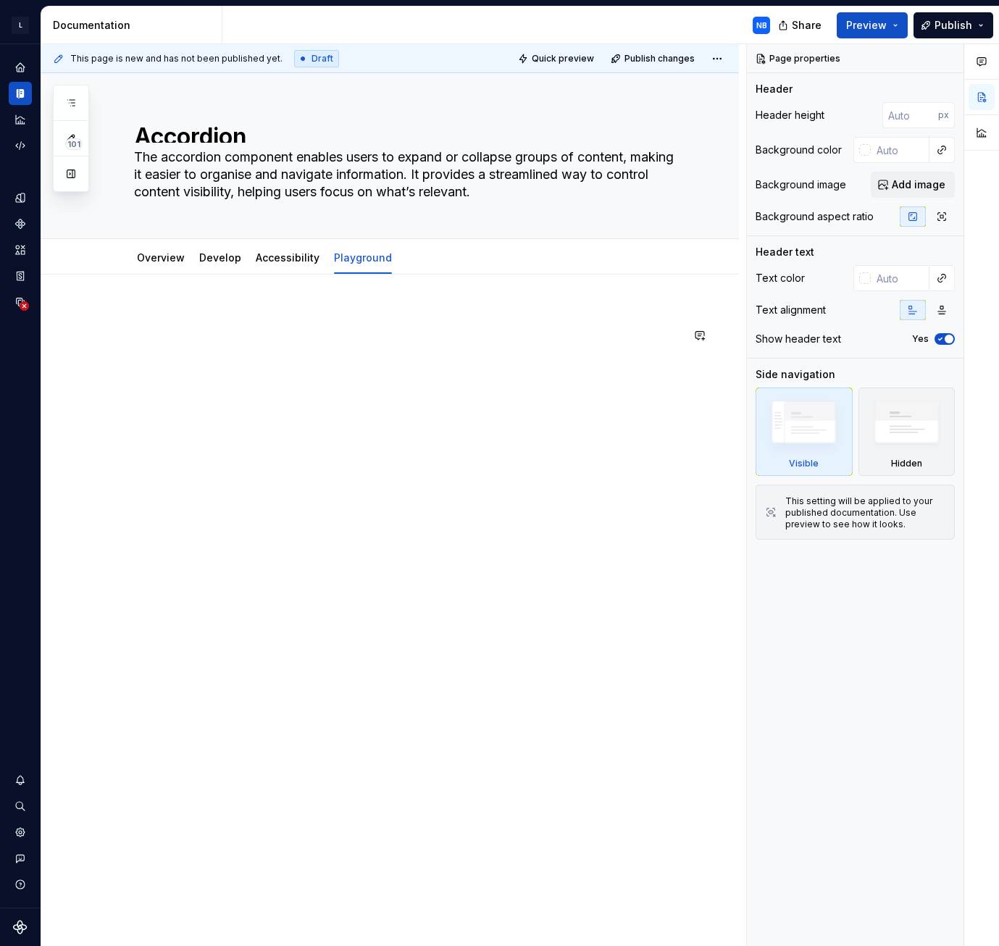
click at [435, 410] on div at bounding box center [390, 470] width 698 height 391
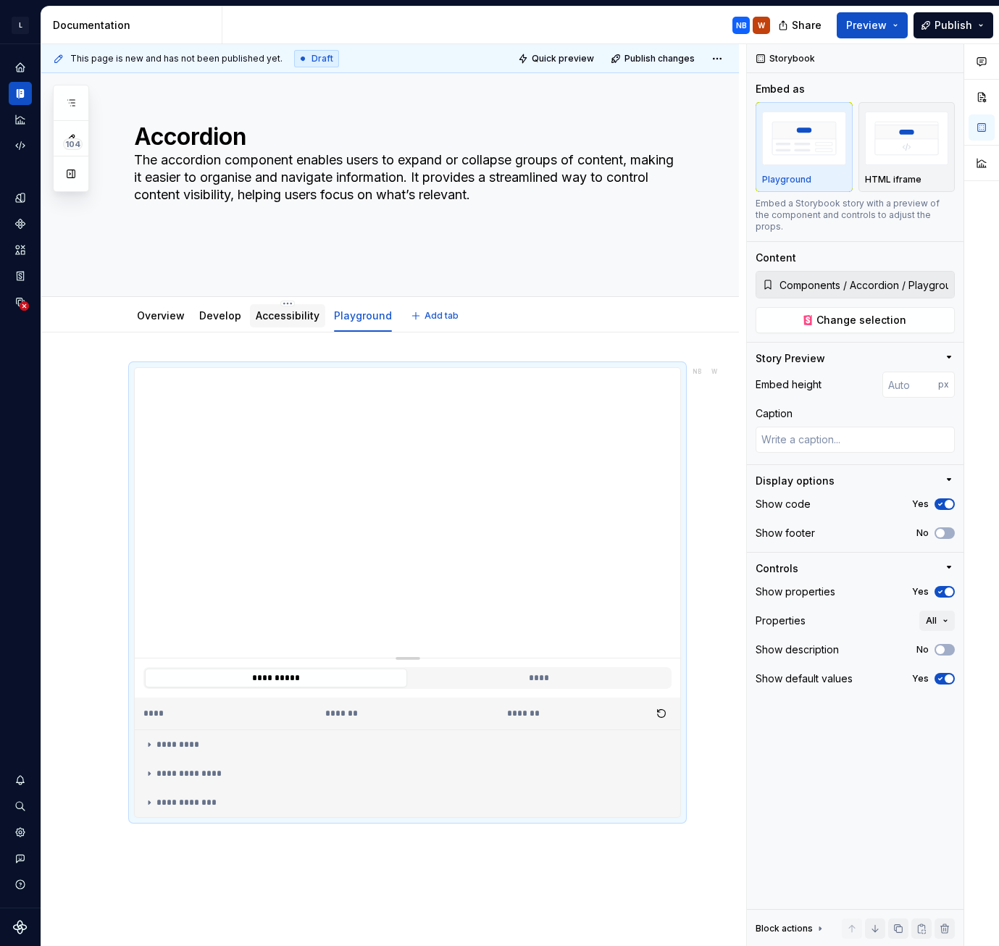
click at [292, 317] on link "Accessibility" at bounding box center [288, 315] width 64 height 12
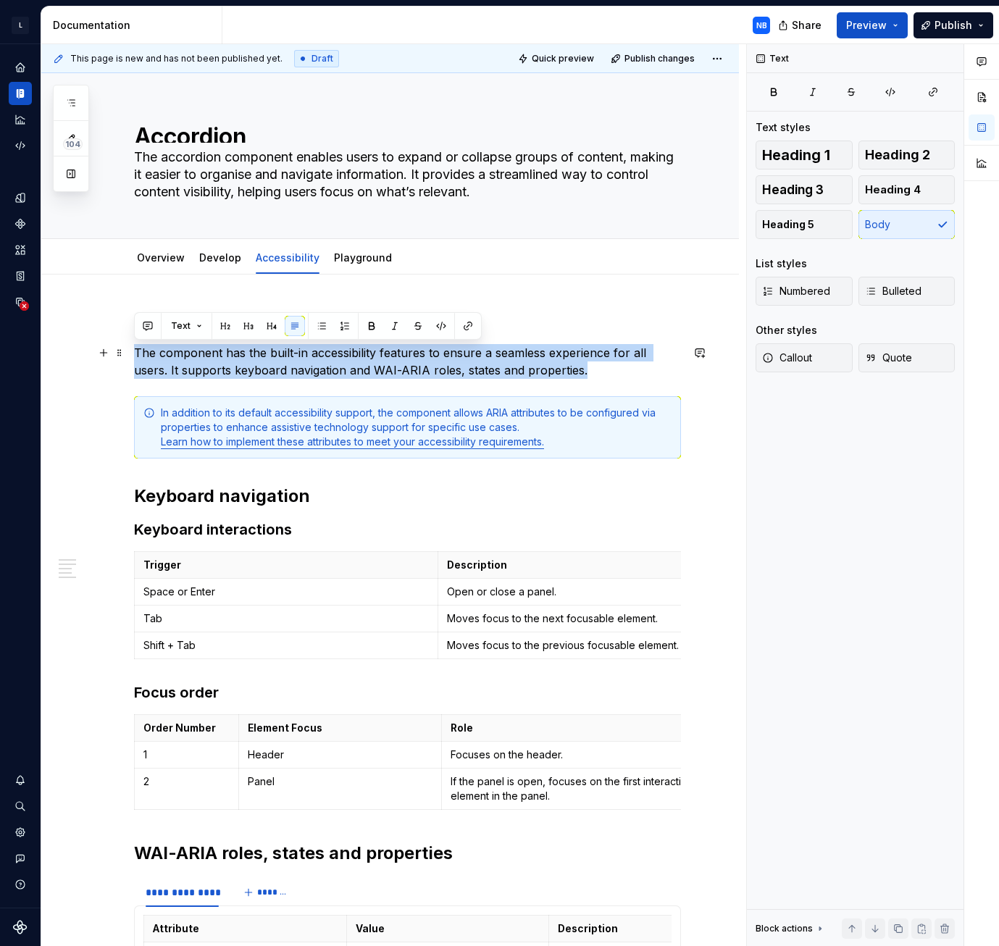
drag, startPoint x: 135, startPoint y: 351, endPoint x: 610, endPoint y: 368, distance: 475.6
click at [610, 368] on p "The component has the built-in accessibility features to ensure a seamless expe…" at bounding box center [407, 361] width 547 height 35
copy p "The component has the built-in accessibility features to ensure a seamless expe…"
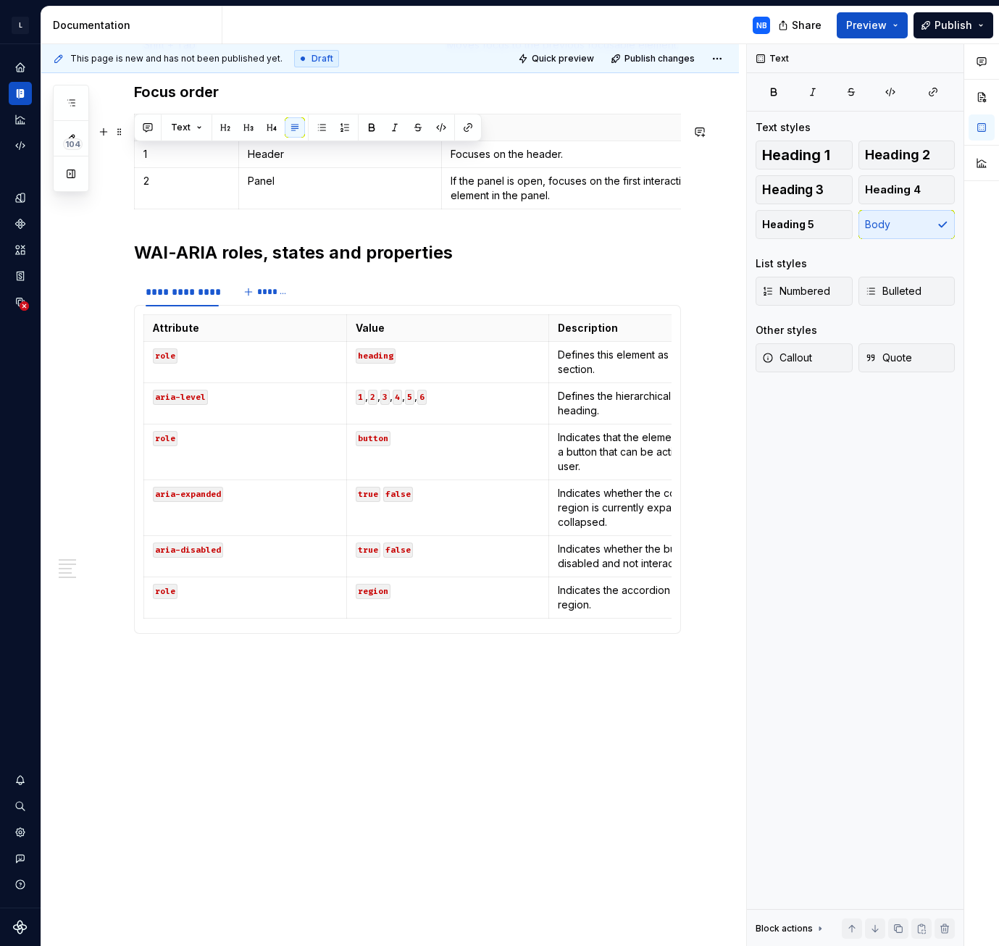
scroll to position [199, 0]
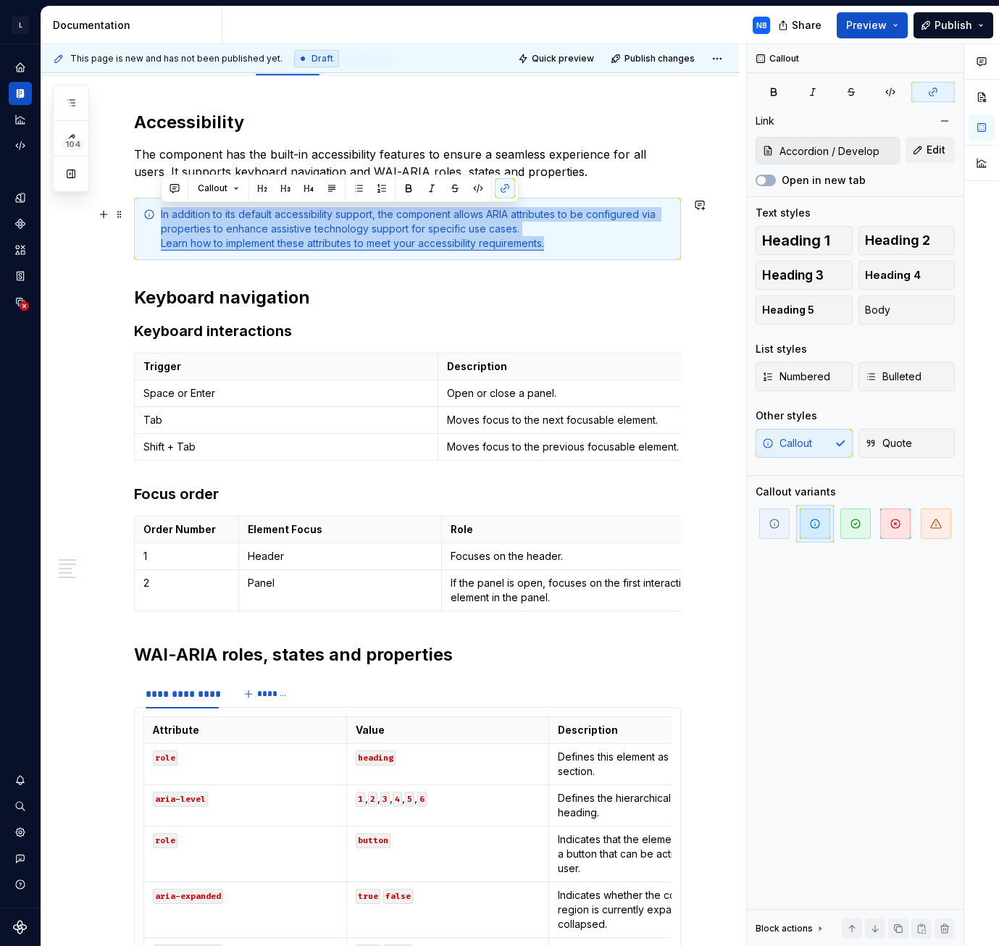
drag, startPoint x: 159, startPoint y: 214, endPoint x: 608, endPoint y: 253, distance: 450.2
click at [608, 253] on div "In addition to its default accessibility support, the component allows ARIA att…" at bounding box center [407, 229] width 547 height 62
copy div "In addition to its default accessibility support, the component allows ARIA att…"
drag, startPoint x: 493, startPoint y: 280, endPoint x: 477, endPoint y: 280, distance: 16.7
click at [493, 280] on div "**********" at bounding box center [407, 579] width 547 height 937
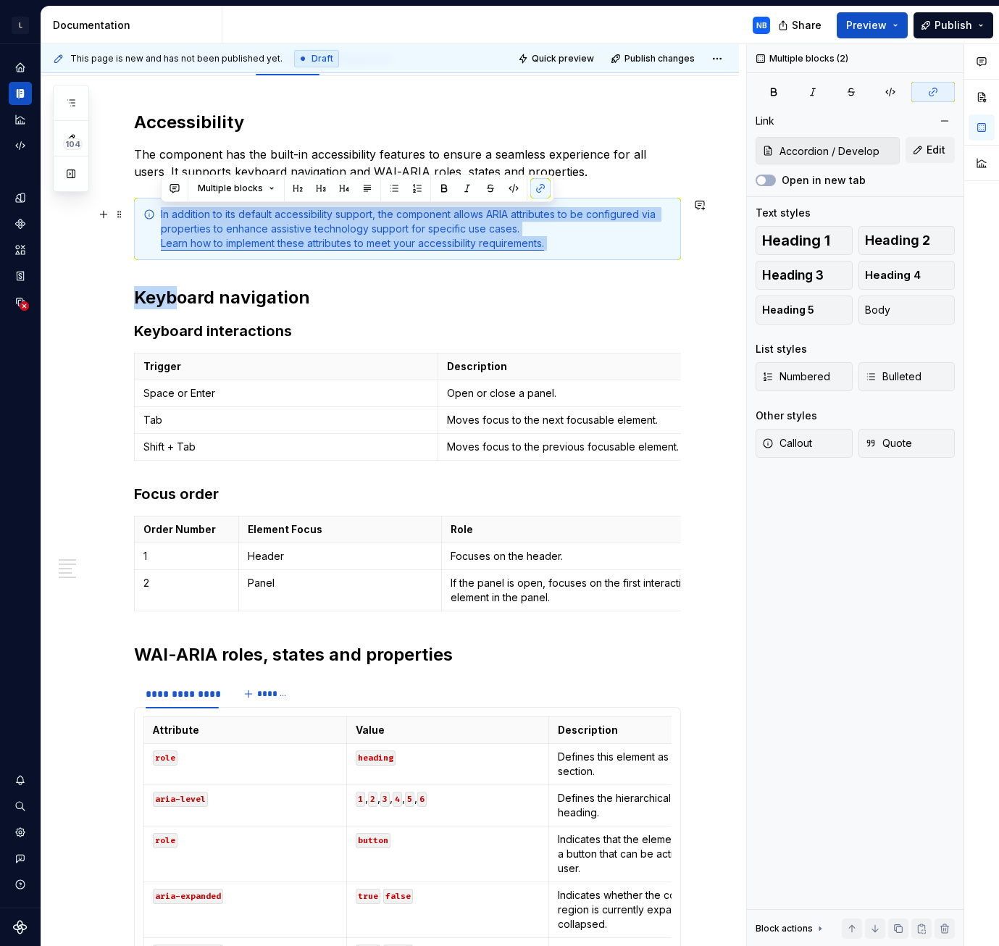
drag, startPoint x: 172, startPoint y: 270, endPoint x: 130, endPoint y: 220, distance: 65.3
click at [130, 220] on div "**********" at bounding box center [390, 712] width 698 height 1273
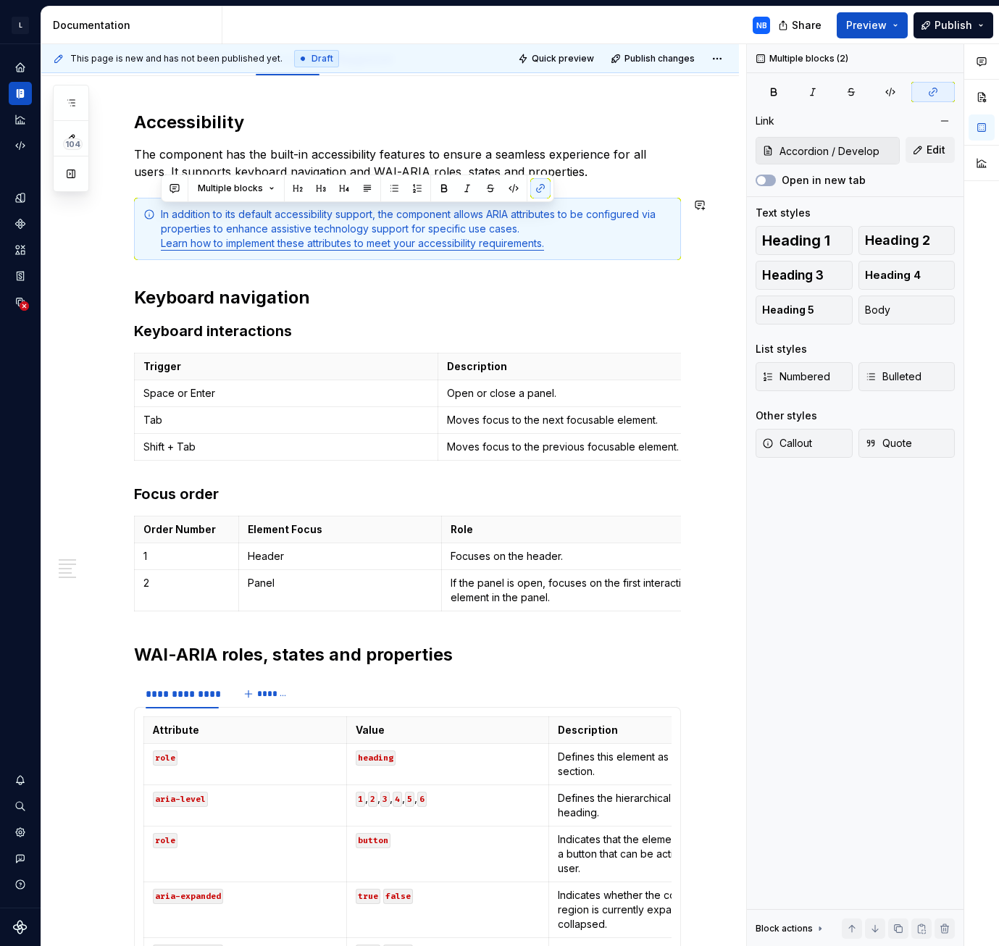
click at [210, 274] on div "**********" at bounding box center [407, 579] width 547 height 937
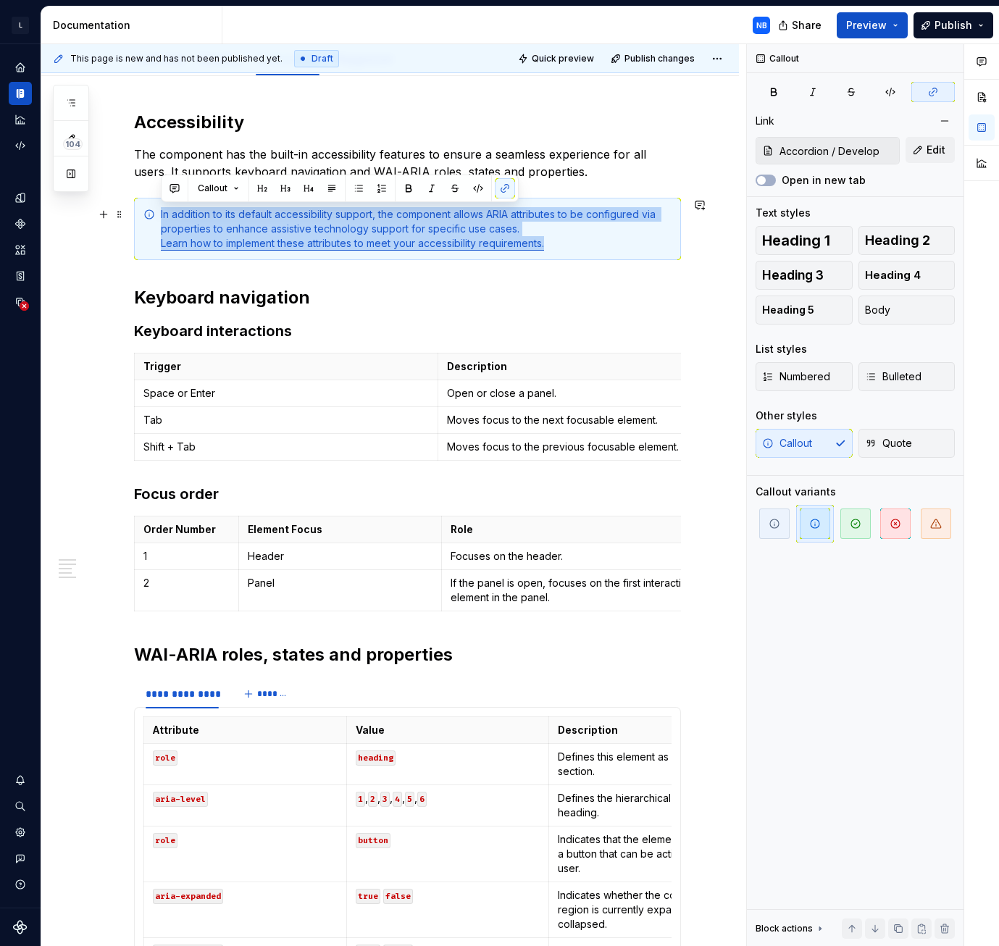
drag, startPoint x: 141, startPoint y: 191, endPoint x: 551, endPoint y: 244, distance: 413.6
click at [551, 244] on div "**********" at bounding box center [407, 579] width 547 height 937
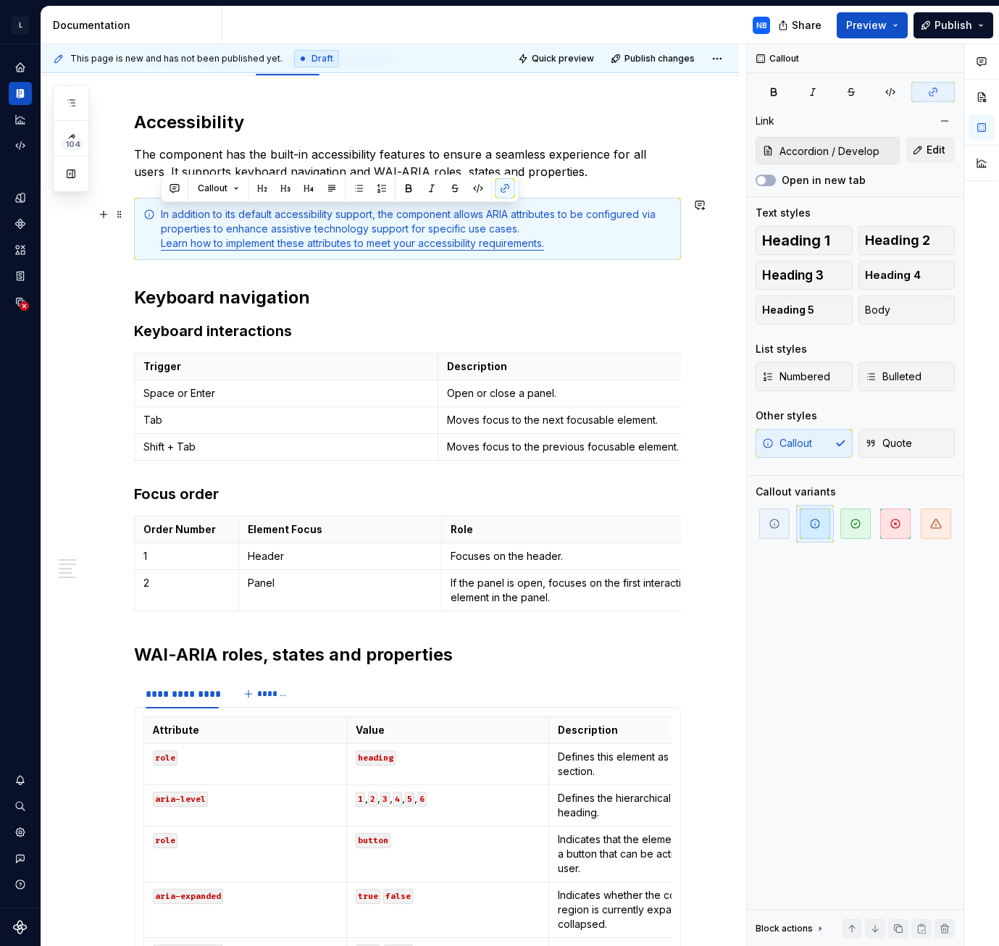
click at [585, 267] on div "**********" at bounding box center [407, 579] width 547 height 937
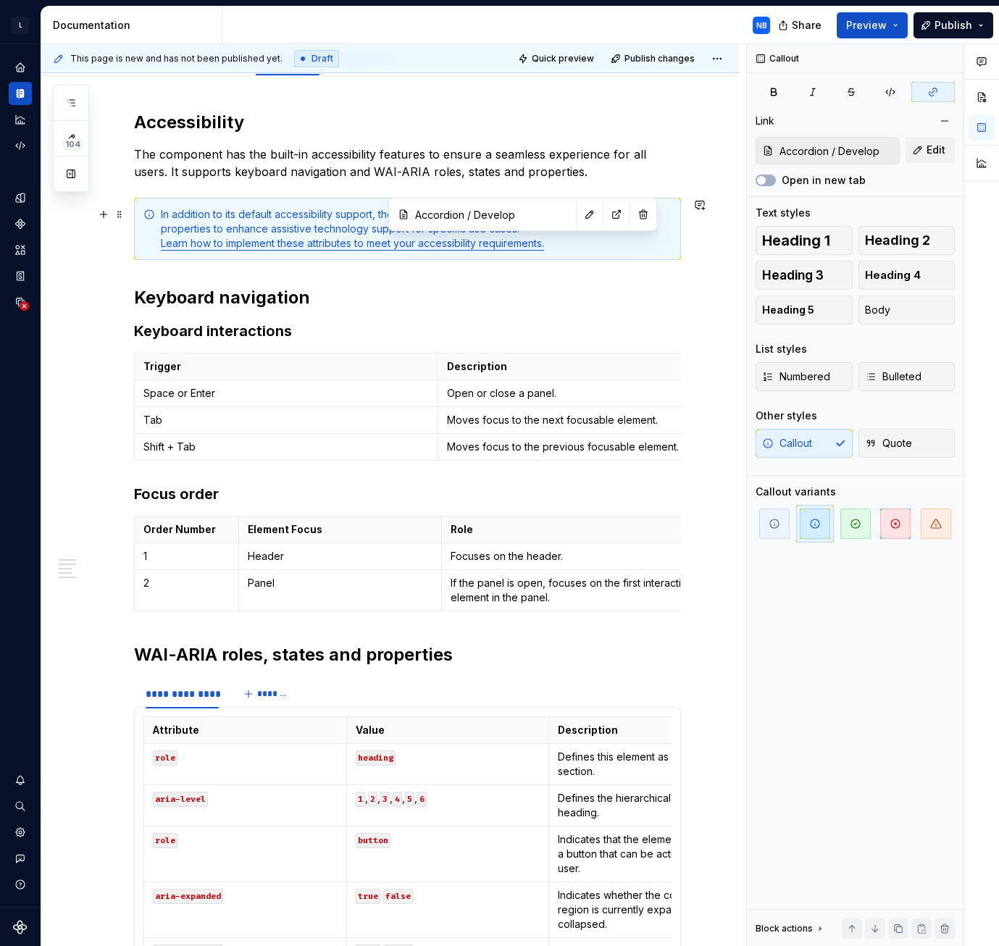
click at [520, 243] on link "Learn how to implement these attributes to meet your accessibility requirements." at bounding box center [352, 243] width 383 height 12
click at [847, 154] on input "Accordion / Develop" at bounding box center [836, 151] width 125 height 26
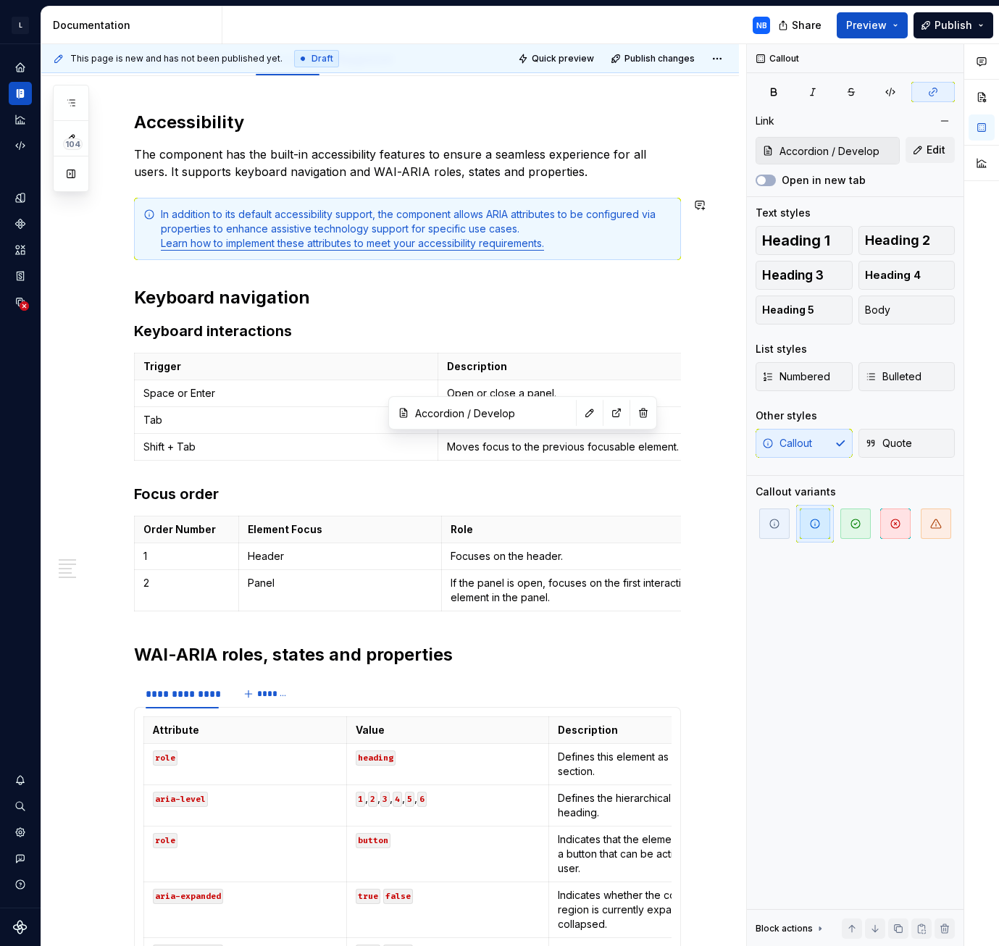
scroll to position [0, 0]
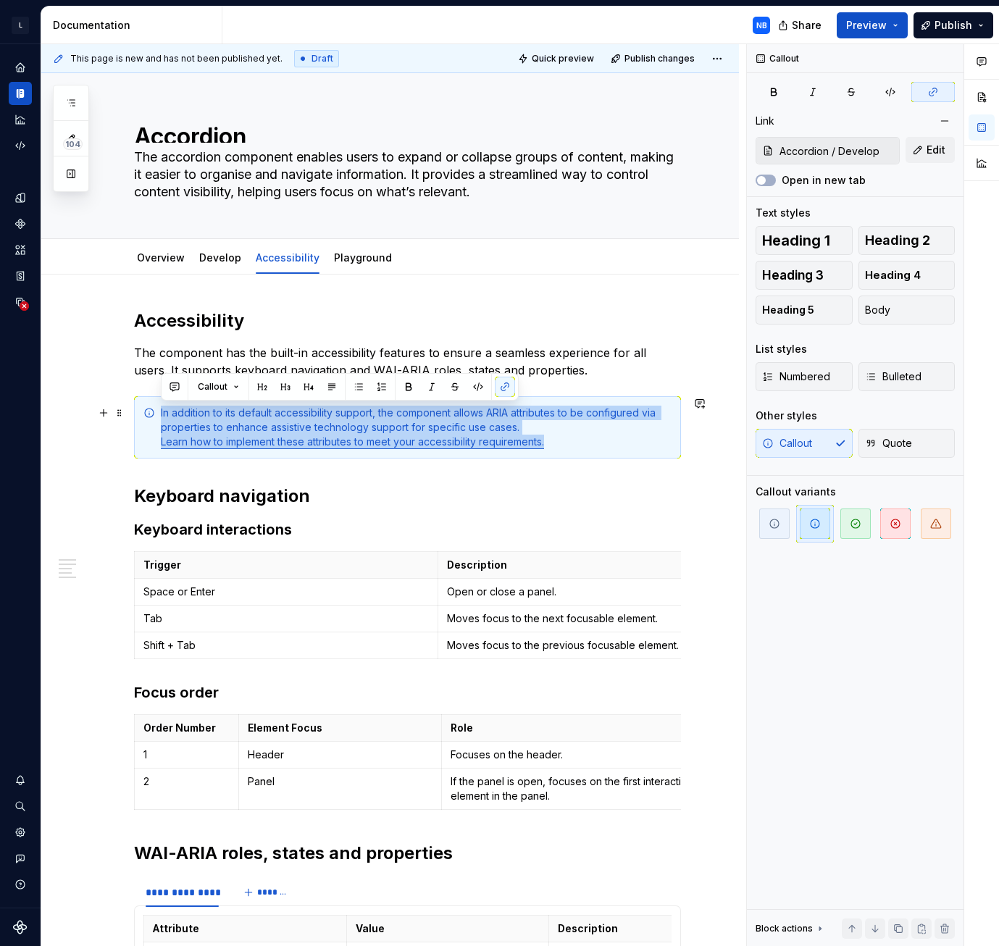
drag, startPoint x: 554, startPoint y: 449, endPoint x: 309, endPoint y: 416, distance: 247.1
click at [154, 416] on div "In addition to its default accessibility support, the component allows ARIA att…" at bounding box center [407, 427] width 547 height 62
copy div "In addition to its default accessibility support, the component allows ARIA att…"
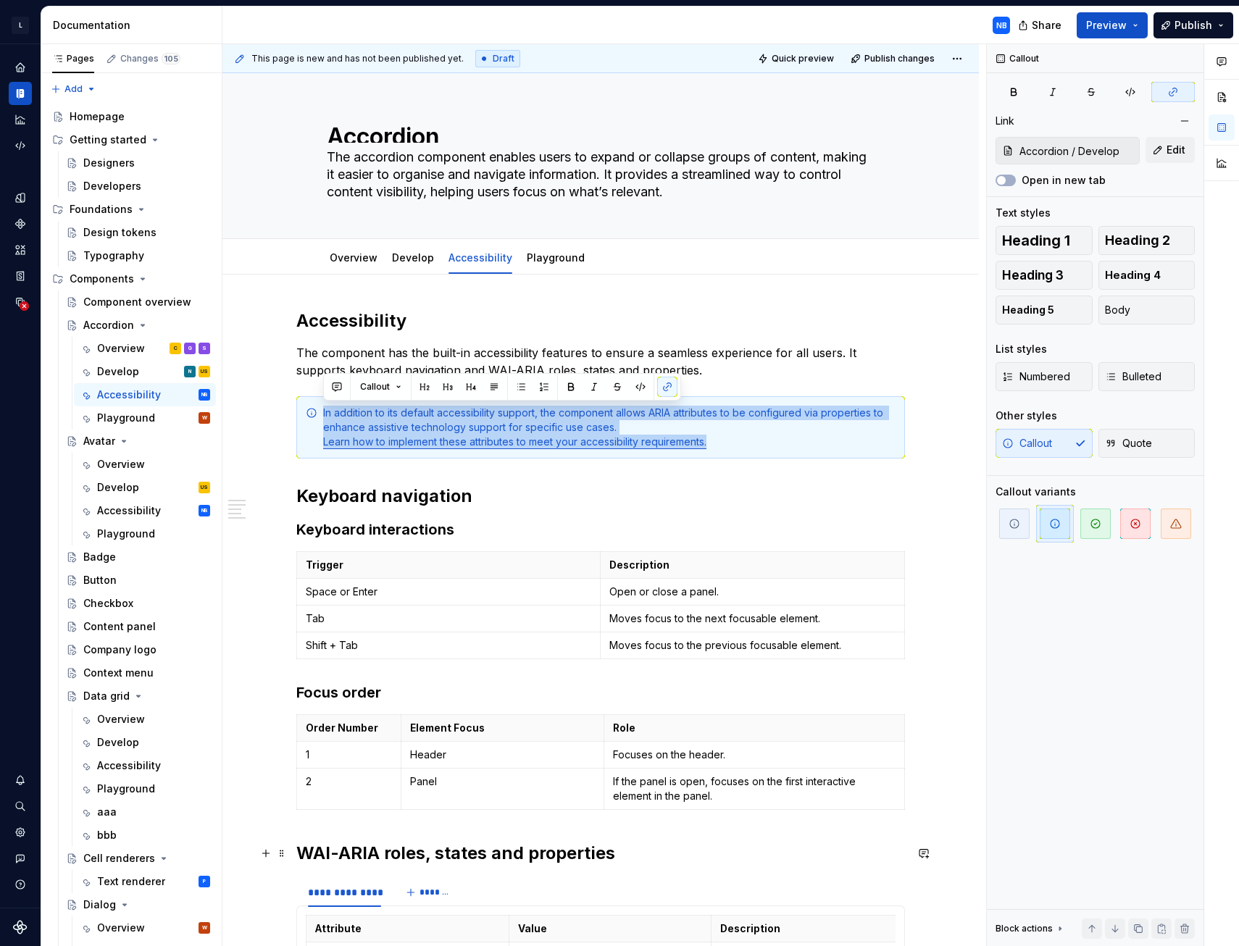
drag, startPoint x: 567, startPoint y: 857, endPoint x: 510, endPoint y: 858, distance: 57.2
click at [567, 857] on h2 "WAI-ARIA roles, states and properties" at bounding box center [600, 853] width 609 height 23
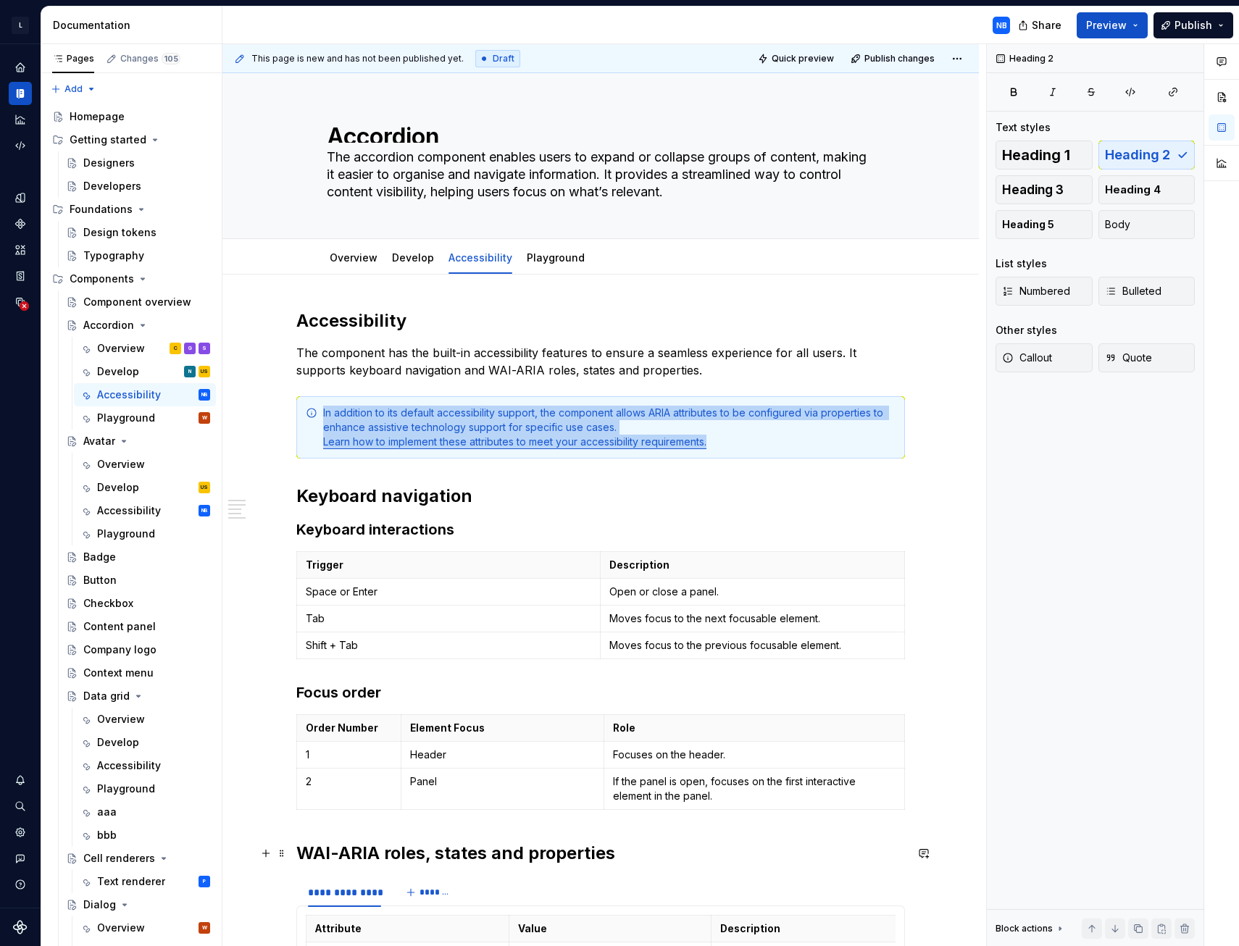
drag, startPoint x: 510, startPoint y: 858, endPoint x: 496, endPoint y: 858, distance: 14.5
click at [496, 858] on h2 "WAI-ARIA roles, states and properties" at bounding box center [600, 853] width 609 height 23
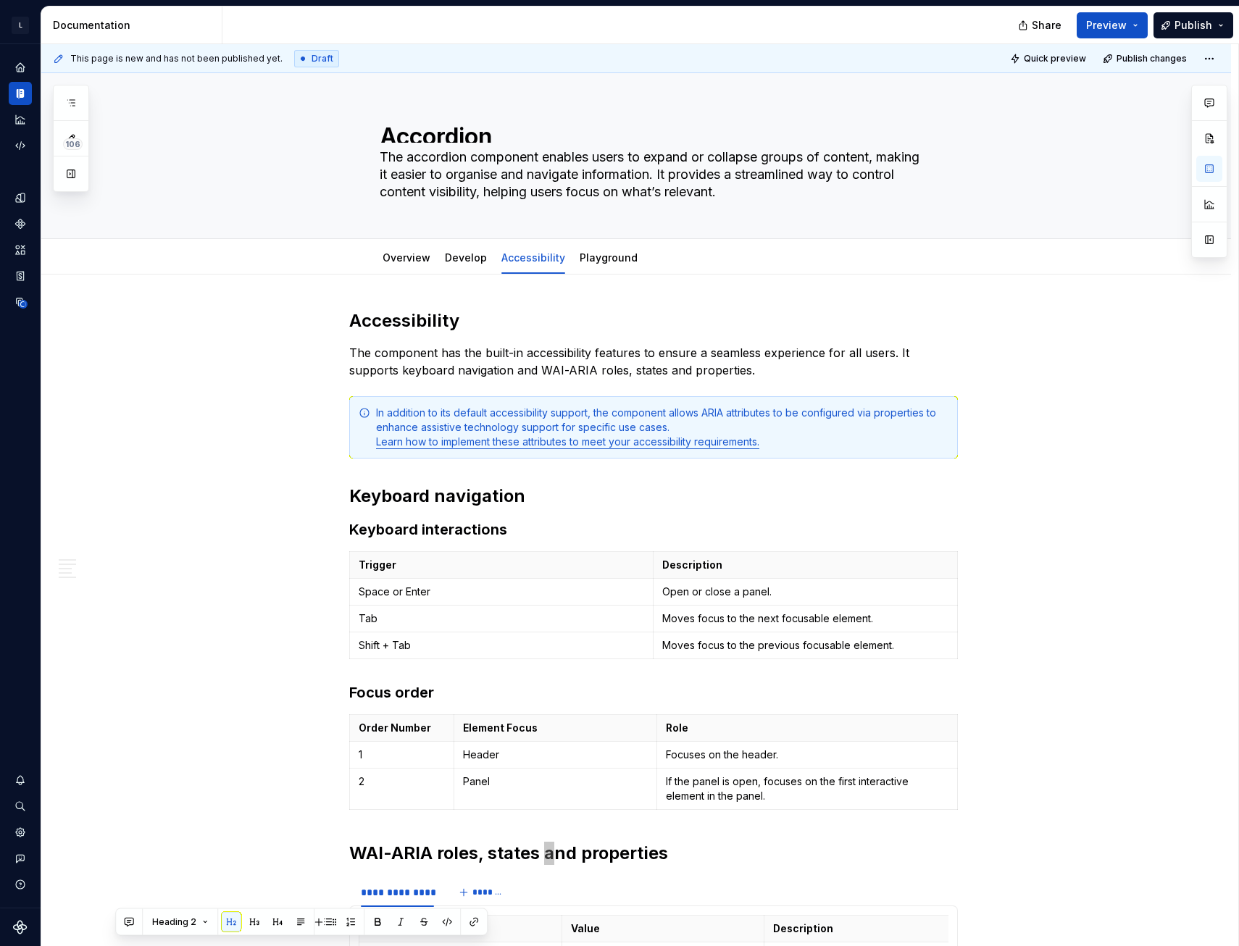
type textarea "*"
